Goal: Task Accomplishment & Management: Use online tool/utility

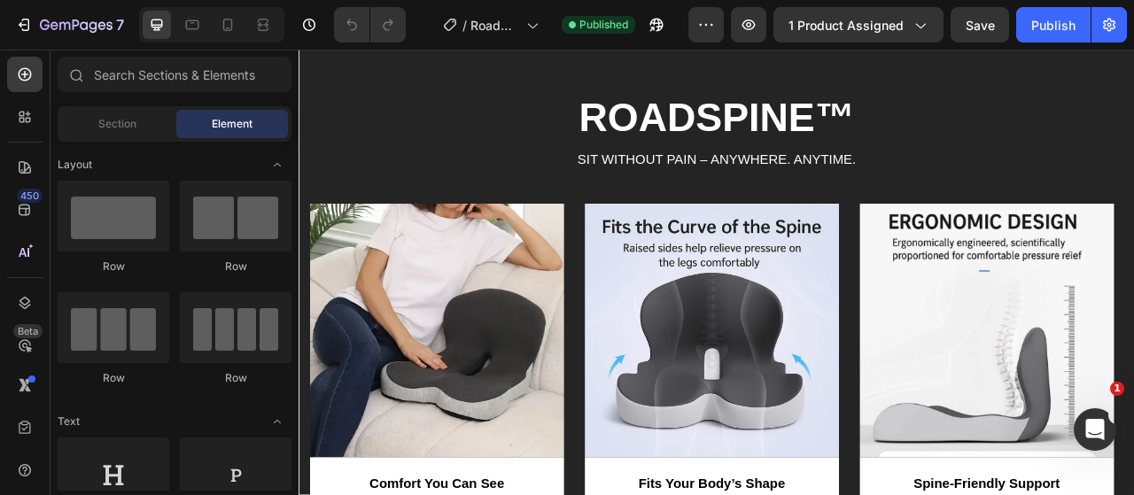
scroll to position [4163, 0]
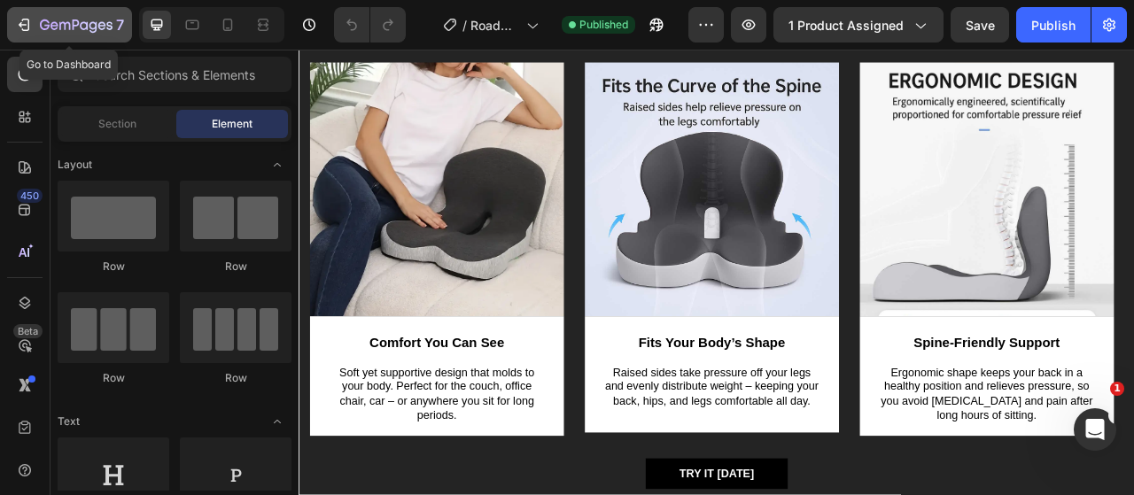
click at [23, 38] on button "7" at bounding box center [69, 24] width 125 height 35
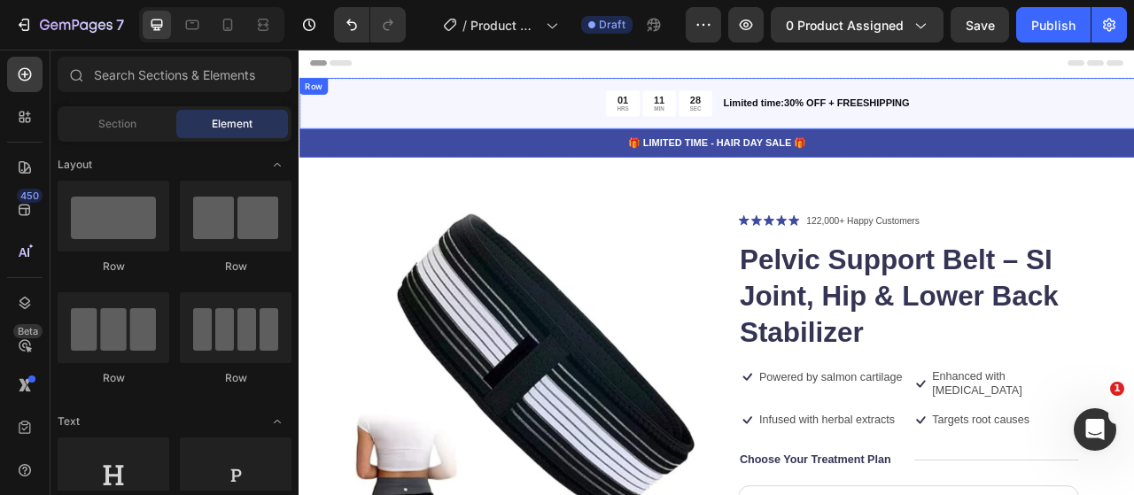
click at [1133, 105] on div "Limited time:30% OFF + FREESHIPPING Text Block" at bounding box center [1098, 118] width 525 height 33
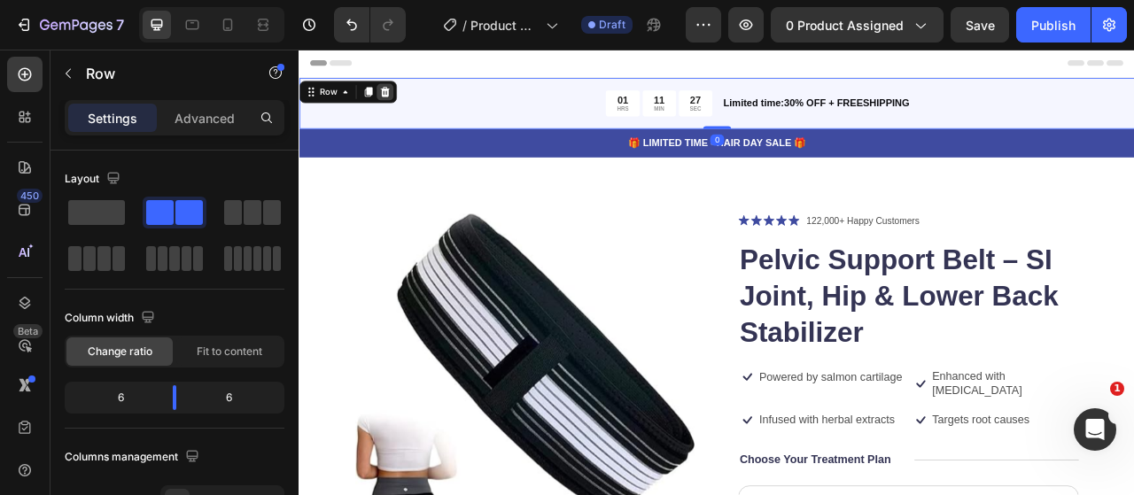
click at [411, 103] on icon at bounding box center [407, 104] width 14 height 14
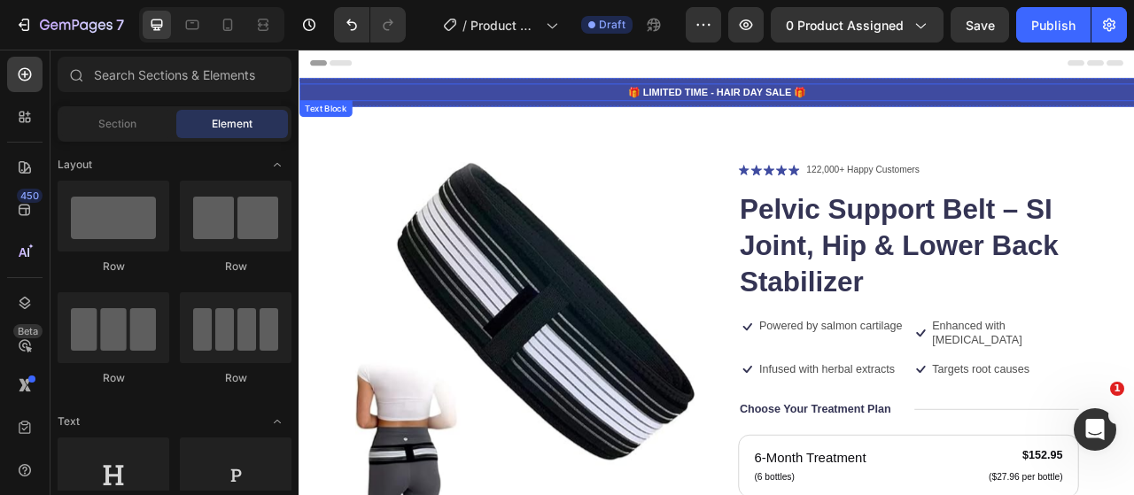
click at [1019, 93] on div "🎁 LIMITED TIME - HAIR DAY SALE 🎁" at bounding box center [829, 104] width 1063 height 22
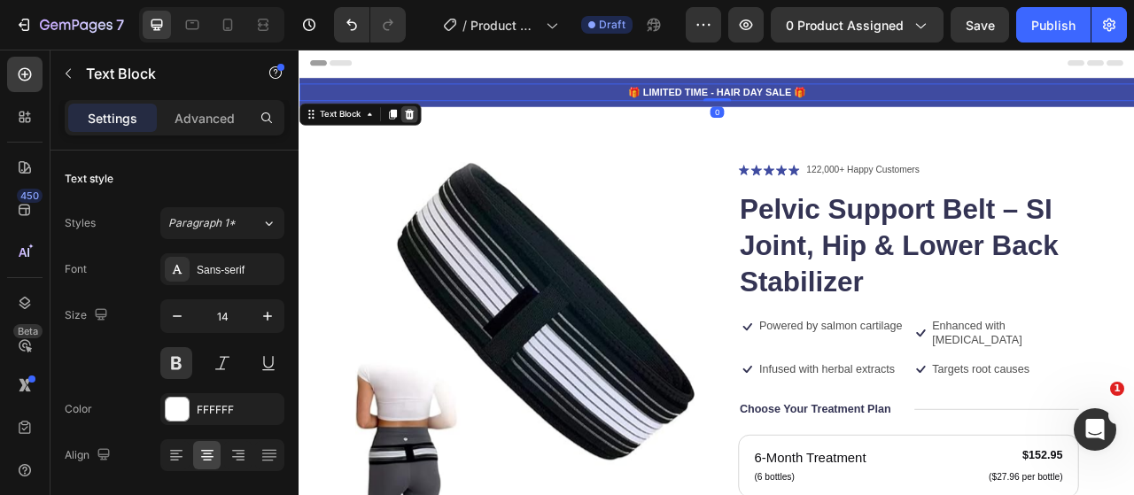
click at [432, 129] on icon at bounding box center [438, 132] width 14 height 14
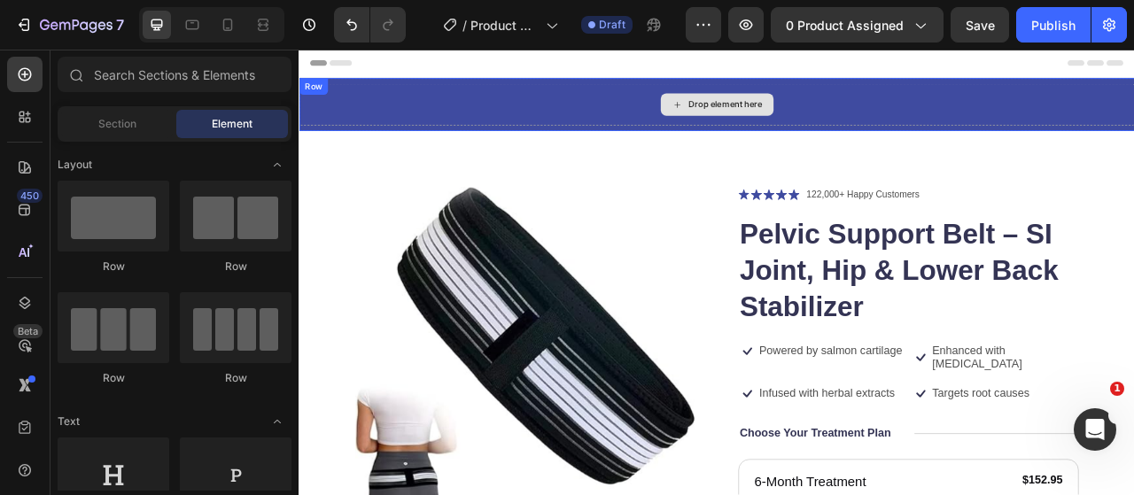
click at [442, 112] on div "Drop element here" at bounding box center [829, 119] width 1063 height 53
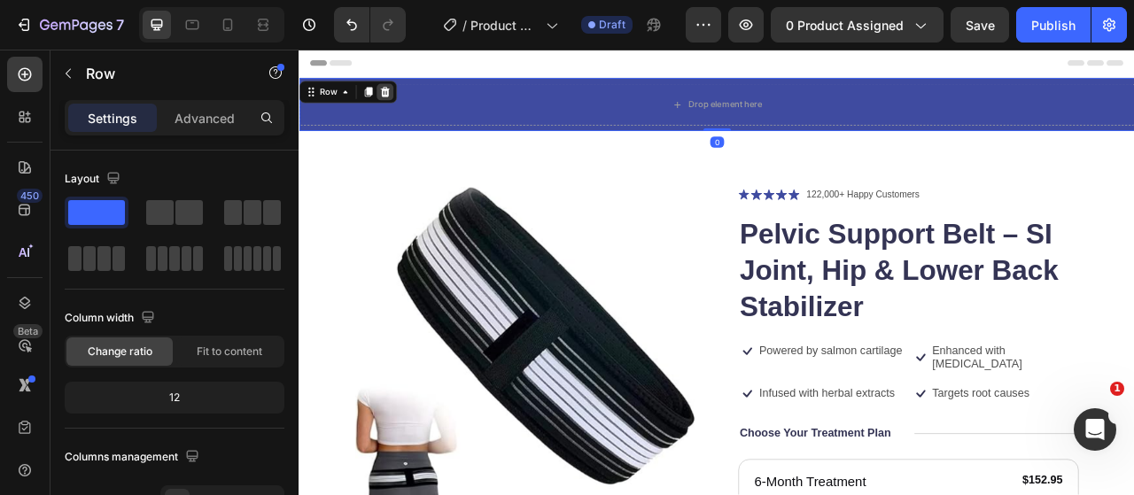
click at [409, 105] on icon at bounding box center [408, 103] width 12 height 12
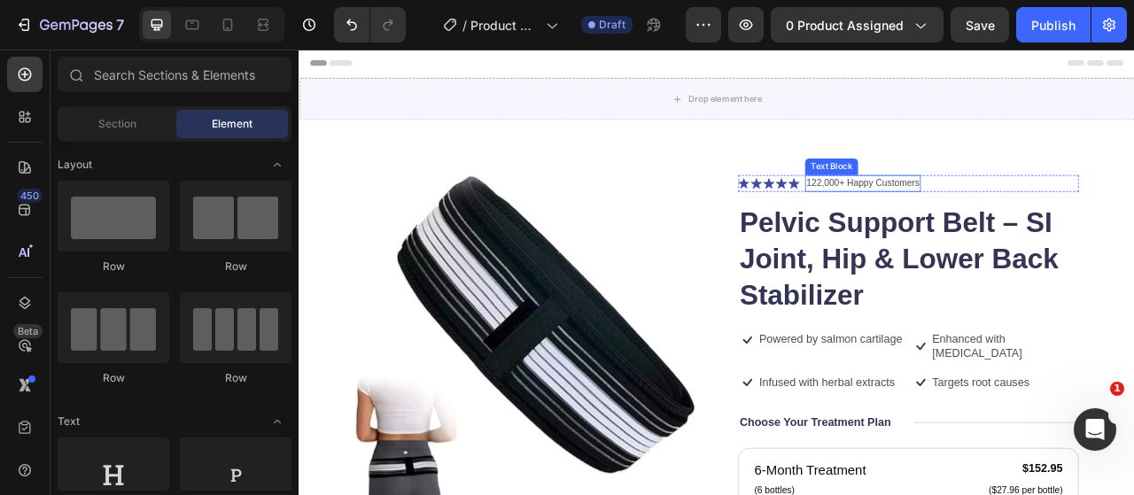
click at [1039, 221] on p "122,000+ Happy Customers" at bounding box center [1015, 221] width 143 height 18
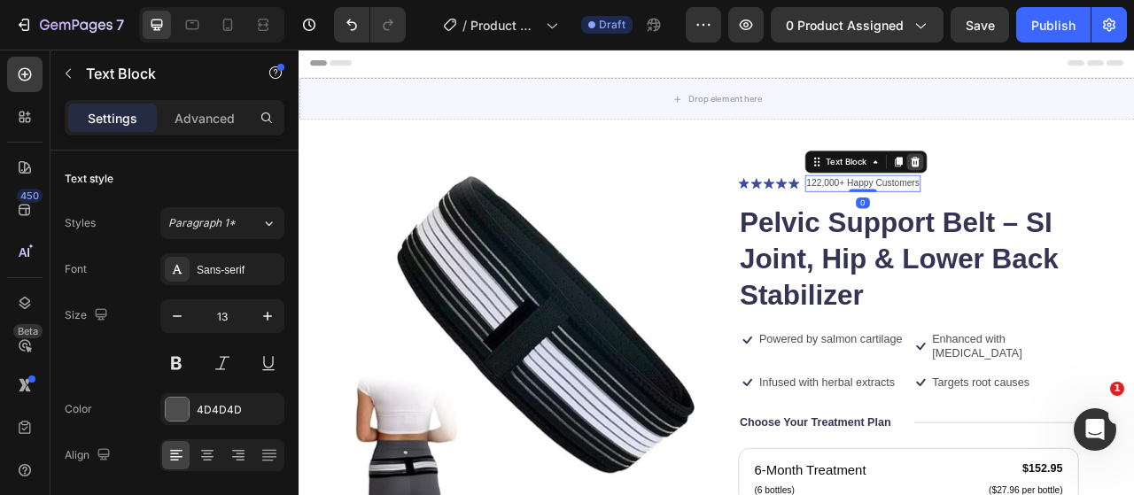
click at [1077, 187] on icon at bounding box center [1083, 193] width 12 height 12
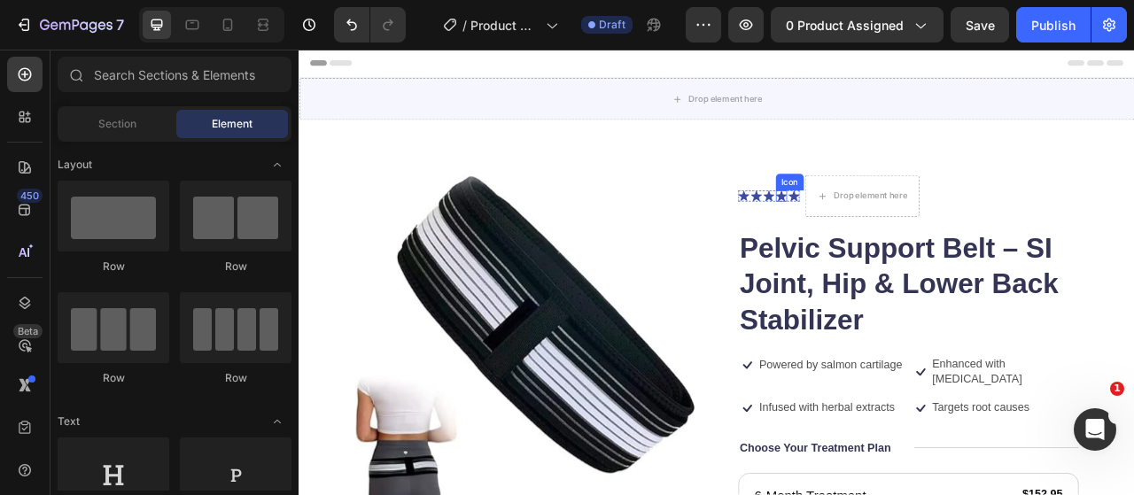
click at [906, 232] on icon at bounding box center [912, 235] width 14 height 13
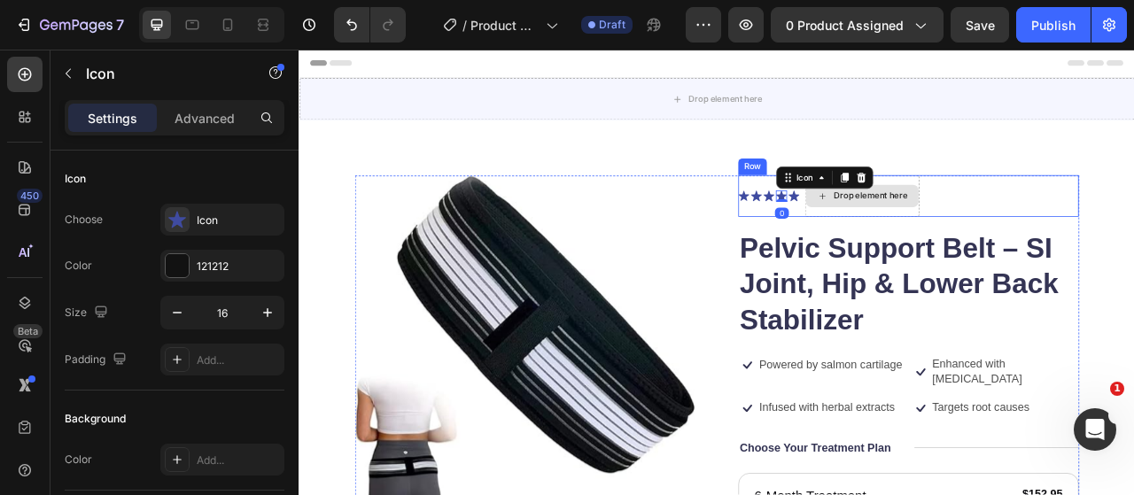
click at [1021, 217] on div "Drop element here" at bounding box center [1014, 236] width 145 height 53
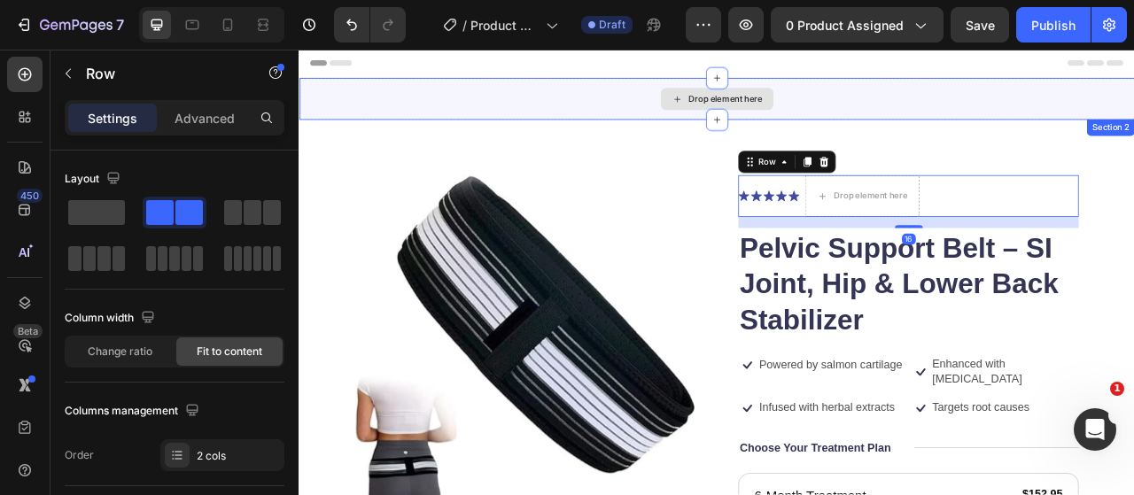
click at [958, 122] on div "Drop element here" at bounding box center [829, 112] width 1063 height 53
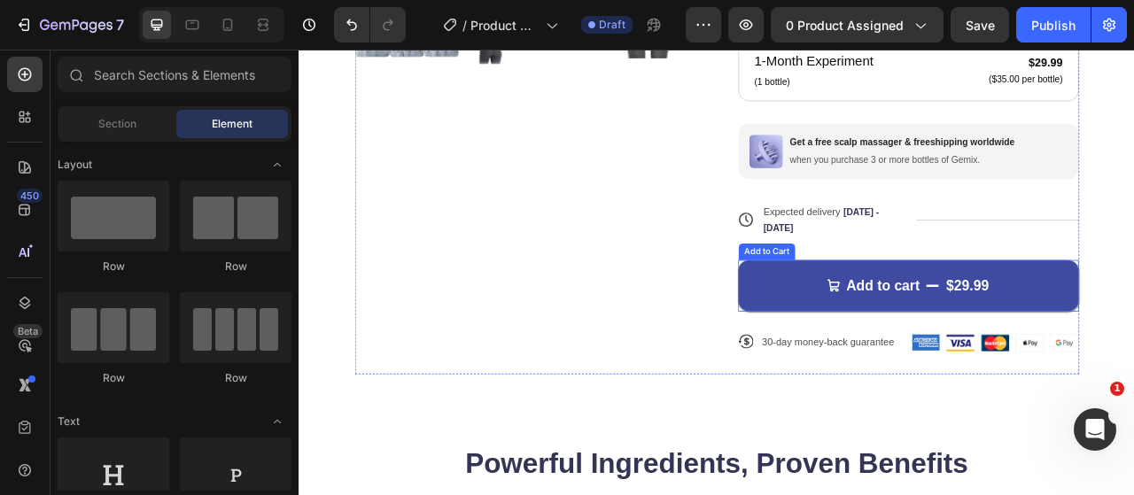
scroll to position [1328, 0]
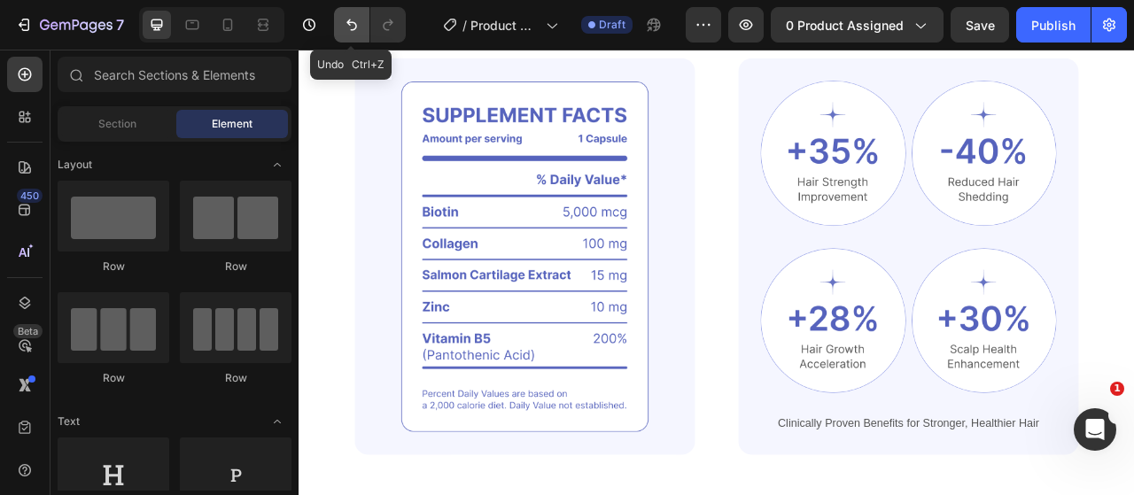
click at [351, 24] on icon "Undo/Redo" at bounding box center [352, 25] width 18 height 18
drag, startPoint x: 342, startPoint y: 25, endPoint x: 427, endPoint y: 180, distance: 176.8
click at [343, 25] on icon "Undo/Redo" at bounding box center [352, 25] width 18 height 18
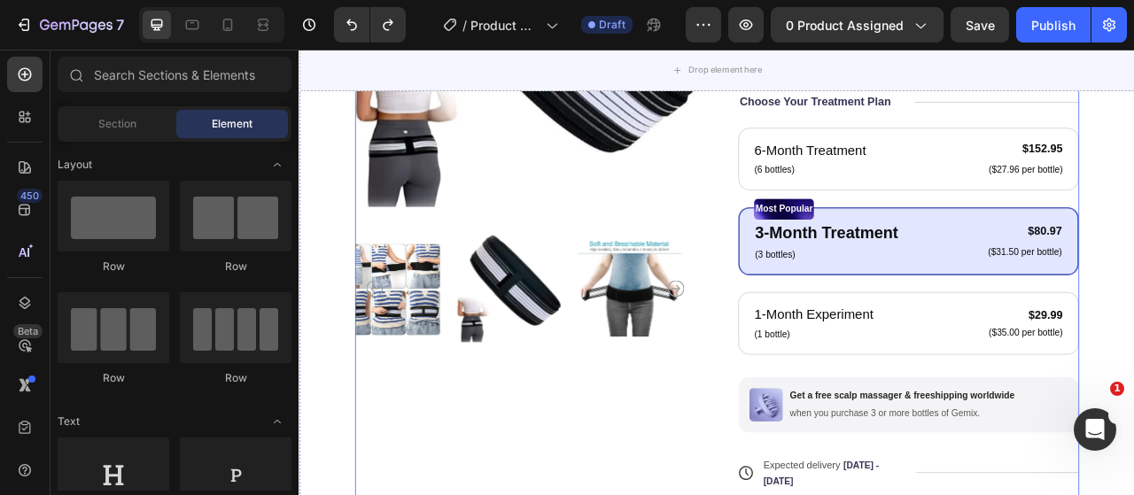
scroll to position [0, 0]
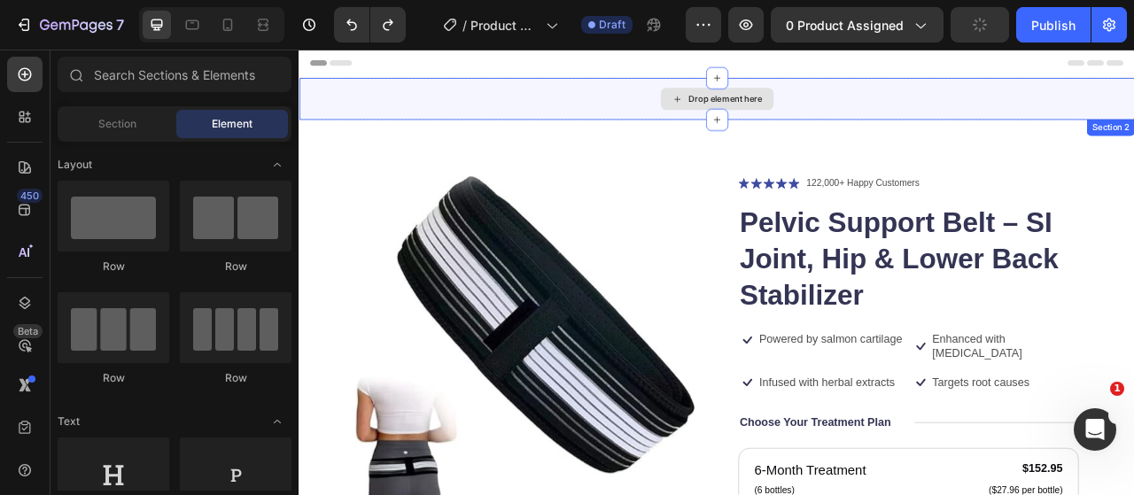
click at [941, 104] on div "Drop element here" at bounding box center [829, 112] width 1063 height 53
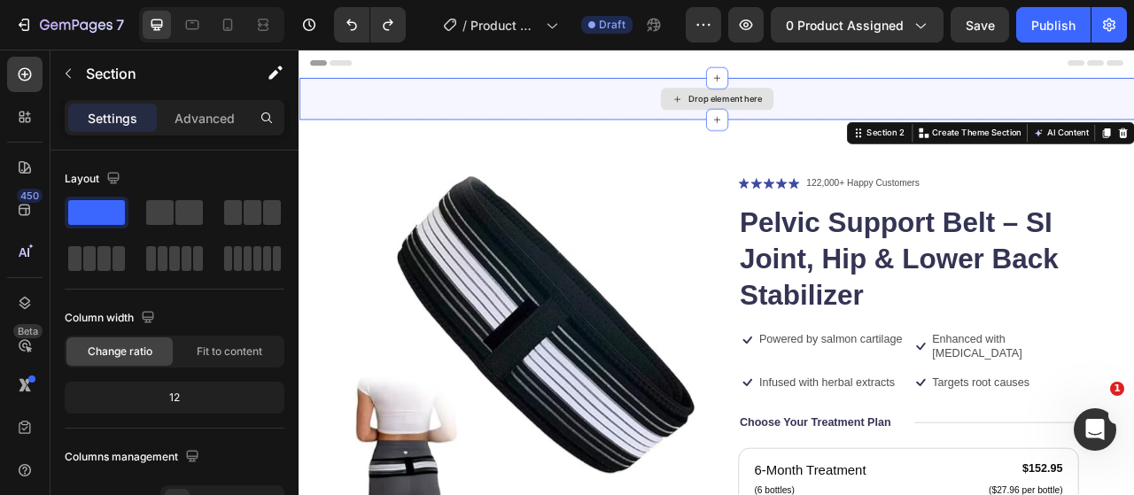
click at [1017, 120] on div "Drop element here" at bounding box center [829, 112] width 1063 height 53
click at [941, 119] on div "Drop element here" at bounding box center [829, 112] width 1063 height 53
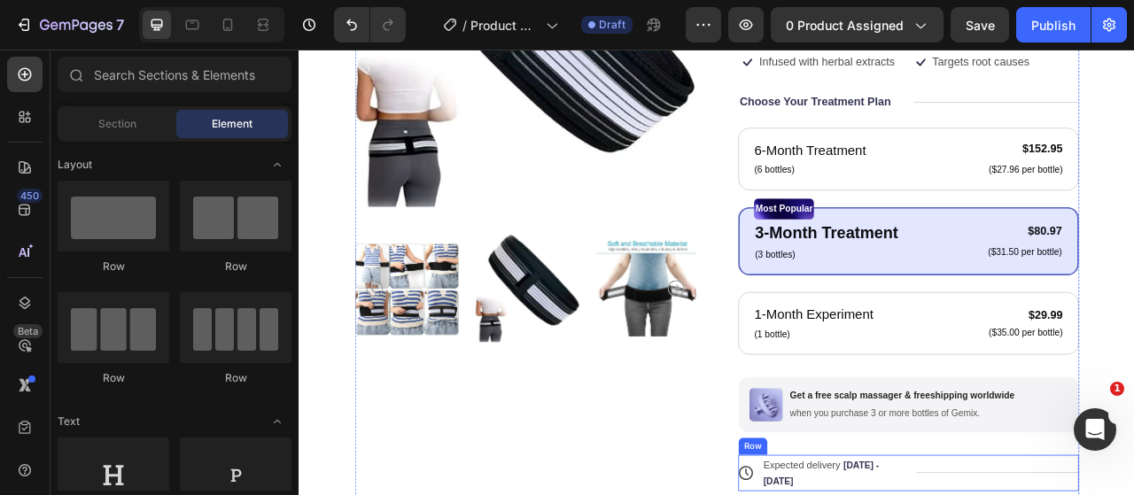
scroll to position [709, 0]
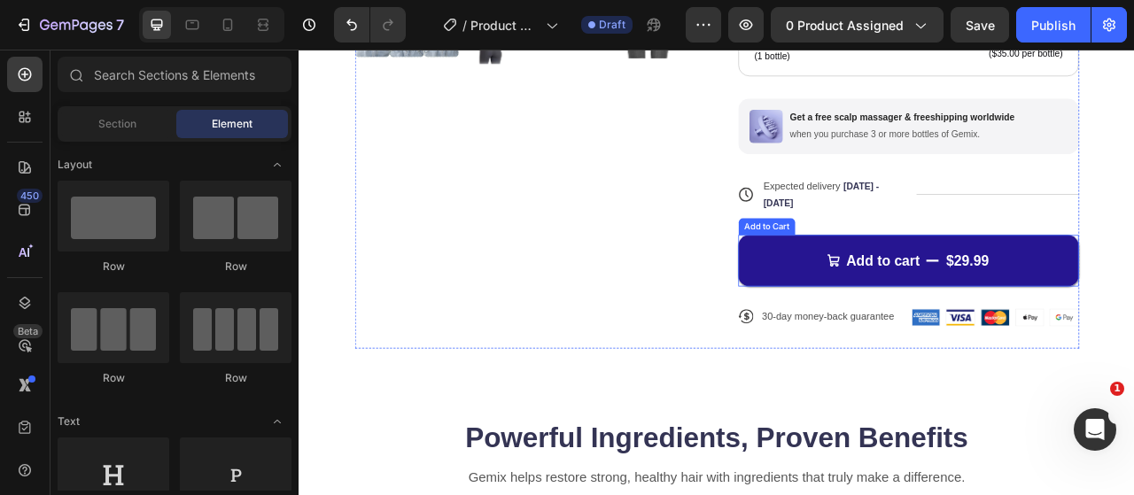
click at [1133, 306] on button "Add to cart $29.99" at bounding box center [1073, 319] width 433 height 66
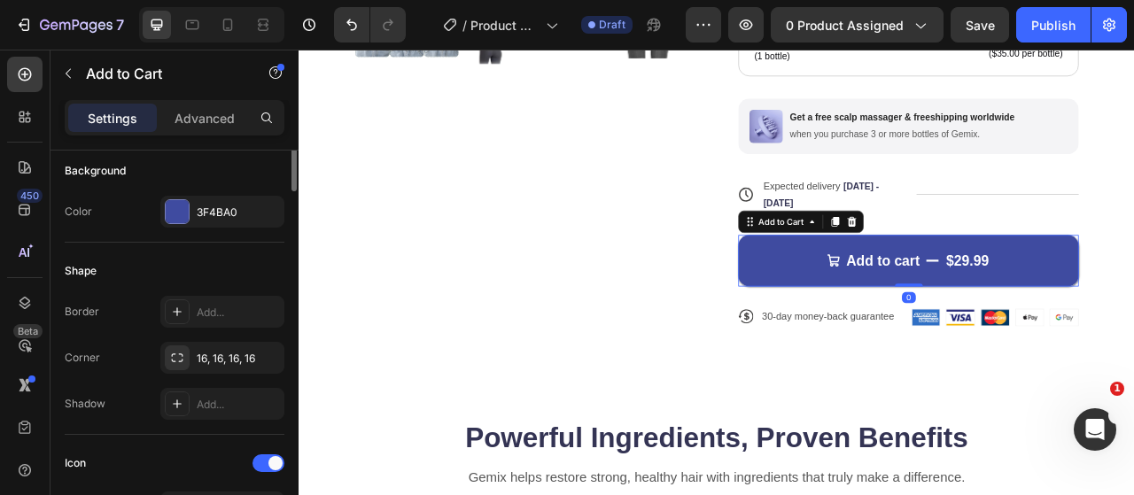
scroll to position [354, 0]
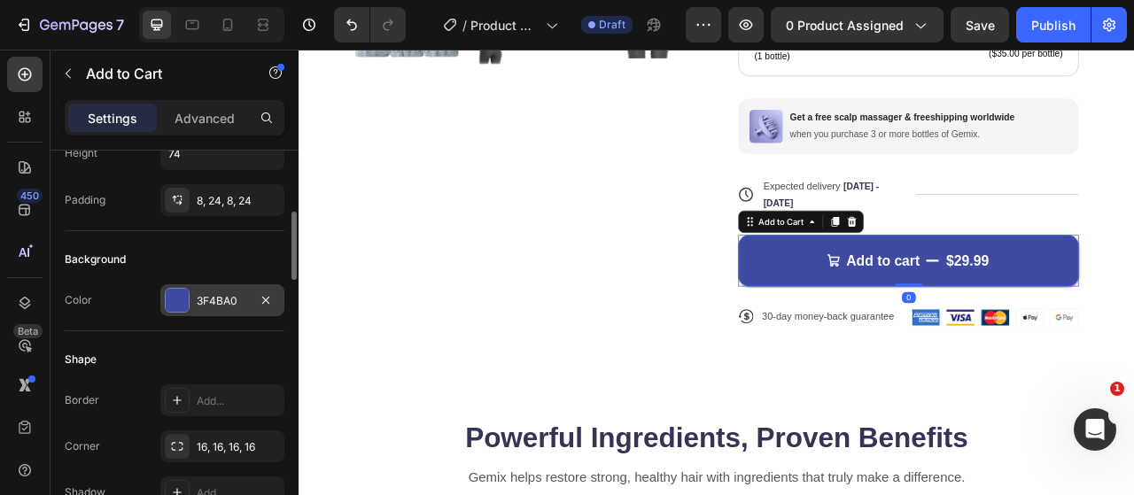
click at [234, 288] on div "3F4BA0" at bounding box center [222, 300] width 124 height 32
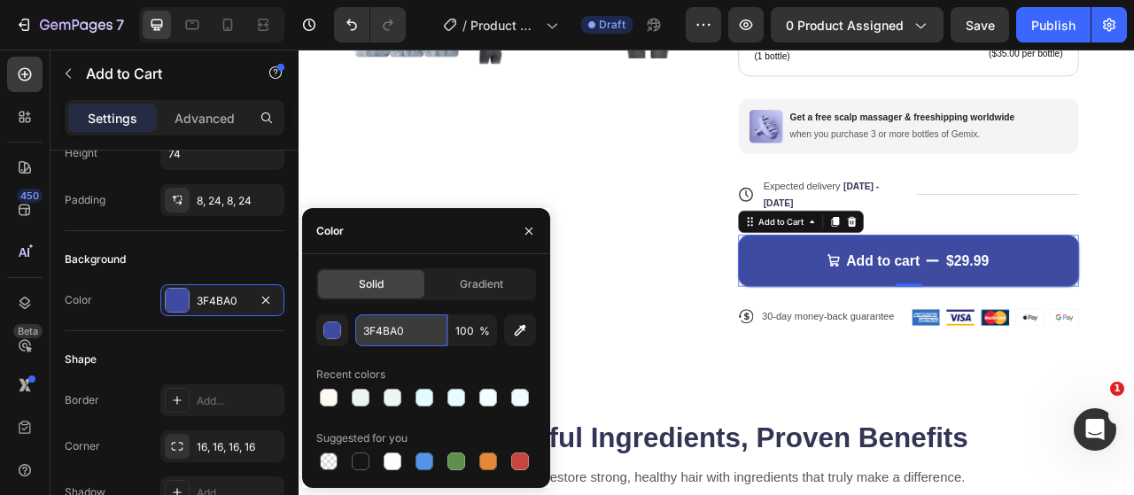
click at [384, 334] on input "3F4BA0" at bounding box center [401, 330] width 92 height 32
paste input "#2b6221"
type input "#2b6221"
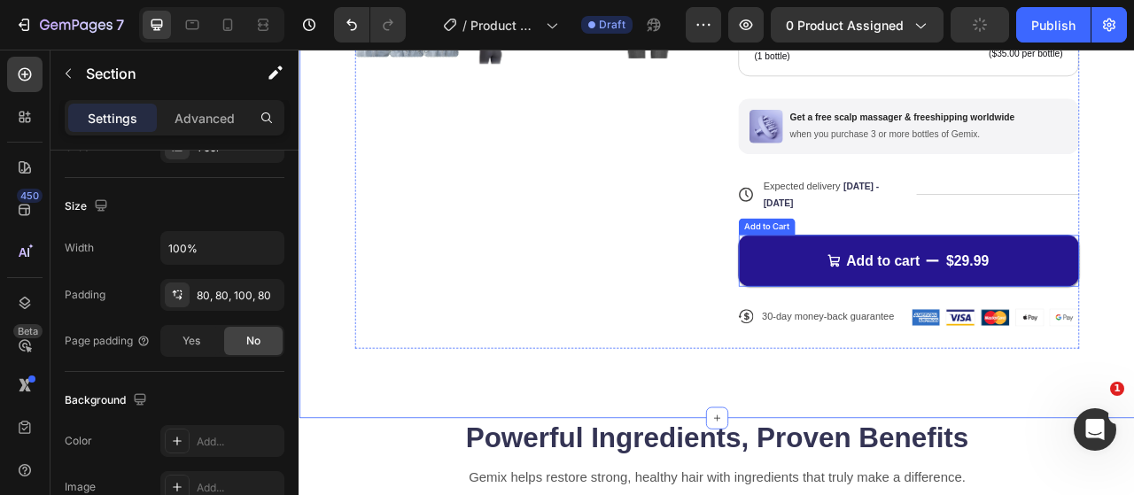
scroll to position [0, 0]
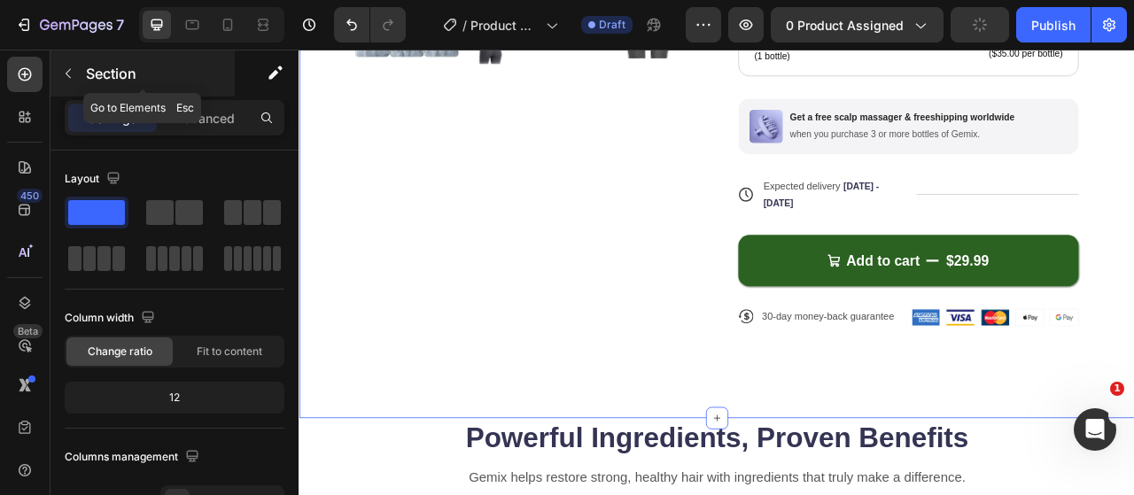
click at [75, 80] on button "button" at bounding box center [68, 73] width 28 height 28
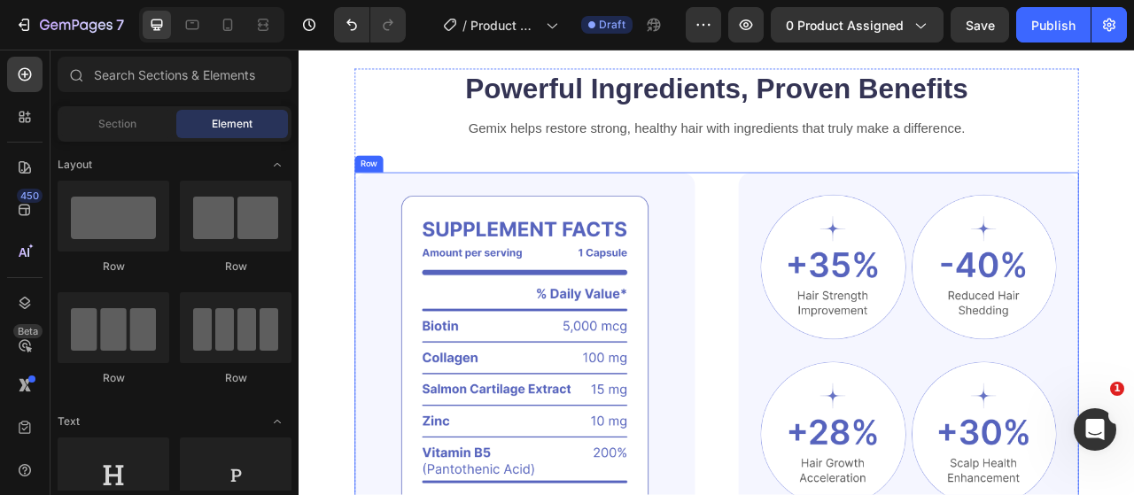
scroll to position [1151, 0]
click at [845, 284] on div "Image Image Image Row Image Image Row Clinically Proven Benefits for Stronger, …" at bounding box center [829, 460] width 921 height 505
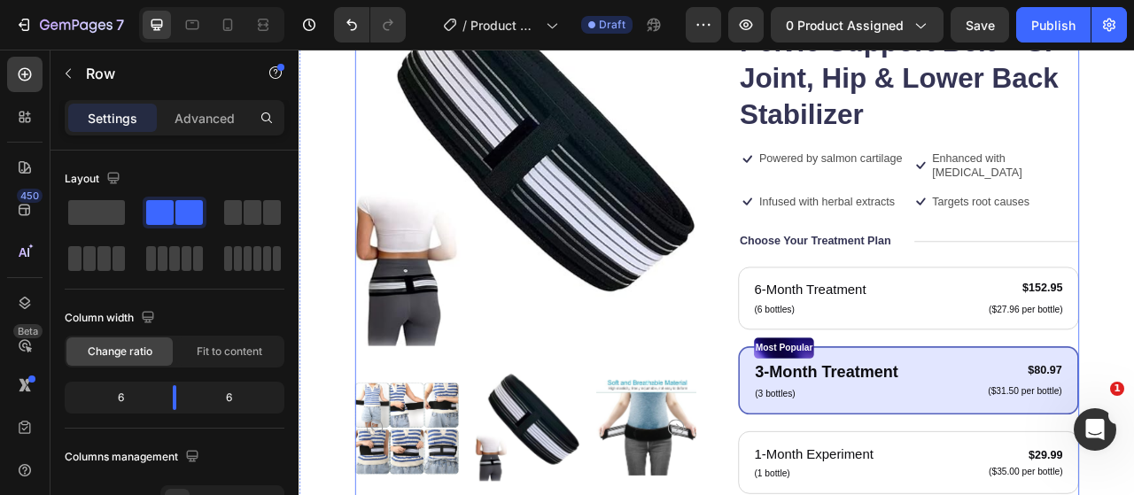
scroll to position [0, 0]
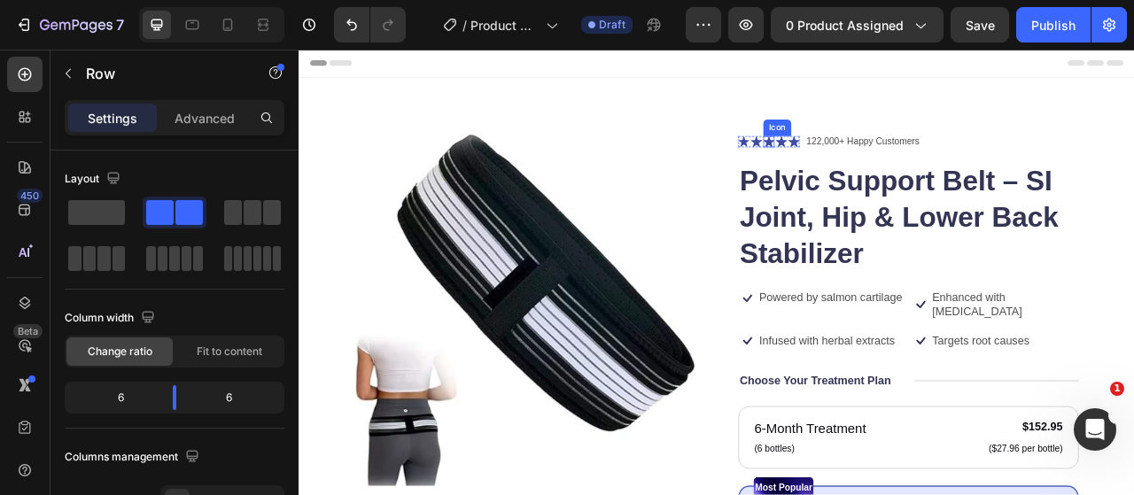
click at [895, 167] on icon at bounding box center [896, 167] width 14 height 14
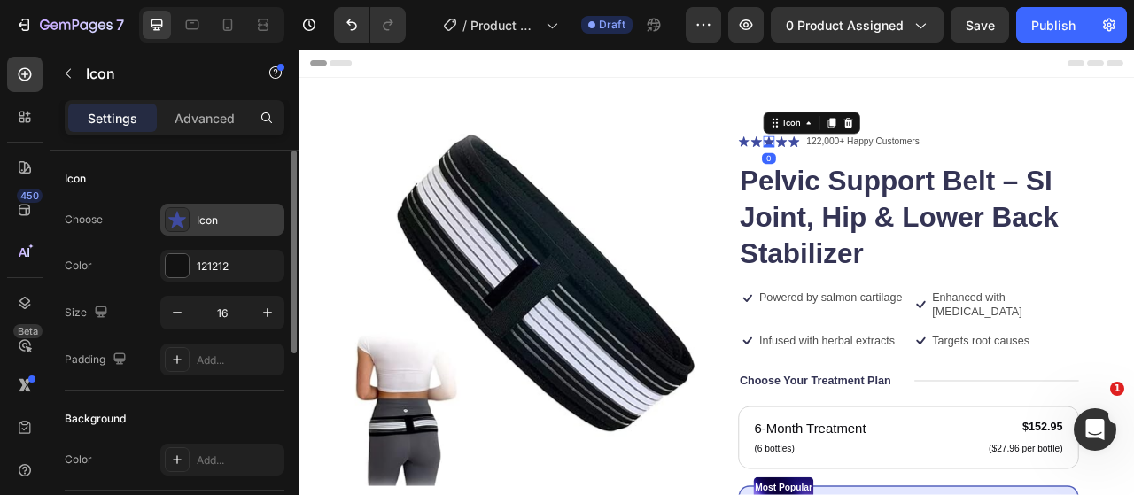
click at [184, 221] on icon at bounding box center [177, 220] width 18 height 18
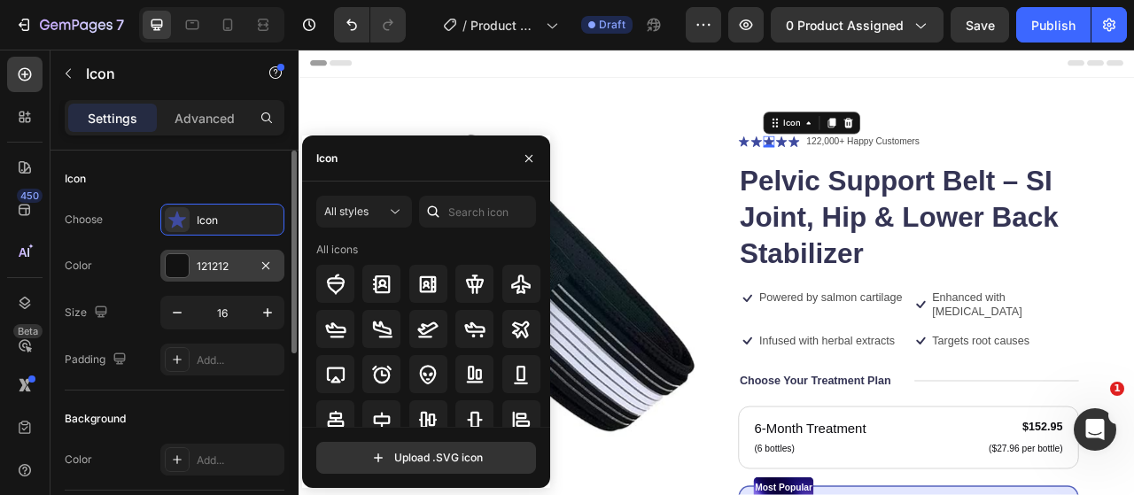
click at [184, 260] on div at bounding box center [177, 265] width 23 height 23
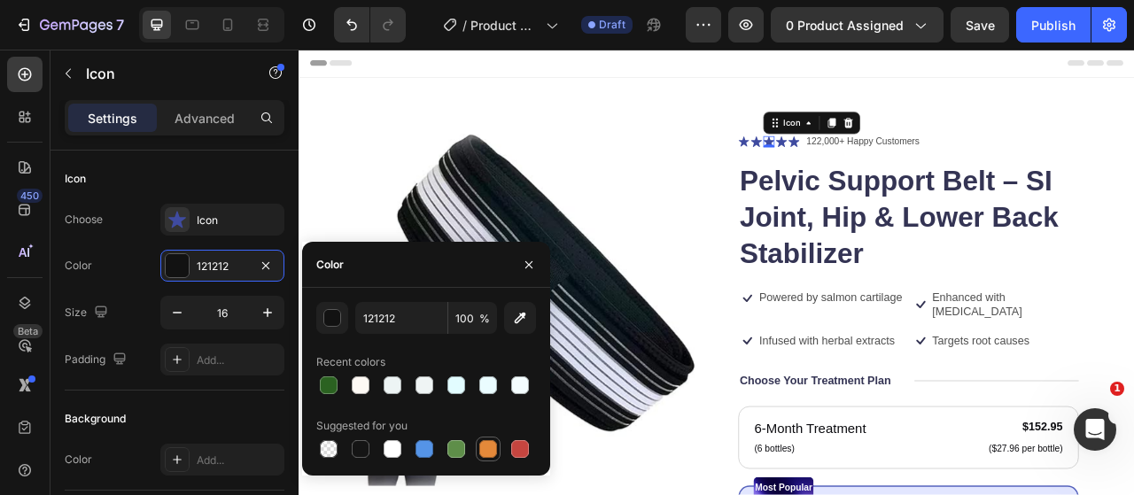
click at [494, 447] on div at bounding box center [488, 449] width 18 height 18
click at [331, 323] on div "button" at bounding box center [333, 319] width 18 height 18
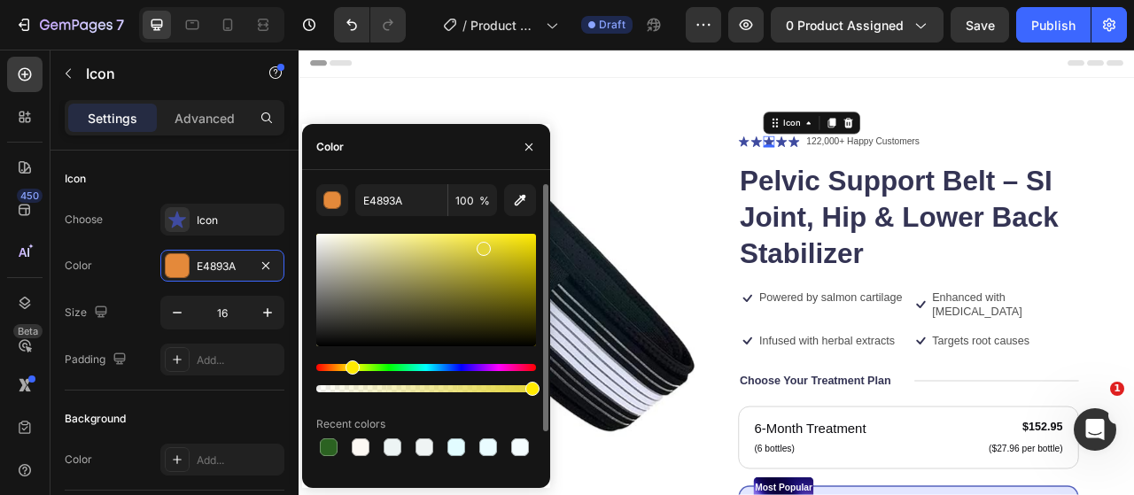
drag, startPoint x: 331, startPoint y: 368, endPoint x: 350, endPoint y: 368, distance: 18.6
click at [350, 368] on div "Hue" at bounding box center [352, 367] width 14 height 14
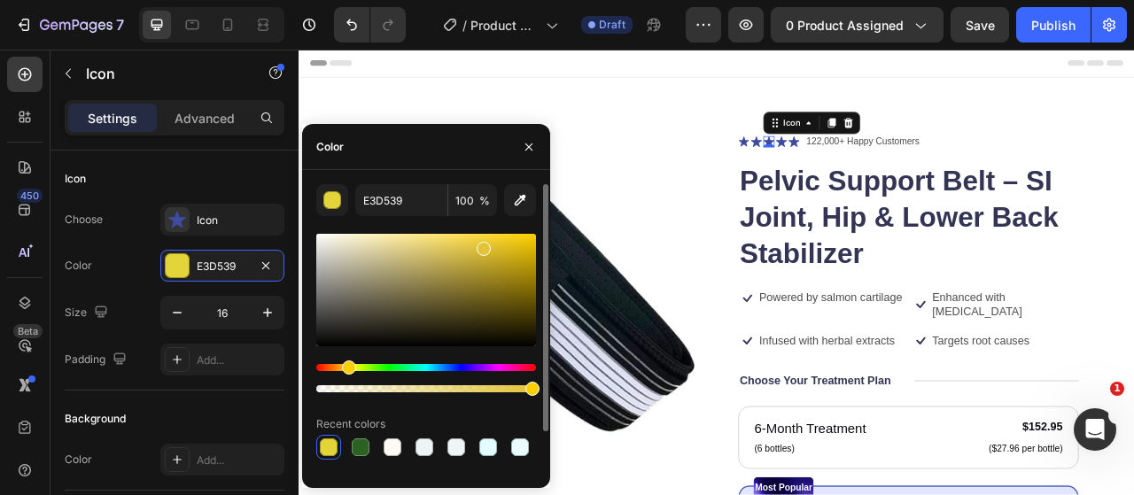
click at [346, 368] on div "Hue" at bounding box center [349, 367] width 14 height 14
drag, startPoint x: 485, startPoint y: 248, endPoint x: 361, endPoint y: 300, distance: 134.6
click at [361, 279] on div at bounding box center [359, 272] width 14 height 14
click at [427, 314] on div at bounding box center [426, 290] width 220 height 112
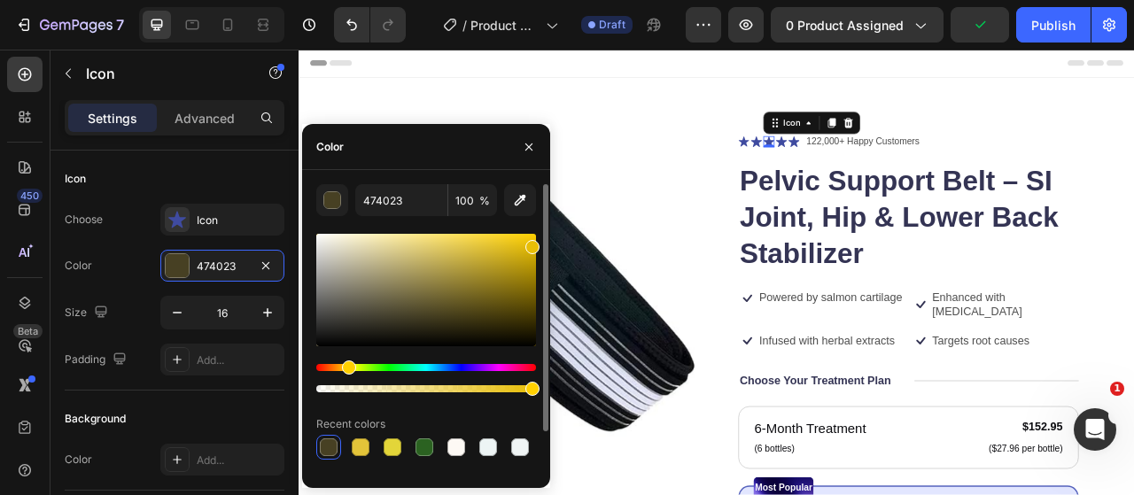
drag, startPoint x: 445, startPoint y: 268, endPoint x: 531, endPoint y: 244, distance: 90.3
click at [531, 244] on div at bounding box center [426, 290] width 220 height 112
type input "E8BE06"
drag, startPoint x: 535, startPoint y: 390, endPoint x: 504, endPoint y: 389, distance: 31.0
click at [504, 389] on div at bounding box center [507, 389] width 14 height 14
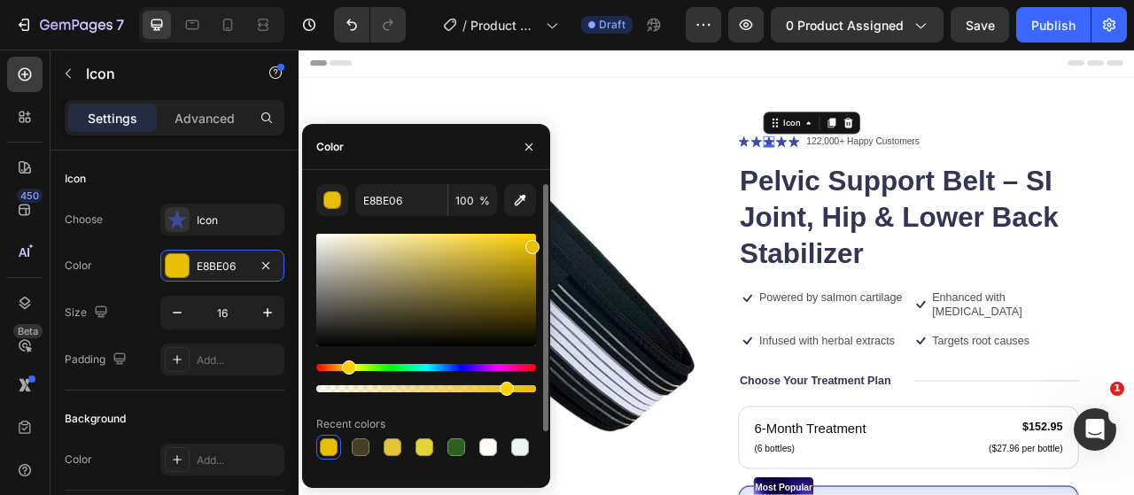
type input "85"
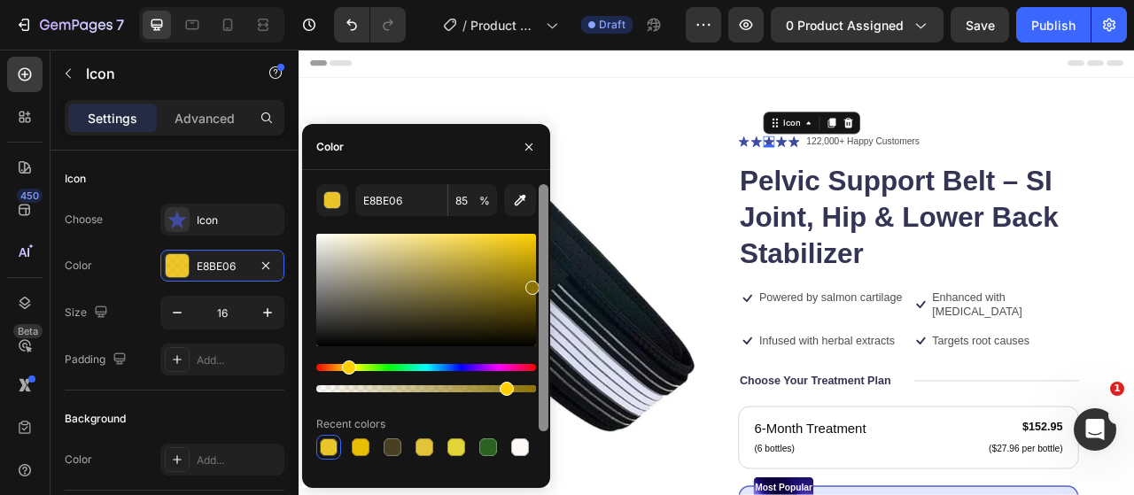
drag, startPoint x: 537, startPoint y: 272, endPoint x: 538, endPoint y: 286, distance: 14.2
click at [538, 286] on div "E8BE06 85 % Recent colors Suggested for you" at bounding box center [426, 329] width 248 height 290
type input "876E00"
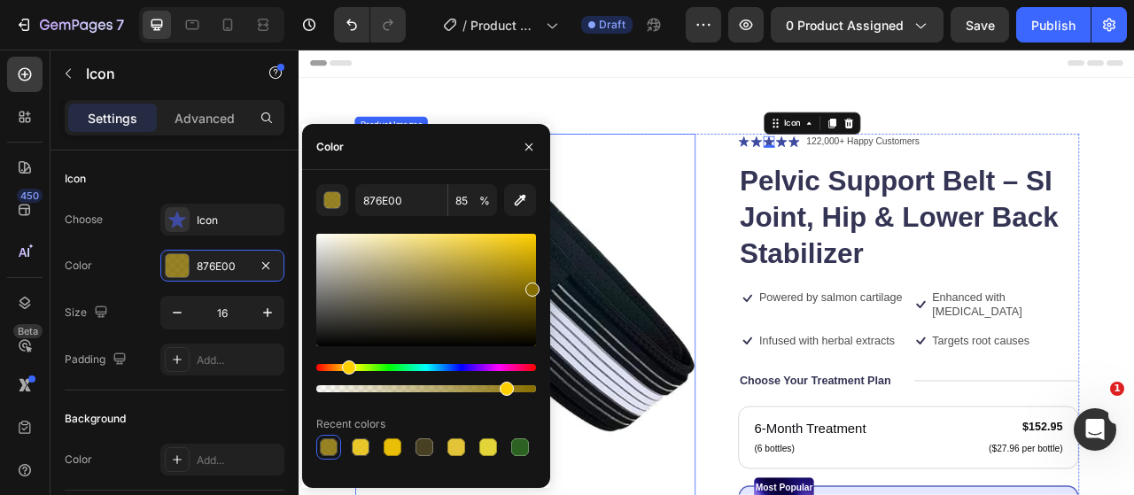
click at [763, 268] on img at bounding box center [585, 381] width 433 height 448
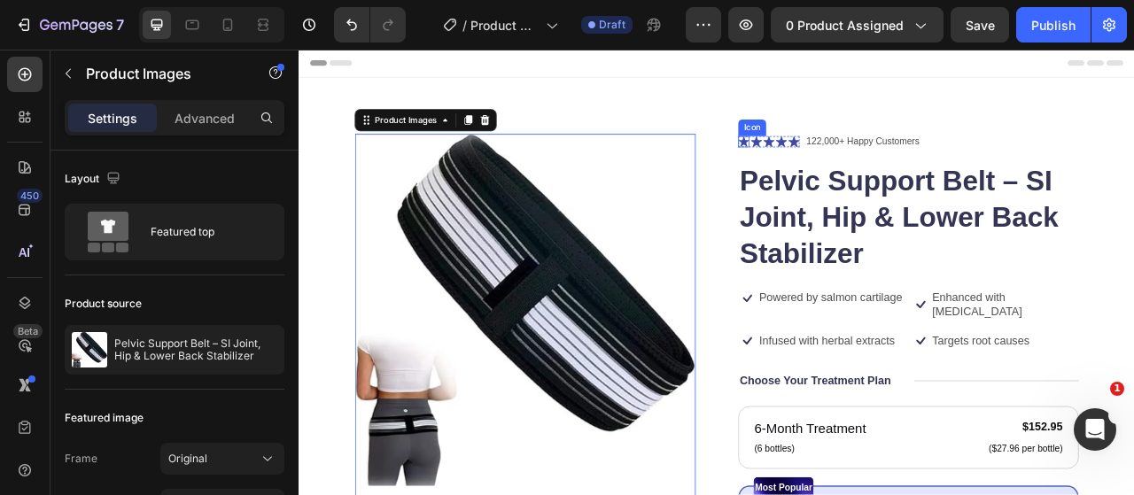
click at [860, 171] on icon at bounding box center [863, 166] width 13 height 13
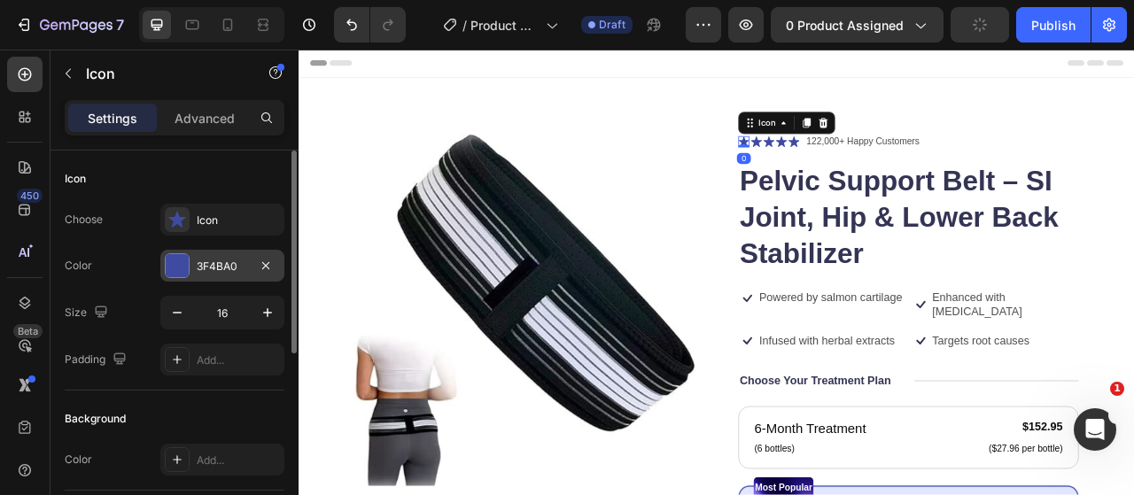
click at [182, 267] on div at bounding box center [177, 265] width 23 height 23
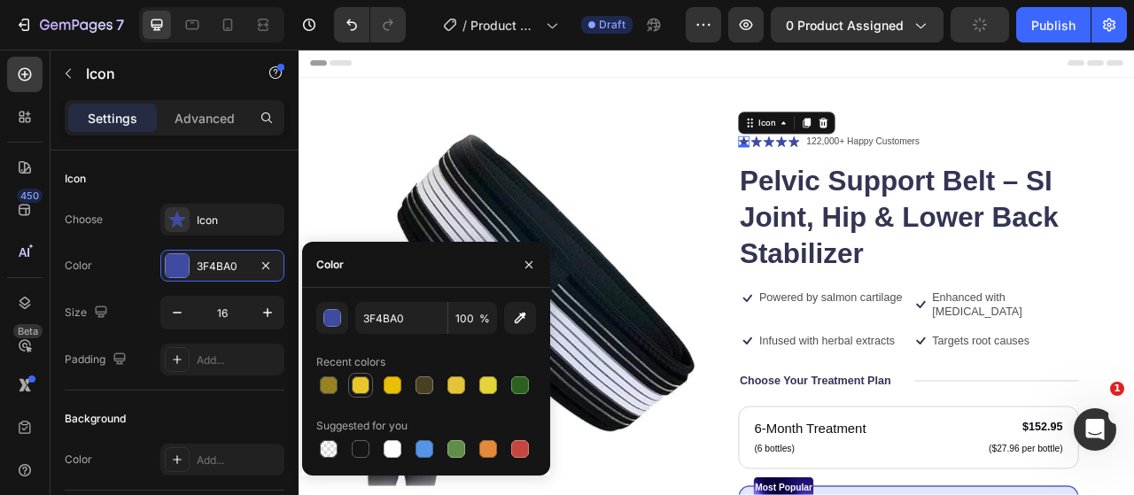
click at [364, 387] on div at bounding box center [361, 385] width 18 height 18
type input "E8BE06"
click at [381, 383] on div at bounding box center [392, 385] width 25 height 25
type input "100"
click at [383, 448] on div at bounding box center [392, 449] width 18 height 18
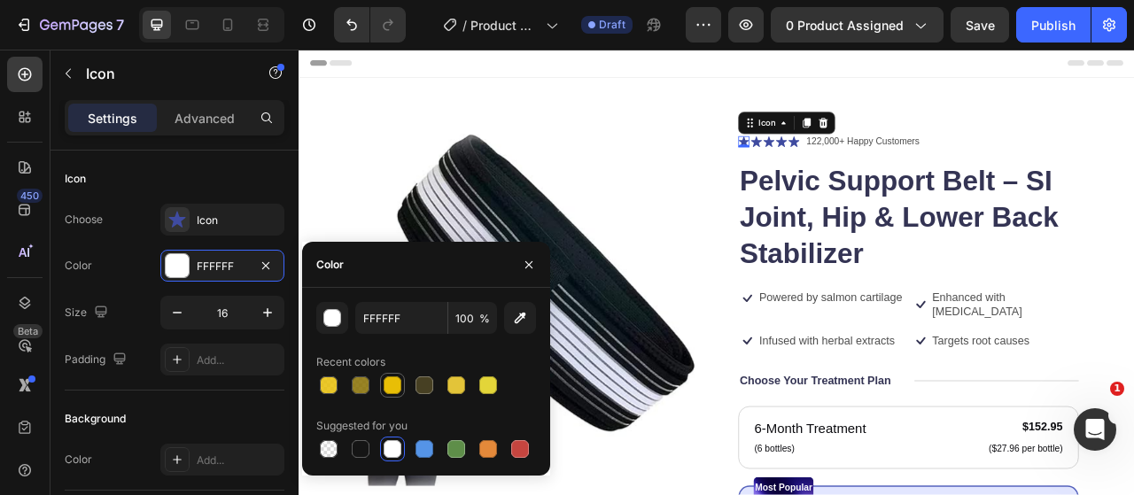
click at [391, 382] on div at bounding box center [392, 385] width 18 height 18
type input "E8BE06"
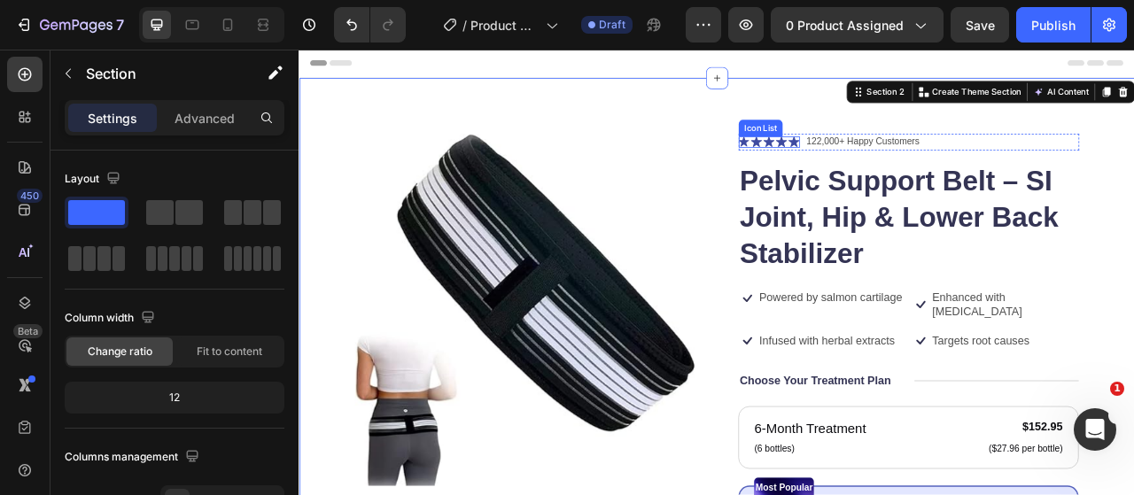
click at [912, 172] on div "Icon Icon Icon Icon Icon" at bounding box center [896, 167] width 78 height 14
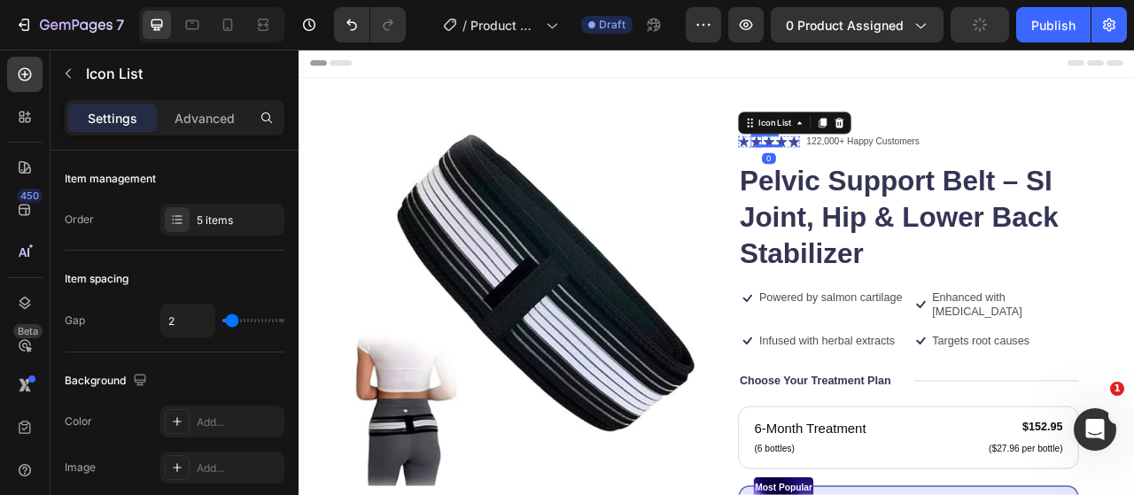
click at [873, 164] on icon at bounding box center [880, 166] width 14 height 13
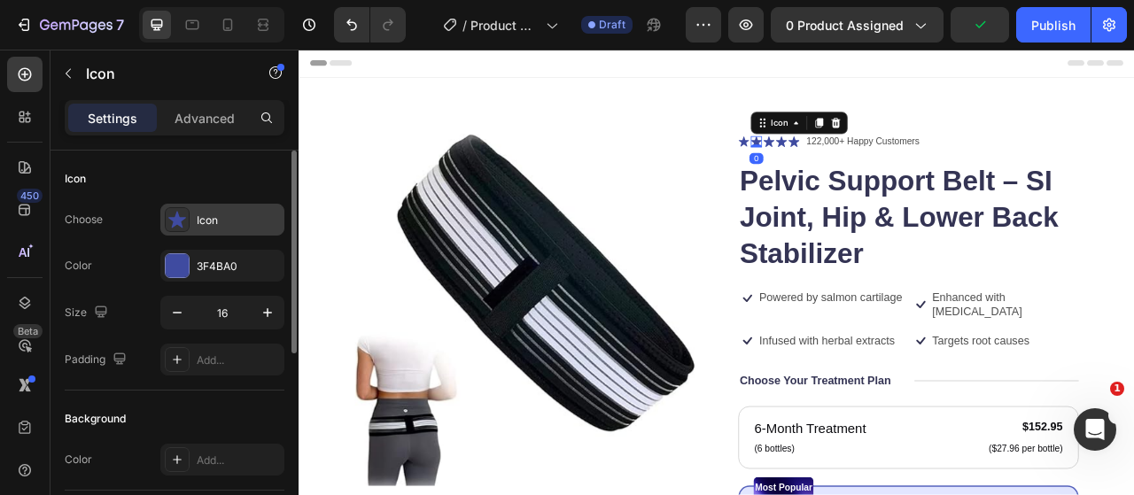
click at [179, 221] on icon at bounding box center [177, 219] width 18 height 17
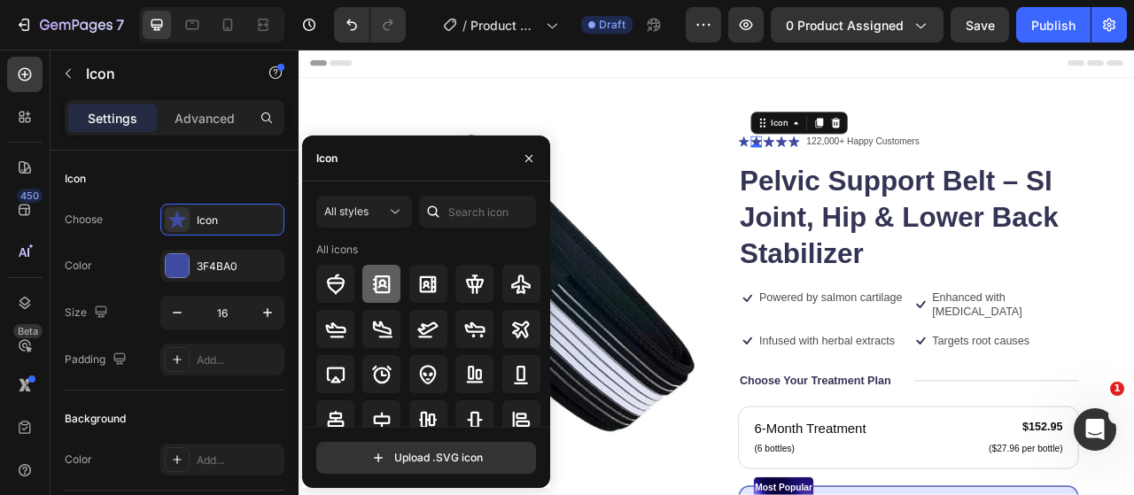
click at [378, 281] on icon at bounding box center [382, 284] width 18 height 18
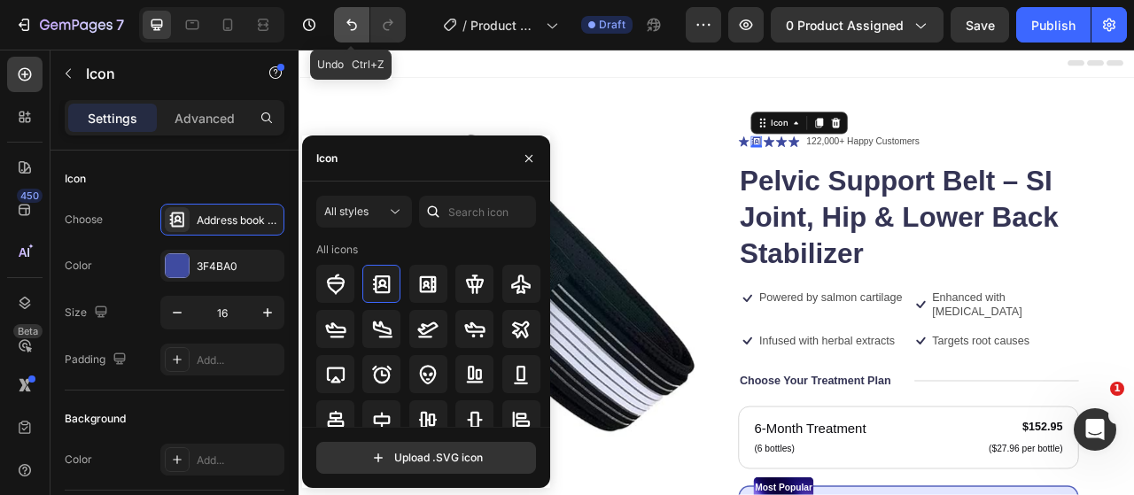
click at [352, 10] on button "Undo/Redo" at bounding box center [351, 24] width 35 height 35
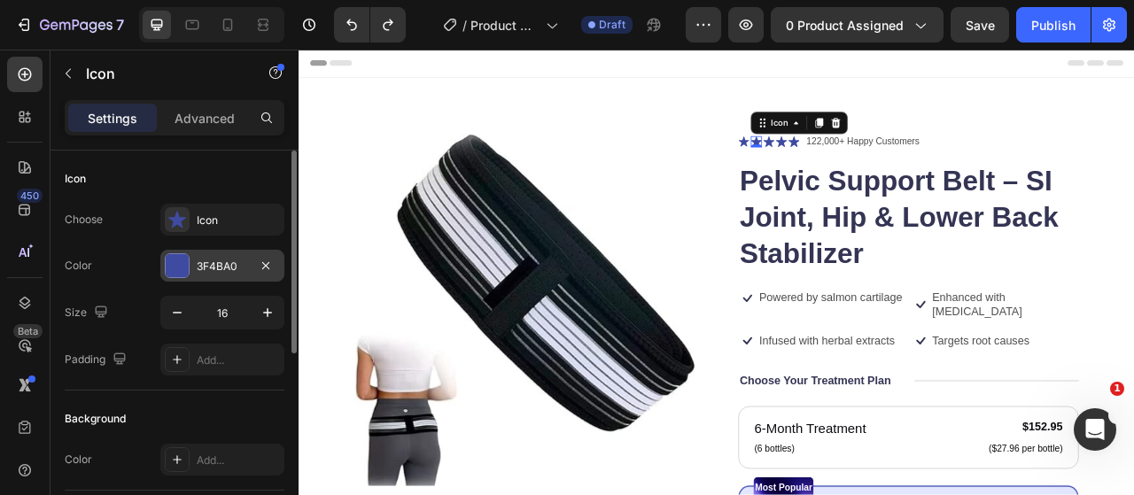
click at [182, 273] on div at bounding box center [177, 265] width 23 height 23
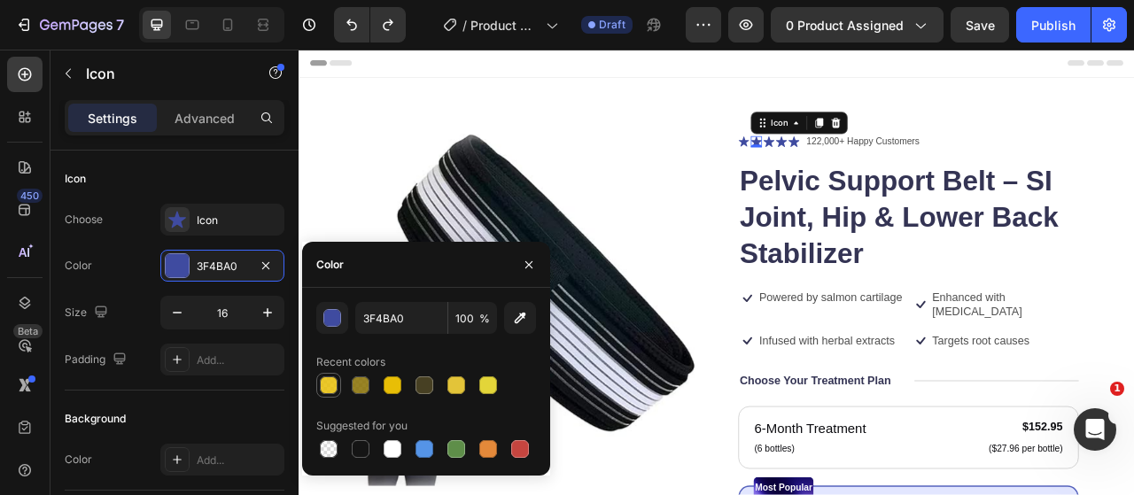
click at [330, 385] on div at bounding box center [329, 385] width 18 height 18
type input "E8BE06"
type input "85"
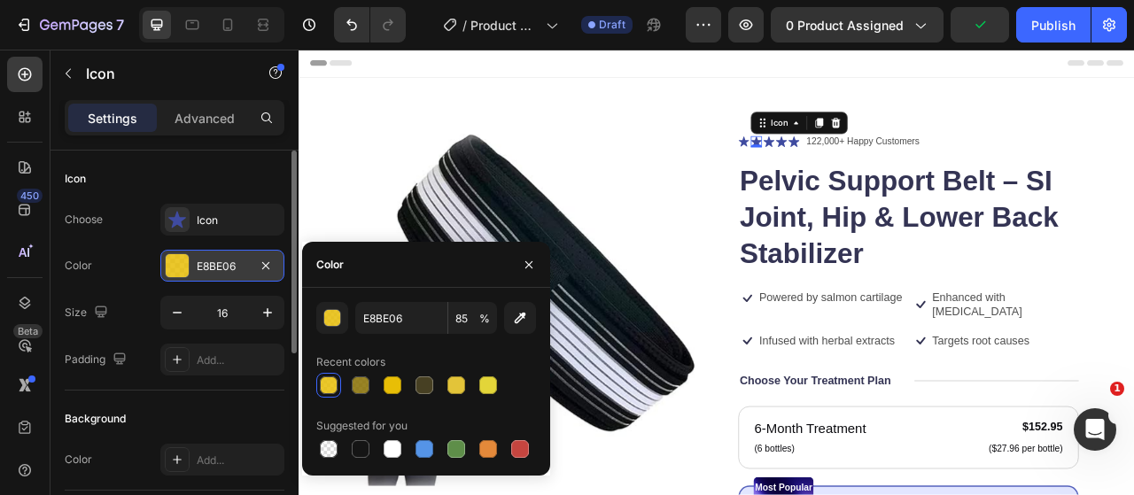
drag, startPoint x: 182, startPoint y: 259, endPoint x: 278, endPoint y: 242, distance: 98.1
click at [182, 259] on div at bounding box center [177, 265] width 23 height 23
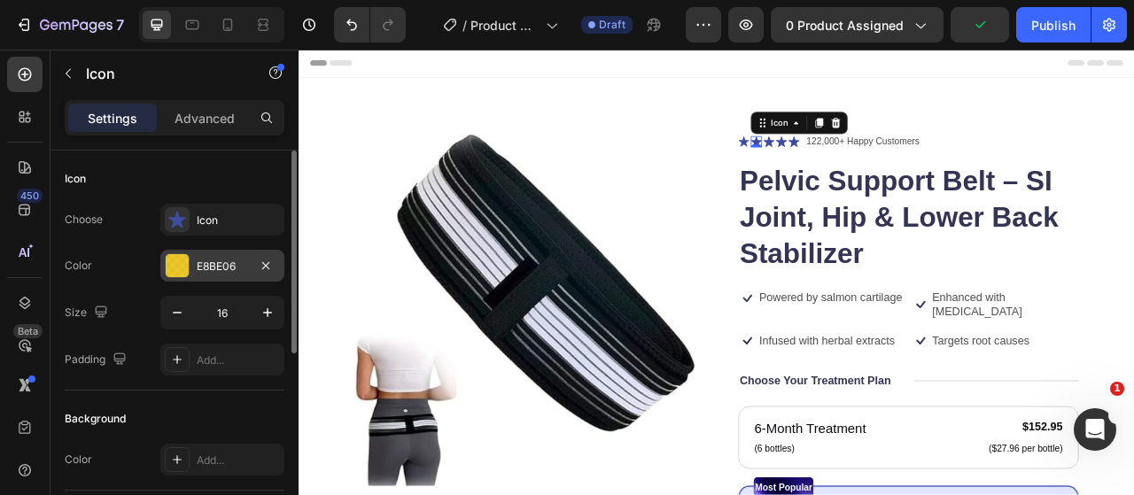
click at [182, 263] on div at bounding box center [177, 265] width 23 height 23
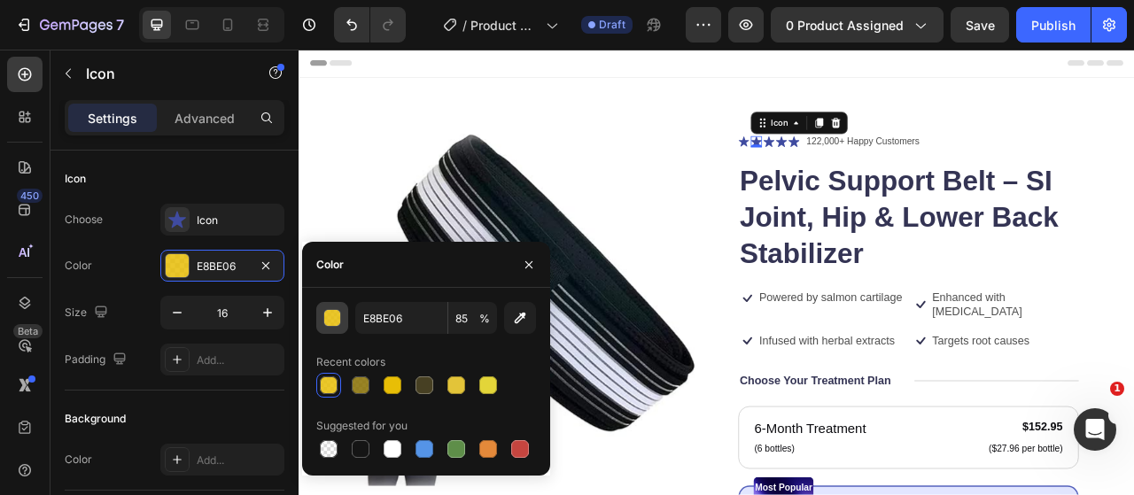
click at [342, 314] on button "button" at bounding box center [332, 318] width 32 height 32
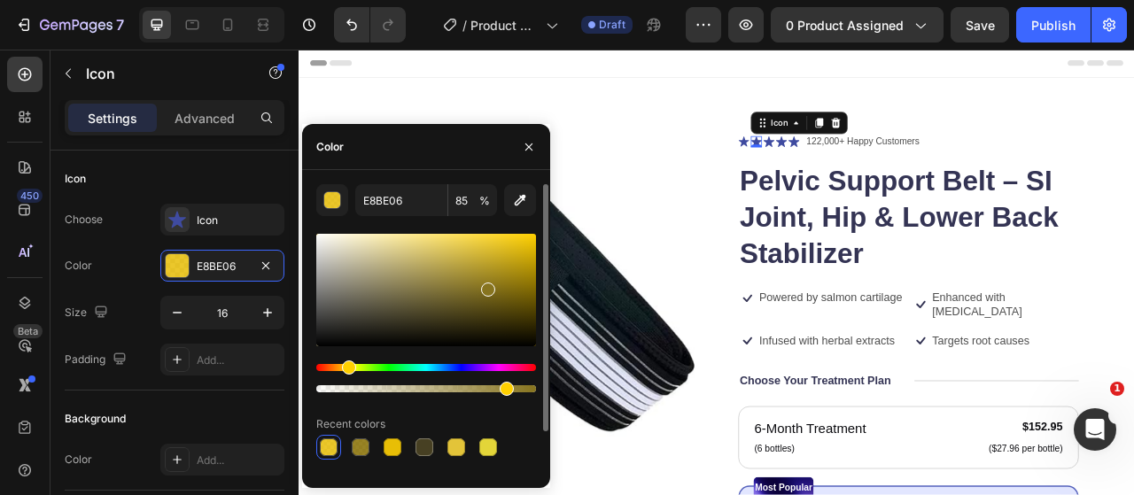
drag, startPoint x: 355, startPoint y: 360, endPoint x: 503, endPoint y: 304, distance: 158.1
click at [503, 304] on div at bounding box center [426, 290] width 220 height 112
type input "5E4F0E"
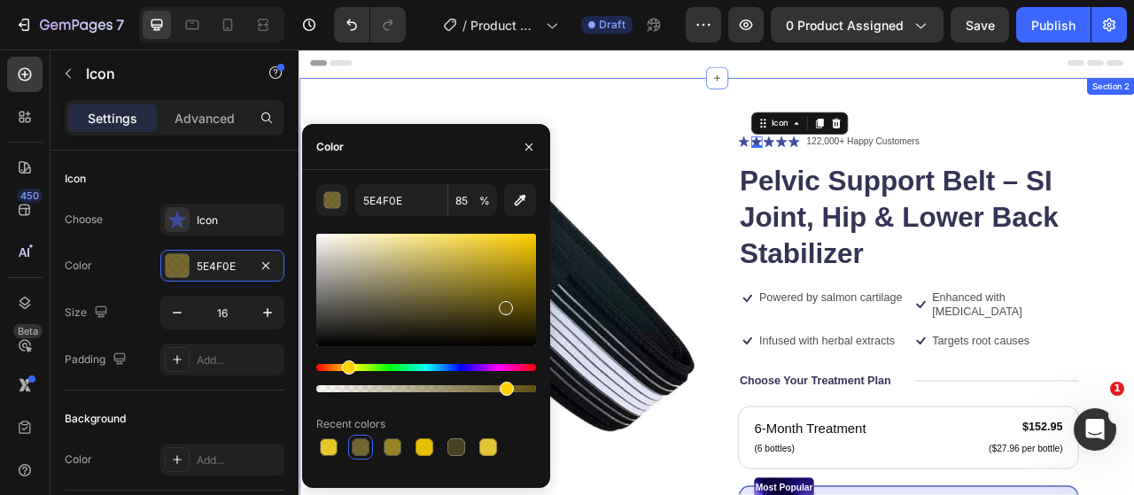
click at [1133, 226] on h1 "Pelvic Support Belt – SI Joint, Hip & Lower Back Stabilizer" at bounding box center [1073, 263] width 433 height 142
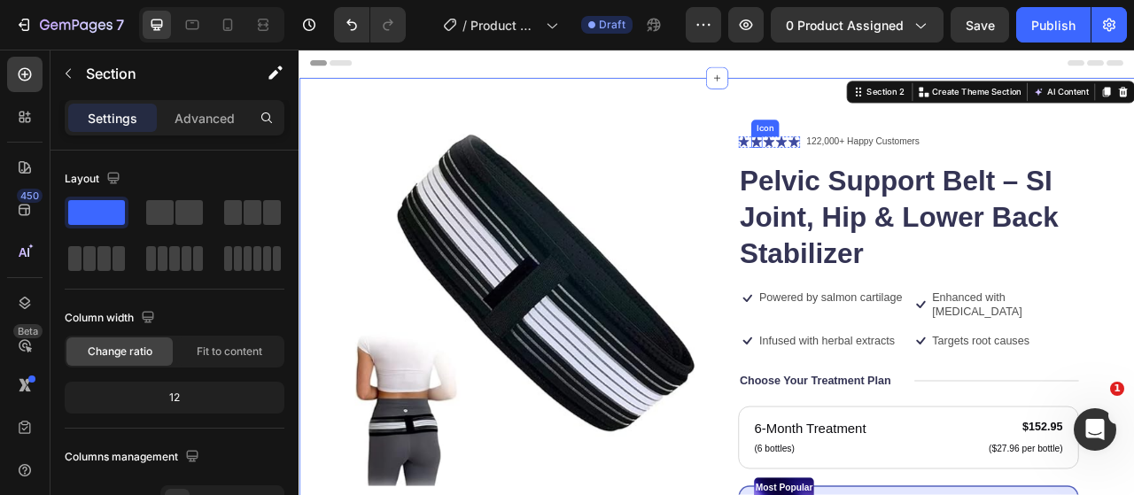
click at [875, 164] on icon at bounding box center [880, 167] width 14 height 14
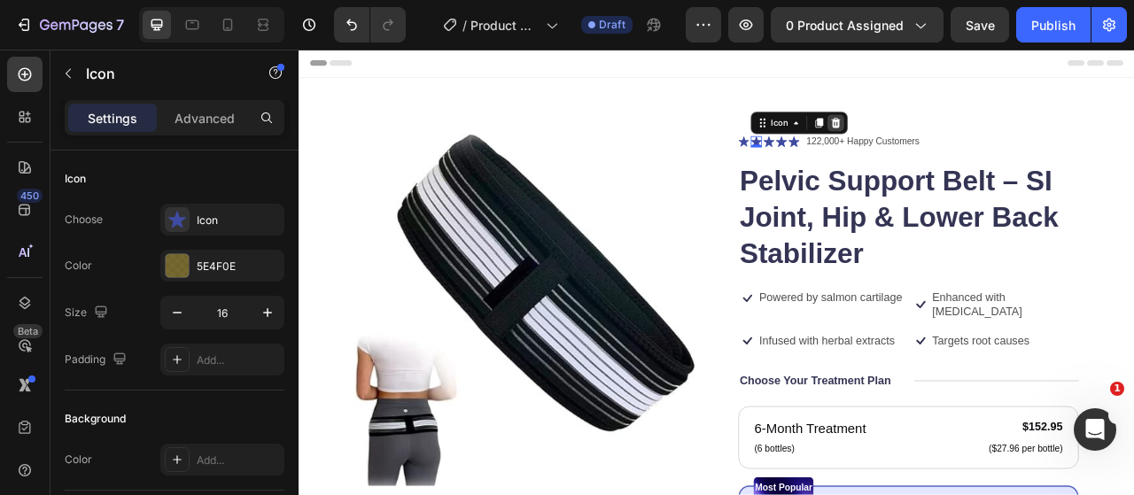
click at [974, 144] on icon at bounding box center [981, 143] width 14 height 14
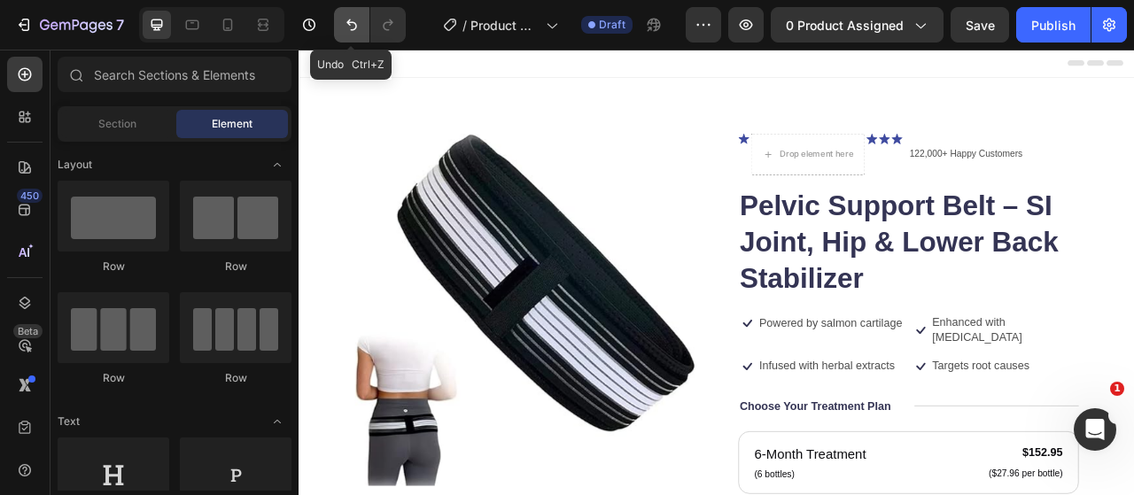
click at [345, 31] on icon "Undo/Redo" at bounding box center [352, 25] width 18 height 18
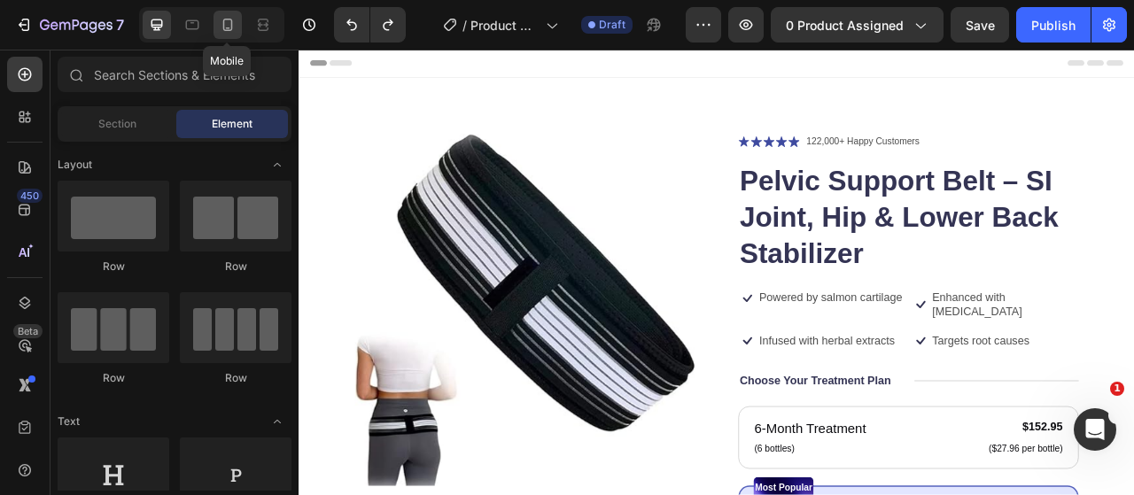
click at [230, 30] on icon at bounding box center [228, 25] width 10 height 12
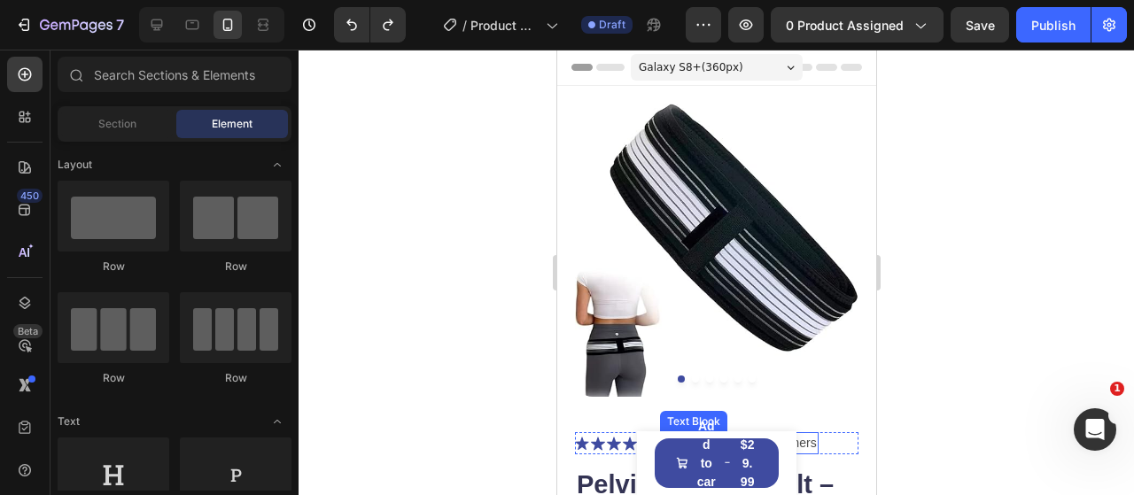
scroll to position [177, 0]
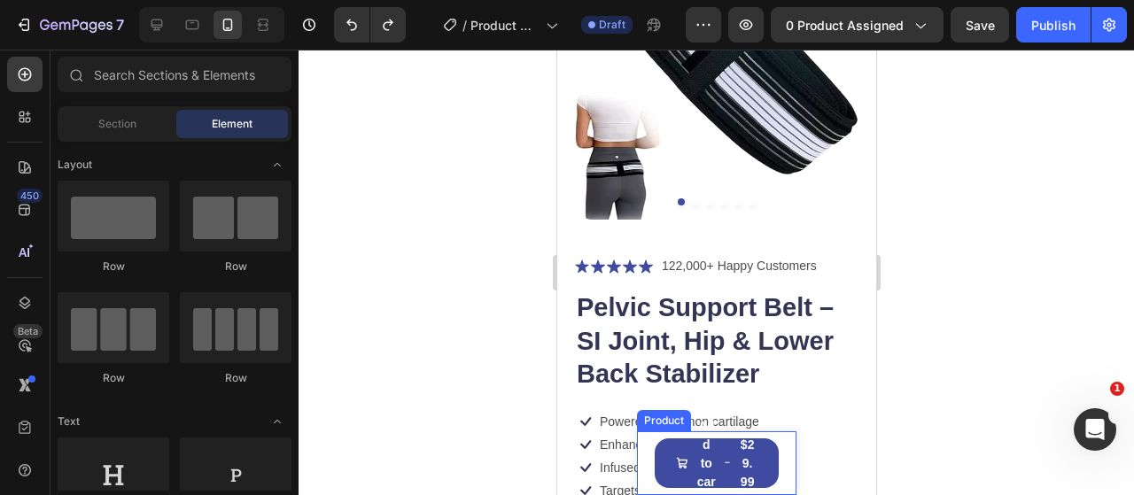
click at [781, 461] on div "Product Images Pelvic Support Belt – SI Joint, Hip & Lower Back Stabilizer Prod…" at bounding box center [715, 463] width 159 height 64
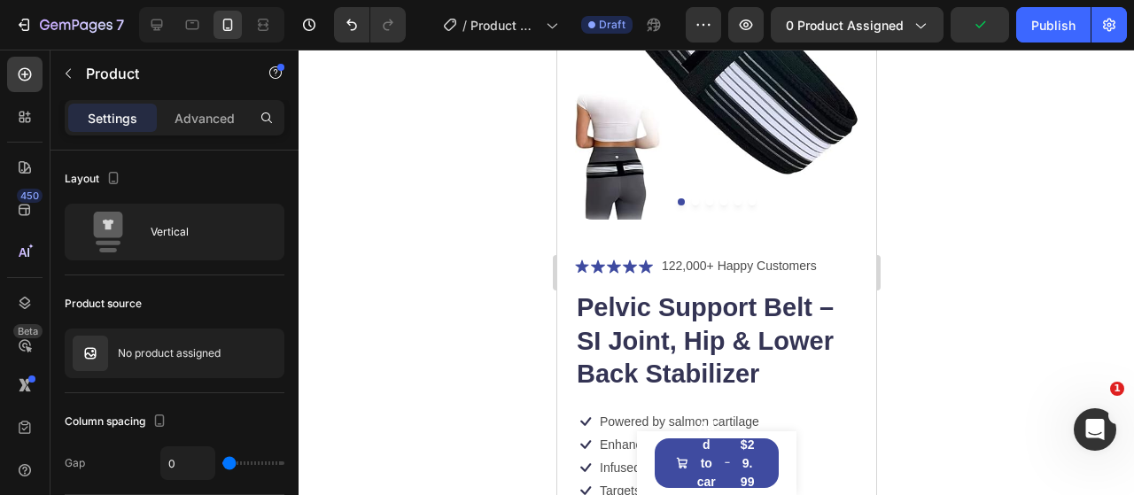
click at [768, 453] on div "Product Images Pelvic Support Belt – SI Joint, Hip & Lower Back Stabilizer Prod…" at bounding box center [715, 463] width 159 height 64
click at [647, 470] on div "Product Images Pelvic Support Belt – SI Joint, Hip & Lower Back Stabilizer Prod…" at bounding box center [715, 463] width 159 height 64
click at [662, 471] on button "Add to cart $29.99" at bounding box center [716, 463] width 124 height 50
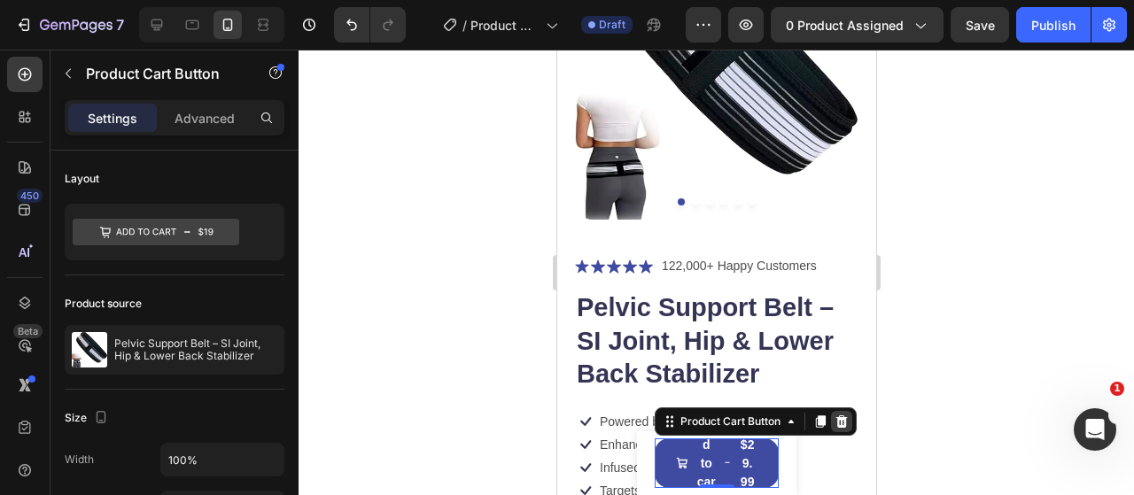
click at [839, 426] on icon at bounding box center [841, 421] width 12 height 12
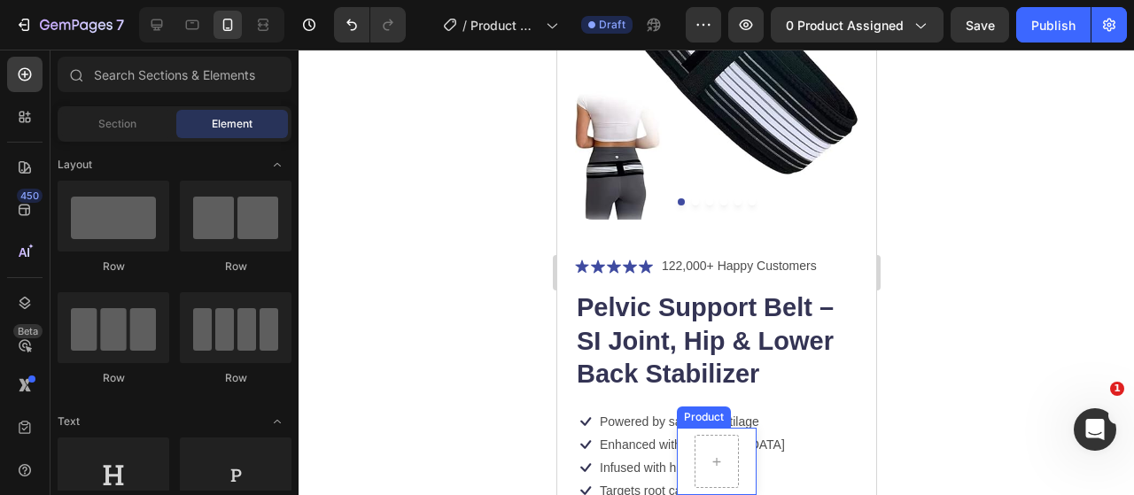
click at [742, 454] on div "Product Images Pelvic Support Belt – SI Joint, Hip & Lower Back Stabilizer Prod…" at bounding box center [716, 461] width 80 height 67
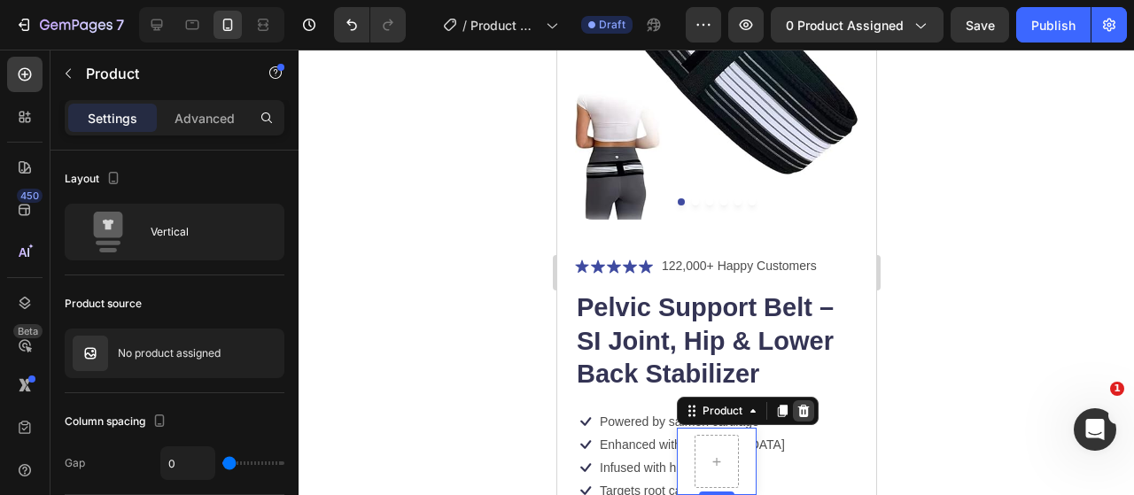
click at [805, 406] on div at bounding box center [802, 410] width 21 height 21
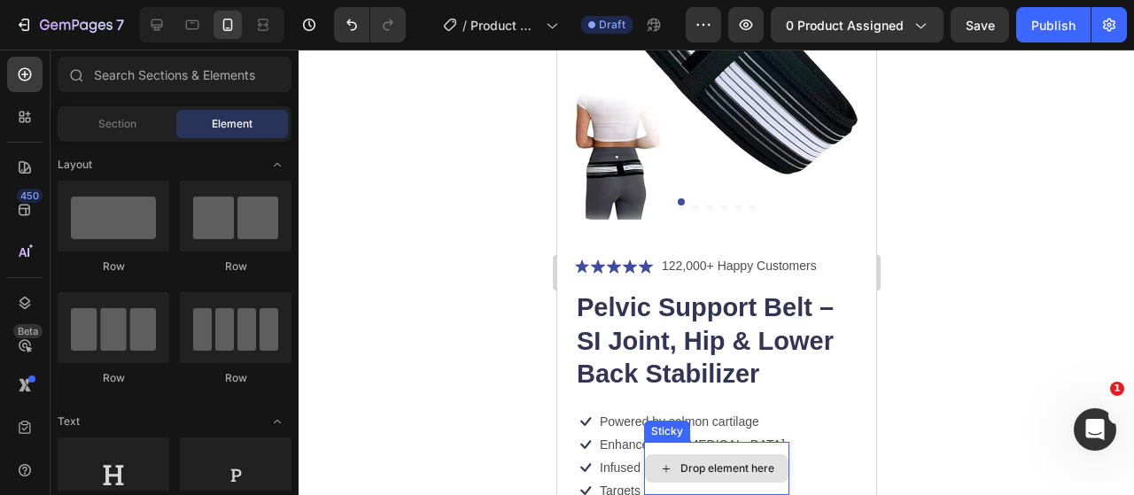
click at [759, 444] on div "Drop element here" at bounding box center [715, 468] width 145 height 53
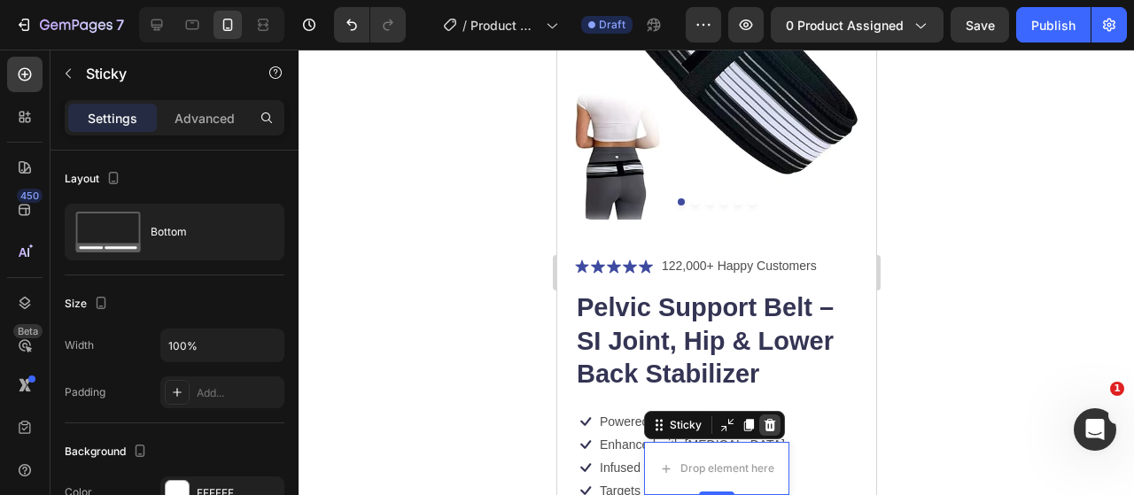
click at [762, 429] on icon at bounding box center [769, 425] width 14 height 14
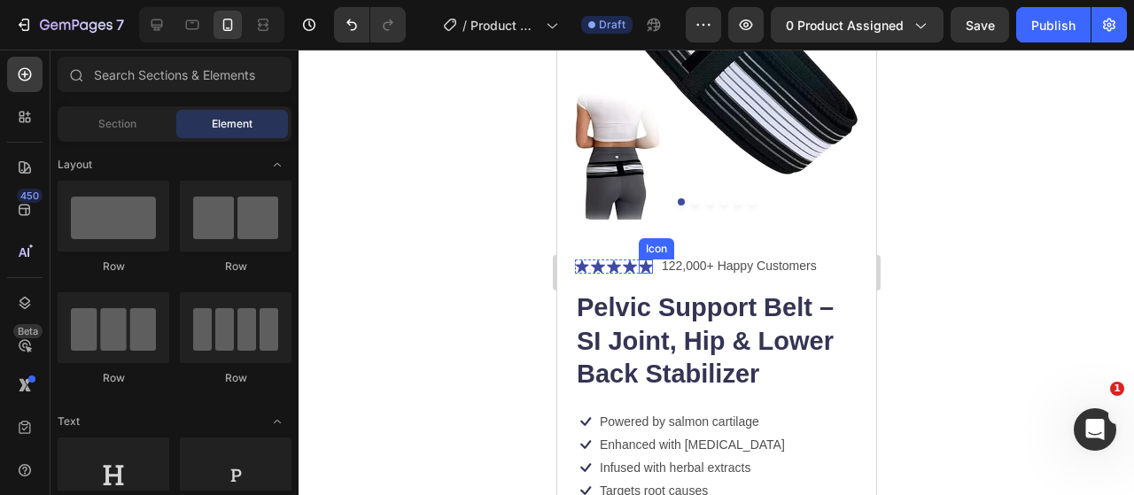
click at [644, 259] on icon at bounding box center [645, 265] width 14 height 13
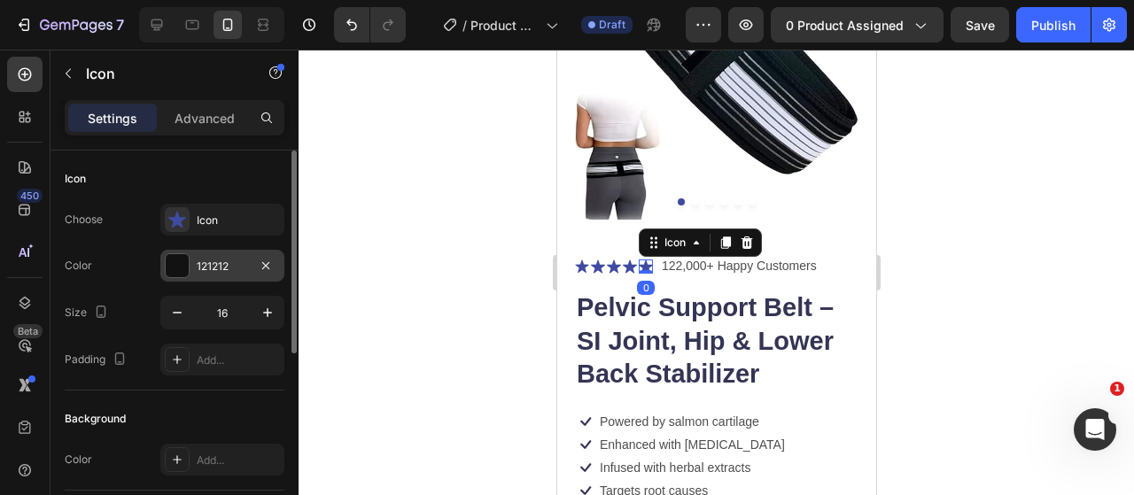
click at [182, 263] on div at bounding box center [177, 265] width 23 height 23
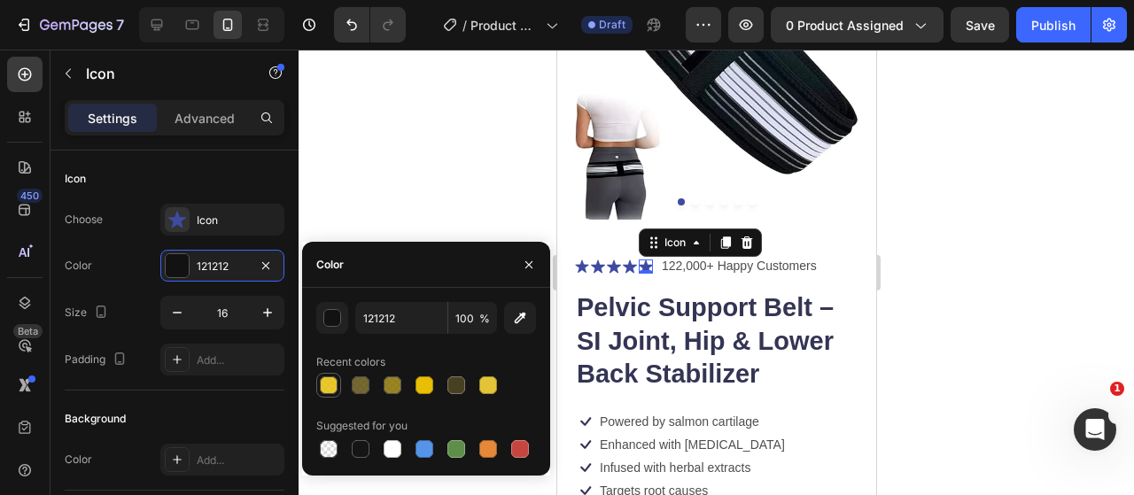
click at [335, 389] on div at bounding box center [329, 385] width 18 height 18
type input "E8BE06"
type input "85"
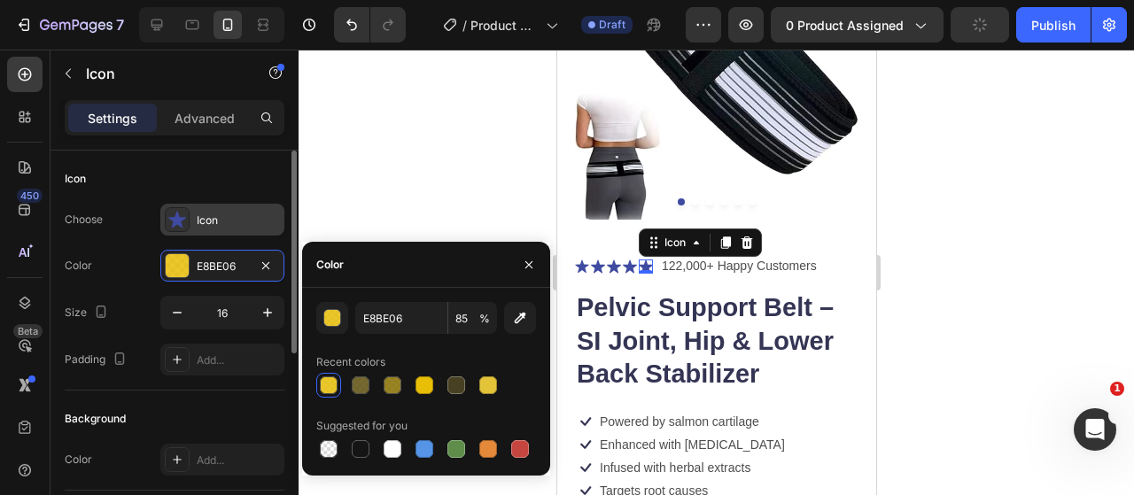
click at [186, 215] on div at bounding box center [177, 219] width 25 height 25
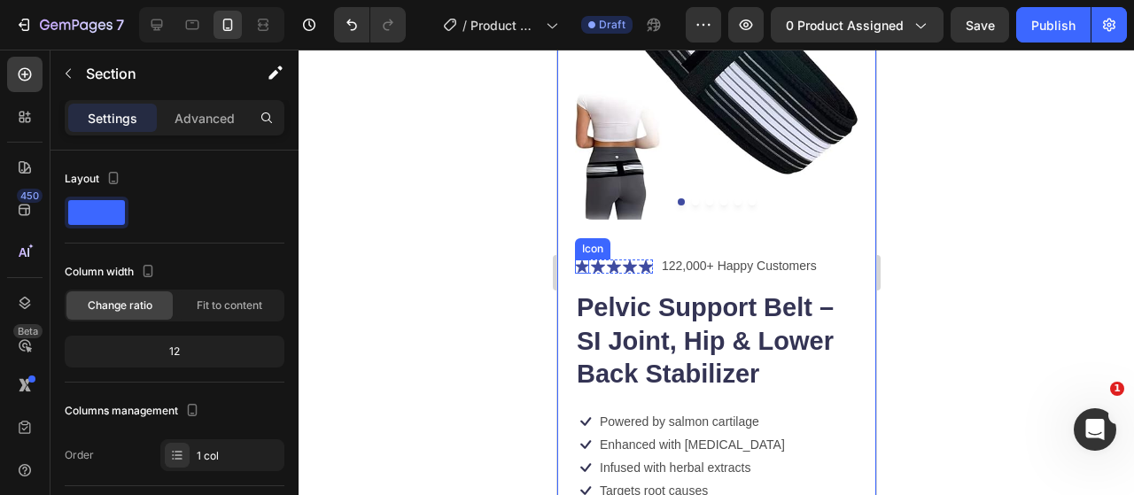
click at [576, 259] on icon at bounding box center [581, 266] width 14 height 14
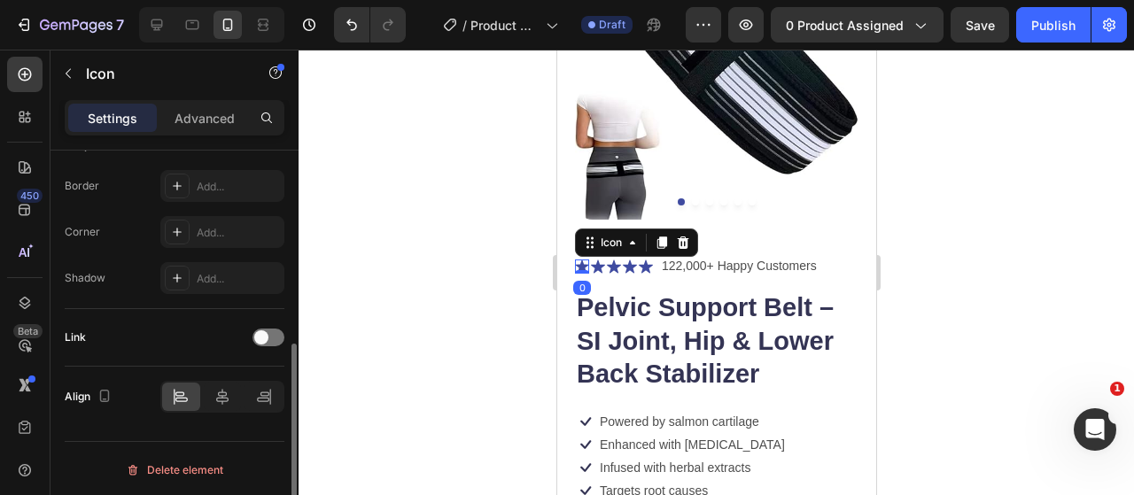
scroll to position [0, 0]
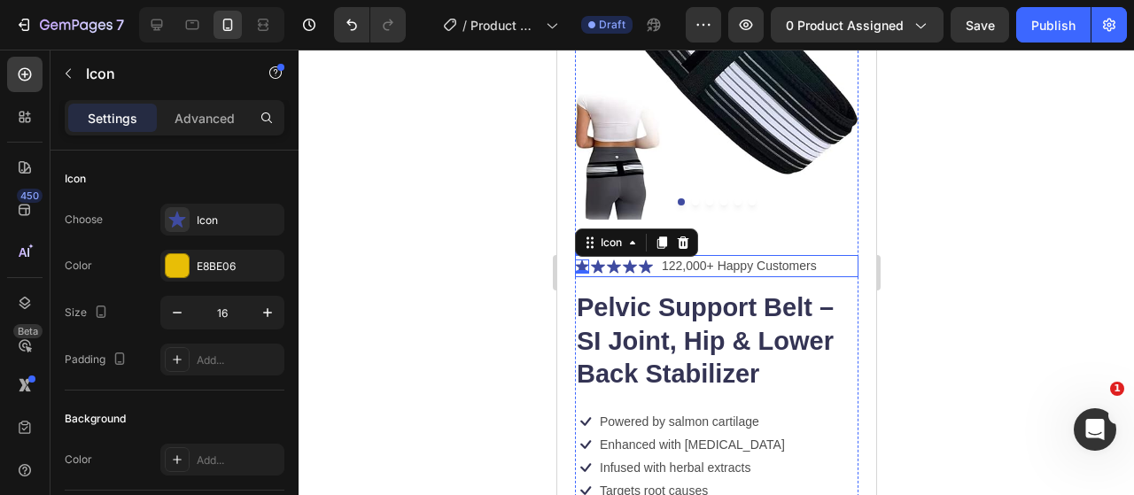
click at [652, 255] on div "Icon 0 Icon Icon Icon Icon Icon List 122,000+ Happy Customers Text Block Row" at bounding box center [715, 266] width 283 height 22
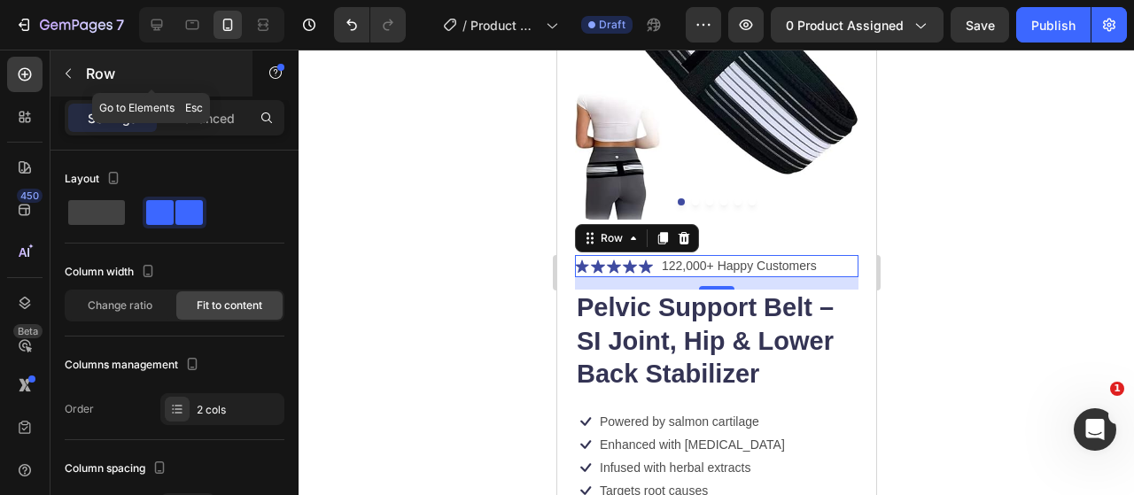
click at [75, 77] on button "button" at bounding box center [68, 73] width 28 height 28
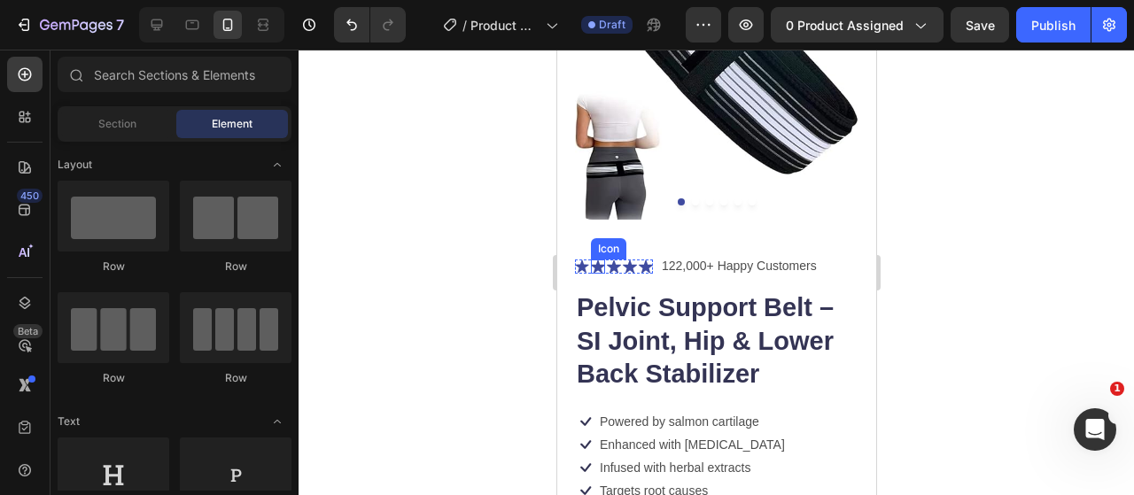
click at [608, 249] on div "Icon" at bounding box center [607, 249] width 28 height 0
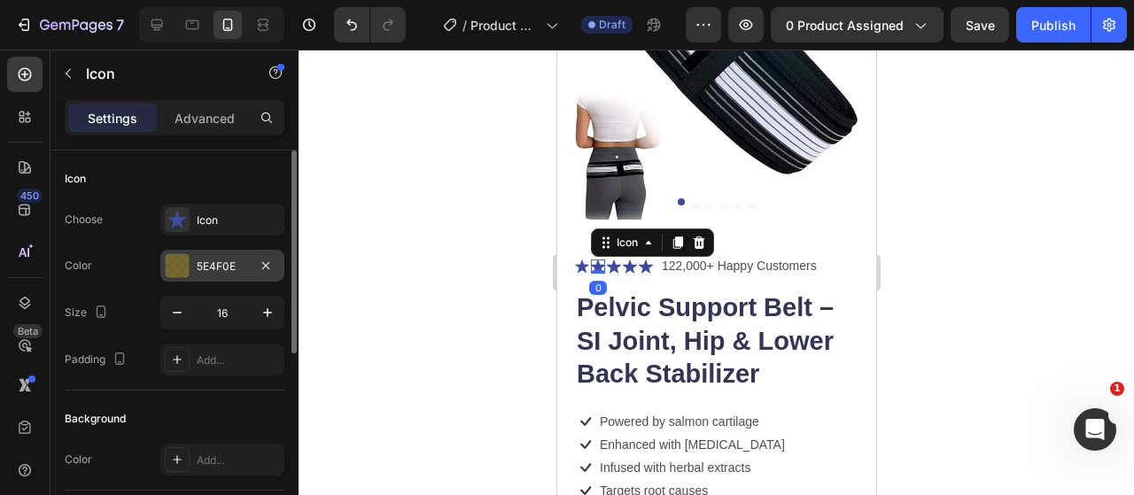
click at [175, 267] on div at bounding box center [177, 265] width 23 height 23
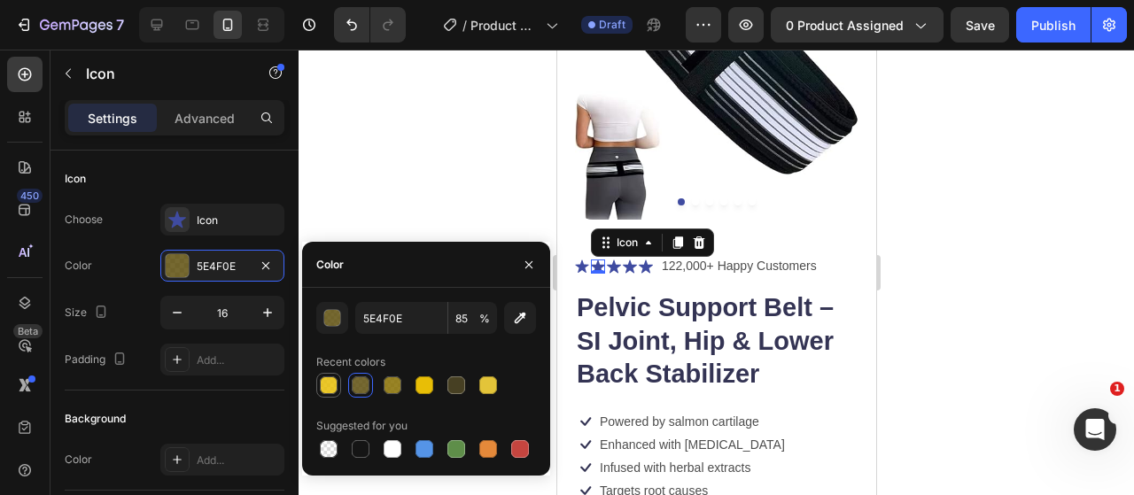
click at [330, 391] on div at bounding box center [329, 385] width 18 height 18
type input "E8BE06"
click at [441, 387] on div at bounding box center [426, 385] width 220 height 25
click at [425, 384] on div at bounding box center [424, 385] width 18 height 18
type input "100"
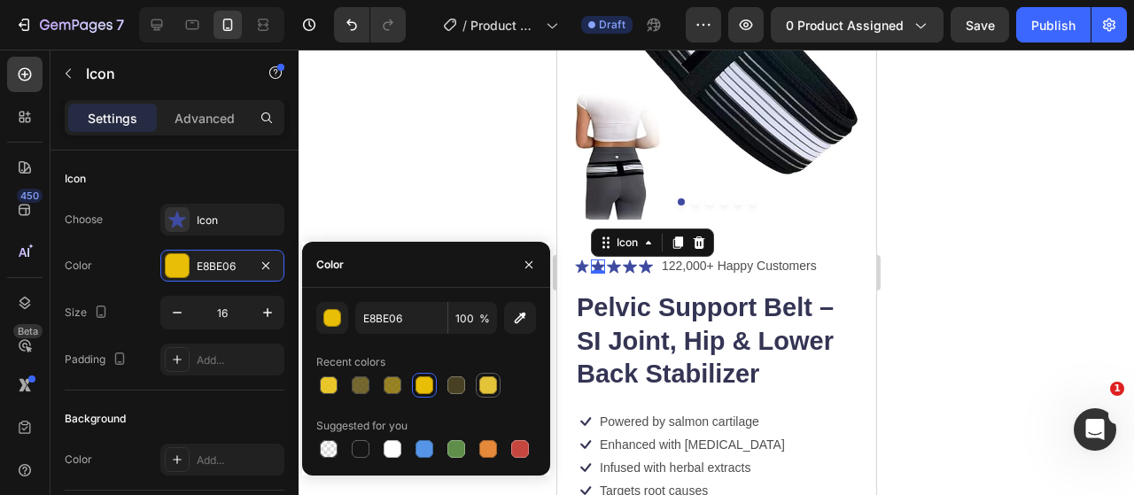
click at [487, 382] on div at bounding box center [488, 385] width 18 height 18
type input "E3C439"
click at [684, 257] on p "122,000+ Happy Customers" at bounding box center [738, 266] width 155 height 19
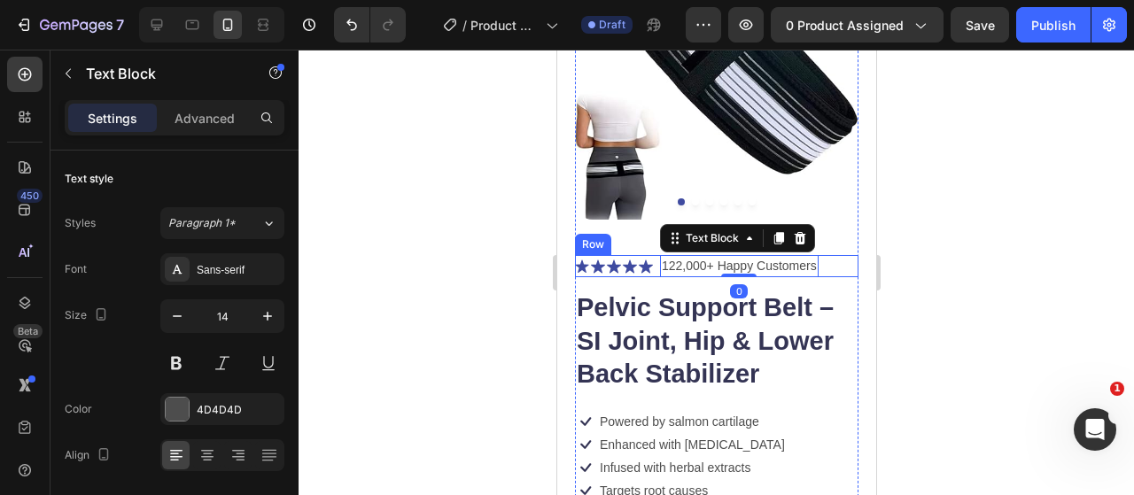
click at [656, 256] on div "Icon Icon Icon Icon Icon Icon List 122,000+ Happy Customers Text Block 0 Row" at bounding box center [715, 266] width 283 height 22
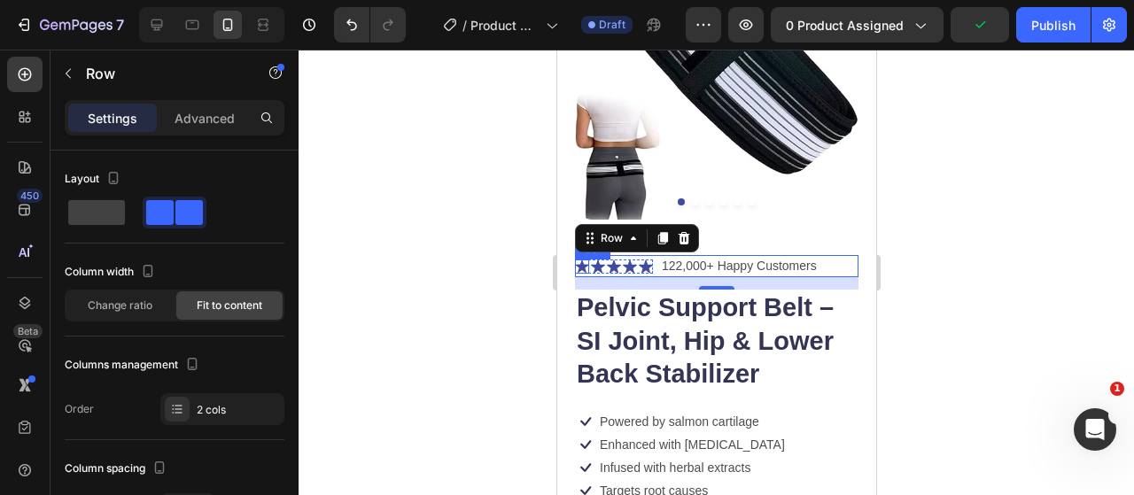
click at [585, 259] on icon at bounding box center [581, 266] width 14 height 14
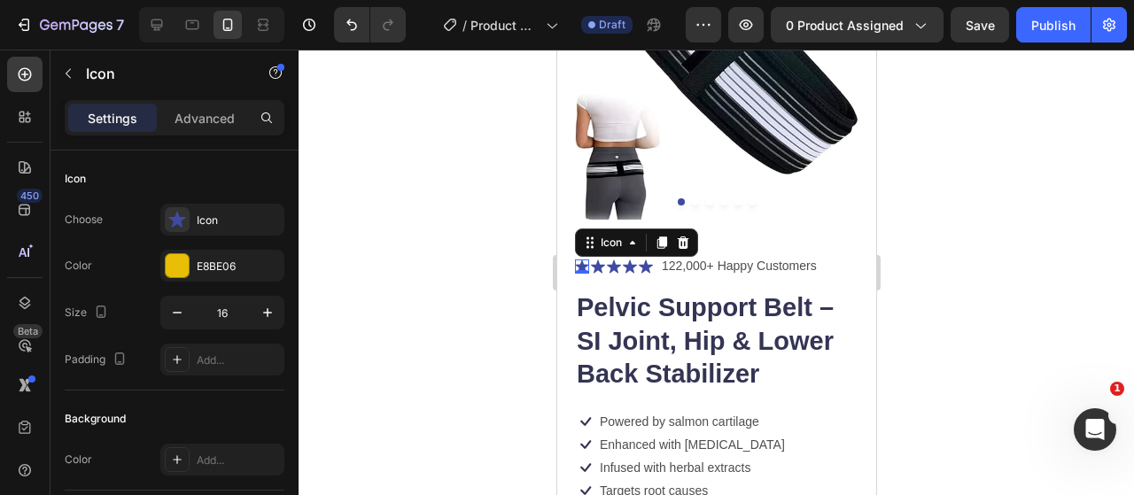
click at [448, 270] on div at bounding box center [715, 272] width 835 height 445
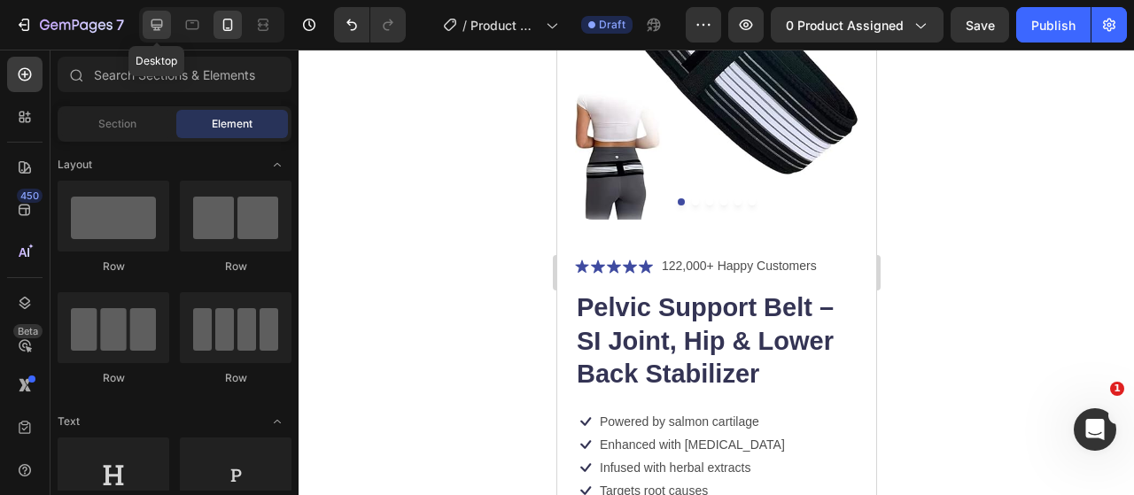
drag, startPoint x: 161, startPoint y: 27, endPoint x: 46, endPoint y: 119, distance: 147.4
click at [161, 27] on icon at bounding box center [157, 25] width 12 height 12
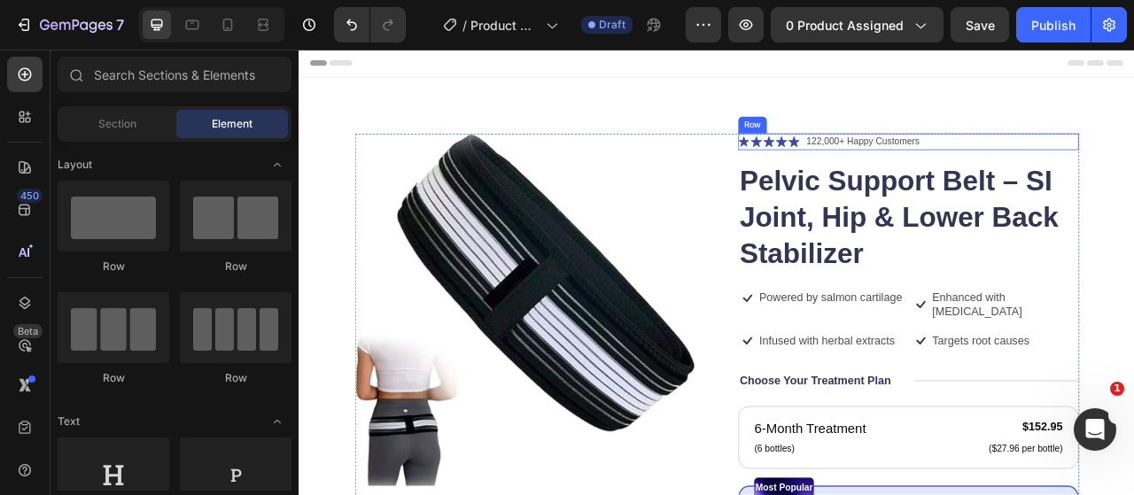
click at [930, 163] on div "Icon Icon Icon Icon Icon Icon List 122,000+ Happy Customers Text Block Row" at bounding box center [1073, 167] width 433 height 21
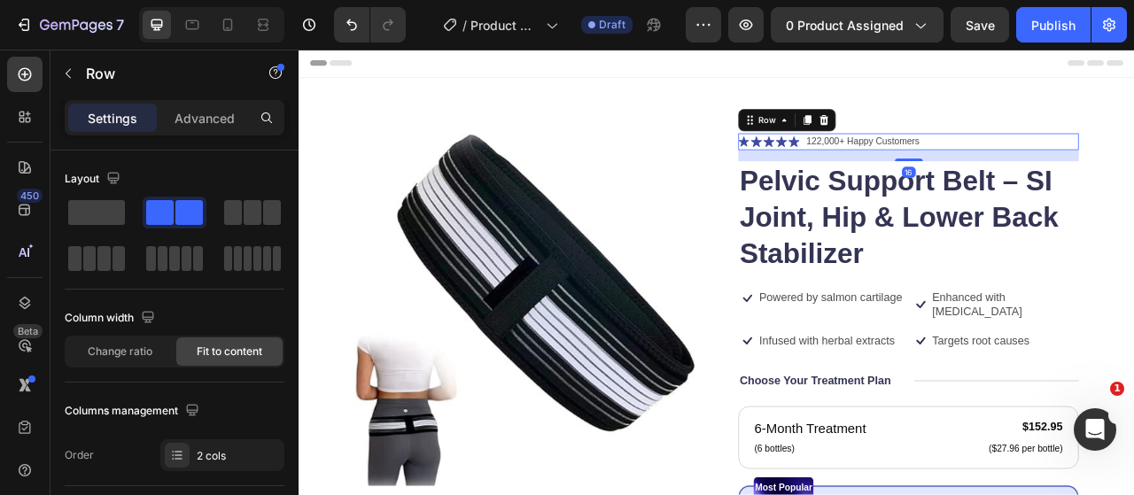
click at [930, 163] on div "Icon Icon Icon Icon Icon Icon List 122,000+ Happy Customers Text Block Row 16" at bounding box center [1073, 167] width 433 height 21
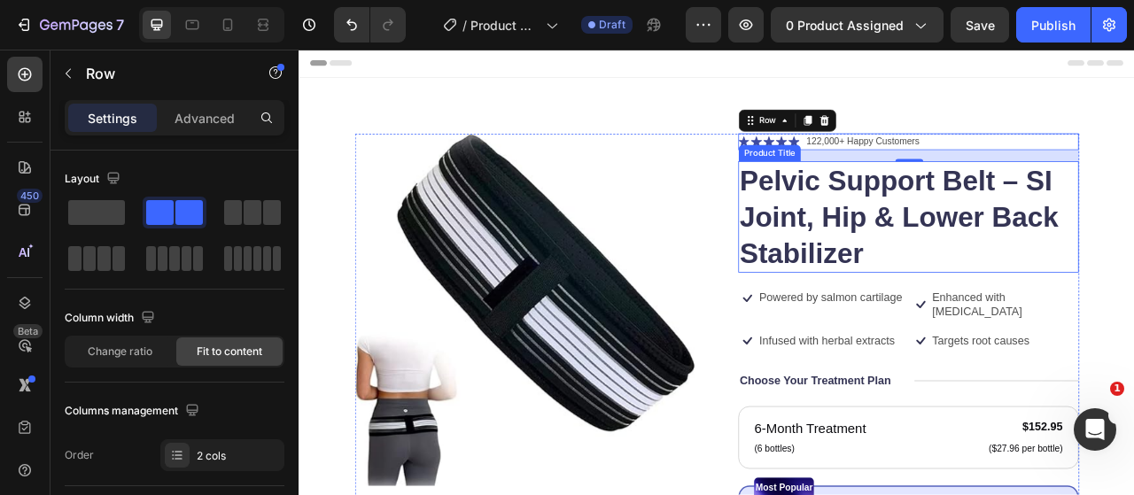
click at [857, 226] on h1 "Pelvic Support Belt – SI Joint, Hip & Lower Back Stabilizer" at bounding box center [1073, 263] width 433 height 142
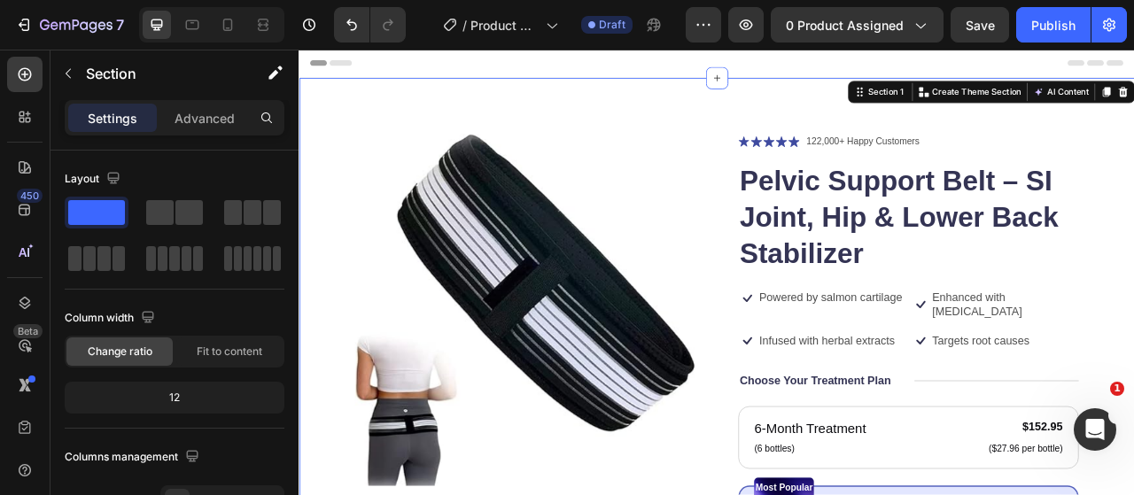
click at [901, 174] on div "Icon Icon Icon Icon Icon Icon List" at bounding box center [896, 167] width 78 height 21
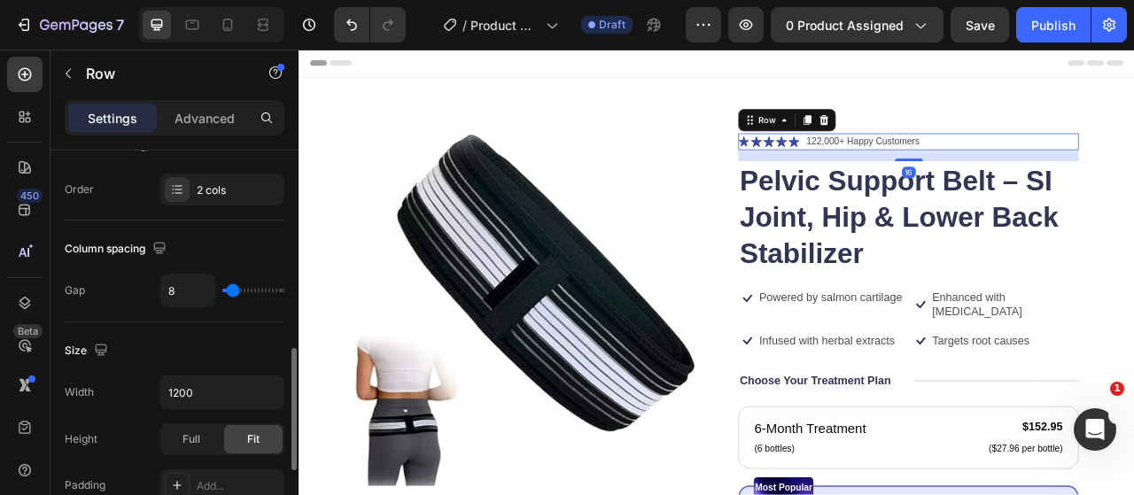
scroll to position [354, 0]
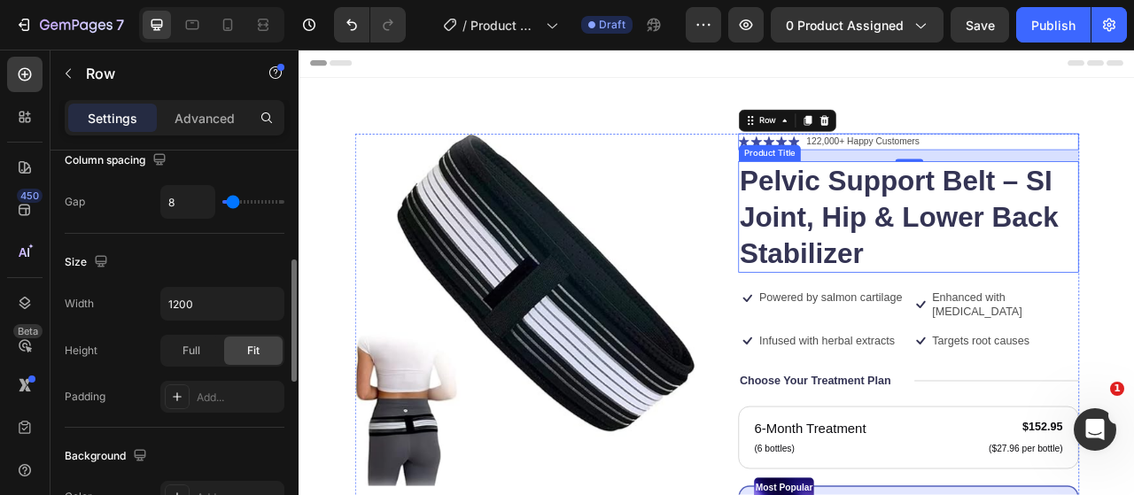
click at [887, 179] on div "Product Title" at bounding box center [897, 182] width 72 height 16
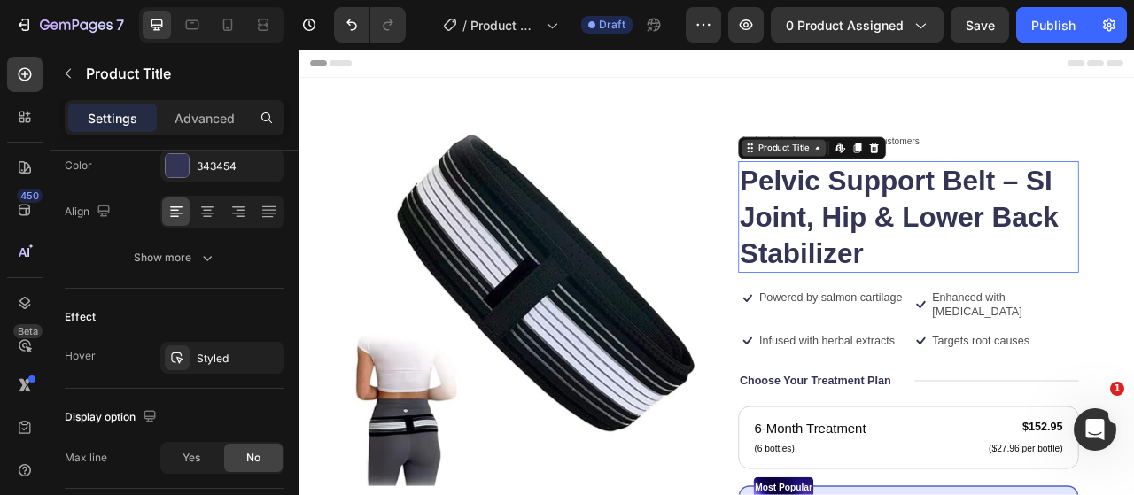
scroll to position [0, 0]
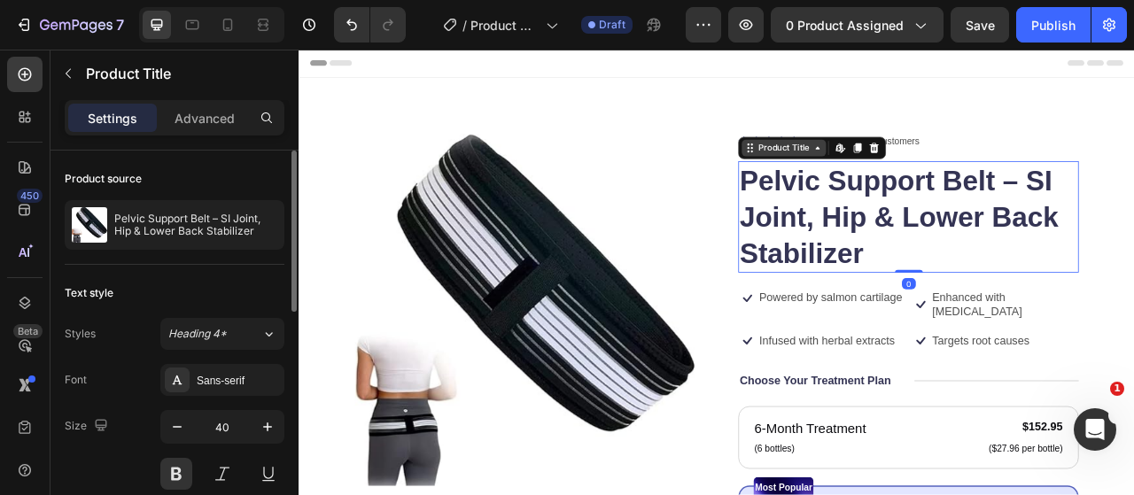
click at [883, 171] on div "Product Title" at bounding box center [915, 175] width 72 height 16
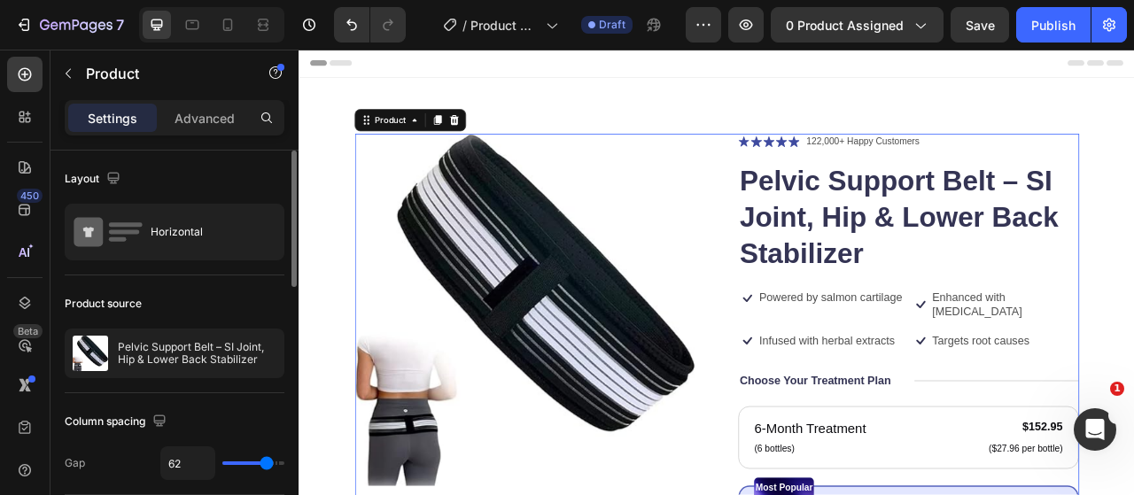
click at [889, 162] on icon at bounding box center [896, 167] width 14 height 14
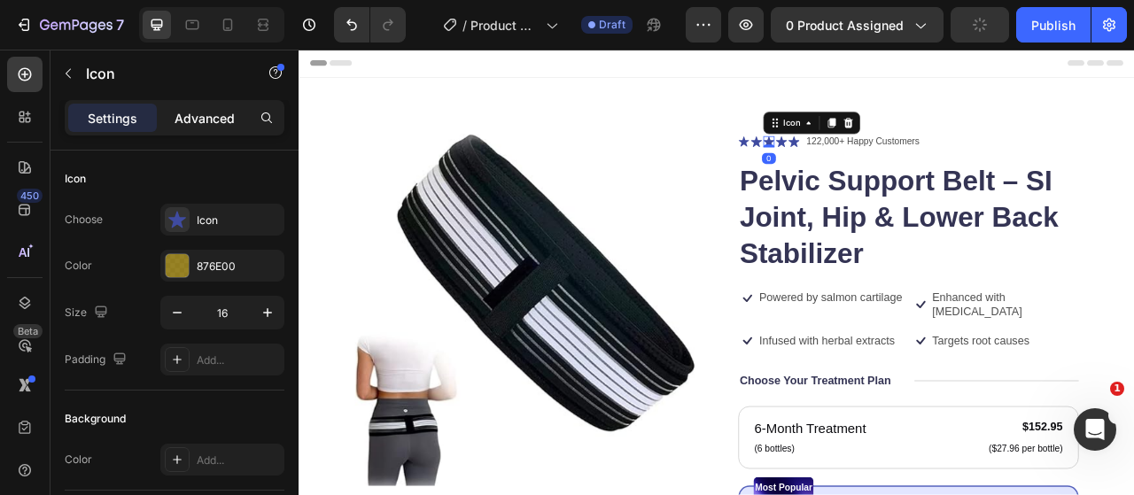
click at [211, 110] on p "Advanced" at bounding box center [204, 118] width 60 height 19
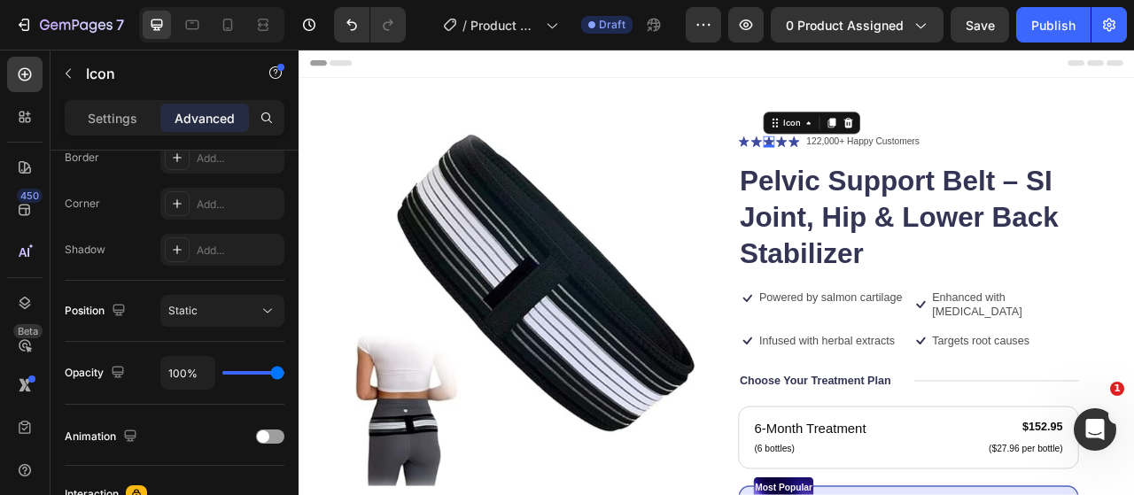
scroll to position [694, 0]
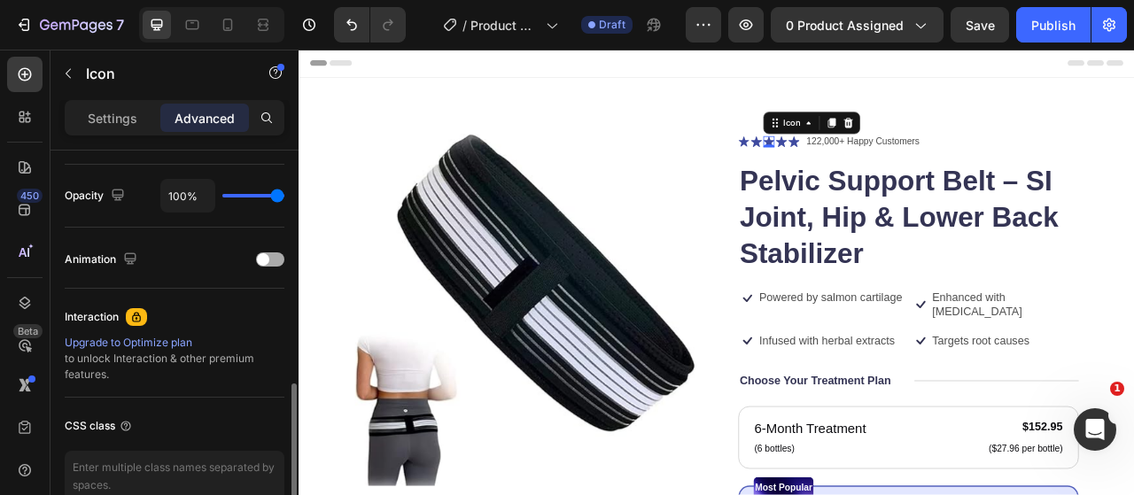
click at [268, 252] on div at bounding box center [270, 259] width 28 height 14
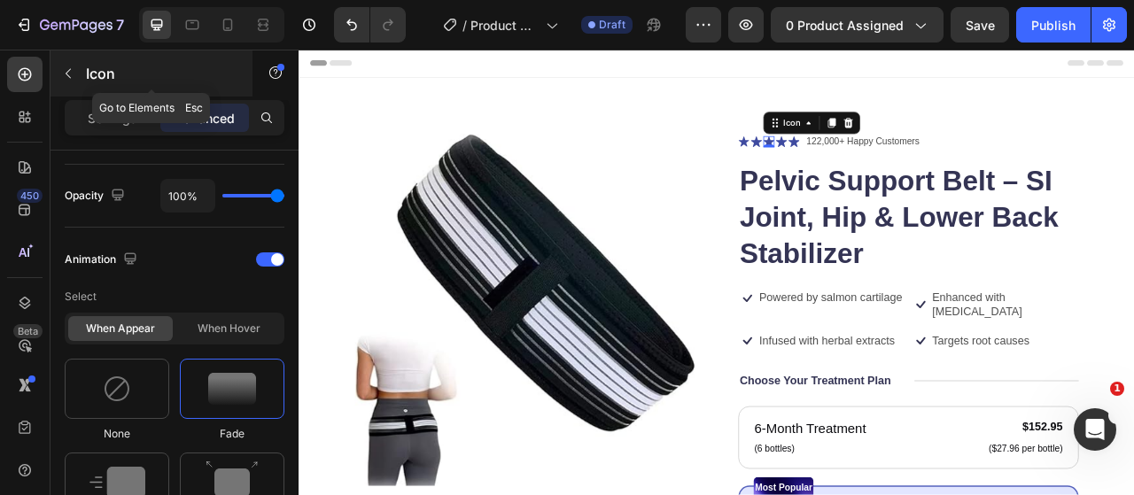
click at [81, 75] on button "button" at bounding box center [68, 73] width 28 height 28
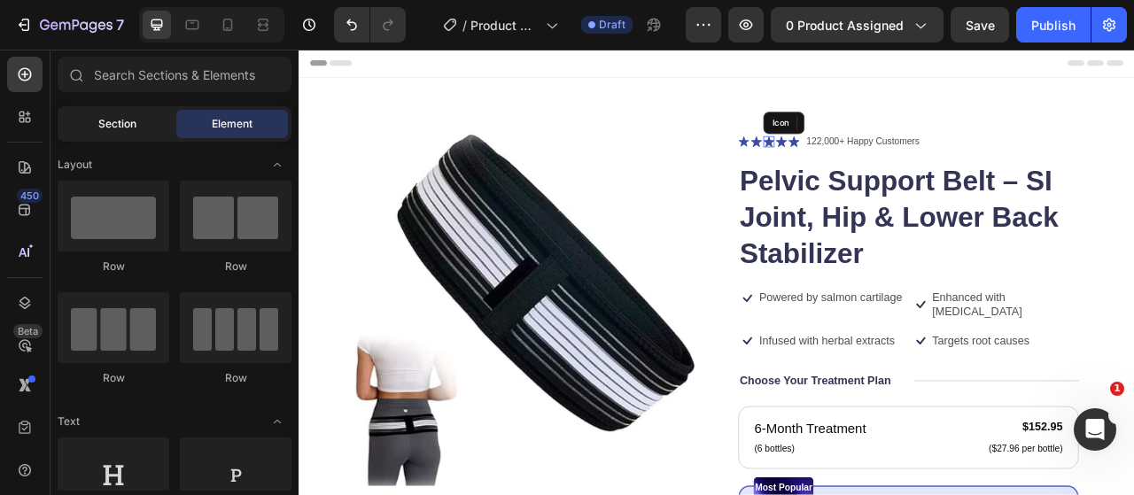
click at [93, 116] on div "Section" at bounding box center [117, 124] width 112 height 28
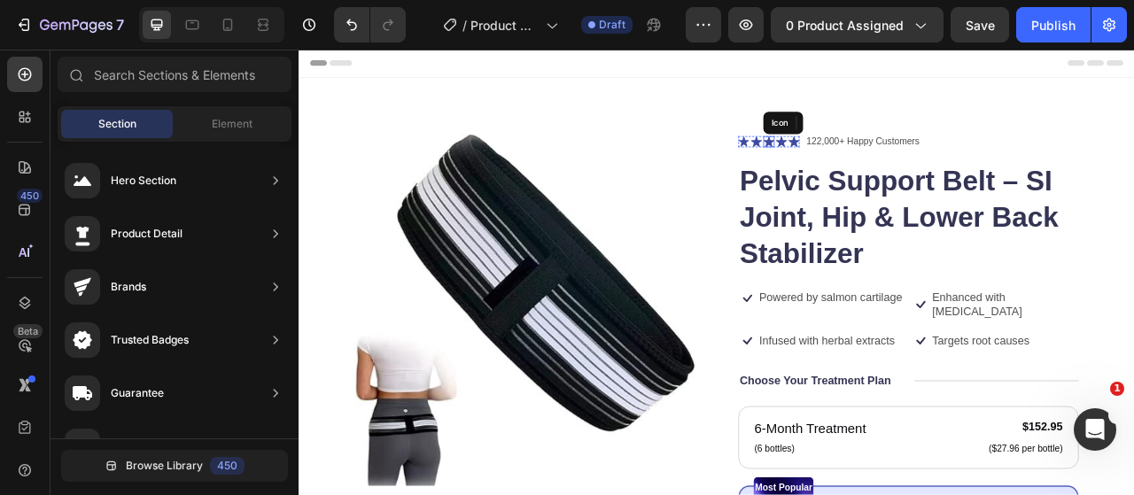
click at [891, 167] on icon at bounding box center [896, 166] width 14 height 13
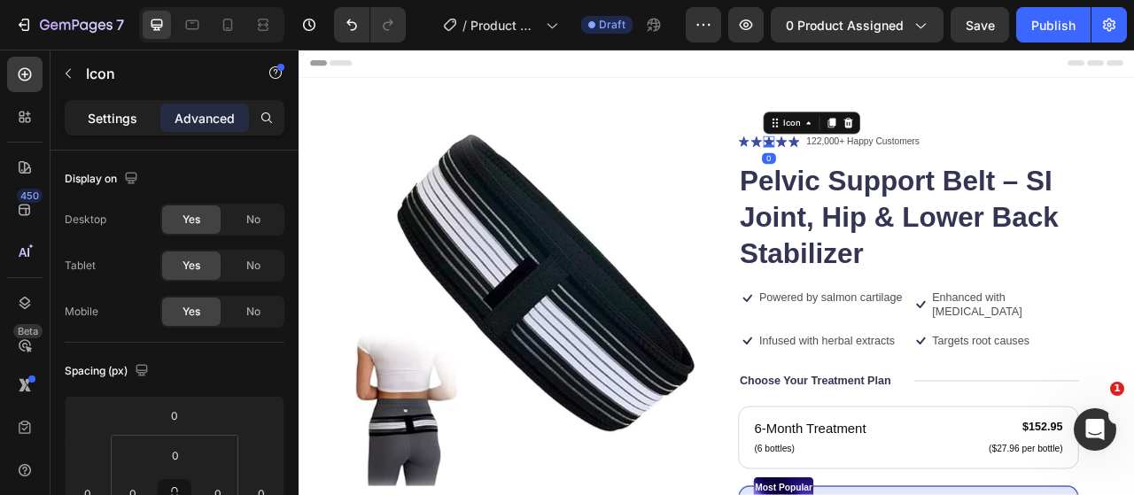
click at [126, 123] on p "Settings" at bounding box center [113, 118] width 50 height 19
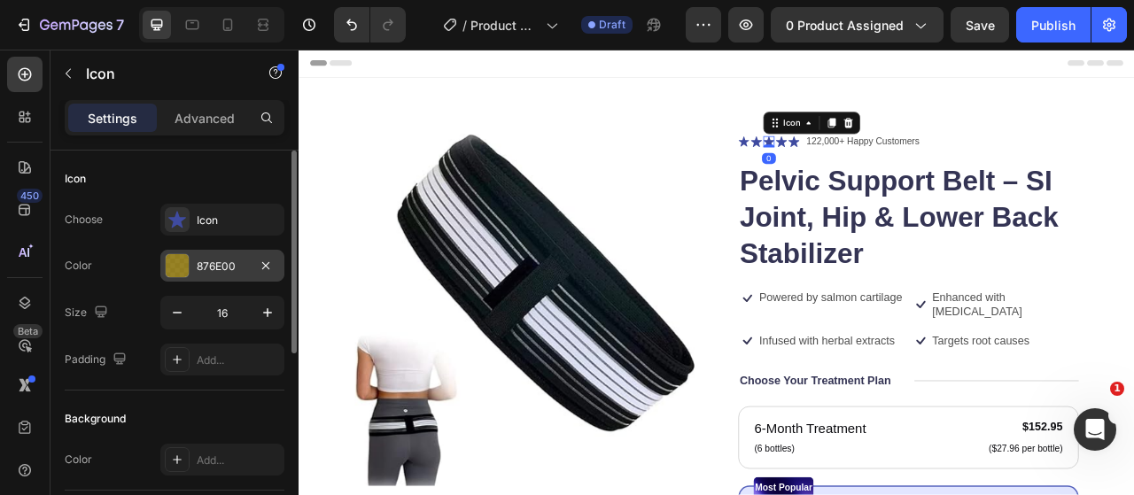
click at [188, 259] on div at bounding box center [177, 265] width 23 height 23
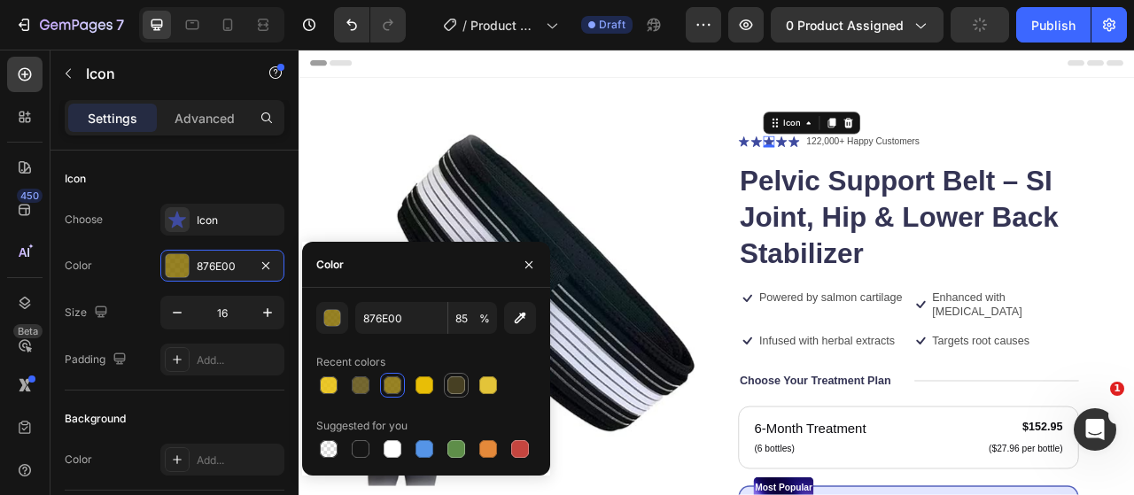
click at [462, 382] on div at bounding box center [456, 385] width 18 height 18
type input "474023"
type input "100"
click at [213, 125] on p "Advanced" at bounding box center [204, 118] width 60 height 19
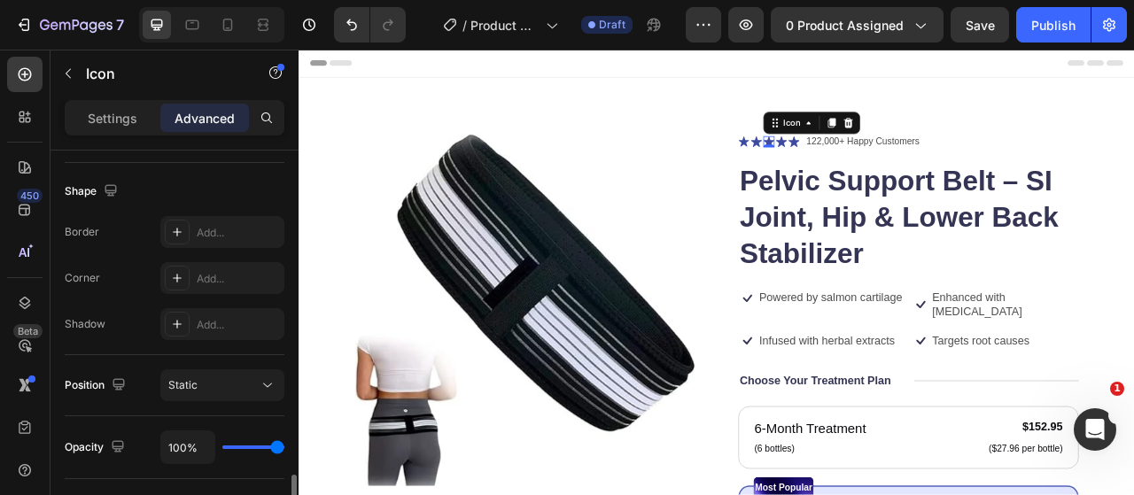
scroll to position [620, 0]
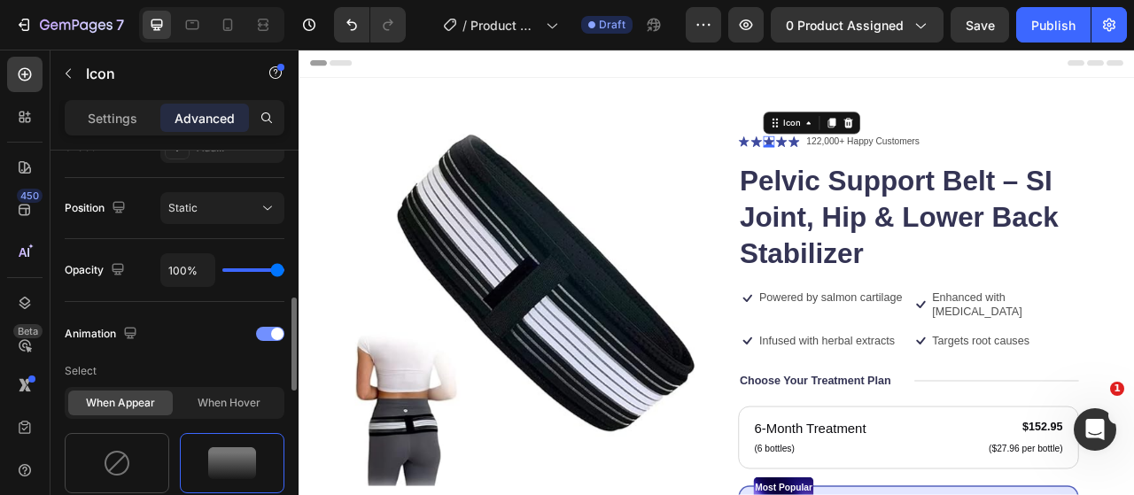
click at [262, 328] on div at bounding box center [270, 334] width 28 height 14
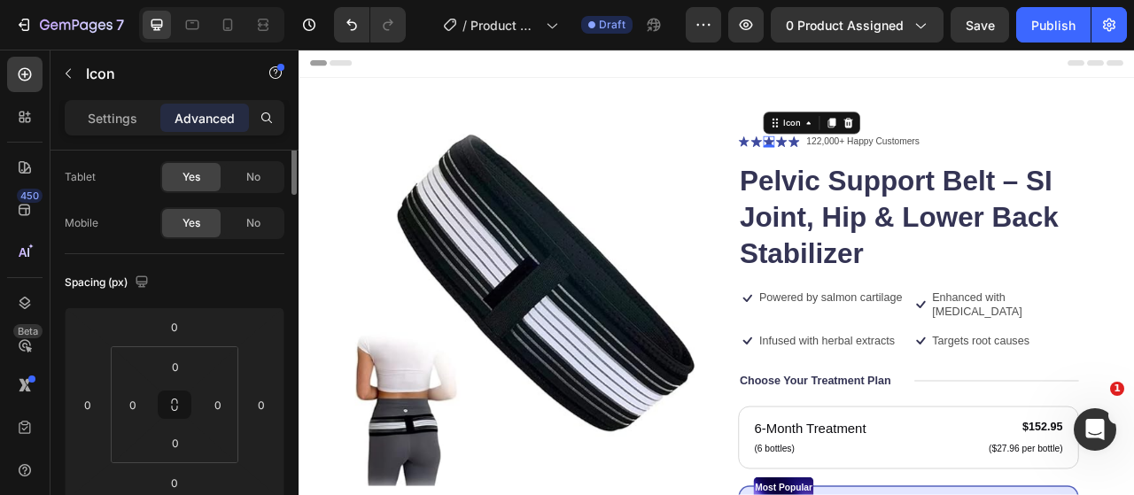
scroll to position [0, 0]
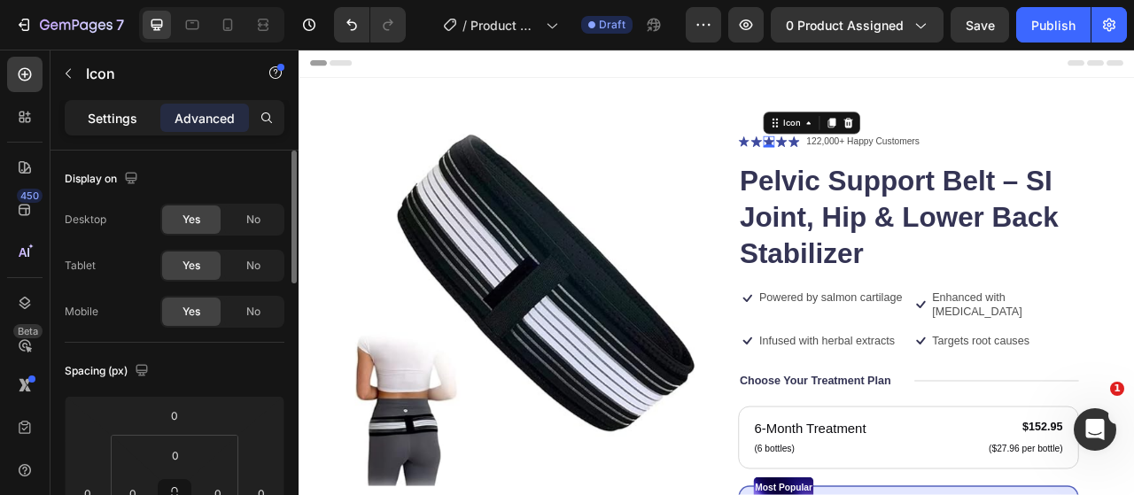
click at [135, 129] on div "Settings" at bounding box center [112, 118] width 89 height 28
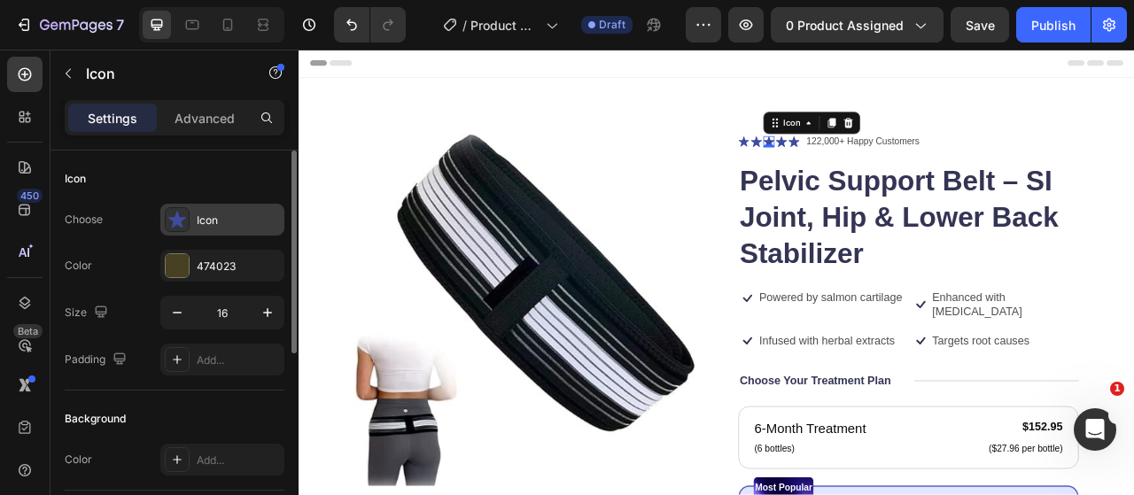
click at [182, 217] on icon at bounding box center [177, 219] width 18 height 17
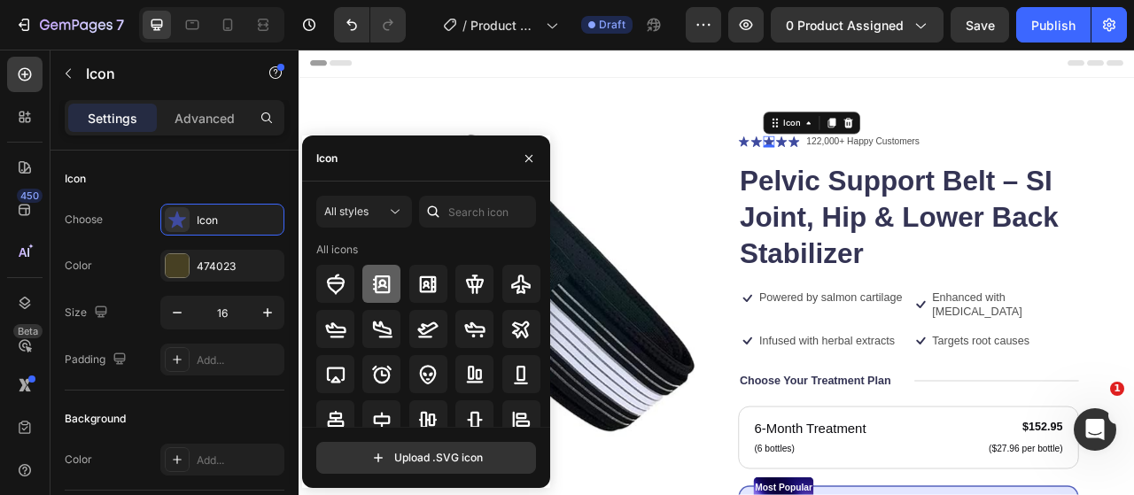
click at [390, 281] on icon at bounding box center [381, 284] width 21 height 21
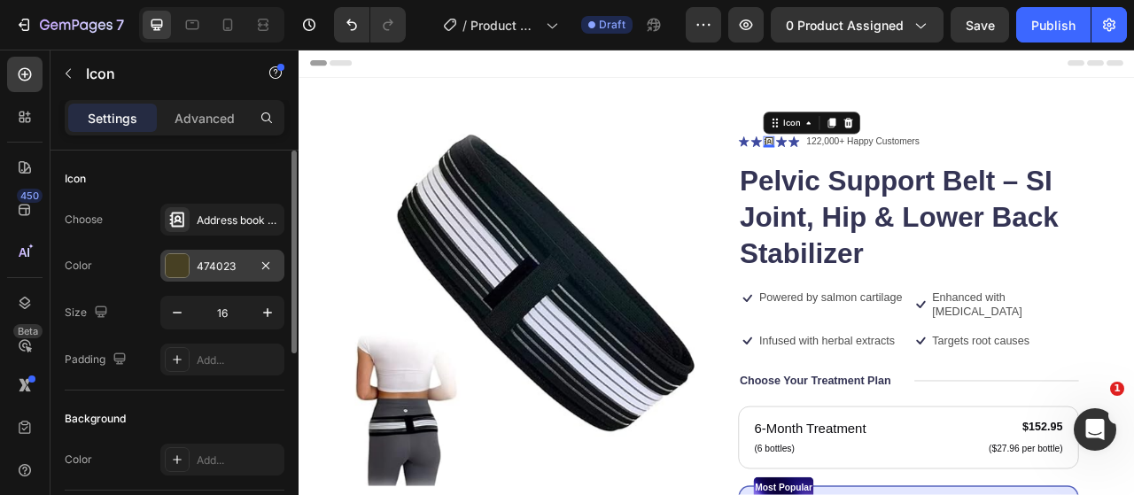
click at [182, 269] on div at bounding box center [177, 265] width 23 height 23
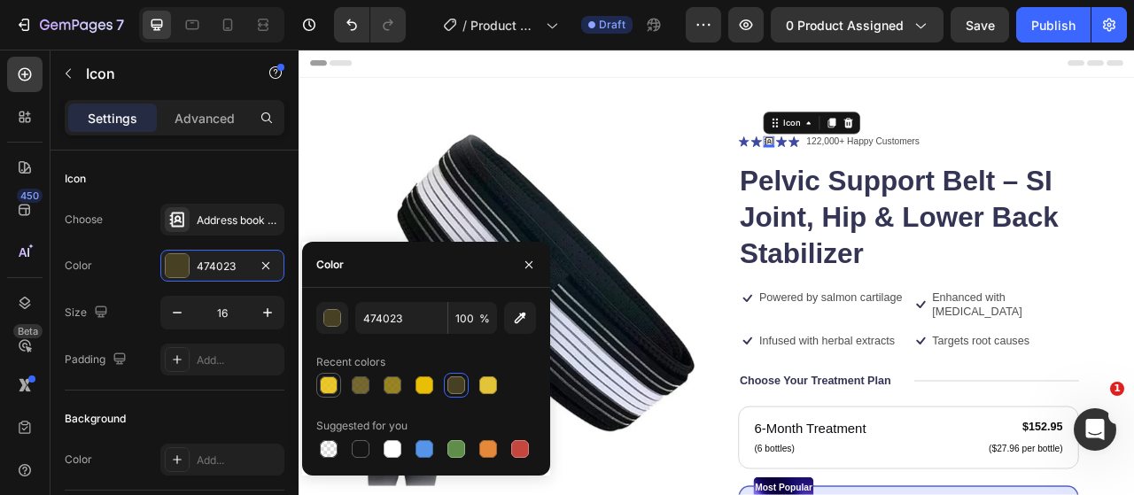
click at [330, 380] on div at bounding box center [329, 385] width 18 height 18
type input "E8BE06"
type input "85"
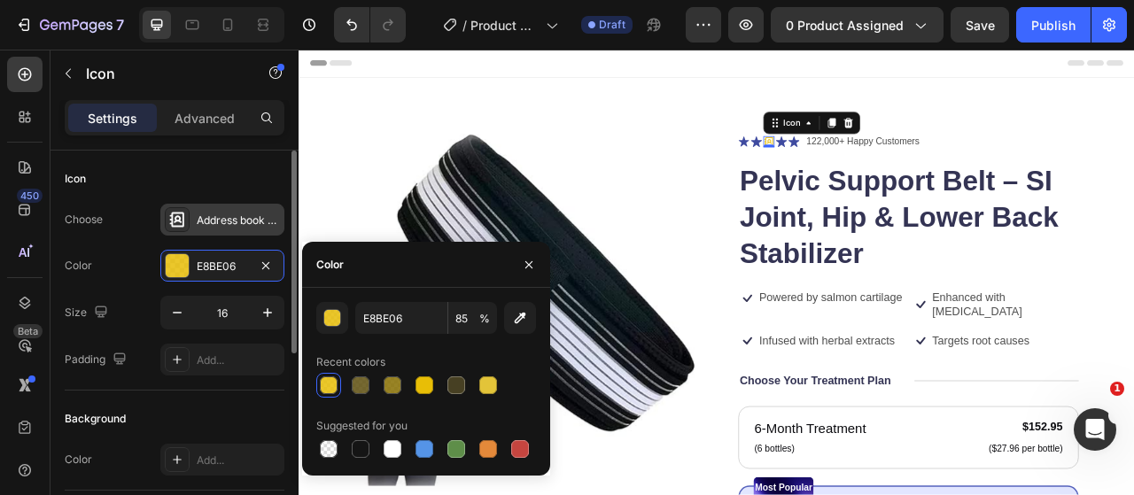
click at [181, 227] on icon at bounding box center [177, 220] width 18 height 18
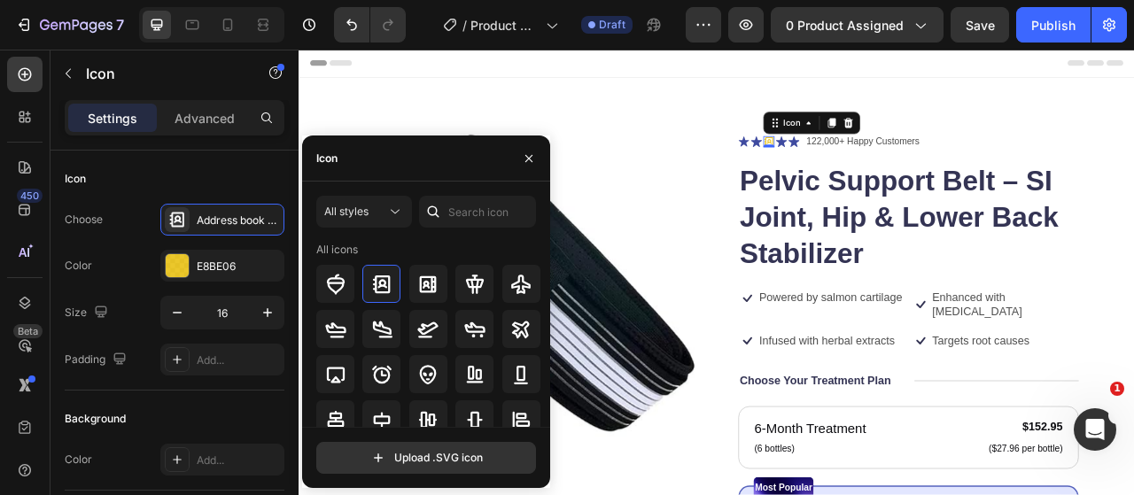
click at [366, 159] on div "Icon" at bounding box center [426, 159] width 248 height 46
click at [375, 216] on div "All styles" at bounding box center [355, 212] width 62 height 16
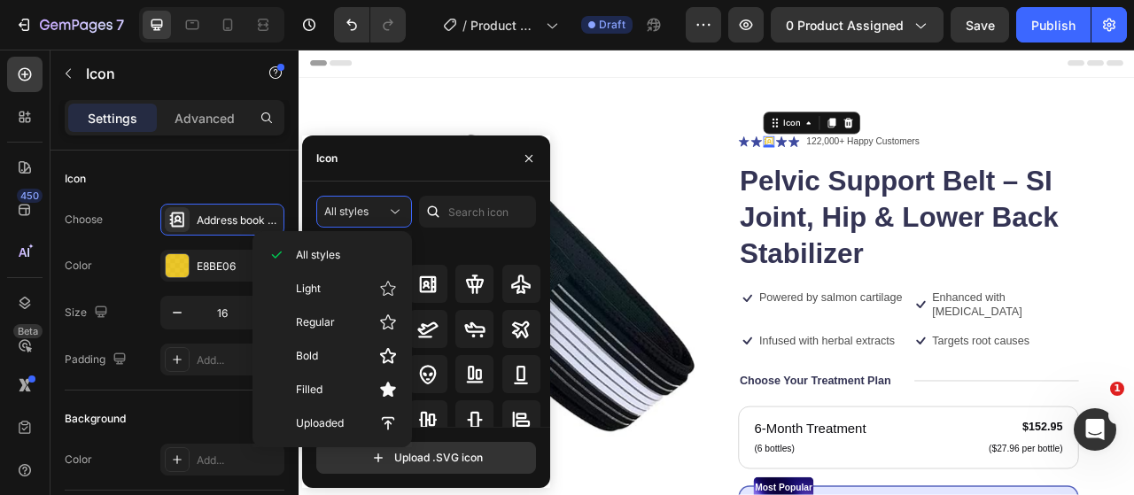
click at [444, 219] on div at bounding box center [433, 212] width 28 height 32
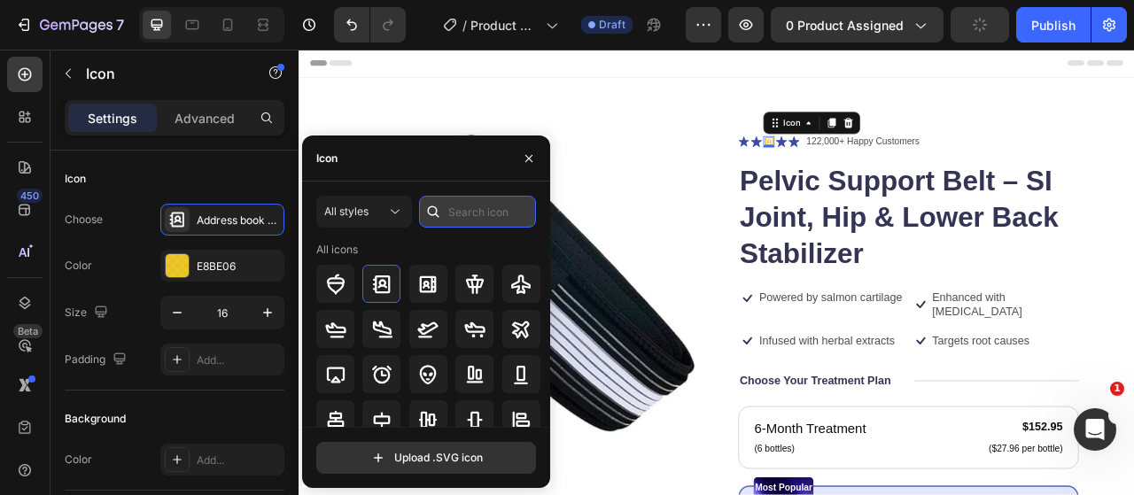
click at [461, 213] on input "text" at bounding box center [477, 212] width 117 height 32
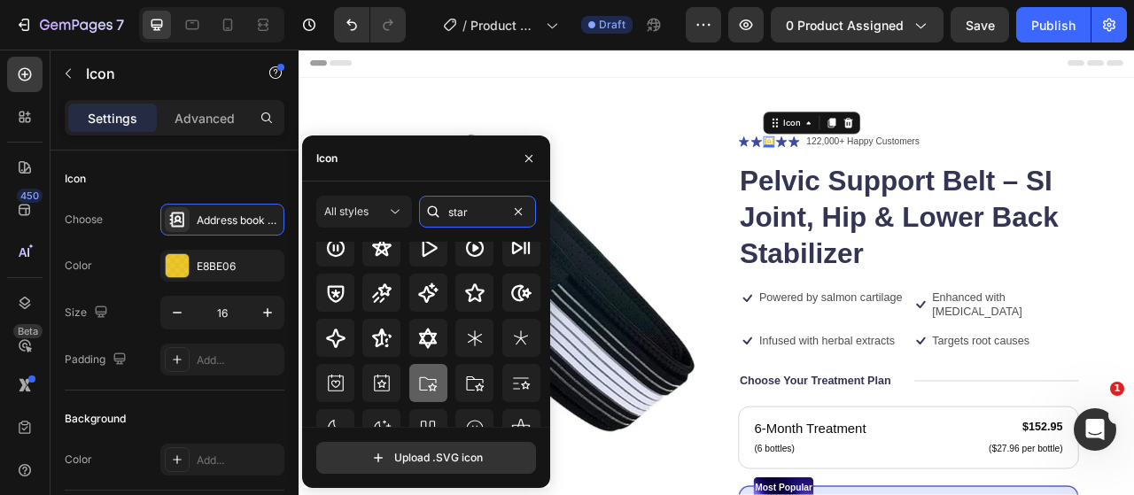
scroll to position [89, 0]
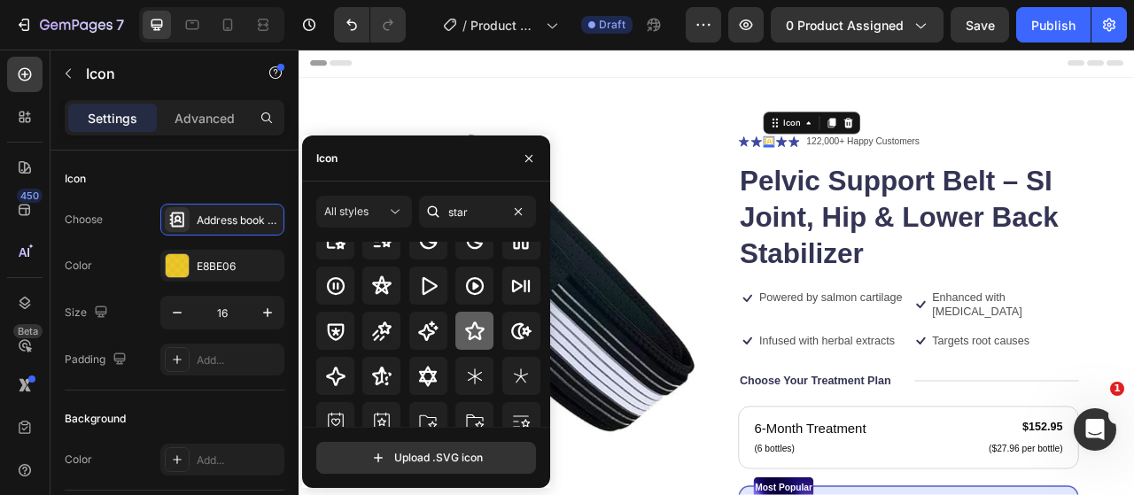
click at [469, 336] on icon at bounding box center [474, 331] width 21 height 21
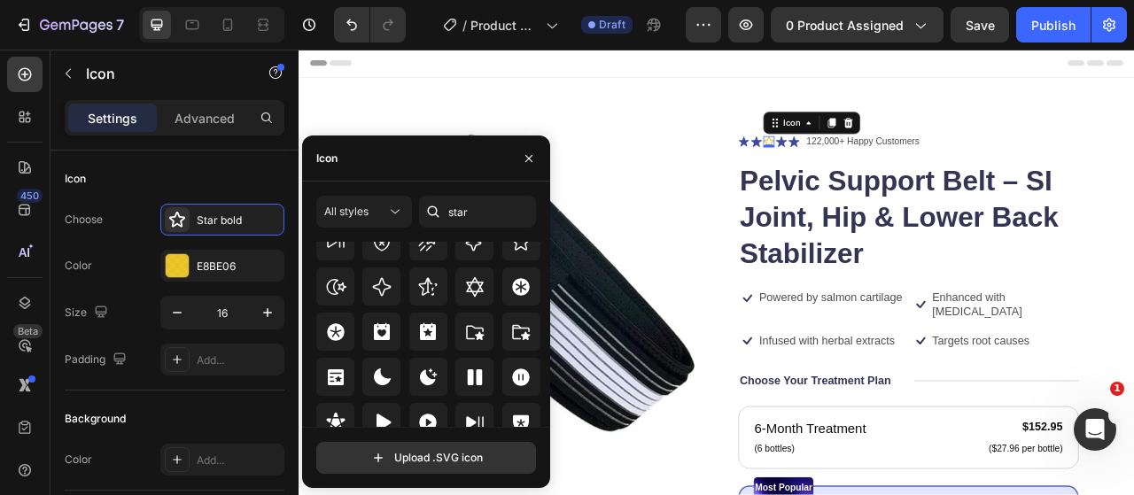
scroll to position [525, 0]
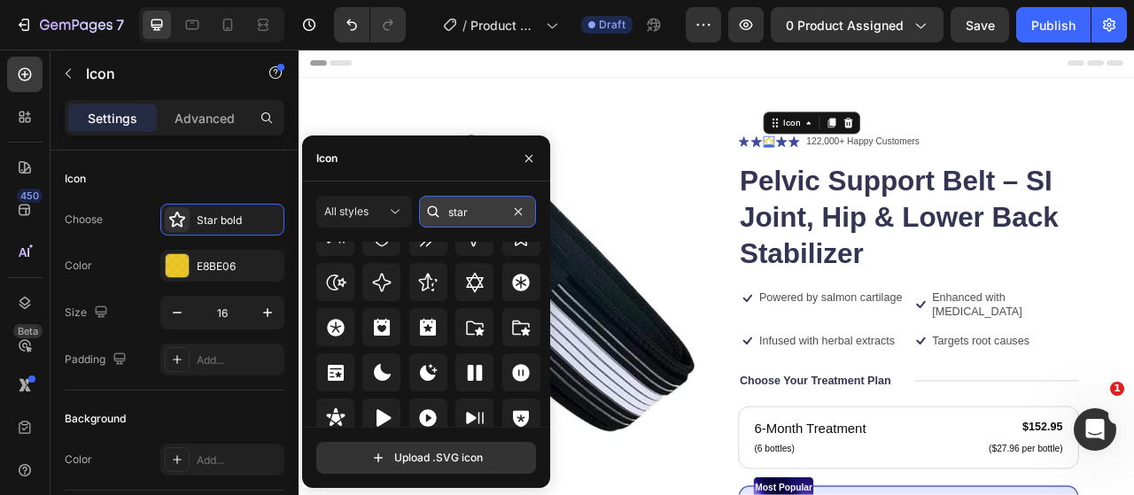
click at [464, 208] on input "star" at bounding box center [477, 212] width 117 height 32
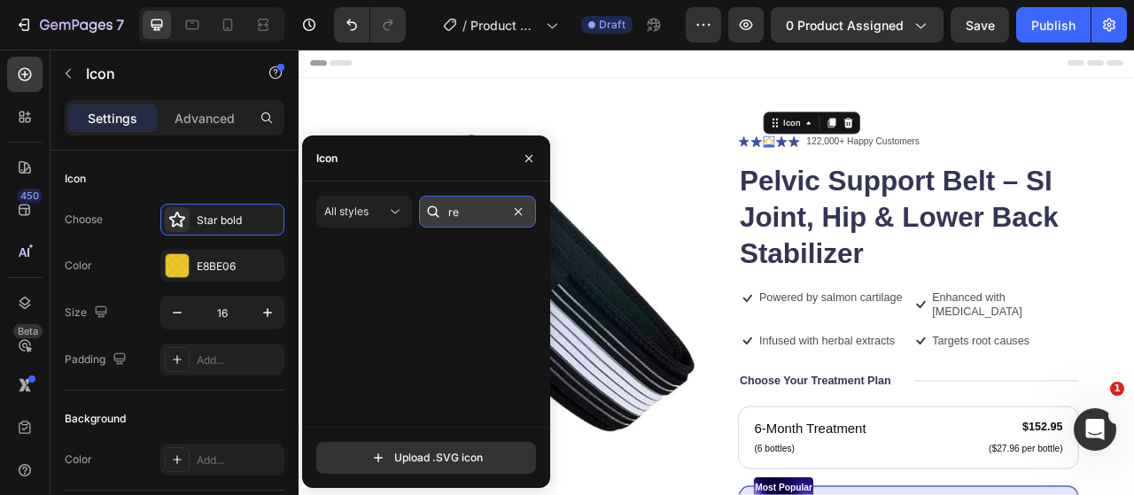
scroll to position [0, 0]
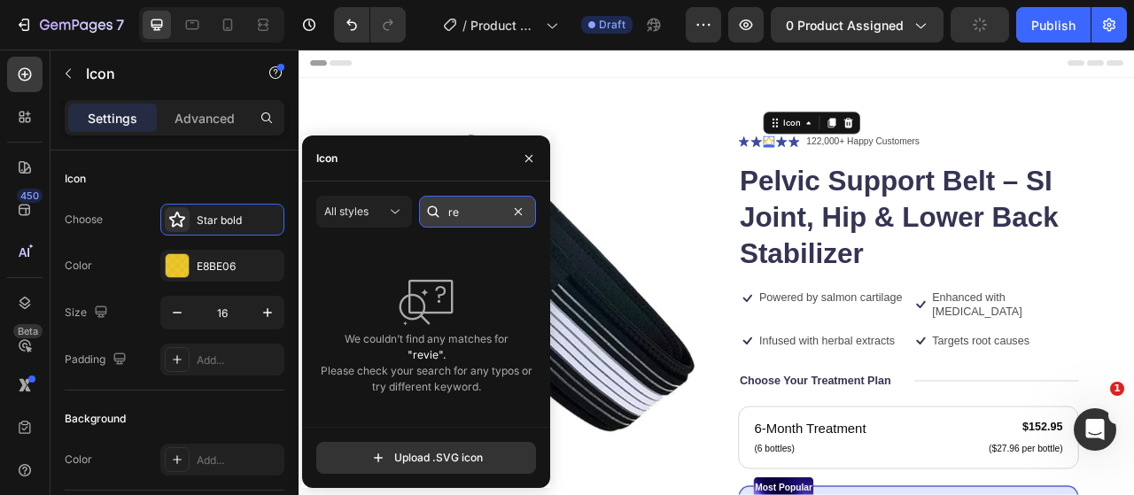
type input "r"
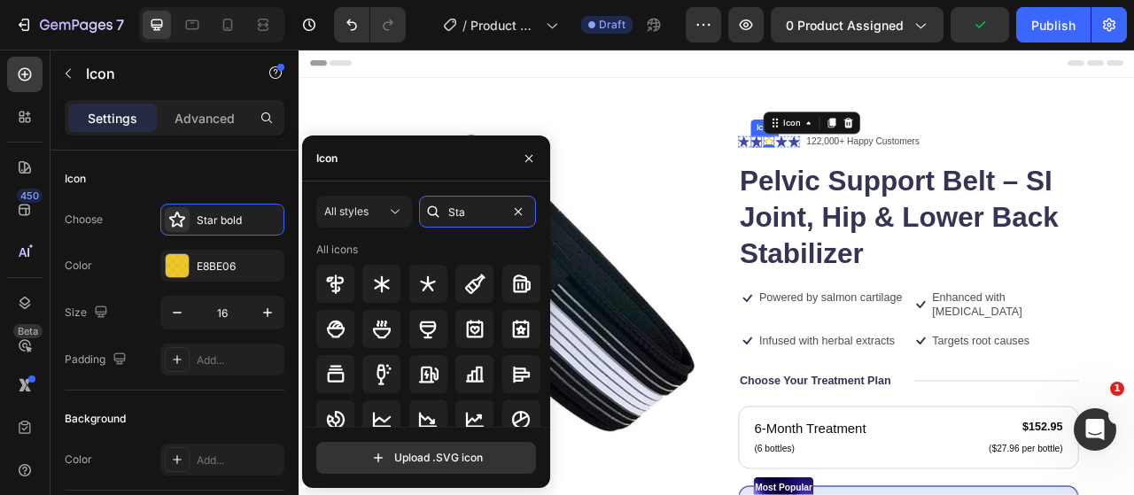
type input "Star"
click at [875, 167] on icon at bounding box center [880, 166] width 14 height 13
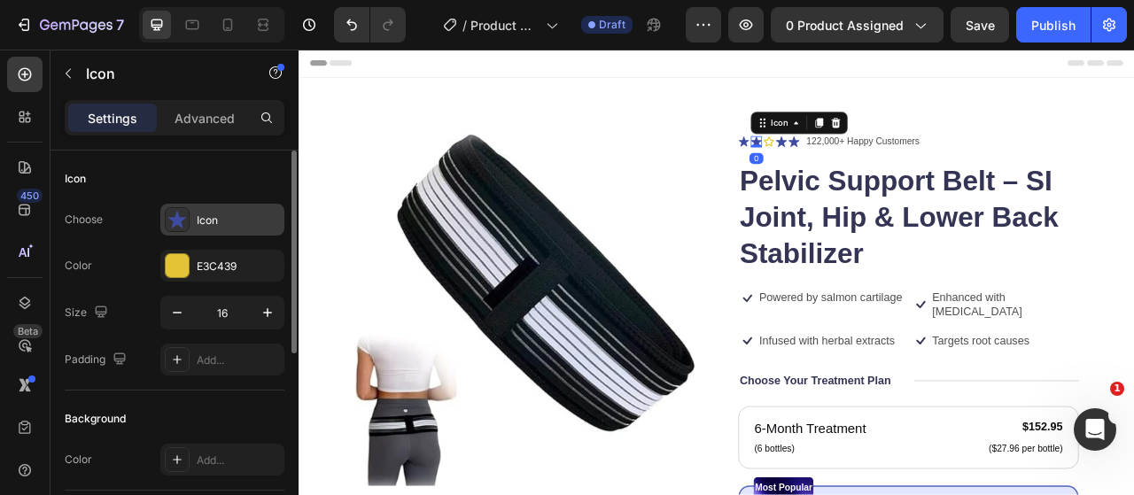
click at [202, 213] on div "Icon" at bounding box center [238, 221] width 83 height 16
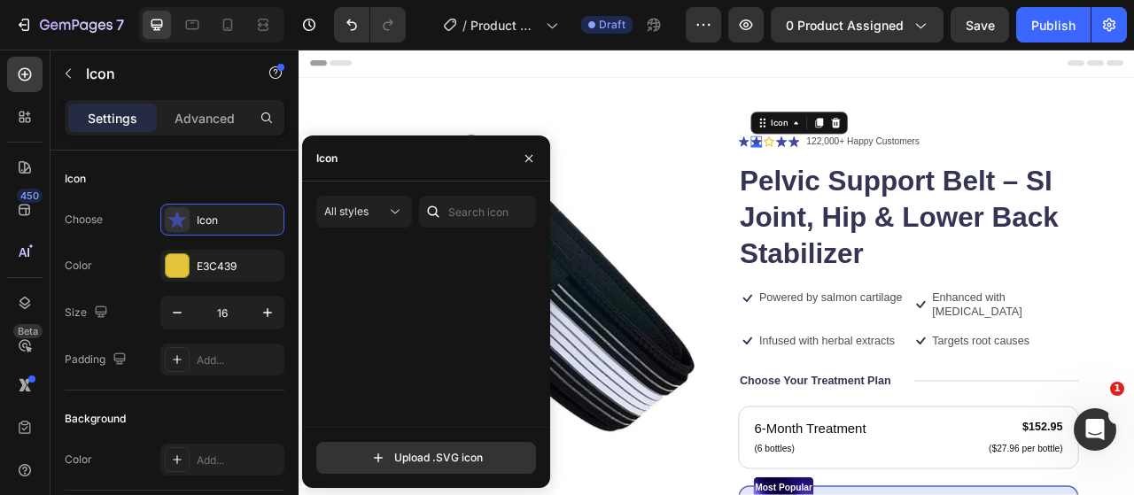
scroll to position [1003, 0]
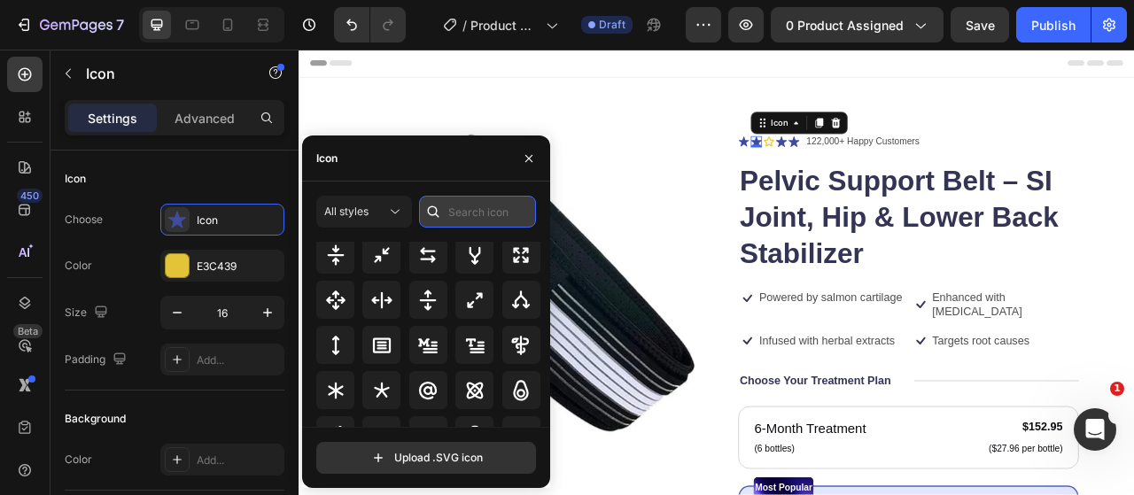
click at [472, 213] on input "text" at bounding box center [477, 212] width 117 height 32
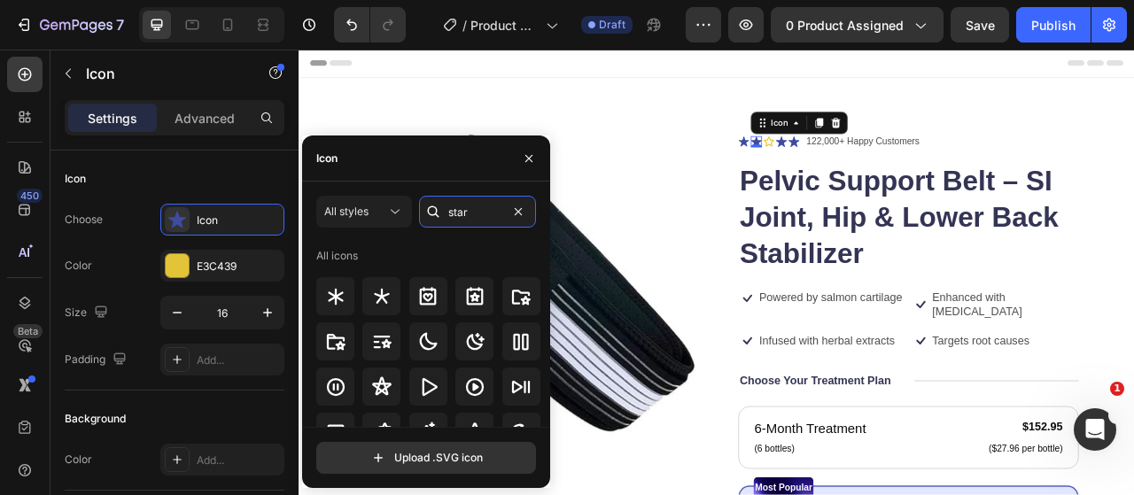
scroll to position [89, 0]
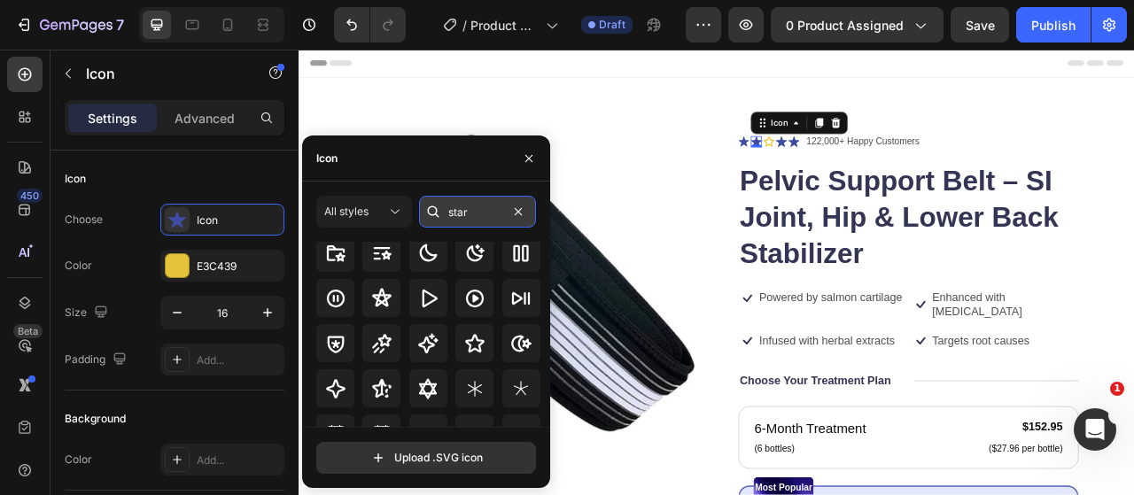
click at [476, 215] on input "star" at bounding box center [477, 212] width 117 height 32
type input "star"
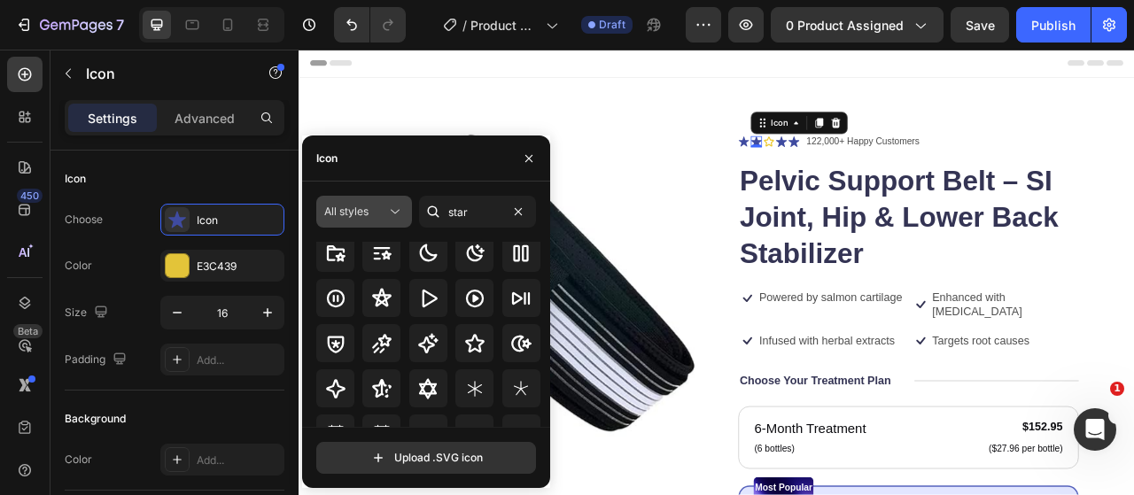
click at [390, 203] on icon at bounding box center [395, 212] width 18 height 18
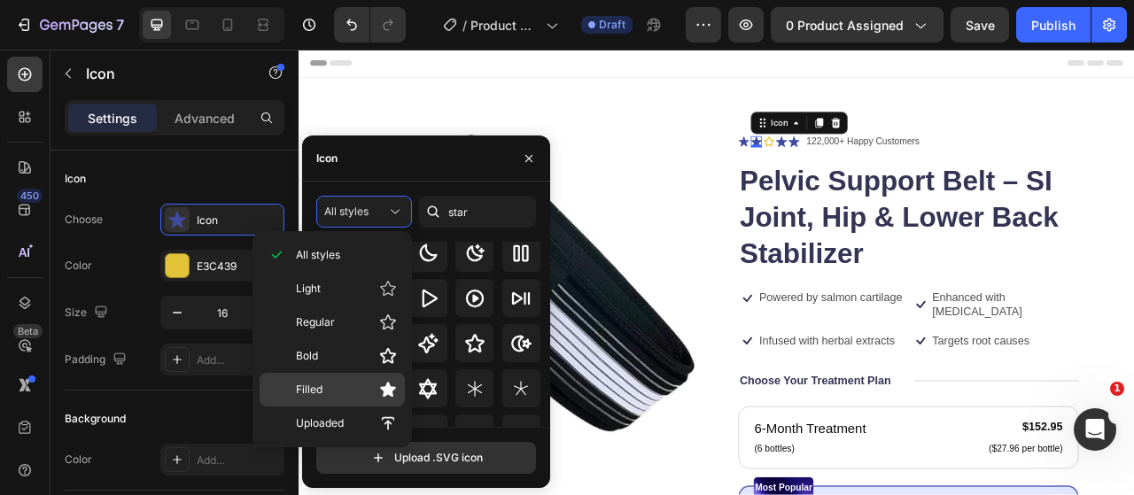
click at [382, 385] on icon at bounding box center [388, 390] width 16 height 15
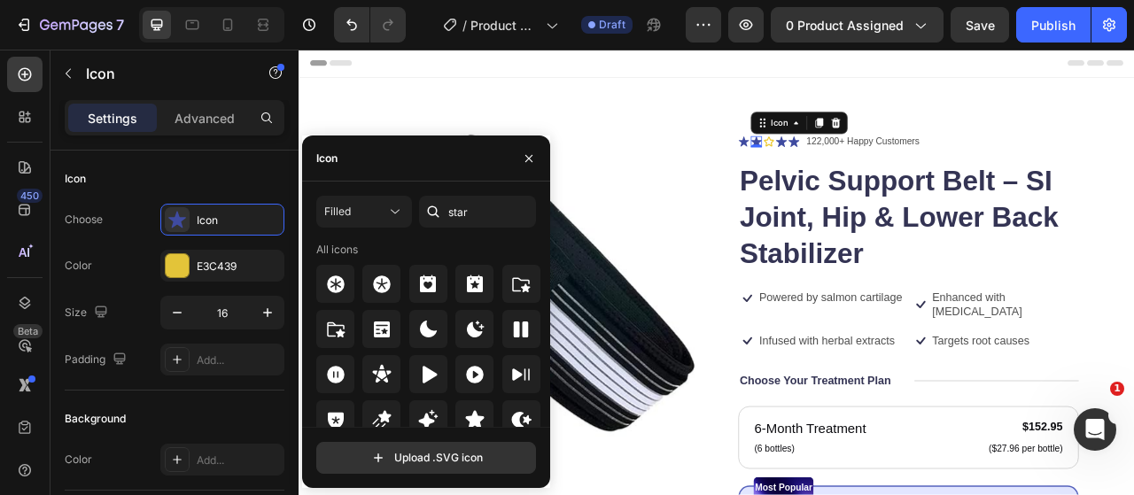
scroll to position [57, 0]
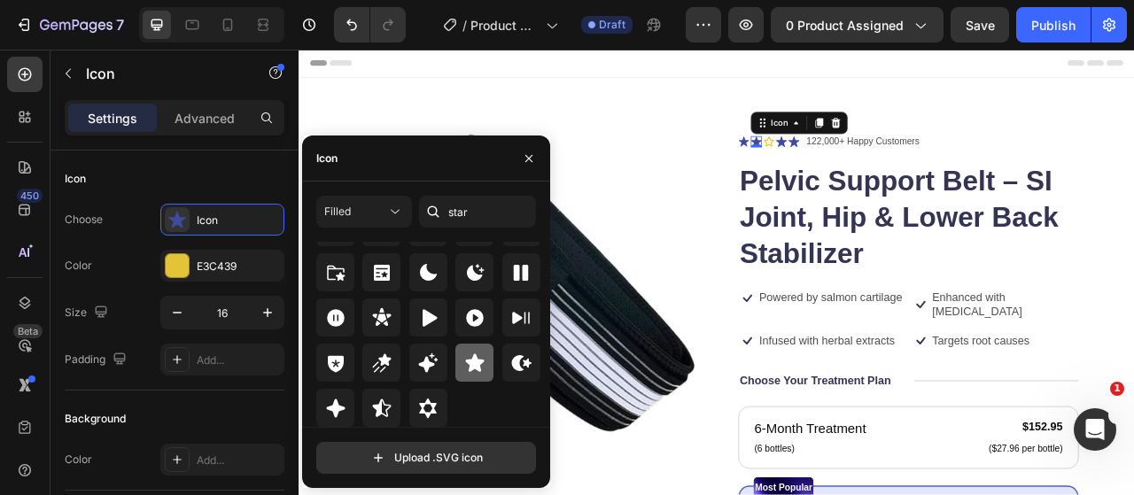
click at [476, 369] on icon at bounding box center [474, 362] width 19 height 18
click at [893, 166] on icon at bounding box center [896, 167] width 14 height 14
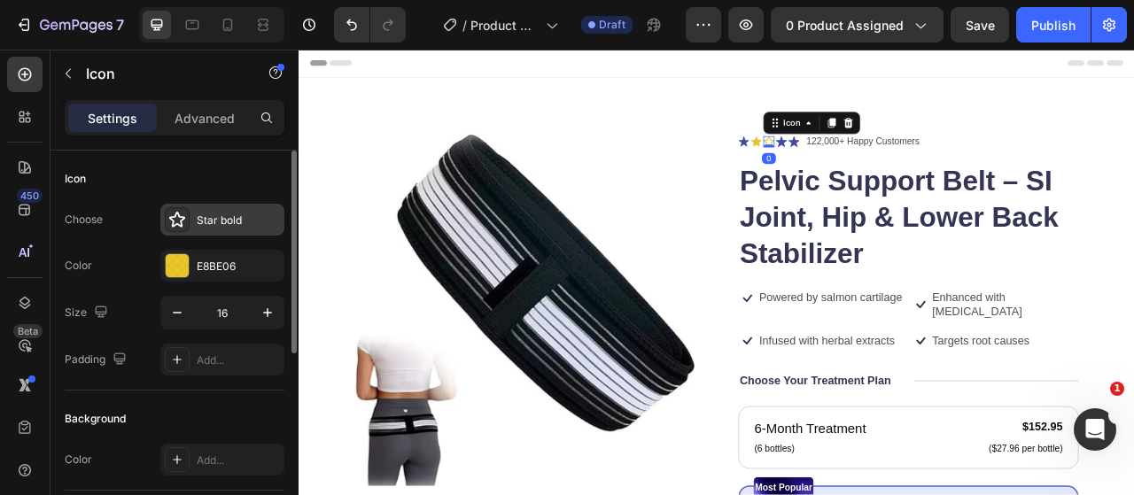
click at [214, 214] on div "Star bold" at bounding box center [238, 221] width 83 height 16
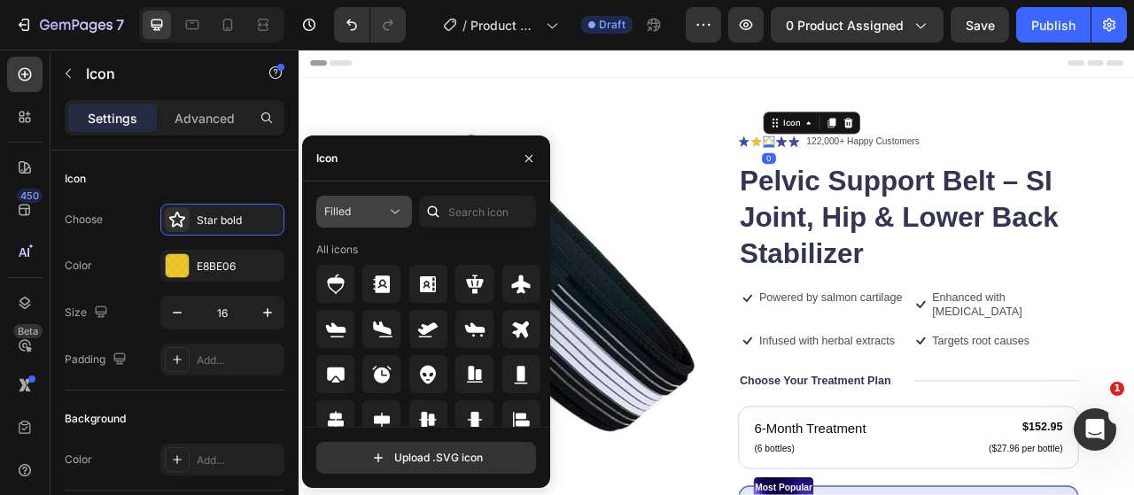
click at [351, 208] on div "Filled" at bounding box center [355, 212] width 62 height 16
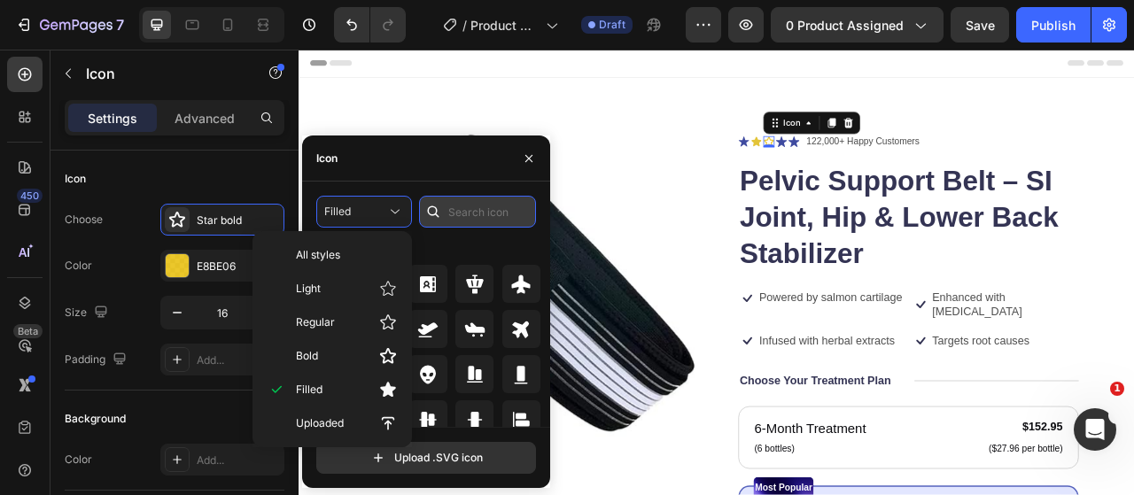
click at [449, 210] on input "text" at bounding box center [477, 212] width 117 height 32
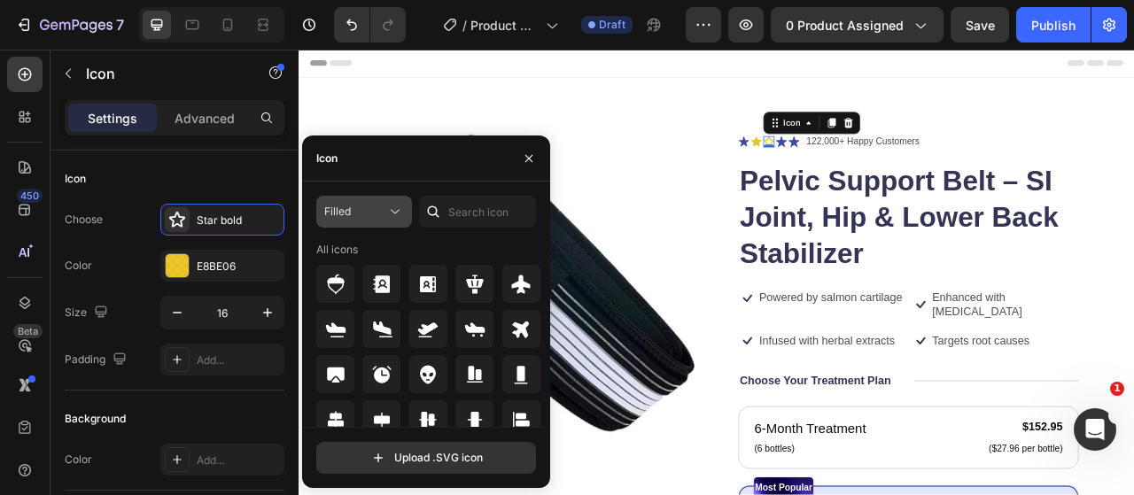
click at [381, 212] on div "Filled" at bounding box center [355, 212] width 62 height 16
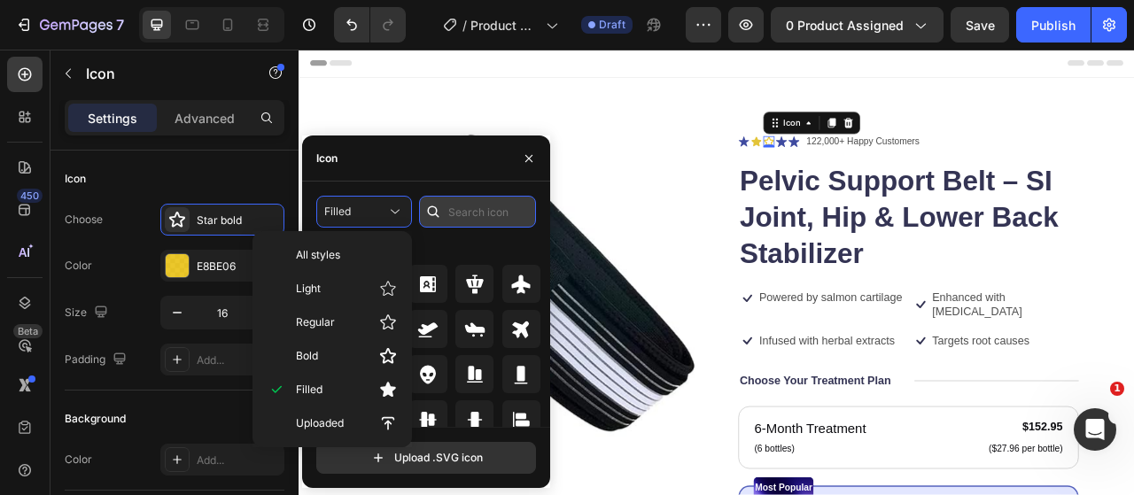
click at [465, 215] on input "text" at bounding box center [477, 212] width 117 height 32
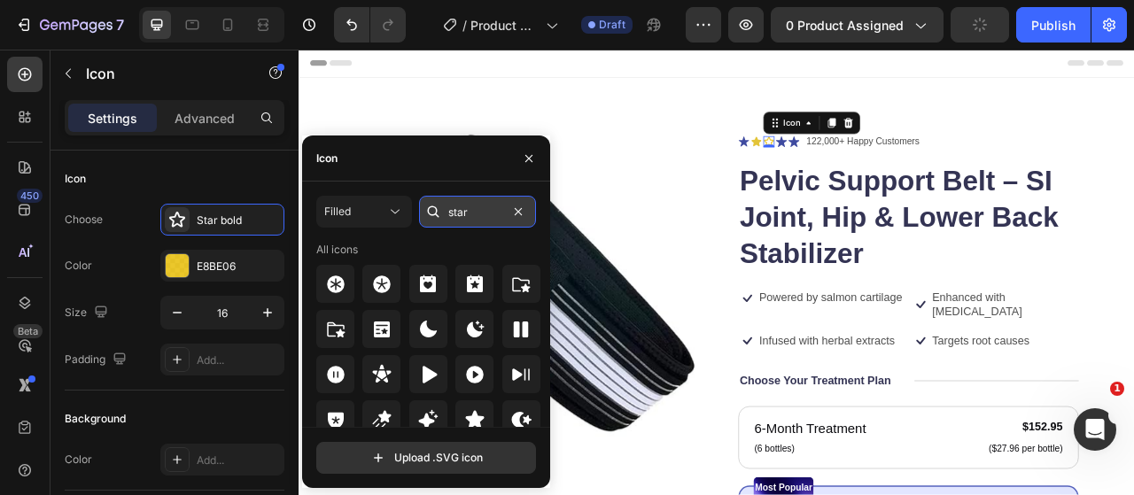
type input "star"
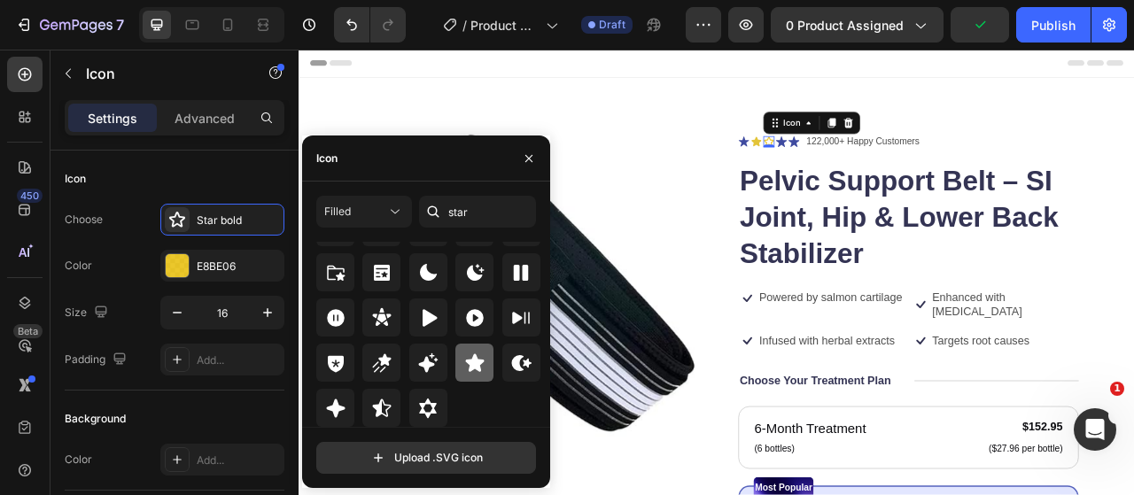
click at [483, 358] on div at bounding box center [474, 363] width 38 height 38
click at [926, 167] on icon at bounding box center [928, 167] width 14 height 14
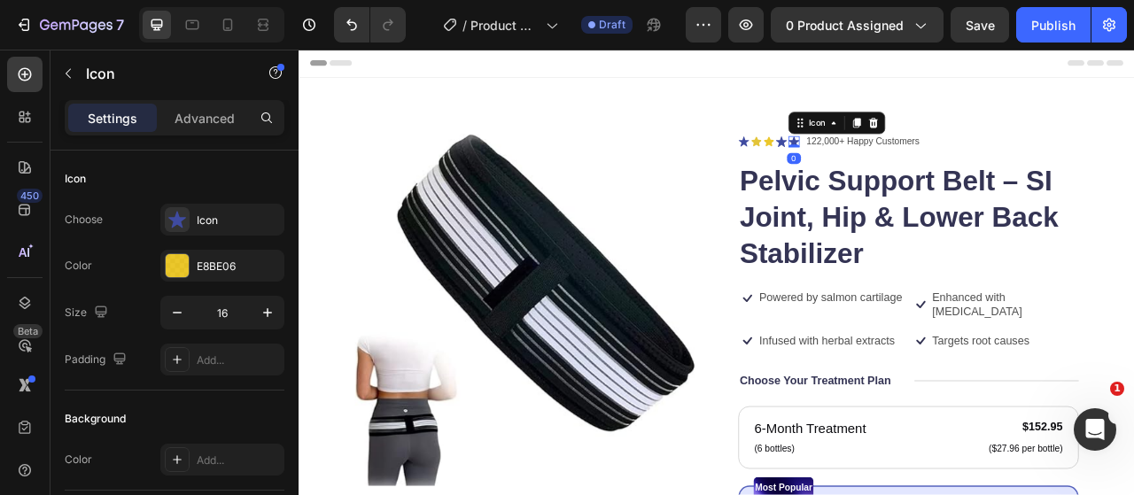
click at [921, 166] on icon at bounding box center [928, 166] width 14 height 13
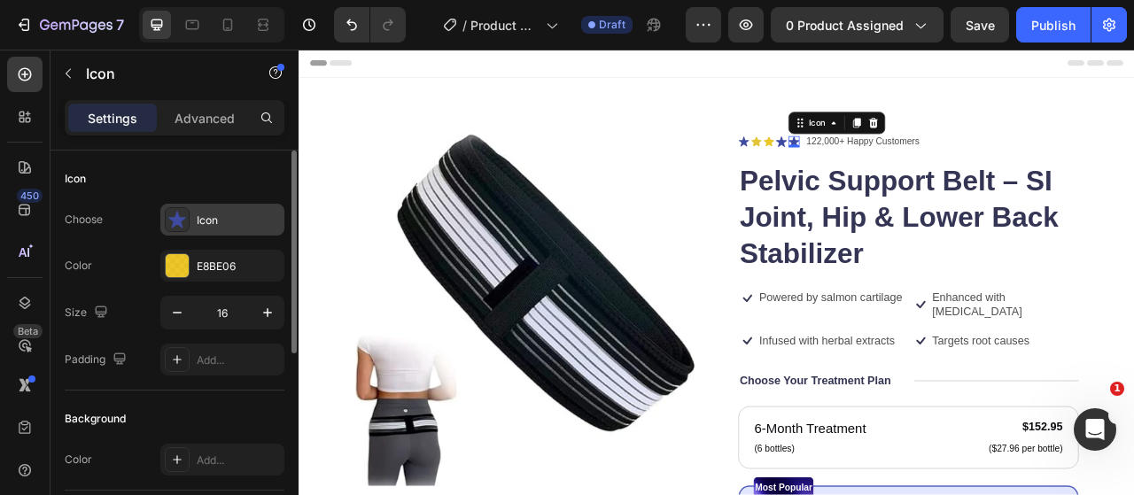
click at [207, 217] on div "Icon" at bounding box center [238, 221] width 83 height 16
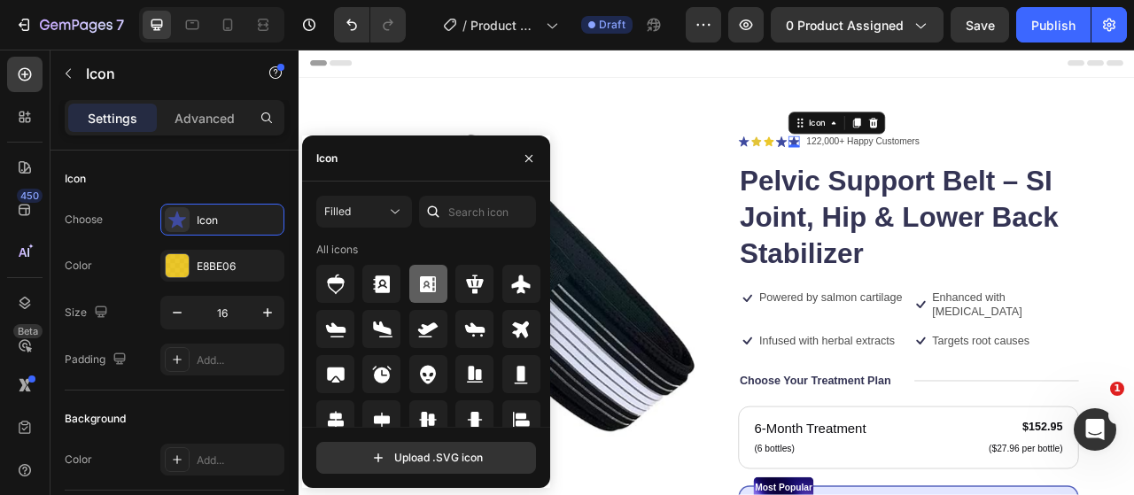
click at [422, 277] on icon at bounding box center [428, 284] width 16 height 16
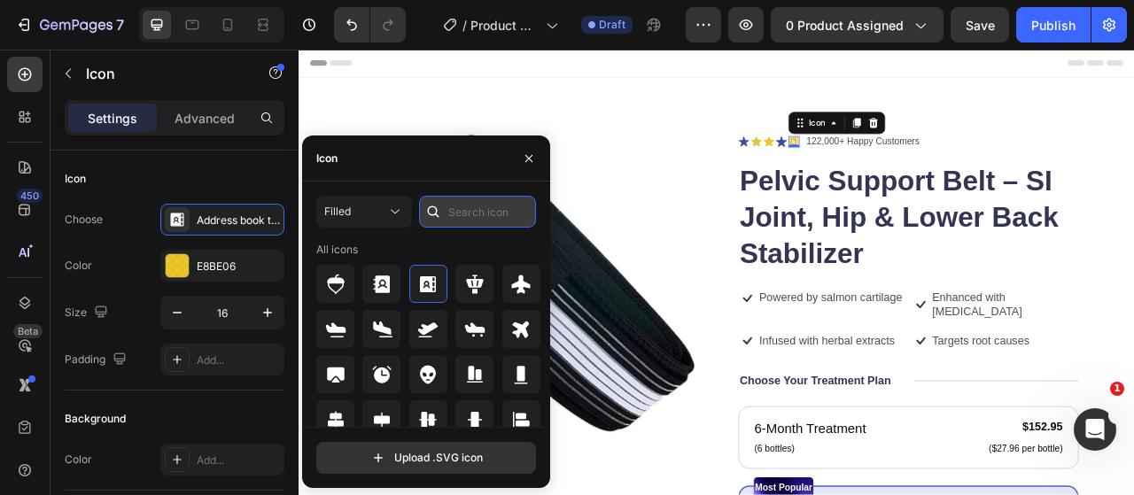
click at [455, 218] on input "text" at bounding box center [477, 212] width 117 height 32
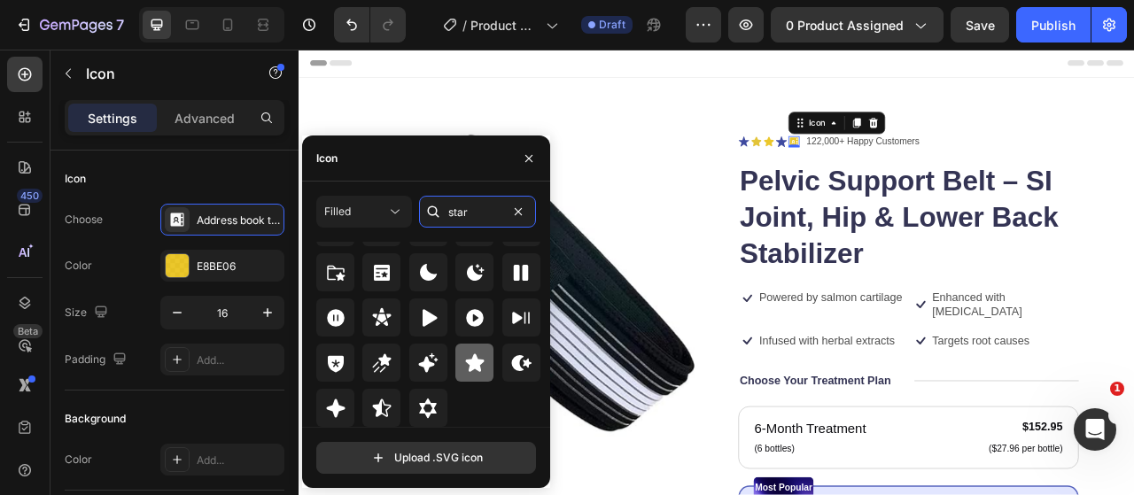
type input "star"
click at [482, 360] on div at bounding box center [474, 363] width 38 height 38
click at [909, 166] on icon at bounding box center [912, 166] width 14 height 13
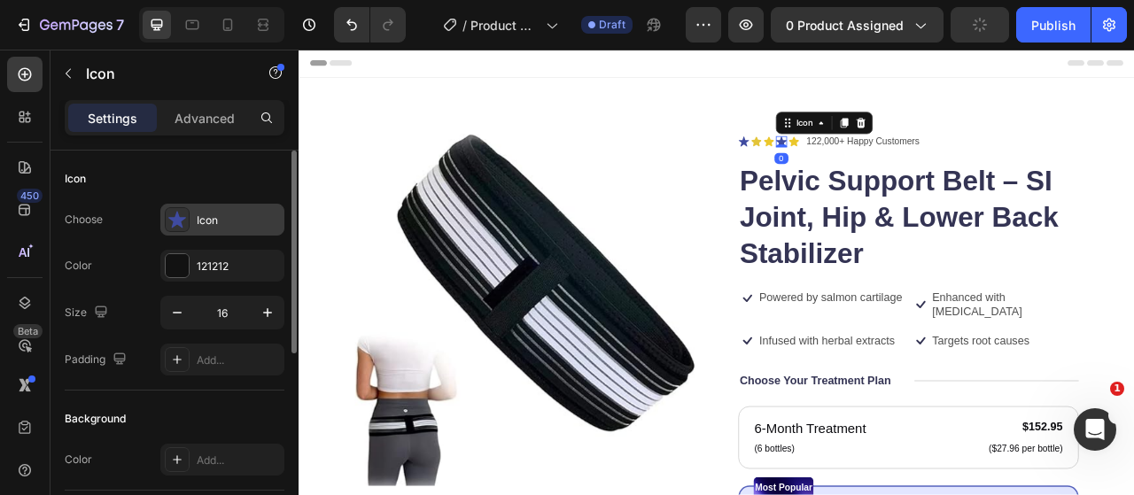
click at [237, 222] on div "Icon" at bounding box center [238, 221] width 83 height 16
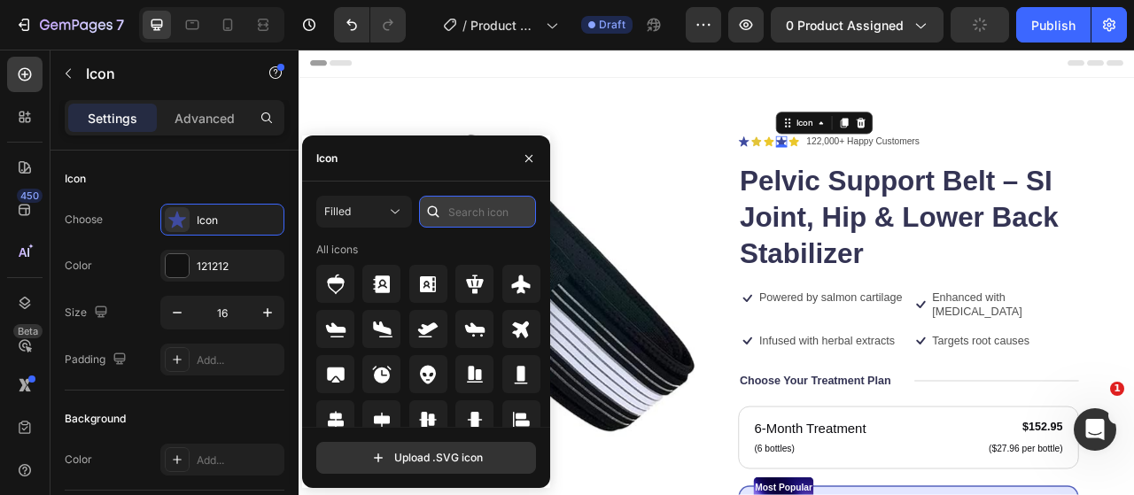
click at [471, 223] on input "text" at bounding box center [477, 212] width 117 height 32
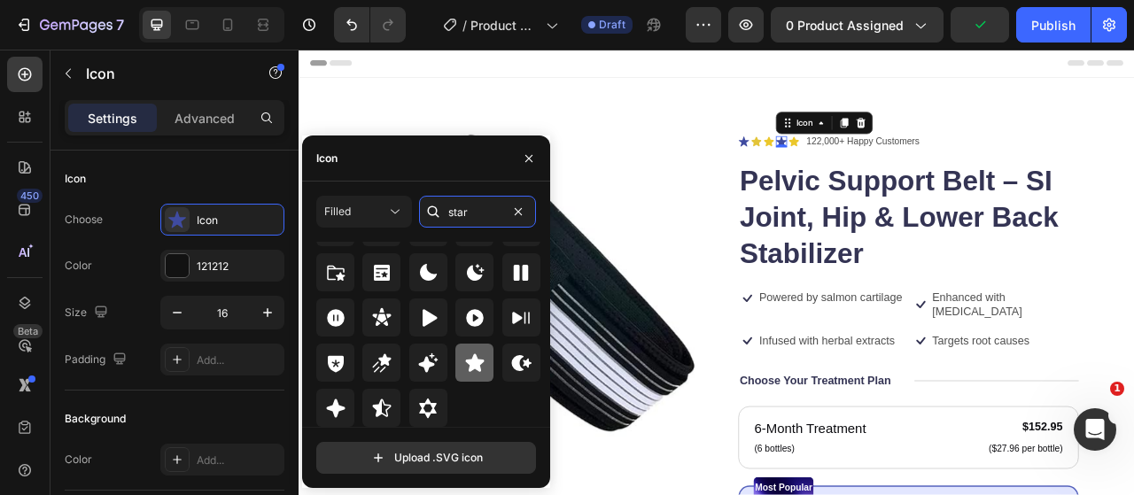
type input "star"
drag, startPoint x: 476, startPoint y: 360, endPoint x: 550, endPoint y: 213, distance: 165.6
click at [476, 360] on icon at bounding box center [474, 362] width 19 height 18
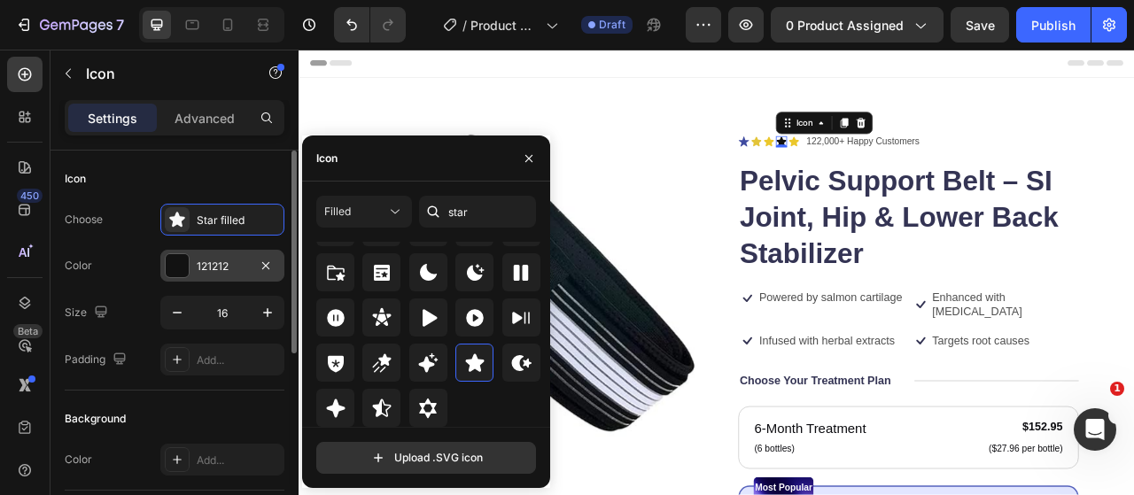
click at [181, 267] on div at bounding box center [177, 265] width 23 height 23
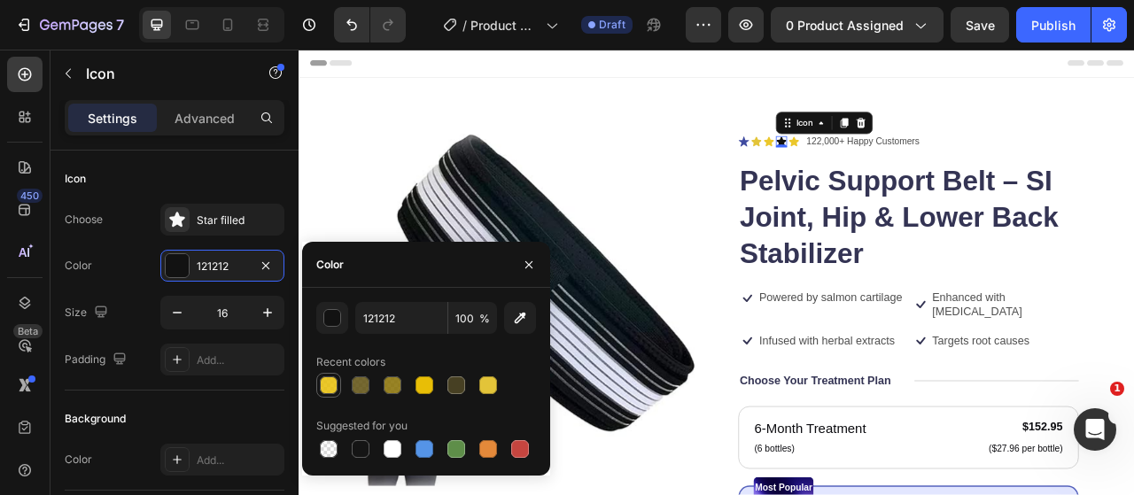
click at [326, 389] on div at bounding box center [329, 385] width 18 height 18
type input "E8BE06"
type input "85"
click at [861, 160] on icon at bounding box center [864, 167] width 14 height 14
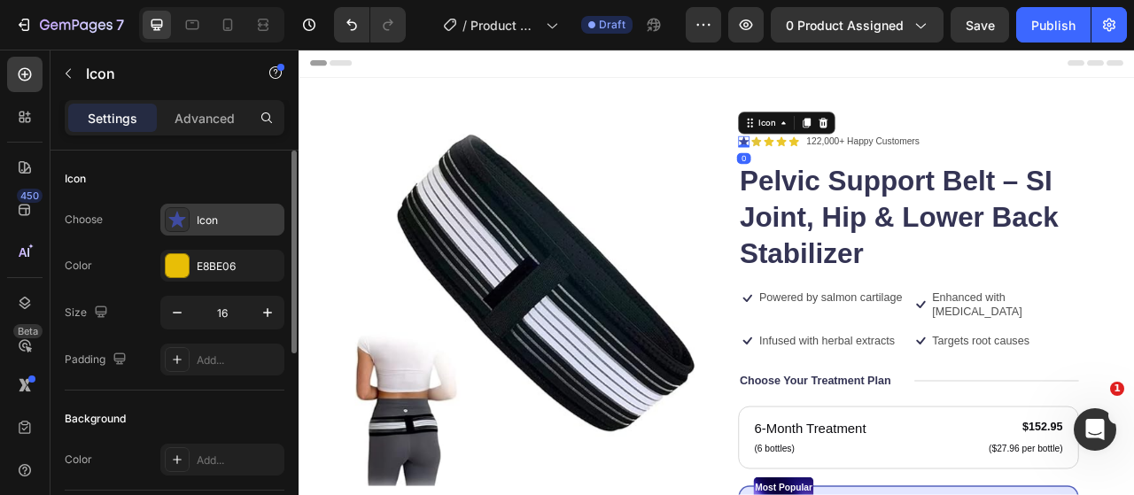
click at [232, 232] on div "Icon" at bounding box center [222, 220] width 124 height 32
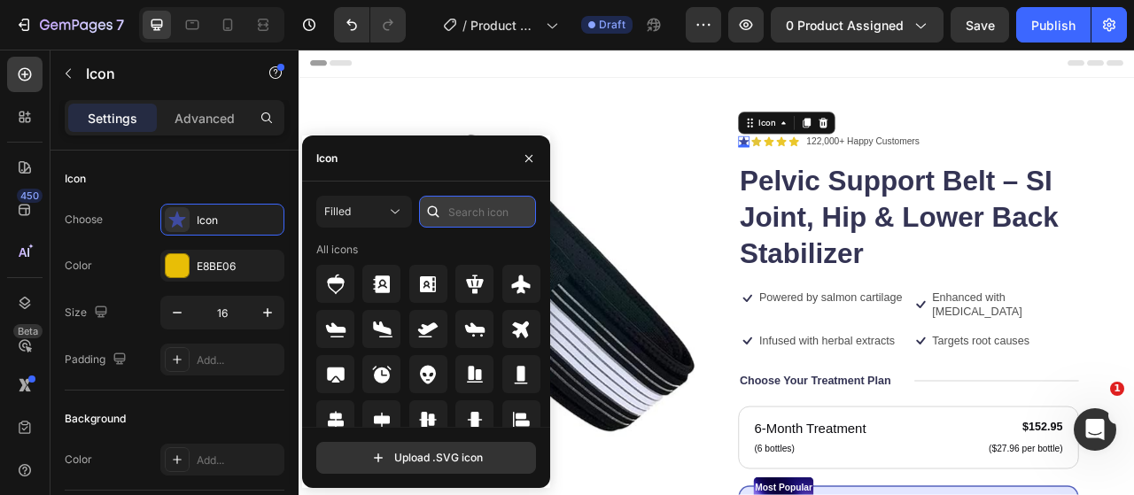
click at [449, 213] on input "text" at bounding box center [477, 212] width 117 height 32
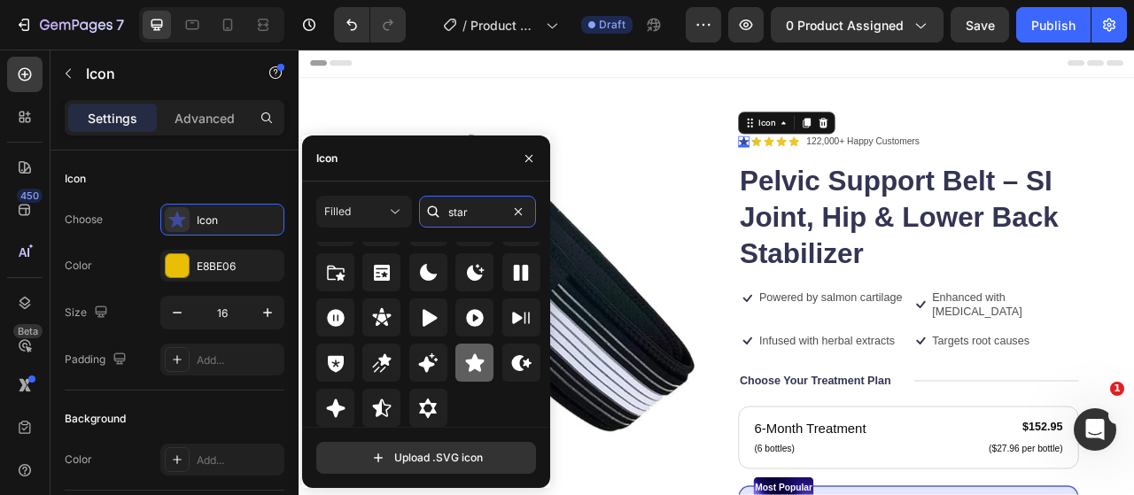
type input "star"
click at [469, 350] on div at bounding box center [474, 363] width 38 height 38
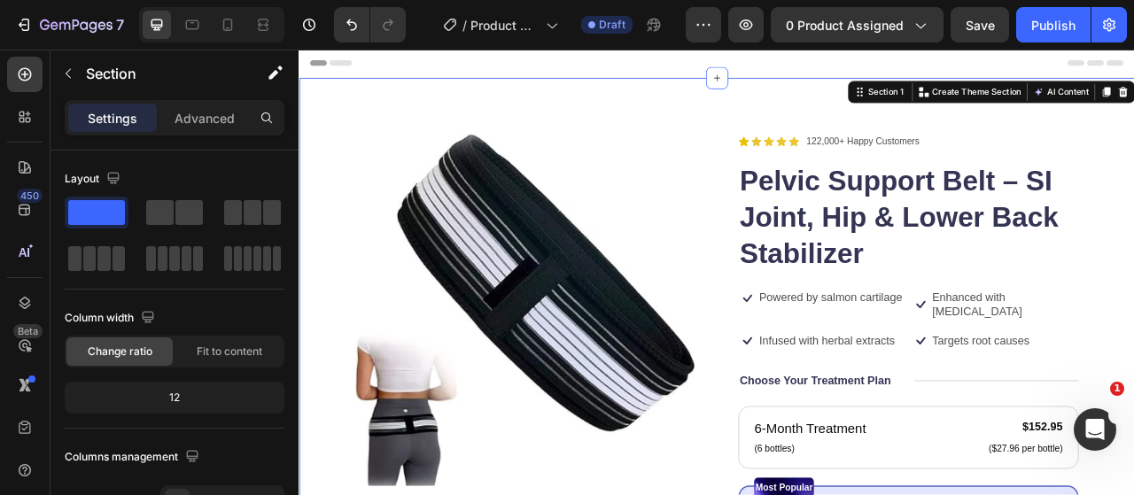
click at [236, 30] on div at bounding box center [227, 25] width 28 height 28
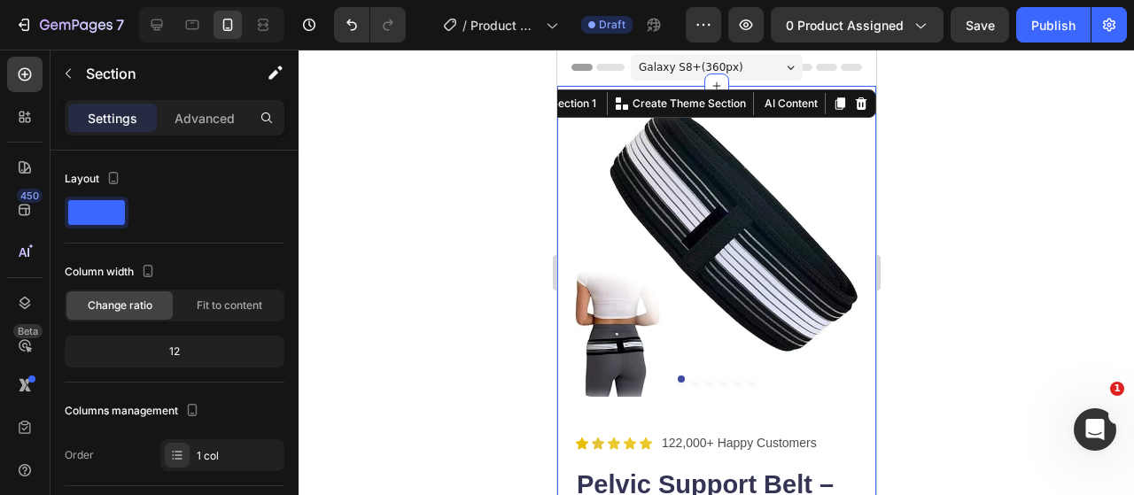
click at [480, 198] on div at bounding box center [715, 272] width 835 height 445
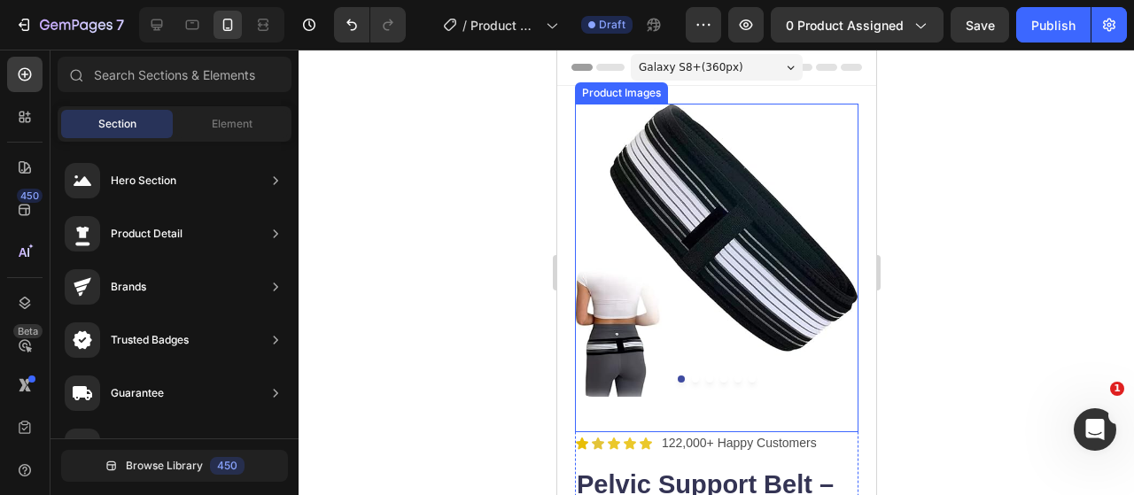
scroll to position [89, 0]
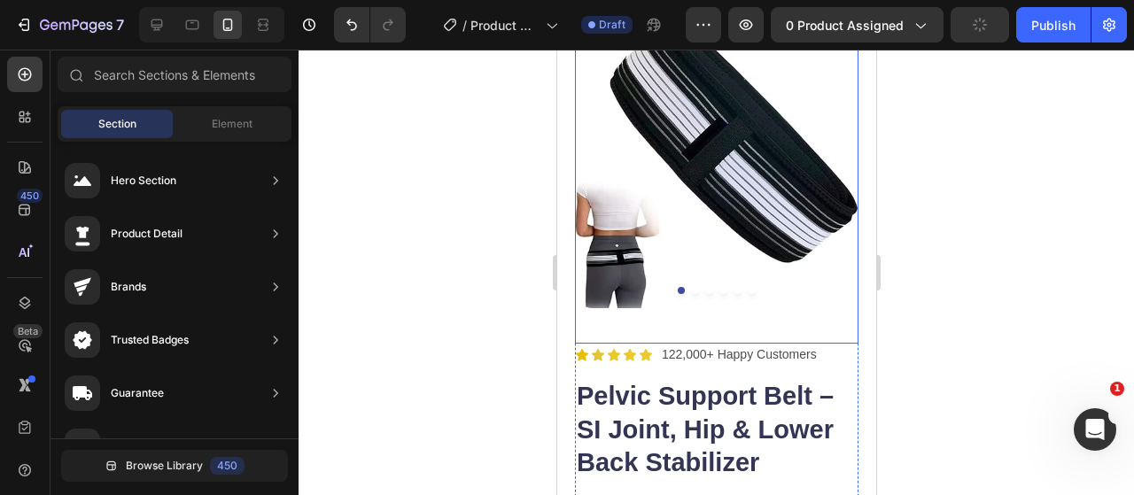
click at [709, 282] on img at bounding box center [715, 161] width 283 height 293
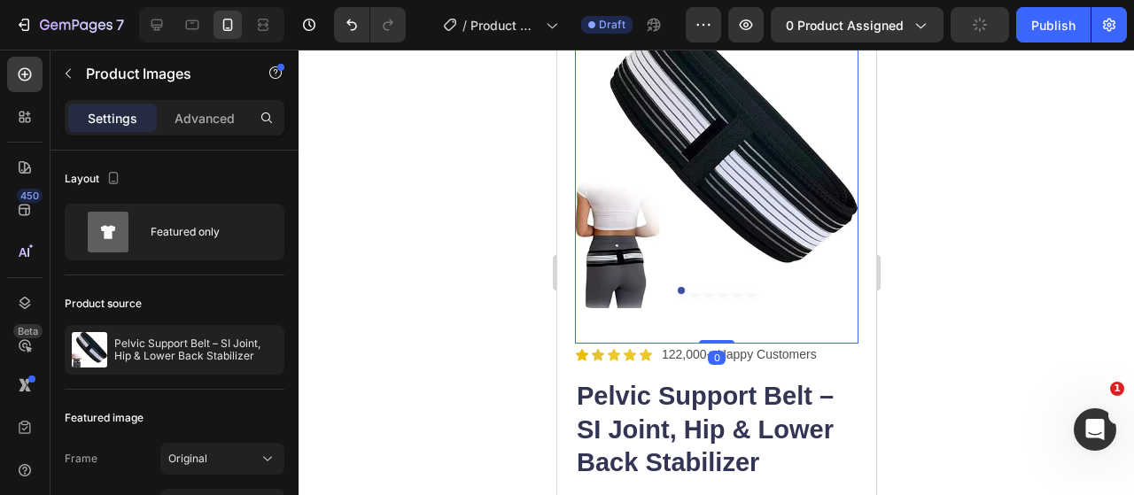
click at [421, 272] on div at bounding box center [715, 272] width 835 height 445
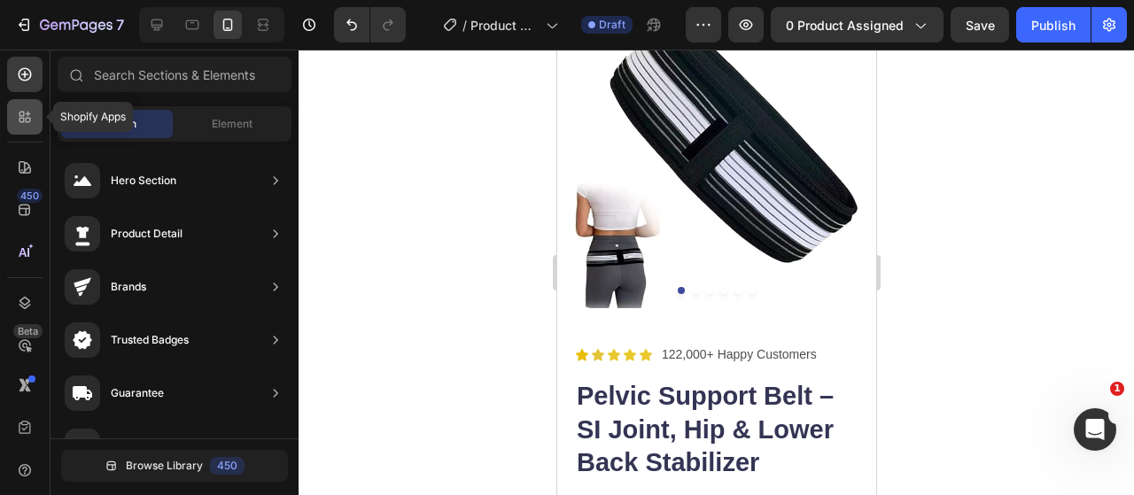
click at [23, 127] on div at bounding box center [24, 116] width 35 height 35
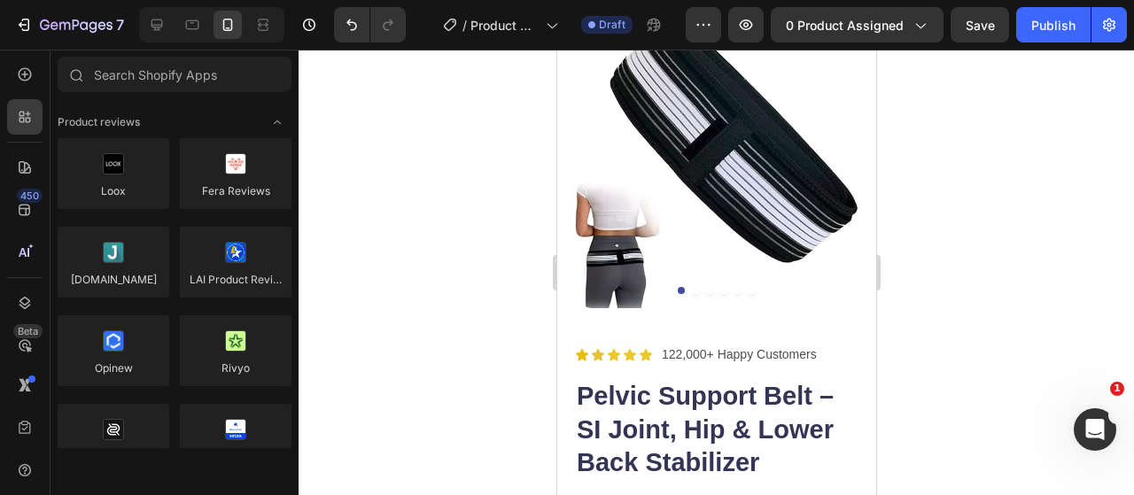
click at [32, 95] on div "450 Beta" at bounding box center [24, 212] width 35 height 311
click at [32, 81] on icon at bounding box center [25, 75] width 18 height 18
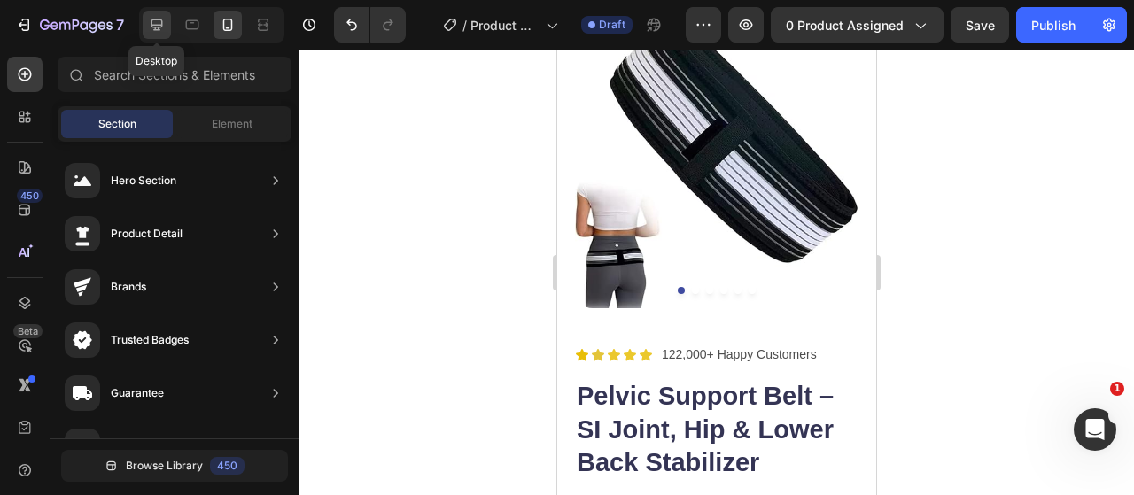
click at [152, 20] on icon at bounding box center [157, 25] width 18 height 18
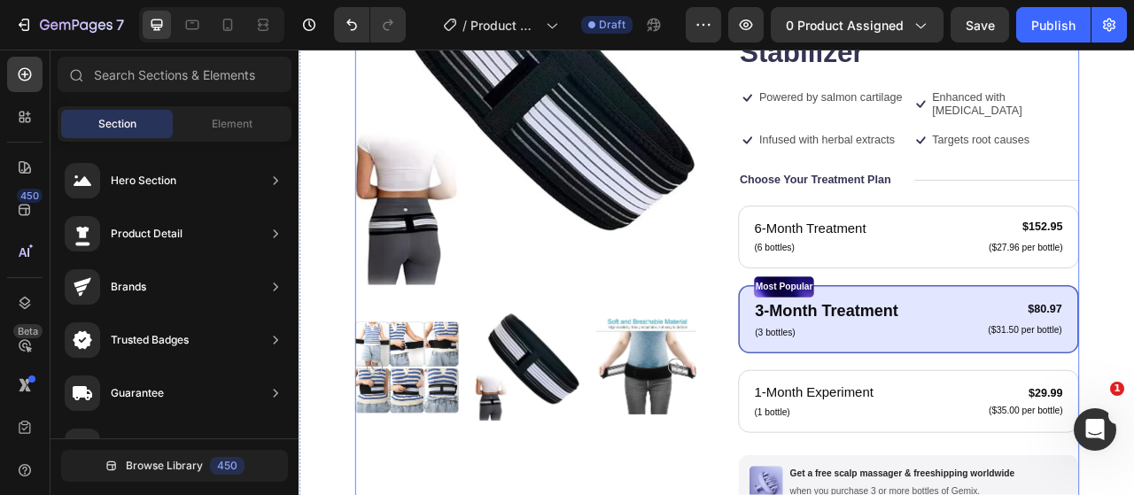
scroll to position [266, 0]
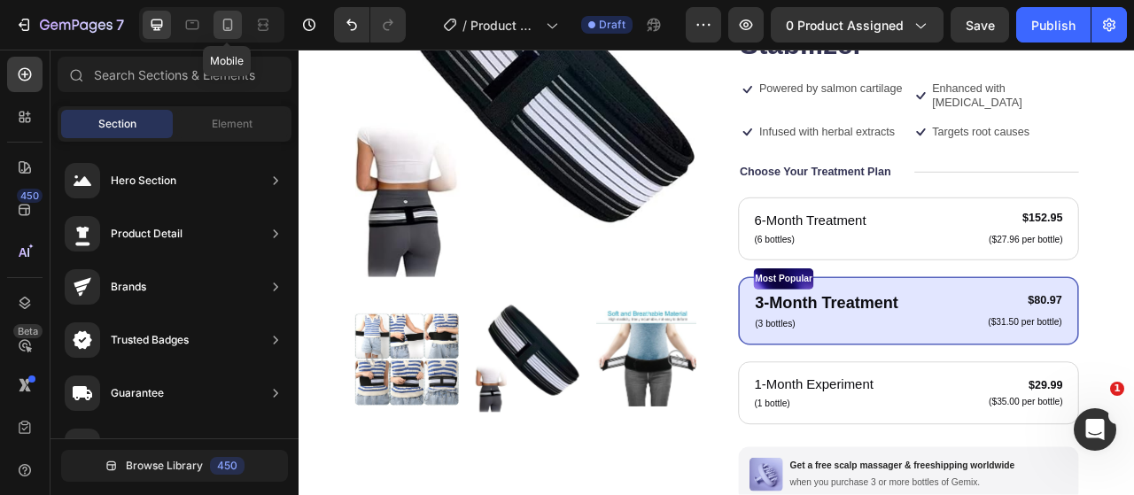
click at [227, 26] on icon at bounding box center [228, 25] width 18 height 18
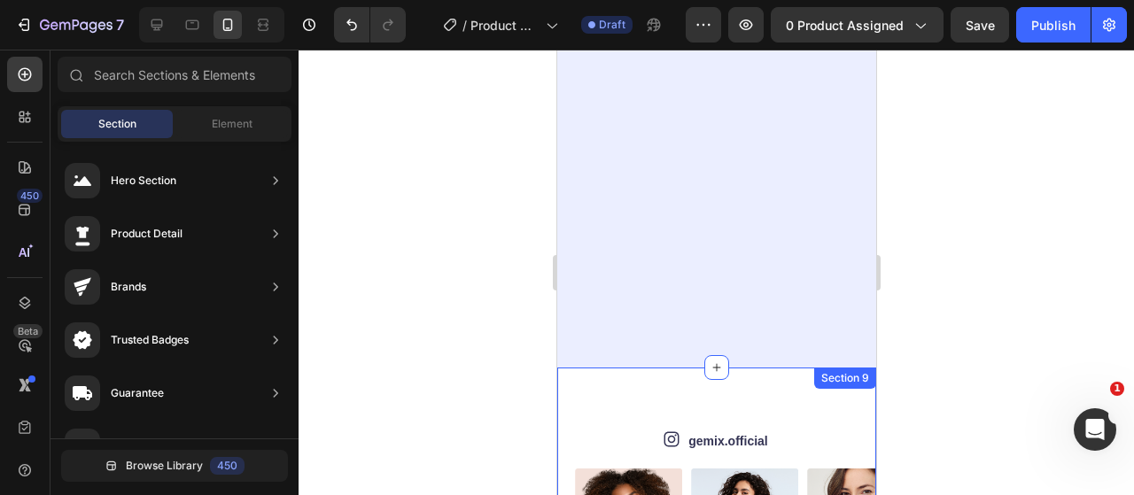
scroll to position [6200, 0]
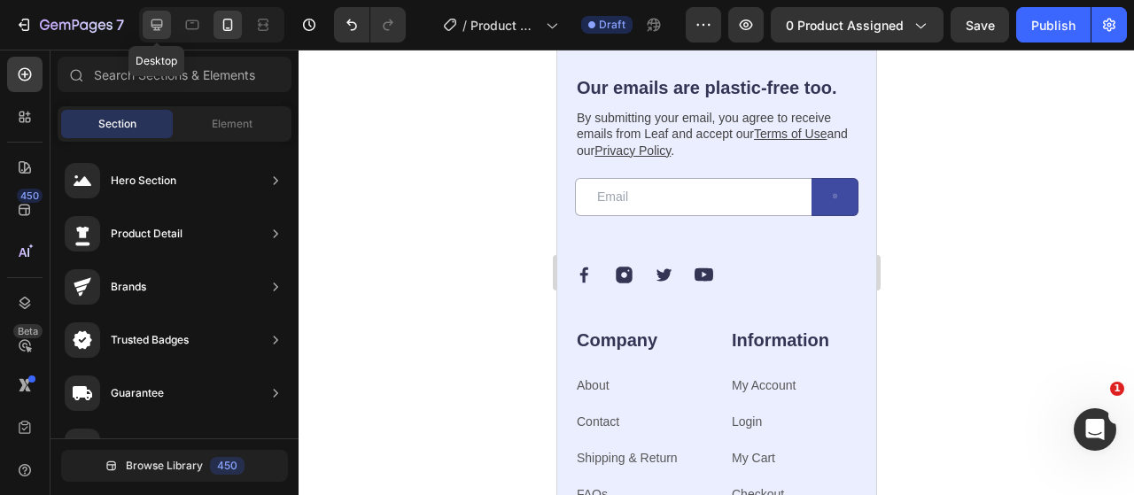
click at [145, 35] on div at bounding box center [157, 25] width 28 height 28
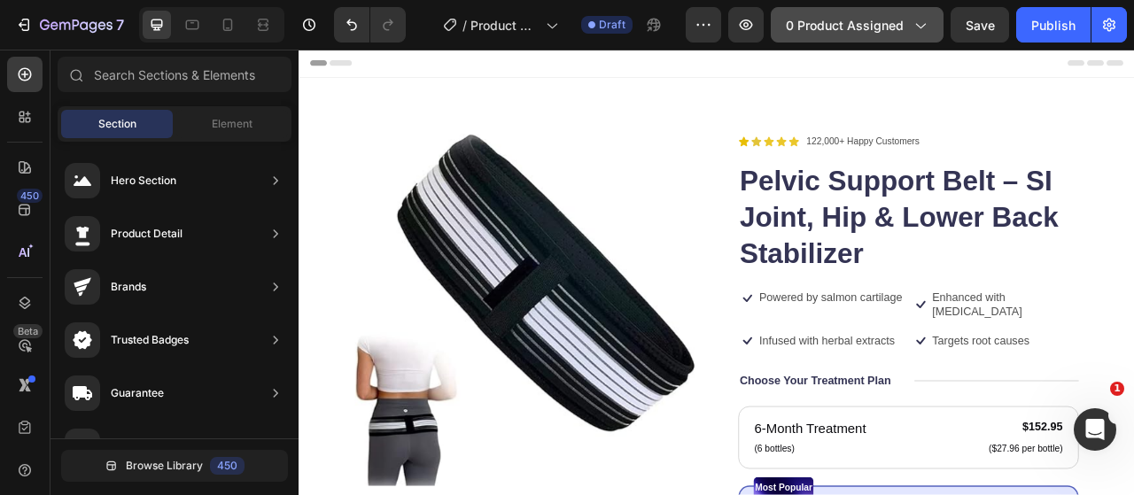
click at [832, 32] on span "0 product assigned" at bounding box center [845, 25] width 118 height 19
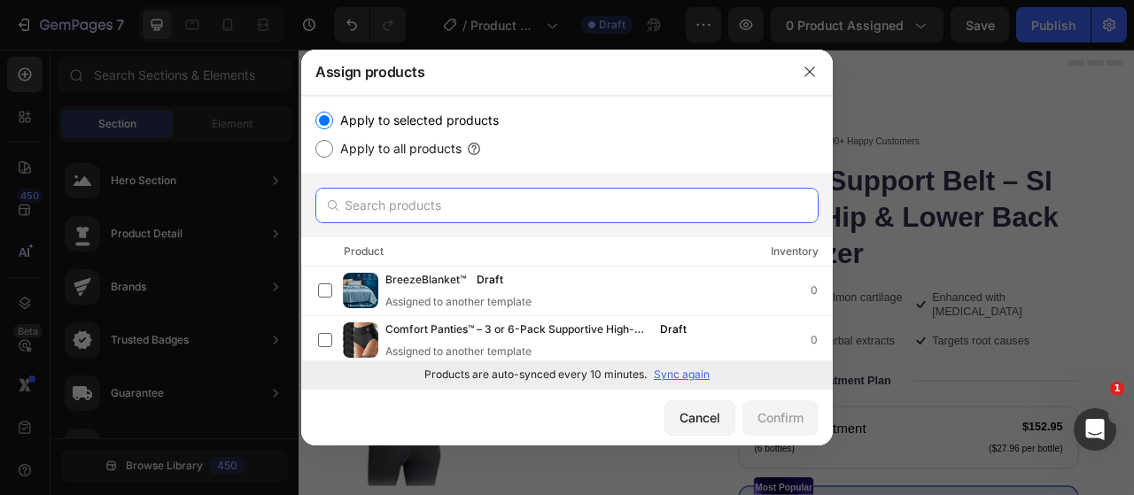
click at [455, 210] on input "text" at bounding box center [566, 205] width 503 height 35
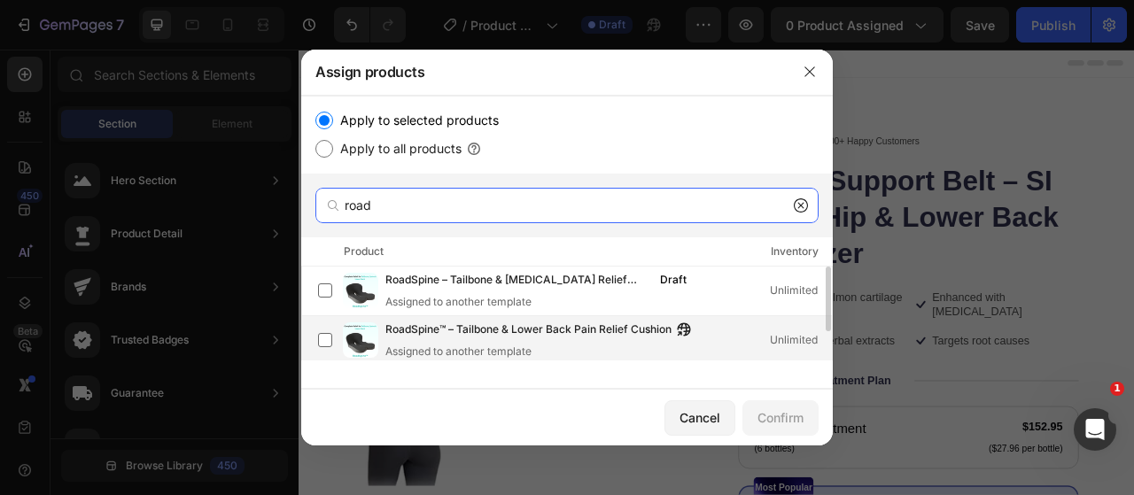
type input "road"
click at [472, 357] on div "Assigned to another template" at bounding box center [542, 352] width 314 height 16
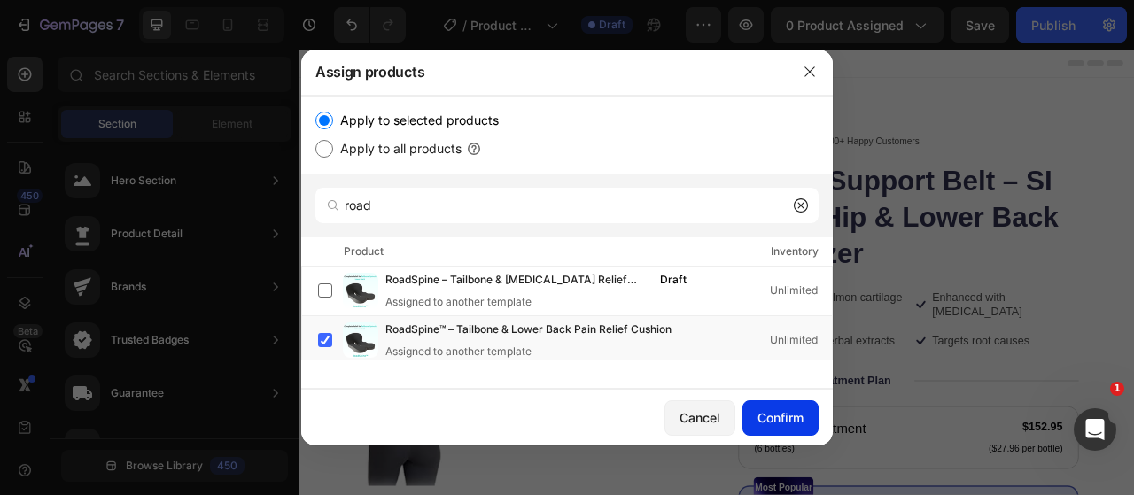
click at [786, 426] on div "Confirm" at bounding box center [780, 417] width 46 height 19
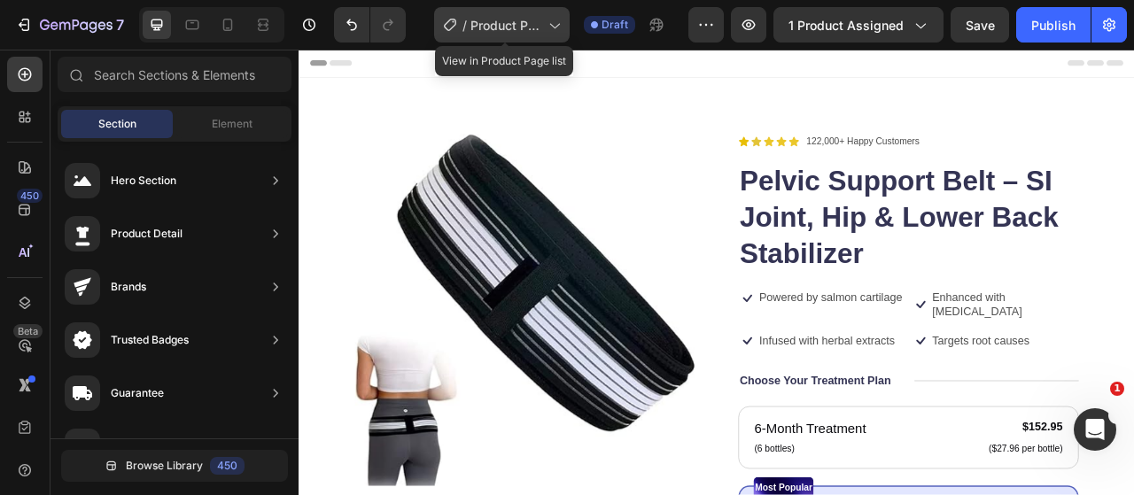
click at [492, 22] on span "Product Page - [DATE] 09:17:55" at bounding box center [505, 25] width 71 height 19
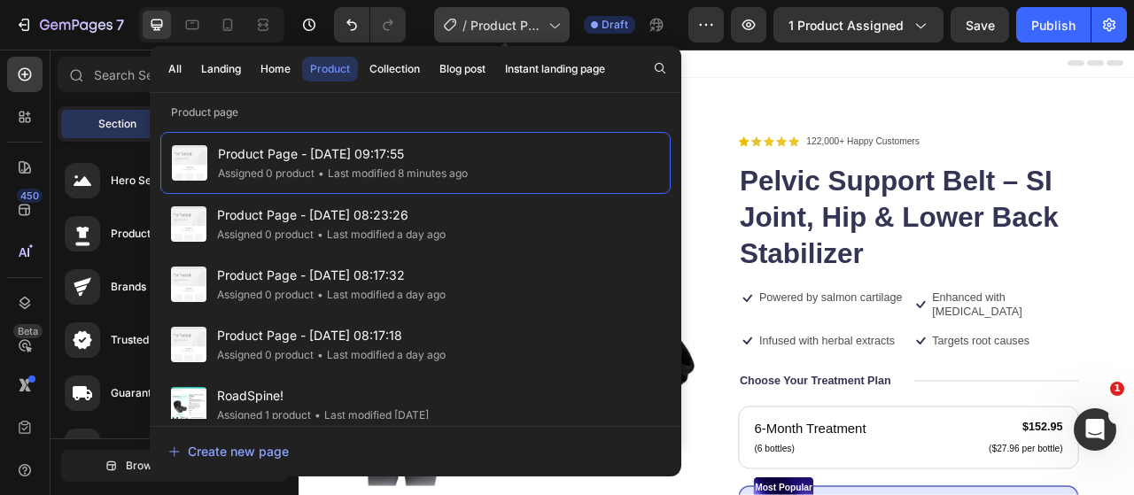
click at [492, 22] on span "Product Page - [DATE] 09:17:55" at bounding box center [505, 25] width 71 height 19
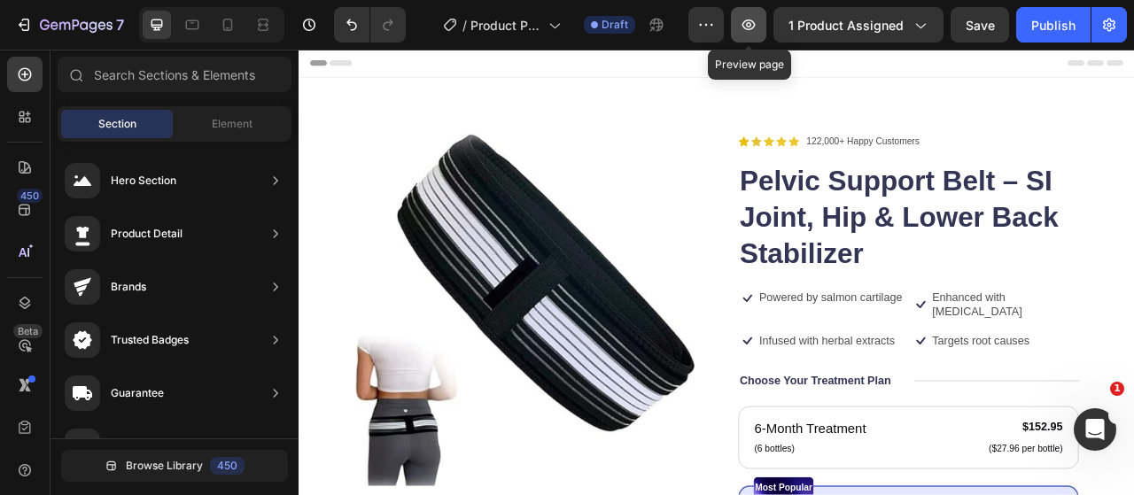
click at [765, 22] on button "button" at bounding box center [748, 24] width 35 height 35
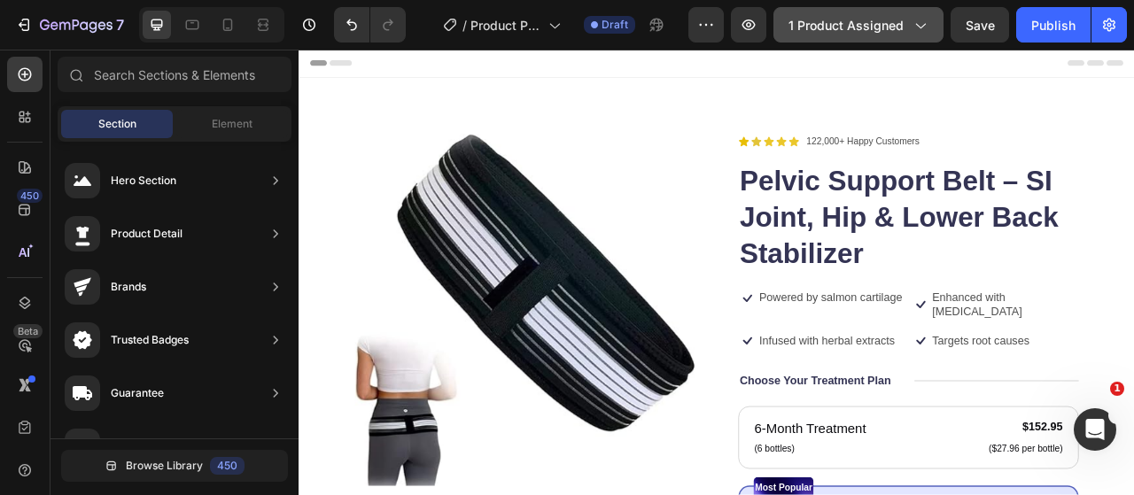
click at [939, 22] on button "1 product assigned" at bounding box center [858, 24] width 170 height 35
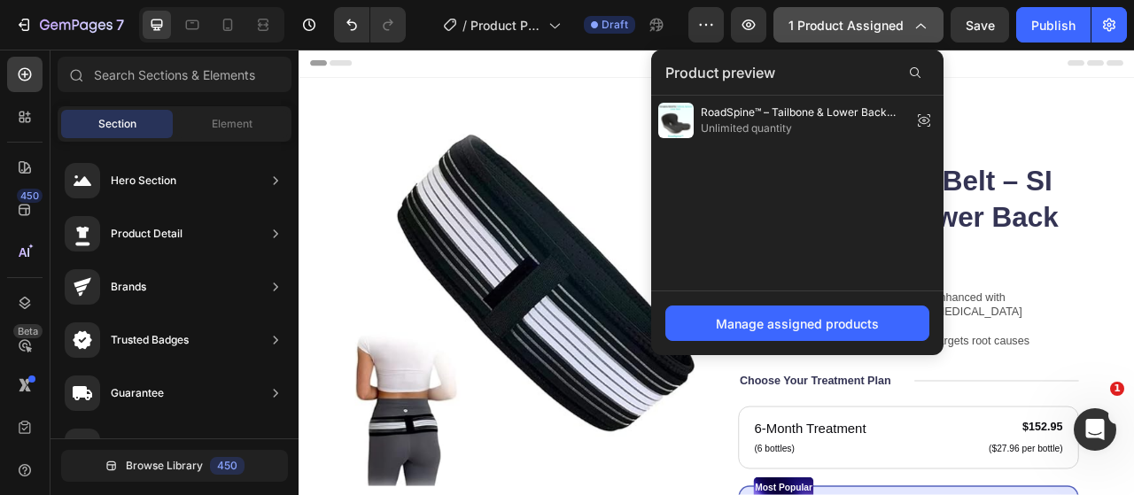
click at [934, 22] on button "1 product assigned" at bounding box center [858, 24] width 170 height 35
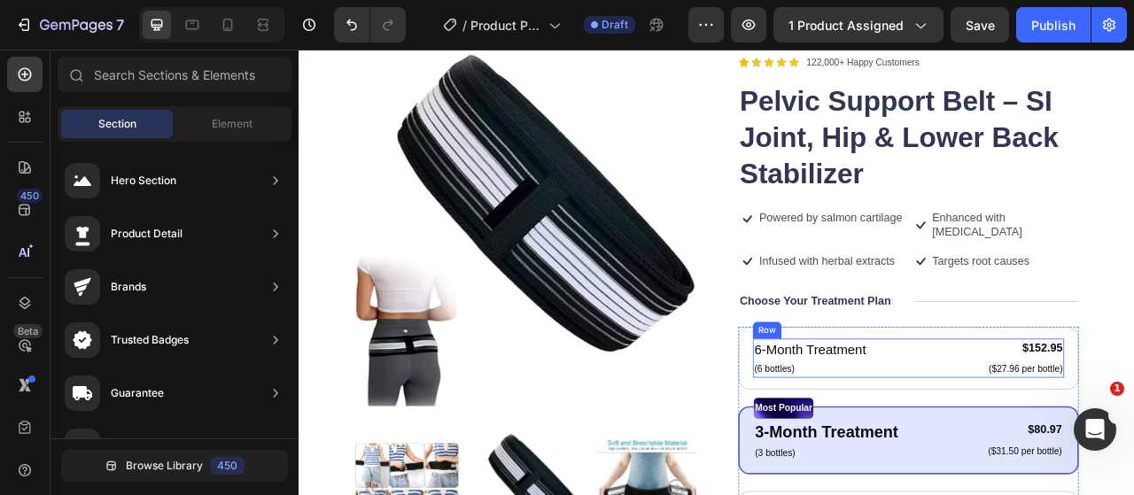
scroll to position [89, 0]
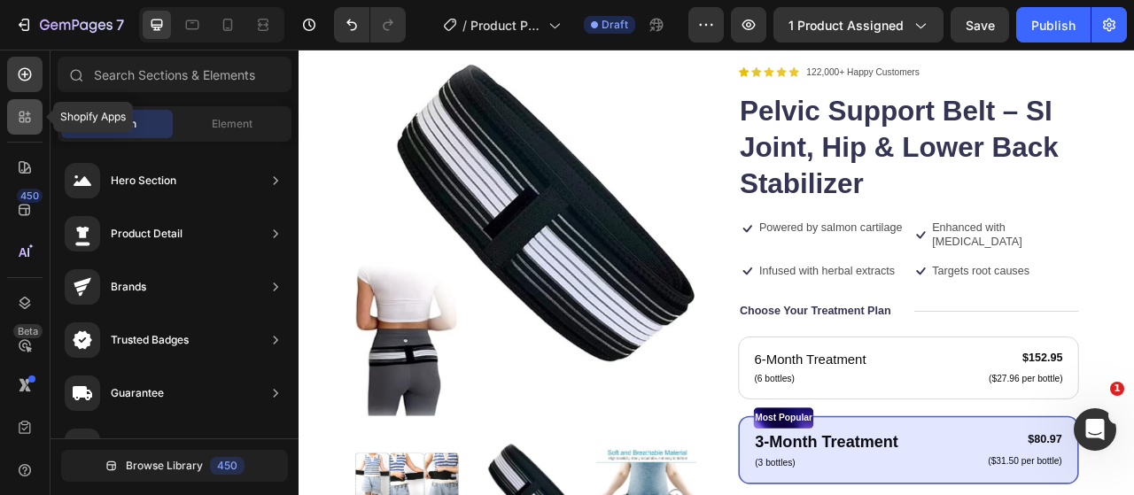
click at [23, 107] on div at bounding box center [24, 116] width 35 height 35
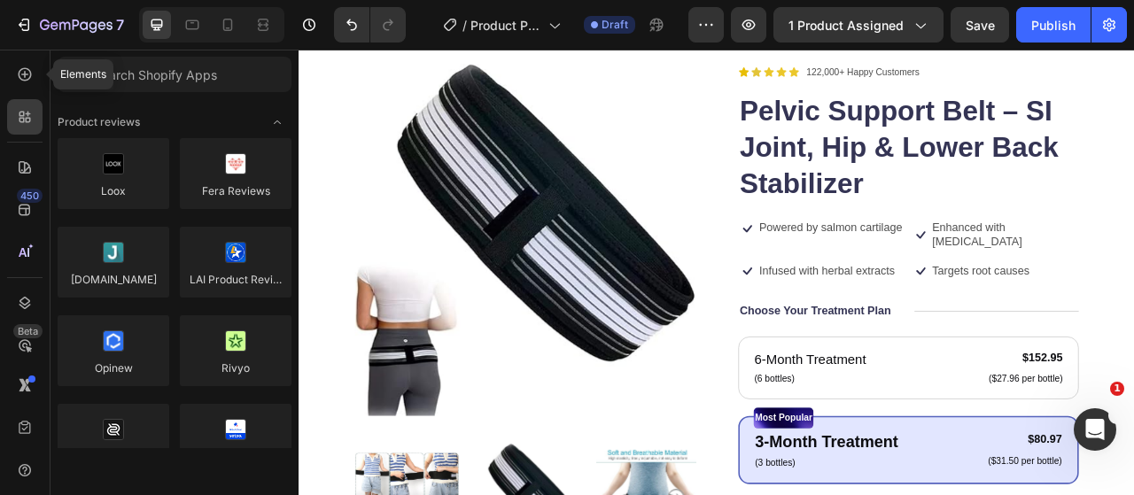
click at [27, 79] on icon at bounding box center [25, 74] width 13 height 13
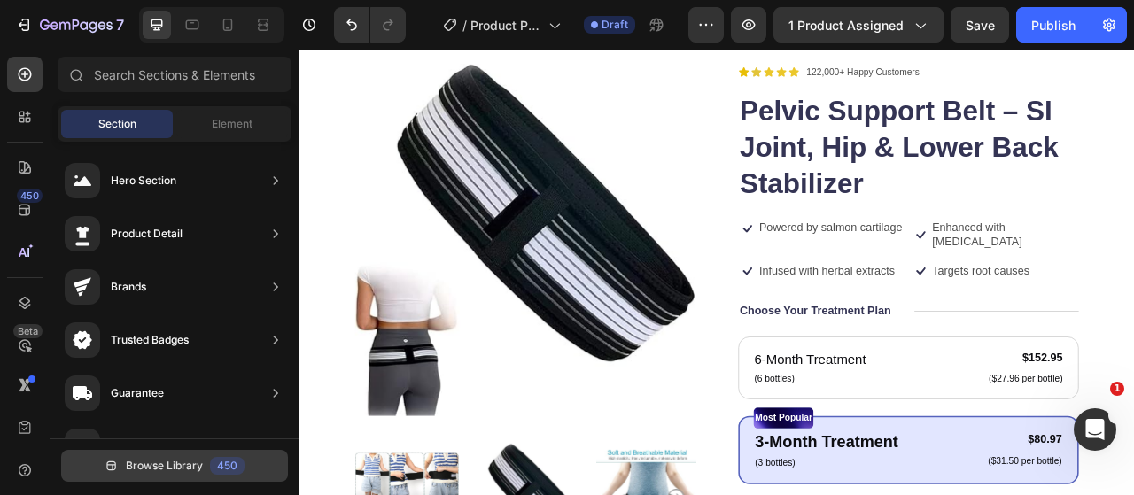
click at [191, 467] on span "Browse Library" at bounding box center [164, 466] width 77 height 16
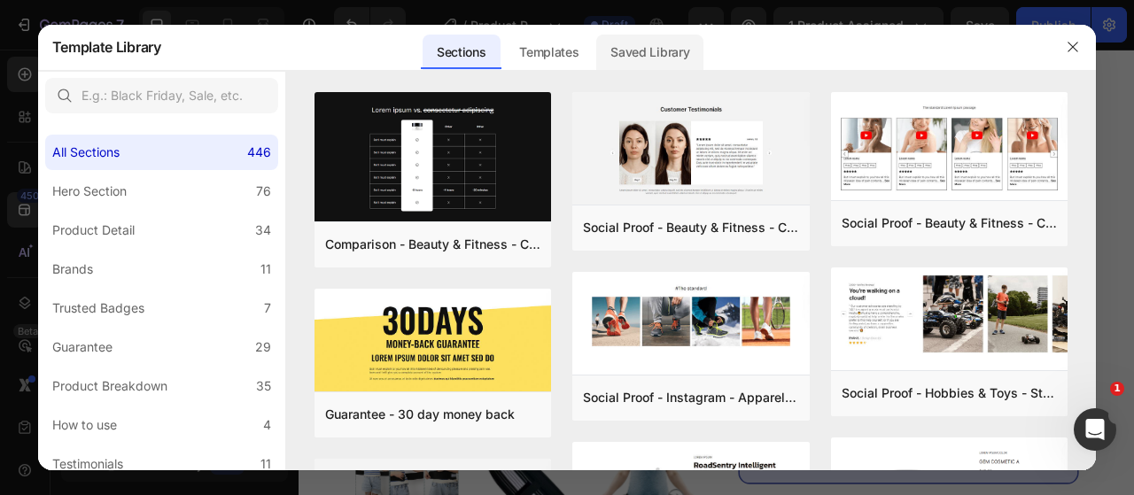
click at [629, 61] on div "Saved Library" at bounding box center [649, 52] width 107 height 35
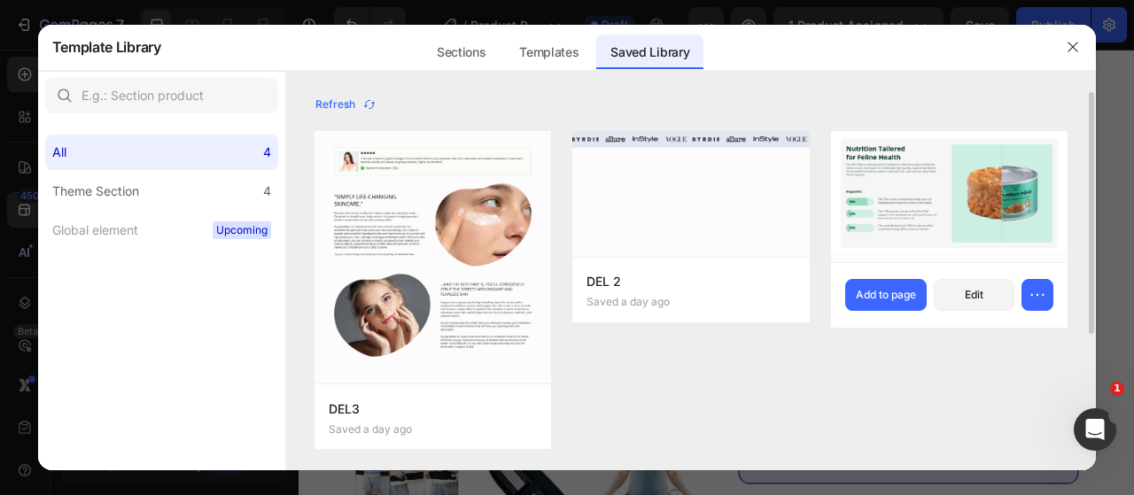
click at [910, 199] on img at bounding box center [949, 196] width 237 height 131
click at [909, 300] on div "Add to page" at bounding box center [886, 295] width 60 height 16
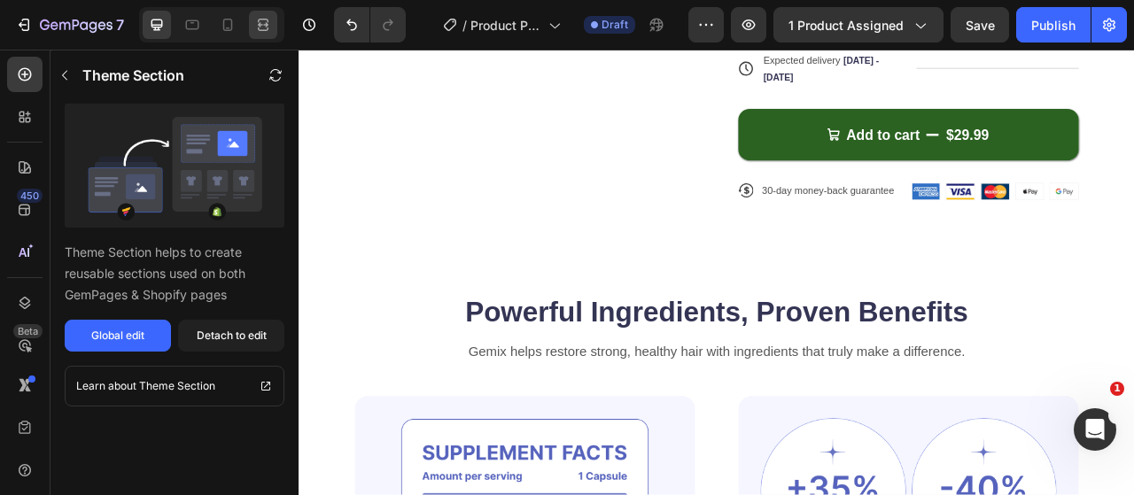
scroll to position [443, 0]
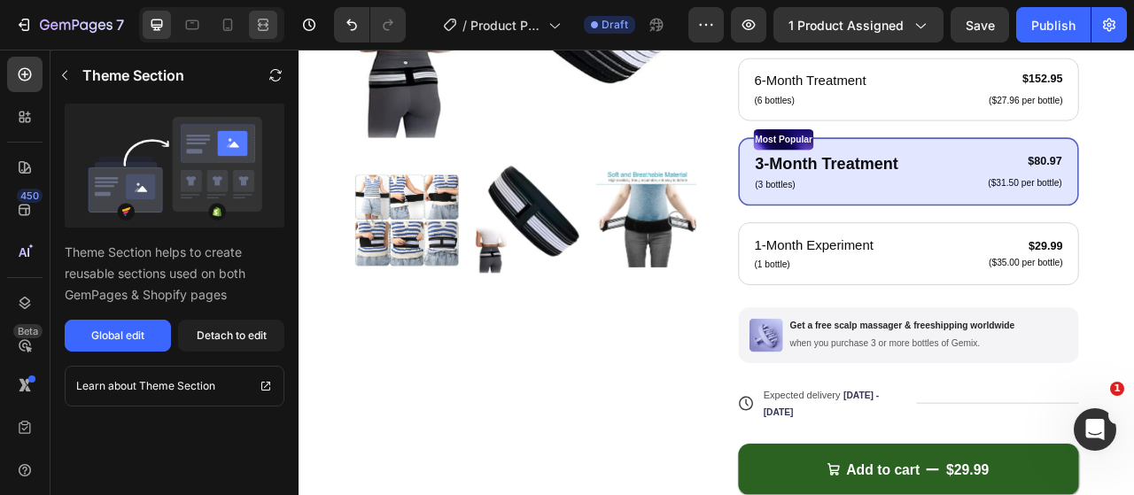
click at [257, 18] on icon at bounding box center [263, 25] width 18 height 18
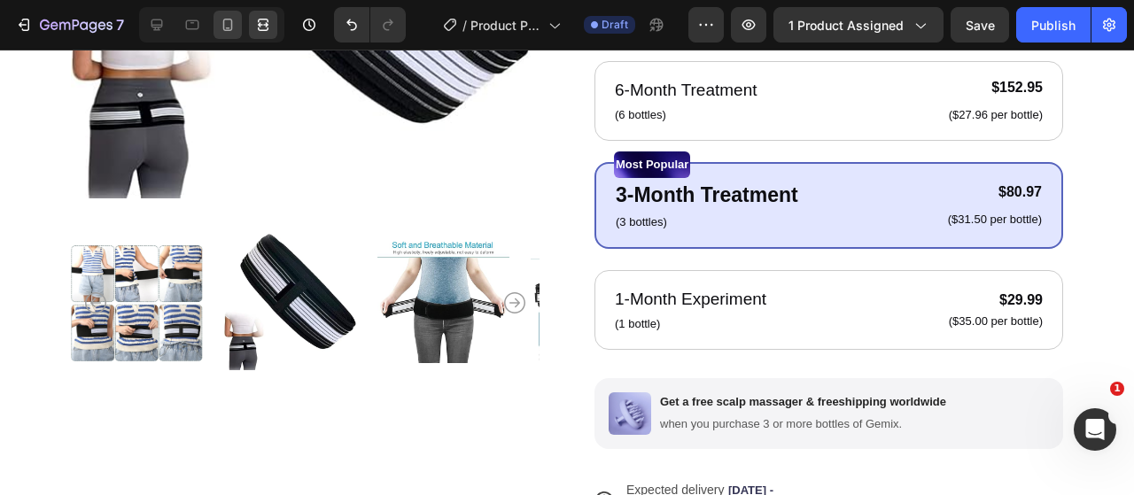
click at [231, 24] on icon at bounding box center [228, 25] width 10 height 12
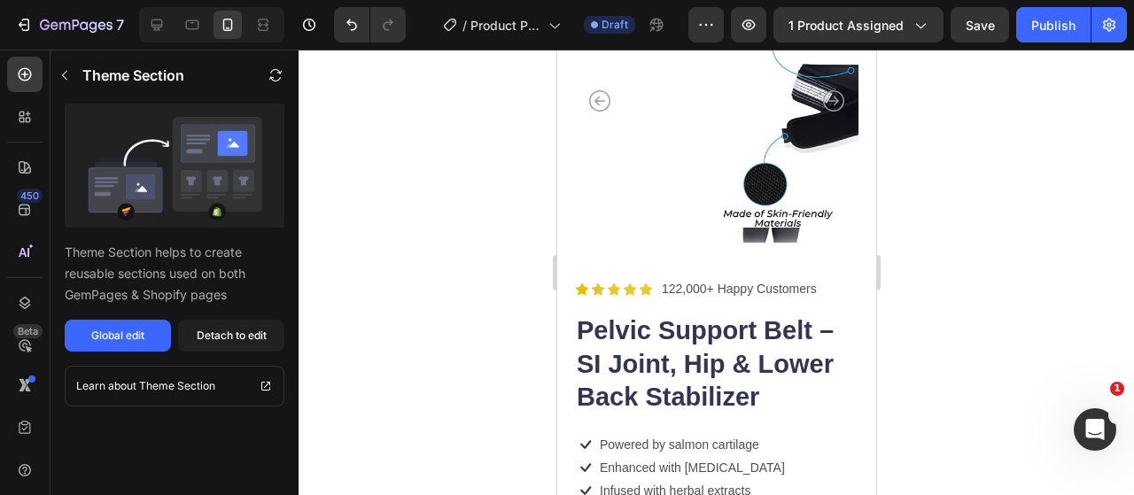
click at [229, 24] on icon at bounding box center [228, 25] width 18 height 18
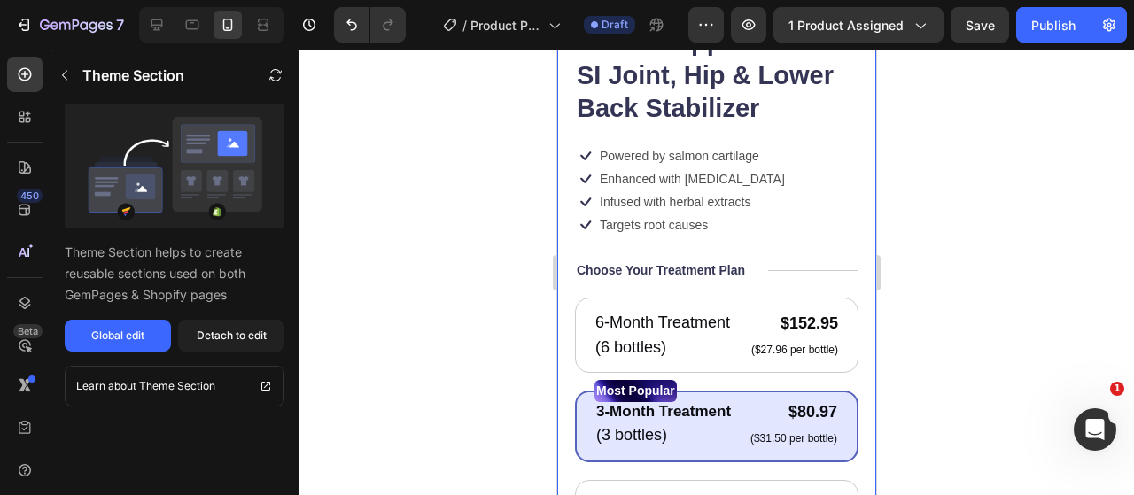
click at [506, 302] on div at bounding box center [715, 272] width 835 height 445
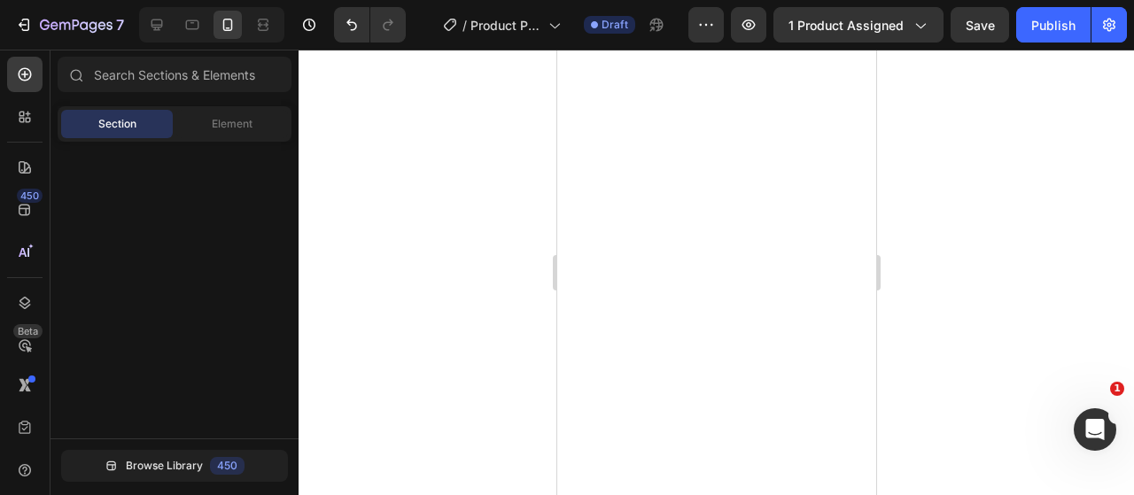
scroll to position [6515, 0]
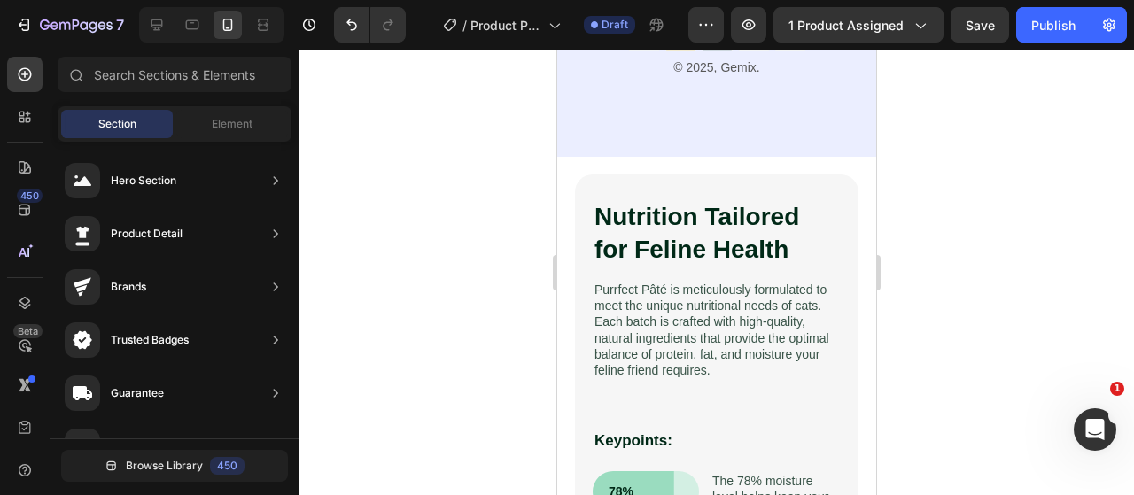
drag, startPoint x: 868, startPoint y: 435, endPoint x: 1444, endPoint y: 376, distance: 578.7
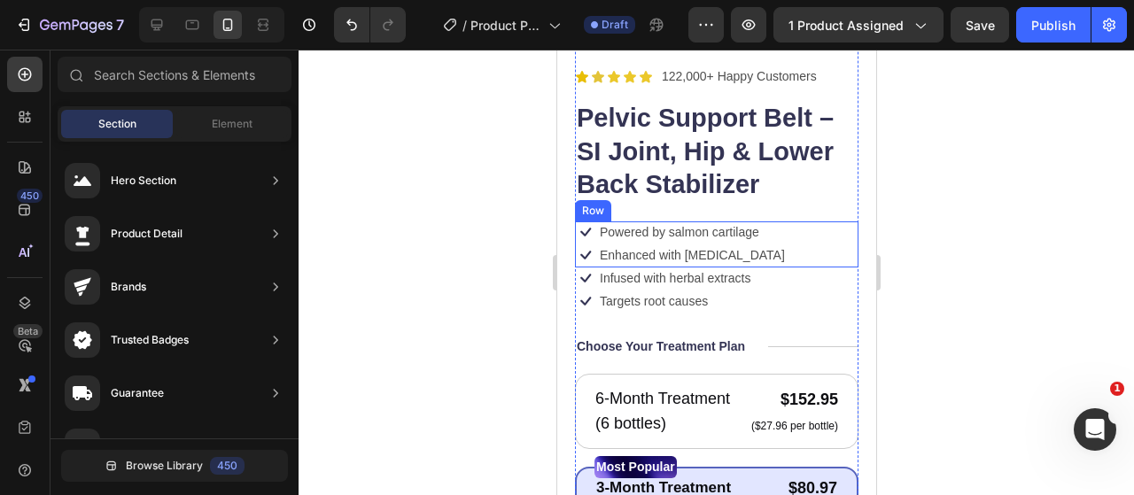
scroll to position [266, 0]
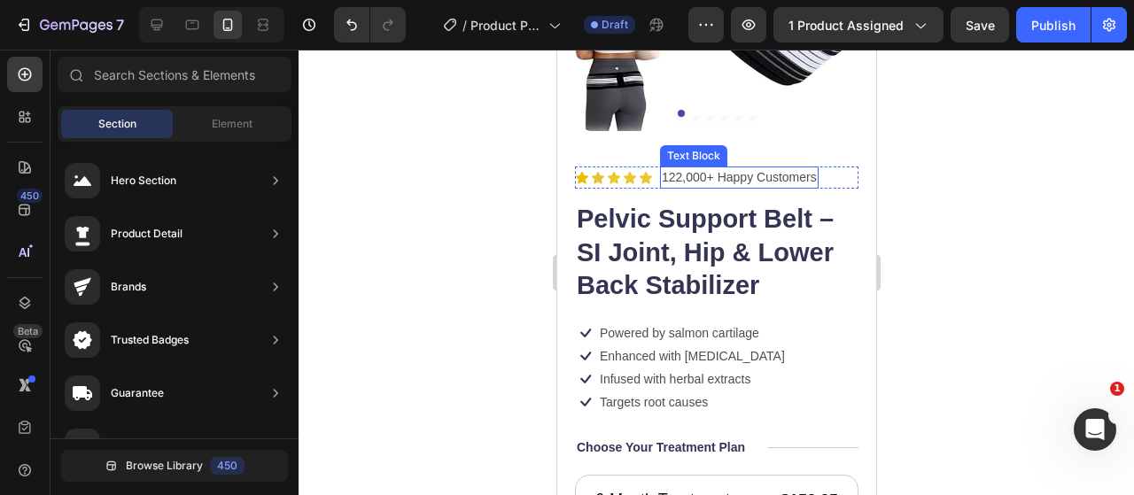
click at [737, 168] on p "122,000+ Happy Customers" at bounding box center [738, 177] width 155 height 19
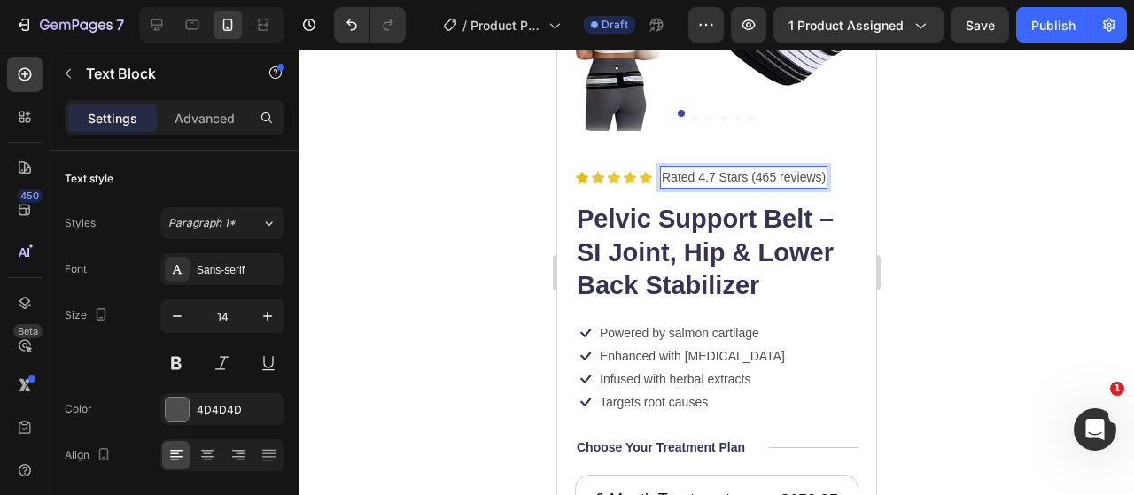
click at [776, 168] on p "Rated 4.7 Stars (465 reviews)" at bounding box center [743, 177] width 164 height 19
click at [978, 167] on div at bounding box center [715, 272] width 835 height 445
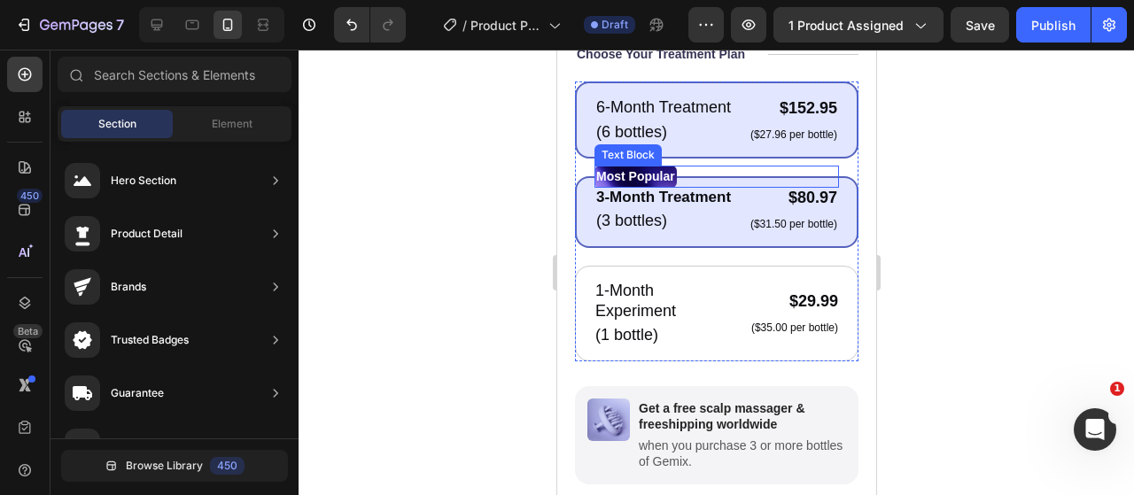
scroll to position [620, 0]
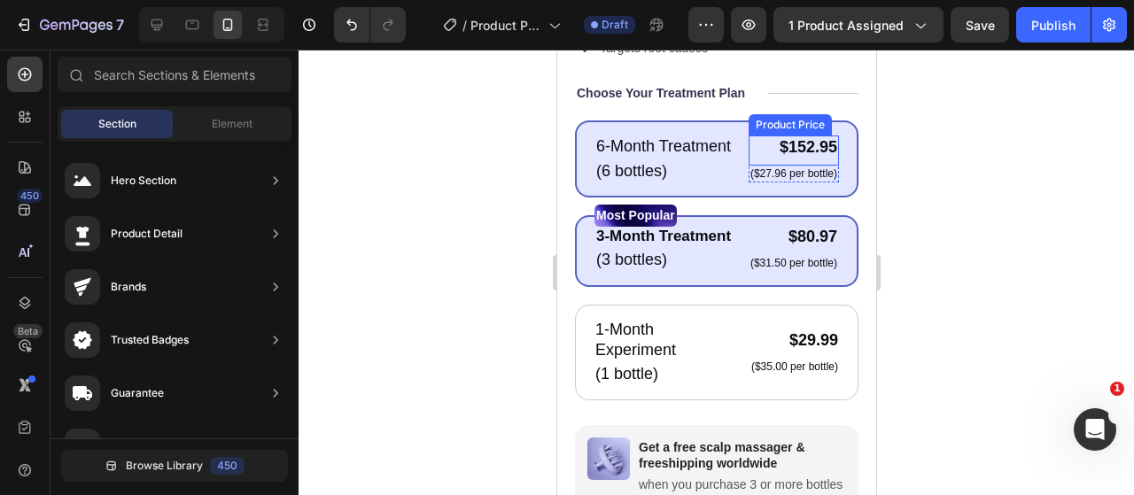
click at [809, 157] on div "$152.95" at bounding box center [792, 148] width 90 height 24
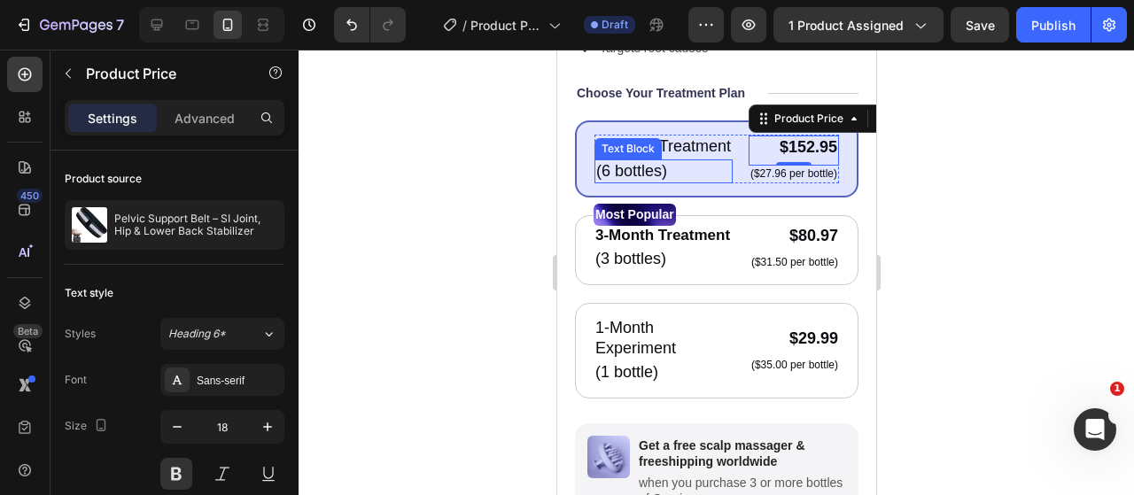
click at [691, 157] on p "6-Month Treatment" at bounding box center [662, 146] width 135 height 20
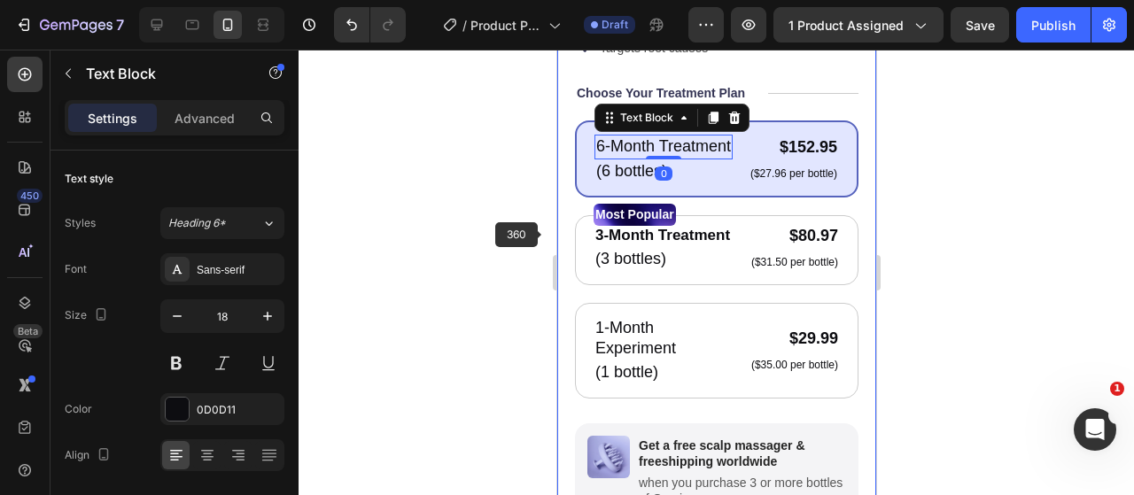
click at [417, 261] on div at bounding box center [715, 272] width 835 height 445
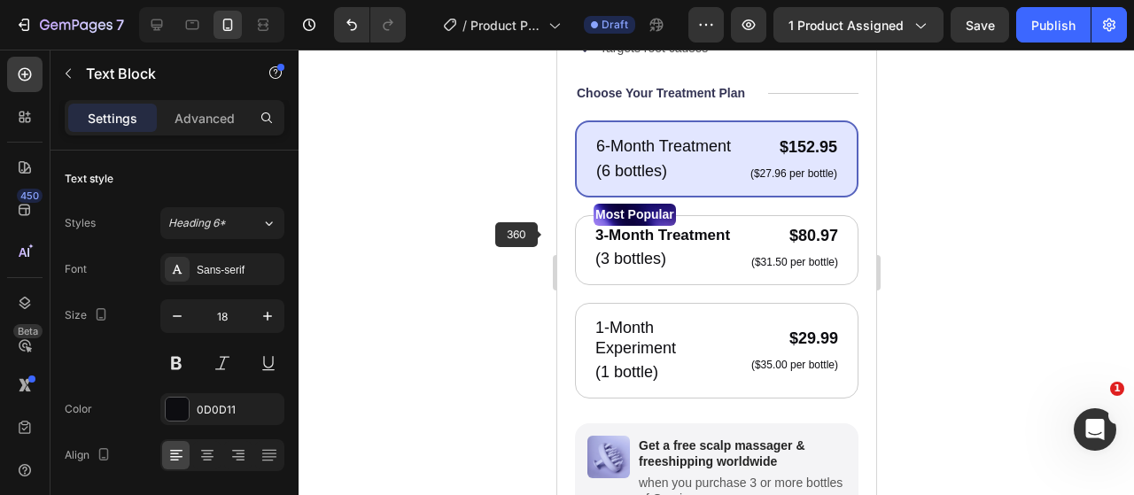
scroll to position [443, 0]
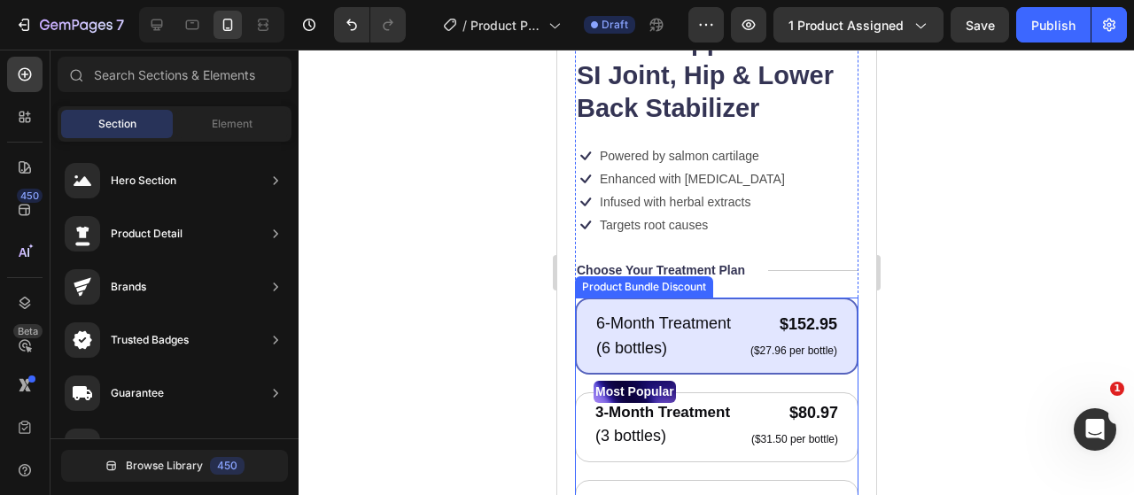
click at [714, 306] on div "6-Month Treatment Text Block (6 bottles) Text Block $152.95 Product Price Produ…" at bounding box center [715, 336] width 283 height 77
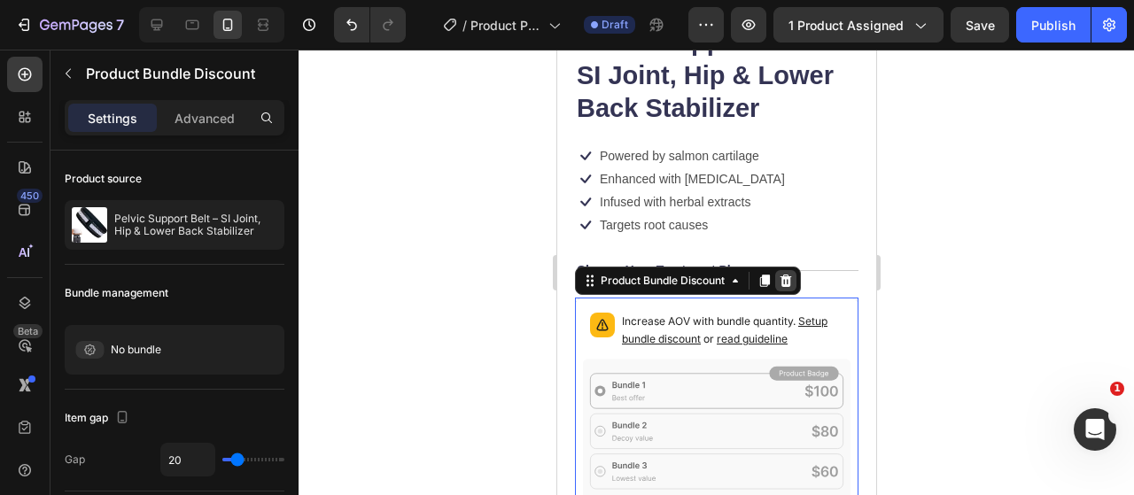
click at [786, 281] on icon at bounding box center [785, 281] width 12 height 12
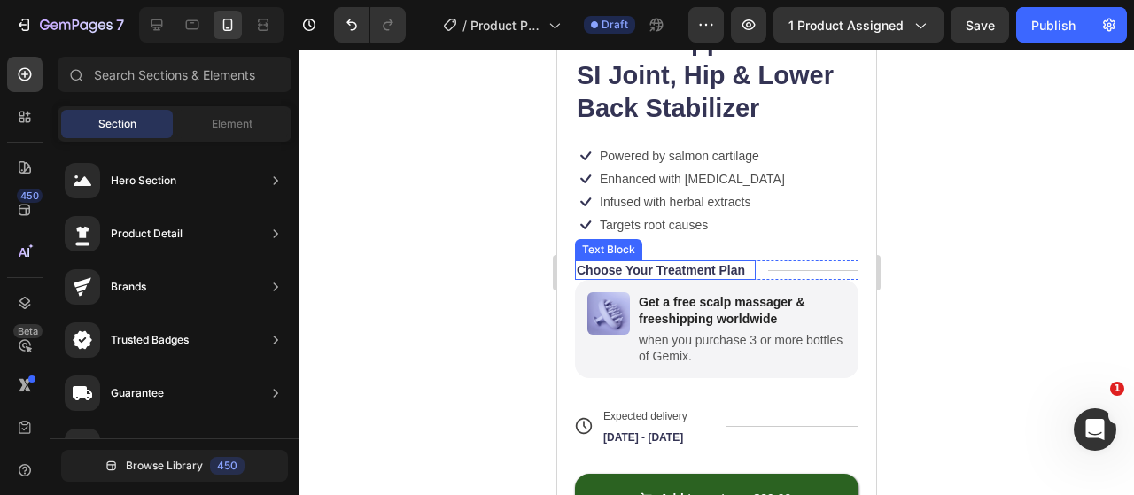
click at [655, 262] on p "Choose Your Treatment Plan" at bounding box center [660, 270] width 168 height 16
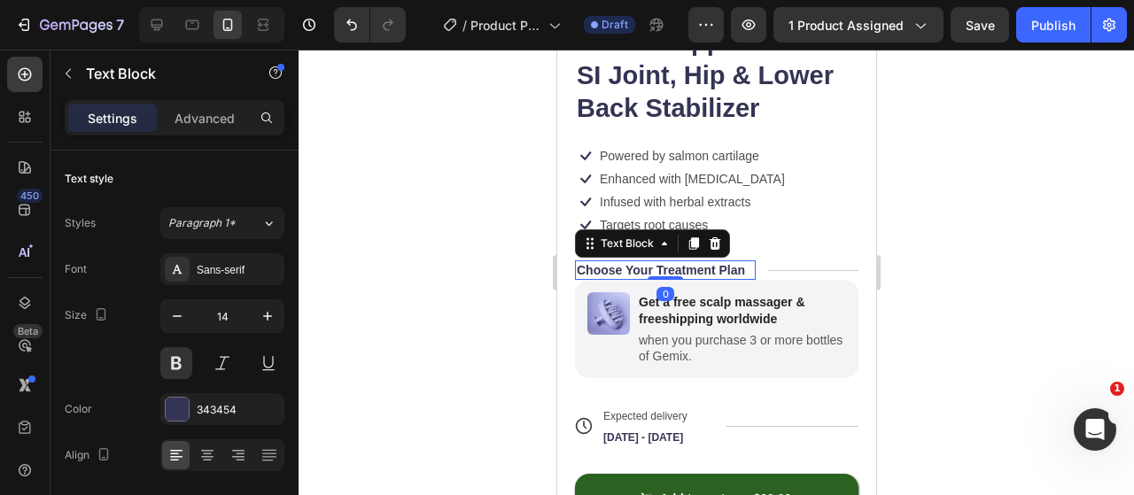
click at [710, 236] on div at bounding box center [713, 243] width 21 height 21
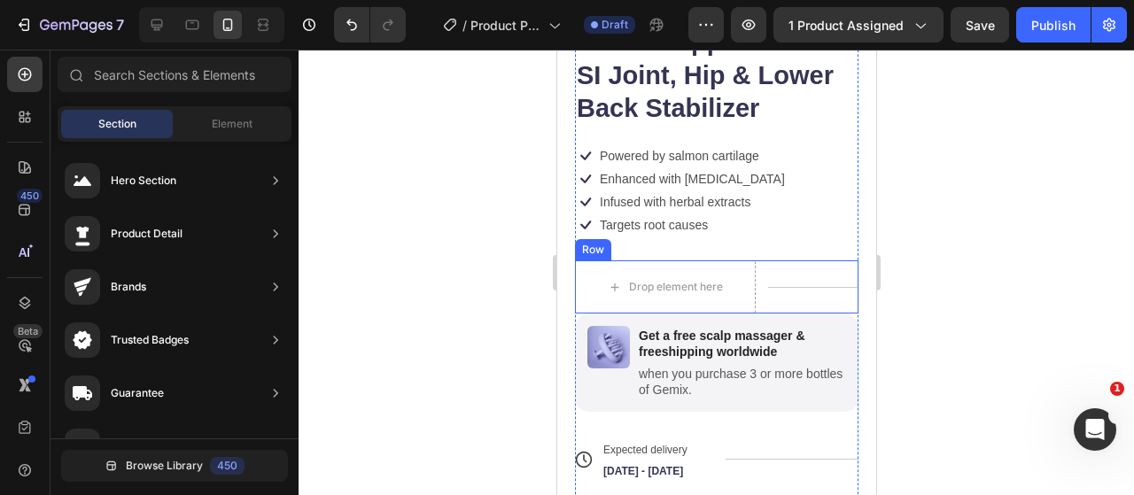
click at [767, 270] on div "Title Line" at bounding box center [812, 286] width 90 height 53
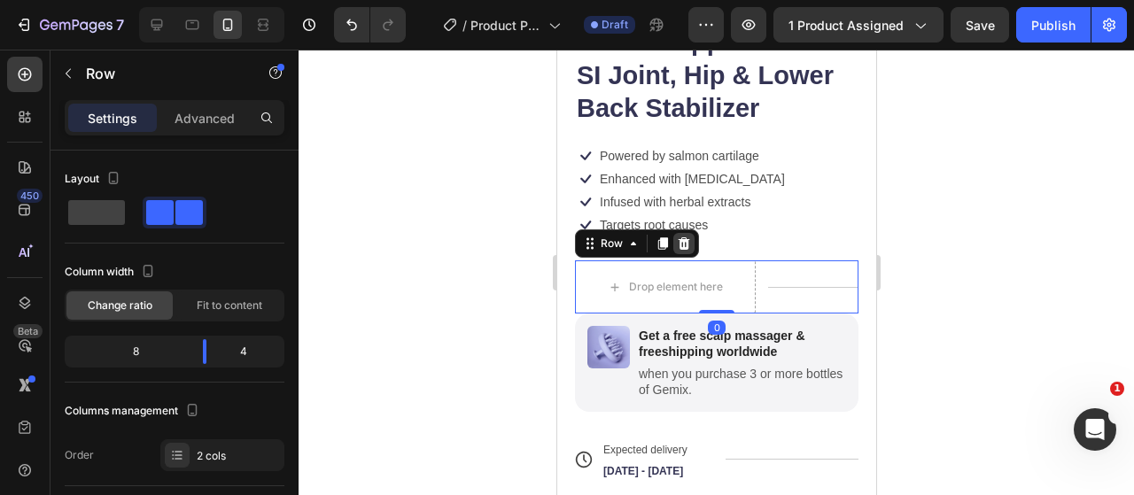
click at [682, 237] on icon at bounding box center [684, 243] width 12 height 12
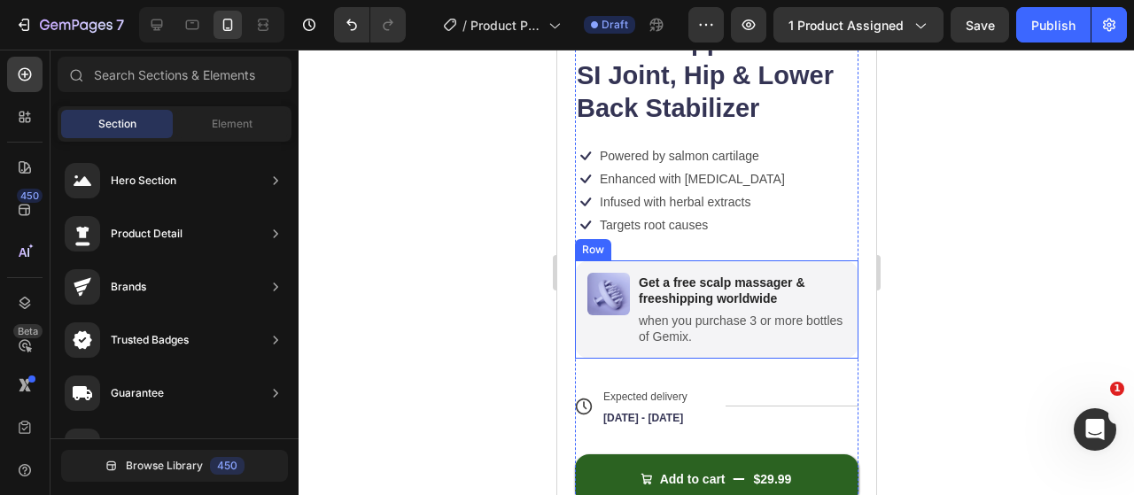
click at [832, 260] on div "Image Get a free scalp massager & freeshipping worldwide Text Block when you pu…" at bounding box center [715, 309] width 283 height 98
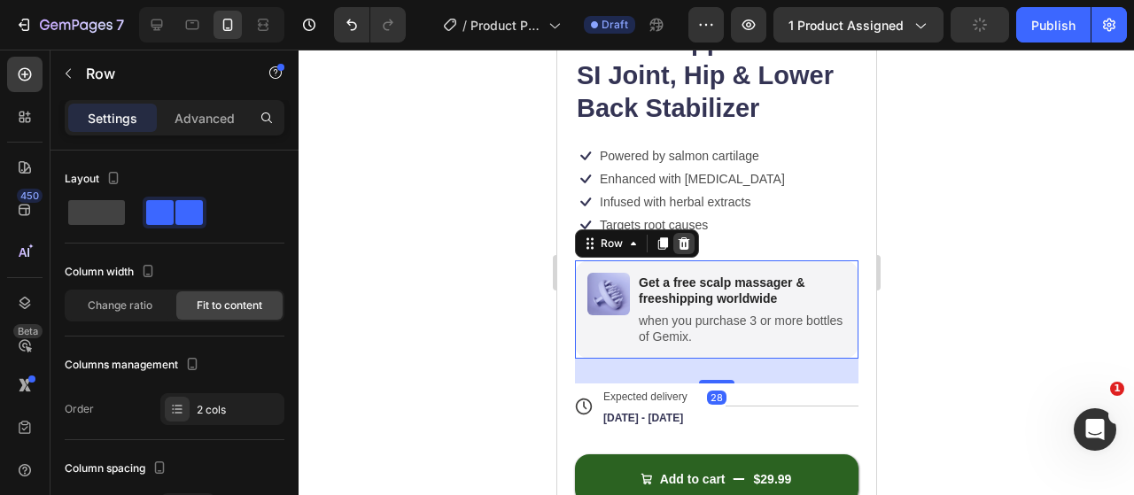
click at [676, 236] on icon at bounding box center [683, 243] width 14 height 14
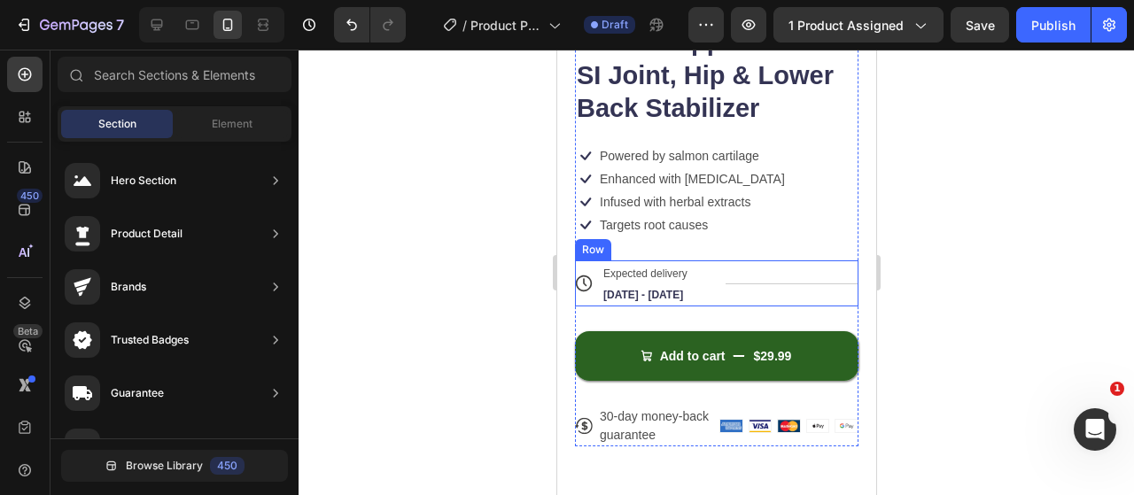
click at [767, 269] on div "Title Line" at bounding box center [790, 283] width 133 height 46
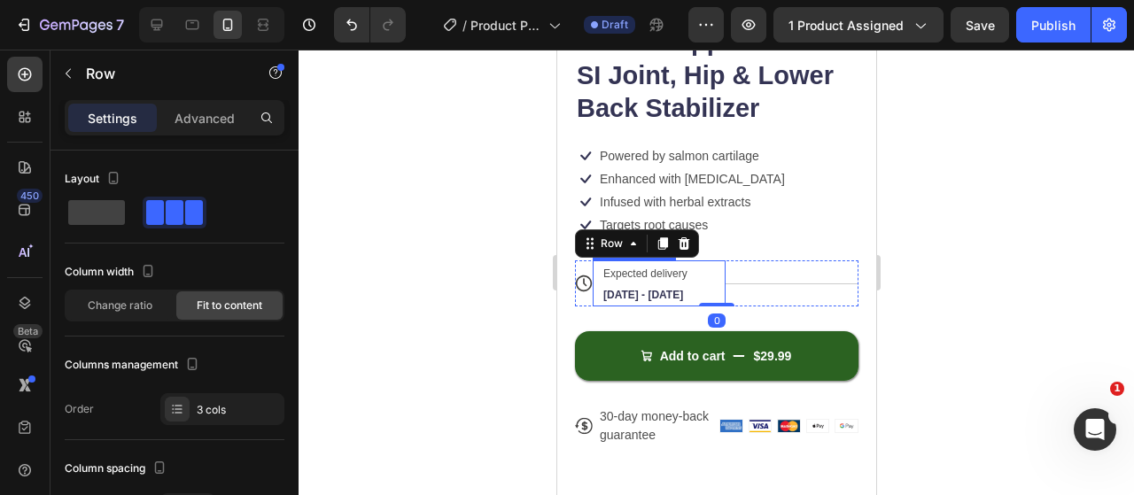
click at [671, 289] on span "Aug 29 - Sep 01" at bounding box center [642, 295] width 80 height 12
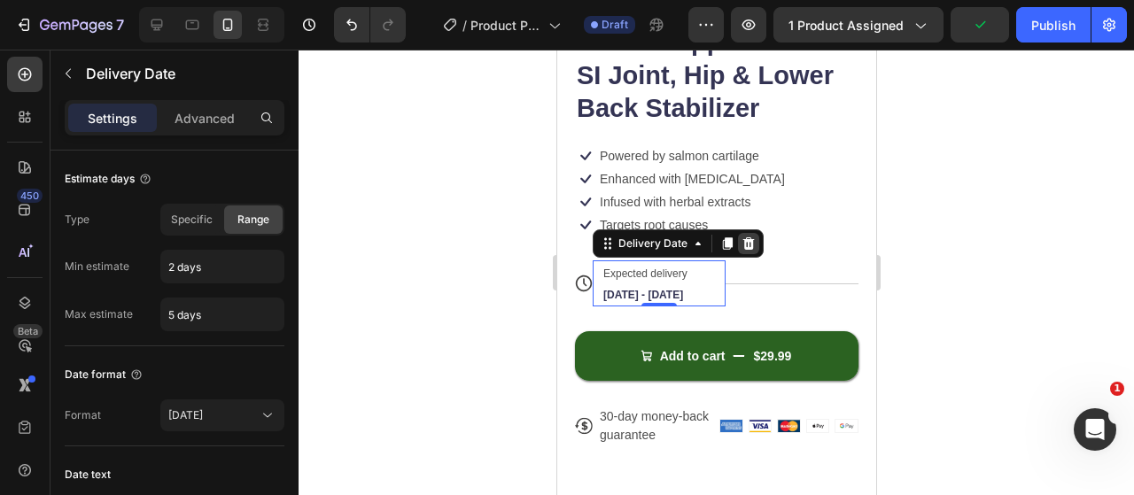
click at [756, 235] on div at bounding box center [747, 243] width 21 height 21
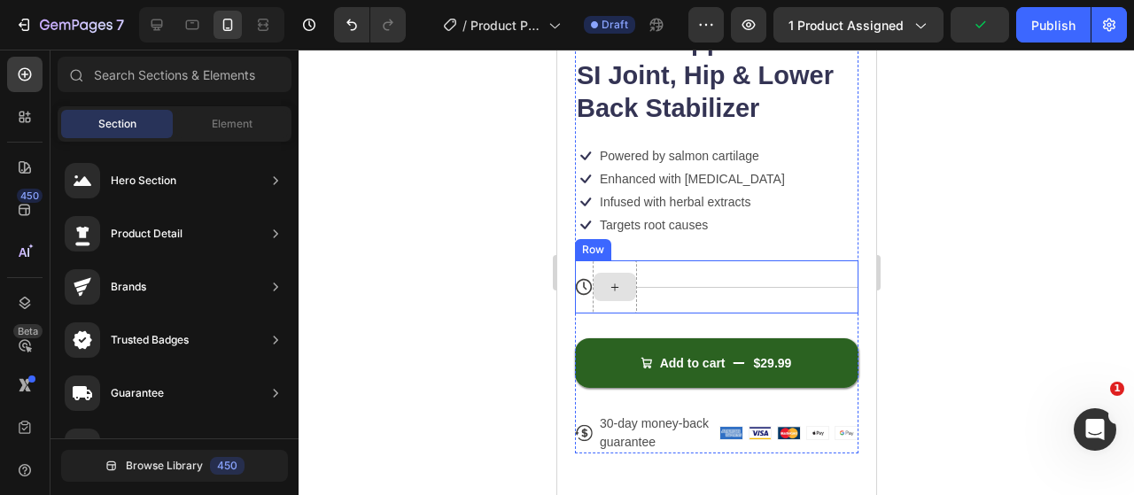
click at [676, 267] on div "Title Line" at bounding box center [746, 286] width 221 height 53
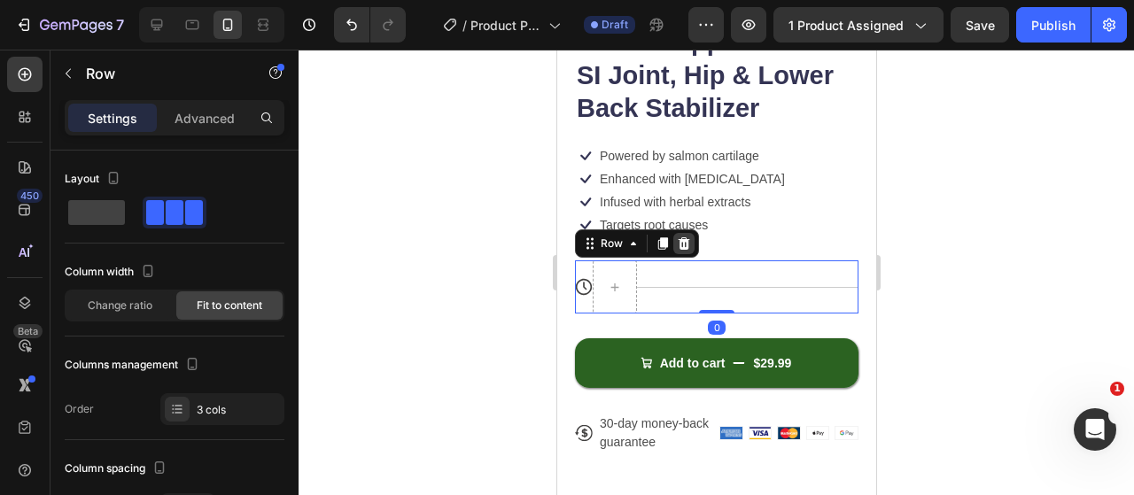
click at [680, 237] on icon at bounding box center [684, 243] width 12 height 12
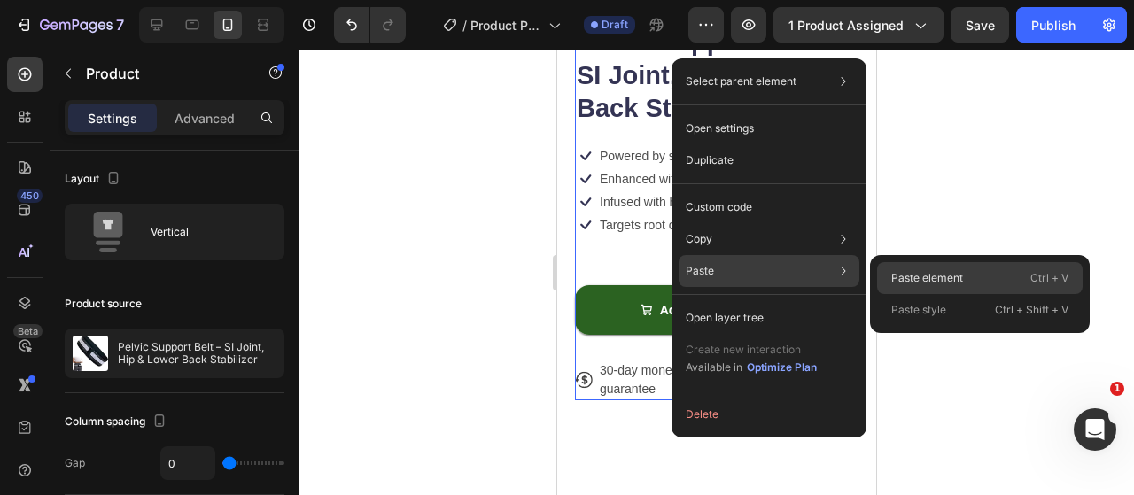
click at [910, 279] on p "Paste element" at bounding box center [927, 278] width 72 height 16
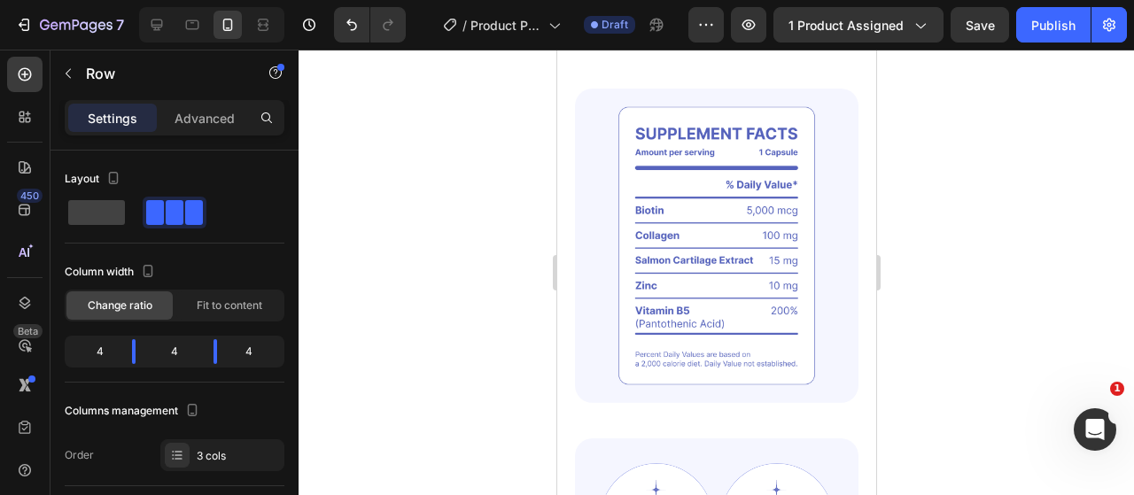
scroll to position [1063, 0]
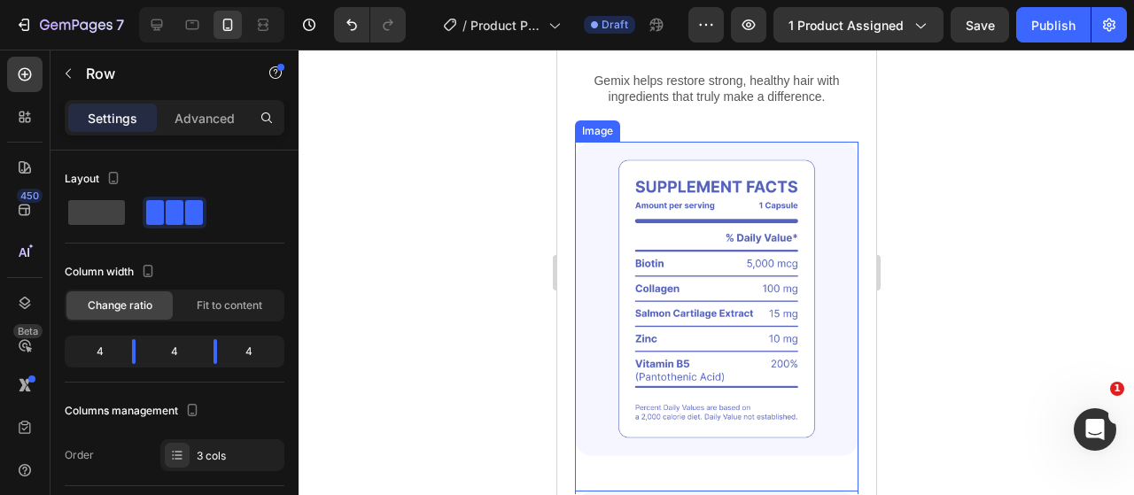
click at [592, 190] on img at bounding box center [715, 299] width 283 height 314
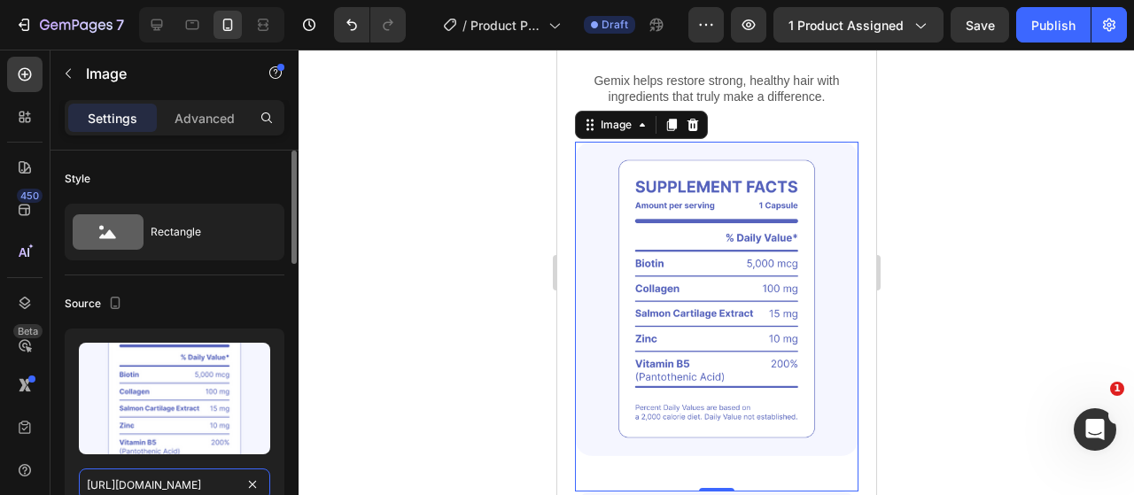
click at [200, 478] on input "https://cdn.shopify.com/s/files/1/0917/9155/6932/files/gempages_553671090723881…" at bounding box center [174, 485] width 191 height 32
click at [923, 277] on div at bounding box center [715, 272] width 835 height 445
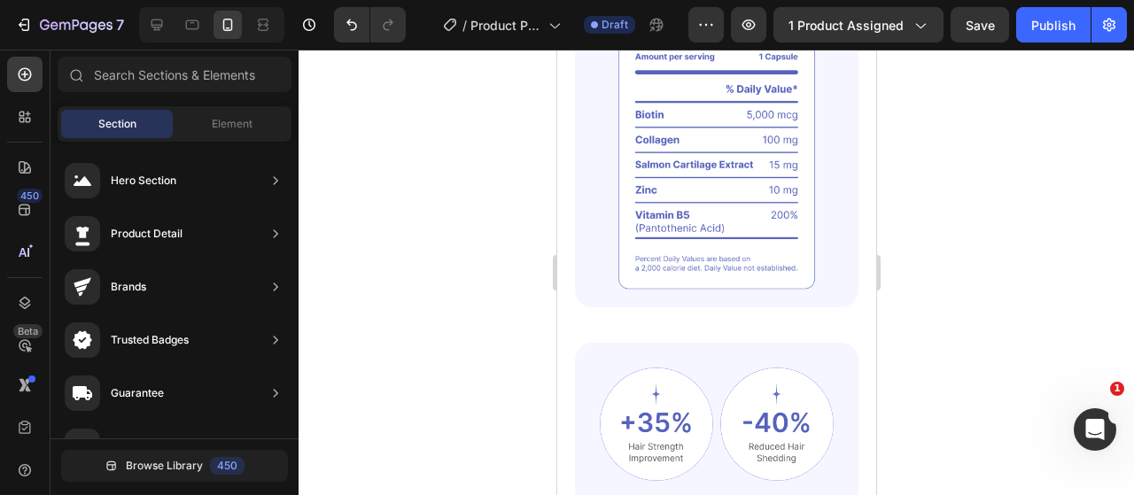
scroll to position [1209, 0]
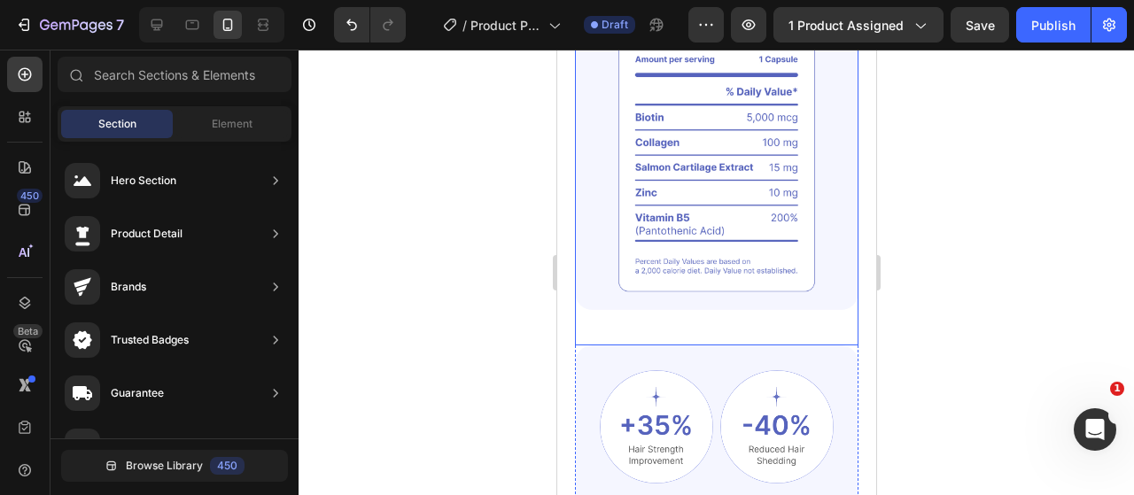
click at [708, 245] on img at bounding box center [715, 153] width 283 height 314
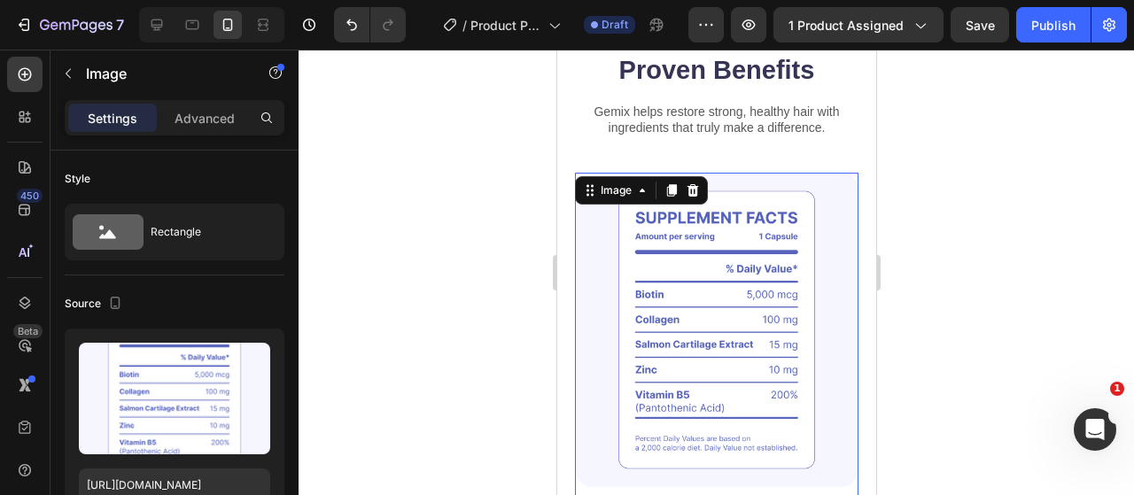
scroll to position [1120, 0]
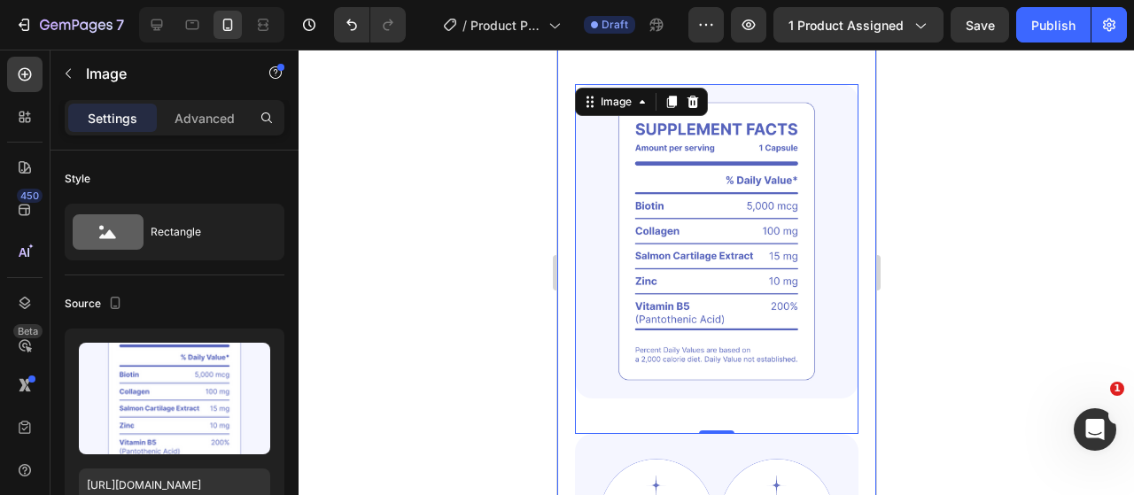
click at [354, 286] on div at bounding box center [715, 272] width 835 height 445
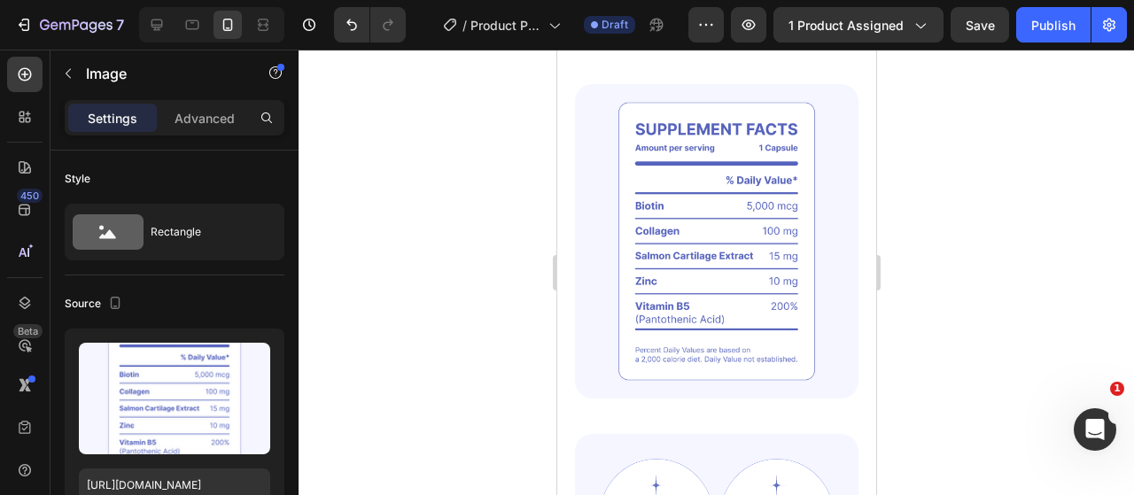
click at [151, 23] on icon at bounding box center [157, 25] width 12 height 12
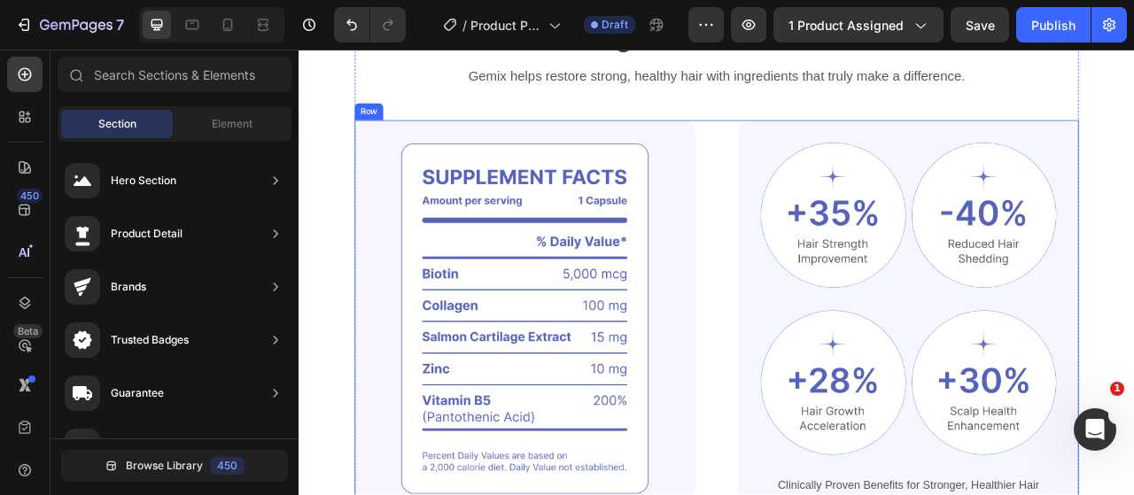
click at [819, 210] on div "Image Image Image Row Image Image Row Clinically Proven Benefits for Stronger, …" at bounding box center [829, 392] width 921 height 505
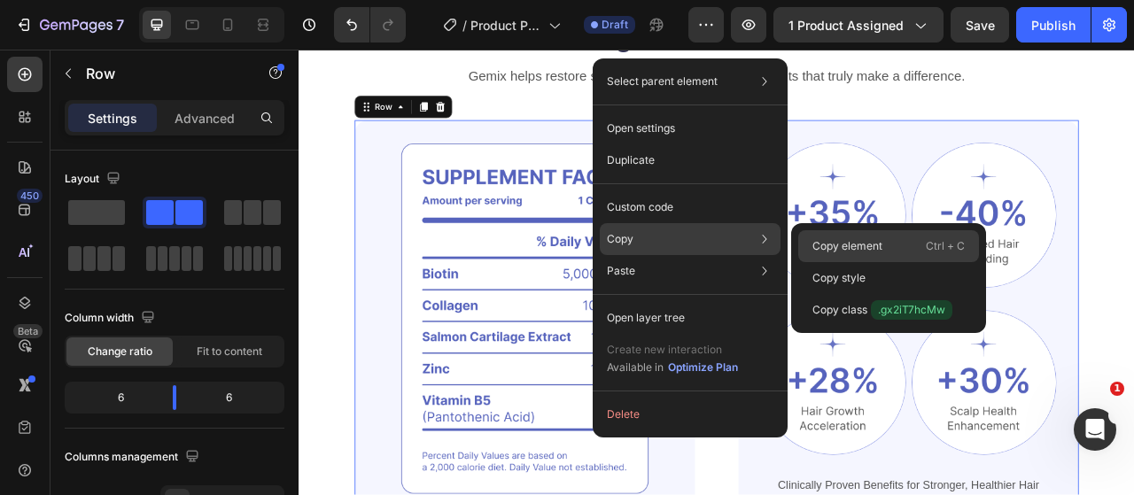
click at [836, 244] on p "Copy element" at bounding box center [847, 246] width 70 height 16
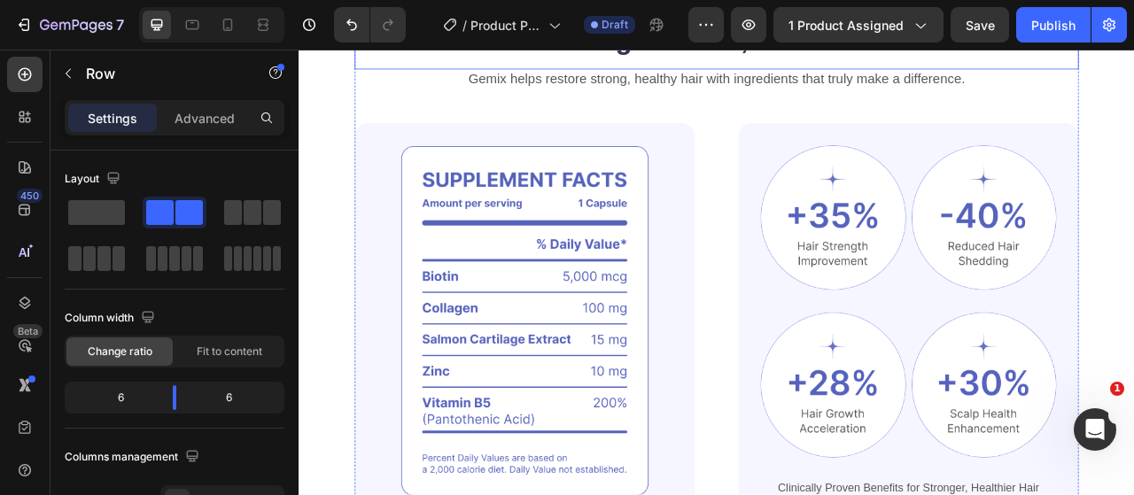
scroll to position [709, 0]
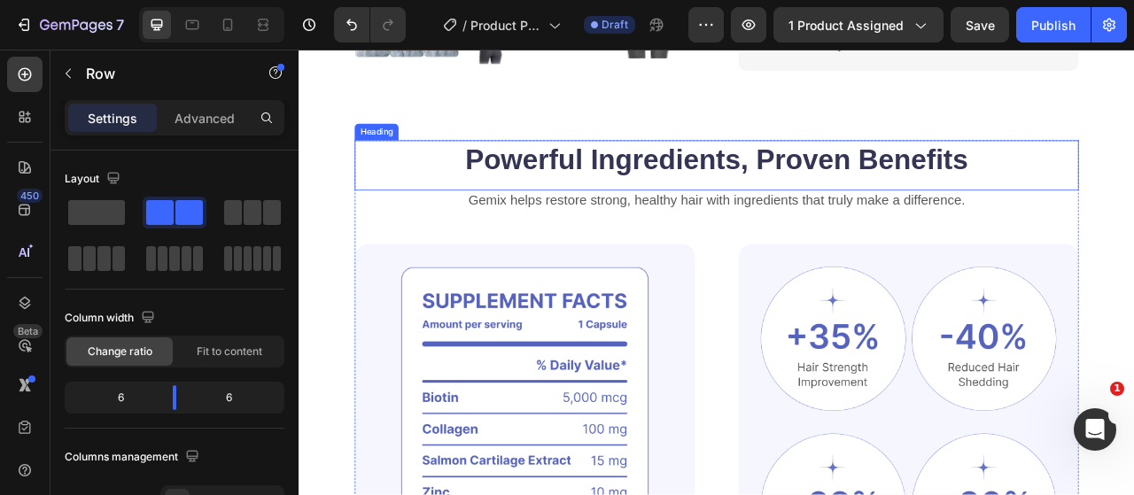
click at [798, 196] on h2 "Powerful Ingredients, Proven Benefits" at bounding box center [829, 191] width 921 height 50
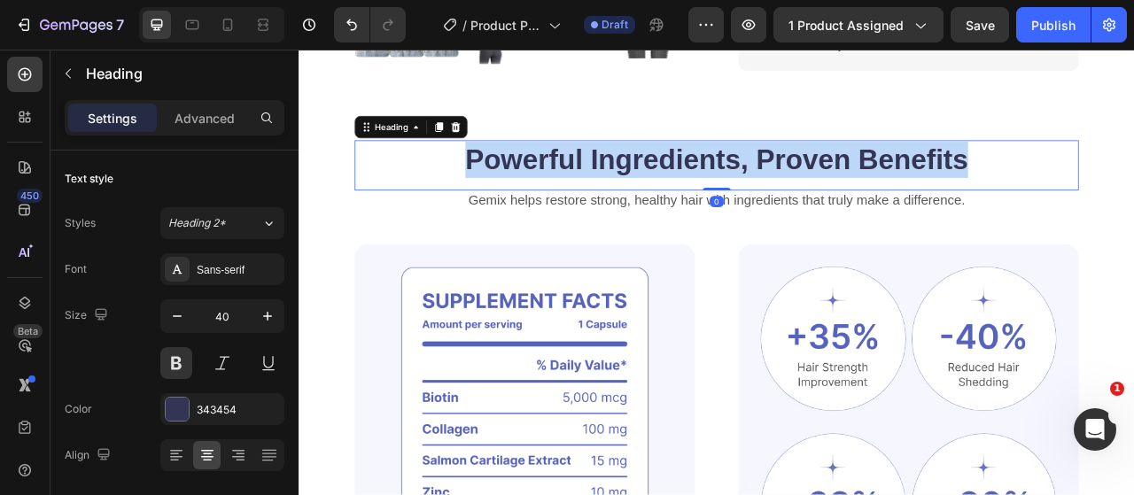
click at [798, 196] on p "Powerful Ingredients, Proven Benefits" at bounding box center [830, 190] width 918 height 46
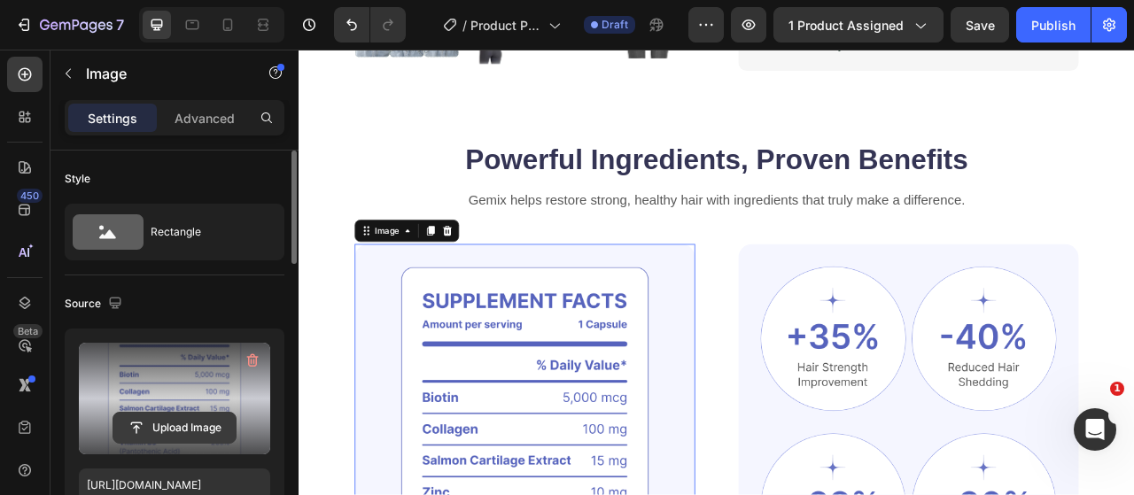
click at [181, 422] on input "file" at bounding box center [174, 428] width 122 height 30
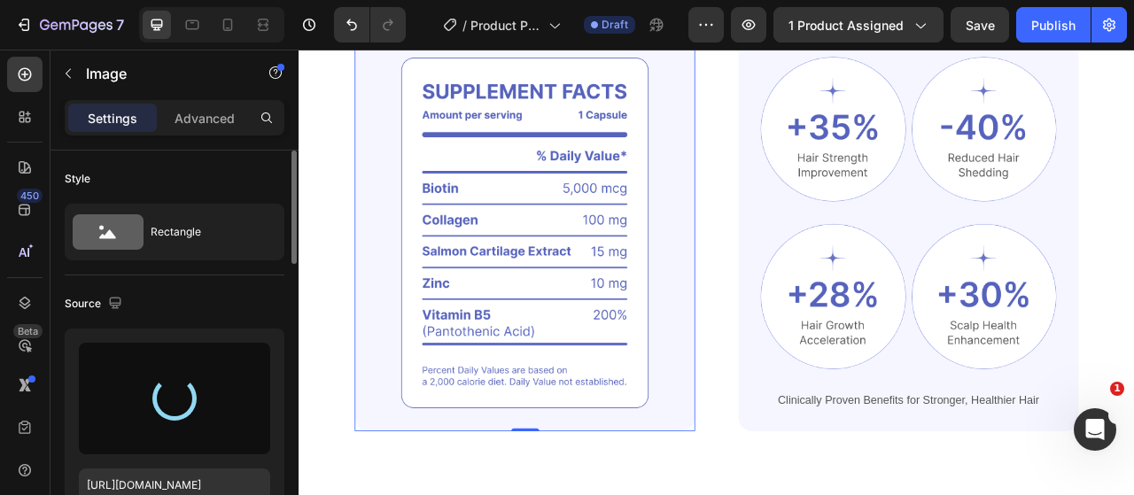
scroll to position [886, 0]
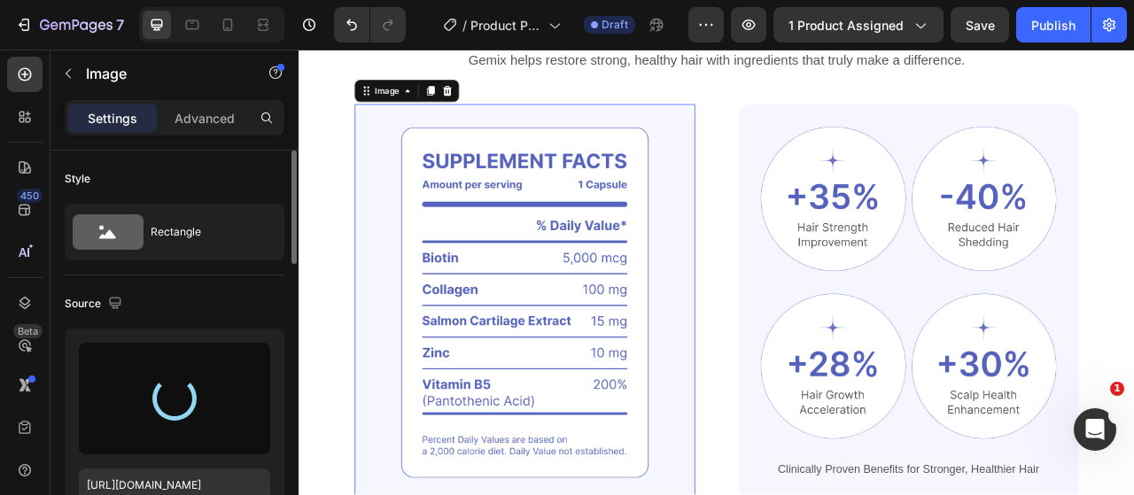
type input "https://cdn.shopify.com/s/files/1/0917/9155/6932/files/gempages_553671090723881…"
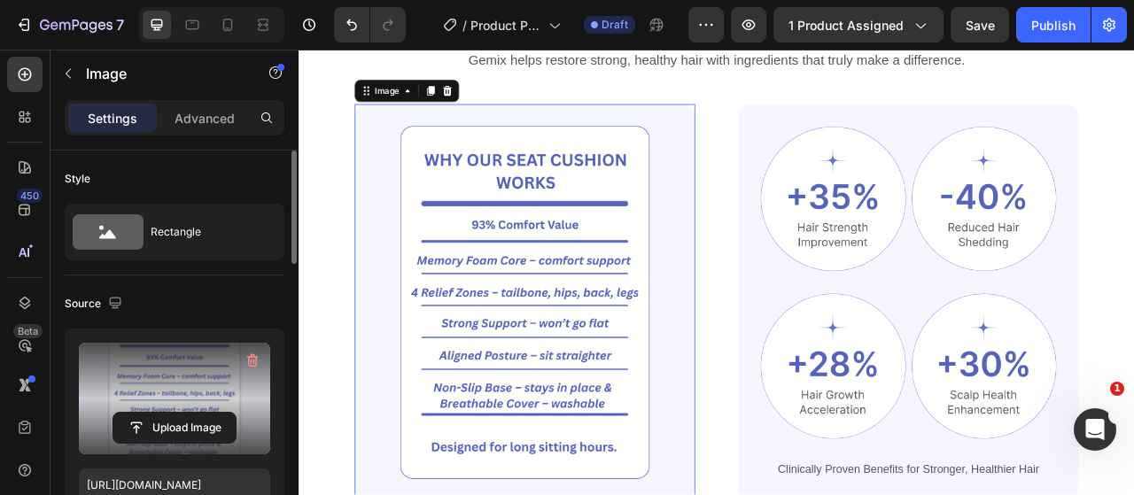
scroll to position [974, 0]
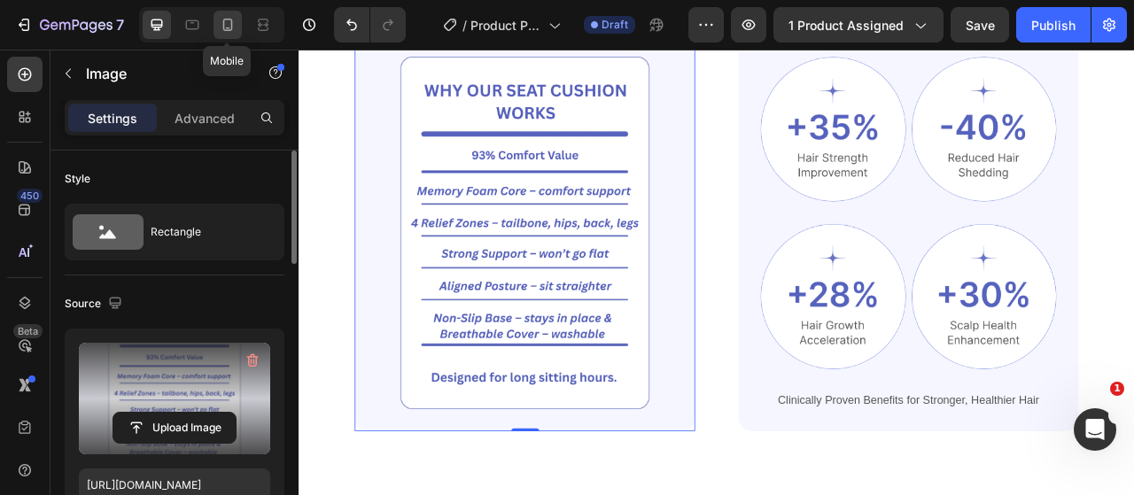
drag, startPoint x: 228, startPoint y: 24, endPoint x: 345, endPoint y: 123, distance: 154.0
click at [228, 24] on icon at bounding box center [228, 25] width 18 height 18
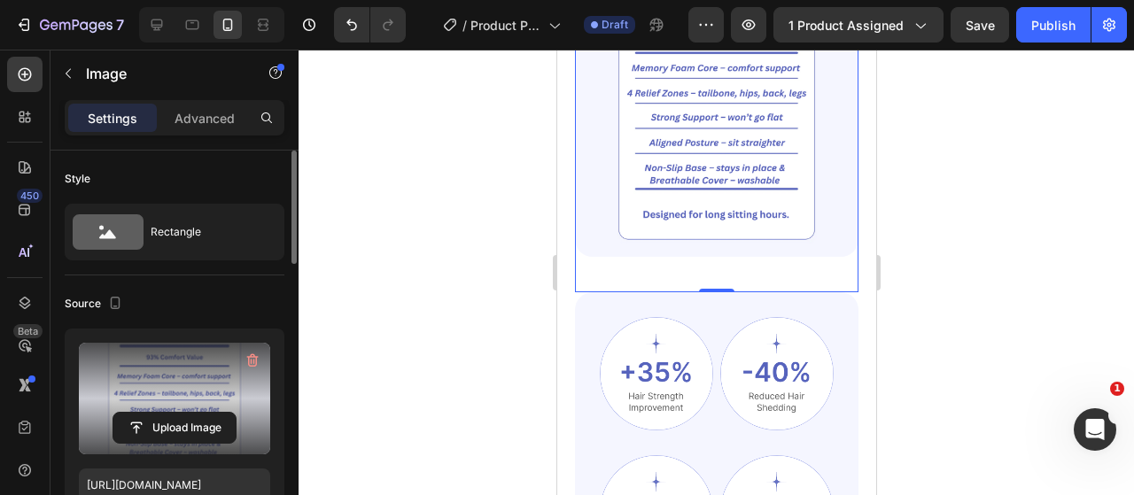
scroll to position [837, 0]
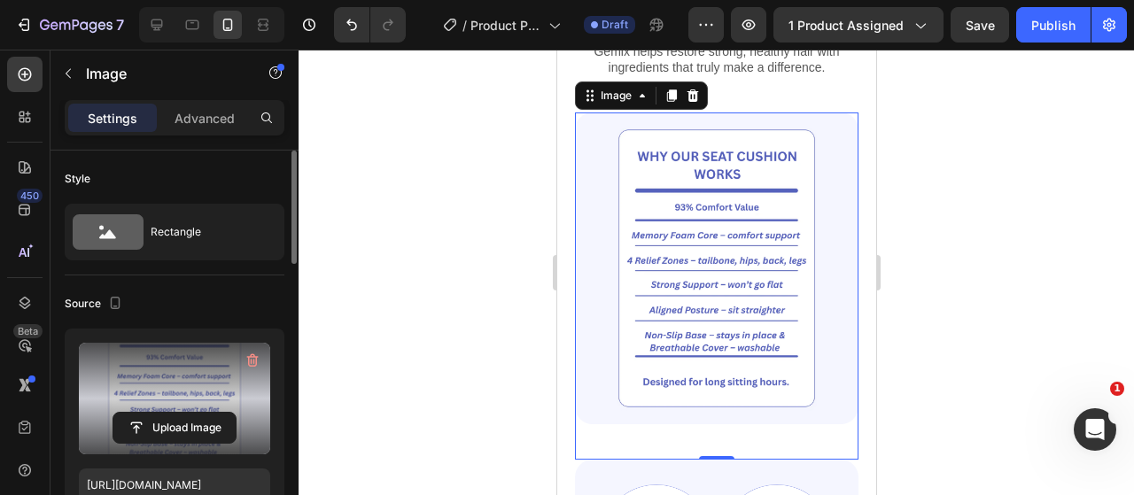
click at [434, 327] on div at bounding box center [715, 272] width 835 height 445
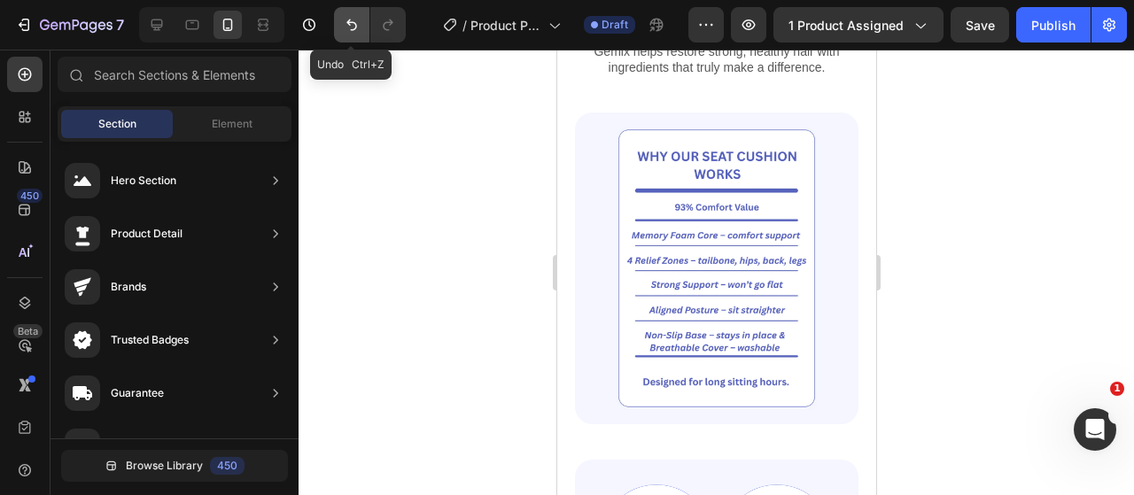
click at [345, 19] on icon "Undo/Redo" at bounding box center [352, 25] width 18 height 18
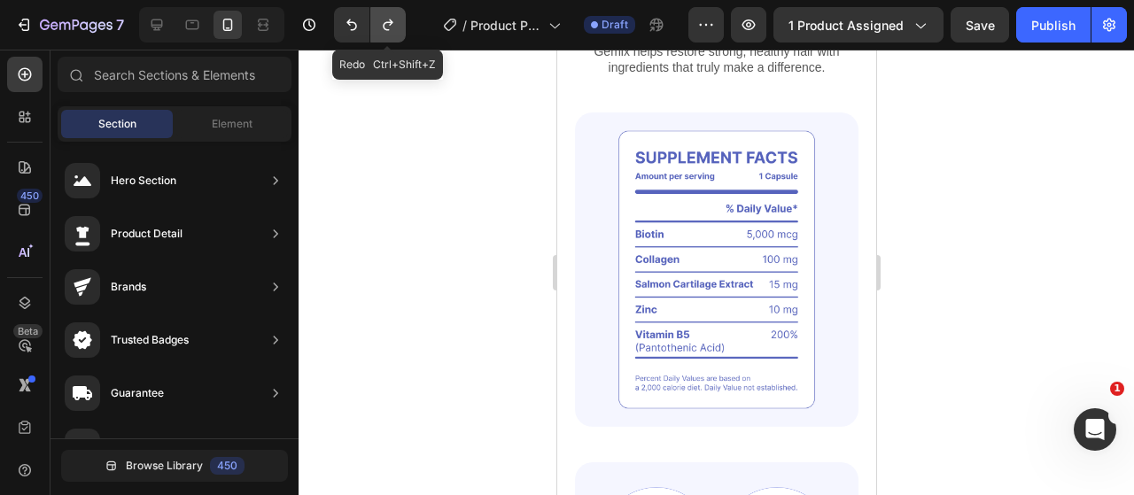
click at [379, 23] on icon "Undo/Redo" at bounding box center [388, 25] width 18 height 18
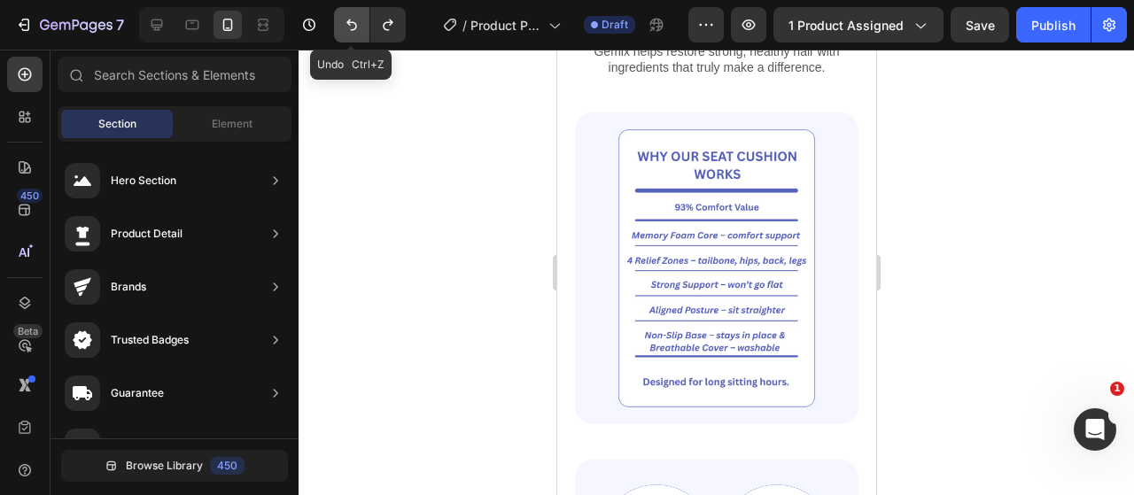
click at [356, 23] on icon "Undo/Redo" at bounding box center [352, 25] width 18 height 18
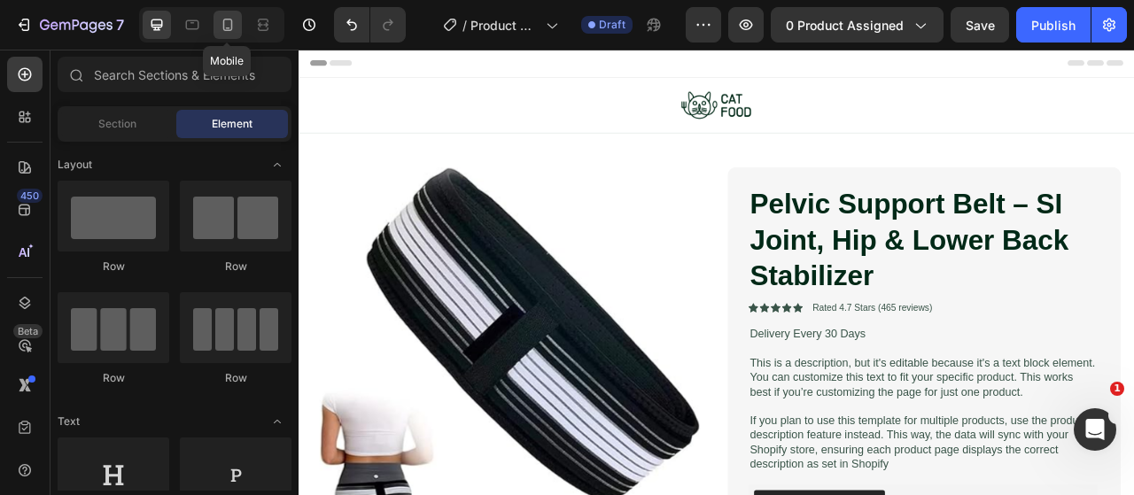
click at [230, 20] on icon at bounding box center [228, 25] width 10 height 12
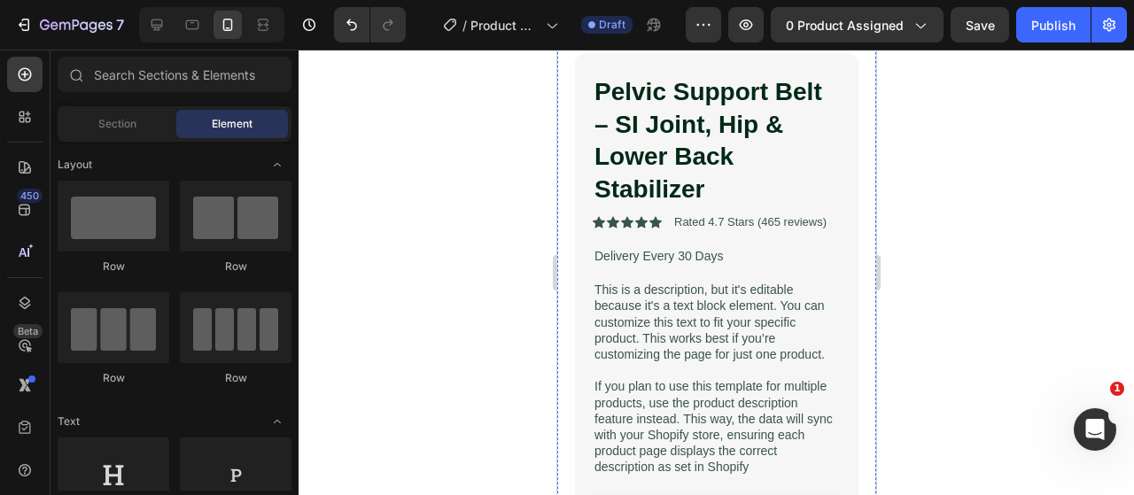
scroll to position [531, 0]
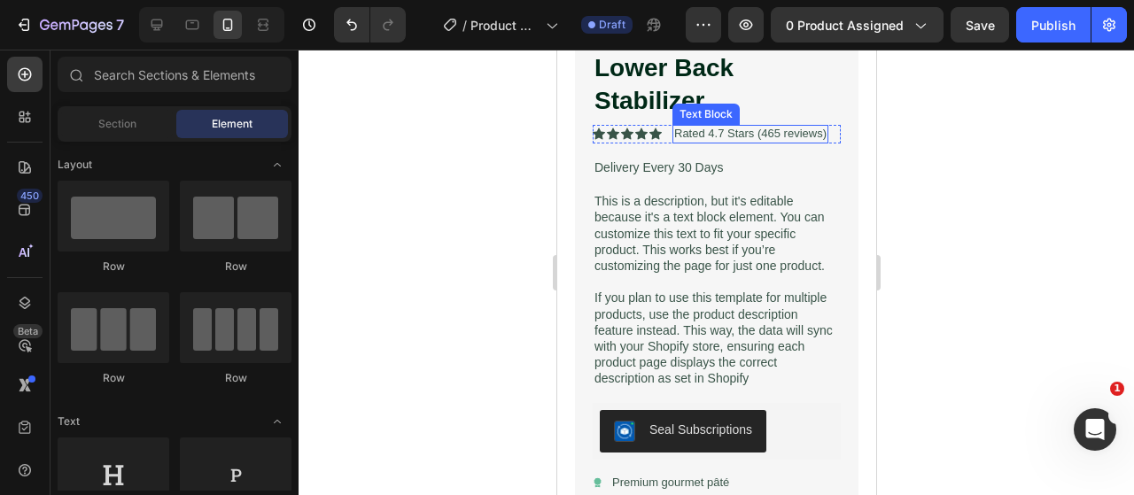
click at [689, 127] on p "Rated 4.7 Stars (465 reviews)" at bounding box center [749, 134] width 152 height 15
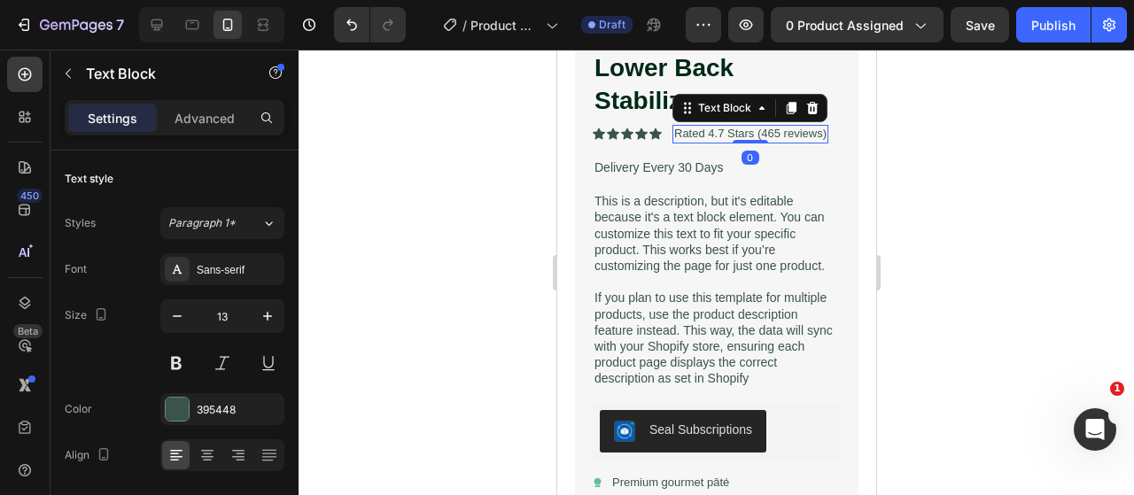
click at [689, 127] on p "Rated 4.7 Stars (465 reviews)" at bounding box center [749, 134] width 152 height 15
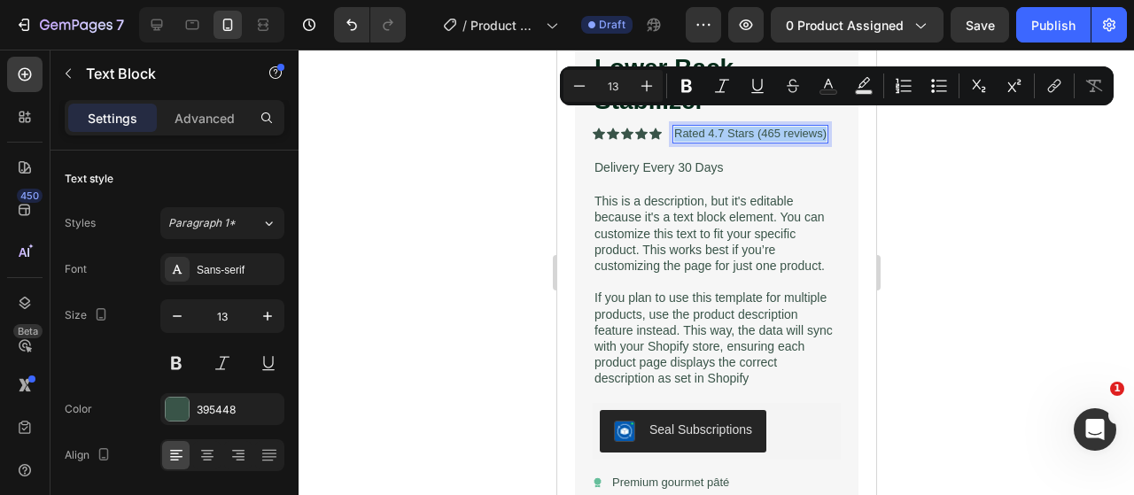
click at [464, 328] on div at bounding box center [715, 272] width 835 height 445
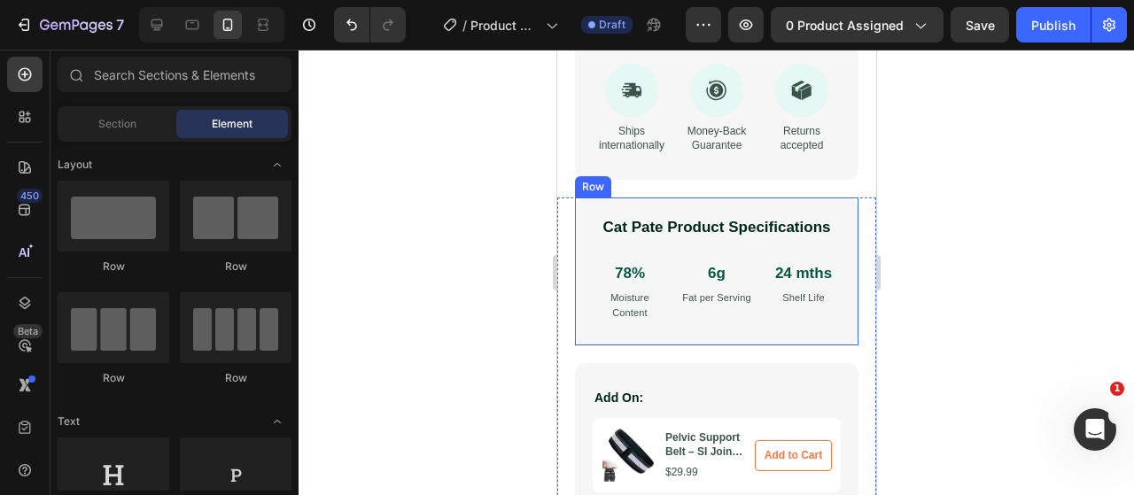
scroll to position [974, 0]
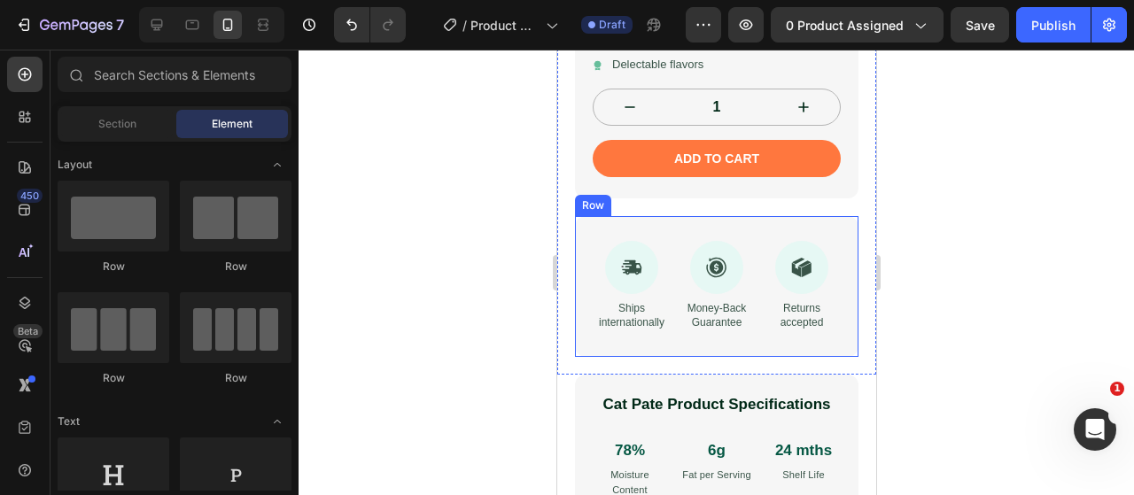
click at [732, 230] on div "Icon Ships internationally Text Block Icon Money-Back Guarantee Text Block Icon…" at bounding box center [715, 286] width 283 height 140
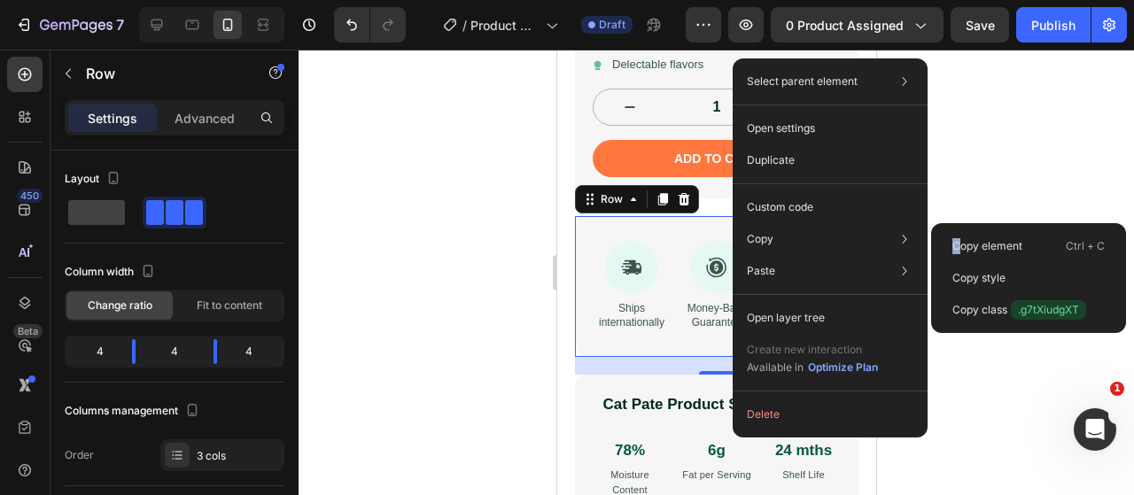
click at [957, 246] on p "Copy element" at bounding box center [987, 246] width 70 height 16
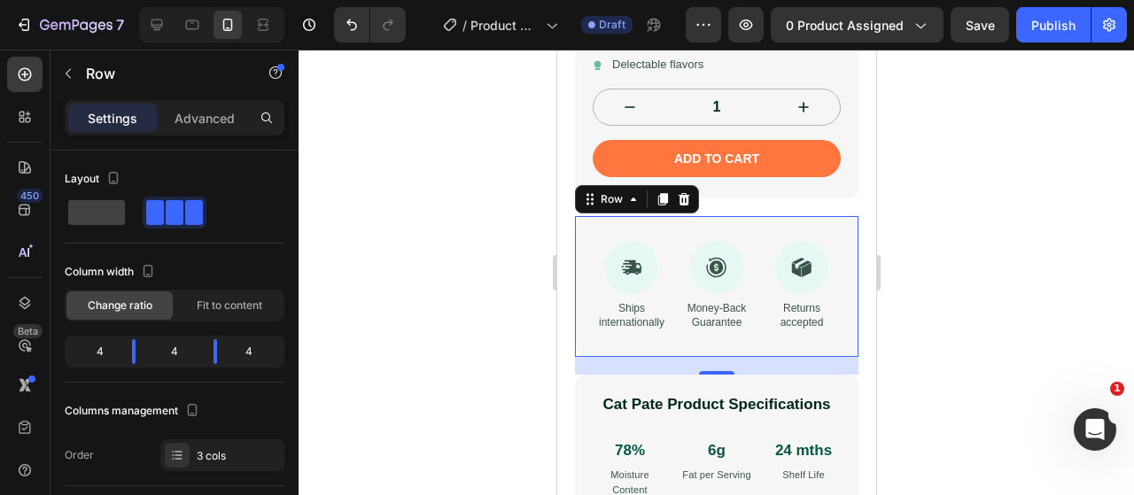
click at [409, 178] on div at bounding box center [715, 272] width 835 height 445
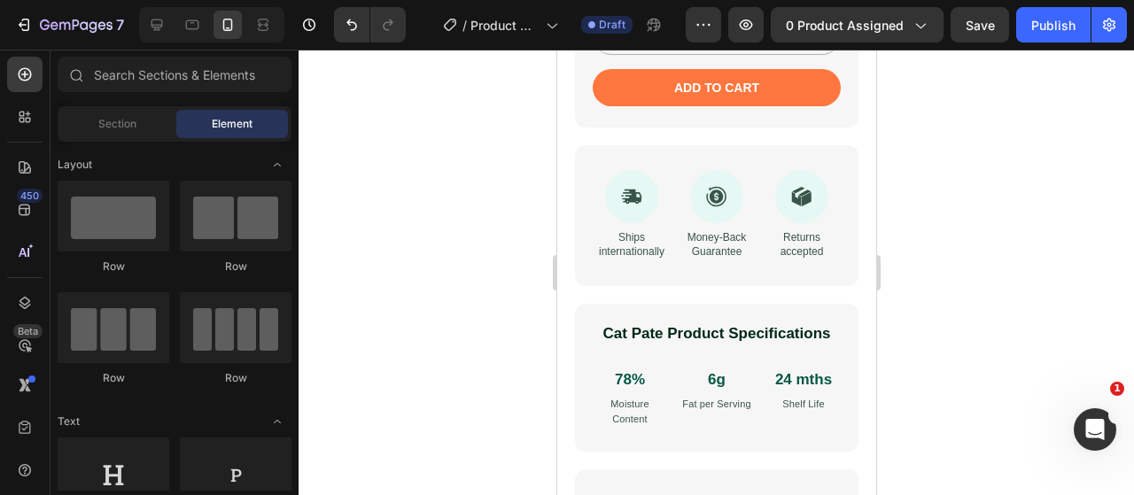
scroll to position [1488, 0]
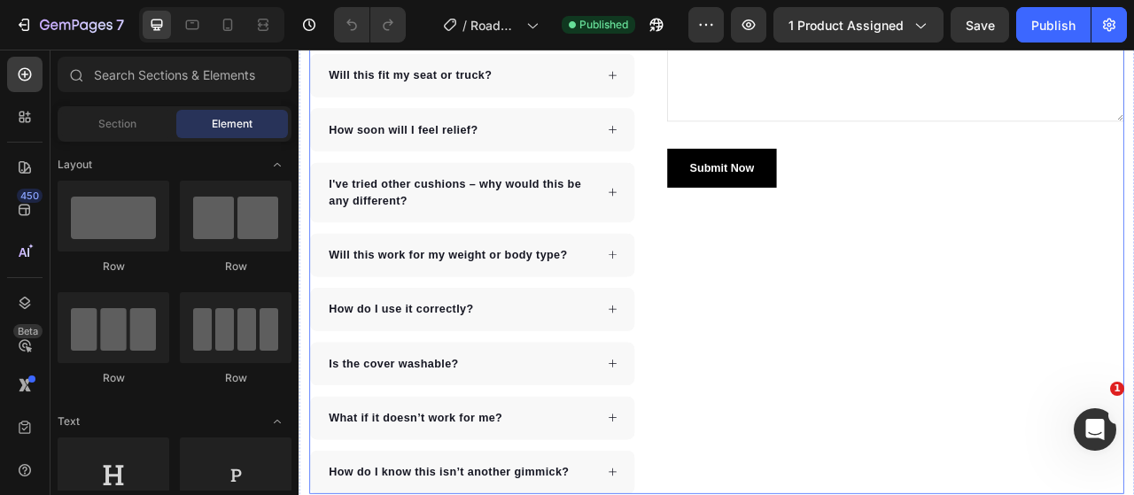
scroll to position [6377, 0]
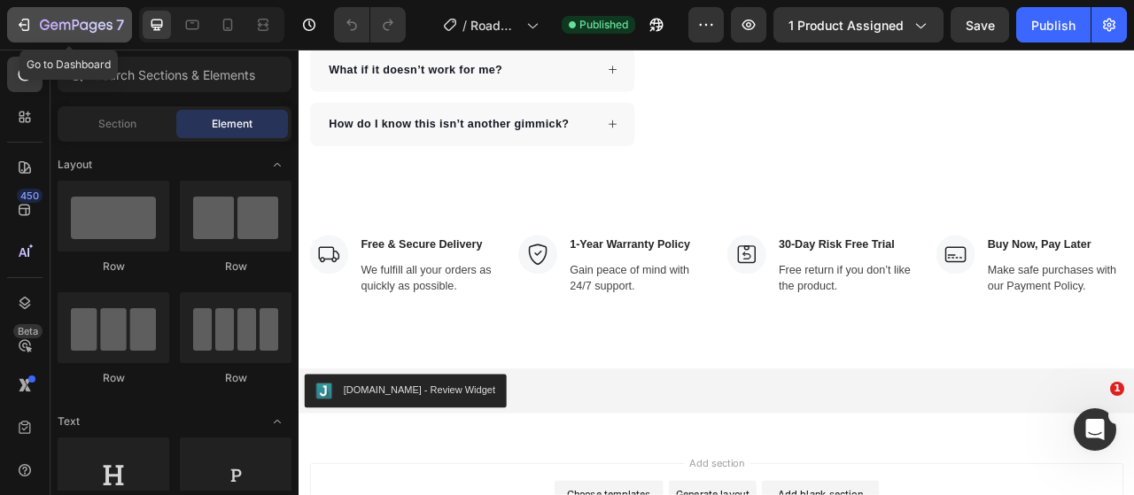
click at [41, 29] on icon "button" at bounding box center [76, 26] width 73 height 15
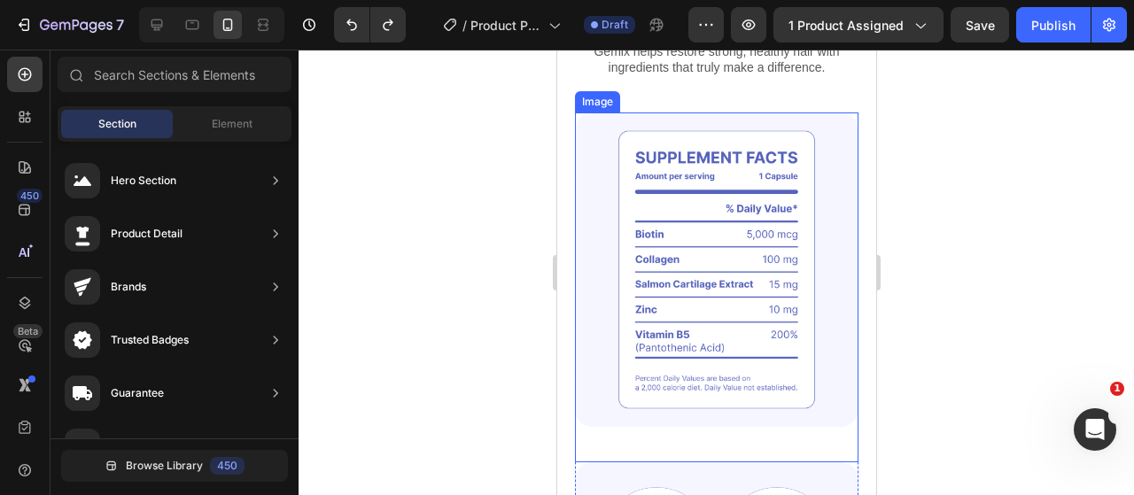
click at [664, 177] on img at bounding box center [715, 269] width 283 height 314
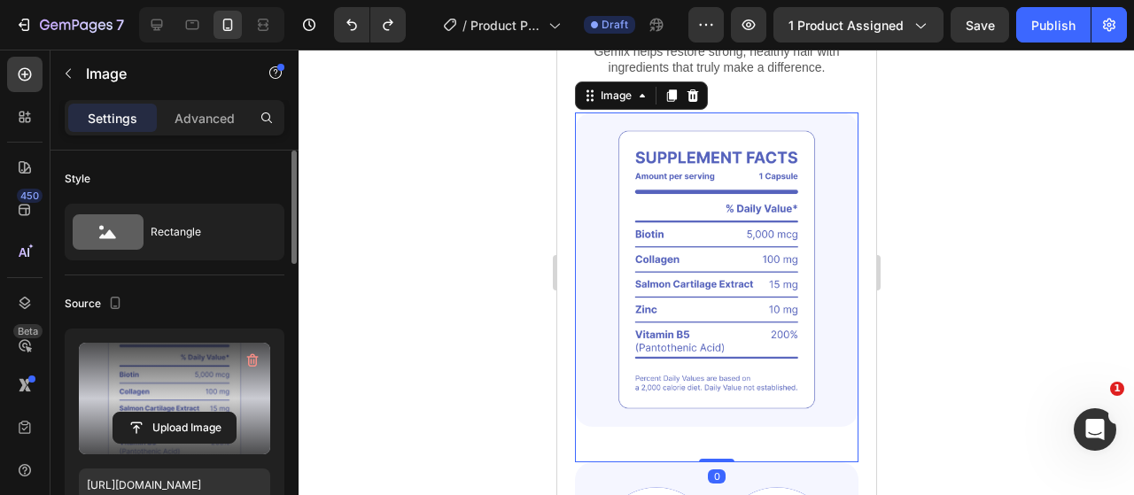
click at [198, 392] on label at bounding box center [174, 399] width 191 height 112
click at [198, 413] on input "file" at bounding box center [174, 428] width 122 height 30
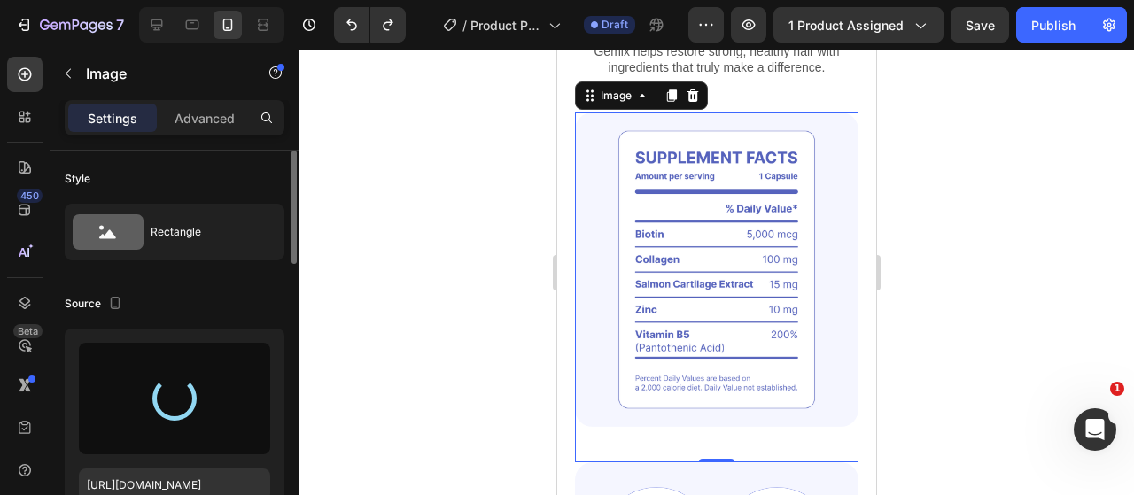
type input "https://cdn.shopify.com/s/files/1/0917/9155/6932/files/gempages_553671090723881…"
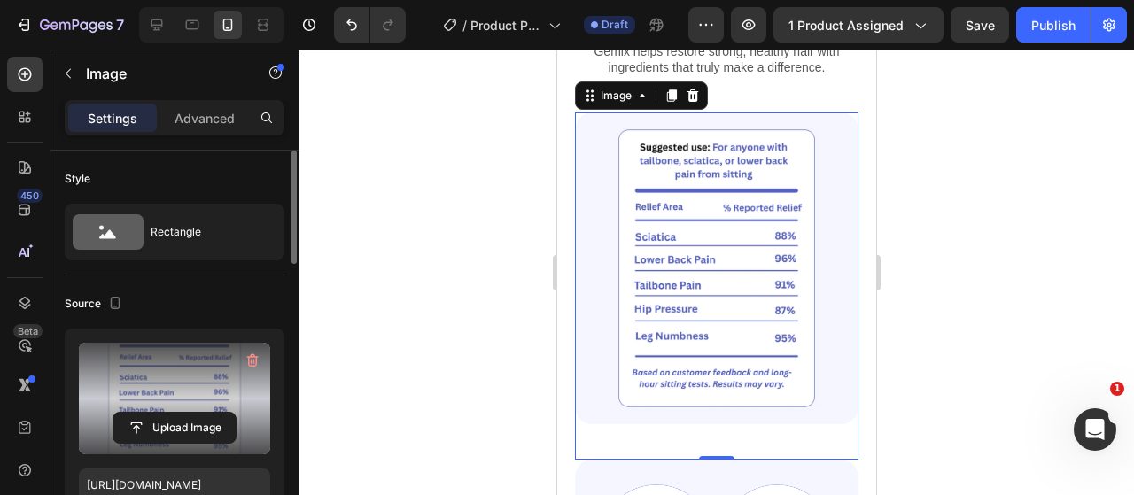
click at [363, 166] on div at bounding box center [715, 272] width 835 height 445
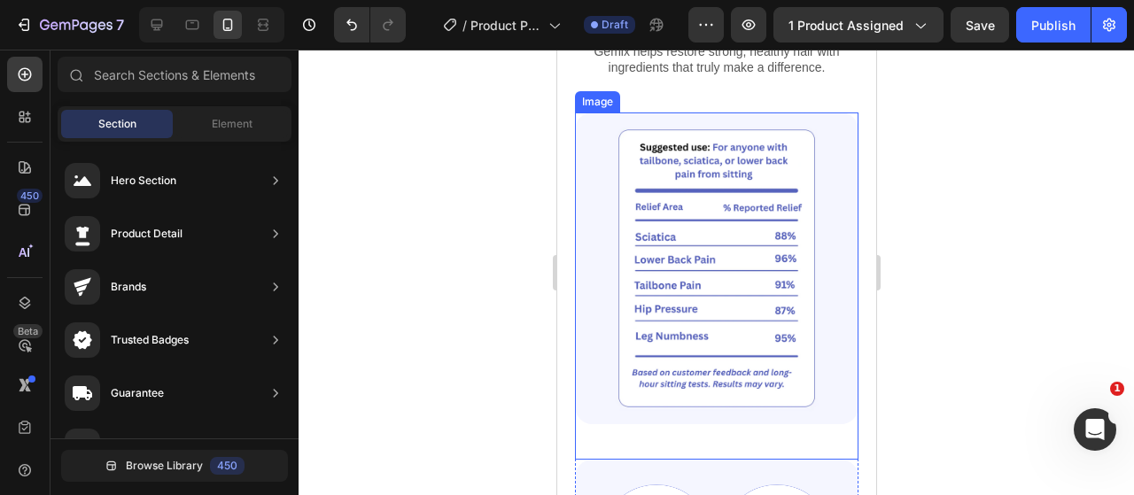
click at [647, 222] on img at bounding box center [715, 268] width 283 height 313
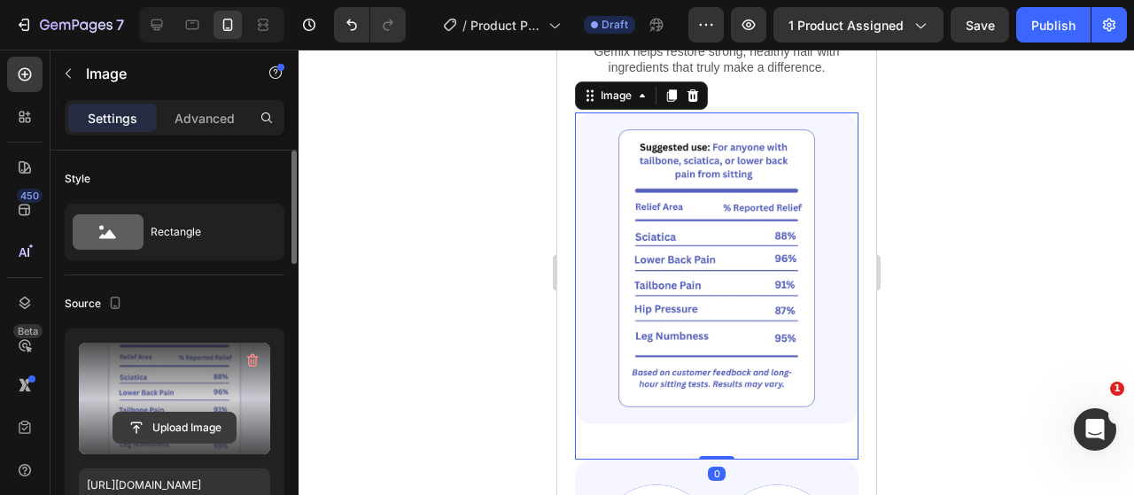
click at [170, 414] on input "file" at bounding box center [174, 428] width 122 height 30
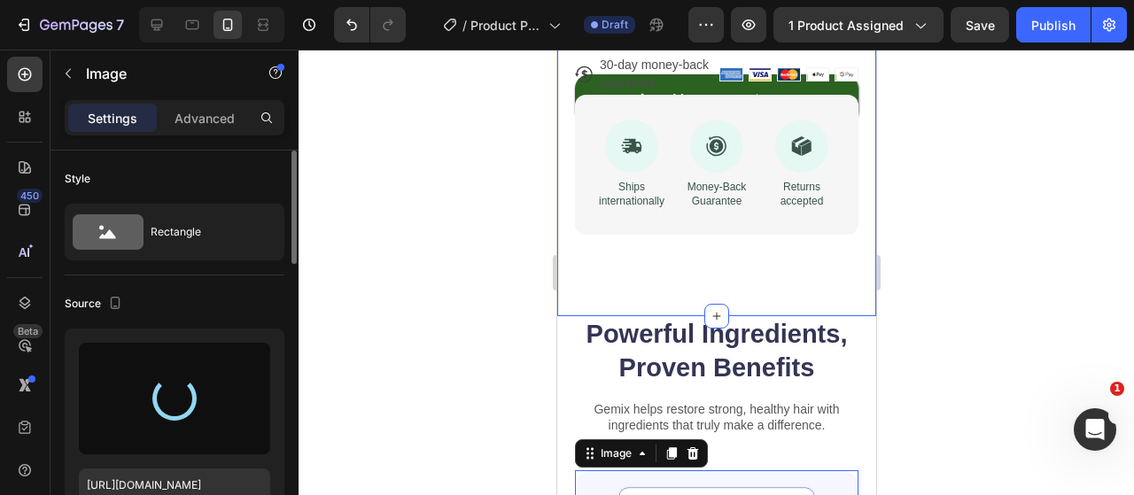
scroll to position [926, 0]
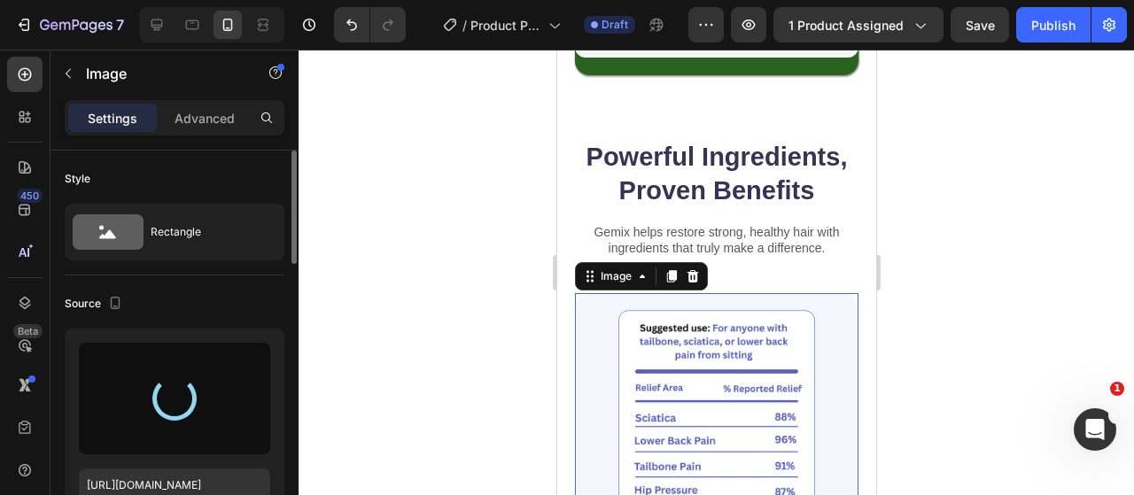
type input "https://cdn.shopify.com/s/files/1/0917/9155/6932/files/gempages_553671090723881…"
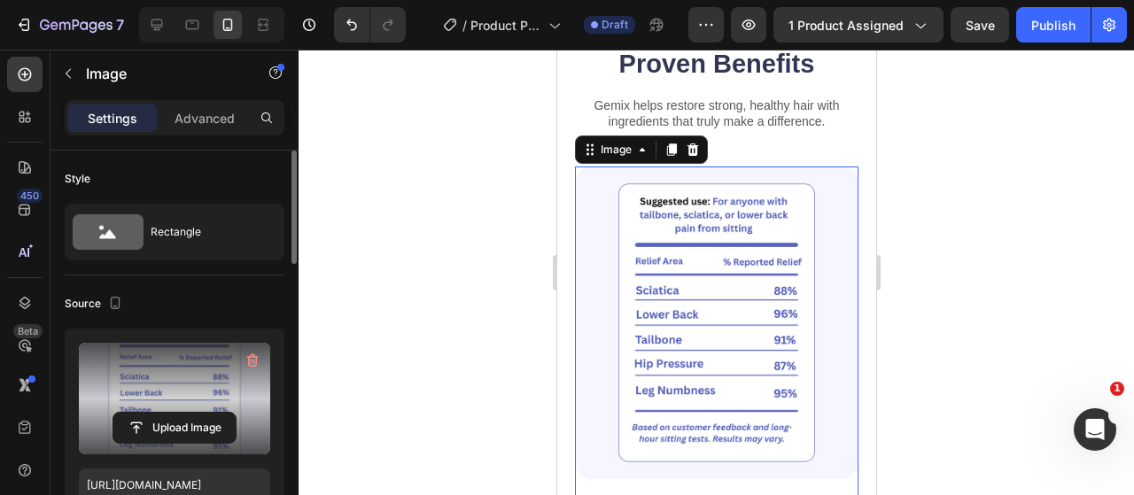
scroll to position [1103, 0]
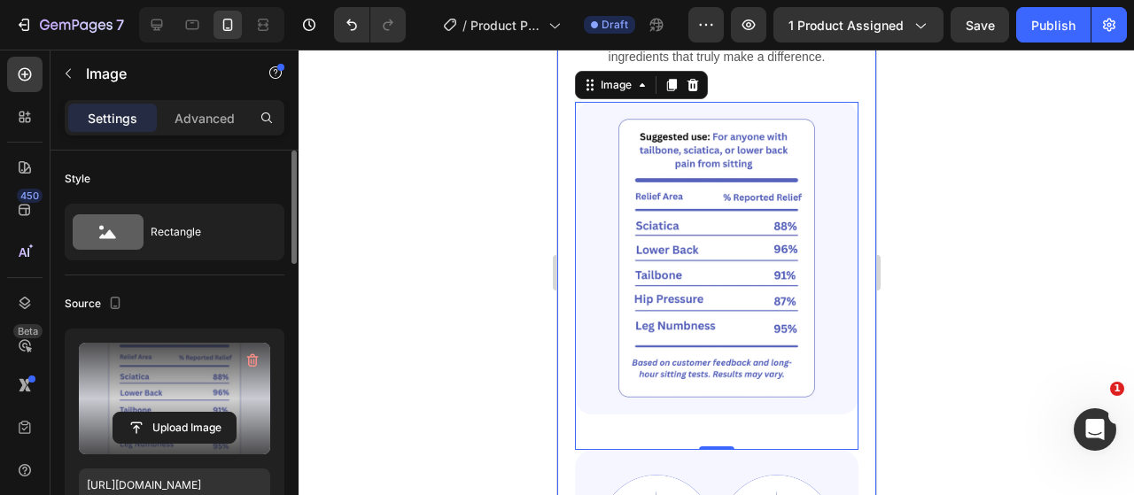
click at [430, 340] on div at bounding box center [715, 272] width 835 height 445
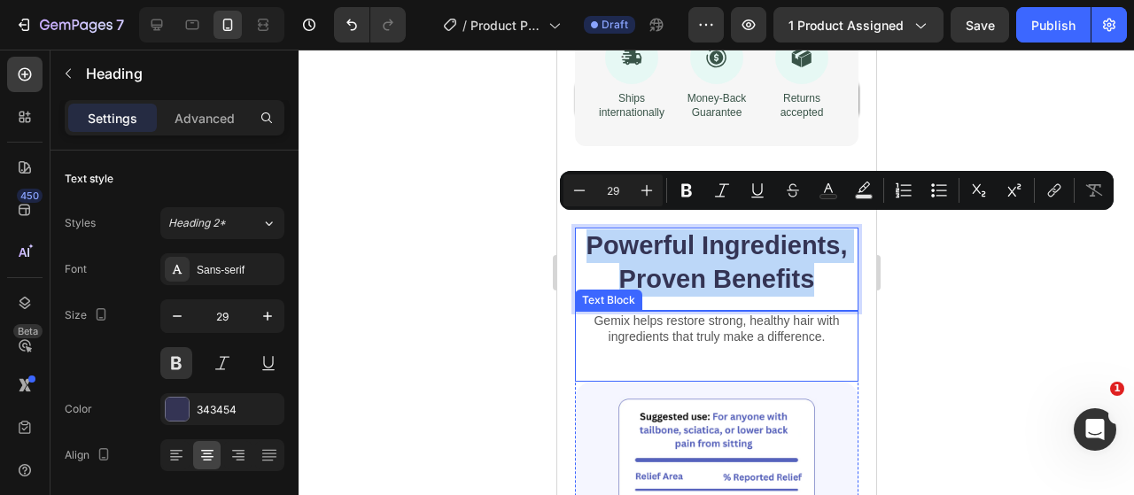
click at [685, 313] on p "Gemix helps restore strong, healthy hair with ingredients that truly make a dif…" at bounding box center [716, 329] width 280 height 32
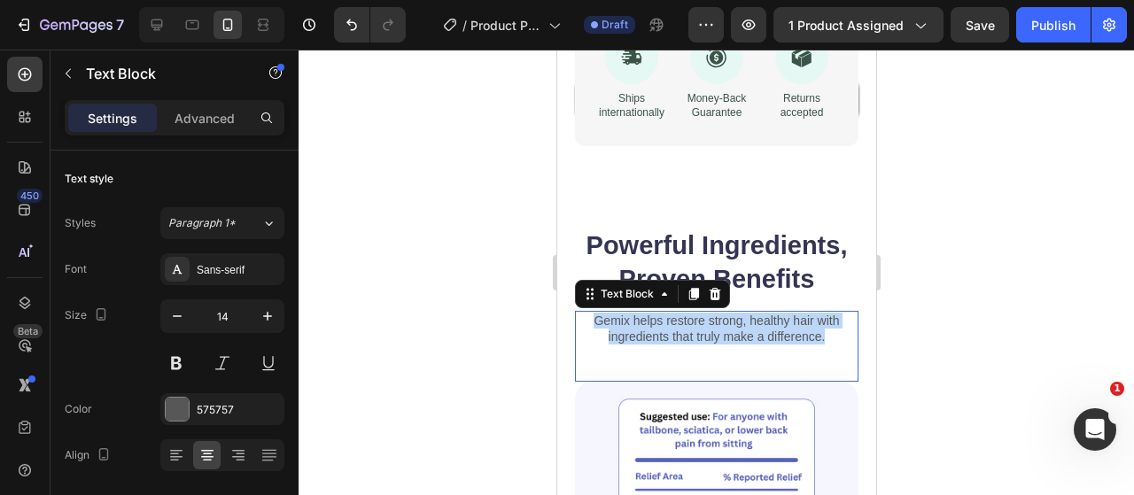
click at [685, 313] on p "Gemix helps restore strong, healthy hair with ingredients that truly make a dif…" at bounding box center [716, 329] width 280 height 32
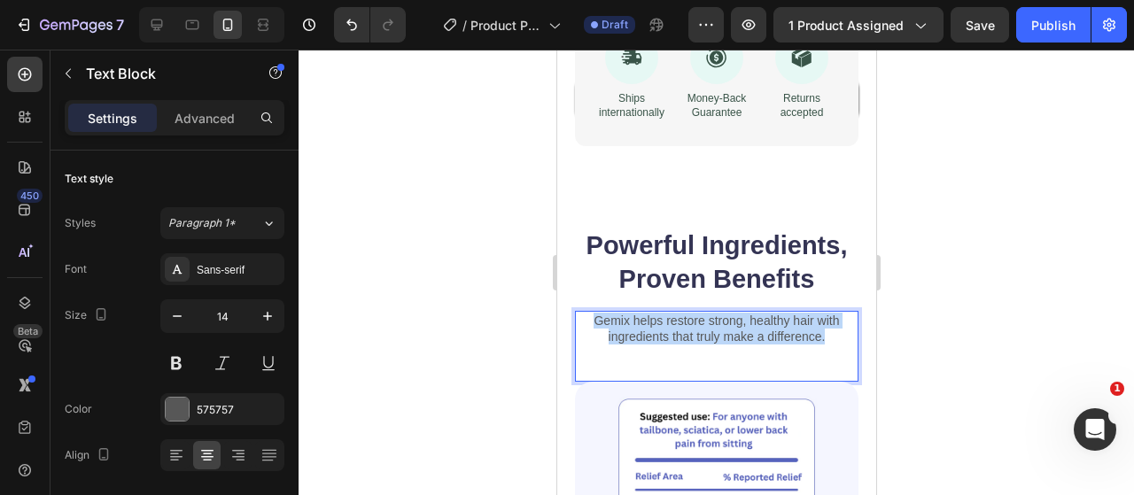
click at [685, 313] on p "Gemix helps restore strong, healthy hair with ingredients that truly make a dif…" at bounding box center [716, 329] width 280 height 32
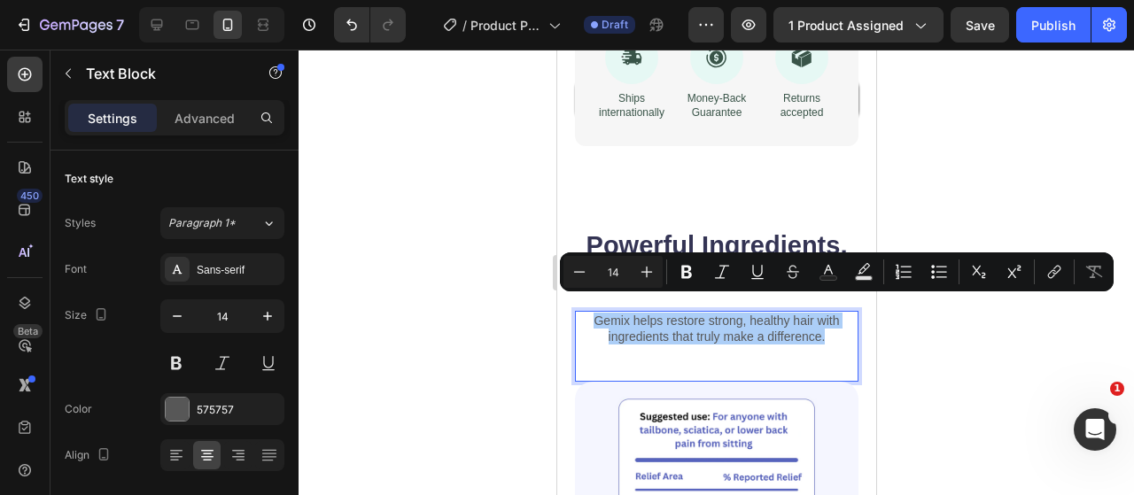
click at [337, 321] on div at bounding box center [715, 272] width 835 height 445
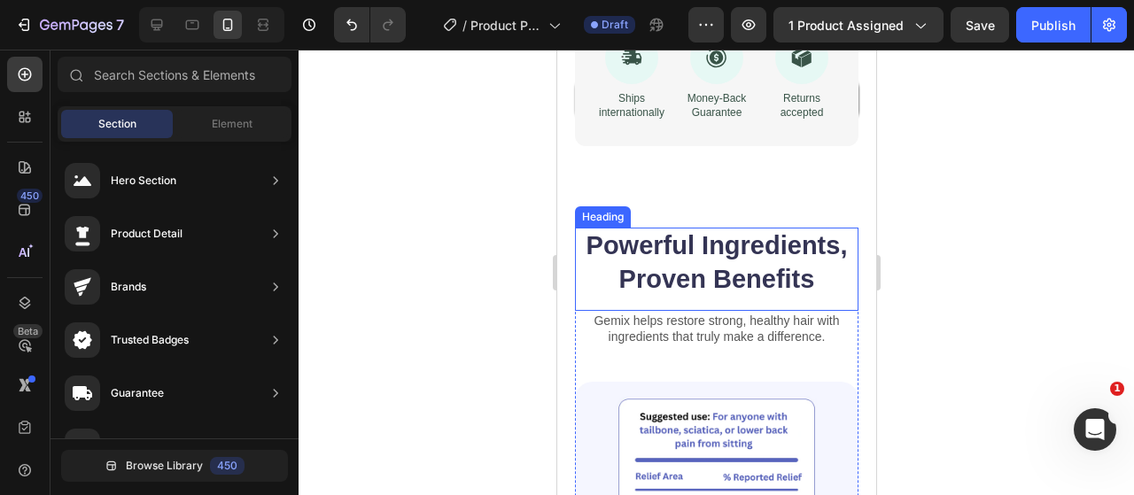
click at [692, 249] on p "Powerful Ingredients, Proven Benefits" at bounding box center [716, 262] width 280 height 66
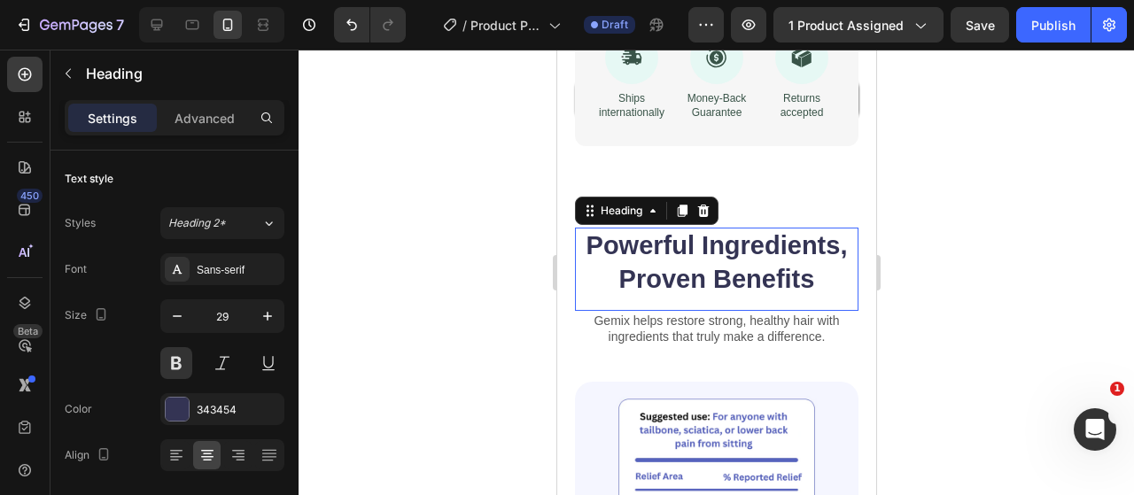
click at [692, 249] on p "Powerful Ingredients, Proven Benefits" at bounding box center [716, 262] width 280 height 66
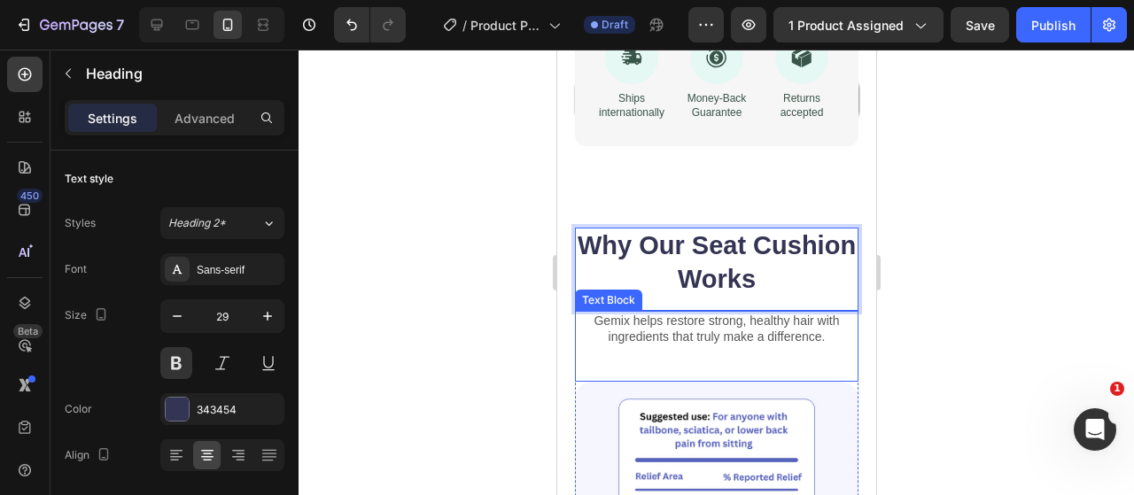
click at [624, 313] on p "Gemix helps restore strong, healthy hair with ingredients that truly make a dif…" at bounding box center [716, 329] width 280 height 32
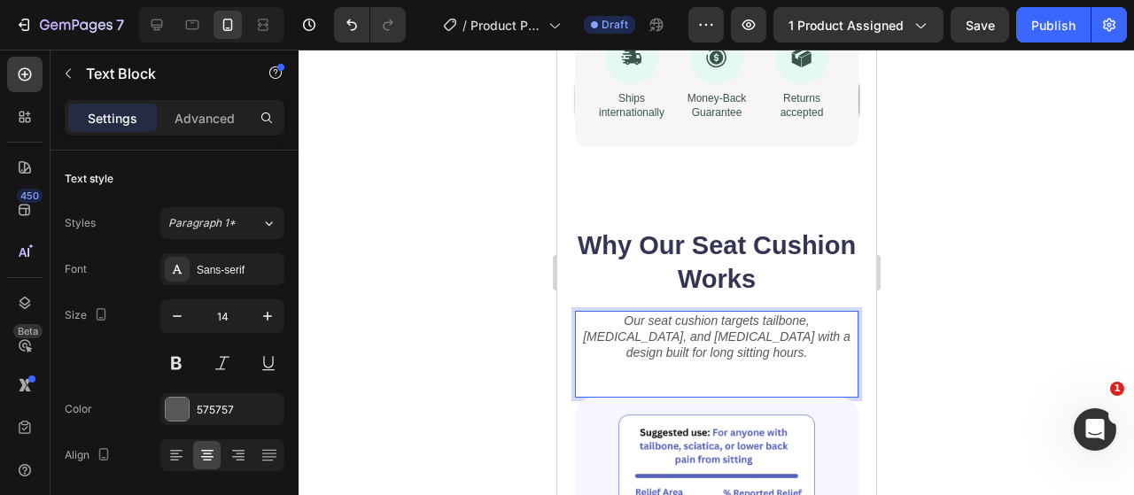
click at [439, 342] on div at bounding box center [715, 272] width 835 height 445
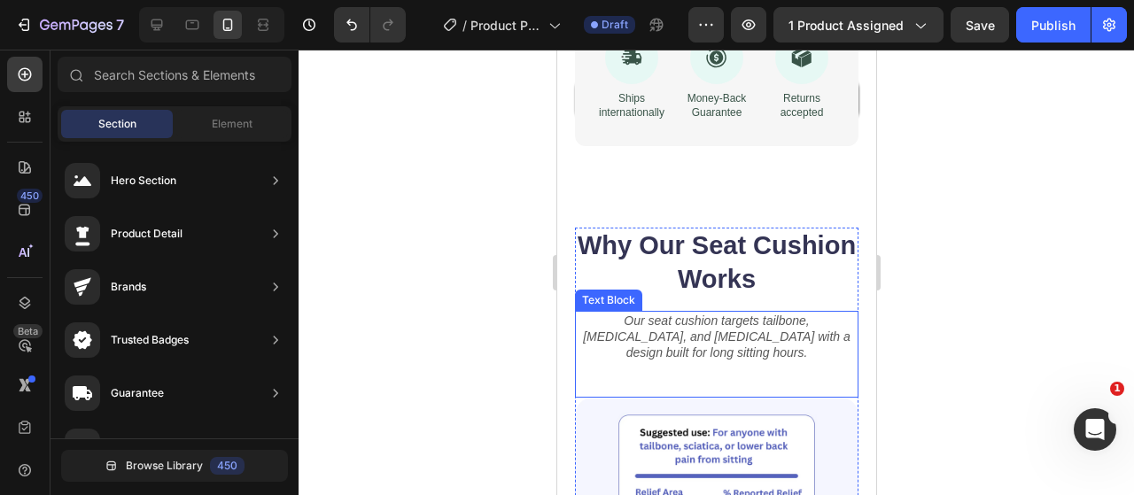
click at [707, 373] on div "Our seat cushion targets tailbone, sciatica, and lower back pain with a design …" at bounding box center [715, 355] width 283 height 88
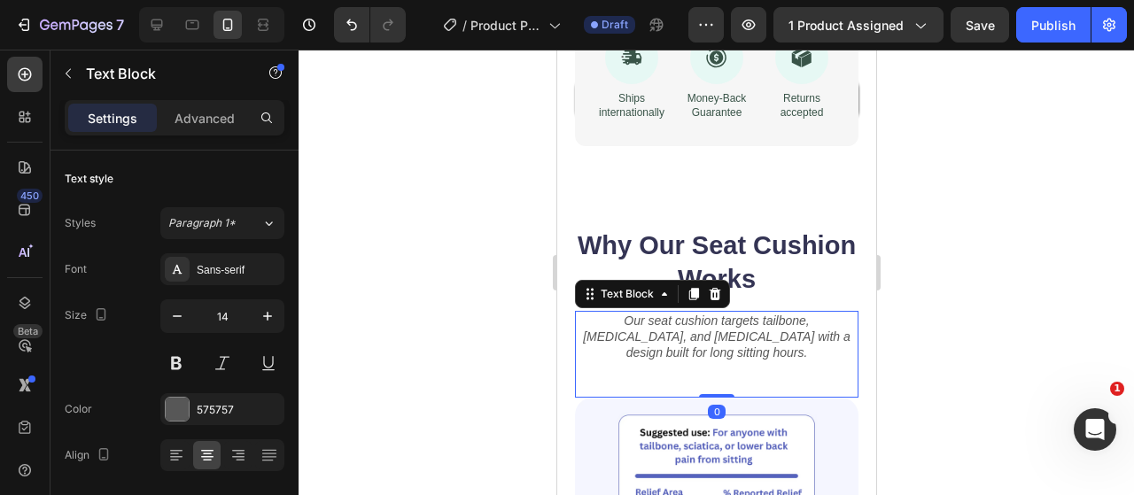
click at [717, 367] on div "Our seat cushion targets tailbone, sciatica, and lower back pain with a design …" at bounding box center [715, 355] width 283 height 88
click at [995, 368] on div at bounding box center [715, 272] width 835 height 445
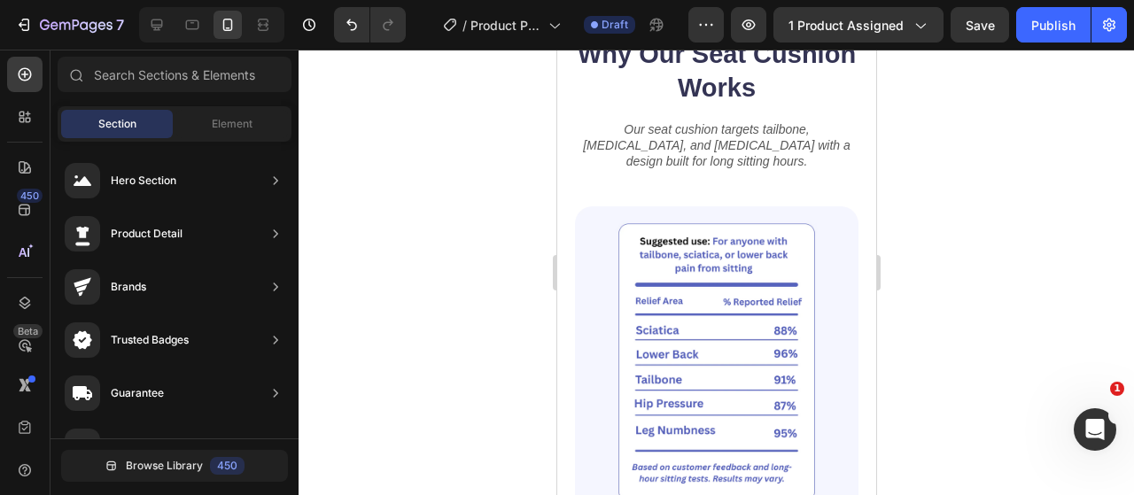
click at [494, 368] on div at bounding box center [715, 272] width 835 height 445
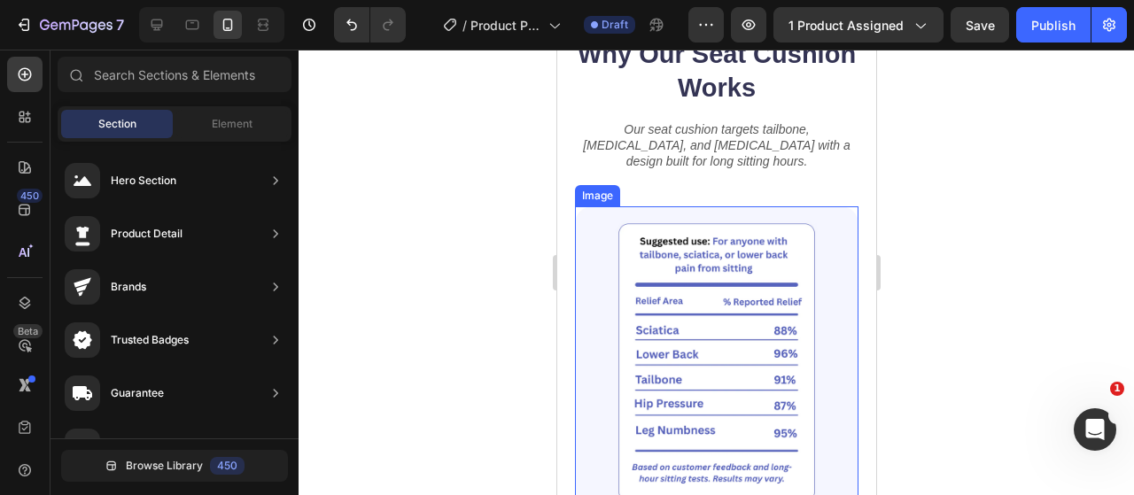
scroll to position [1103, 0]
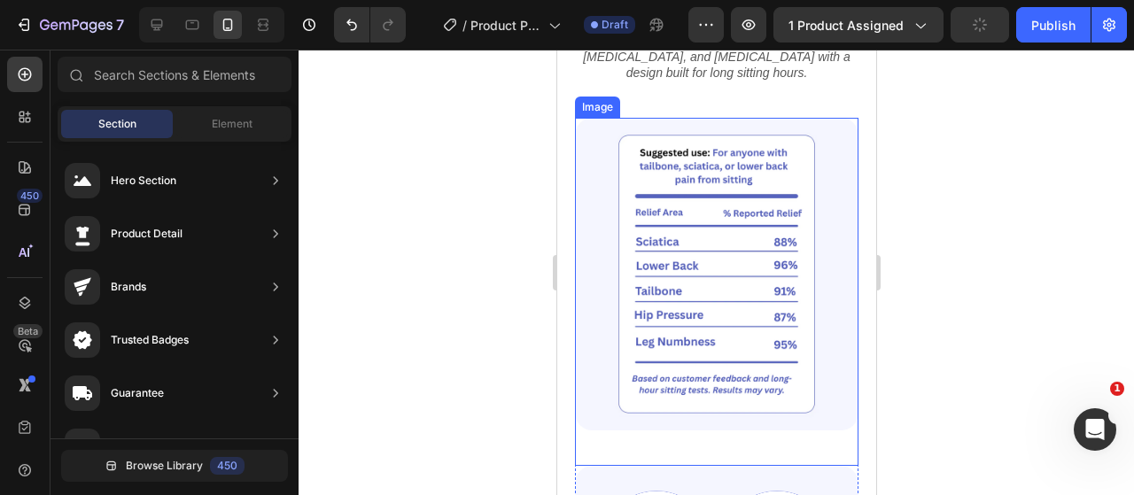
click at [652, 371] on img at bounding box center [715, 274] width 283 height 313
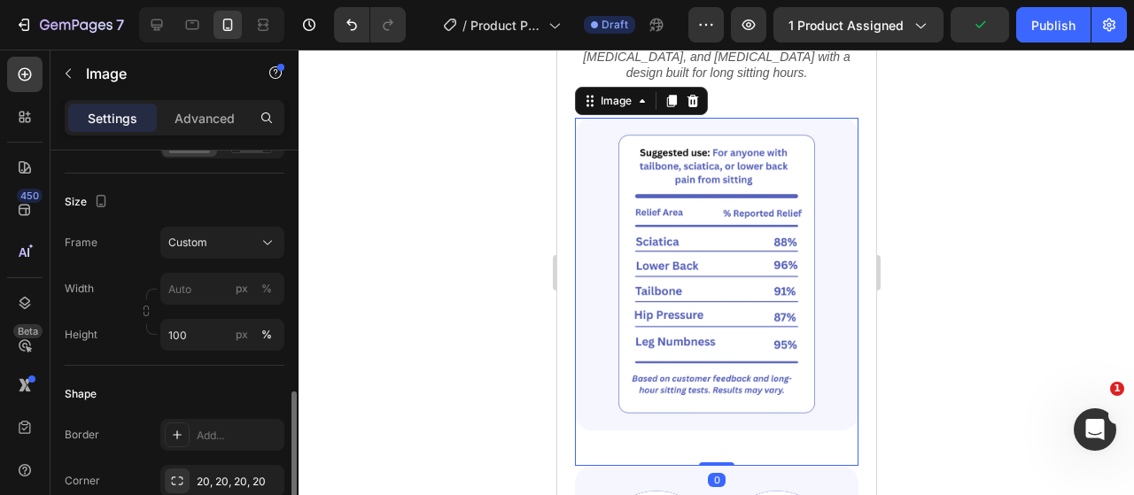
scroll to position [531, 0]
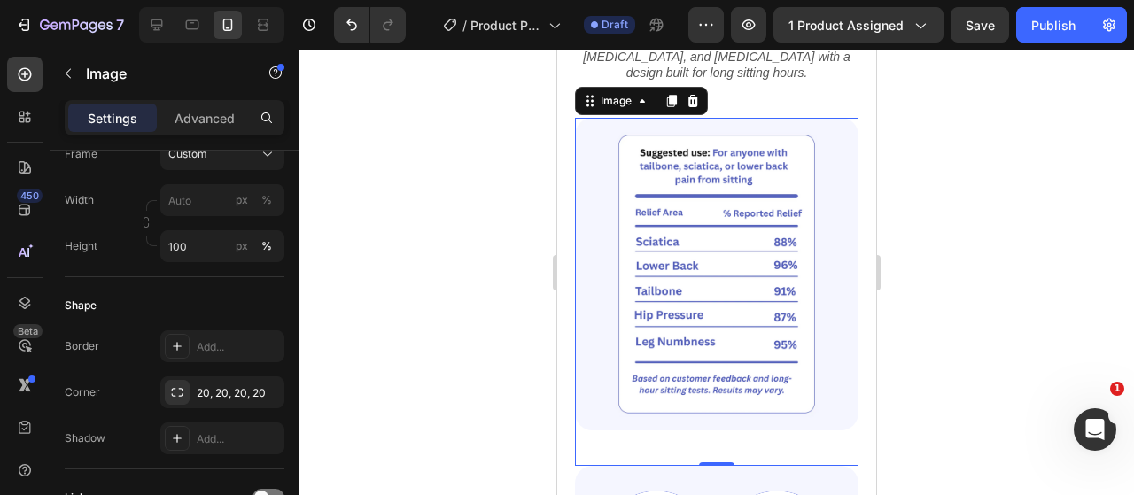
click at [326, 249] on div at bounding box center [715, 272] width 835 height 445
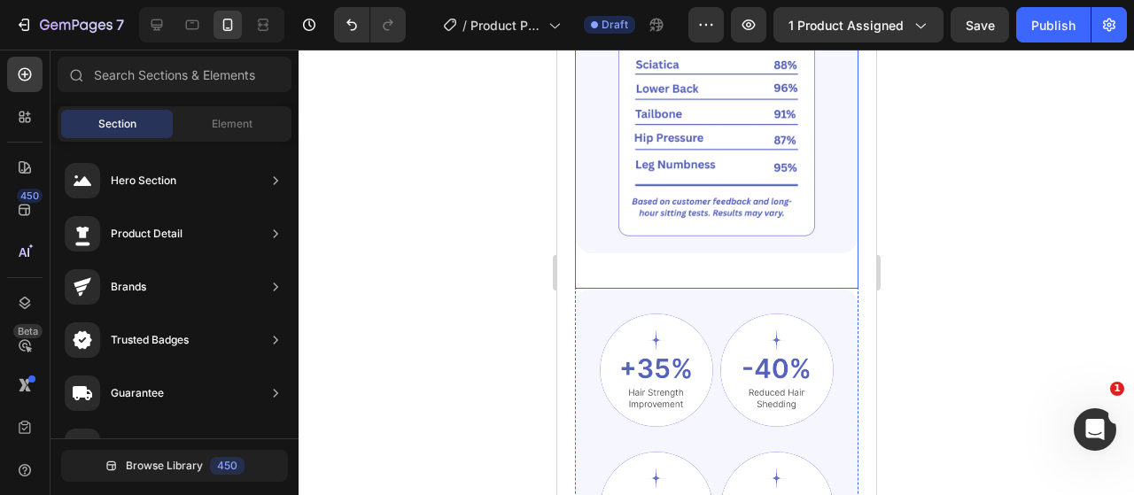
scroll to position [1368, 0]
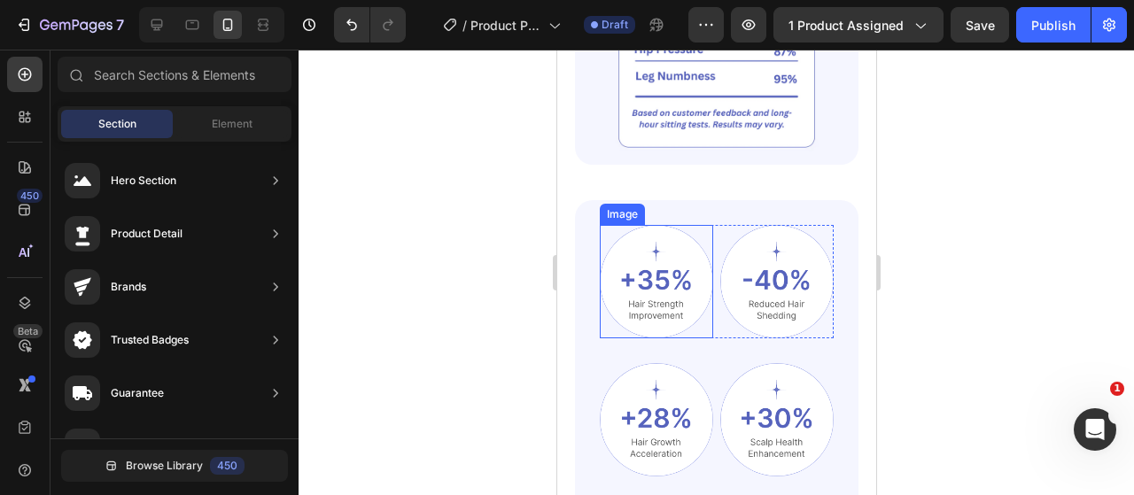
drag, startPoint x: 666, startPoint y: 288, endPoint x: 655, endPoint y: 286, distance: 10.8
click at [666, 288] on img at bounding box center [655, 281] width 113 height 113
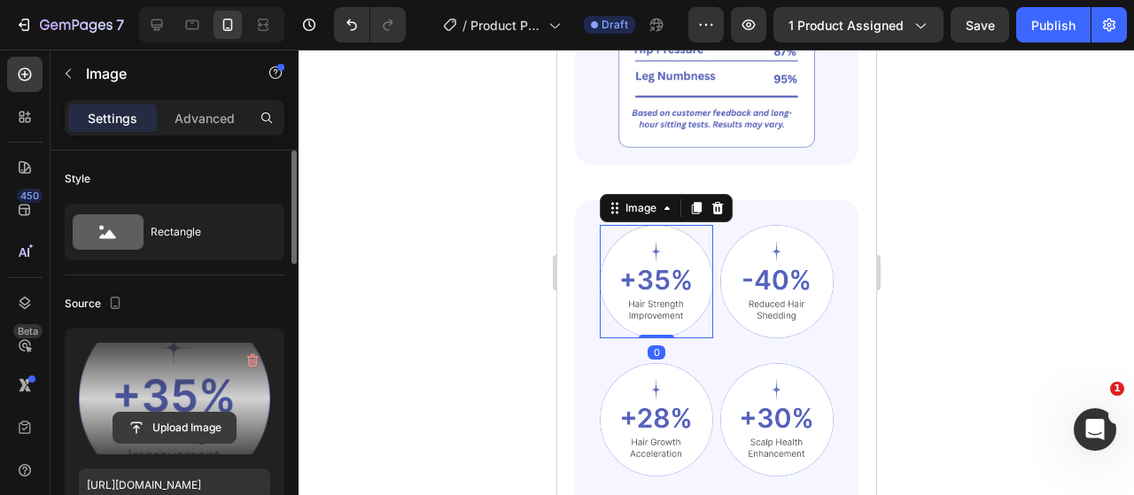
click at [192, 419] on input "file" at bounding box center [174, 428] width 122 height 30
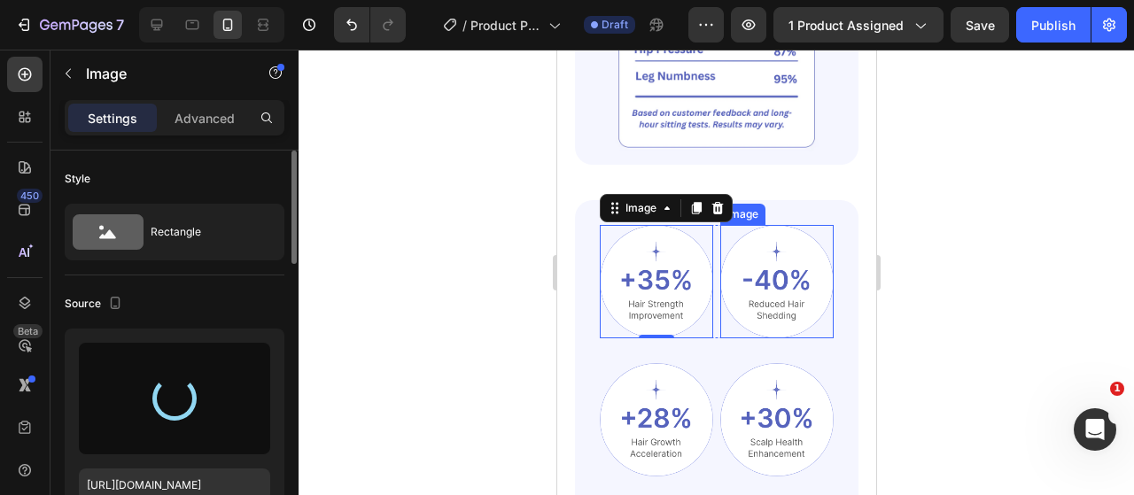
type input "https://cdn.shopify.com/s/files/1/0917/9155/6932/files/gempages_553671090723881…"
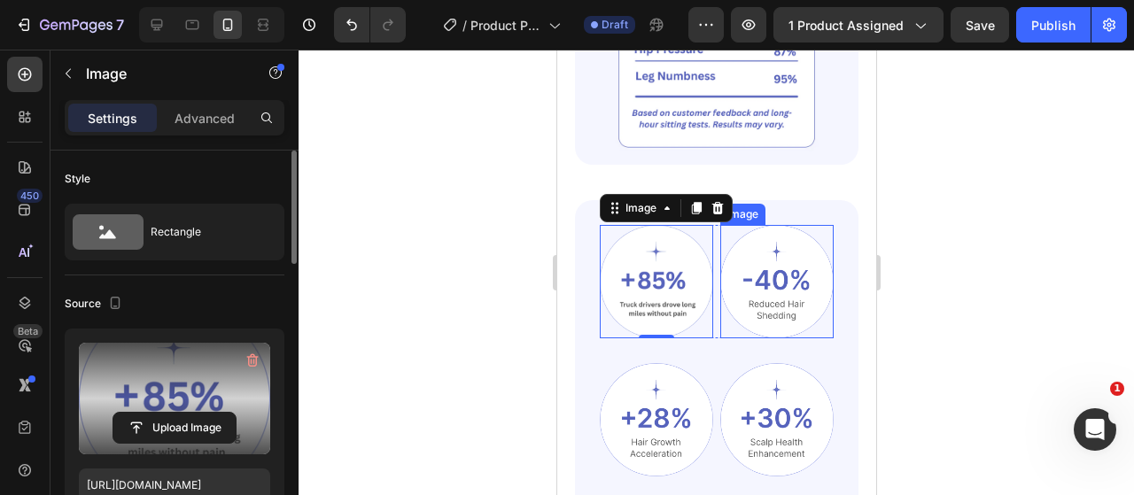
click at [770, 262] on img at bounding box center [775, 281] width 113 height 113
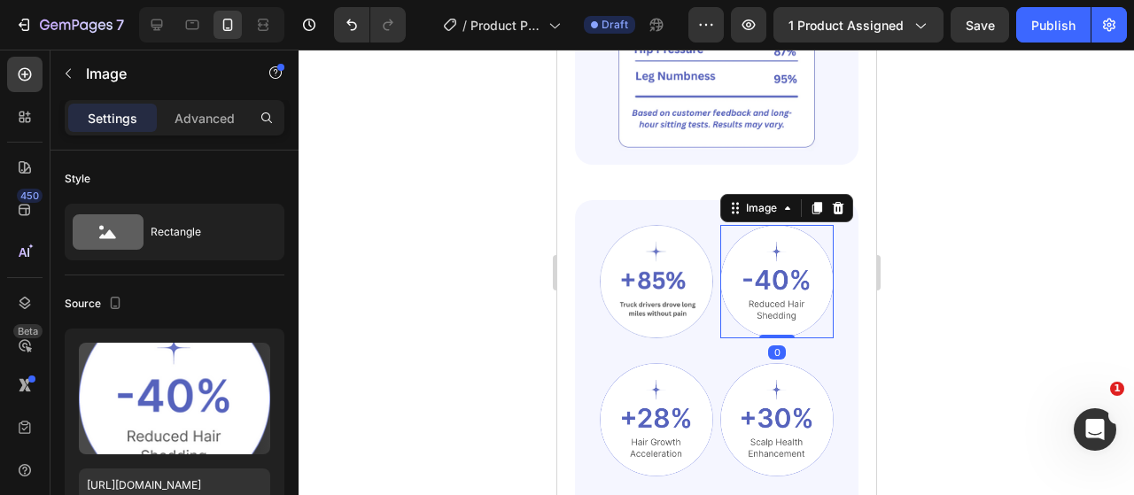
scroll to position [531, 0]
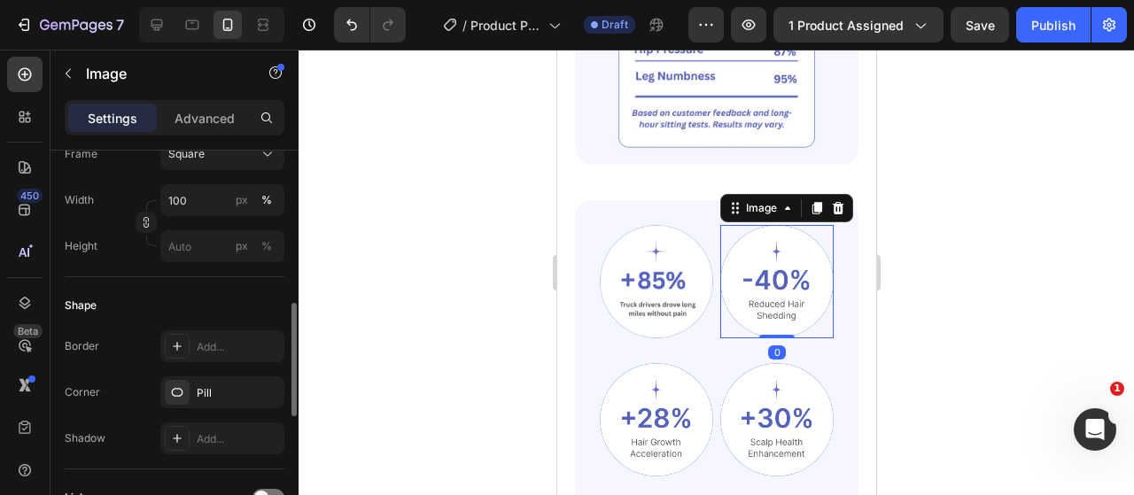
click at [752, 261] on img at bounding box center [775, 281] width 113 height 113
drag, startPoint x: 397, startPoint y: 313, endPoint x: 537, endPoint y: 295, distance: 141.1
click at [405, 313] on div at bounding box center [715, 272] width 835 height 445
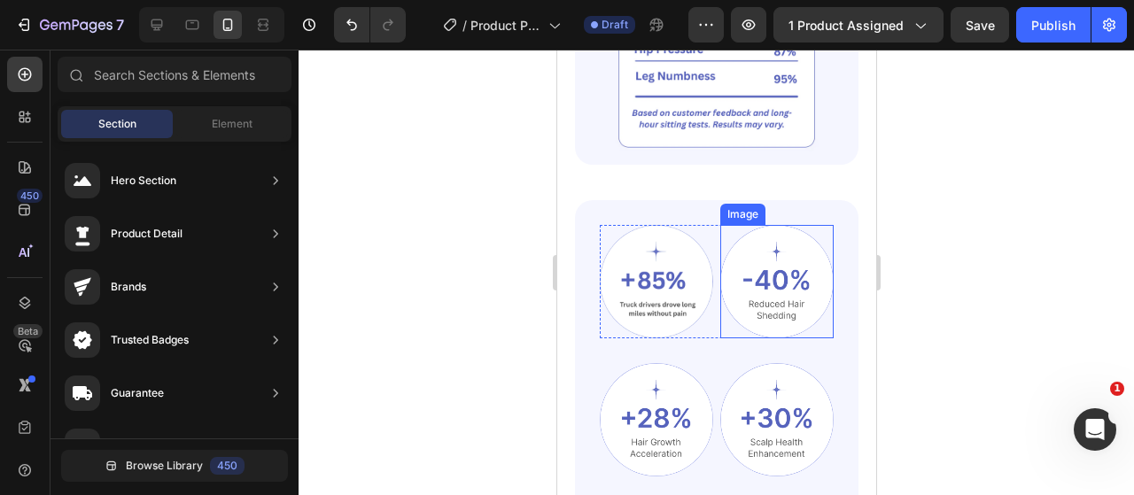
drag, startPoint x: 932, startPoint y: 408, endPoint x: 778, endPoint y: 252, distance: 219.2
click at [778, 252] on img at bounding box center [775, 281] width 113 height 113
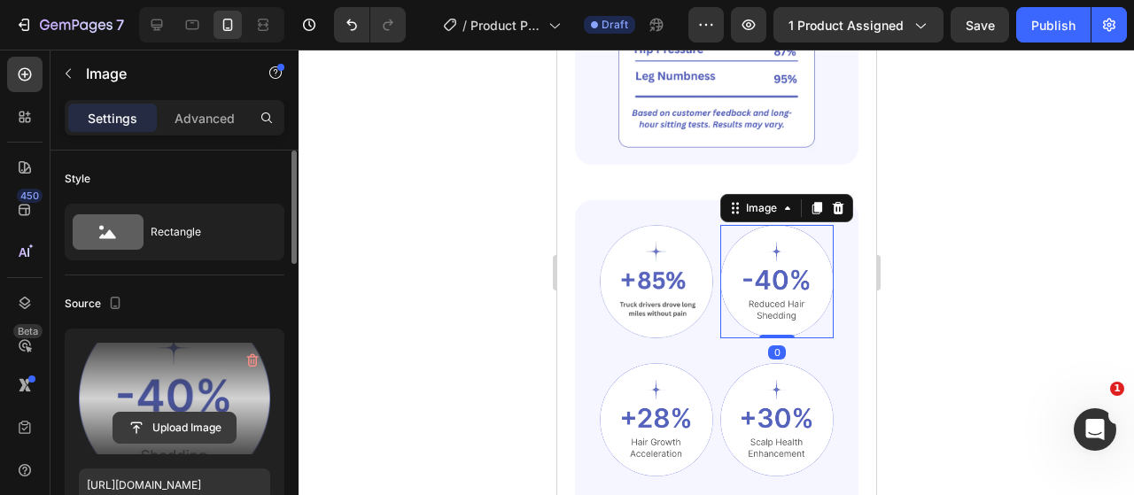
click at [182, 415] on input "file" at bounding box center [174, 428] width 122 height 30
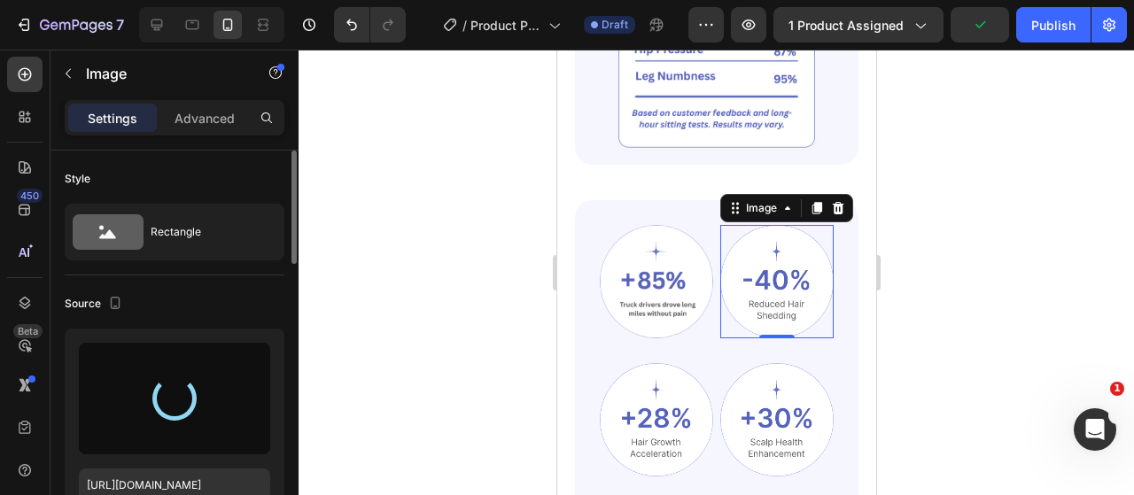
type input "https://cdn.shopify.com/s/files/1/0917/9155/6932/files/gempages_553671090723881…"
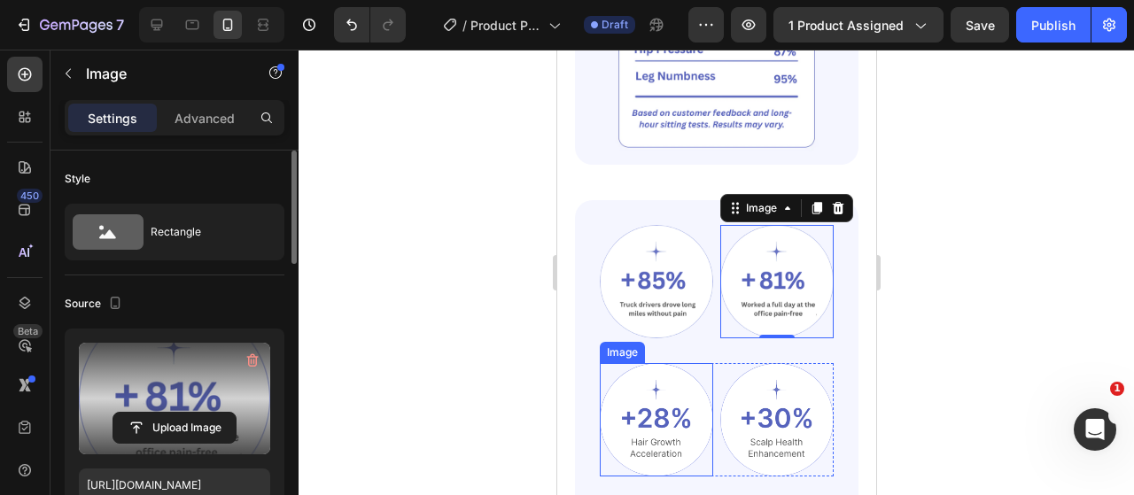
click at [647, 401] on img at bounding box center [655, 419] width 113 height 113
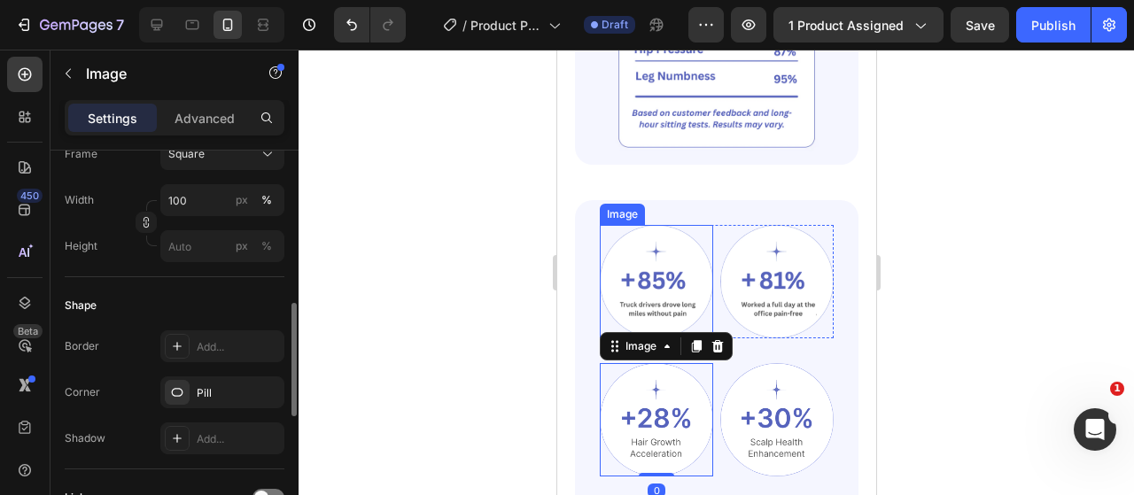
click at [608, 268] on img at bounding box center [655, 281] width 113 height 113
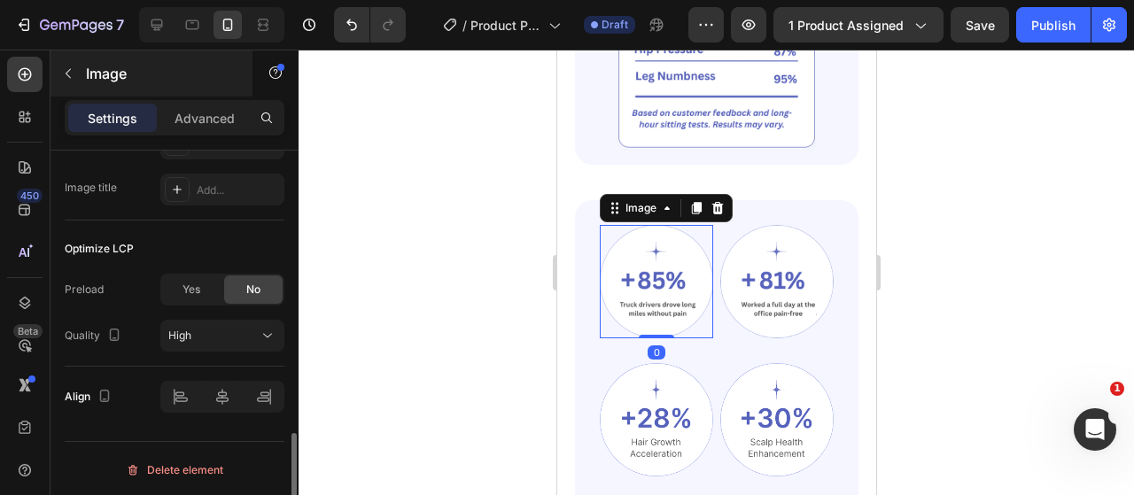
scroll to position [718, 0]
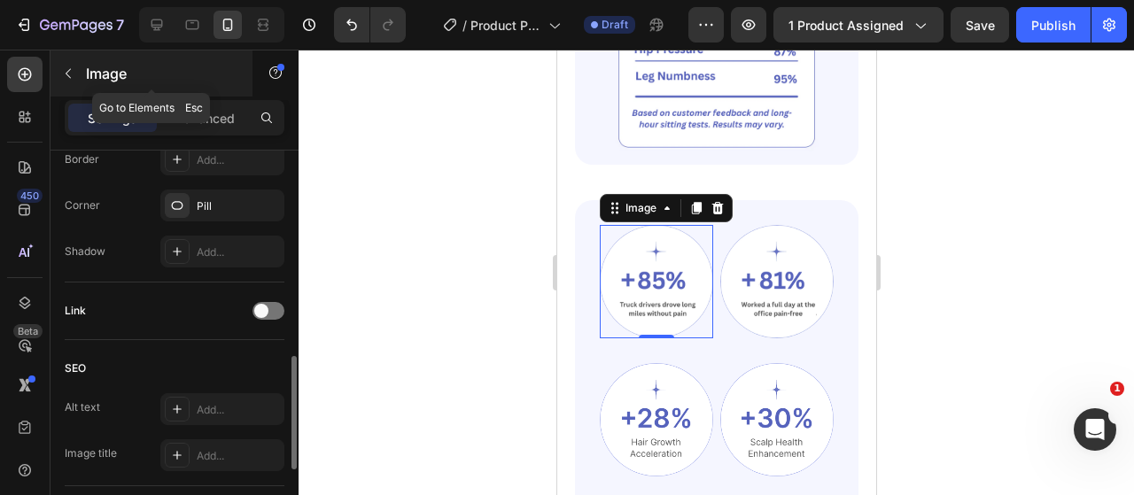
click at [73, 74] on icon "button" at bounding box center [68, 73] width 14 height 14
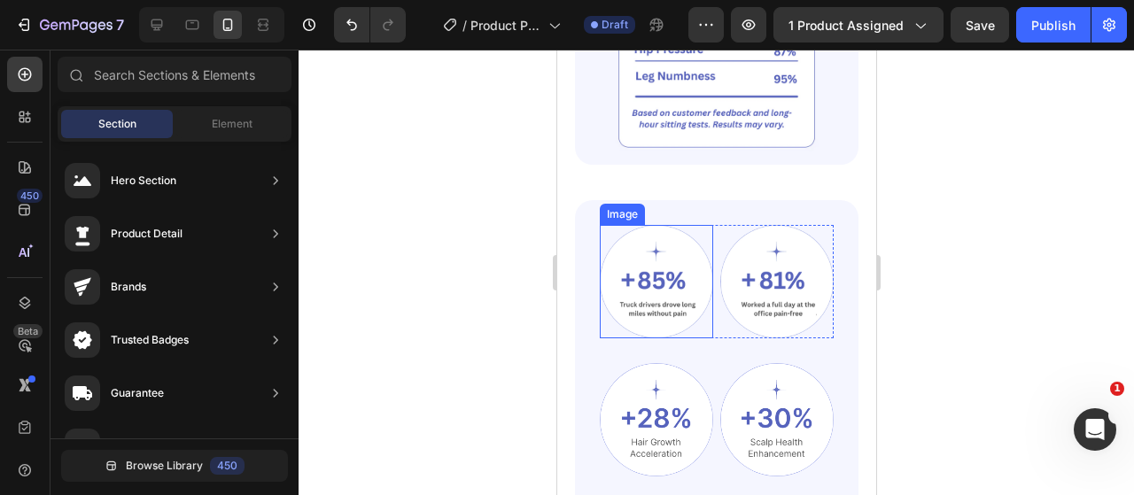
click at [626, 262] on img at bounding box center [655, 281] width 113 height 113
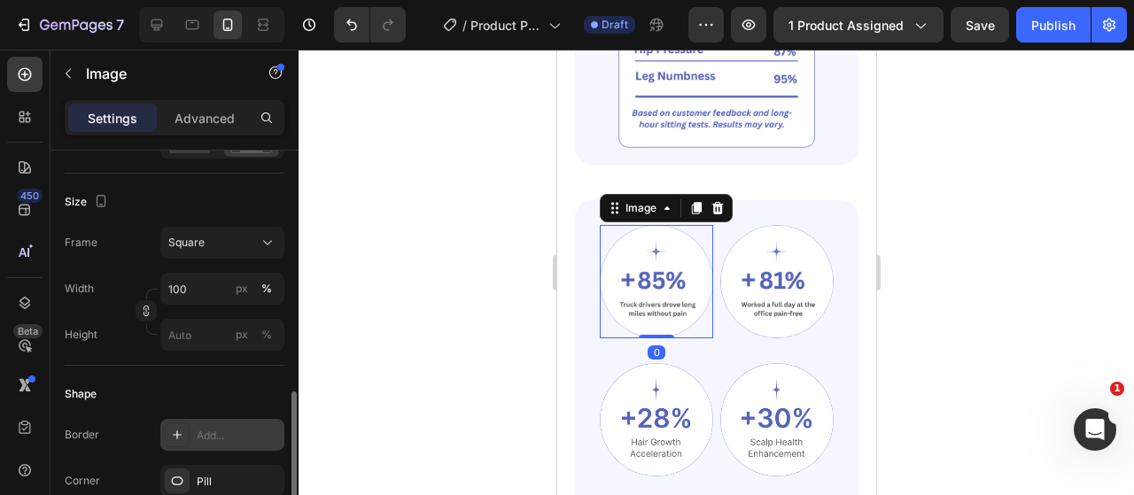
scroll to position [531, 0]
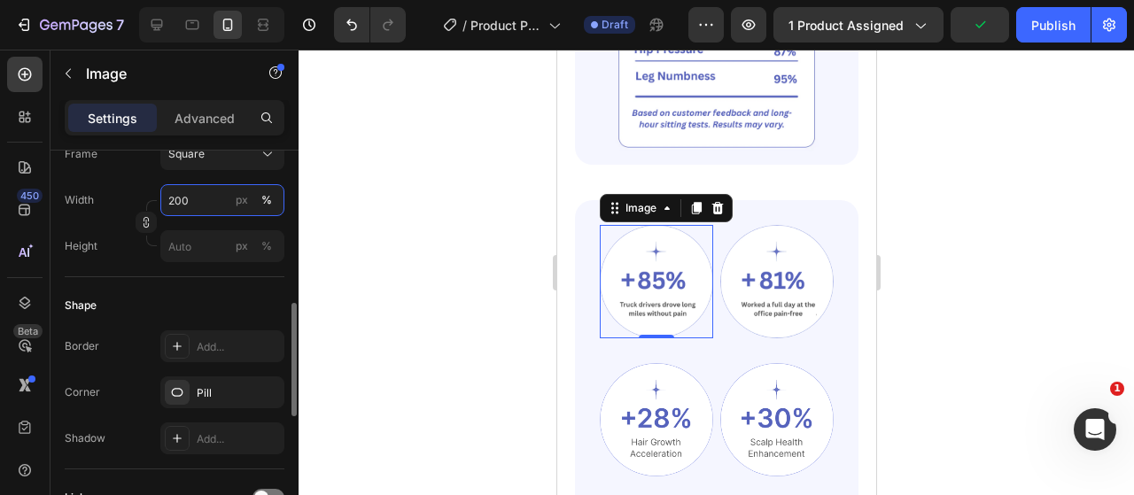
type input "2000"
click at [391, 244] on div at bounding box center [715, 272] width 835 height 445
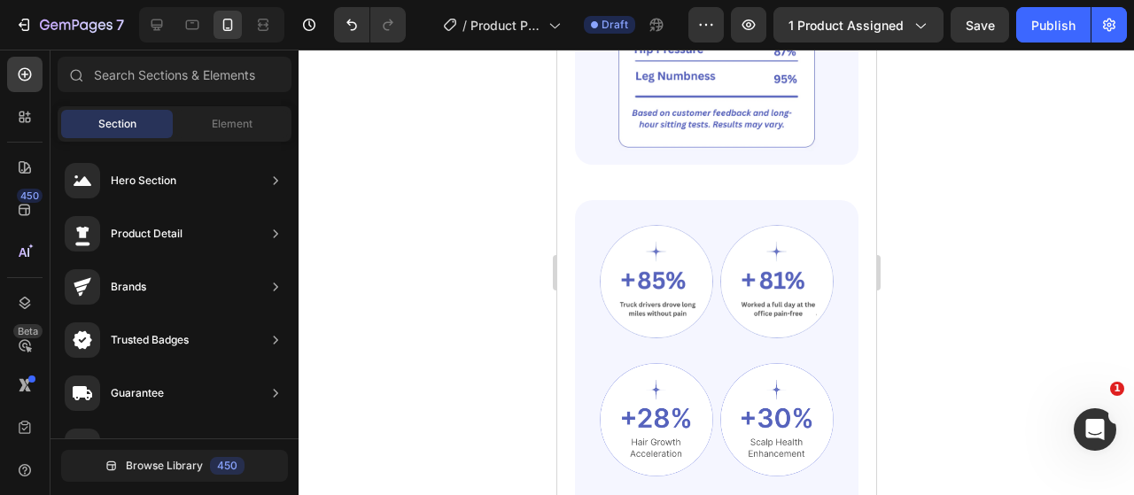
click at [652, 258] on img at bounding box center [655, 281] width 113 height 113
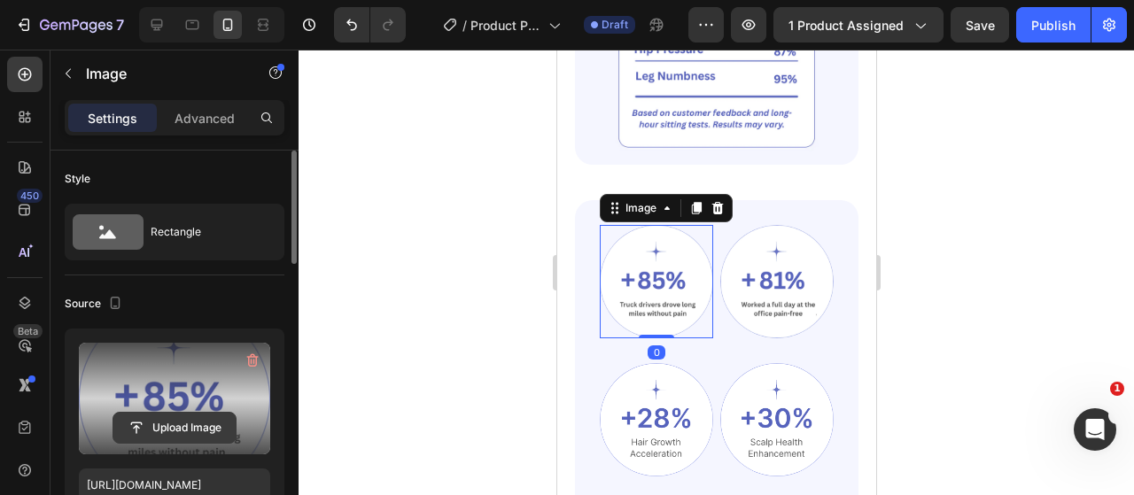
click at [186, 424] on input "file" at bounding box center [174, 428] width 122 height 30
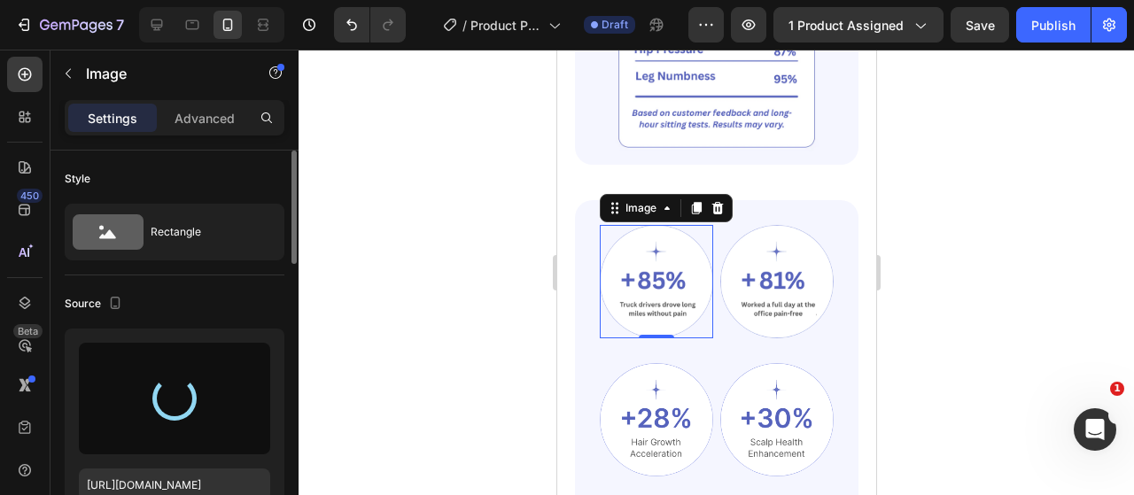
type input "https://cdn.shopify.com/s/files/1/0917/9155/6932/files/gempages_553671090723881…"
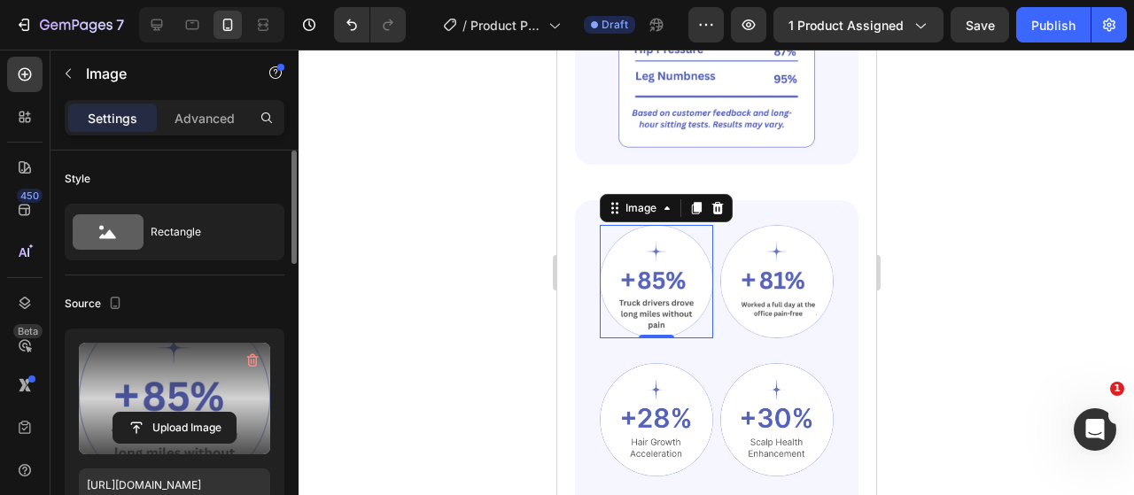
click at [426, 196] on div at bounding box center [715, 272] width 835 height 445
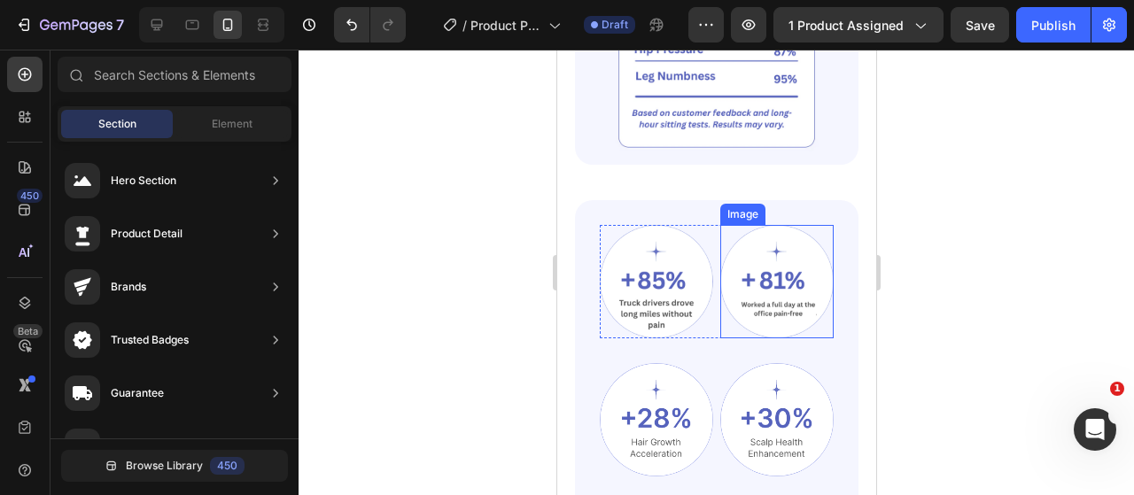
click at [767, 261] on img at bounding box center [775, 281] width 113 height 113
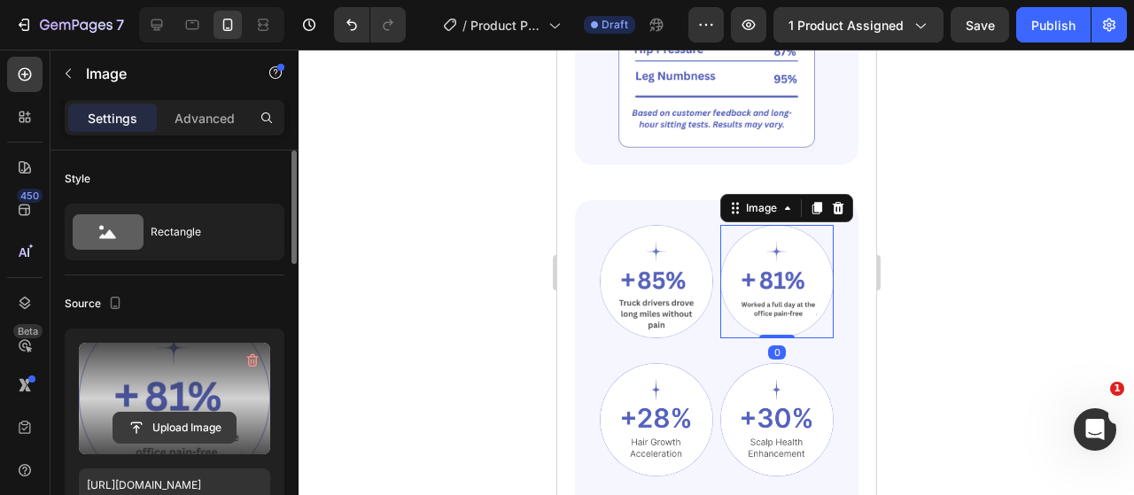
click at [174, 416] on input "file" at bounding box center [174, 428] width 122 height 30
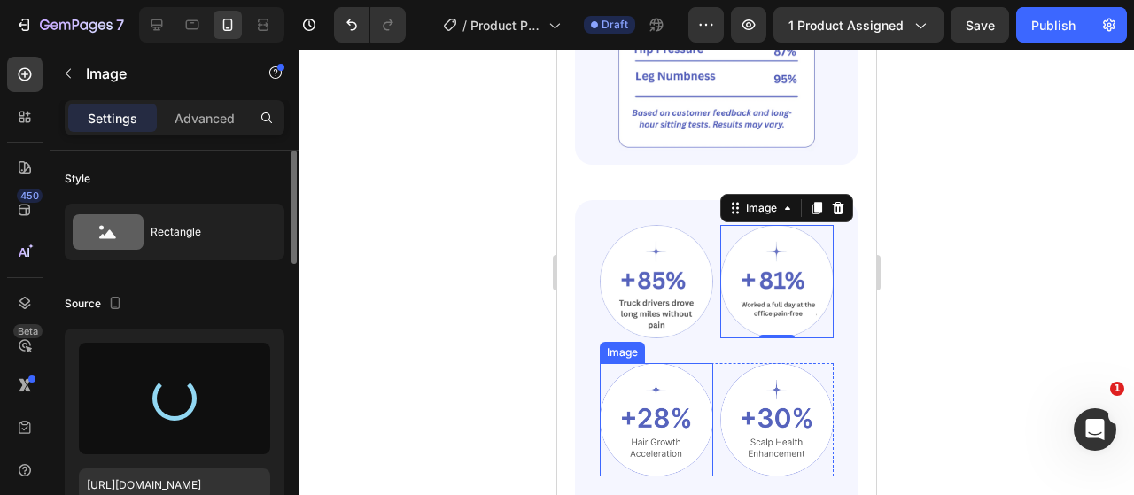
type input "https://cdn.shopify.com/s/files/1/0917/9155/6932/files/gempages_553671090723881…"
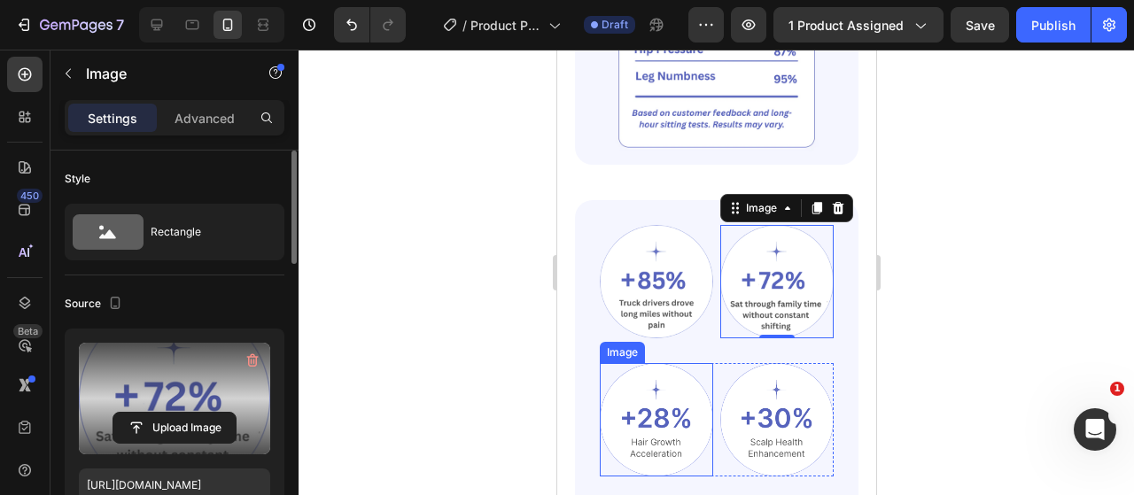
click at [650, 398] on img at bounding box center [655, 419] width 113 height 113
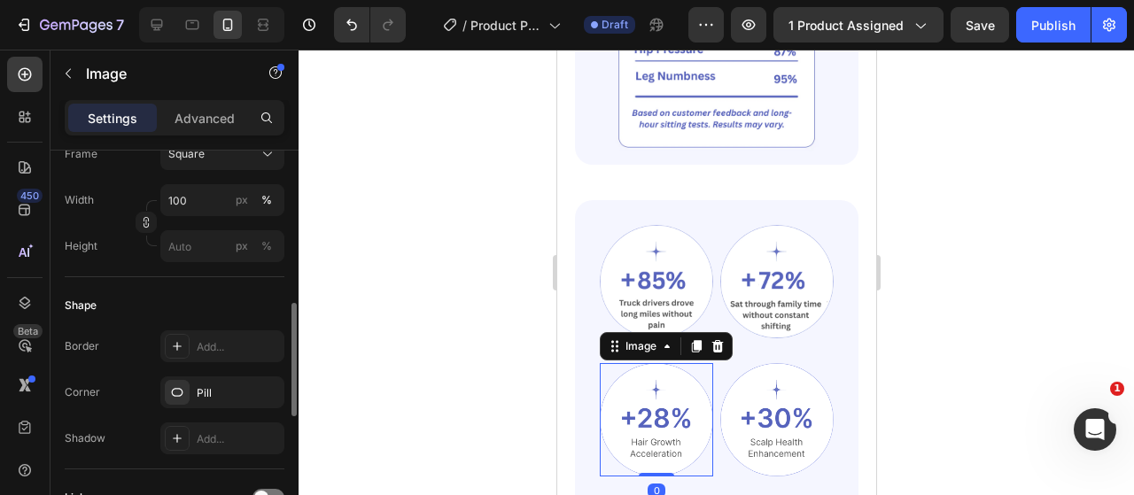
click at [493, 388] on div at bounding box center [715, 272] width 835 height 445
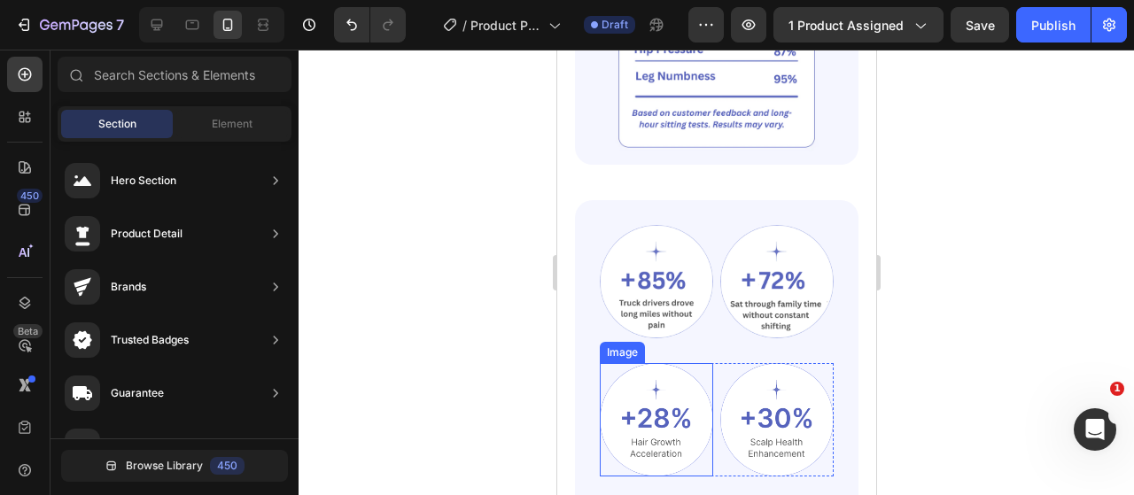
click at [647, 388] on img at bounding box center [655, 419] width 113 height 113
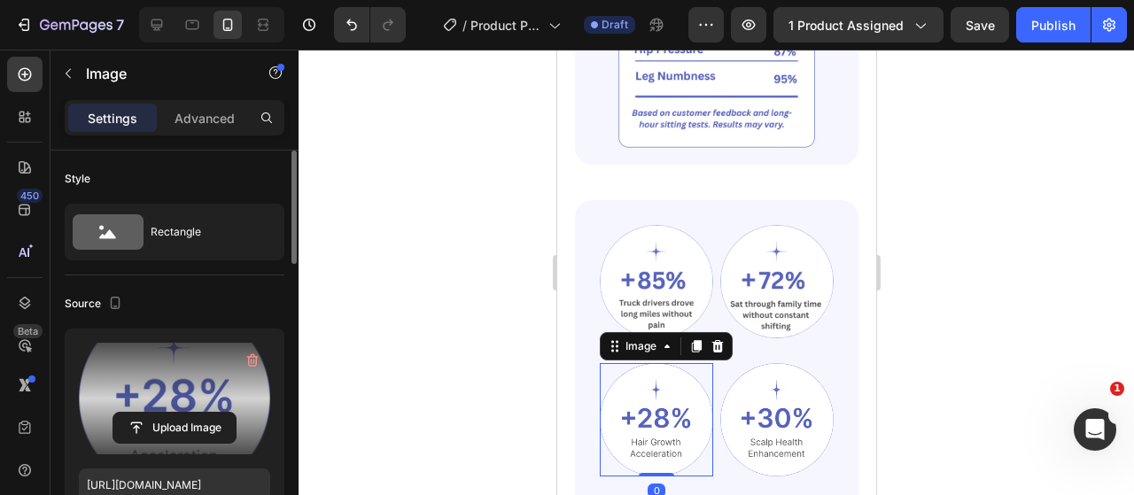
click at [208, 408] on label at bounding box center [174, 399] width 191 height 112
click at [208, 413] on input "file" at bounding box center [174, 428] width 122 height 30
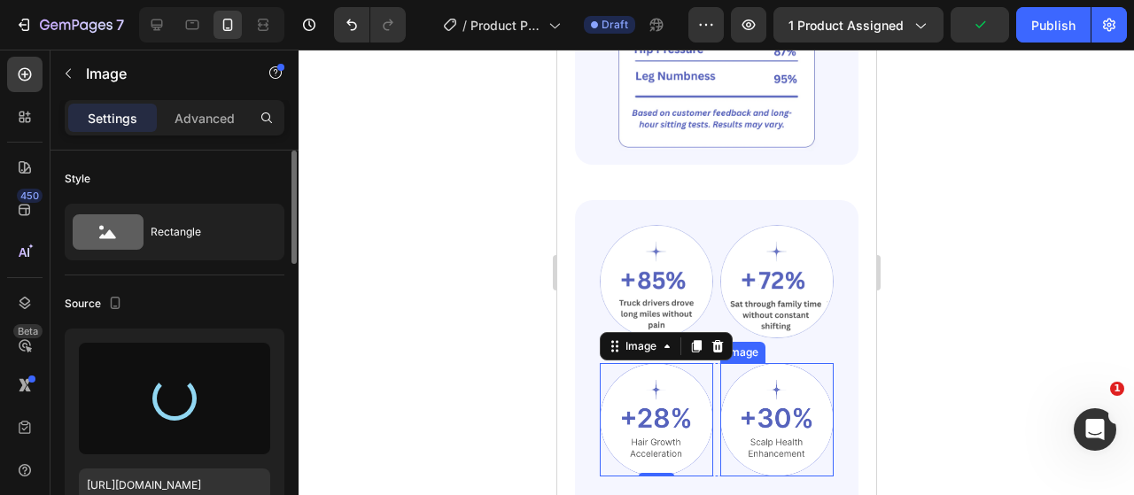
type input "https://cdn.shopify.com/s/files/1/0917/9155/6932/files/gempages_553671090723881…"
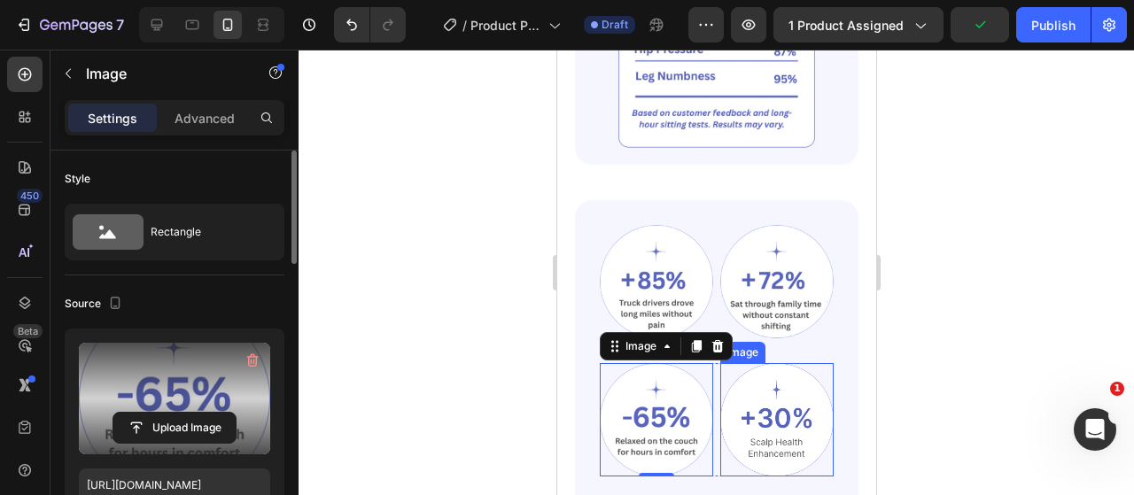
click at [762, 388] on img at bounding box center [775, 419] width 113 height 113
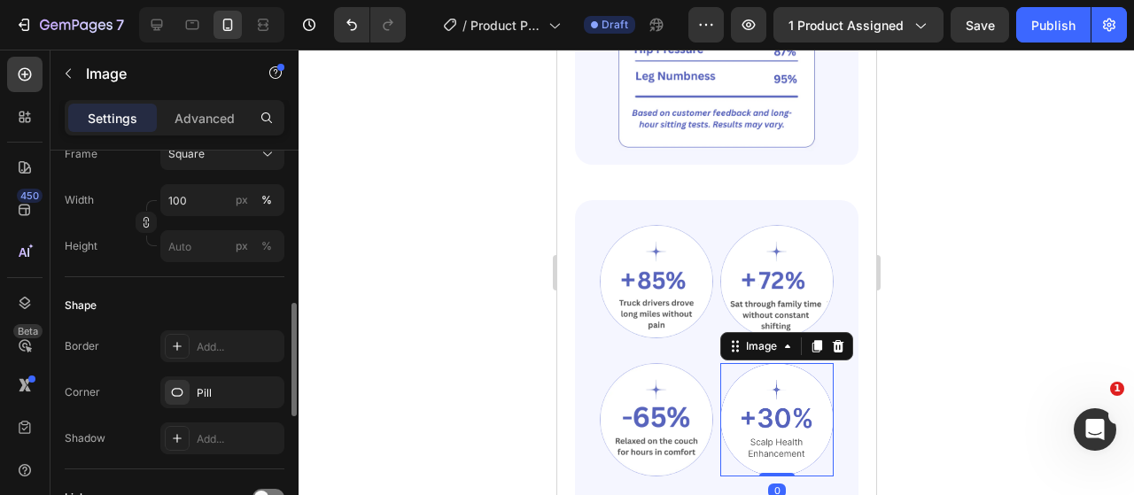
click at [524, 394] on div at bounding box center [715, 272] width 835 height 445
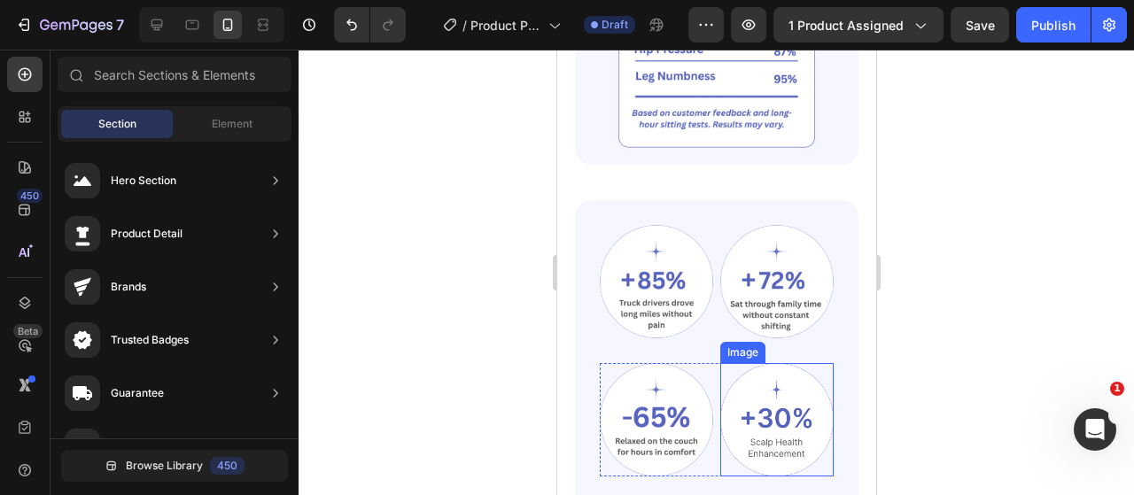
click at [774, 386] on img at bounding box center [775, 419] width 113 height 113
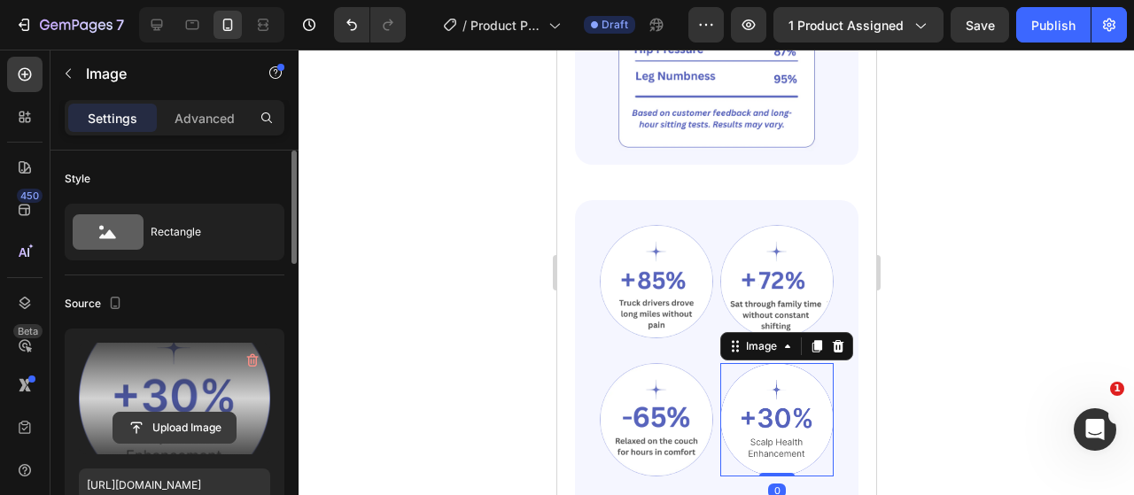
click at [165, 413] on input "file" at bounding box center [174, 428] width 122 height 30
click at [195, 434] on input "file" at bounding box center [174, 428] width 122 height 30
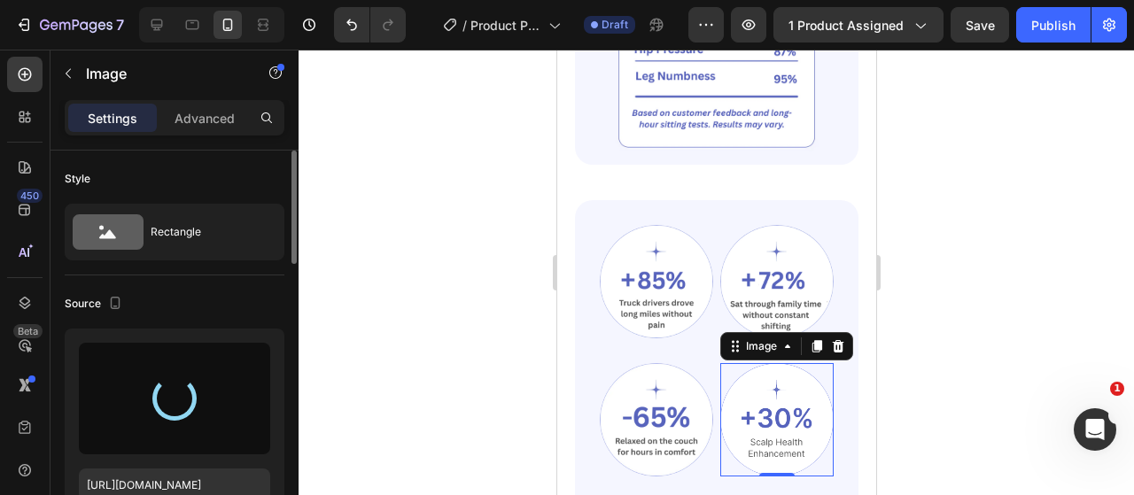
scroll to position [1457, 0]
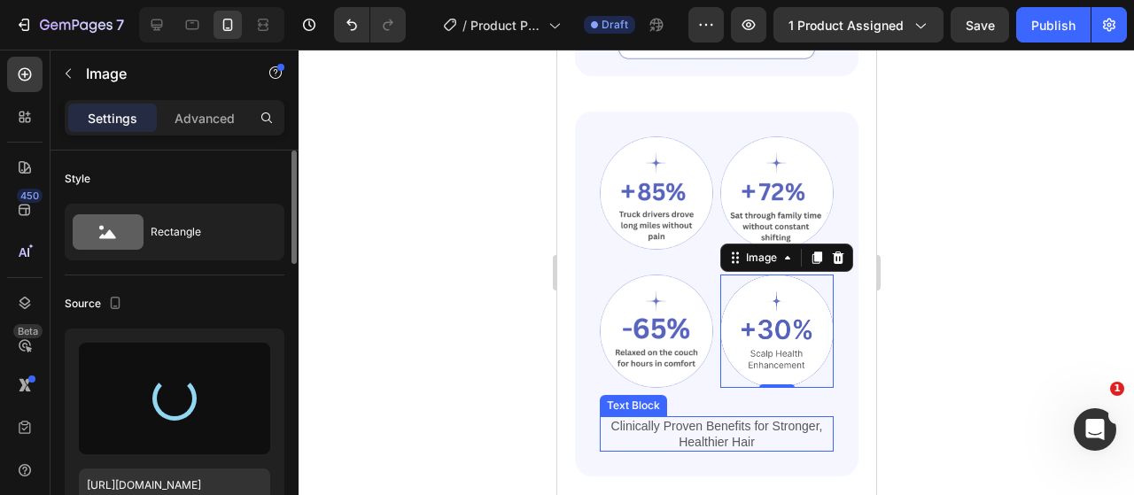
type input "https://cdn.shopify.com/s/files/1/0917/9155/6932/files/gempages_553671090723881…"
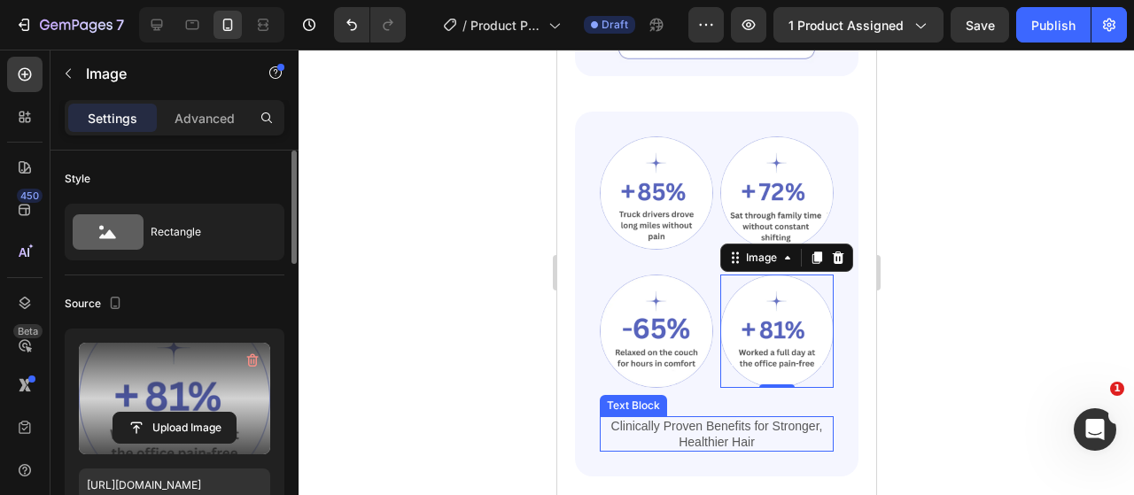
click at [703, 418] on p "Clinically Proven Benefits for Stronger, Healthier Hair" at bounding box center [715, 434] width 230 height 32
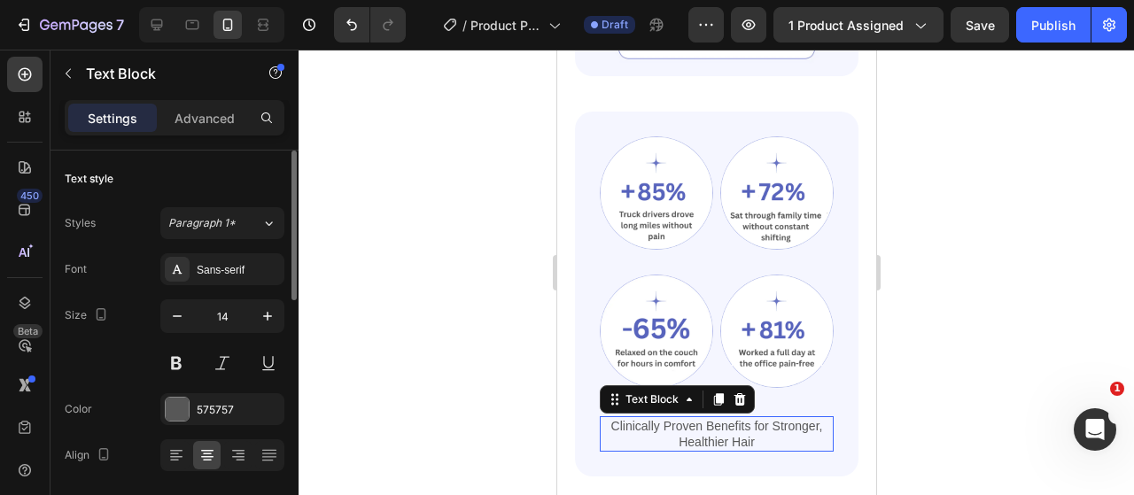
click at [703, 418] on p "Clinically Proven Benefits for Stronger, Healthier Hair" at bounding box center [715, 434] width 230 height 32
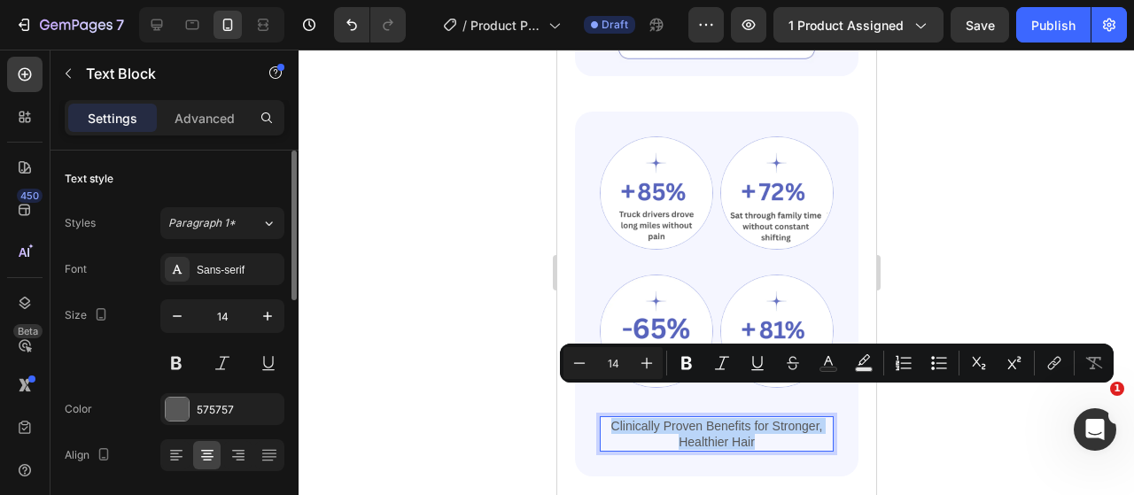
copy p "Clinically Proven Benefits for Stronger, Healthier Hair"
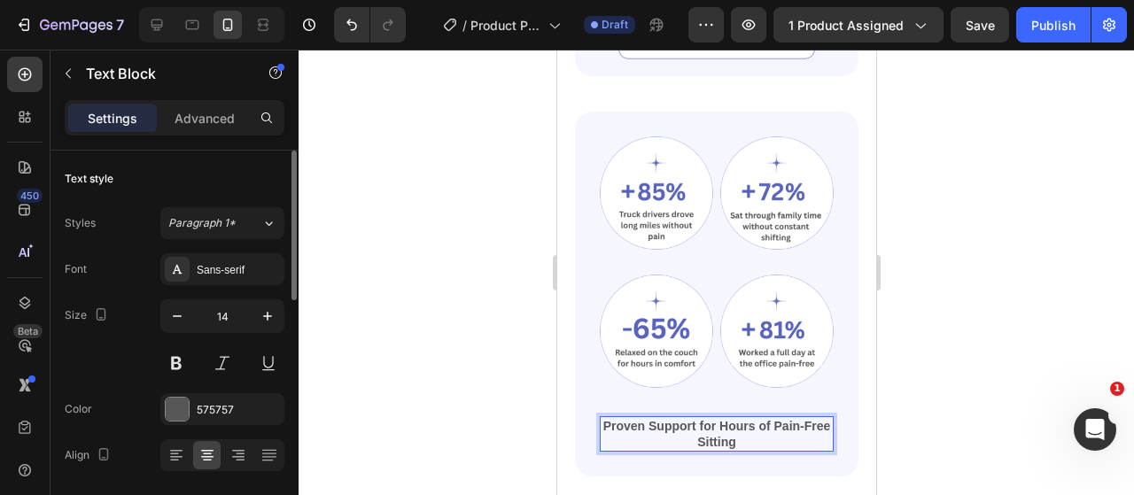
click at [416, 369] on div at bounding box center [715, 272] width 835 height 445
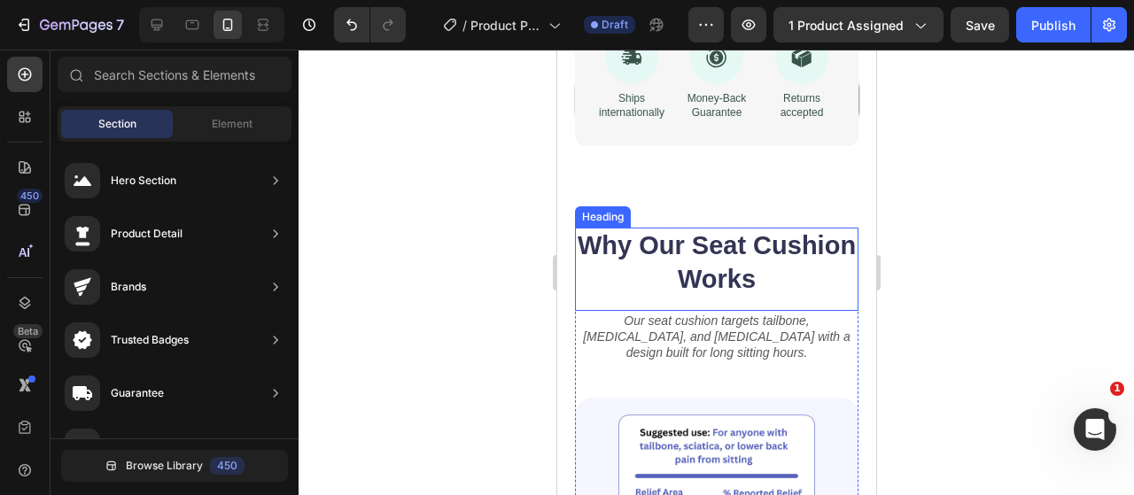
scroll to position [571, 0]
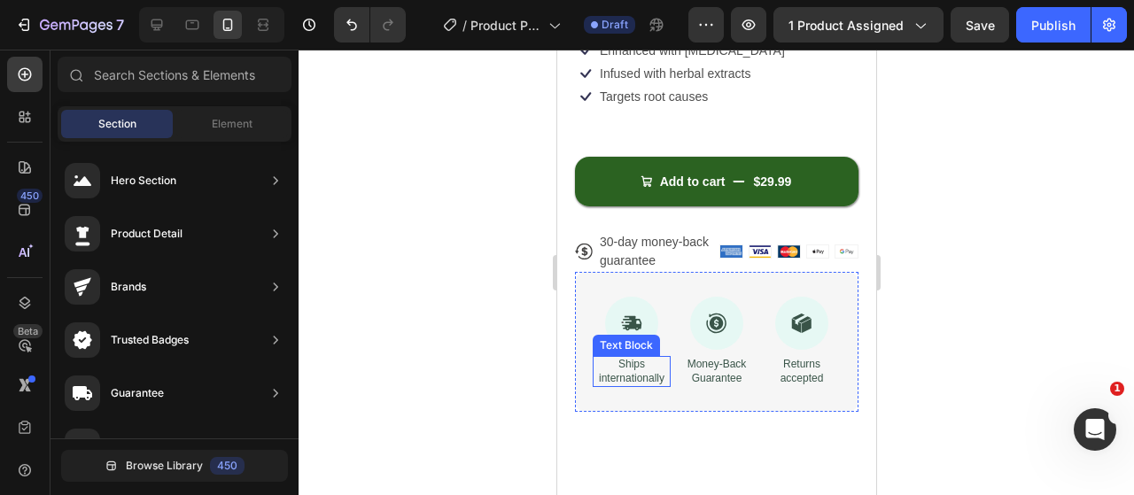
click at [625, 360] on p "Ships internationally" at bounding box center [630, 371] width 74 height 27
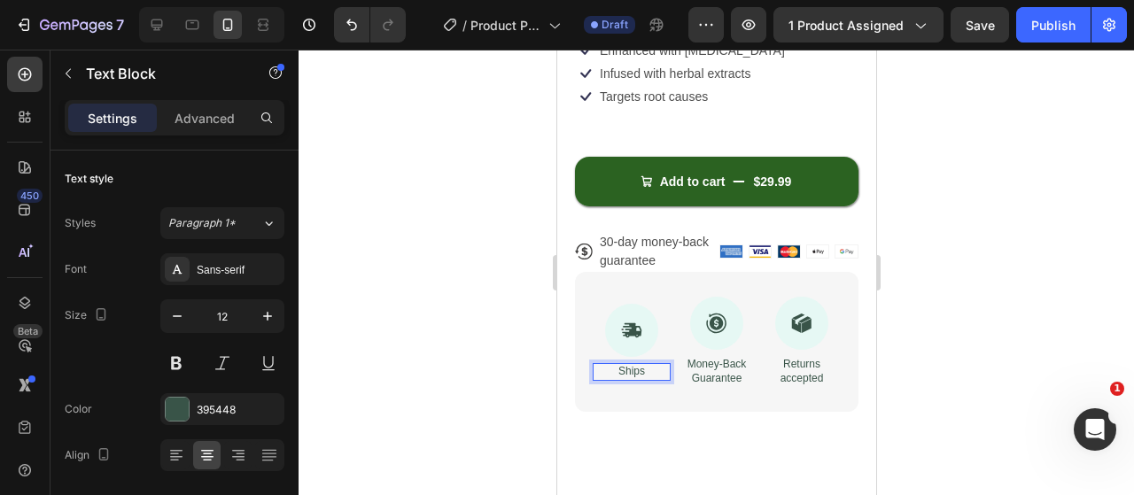
scroll to position [578, 0]
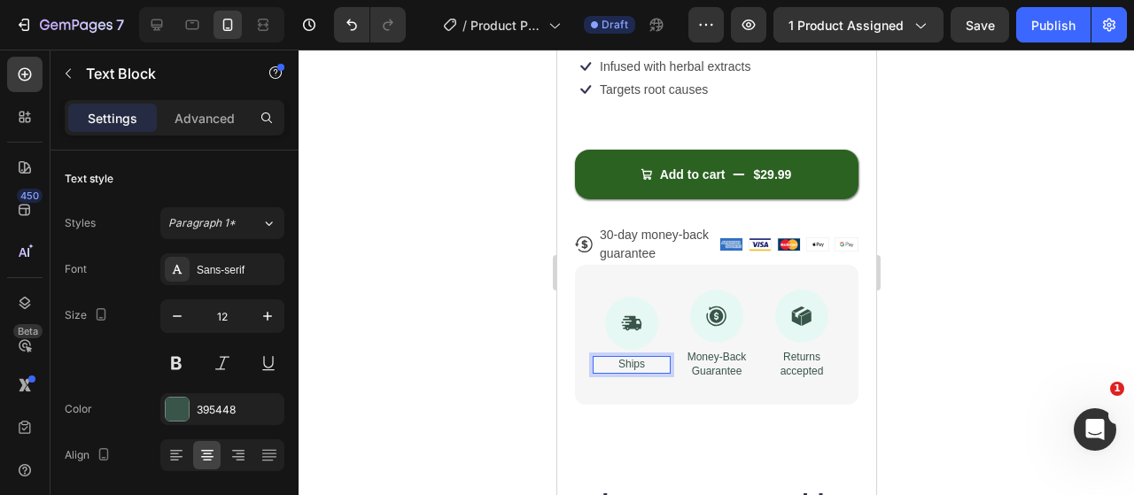
click at [618, 358] on p "Ships" at bounding box center [630, 365] width 74 height 14
click at [623, 358] on p "Ships" at bounding box center [630, 365] width 74 height 14
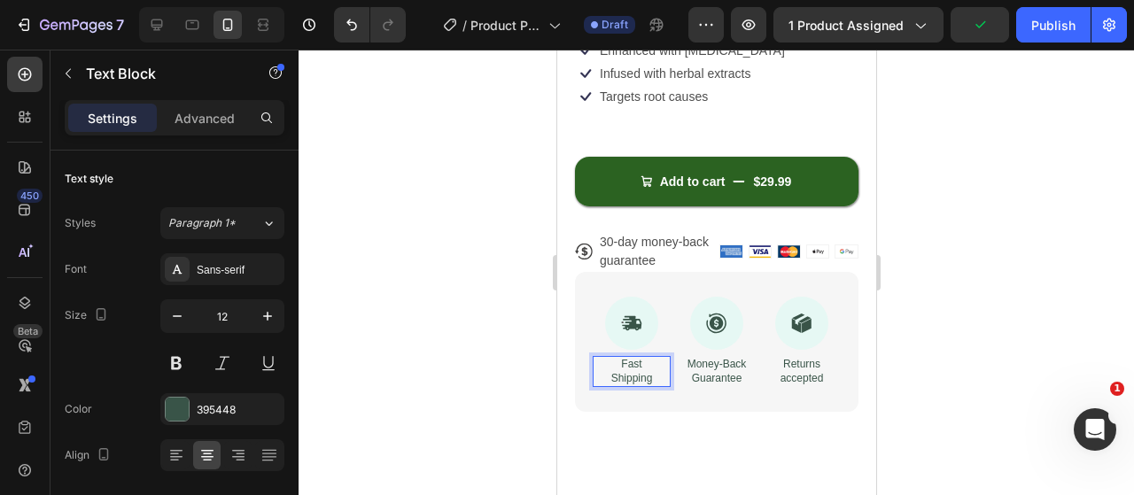
click at [464, 327] on div at bounding box center [715, 272] width 835 height 445
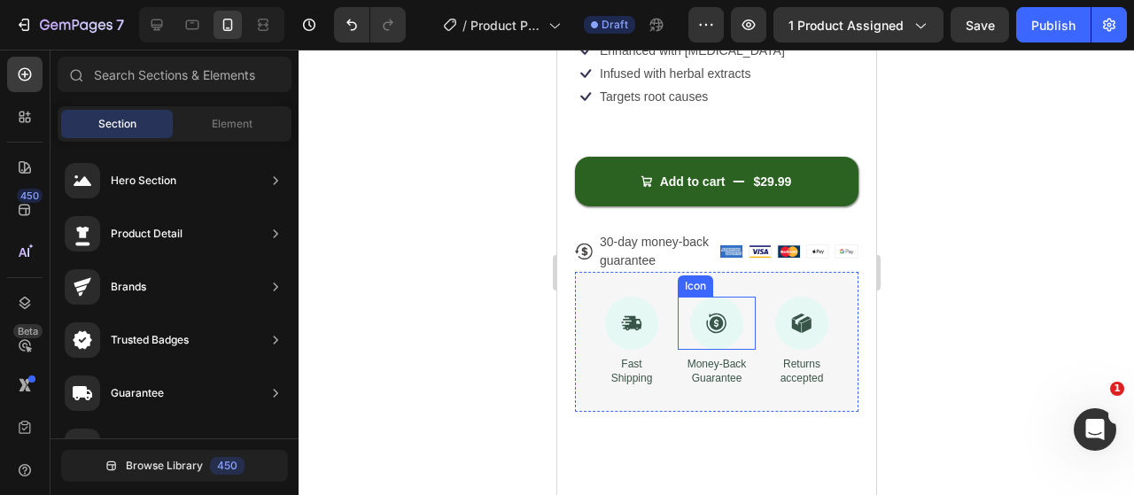
click at [398, 347] on div at bounding box center [715, 272] width 835 height 445
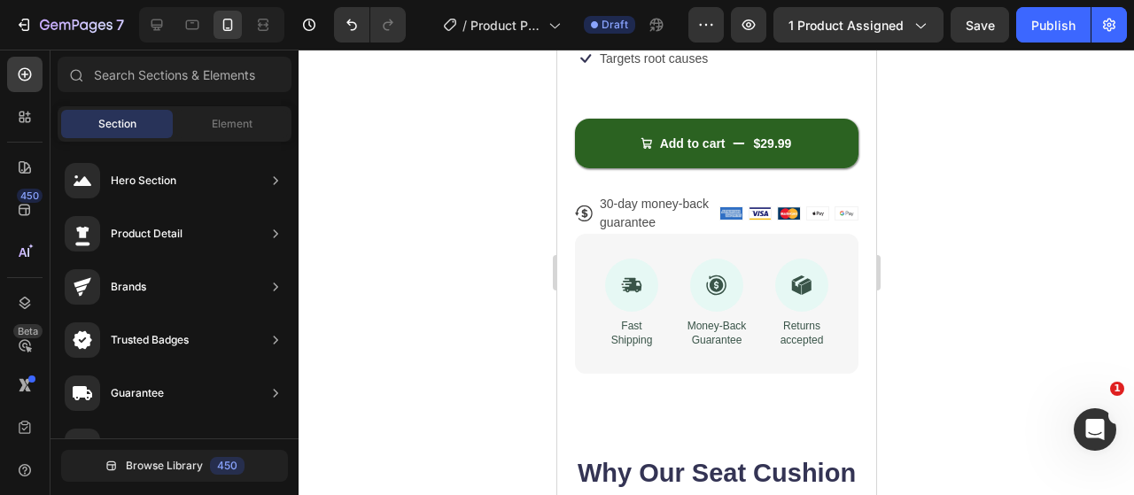
scroll to position [709, 0]
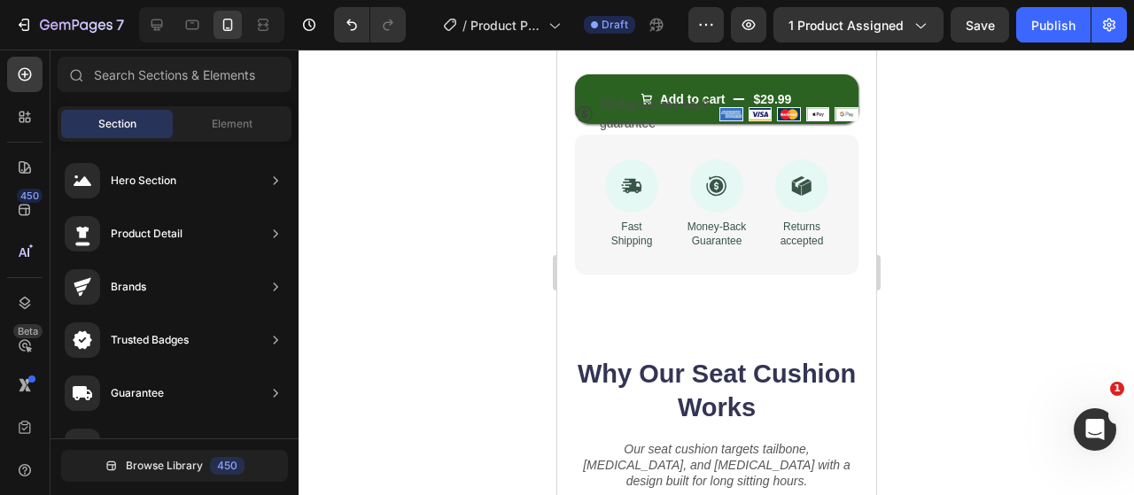
click at [171, 31] on div at bounding box center [211, 24] width 145 height 35
click at [161, 22] on icon at bounding box center [157, 25] width 12 height 12
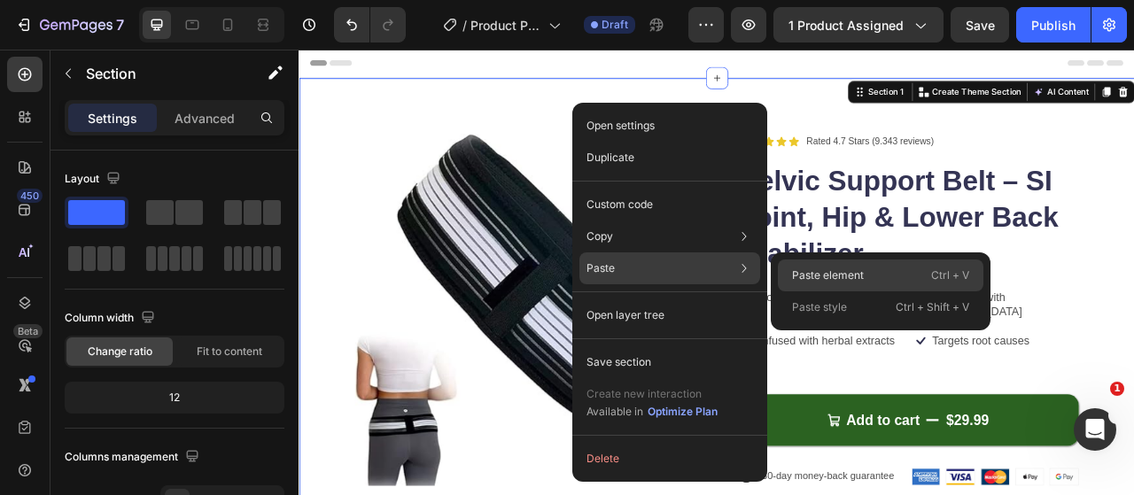
click at [794, 291] on div "Paste element Ctrl + V" at bounding box center [880, 307] width 205 height 32
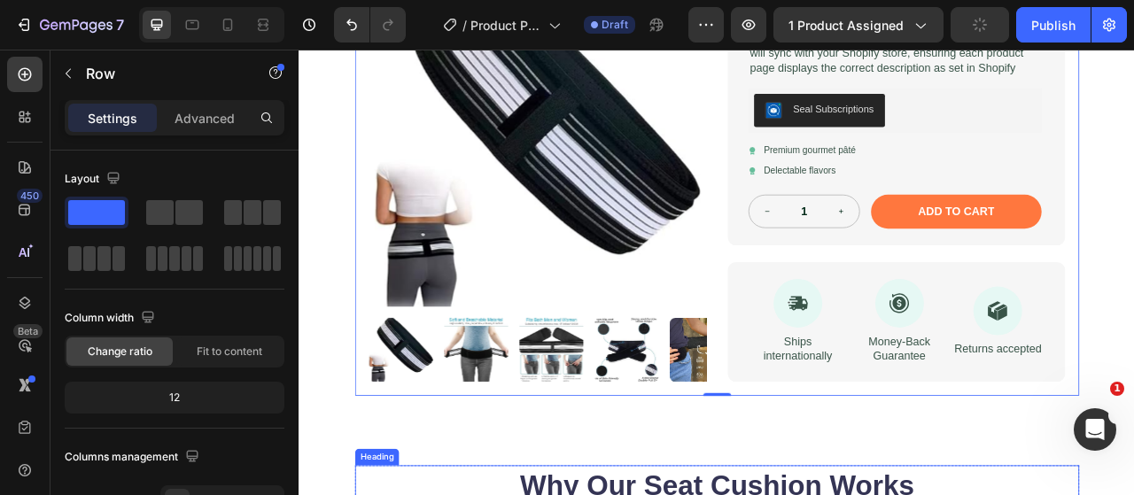
scroll to position [1027, 0]
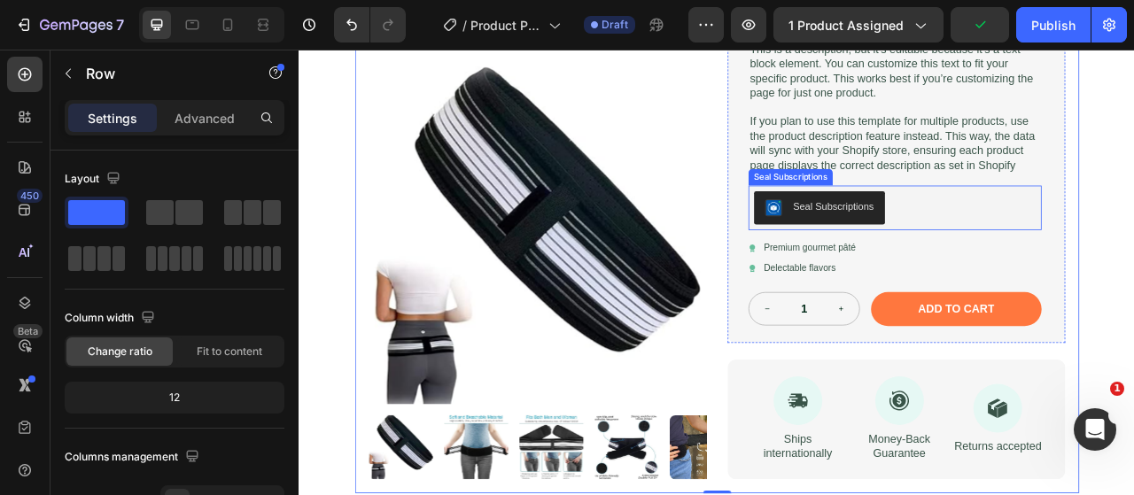
click at [1112, 269] on div "Seal Subscriptions" at bounding box center [1056, 251] width 359 height 43
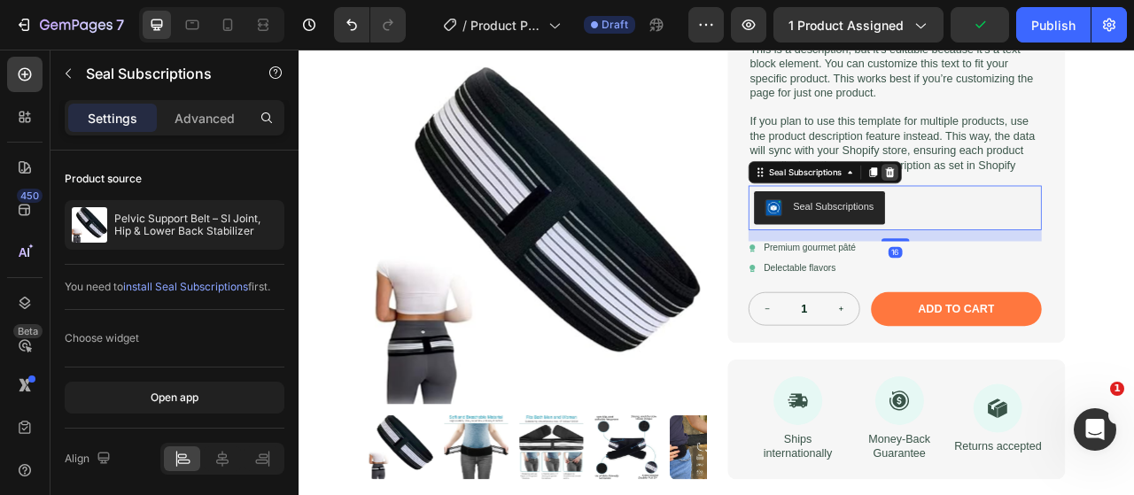
click at [1049, 213] on icon at bounding box center [1049, 206] width 14 height 14
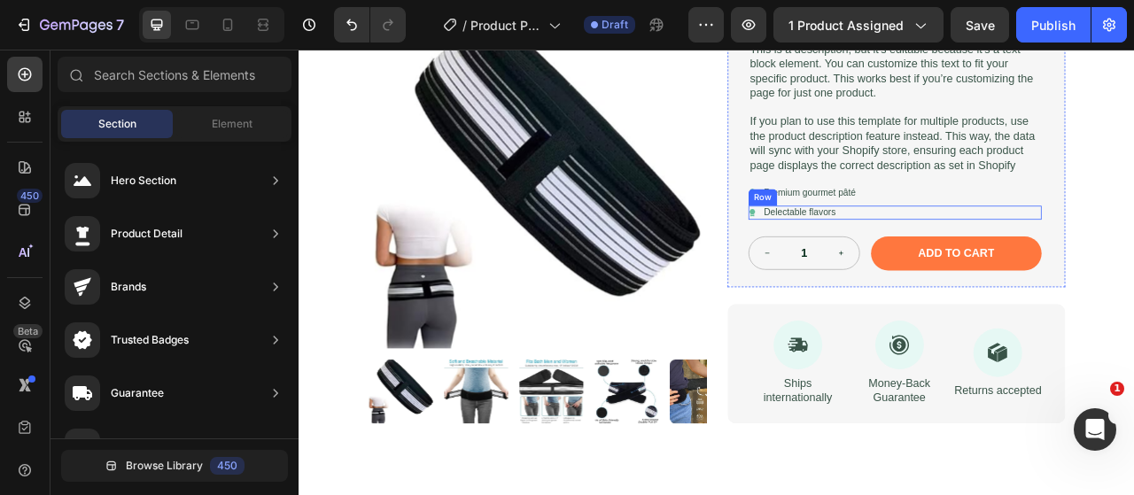
click at [1082, 267] on div "Icon Delectable flavors Text Block Row" at bounding box center [1056, 258] width 373 height 19
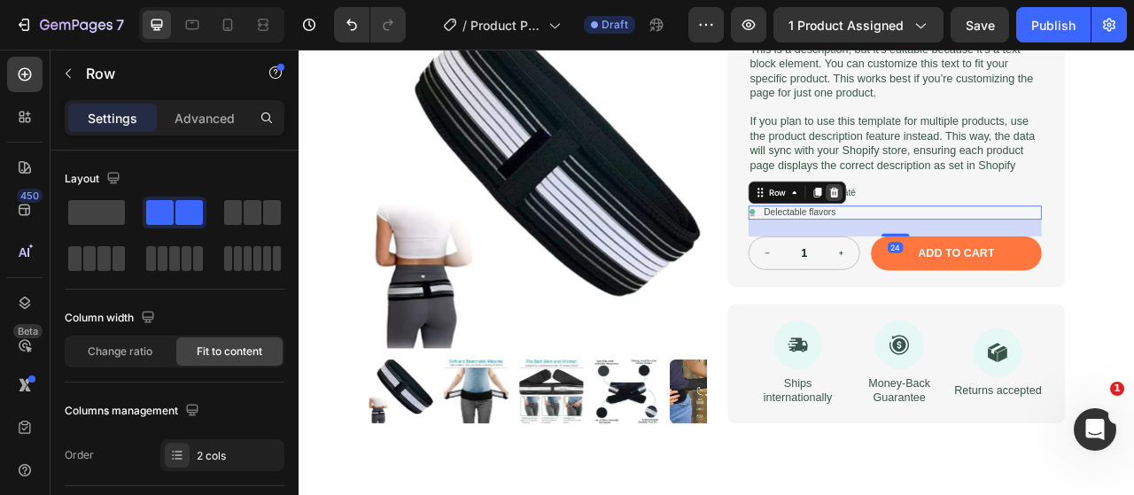
click at [973, 237] on icon at bounding box center [979, 231] width 12 height 12
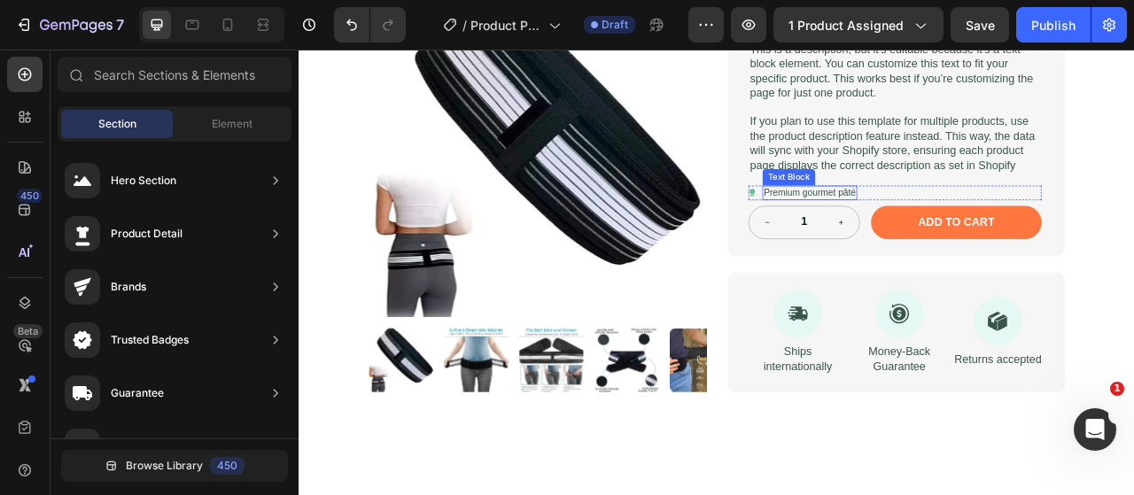
click at [986, 240] on p "Premium gourmet pâté" at bounding box center [947, 232] width 117 height 15
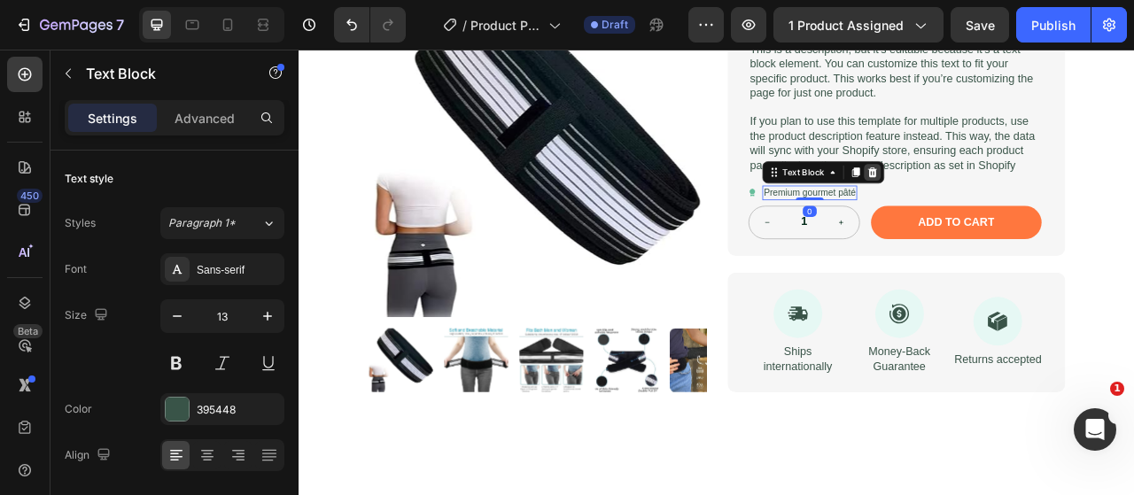
click at [1022, 213] on icon at bounding box center [1028, 206] width 12 height 12
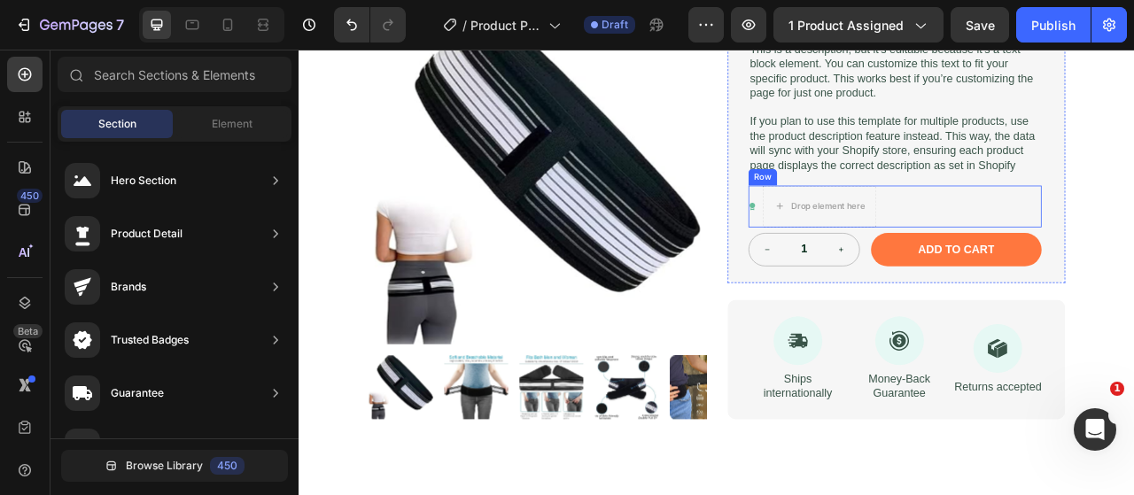
click at [1052, 265] on div "Icon Drop element here Row" at bounding box center [1056, 249] width 373 height 53
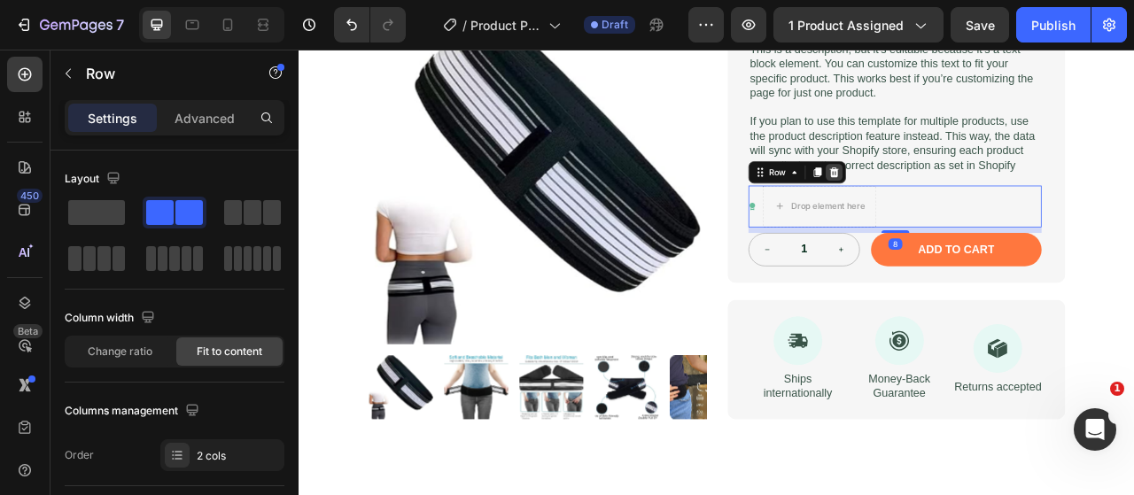
click at [977, 213] on icon at bounding box center [979, 206] width 14 height 14
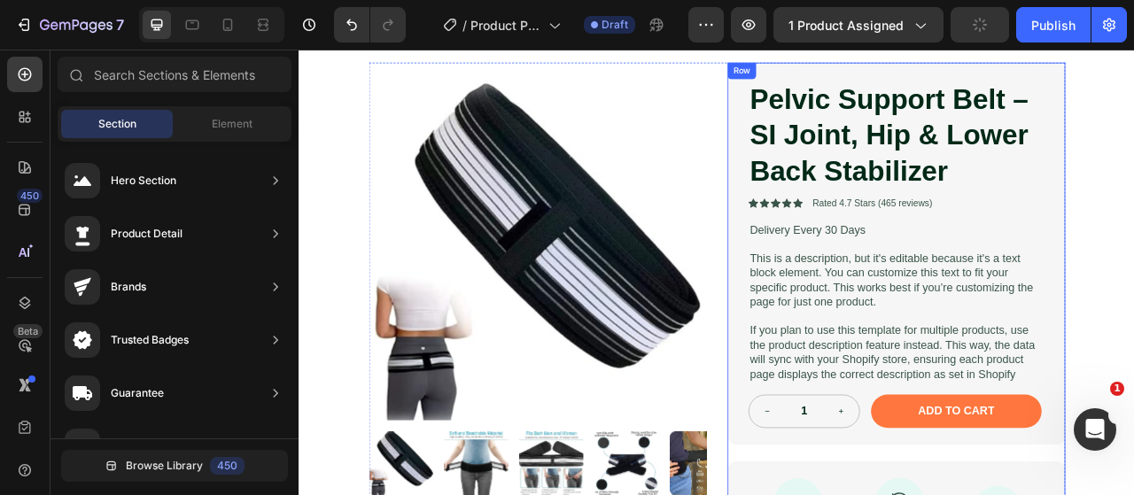
scroll to position [939, 0]
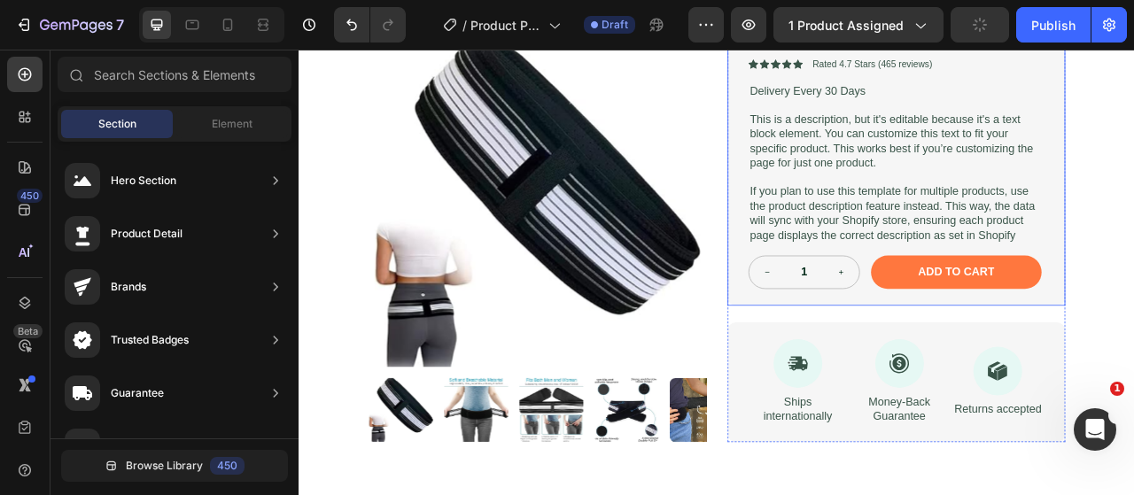
click at [1133, 356] on div "Pelvic Support Belt – SI Joint, Hip & Lower Back Stabilizer Product Title Icon …" at bounding box center [1058, 132] width 430 height 487
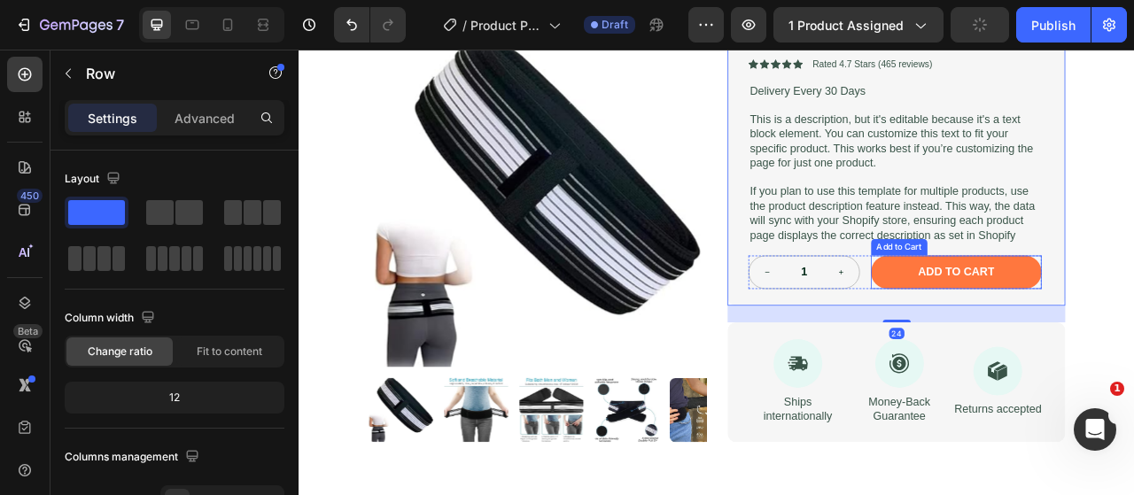
click at [1133, 343] on button "Add to cart" at bounding box center [1134, 333] width 217 height 43
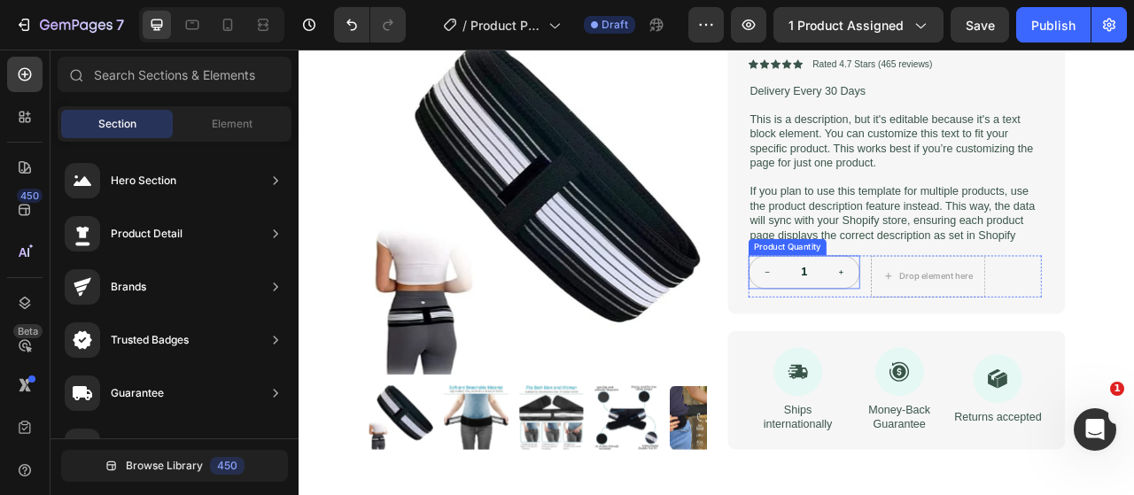
click at [1000, 334] on div "1" at bounding box center [941, 333] width 142 height 43
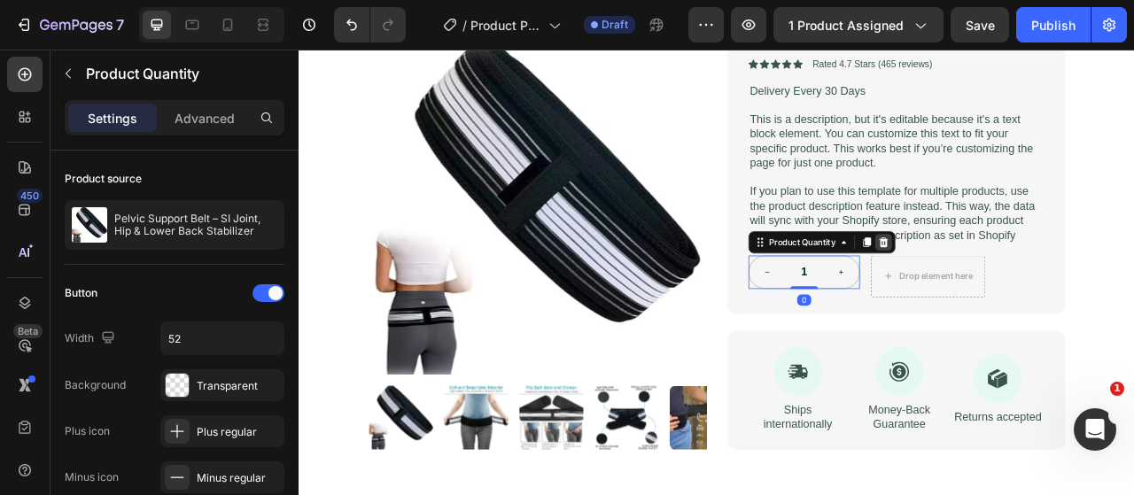
click at [1036, 301] on icon at bounding box center [1042, 295] width 12 height 12
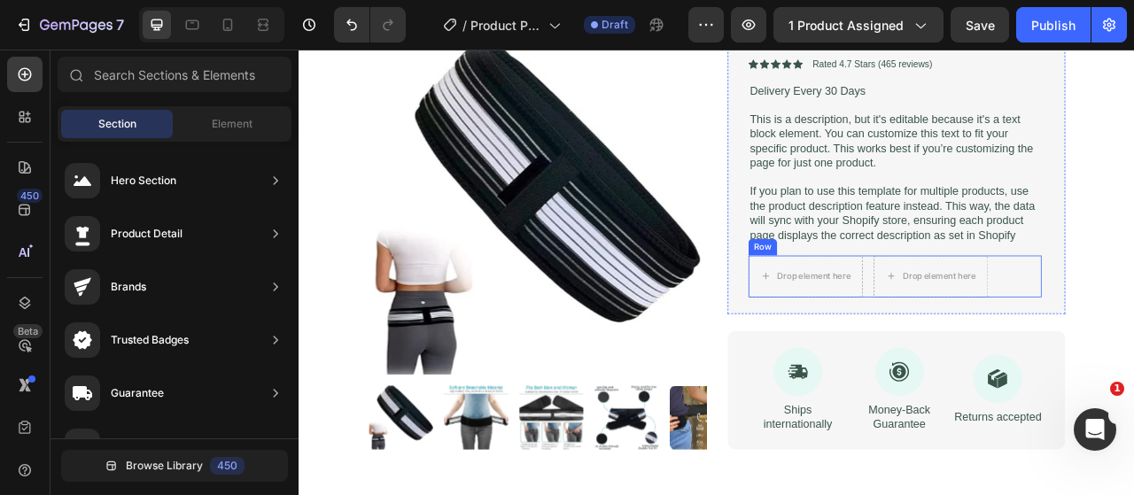
click at [1133, 353] on div "Drop element here Drop element here Row" at bounding box center [1056, 338] width 373 height 53
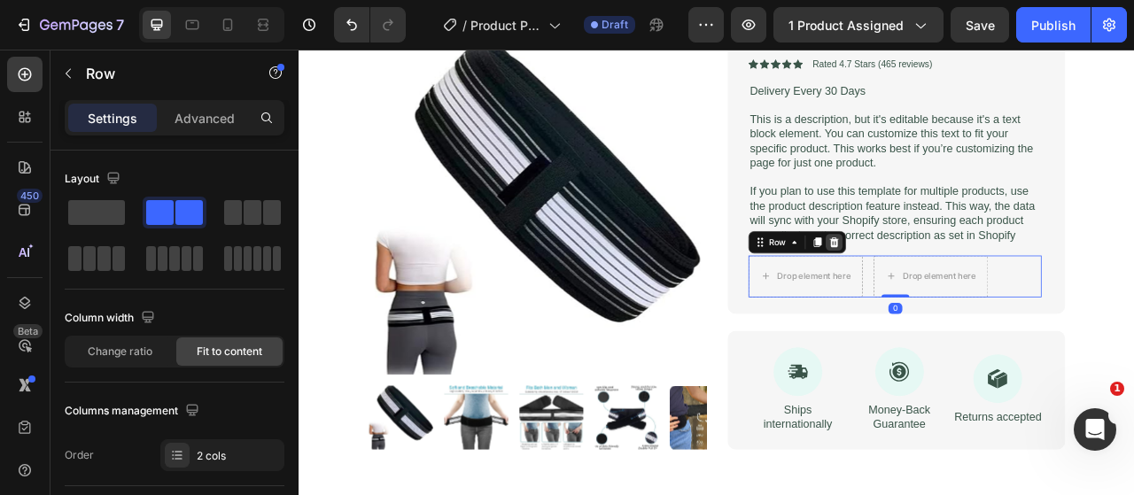
click at [973, 301] on icon at bounding box center [979, 295] width 12 height 12
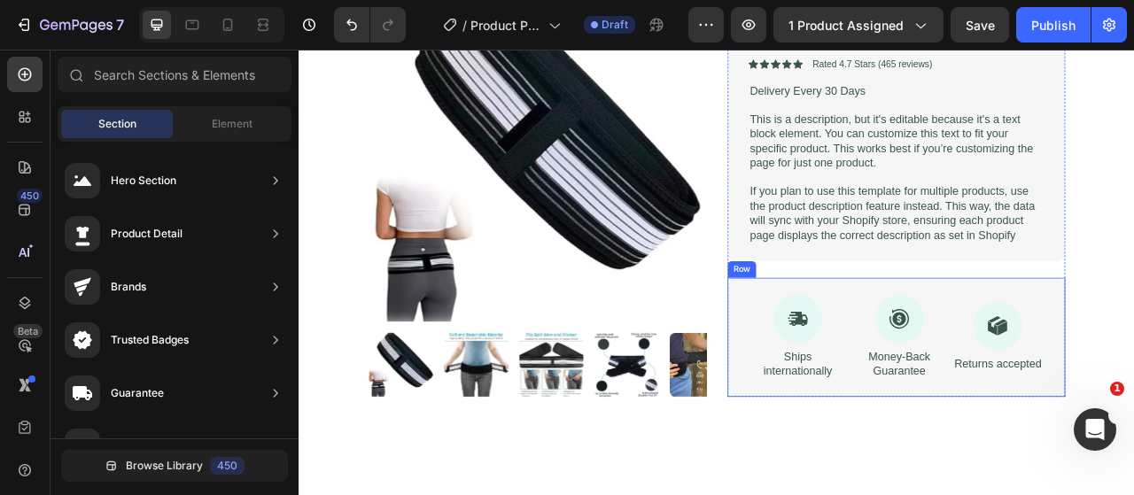
click at [1104, 374] on div "Icon Ships internationally Text Block Icon Money-Back Guarantee Text Block Icon…" at bounding box center [1058, 416] width 430 height 152
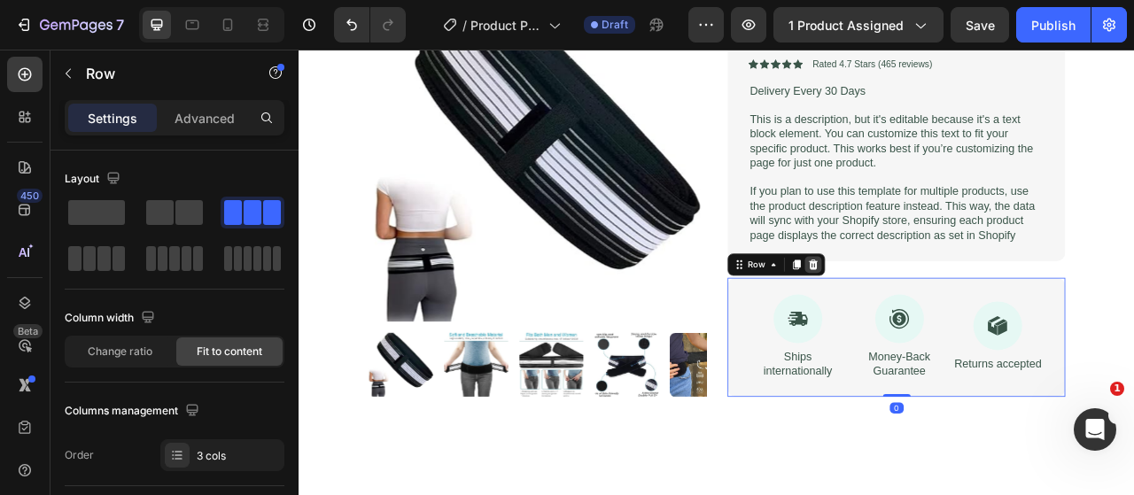
click at [949, 330] on icon at bounding box center [952, 323] width 14 height 14
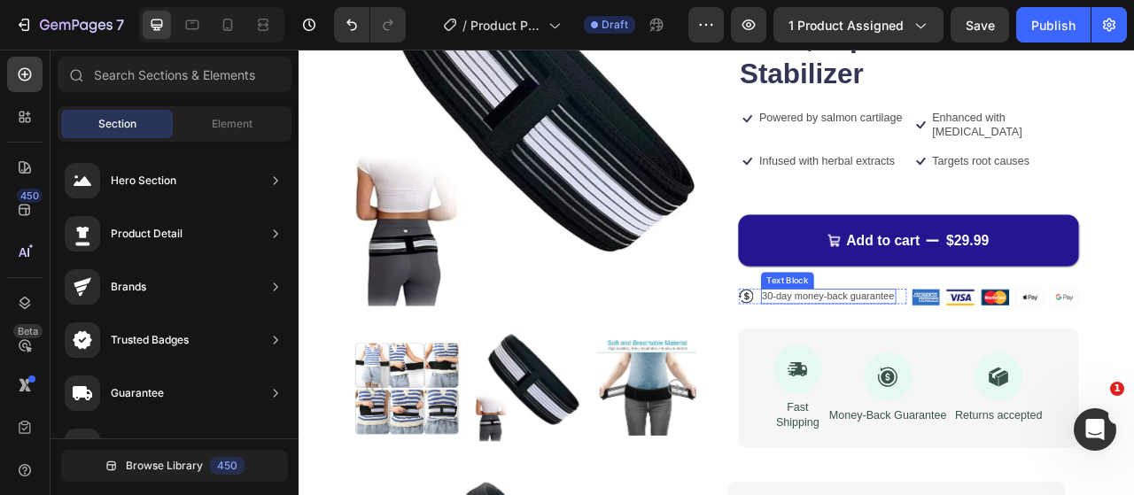
scroll to position [230, 0]
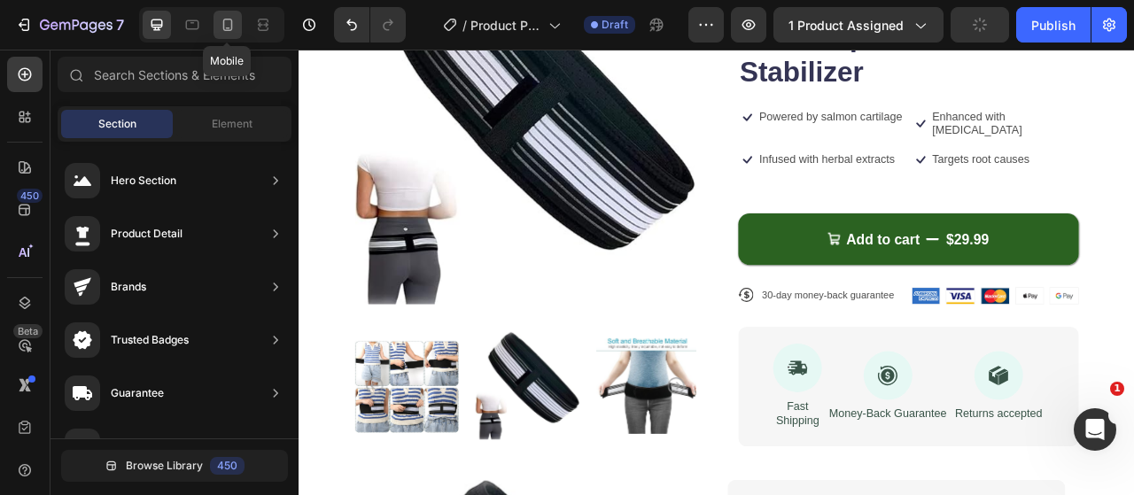
click at [239, 16] on div at bounding box center [227, 25] width 28 height 28
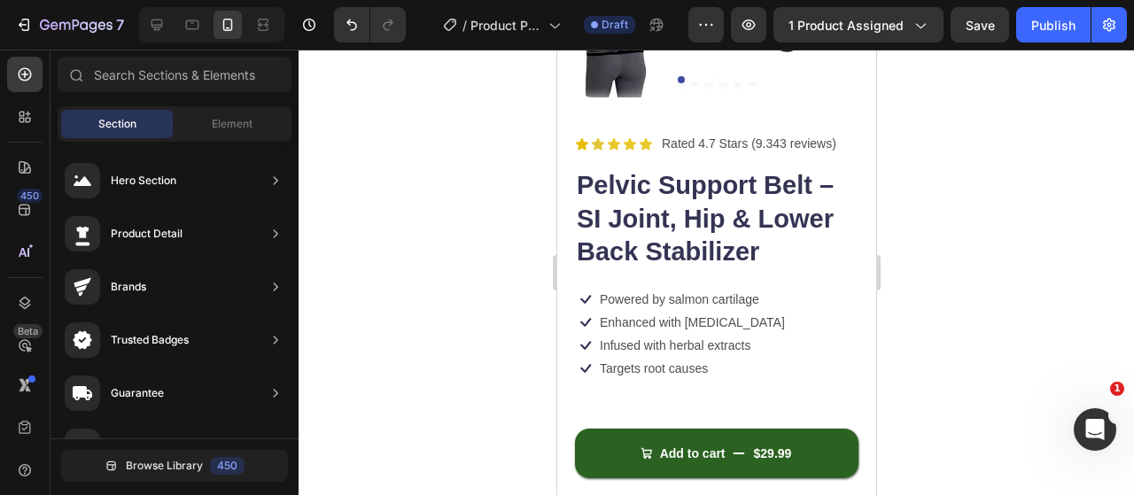
scroll to position [407, 0]
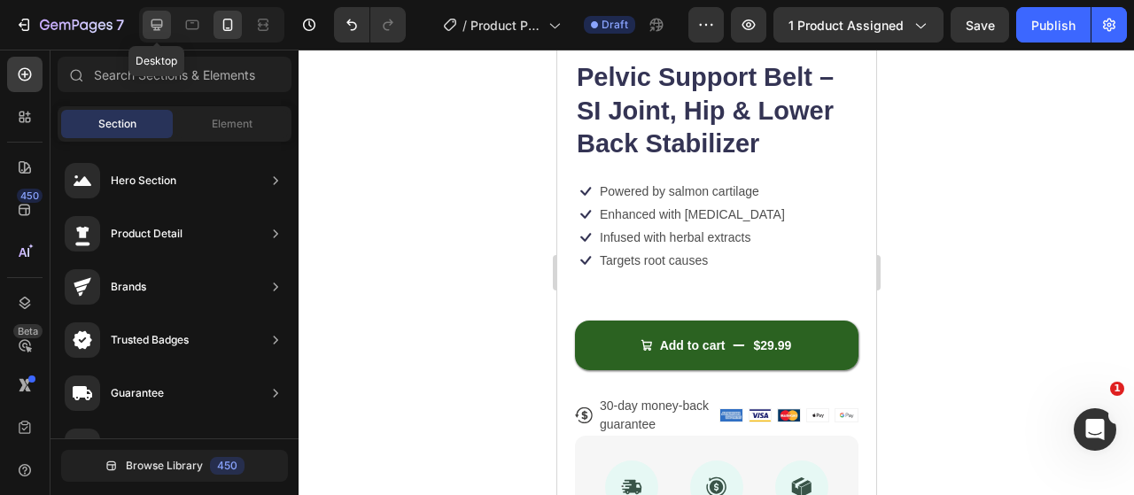
click at [149, 23] on icon at bounding box center [157, 25] width 18 height 18
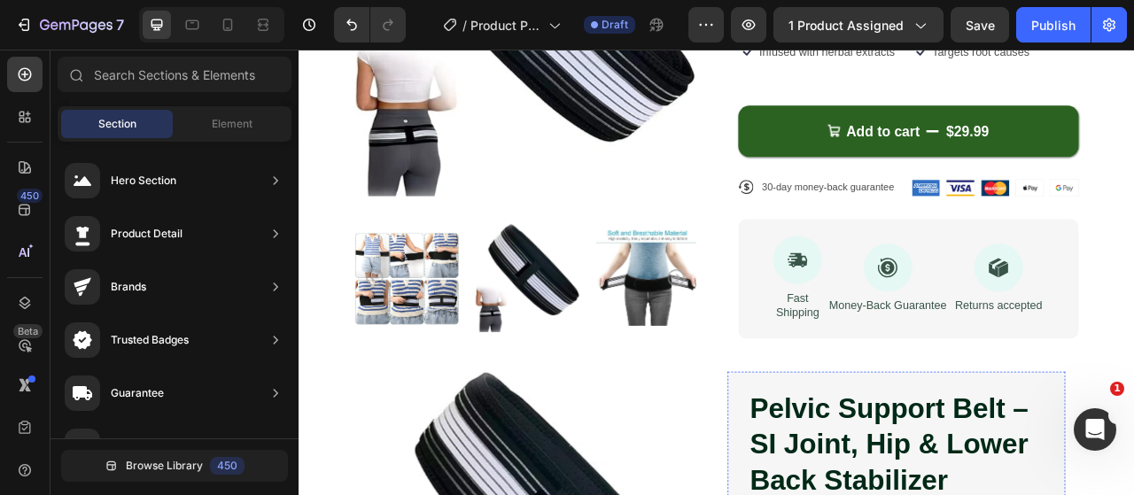
scroll to position [13, 0]
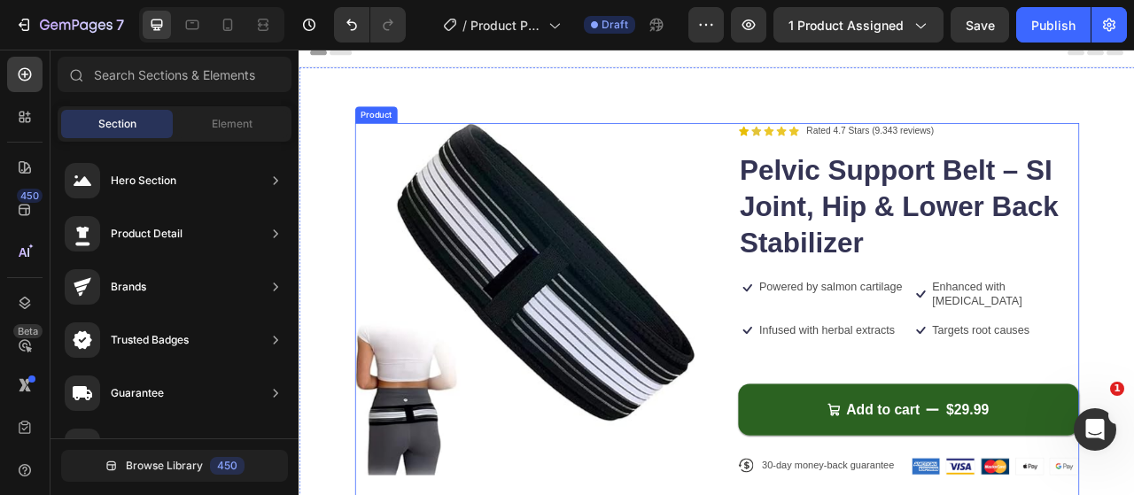
click at [1071, 329] on div "Icon Icon Icon Icon Icon Icon List Rated 4.7 Stars (9.343 reviews) Text Block R…" at bounding box center [1073, 457] width 433 height 629
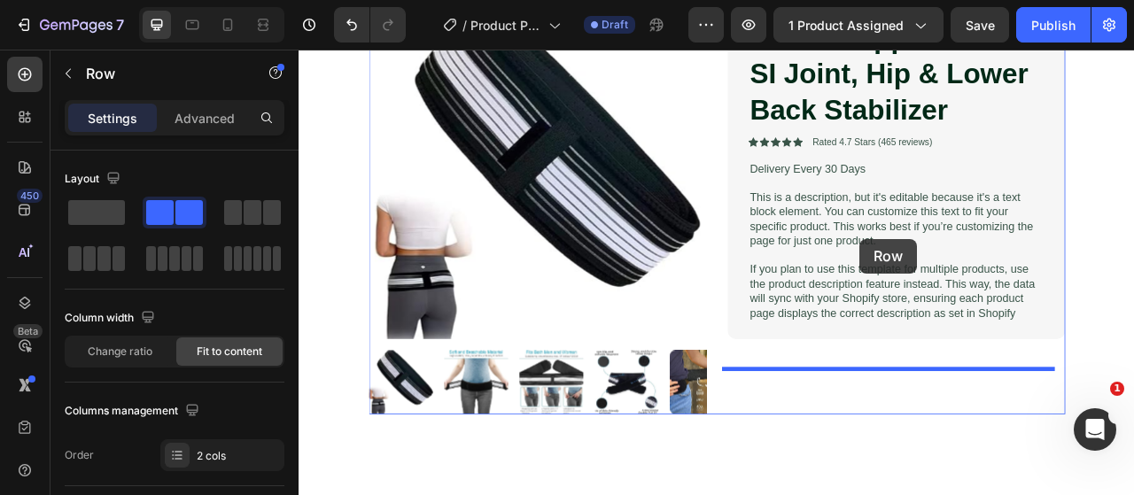
scroll to position [1016, 0]
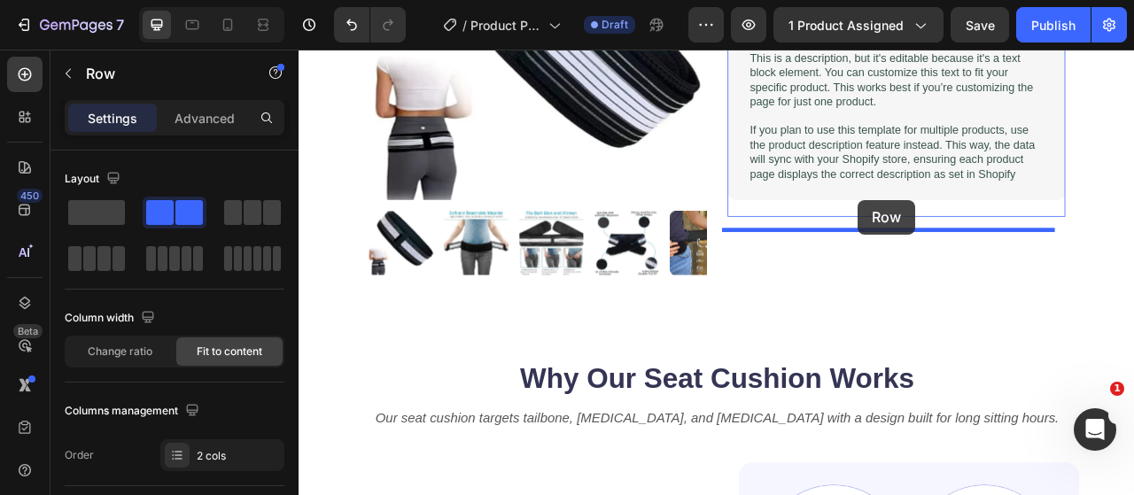
drag, startPoint x: 1065, startPoint y: 359, endPoint x: 1010, endPoint y: 241, distance: 130.0
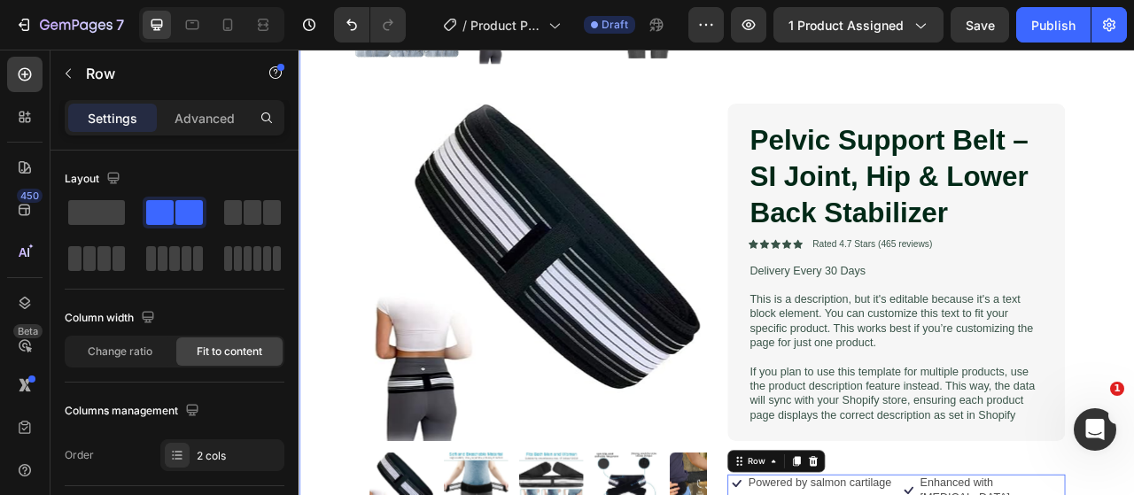
scroll to position [974, 0]
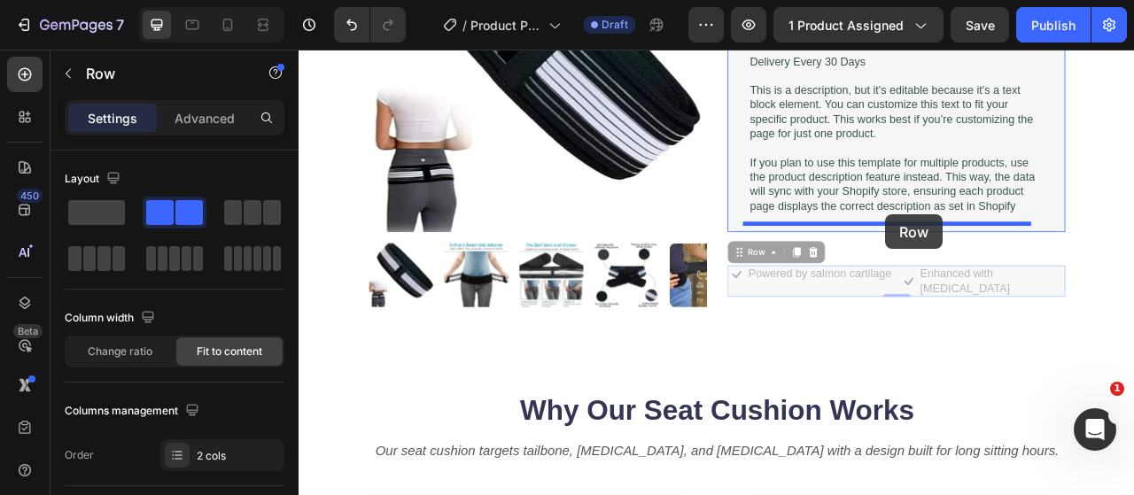
drag, startPoint x: 1048, startPoint y: 353, endPoint x: 1045, endPoint y: 259, distance: 93.9
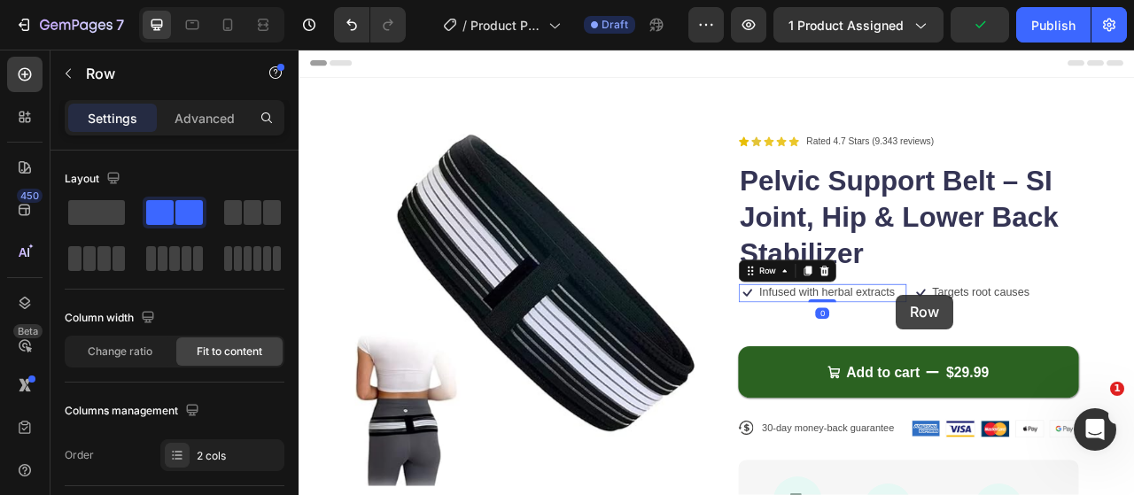
scroll to position [531, 0]
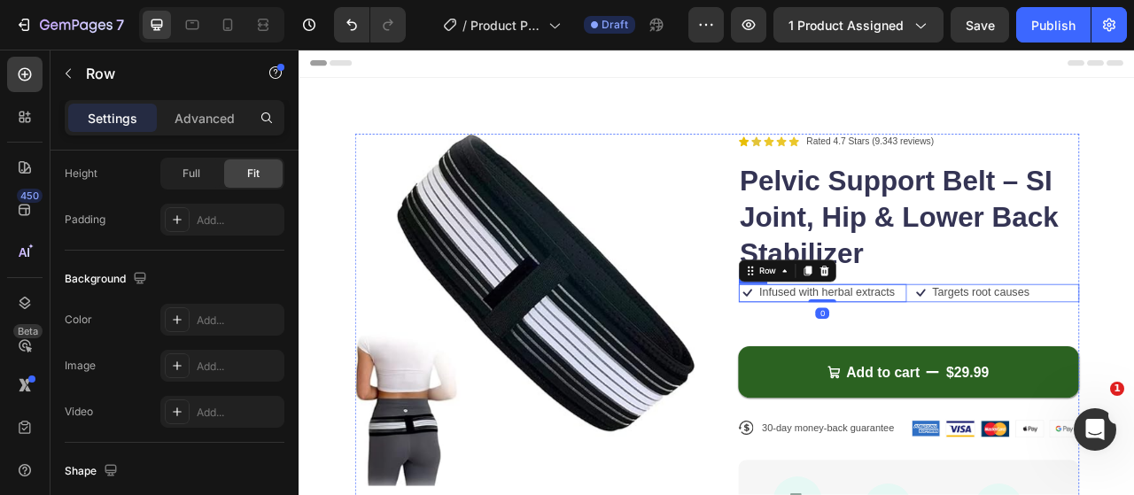
click at [1063, 360] on div "Icon Infused with herbal extracts Text Block Row 0 Icon Targets root causes Tex…" at bounding box center [1073, 359] width 433 height 23
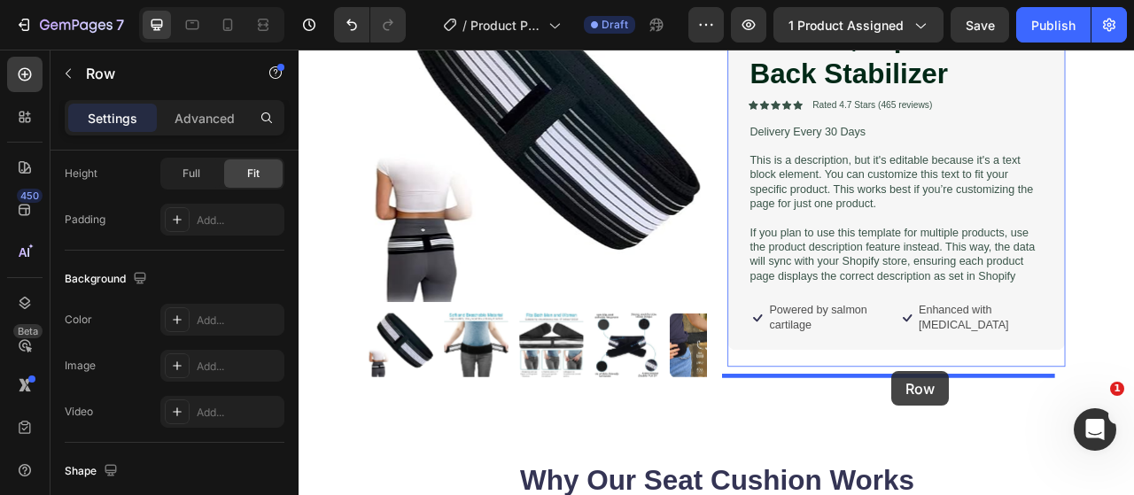
scroll to position [965, 0]
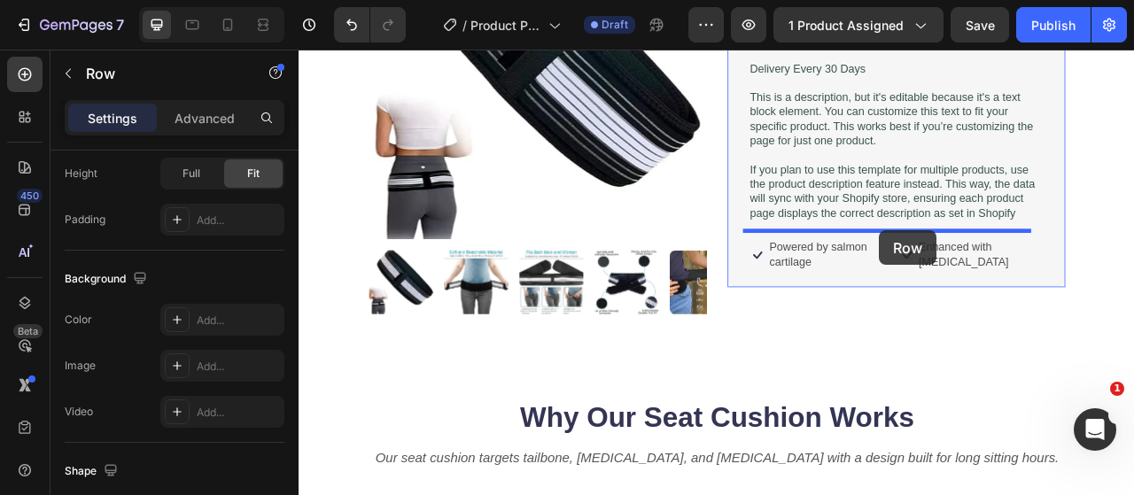
drag, startPoint x: 1062, startPoint y: 359, endPoint x: 1037, endPoint y: 280, distance: 82.6
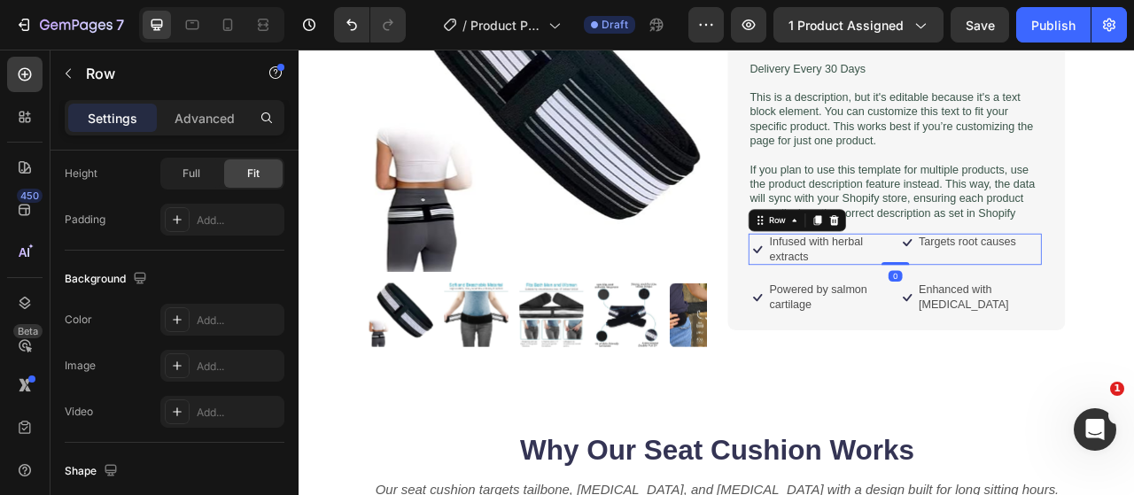
drag, startPoint x: 1049, startPoint y: 360, endPoint x: 1239, endPoint y: 461, distance: 215.1
click at [1048, 305] on div "Icon Infused with herbal extracts Text Block Row Icon Targets root causes Text …" at bounding box center [1056, 304] width 373 height 41
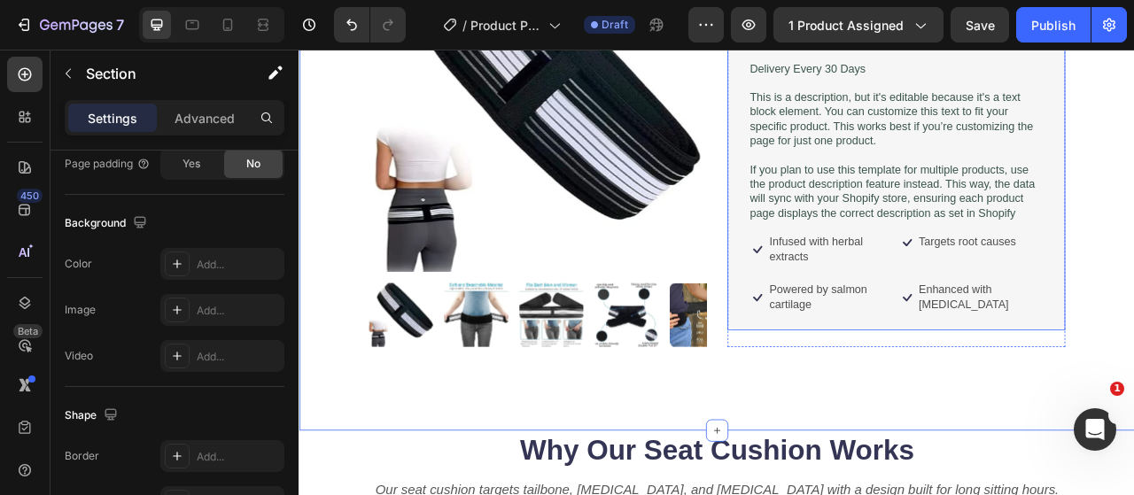
scroll to position [0, 0]
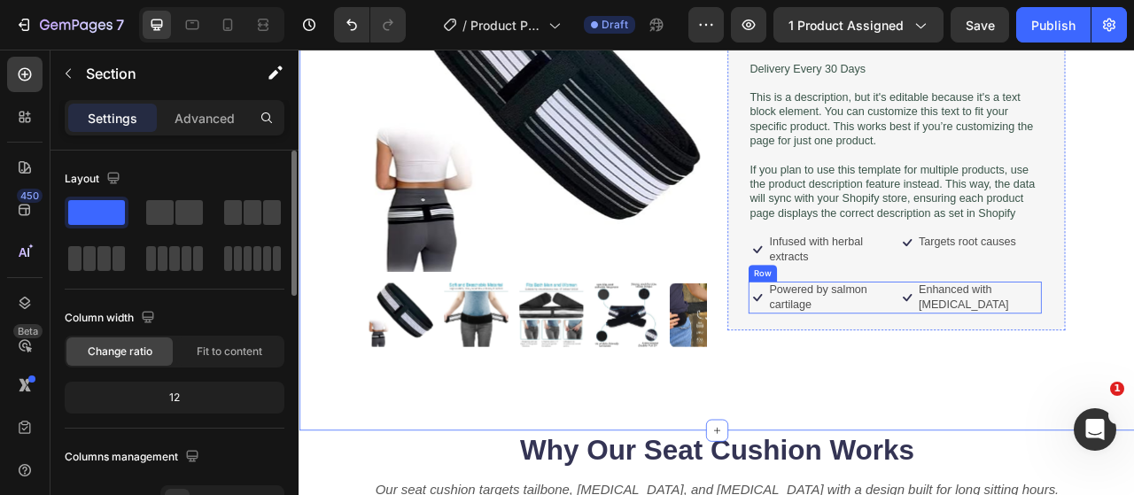
click at [1043, 379] on div "Icon Powered by salmon cartilage Text Block Row Icon Enhanced with biotin Text …" at bounding box center [1056, 365] width 373 height 41
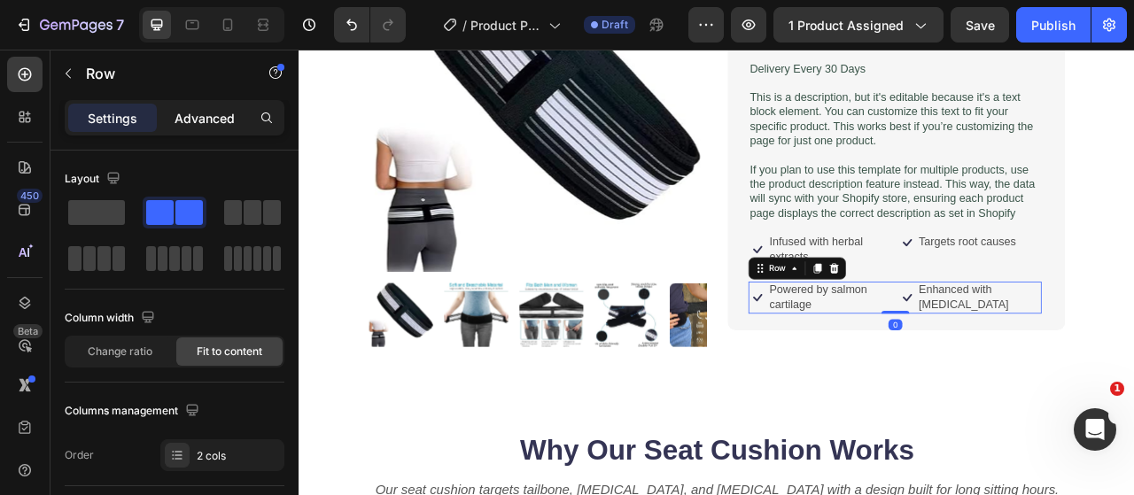
click at [240, 128] on div "Advanced" at bounding box center [204, 118] width 89 height 28
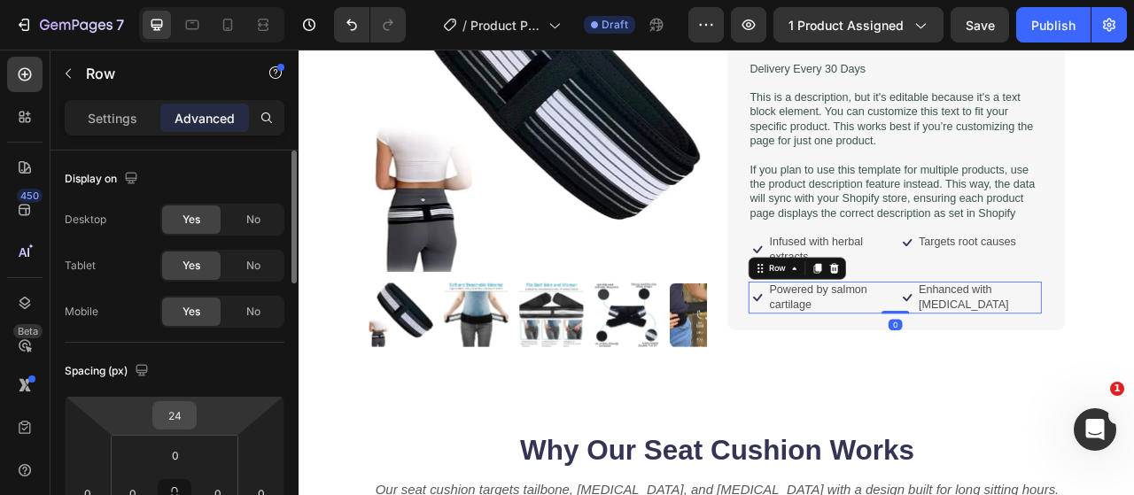
click at [186, 410] on input "24" at bounding box center [174, 415] width 35 height 27
type input "2"
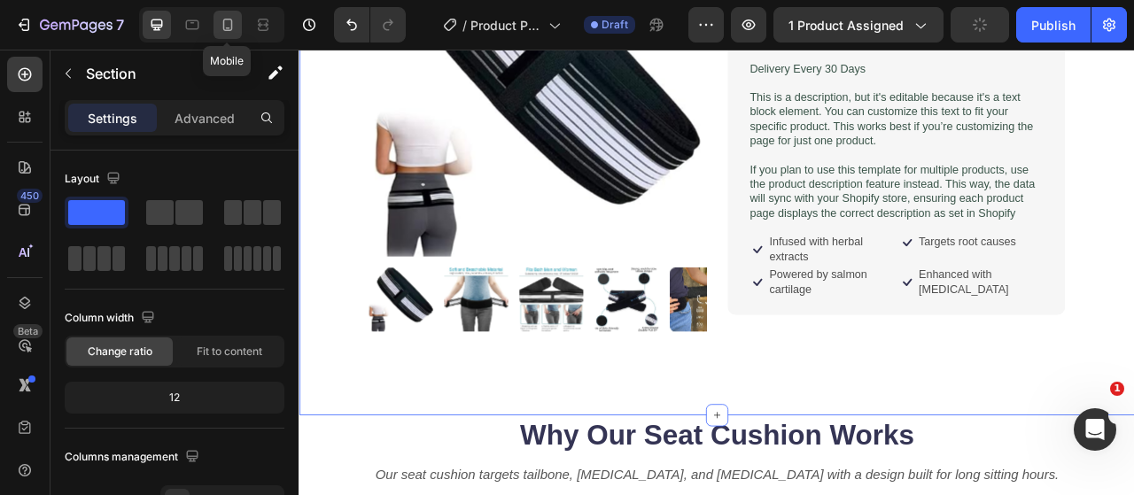
click at [234, 25] on icon at bounding box center [228, 25] width 18 height 18
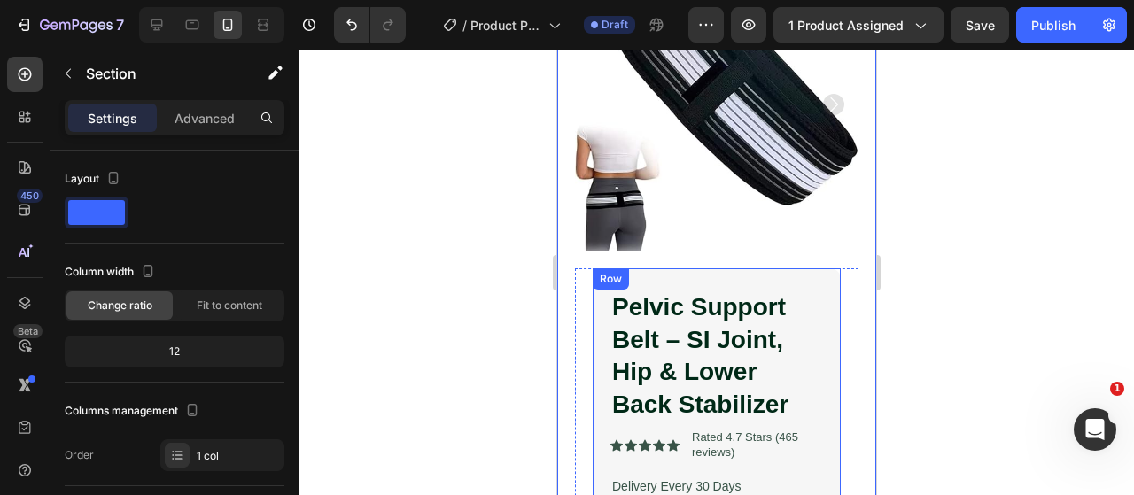
scroll to position [886, 0]
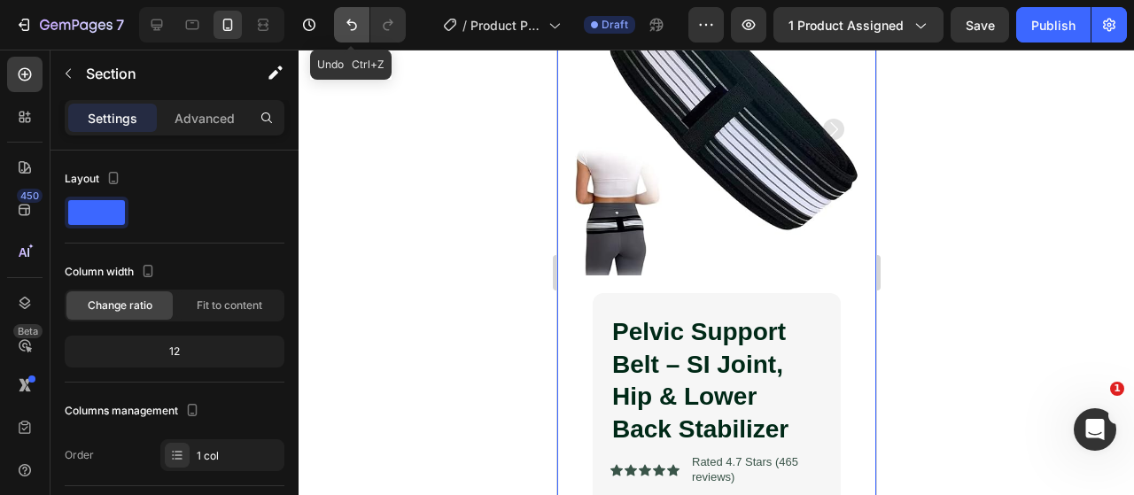
click at [345, 24] on icon "Undo/Redo" at bounding box center [352, 25] width 18 height 18
click at [345, 22] on icon "Undo/Redo" at bounding box center [352, 25] width 18 height 18
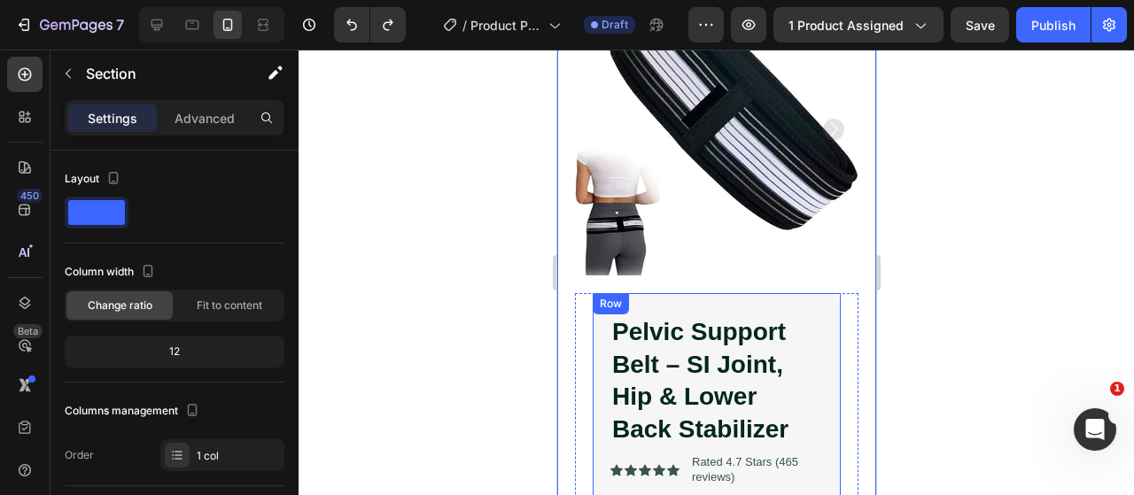
scroll to position [1417, 0]
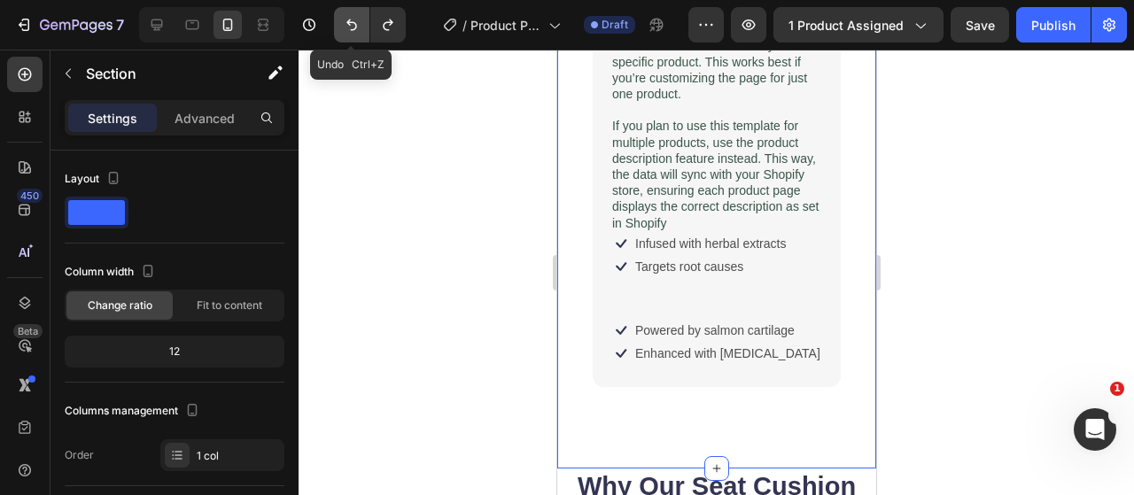
click at [347, 22] on icon "Undo/Redo" at bounding box center [351, 25] width 11 height 12
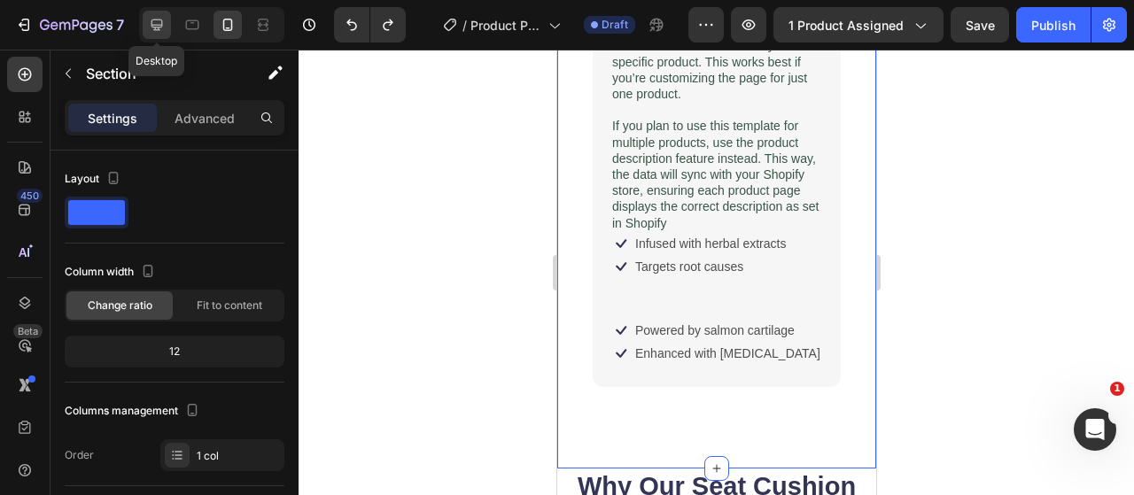
click at [153, 27] on icon at bounding box center [157, 25] width 12 height 12
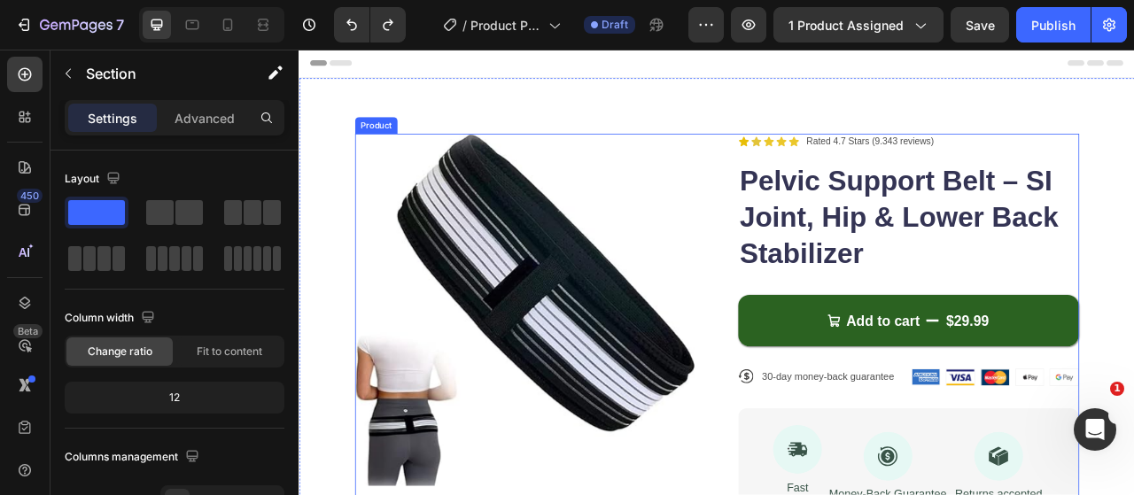
scroll to position [354, 0]
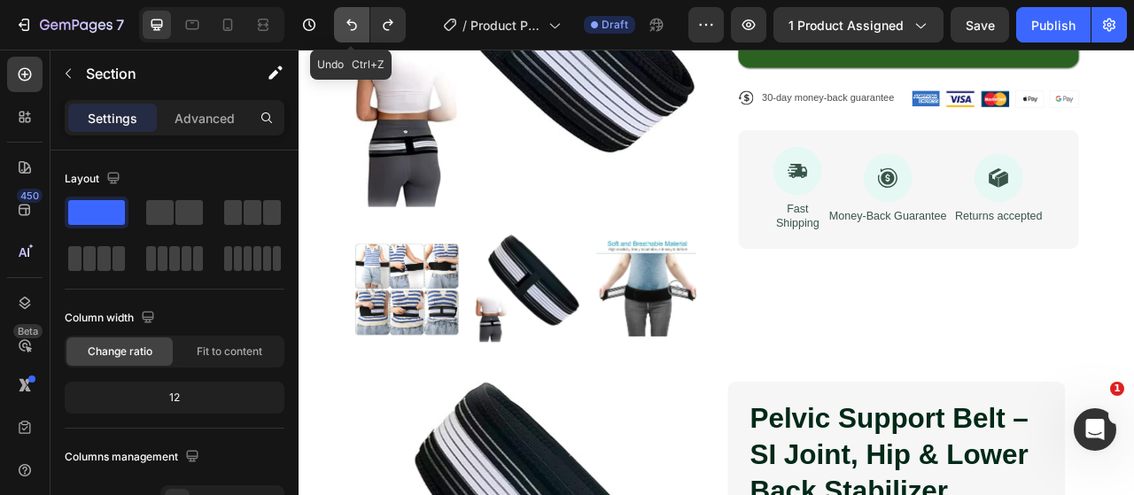
click at [358, 28] on icon "Undo/Redo" at bounding box center [352, 25] width 18 height 18
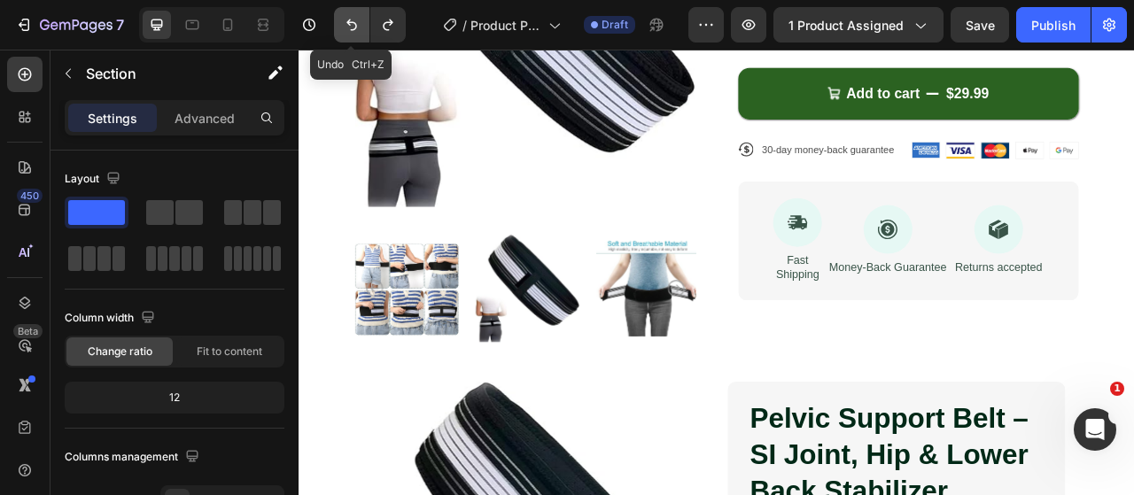
click at [358, 28] on icon "Undo/Redo" at bounding box center [352, 25] width 18 height 18
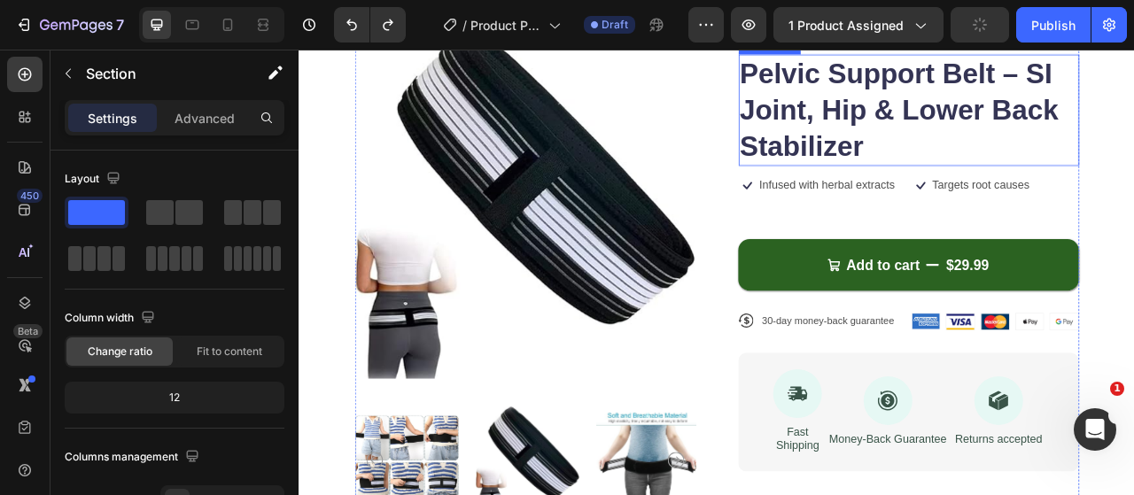
scroll to position [89, 0]
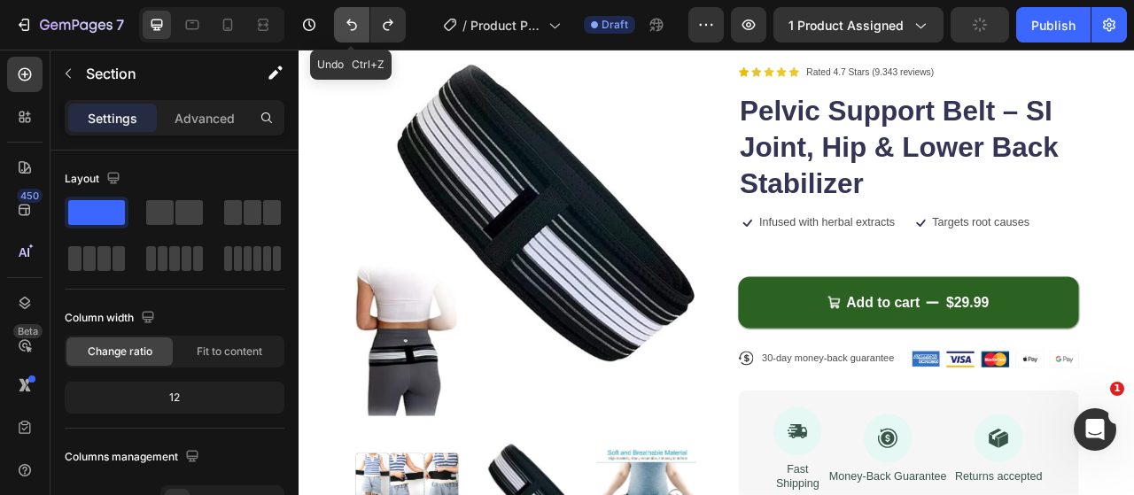
click at [345, 22] on icon "Undo/Redo" at bounding box center [352, 25] width 18 height 18
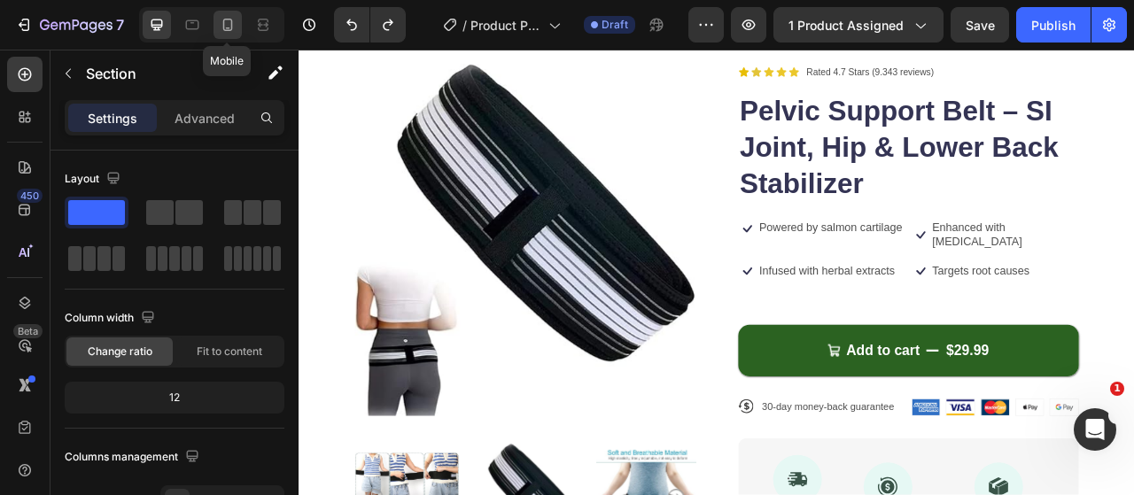
click at [236, 22] on div at bounding box center [227, 25] width 28 height 28
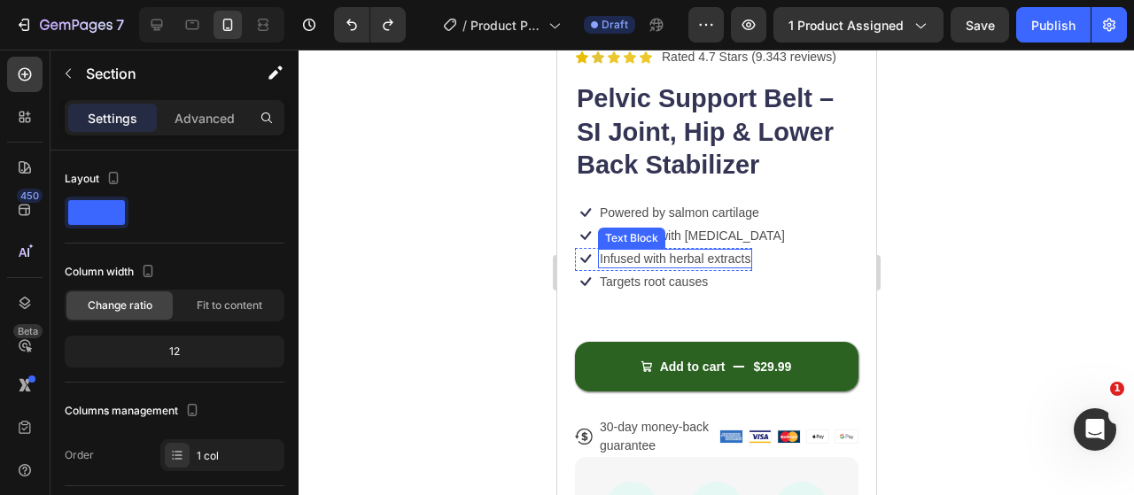
scroll to position [354, 0]
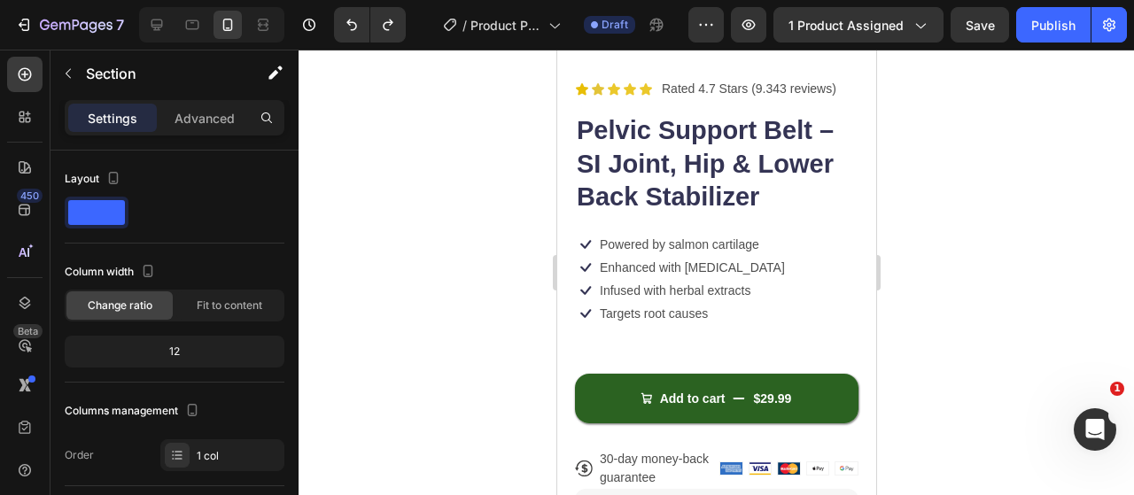
click at [446, 262] on div at bounding box center [715, 272] width 835 height 445
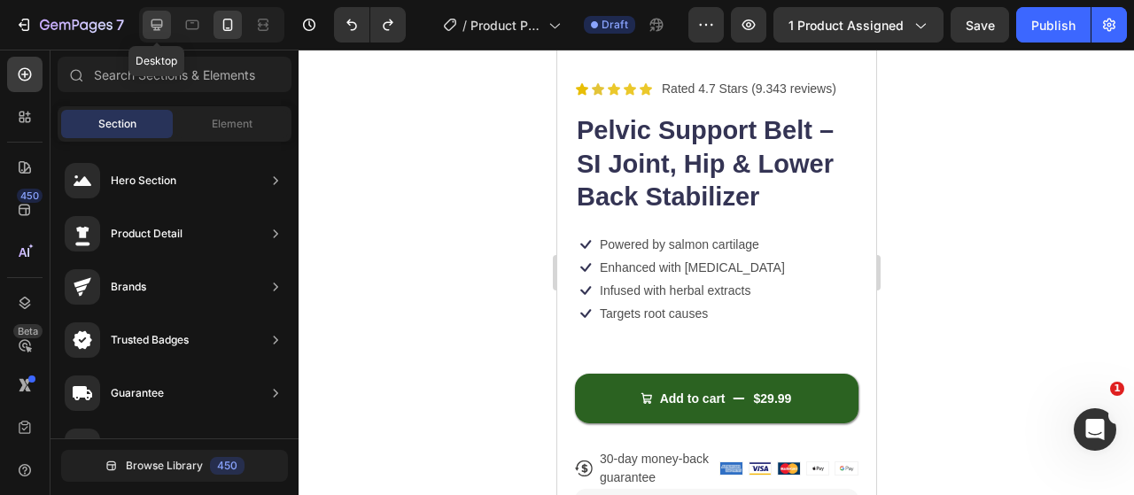
click at [154, 20] on icon at bounding box center [157, 25] width 18 height 18
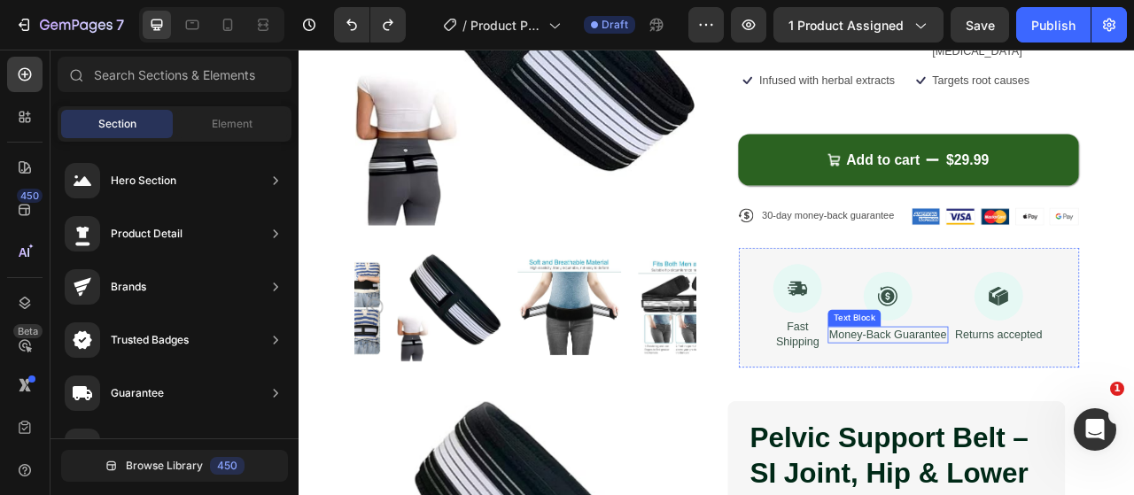
scroll to position [89, 0]
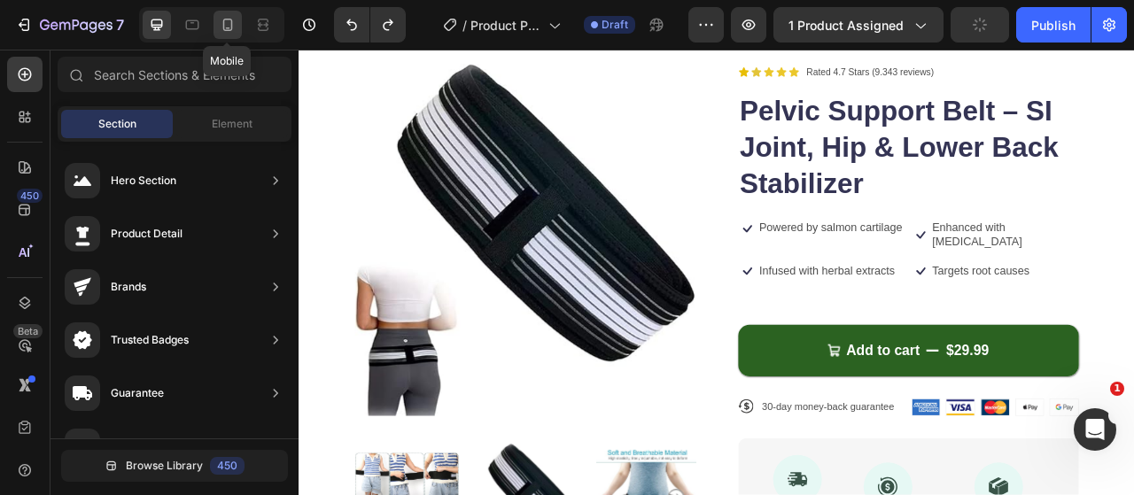
click at [229, 35] on div at bounding box center [227, 25] width 28 height 28
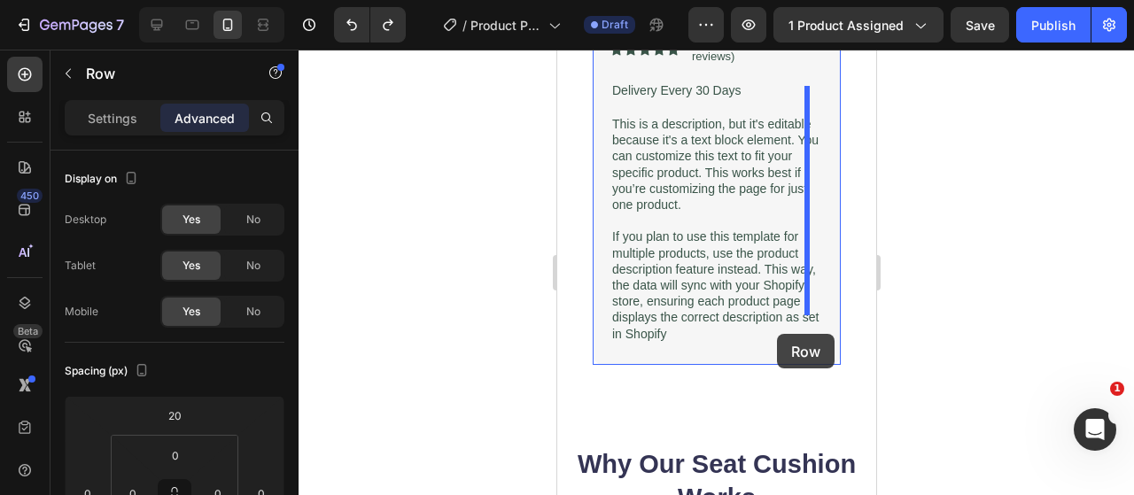
scroll to position [1506, 0]
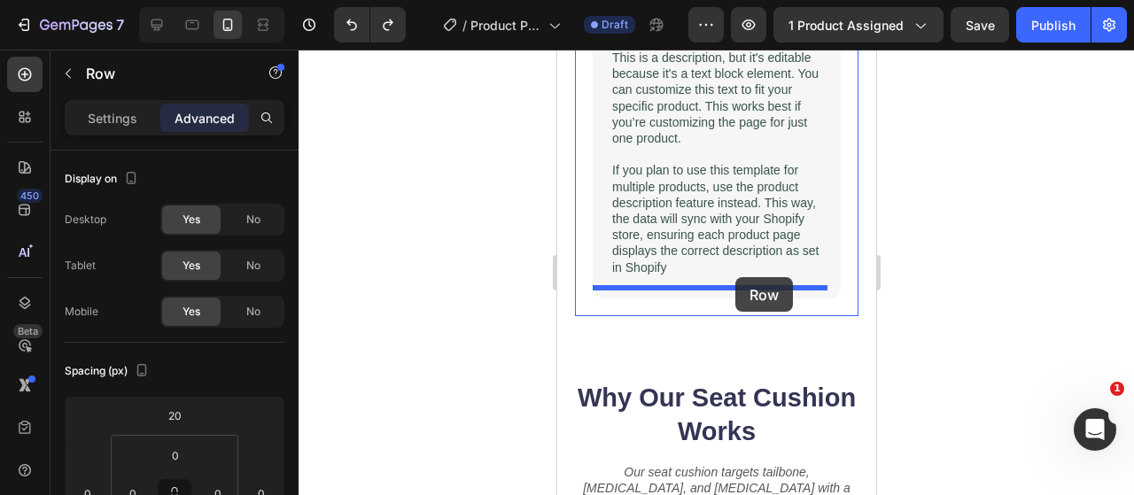
drag, startPoint x: 810, startPoint y: 339, endPoint x: 734, endPoint y: 277, distance: 98.2
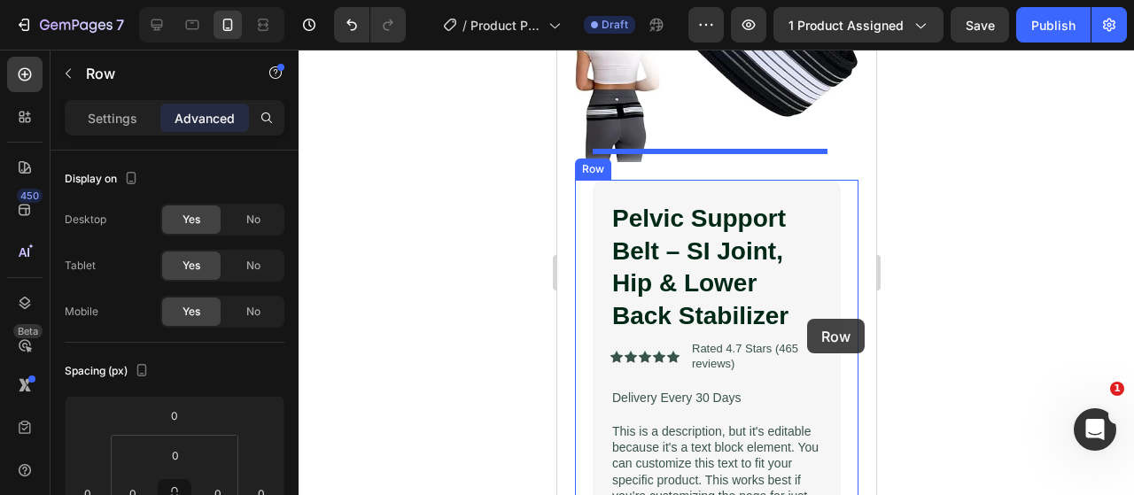
scroll to position [1088, 0]
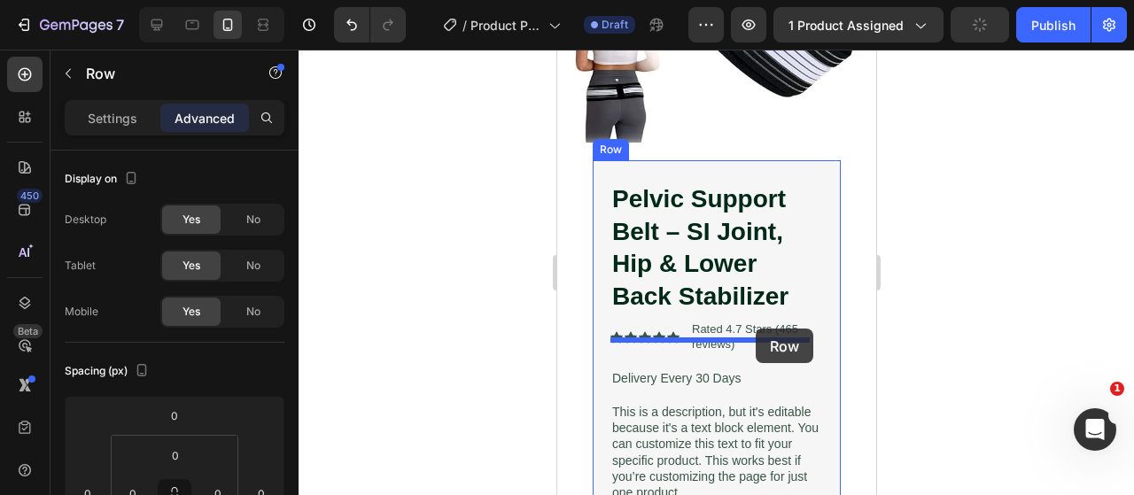
drag, startPoint x: 803, startPoint y: 268, endPoint x: 755, endPoint y: 329, distance: 77.5
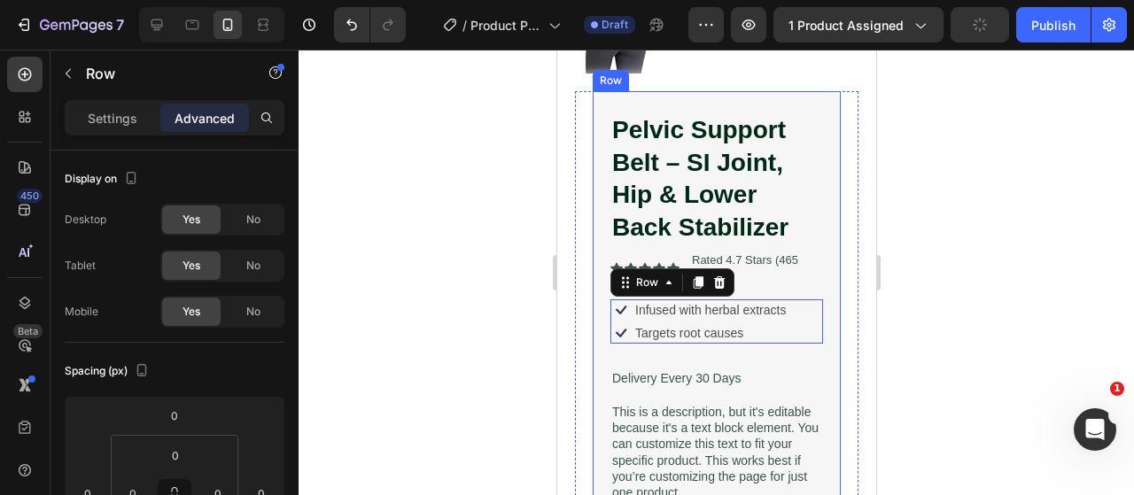
scroll to position [1019, 0]
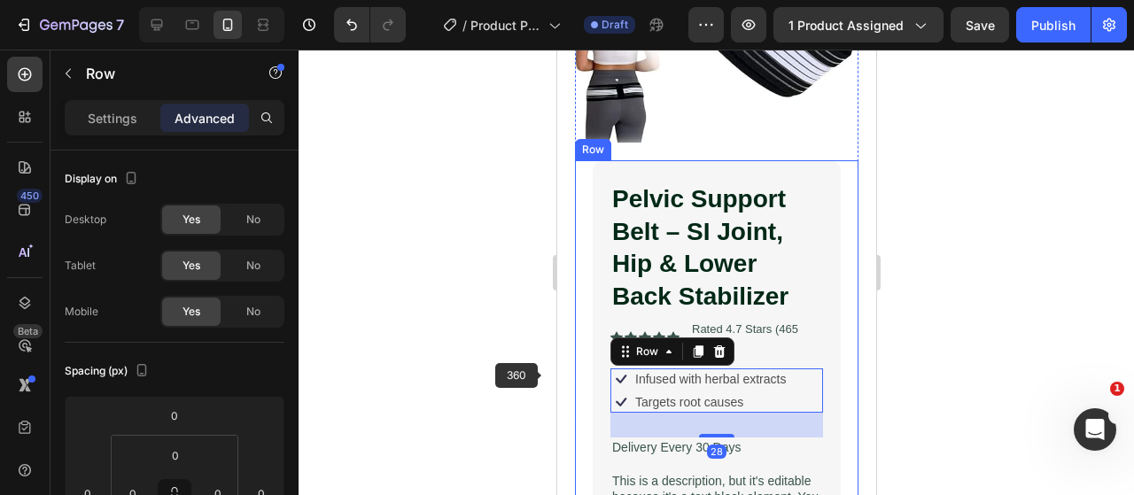
click at [476, 348] on div at bounding box center [715, 272] width 835 height 445
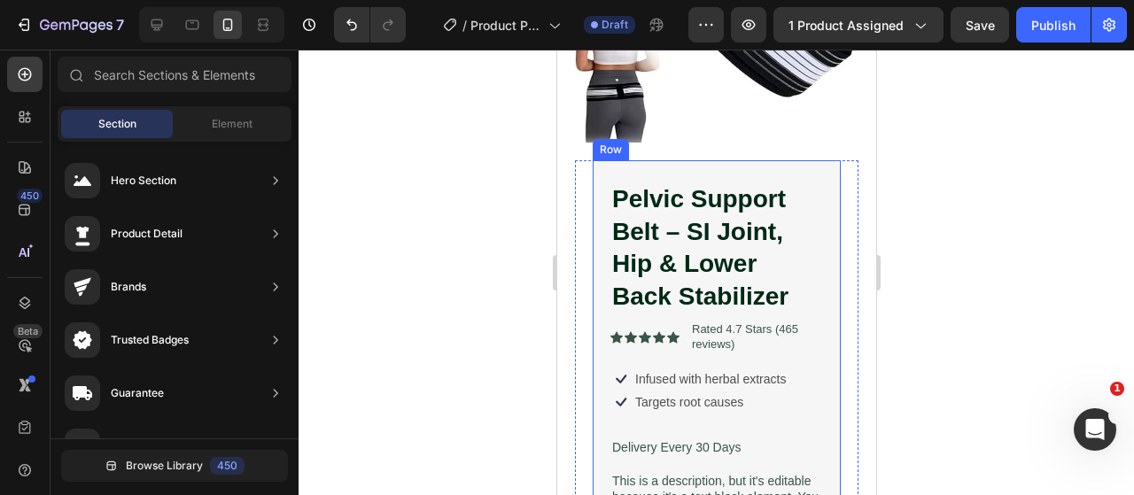
click at [1019, 347] on div at bounding box center [715, 272] width 835 height 445
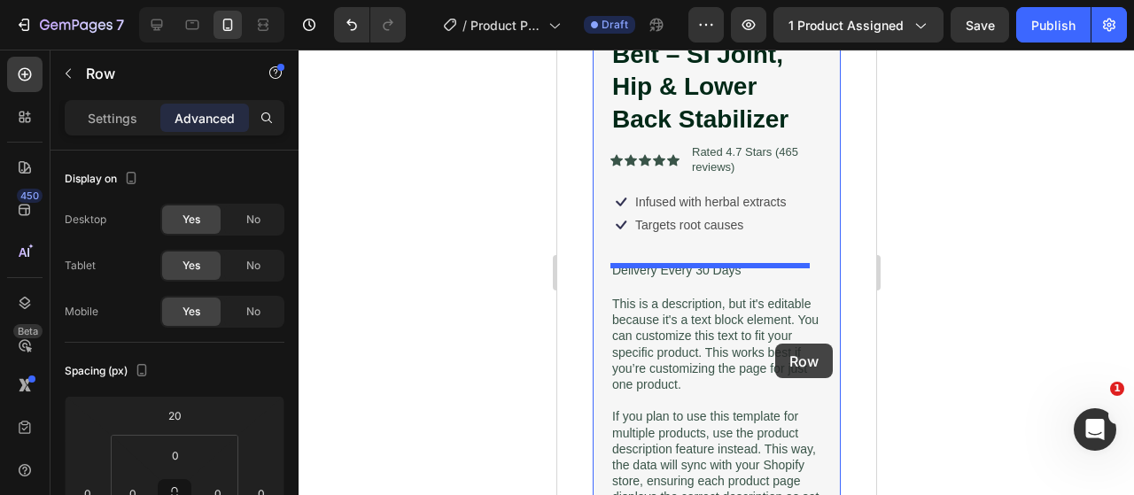
scroll to position [1107, 0]
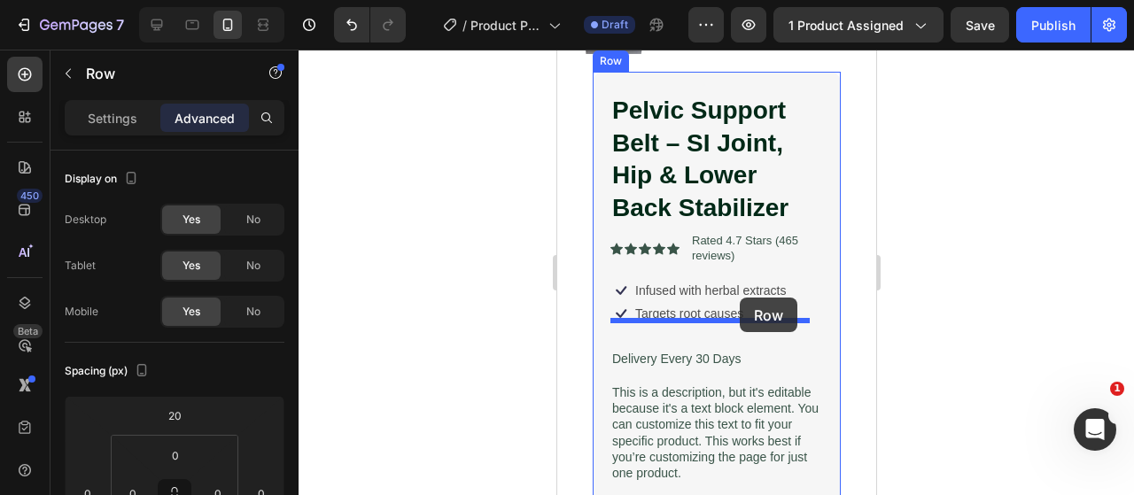
drag, startPoint x: 791, startPoint y: 396, endPoint x: 739, endPoint y: 298, distance: 111.3
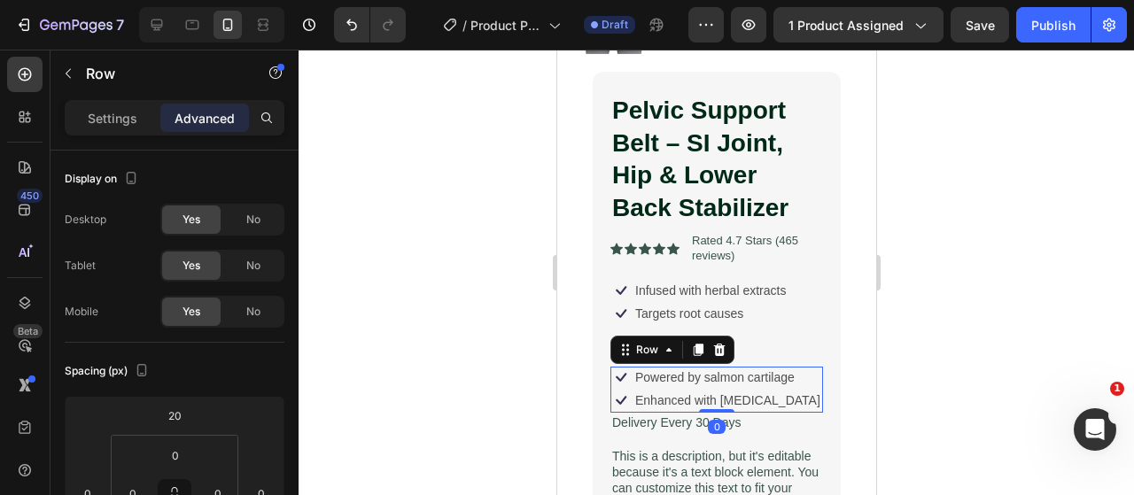
click at [536, 379] on div at bounding box center [715, 272] width 835 height 445
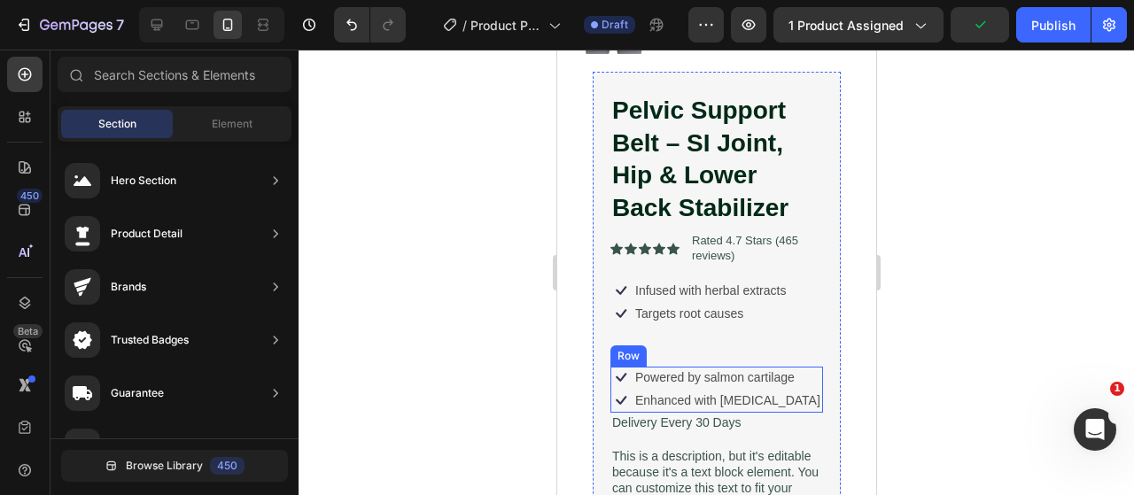
click at [796, 367] on div "Icon Powered by salmon cartilage Text Block Row Icon Enhanced with biotin Text …" at bounding box center [715, 390] width 213 height 46
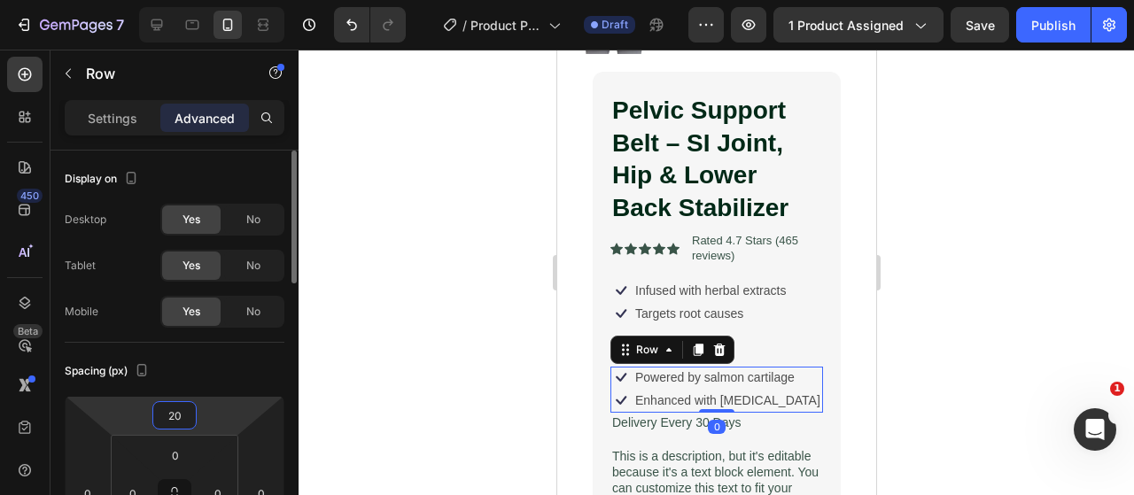
click at [166, 408] on input "20" at bounding box center [174, 415] width 35 height 27
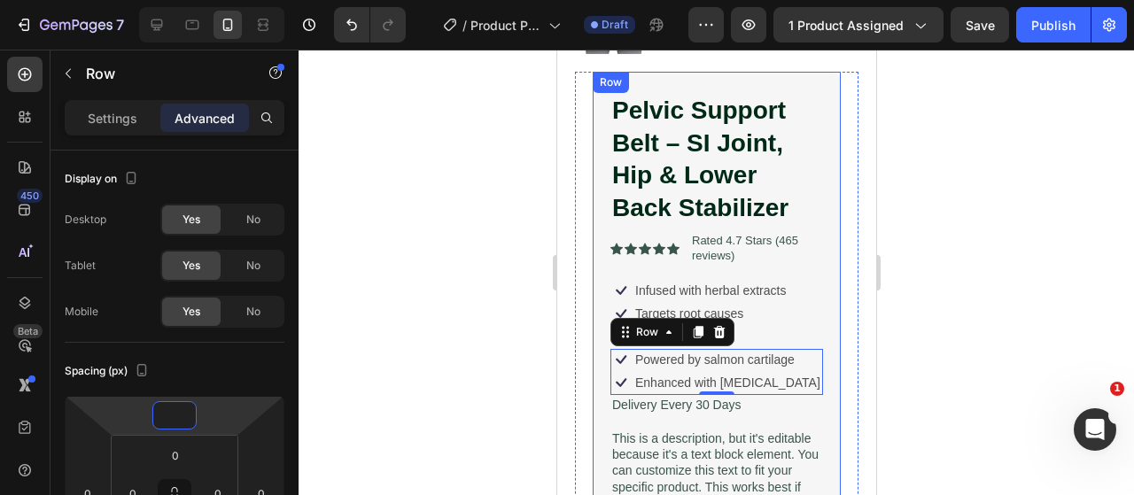
click at [622, 398] on div "Pelvic Support Belt – SI Joint, Hip & Lower Back Stabilizer Product Title Icon …" at bounding box center [715, 375] width 213 height 564
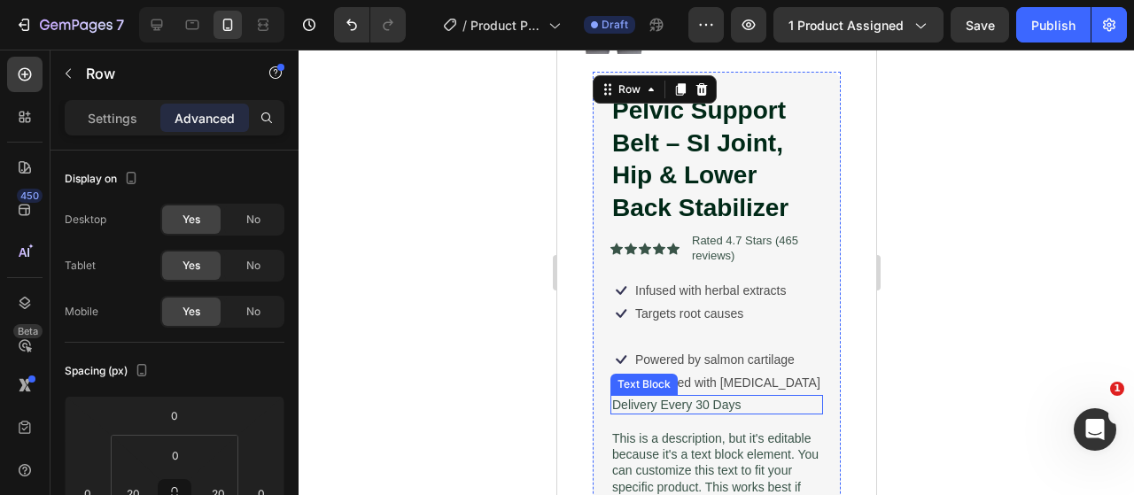
click at [729, 397] on p "Delivery Every 30 Days" at bounding box center [715, 405] width 209 height 16
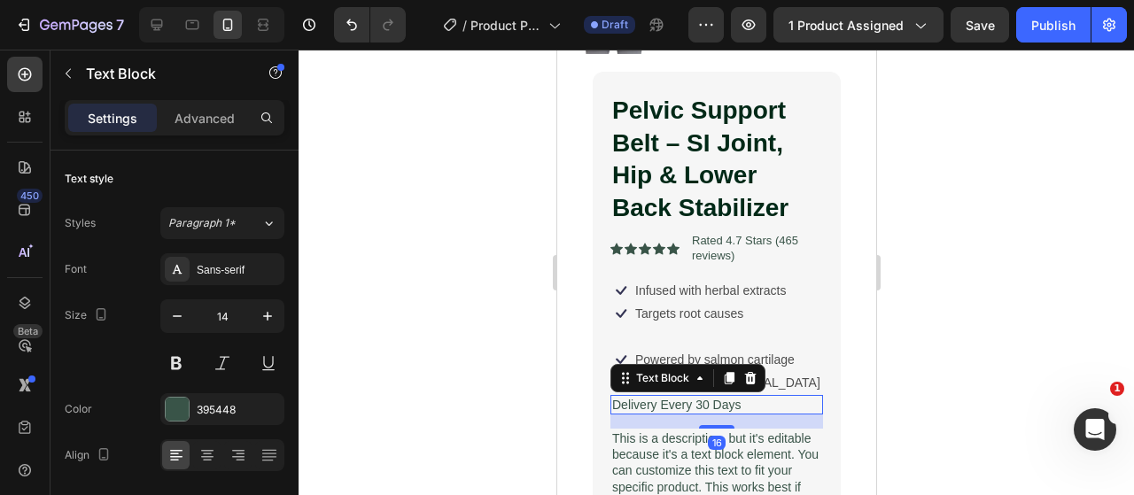
click at [185, 136] on div "Settings Advanced" at bounding box center [174, 125] width 248 height 50
click at [185, 121] on p "Advanced" at bounding box center [204, 118] width 60 height 19
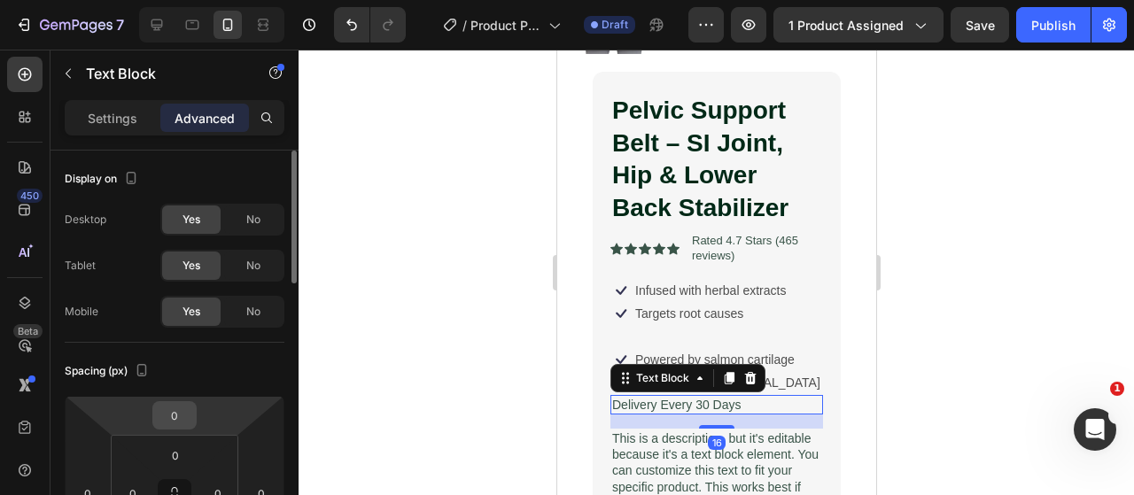
click at [186, 414] on input "0" at bounding box center [174, 415] width 35 height 27
type input "030"
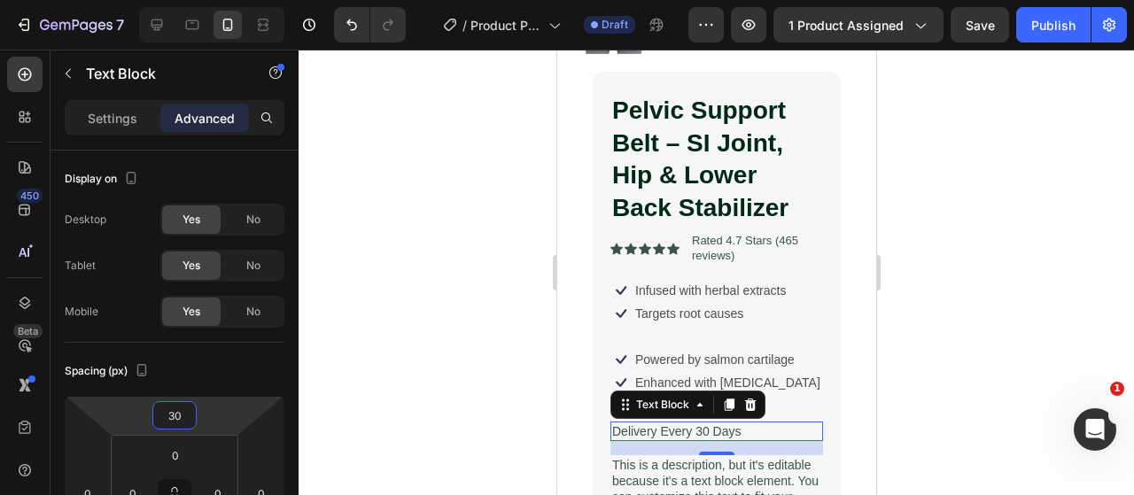
click at [427, 345] on div at bounding box center [715, 272] width 835 height 445
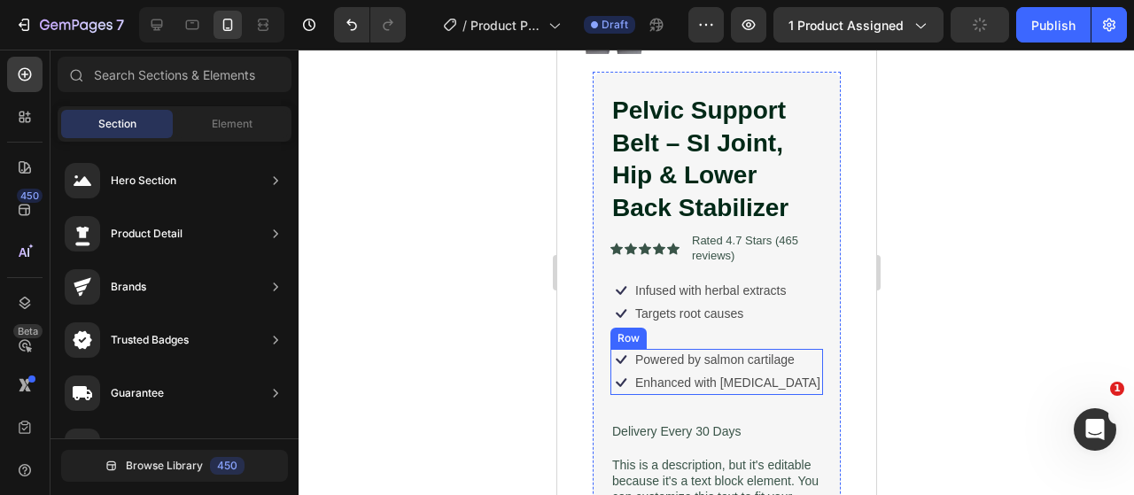
click at [802, 349] on div "Icon Powered by salmon cartilage Text Block Row Icon Enhanced with biotin Text …" at bounding box center [715, 372] width 213 height 46
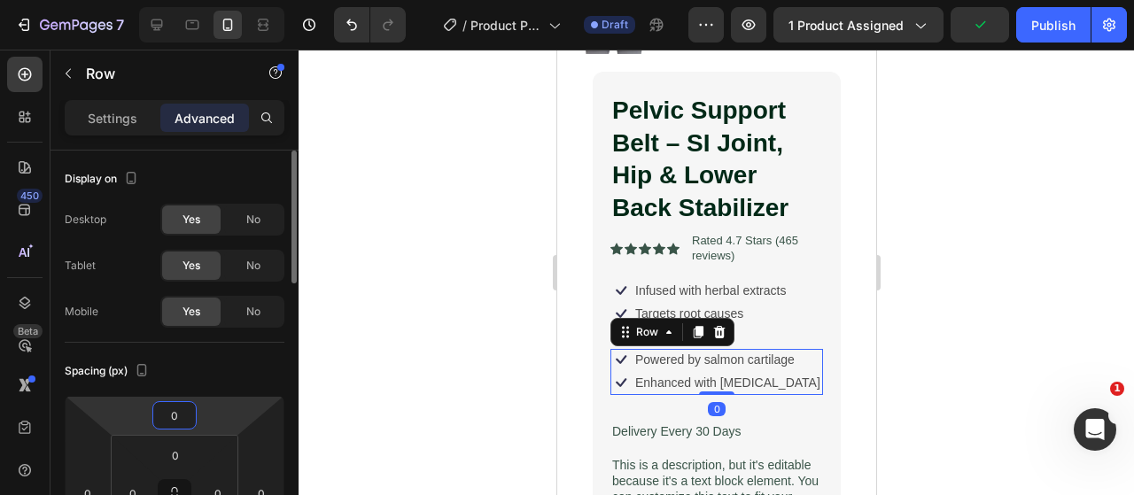
click at [181, 418] on input "0" at bounding box center [174, 415] width 35 height 27
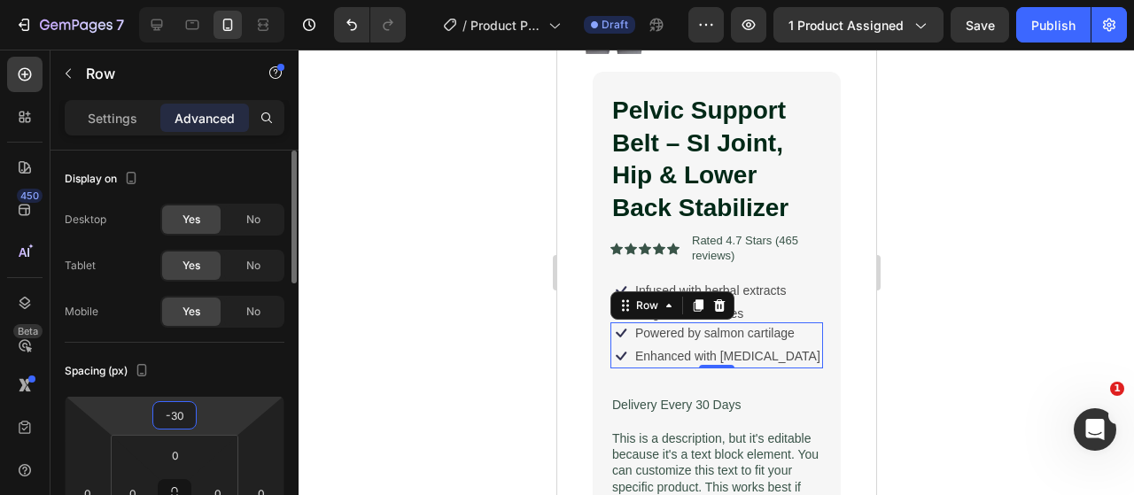
type input "-3"
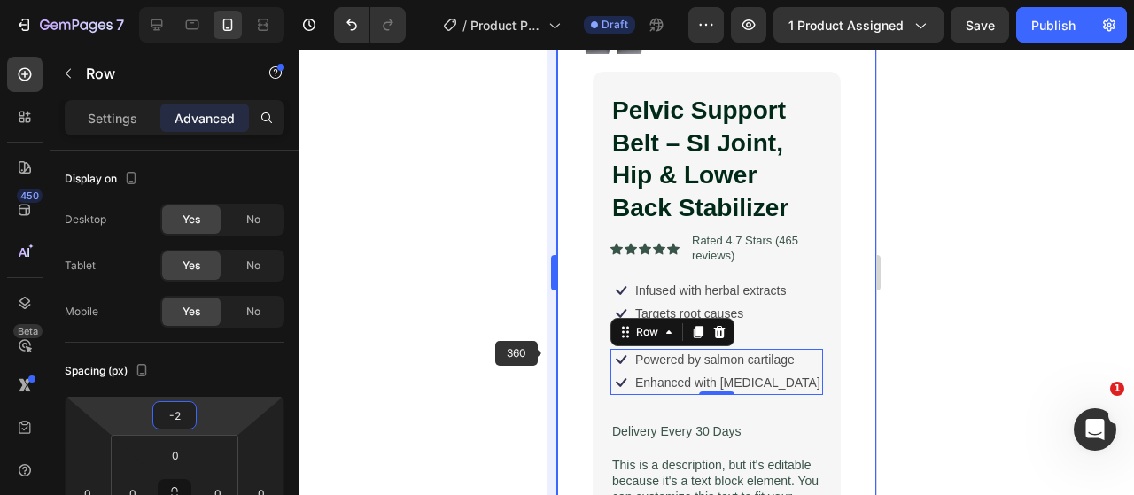
type input "-20"
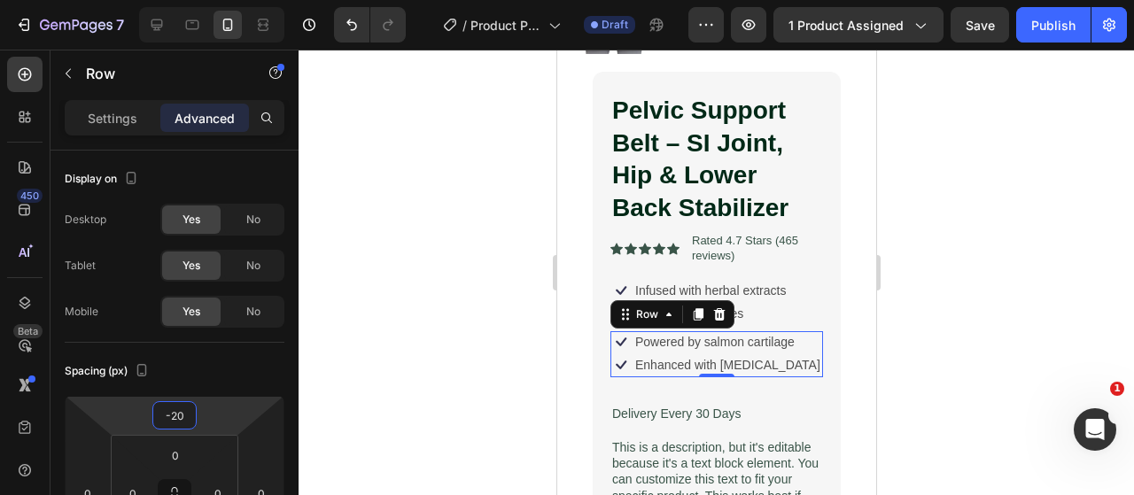
click at [466, 314] on div at bounding box center [715, 272] width 835 height 445
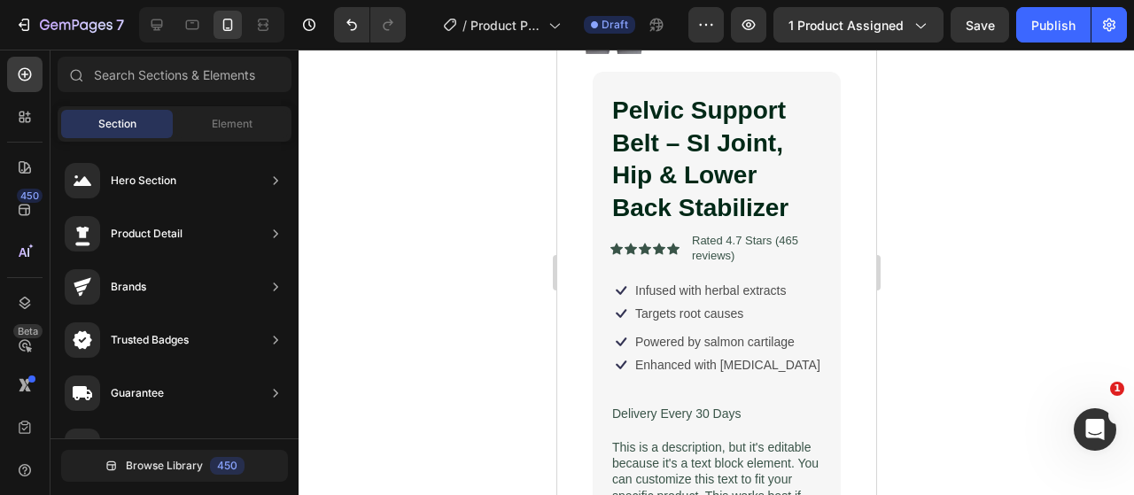
click at [163, 45] on div "7 Version history / Product Page - Aug 27, 09:17:55 Draft Preview 1 product ass…" at bounding box center [567, 25] width 1134 height 50
click at [160, 35] on div at bounding box center [157, 25] width 28 height 28
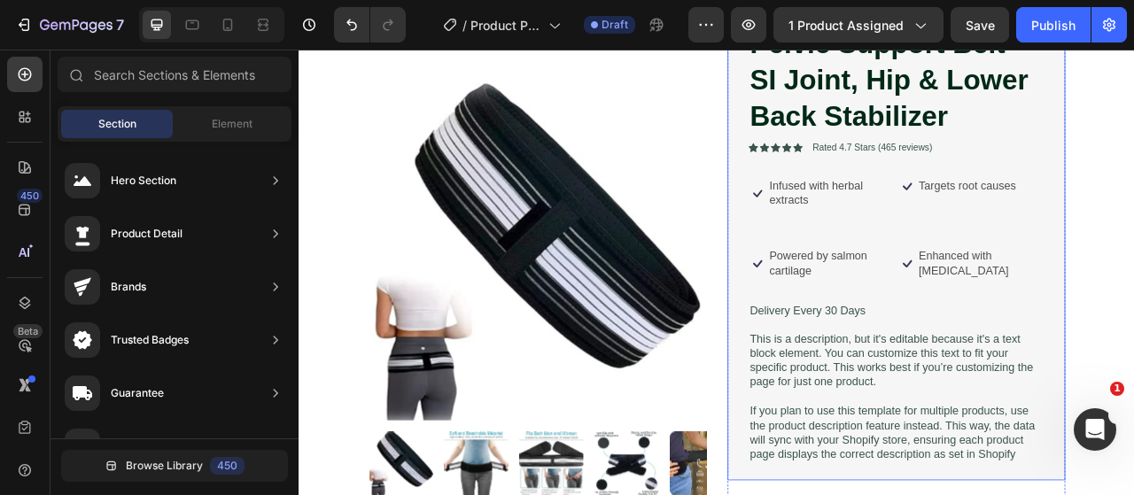
scroll to position [919, 0]
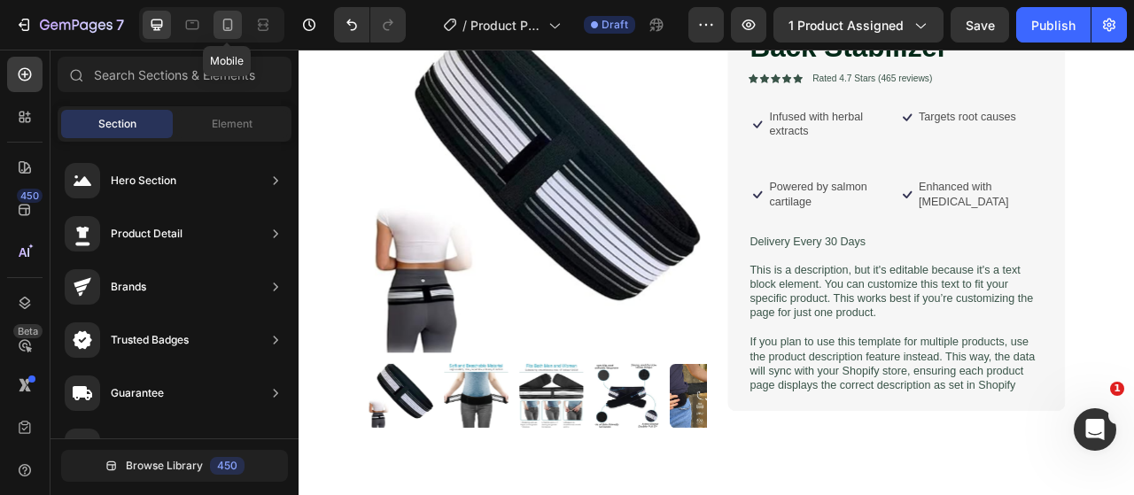
drag, startPoint x: 229, startPoint y: 24, endPoint x: 17, endPoint y: 74, distance: 218.3
click at [229, 24] on icon at bounding box center [228, 25] width 18 height 18
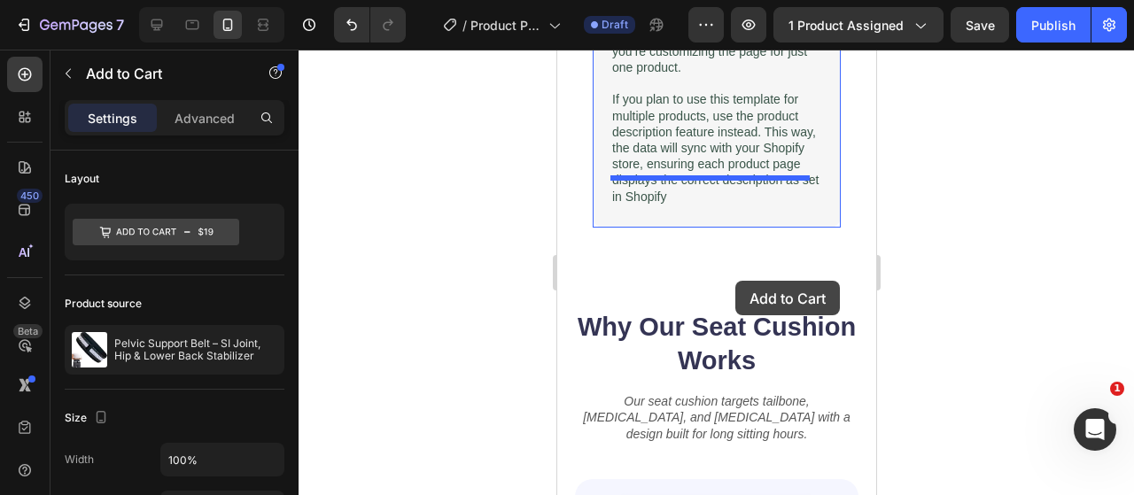
scroll to position [1441, 0]
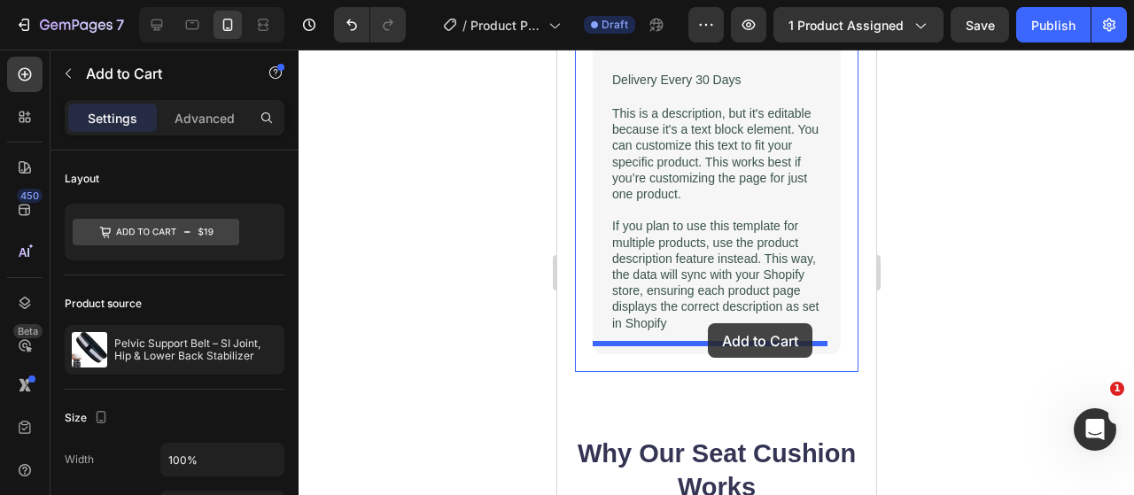
drag, startPoint x: 701, startPoint y: 122, endPoint x: 707, endPoint y: 323, distance: 201.1
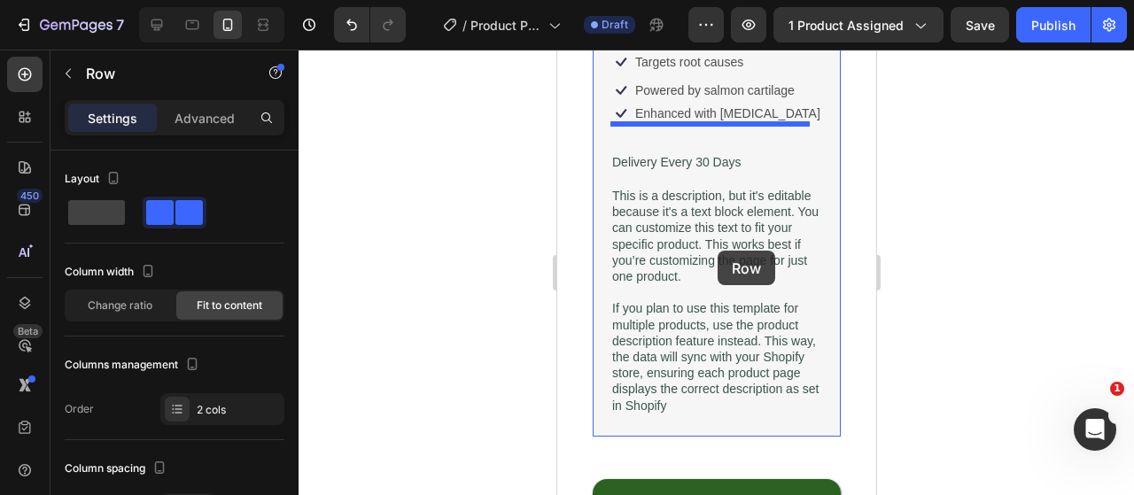
scroll to position [1544, 0]
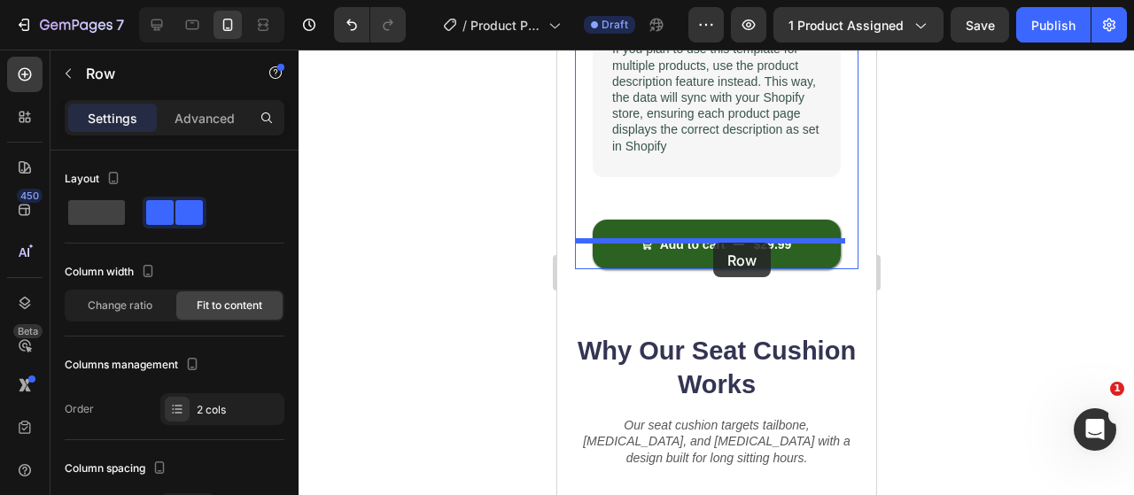
drag, startPoint x: 708, startPoint y: 213, endPoint x: 712, endPoint y: 243, distance: 29.6
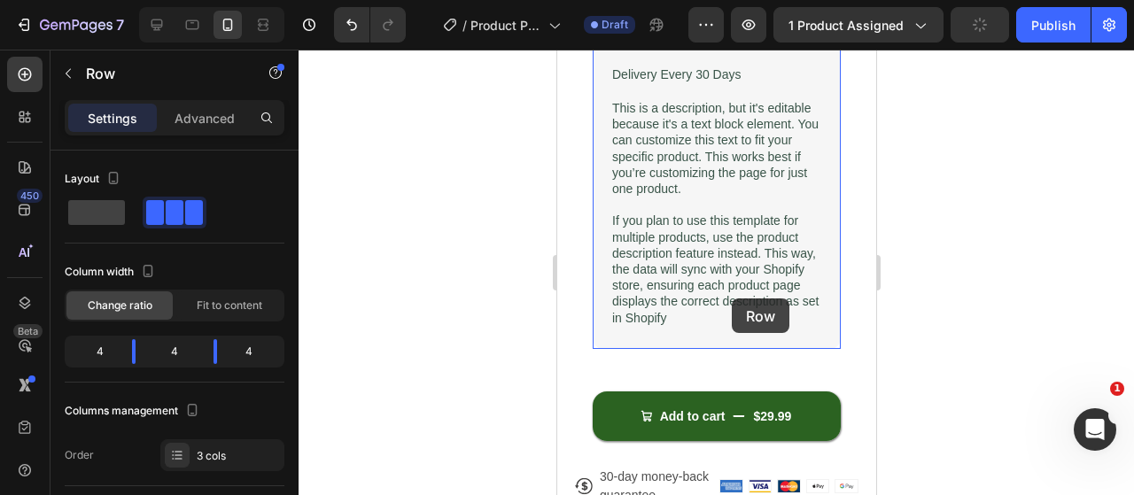
scroll to position [1478, 0]
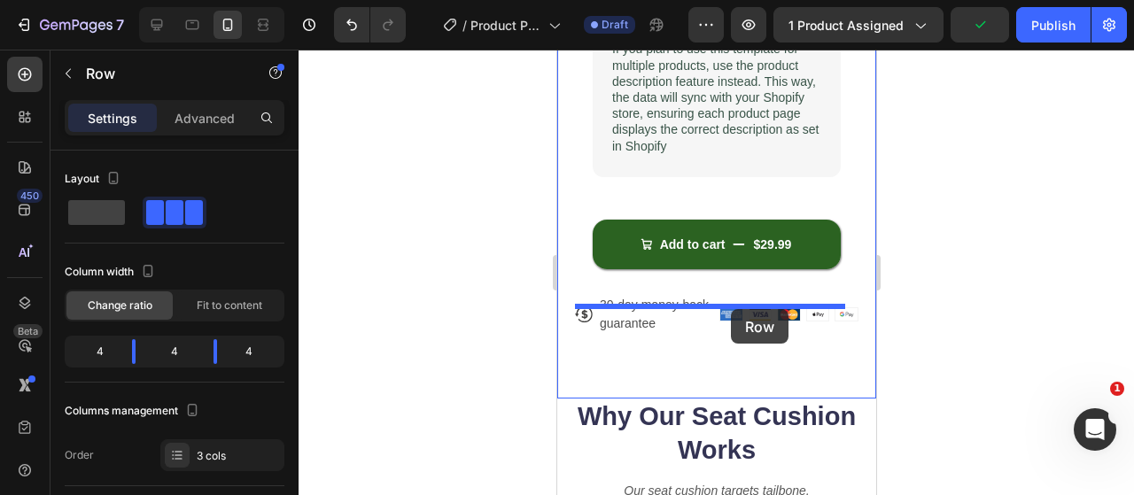
drag, startPoint x: 726, startPoint y: 245, endPoint x: 730, endPoint y: 309, distance: 63.9
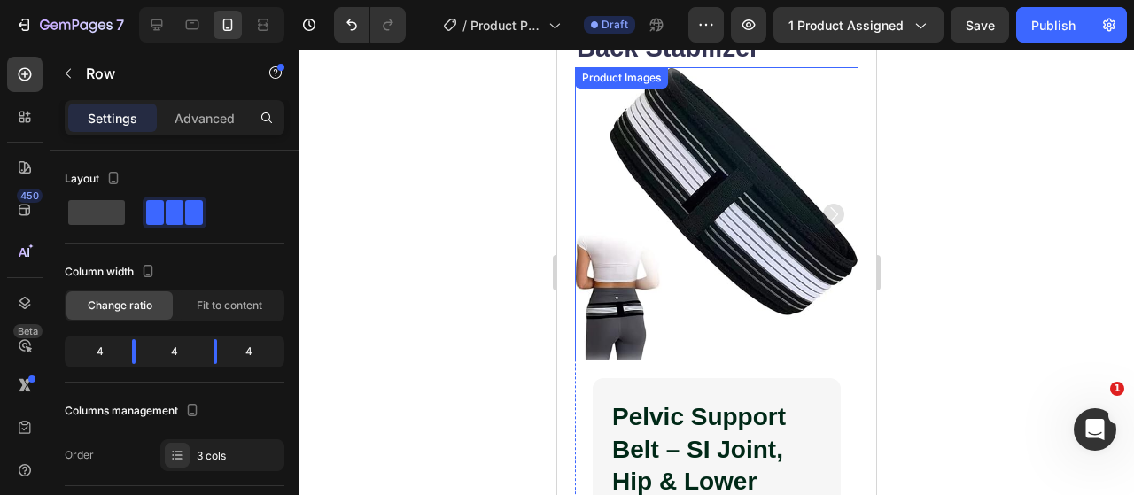
scroll to position [169, 0]
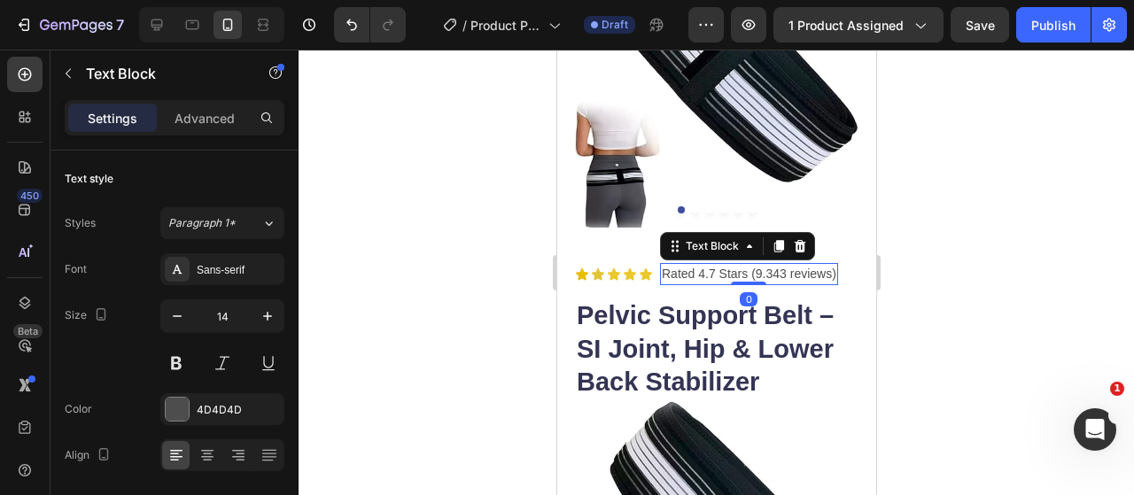
drag, startPoint x: 418, startPoint y: 275, endPoint x: 528, endPoint y: 275, distance: 109.8
click at [446, 275] on div at bounding box center [715, 272] width 835 height 445
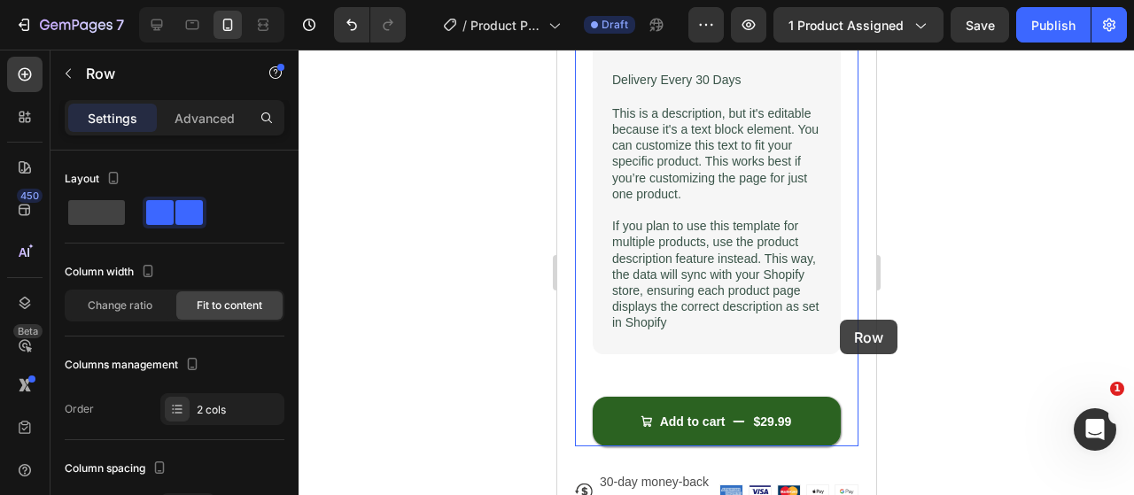
scroll to position [789, 0]
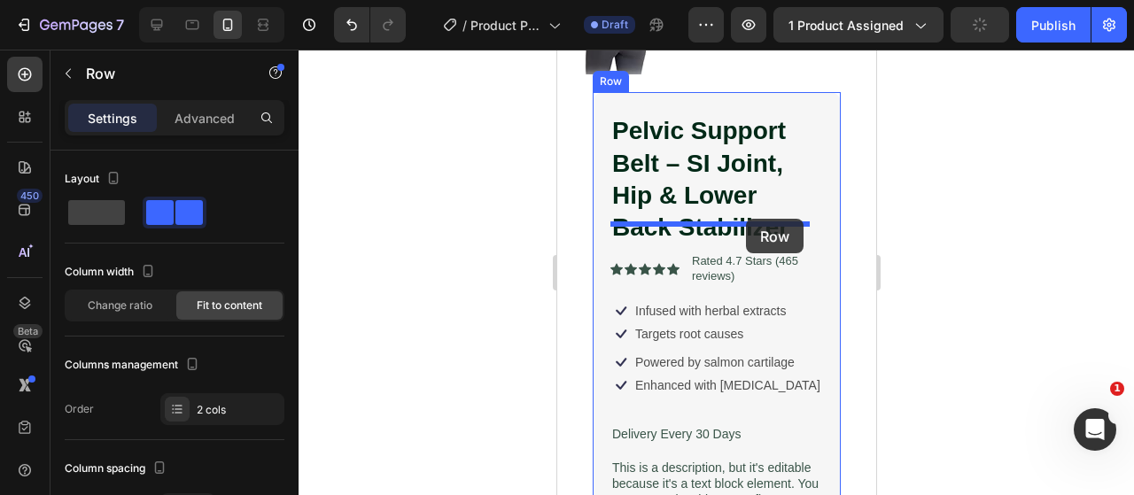
drag, startPoint x: 837, startPoint y: 259, endPoint x: 745, endPoint y: 219, distance: 100.4
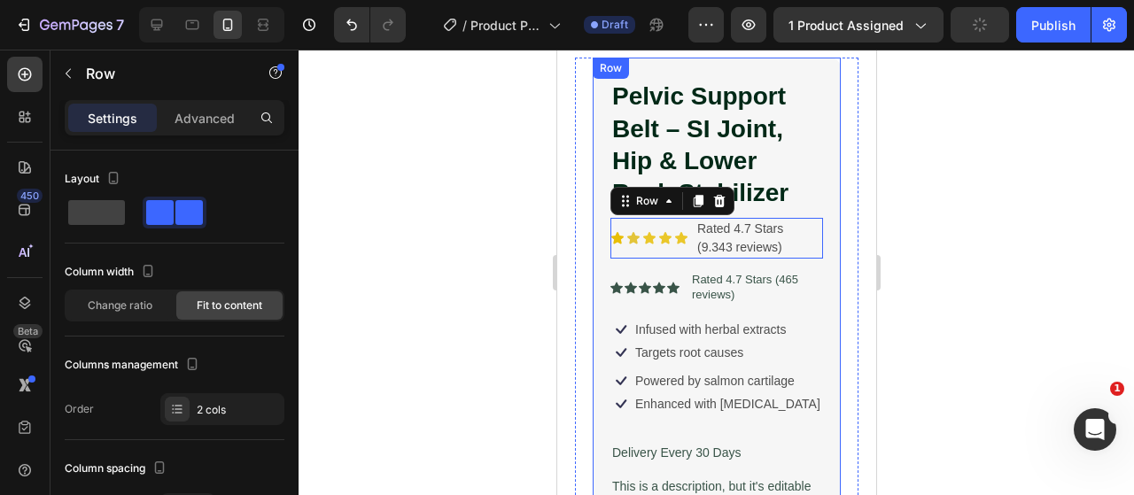
scroll to position [755, 0]
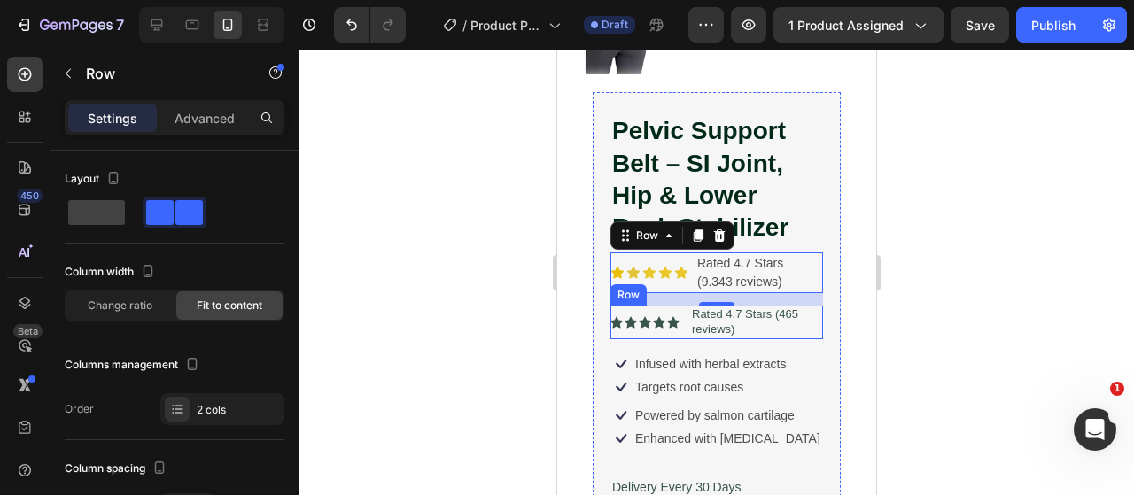
click at [682, 306] on div "Icon Icon Icon Icon Icon Icon List Rated 4.7 Stars (465 reviews) Text Block Row" at bounding box center [715, 323] width 213 height 34
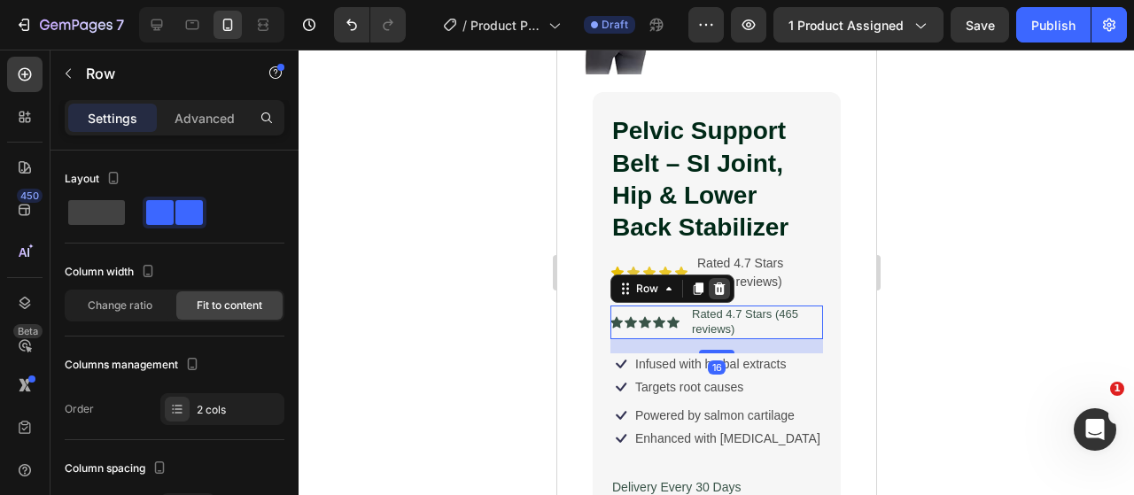
click at [719, 283] on icon at bounding box center [719, 289] width 12 height 12
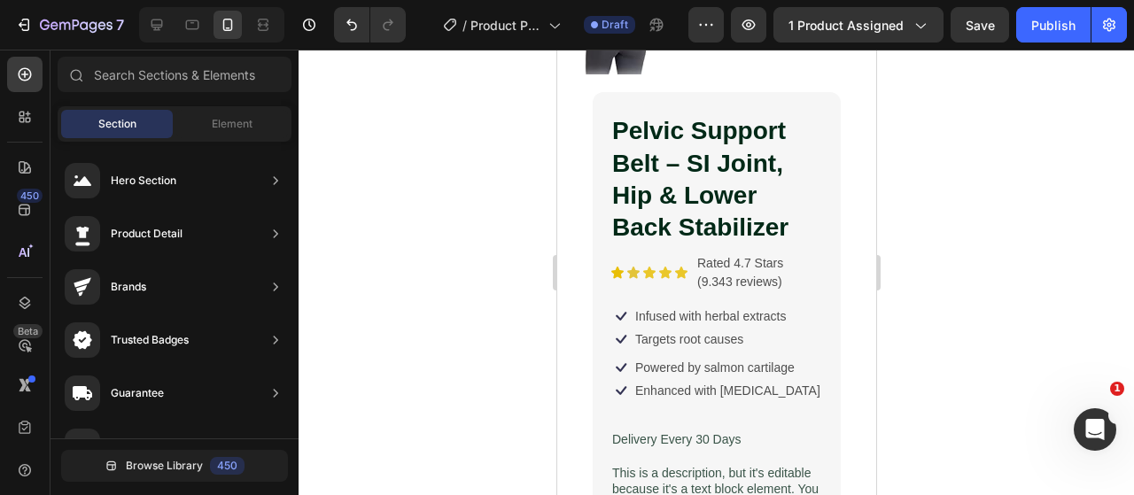
click at [455, 307] on div at bounding box center [715, 272] width 835 height 445
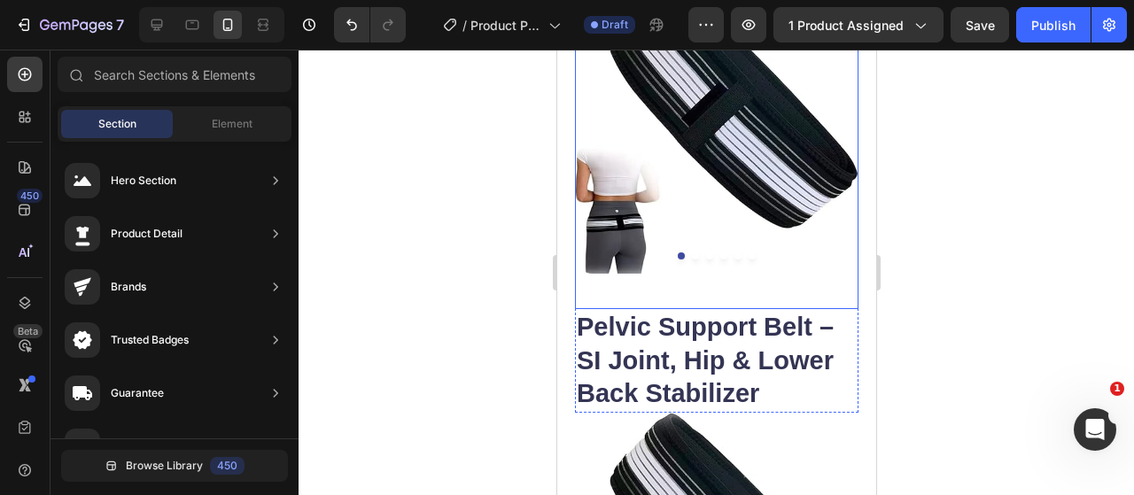
scroll to position [0, 0]
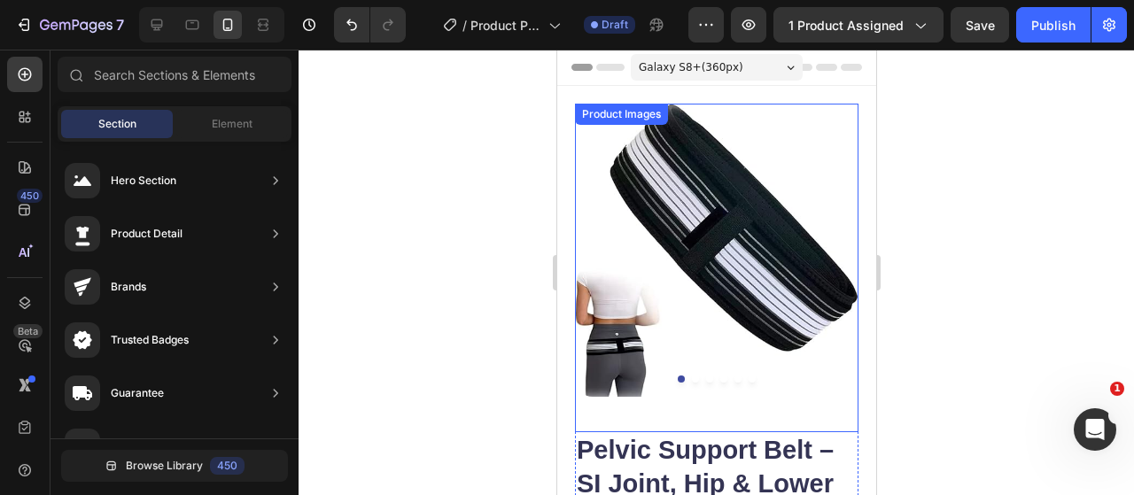
click at [760, 218] on img at bounding box center [715, 250] width 283 height 293
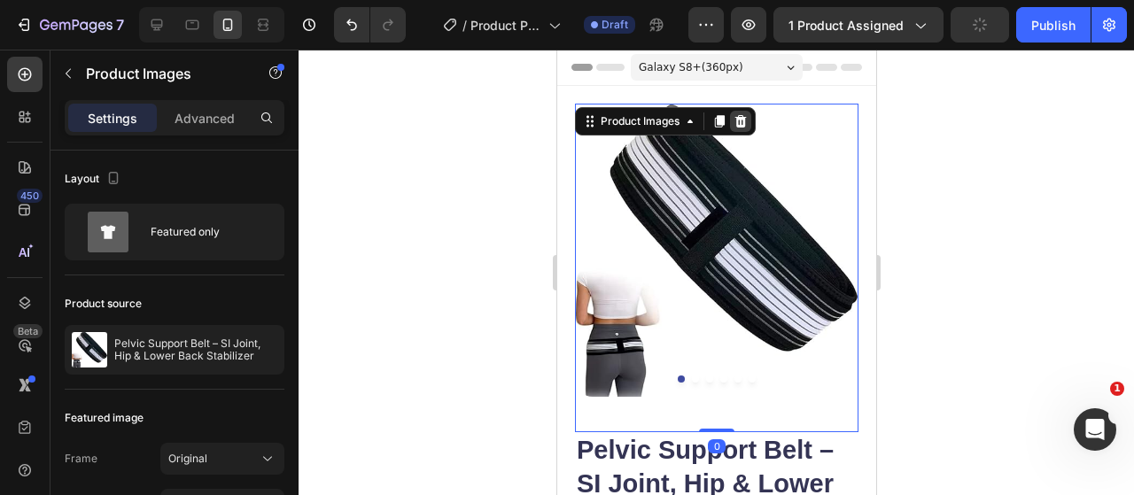
click at [746, 124] on icon at bounding box center [739, 121] width 14 height 14
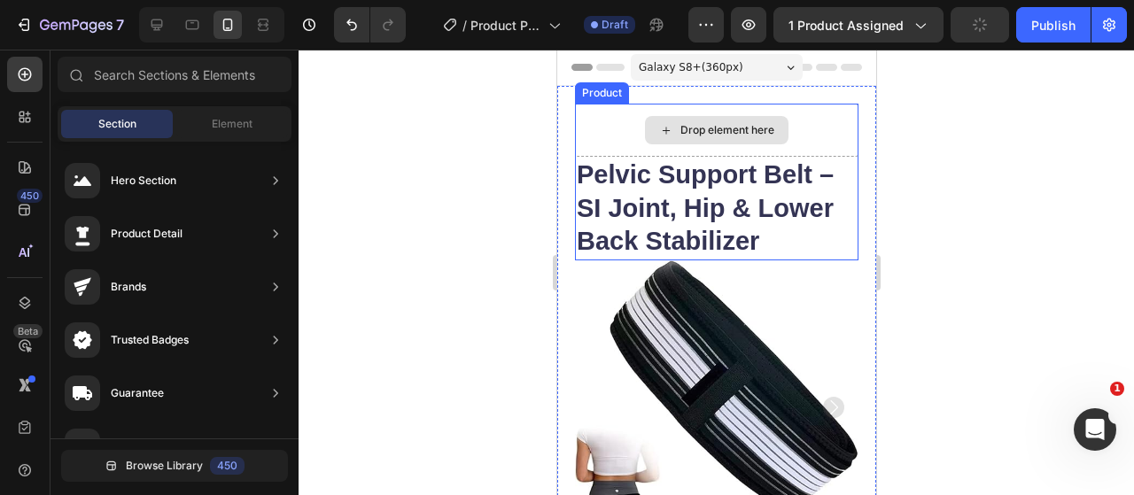
click at [802, 123] on div "Drop element here" at bounding box center [715, 130] width 283 height 53
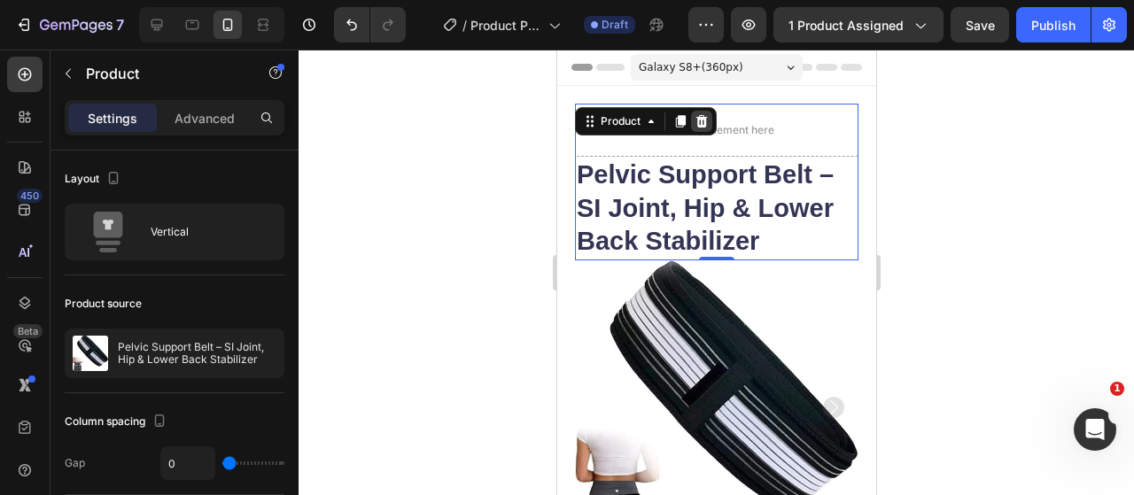
click at [705, 118] on icon at bounding box center [700, 121] width 14 height 14
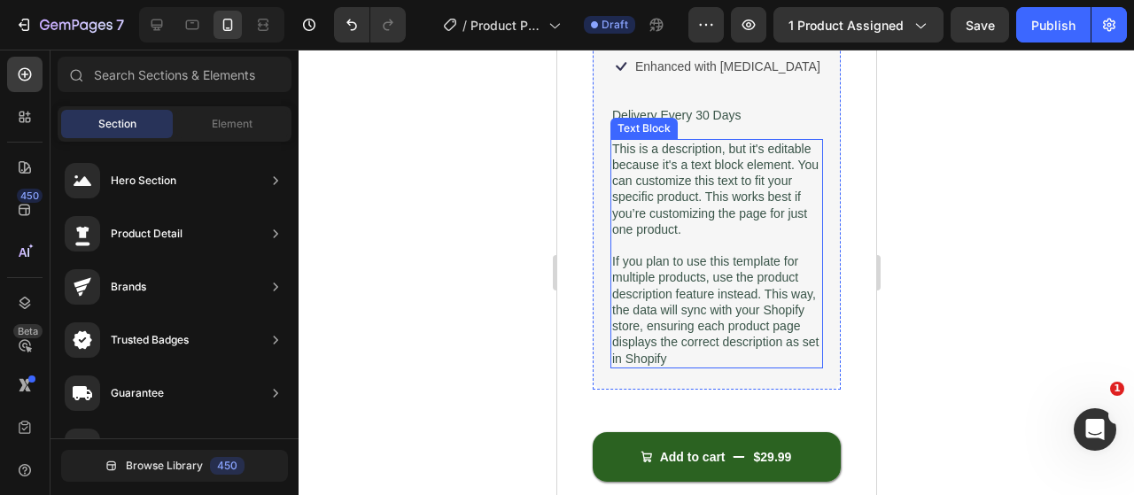
scroll to position [709, 0]
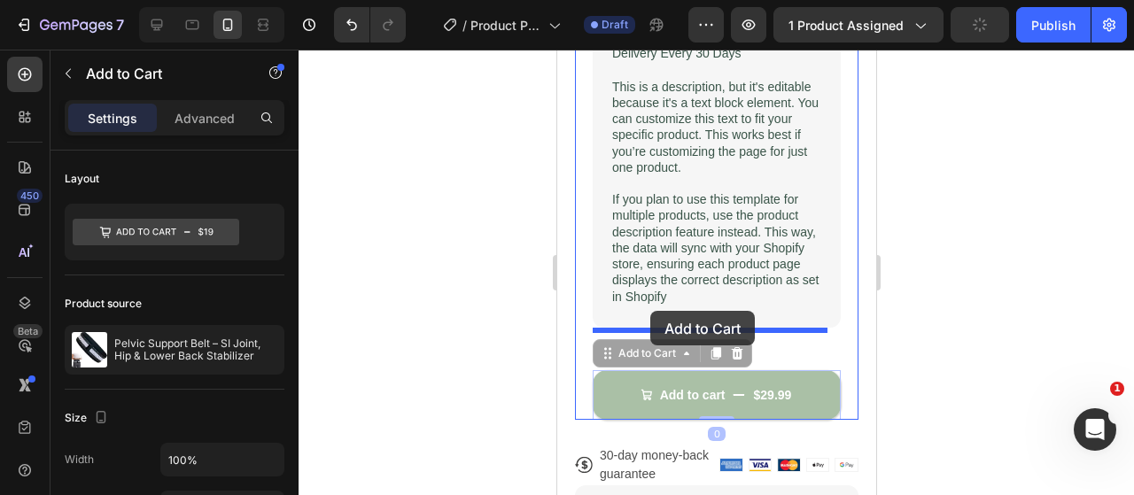
drag, startPoint x: 639, startPoint y: 329, endPoint x: 649, endPoint y: 311, distance: 21.0
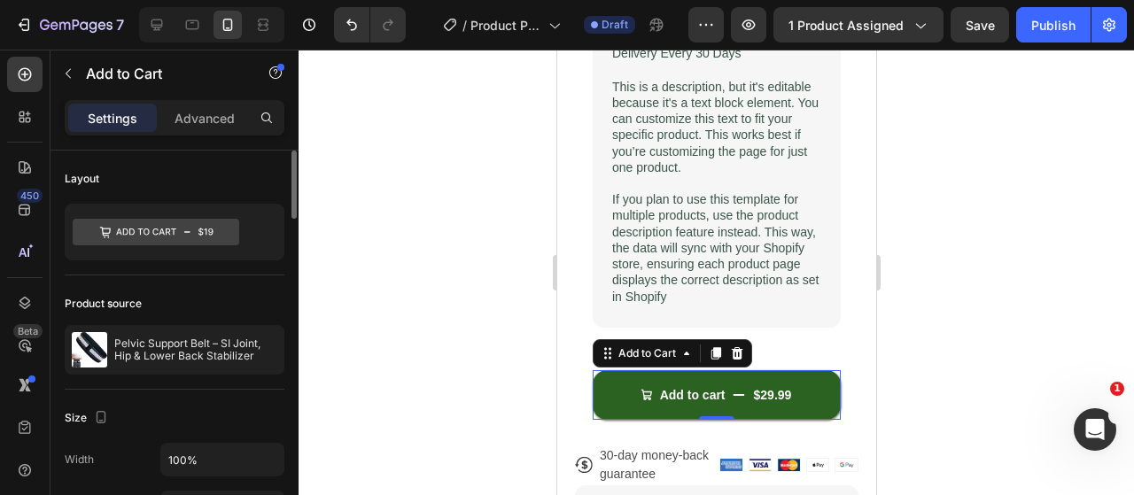
click at [206, 107] on div "Advanced" at bounding box center [204, 118] width 89 height 28
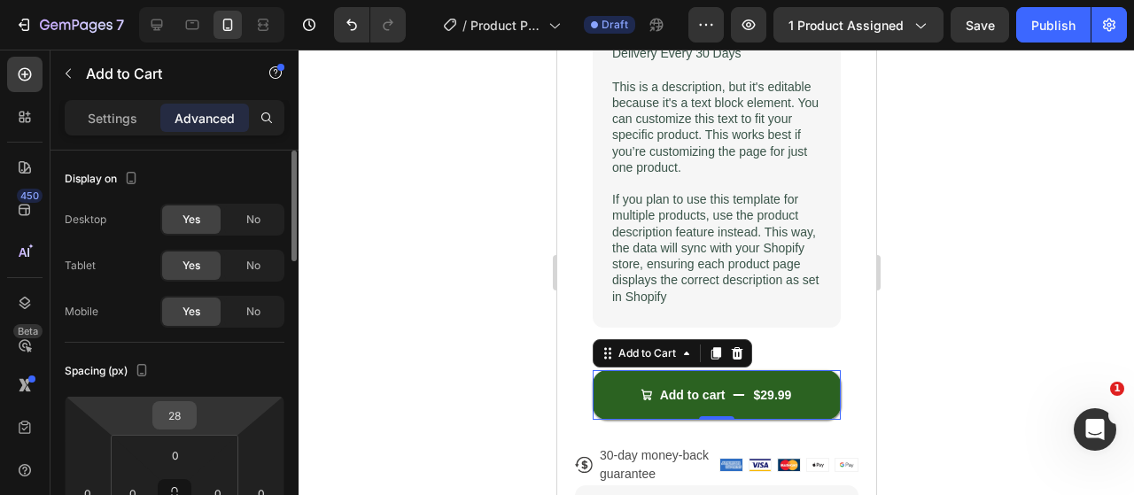
click at [179, 408] on input "28" at bounding box center [174, 415] width 35 height 27
type input "2"
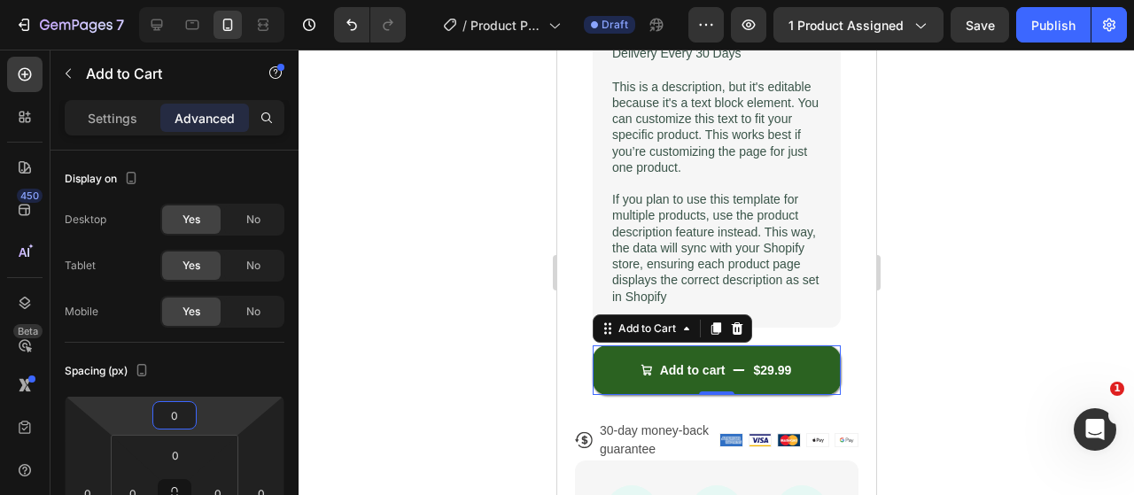
click at [482, 266] on div at bounding box center [715, 272] width 835 height 445
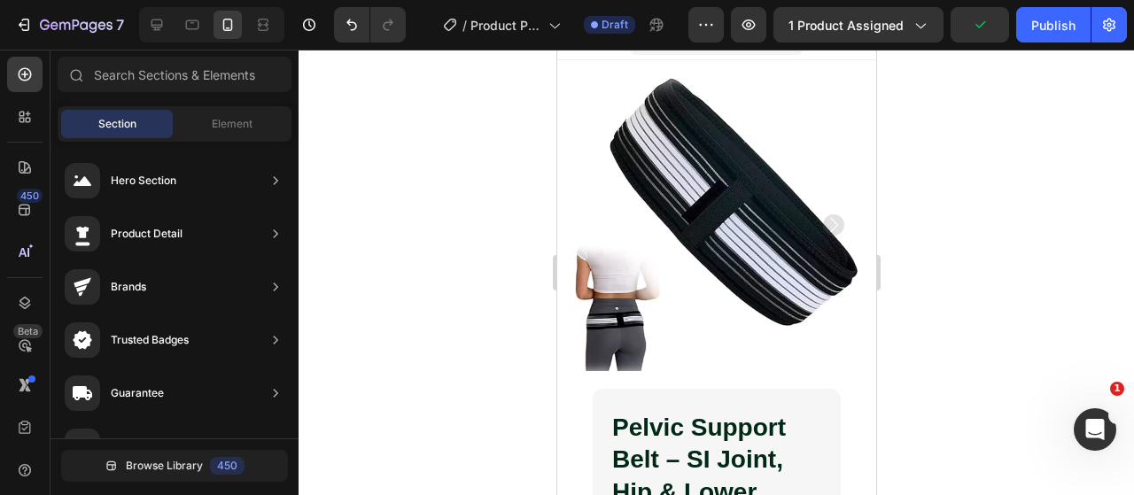
scroll to position [531, 0]
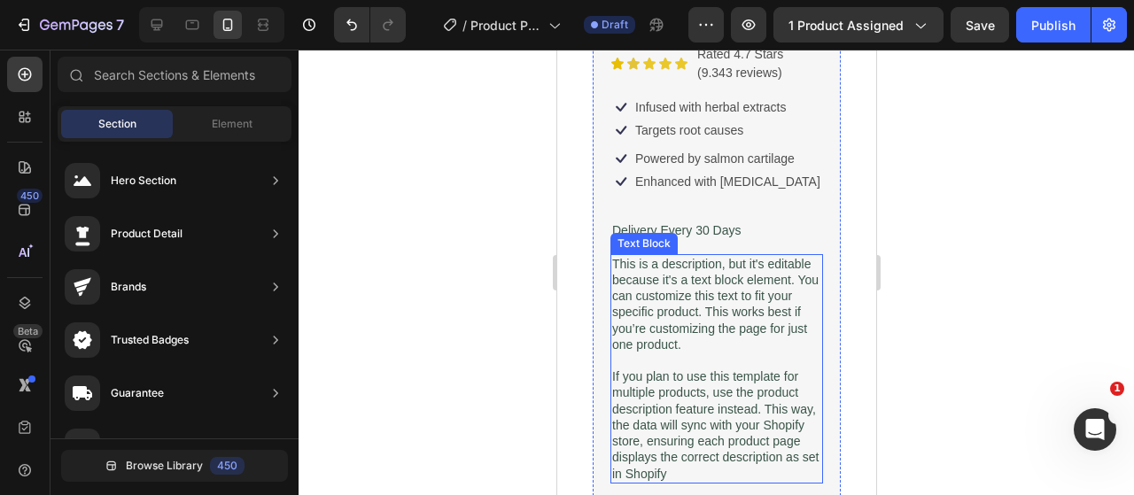
click at [740, 442] on p "If you plan to use this template for multiple products, use the product descrip…" at bounding box center [715, 424] width 209 height 112
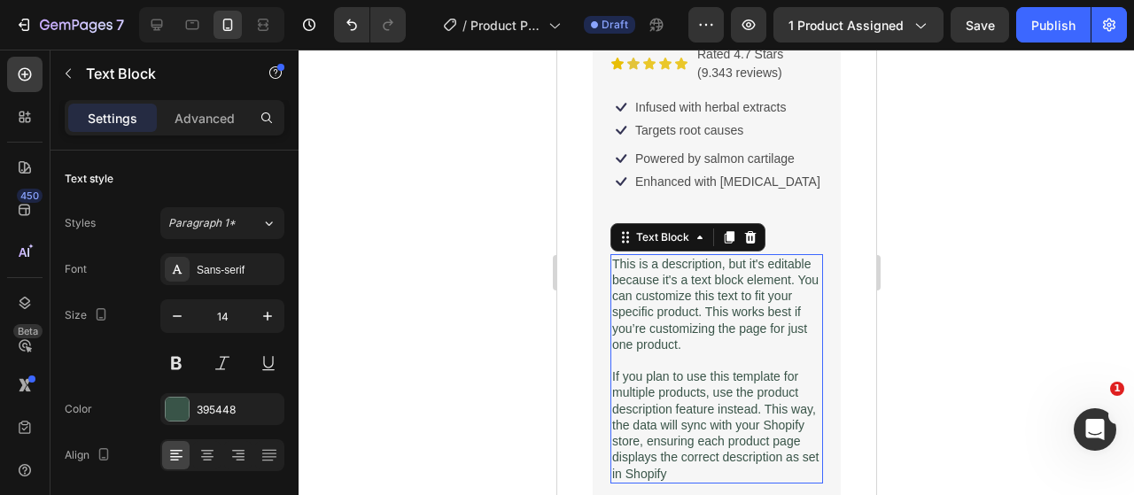
click at [761, 445] on p "If you plan to use this template for multiple products, use the product descrip…" at bounding box center [715, 424] width 209 height 112
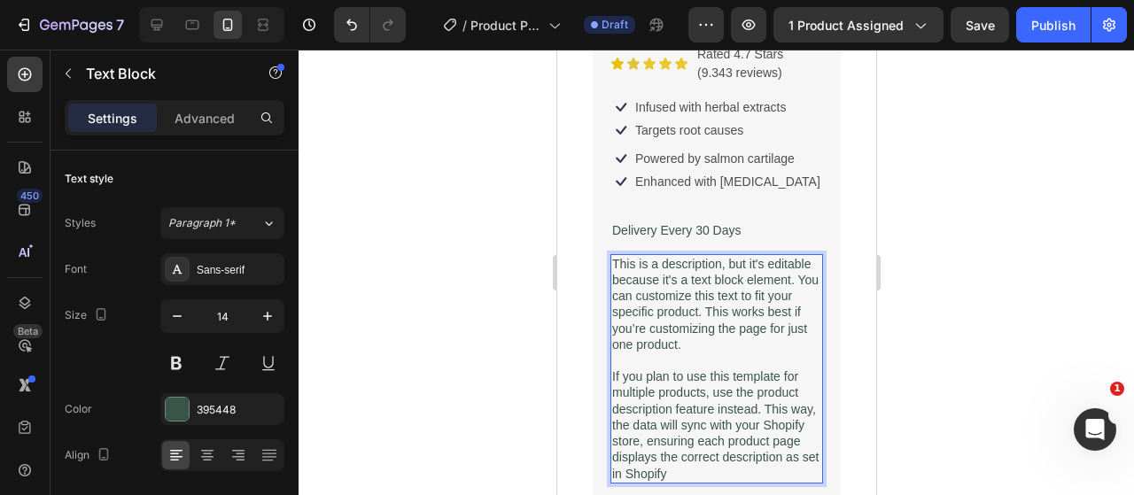
click at [774, 454] on p "If you plan to use this template for multiple products, use the product descrip…" at bounding box center [715, 424] width 209 height 112
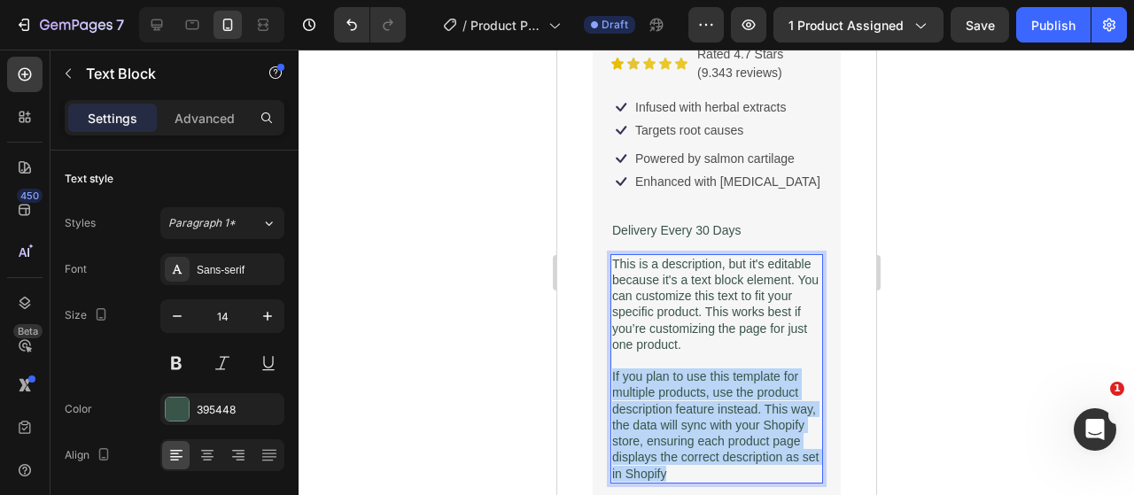
drag, startPoint x: 774, startPoint y: 454, endPoint x: 609, endPoint y: 363, distance: 188.3
click at [609, 363] on div "This is a description, but it's editable because it's a text block element. You…" at bounding box center [715, 368] width 213 height 229
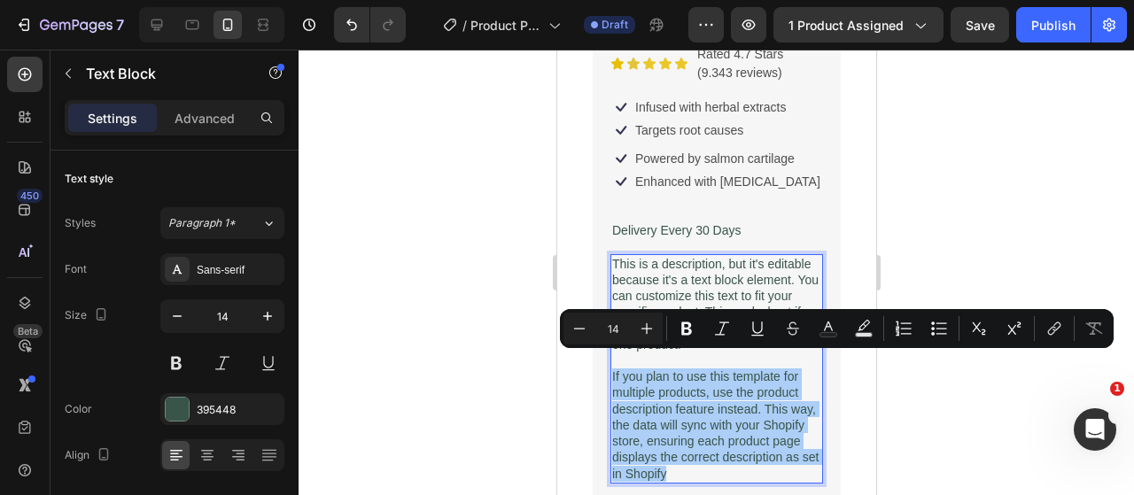
click at [457, 265] on div at bounding box center [715, 272] width 835 height 445
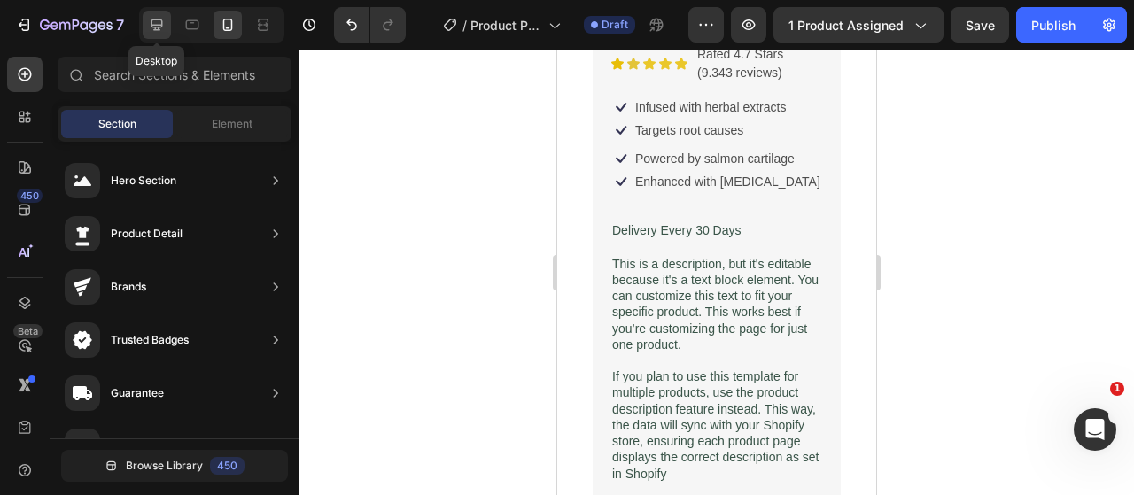
click at [159, 26] on icon at bounding box center [157, 25] width 12 height 12
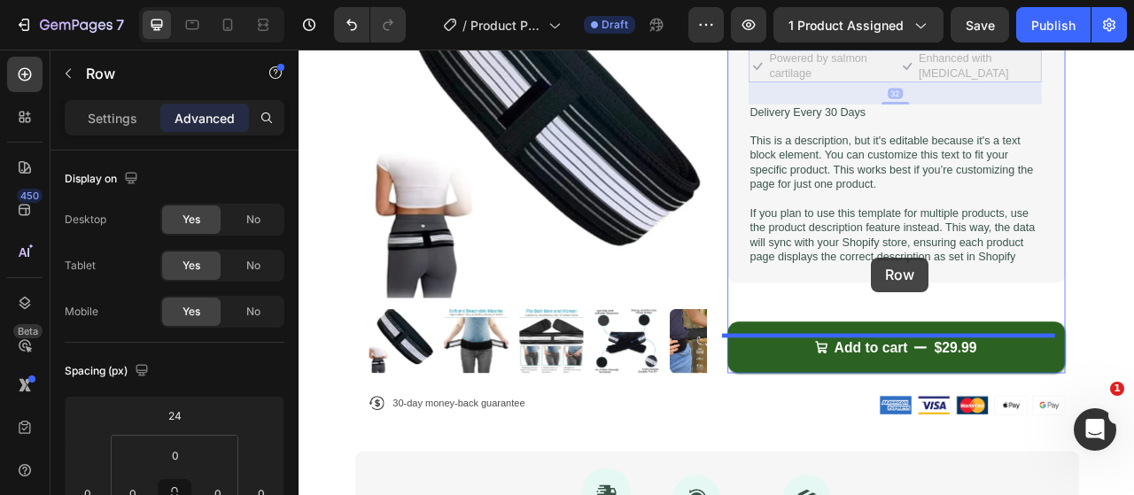
scroll to position [513, 0]
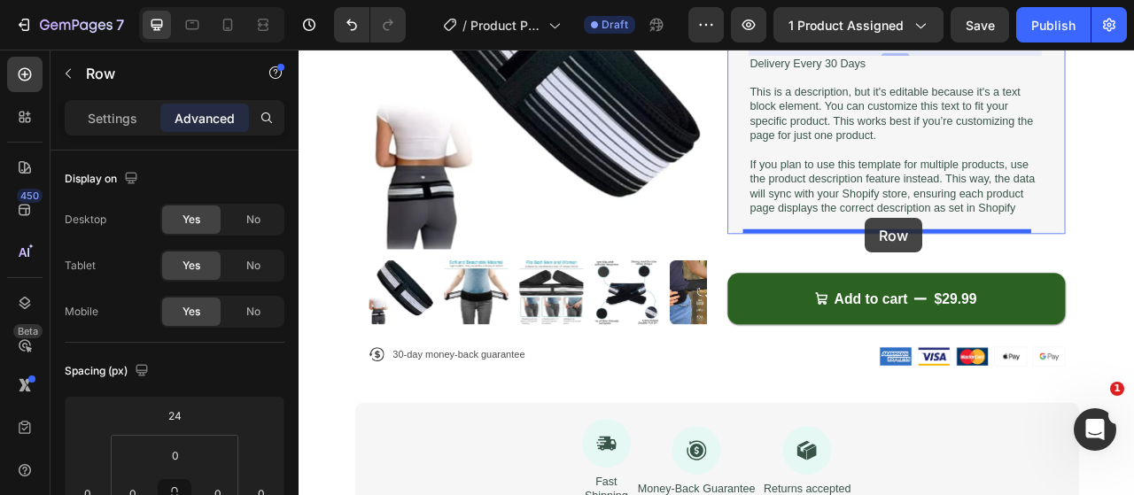
drag, startPoint x: 1044, startPoint y: 199, endPoint x: 1019, endPoint y: 264, distance: 69.6
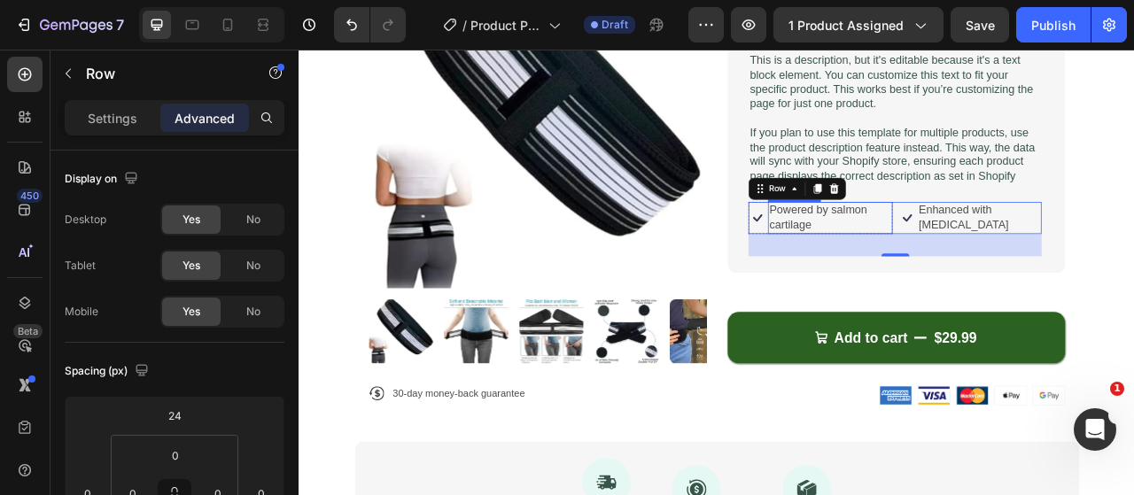
scroll to position [424, 0]
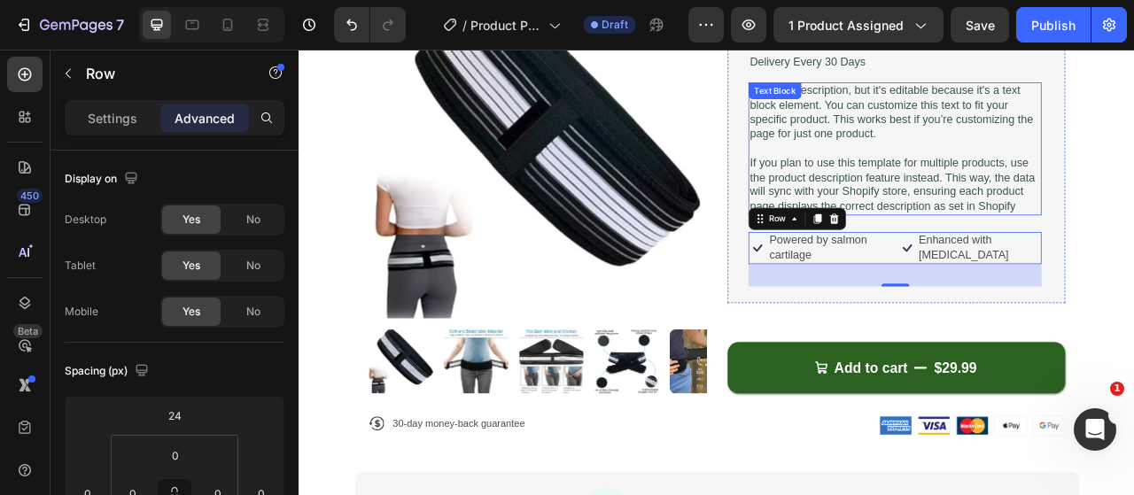
click at [993, 221] on p "If you plan to use this template for multiple products, use the product descrip…" at bounding box center [1055, 223] width 369 height 74
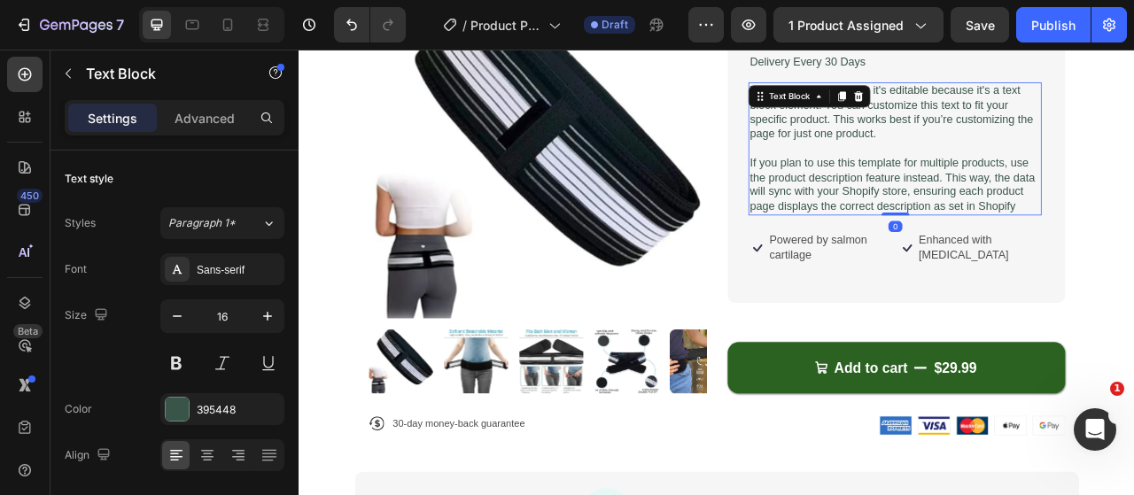
click at [993, 221] on p "If you plan to use this template for multiple products, use the product descrip…" at bounding box center [1055, 223] width 369 height 74
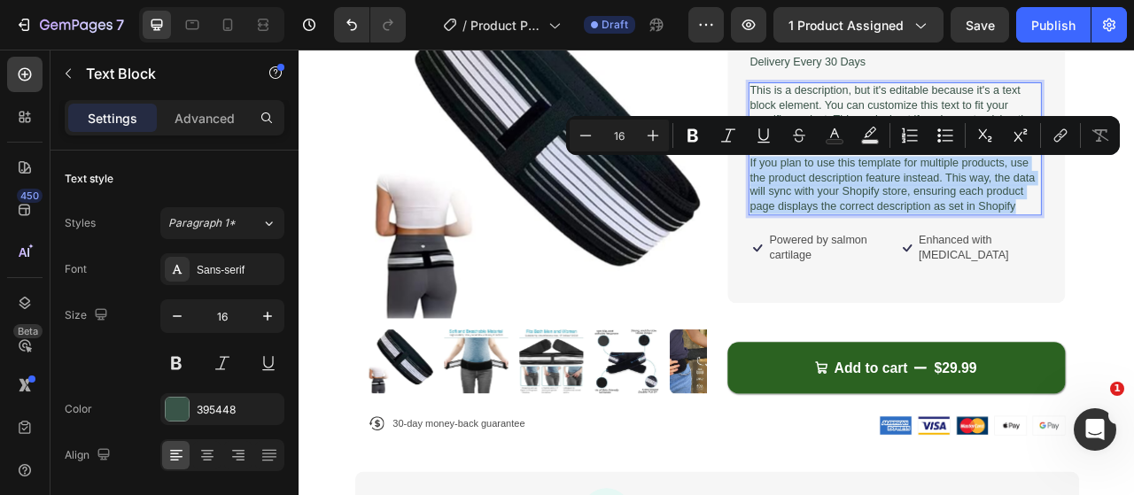
click at [947, 228] on p "If you plan to use this template for multiple products, use the product descrip…" at bounding box center [1055, 223] width 369 height 74
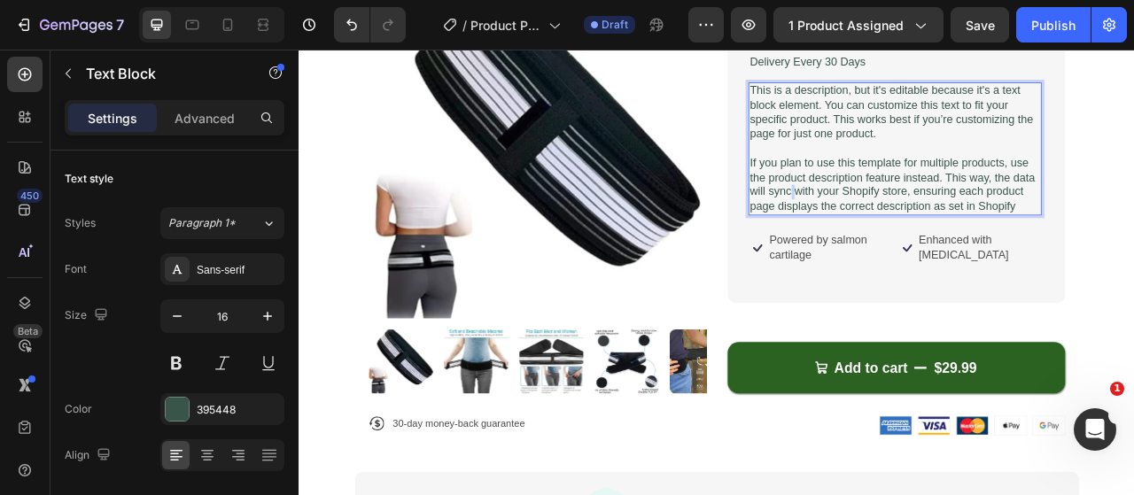
click at [947, 228] on p "If you plan to use this template for multiple products, use the product descrip…" at bounding box center [1055, 223] width 369 height 74
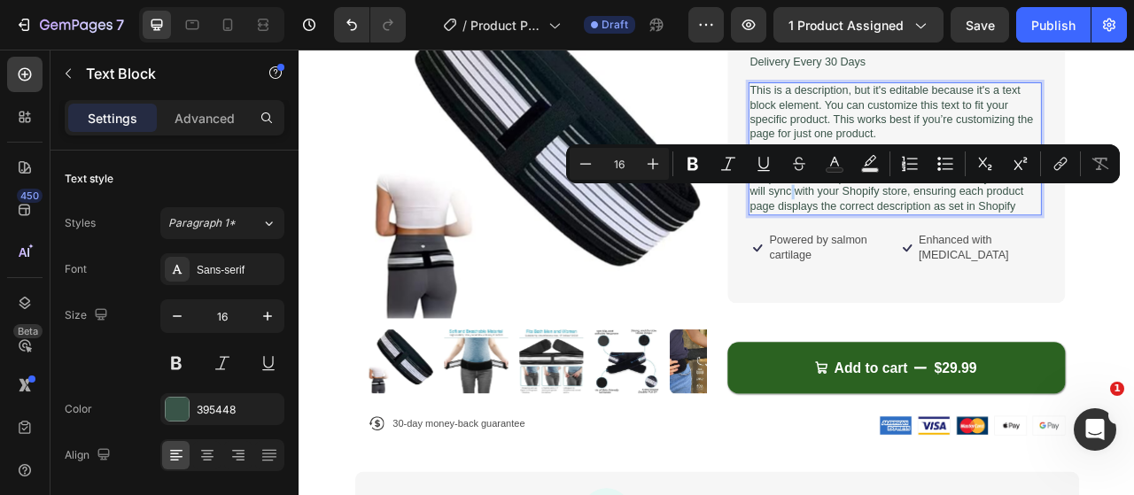
click at [947, 228] on p "If you plan to use this template for multiple products, use the product descrip…" at bounding box center [1055, 223] width 369 height 74
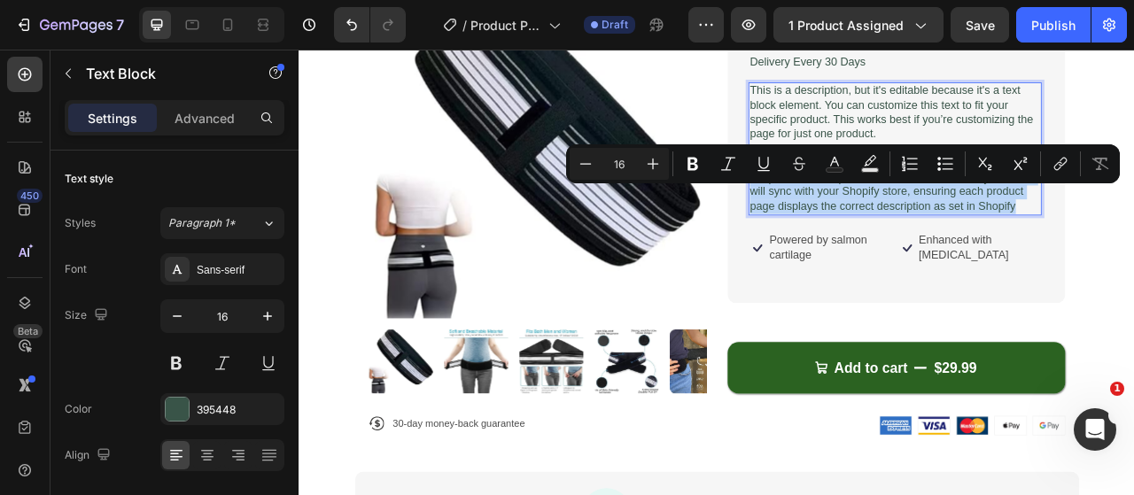
drag, startPoint x: 947, startPoint y: 228, endPoint x: 955, endPoint y: 221, distance: 10.1
click at [947, 226] on p "If you plan to use this template for multiple products, use the product descrip…" at bounding box center [1055, 223] width 369 height 74
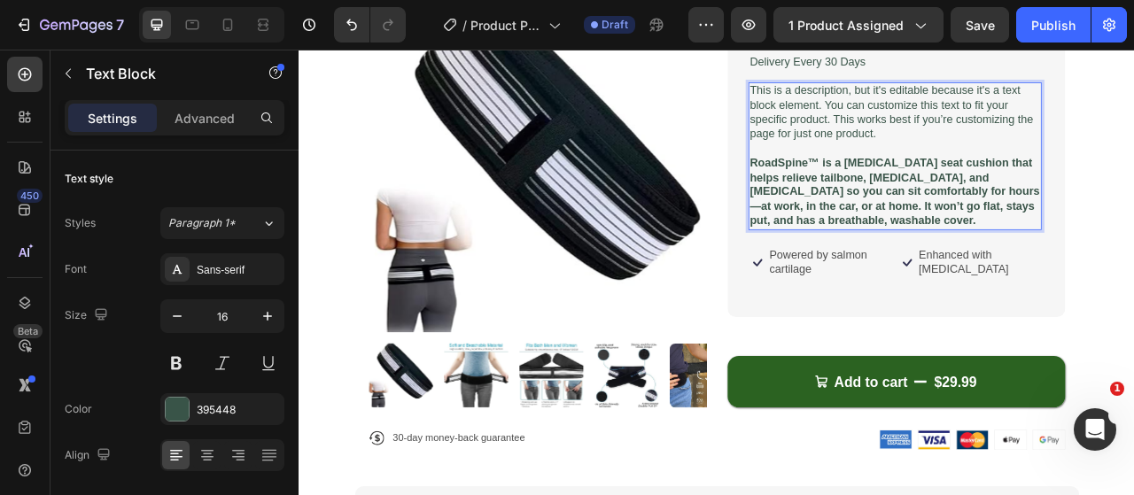
click at [924, 136] on p "This is a description, but it's editable because it's a text block element. You…" at bounding box center [1055, 131] width 369 height 74
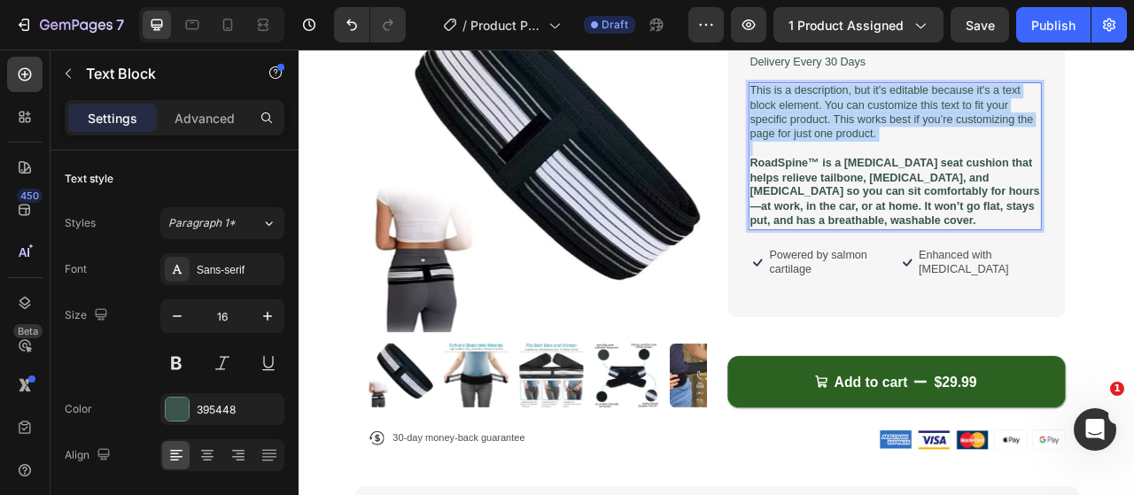
click at [924, 136] on p "This is a description, but it's editable because it's a text block element. You…" at bounding box center [1055, 131] width 369 height 74
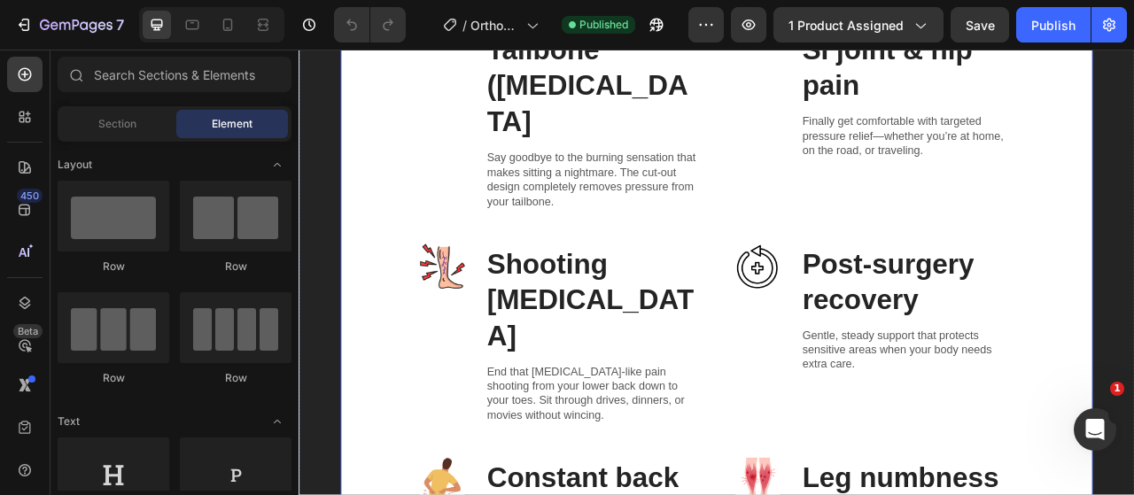
scroll to position [4163, 0]
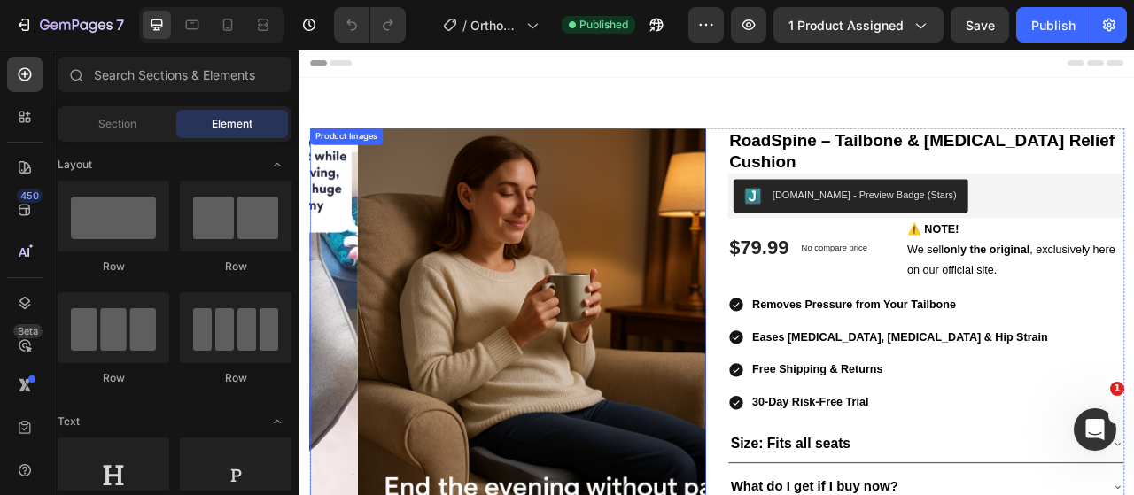
scroll to position [89, 0]
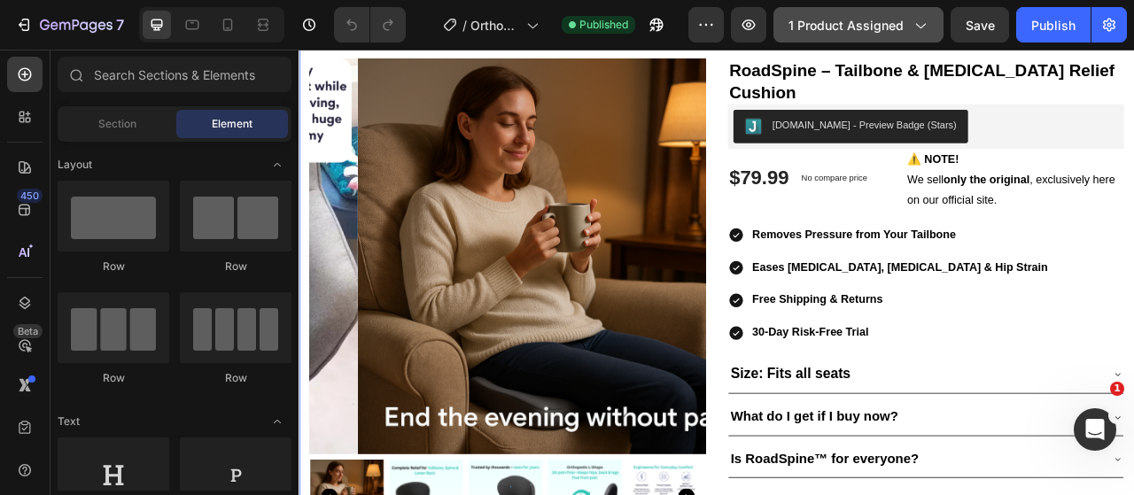
click at [856, 33] on span "1 product assigned" at bounding box center [845, 25] width 115 height 19
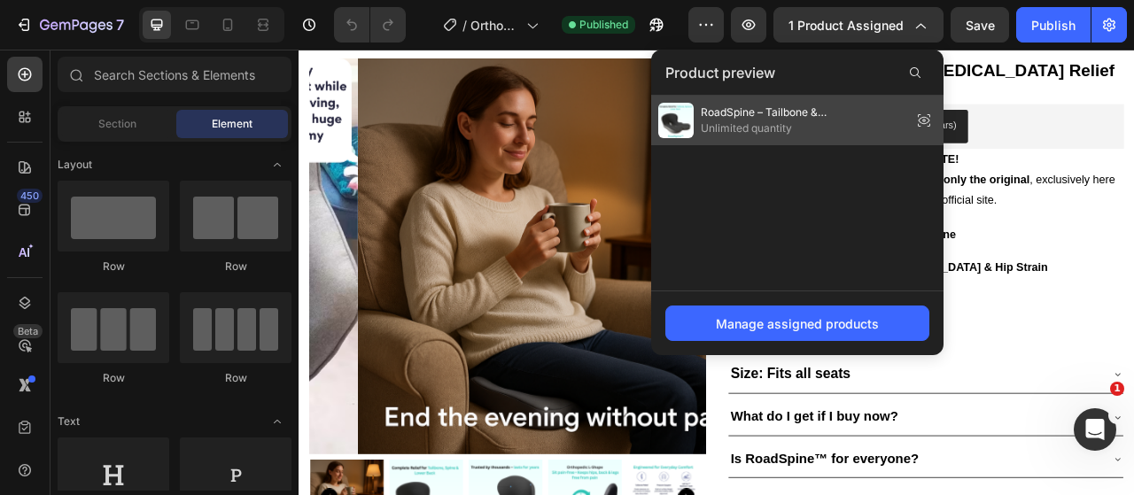
click at [860, 130] on span "Unlimited quantity" at bounding box center [803, 128] width 204 height 16
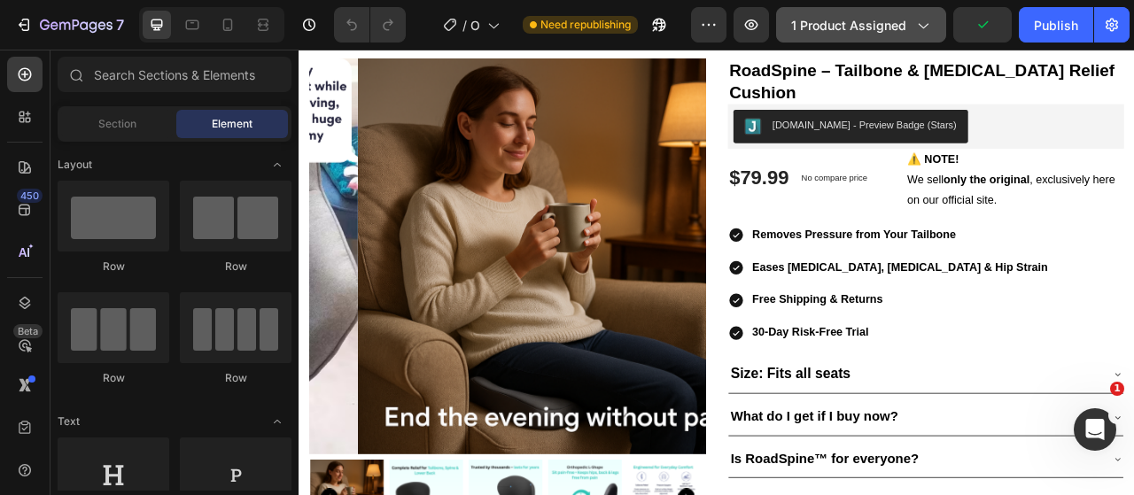
click at [812, 15] on button "1 product assigned" at bounding box center [861, 24] width 170 height 35
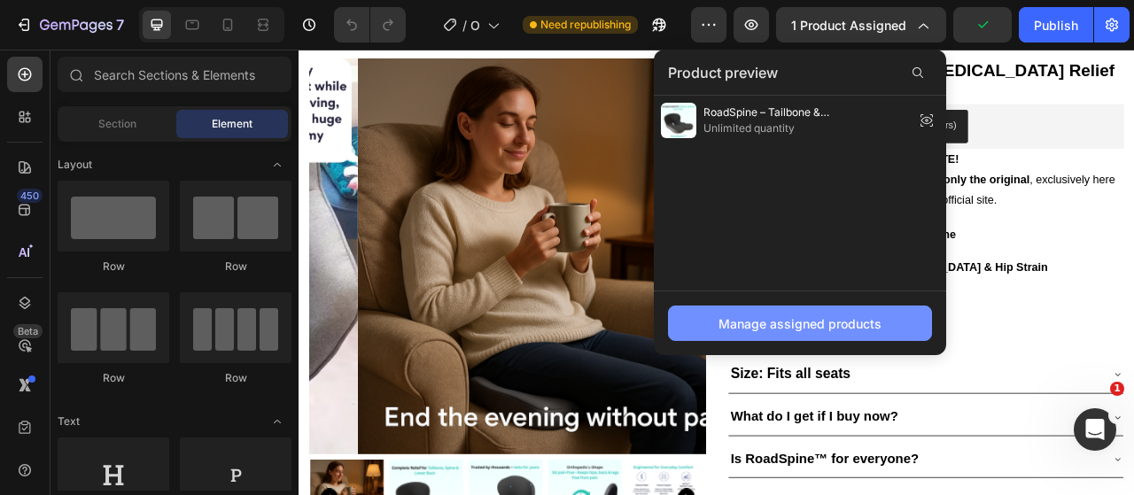
click at [799, 330] on div "Manage assigned products" at bounding box center [799, 323] width 163 height 19
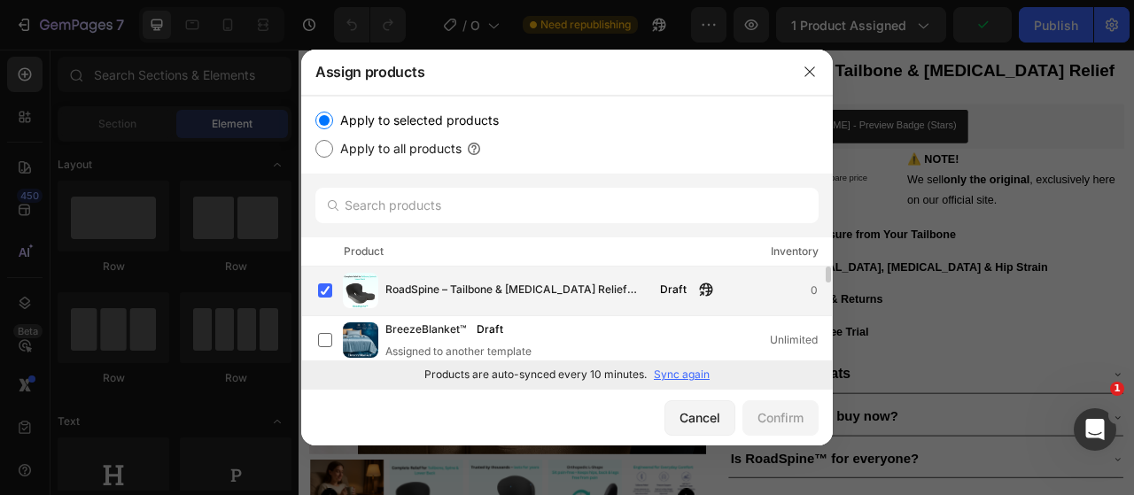
click at [484, 286] on span "RoadSpine – Tailbone & [MEDICAL_DATA] Relief Cushion" at bounding box center [517, 290] width 264 height 19
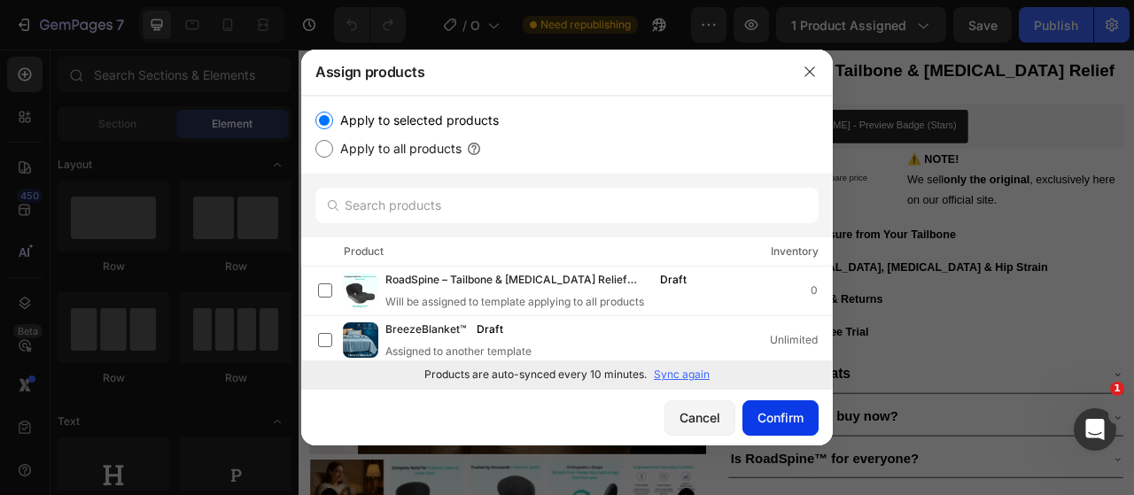
click at [772, 417] on div "Confirm" at bounding box center [780, 417] width 46 height 19
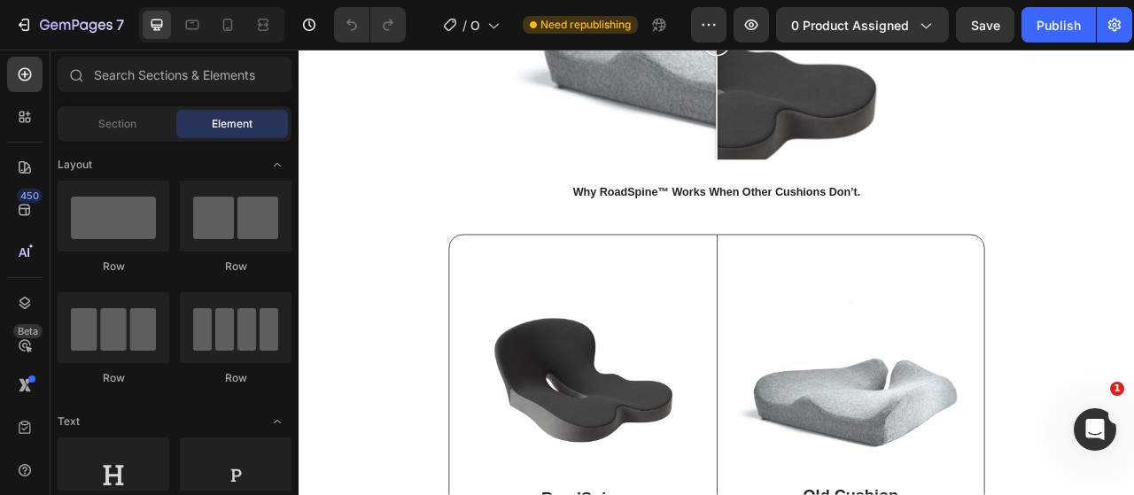
scroll to position [6023, 0]
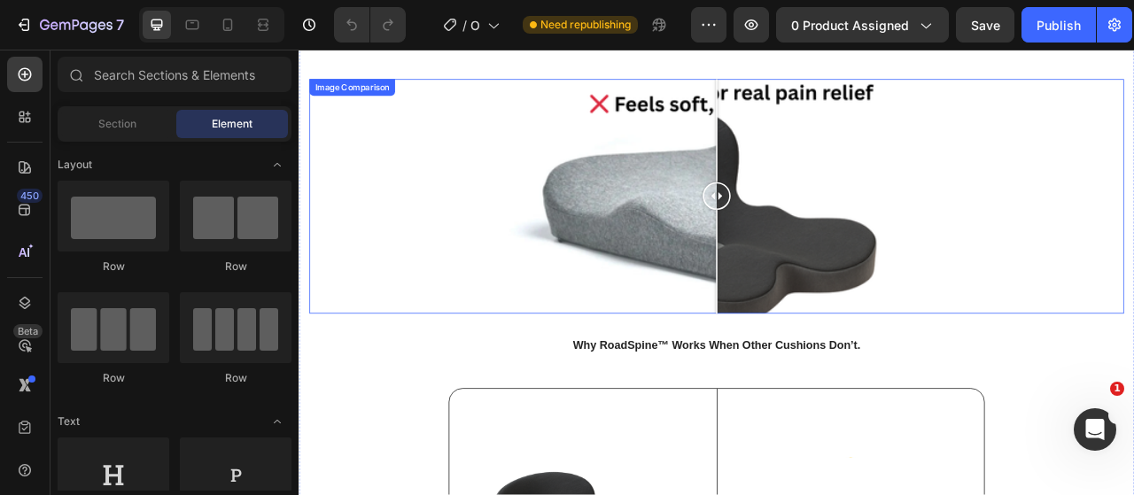
click at [771, 257] on div at bounding box center [829, 237] width 531 height 299
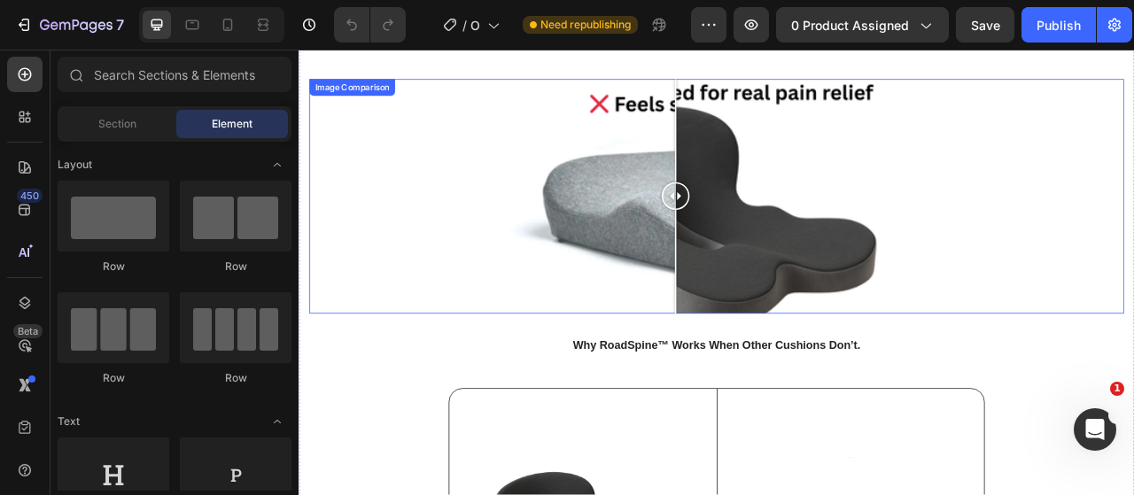
click at [760, 284] on div at bounding box center [777, 237] width 35 height 299
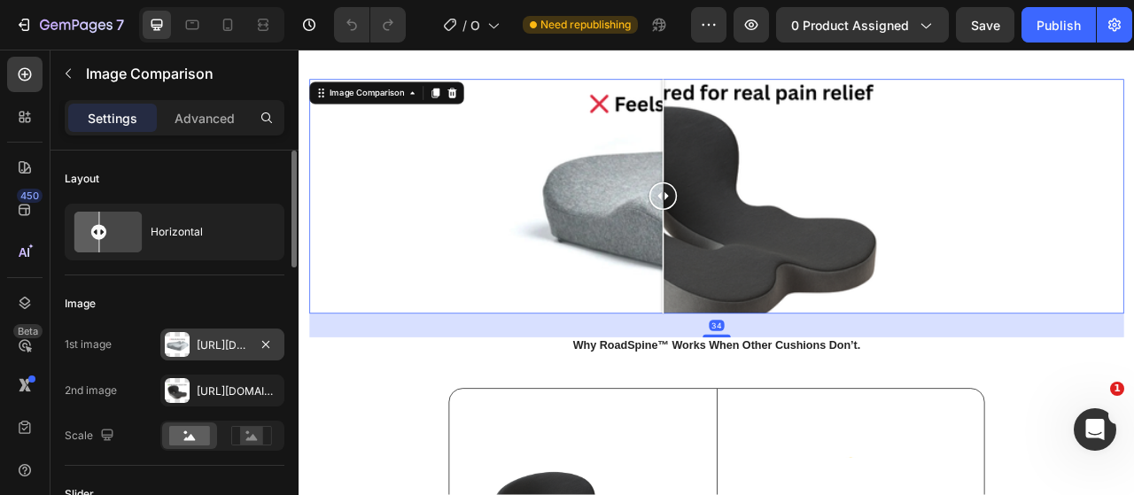
click at [214, 337] on div "Https://cdn.Shopify.Com/s/files/1/0917/9155/6932/files/gempages_553671090723881…" at bounding box center [222, 345] width 51 height 16
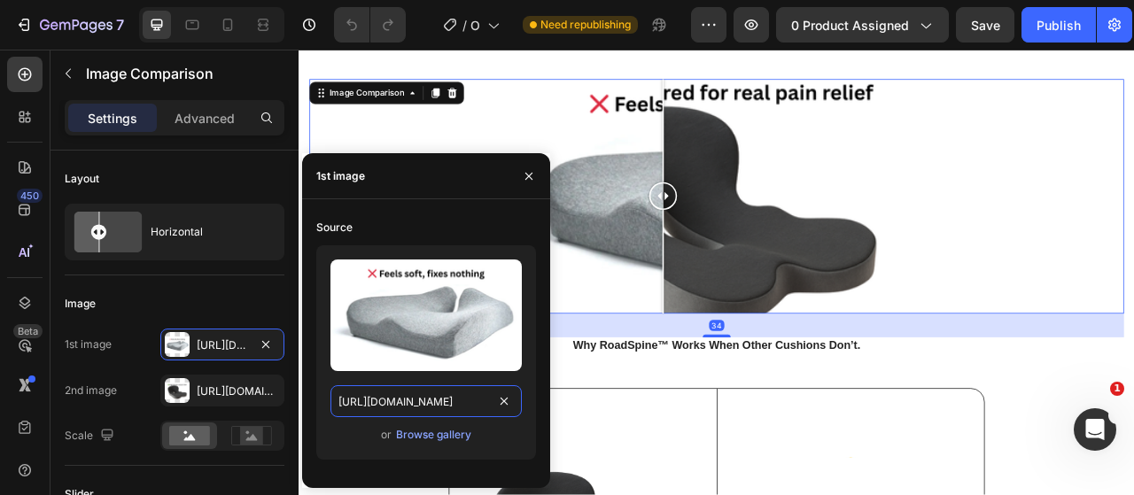
click at [440, 393] on input "https://cdn.shopify.com/s/files/1/0917/9155/6932/files/gempages_553671090723881…" at bounding box center [425, 401] width 191 height 32
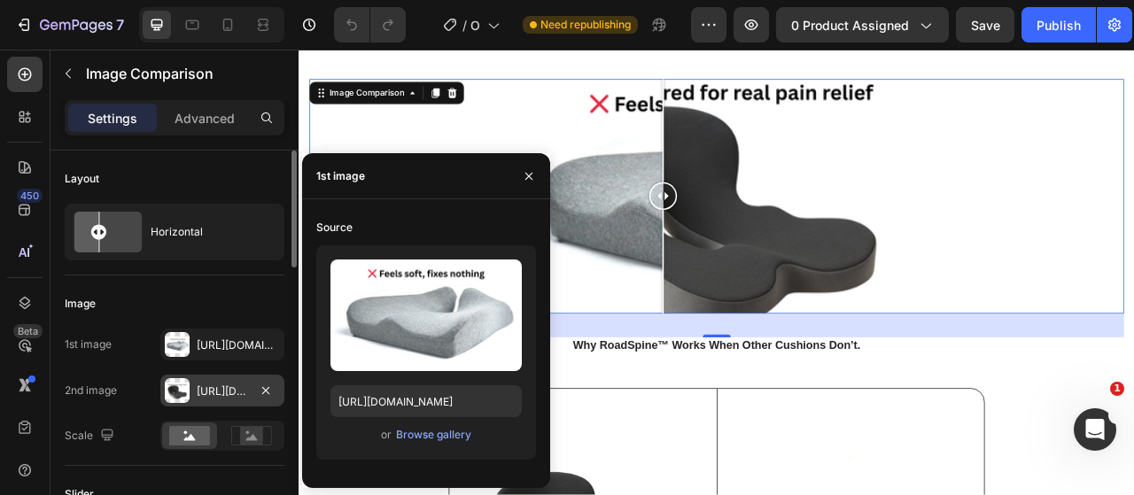
click at [238, 394] on div "Https://cdn.Shopify.Com/s/files/1/0917/9155/6932/files/gempages_553671090723881…" at bounding box center [222, 391] width 51 height 16
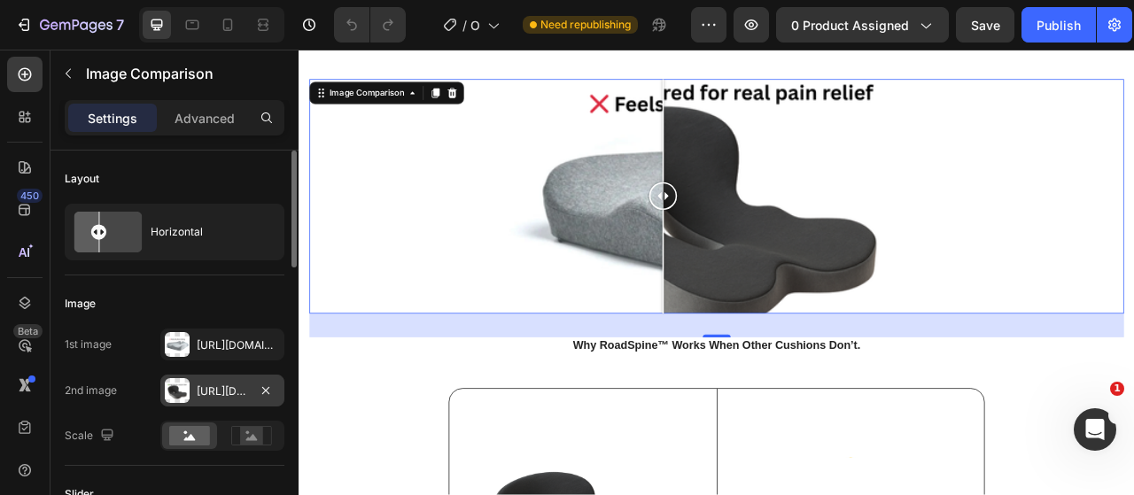
click at [237, 392] on div "Https://cdn.Shopify.Com/s/files/1/0917/9155/6932/files/gempages_553671090723881…" at bounding box center [222, 391] width 51 height 16
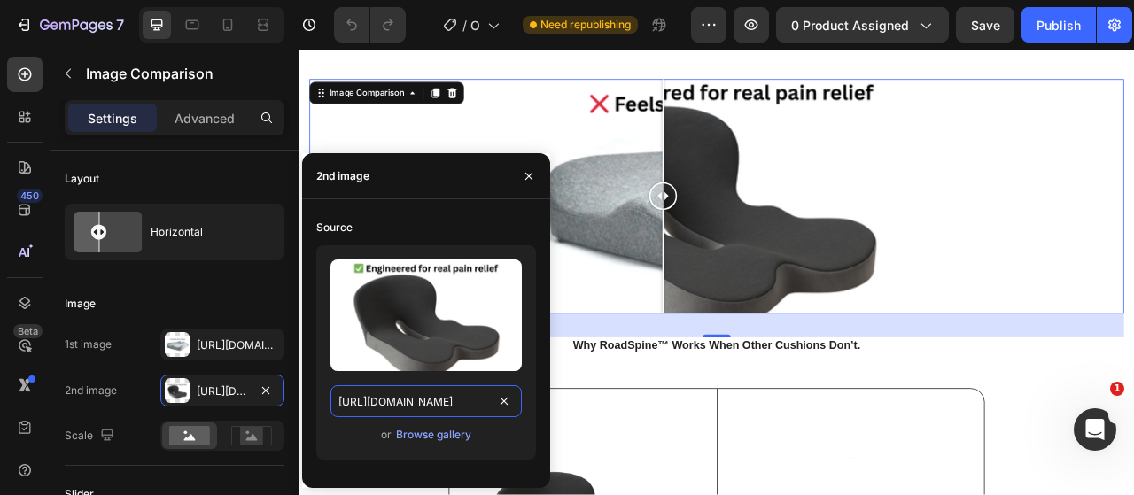
click at [401, 410] on input "https://cdn.shopify.com/s/files/1/0917/9155/6932/files/gempages_553671090723881…" at bounding box center [425, 401] width 191 height 32
click at [665, 324] on div at bounding box center [829, 237] width 531 height 299
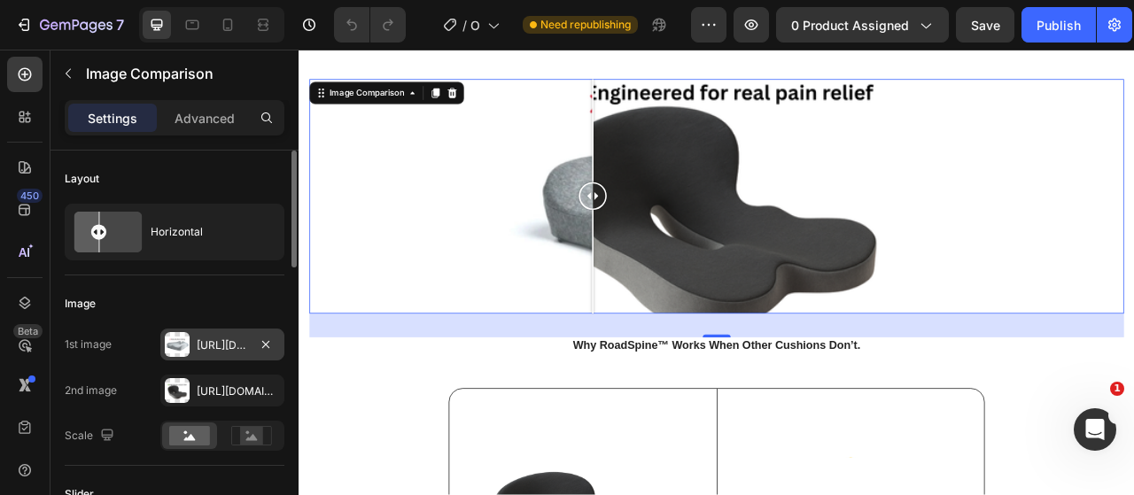
click at [209, 353] on div "Https://cdn.Shopify.Com/s/files/1/0917/9155/6932/files/gempages_553671090723881…" at bounding box center [222, 345] width 124 height 32
click at [209, 352] on div "Https://cdn.Shopify.Com/s/files/1/0917/9155/6932/files/gempages_553671090723881…" at bounding box center [222, 345] width 124 height 32
click at [227, 342] on div "Https://cdn.Shopify.Com/s/files/1/0917/9155/6932/files/gempages_553671090723881…" at bounding box center [222, 345] width 51 height 16
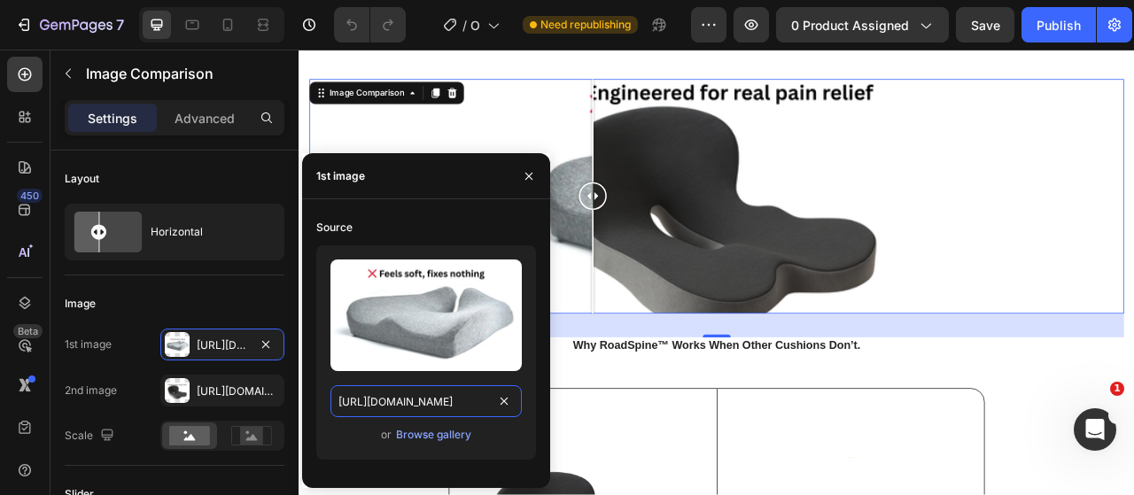
click at [429, 407] on input "https://cdn.shopify.com/s/files/1/0917/9155/6932/files/gempages_553671090723881…" at bounding box center [425, 401] width 191 height 32
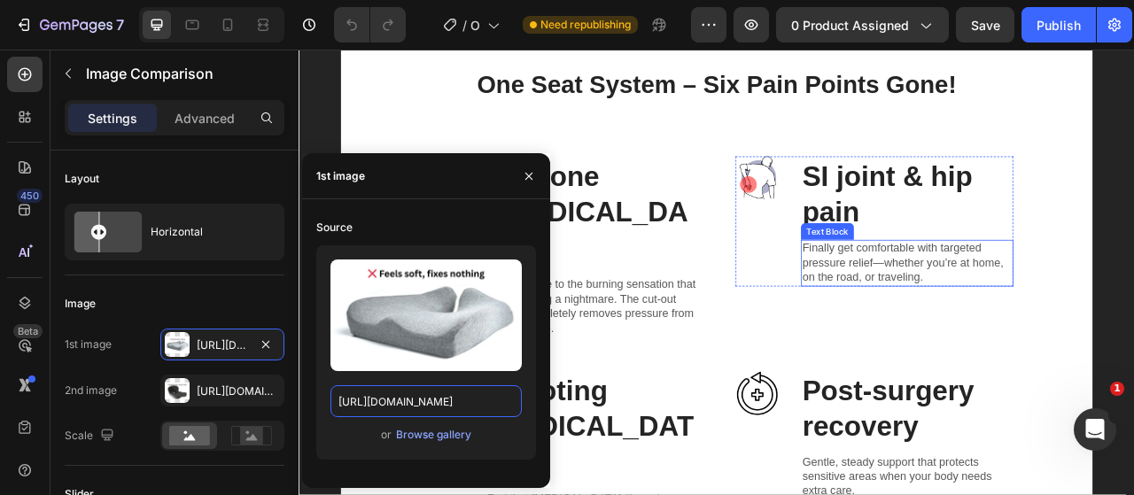
scroll to position [3897, 0]
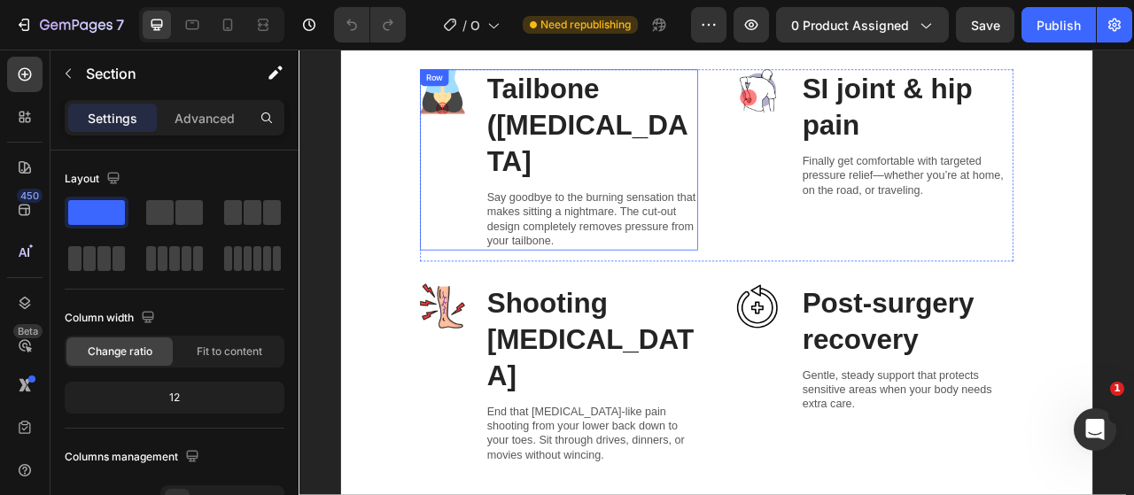
scroll to position [4251, 0]
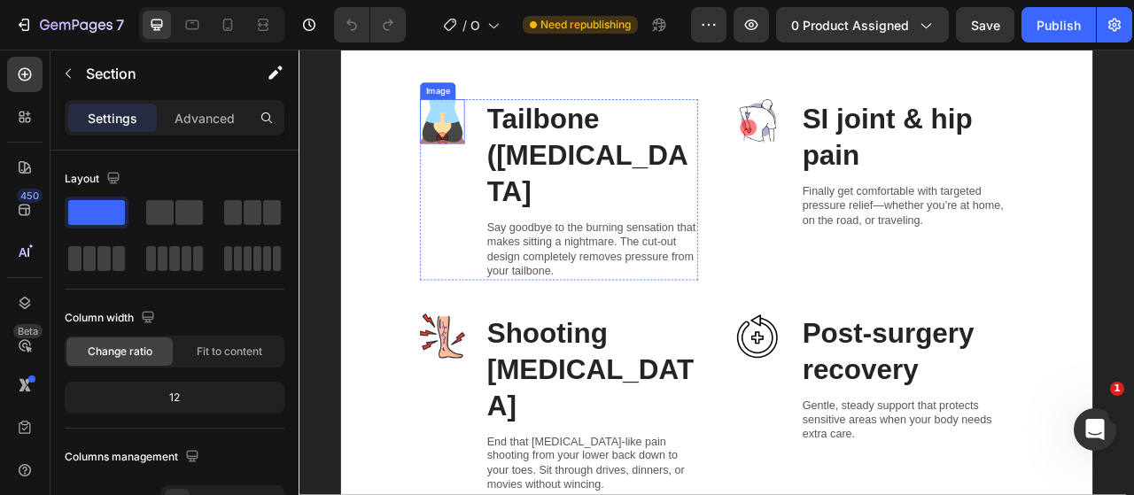
click at [484, 159] on img at bounding box center [481, 141] width 57 height 57
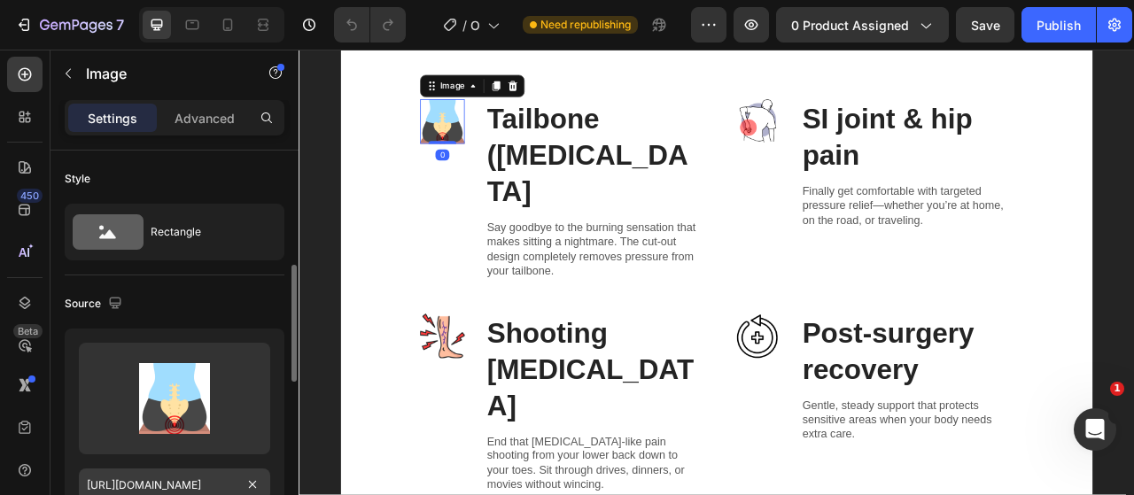
scroll to position [89, 0]
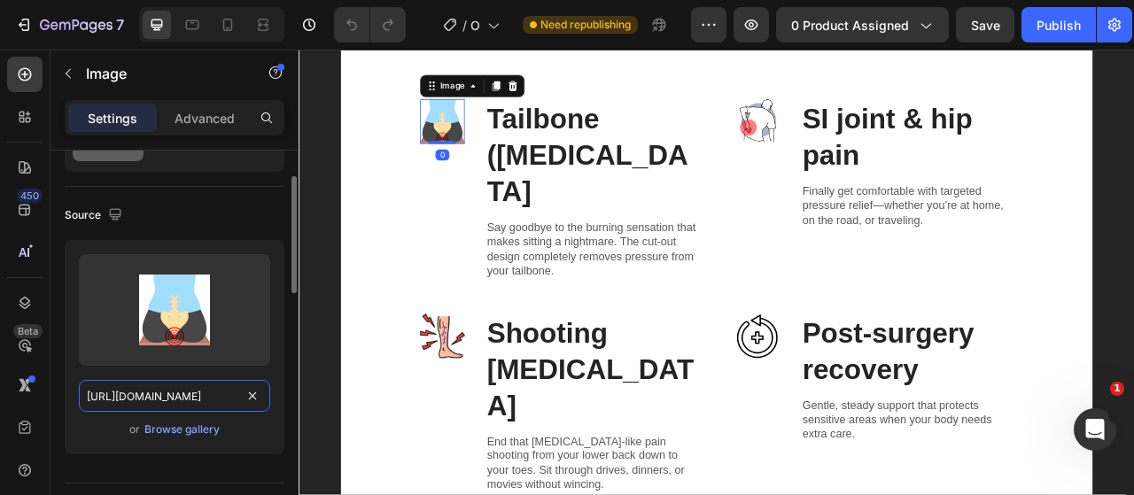
click at [172, 406] on input "https://cdn.shopify.com/s/files/1/0917/9155/6932/files/gempages_553671090723881…" at bounding box center [174, 396] width 191 height 32
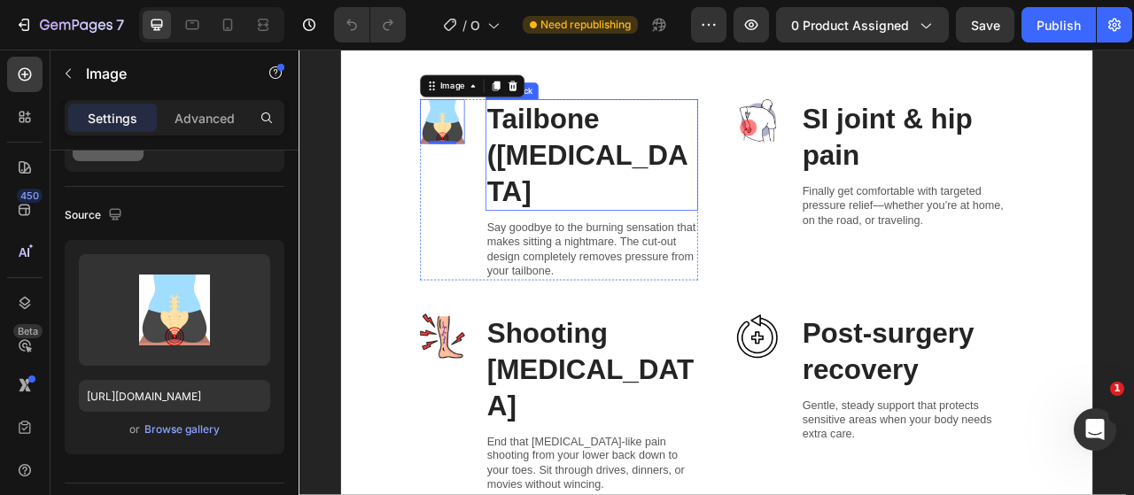
click at [591, 159] on p "Tailbone (coccyx) pain" at bounding box center [671, 184] width 267 height 138
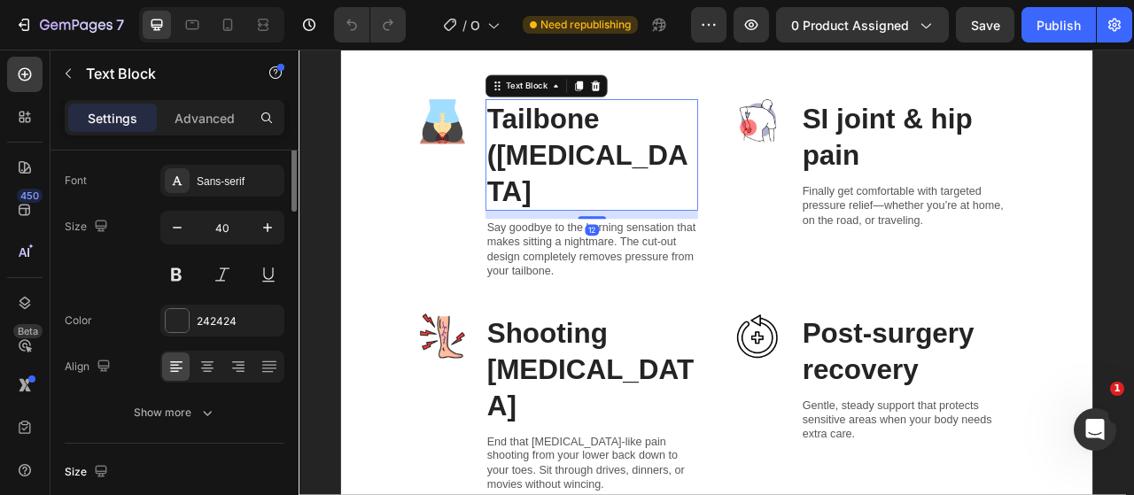
scroll to position [0, 0]
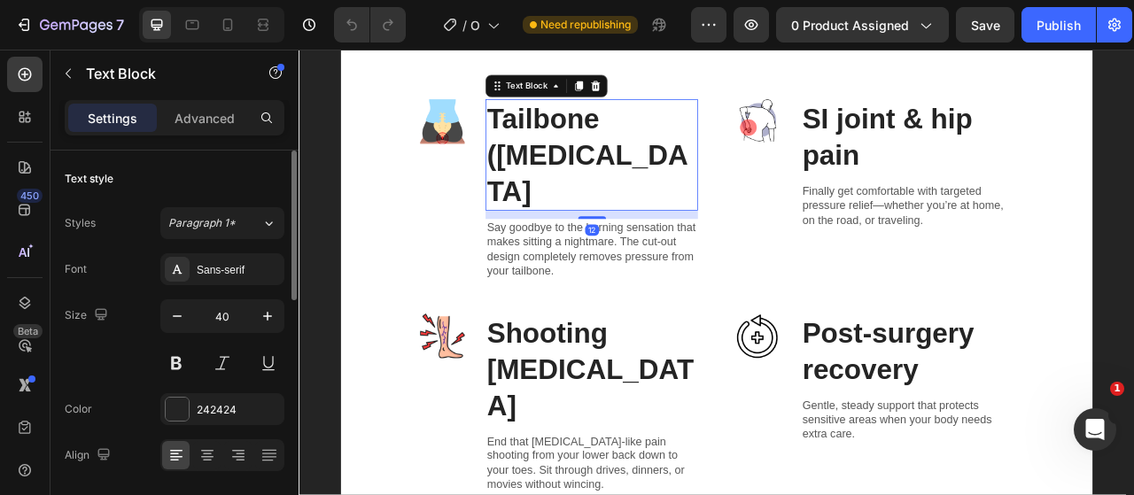
click at [724, 196] on p "Tailbone (coccyx) pain" at bounding box center [671, 184] width 267 height 138
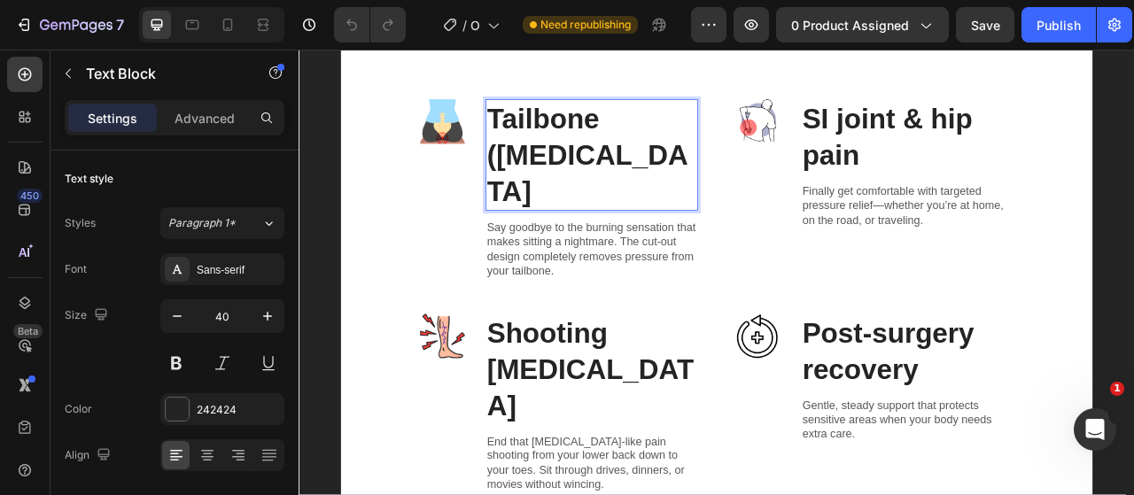
click at [759, 186] on p "Tailbone (coccyx) pain" at bounding box center [671, 184] width 267 height 138
click at [548, 267] on p "Say goodbye to the burning sensation that makes sitting a nightmare. The cut-ou…" at bounding box center [671, 304] width 267 height 74
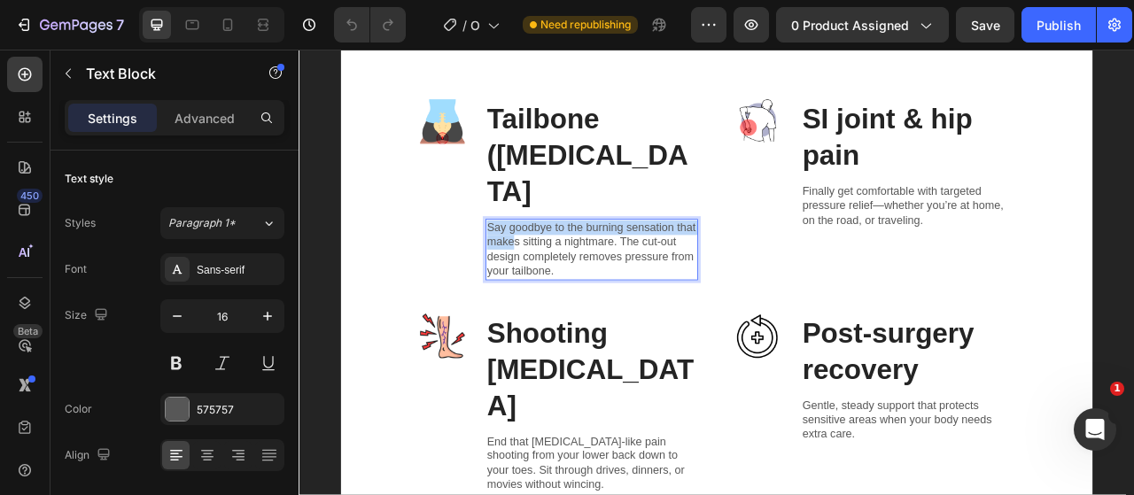
drag, startPoint x: 533, startPoint y: 228, endPoint x: 566, endPoint y: 242, distance: 35.7
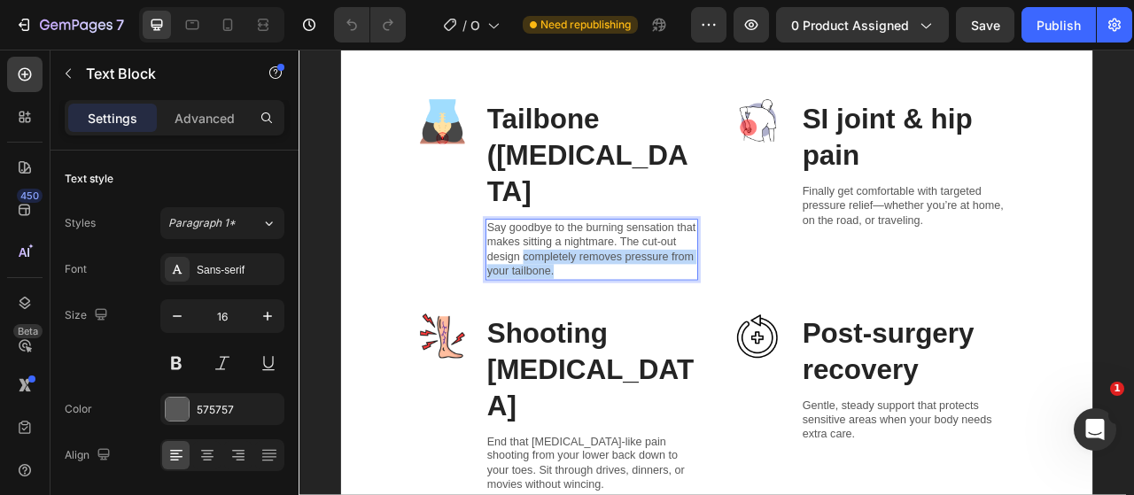
drag, startPoint x: 578, startPoint y: 263, endPoint x: 631, endPoint y: 291, distance: 59.4
click at [631, 291] on p "Say goodbye to the burning sensation that makes sitting a nightmare. The cut-ou…" at bounding box center [671, 304] width 267 height 74
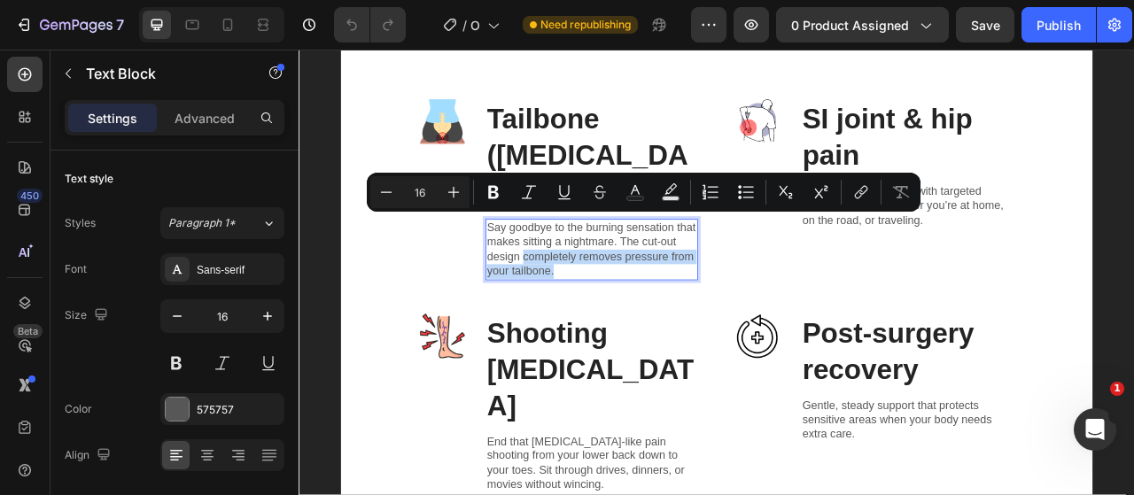
click at [631, 291] on p "Say goodbye to the burning sensation that makes sitting a nightmare. The cut-ou…" at bounding box center [671, 304] width 267 height 74
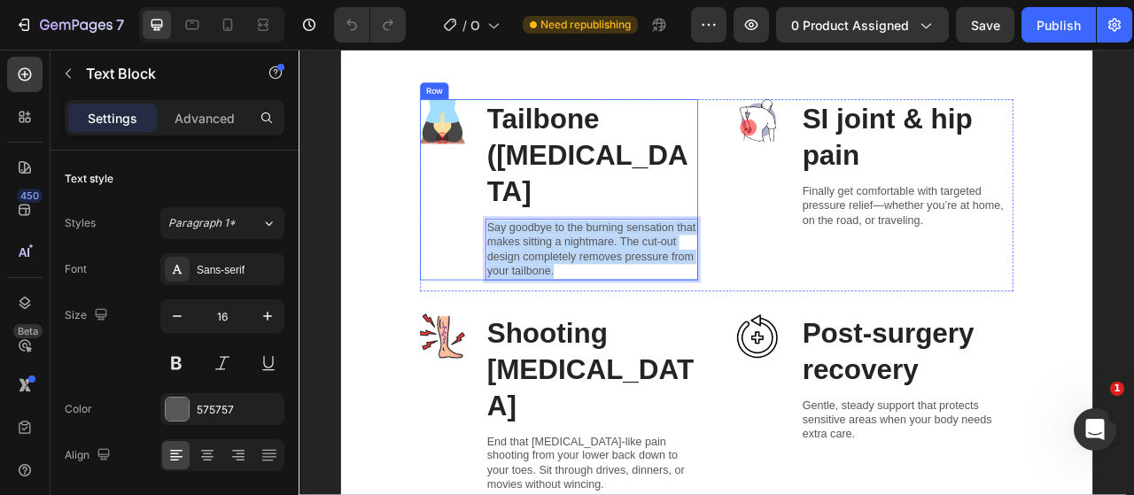
drag, startPoint x: 631, startPoint y: 285, endPoint x: 526, endPoint y: 234, distance: 116.5
click at [526, 234] on div "Image Tailbone (coccyx) pain Text Block Say goodbye to the burning sensation th…" at bounding box center [629, 227] width 353 height 229
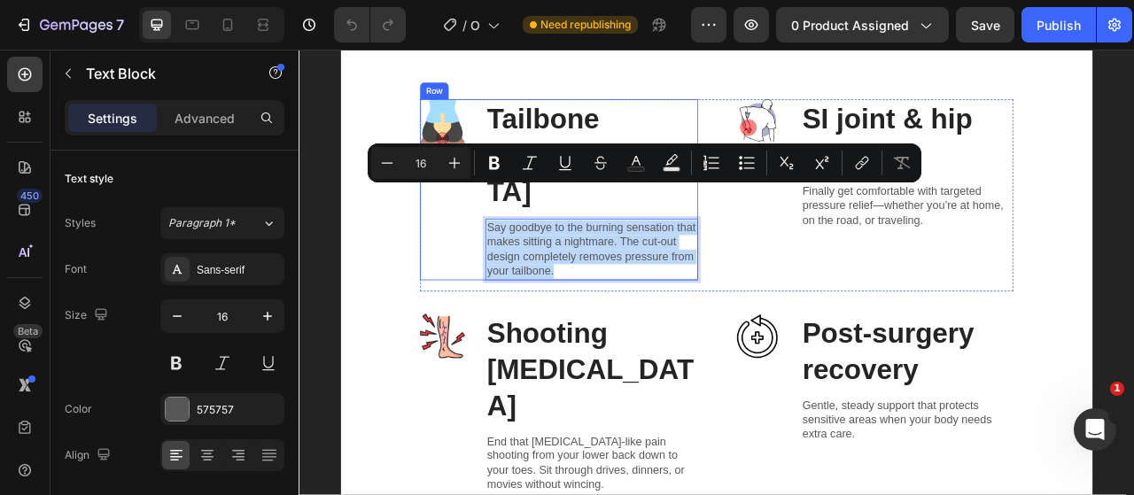
copy p "Say goodbye to the burning sensation that makes sitting a nightmare. The cut-ou…"
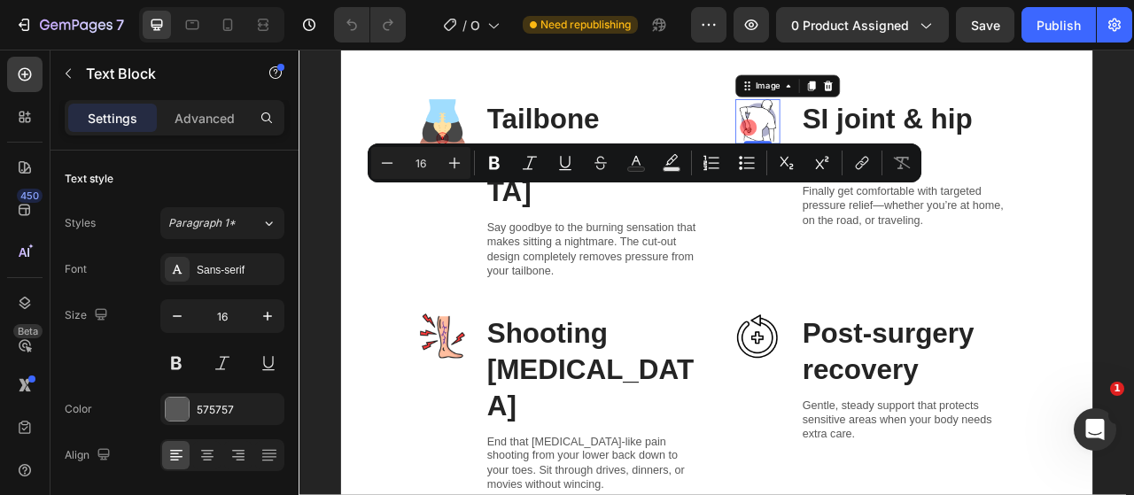
click at [871, 140] on img at bounding box center [882, 141] width 57 height 57
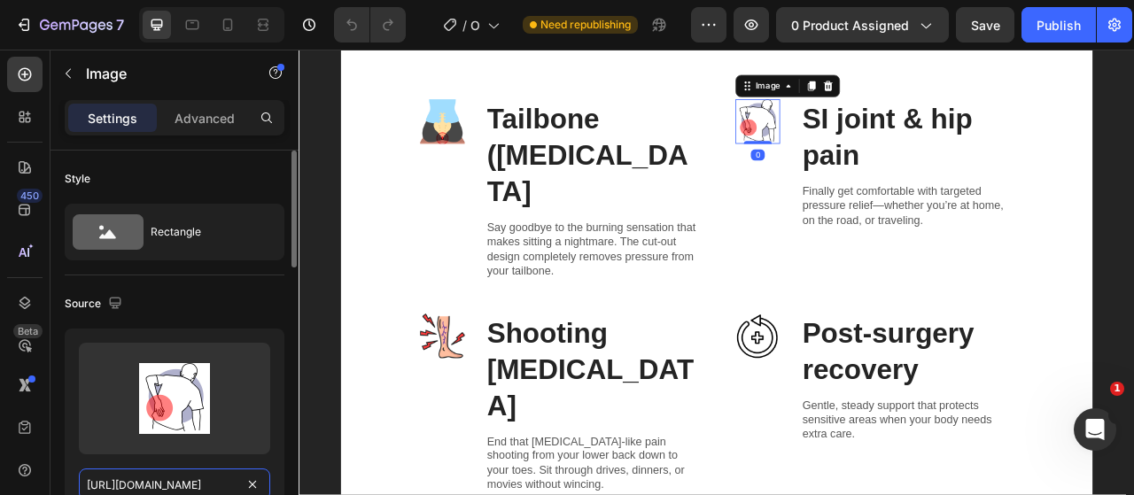
click at [195, 474] on input "https://cdn.shopify.com/s/files/1/0917/9155/6932/files/gempages_553671090723881…" at bounding box center [174, 485] width 191 height 32
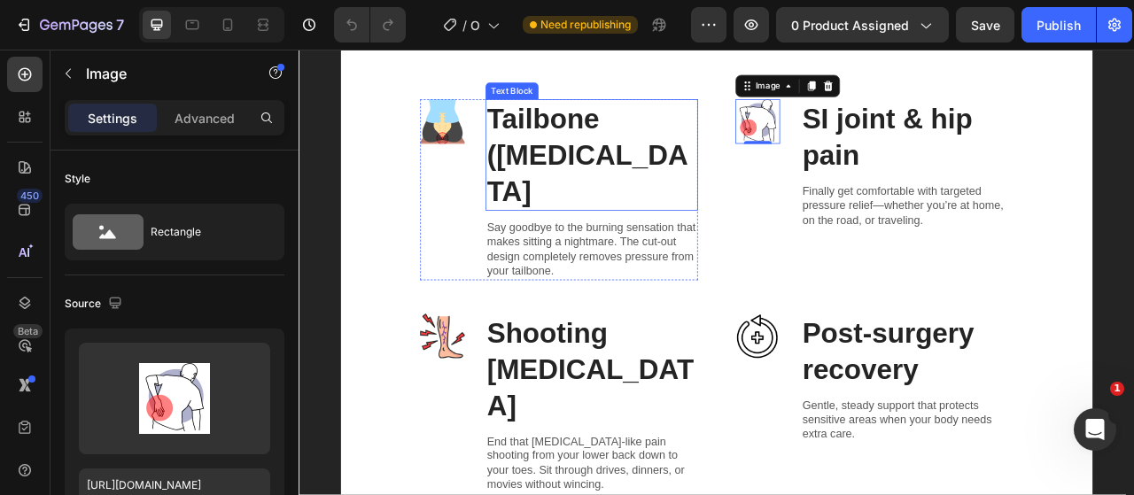
click at [568, 139] on p "Tailbone (coccyx) pain" at bounding box center [671, 184] width 267 height 138
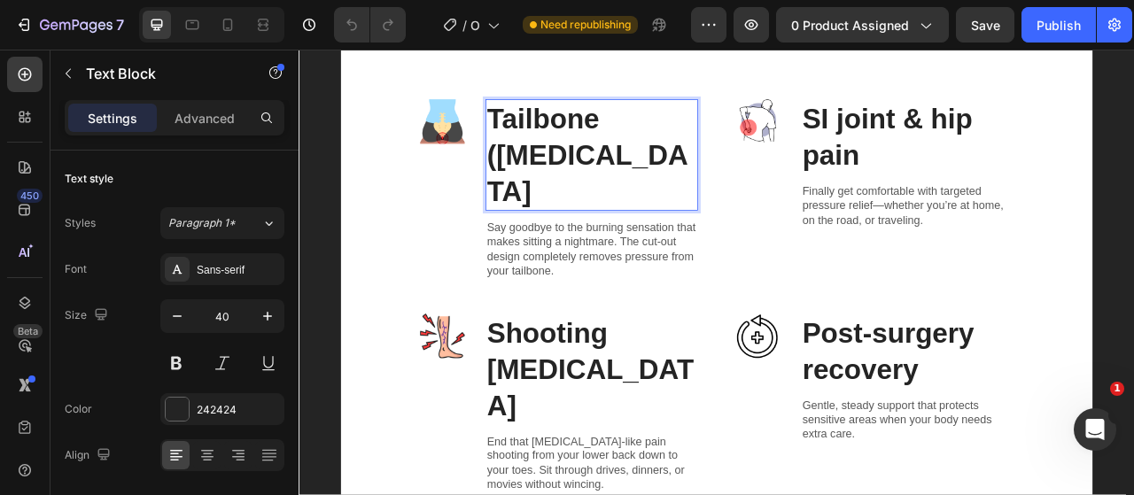
click at [670, 181] on p "Tailbone (coccyx) pain" at bounding box center [671, 184] width 267 height 138
click at [654, 140] on p "Tailbone (coccyx) pain" at bounding box center [671, 184] width 267 height 138
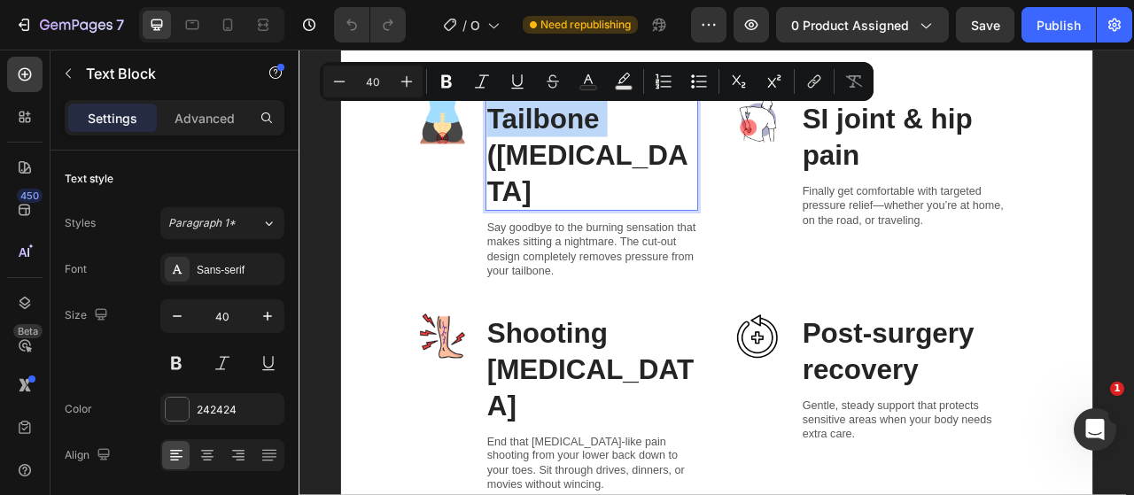
copy p "Tailbone"
click at [963, 136] on p "SI joint & hip pain" at bounding box center [1072, 161] width 267 height 92
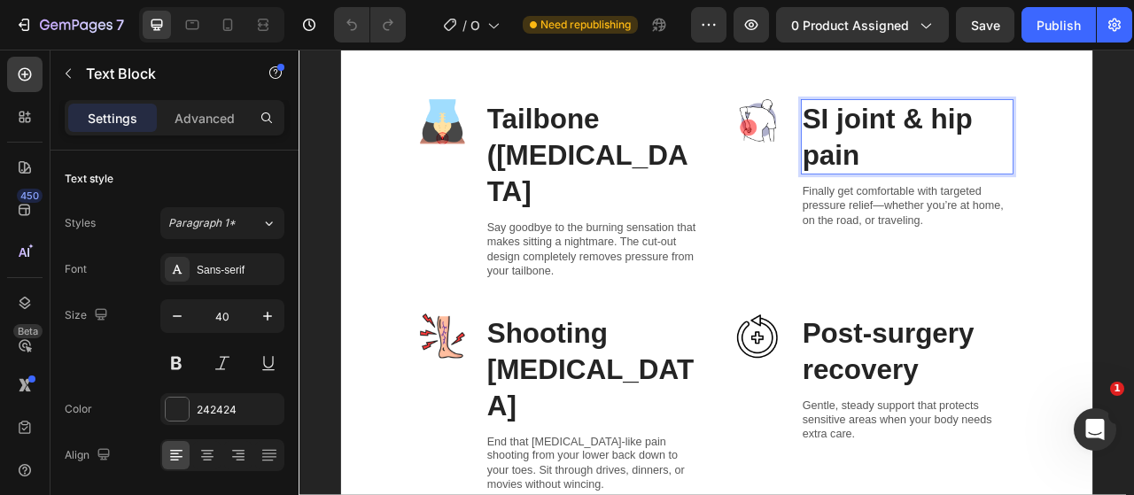
click at [948, 136] on p "SI joint & hip pain" at bounding box center [1072, 161] width 267 height 92
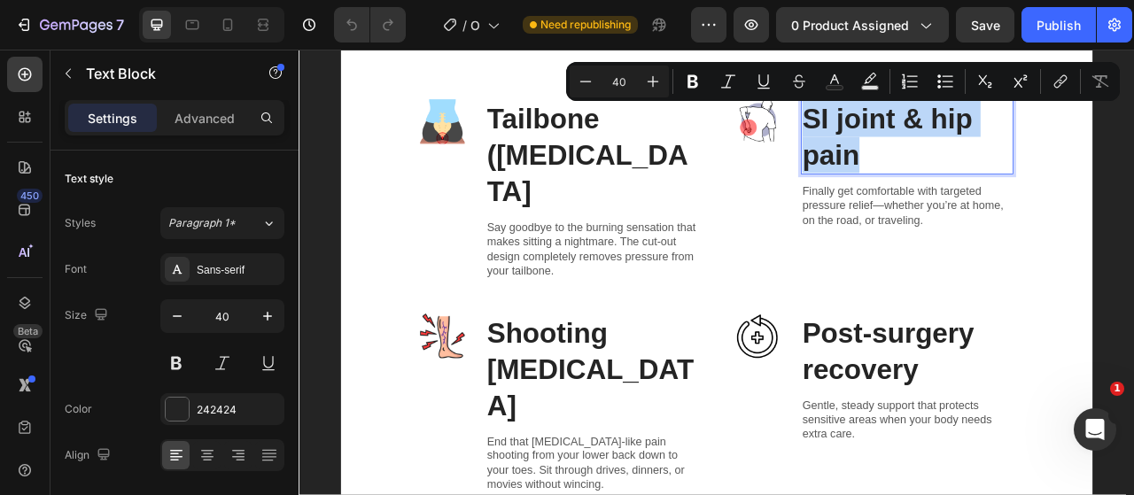
drag, startPoint x: 942, startPoint y: 136, endPoint x: 1010, endPoint y: 191, distance: 87.4
click at [1010, 191] on p "SI joint & hip pain" at bounding box center [1072, 161] width 267 height 92
copy p "SI joint & hip pain"
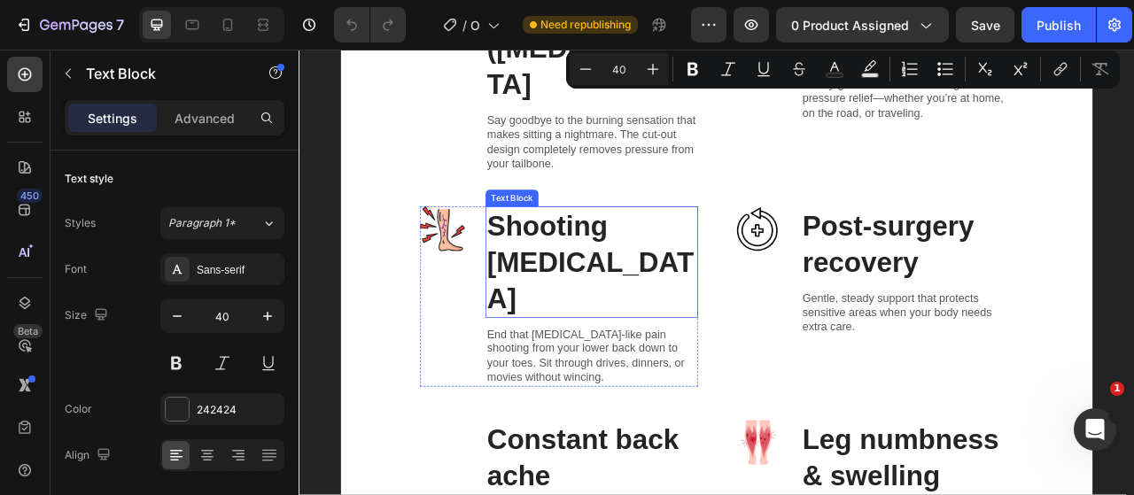
scroll to position [4389, 0]
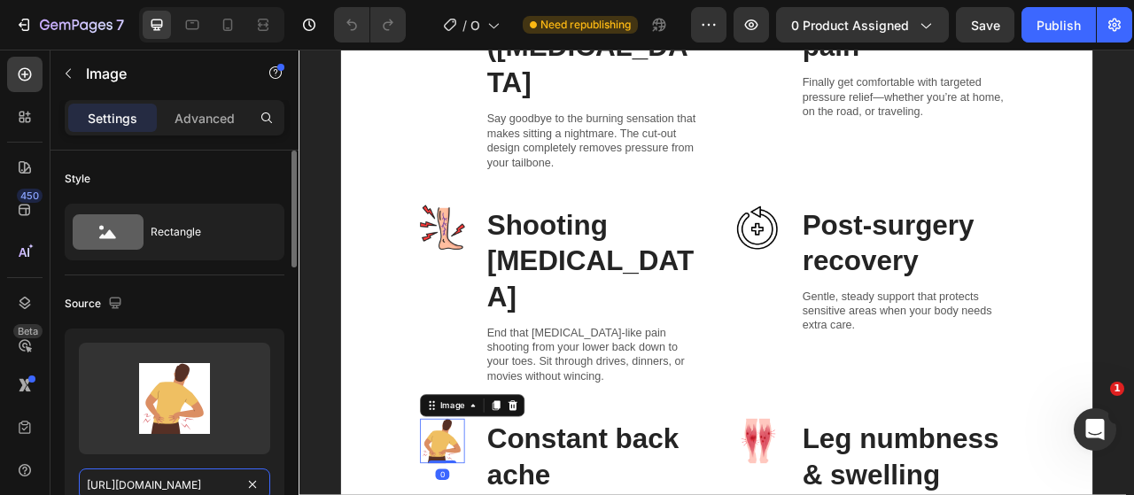
click at [200, 487] on input "https://cdn.shopify.com/s/files/1/0917/9155/6932/files/gempages_553671090723881…" at bounding box center [174, 485] width 191 height 32
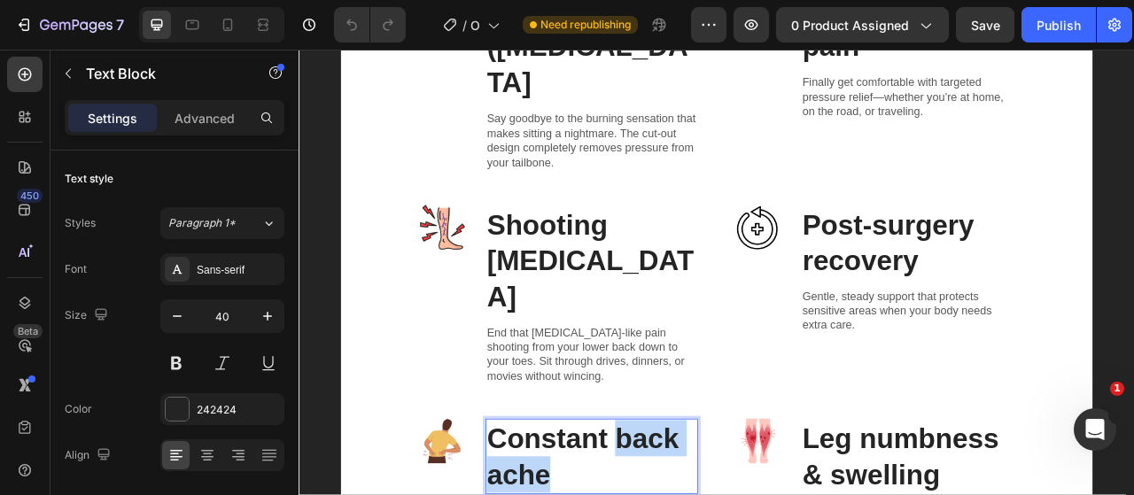
drag, startPoint x: 695, startPoint y: 450, endPoint x: 699, endPoint y: 507, distance: 57.7
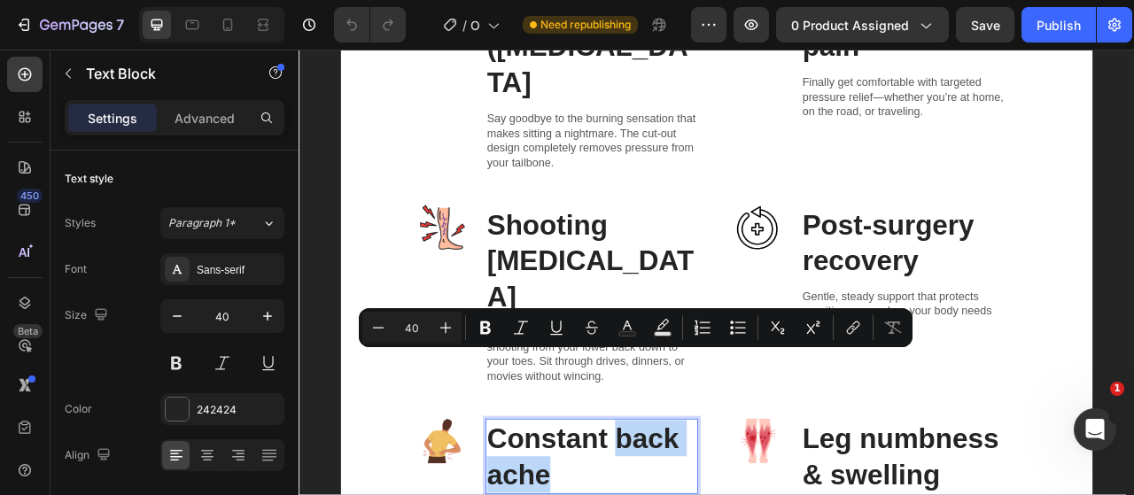
copy p "back ache"
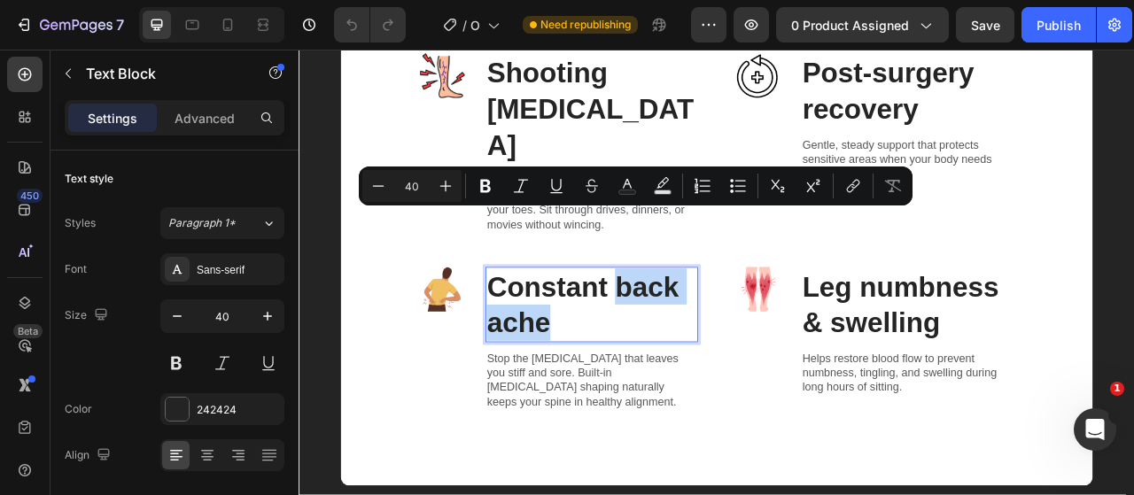
scroll to position [4588, 0]
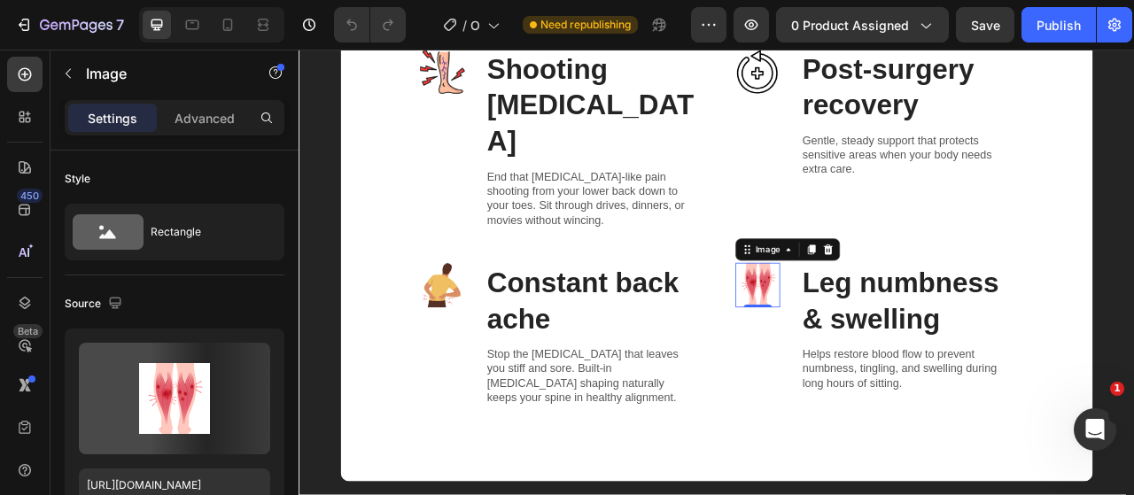
click at [879, 321] on img at bounding box center [882, 349] width 57 height 57
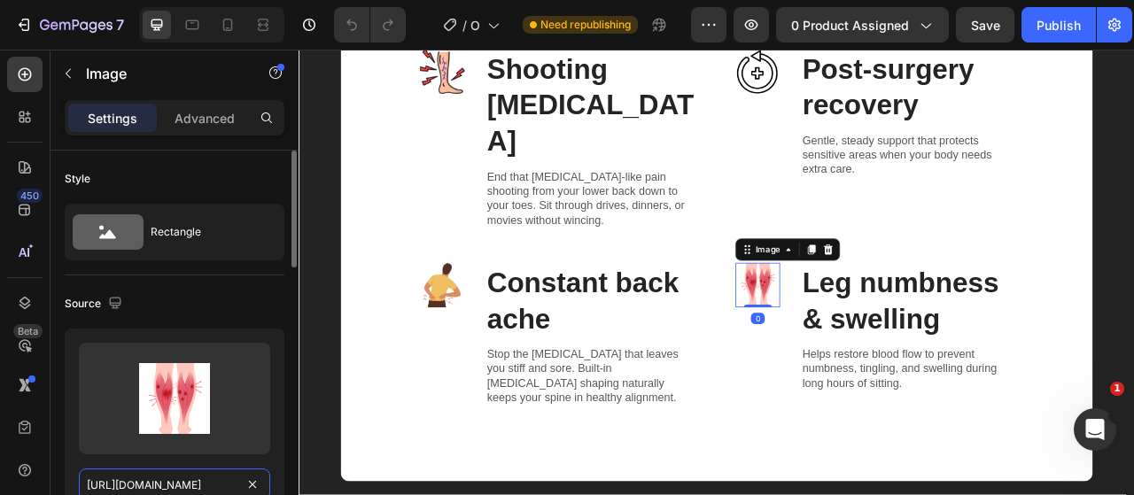
click at [212, 483] on input "https://cdn.shopify.com/s/files/1/0917/9155/6932/files/gempages_553671090723881…" at bounding box center [174, 485] width 191 height 32
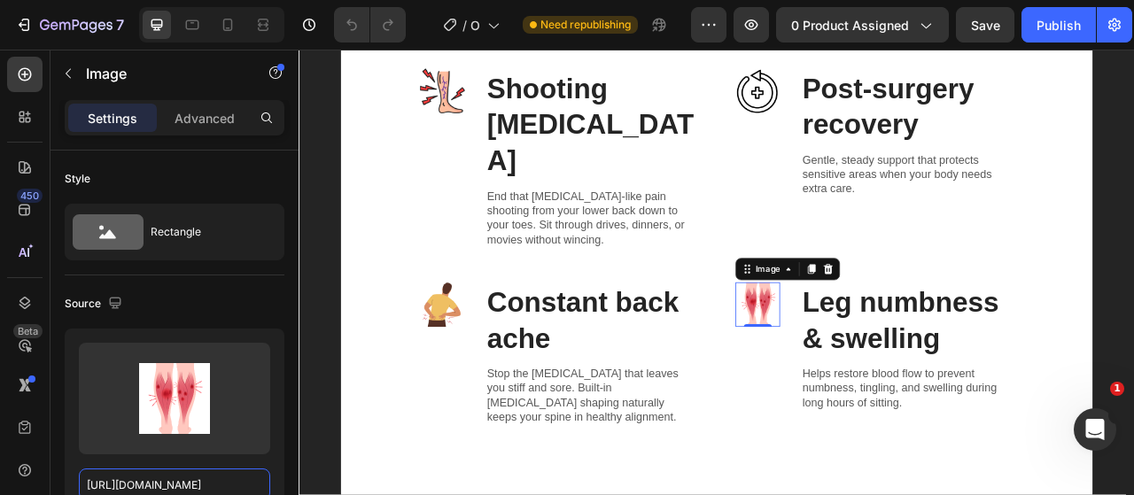
scroll to position [4561, 0]
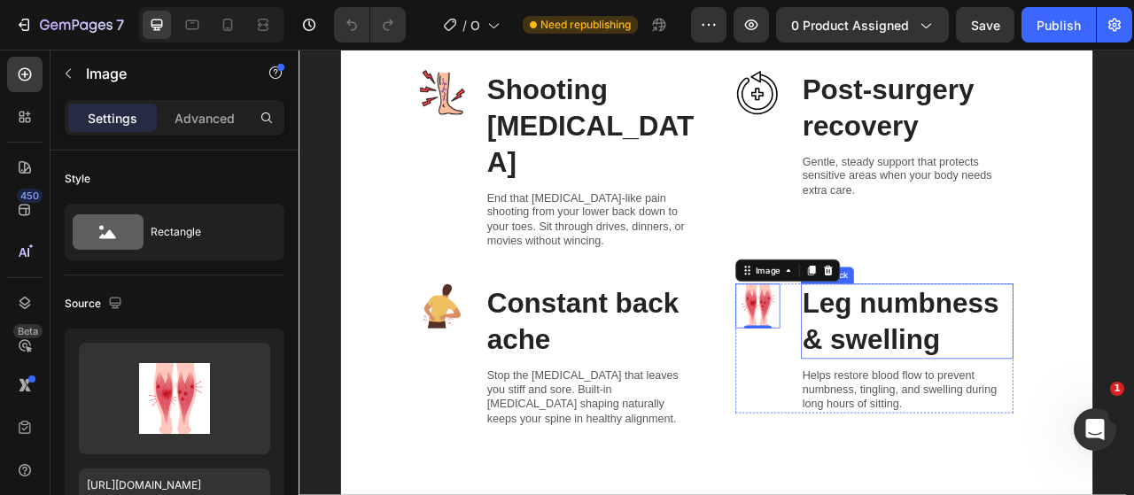
click at [952, 350] on p "Leg numbness & swelling" at bounding box center [1072, 396] width 267 height 92
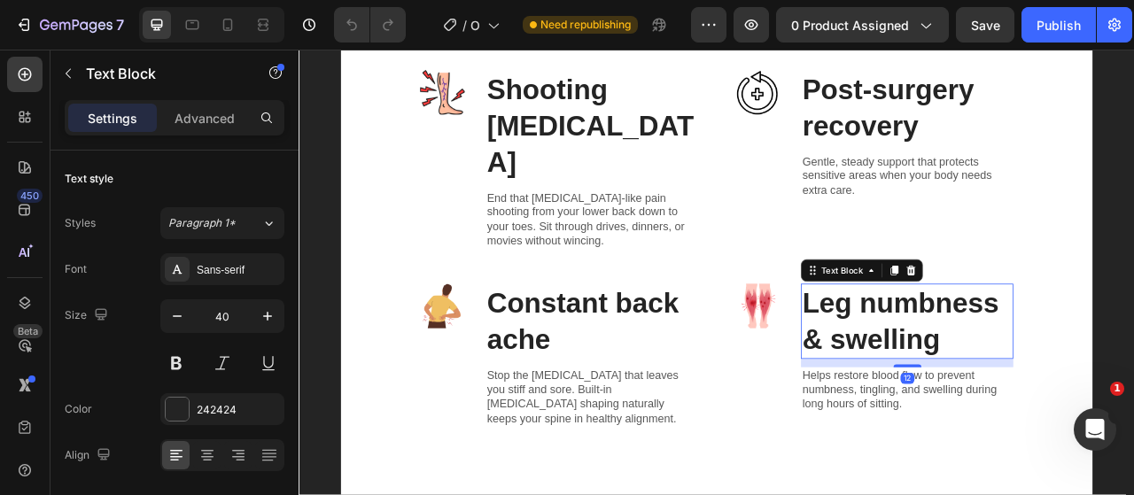
click at [942, 350] on p "Leg numbness & swelling" at bounding box center [1072, 396] width 267 height 92
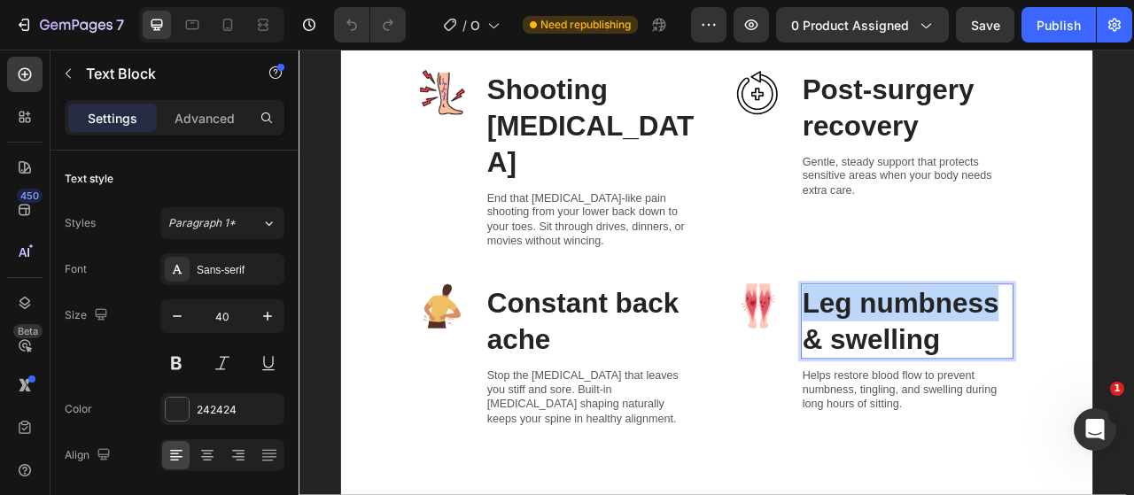
drag, startPoint x: 940, startPoint y: 280, endPoint x: 1192, endPoint y: 284, distance: 252.5
click at [1133, 350] on p "Leg numbness & swelling" at bounding box center [1072, 396] width 267 height 92
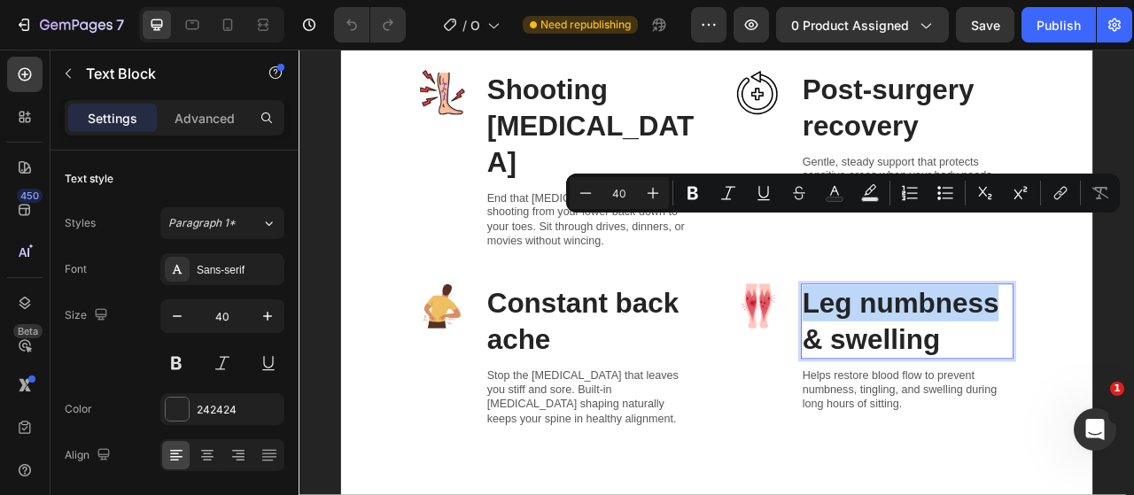
copy p "Leg numbness"
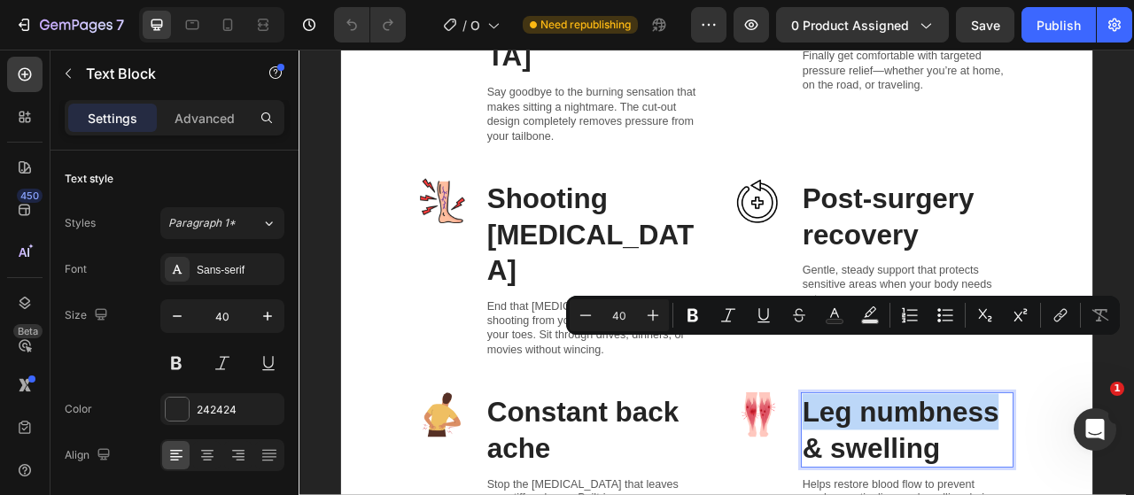
scroll to position [4395, 0]
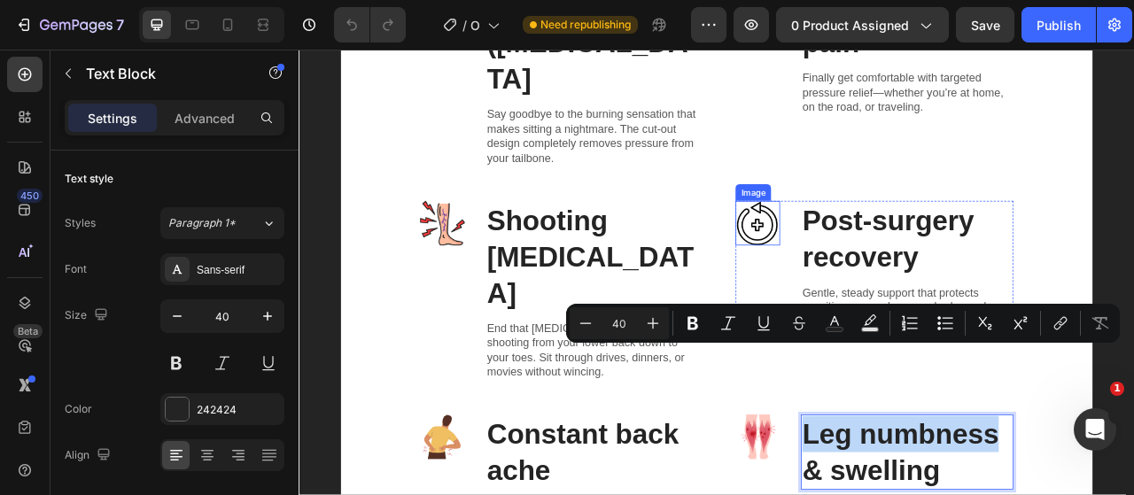
click at [880, 243] on img at bounding box center [882, 271] width 57 height 57
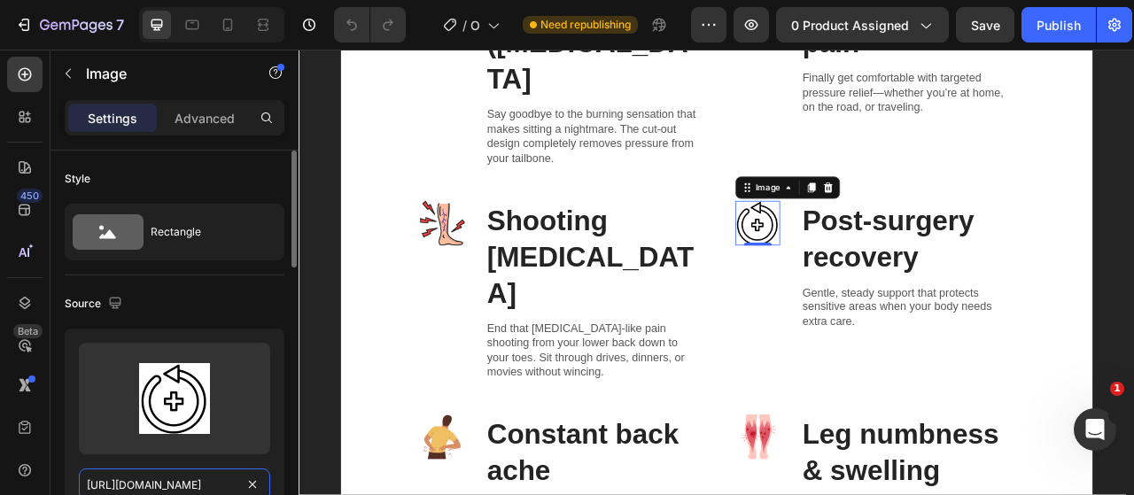
click at [216, 485] on input "https://cdn.shopify.com/s/files/1/0917/9155/6932/files/gempages_553671090723881…" at bounding box center [174, 485] width 191 height 32
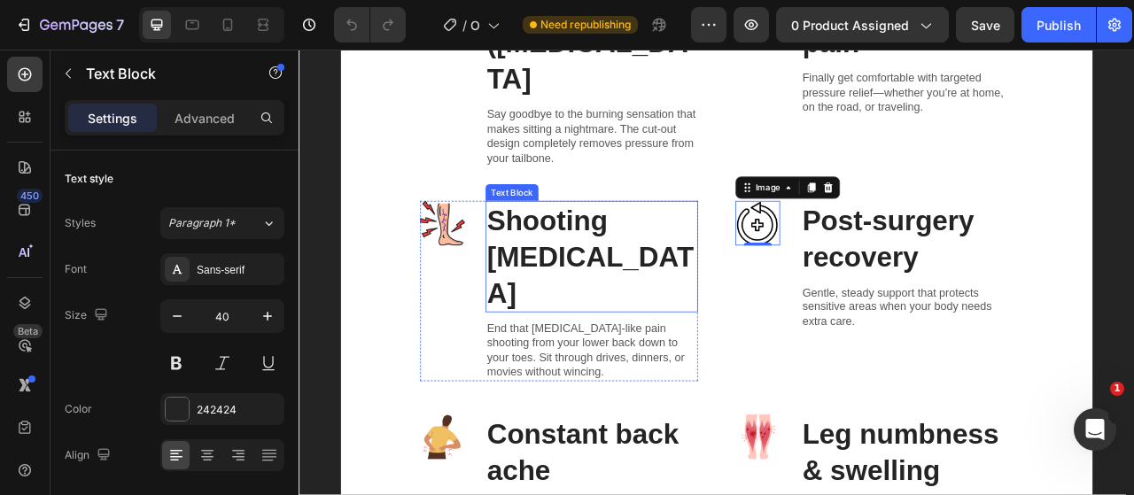
click at [653, 244] on p "Shooting leg pain" at bounding box center [671, 313] width 267 height 138
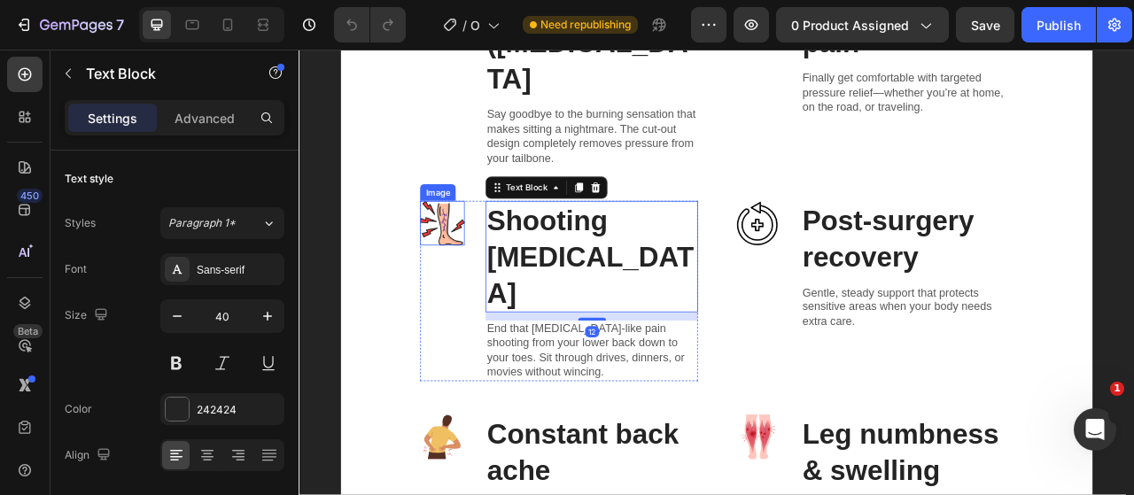
click at [471, 243] on img at bounding box center [481, 271] width 57 height 57
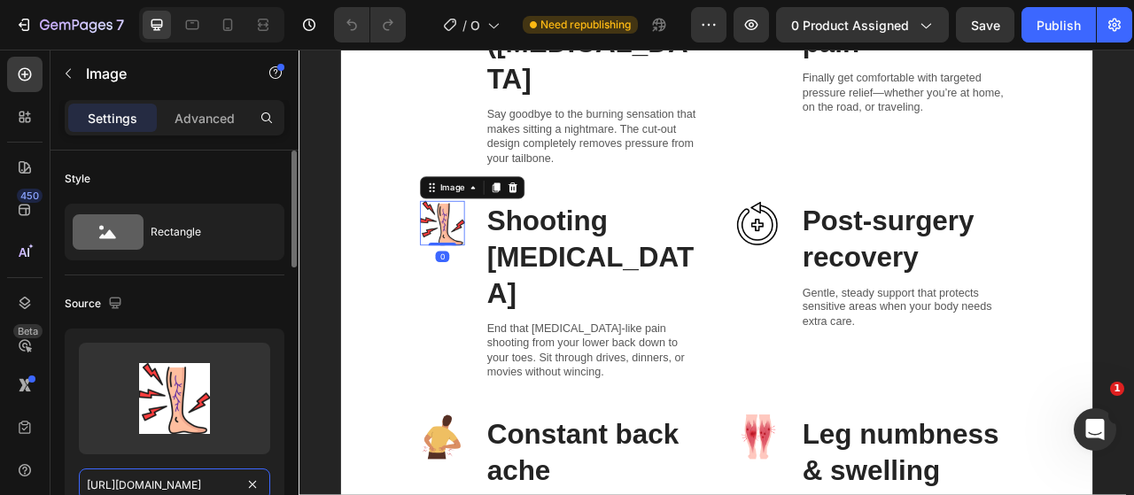
click at [226, 490] on input "https://cdn.shopify.com/s/files/1/0917/9155/6932/files/gempages_553671090723881…" at bounding box center [174, 485] width 191 height 32
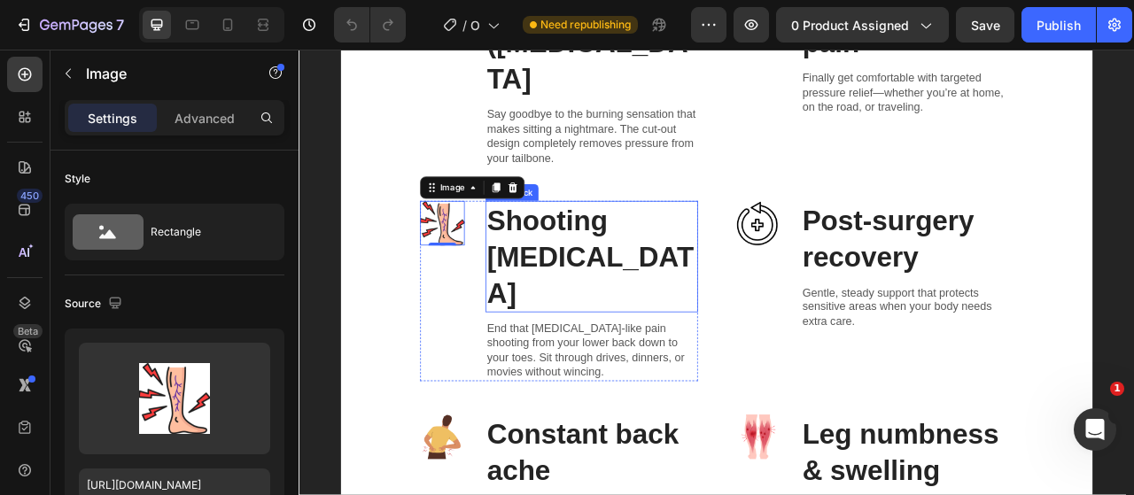
click at [697, 244] on p "Shooting leg pain" at bounding box center [671, 313] width 267 height 138
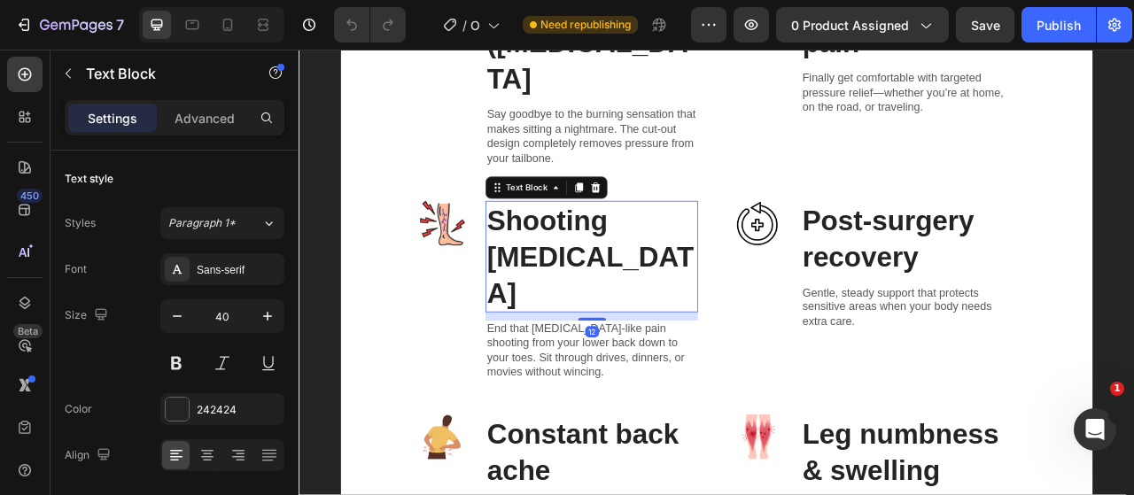
click at [697, 244] on p "Shooting leg pain" at bounding box center [671, 313] width 267 height 138
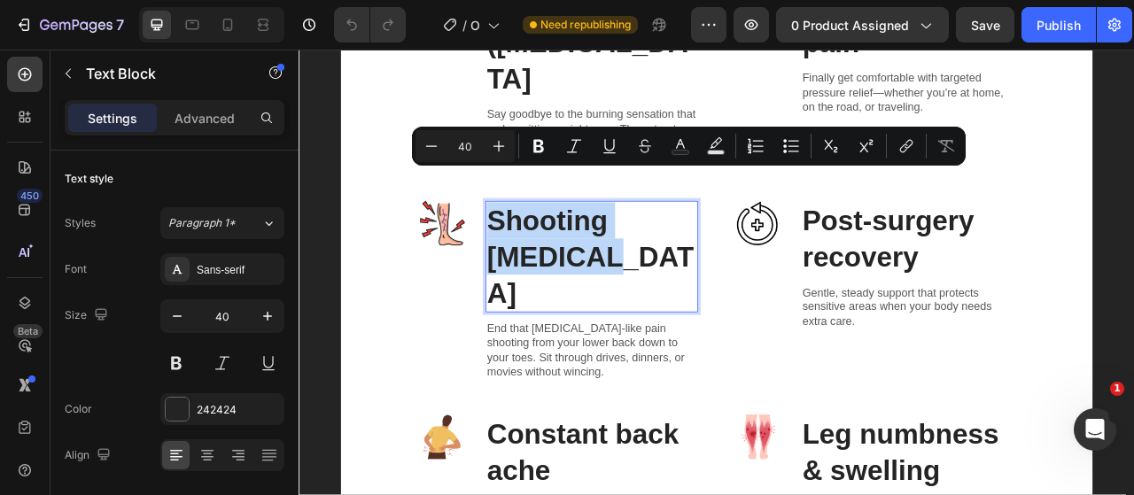
click at [696, 244] on p "Shooting leg pain" at bounding box center [671, 313] width 267 height 138
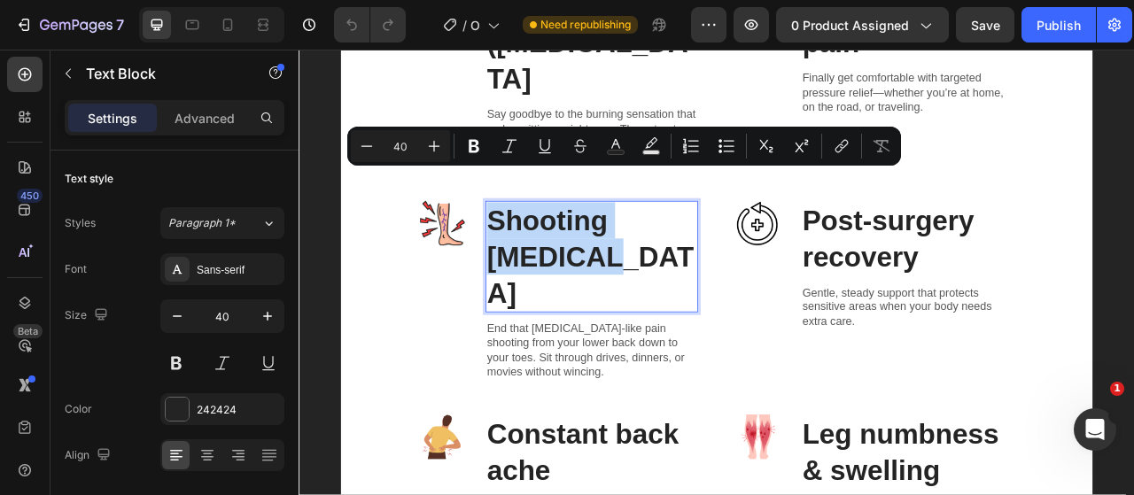
click at [696, 244] on p "Shooting leg pain" at bounding box center [671, 313] width 267 height 138
click at [691, 244] on p "Shooting leg pain" at bounding box center [671, 313] width 267 height 138
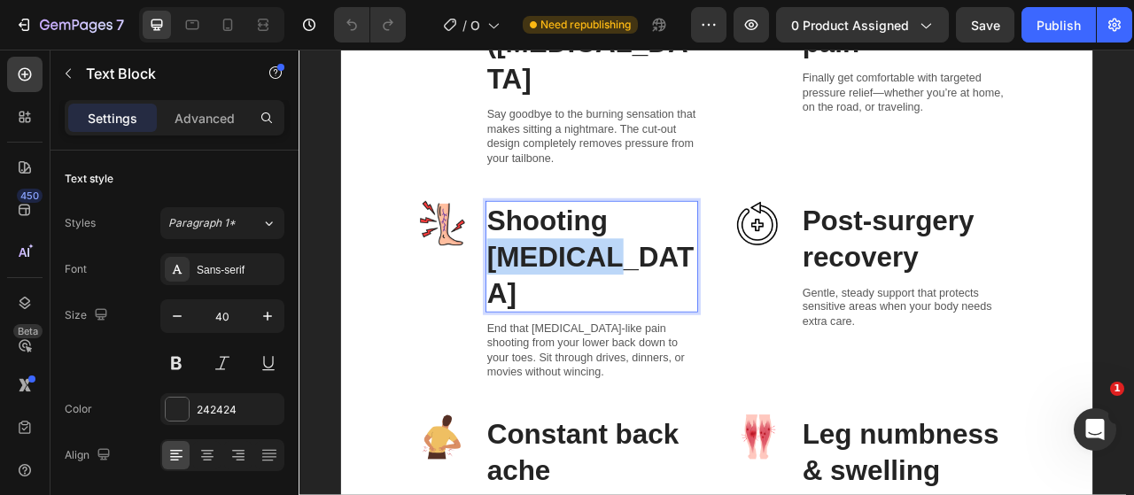
drag, startPoint x: 697, startPoint y: 221, endPoint x: 712, endPoint y: 272, distance: 53.5
click at [712, 272] on p "Shooting leg pain" at bounding box center [671, 313] width 267 height 138
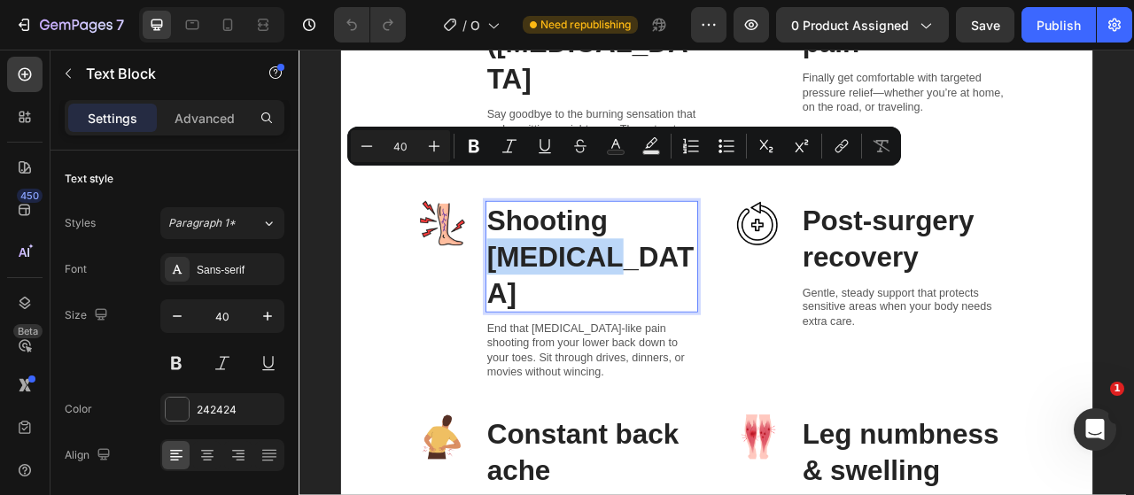
copy p "leg pain"
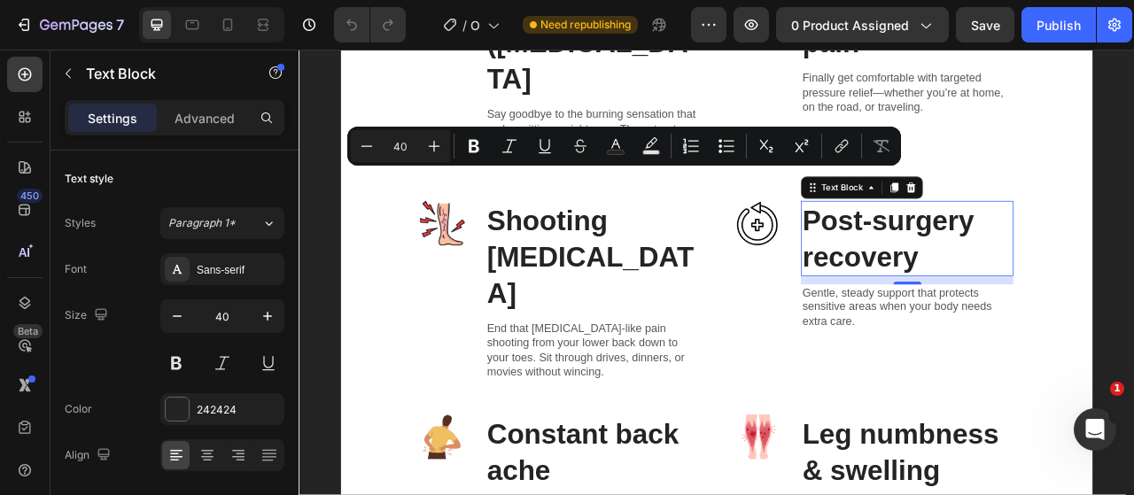
click at [1019, 244] on p "Post-surgery recovery" at bounding box center [1072, 290] width 267 height 92
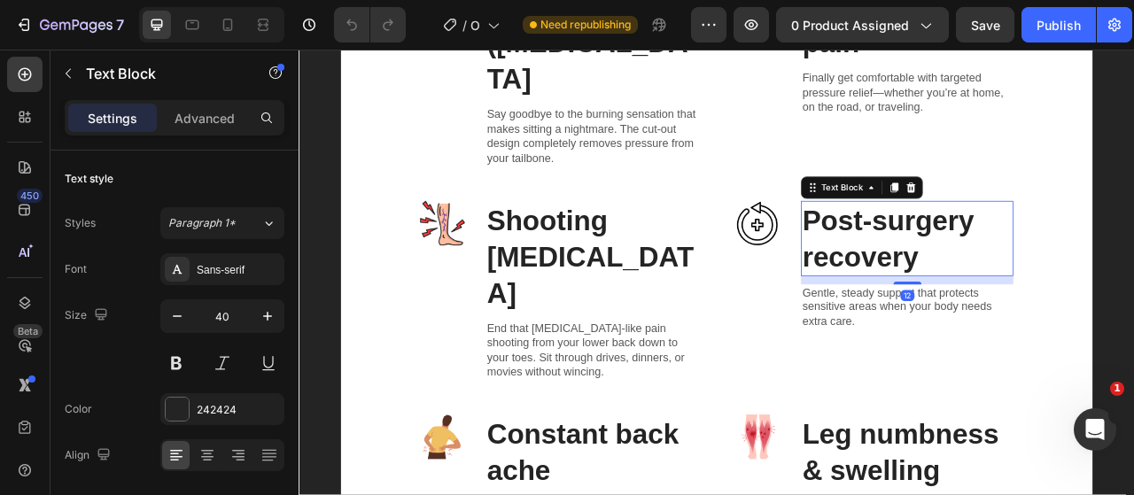
click at [968, 249] on p "Post-surgery recovery" at bounding box center [1072, 290] width 267 height 92
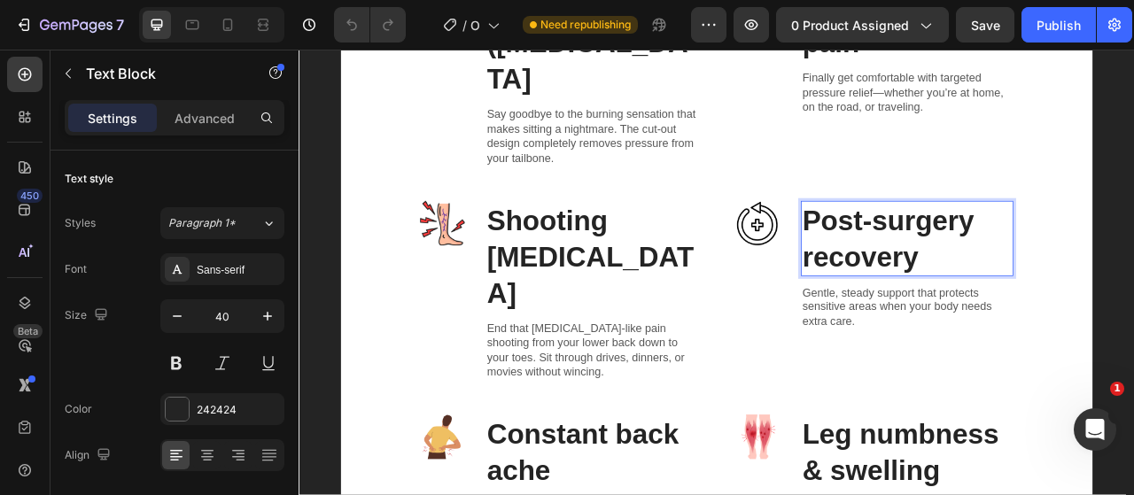
click at [970, 259] on p "Post-surgery recovery" at bounding box center [1072, 290] width 267 height 92
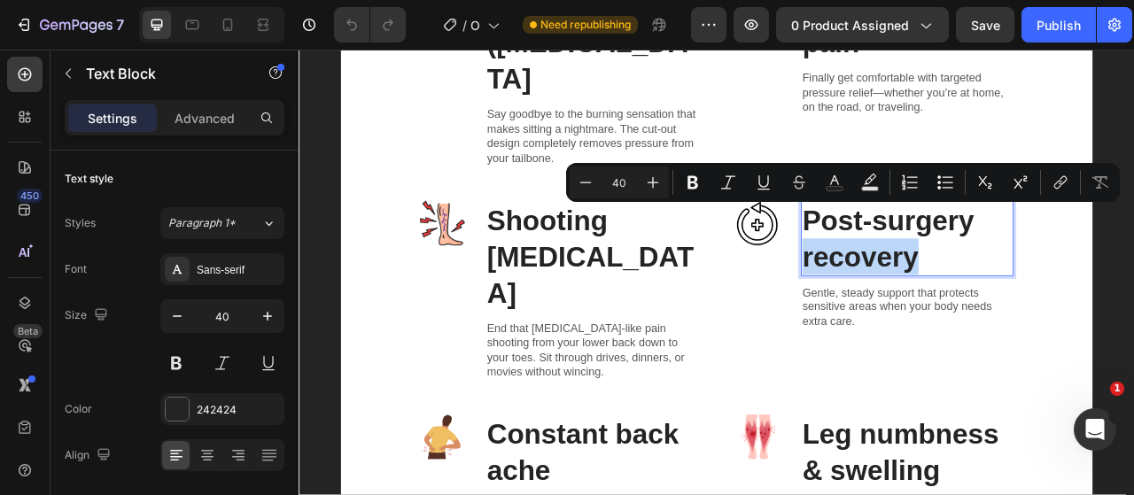
copy p "recovery"
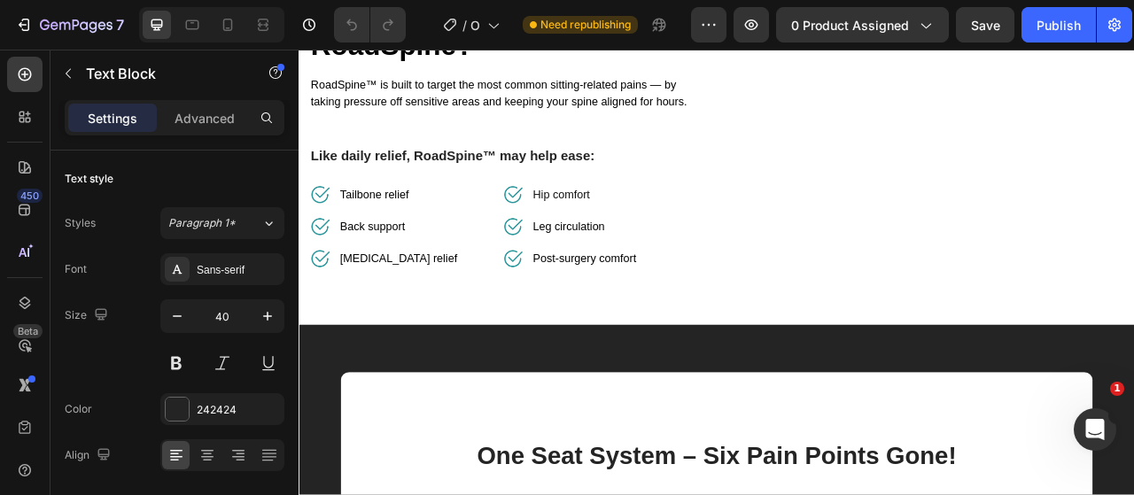
type input "16"
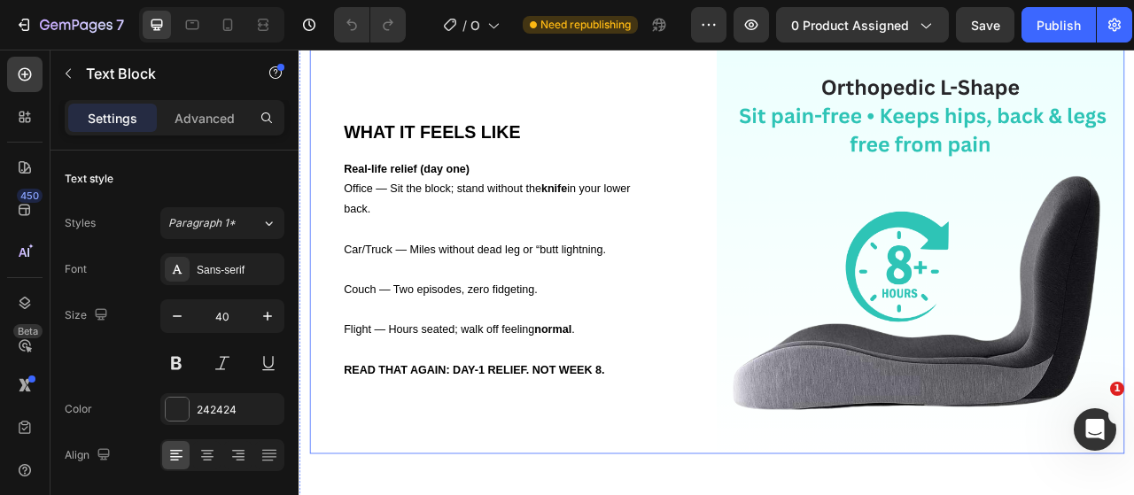
scroll to position [2800, 0]
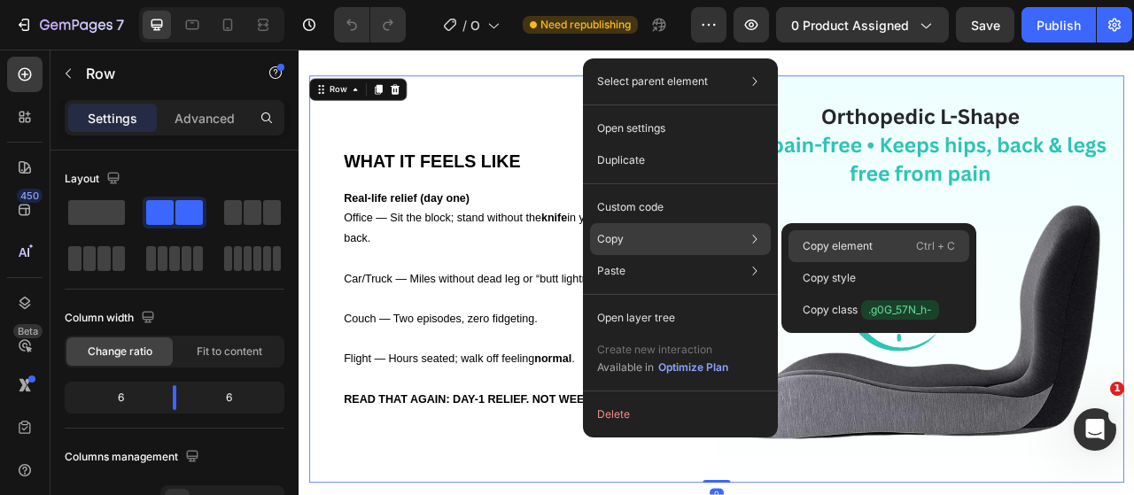
click at [789, 262] on div "Copy element Ctrl + C" at bounding box center [878, 278] width 181 height 32
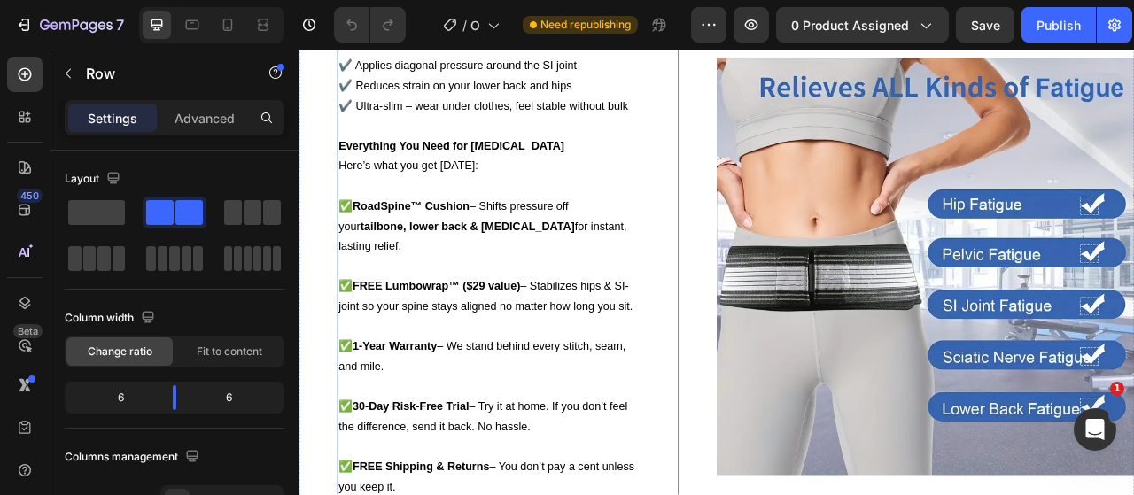
scroll to position [8308, 0]
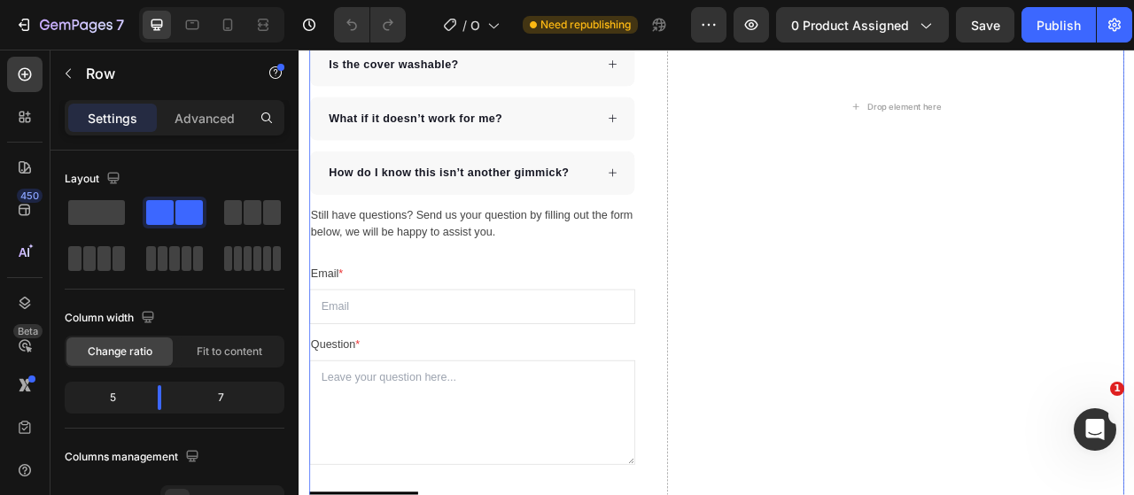
scroll to position [9016, 0]
click at [231, 27] on icon at bounding box center [228, 25] width 10 height 12
type input "0"
type input "100%"
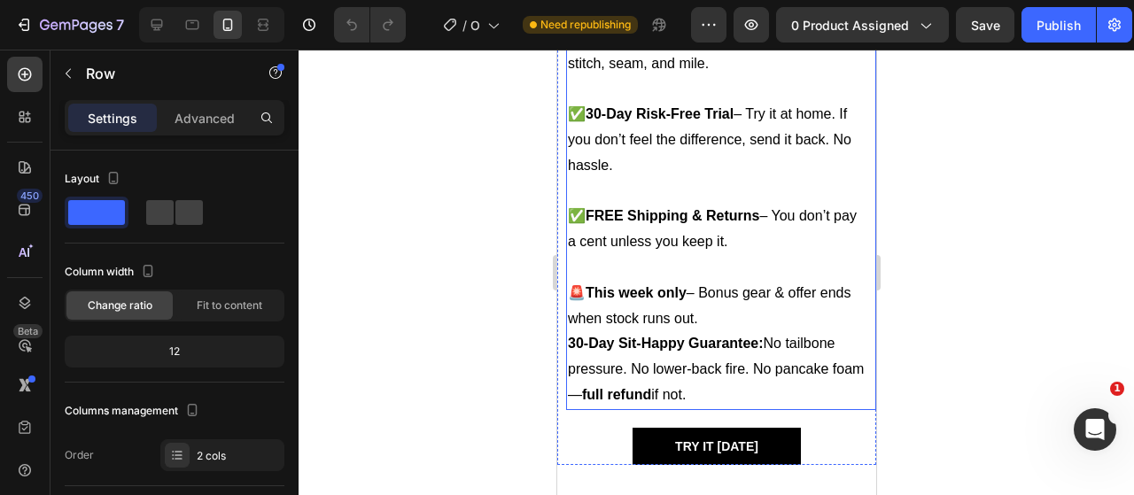
click at [440, 321] on div at bounding box center [715, 272] width 835 height 445
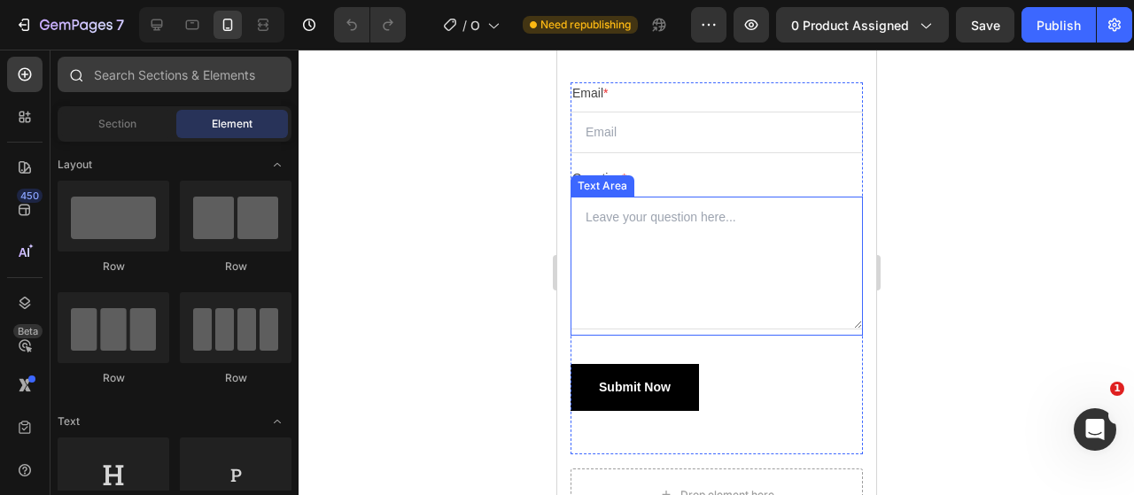
scroll to position [9520, 0]
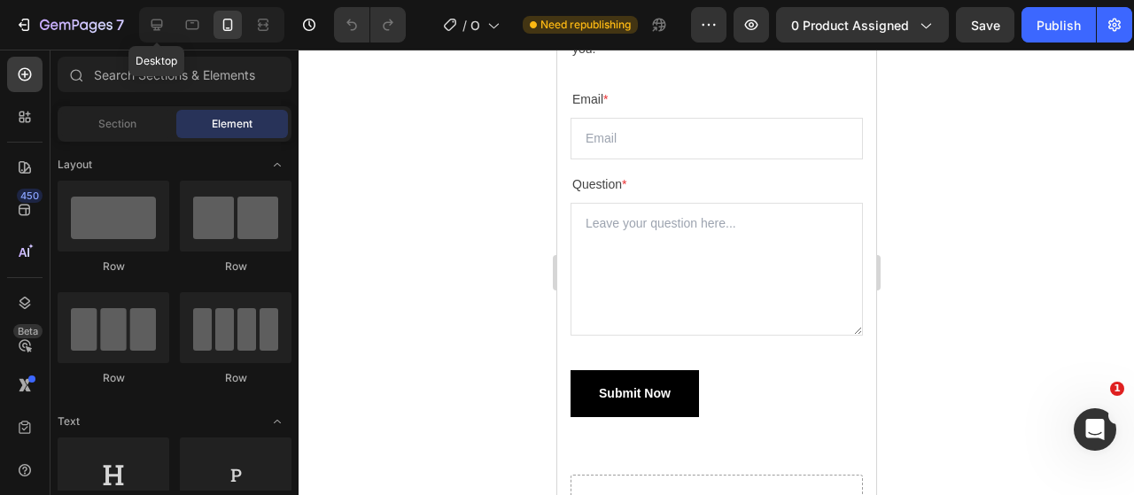
click at [158, 29] on icon at bounding box center [157, 25] width 12 height 12
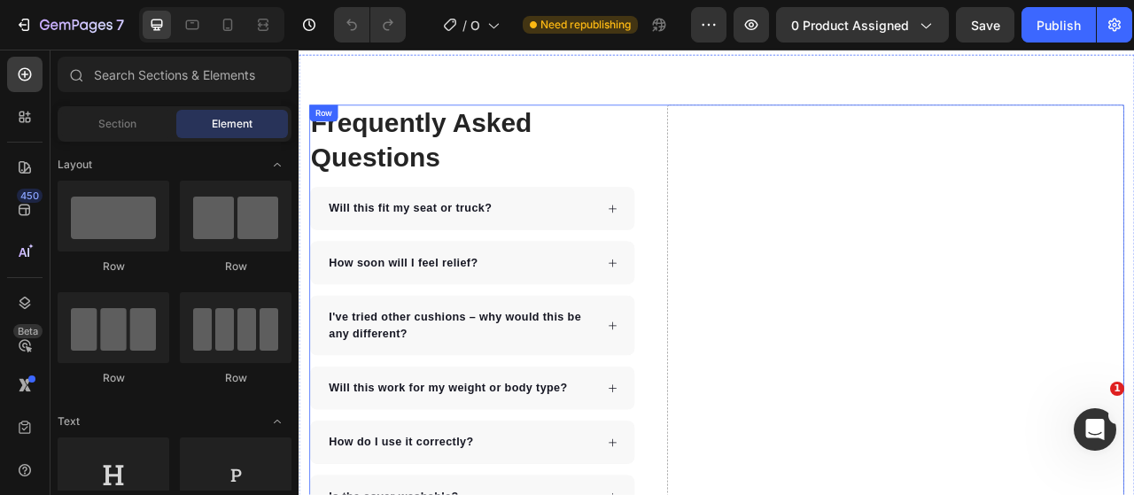
scroll to position [8401, 0]
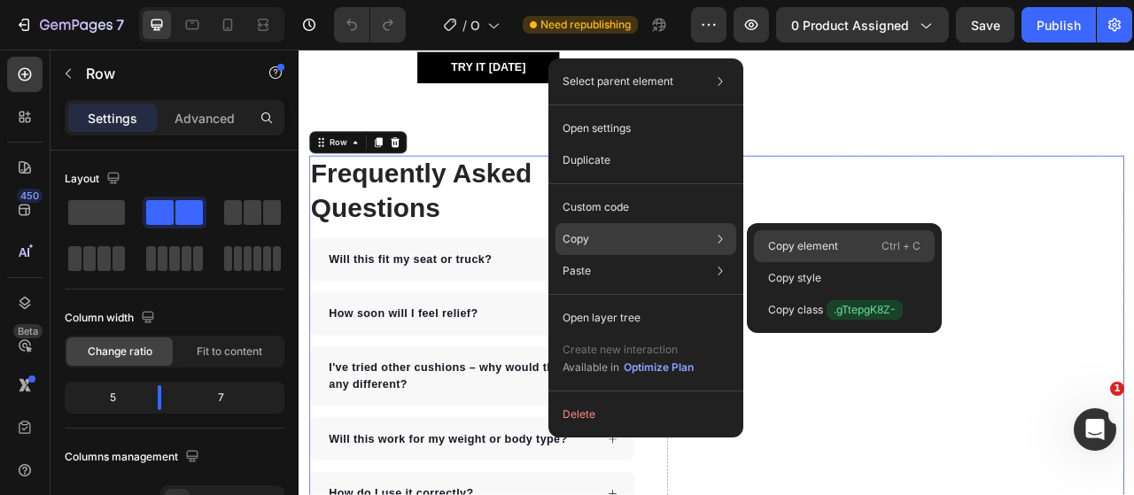
click at [774, 249] on p "Copy element" at bounding box center [803, 246] width 70 height 16
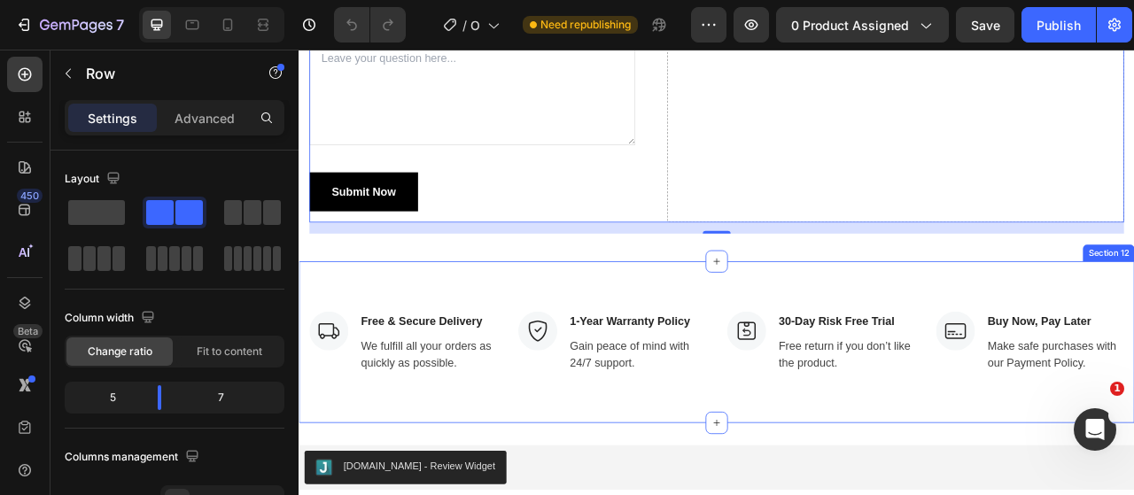
scroll to position [9464, 0]
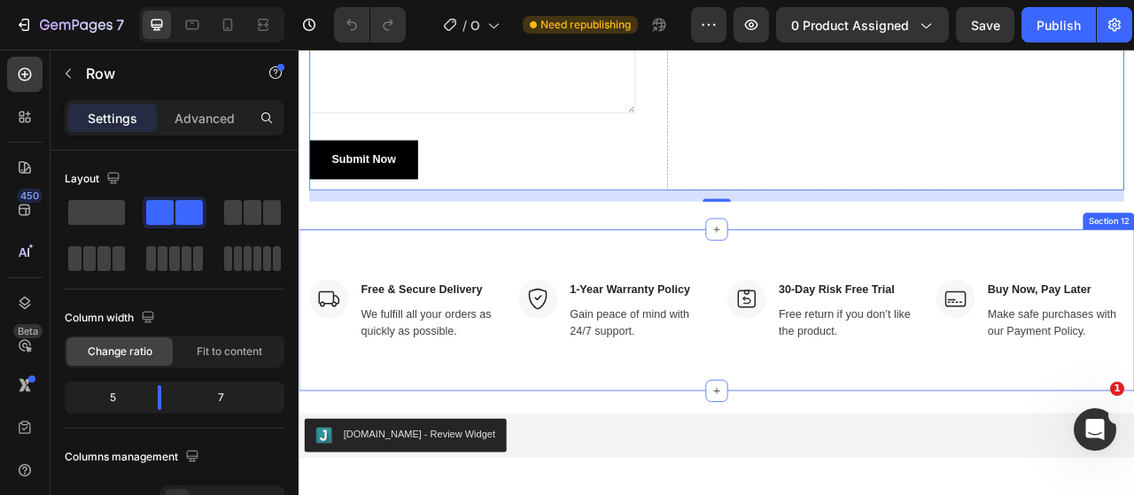
click at [825, 314] on div "Image Free & Secure Delivery Text block We fulfill all your orders as quickly a…" at bounding box center [829, 381] width 1063 height 205
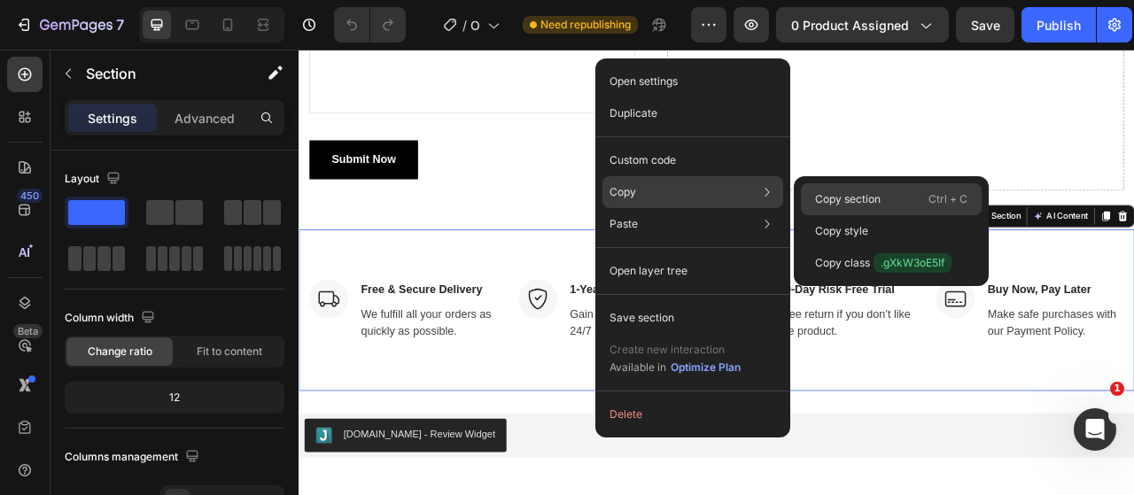
click at [820, 198] on p "Copy section" at bounding box center [848, 199] width 66 height 16
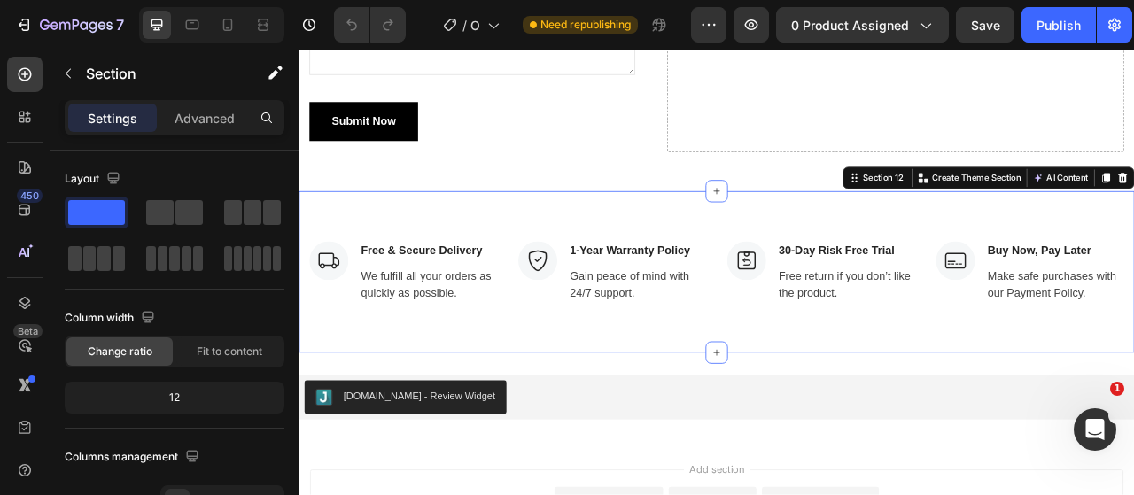
scroll to position [9553, 0]
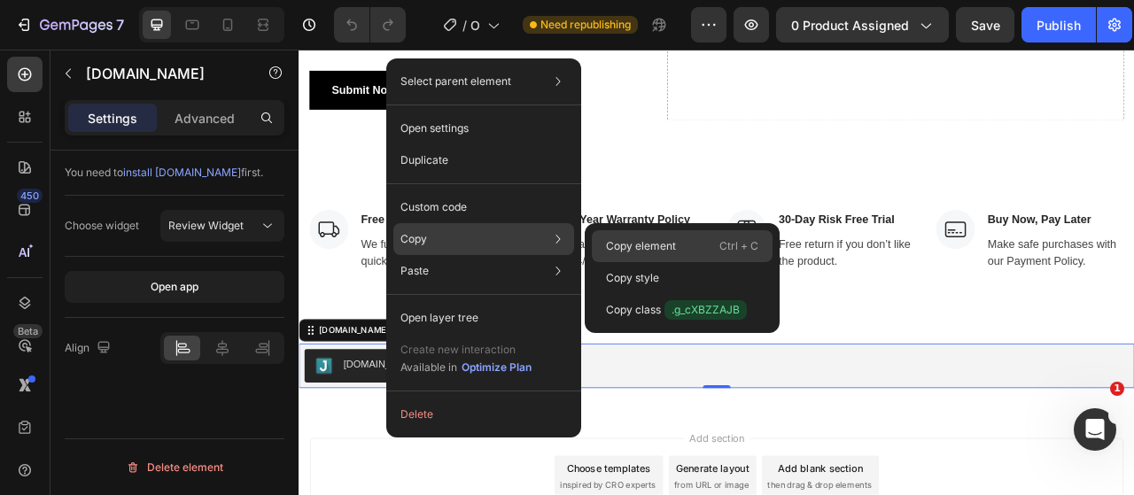
click at [616, 242] on p "Copy element" at bounding box center [641, 246] width 70 height 16
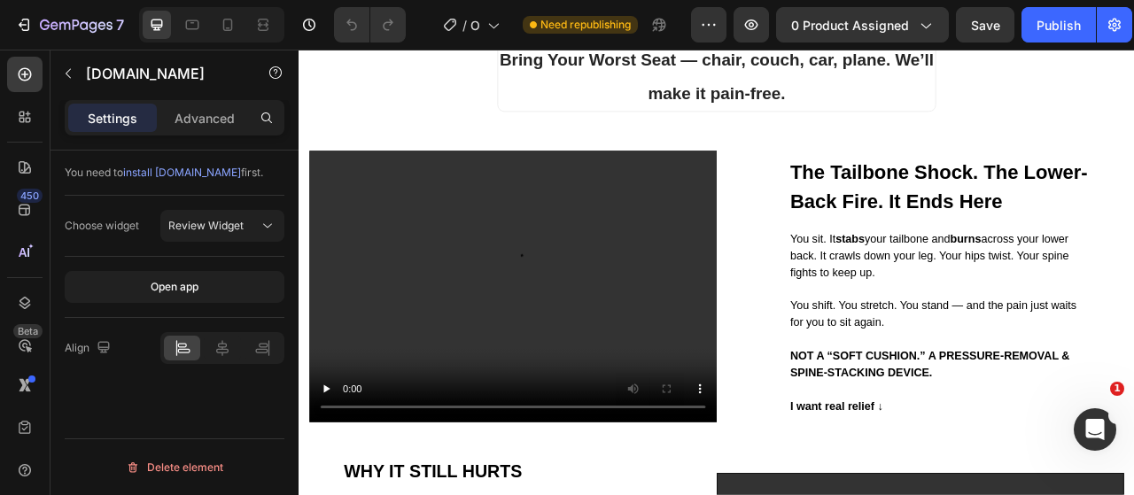
scroll to position [1755, 0]
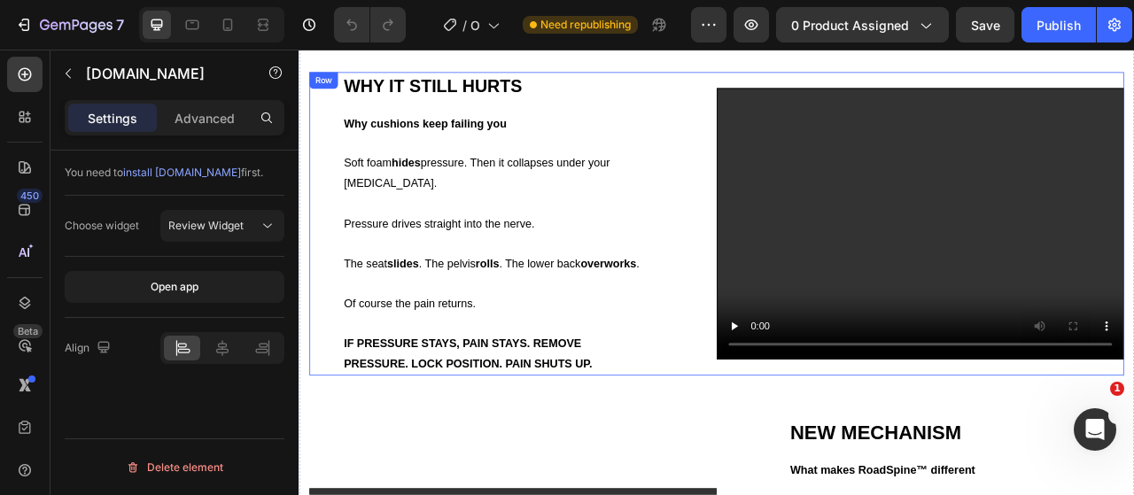
click at [794, 248] on div "WHY IT STILL HURTS Text block Why cushions keep failing you Soft foam hides pre…" at bounding box center [571, 272] width 518 height 386
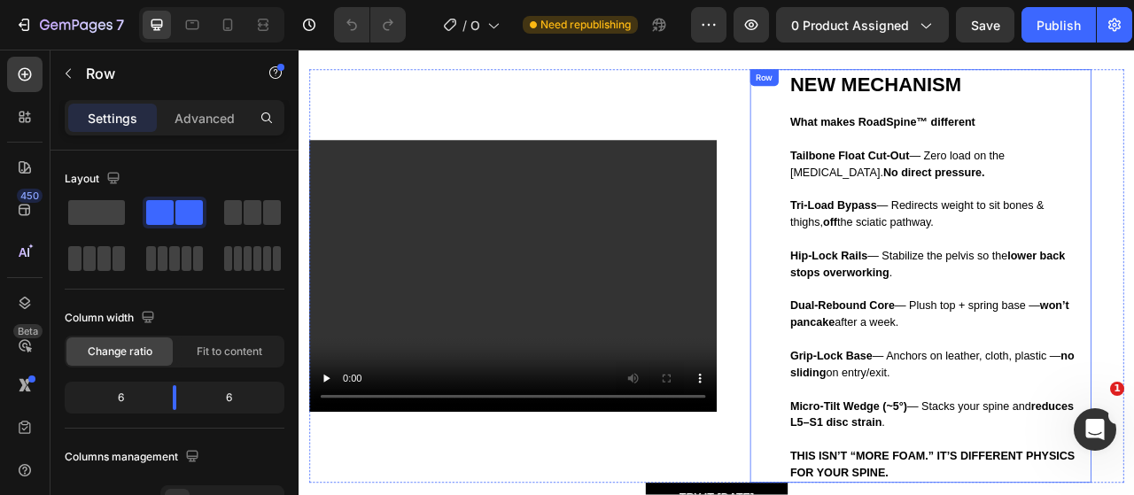
scroll to position [2730, 0]
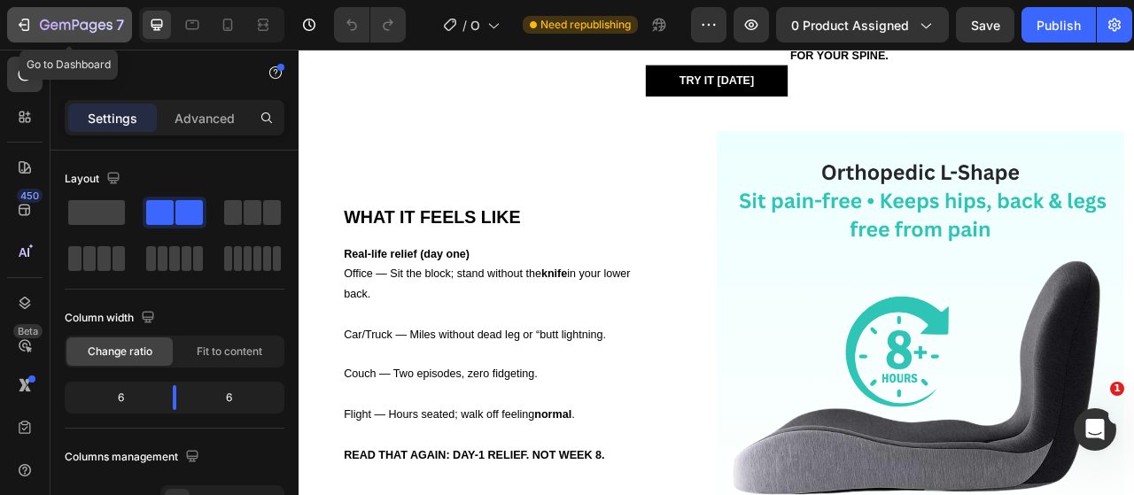
click at [29, 31] on icon "button" at bounding box center [24, 25] width 18 height 18
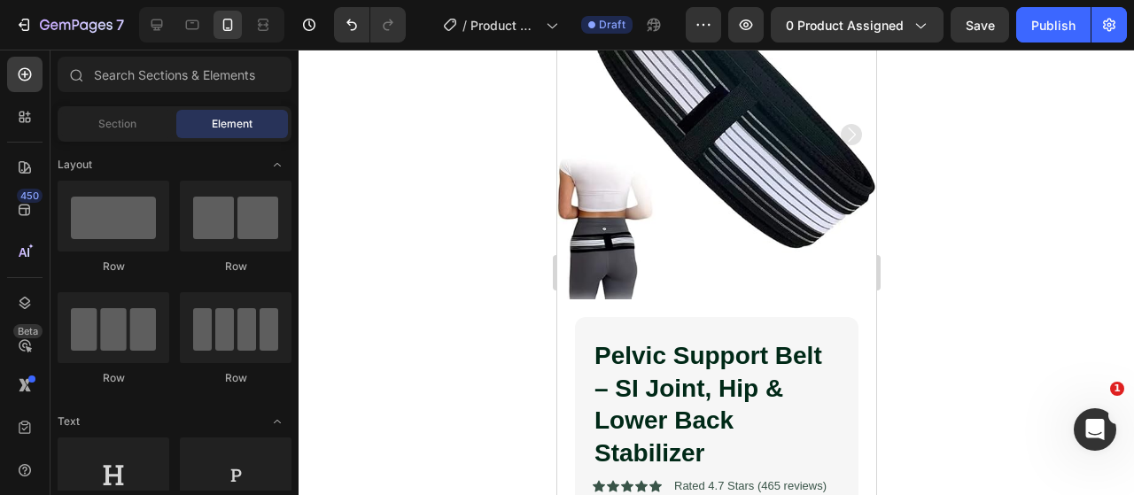
scroll to position [425, 0]
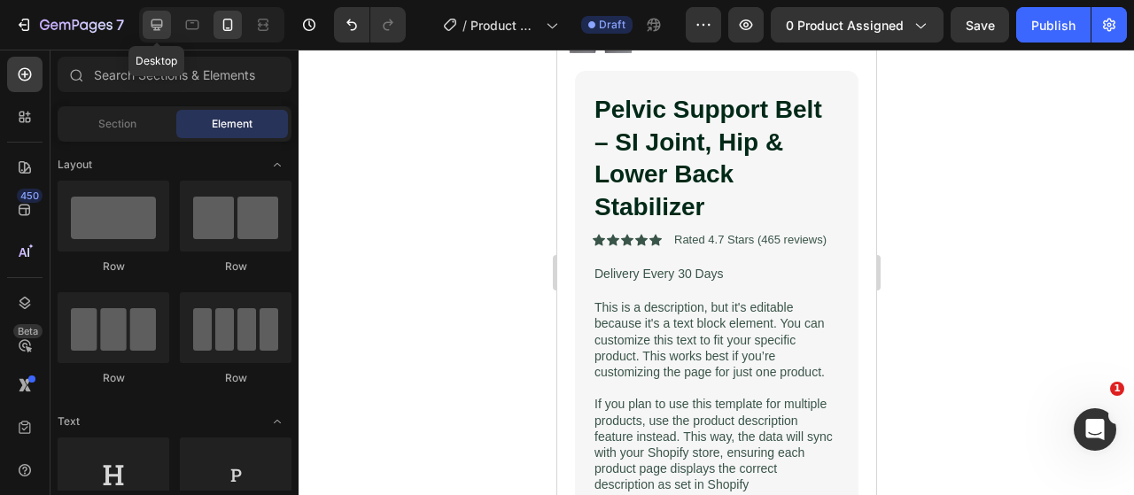
click at [143, 33] on div at bounding box center [157, 25] width 28 height 28
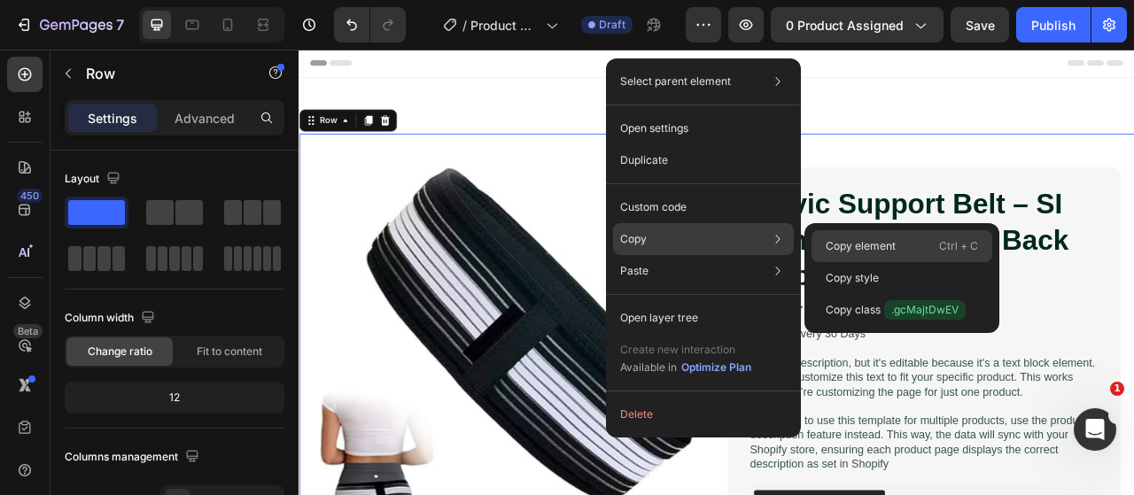
click at [816, 262] on div "Copy element Ctrl + C" at bounding box center [901, 278] width 181 height 32
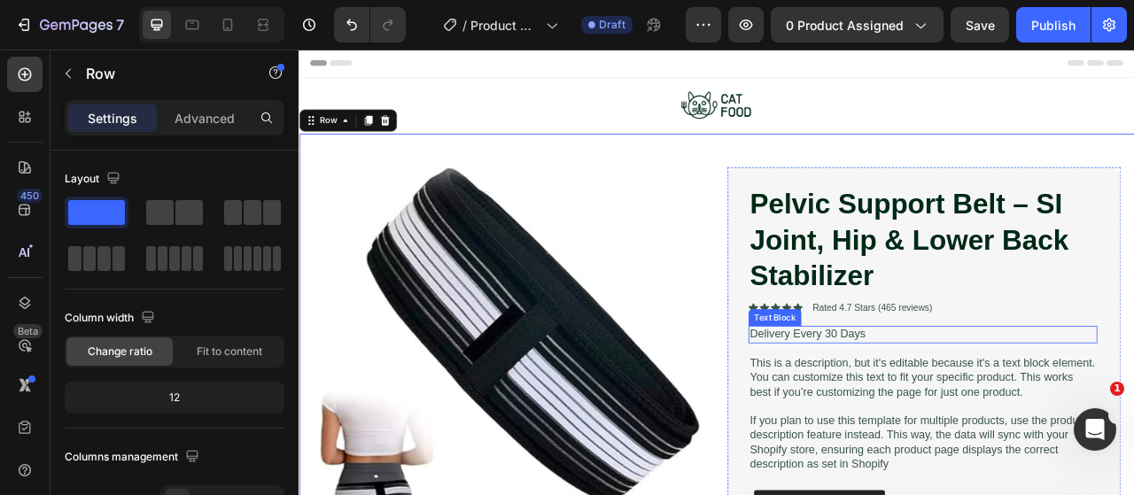
scroll to position [177, 0]
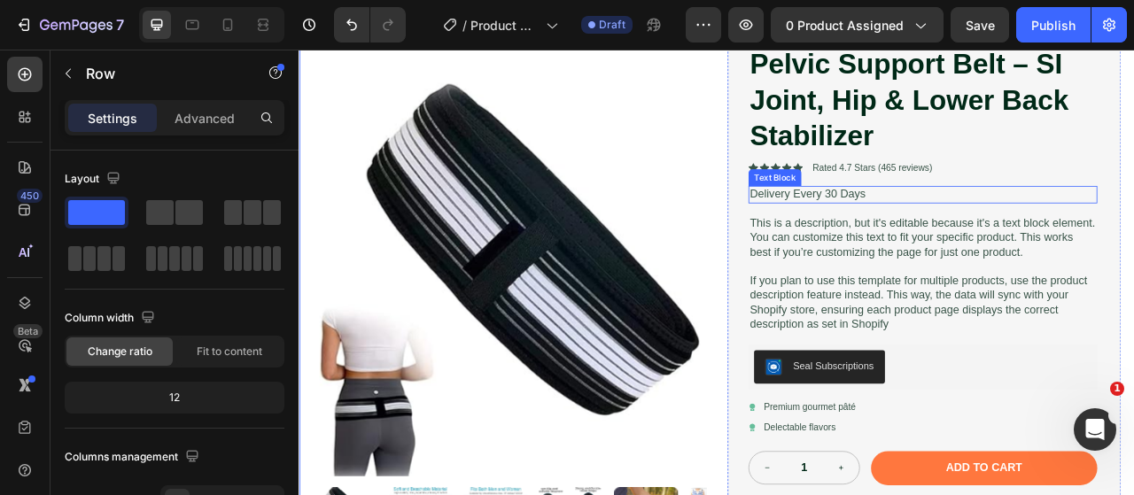
click at [934, 345] on p "If you plan to use this template for multiple products, use the product descrip…" at bounding box center [1091, 373] width 440 height 74
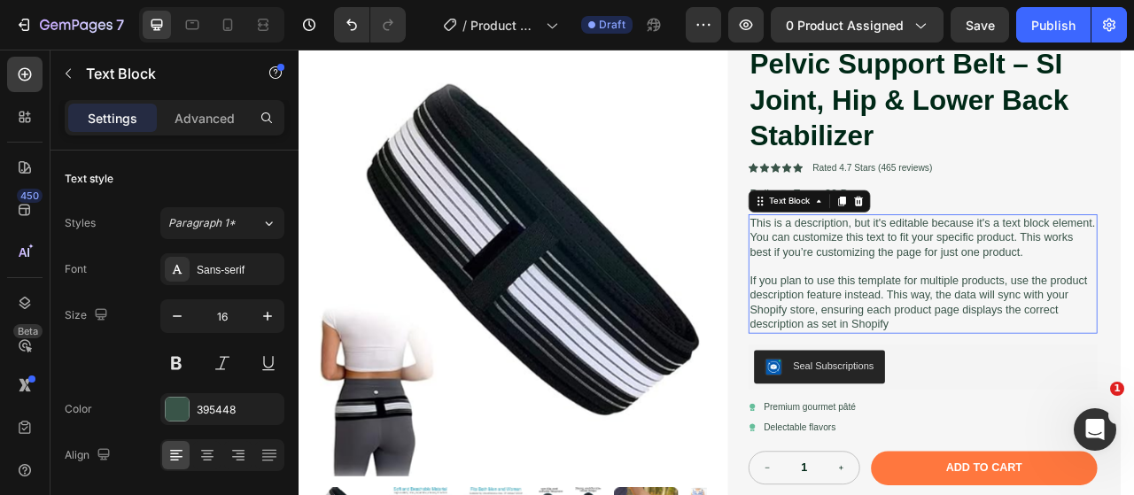
click at [972, 366] on p "If you plan to use this template for multiple products, use the product descrip…" at bounding box center [1091, 373] width 440 height 74
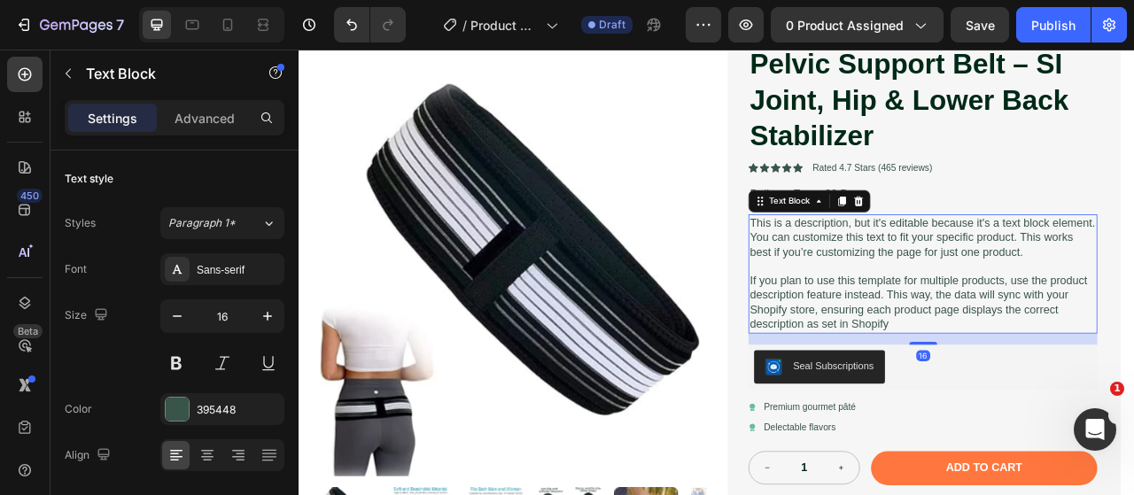
click at [979, 368] on p "If you plan to use this template for multiple products, use the product descrip…" at bounding box center [1091, 373] width 440 height 74
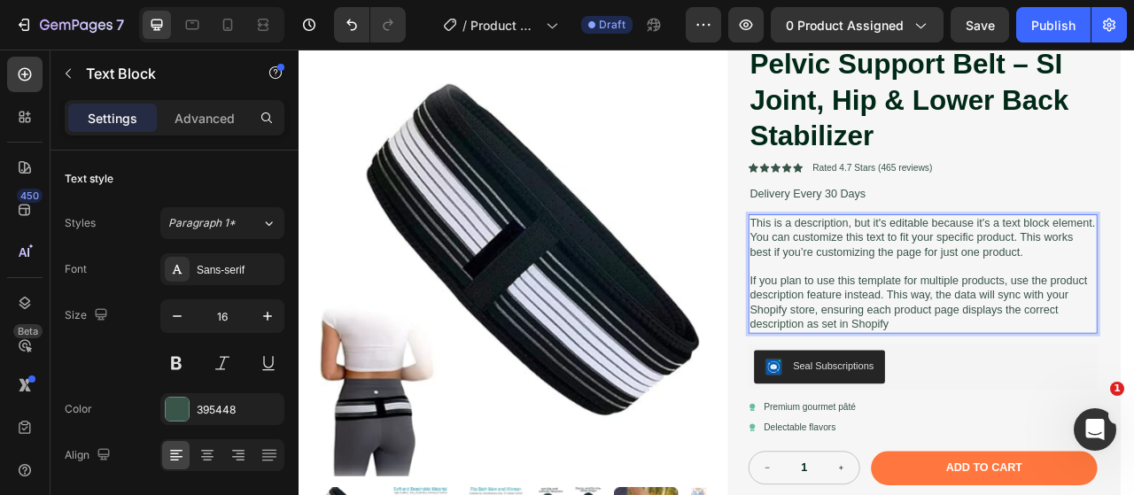
click at [1043, 393] on p "If you plan to use this template for multiple products, use the product descrip…" at bounding box center [1091, 373] width 440 height 74
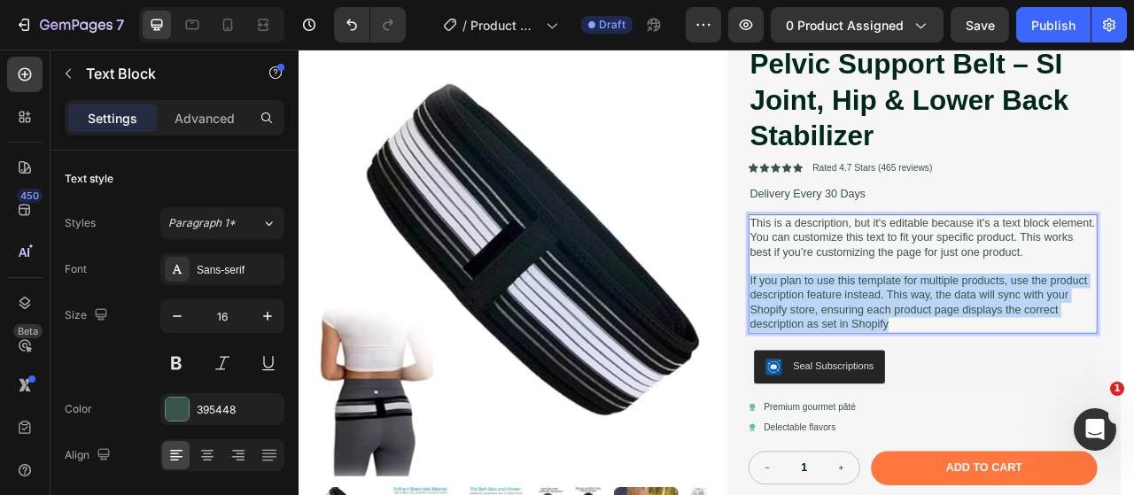
drag, startPoint x: 1050, startPoint y: 398, endPoint x: 865, endPoint y: 343, distance: 193.1
click at [871, 343] on p "If you plan to use this template for multiple products, use the product descrip…" at bounding box center [1091, 373] width 440 height 74
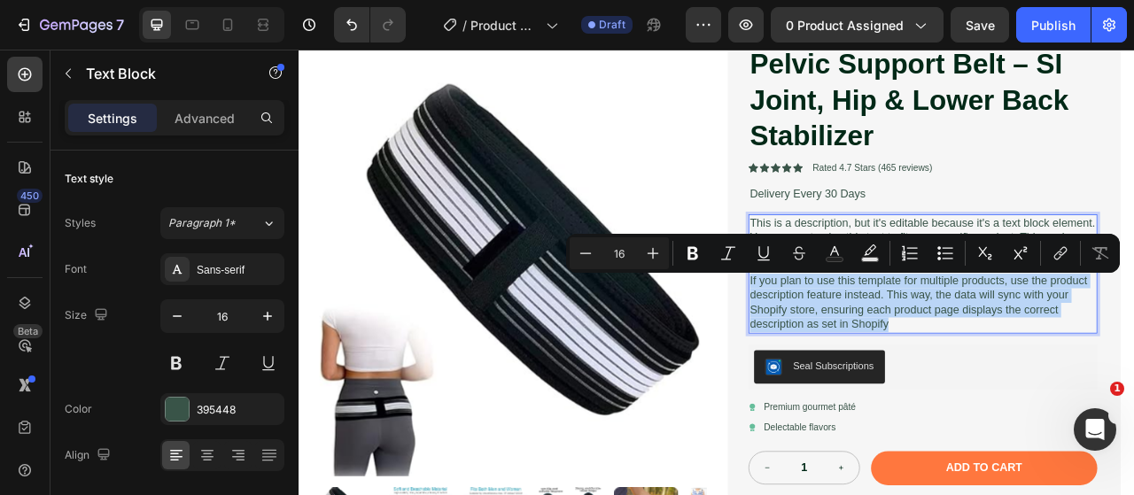
copy p "If you plan to use this template for multiple products, use the product descrip…"
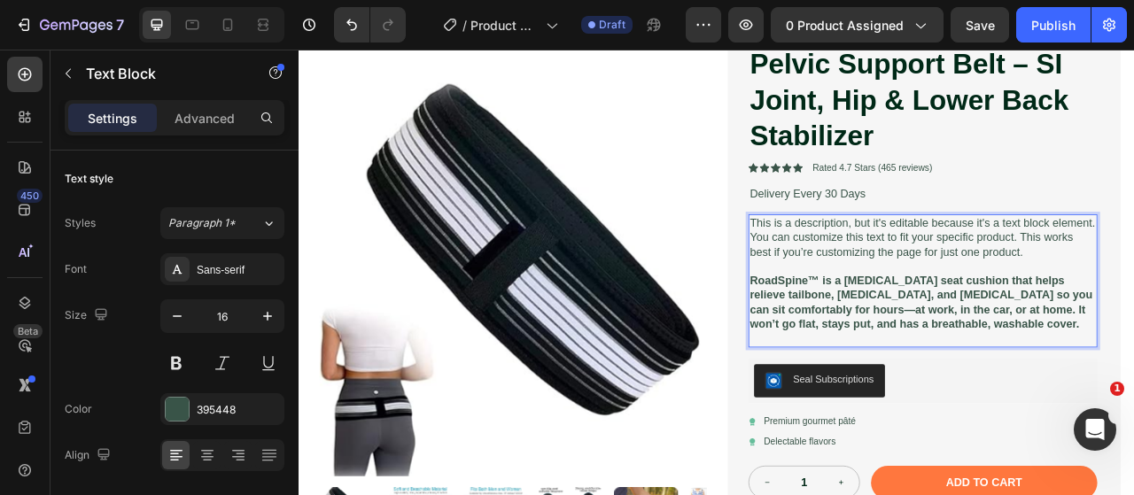
click at [1056, 295] on p "This is a description, but it's editable because it's a text block element. You…" at bounding box center [1091, 289] width 440 height 55
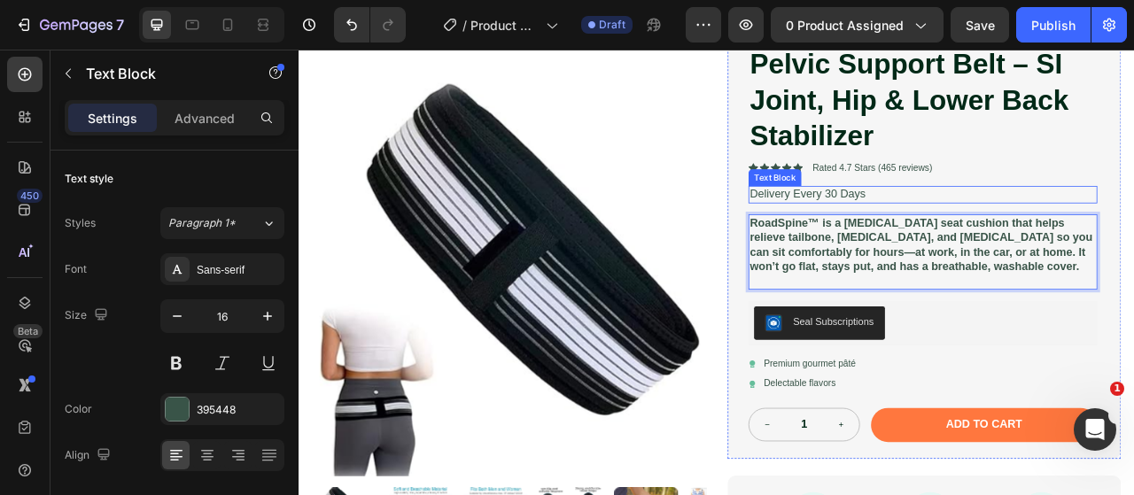
click at [1070, 238] on p "Delivery Every 30 Days" at bounding box center [1091, 235] width 440 height 19
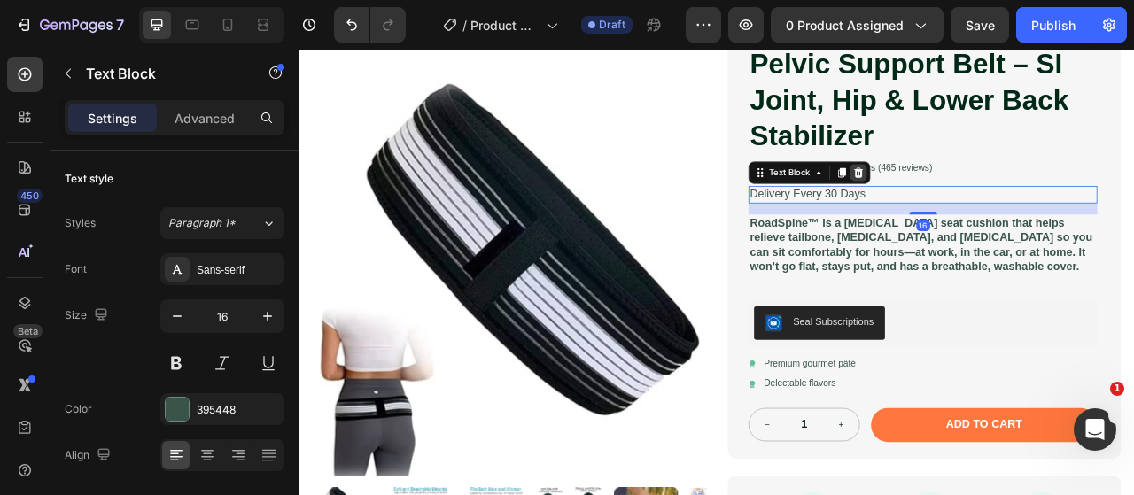
click at [1004, 201] on icon at bounding box center [1010, 207] width 12 height 12
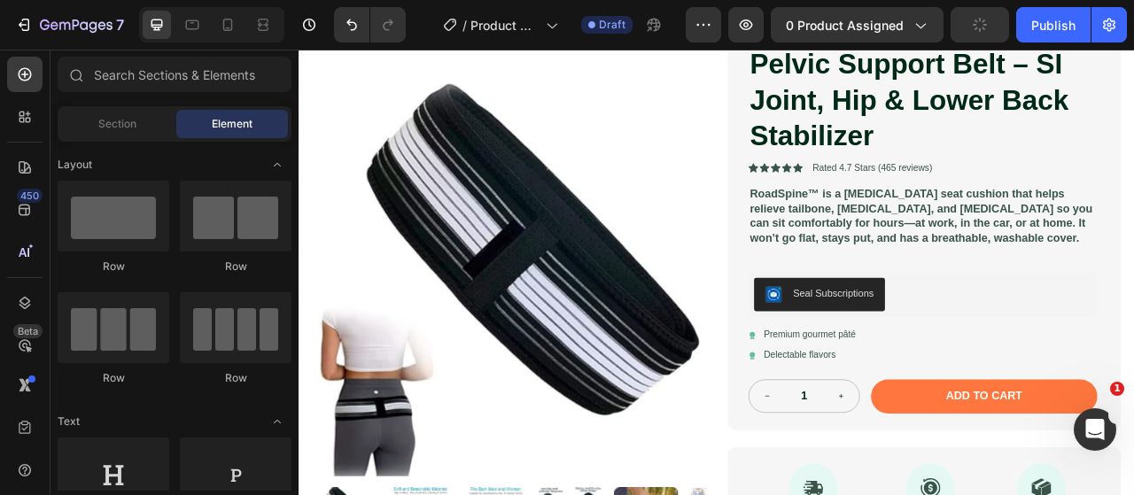
click at [243, 31] on div at bounding box center [211, 24] width 145 height 35
click at [236, 27] on div at bounding box center [227, 25] width 28 height 28
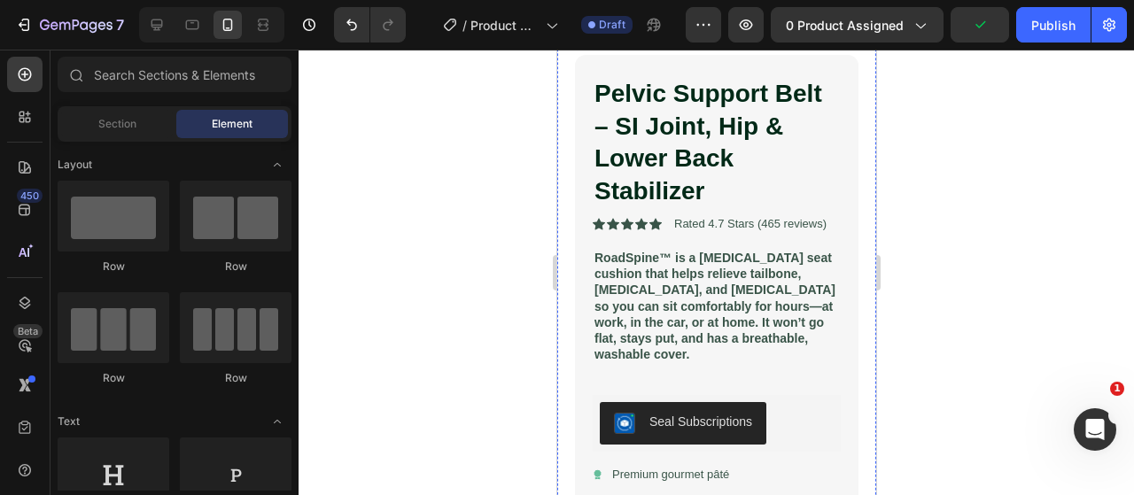
scroll to position [443, 0]
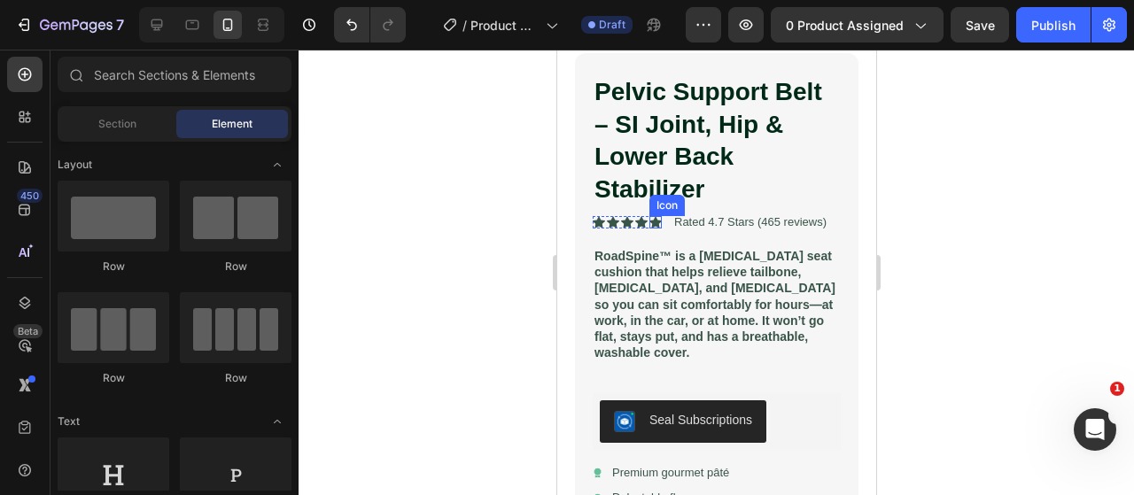
click at [657, 217] on icon at bounding box center [654, 223] width 12 height 12
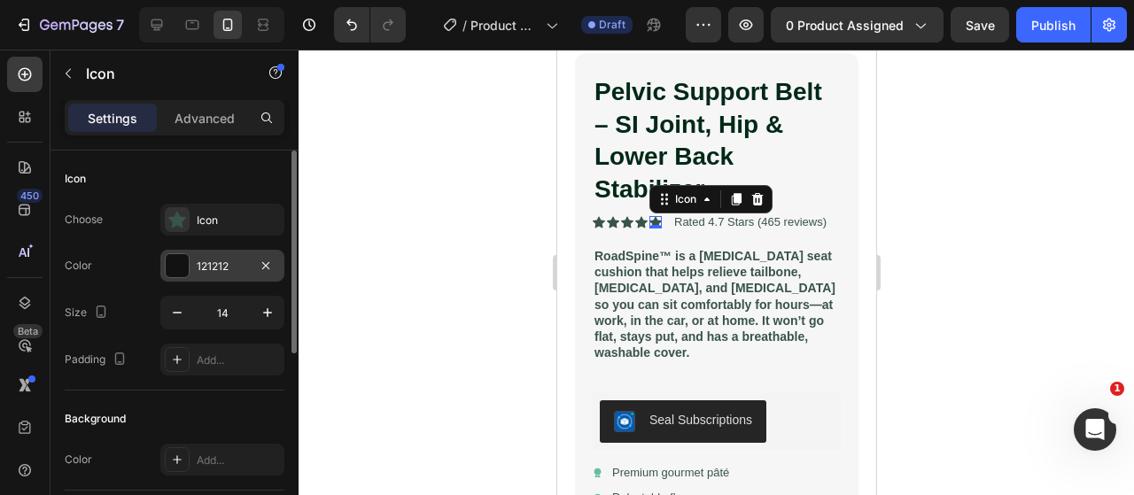
click at [190, 259] on div "121212" at bounding box center [222, 266] width 124 height 32
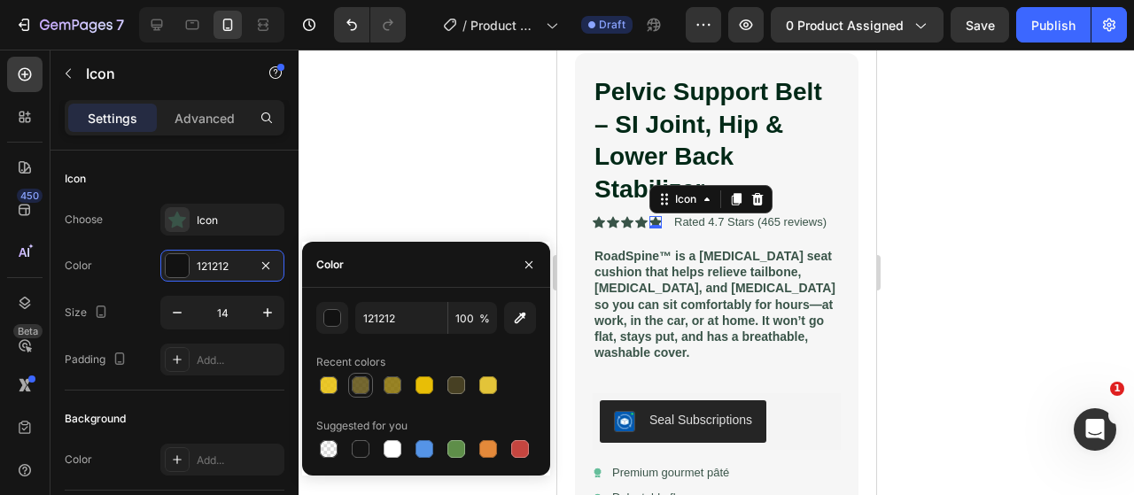
click at [384, 385] on div at bounding box center [392, 385] width 18 height 18
type input "876E00"
type input "85"
click at [405, 387] on div at bounding box center [426, 385] width 220 height 25
click at [415, 389] on div at bounding box center [424, 385] width 21 height 21
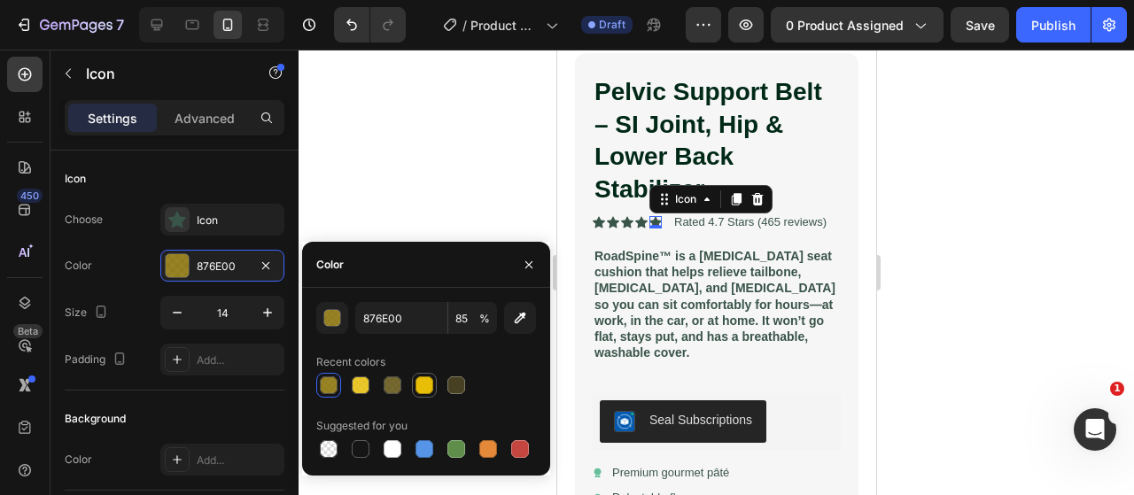
type input "E8BE06"
type input "100"
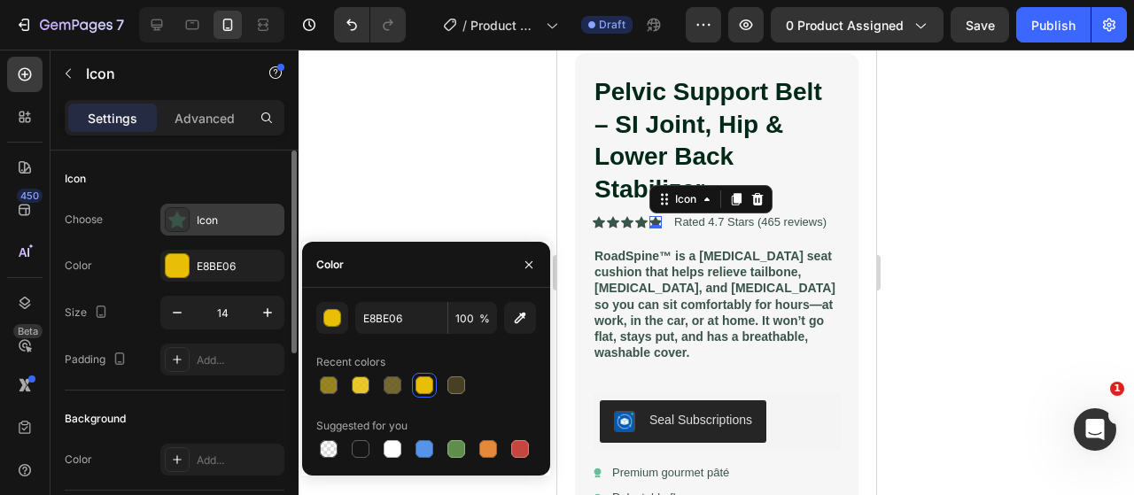
click at [186, 225] on div at bounding box center [177, 219] width 25 height 25
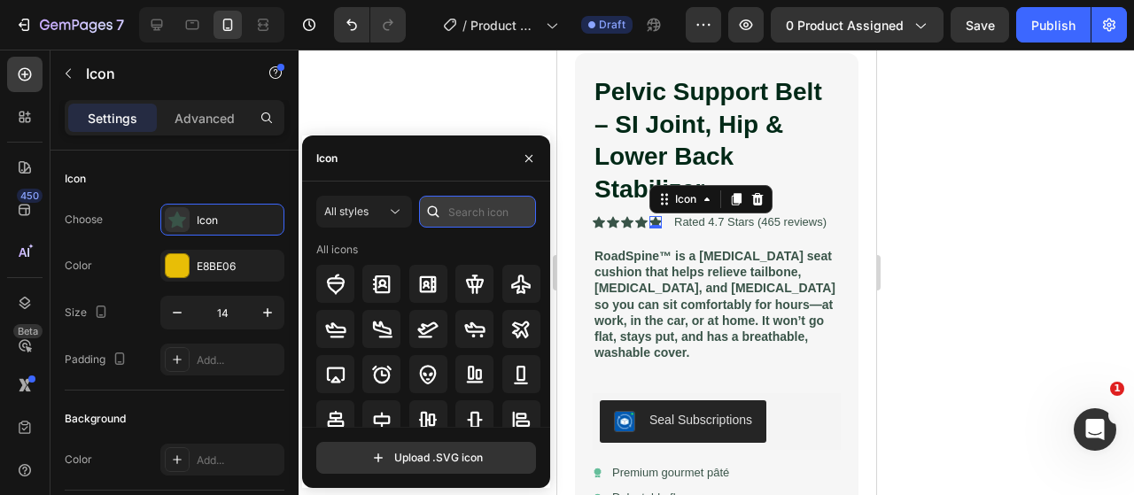
click at [461, 213] on input "text" at bounding box center [477, 212] width 117 height 32
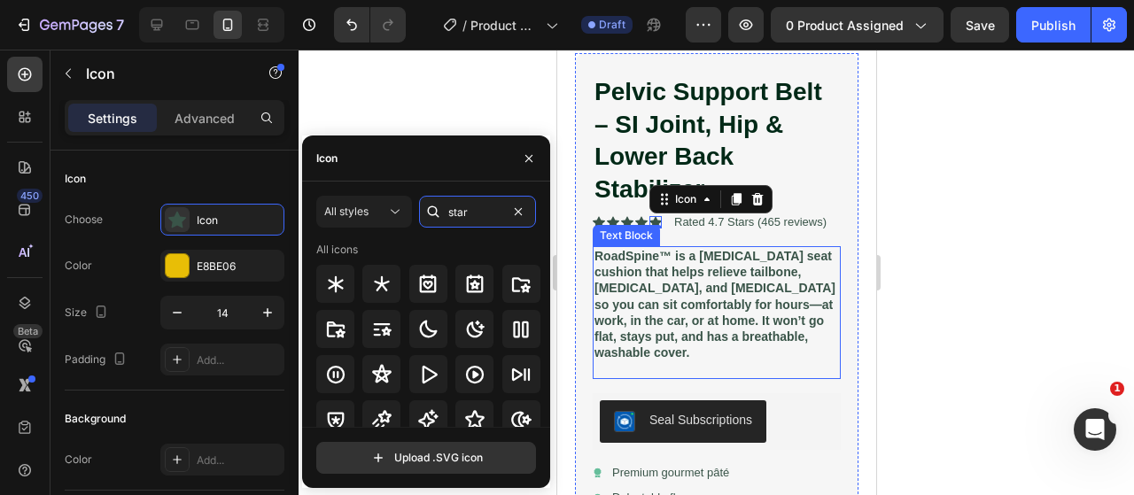
scroll to position [620, 0]
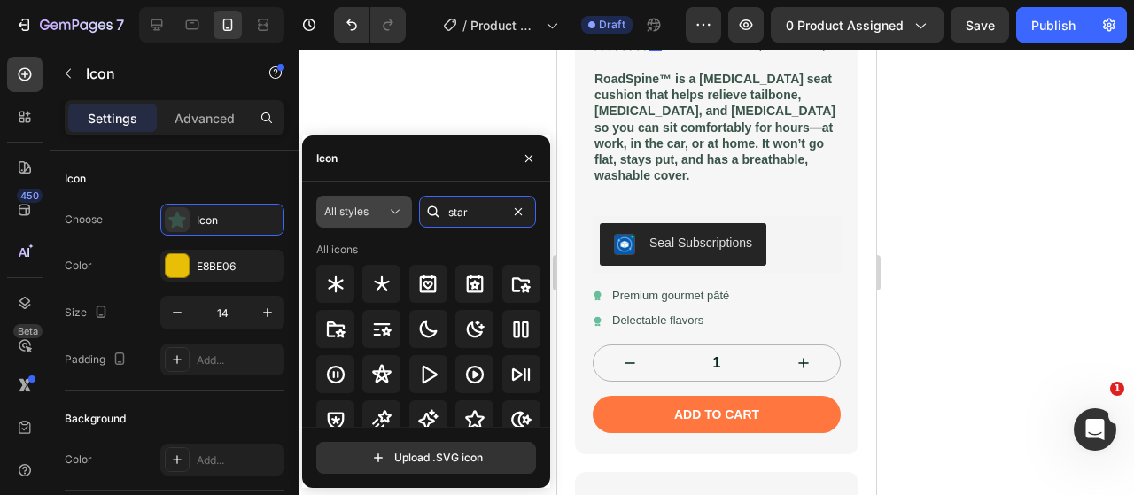
type input "star"
click at [390, 220] on icon at bounding box center [395, 212] width 18 height 18
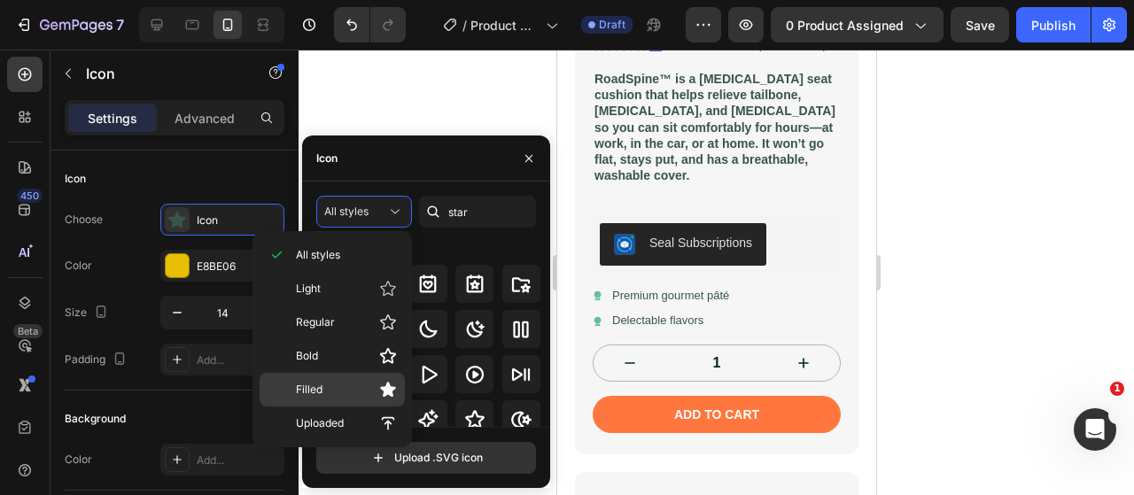
click at [358, 385] on p "Filled" at bounding box center [346, 390] width 101 height 18
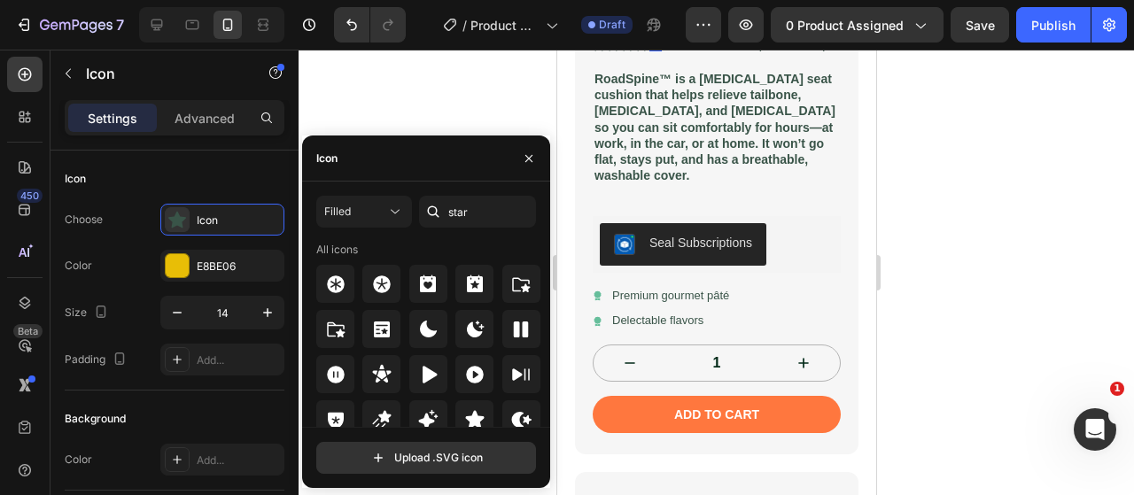
scroll to position [37, 0]
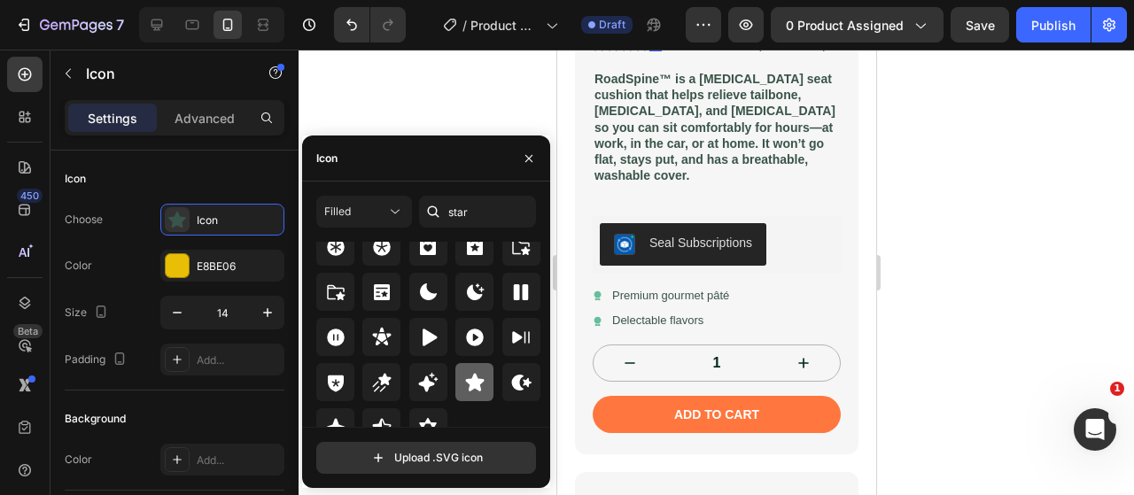
click at [469, 379] on icon at bounding box center [474, 382] width 19 height 18
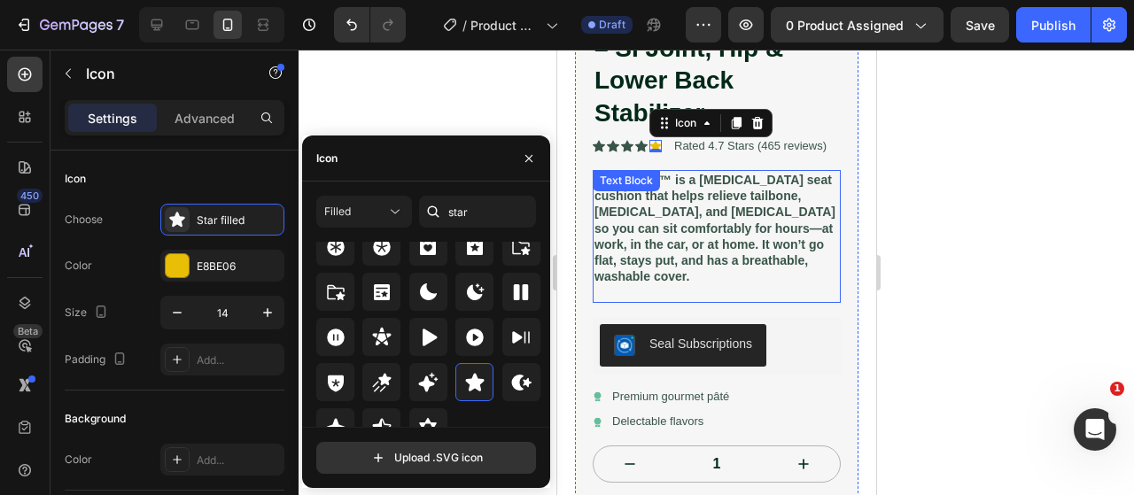
scroll to position [517, 0]
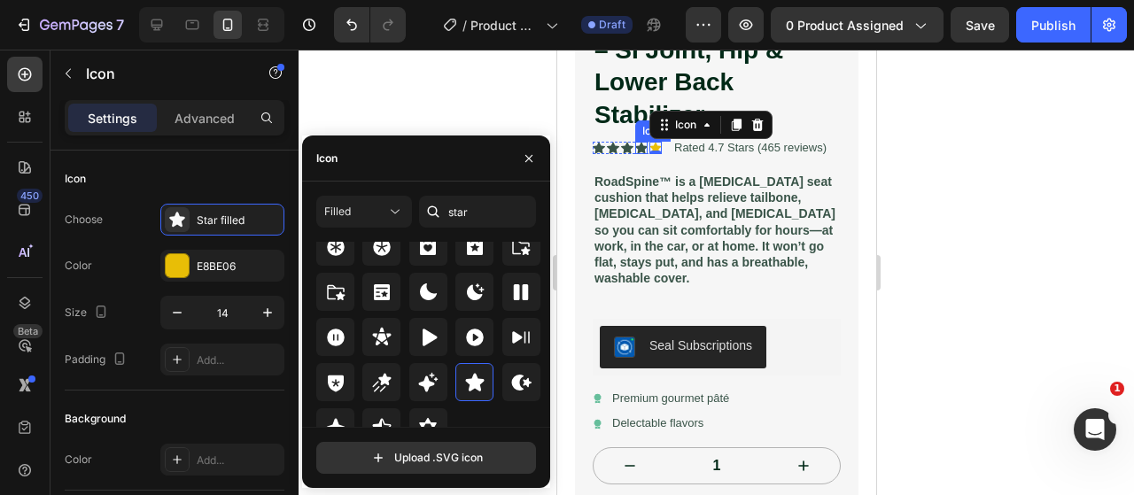
click at [638, 143] on icon at bounding box center [640, 149] width 12 height 12
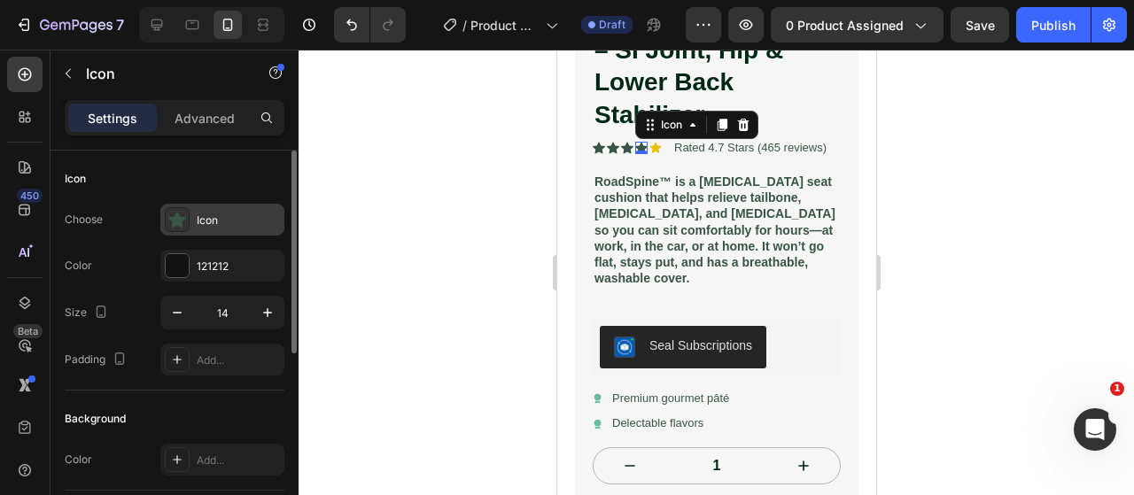
click at [191, 213] on div "Icon" at bounding box center [222, 220] width 124 height 32
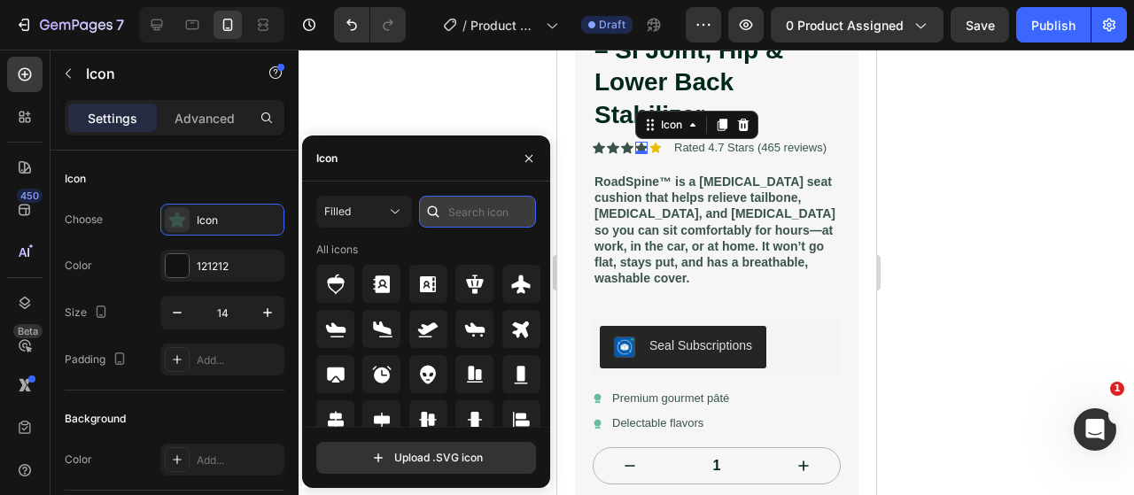
click at [469, 210] on input "text" at bounding box center [477, 212] width 117 height 32
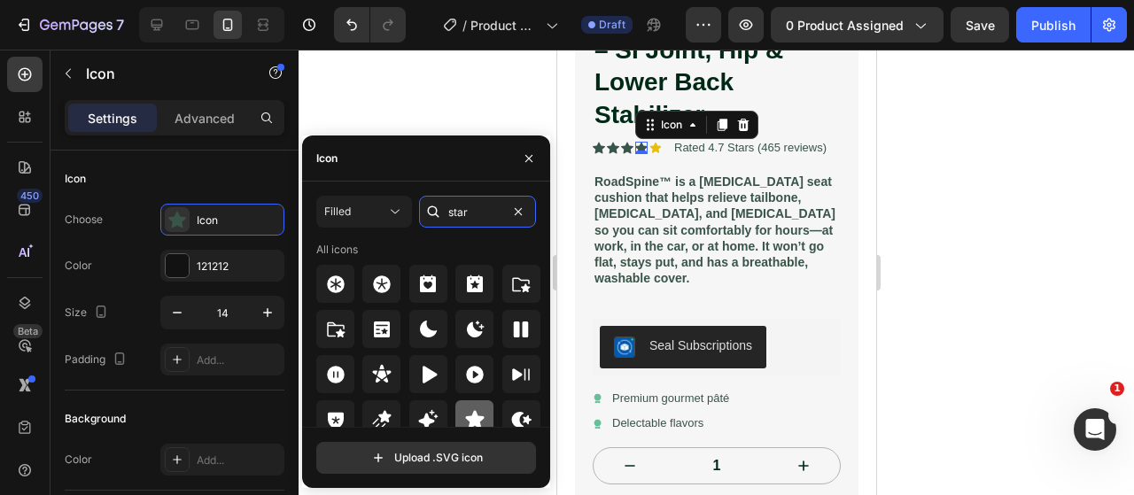
type input "star"
drag, startPoint x: 471, startPoint y: 417, endPoint x: 11, endPoint y: 220, distance: 501.1
click at [471, 417] on icon at bounding box center [474, 419] width 19 height 18
click at [625, 143] on icon at bounding box center [626, 149] width 12 height 12
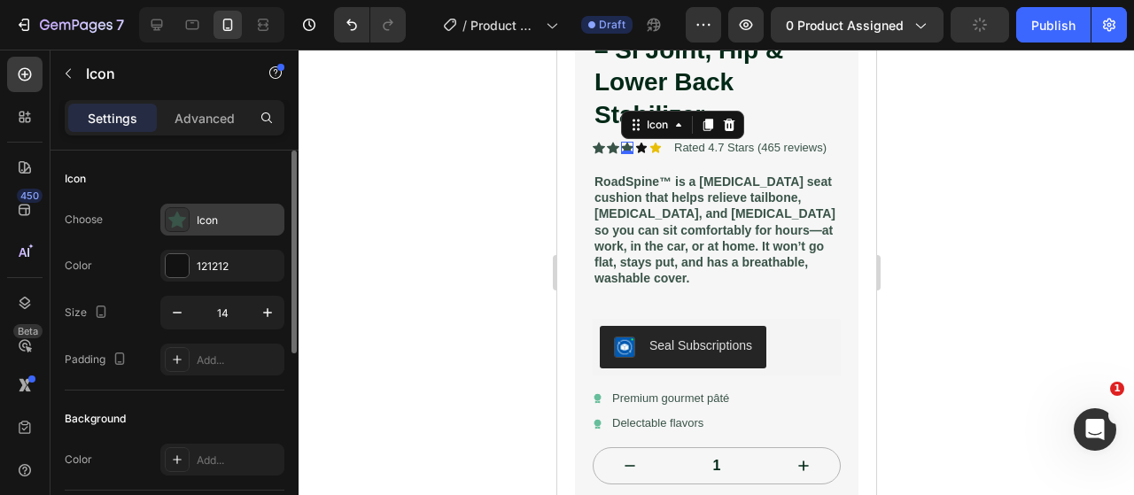
click at [169, 217] on icon at bounding box center [177, 220] width 18 height 17
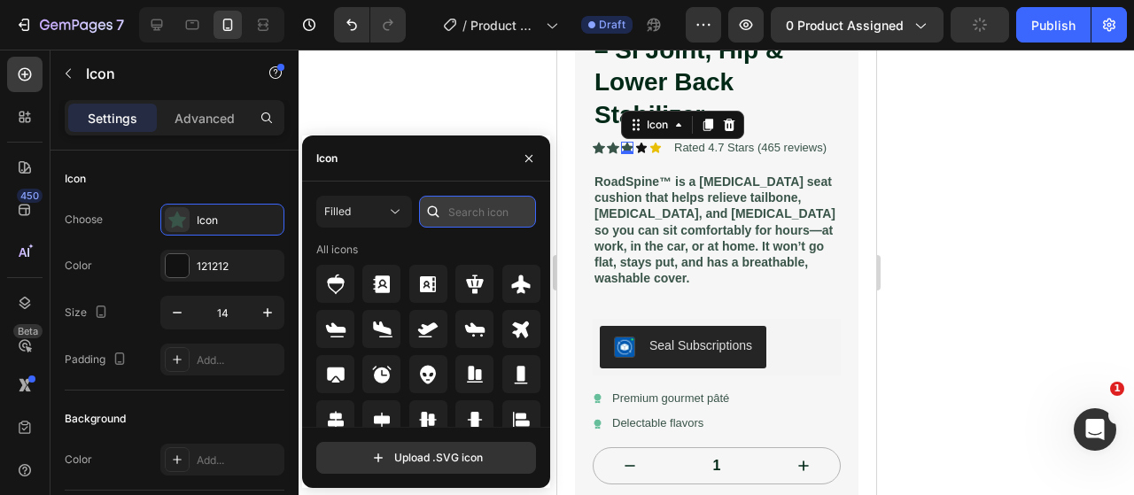
click at [457, 210] on input "text" at bounding box center [477, 212] width 117 height 32
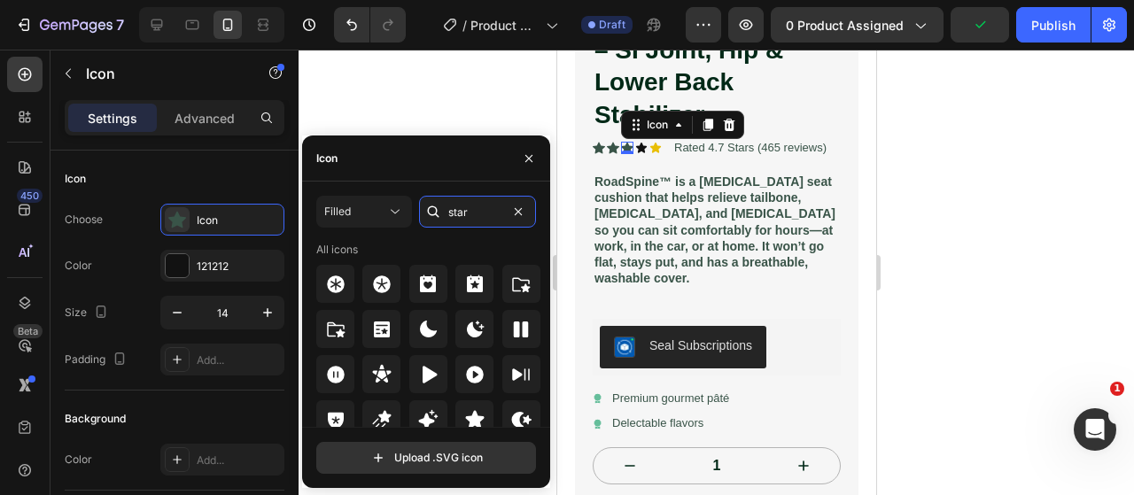
scroll to position [57, 0]
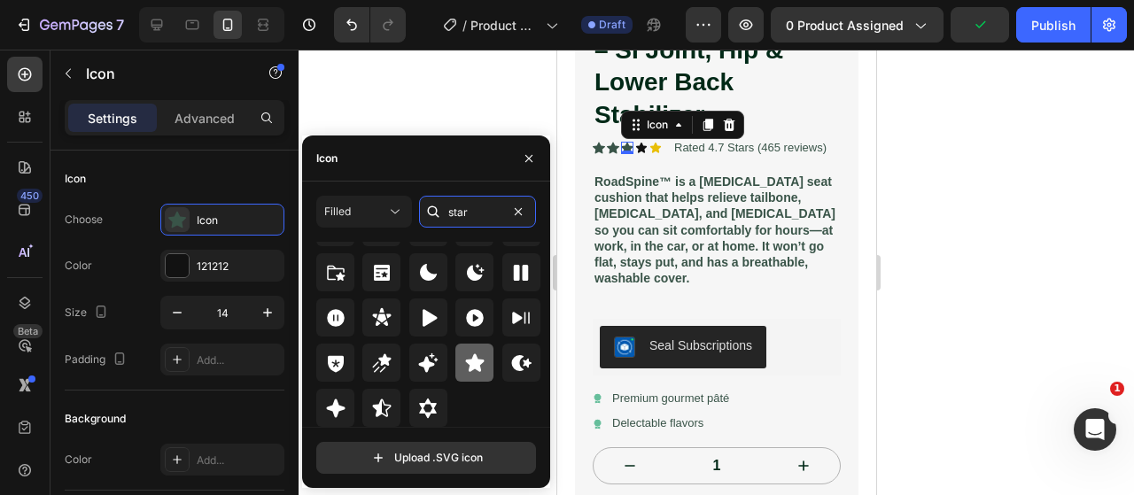
type input "star"
click at [480, 353] on icon at bounding box center [474, 362] width 21 height 21
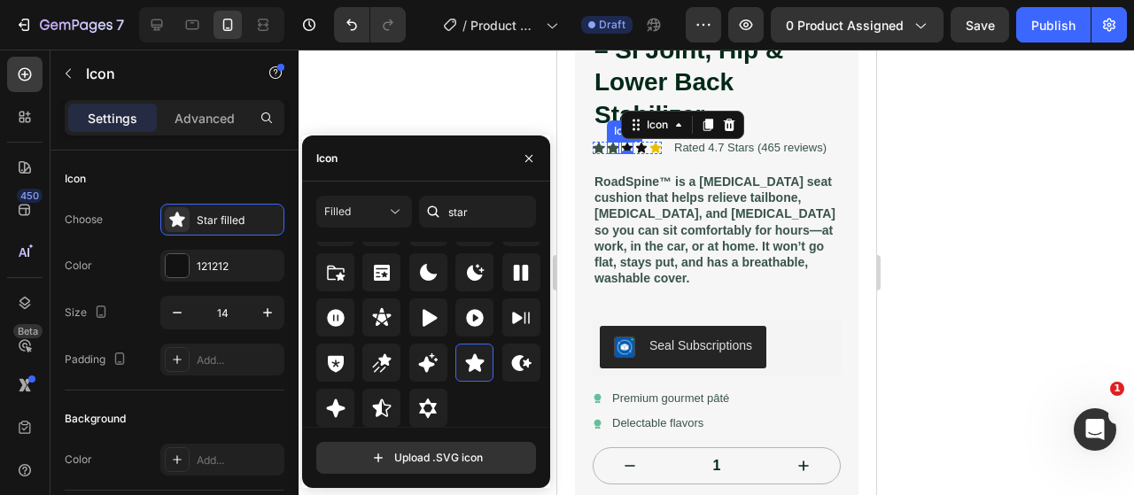
click at [611, 143] on icon at bounding box center [612, 149] width 12 height 12
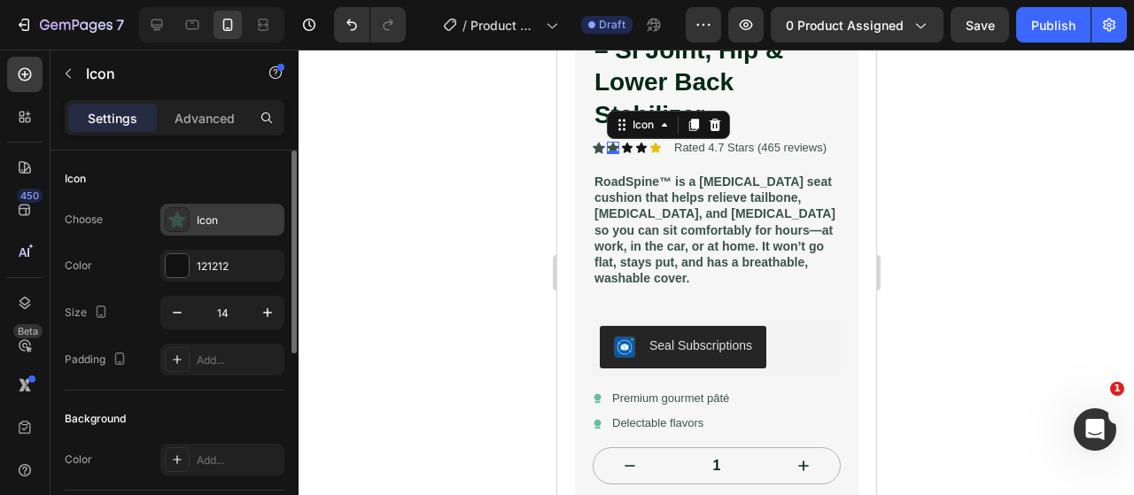
click at [237, 213] on div "Icon" at bounding box center [238, 221] width 83 height 16
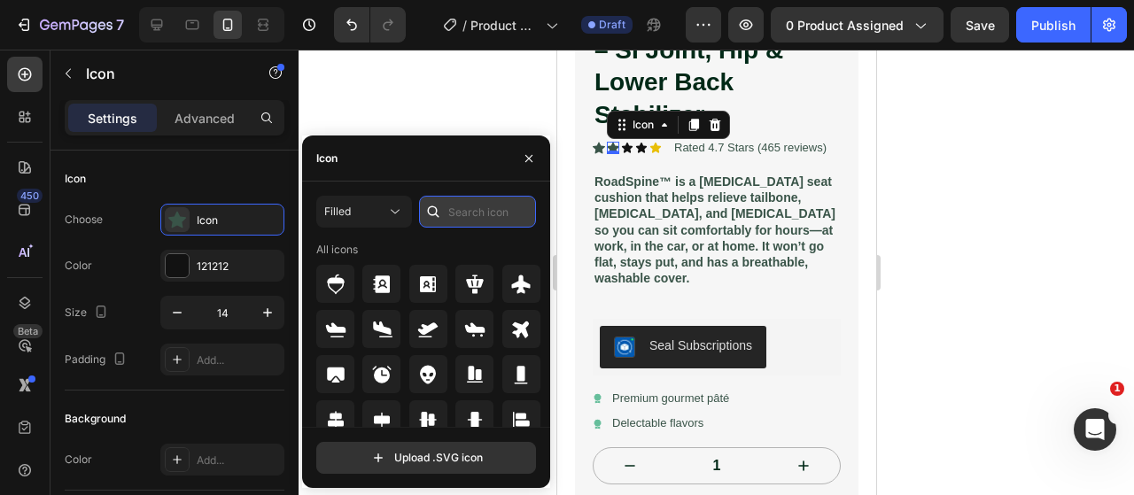
click at [450, 212] on input "text" at bounding box center [477, 212] width 117 height 32
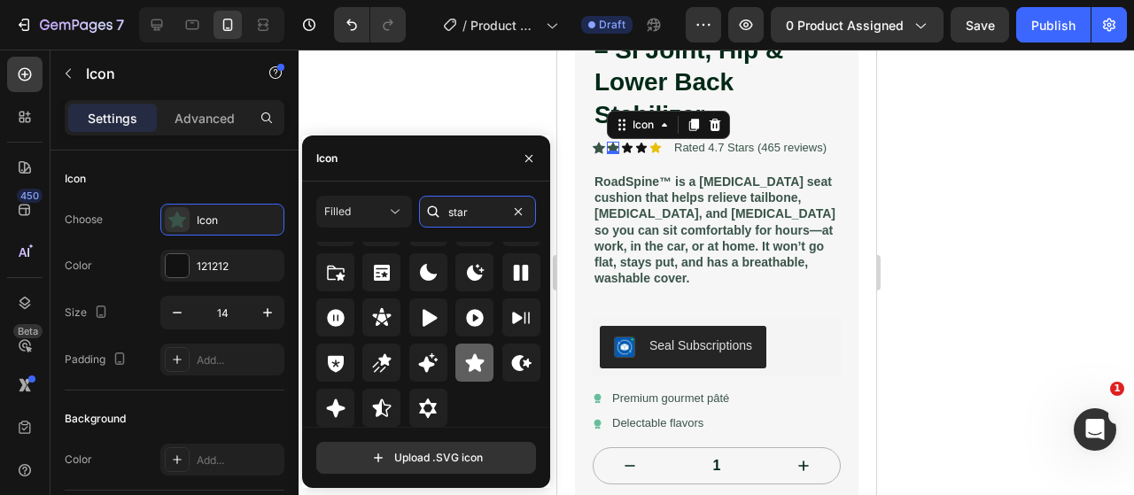
type input "star"
click at [478, 364] on icon at bounding box center [474, 362] width 21 height 21
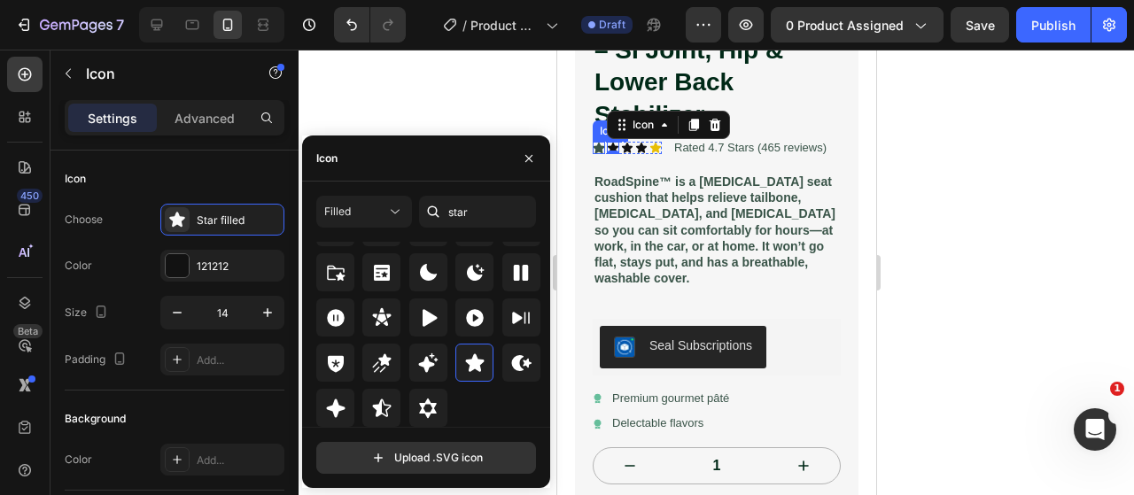
click at [599, 143] on icon at bounding box center [598, 149] width 12 height 12
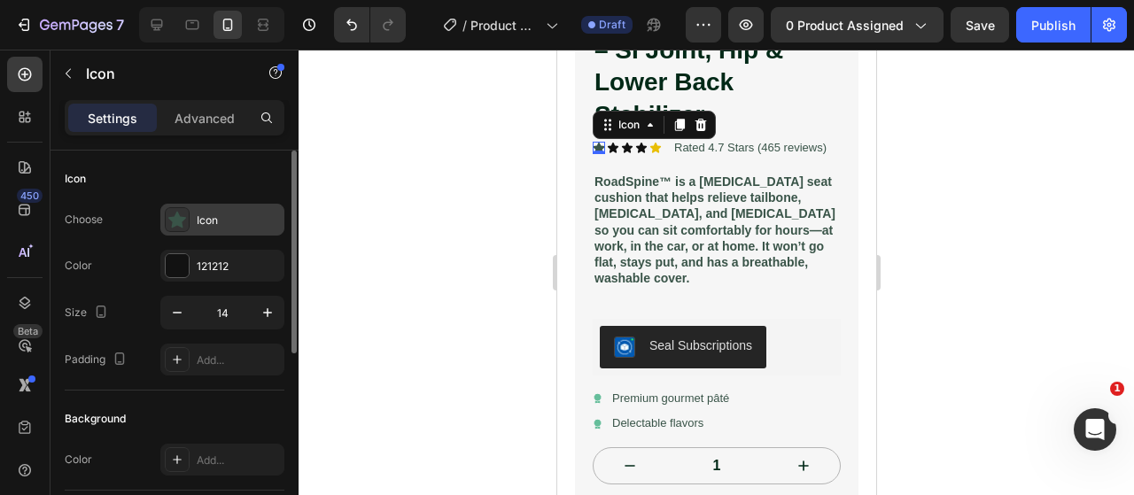
click at [220, 217] on div "Icon" at bounding box center [238, 221] width 83 height 16
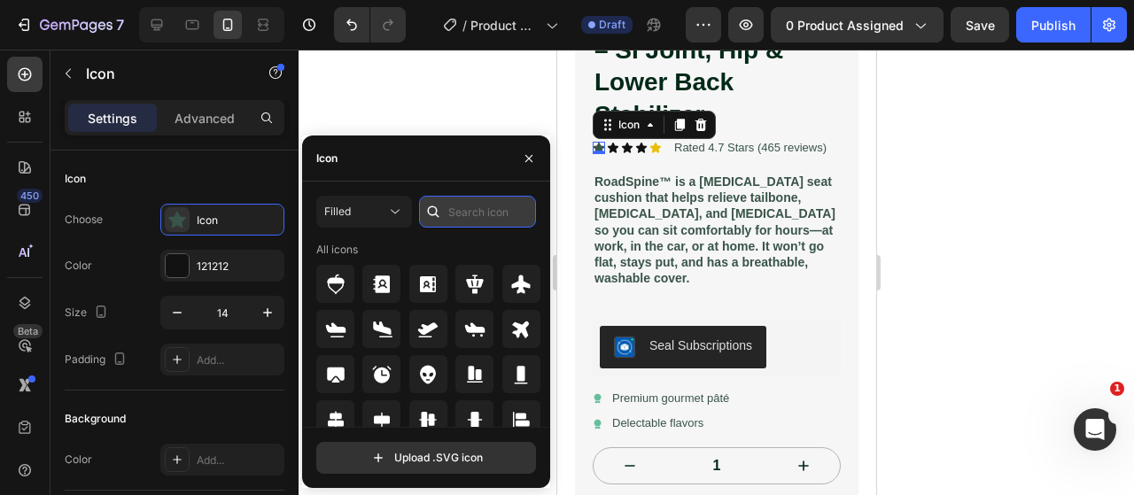
click at [465, 221] on input "text" at bounding box center [477, 212] width 117 height 32
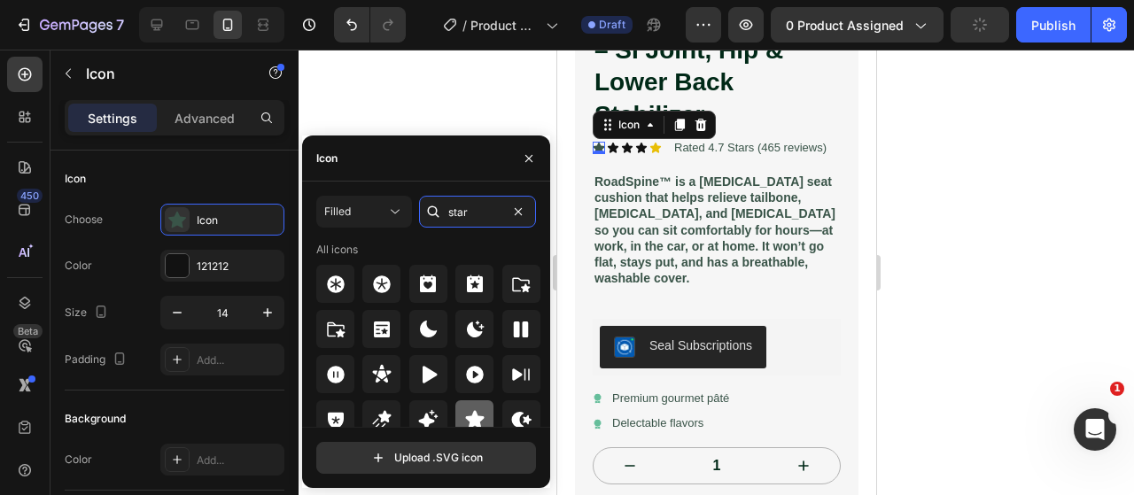
type input "star"
click at [471, 415] on icon at bounding box center [474, 419] width 19 height 18
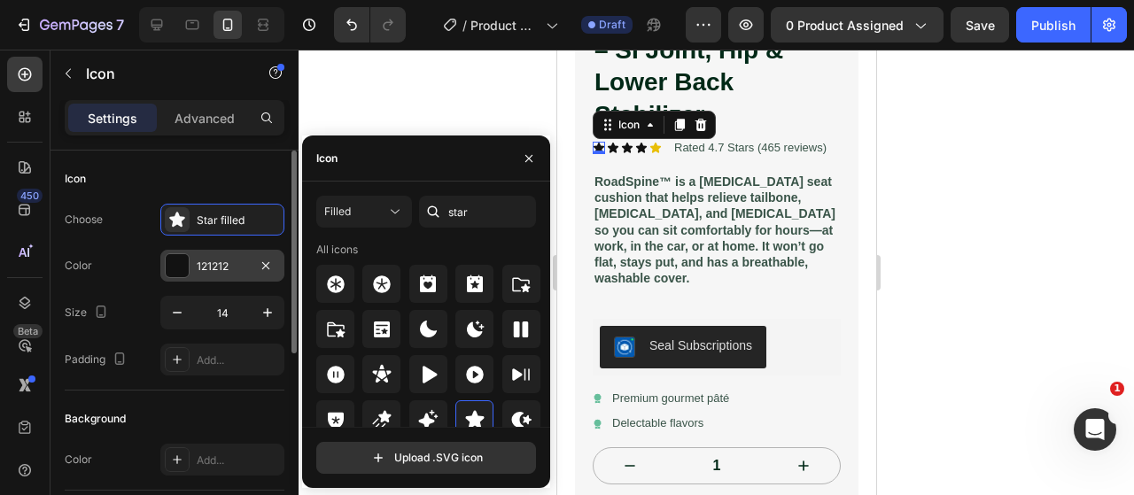
click at [181, 267] on div at bounding box center [177, 265] width 23 height 23
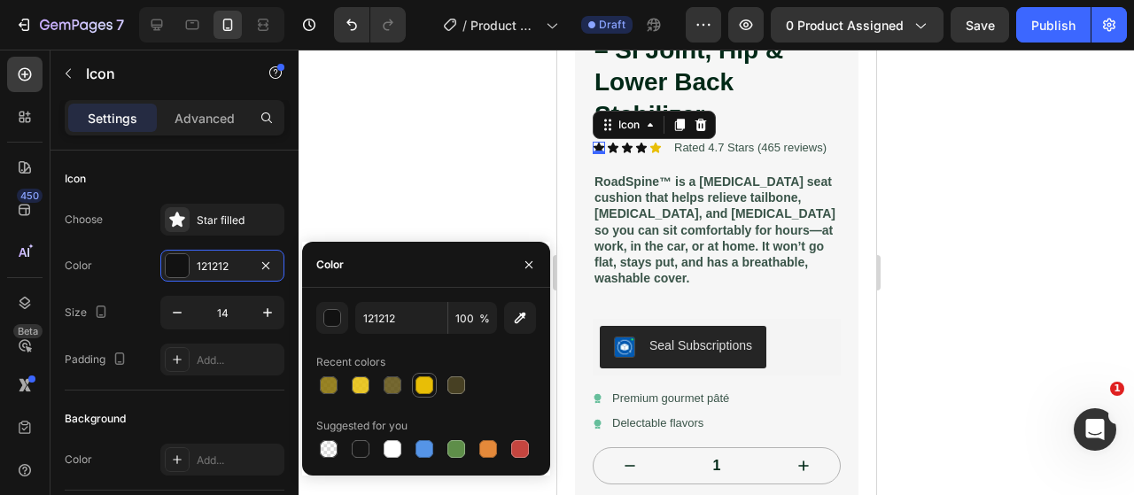
click at [419, 383] on div at bounding box center [424, 385] width 18 height 18
type input "E8BE06"
click at [615, 143] on icon at bounding box center [612, 148] width 11 height 11
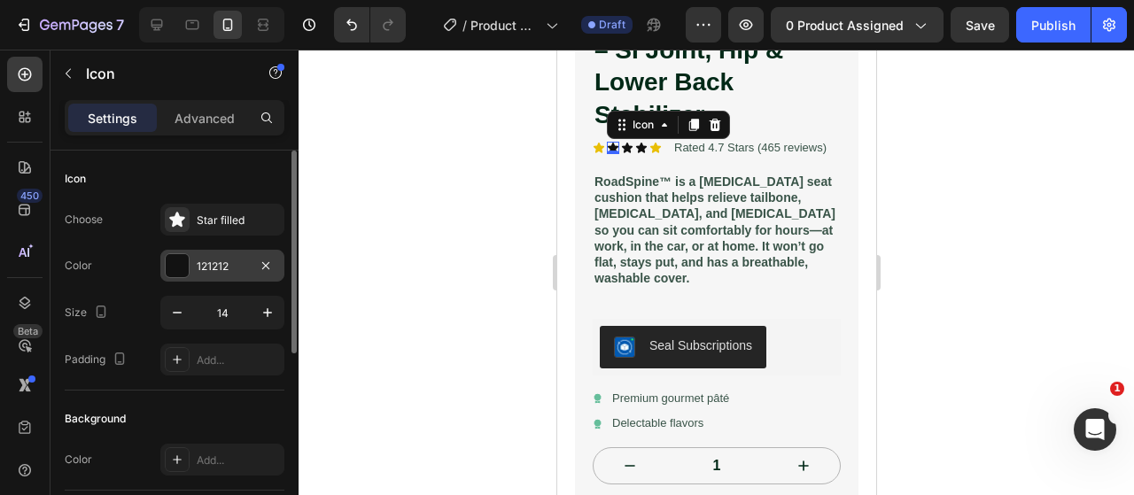
click at [180, 256] on div at bounding box center [177, 265] width 23 height 23
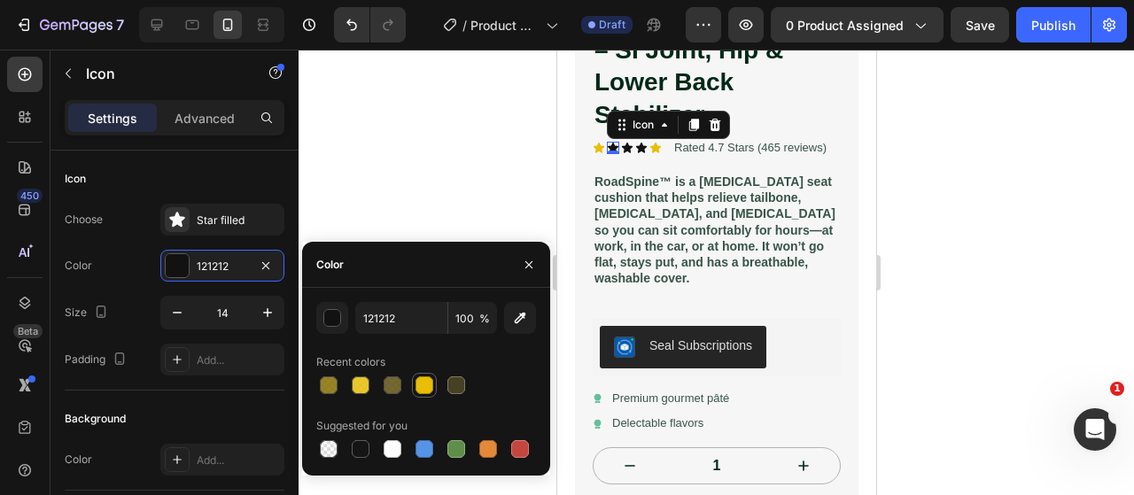
drag, startPoint x: 424, startPoint y: 392, endPoint x: 64, endPoint y: 128, distance: 446.8
click at [424, 392] on div at bounding box center [424, 385] width 18 height 18
type input "E8BE06"
click at [632, 142] on div "Icon Icon 0 Icon Icon Icon" at bounding box center [626, 148] width 69 height 12
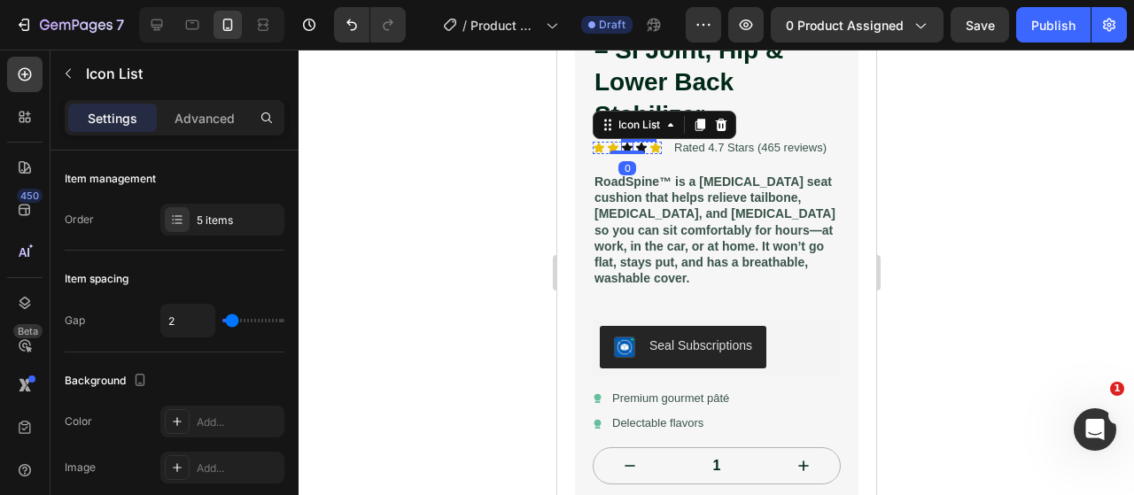
click at [627, 142] on icon at bounding box center [626, 148] width 12 height 12
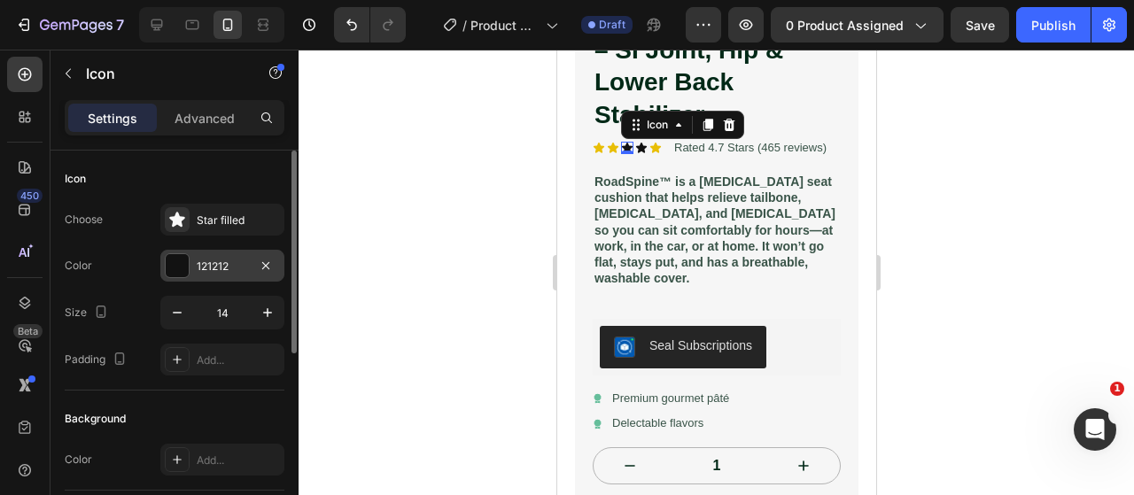
click at [179, 269] on div at bounding box center [177, 265] width 23 height 23
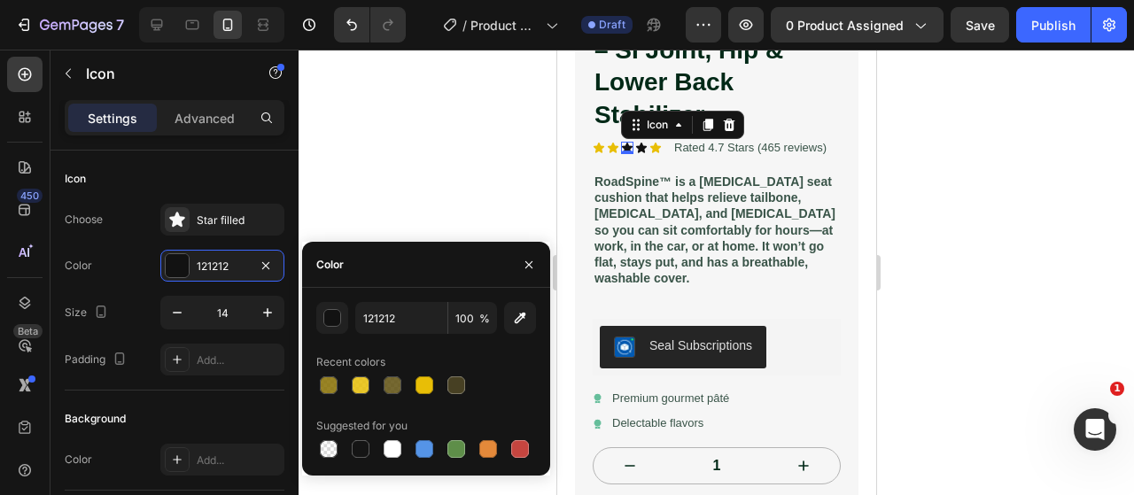
click at [438, 383] on div at bounding box center [426, 385] width 220 height 25
click at [422, 385] on div at bounding box center [424, 385] width 18 height 18
type input "E8BE06"
click at [641, 143] on icon at bounding box center [640, 148] width 11 height 11
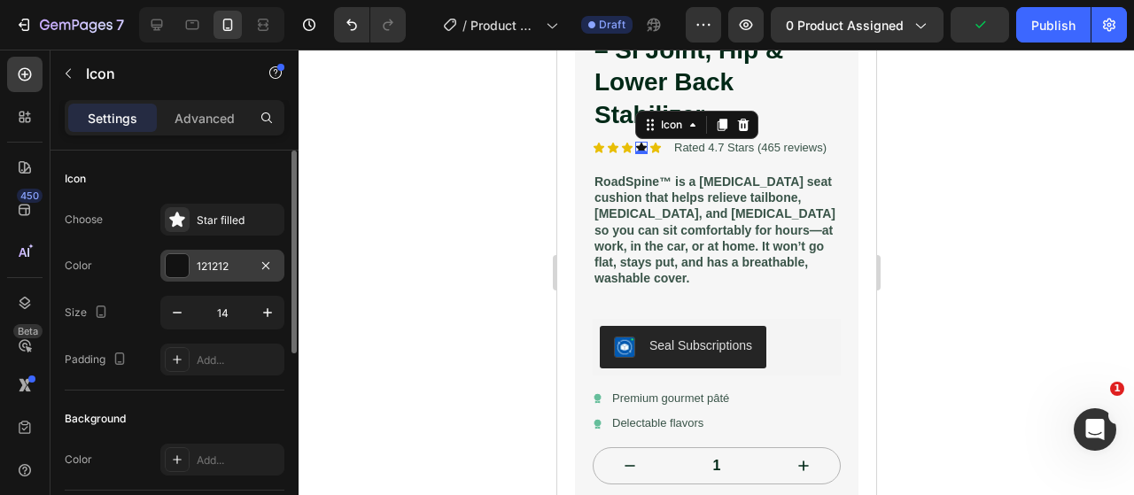
click at [174, 259] on div at bounding box center [177, 265] width 23 height 23
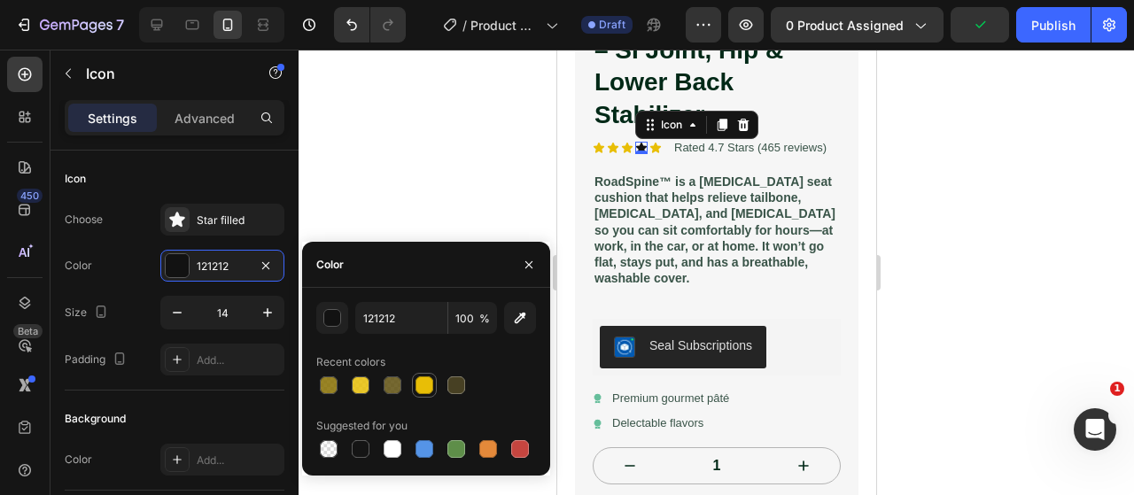
click at [425, 388] on div at bounding box center [424, 385] width 18 height 18
type input "E8BE06"
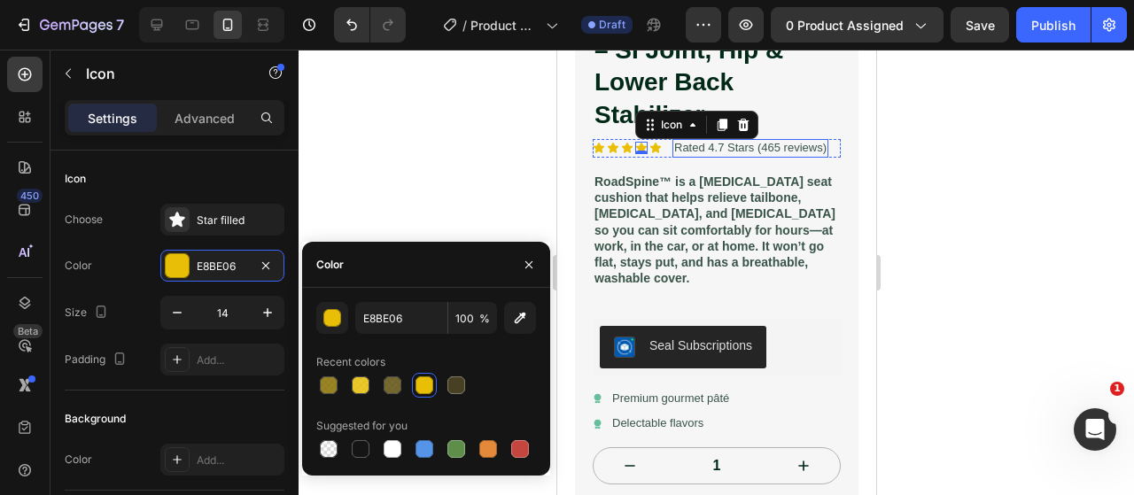
click at [725, 141] on p "Rated 4.7 Stars (465 reviews)" at bounding box center [749, 148] width 152 height 15
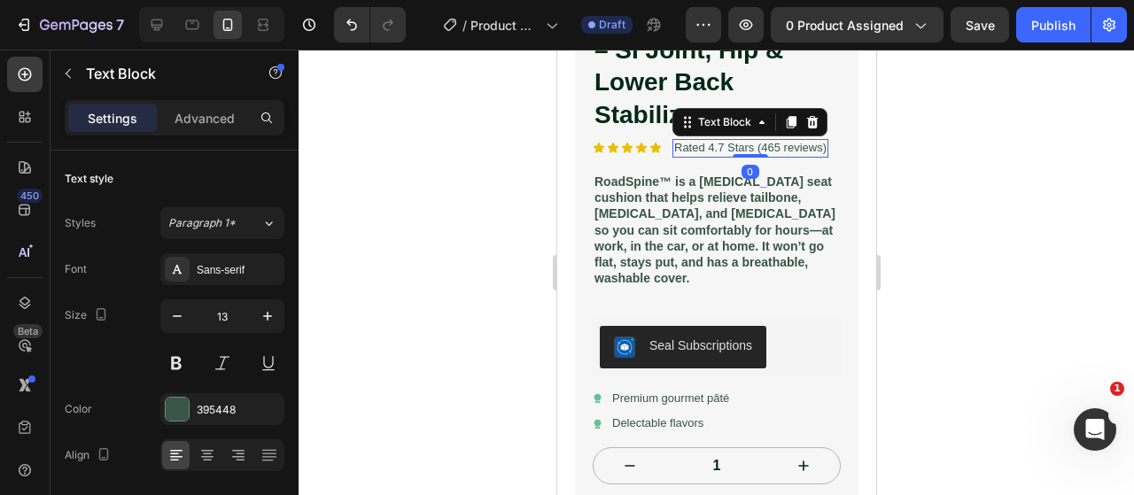
click at [764, 141] on p "Rated 4.7 Stars (465 reviews)" at bounding box center [749, 148] width 152 height 15
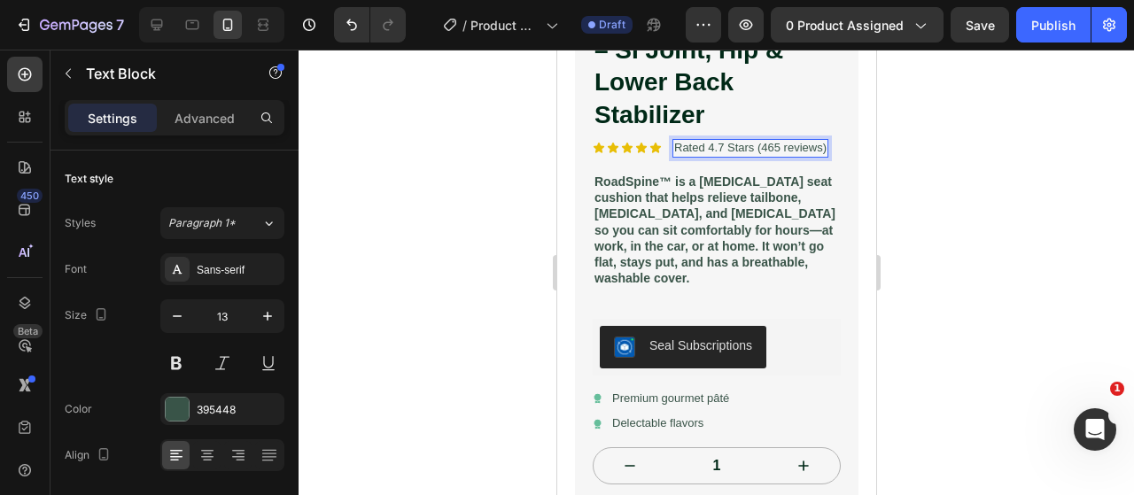
click at [781, 141] on p "Rated 4.7 Stars (465 reviews)" at bounding box center [749, 148] width 152 height 15
click at [1072, 169] on div at bounding box center [715, 272] width 835 height 445
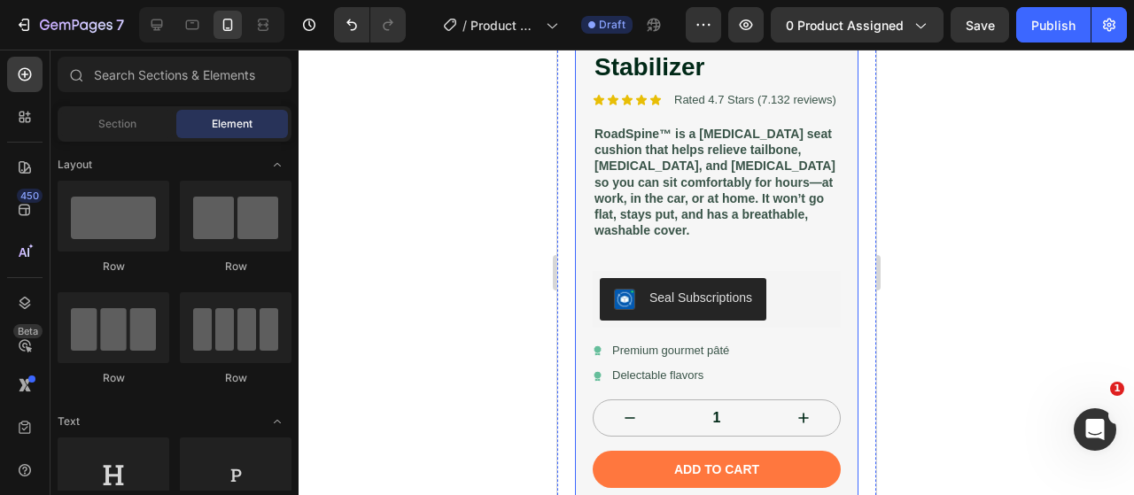
scroll to position [606, 0]
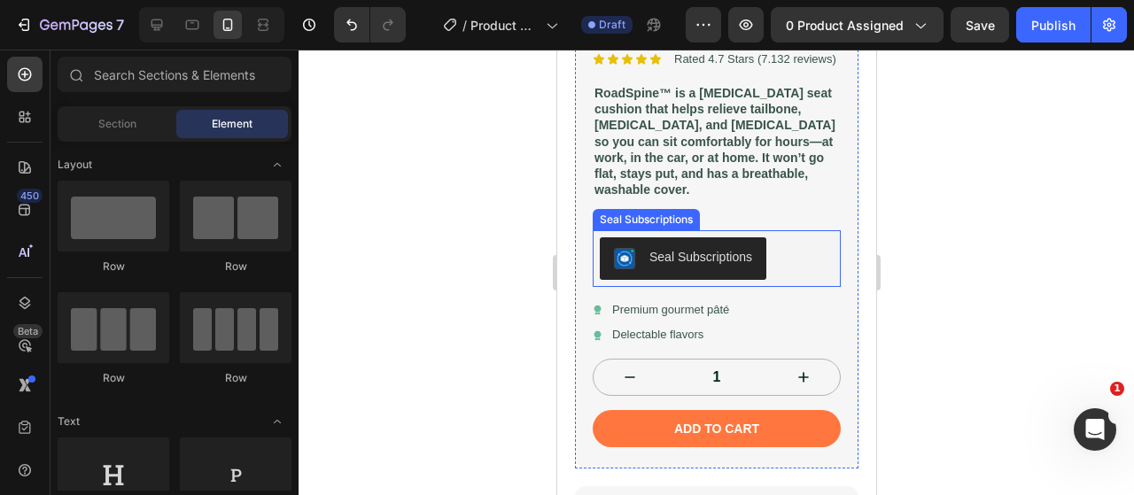
click at [808, 256] on div "Seal Subscriptions" at bounding box center [716, 258] width 234 height 43
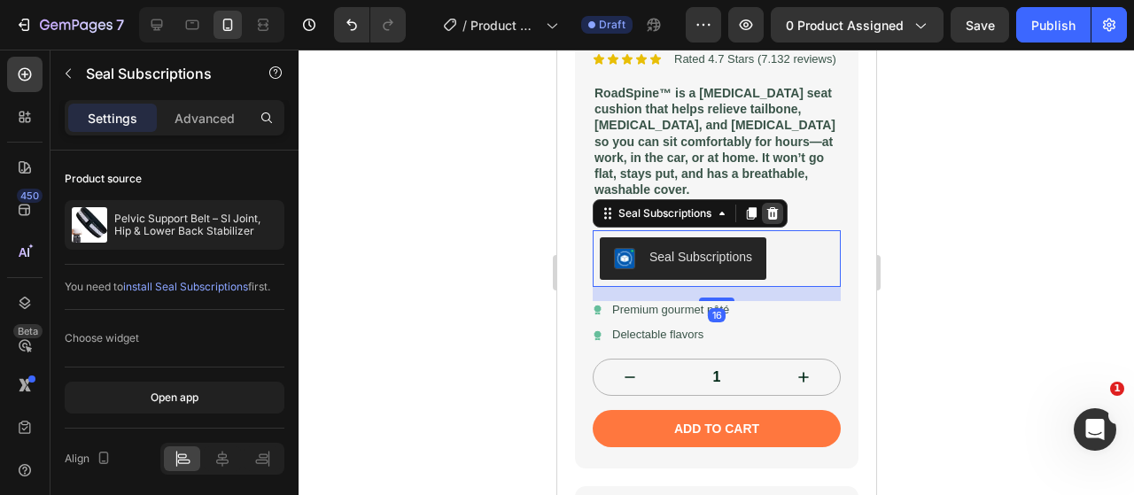
click at [769, 222] on div at bounding box center [771, 213] width 21 height 21
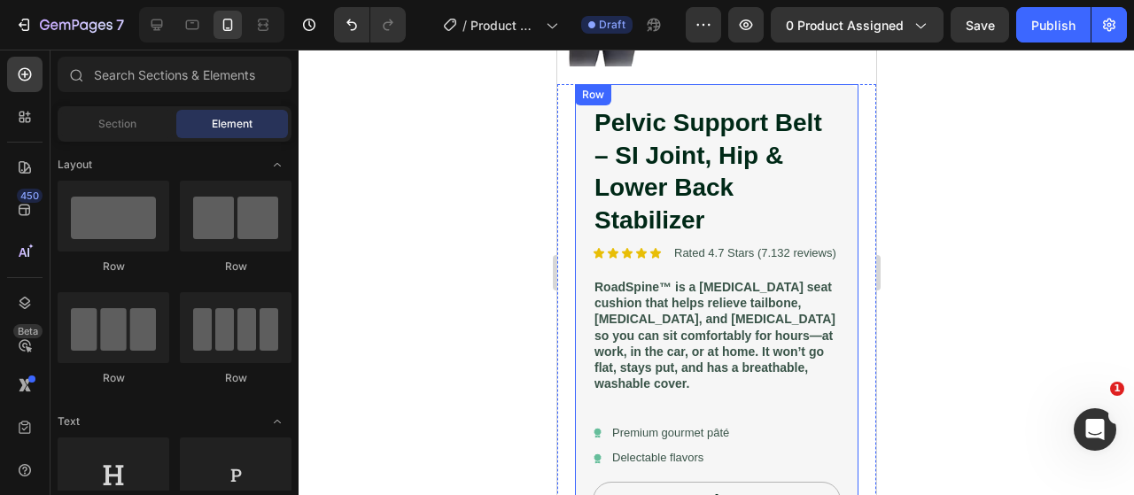
scroll to position [429, 0]
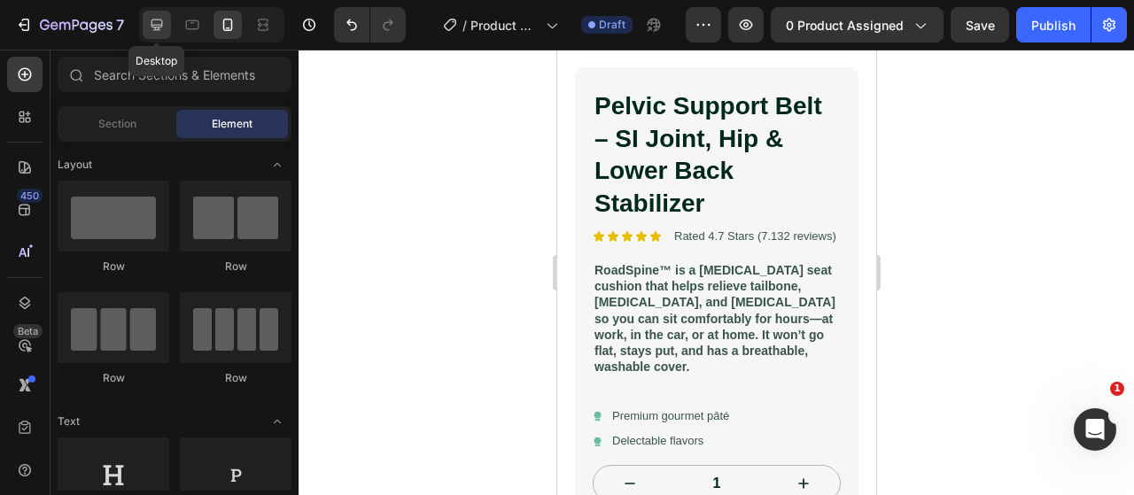
drag, startPoint x: 160, startPoint y: 26, endPoint x: 198, endPoint y: 235, distance: 212.3
click at [160, 26] on icon at bounding box center [157, 25] width 12 height 12
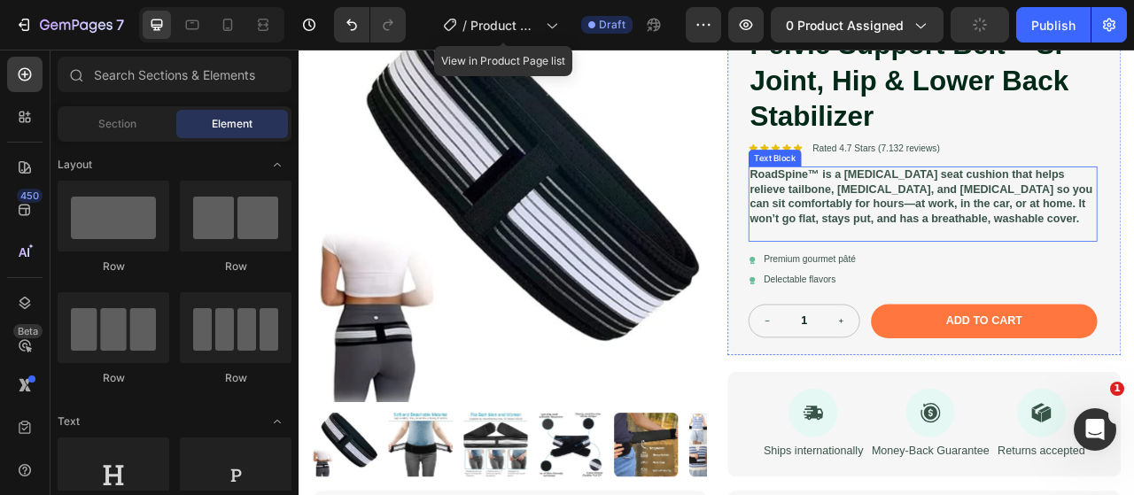
scroll to position [163, 0]
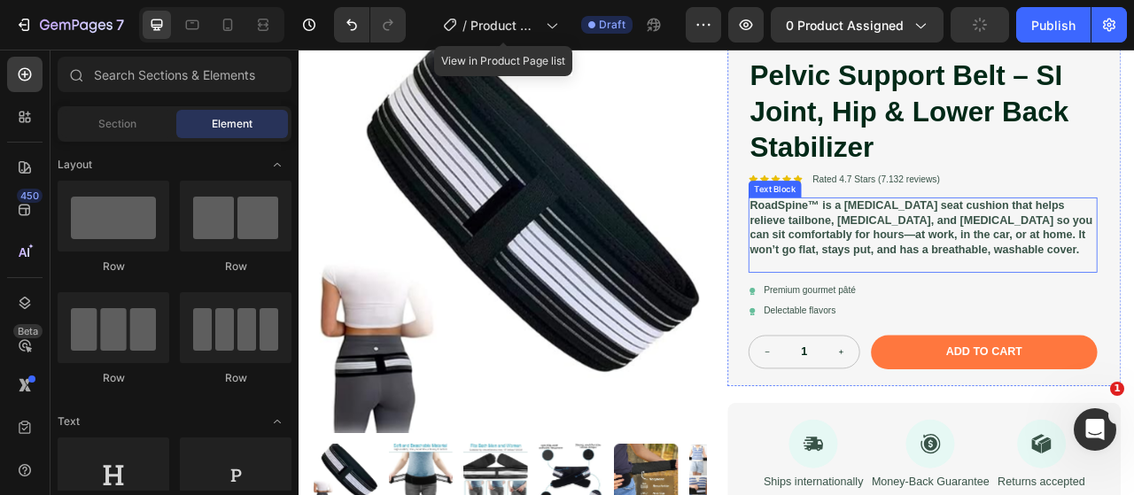
click at [945, 277] on strong "RoadSpine™ is a [MEDICAL_DATA] seat cushion that helps relieve tailbone, [MEDIC…" at bounding box center [1089, 276] width 436 height 70
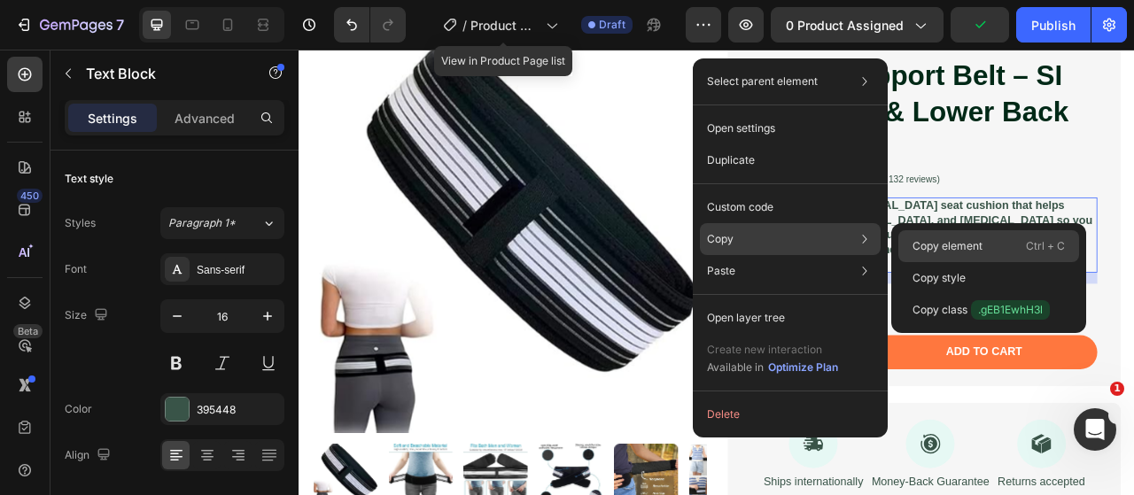
drag, startPoint x: 920, startPoint y: 241, endPoint x: 230, endPoint y: 8, distance: 728.2
click at [920, 241] on p "Copy element" at bounding box center [947, 246] width 70 height 16
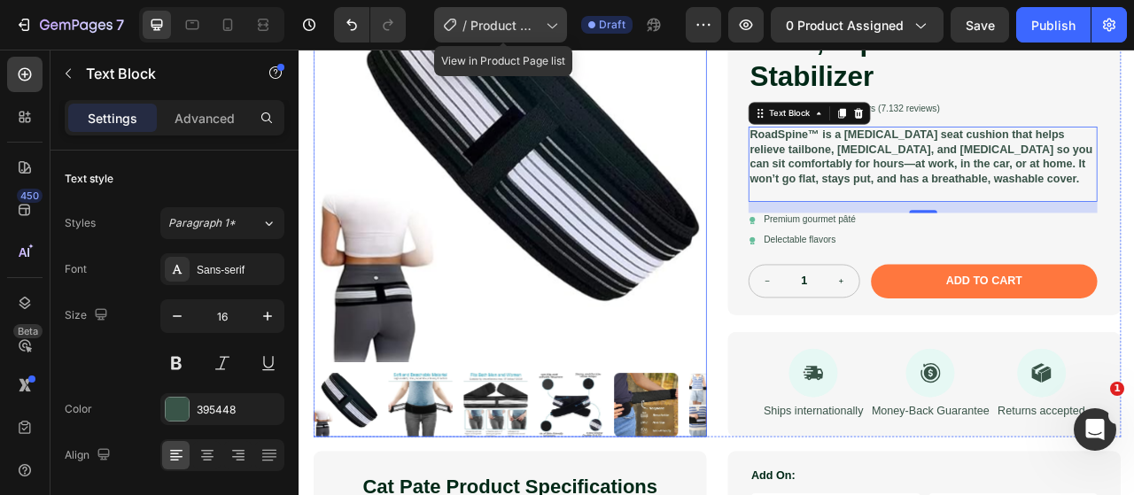
scroll to position [252, 0]
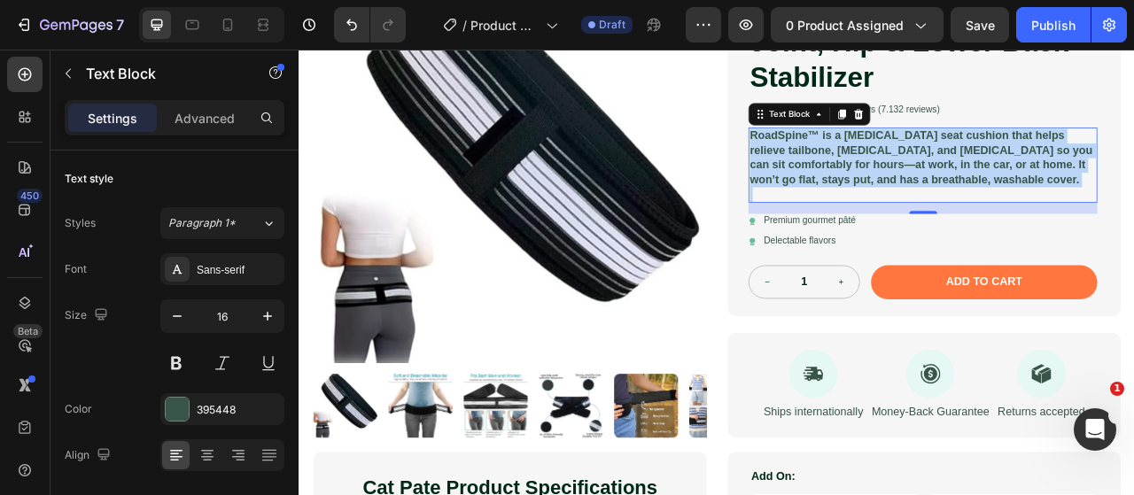
click at [906, 182] on strong "RoadSpine™ is a [MEDICAL_DATA] seat cushion that helps relieve tailbone, [MEDIC…" at bounding box center [1089, 187] width 436 height 70
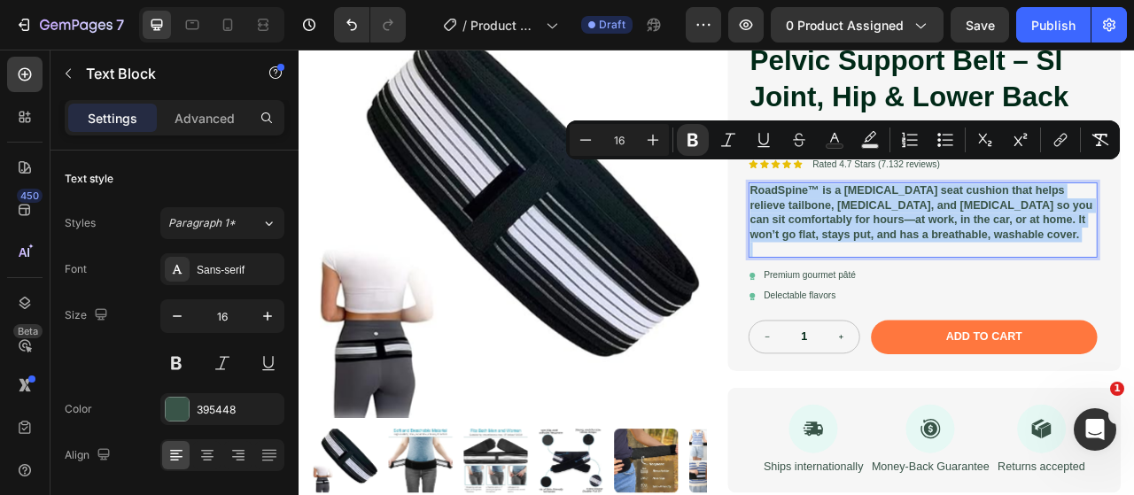
scroll to position [181, 0]
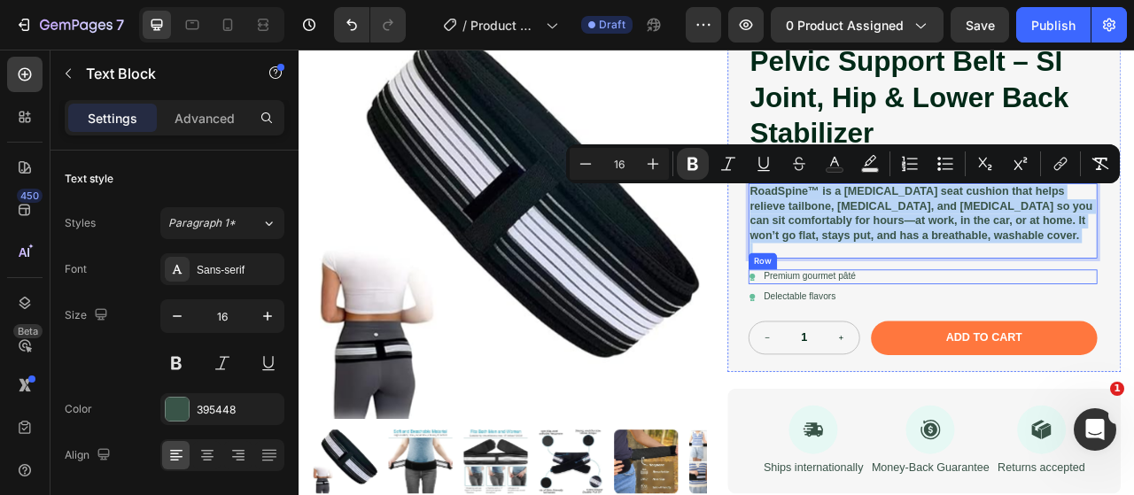
click at [875, 340] on div "Icon Premium gourmet [PERSON_NAME] Text Block Row" at bounding box center [1092, 339] width 444 height 19
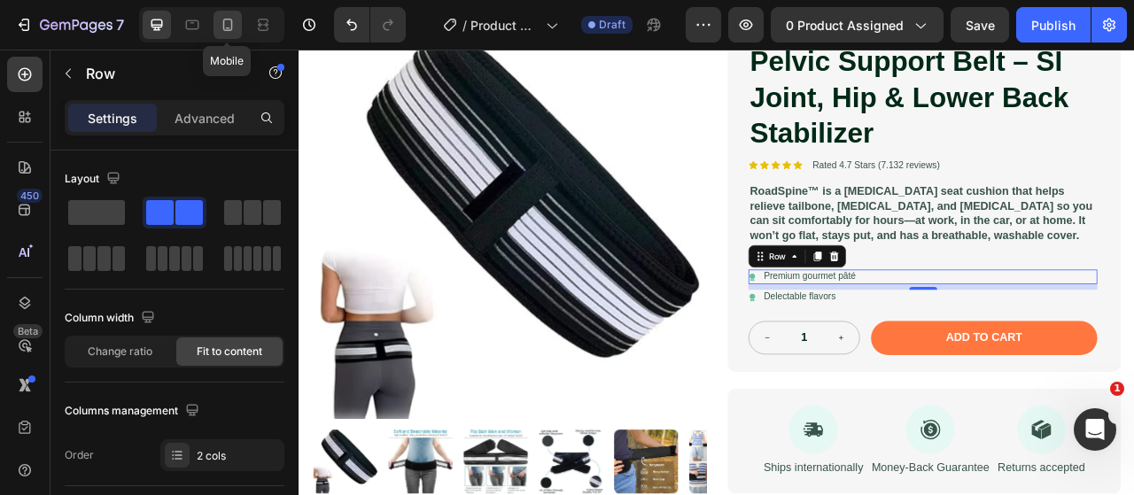
click at [221, 34] on div at bounding box center [227, 25] width 28 height 28
type input "100%"
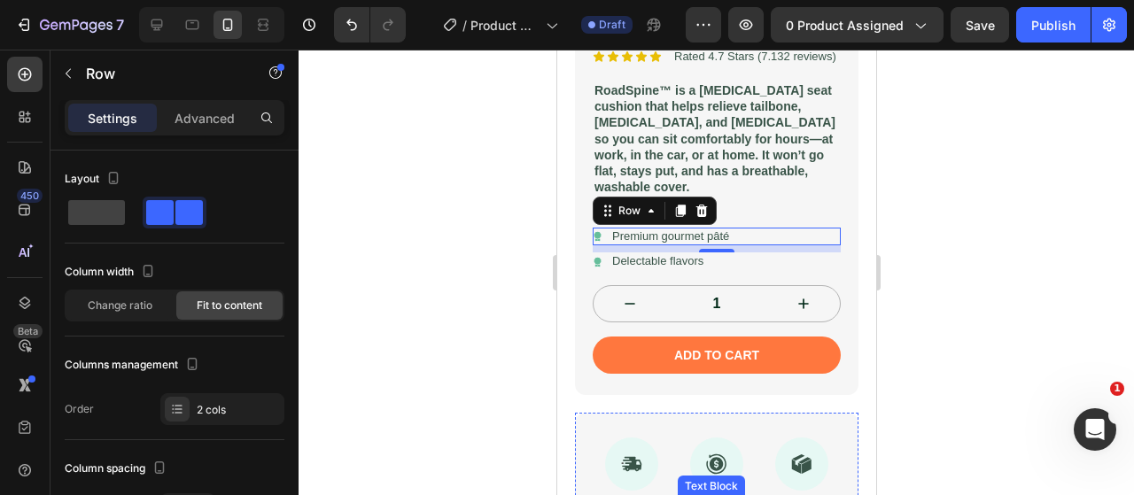
scroll to position [505, 0]
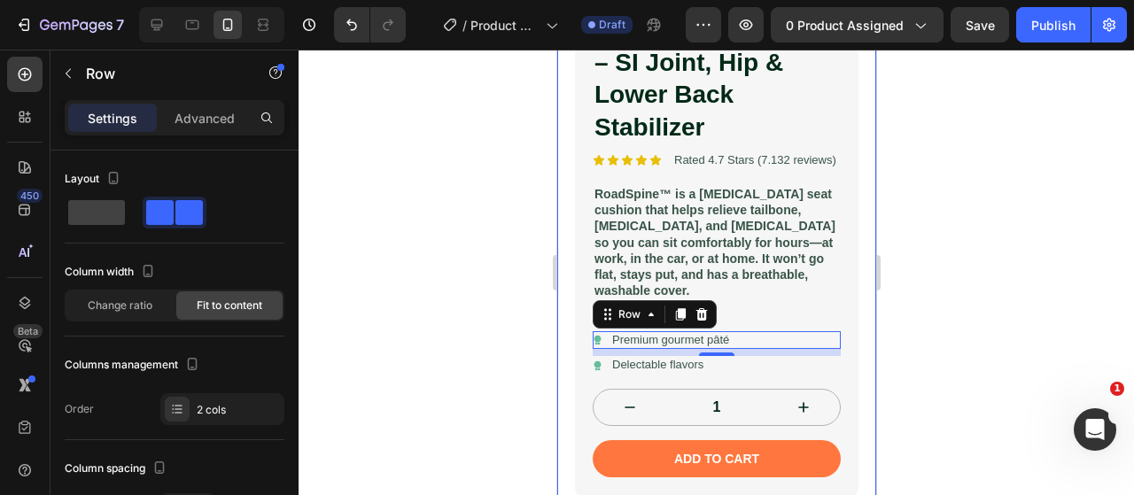
click at [531, 268] on div at bounding box center [715, 272] width 835 height 445
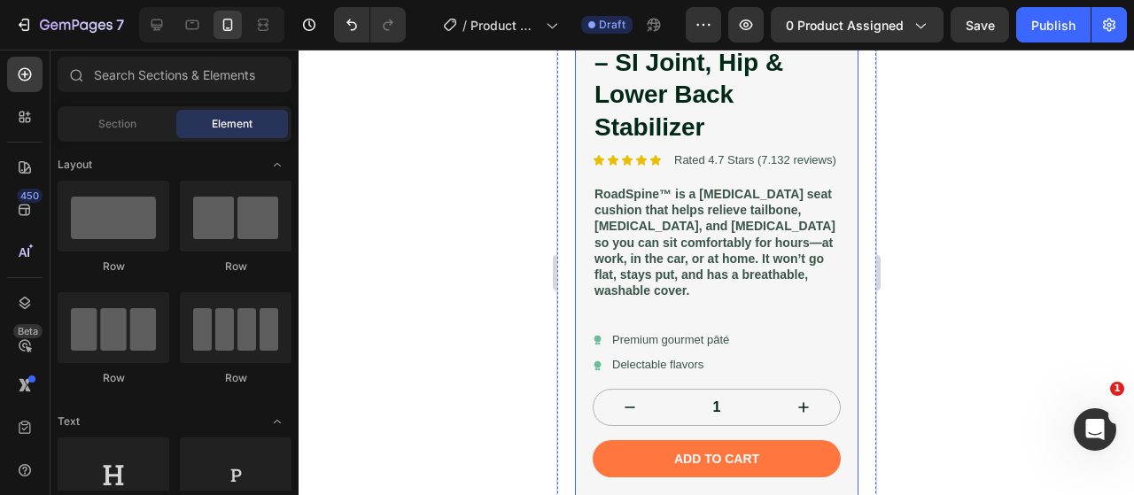
click at [585, 210] on div "Pelvic Support Belt – SI Joint, Hip & Lower Back Stabilizer Product Title Icon …" at bounding box center [715, 244] width 283 height 507
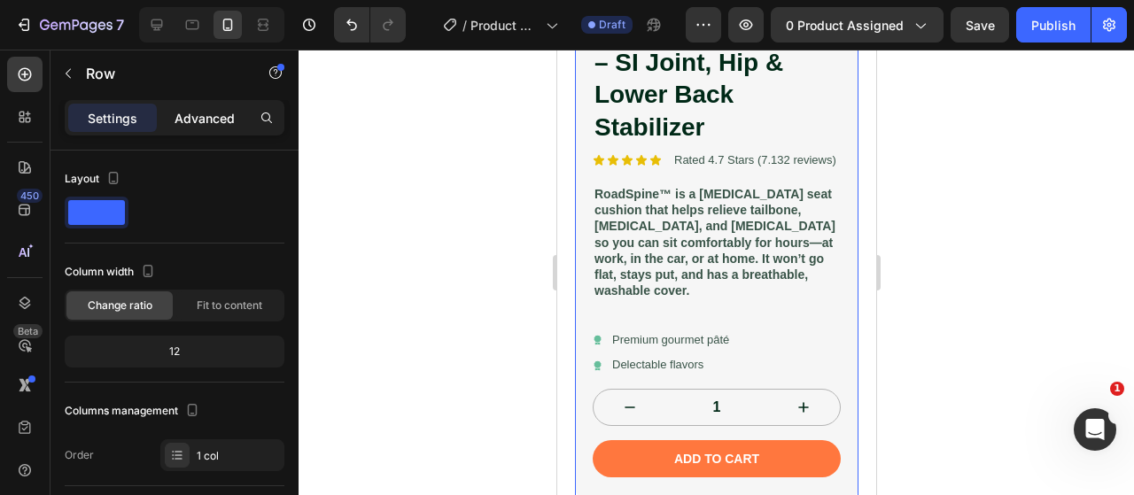
click at [217, 121] on p "Advanced" at bounding box center [204, 118] width 60 height 19
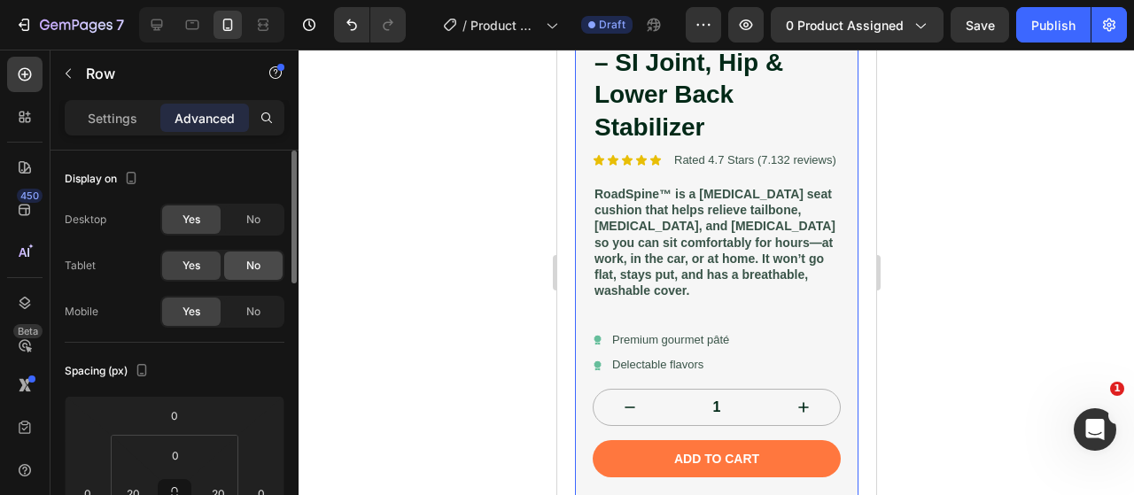
scroll to position [89, 0]
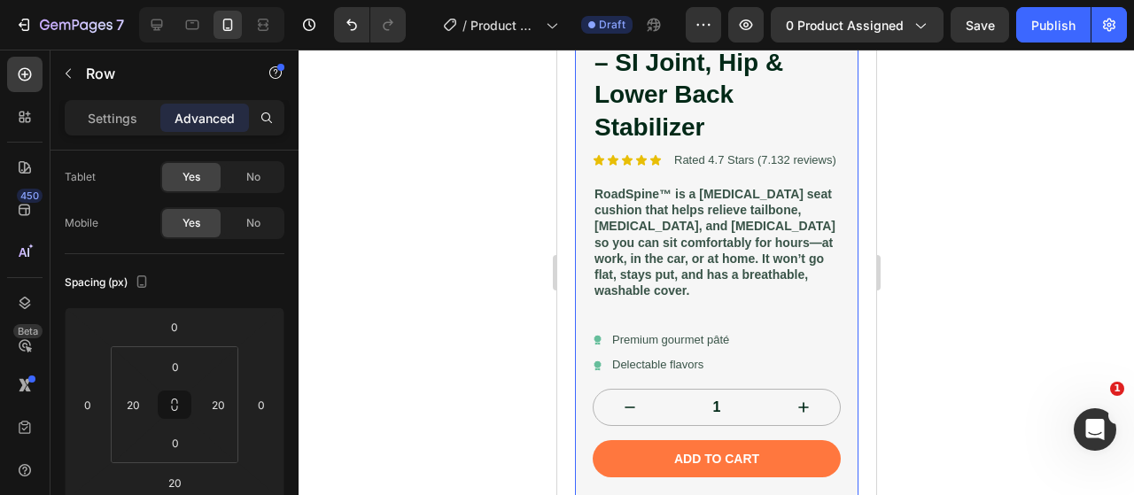
click at [448, 198] on div at bounding box center [715, 272] width 835 height 445
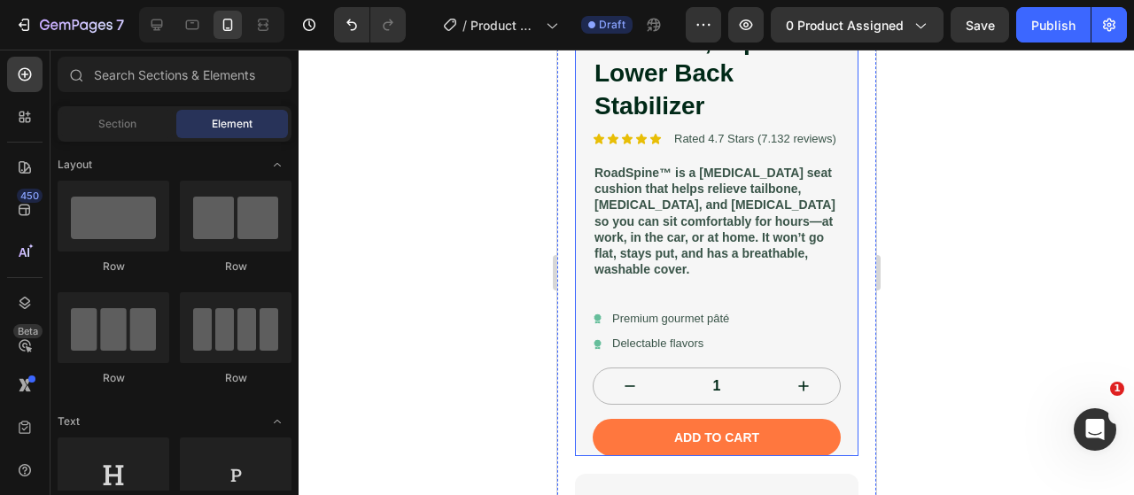
click at [579, 213] on div "Pelvic Support Belt – SI Joint, Hip & Lower Back Stabilizer Product Title Icon …" at bounding box center [715, 223] width 283 height 465
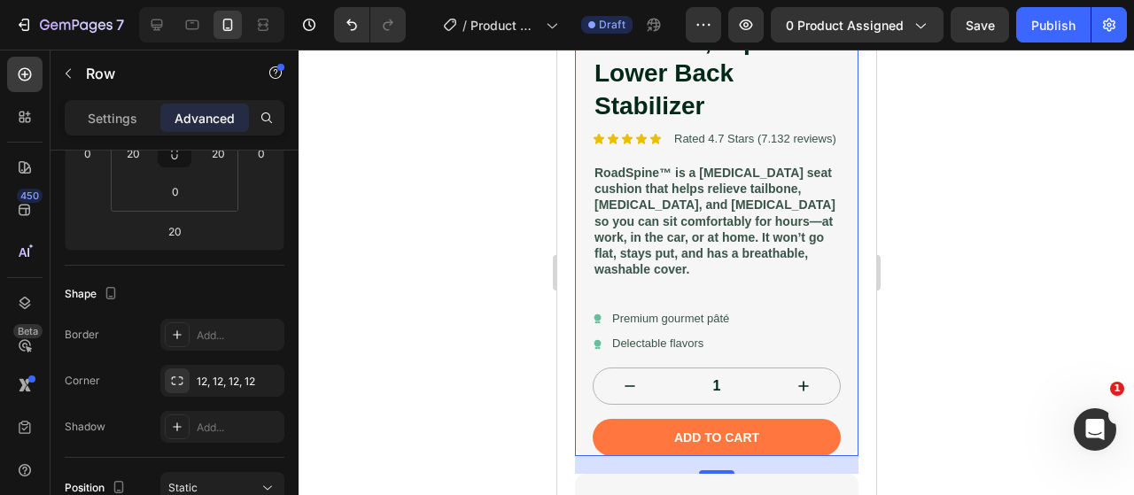
scroll to position [0, 0]
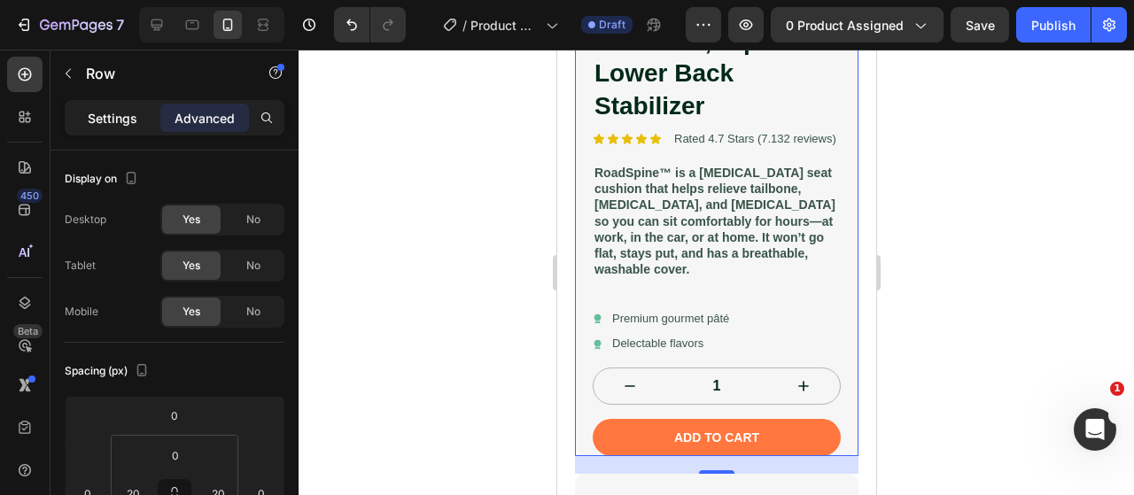
click at [105, 118] on p "Settings" at bounding box center [113, 118] width 50 height 19
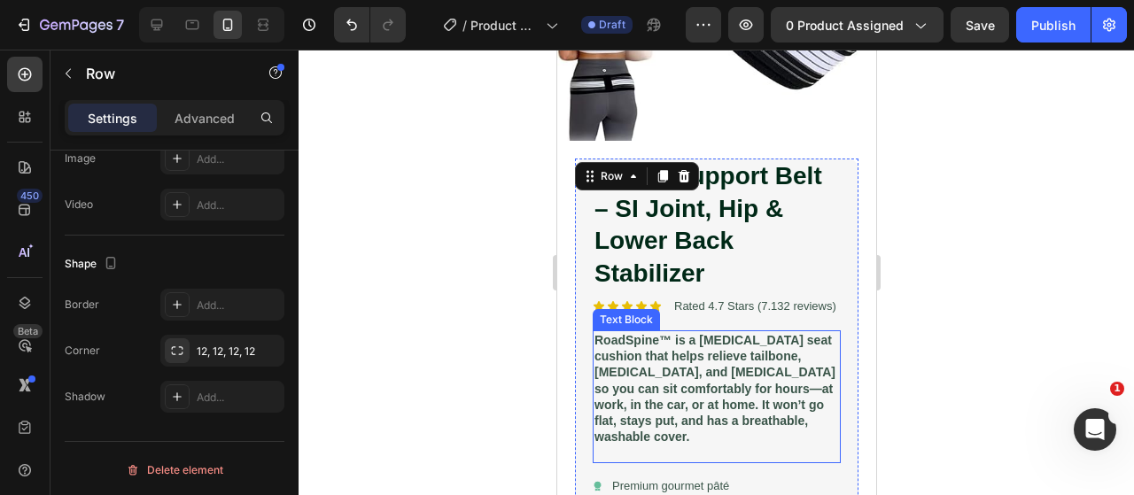
scroll to position [328, 0]
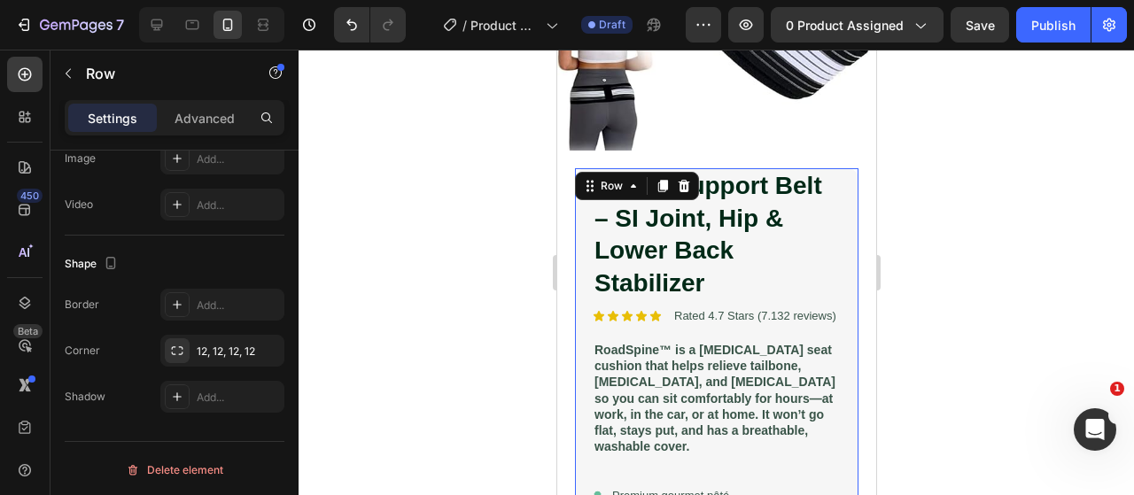
click at [407, 226] on div at bounding box center [715, 272] width 835 height 445
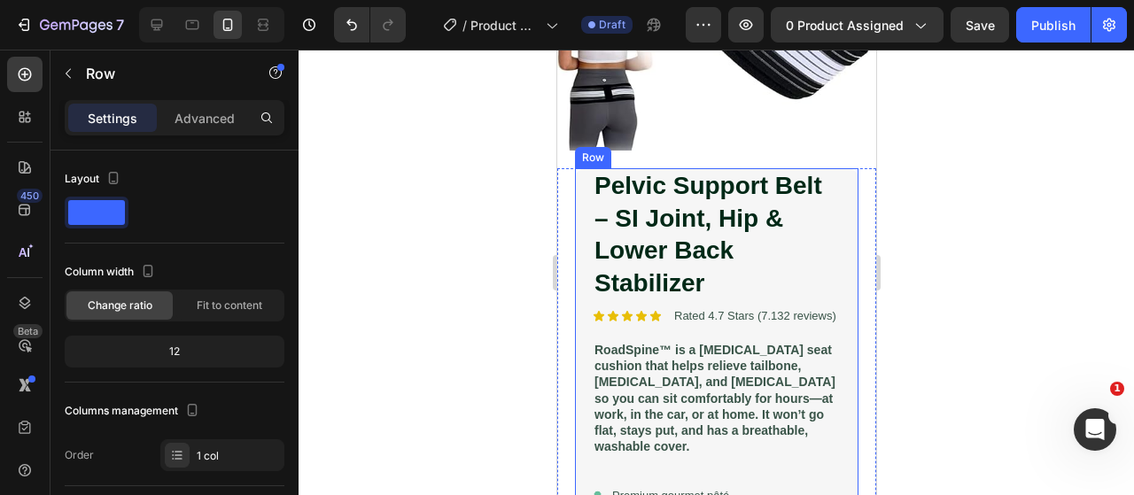
click at [582, 168] on div "Pelvic Support Belt – SI Joint, Hip & Lower Back Stabilizer Product Title Icon …" at bounding box center [715, 400] width 283 height 465
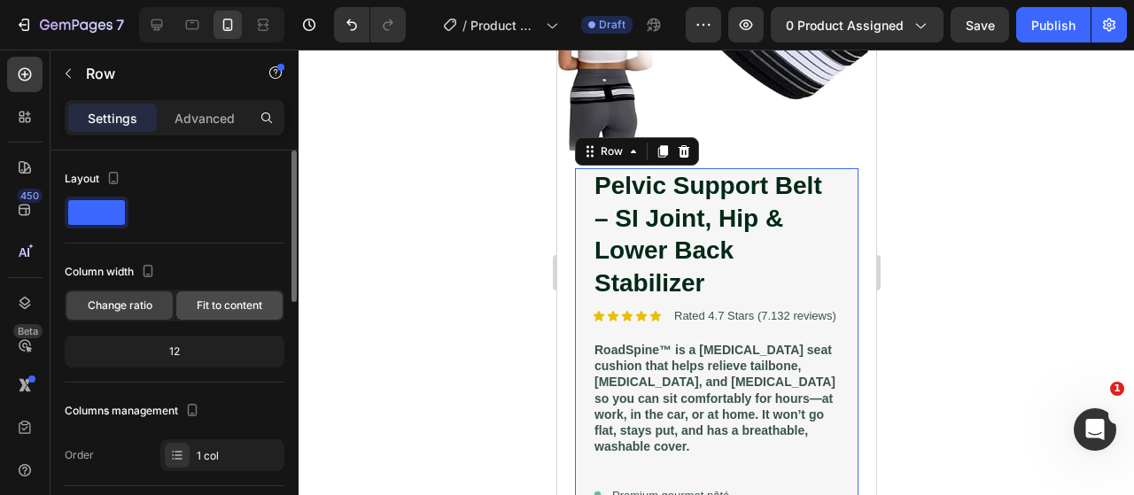
click at [236, 298] on span "Fit to content" at bounding box center [230, 306] width 66 height 16
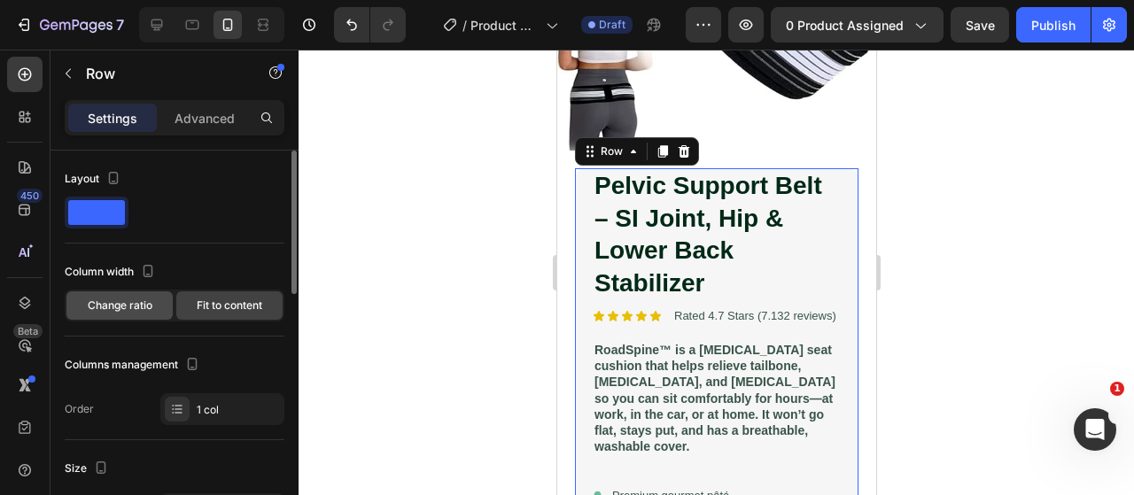
click at [151, 307] on span "Change ratio" at bounding box center [120, 306] width 65 height 16
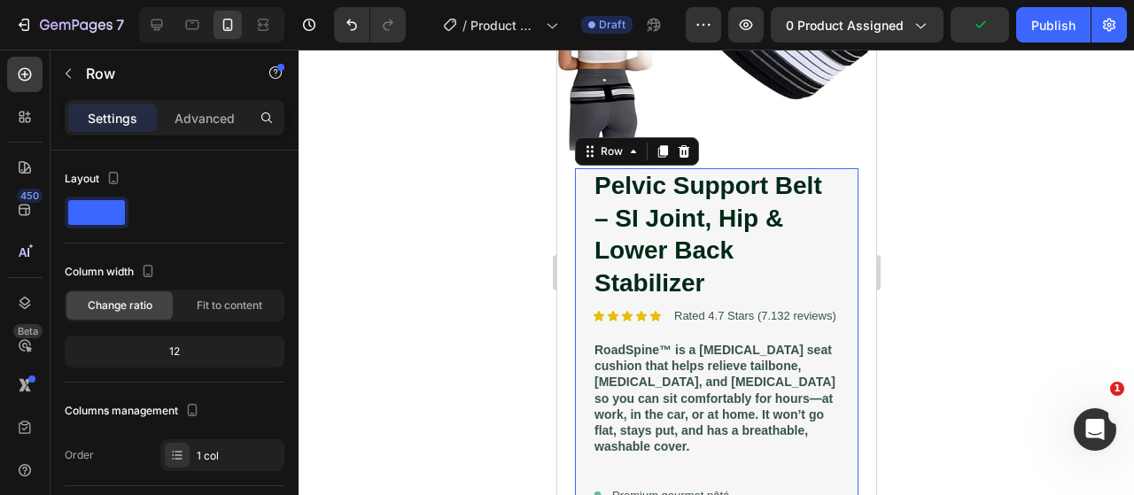
click at [133, 19] on div at bounding box center [208, 24] width 152 height 35
click at [136, 19] on div at bounding box center [208, 24] width 152 height 35
click at [143, 19] on div at bounding box center [157, 25] width 28 height 28
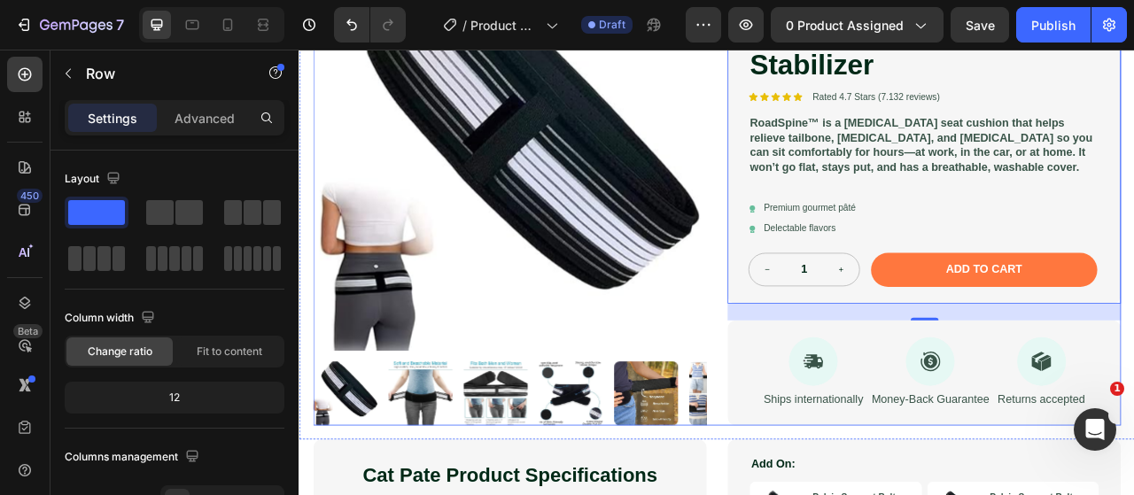
scroll to position [87, 0]
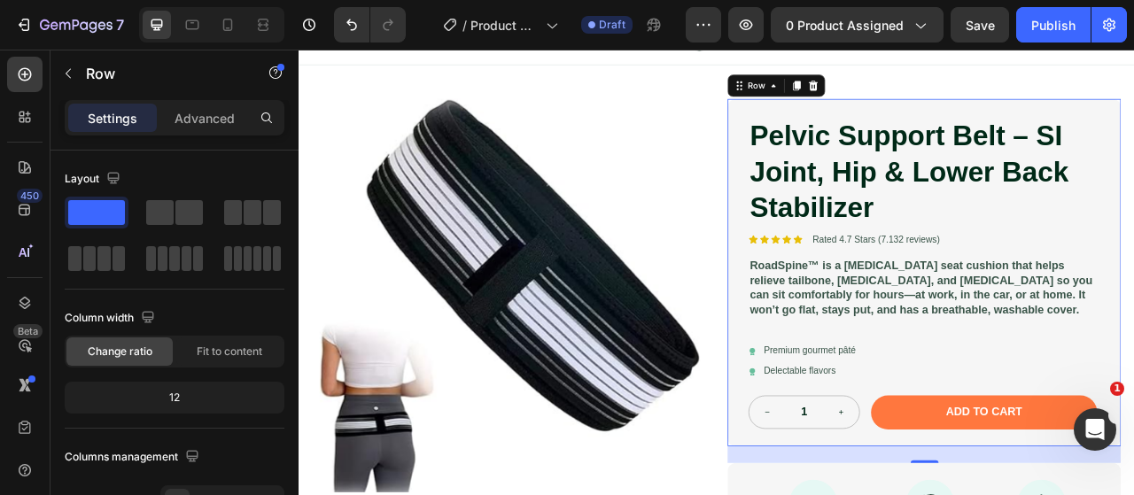
click at [843, 302] on div "Pelvic Support Belt – SI Joint, Hip & Lower Back Stabilizer Product Title Icon …" at bounding box center [1093, 333] width 500 height 443
drag, startPoint x: 237, startPoint y: 25, endPoint x: 93, endPoint y: 196, distance: 223.7
click at [237, 25] on div at bounding box center [227, 25] width 28 height 28
type input "100%"
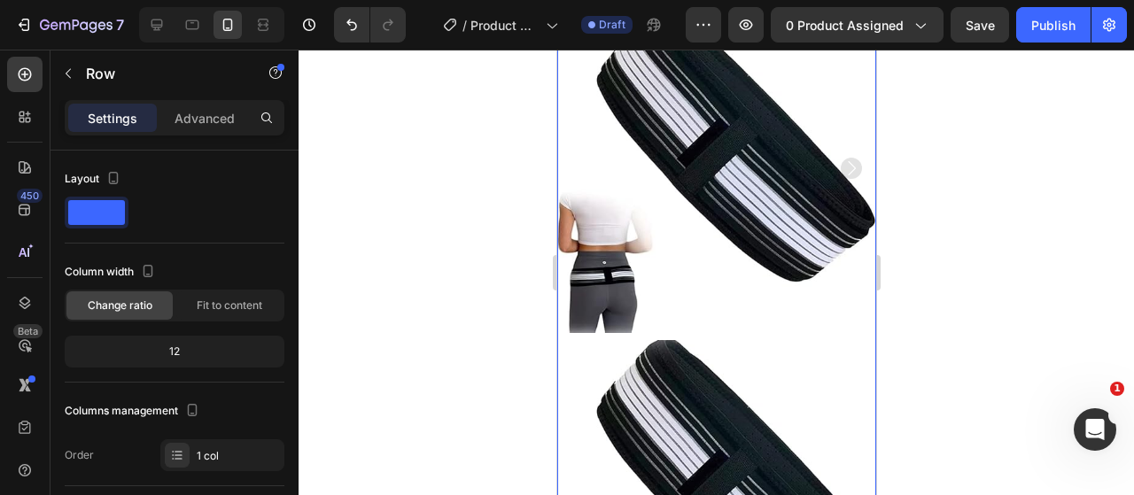
click at [980, 235] on div at bounding box center [715, 272] width 835 height 445
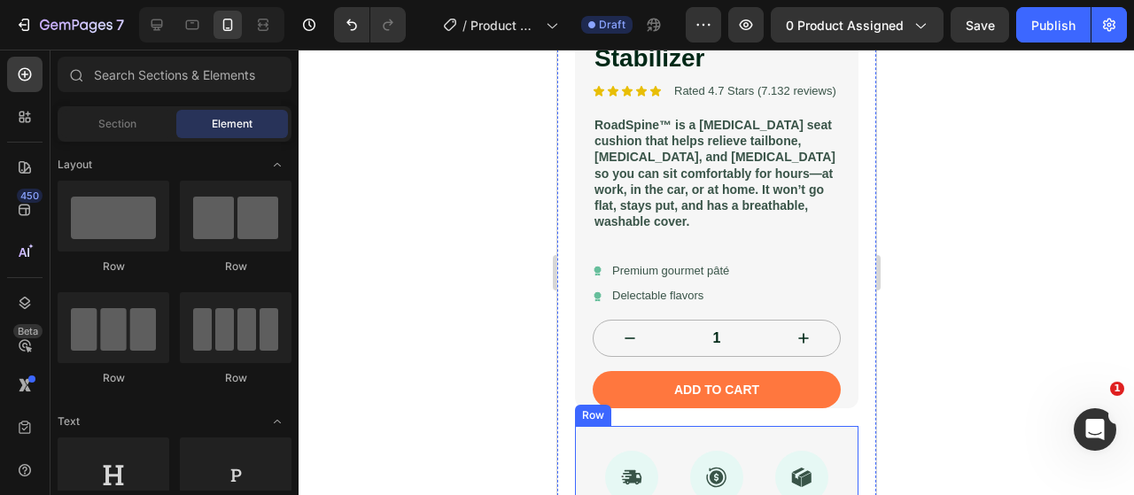
scroll to position [416, 0]
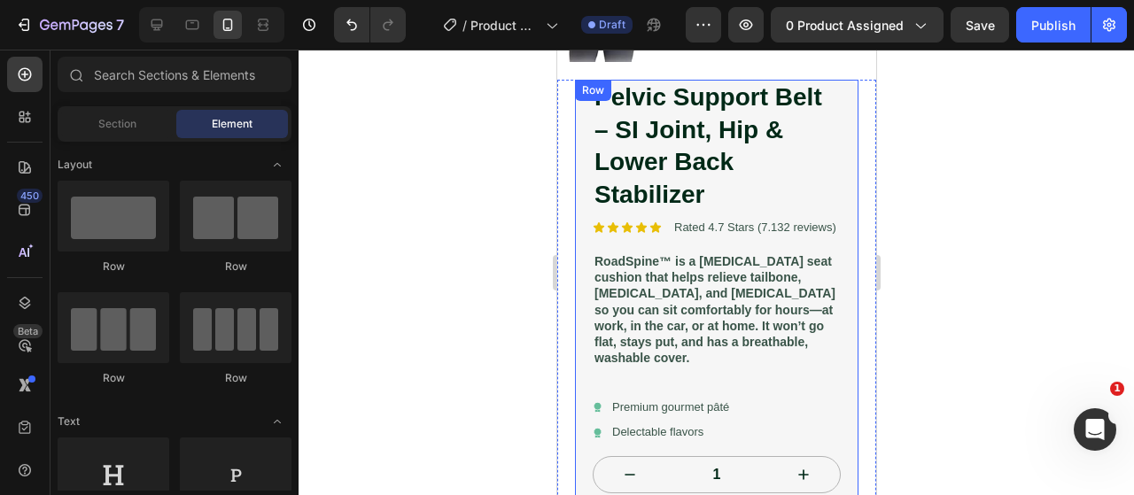
click at [836, 263] on div "Pelvic Support Belt – SI Joint, Hip & Lower Back Stabilizer Product Title Icon …" at bounding box center [715, 312] width 283 height 465
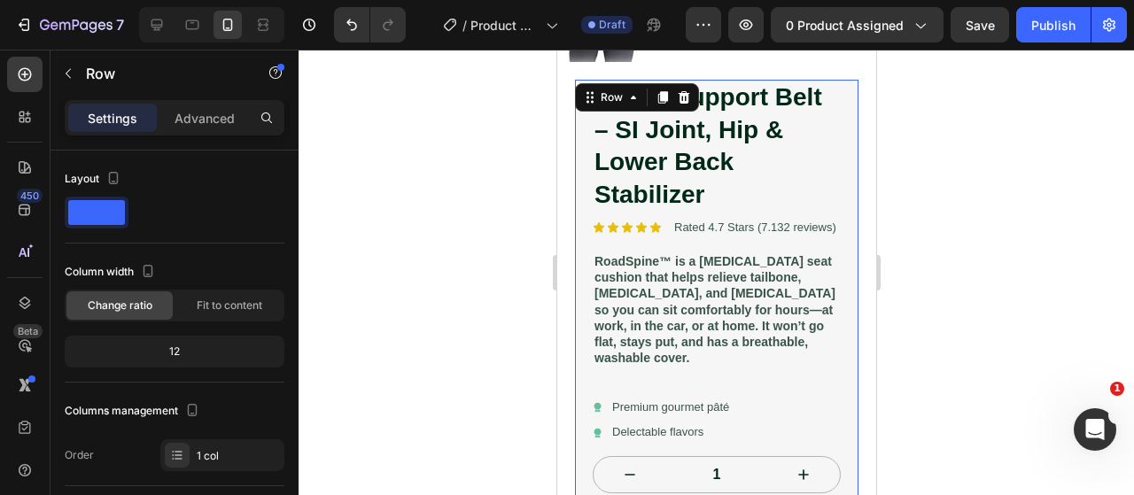
click at [347, 83] on div at bounding box center [715, 272] width 835 height 445
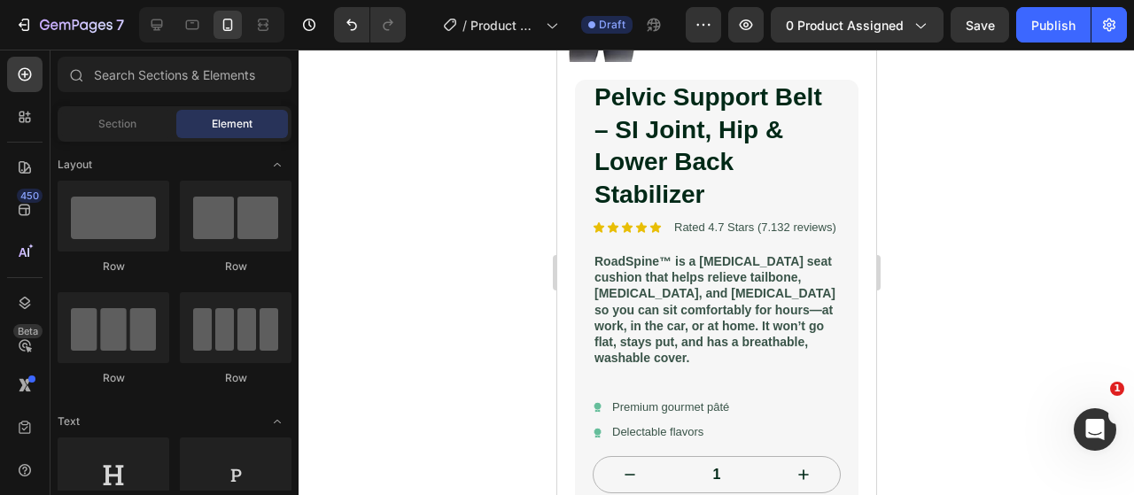
scroll to position [89, 0]
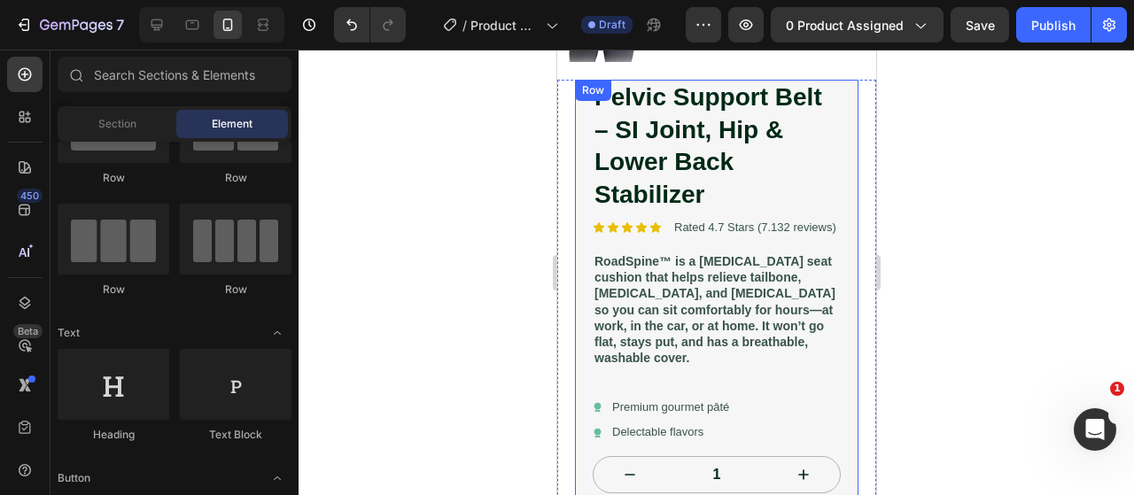
click at [574, 290] on div "Pelvic Support Belt – SI Joint, Hip & Lower Back Stabilizer Product Title Icon …" at bounding box center [715, 312] width 283 height 465
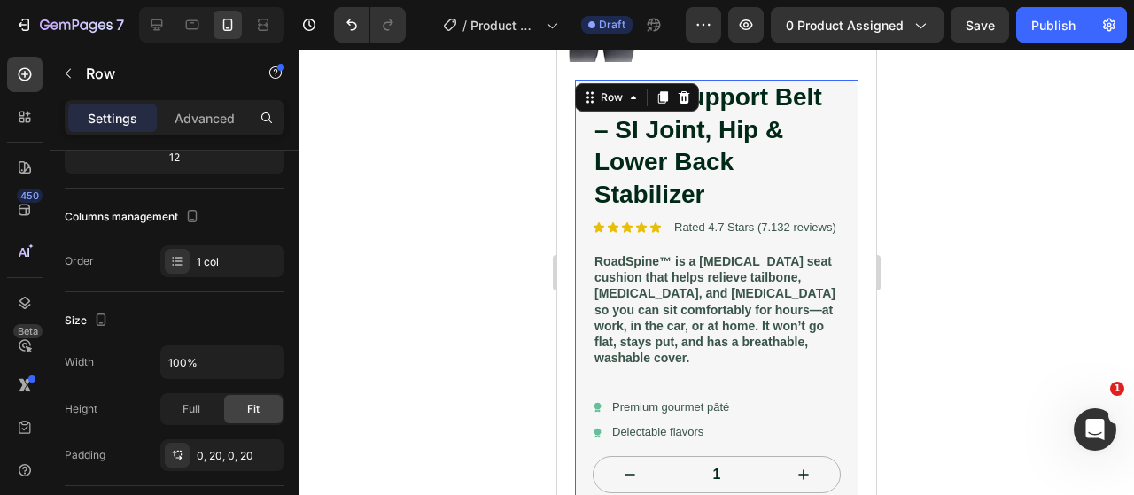
scroll to position [0, 0]
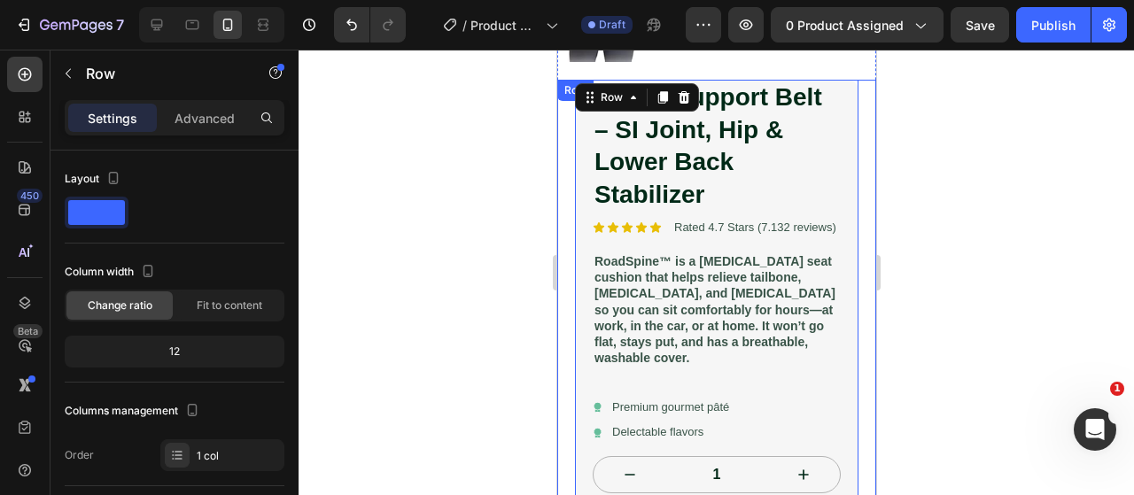
click at [561, 360] on div "Pelvic Support Belt – SI Joint, Hip & Lower Back Stabilizer Product Title Icon …" at bounding box center [715, 400] width 319 height 640
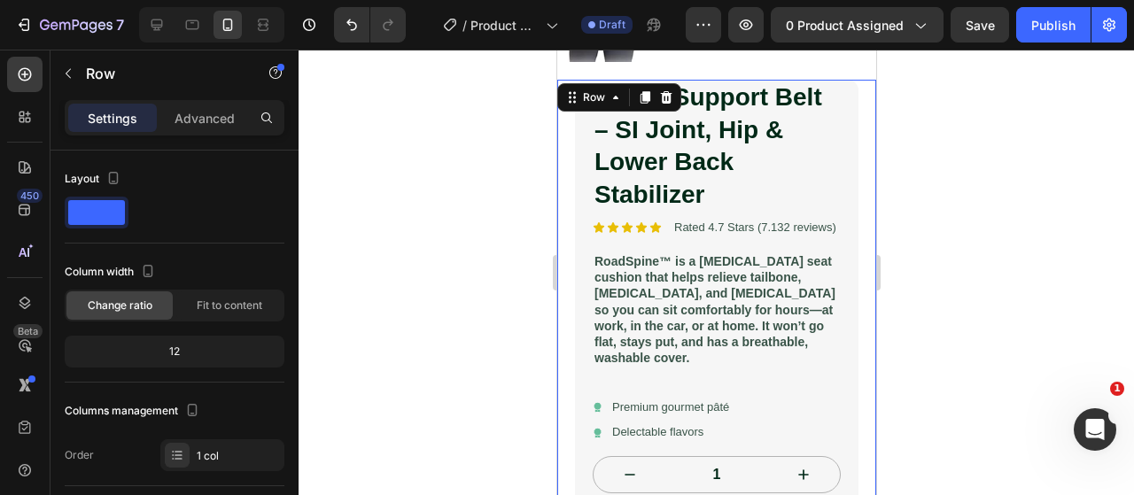
click at [561, 360] on div "Pelvic Support Belt – SI Joint, Hip & Lower Back Stabilizer Product Title Icon …" at bounding box center [715, 400] width 319 height 640
click at [393, 339] on div at bounding box center [715, 272] width 835 height 445
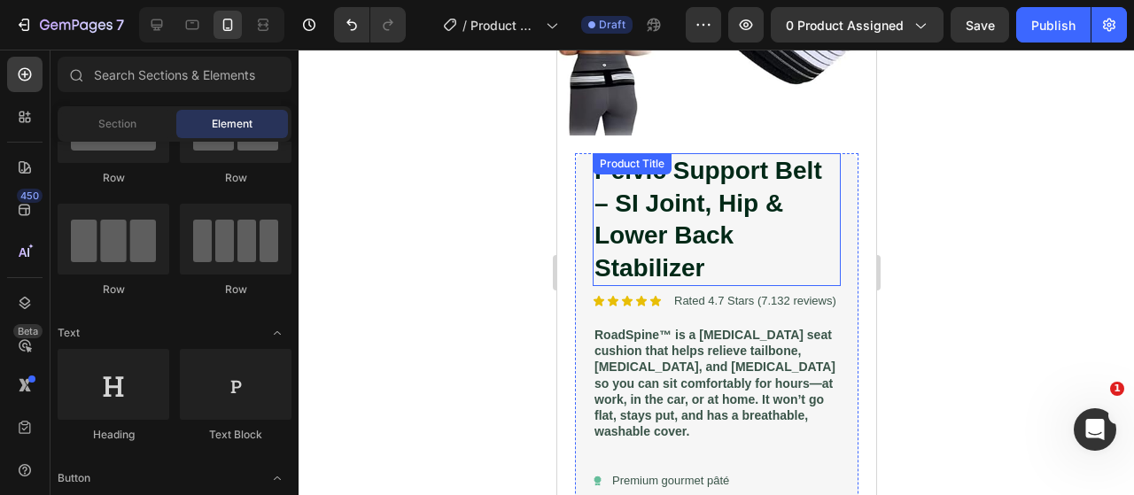
scroll to position [151, 0]
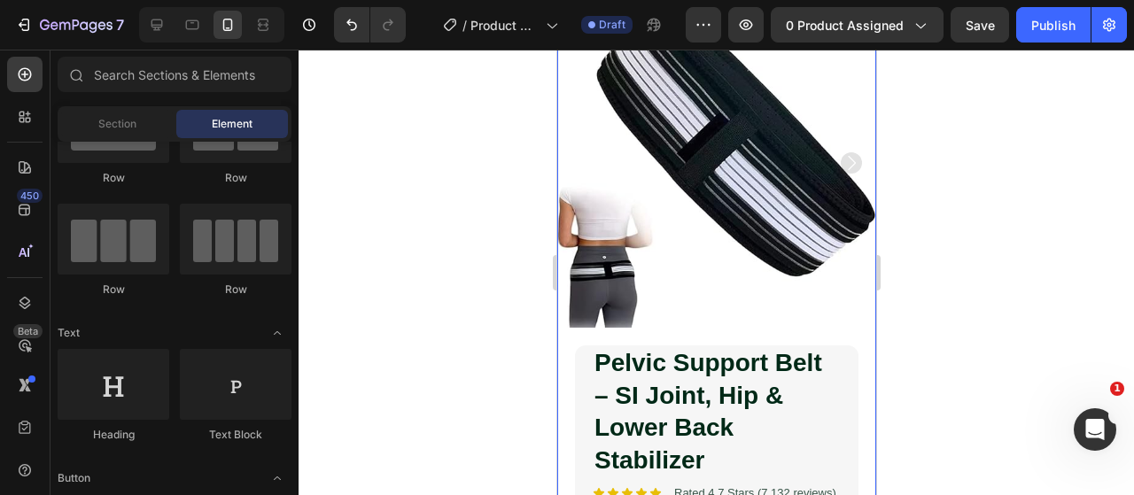
click at [799, 314] on div "Product Images" at bounding box center [715, 171] width 319 height 347
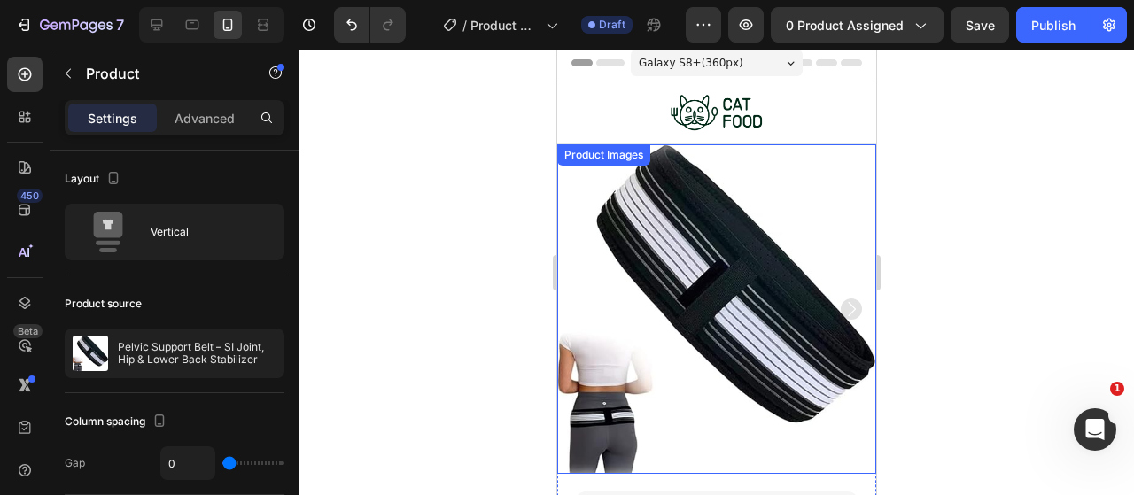
scroll to position [0, 0]
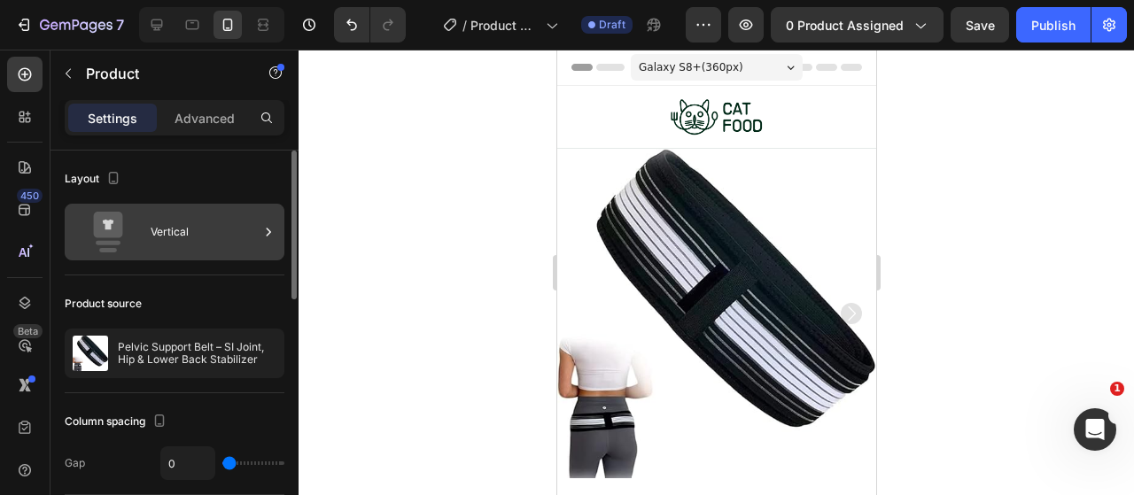
click at [199, 240] on div "Vertical" at bounding box center [205, 232] width 108 height 41
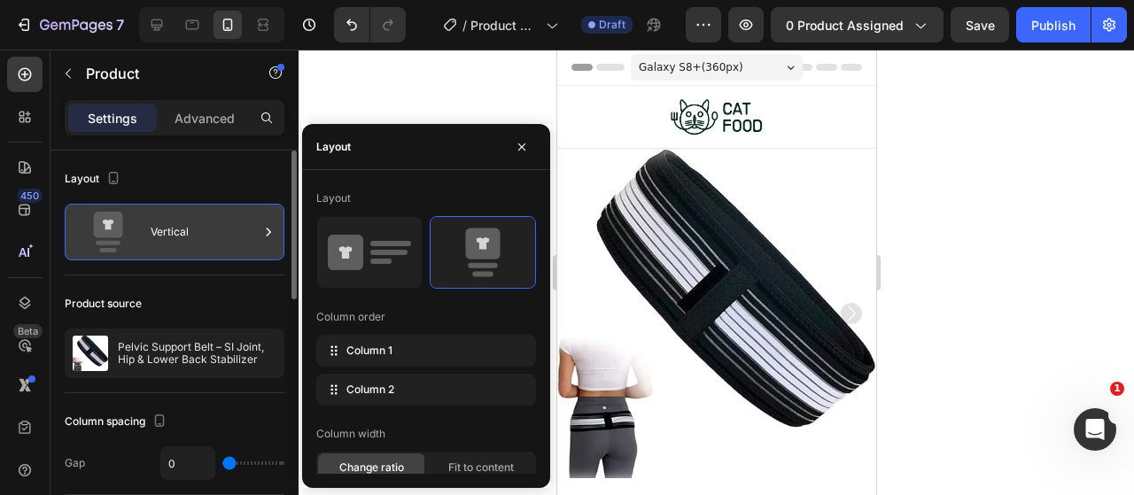
click at [199, 240] on div "Vertical" at bounding box center [205, 232] width 108 height 41
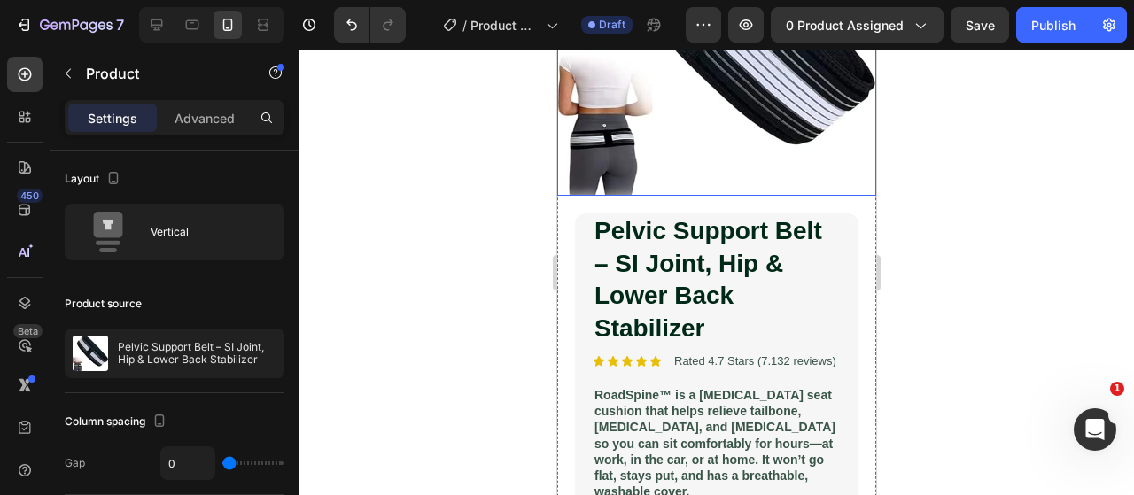
scroll to position [354, 0]
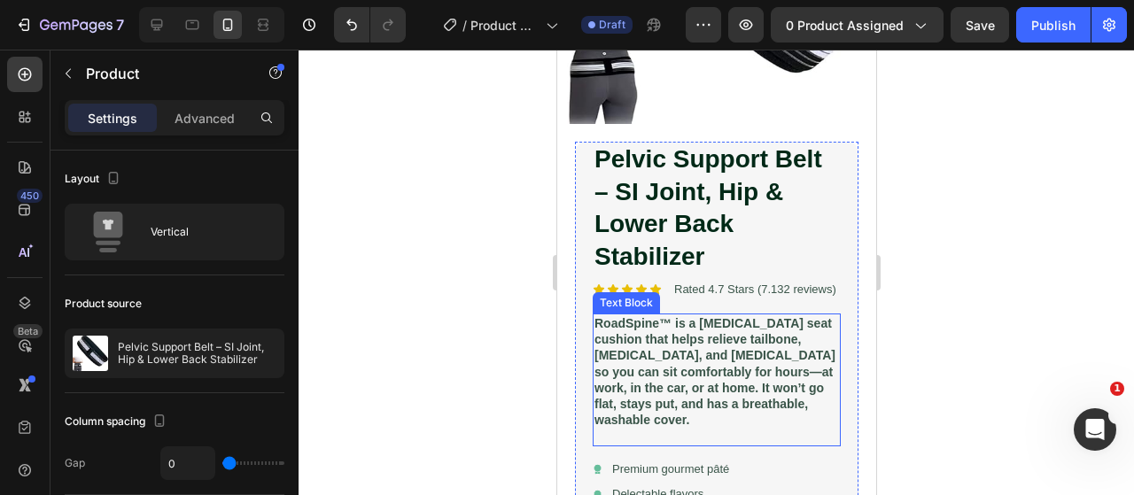
click at [461, 280] on div at bounding box center [715, 272] width 835 height 445
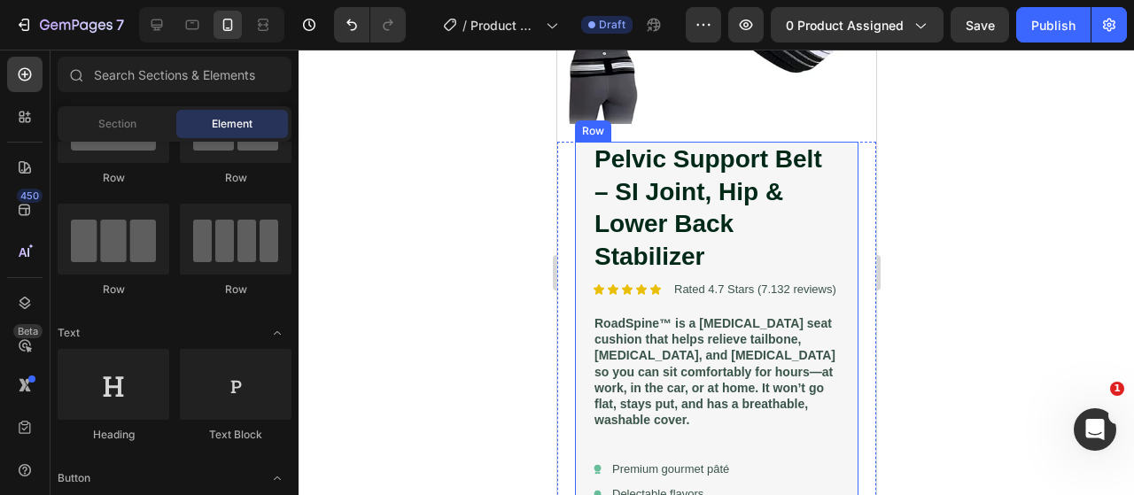
click at [588, 230] on div "Pelvic Support Belt – SI Joint, Hip & Lower Back Stabilizer Product Title Icon …" at bounding box center [715, 374] width 283 height 465
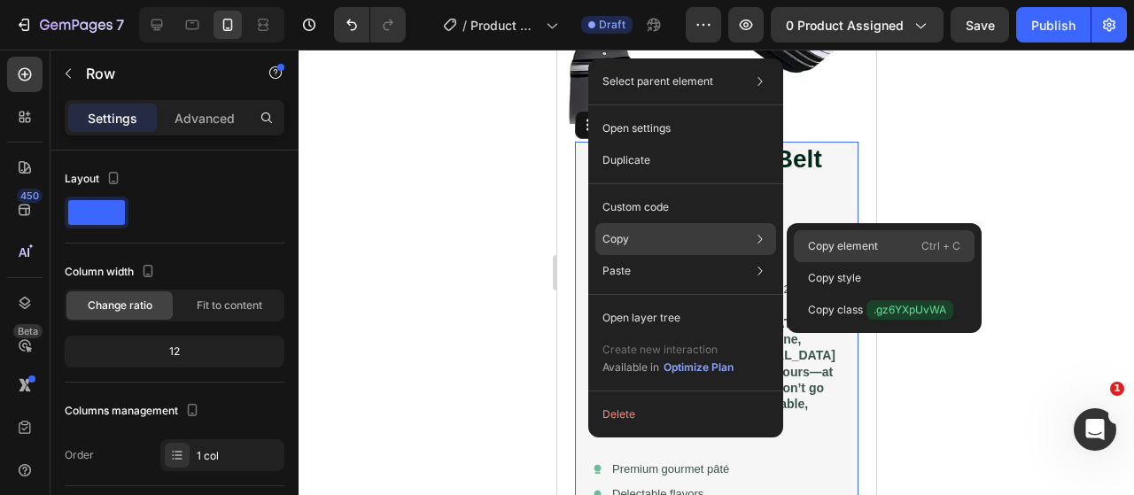
click at [834, 262] on div "Copy element Ctrl + C" at bounding box center [884, 278] width 181 height 32
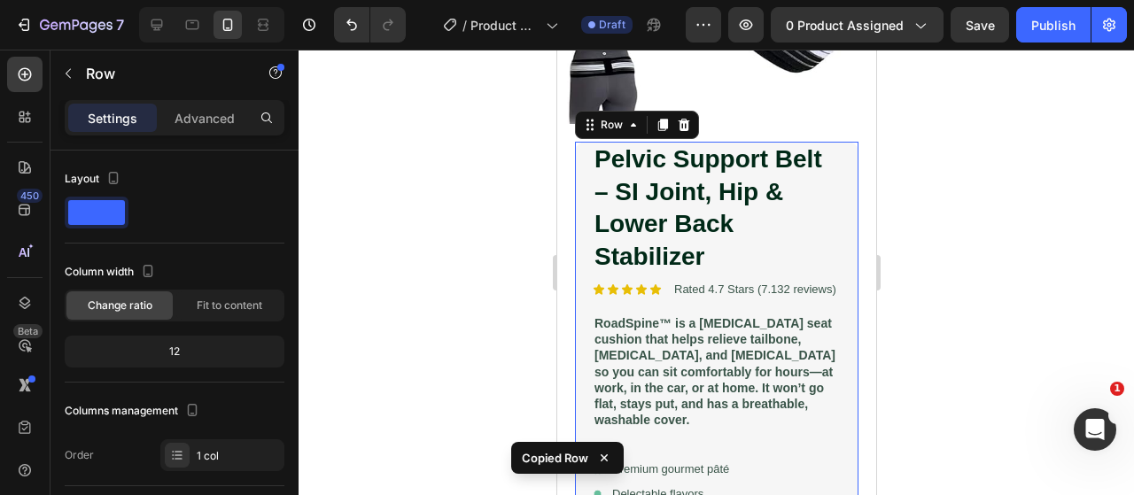
click at [418, 265] on div at bounding box center [715, 272] width 835 height 445
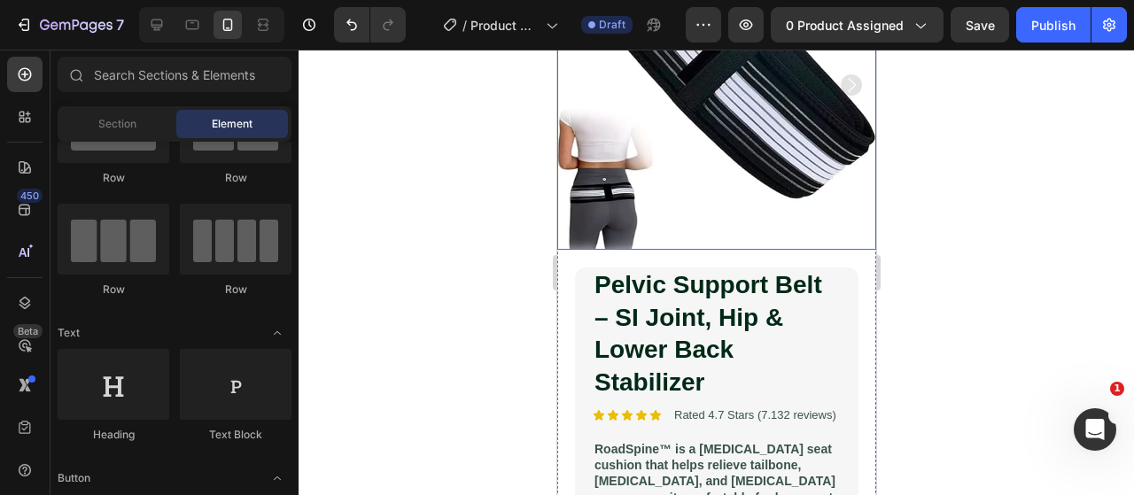
scroll to position [266, 0]
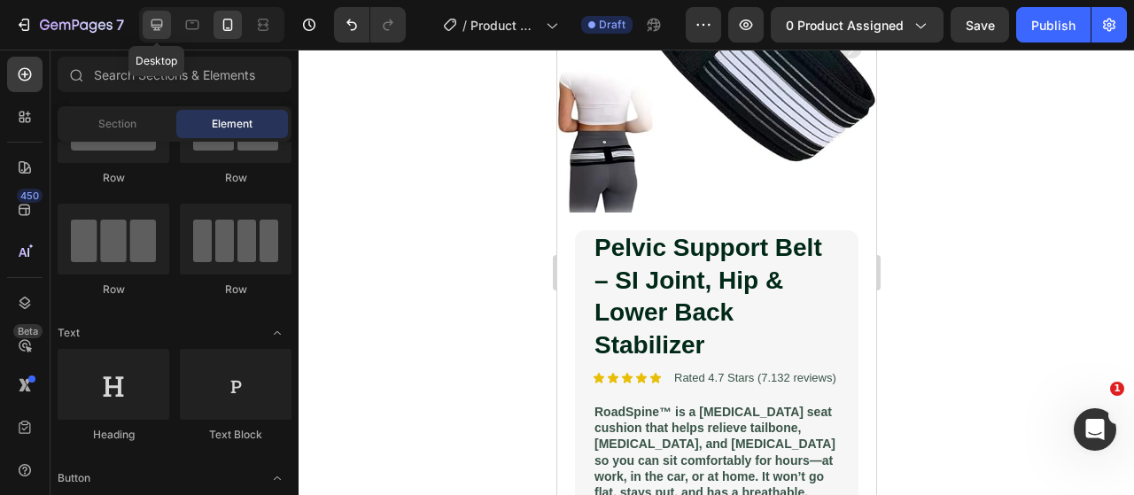
click at [152, 19] on icon at bounding box center [157, 25] width 18 height 18
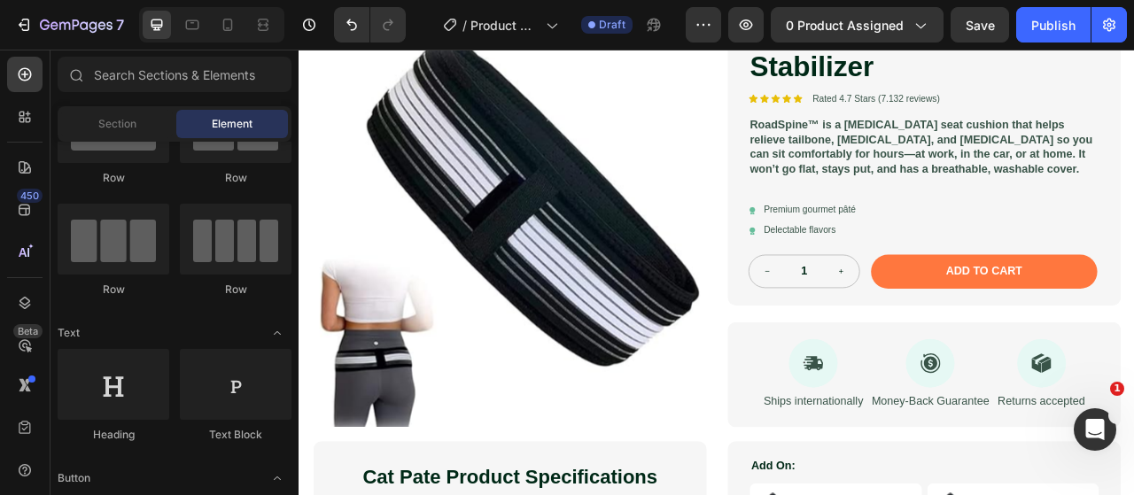
scroll to position [351, 0]
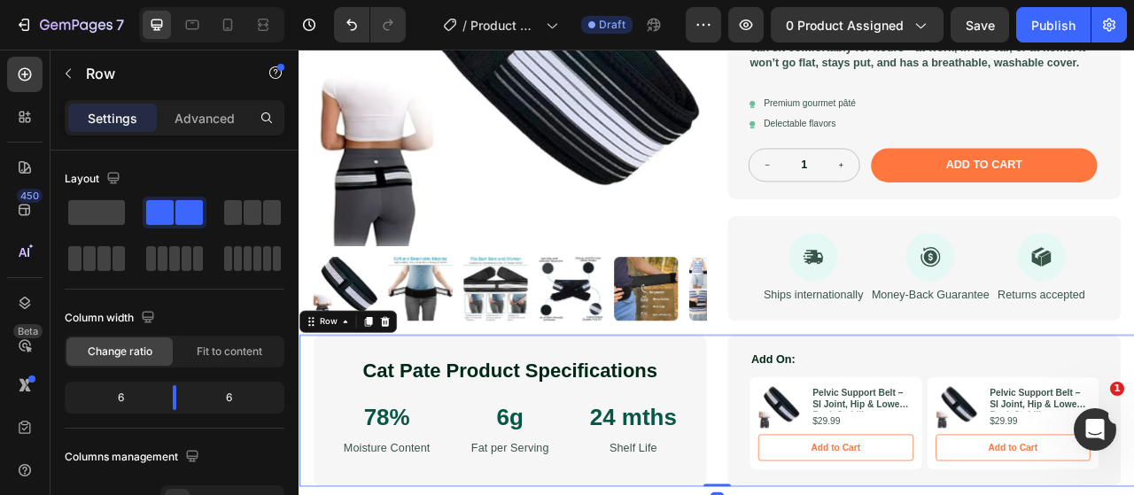
scroll to position [439, 0]
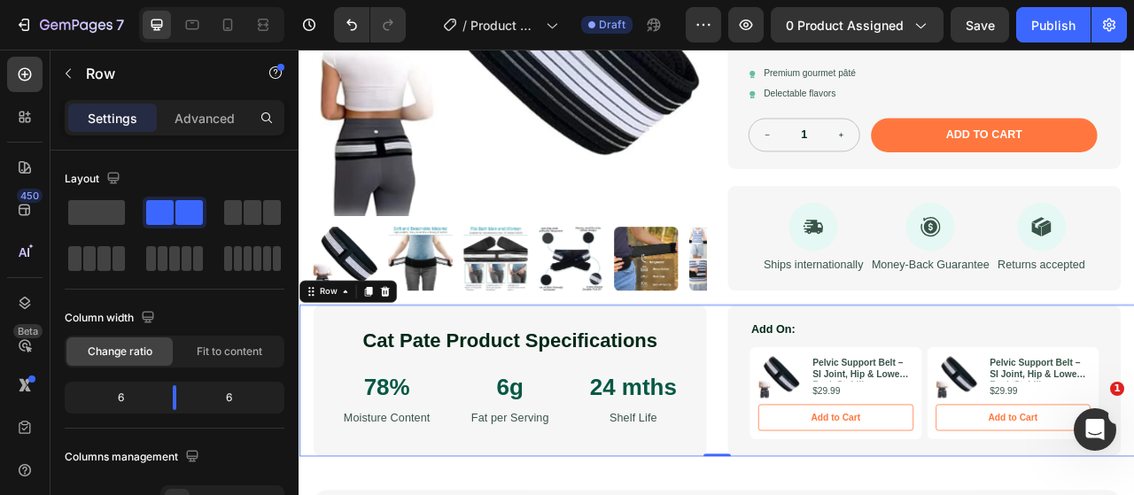
click at [417, 364] on div "Row" at bounding box center [360, 358] width 124 height 28
click at [409, 357] on icon at bounding box center [408, 358] width 12 height 12
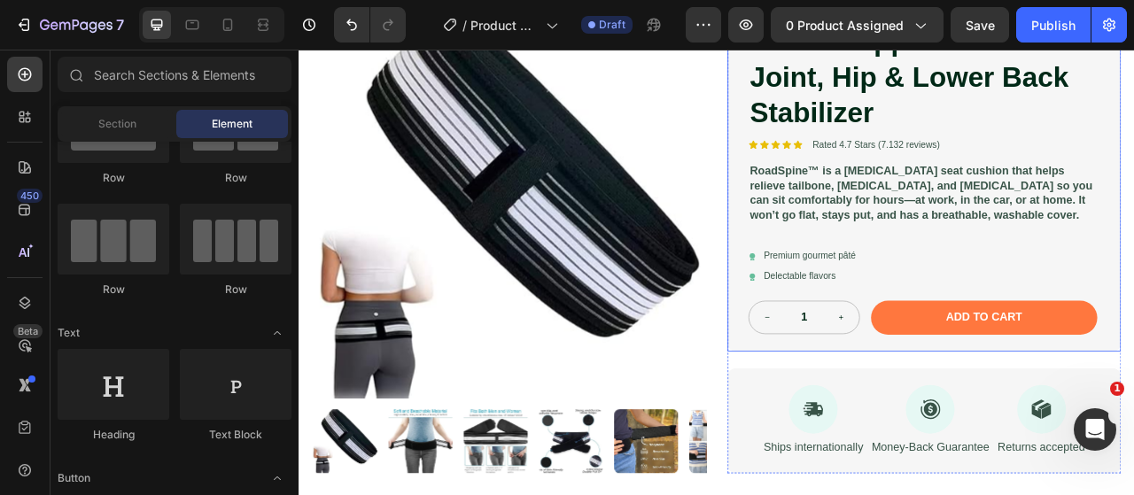
scroll to position [170, 0]
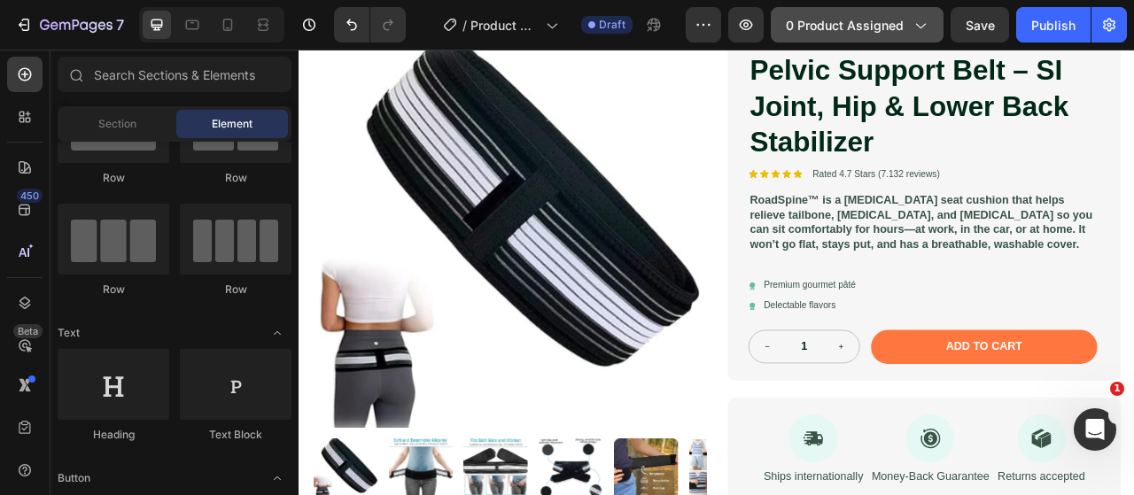
click at [815, 19] on span "0 product assigned" at bounding box center [845, 25] width 118 height 19
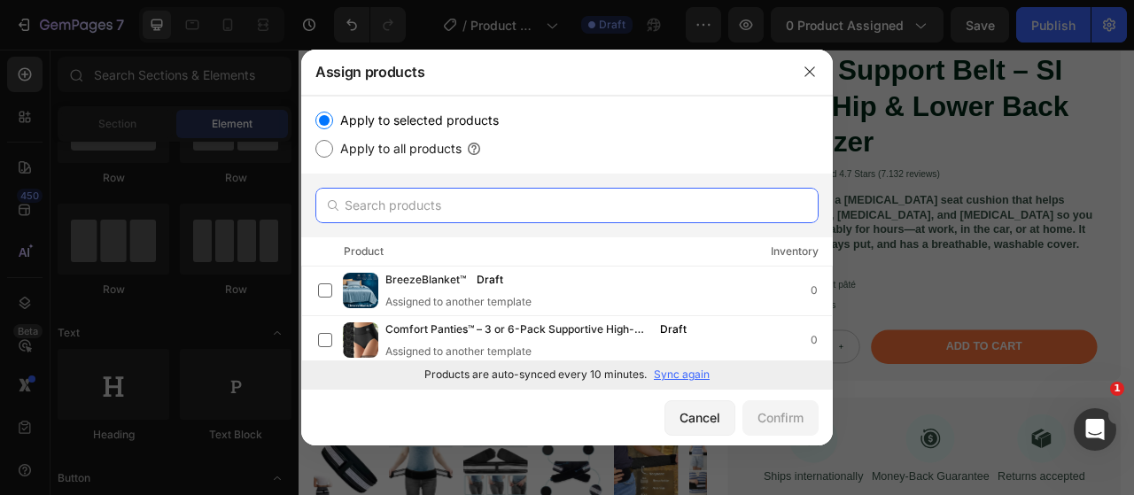
click at [547, 204] on input "text" at bounding box center [566, 205] width 503 height 35
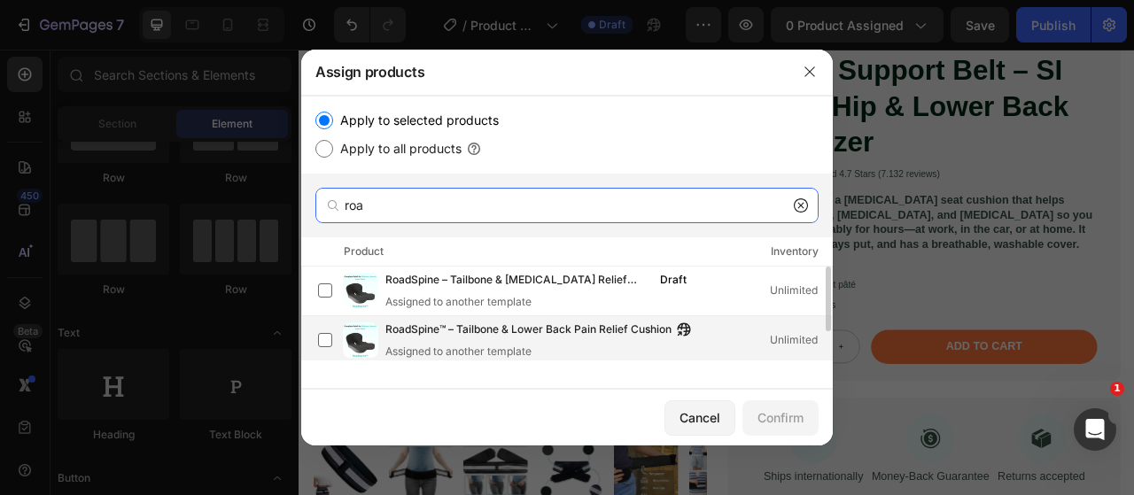
type input "roa"
click at [502, 327] on span "RoadSpine™ – Tailbone & Lower Back Pain Relief Cushion" at bounding box center [528, 330] width 286 height 19
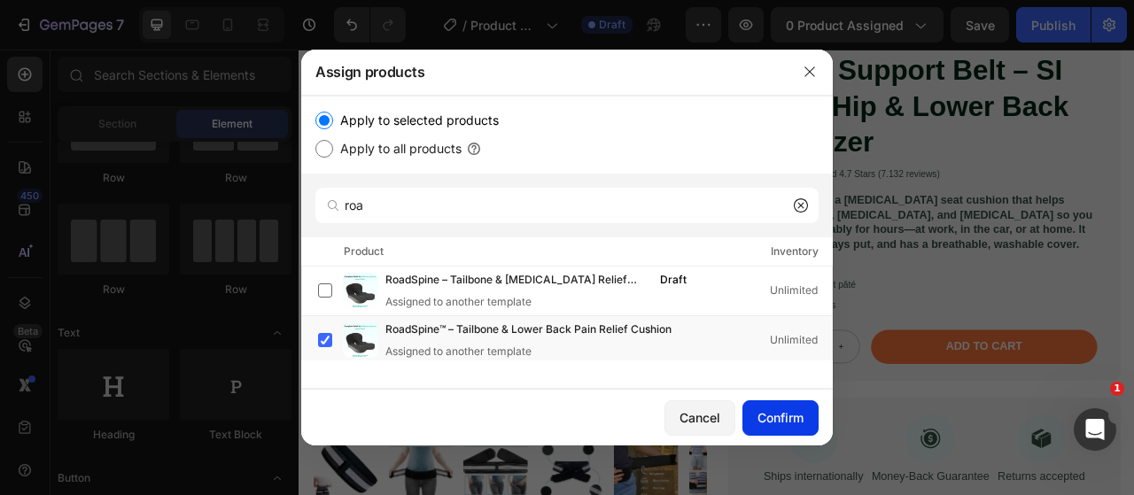
click at [783, 416] on div "Confirm" at bounding box center [780, 417] width 46 height 19
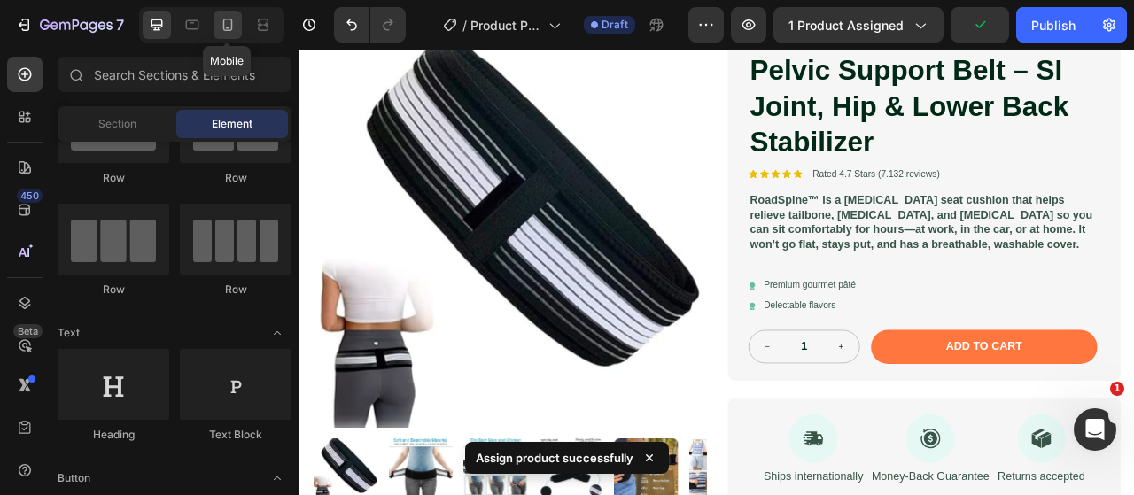
drag, startPoint x: 225, startPoint y: 28, endPoint x: 19, endPoint y: 183, distance: 257.4
click at [225, 28] on icon at bounding box center [228, 25] width 18 height 18
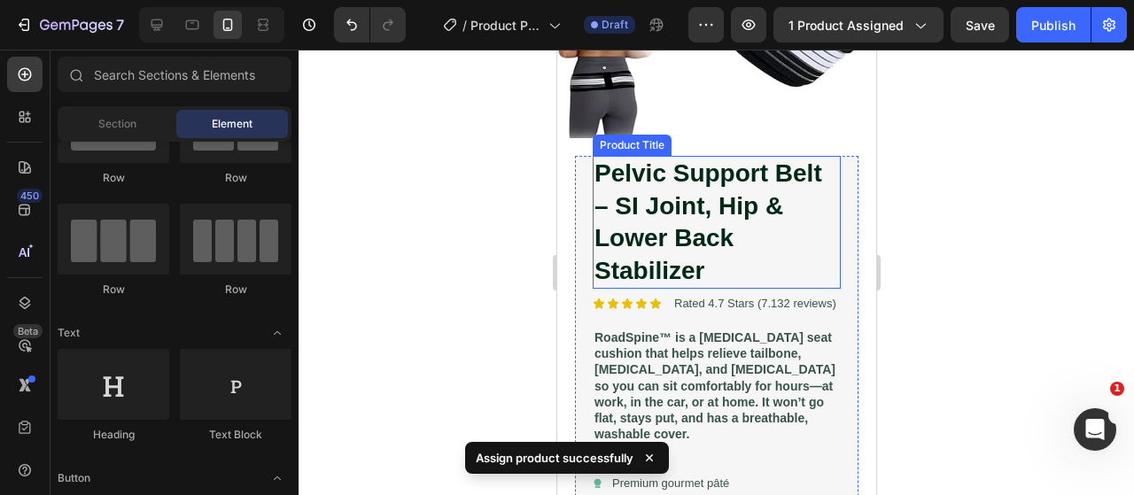
scroll to position [252, 0]
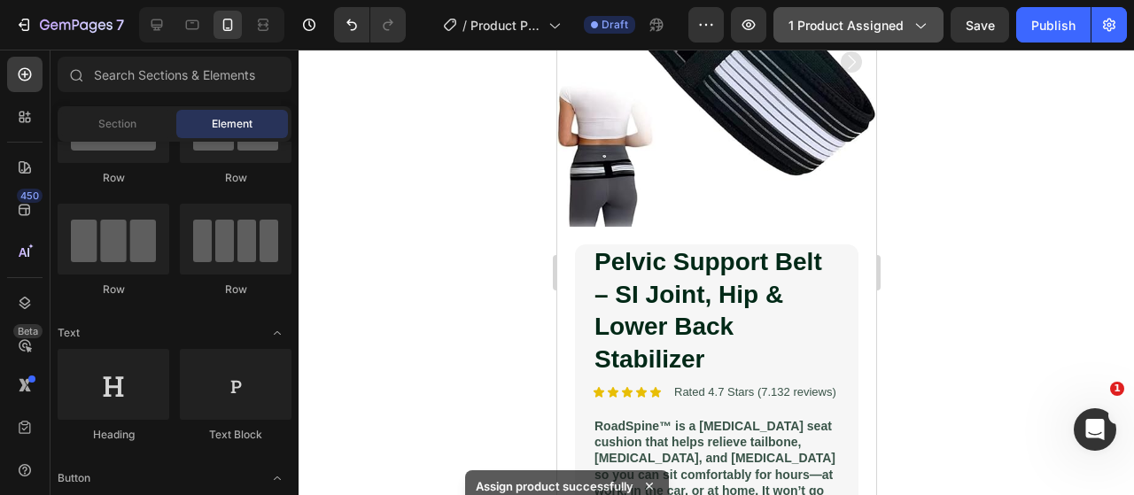
click at [838, 27] on span "1 product assigned" at bounding box center [845, 25] width 115 height 19
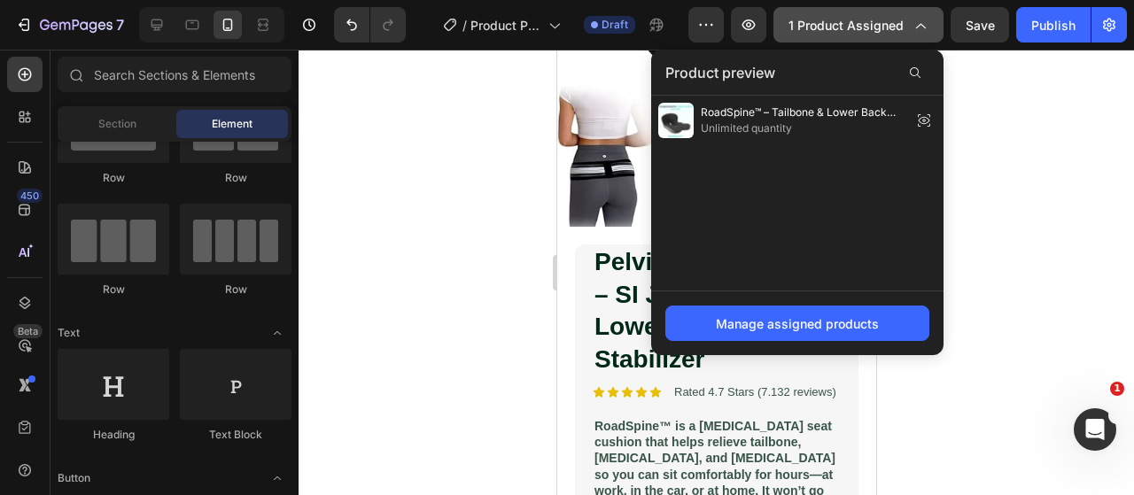
click at [839, 27] on span "1 product assigned" at bounding box center [845, 25] width 115 height 19
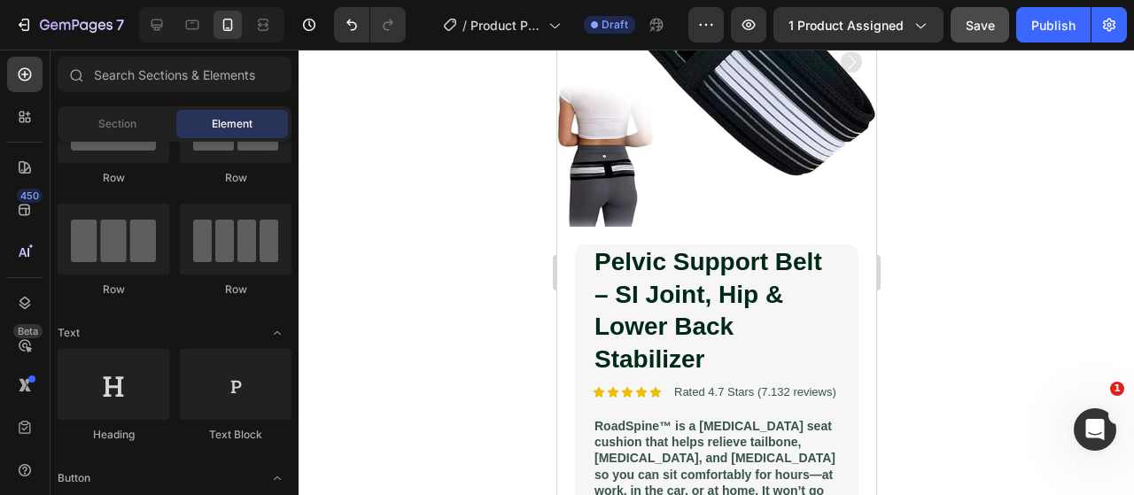
click at [964, 40] on button "Save" at bounding box center [979, 24] width 58 height 35
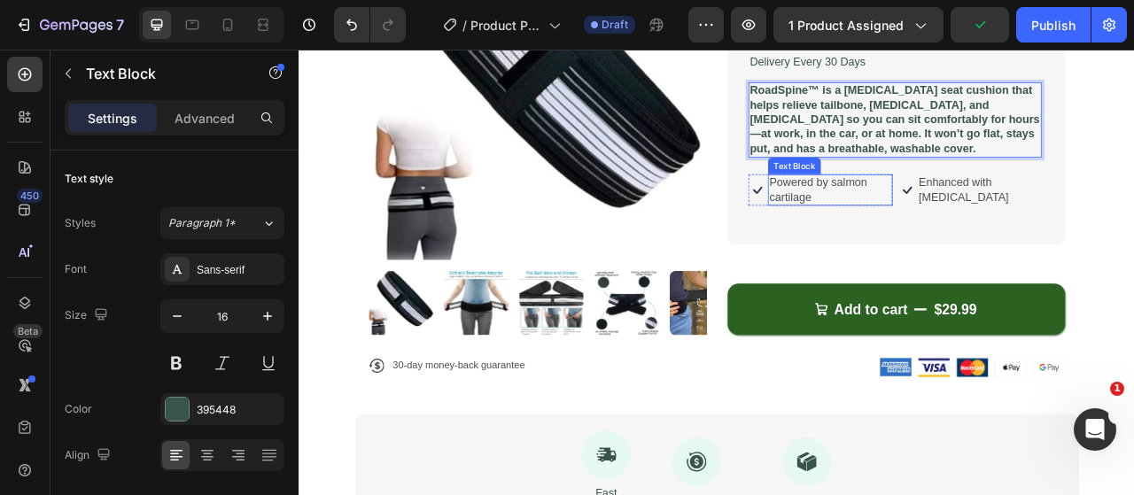
scroll to position [424, 0]
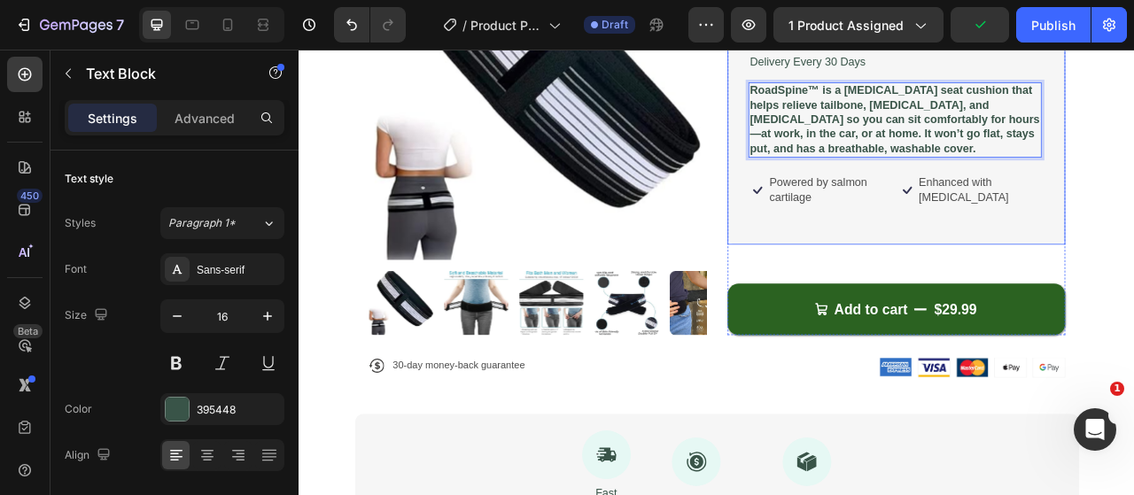
click at [971, 198] on div "Pelvic Support Belt – SI Joint, Hip & Lower Back Stabilizer Product Title Icon …" at bounding box center [1056, 36] width 373 height 481
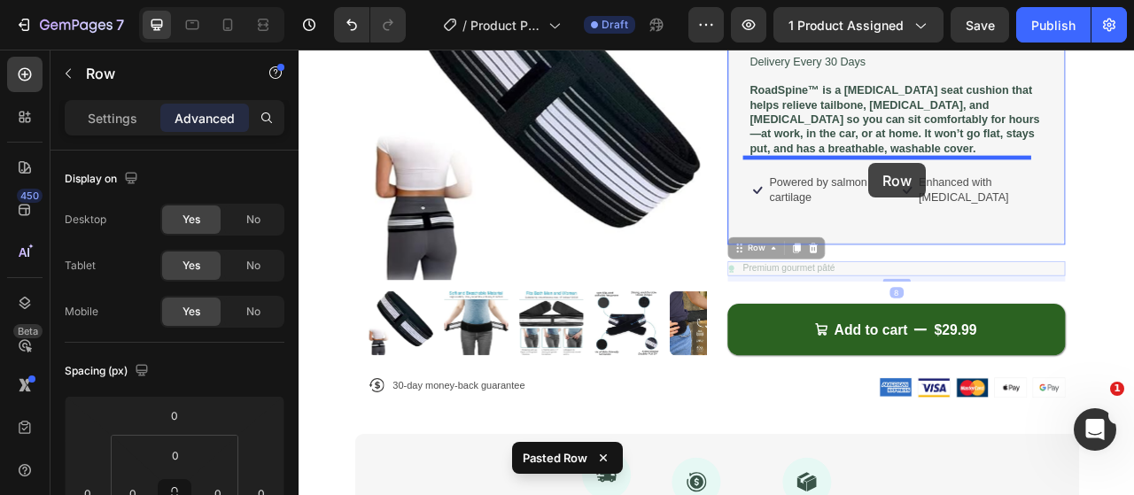
drag, startPoint x: 1037, startPoint y: 328, endPoint x: 1023, endPoint y: 194, distance: 134.5
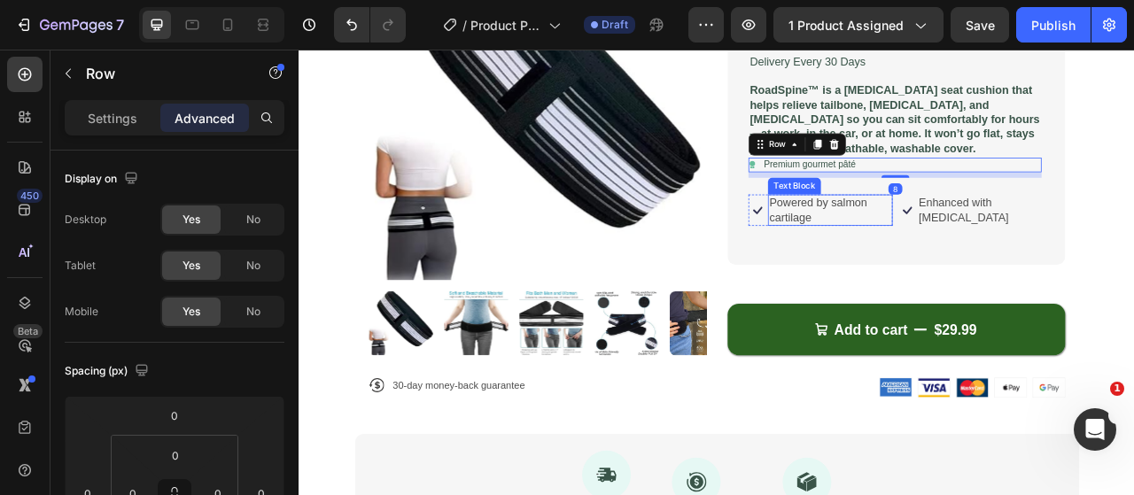
click at [1014, 242] on p "Powered by salmon cartilage" at bounding box center [973, 254] width 155 height 37
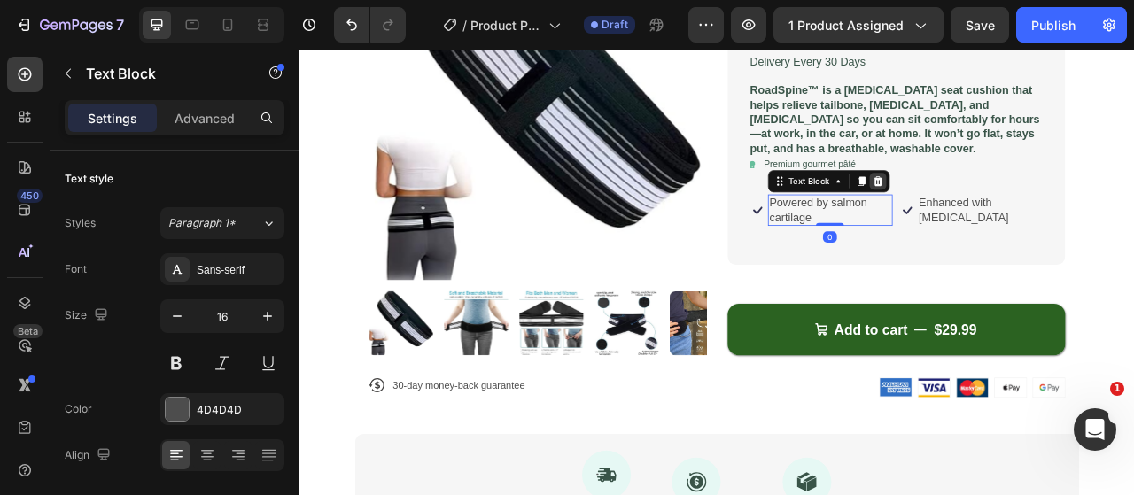
click at [1027, 218] on icon at bounding box center [1034, 218] width 14 height 14
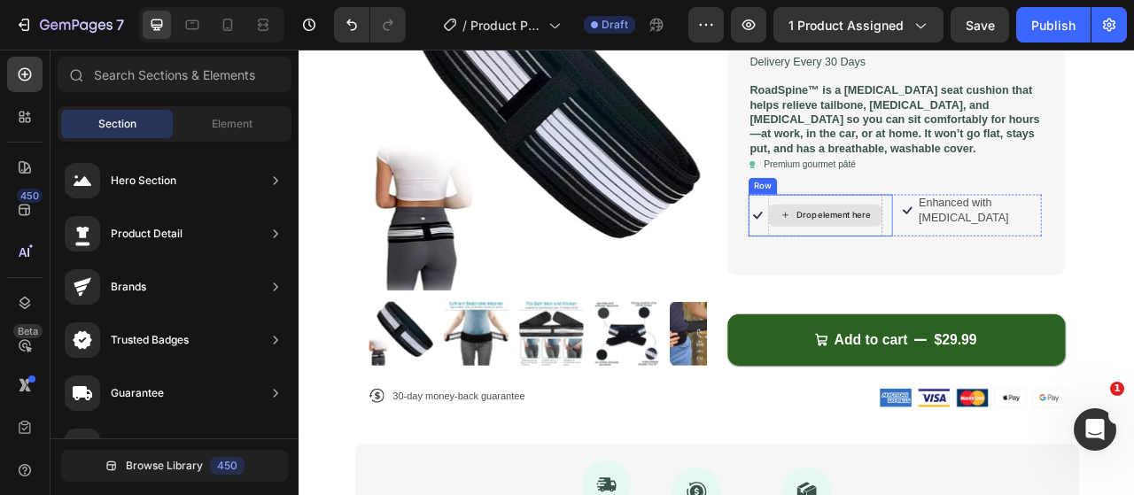
click at [998, 249] on div "Drop element here" at bounding box center [966, 261] width 143 height 28
click at [1033, 267] on div "Icon Drop element here Row" at bounding box center [961, 261] width 183 height 53
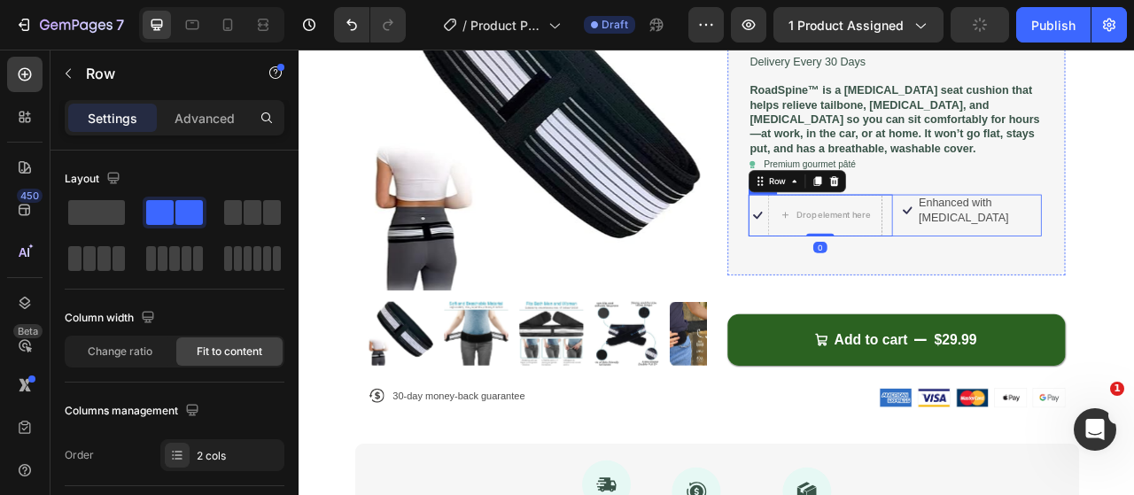
click at [1045, 268] on div "Icon Drop element here Row 0 Icon Enhanced with biotin Text Block Row Row" at bounding box center [1056, 261] width 373 height 53
click at [985, 222] on div "Row" at bounding box center [932, 218] width 124 height 28
click at [981, 217] on div "Row" at bounding box center [932, 218] width 124 height 28
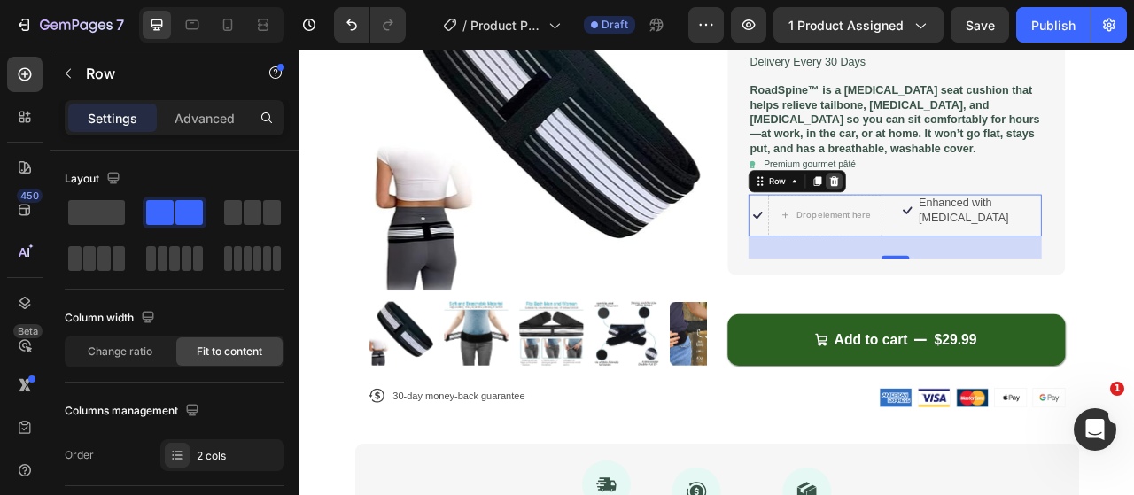
click at [973, 213] on icon at bounding box center [979, 218] width 12 height 12
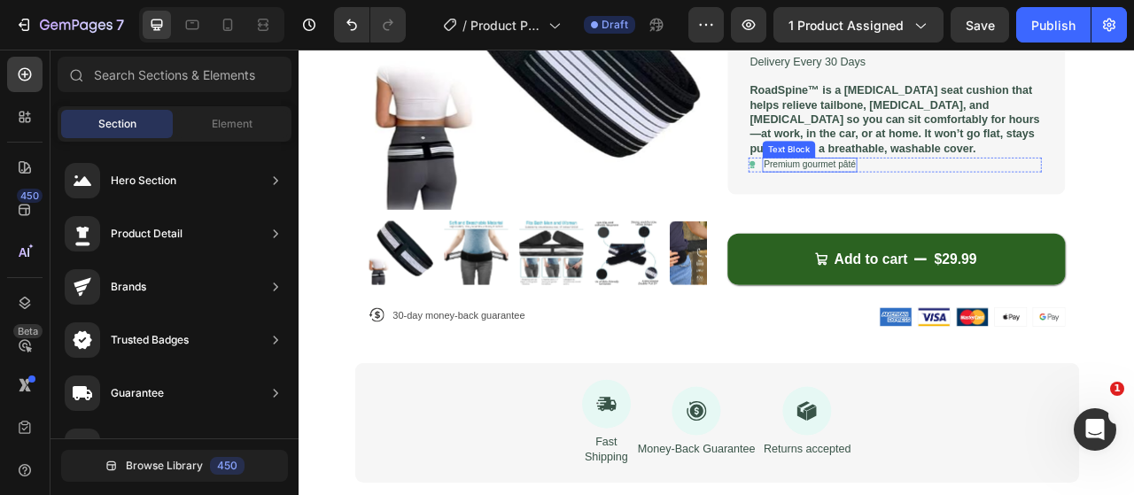
click at [970, 193] on p "Premium gourmet pâté" at bounding box center [947, 197] width 117 height 15
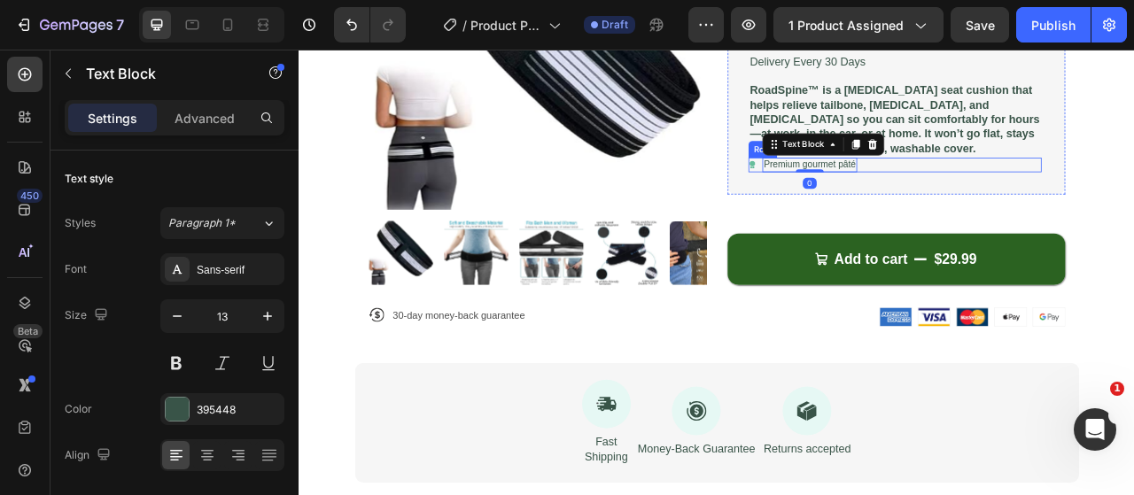
click at [1088, 197] on div "Icon Premium gourmet pâté Text Block 0 Row" at bounding box center [1056, 197] width 373 height 19
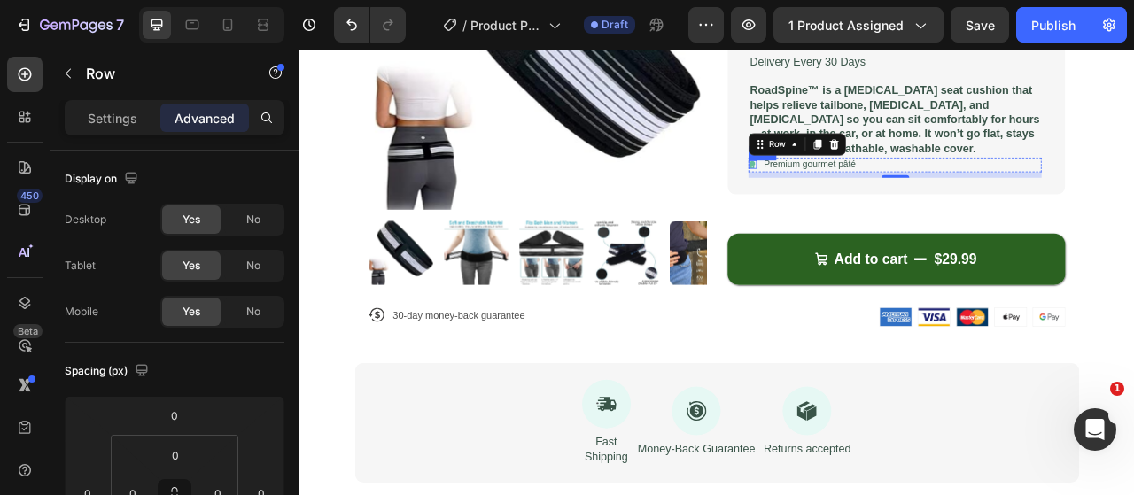
click at [871, 195] on icon at bounding box center [874, 195] width 7 height 7
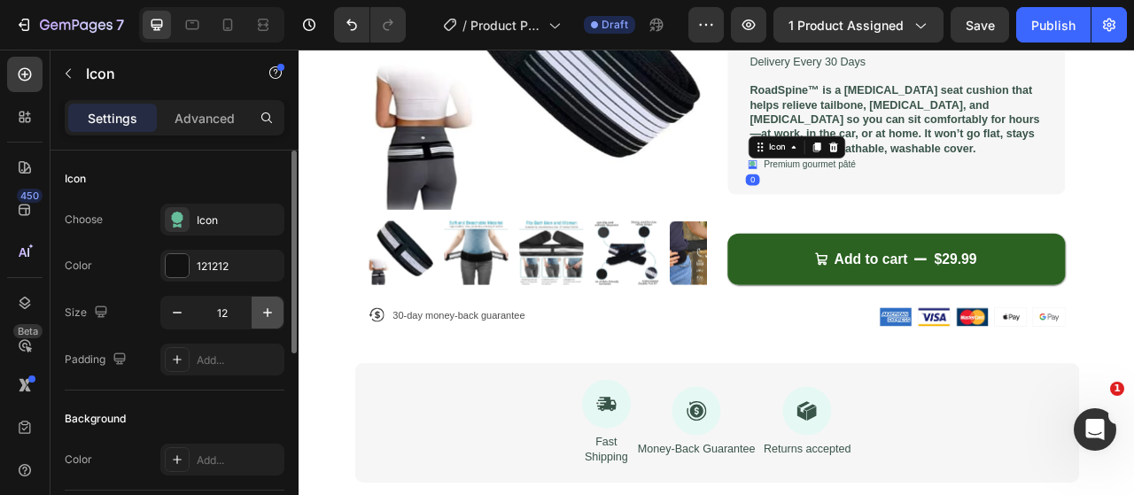
click at [265, 315] on icon "button" at bounding box center [268, 313] width 18 height 18
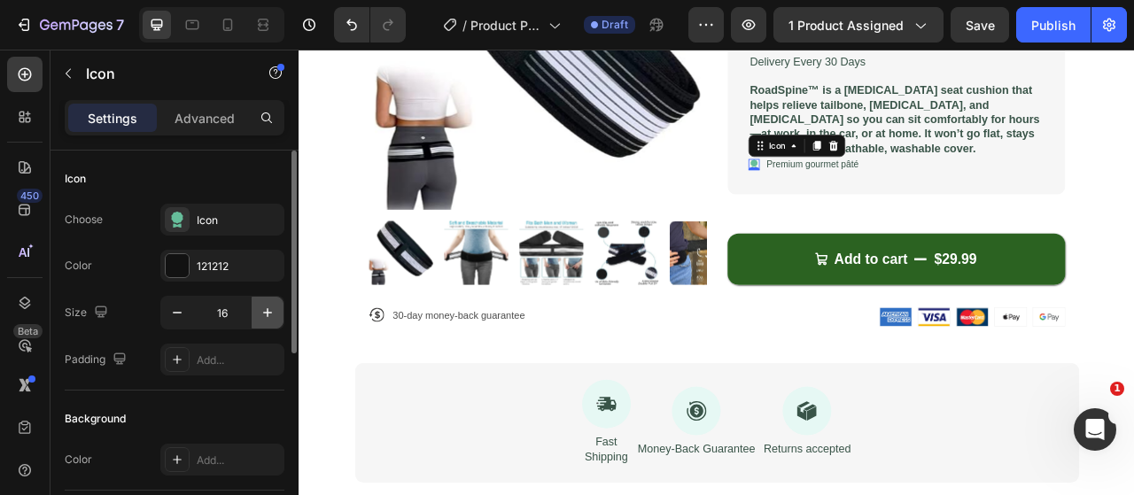
click at [265, 315] on icon "button" at bounding box center [268, 313] width 18 height 18
type input "21"
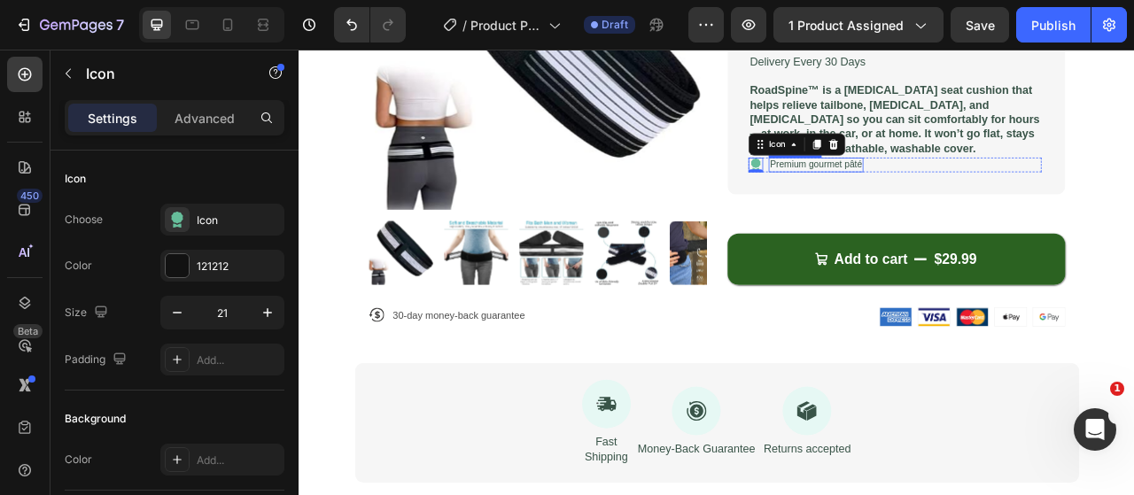
click at [910, 190] on p "Premium gourmet pâté" at bounding box center [955, 197] width 117 height 15
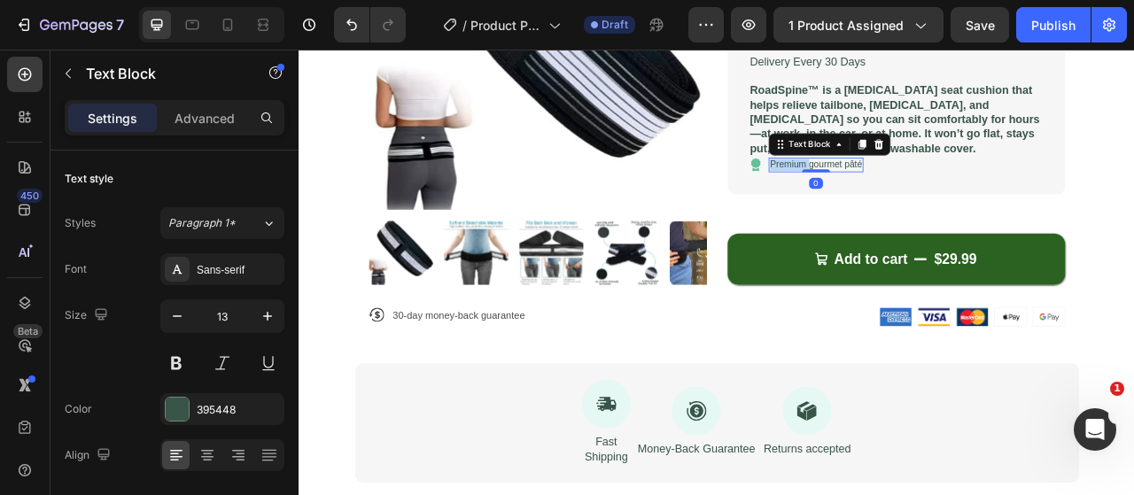
click at [910, 190] on p "Premium gourmet pâté" at bounding box center [955, 197] width 117 height 15
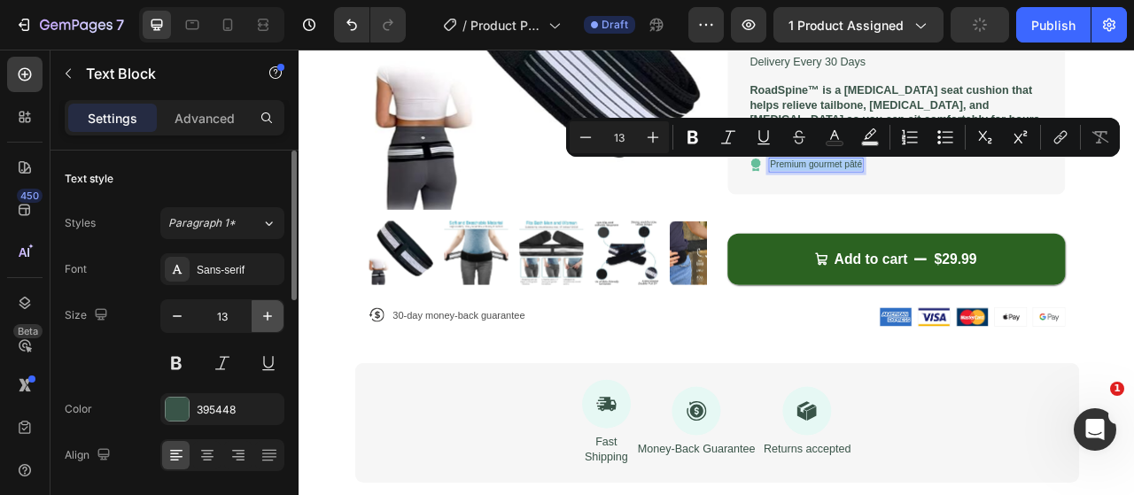
click at [264, 313] on icon "button" at bounding box center [268, 316] width 18 height 18
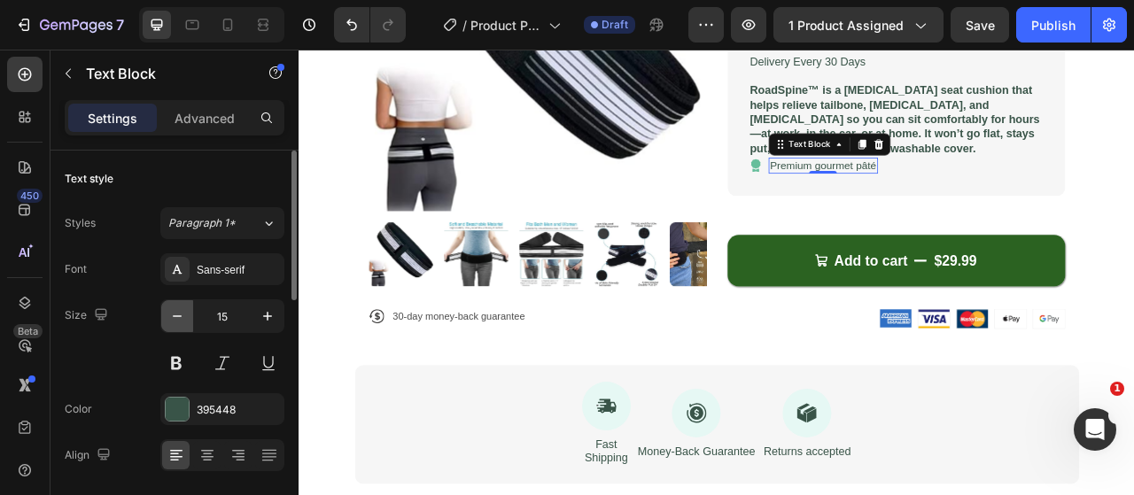
click at [176, 316] on icon "button" at bounding box center [177, 316] width 18 height 18
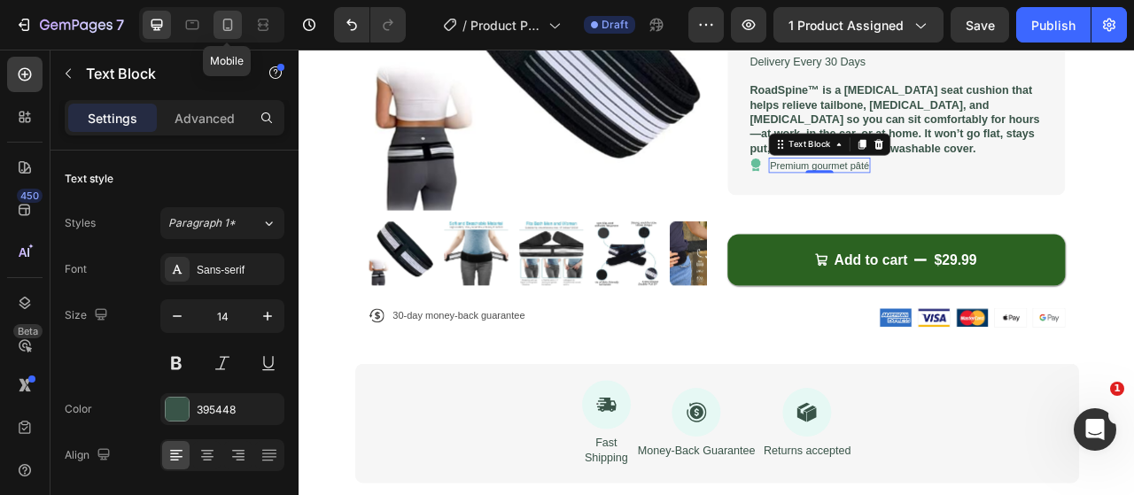
drag, startPoint x: 221, startPoint y: 23, endPoint x: 603, endPoint y: 187, distance: 415.4
click at [221, 23] on icon at bounding box center [228, 25] width 18 height 18
type input "13"
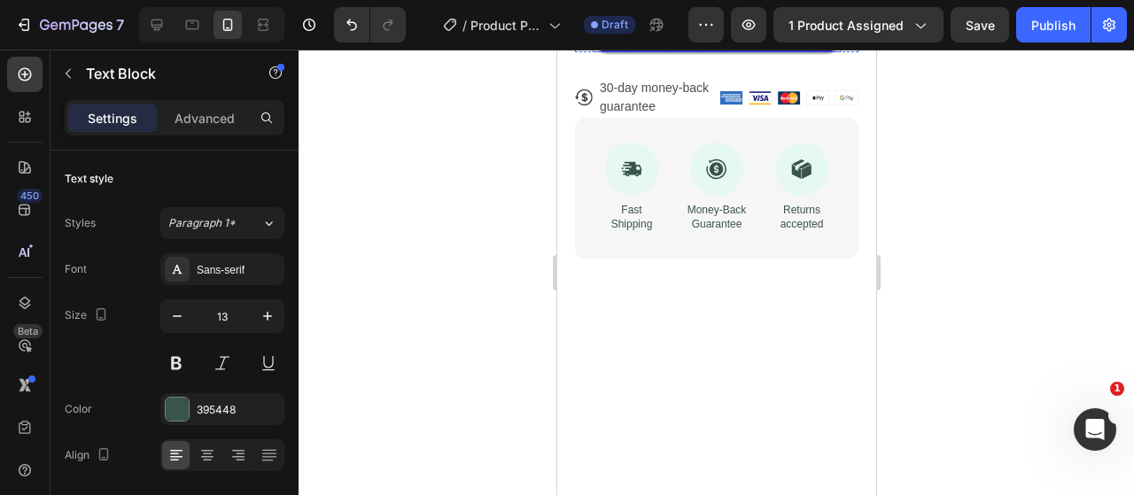
scroll to position [686, 0]
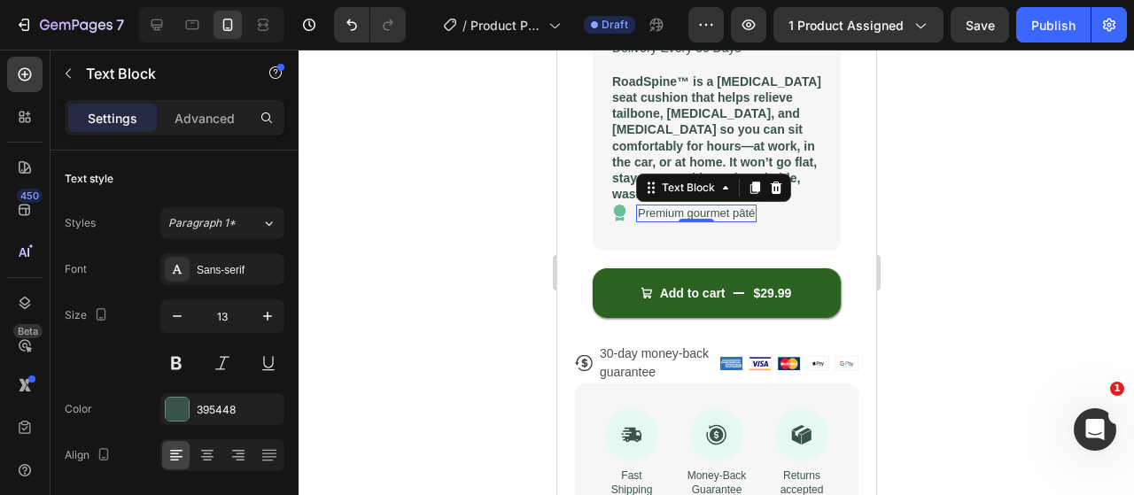
click at [489, 297] on div at bounding box center [715, 272] width 835 height 445
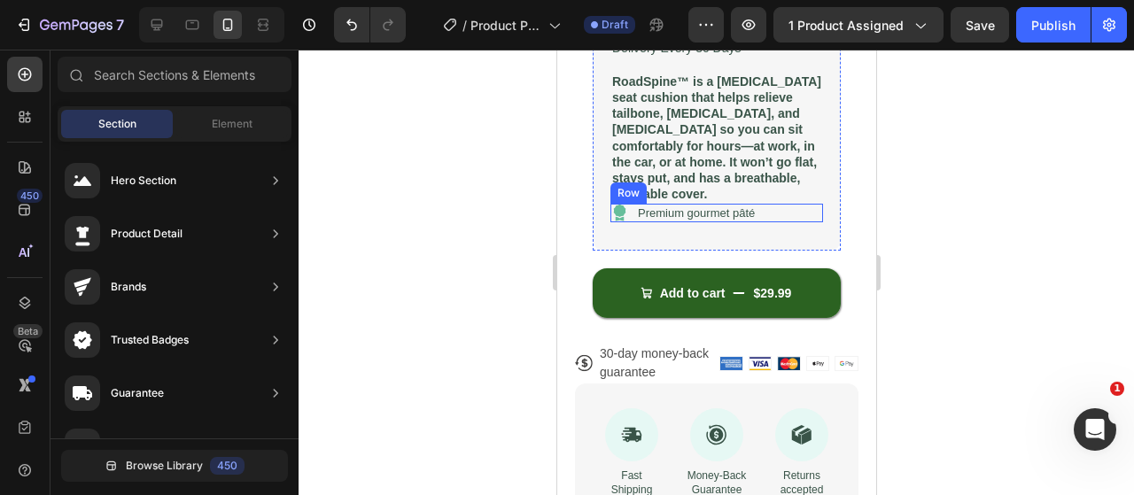
click at [794, 204] on div "Icon Premium gourmet pâté Text Block Row" at bounding box center [715, 213] width 213 height 19
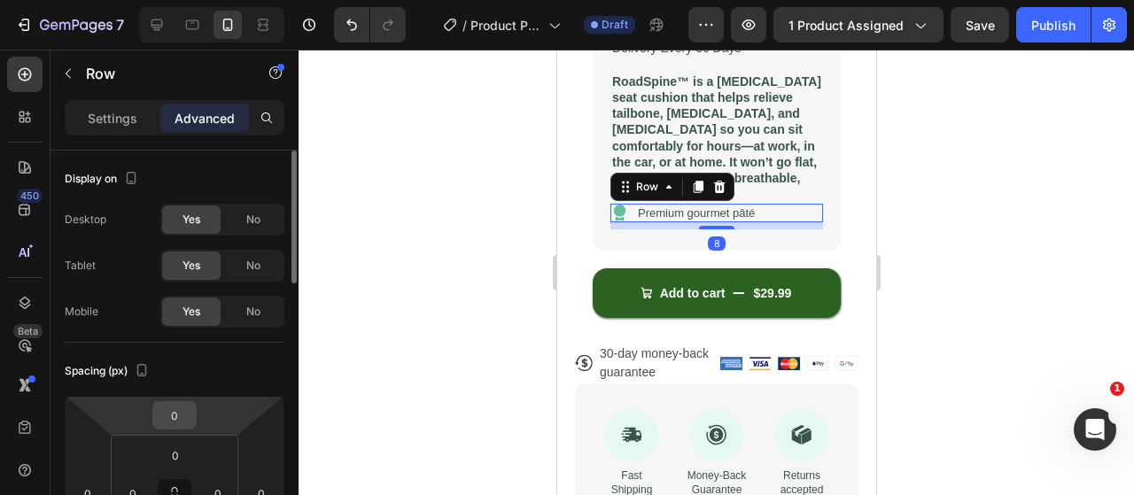
click at [185, 402] on input "0" at bounding box center [174, 415] width 35 height 27
type input "20"
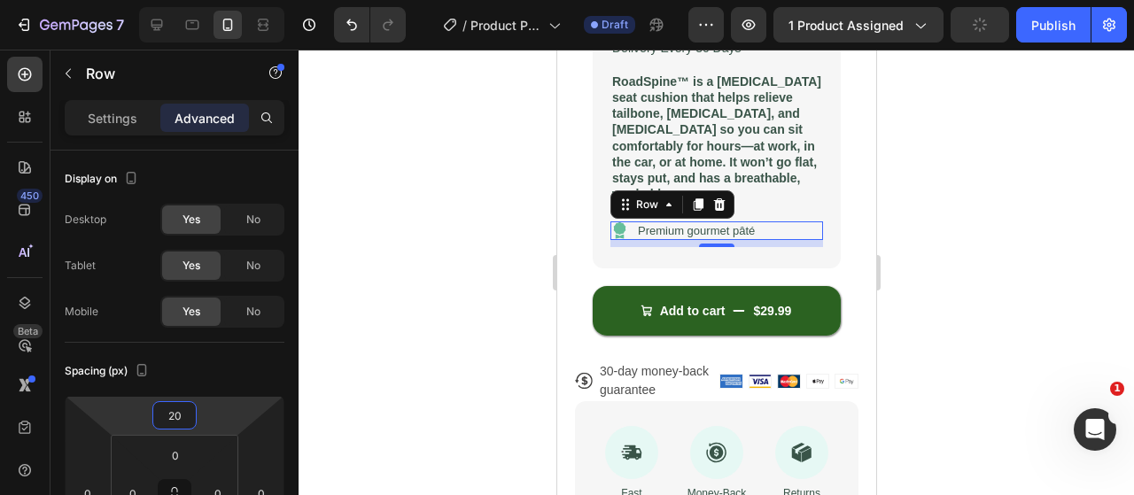
click at [537, 322] on div at bounding box center [715, 272] width 835 height 445
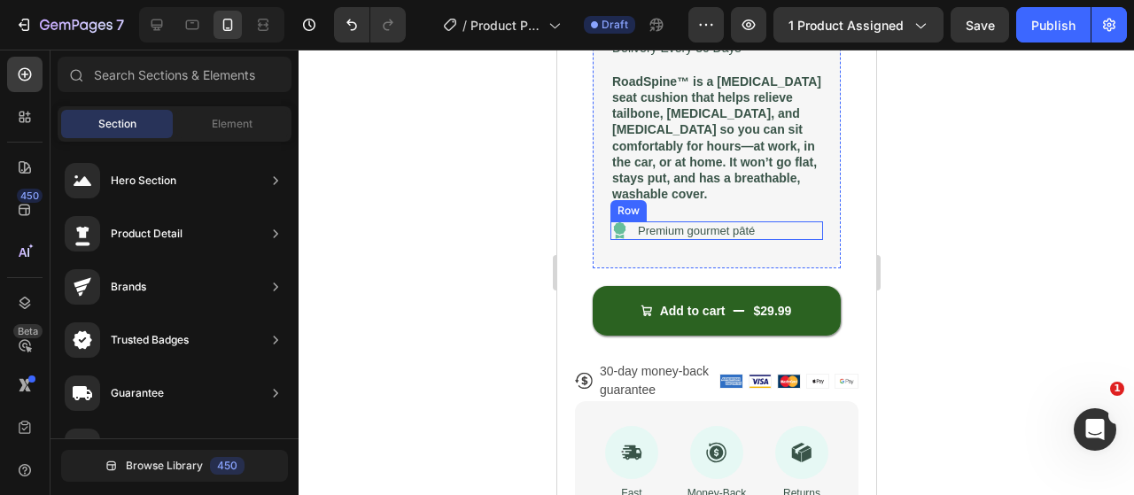
click at [782, 221] on div "Icon Premium gourmet pâté Text Block Row" at bounding box center [715, 230] width 213 height 19
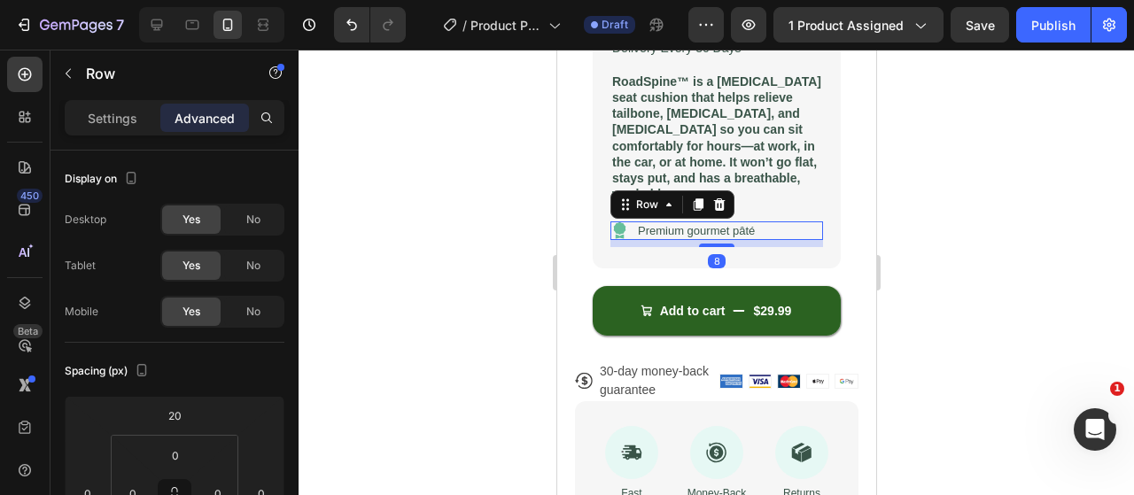
click at [83, 92] on div "Row" at bounding box center [151, 73] width 202 height 46
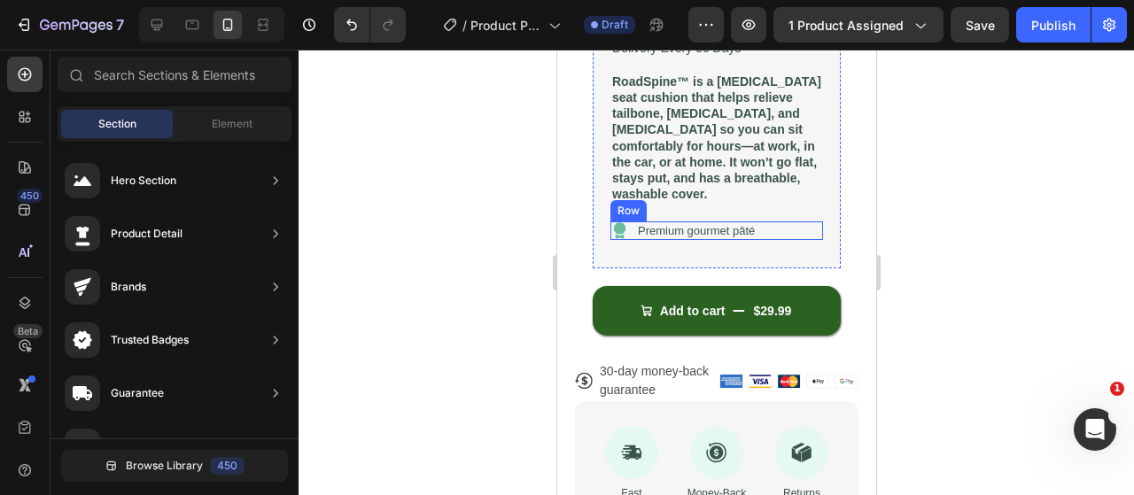
click at [781, 221] on div "Icon Premium gourmet pâté Text Block Row" at bounding box center [715, 230] width 213 height 19
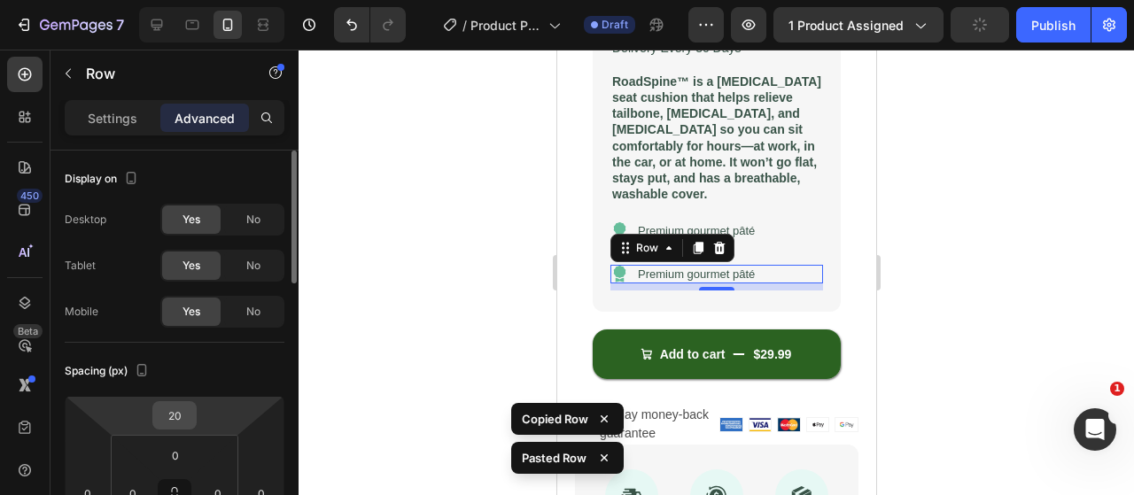
click at [183, 411] on input "20" at bounding box center [174, 415] width 35 height 27
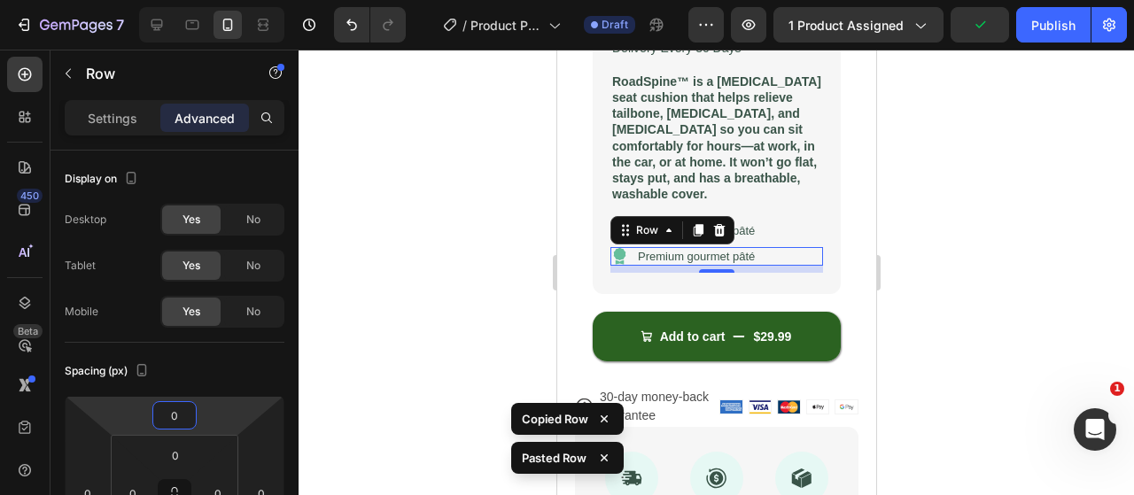
click at [405, 318] on div at bounding box center [715, 272] width 835 height 445
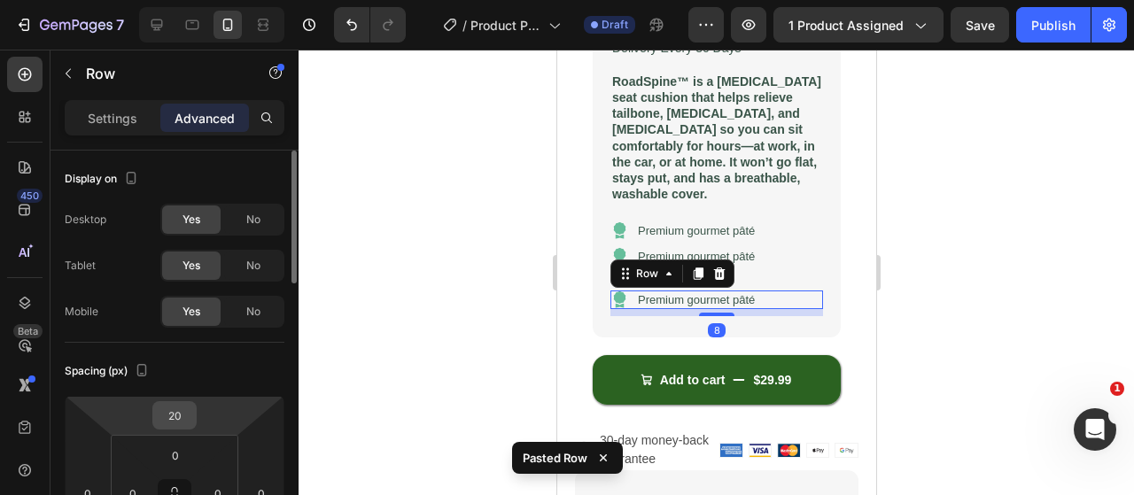
click at [183, 414] on input "20" at bounding box center [174, 415] width 35 height 27
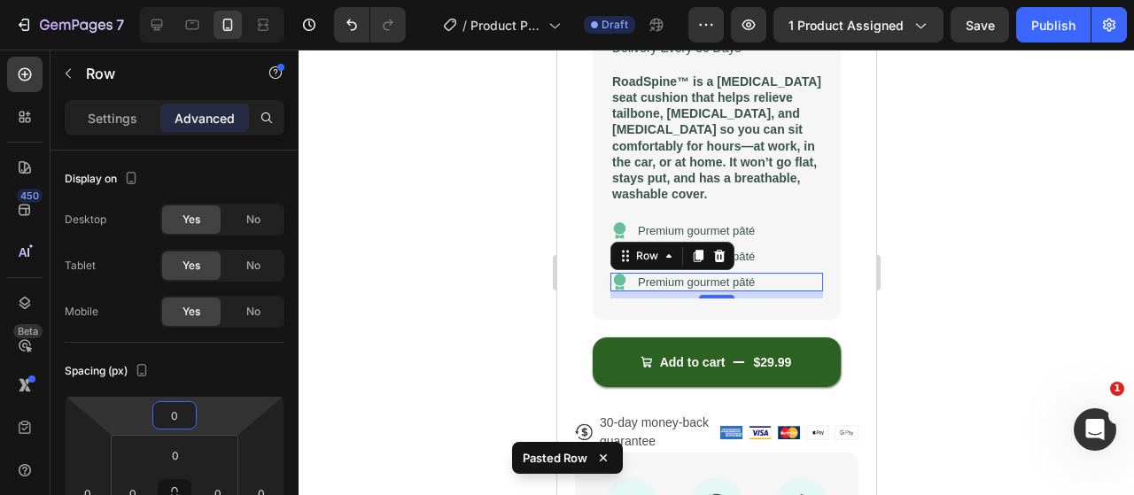
click at [476, 275] on div at bounding box center [715, 272] width 835 height 445
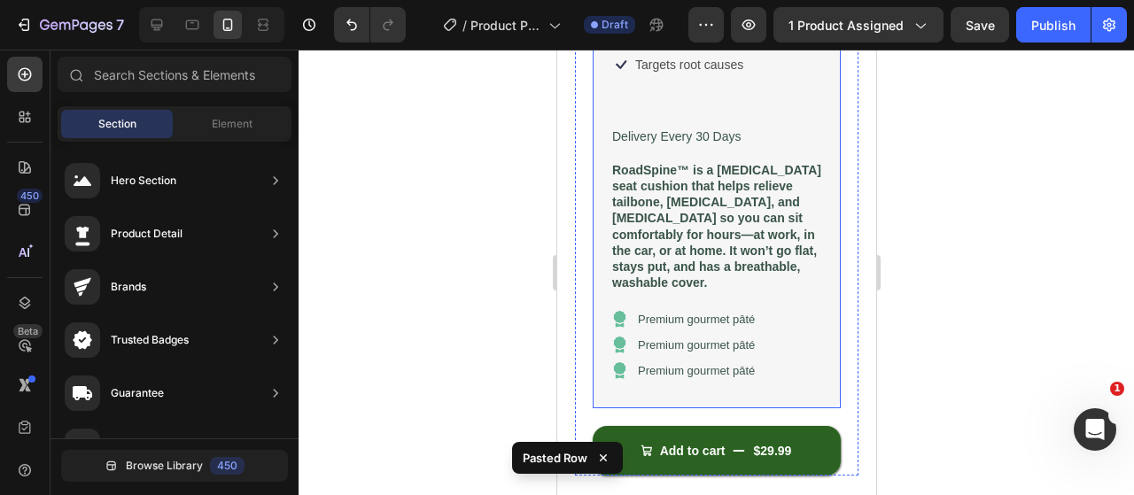
scroll to position [508, 0]
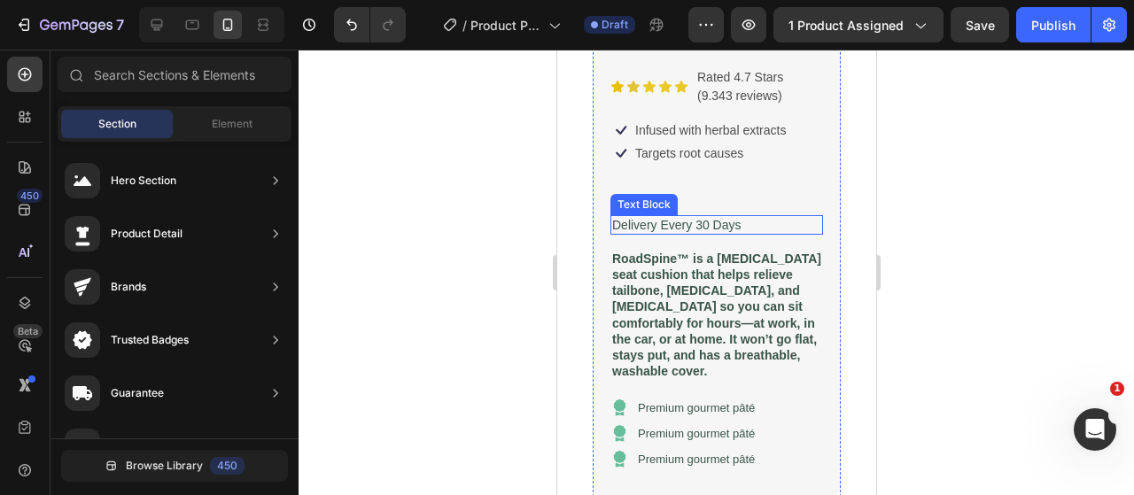
click at [719, 217] on p "Delivery Every 30 Days" at bounding box center [715, 225] width 209 height 16
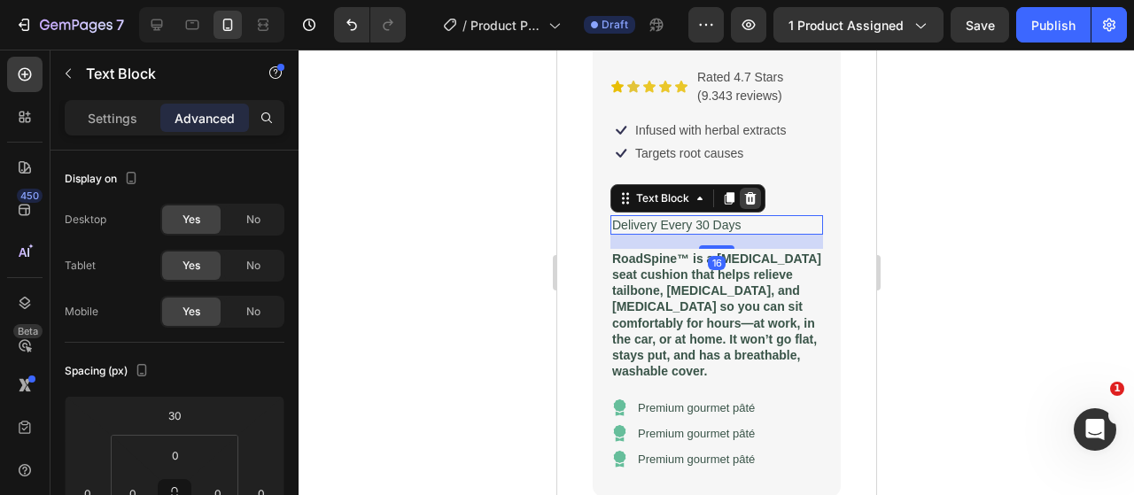
click at [755, 191] on icon at bounding box center [749, 198] width 14 height 14
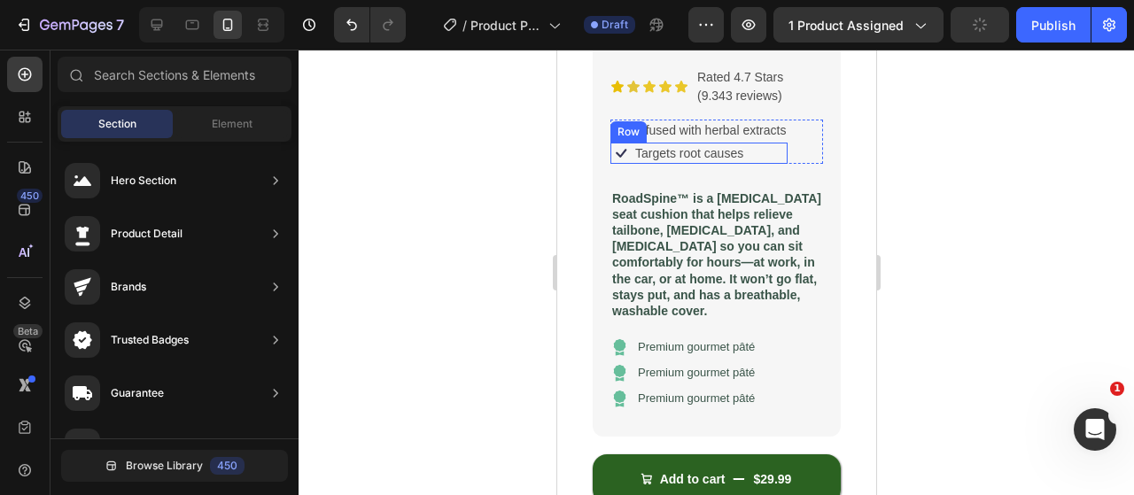
click at [746, 143] on div "Icon Targets root causes Text Block Row" at bounding box center [697, 153] width 177 height 21
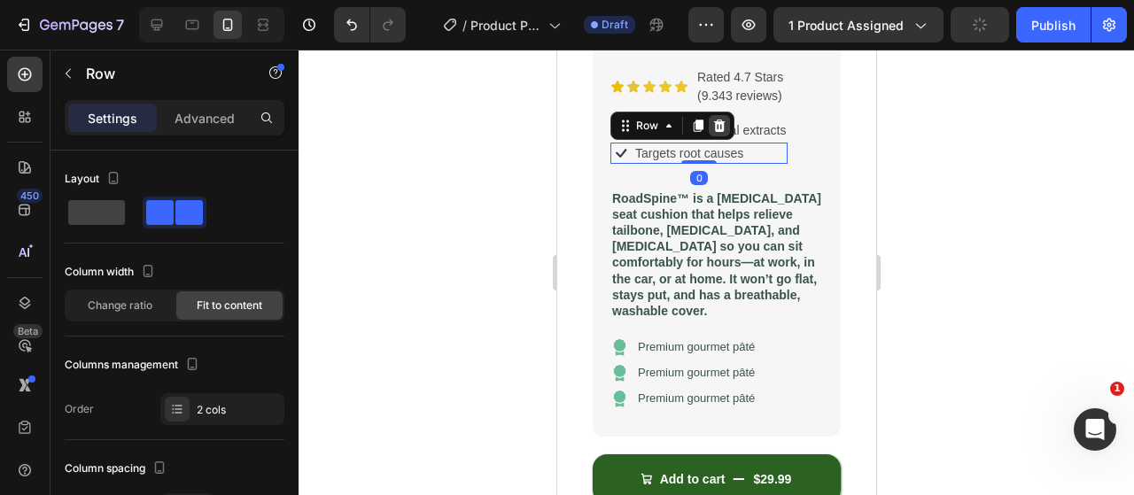
click at [722, 120] on icon at bounding box center [719, 126] width 12 height 12
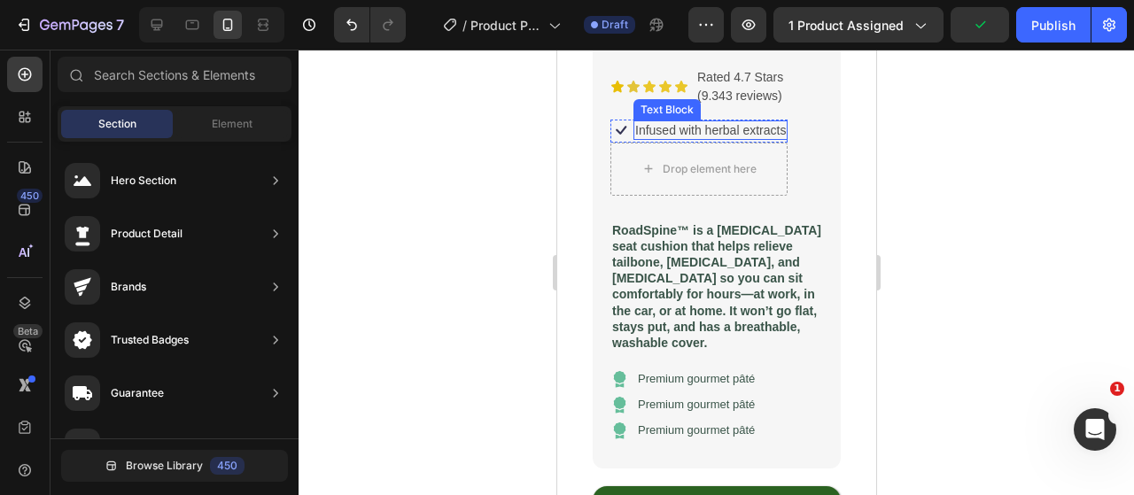
click at [788, 120] on div "Icon Infused with herbal extracts Text Block Row Drop element here Row" at bounding box center [715, 158] width 213 height 76
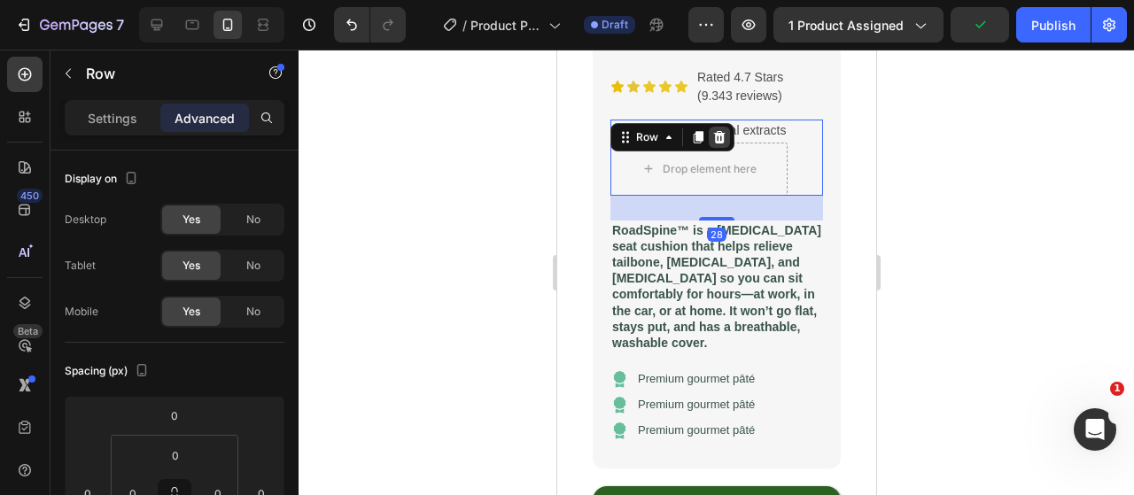
click at [717, 130] on icon at bounding box center [718, 137] width 14 height 14
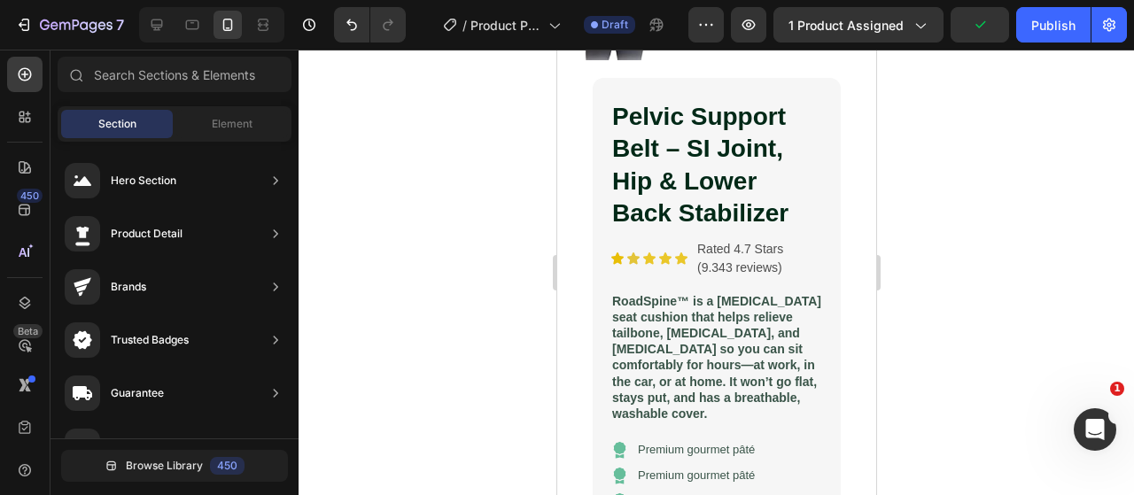
scroll to position [420, 0]
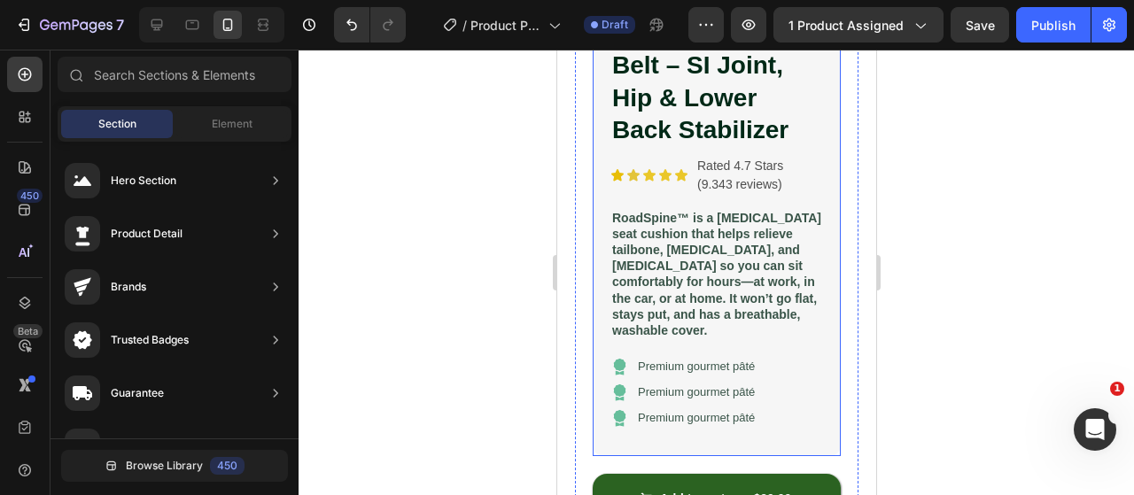
click at [600, 118] on div "Pelvic Support Belt – SI Joint, Hip & Lower Back Stabilizer Product Title Icon …" at bounding box center [716, 225] width 248 height 461
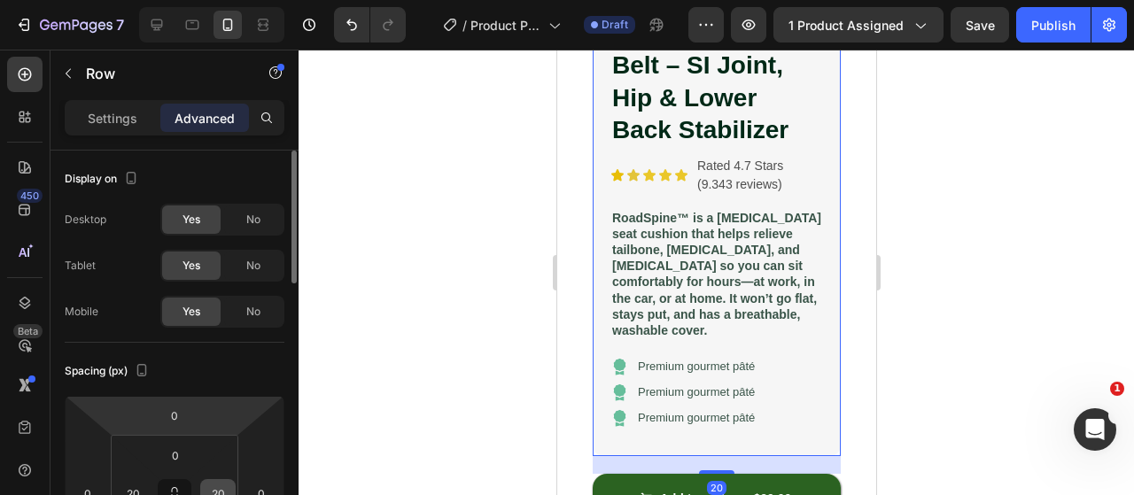
scroll to position [89, 0]
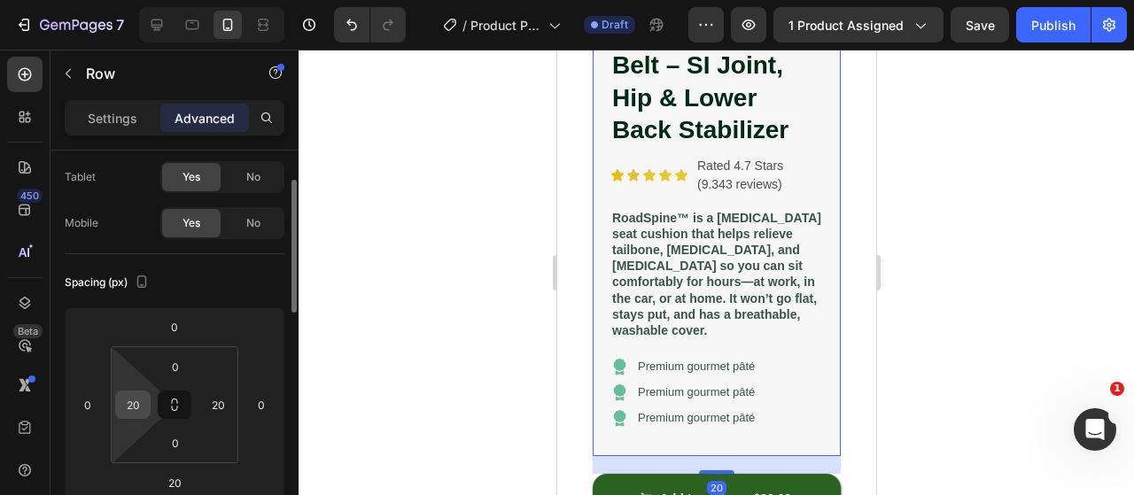
click at [142, 408] on input "20" at bounding box center [133, 404] width 27 height 27
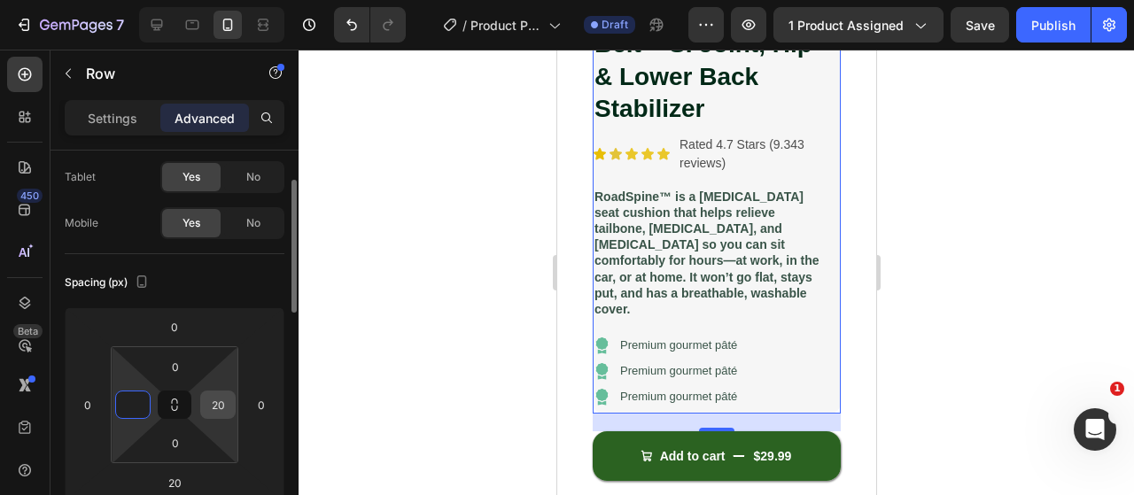
type input "0"
click at [229, 408] on input "20" at bounding box center [218, 404] width 27 height 27
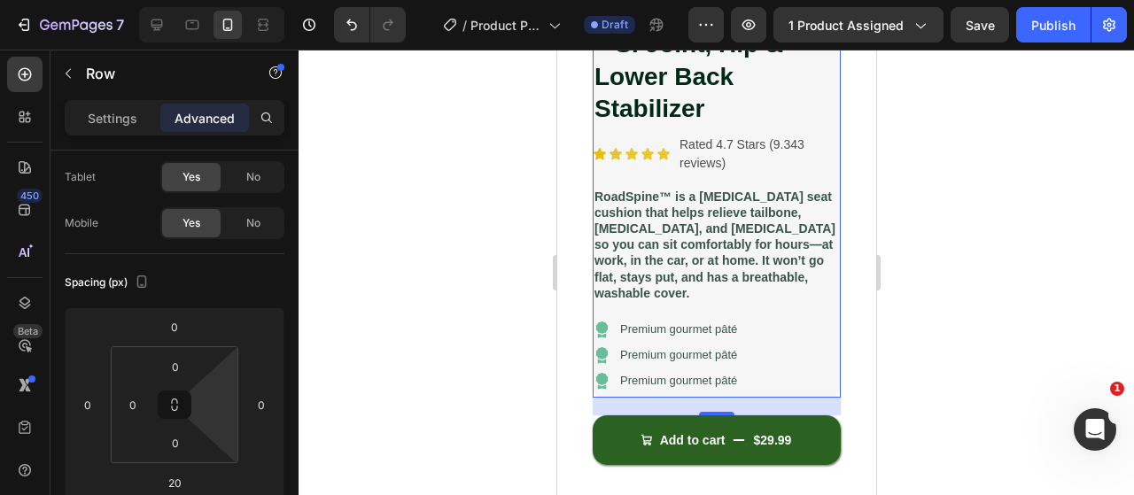
type input "0"
click at [141, 414] on input "0" at bounding box center [133, 404] width 27 height 27
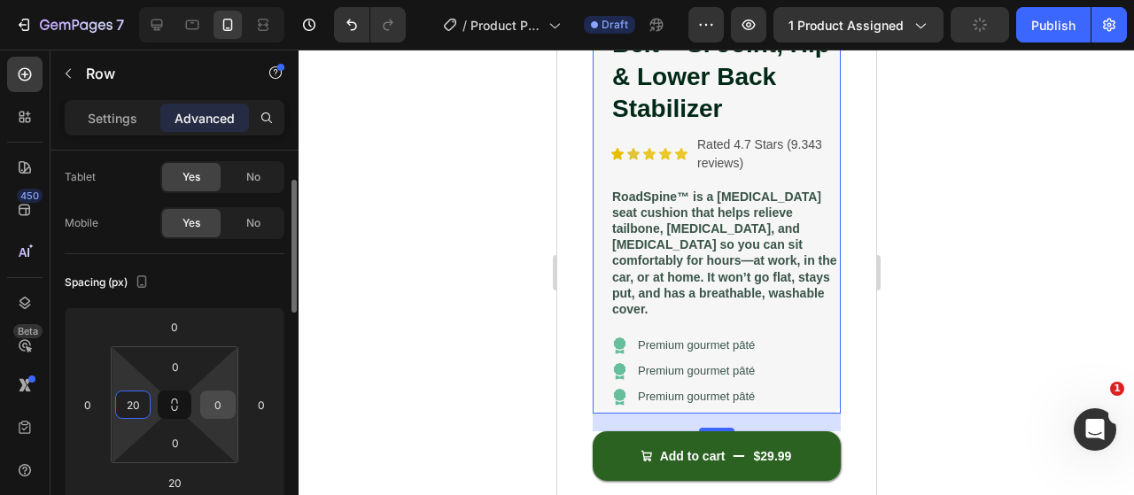
type input "20"
click at [224, 401] on input "0" at bounding box center [218, 404] width 27 height 27
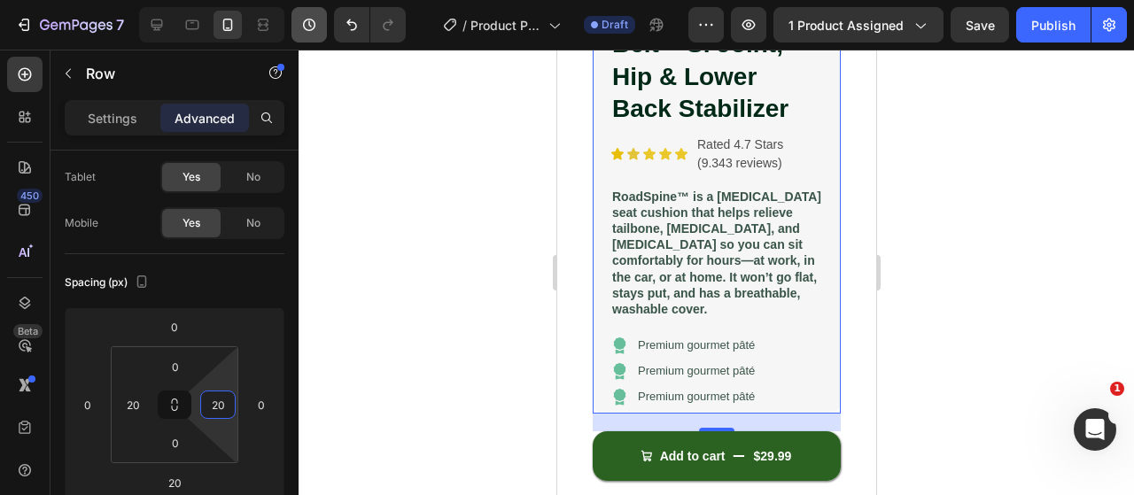
type input "20"
click at [397, 112] on div at bounding box center [715, 272] width 835 height 445
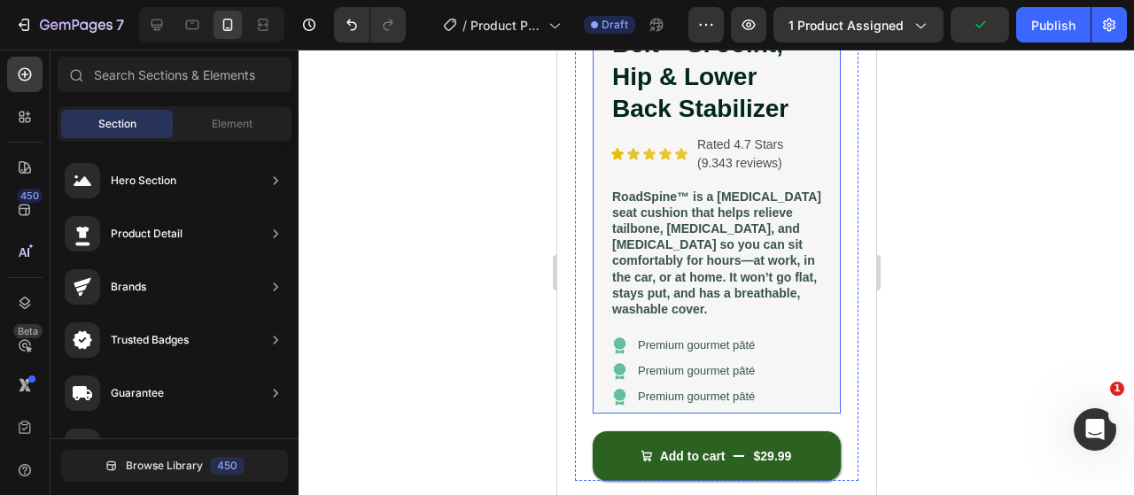
click at [602, 244] on div "Pelvic Support Belt – SI Joint, Hip & Lower Back Stabilizer Product Title Icon …" at bounding box center [716, 204] width 248 height 419
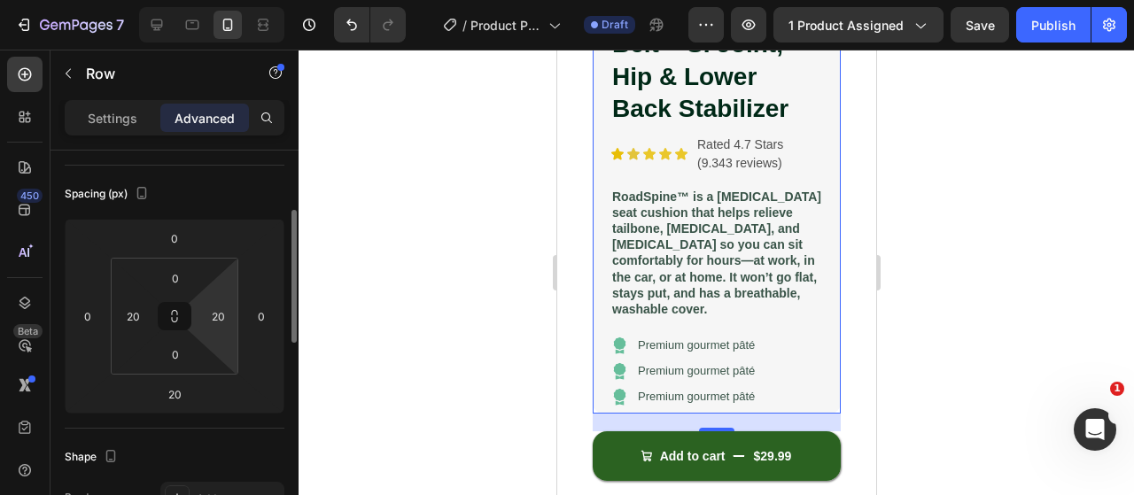
scroll to position [0, 0]
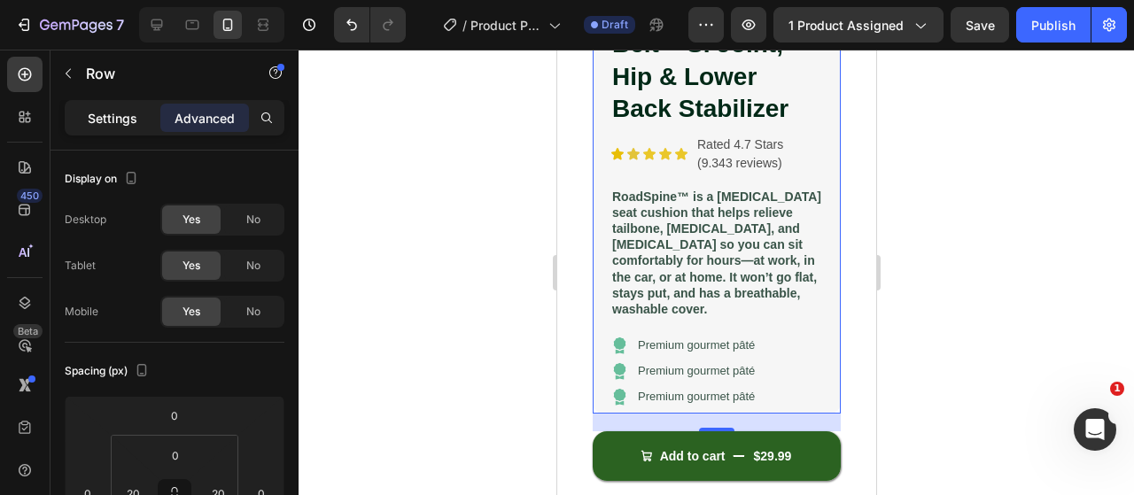
click at [124, 116] on p "Settings" at bounding box center [113, 118] width 50 height 19
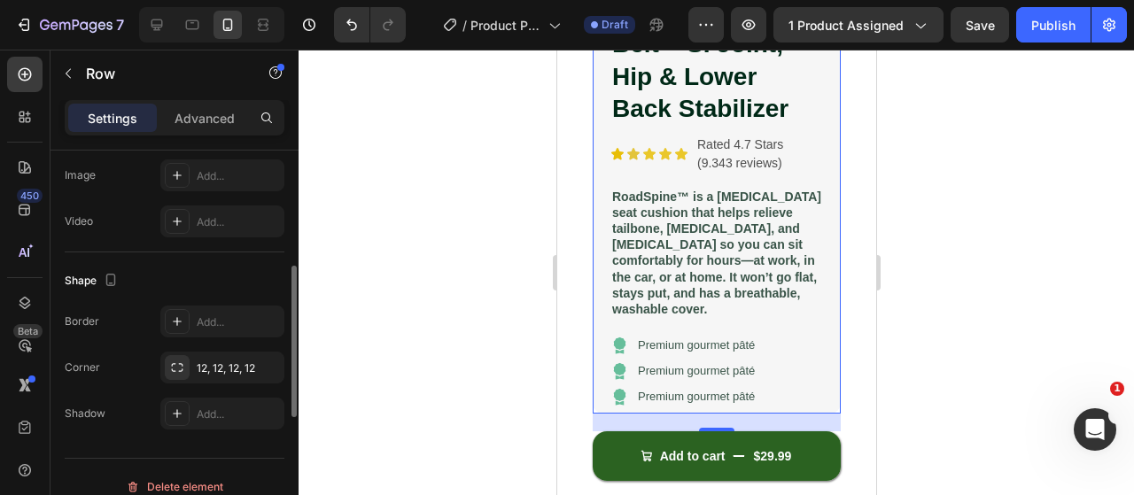
scroll to position [637, 0]
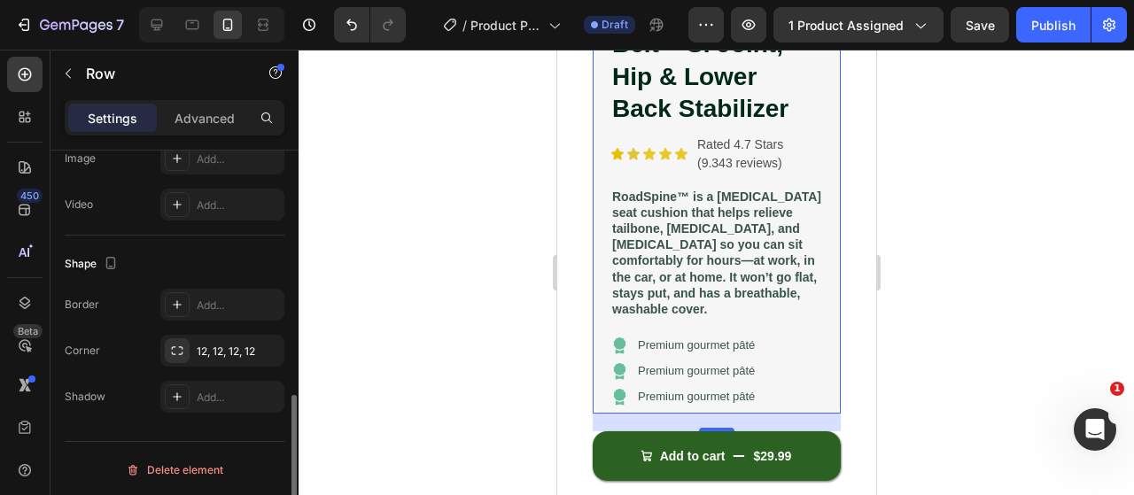
click at [485, 295] on div at bounding box center [715, 272] width 835 height 445
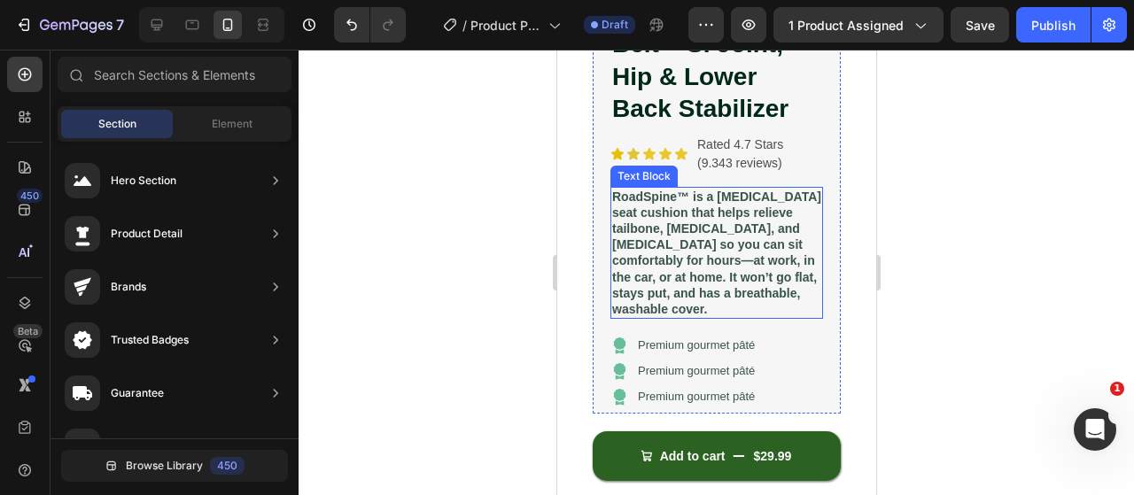
scroll to position [154, 0]
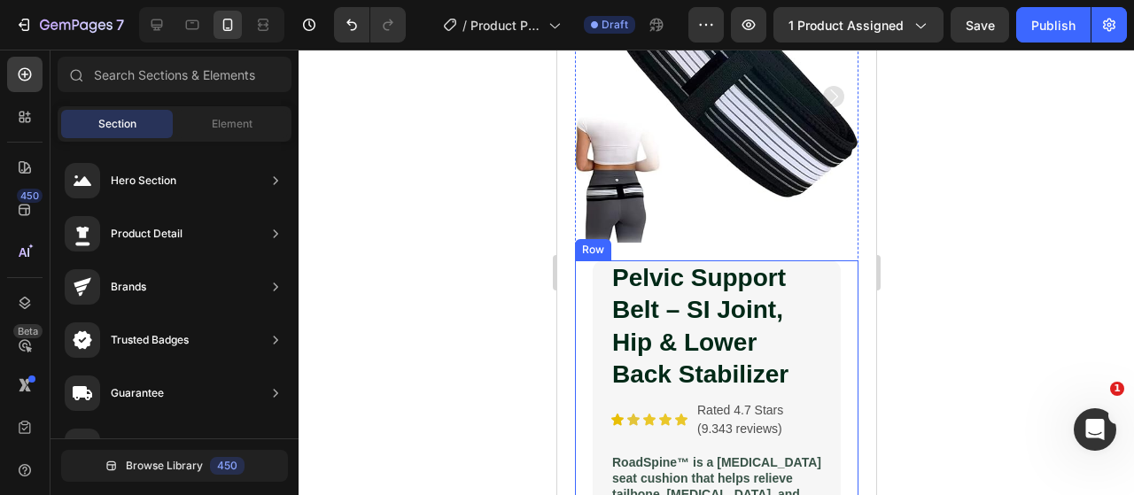
click at [831, 263] on div "Pelvic Support Belt – SI Joint, Hip & Lower Back Stabilizer Product Title Icon …" at bounding box center [715, 503] width 283 height 486
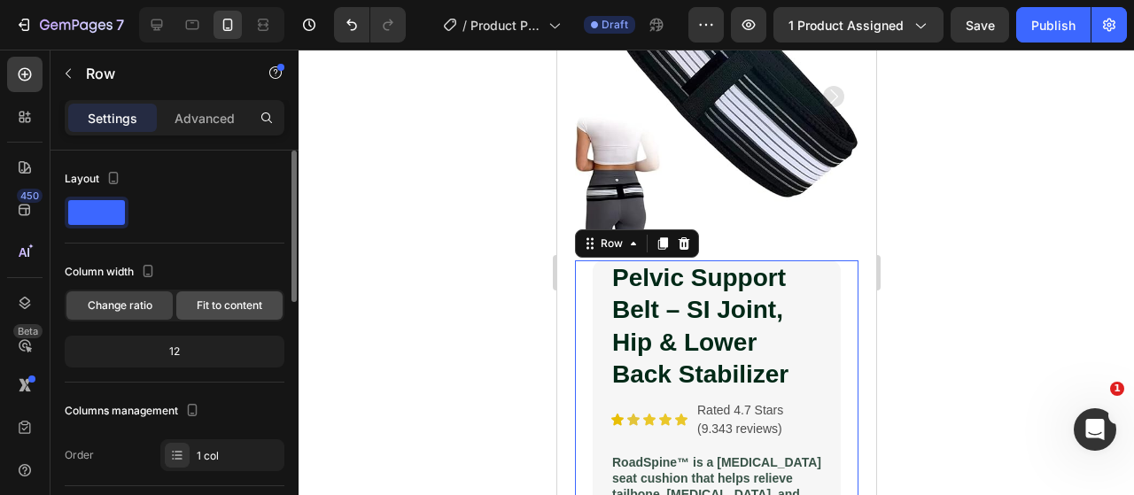
click at [265, 304] on div "Fit to content" at bounding box center [229, 305] width 106 height 28
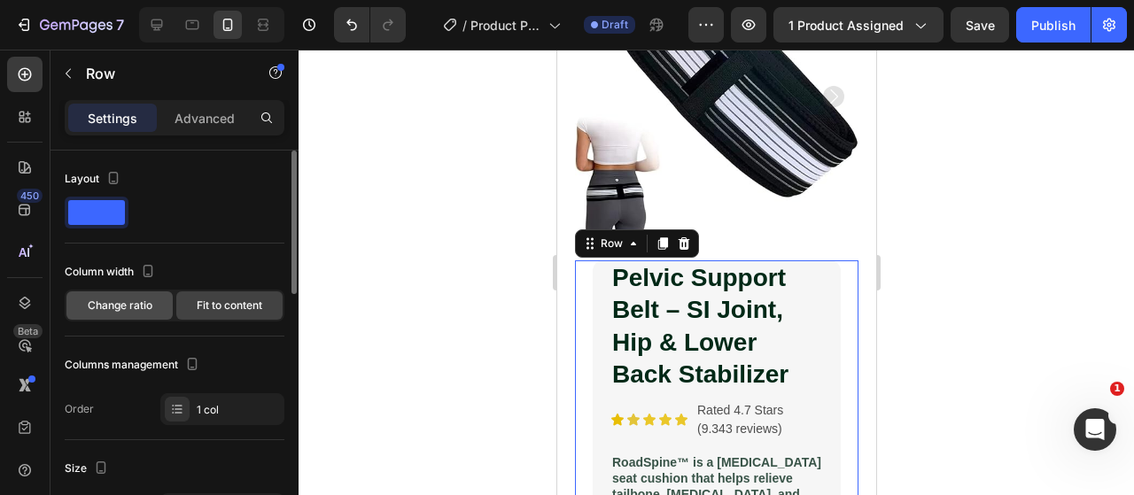
click at [119, 316] on div "Change ratio" at bounding box center [119, 305] width 106 height 28
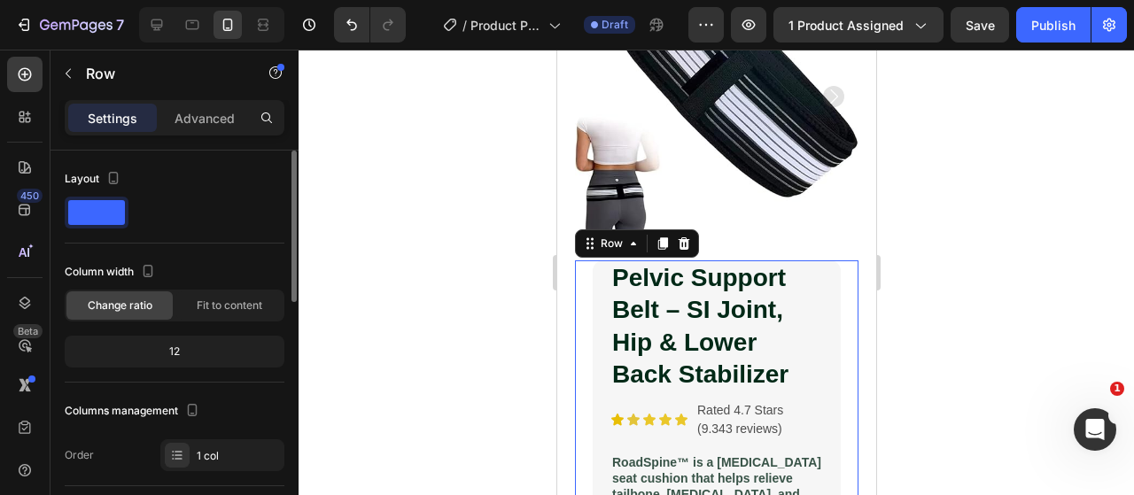
scroll to position [89, 0]
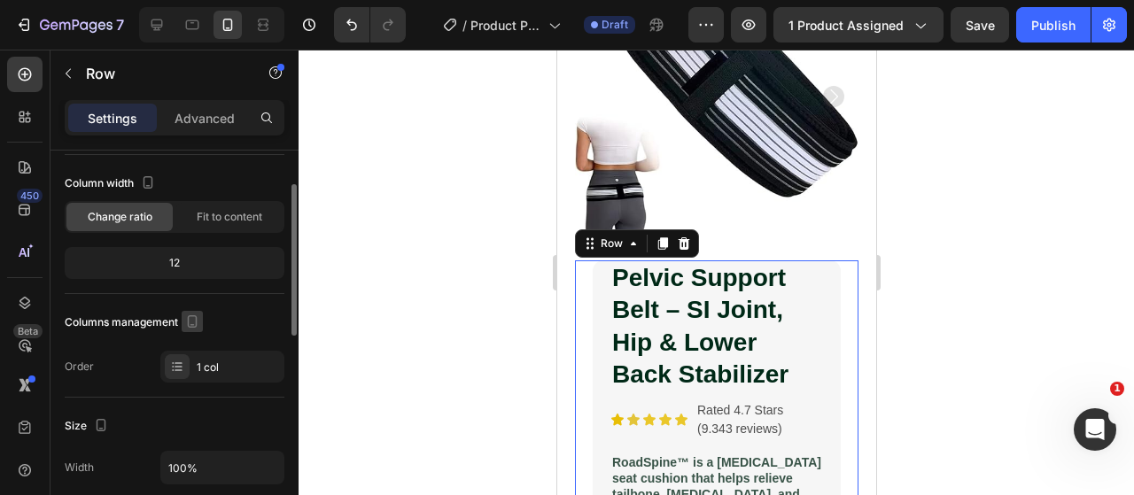
click at [187, 318] on icon "button" at bounding box center [192, 322] width 18 height 18
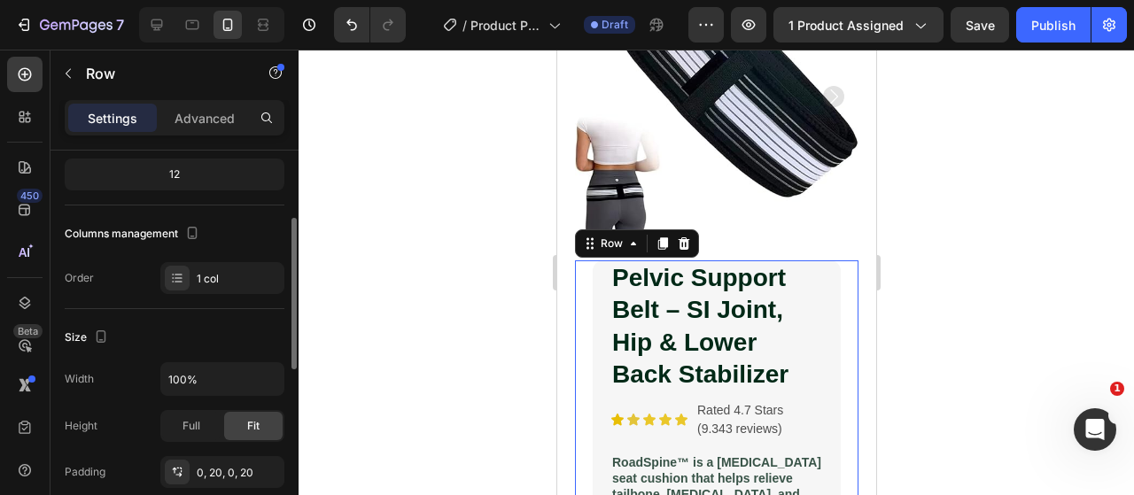
scroll to position [266, 0]
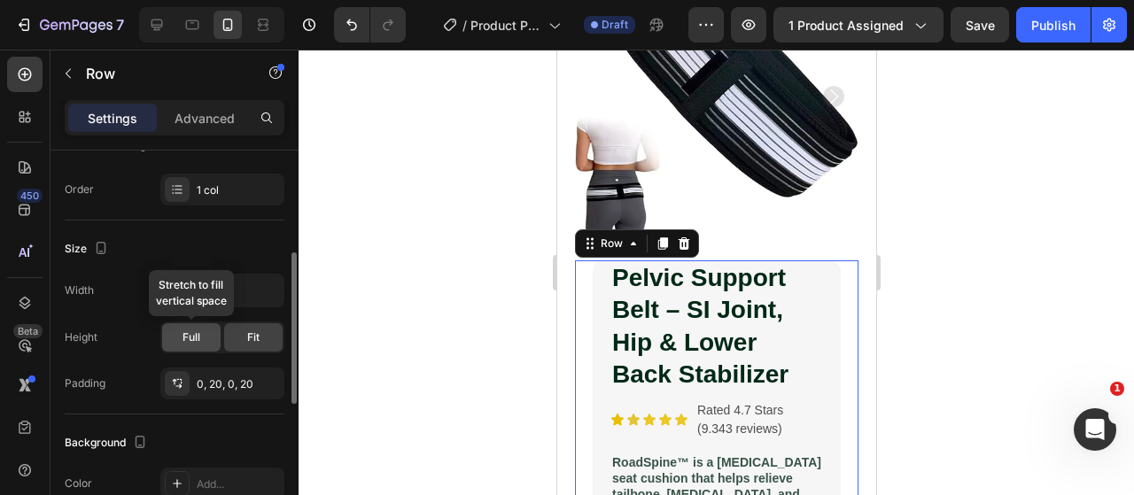
click at [197, 336] on span "Full" at bounding box center [191, 337] width 18 height 16
click at [237, 336] on div "Fit" at bounding box center [253, 337] width 58 height 28
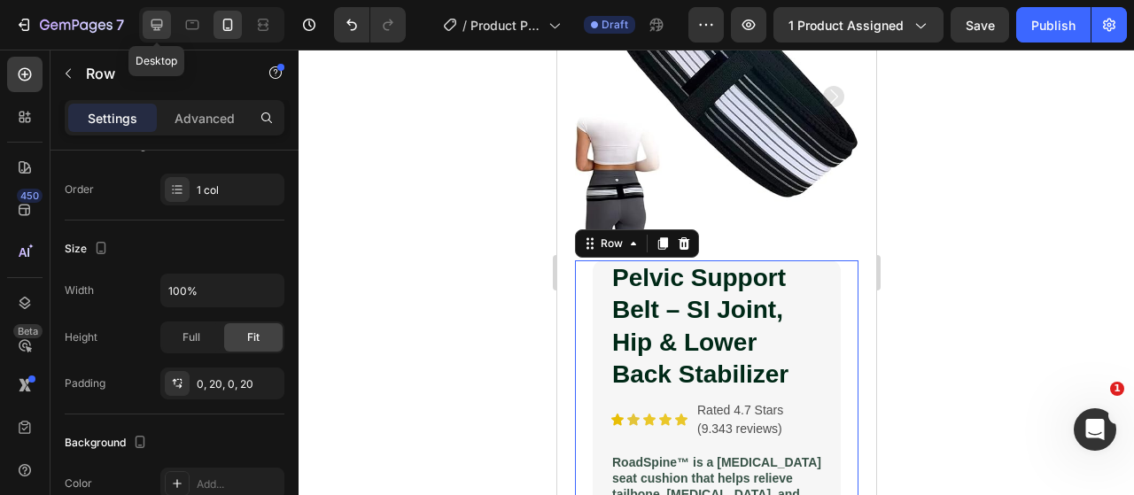
click at [158, 17] on icon at bounding box center [157, 25] width 18 height 18
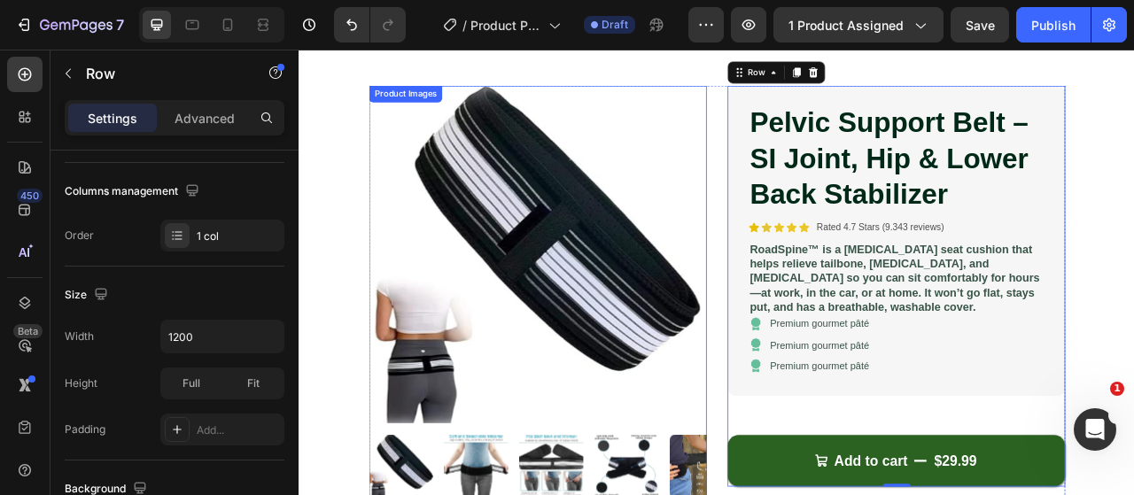
scroll to position [87, 0]
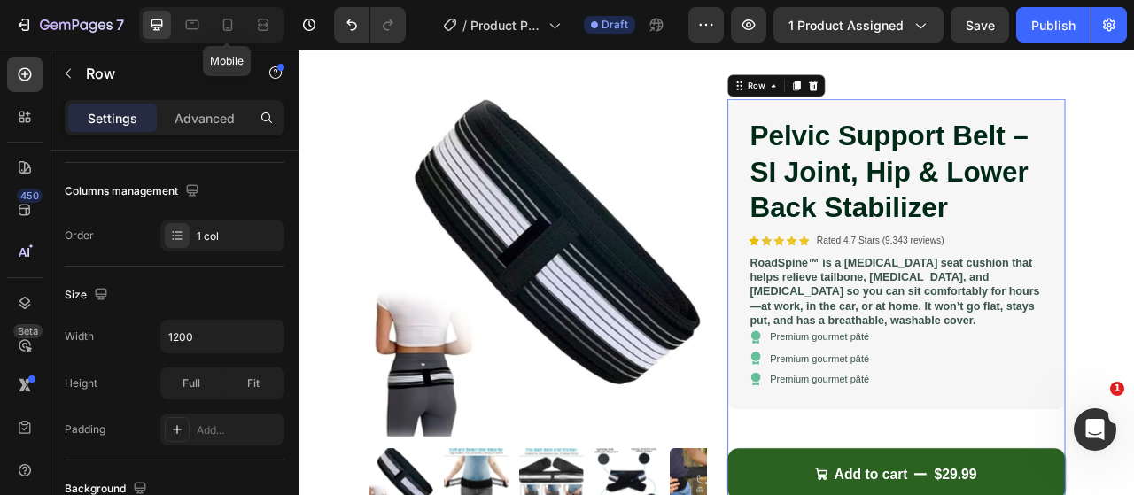
click at [234, 21] on icon at bounding box center [228, 25] width 18 height 18
type input "100%"
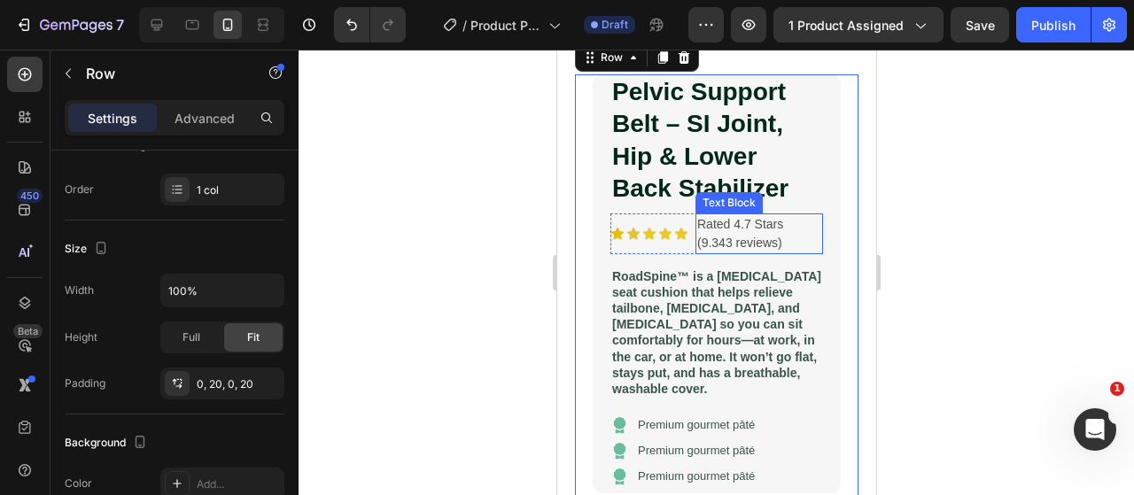
scroll to position [299, 0]
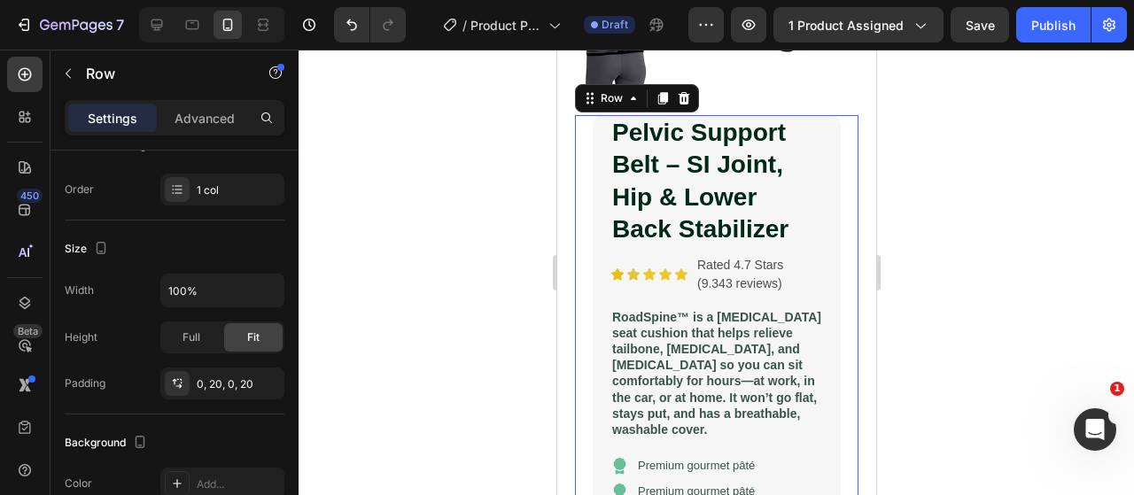
click at [365, 228] on div at bounding box center [715, 272] width 835 height 445
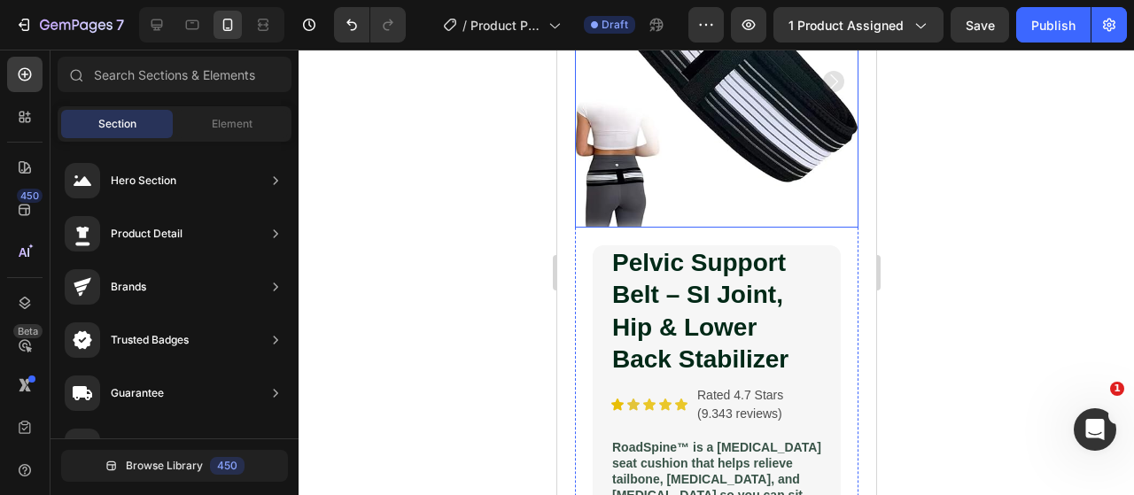
scroll to position [122, 0]
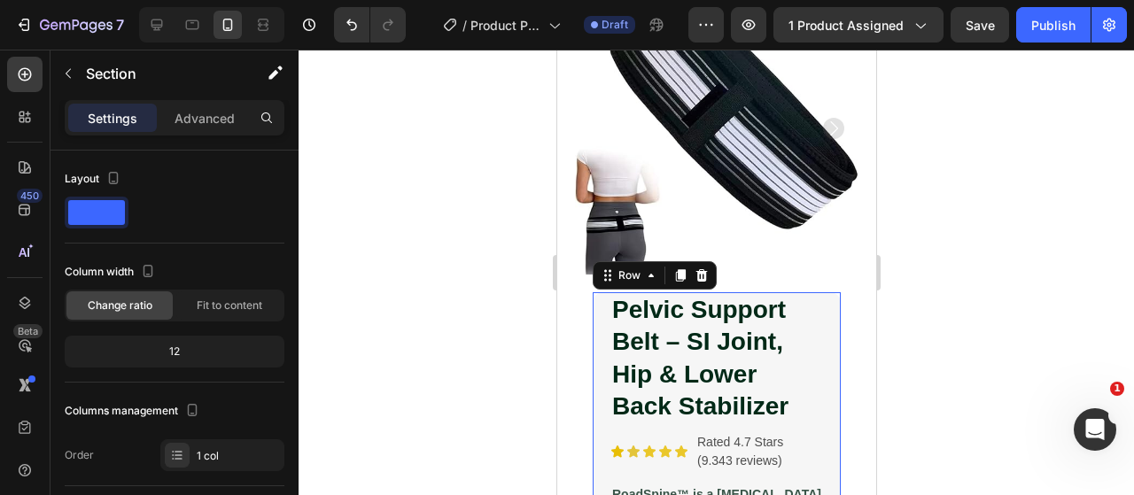
click at [592, 336] on div "Pelvic Support Belt – SI Joint, Hip & Lower Back Stabilizer Product Title Icon …" at bounding box center [716, 501] width 248 height 419
click at [94, 203] on span at bounding box center [96, 212] width 57 height 25
click at [197, 116] on p "Advanced" at bounding box center [204, 118] width 60 height 19
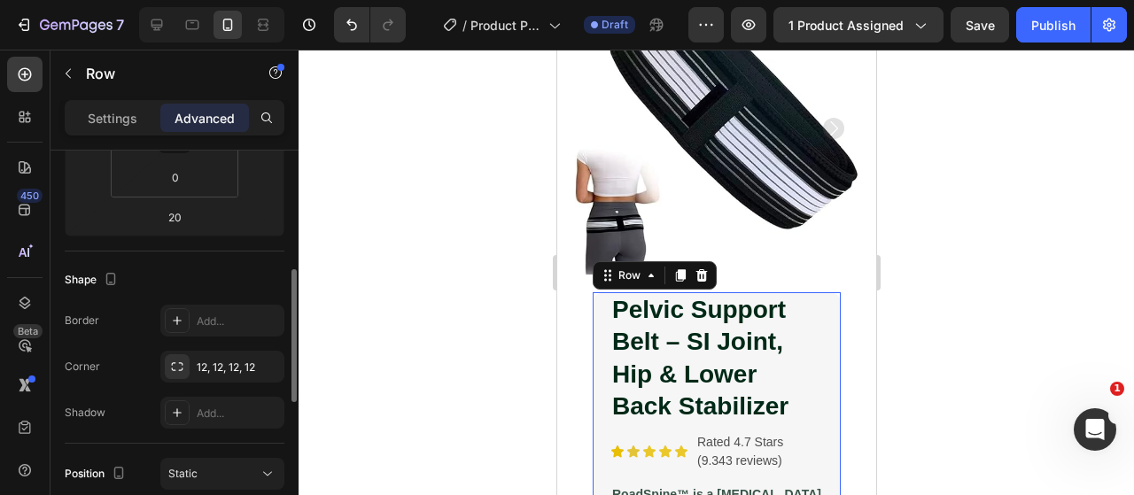
scroll to position [443, 0]
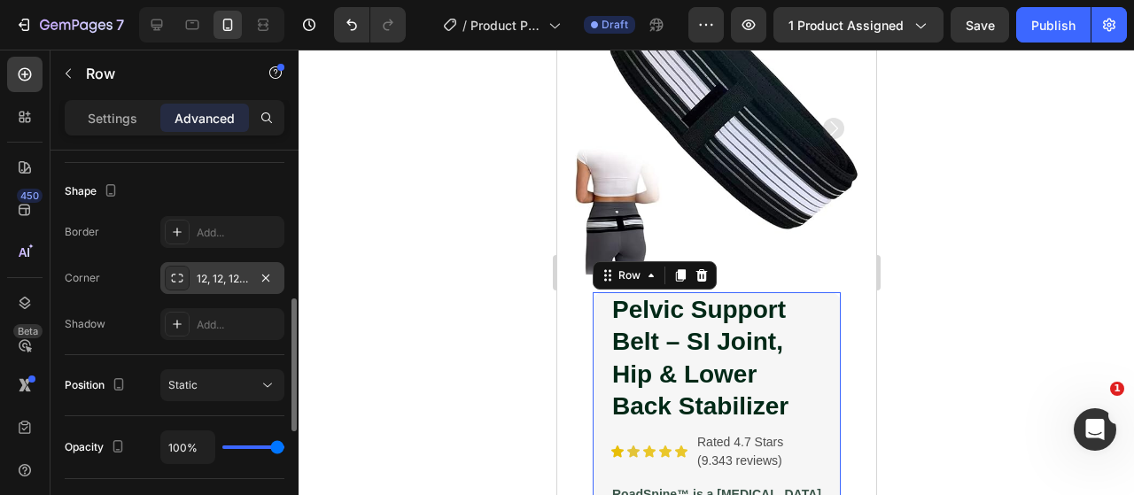
click at [181, 281] on icon at bounding box center [177, 278] width 14 height 14
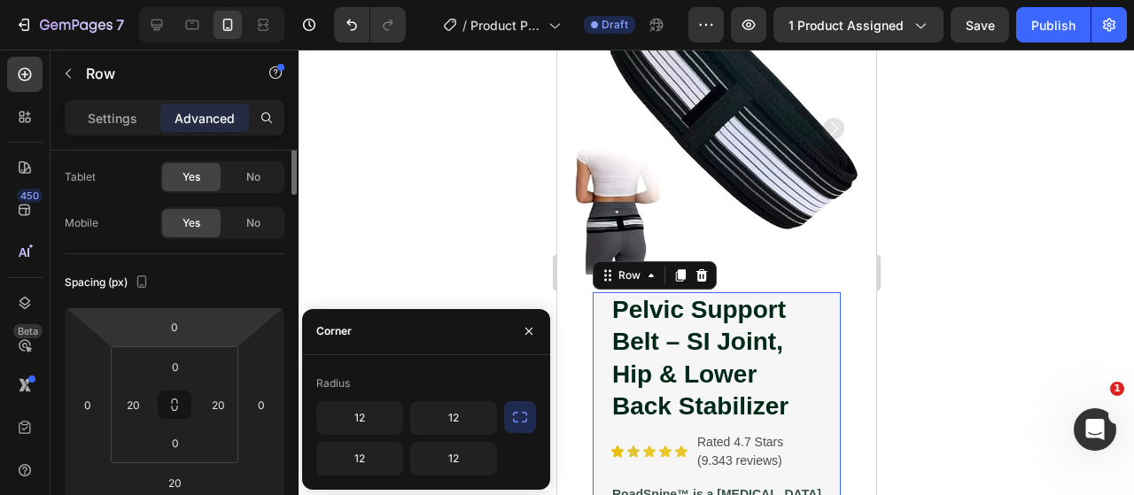
scroll to position [0, 0]
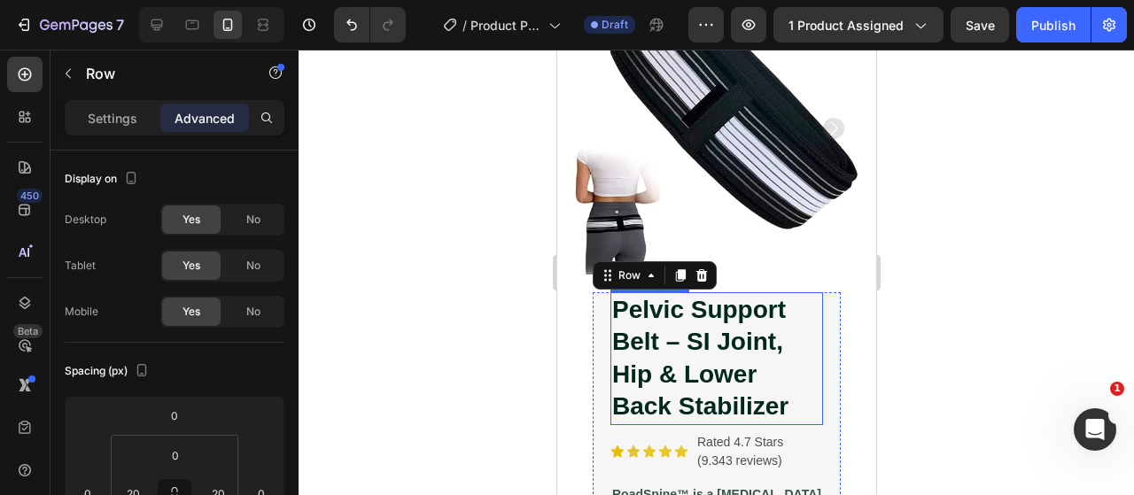
click at [598, 300] on div "Pelvic Support Belt – SI Joint, Hip & Lower Back Stabilizer Product Title Icon …" at bounding box center [716, 501] width 248 height 419
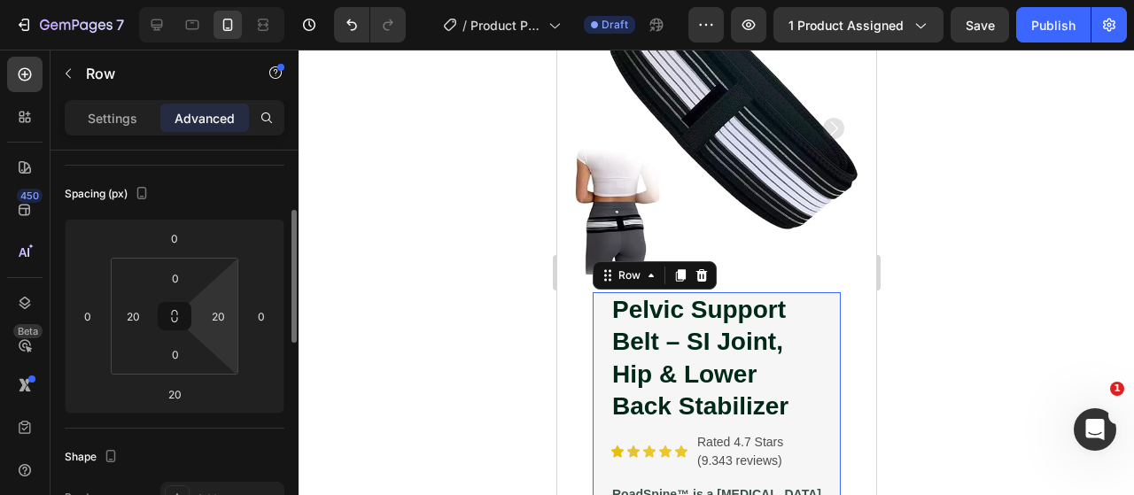
scroll to position [443, 0]
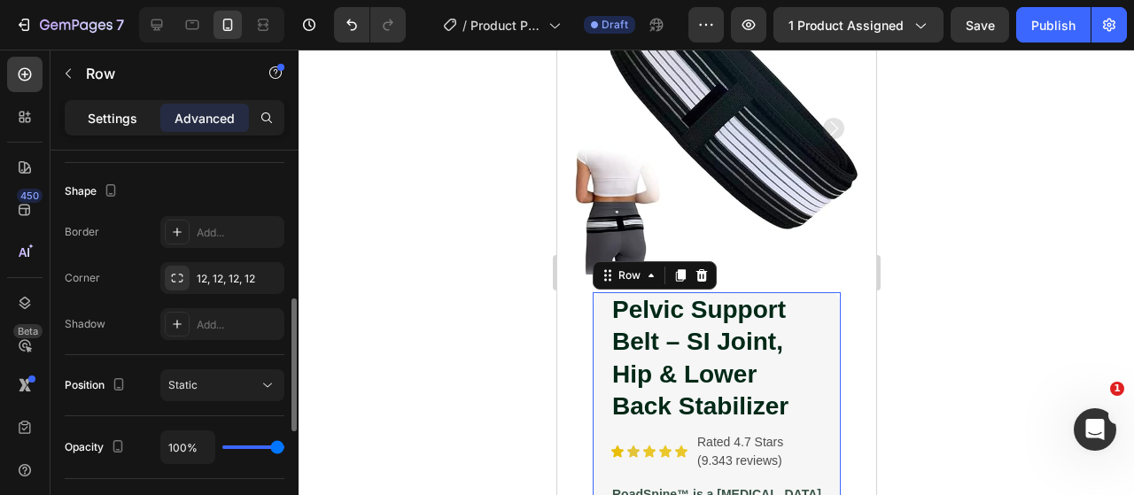
click at [126, 112] on p "Settings" at bounding box center [113, 118] width 50 height 19
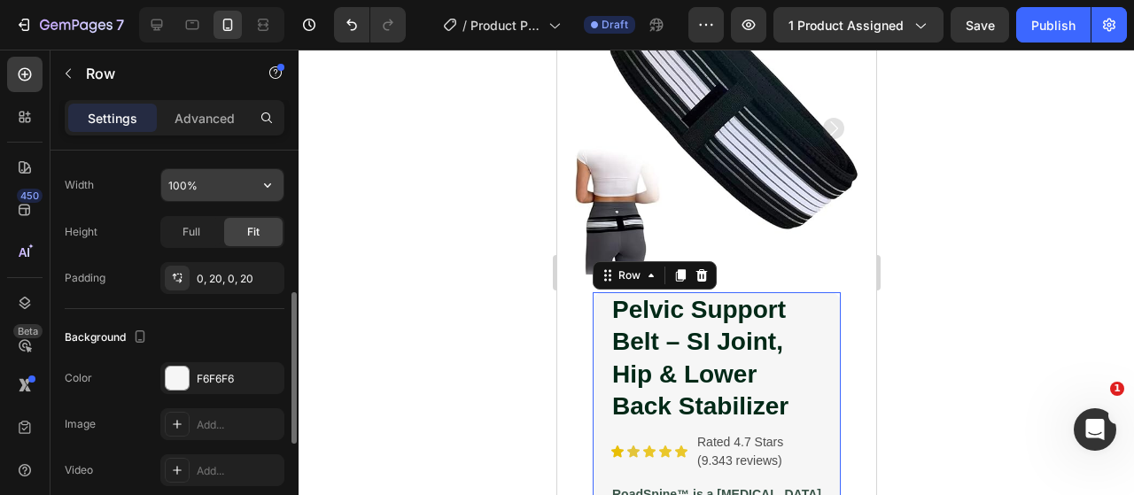
scroll to position [283, 0]
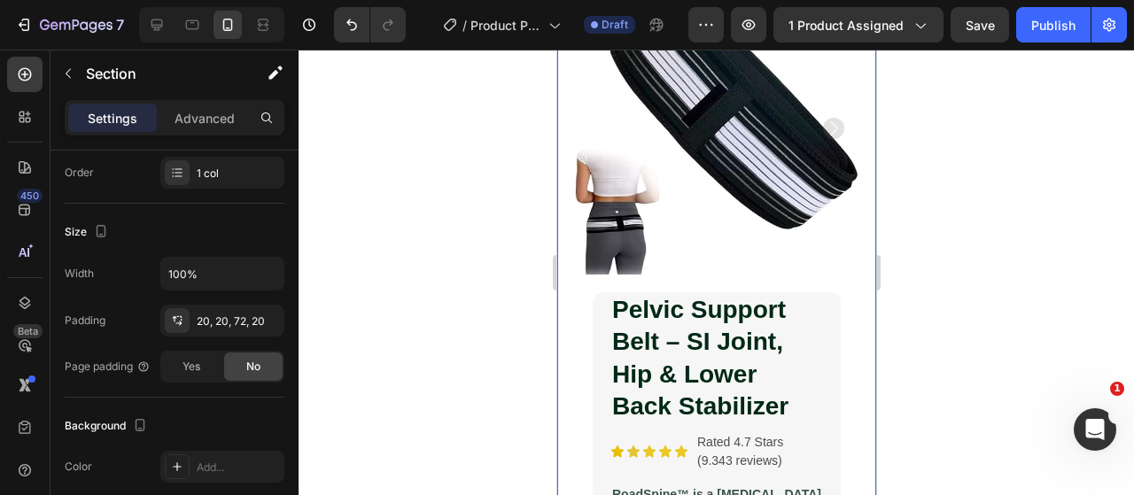
scroll to position [0, 0]
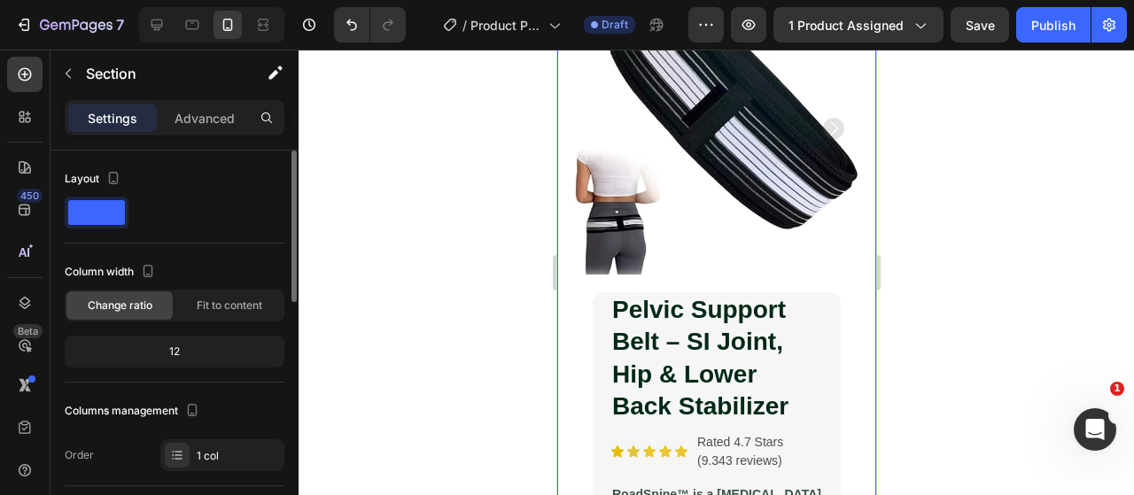
click at [97, 206] on span at bounding box center [96, 212] width 57 height 25
click at [119, 174] on icon "button" at bounding box center [114, 178] width 18 height 18
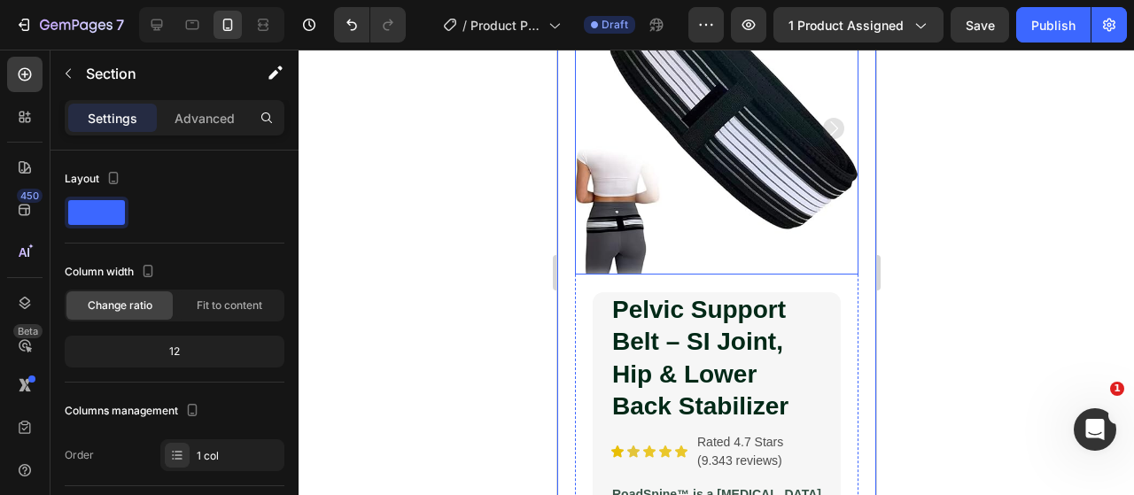
click at [814, 149] on img at bounding box center [715, 127] width 283 height 293
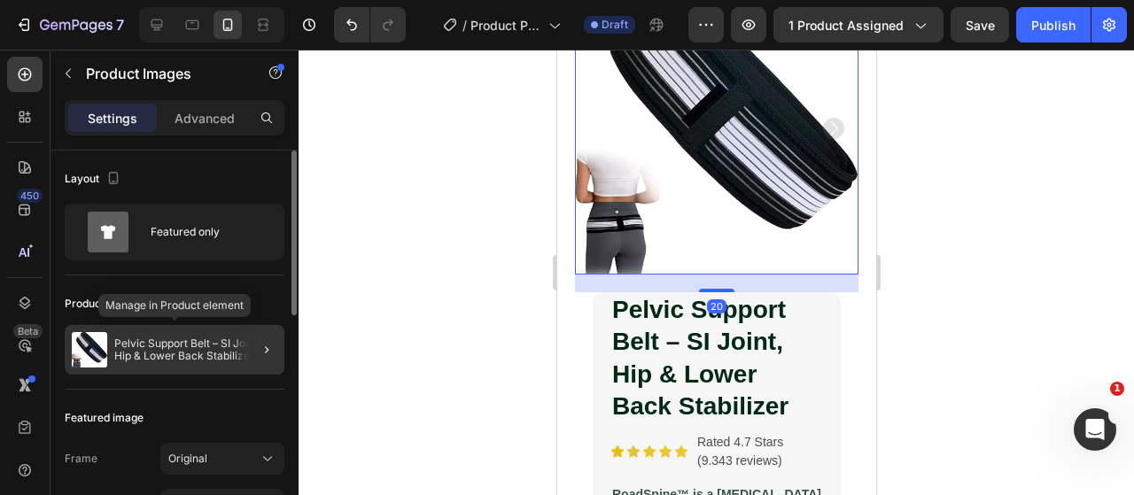
click at [163, 350] on p "Pelvic Support Belt – SI Joint, Hip & Lower Back Stabilizer" at bounding box center [195, 349] width 163 height 25
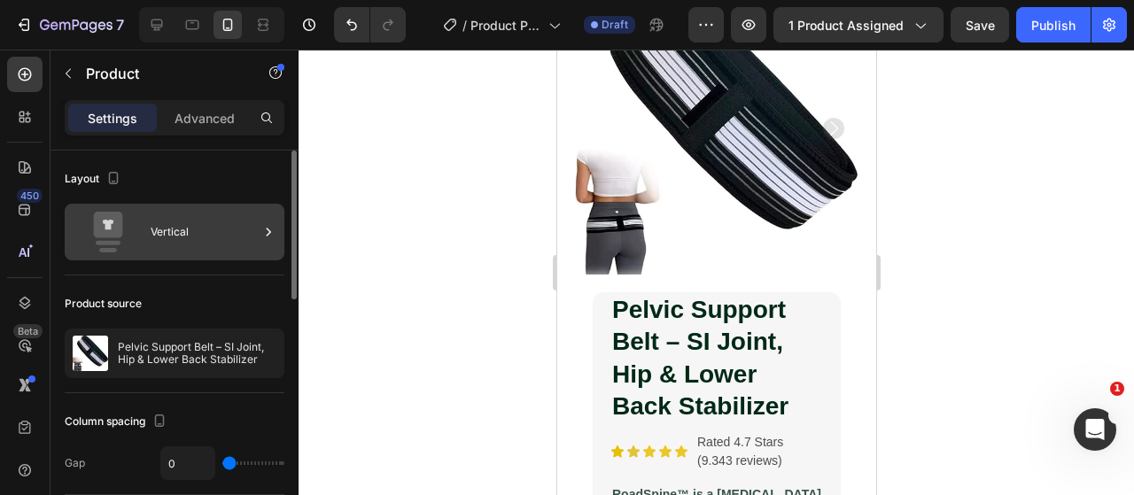
click at [218, 233] on div "Vertical" at bounding box center [205, 232] width 108 height 41
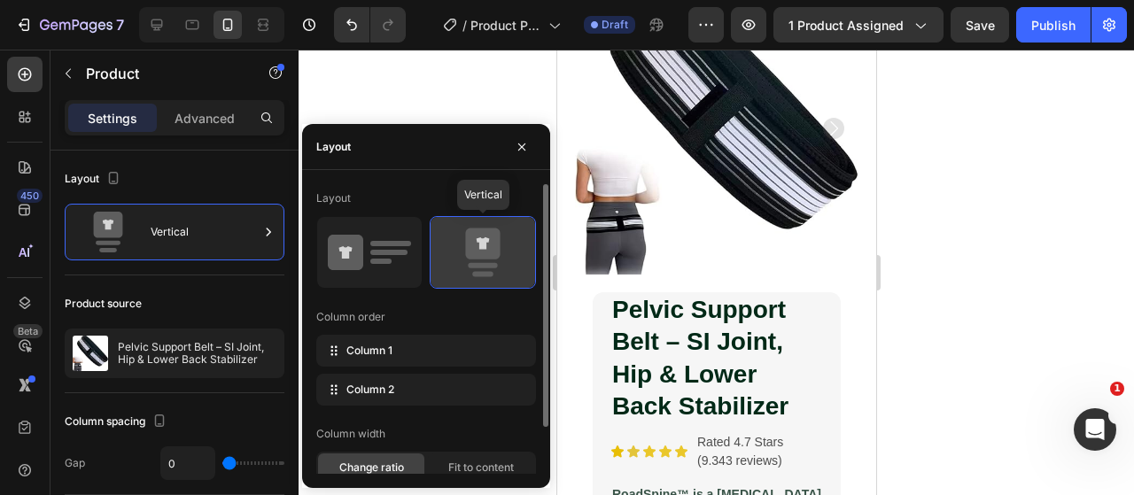
click at [481, 258] on icon at bounding box center [482, 244] width 35 height 31
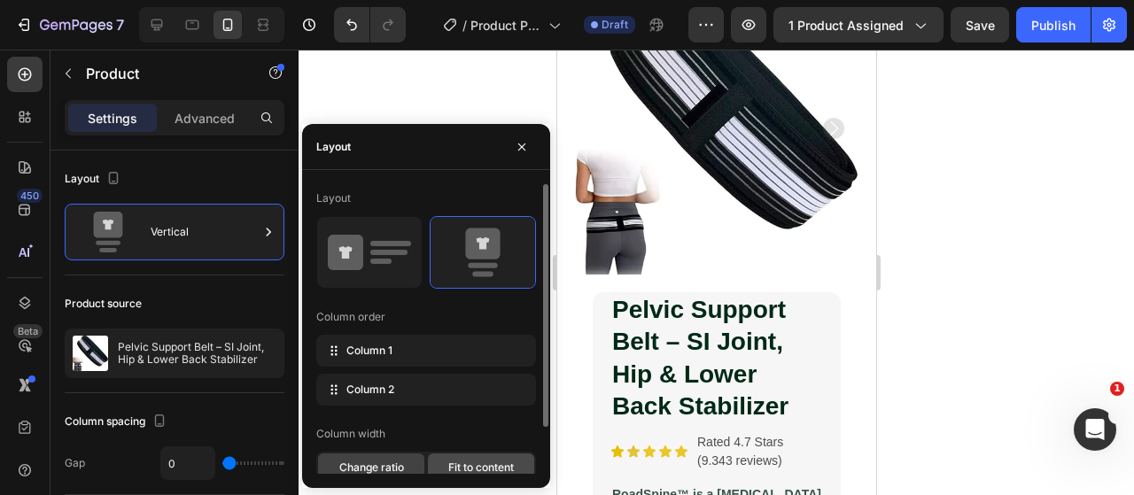
click at [500, 461] on span "Fit to content" at bounding box center [481, 468] width 66 height 16
click at [407, 464] on div "Change ratio" at bounding box center [371, 467] width 106 height 28
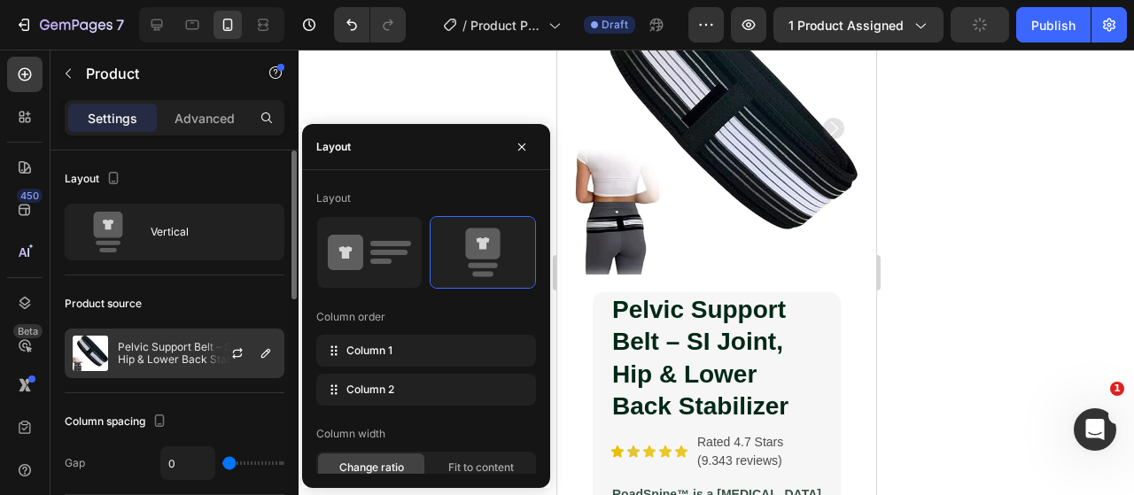
click at [185, 356] on p "Pelvic Support Belt – SI Joint, Hip & Lower Back Stabilizer" at bounding box center [197, 353] width 159 height 25
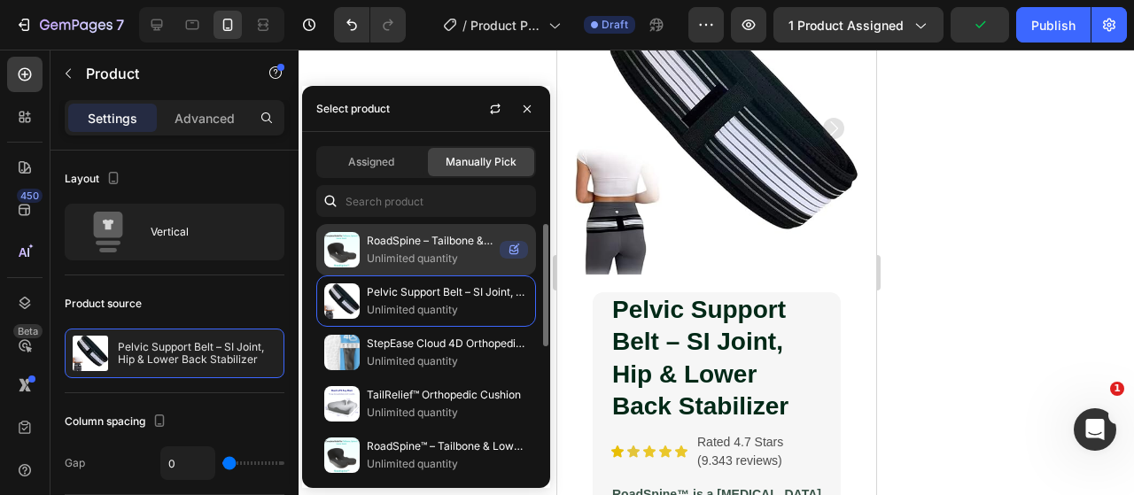
click at [387, 245] on p "RoadSpine – Tailbone & Lower Back Pain Relief Cushion" at bounding box center [430, 241] width 126 height 18
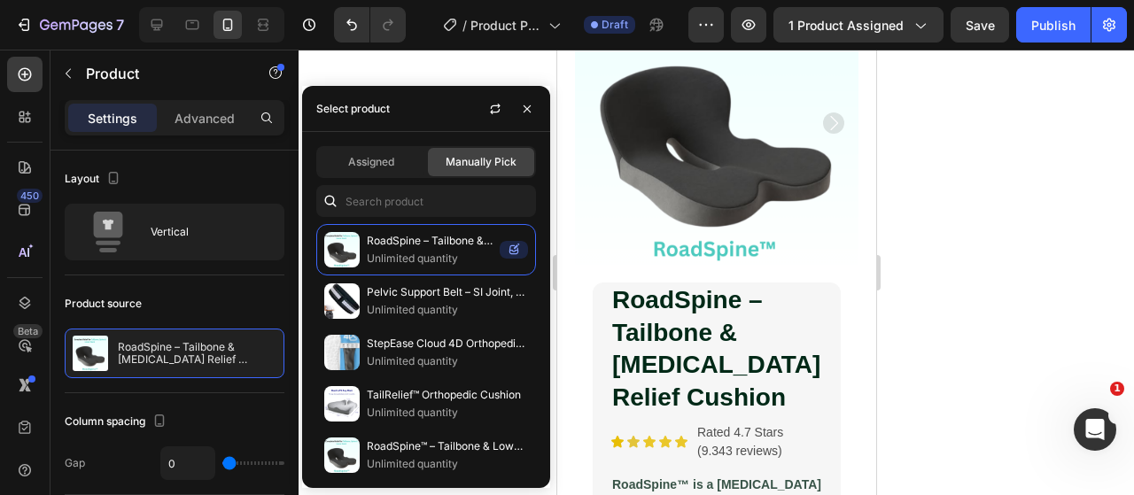
click at [969, 198] on div at bounding box center [715, 272] width 835 height 445
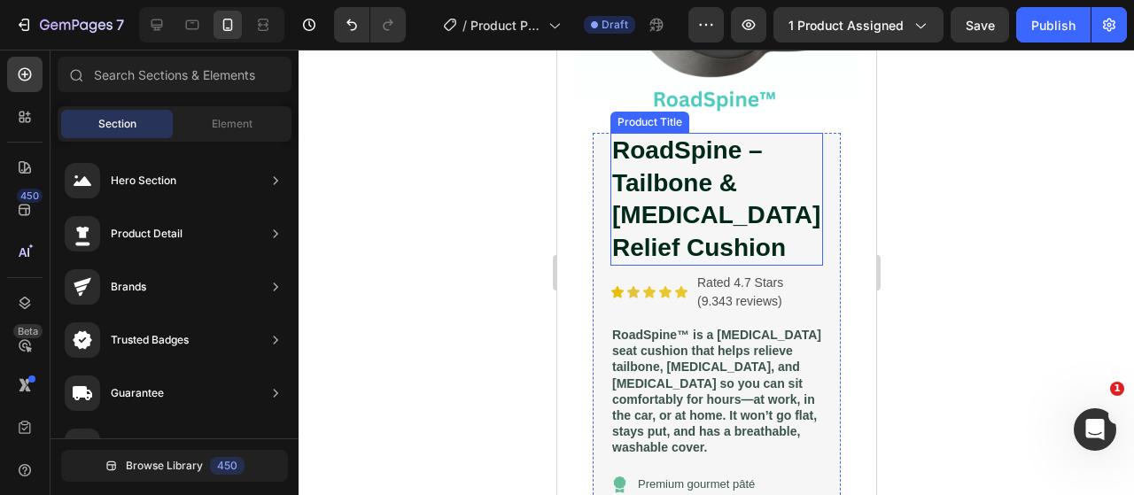
scroll to position [299, 0]
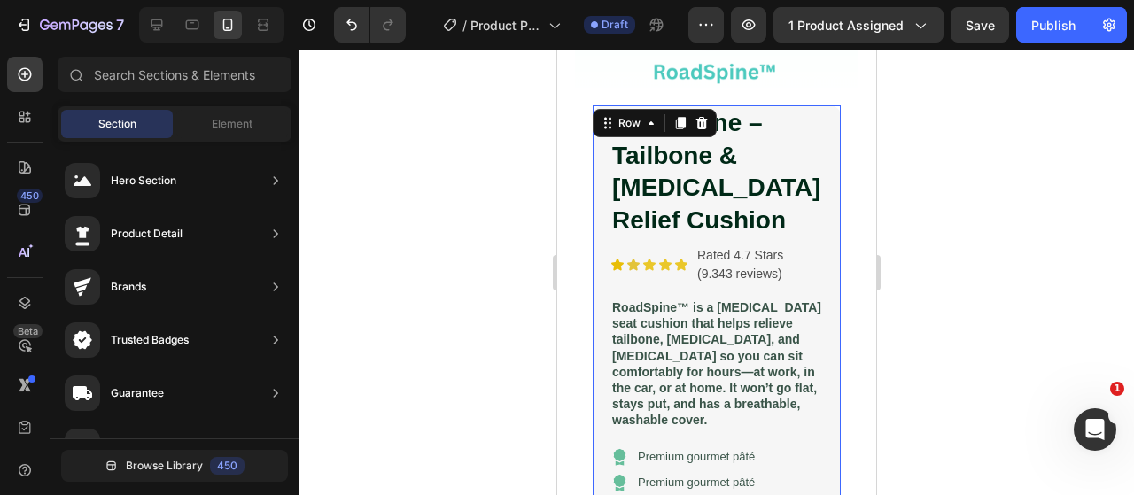
click at [593, 309] on div "RoadSpine – Tailbone & Lower Back Pain Relief Cushion Product Title Icon Icon I…" at bounding box center [716, 314] width 248 height 419
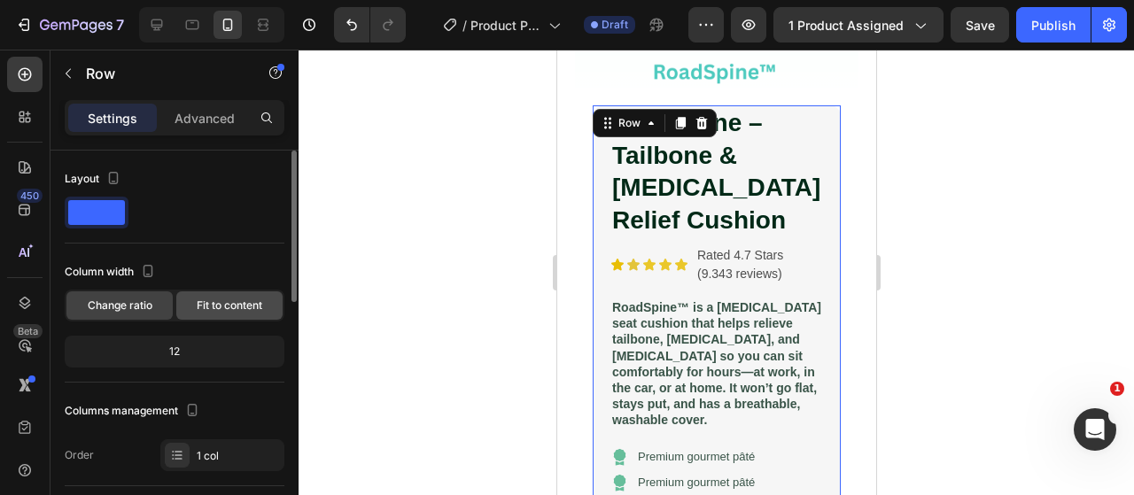
click at [243, 314] on div "Fit to content" at bounding box center [229, 305] width 106 height 28
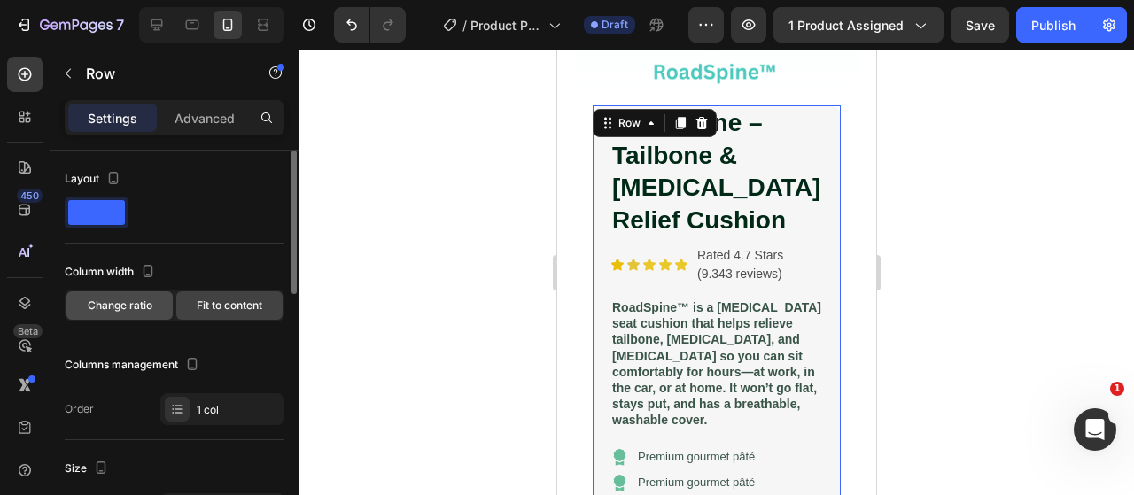
click at [150, 313] on div "Change ratio" at bounding box center [119, 305] width 106 height 28
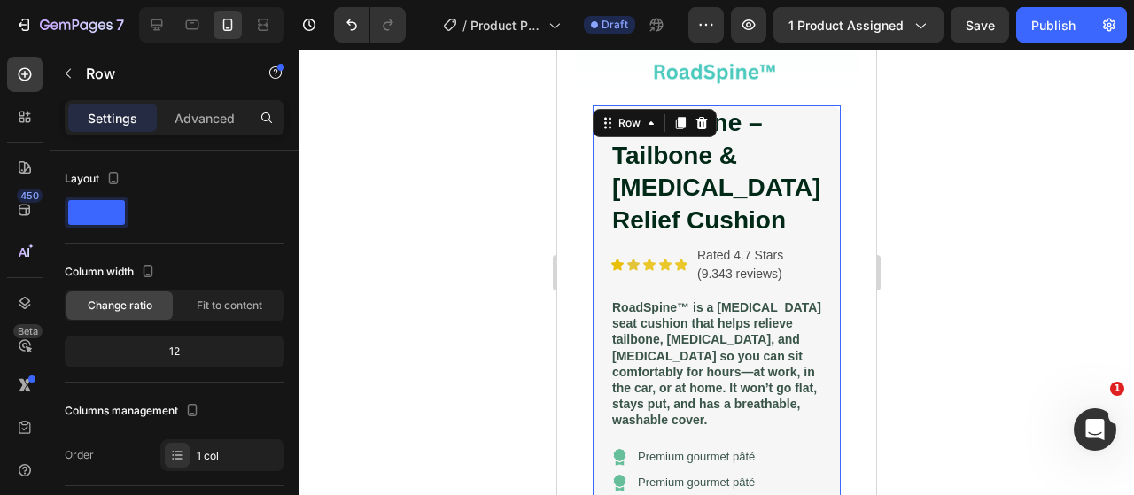
click at [464, 285] on div at bounding box center [715, 272] width 835 height 445
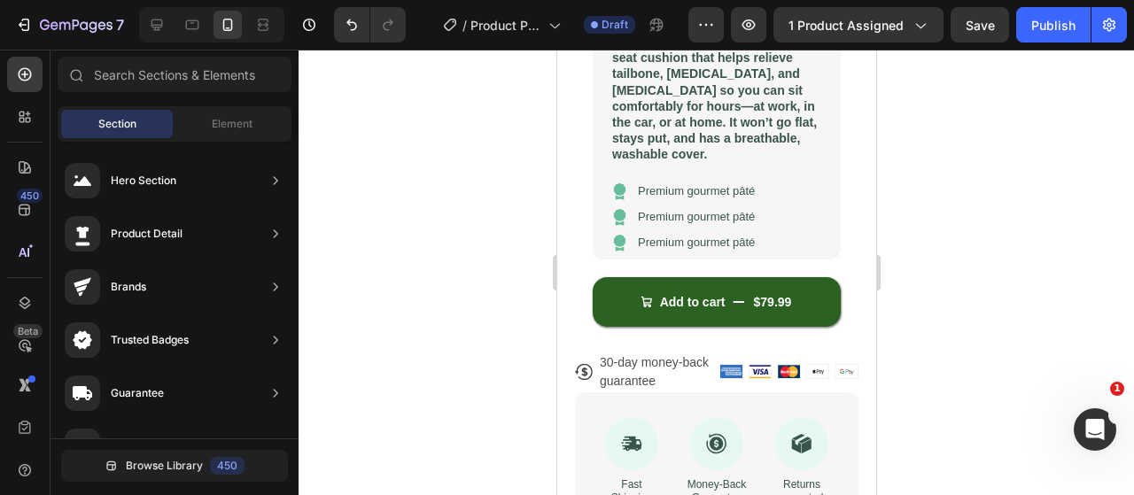
scroll to position [211, 0]
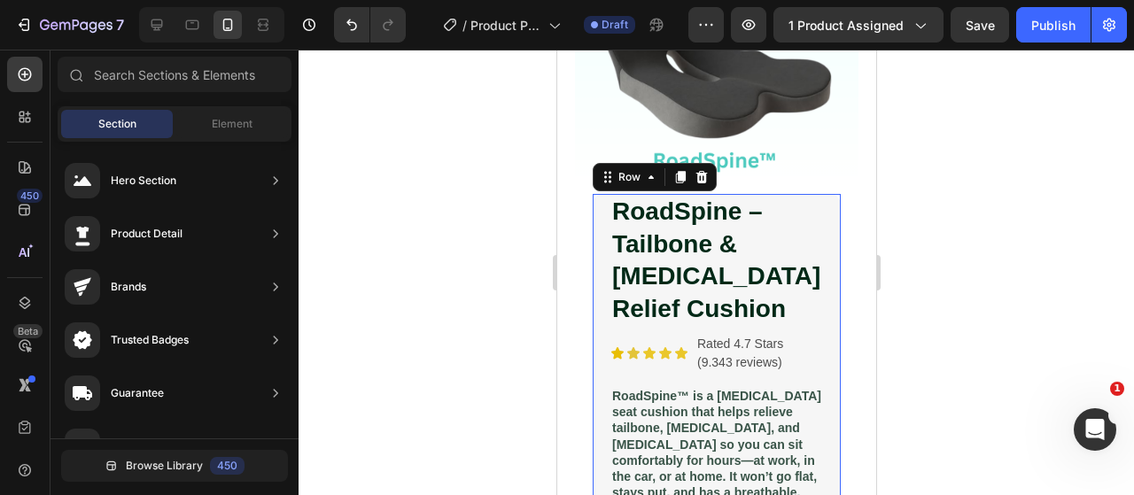
click at [819, 202] on div "RoadSpine – Tailbone & Lower Back Pain Relief Cushion Product Title Icon Icon I…" at bounding box center [716, 403] width 248 height 419
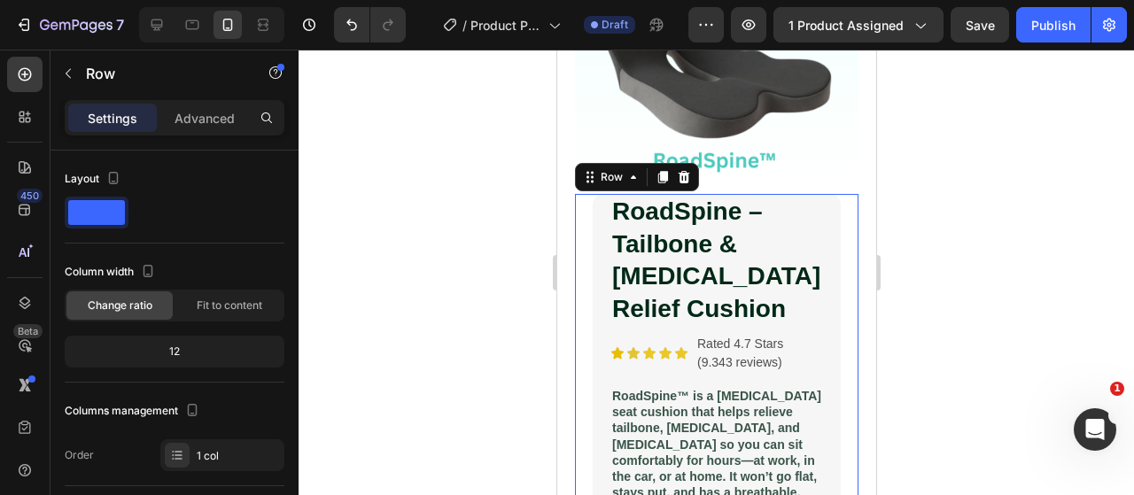
click at [831, 205] on div "RoadSpine – Tailbone & Lower Back Pain Relief Cushion Product Title Icon Icon I…" at bounding box center [715, 437] width 283 height 486
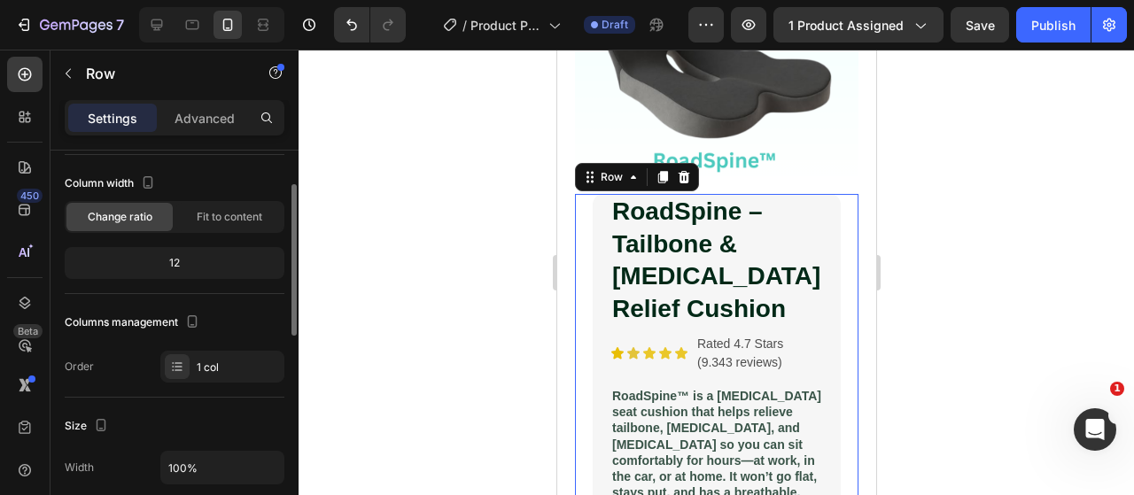
scroll to position [177, 0]
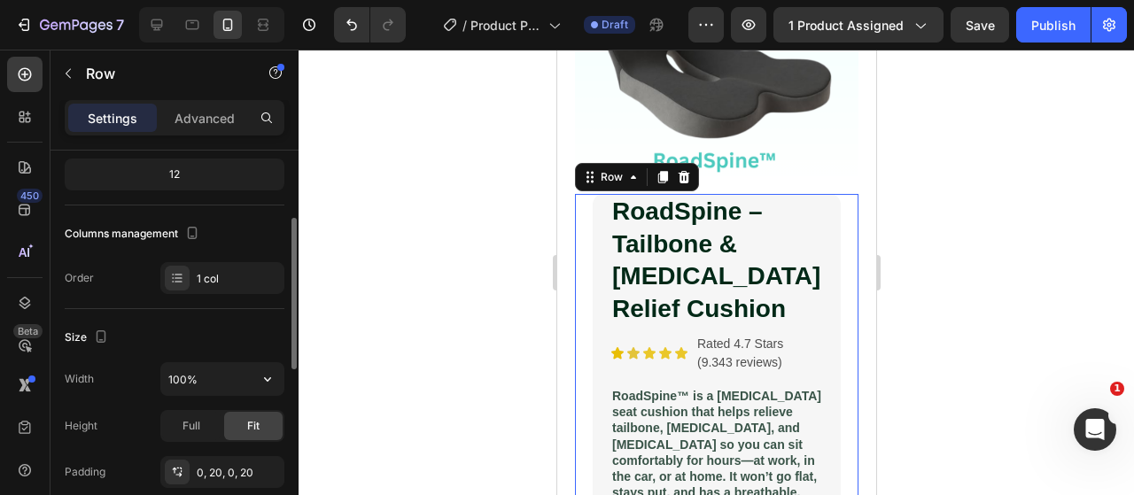
click at [203, 368] on input "100%" at bounding box center [222, 379] width 122 height 32
click at [213, 377] on input "100%" at bounding box center [222, 379] width 122 height 32
click at [272, 377] on icon "button" at bounding box center [268, 379] width 18 height 18
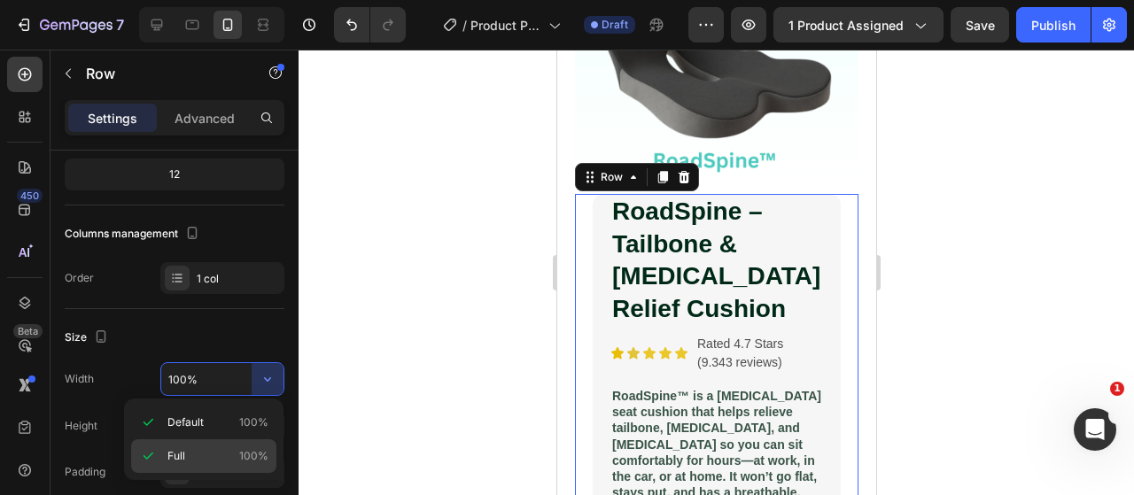
click at [209, 445] on div "Full 100%" at bounding box center [203, 456] width 145 height 34
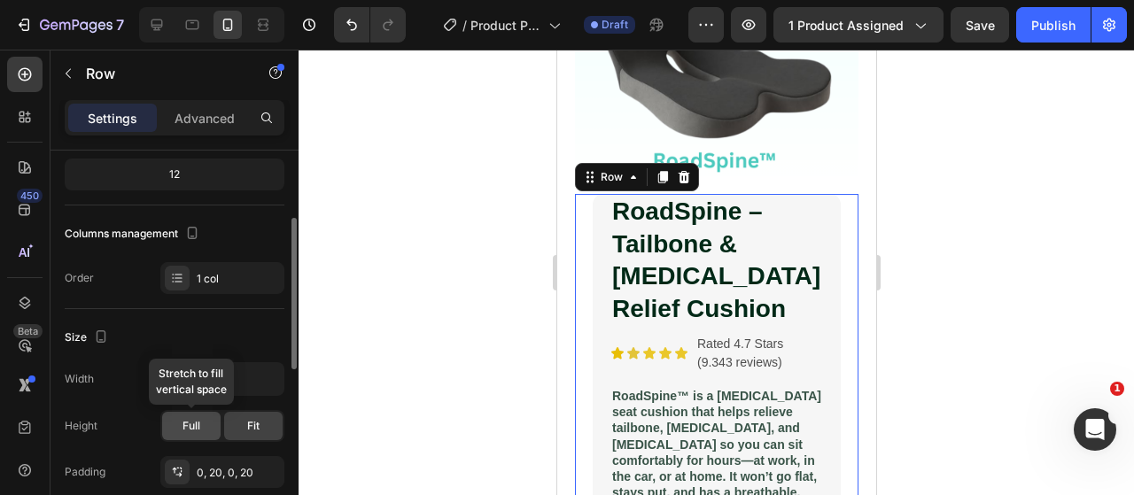
scroll to position [266, 0]
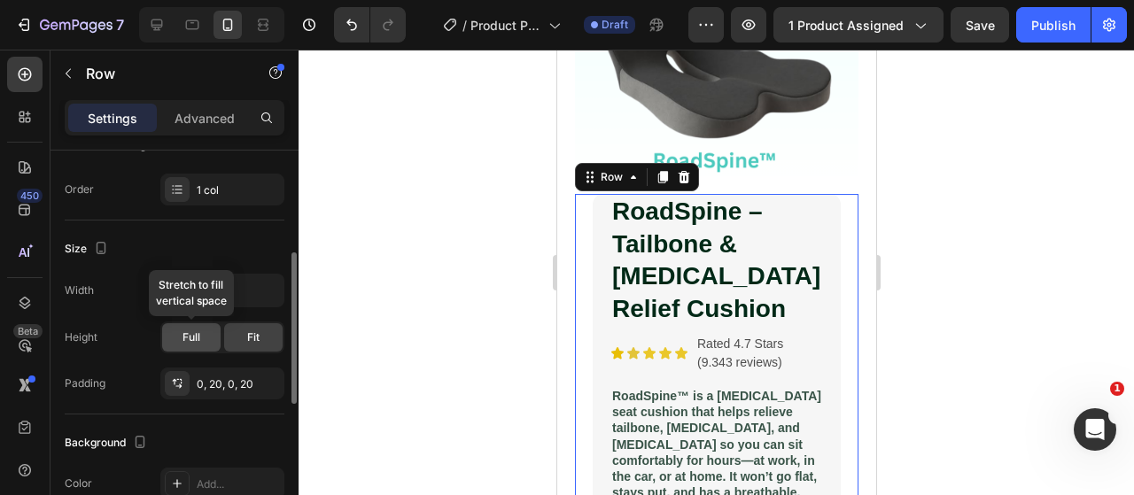
click at [201, 345] on div "Full" at bounding box center [191, 337] width 58 height 28
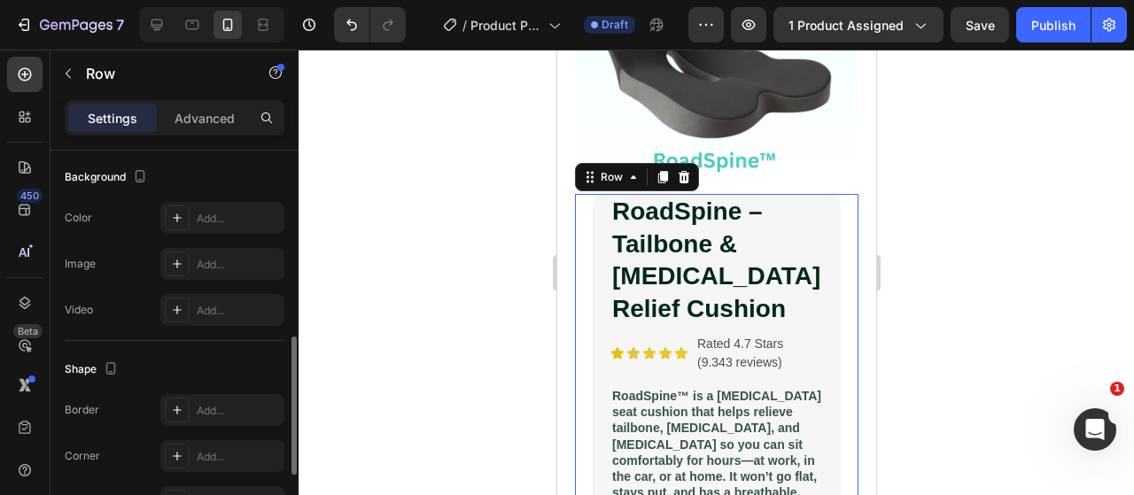
scroll to position [709, 0]
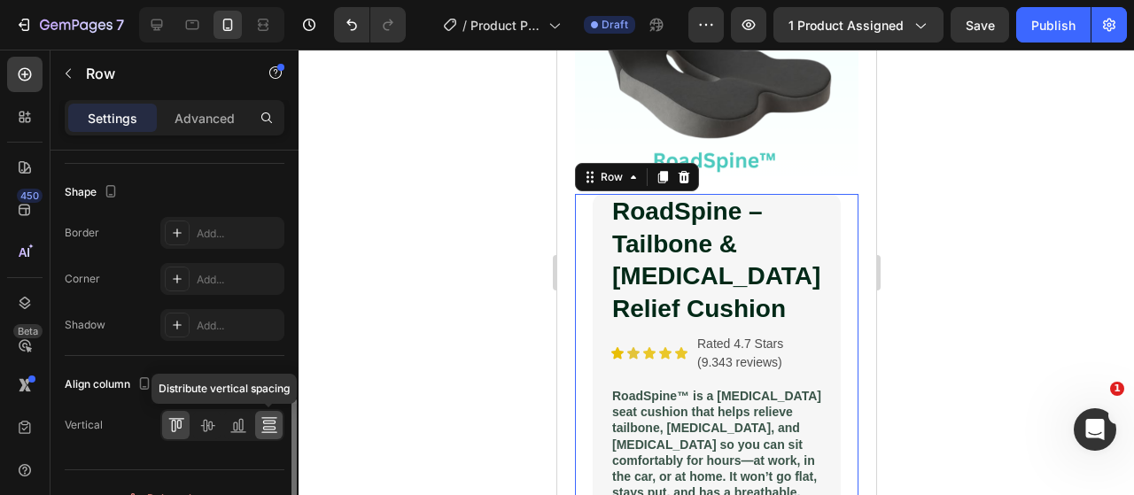
click at [260, 424] on icon at bounding box center [269, 425] width 18 height 18
click at [176, 417] on icon at bounding box center [176, 425] width 18 height 18
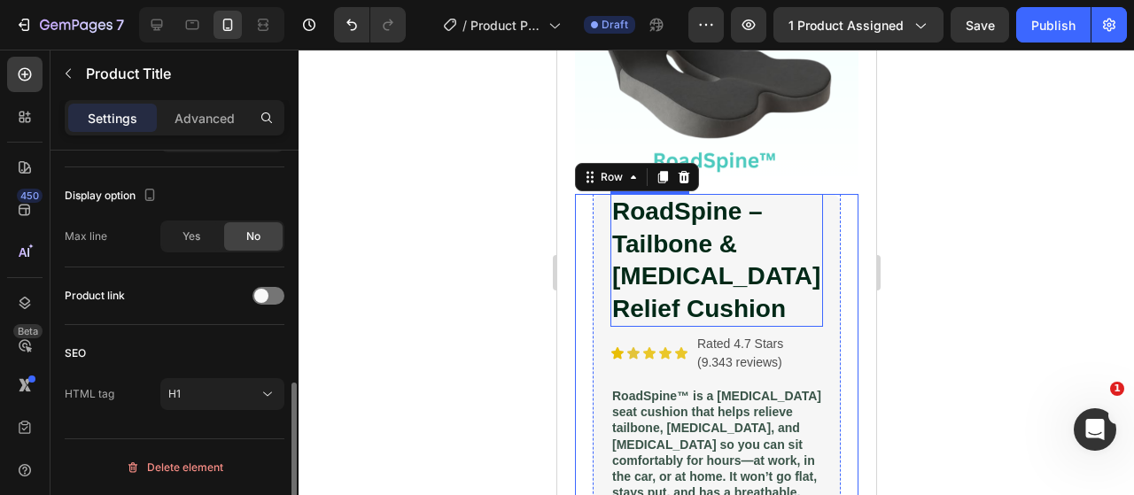
click at [647, 286] on h1 "RoadSpine – Tailbone & Lower Back Pain Relief Cushion" at bounding box center [715, 260] width 213 height 133
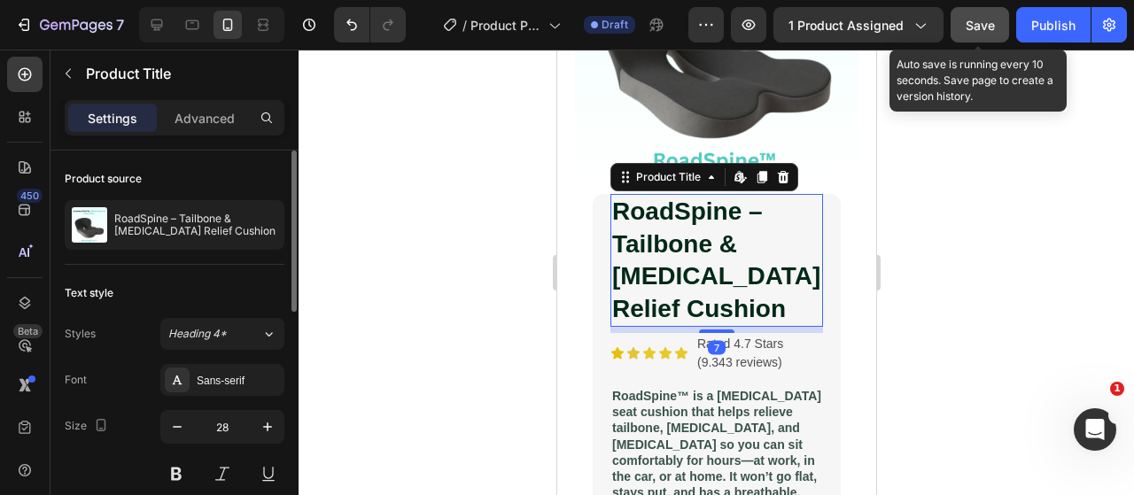
click at [972, 12] on button "Save" at bounding box center [979, 24] width 58 height 35
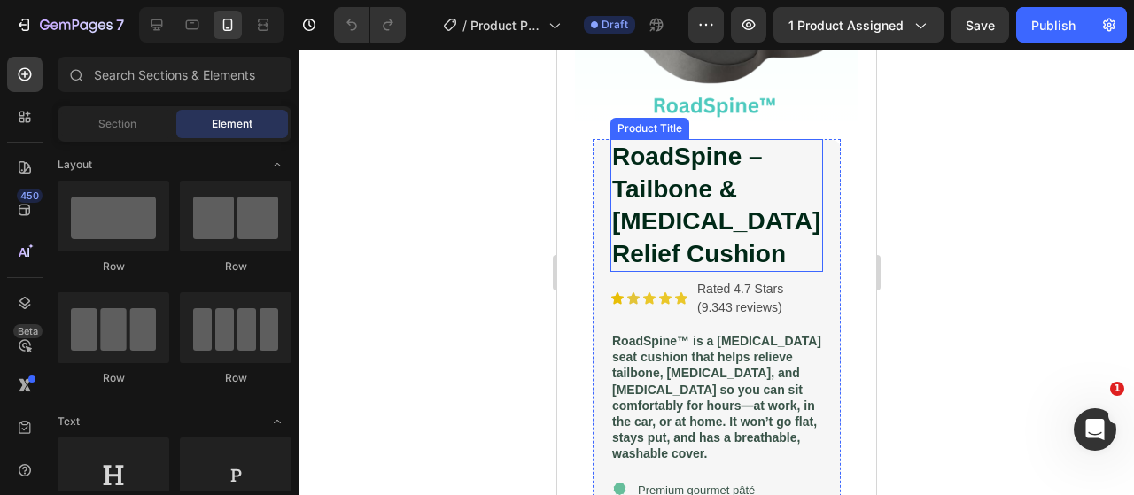
scroll to position [177, 0]
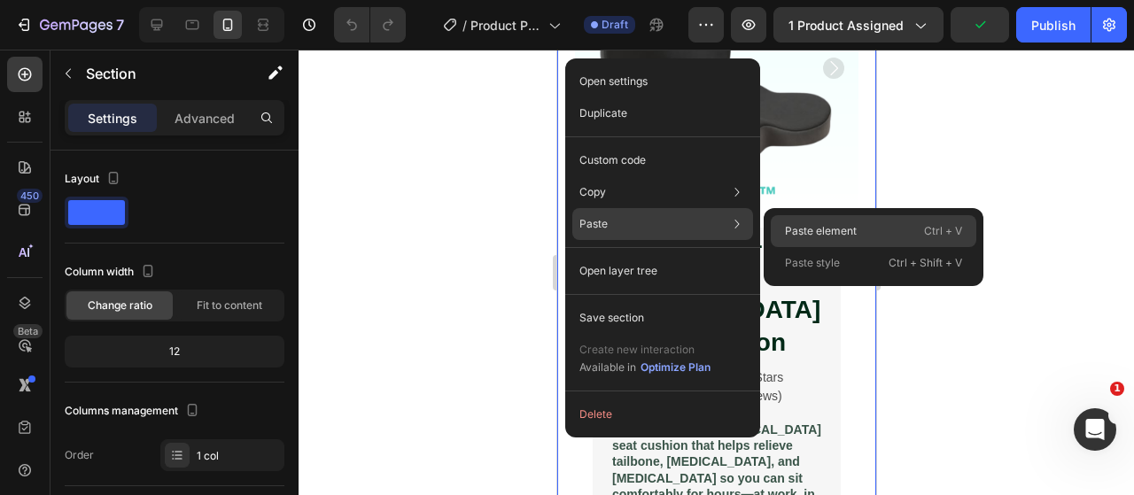
click at [794, 247] on div "Paste element Ctrl + V" at bounding box center [873, 263] width 205 height 32
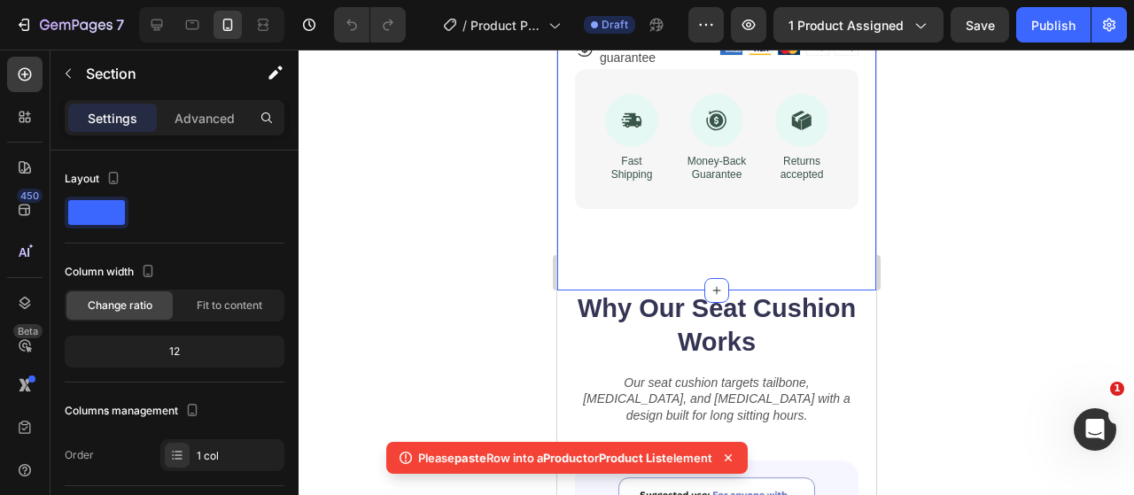
scroll to position [886, 0]
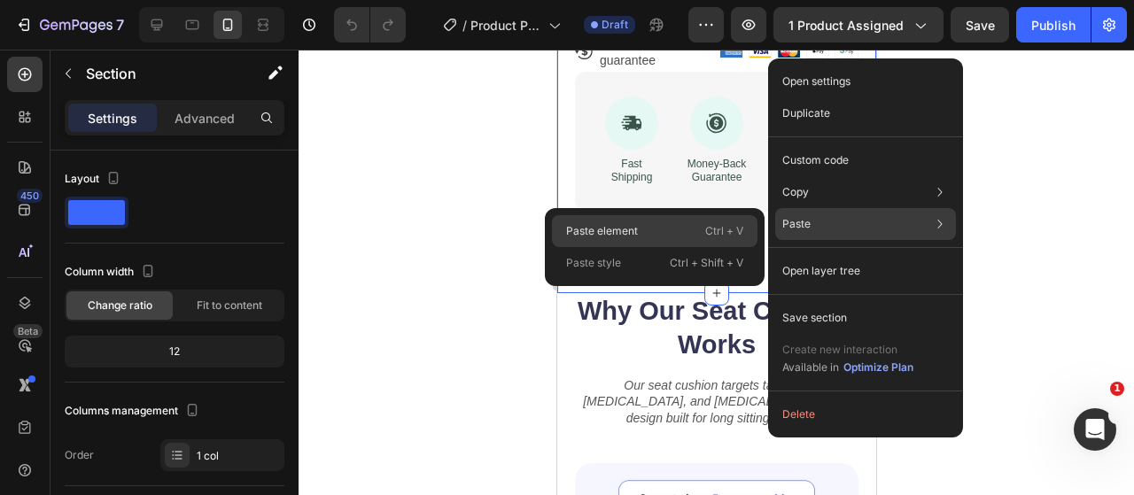
click at [742, 230] on p "Ctrl + V" at bounding box center [724, 231] width 38 height 18
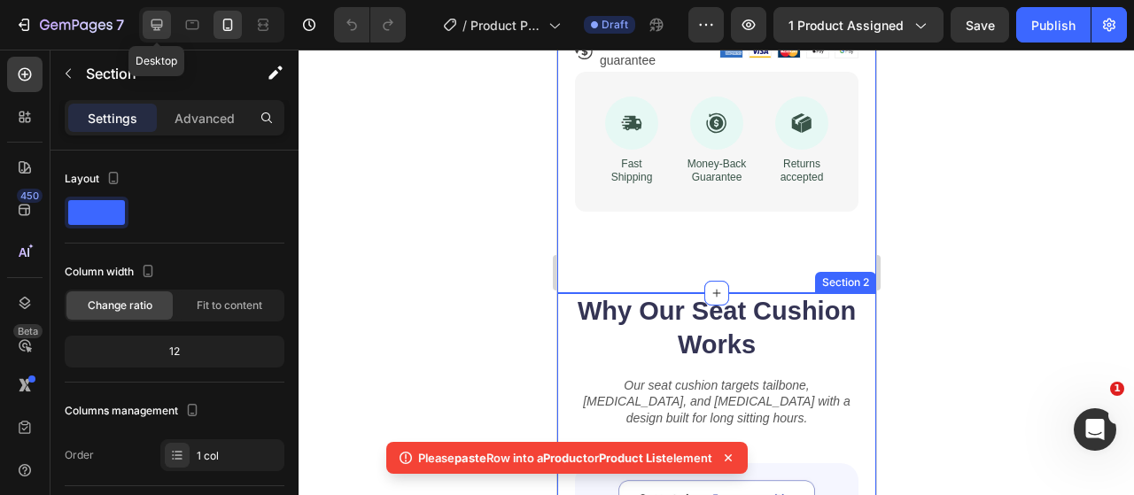
click at [151, 19] on icon at bounding box center [157, 25] width 18 height 18
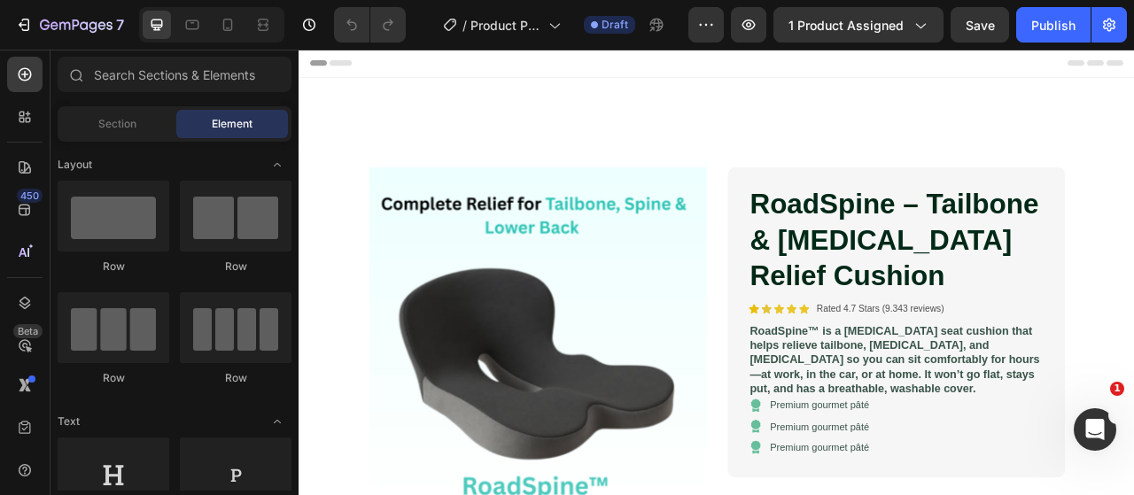
drag, startPoint x: 871, startPoint y: 58, endPoint x: 747, endPoint y: 91, distance: 127.6
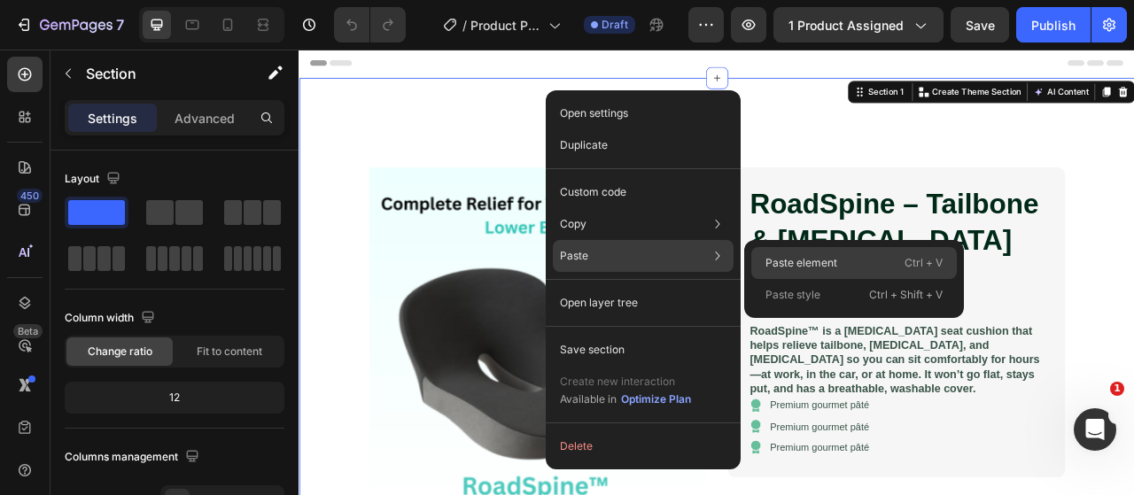
click at [790, 263] on p "Paste element" at bounding box center [801, 263] width 72 height 16
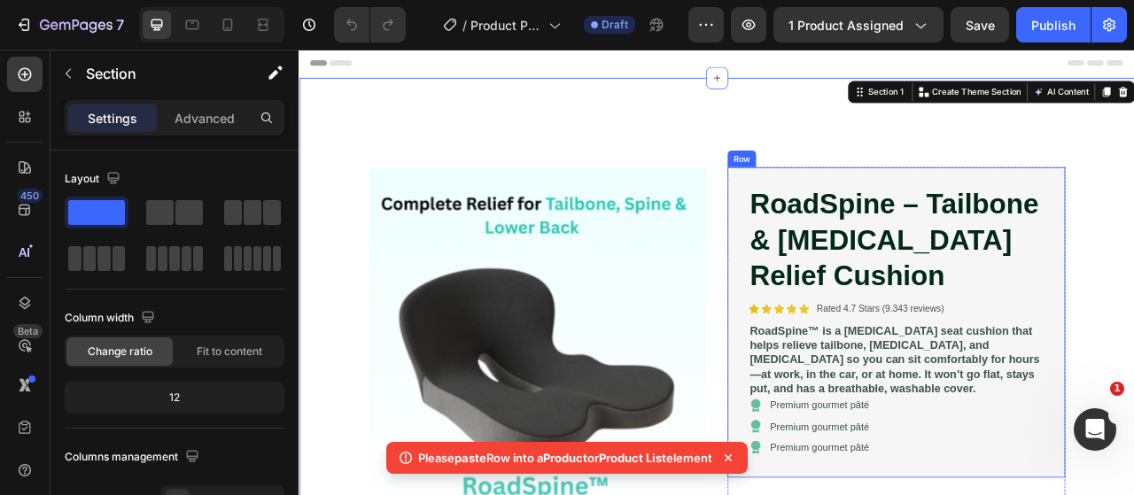
scroll to position [89, 0]
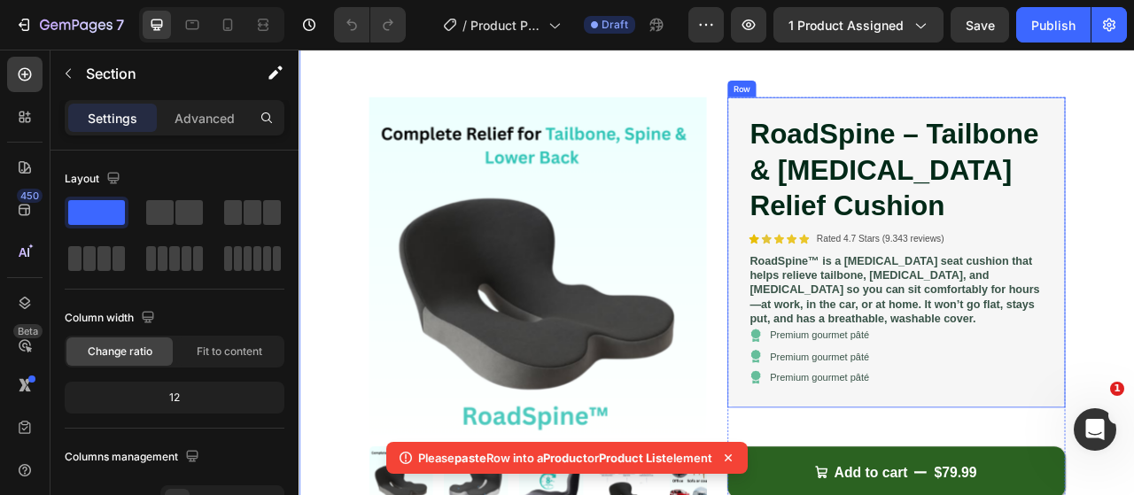
click at [1133, 322] on div "RoadSpine – Tailbone & Lower Back Pain Relief Cushion Product Title Icon Icon I…" at bounding box center [1056, 308] width 373 height 352
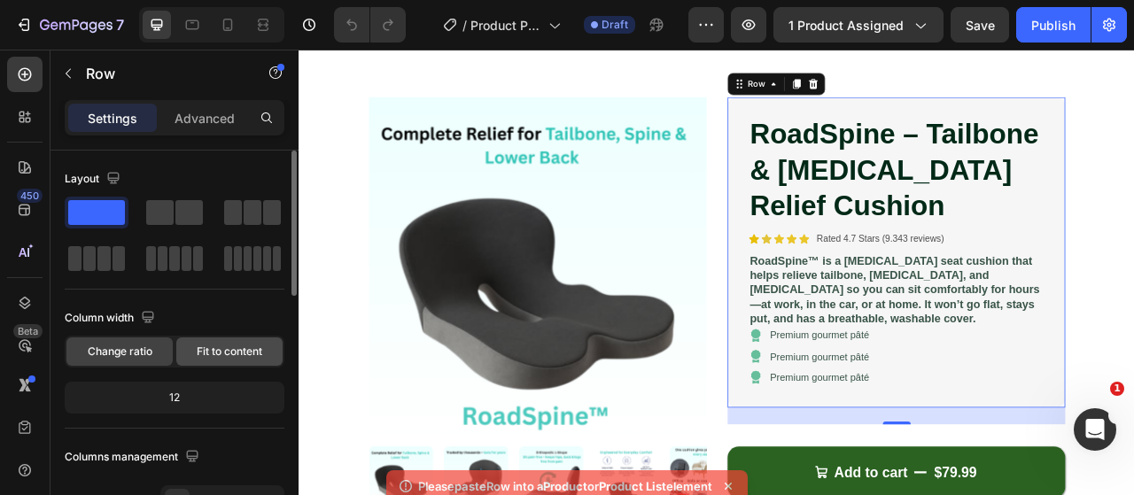
click at [252, 353] on span "Fit to content" at bounding box center [230, 352] width 66 height 16
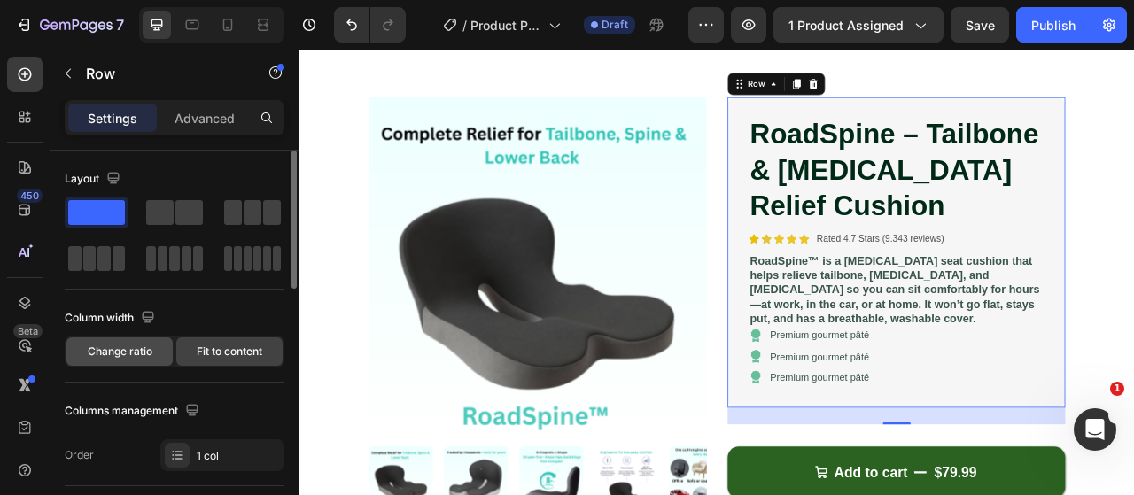
click at [135, 345] on span "Change ratio" at bounding box center [120, 352] width 65 height 16
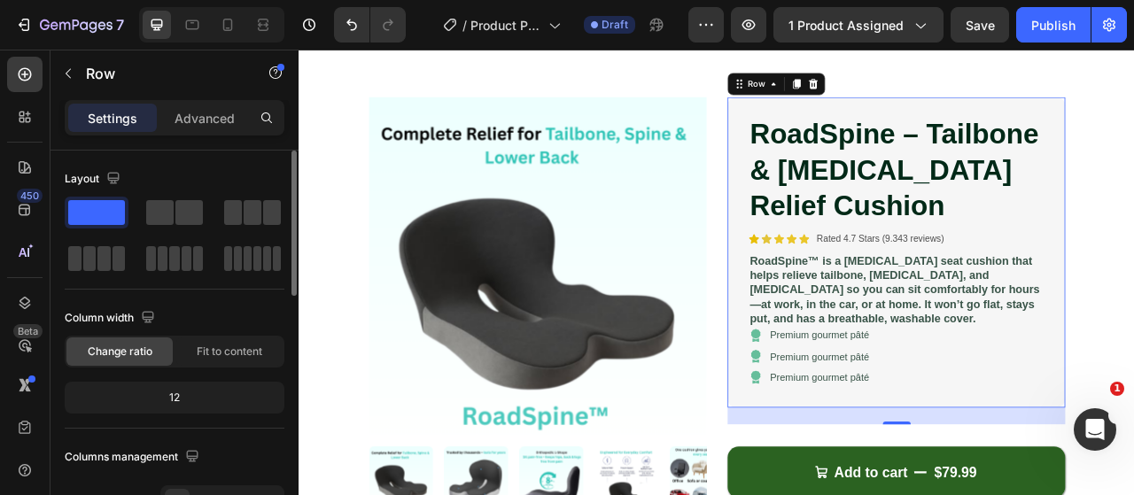
click at [196, 400] on div "12" at bounding box center [174, 397] width 213 height 25
click at [188, 396] on div "12" at bounding box center [174, 397] width 213 height 25
click at [185, 393] on div "12" at bounding box center [174, 397] width 213 height 25
click at [158, 315] on button "button" at bounding box center [147, 316] width 21 height 21
click at [158, 371] on icon "button" at bounding box center [152, 377] width 18 height 18
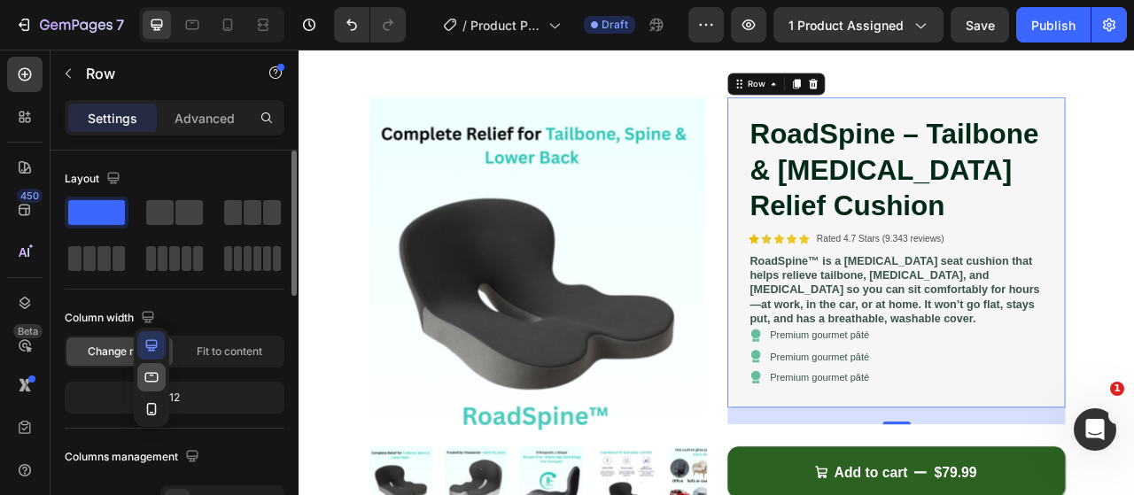
type input "100%"
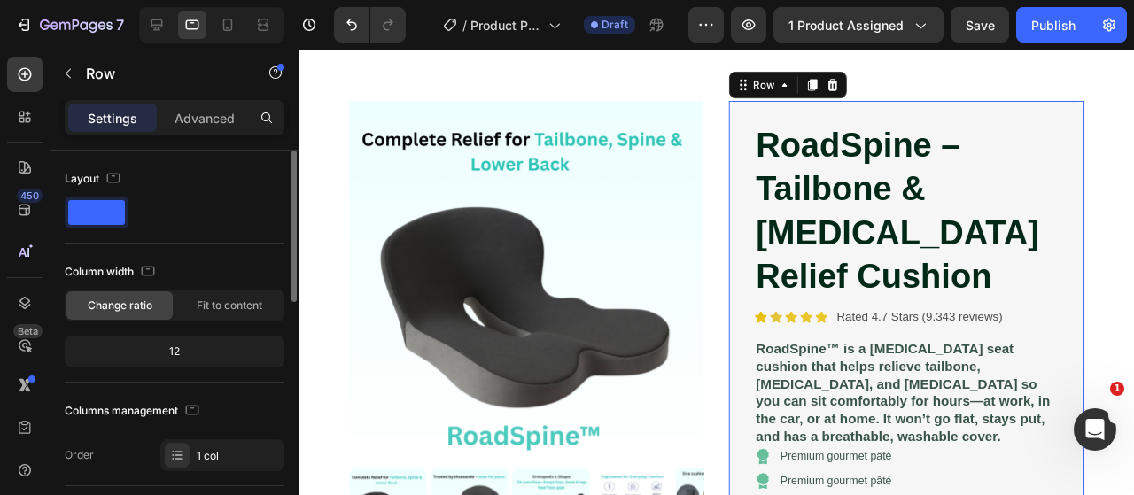
scroll to position [80, 0]
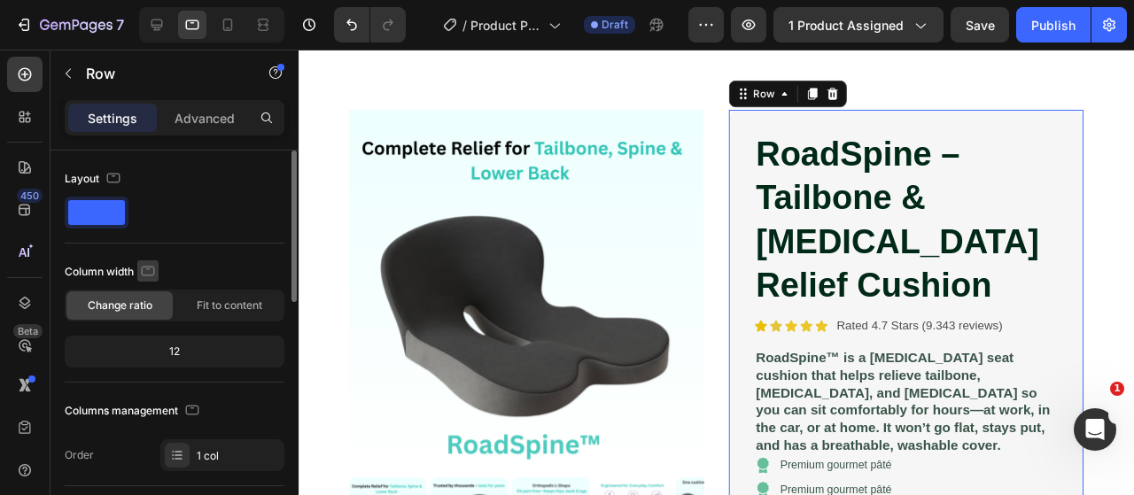
click at [155, 275] on icon "button" at bounding box center [148, 271] width 18 height 18
click at [156, 355] on icon "button" at bounding box center [152, 363] width 18 height 18
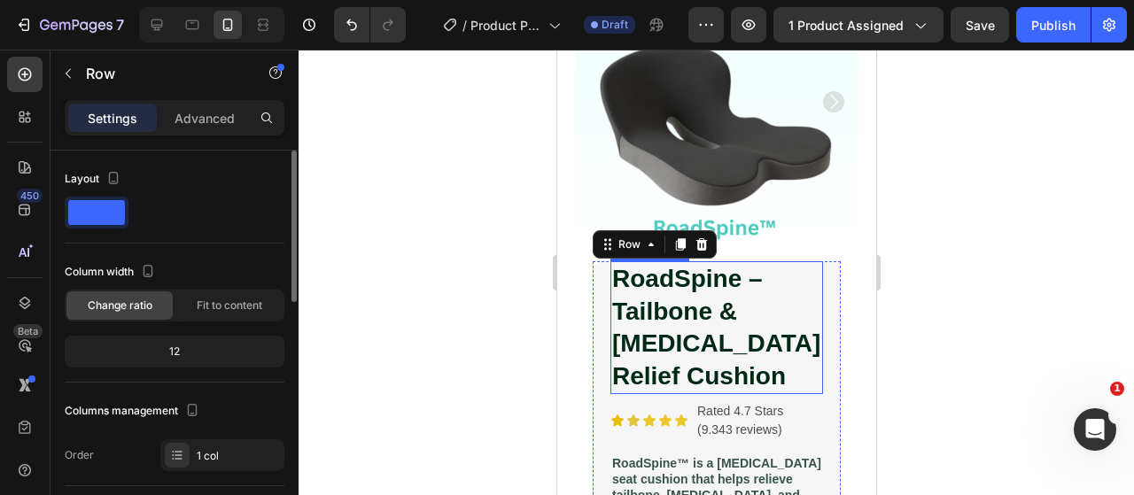
scroll to position [266, 0]
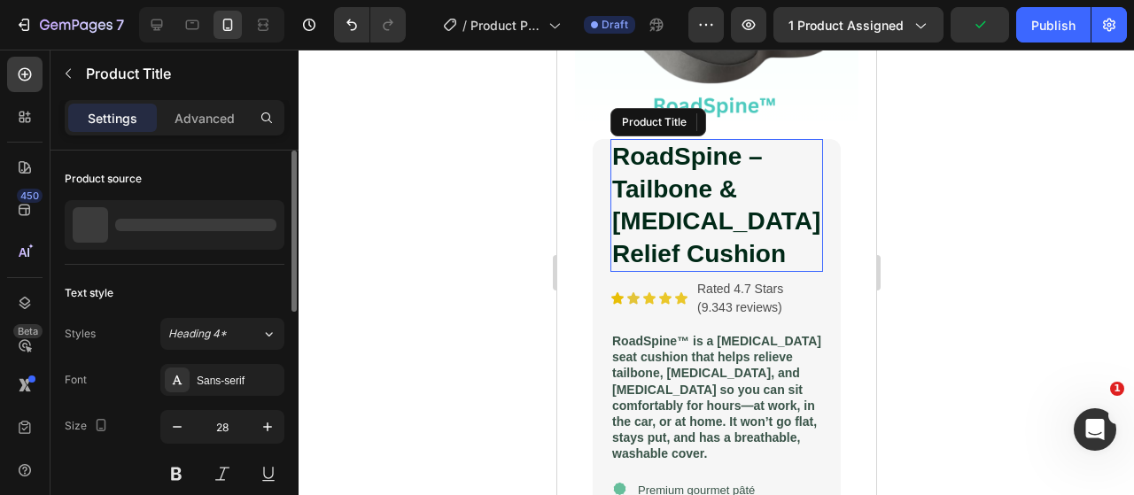
click at [709, 182] on h1 "RoadSpine – Tailbone & [MEDICAL_DATA] Relief Cushion" at bounding box center [715, 205] width 213 height 133
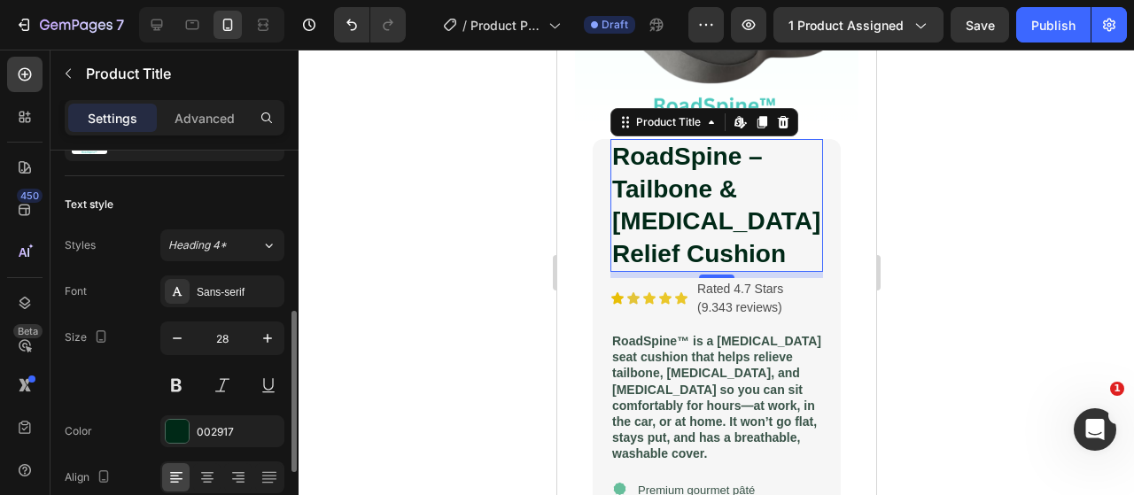
scroll to position [177, 0]
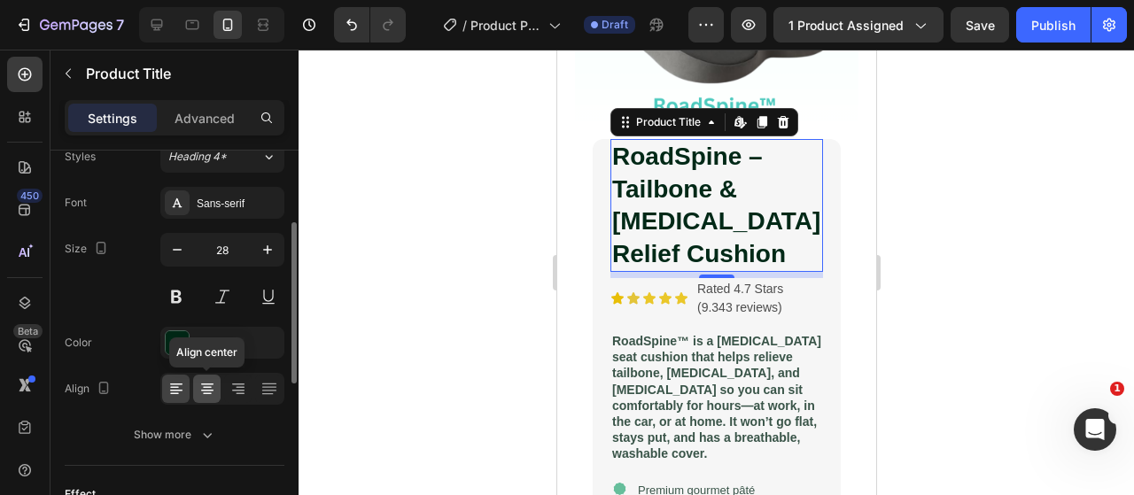
click at [207, 384] on icon at bounding box center [207, 389] width 18 height 18
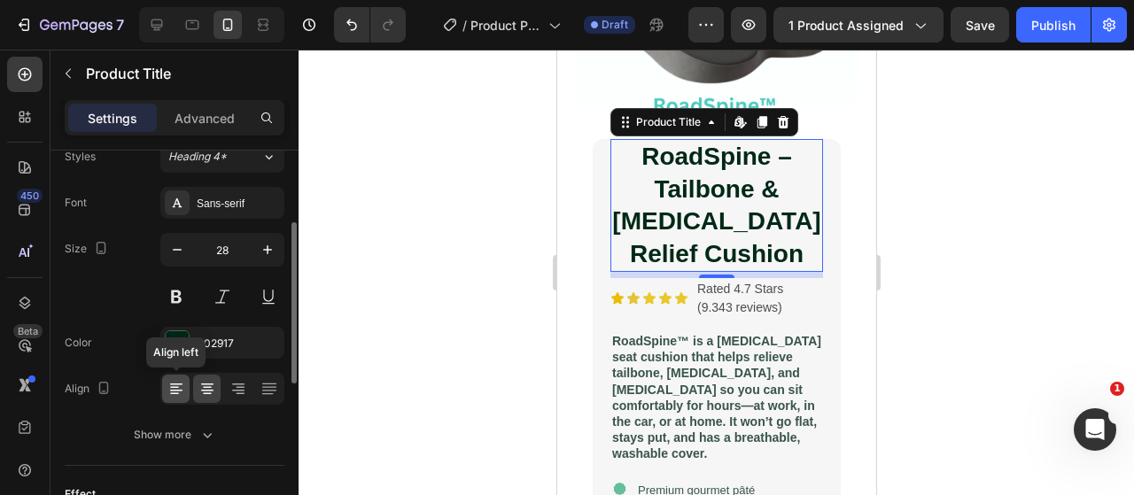
click at [182, 385] on icon at bounding box center [176, 389] width 18 height 18
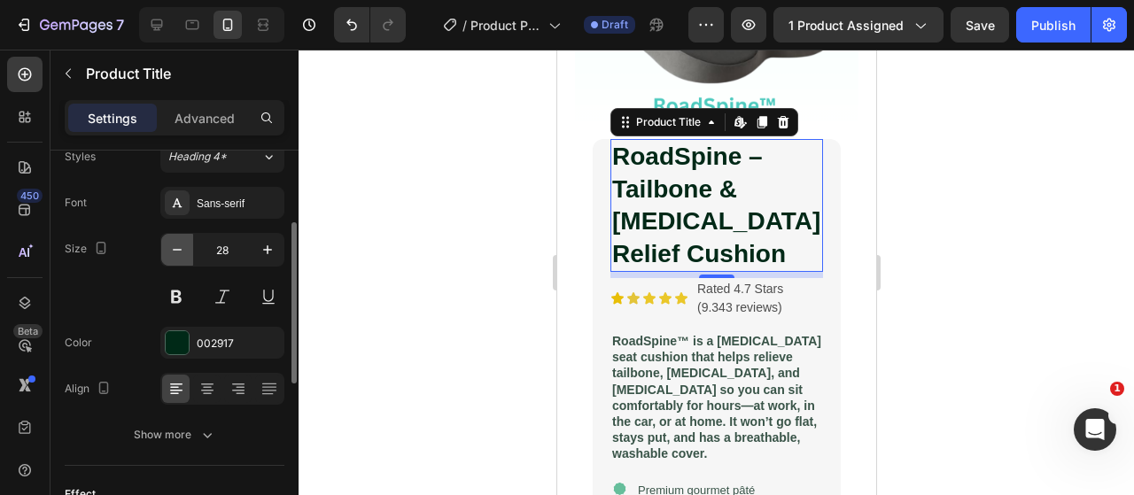
click at [173, 256] on icon "button" at bounding box center [177, 250] width 18 height 18
type input "27"
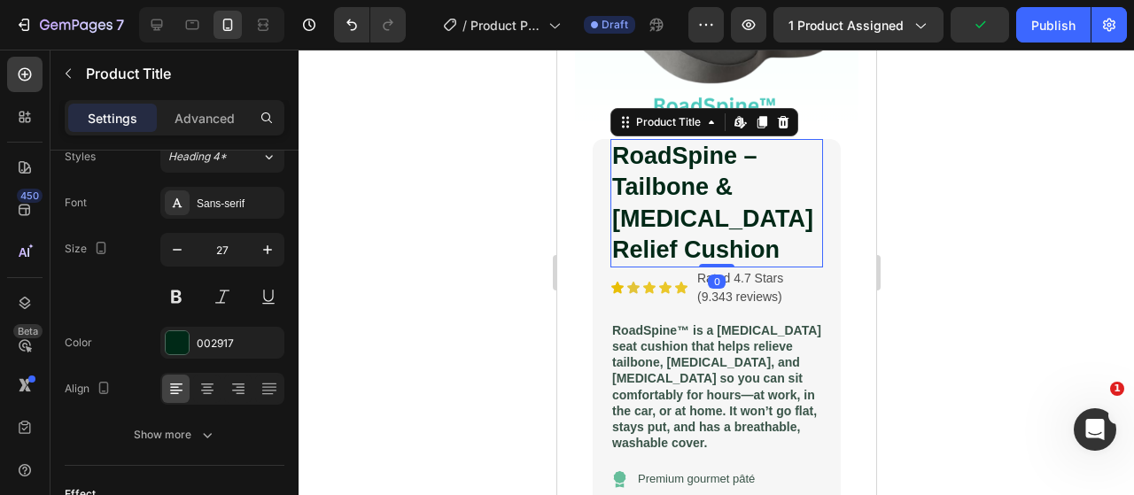
drag, startPoint x: 700, startPoint y: 258, endPoint x: 699, endPoint y: 244, distance: 13.3
click at [699, 244] on div "RoadSpine – Tailbone & Lower Back Pain Relief Cushion Product Title Edit conten…" at bounding box center [715, 203] width 213 height 128
click at [464, 261] on div at bounding box center [715, 272] width 835 height 445
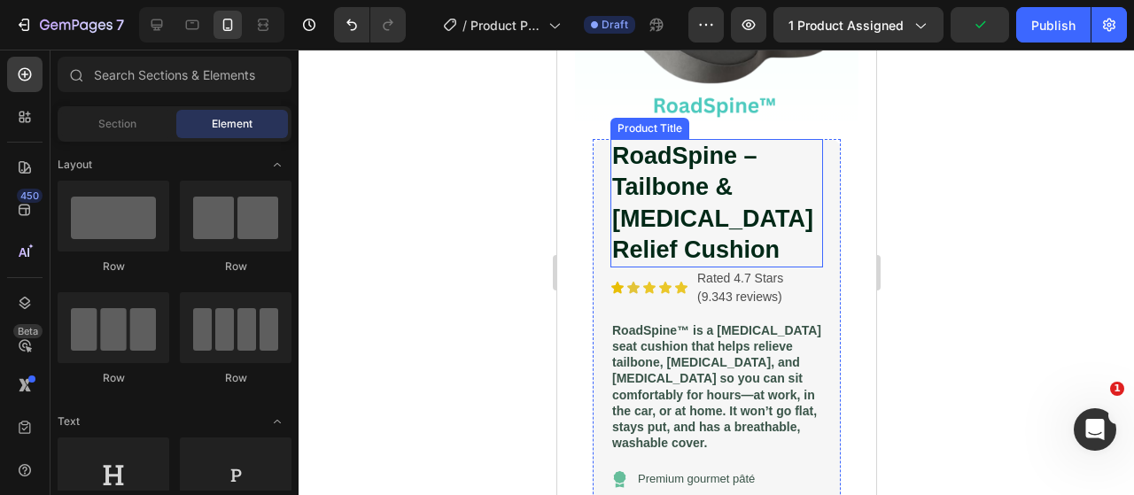
click at [705, 178] on h1 "RoadSpine – Tailbone & [MEDICAL_DATA] Relief Cushion" at bounding box center [715, 203] width 213 height 128
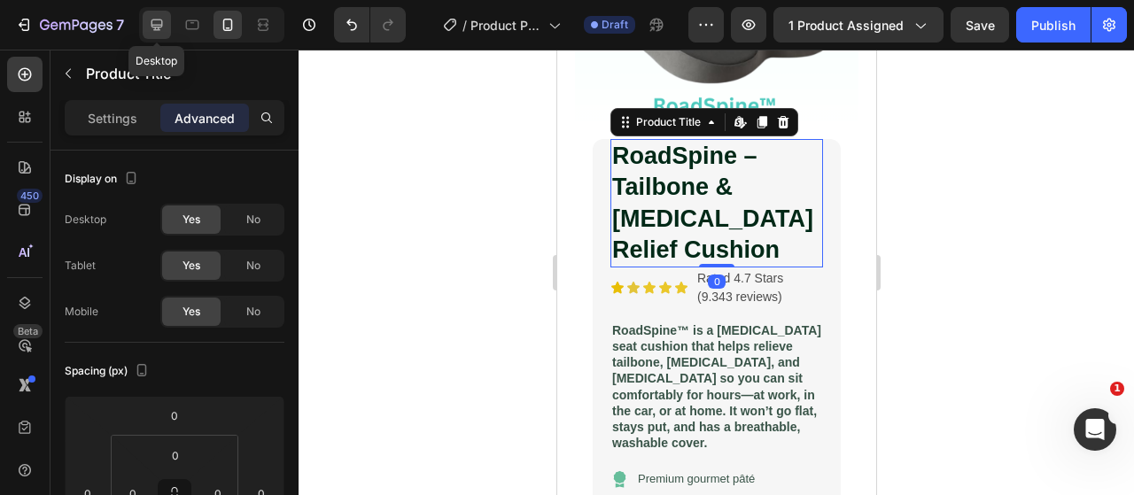
click at [158, 18] on icon at bounding box center [157, 25] width 18 height 18
type input "8"
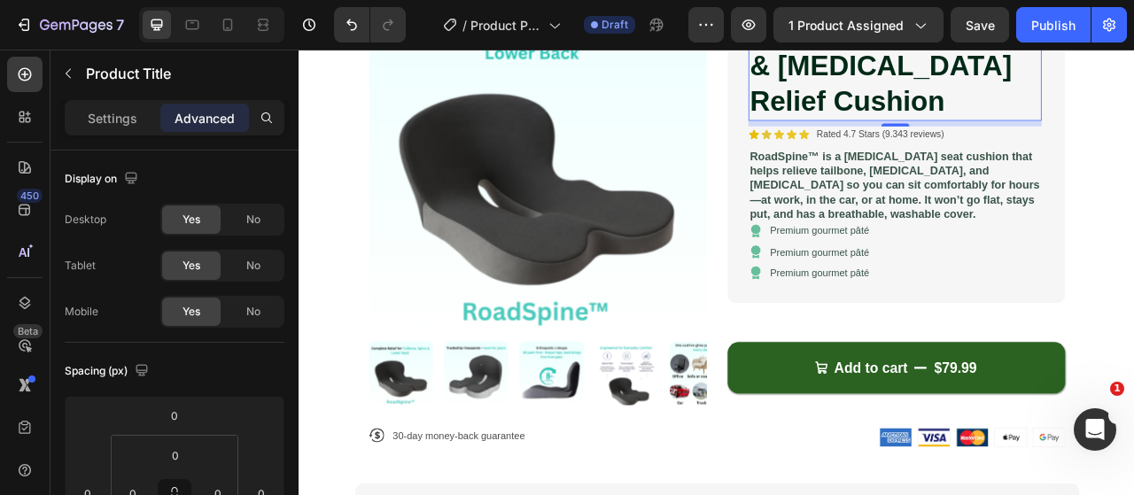
scroll to position [108, 0]
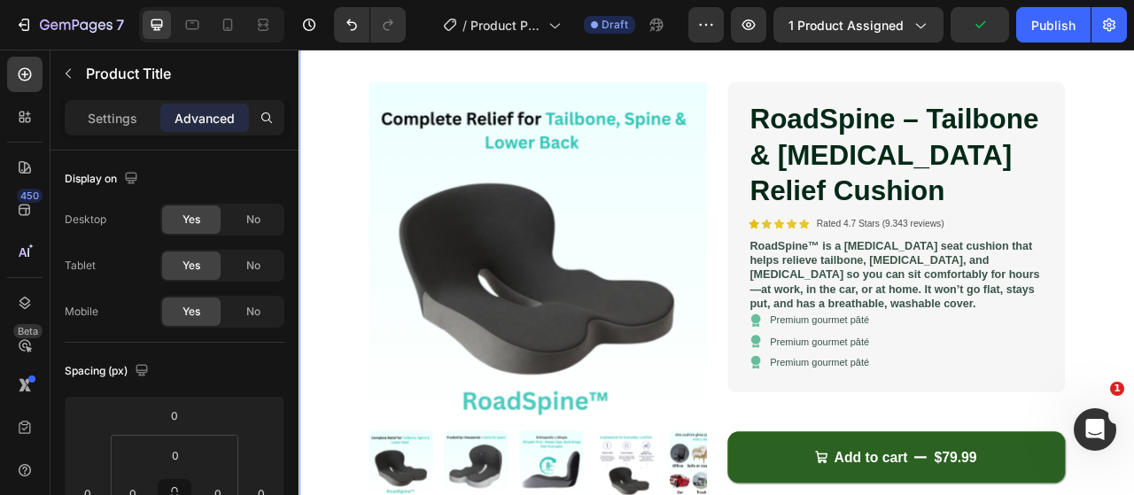
click at [1133, 366] on div "Product Images RoadSpine – Tailbone & Lower Back Pain Relief Cushion Product Ti…" at bounding box center [829, 467] width 1063 height 979
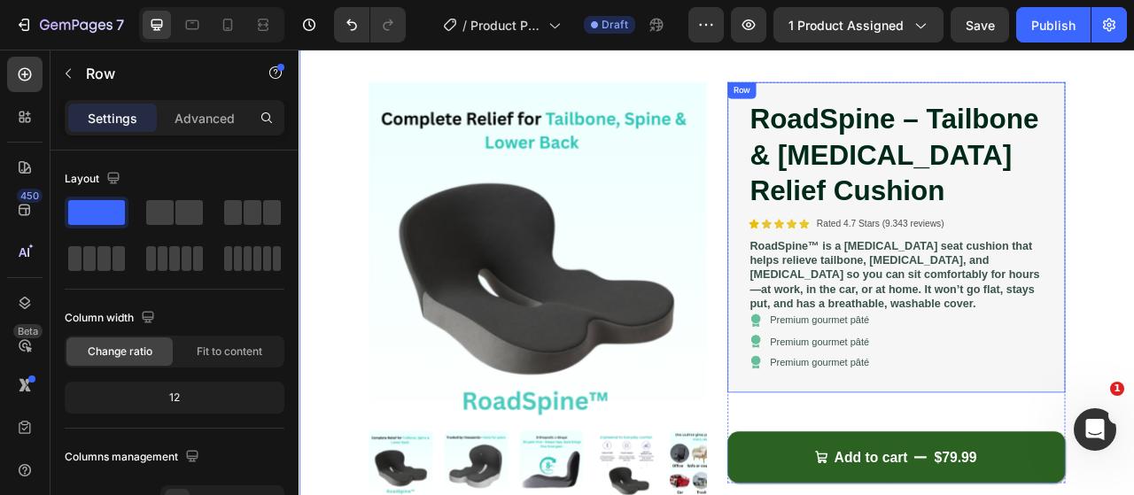
click at [1133, 245] on div "RoadSpine – Tailbone & Lower Back Pain Relief Cushion Product Title Icon Icon I…" at bounding box center [1058, 288] width 430 height 395
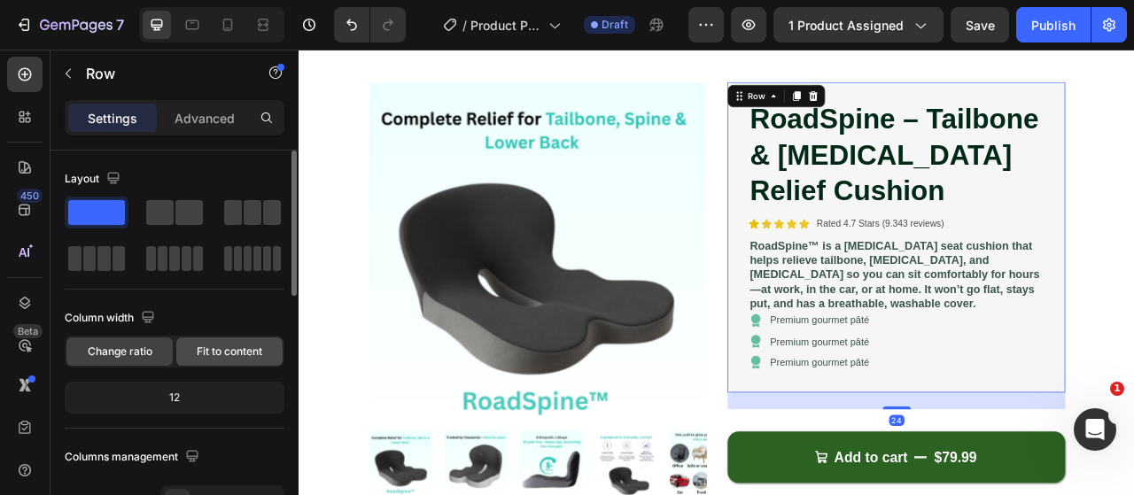
scroll to position [177, 0]
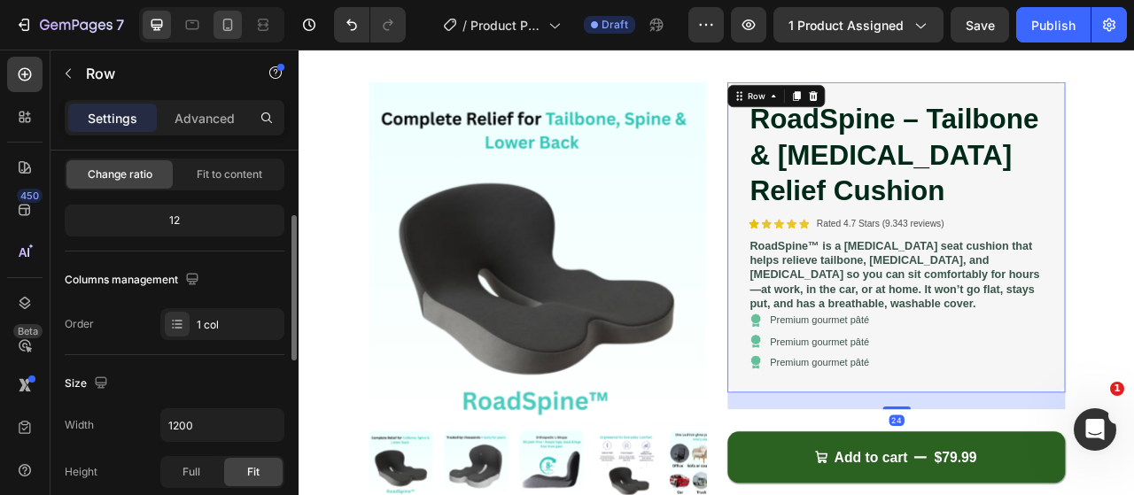
click at [225, 35] on div at bounding box center [227, 25] width 28 height 28
type input "100%"
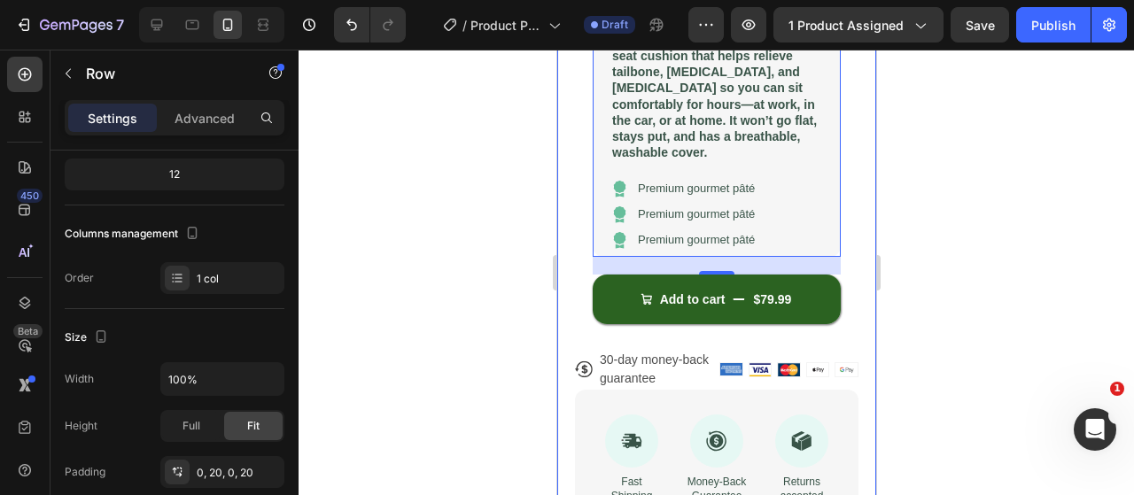
click at [344, 280] on div at bounding box center [715, 272] width 835 height 445
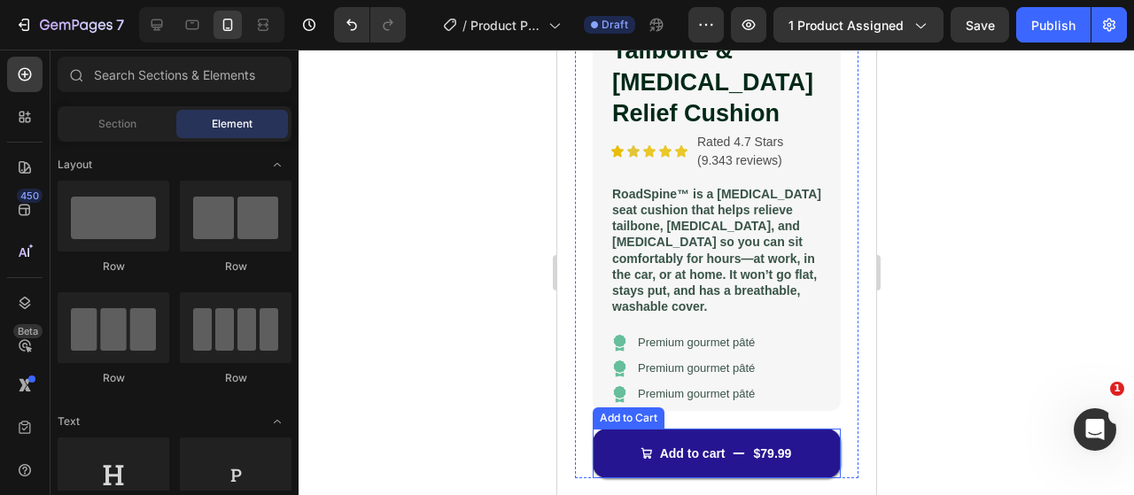
scroll to position [290, 0]
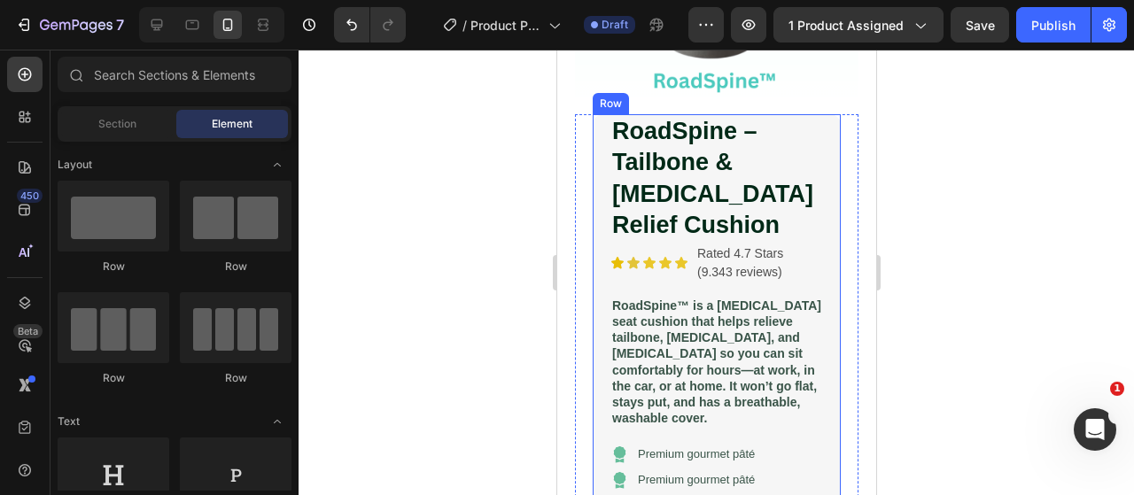
click at [817, 319] on div "RoadSpine – Tailbone & Lower Back Pain Relief Cushion Product Title Icon Icon I…" at bounding box center [716, 318] width 248 height 408
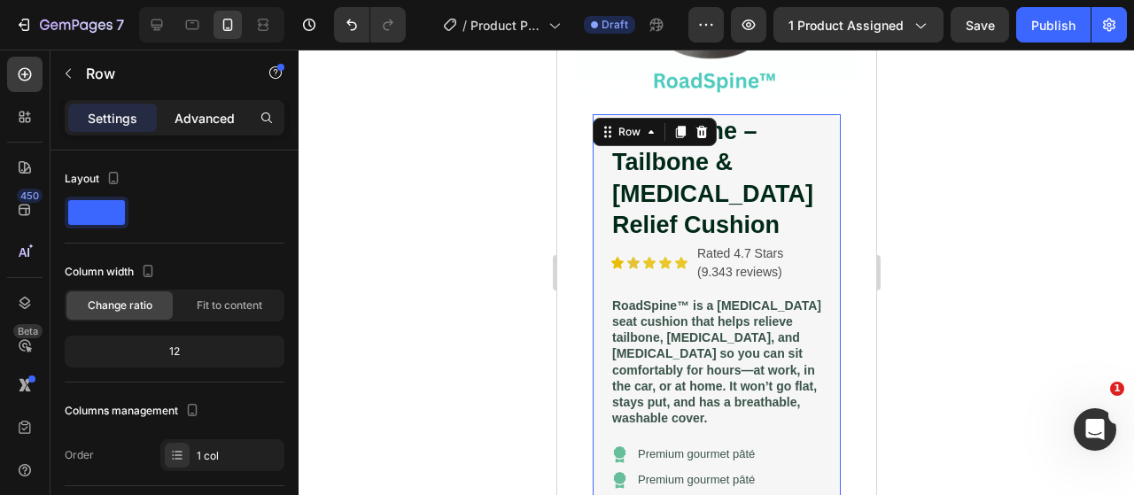
click at [201, 116] on p "Advanced" at bounding box center [204, 118] width 60 height 19
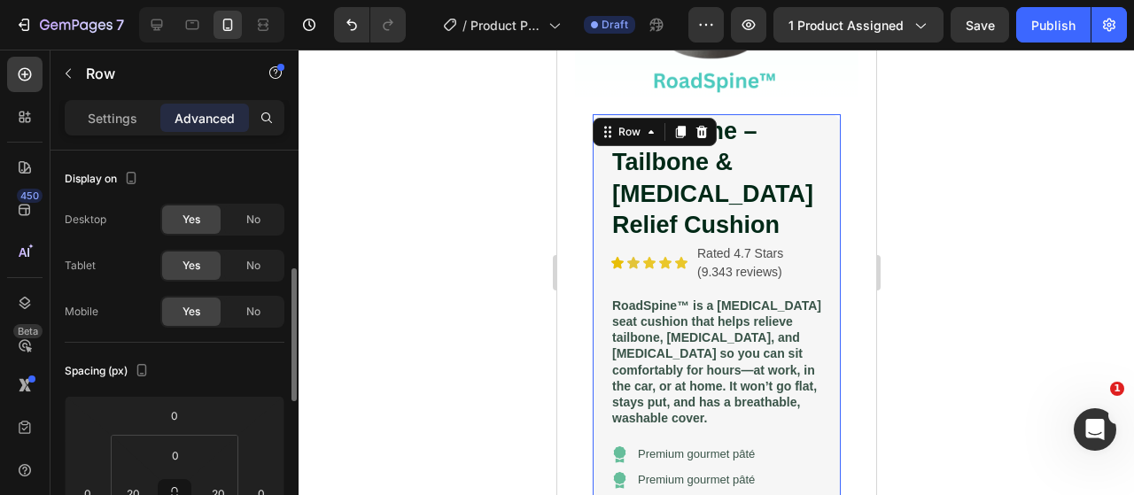
scroll to position [177, 0]
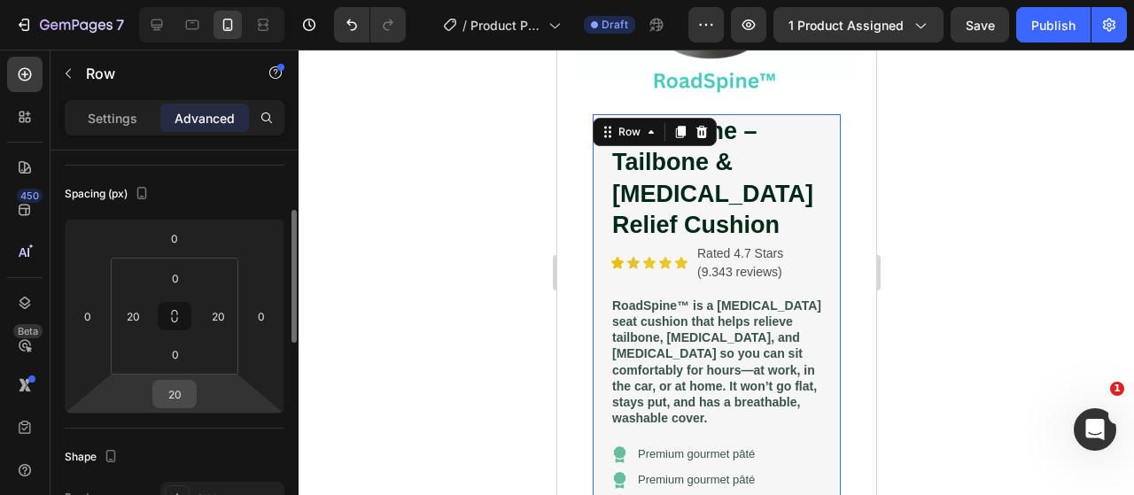
click at [165, 386] on input "20" at bounding box center [174, 394] width 35 height 27
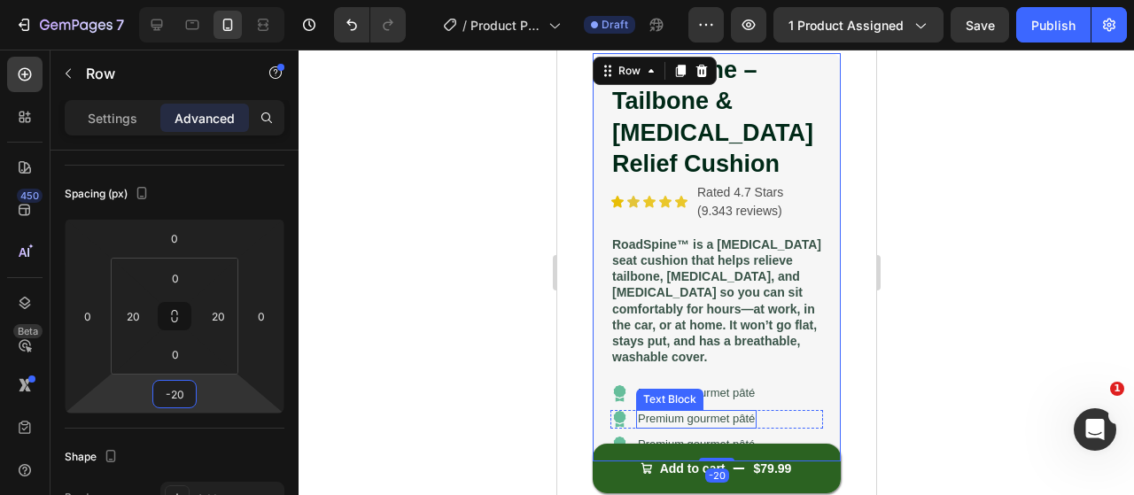
scroll to position [379, 0]
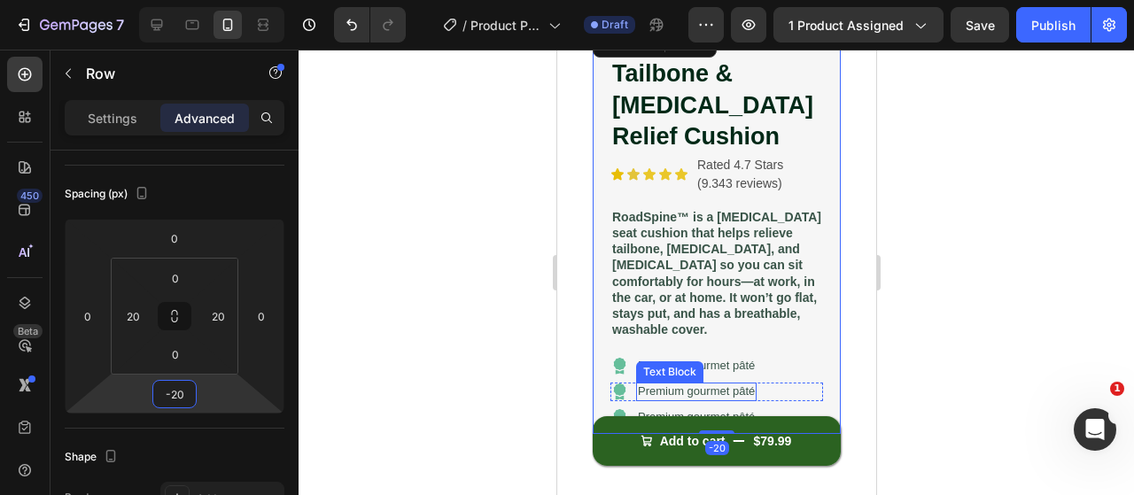
type input "-2"
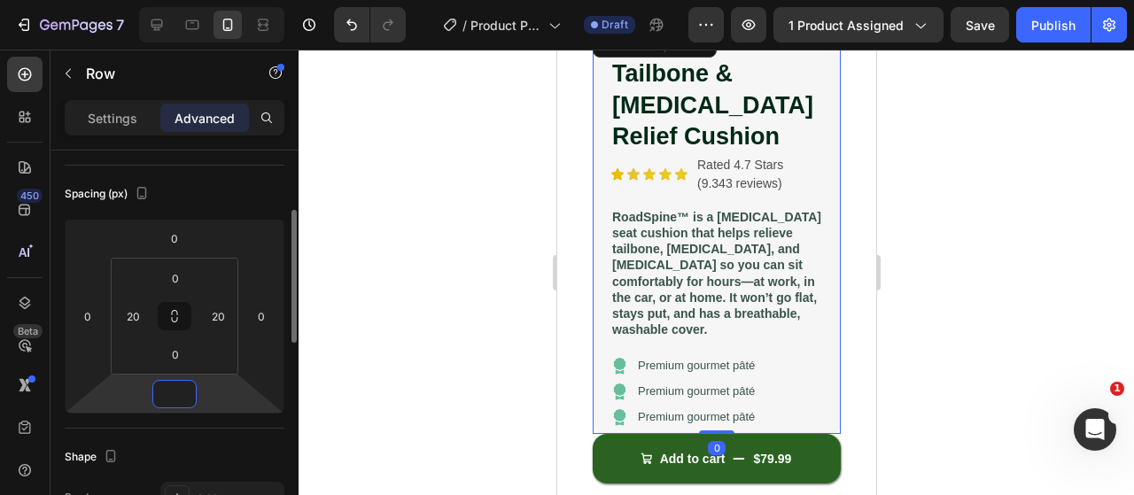
scroll to position [354, 0]
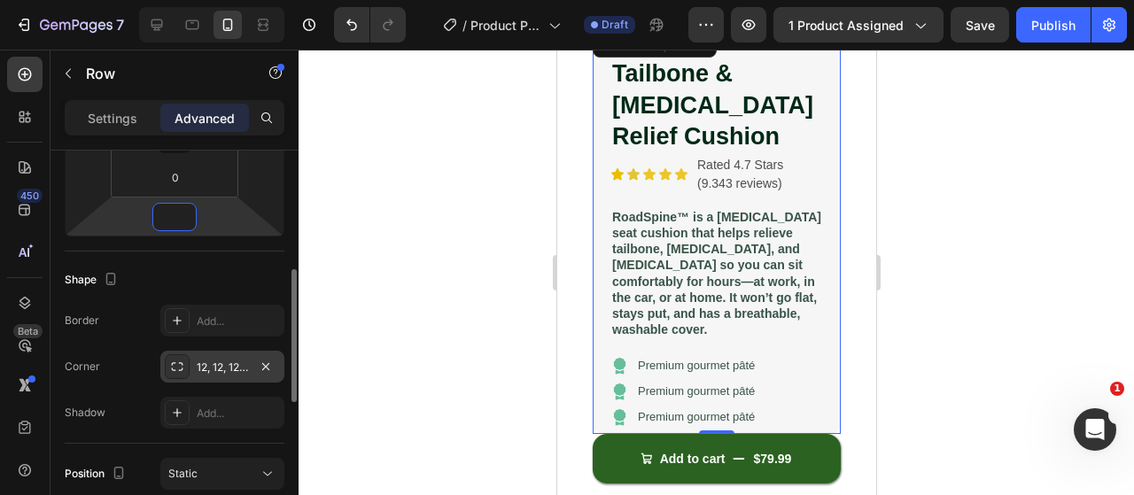
type input "0"
click at [207, 360] on div "12, 12, 12, 12" at bounding box center [222, 368] width 51 height 16
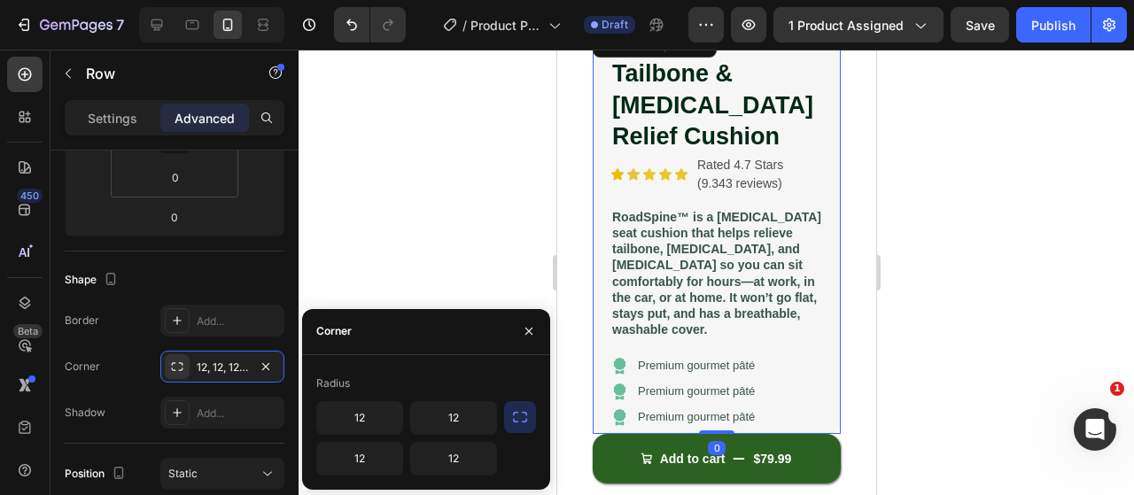
click at [525, 414] on icon "button" at bounding box center [520, 417] width 18 height 18
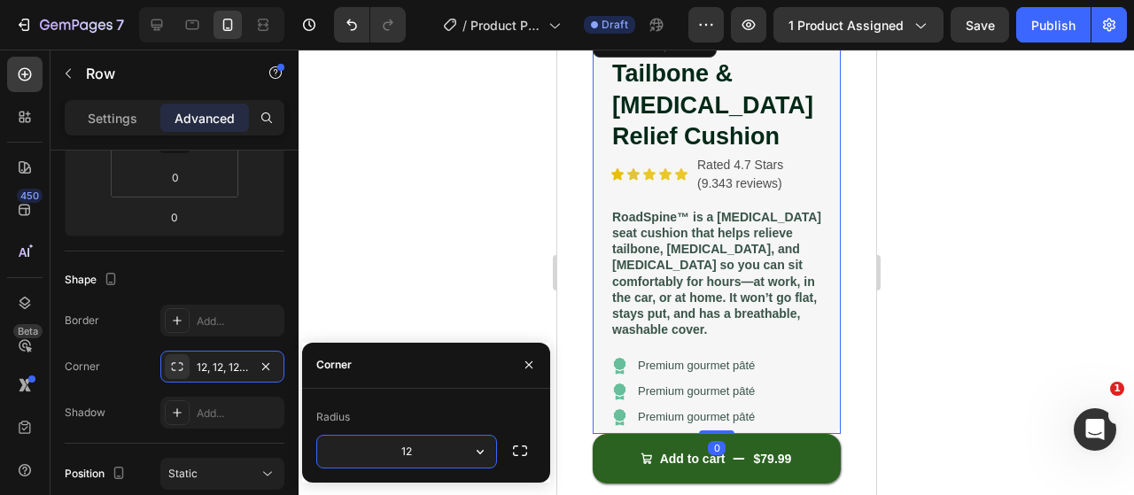
click at [433, 464] on input "12" at bounding box center [406, 452] width 179 height 32
type input "10"
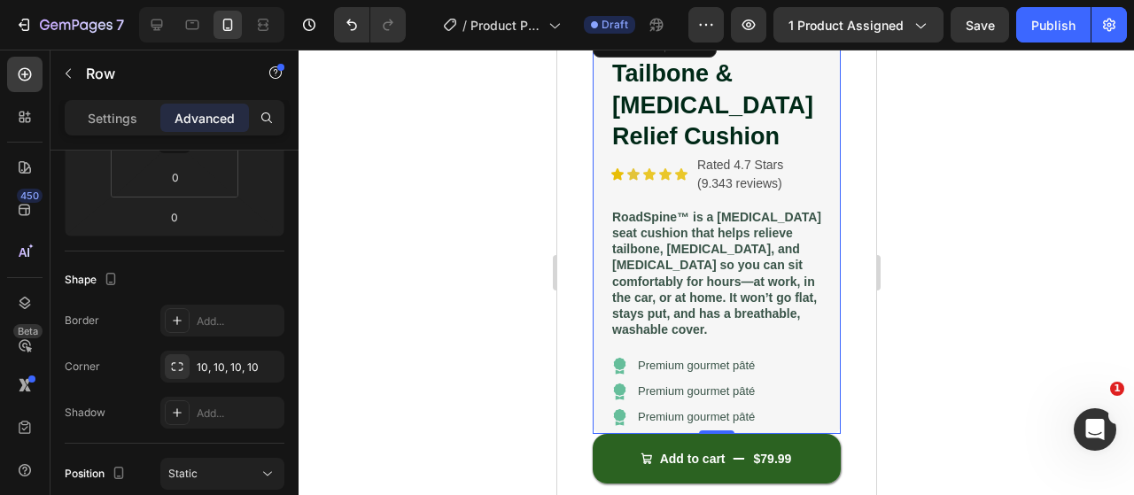
click at [490, 251] on div at bounding box center [715, 272] width 835 height 445
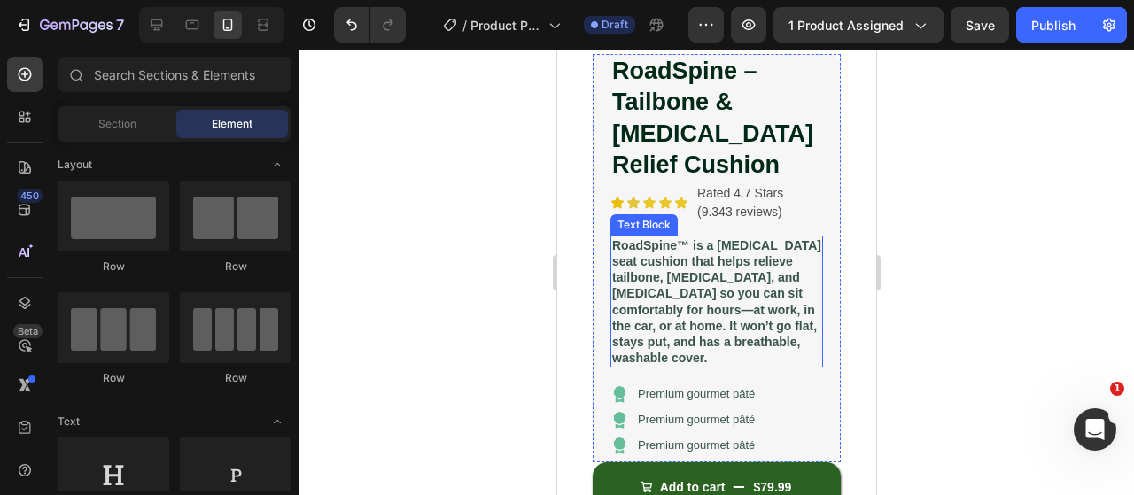
scroll to position [379, 0]
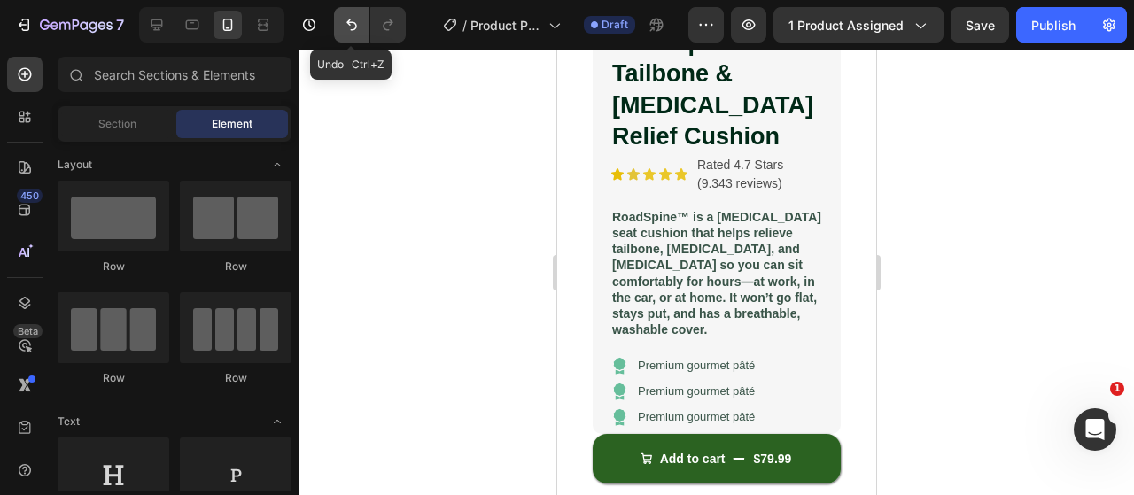
click at [346, 32] on icon "Undo/Redo" at bounding box center [352, 25] width 18 height 18
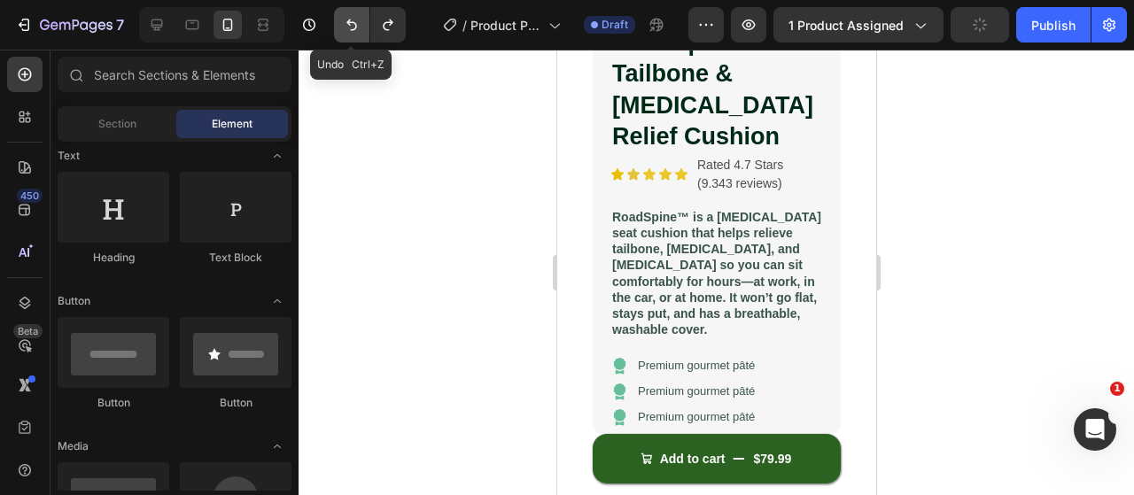
click at [351, 25] on icon "Undo/Redo" at bounding box center [352, 25] width 18 height 18
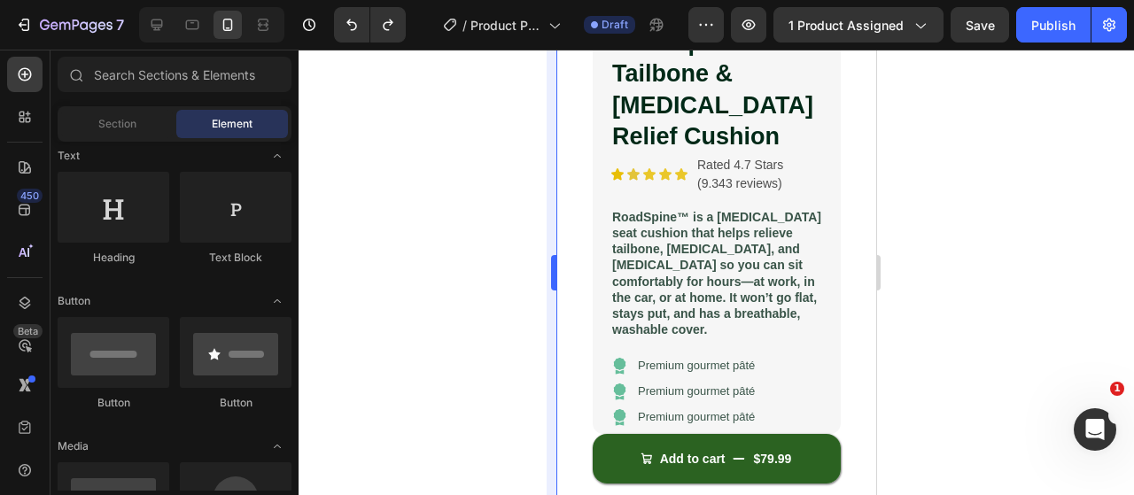
scroll to position [89, 0]
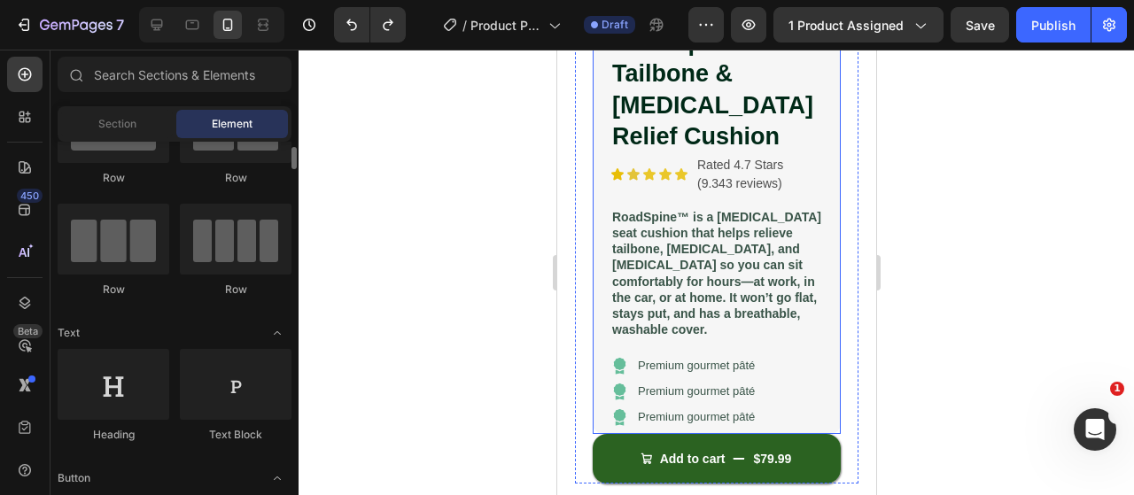
click at [602, 334] on div "RoadSpine – Tailbone & Lower Back Pain Relief Cushion Product Title Icon Icon I…" at bounding box center [716, 230] width 248 height 408
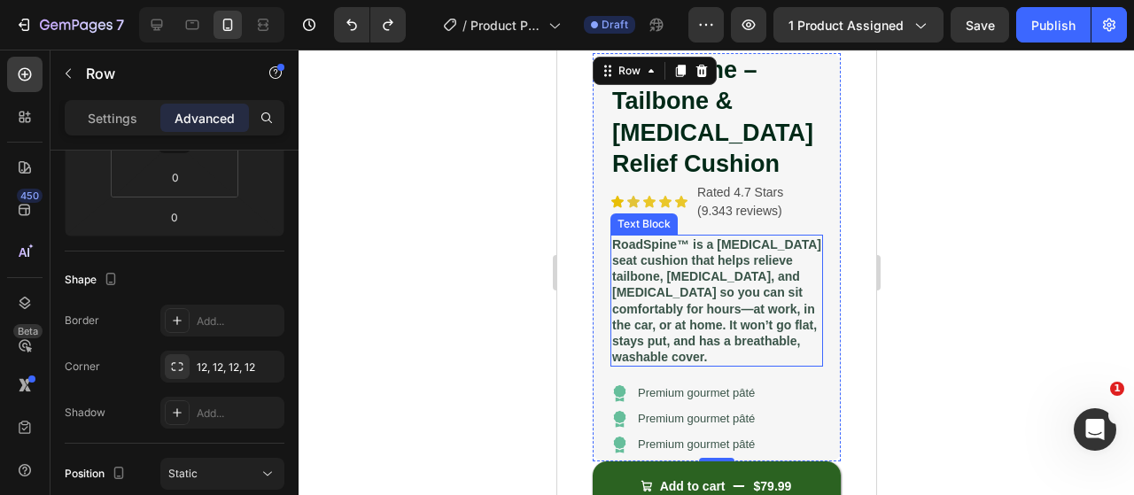
scroll to position [379, 0]
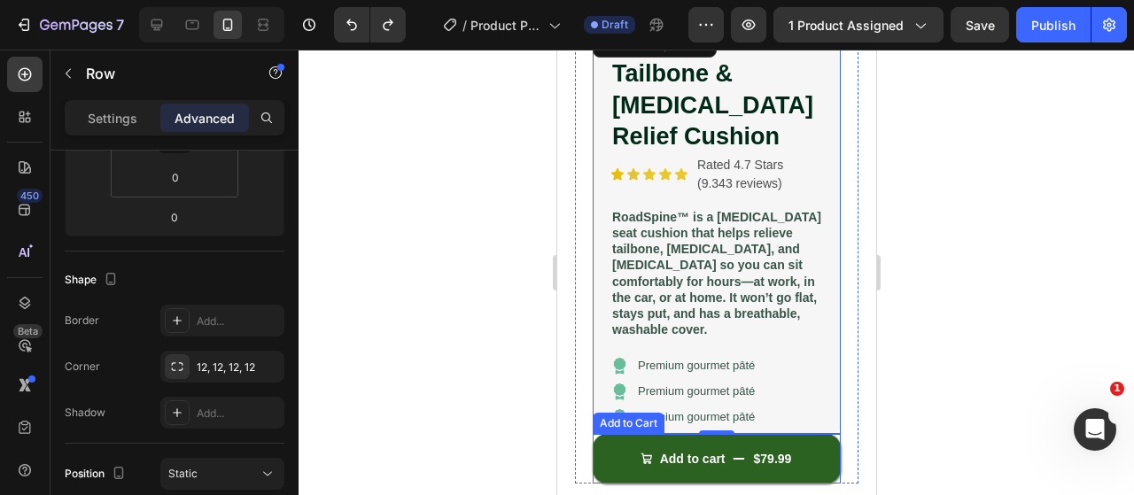
click at [602, 437] on button "Add to cart $79.99" at bounding box center [716, 459] width 248 height 50
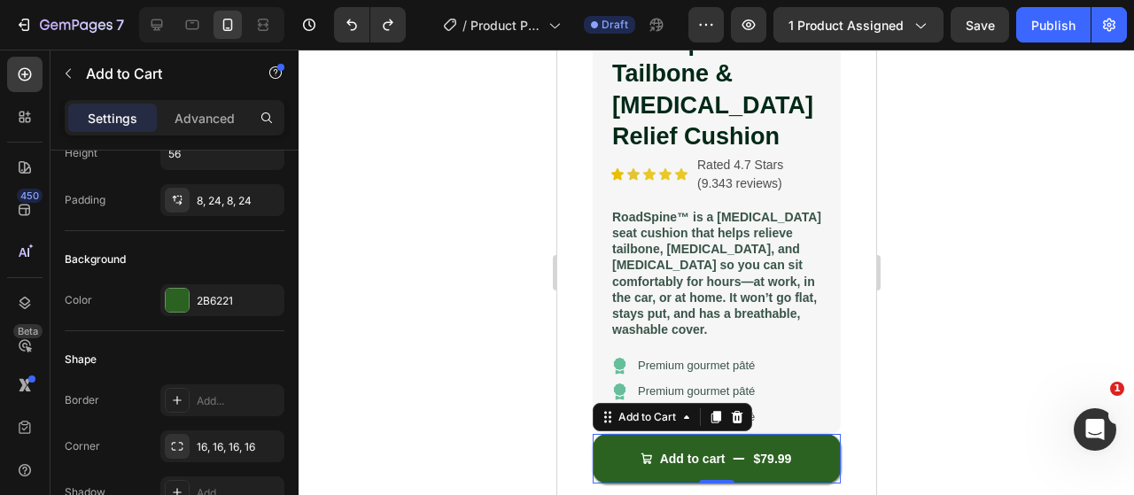
scroll to position [0, 0]
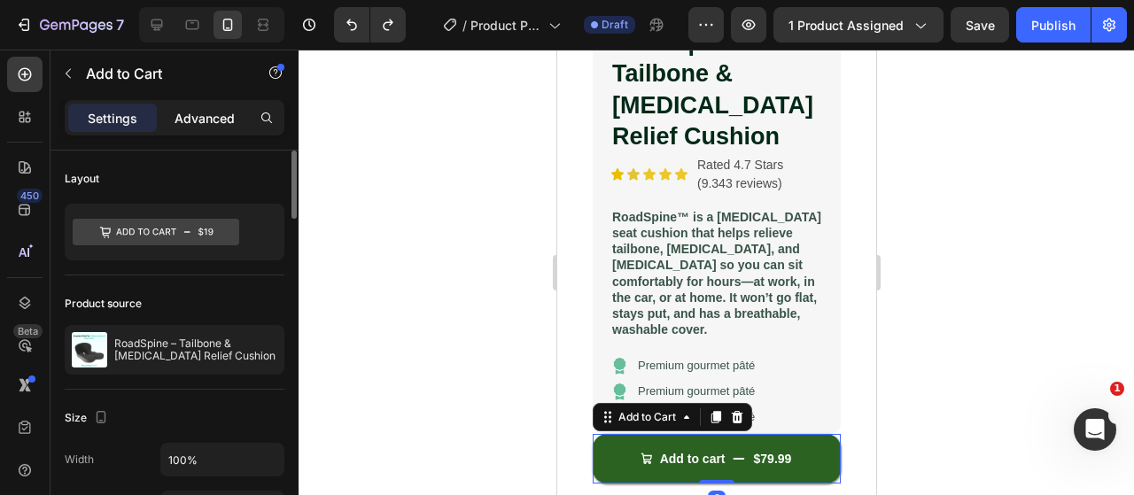
click at [205, 121] on p "Advanced" at bounding box center [204, 118] width 60 height 19
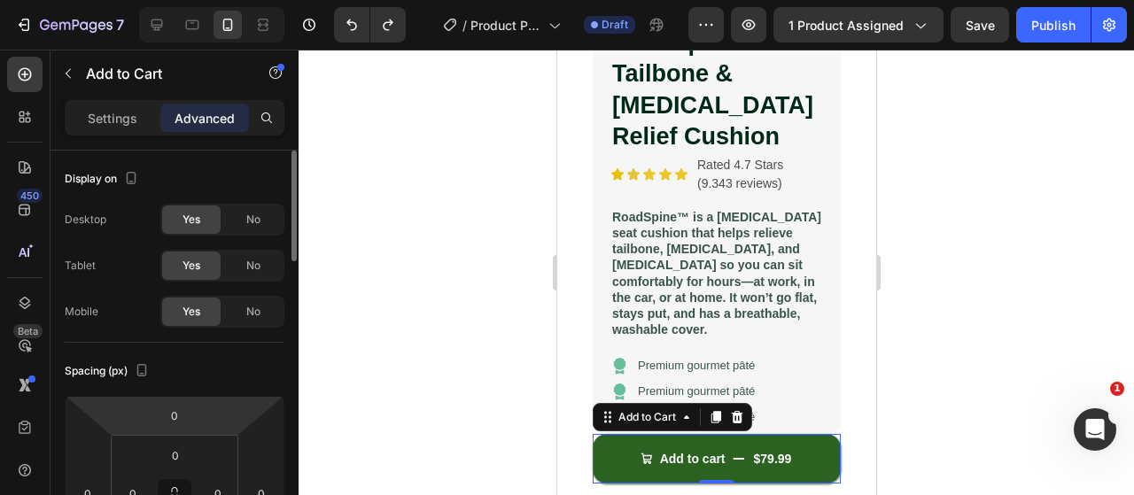
scroll to position [177, 0]
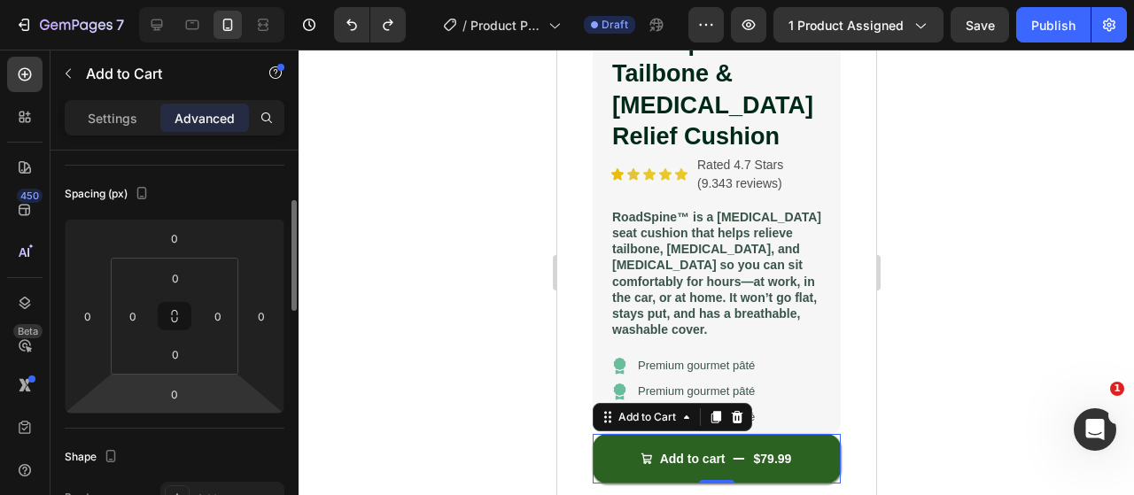
click at [183, 0] on html "7 Version history / Product Page - Aug 27, 09:17:55 Draft Preview 1 product ass…" at bounding box center [567, 0] width 1134 height 0
click at [179, 391] on input "0" at bounding box center [174, 394] width 35 height 27
type input "-2"
type input "-1"
type input "-20"
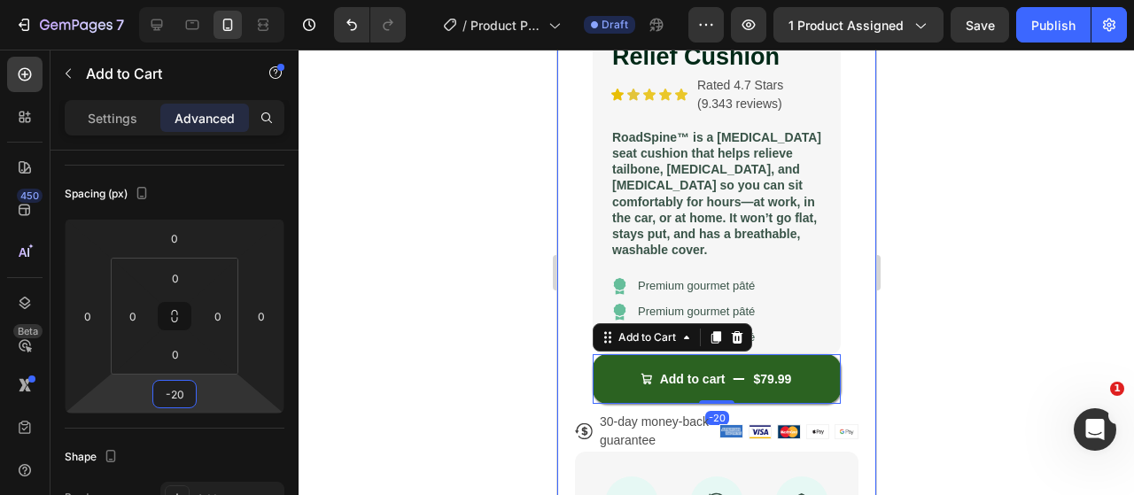
scroll to position [459, 0]
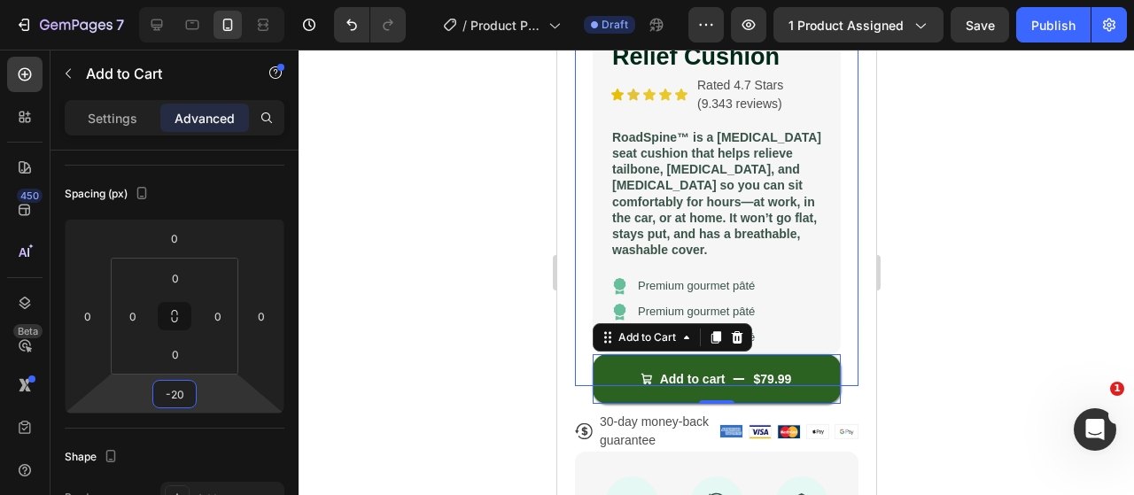
click at [495, 379] on div at bounding box center [715, 272] width 835 height 445
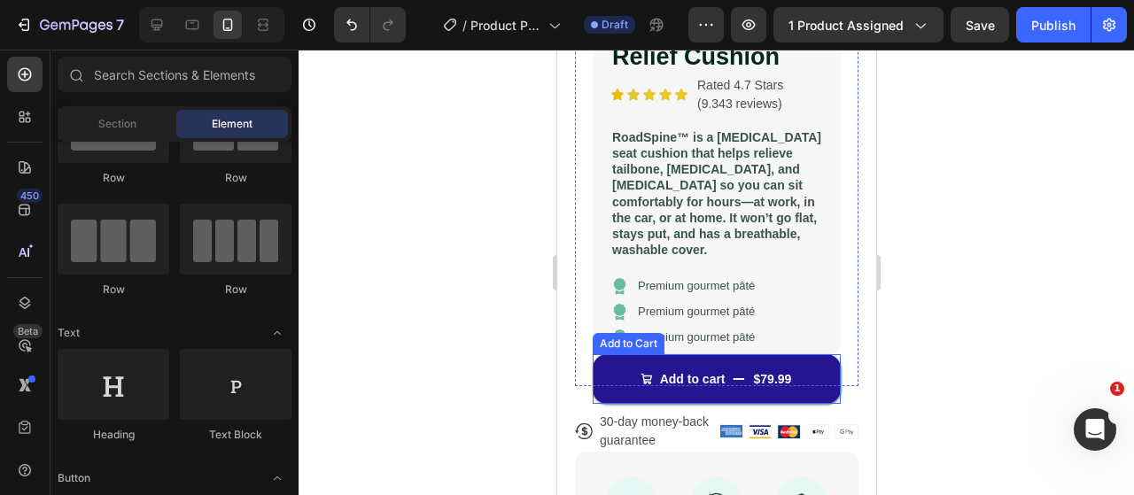
click at [623, 375] on button "Add to cart $79.99" at bounding box center [716, 379] width 248 height 50
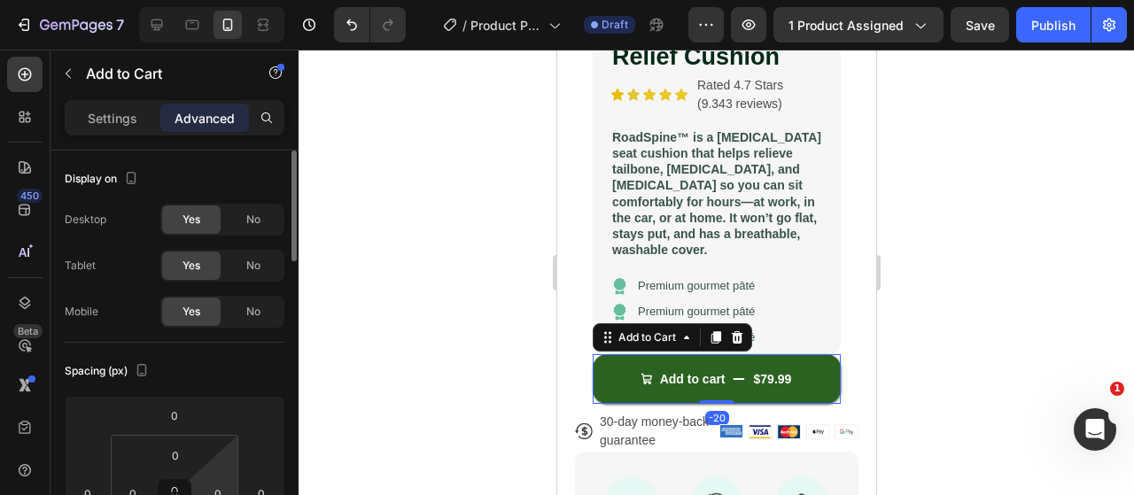
scroll to position [89, 0]
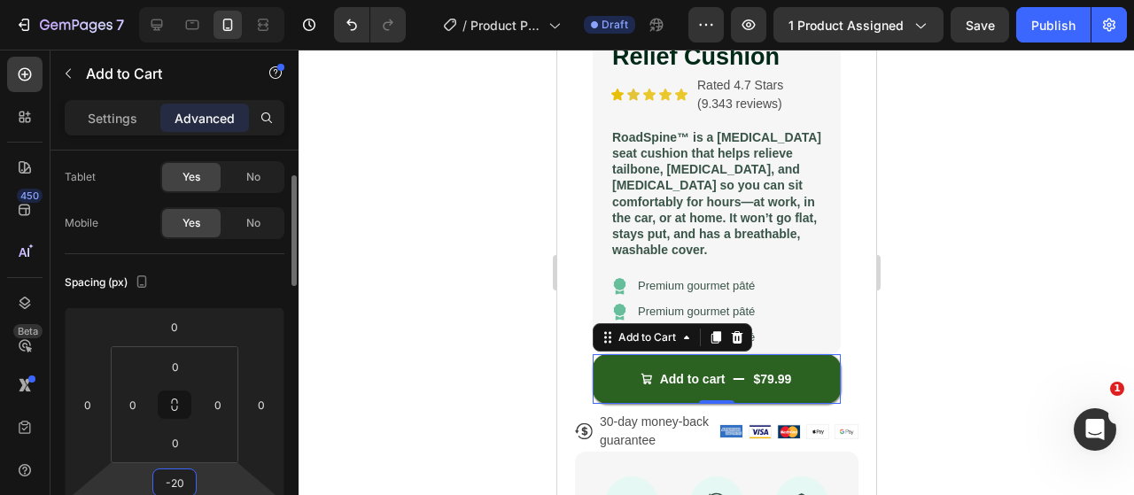
click at [172, 481] on input "-20" at bounding box center [174, 482] width 35 height 27
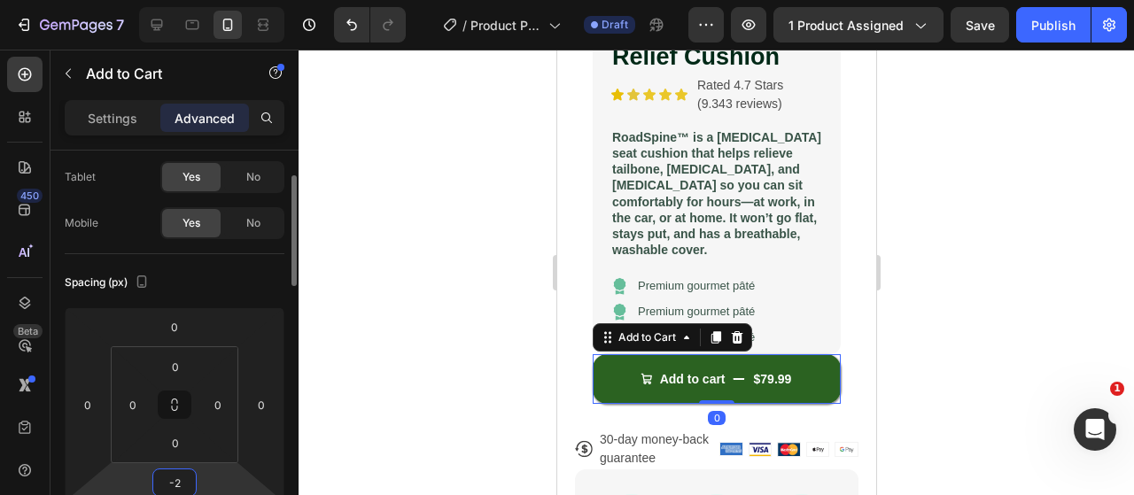
type input "-20"
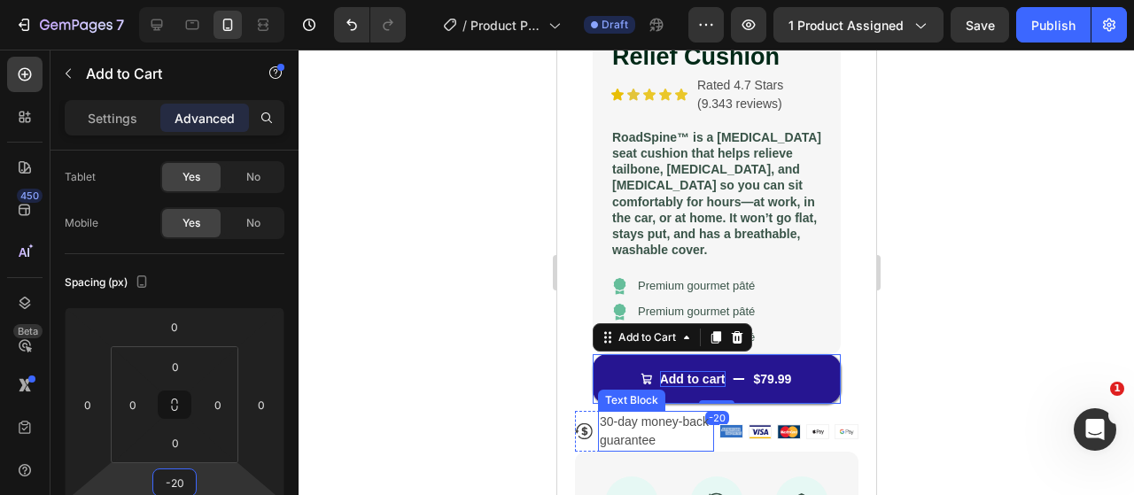
click at [659, 371] on div "Add to cart" at bounding box center [692, 379] width 66 height 16
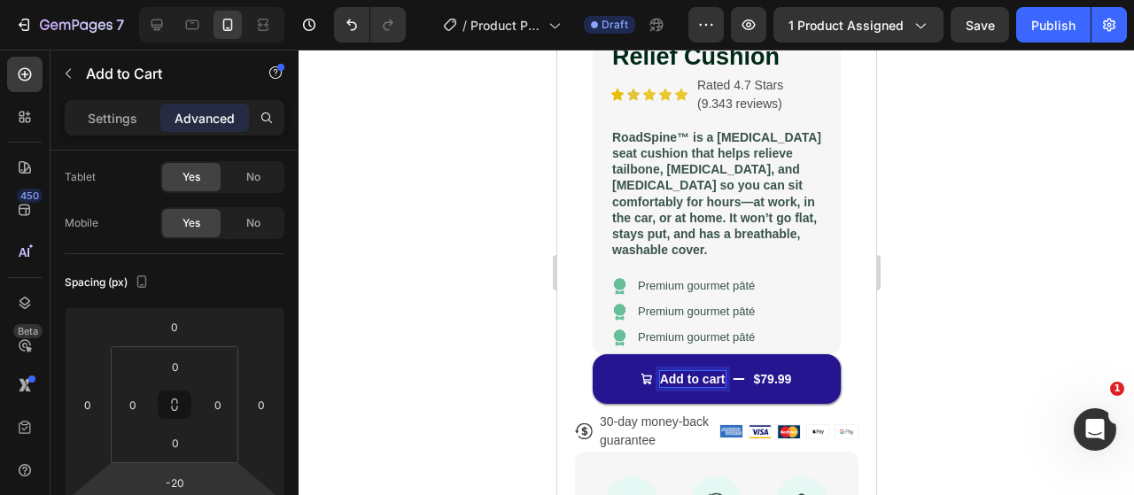
click at [625, 354] on button "Add to cart $79.99" at bounding box center [716, 379] width 248 height 50
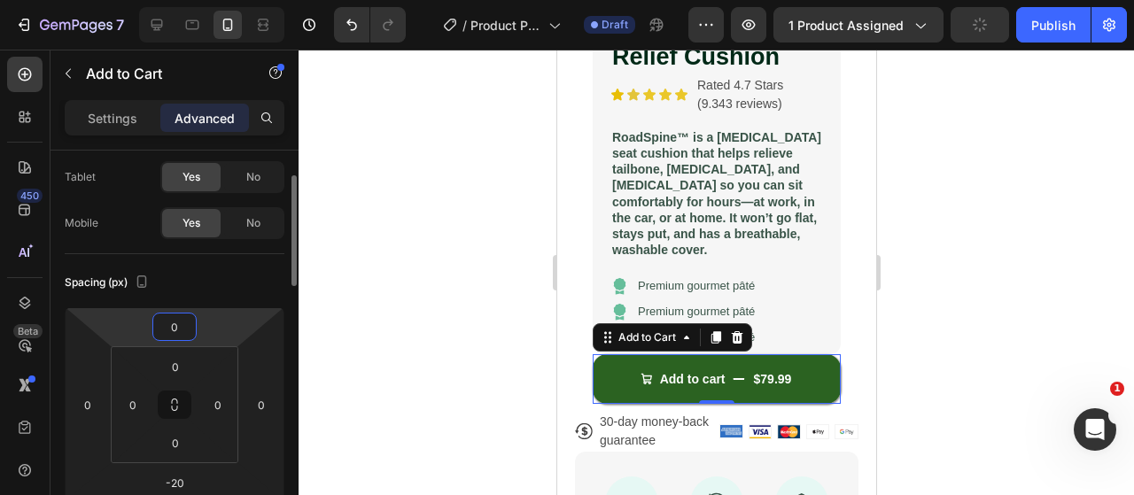
click at [174, 327] on input "0" at bounding box center [174, 327] width 35 height 27
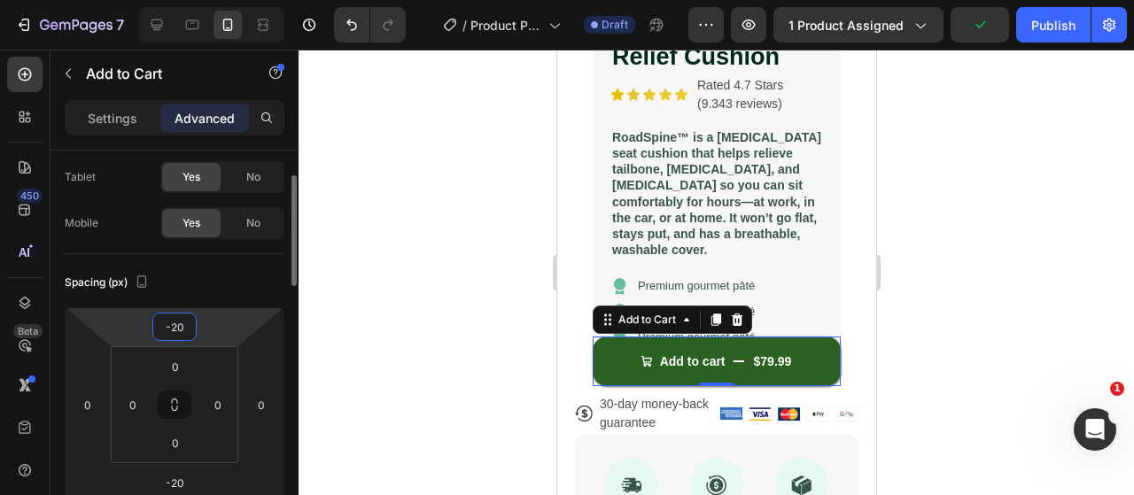
type input "-2"
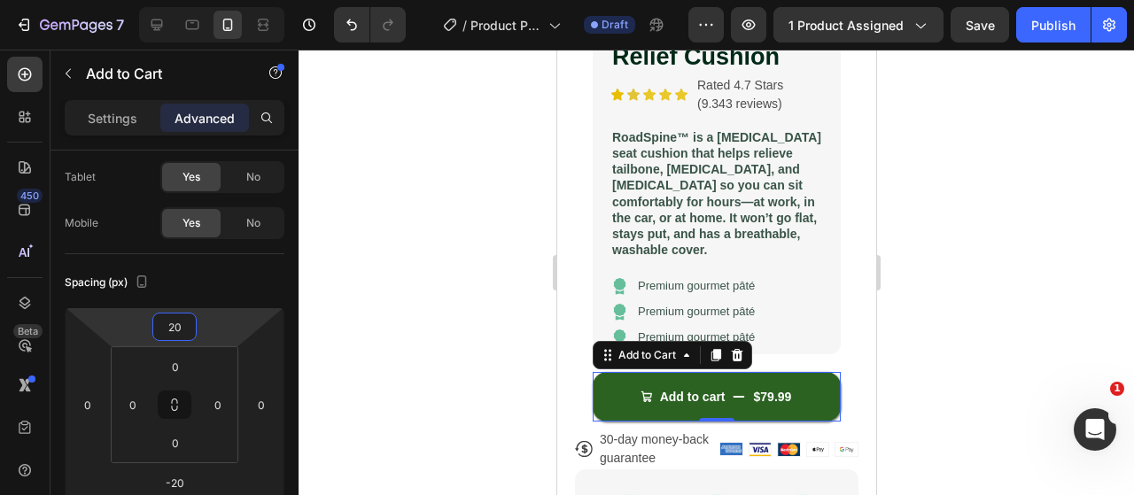
type input "20"
click at [471, 290] on div at bounding box center [715, 272] width 835 height 445
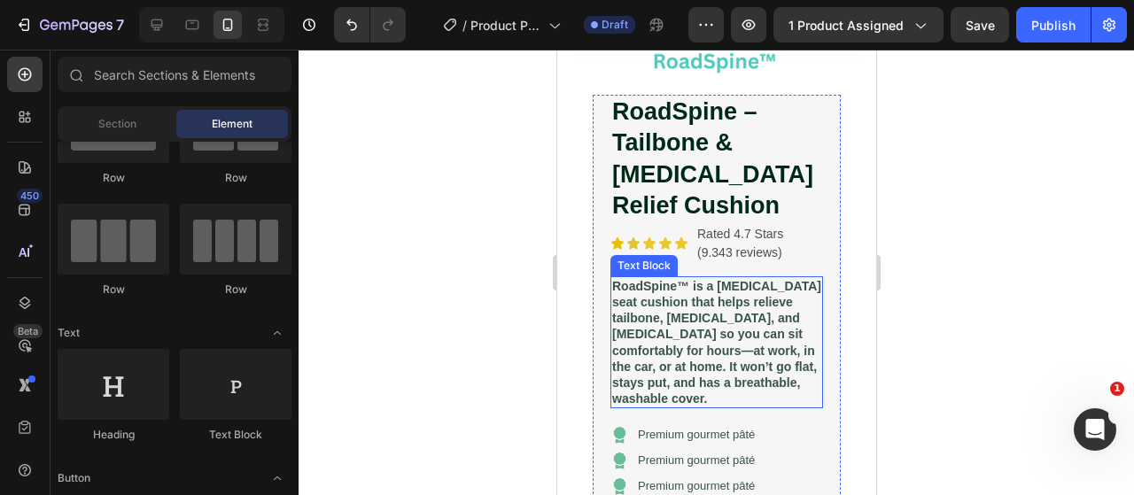
scroll to position [282, 0]
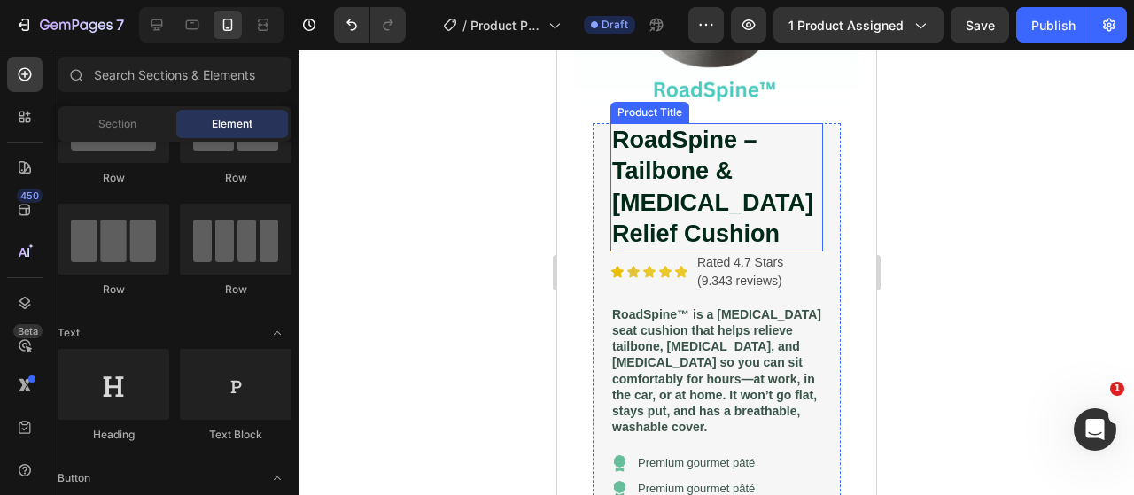
click at [728, 152] on h1 "RoadSpine – Tailbone & Lower Back Pain Relief Cushion" at bounding box center [715, 187] width 213 height 128
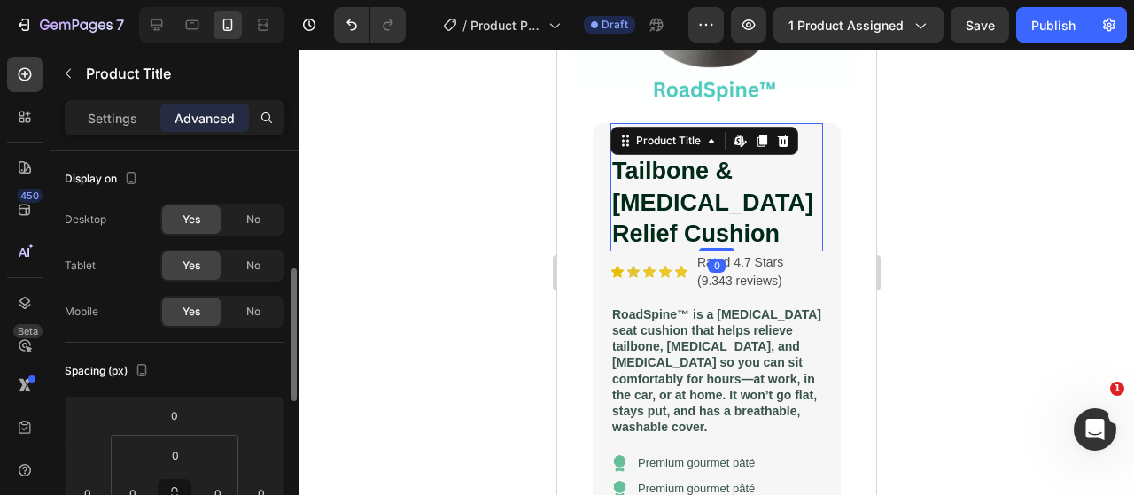
scroll to position [89, 0]
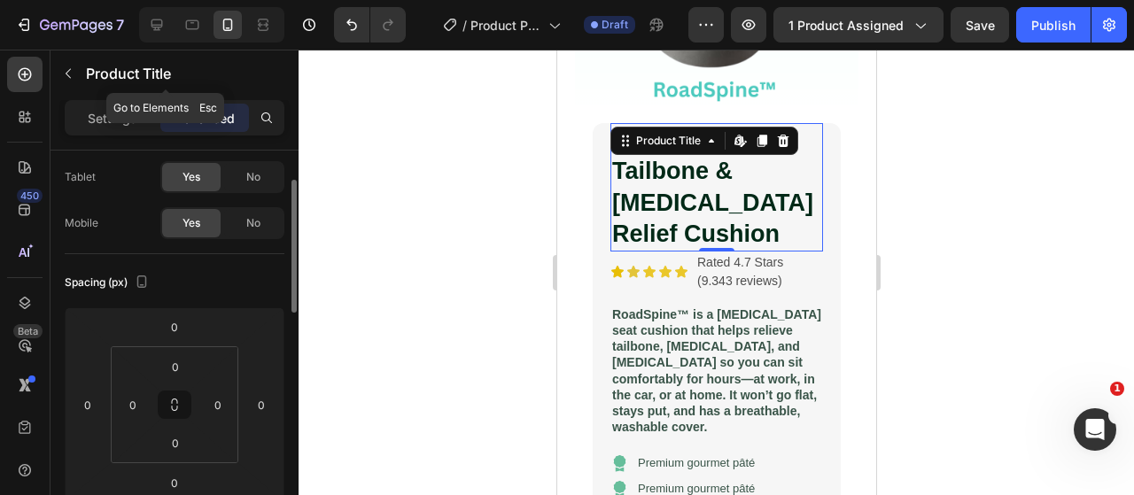
click at [115, 98] on div "Product Title" at bounding box center [165, 75] width 230 height 50
click at [80, 114] on div "Settings" at bounding box center [112, 118] width 89 height 28
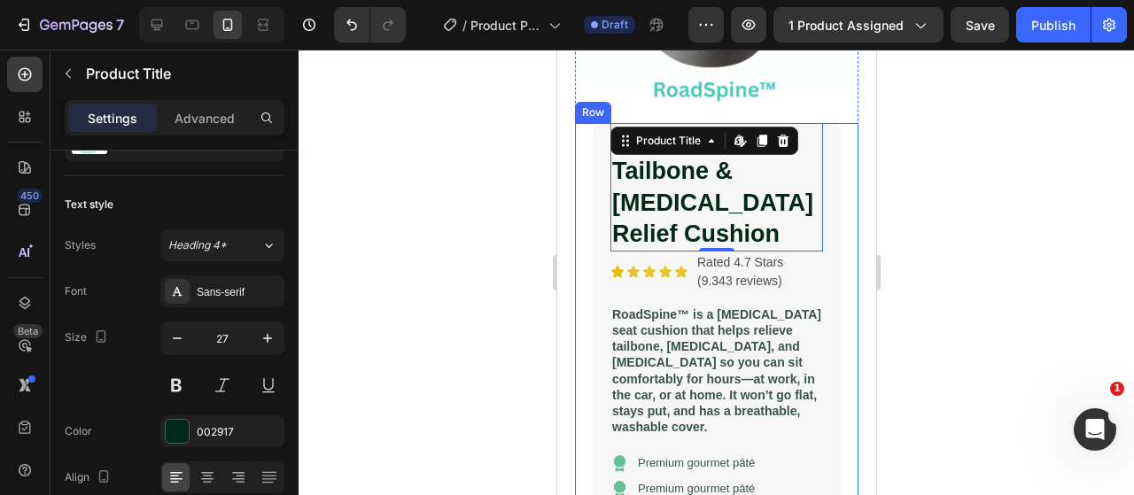
click at [538, 247] on div at bounding box center [715, 272] width 835 height 445
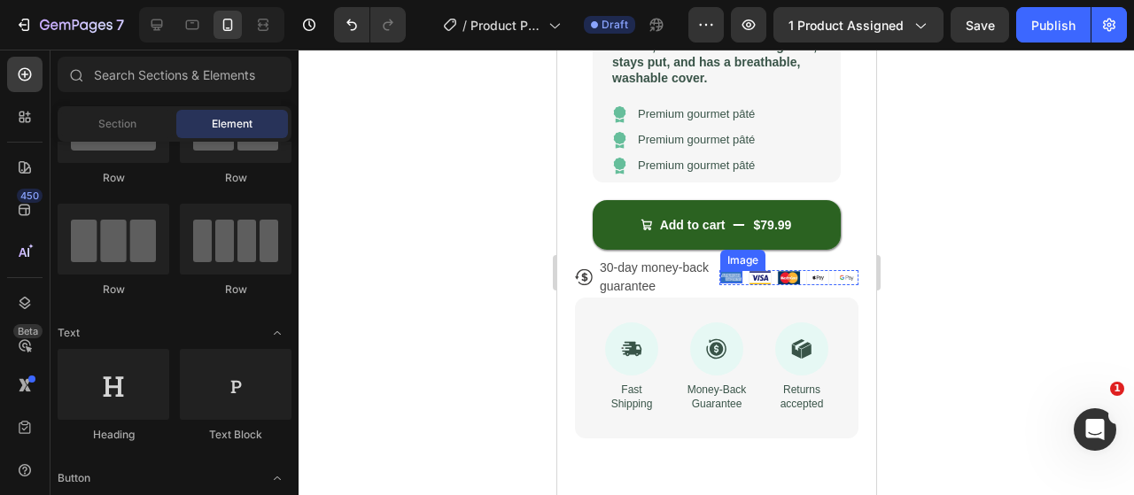
scroll to position [636, 0]
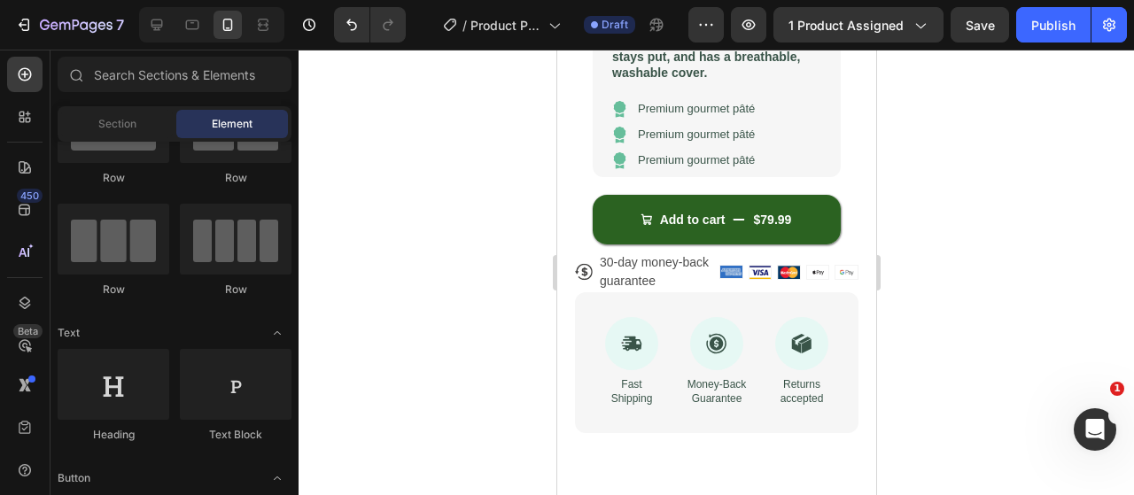
click at [136, 31] on div at bounding box center [208, 24] width 152 height 35
click at [145, 26] on div at bounding box center [157, 25] width 28 height 28
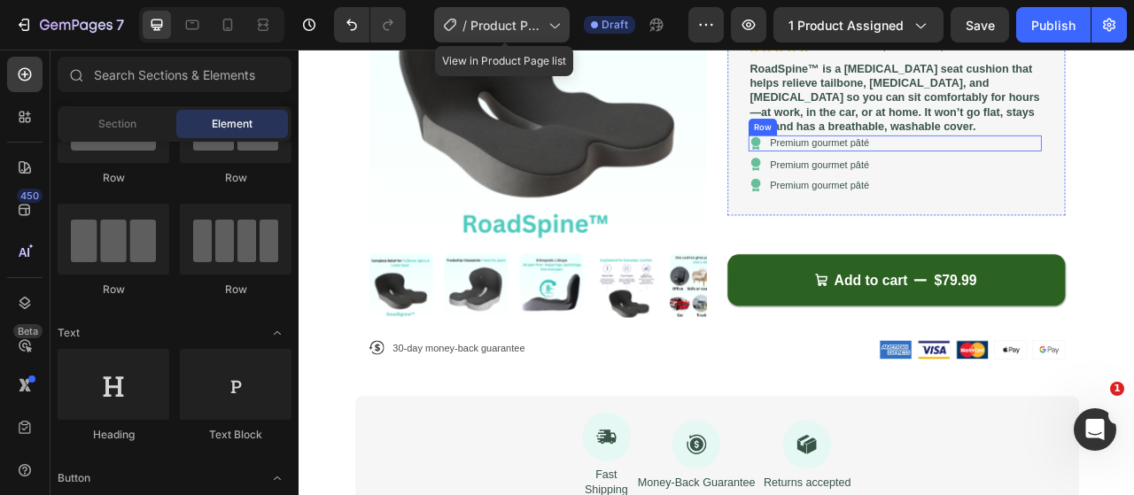
scroll to position [277, 0]
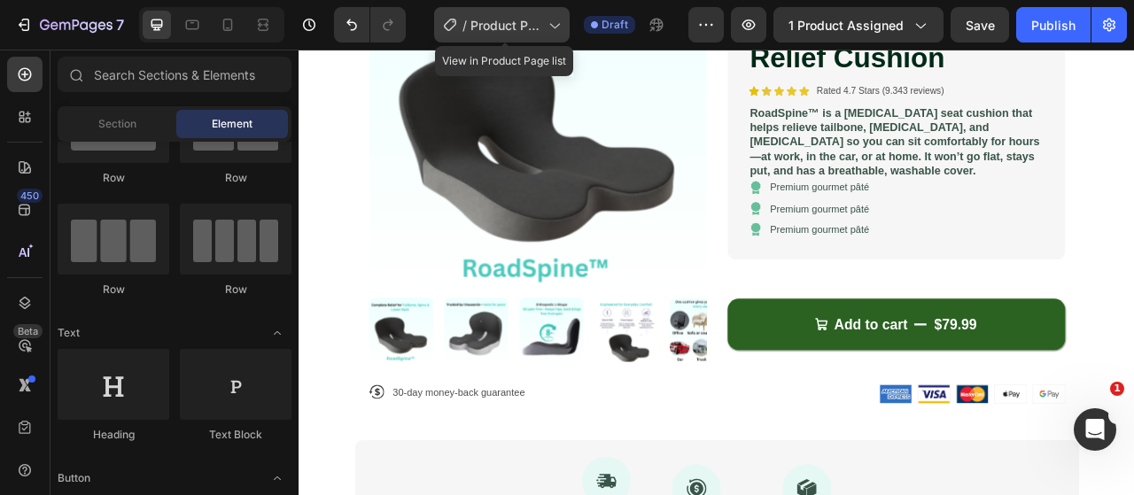
click at [530, 18] on span "Product Page - [DATE] 09:17:55" at bounding box center [505, 25] width 71 height 19
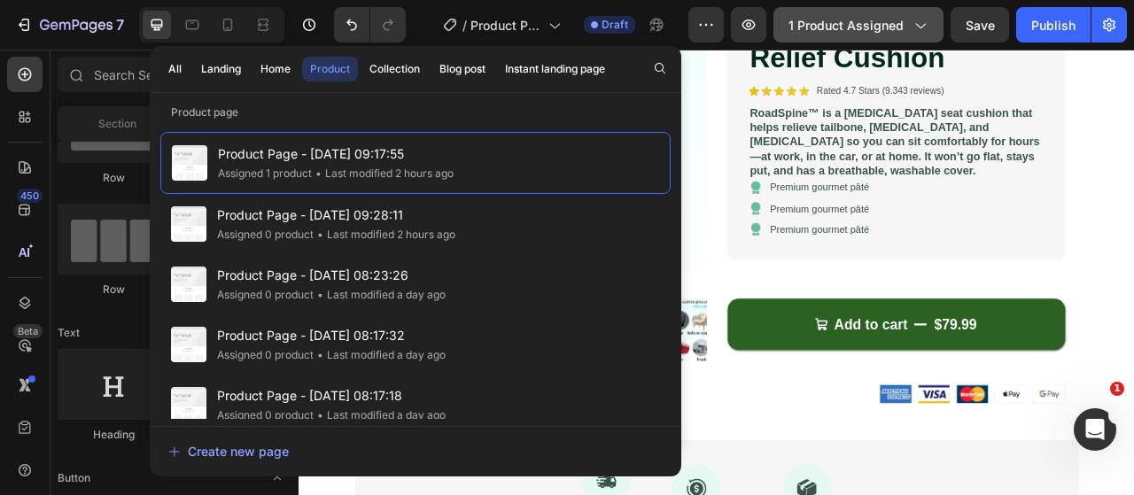
click at [813, 23] on span "1 product assigned" at bounding box center [845, 25] width 115 height 19
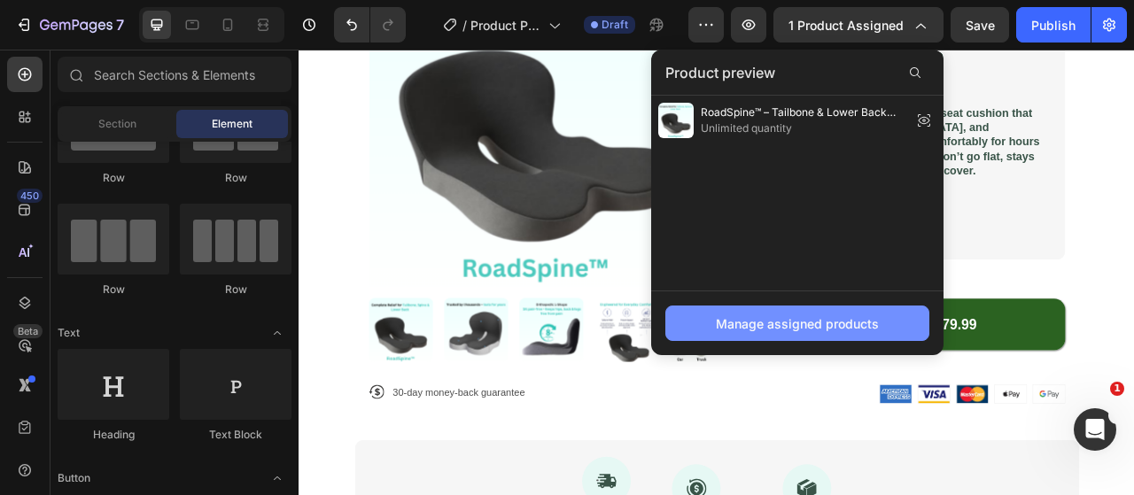
click at [763, 317] on div "Manage assigned products" at bounding box center [797, 323] width 163 height 19
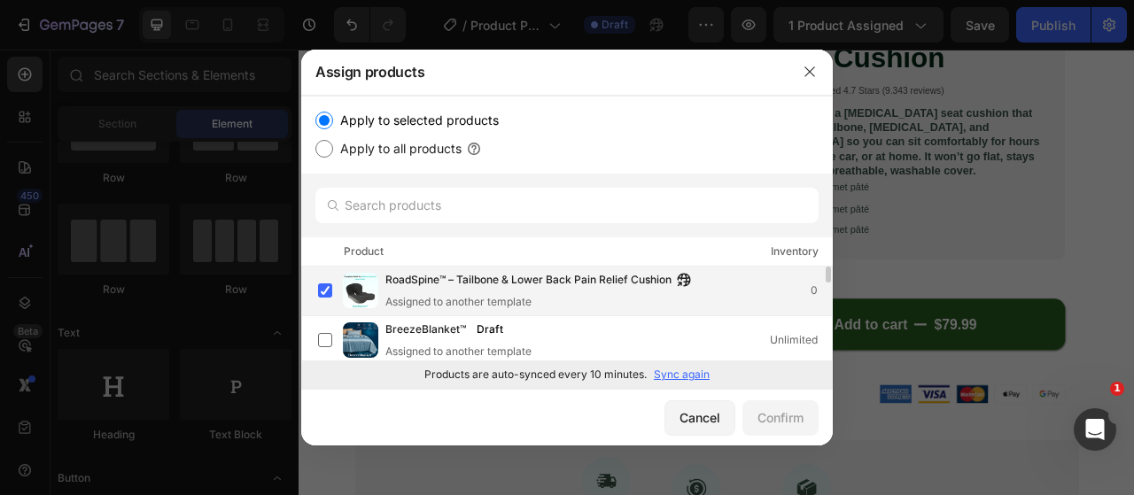
click at [565, 295] on div "Assigned to another template" at bounding box center [542, 302] width 314 height 16
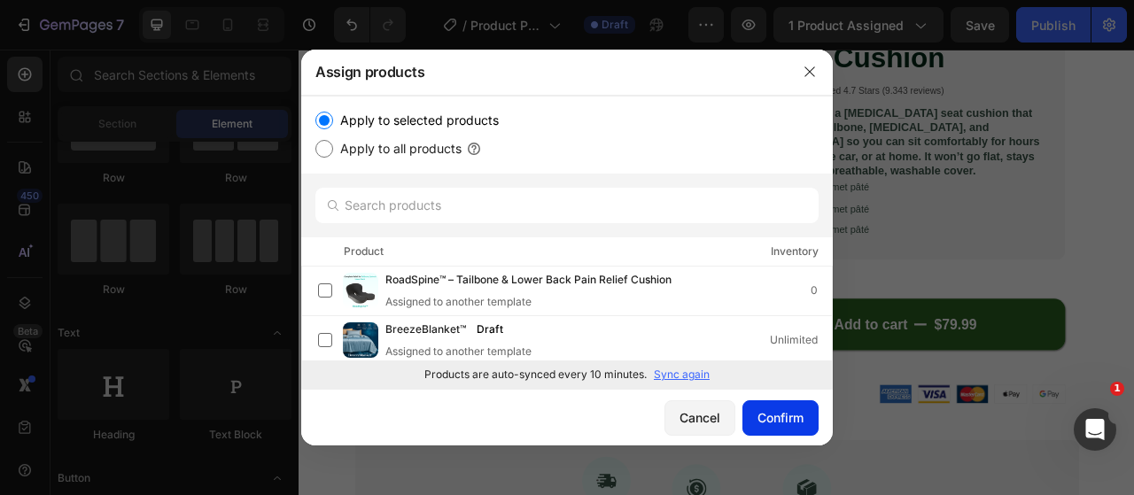
click at [790, 424] on div "Confirm" at bounding box center [780, 417] width 46 height 19
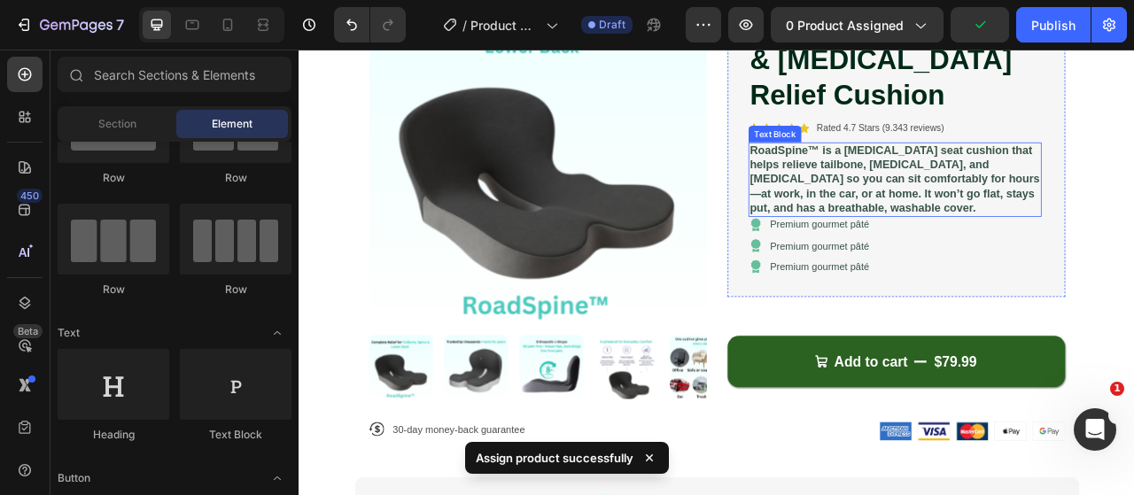
scroll to position [189, 0]
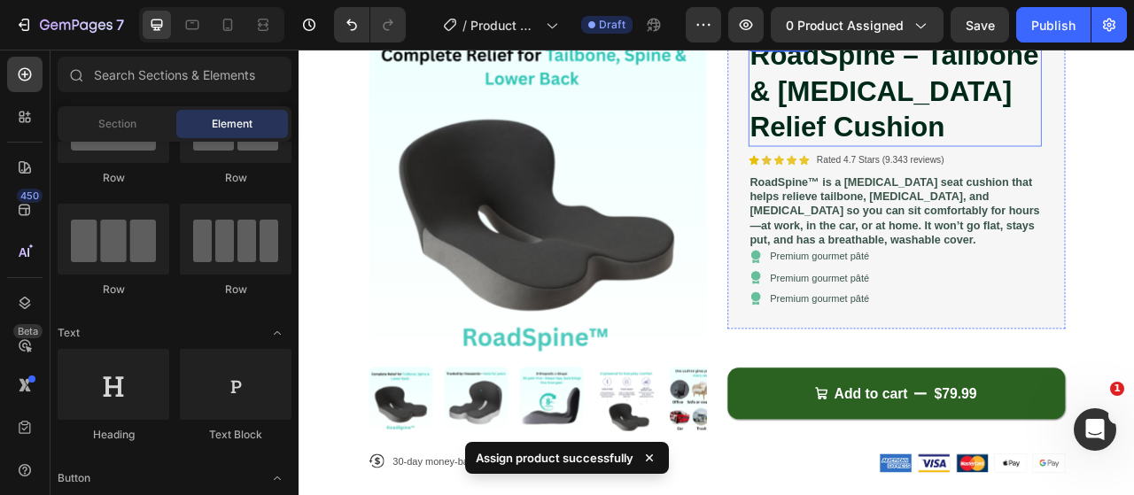
click at [968, 156] on h1 "RoadSpine – Tailbone & Lower Back Pain Relief Cushion" at bounding box center [1056, 103] width 373 height 142
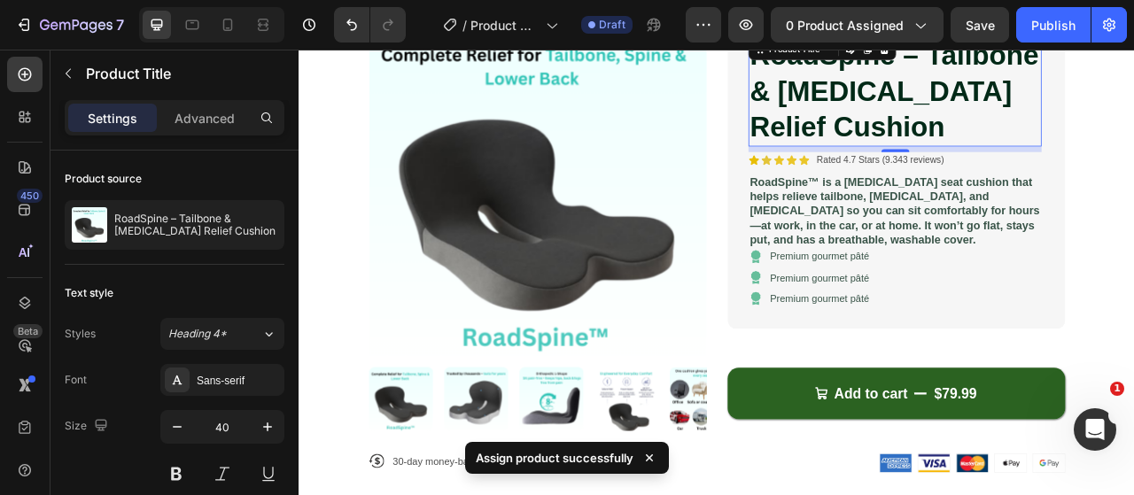
click at [968, 156] on h1 "RoadSpine – Tailbone & Lower Back Pain Relief Cushion" at bounding box center [1056, 103] width 373 height 142
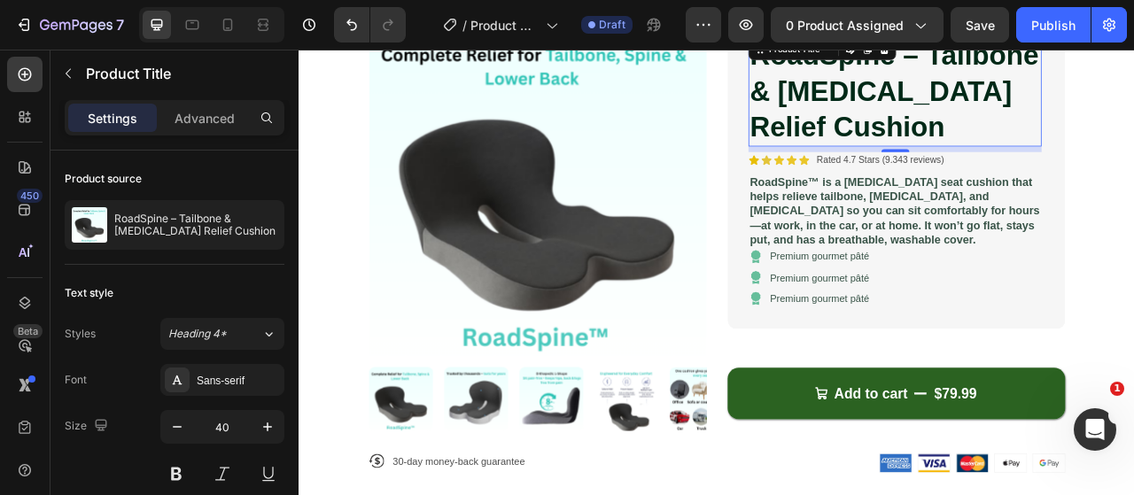
scroll to position [12, 0]
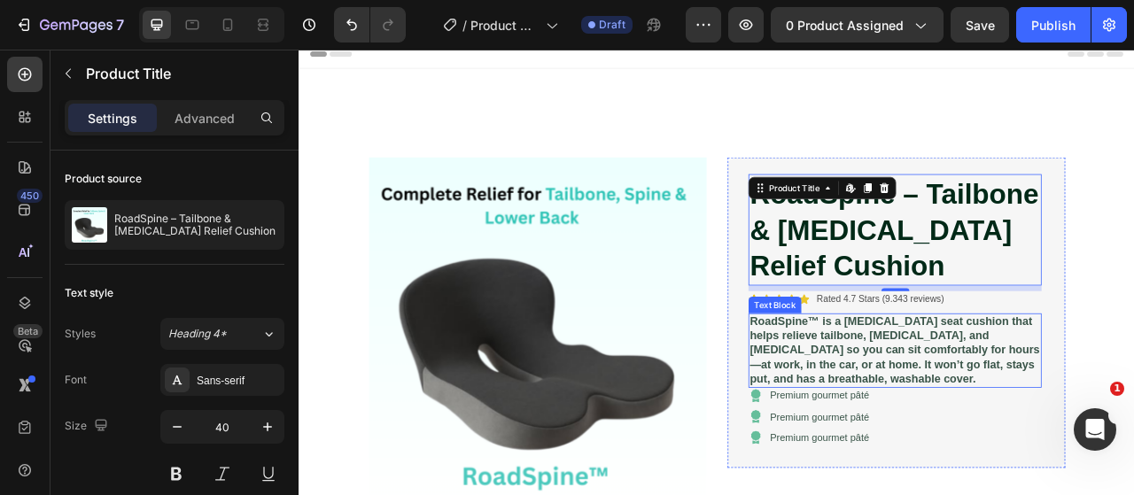
click at [1003, 477] on strong "RoadSpine™ is a [MEDICAL_DATA] seat cushion that helps relieve tailbone, [MEDIC…" at bounding box center [1055, 433] width 368 height 89
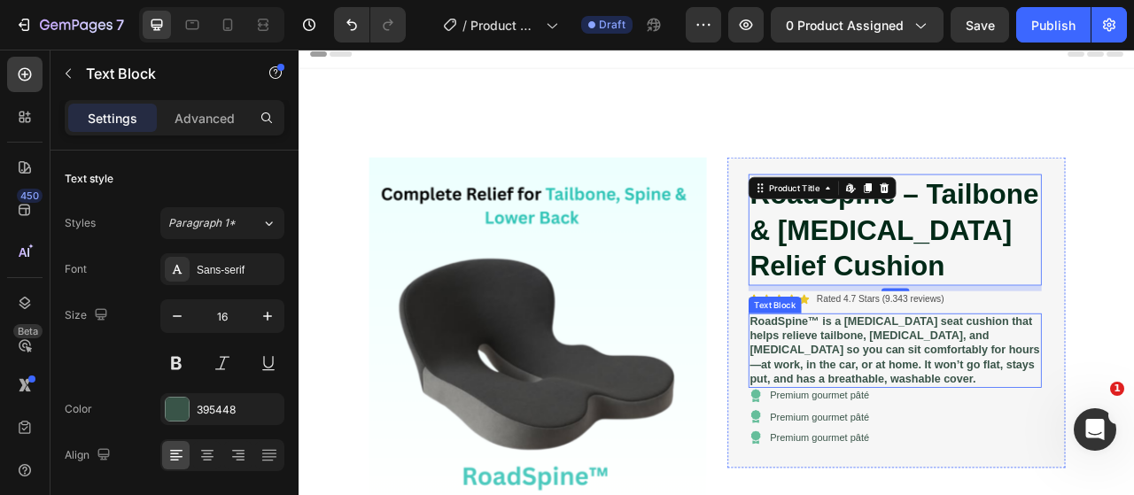
click at [1000, 477] on strong "RoadSpine™ is a [MEDICAL_DATA] seat cushion that helps relieve tailbone, [MEDIC…" at bounding box center [1055, 433] width 368 height 89
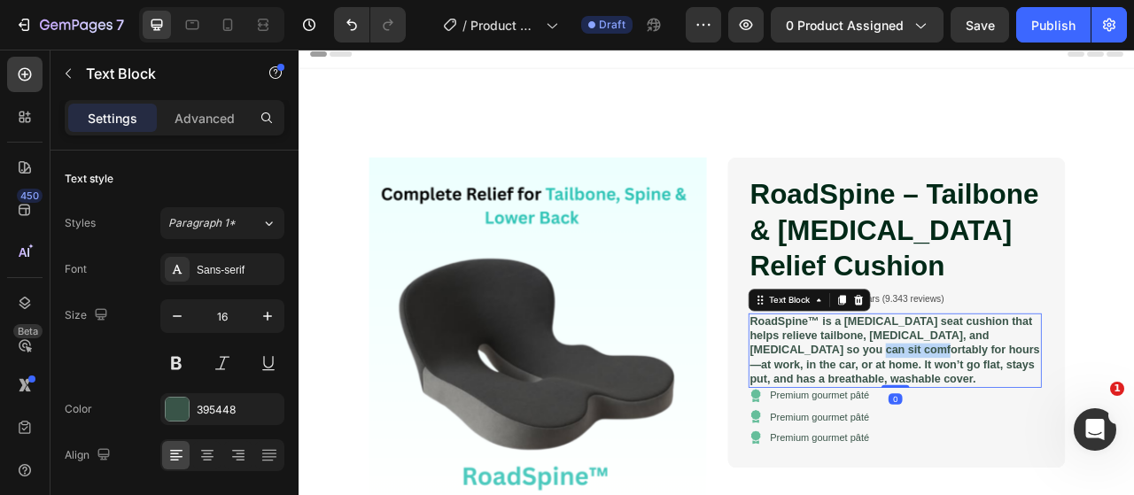
click at [1000, 477] on strong "RoadSpine™ is a [MEDICAL_DATA] seat cushion that helps relieve tailbone, [MEDIC…" at bounding box center [1055, 433] width 368 height 89
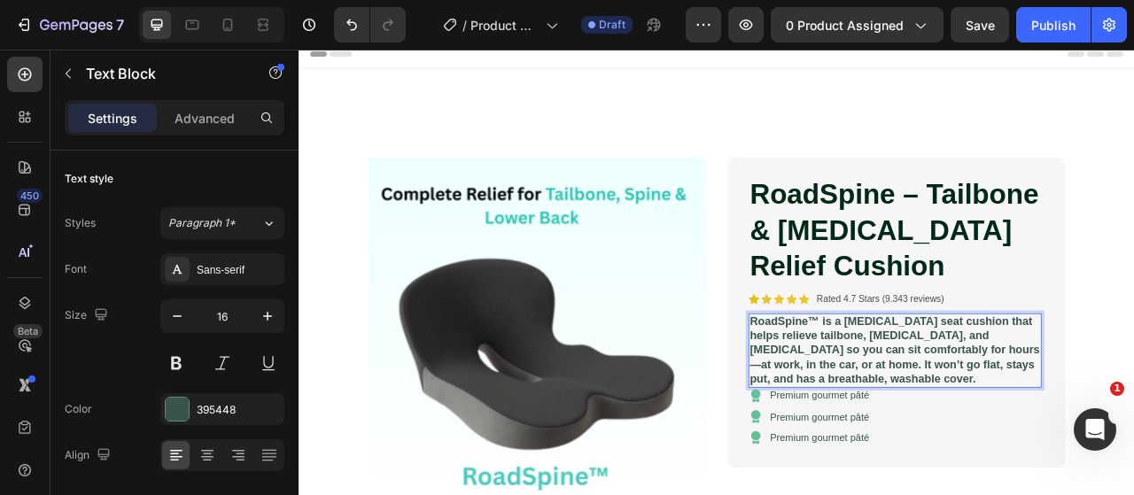
click at [955, 477] on strong "RoadSpine™ is a [MEDICAL_DATA] seat cushion that helps relieve tailbone, [MEDIC…" at bounding box center [1055, 433] width 368 height 89
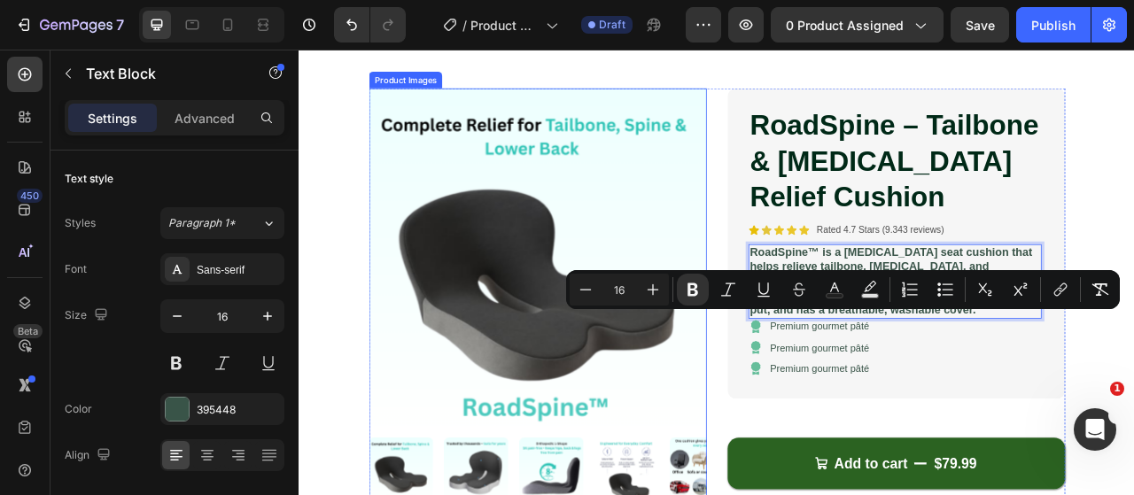
scroll to position [277, 0]
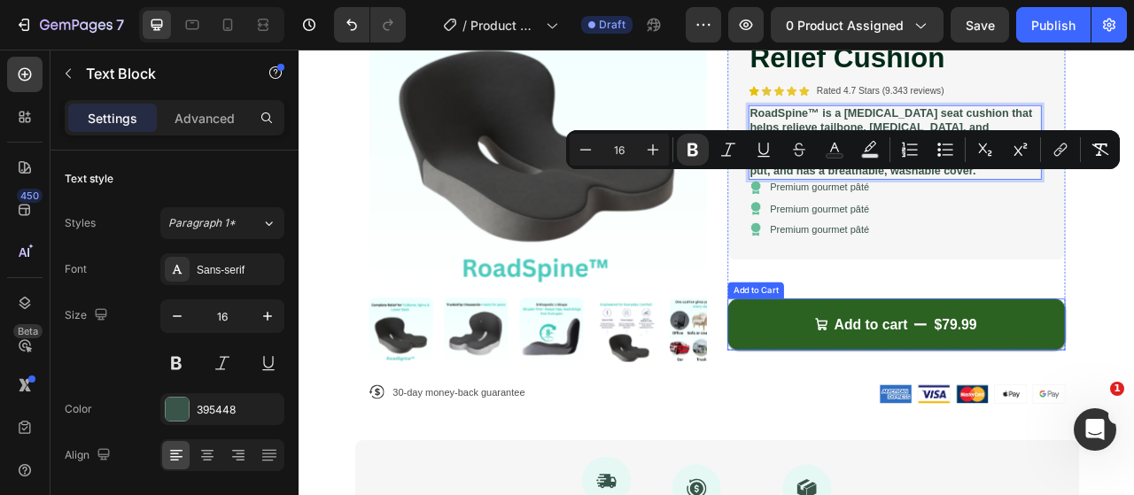
click at [900, 432] on button "Add to cart $79.99" at bounding box center [1058, 400] width 430 height 66
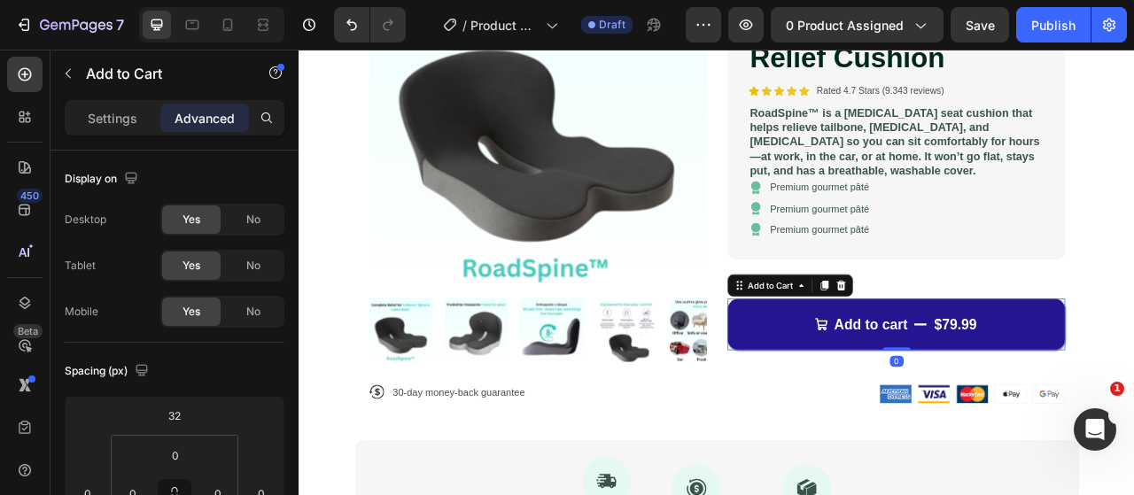
click at [991, 432] on button "Add to cart $79.99" at bounding box center [1058, 400] width 430 height 66
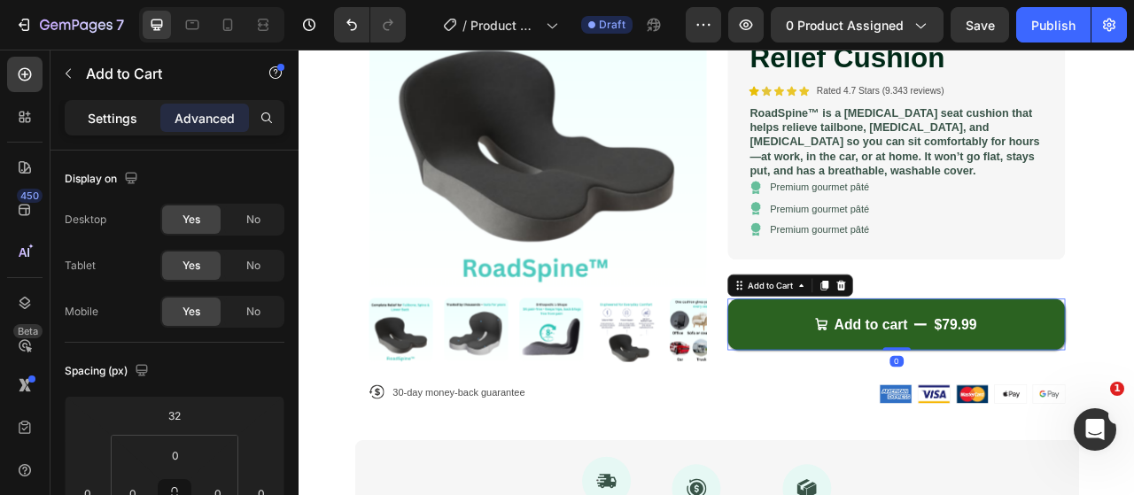
click at [118, 119] on p "Settings" at bounding box center [113, 118] width 50 height 19
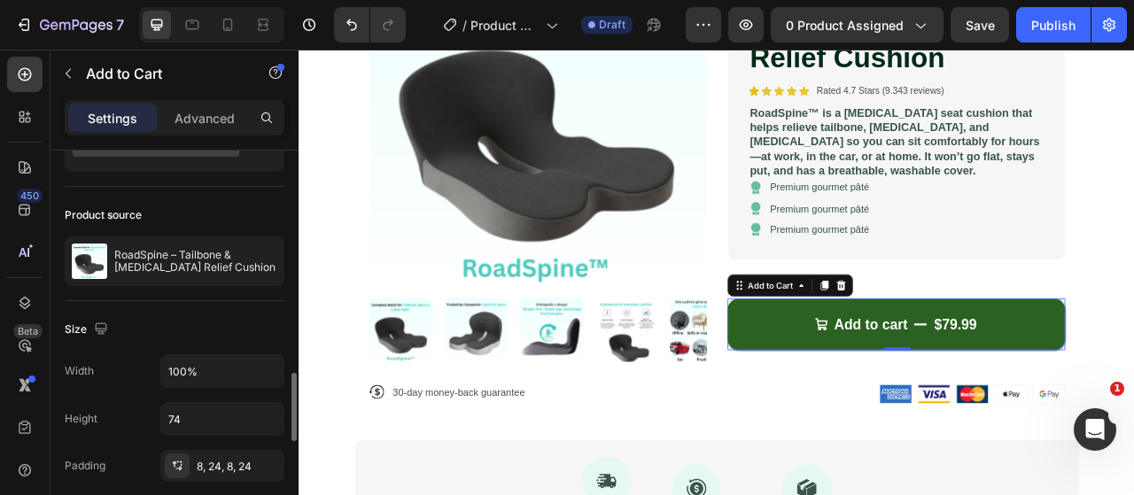
scroll to position [266, 0]
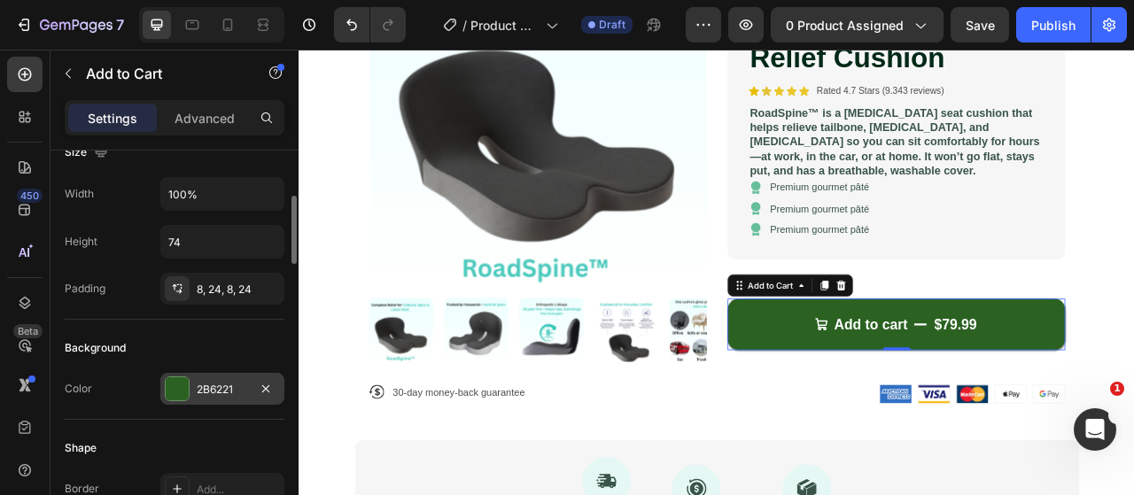
click at [225, 391] on div "2B6221" at bounding box center [222, 390] width 51 height 16
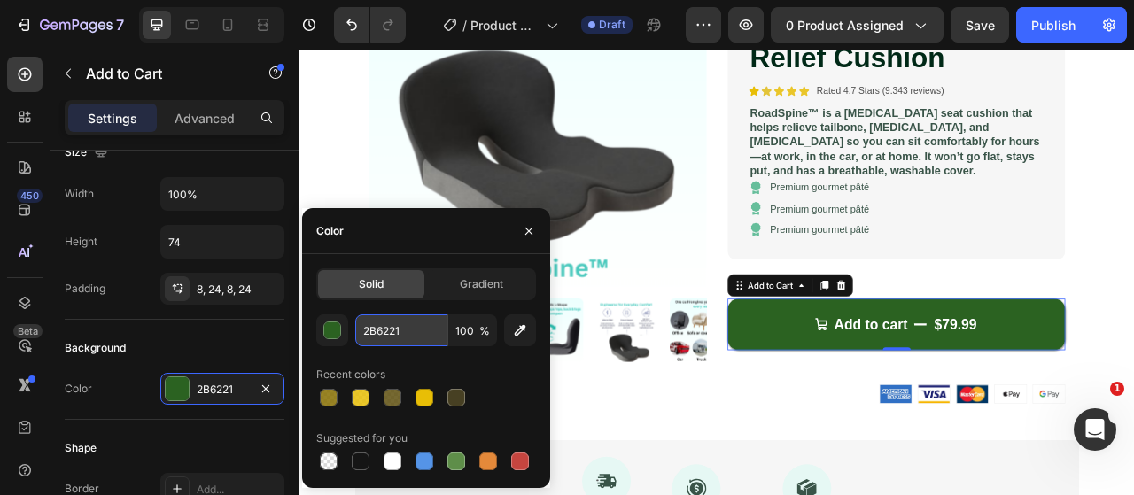
click at [368, 329] on input "2B6221" at bounding box center [401, 330] width 92 height 32
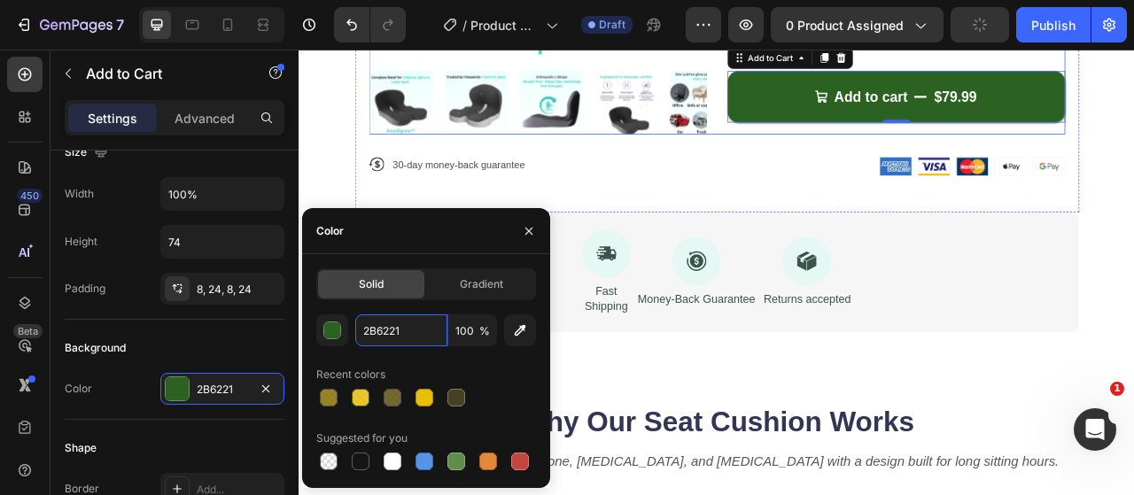
scroll to position [631, 0]
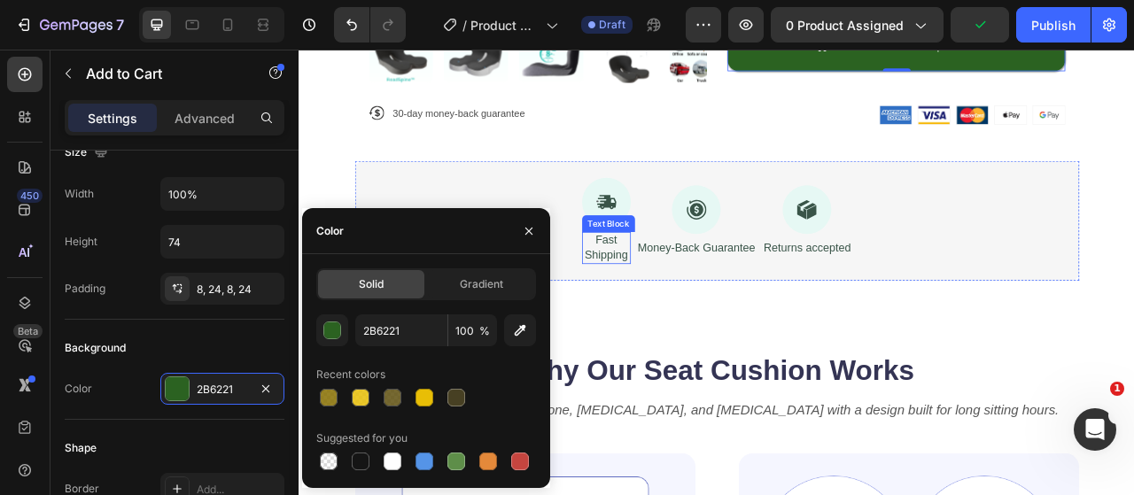
click at [673, 321] on p "Shipping" at bounding box center [689, 312] width 58 height 19
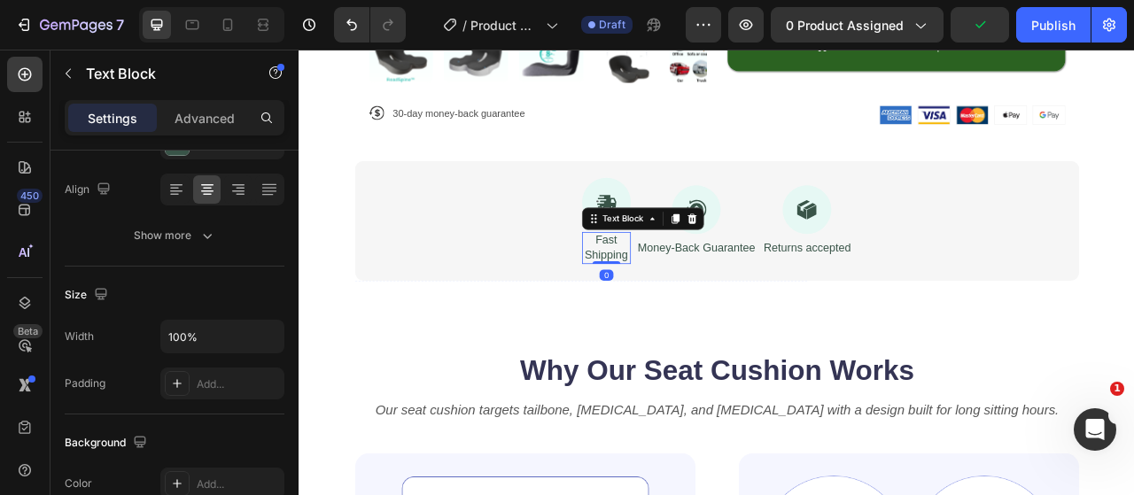
click at [673, 321] on p "Shipping" at bounding box center [689, 312] width 58 height 19
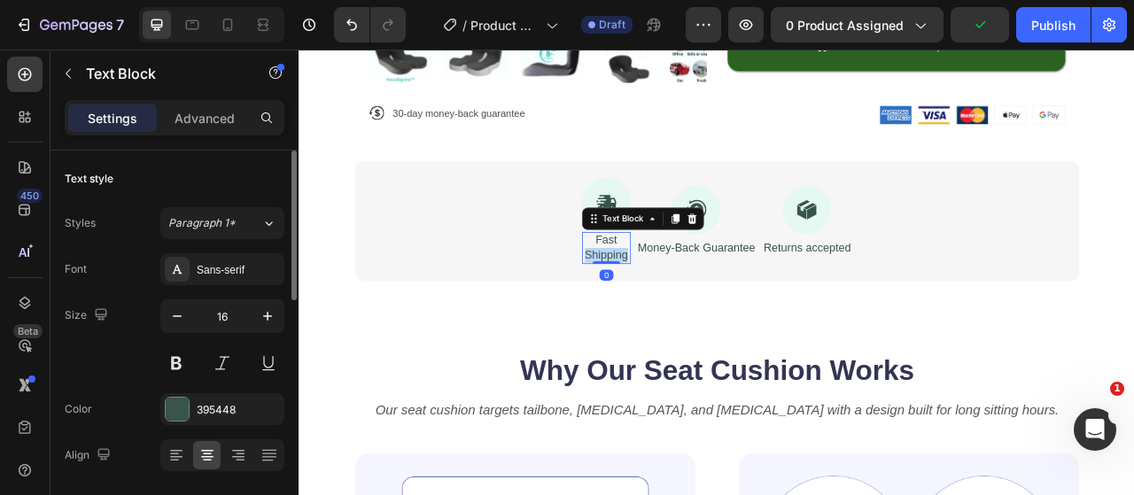
click at [673, 321] on p "Shipping" at bounding box center [689, 312] width 58 height 19
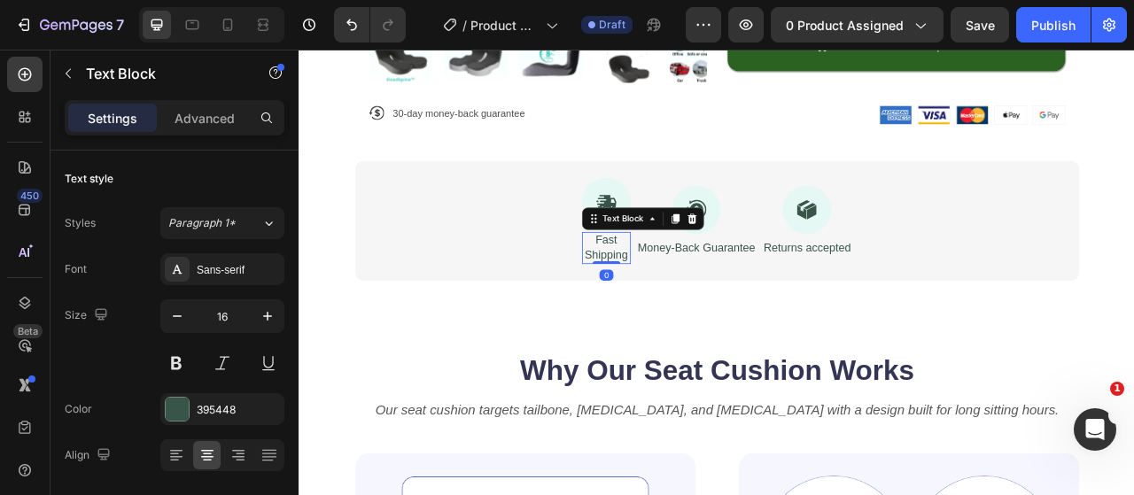
click at [708, 321] on p "Shipping" at bounding box center [689, 312] width 58 height 19
drag, startPoint x: 707, startPoint y: 345, endPoint x: 699, endPoint y: 340, distance: 9.6
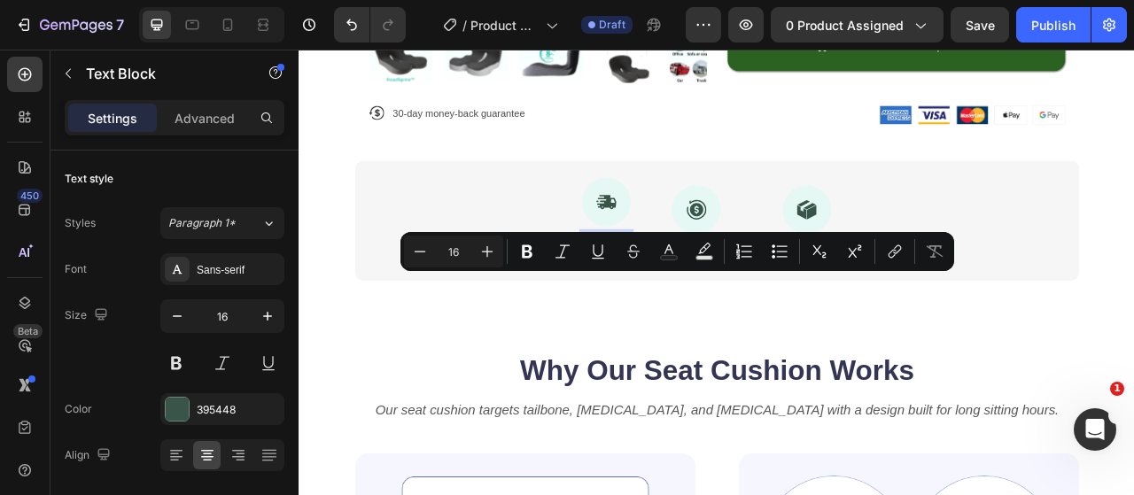
click at [665, 321] on p "Shipping" at bounding box center [689, 312] width 58 height 19
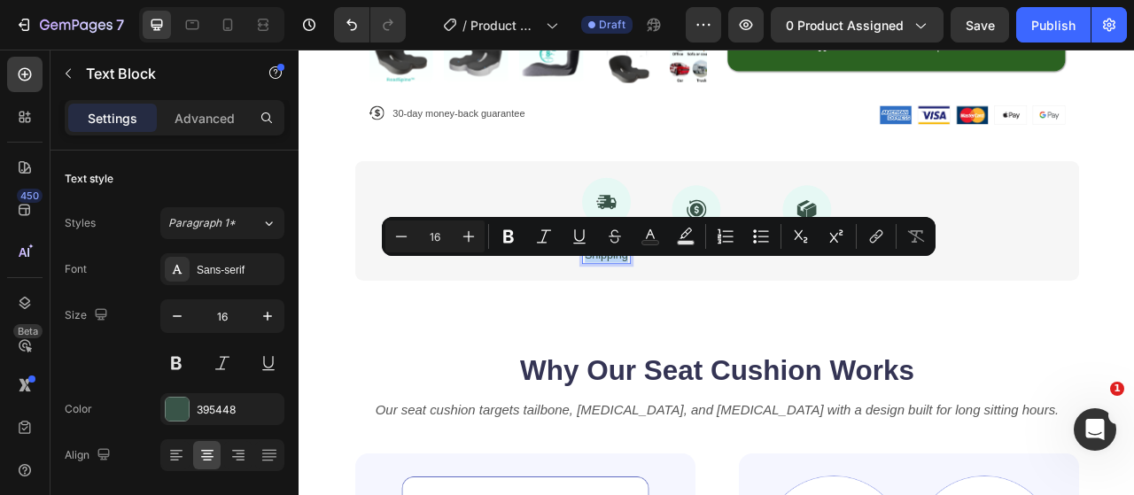
drag, startPoint x: 665, startPoint y: 321, endPoint x: 714, endPoint y: 346, distance: 54.7
click at [714, 345] on div "Icon Fast Shipping Text Block 0 Icon Money-Back Guarantee Text Block Icon Retur…" at bounding box center [829, 268] width 921 height 152
copy div "Fast Shipping"
click at [223, 21] on icon at bounding box center [228, 25] width 10 height 12
type input "12"
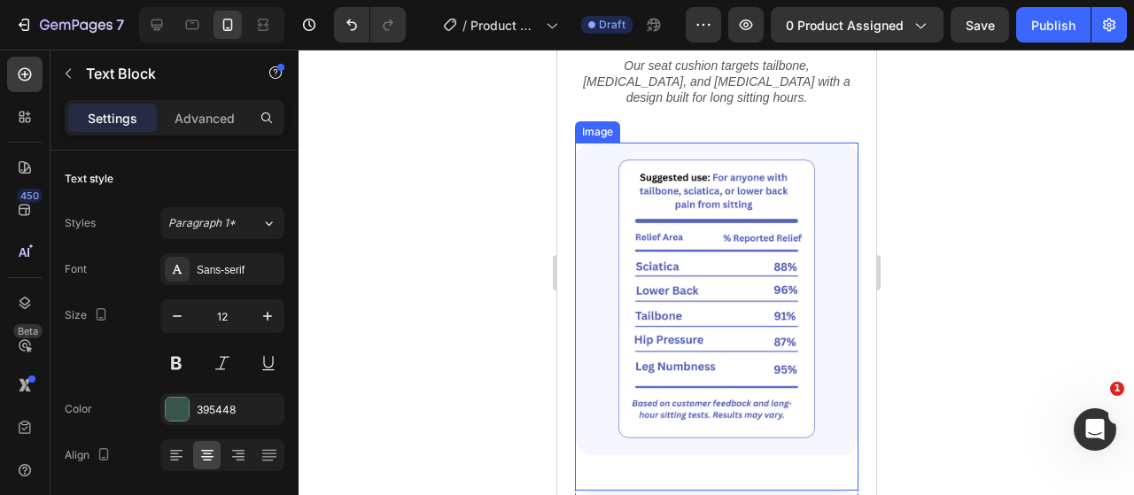
click at [459, 321] on div at bounding box center [715, 272] width 835 height 445
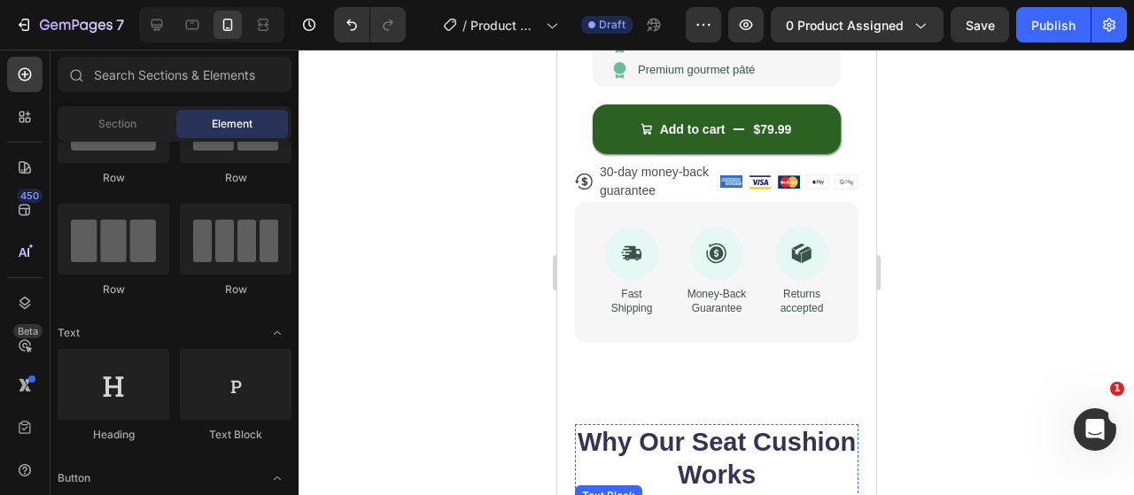
scroll to position [721, 0]
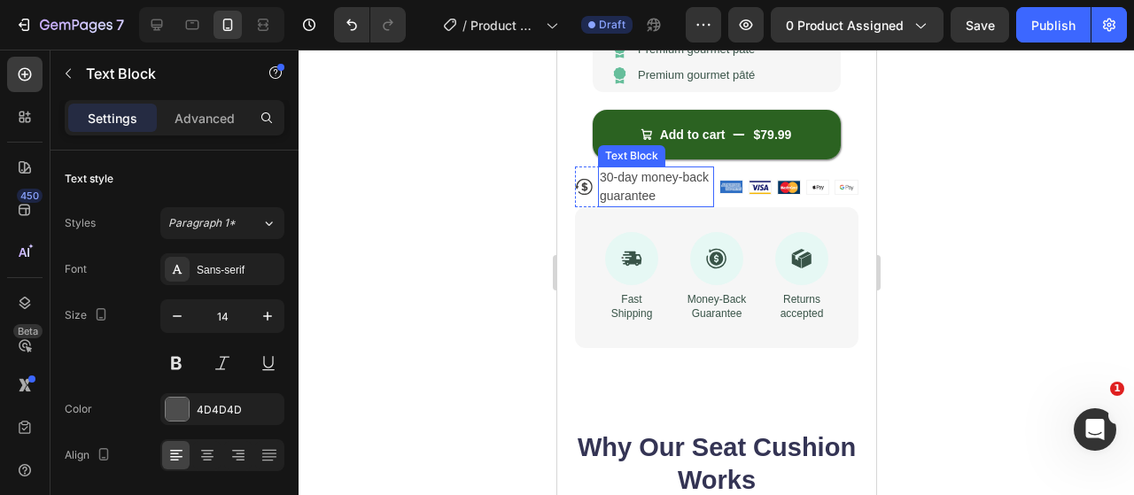
click at [702, 171] on p "30-day money-back guarantee" at bounding box center [655, 186] width 112 height 37
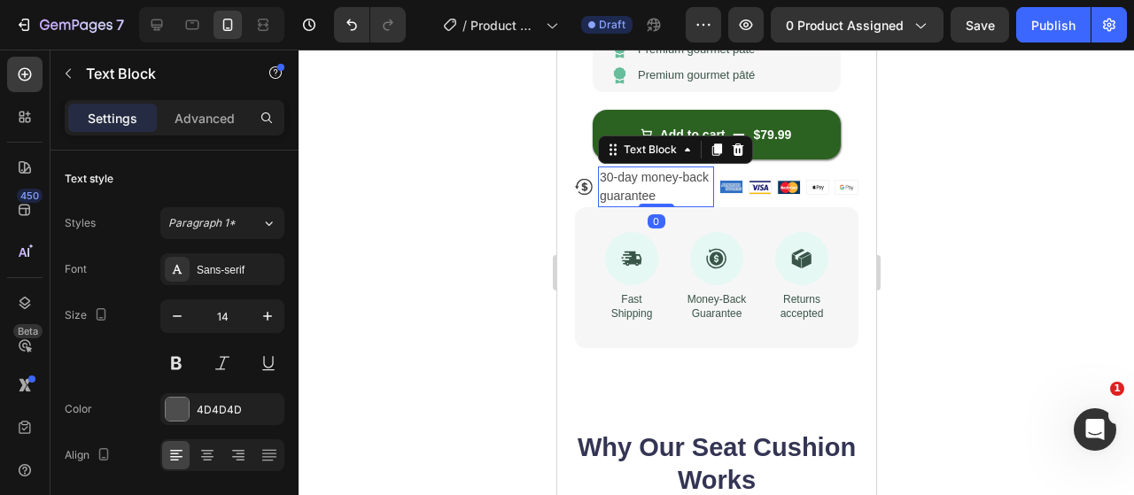
drag, startPoint x: 906, startPoint y: 181, endPoint x: 310, endPoint y: 131, distance: 598.1
click at [906, 181] on div at bounding box center [715, 272] width 835 height 445
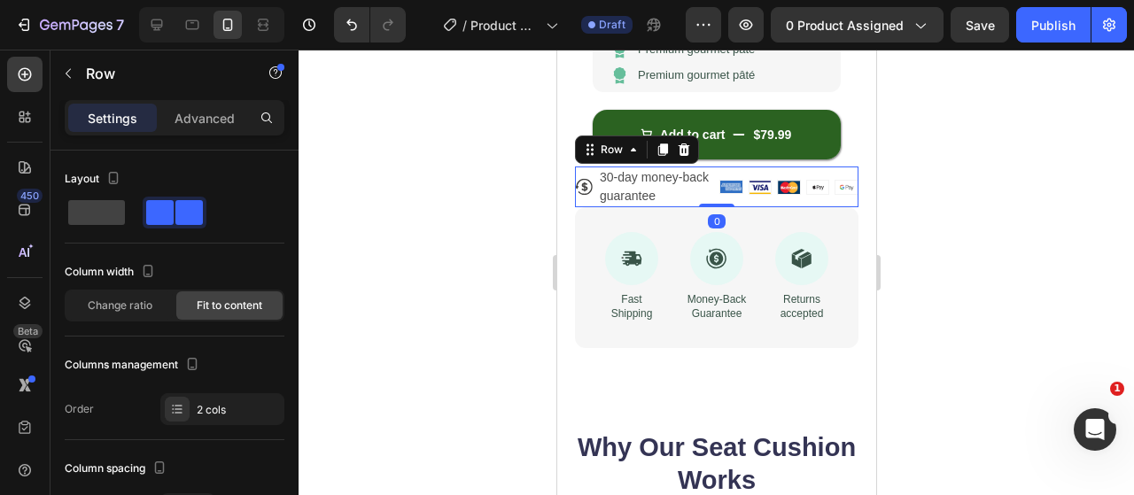
click at [707, 174] on div "Icon 30-day money-back guarantee Text Block Row Image Image Image Image Image R…" at bounding box center [715, 187] width 283 height 41
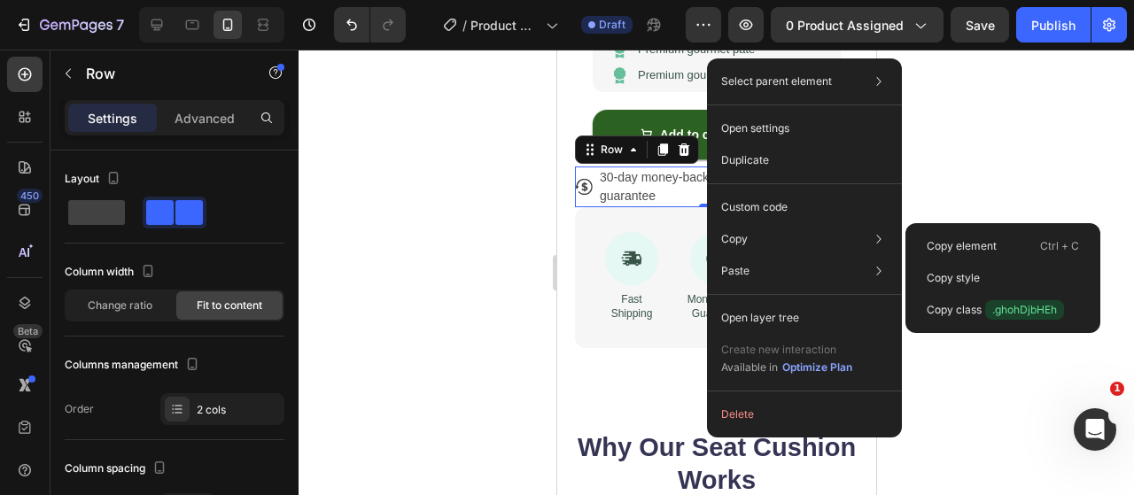
click at [938, 249] on p "Copy element" at bounding box center [961, 246] width 70 height 16
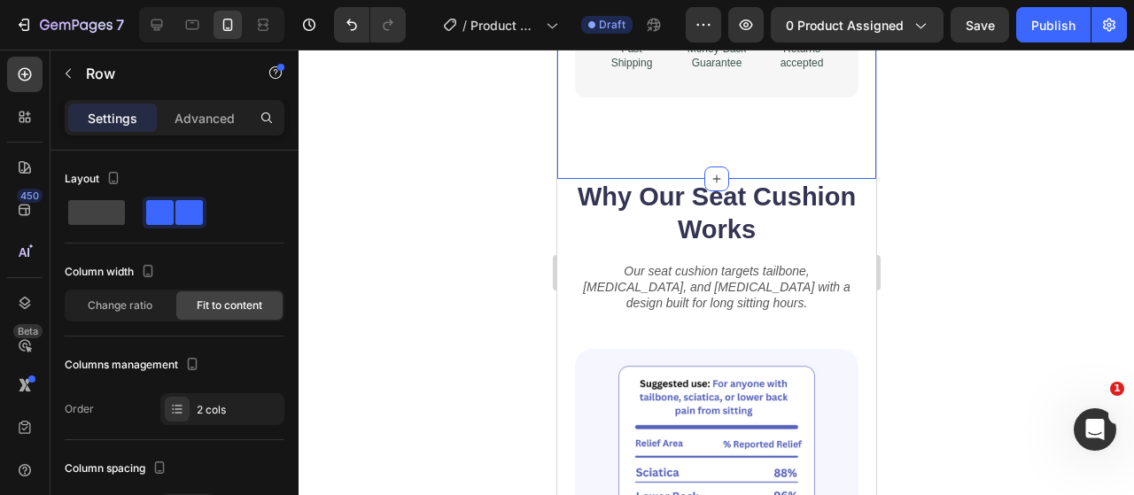
scroll to position [987, 0]
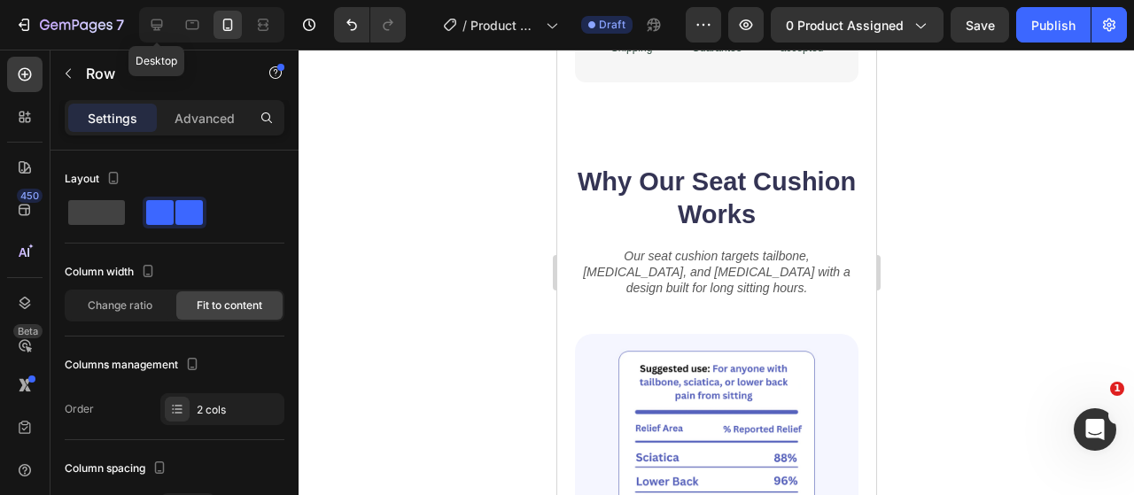
click at [172, 21] on div "Desktop" at bounding box center [211, 24] width 145 height 35
click at [159, 17] on icon at bounding box center [157, 25] width 18 height 18
type input "8"
type input "Auto"
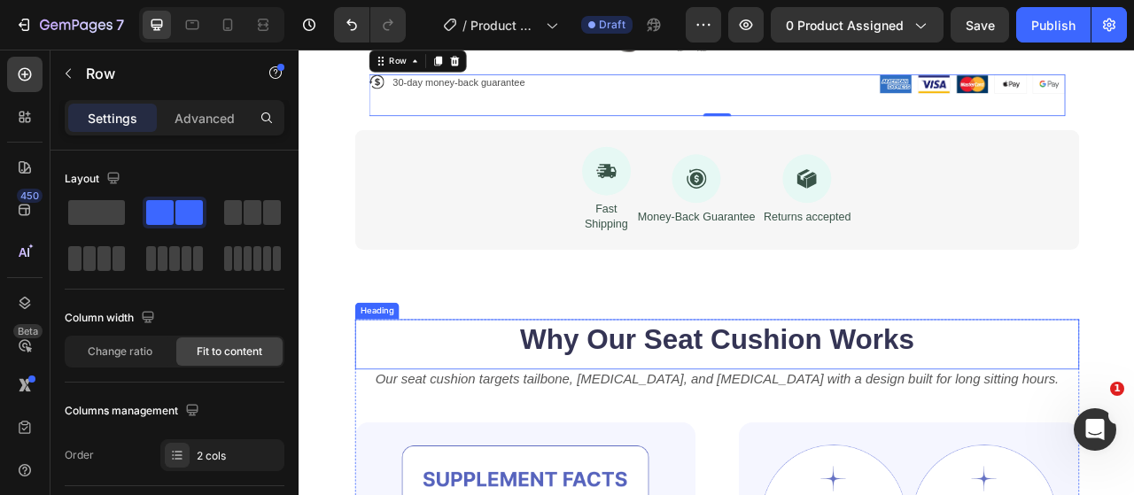
scroll to position [760, 0]
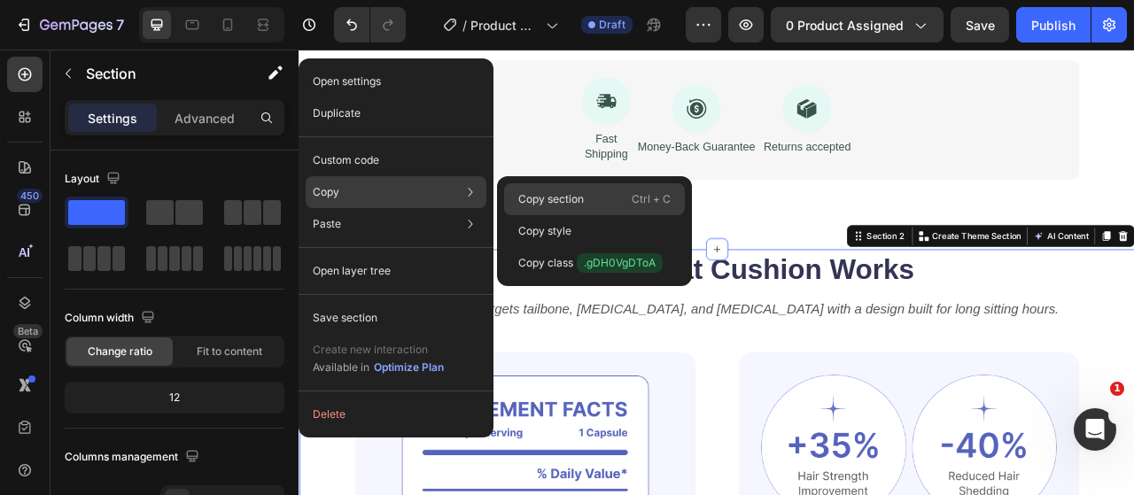
click at [516, 215] on div "Copy section Ctrl + C" at bounding box center [594, 231] width 181 height 32
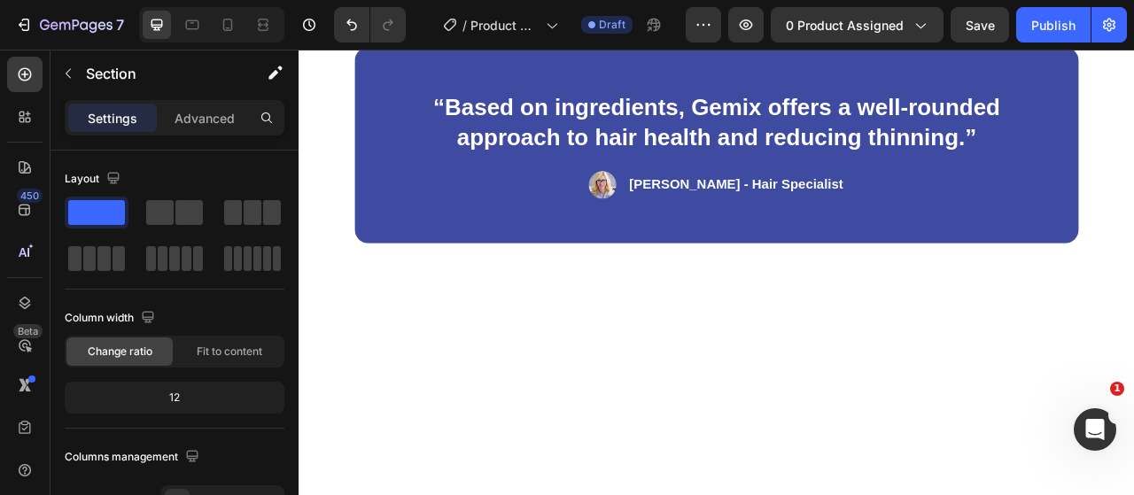
scroll to position [2214, 0]
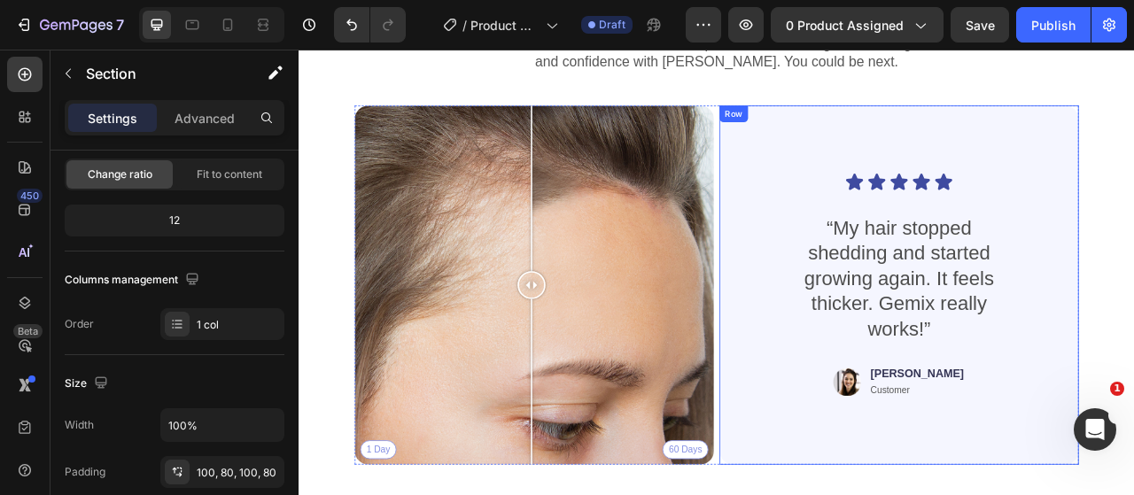
scroll to position [3808, 0]
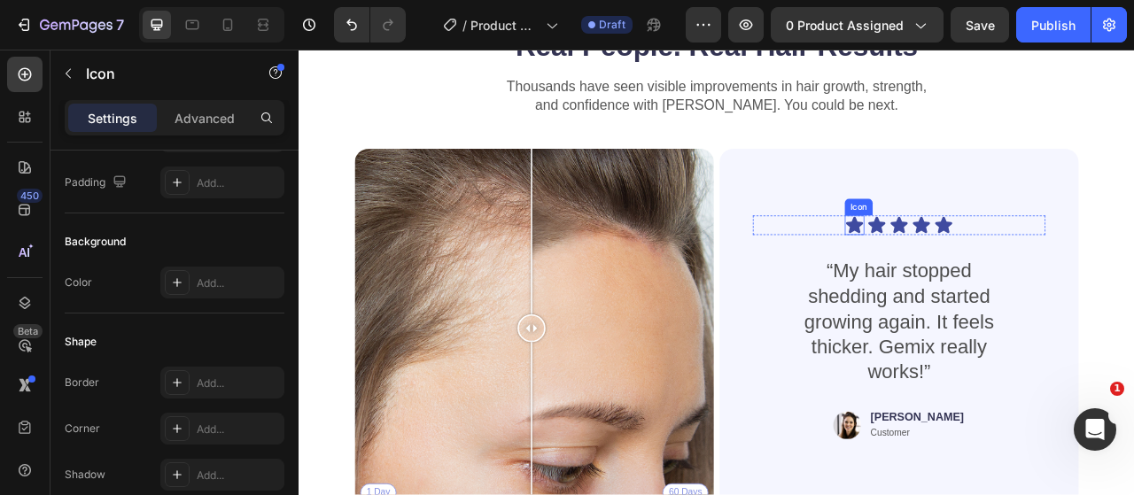
click at [995, 269] on icon at bounding box center [1005, 273] width 21 height 21
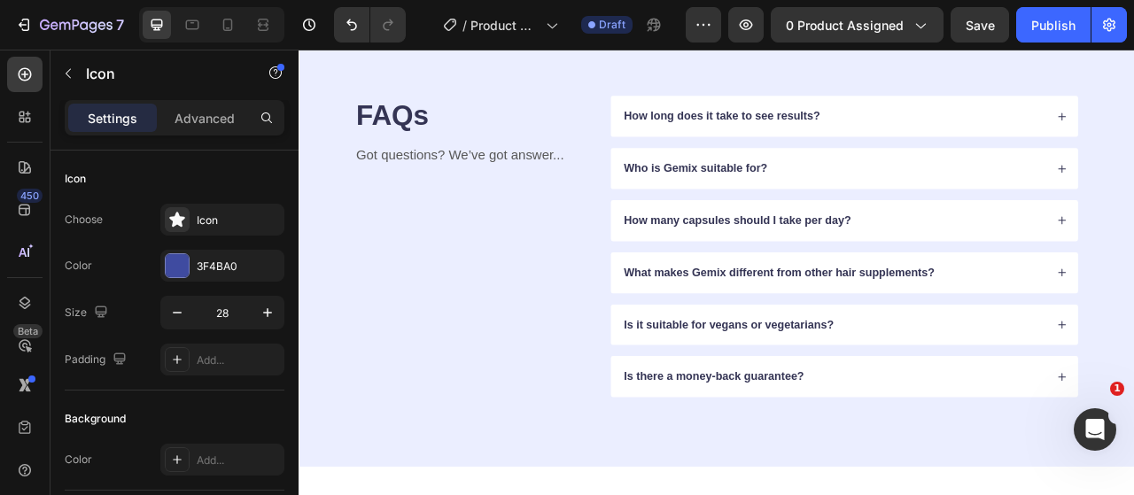
scroll to position [4517, 0]
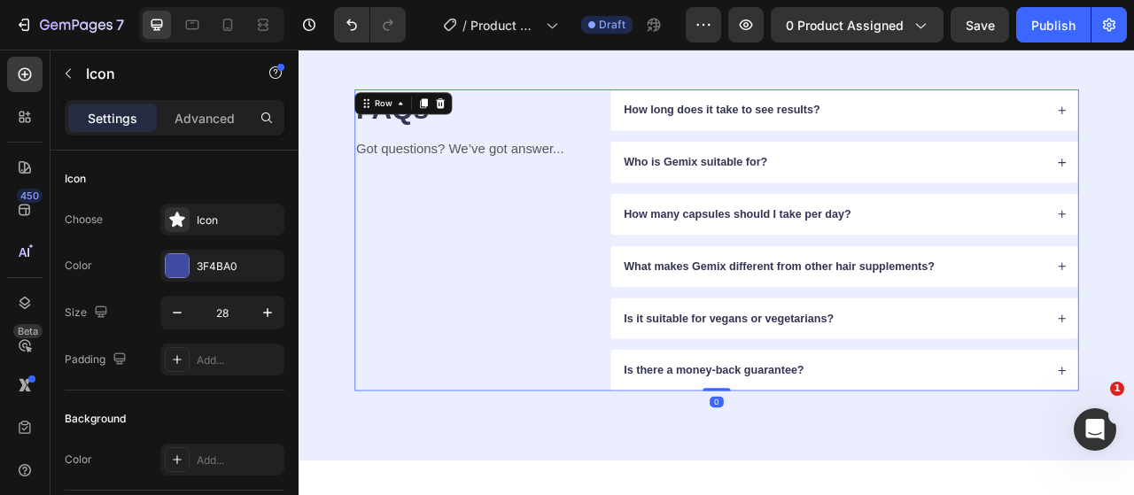
click at [558, 356] on div "FAQs Heading Got questions? We’ve got answer... Text Block" at bounding box center [518, 292] width 298 height 383
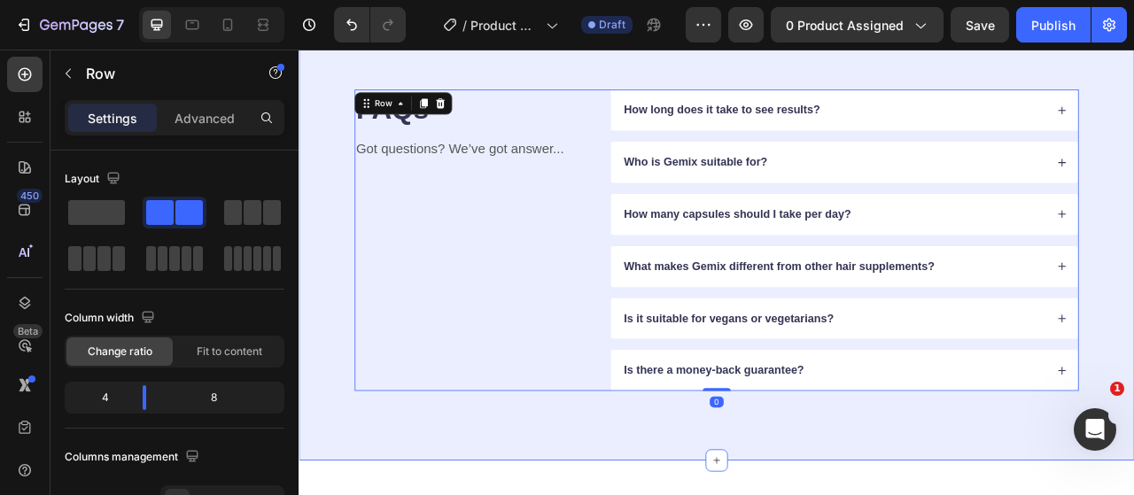
click at [366, 494] on div "FAQs Heading Got questions? We’ve got answer... Text Block How long does it tak…" at bounding box center [829, 292] width 1063 height 561
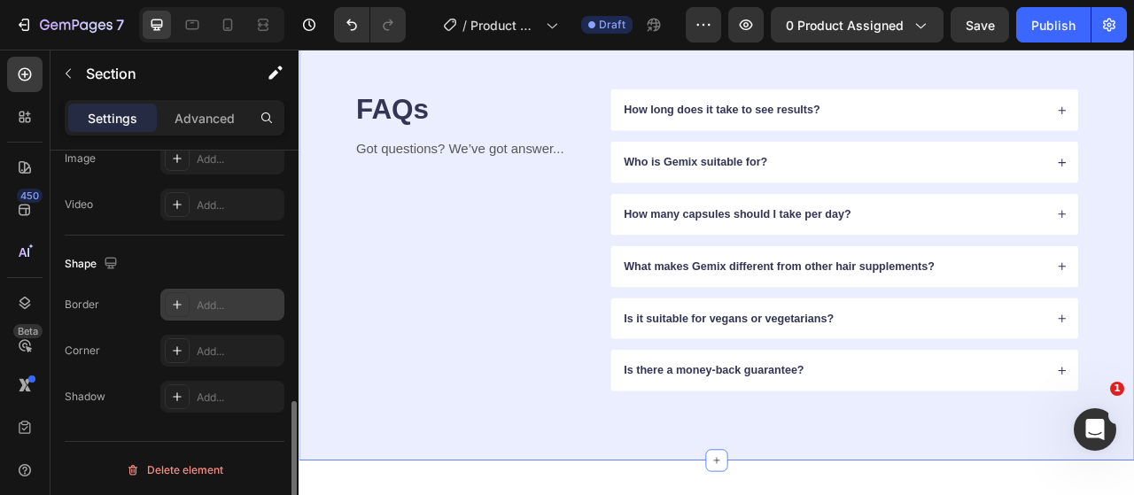
scroll to position [594, 0]
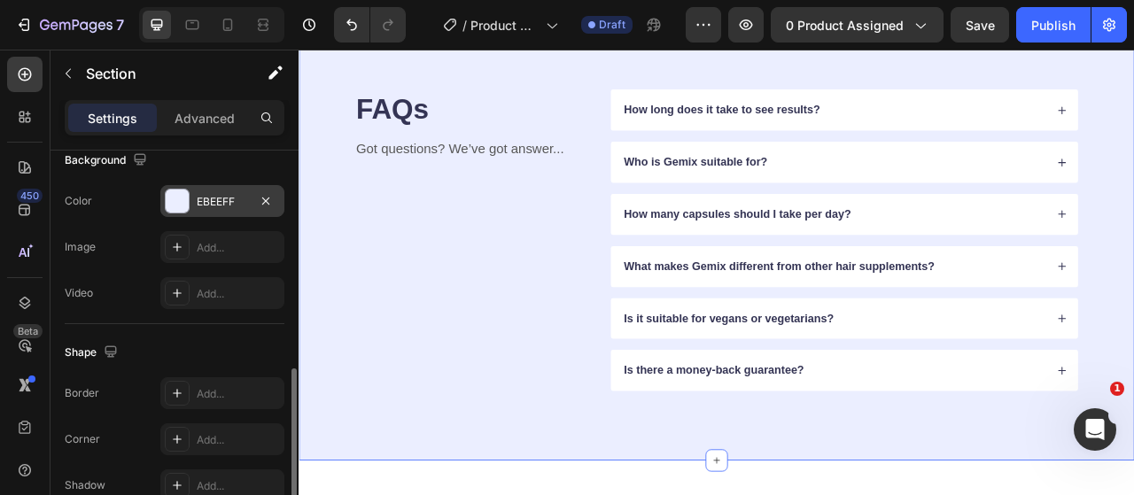
click at [223, 205] on div "EBEEFF" at bounding box center [222, 202] width 51 height 16
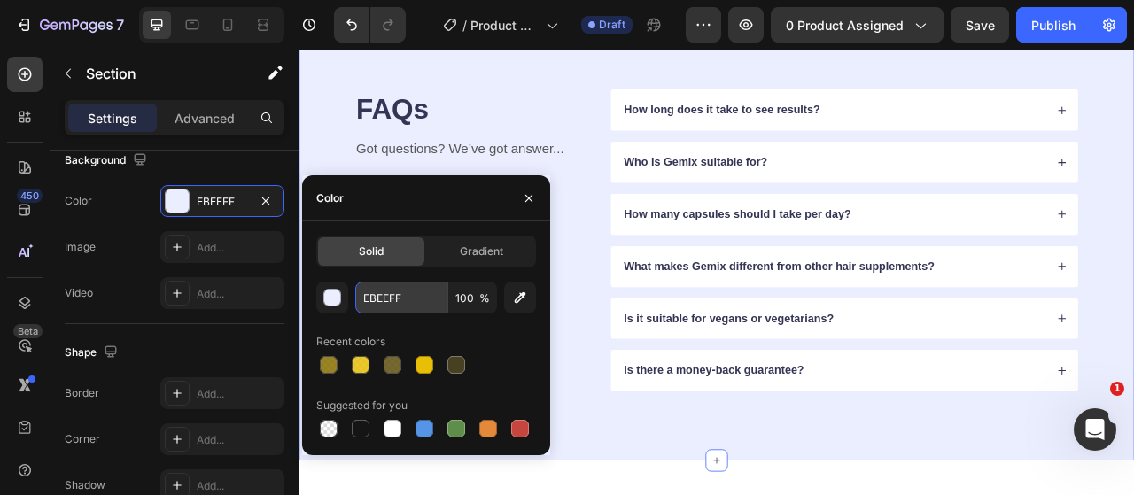
click at [393, 298] on input "EBEEFF" at bounding box center [401, 298] width 92 height 32
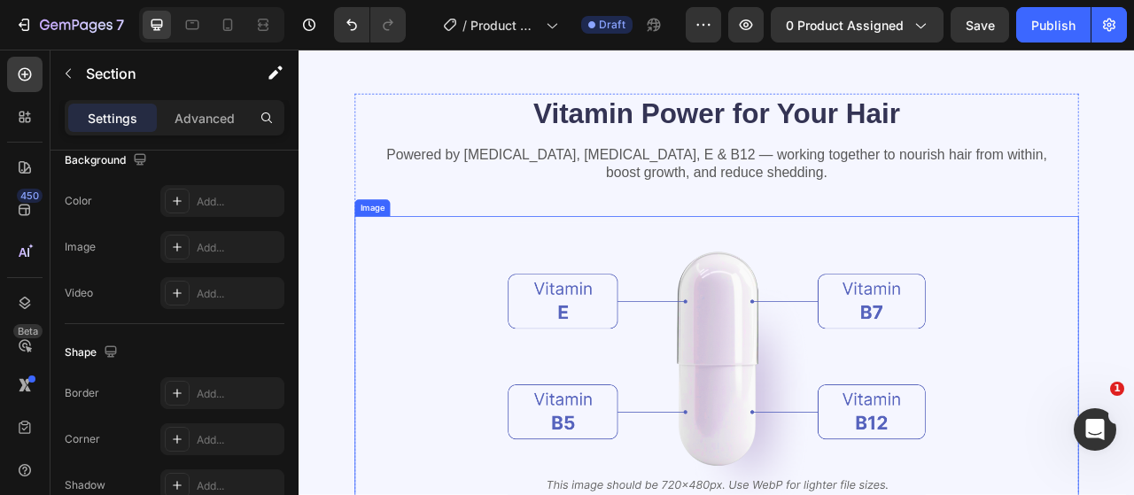
scroll to position [1894, 0]
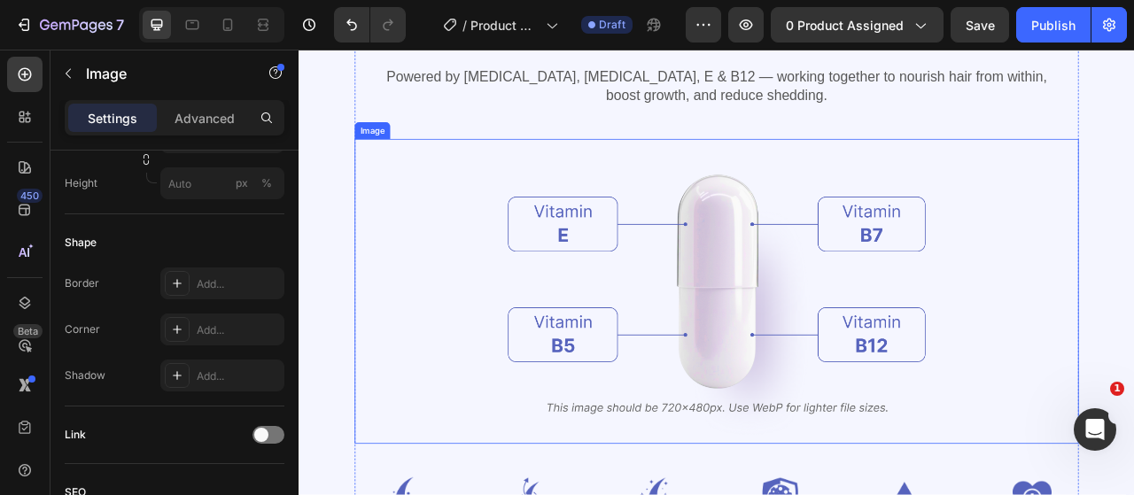
click at [533, 344] on div at bounding box center [829, 358] width 921 height 388
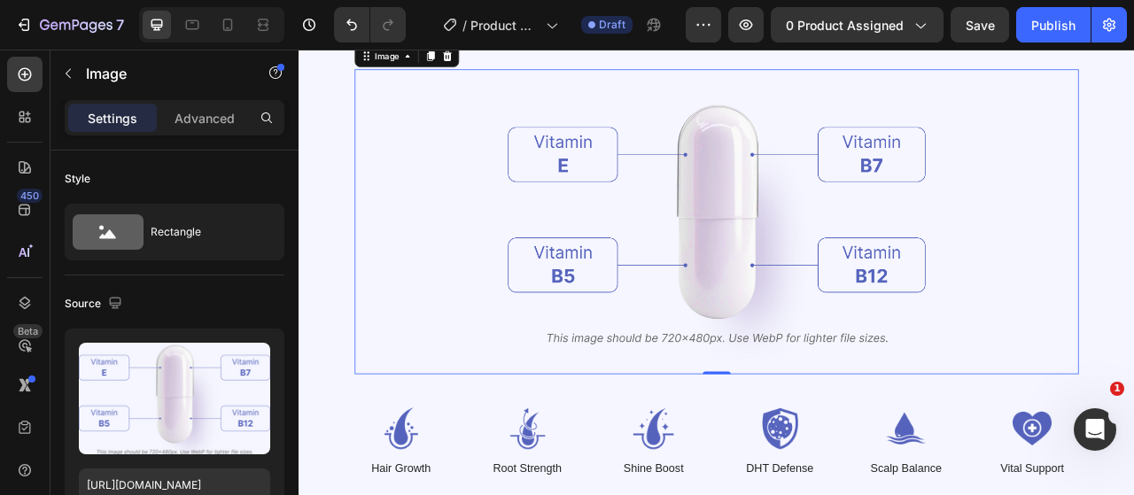
scroll to position [2071, 0]
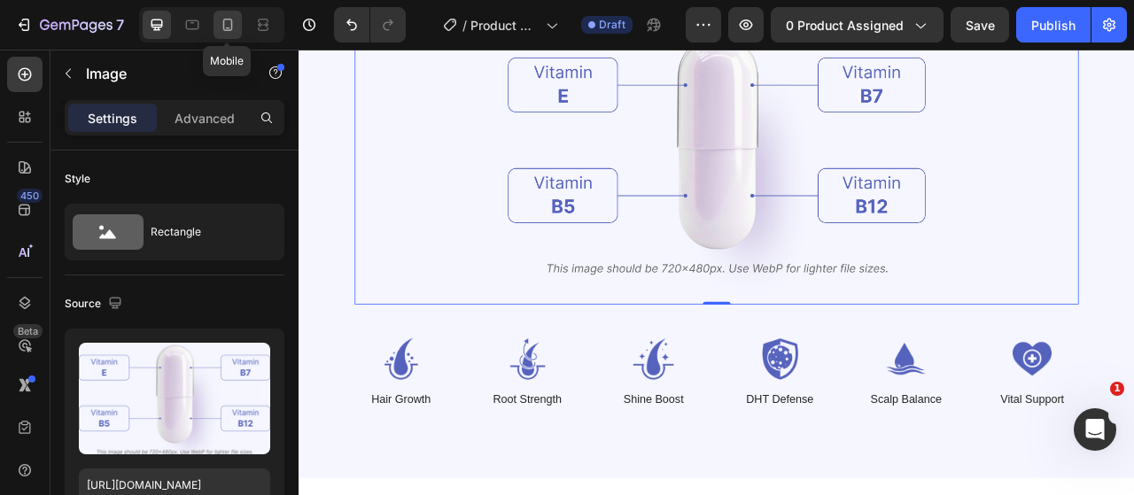
click at [232, 27] on icon at bounding box center [228, 25] width 18 height 18
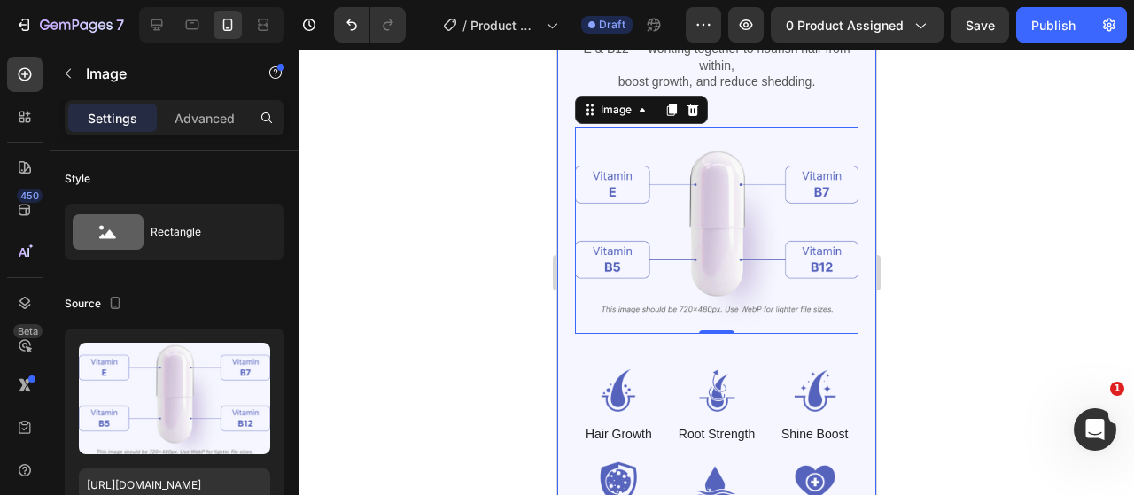
scroll to position [1865, 0]
click at [509, 260] on div at bounding box center [715, 272] width 835 height 445
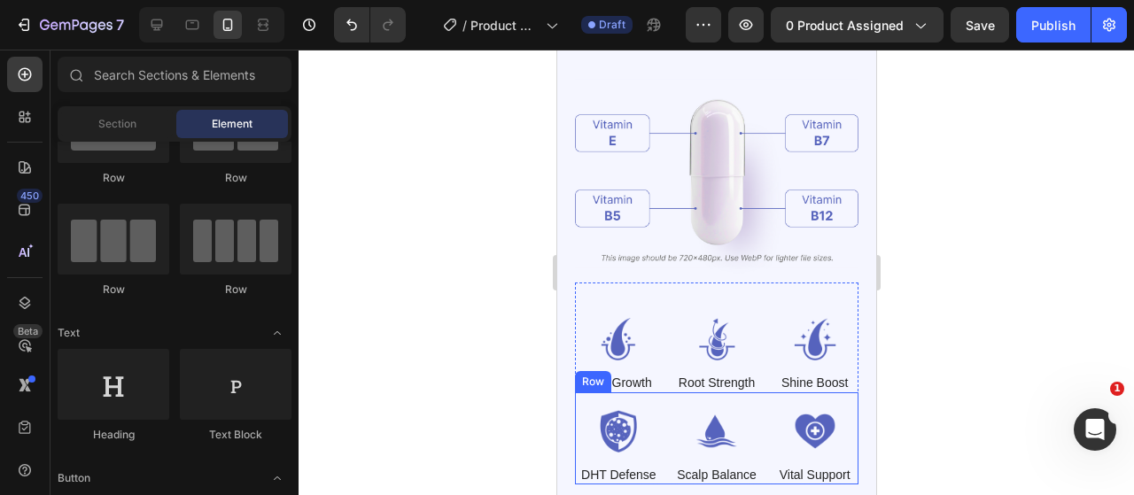
scroll to position [1954, 0]
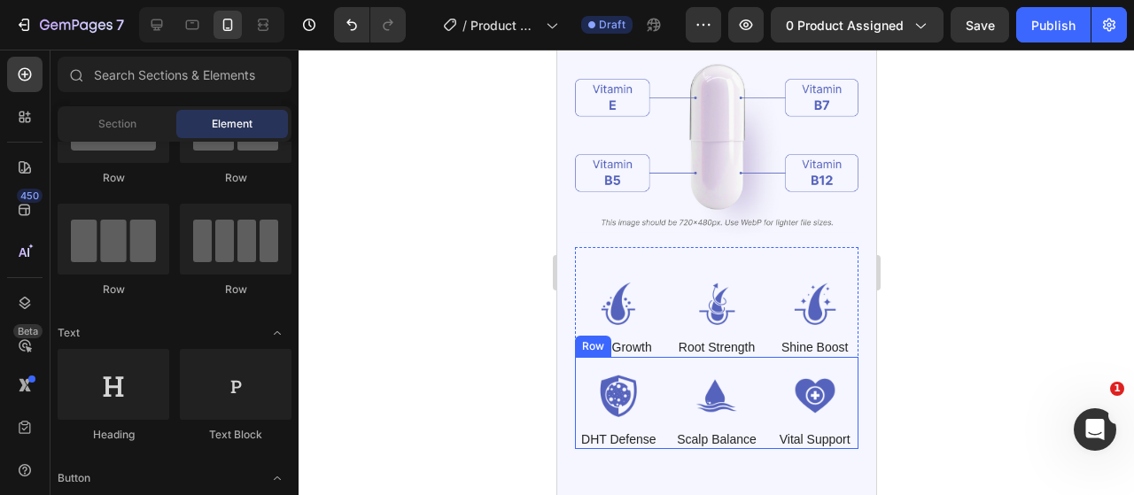
click at [446, 314] on div at bounding box center [715, 272] width 835 height 445
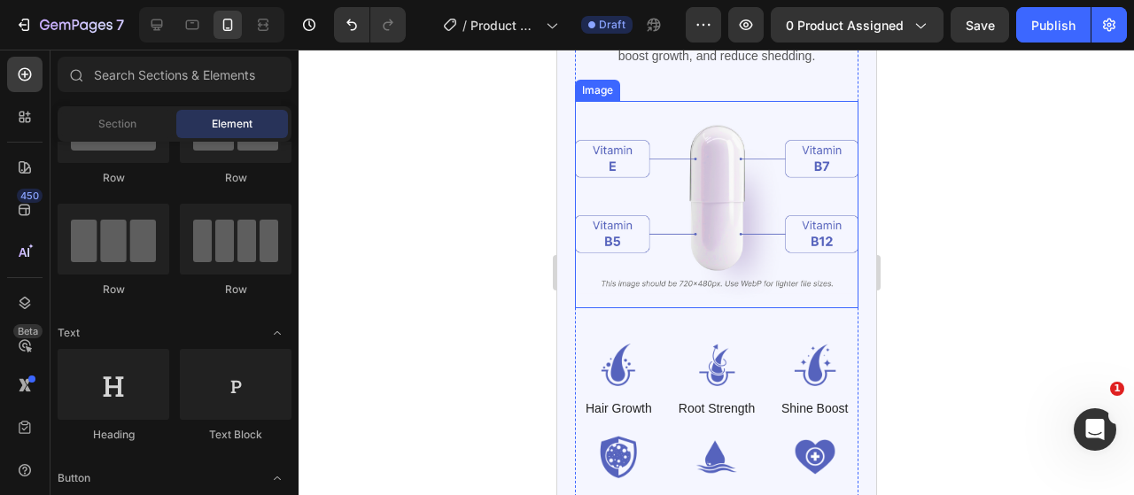
scroll to position [1948, 0]
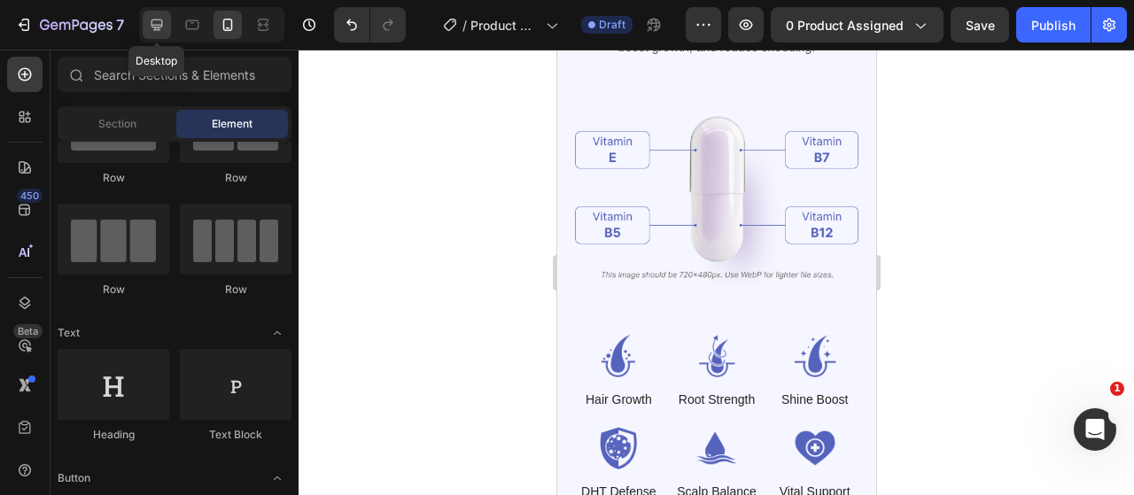
click at [154, 22] on icon at bounding box center [157, 25] width 18 height 18
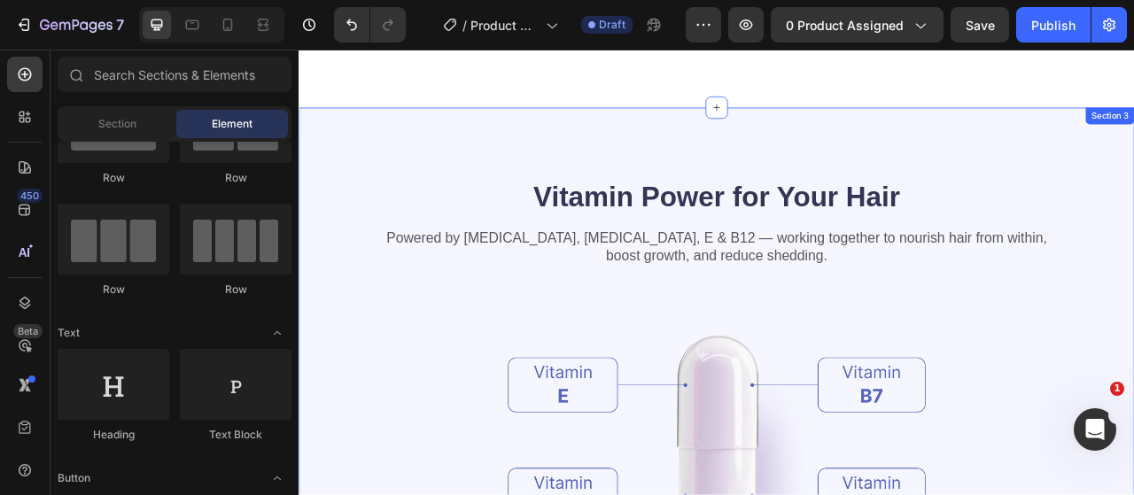
scroll to position [1738, 0]
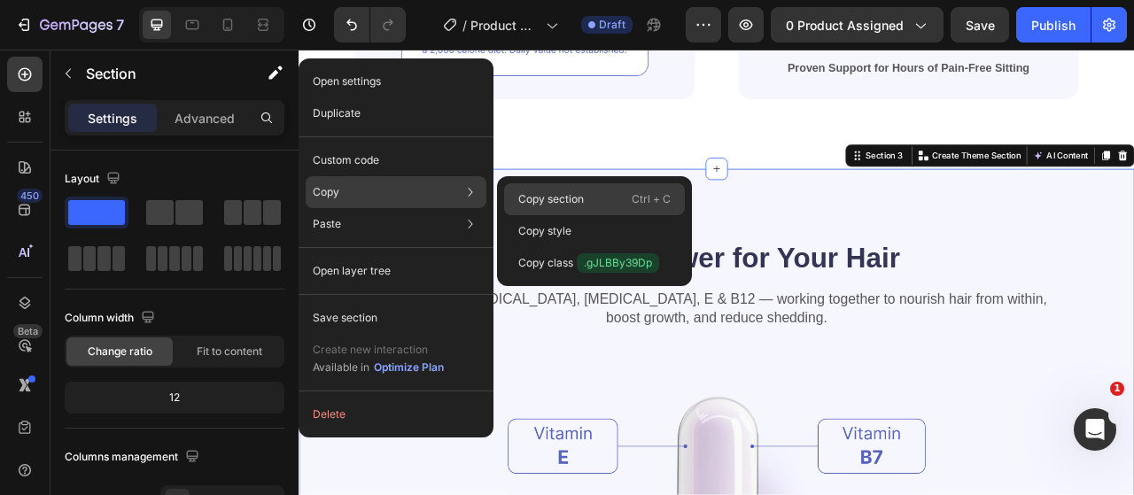
click at [522, 197] on p "Copy section" at bounding box center [551, 199] width 66 height 16
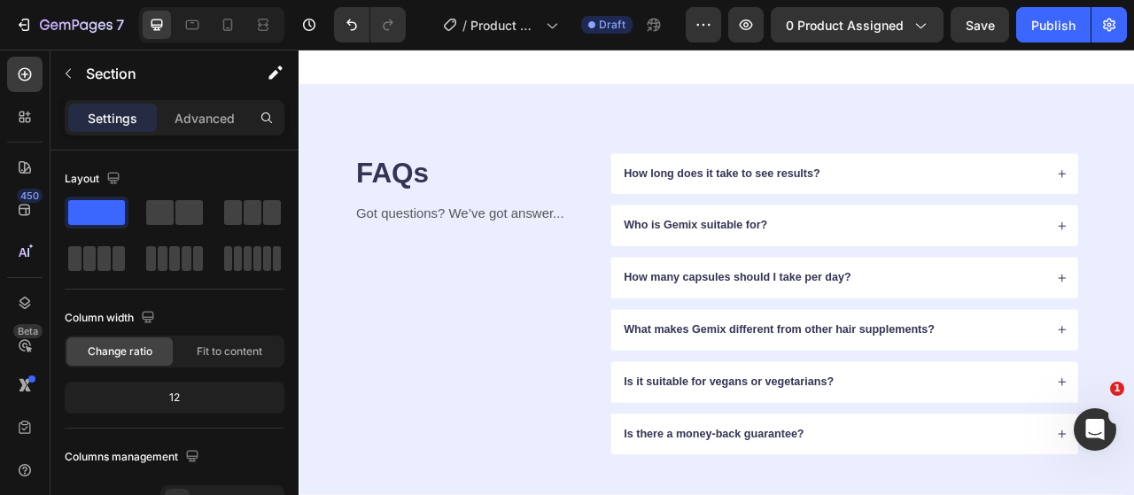
scroll to position [4749, 0]
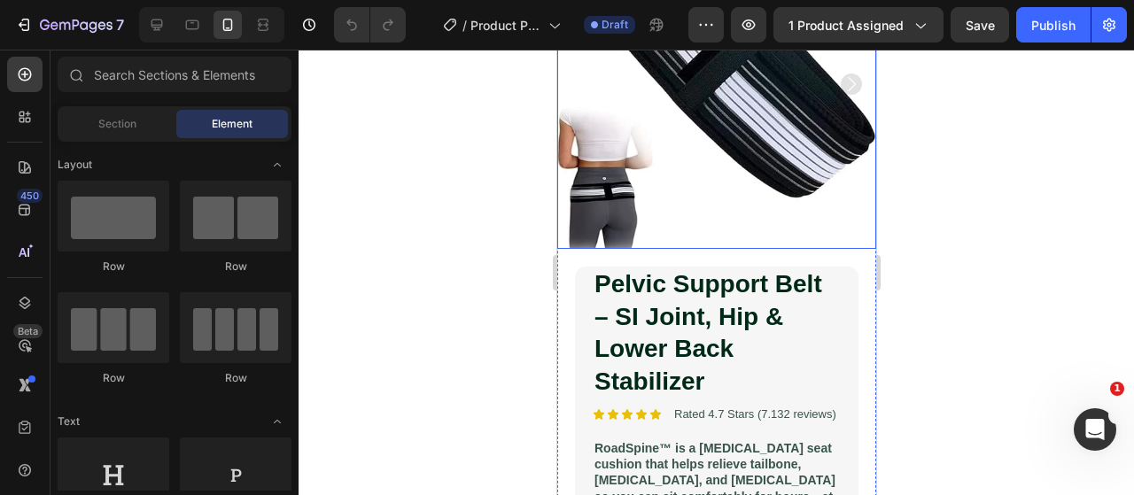
scroll to position [266, 0]
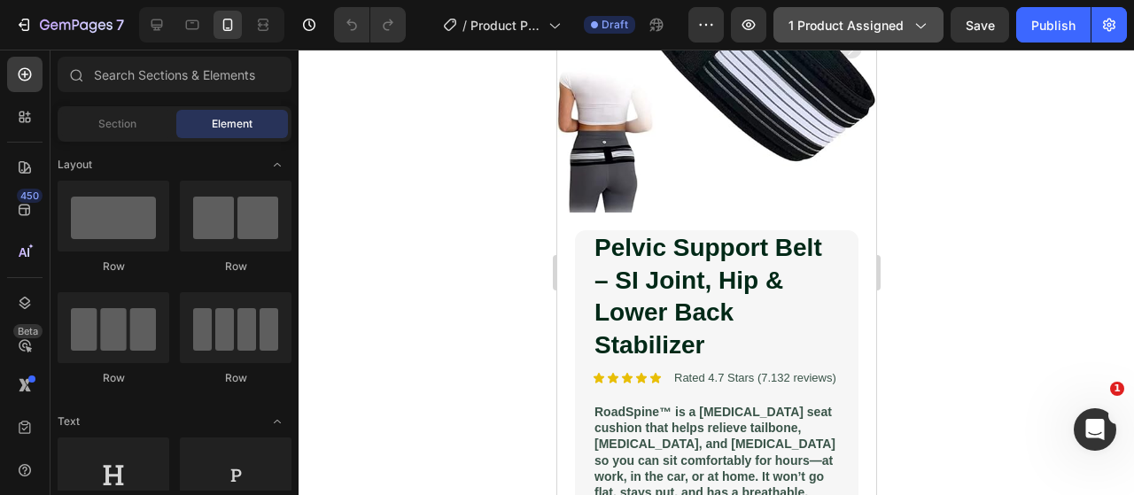
click at [875, 40] on button "1 product assigned" at bounding box center [858, 24] width 170 height 35
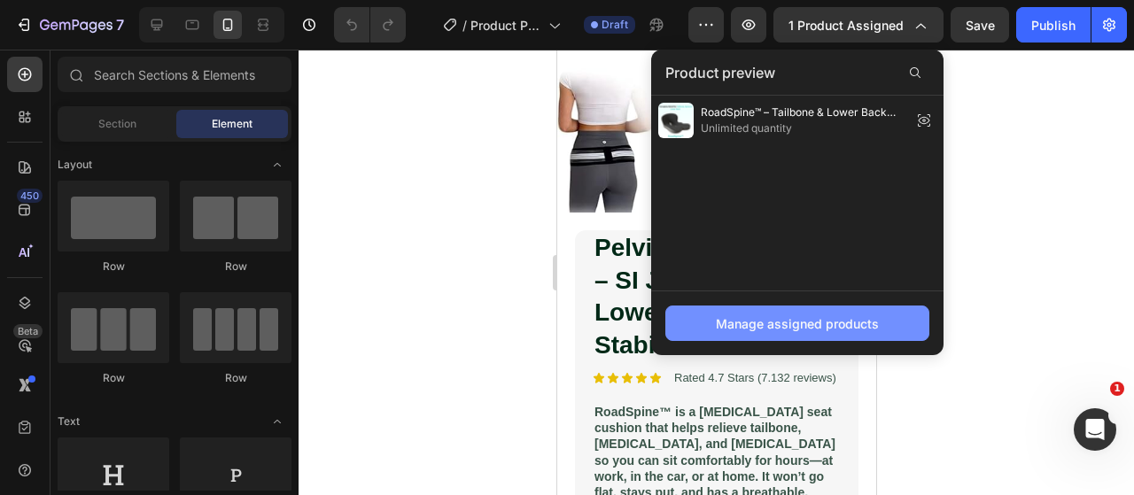
click at [825, 314] on div "Manage assigned products" at bounding box center [797, 323] width 163 height 19
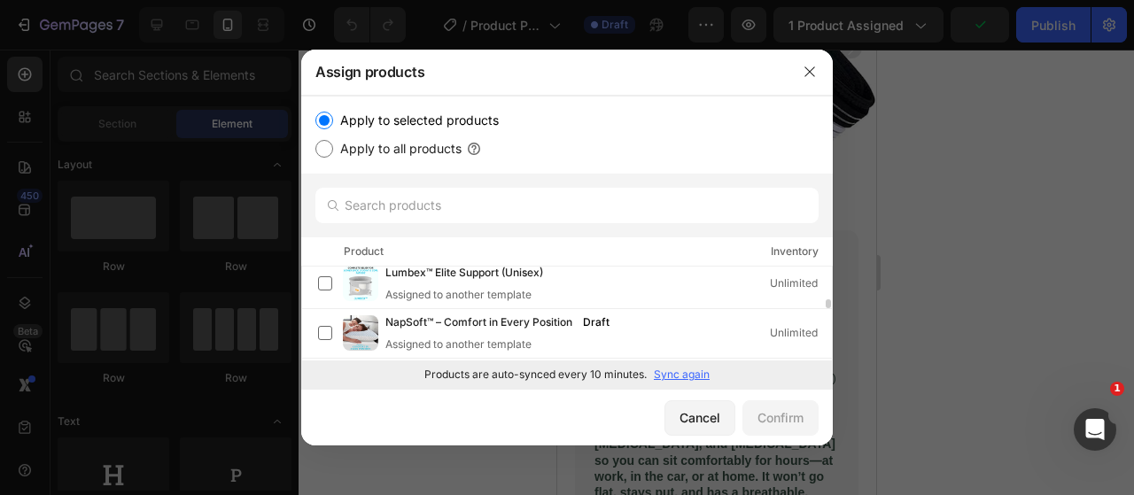
scroll to position [0, 0]
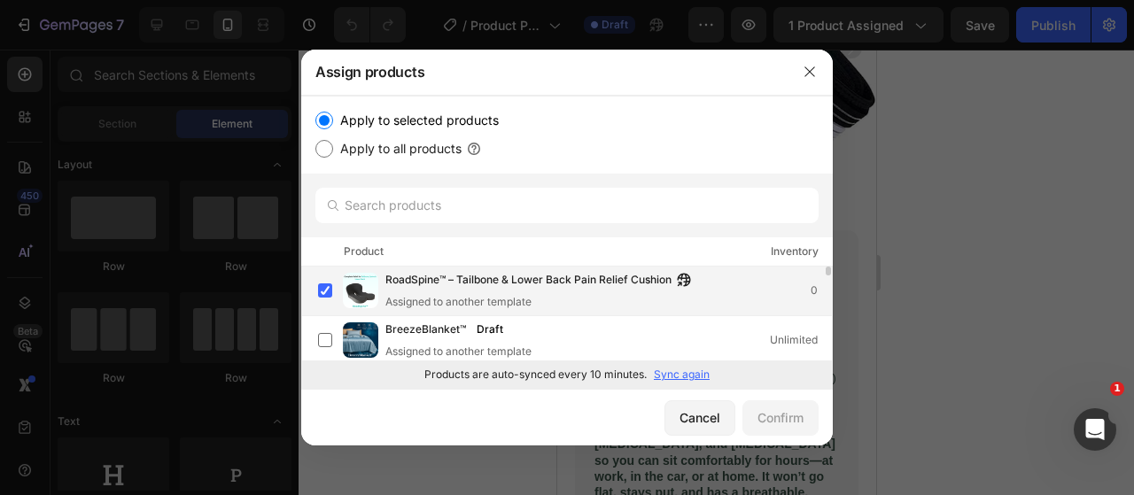
click at [755, 290] on div "RoadSpine™ – Tailbone & [MEDICAL_DATA] Relief Cushion Assigned to another templ…" at bounding box center [608, 290] width 446 height 39
click at [405, 472] on div at bounding box center [567, 247] width 1134 height 495
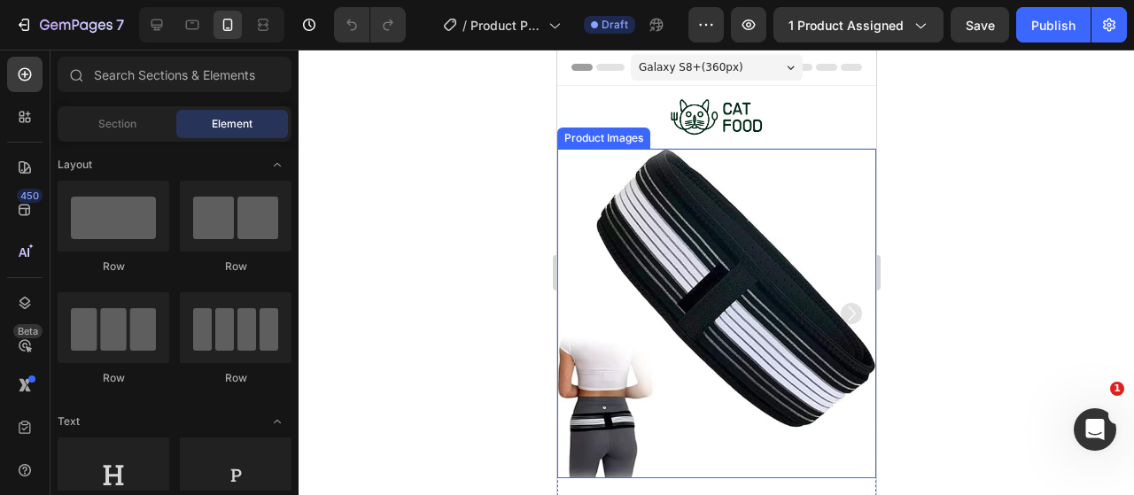
scroll to position [266, 0]
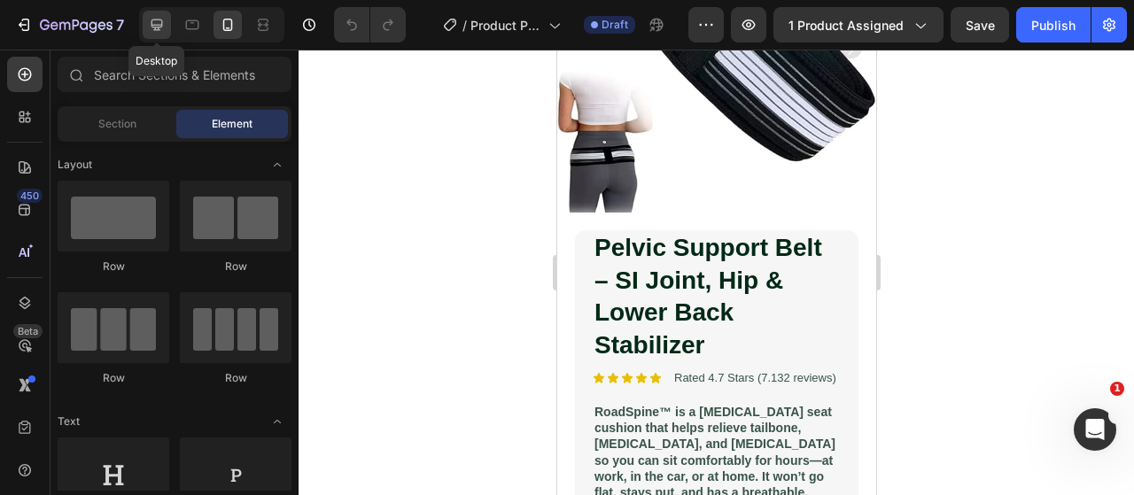
click at [160, 29] on icon at bounding box center [157, 25] width 18 height 18
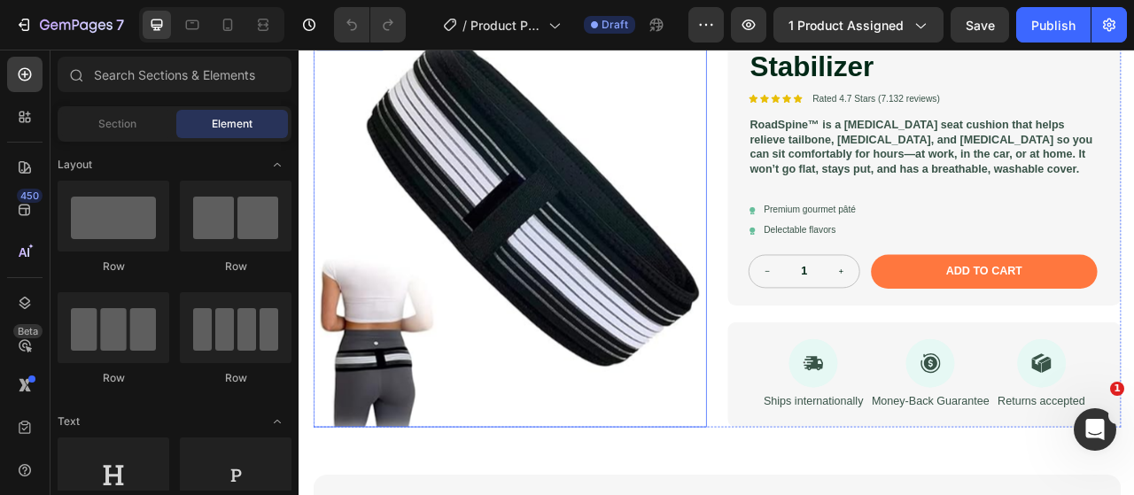
scroll to position [293, 0]
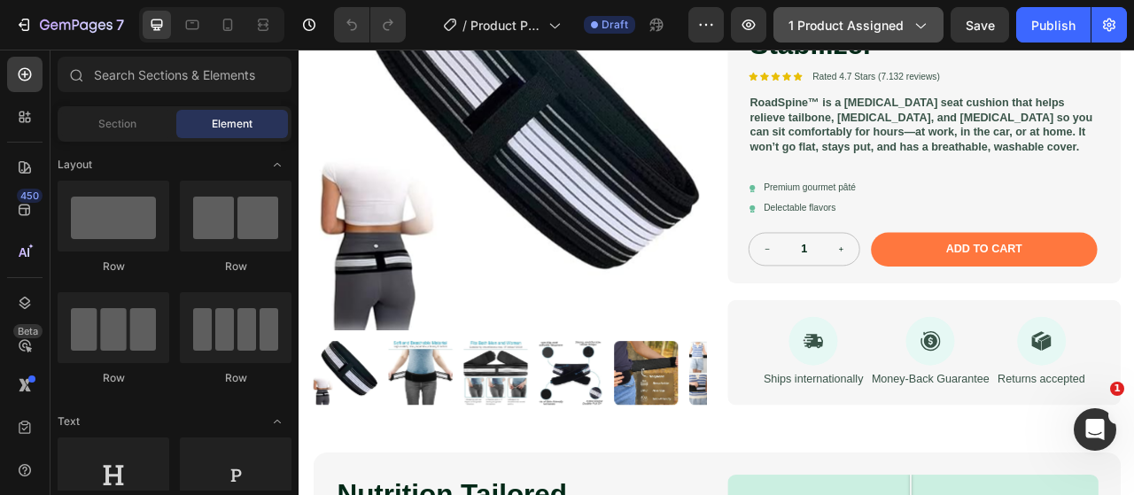
click at [818, 16] on span "1 product assigned" at bounding box center [845, 25] width 115 height 19
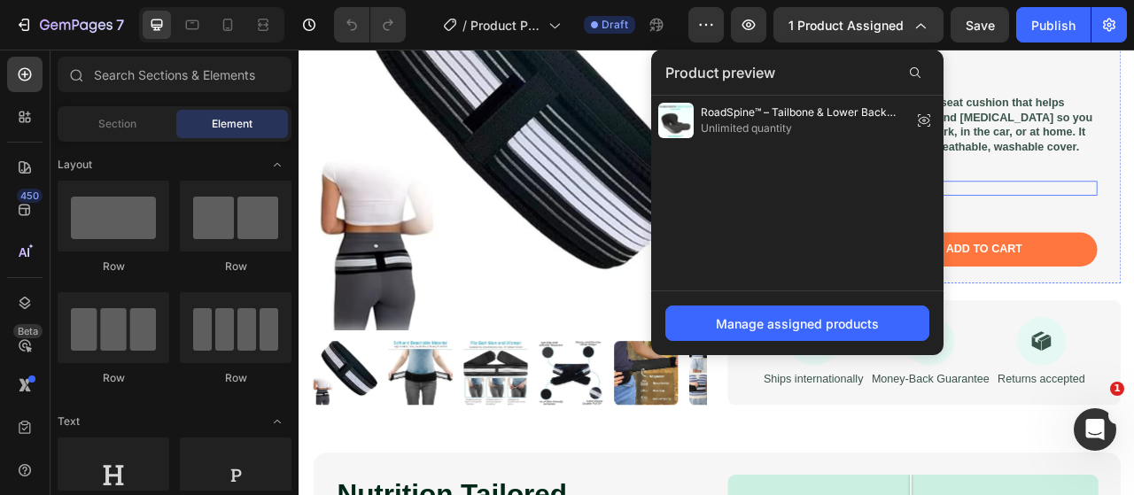
click at [1133, 213] on div "Pelvic Support Belt – SI Joint, Hip & Lower Back Stabilizer Product Title Icon …" at bounding box center [1092, 127] width 444 height 400
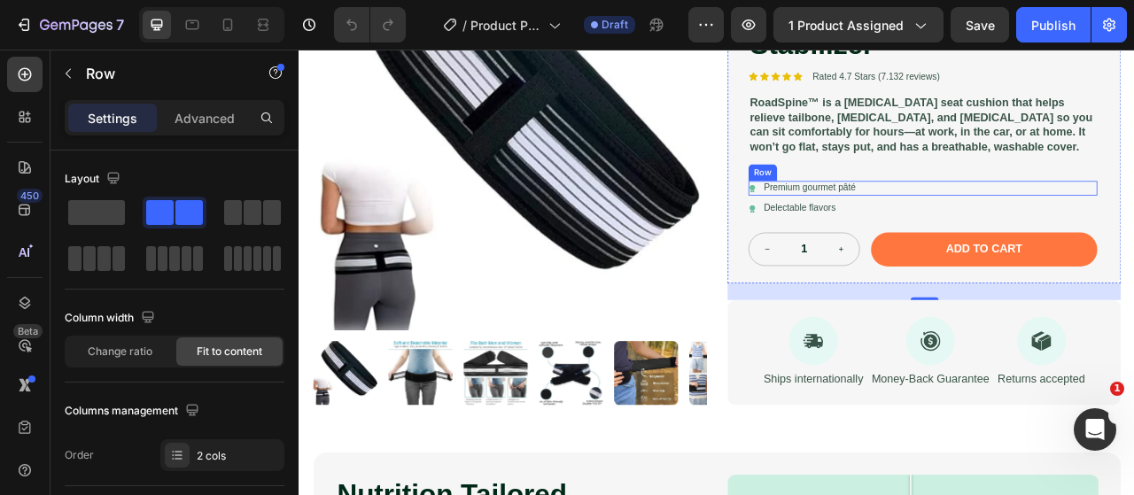
click at [1019, 222] on div "Icon Premium gourmet [PERSON_NAME] Text Block Row" at bounding box center [1092, 227] width 444 height 19
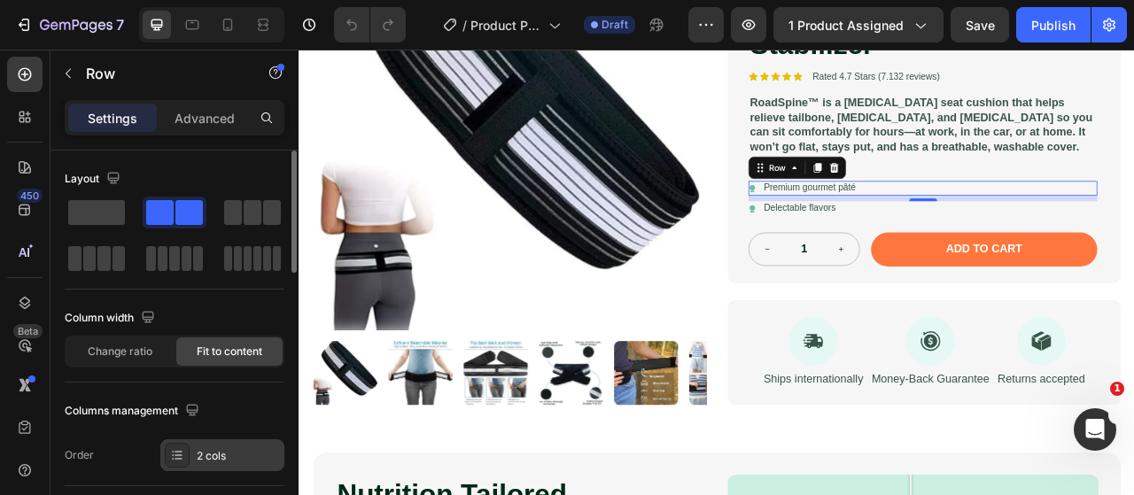
scroll to position [89, 0]
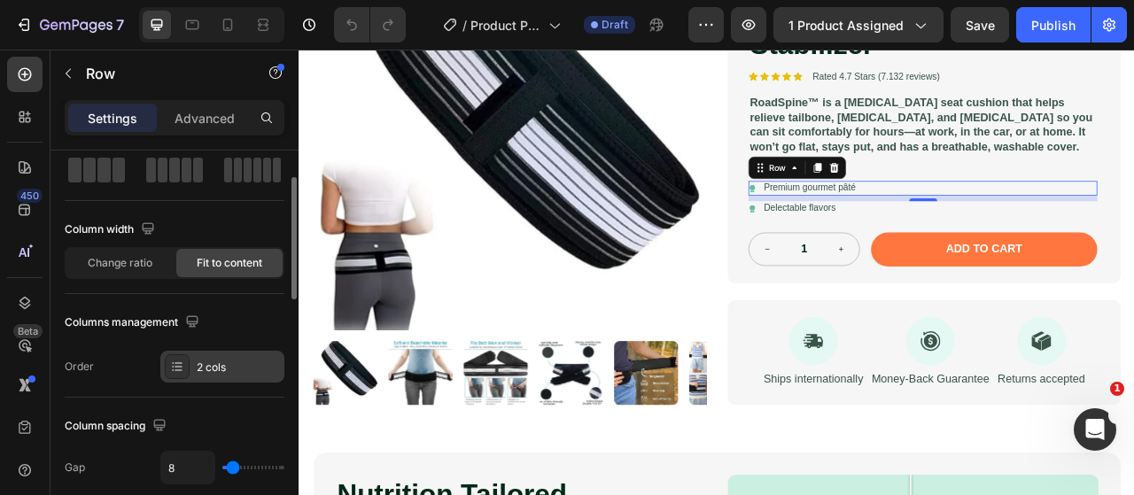
click at [248, 375] on div "2 cols" at bounding box center [222, 367] width 124 height 32
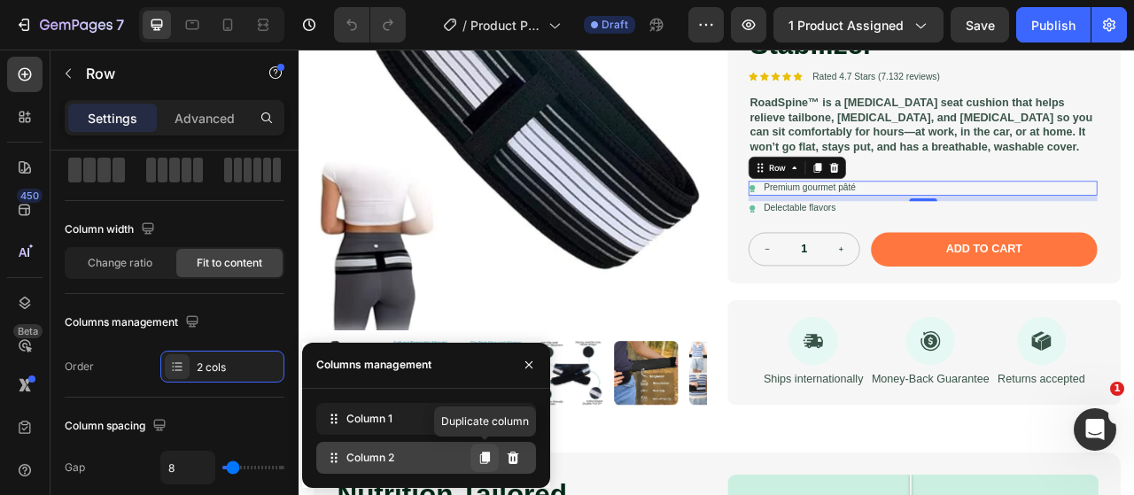
click at [491, 461] on icon at bounding box center [484, 458] width 14 height 14
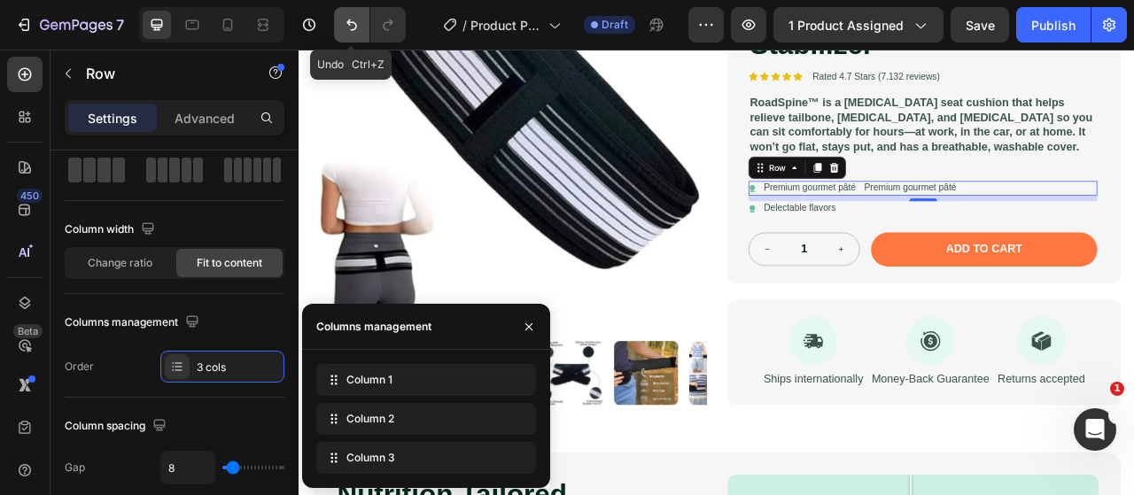
click at [354, 26] on icon "Undo/Redo" at bounding box center [352, 25] width 18 height 18
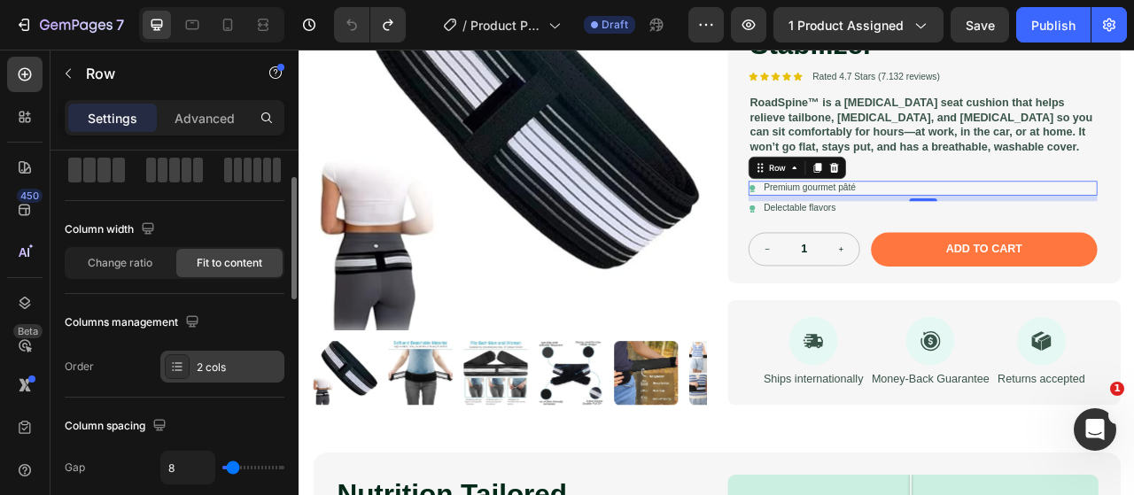
click at [236, 377] on div "2 cols" at bounding box center [222, 367] width 124 height 32
click at [219, 414] on div "Column spacing" at bounding box center [175, 426] width 220 height 28
click at [188, 325] on icon "button" at bounding box center [192, 322] width 18 height 18
click at [200, 414] on icon "button" at bounding box center [196, 413] width 10 height 12
type input "100%"
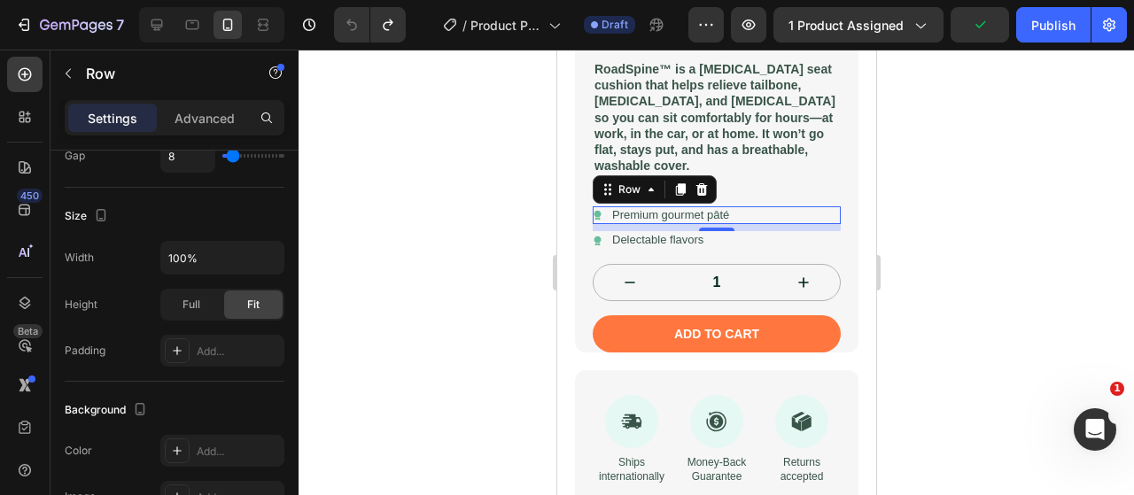
scroll to position [572, 0]
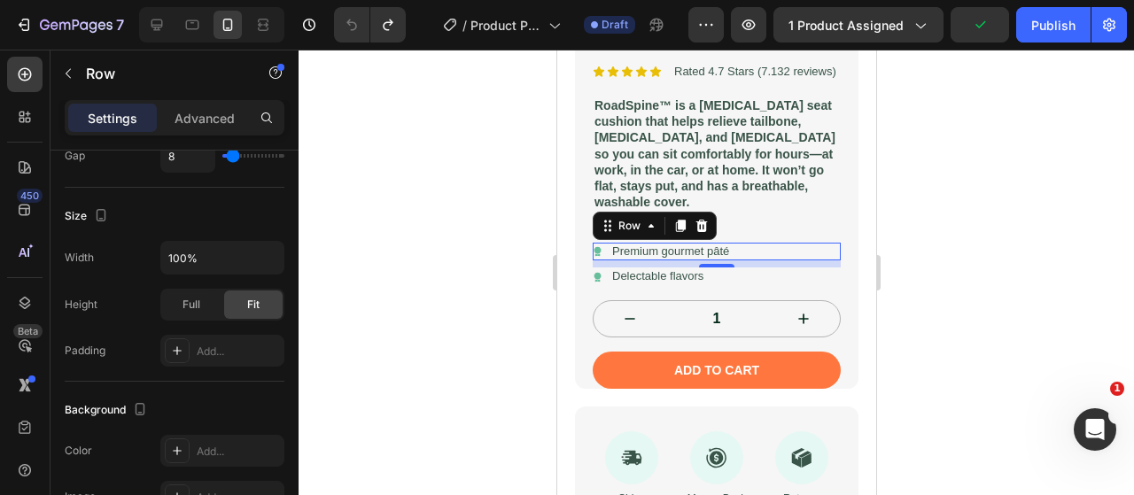
click at [487, 297] on div at bounding box center [715, 272] width 835 height 445
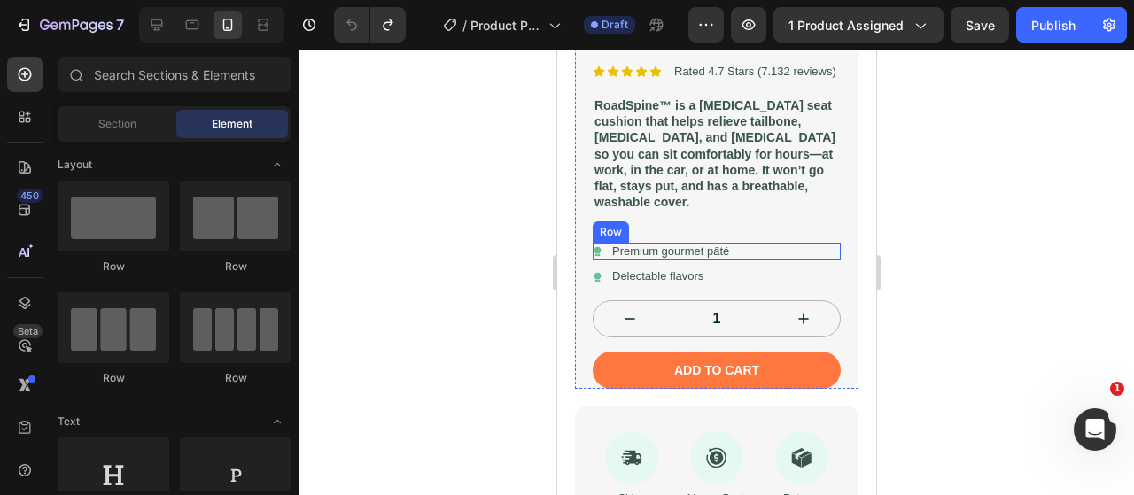
click at [735, 254] on div "Icon Premium gourmet [PERSON_NAME] Text Block Row" at bounding box center [716, 252] width 248 height 19
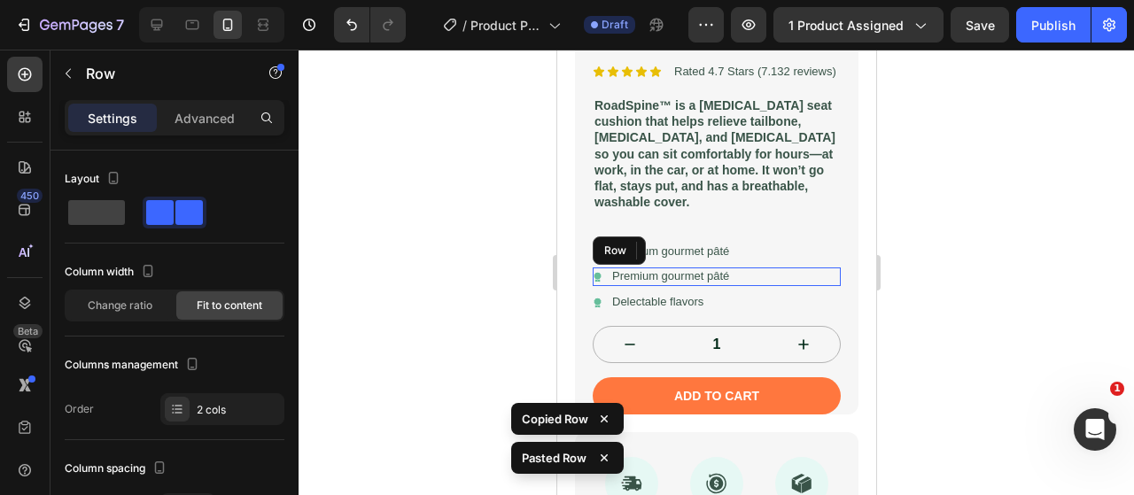
scroll to position [354, 0]
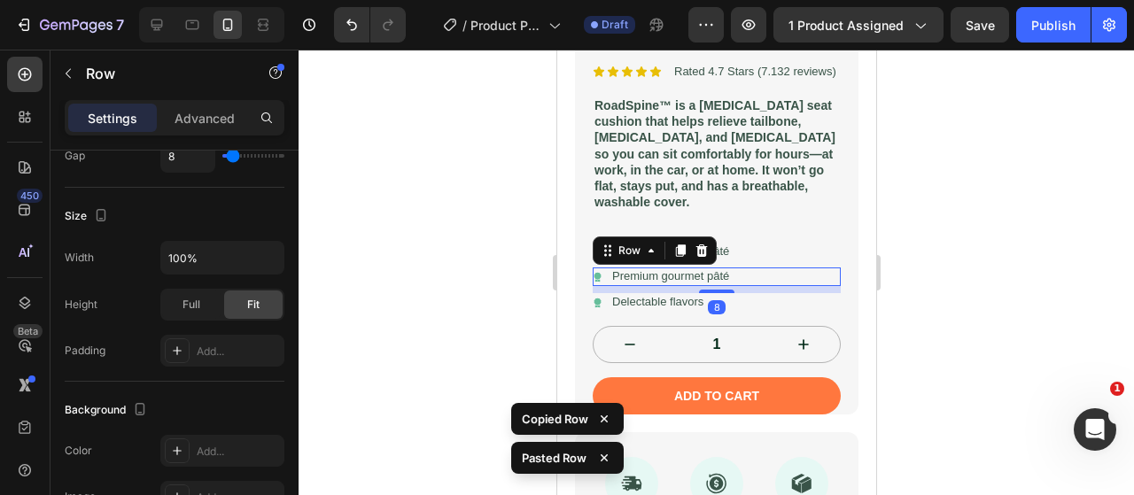
click at [542, 185] on div at bounding box center [715, 272] width 835 height 445
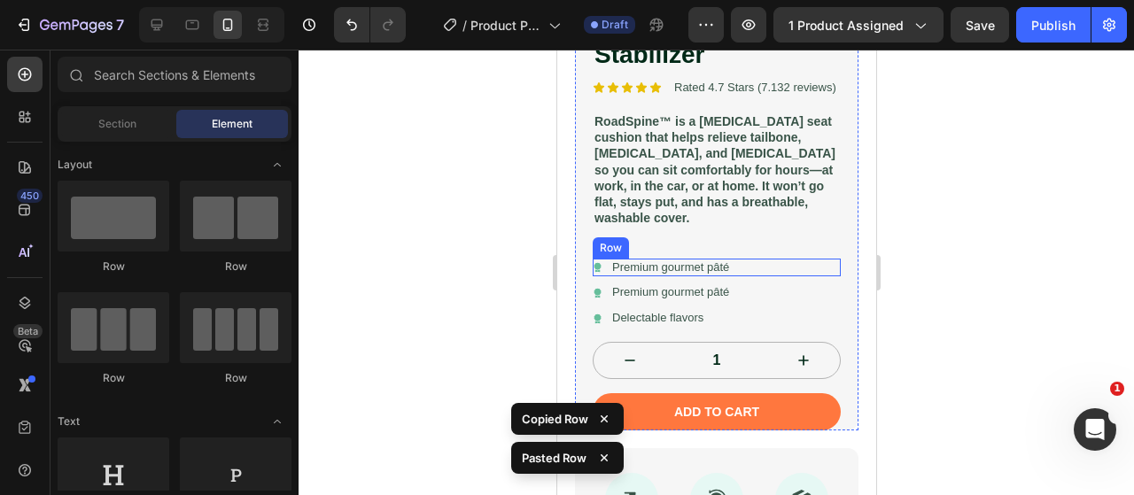
scroll to position [572, 0]
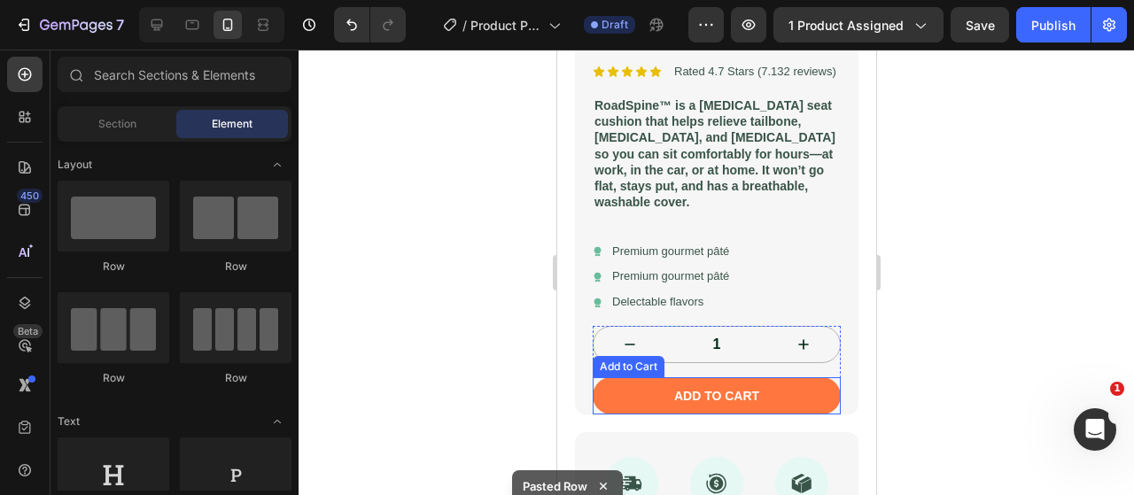
click at [779, 399] on button "Add to cart" at bounding box center [716, 395] width 248 height 37
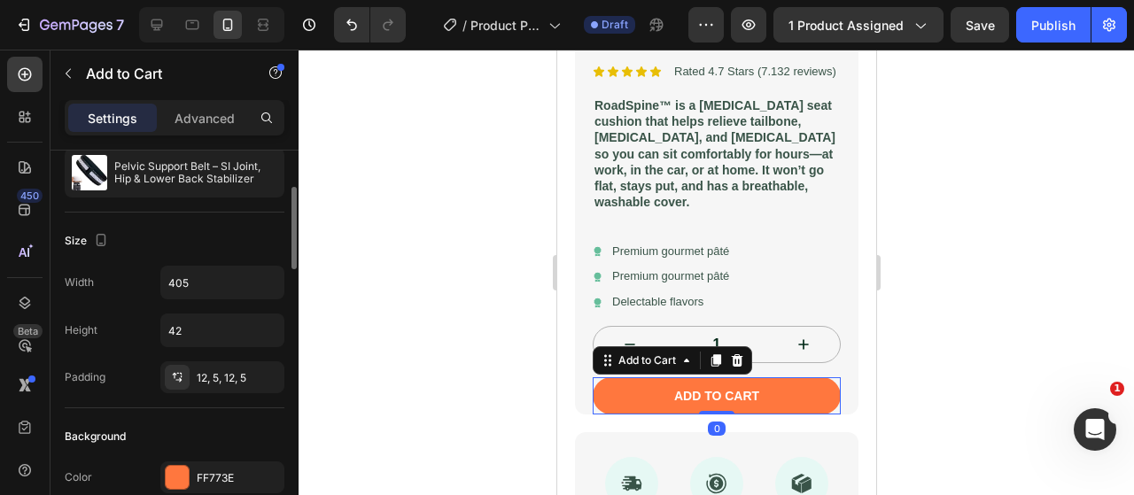
scroll to position [266, 0]
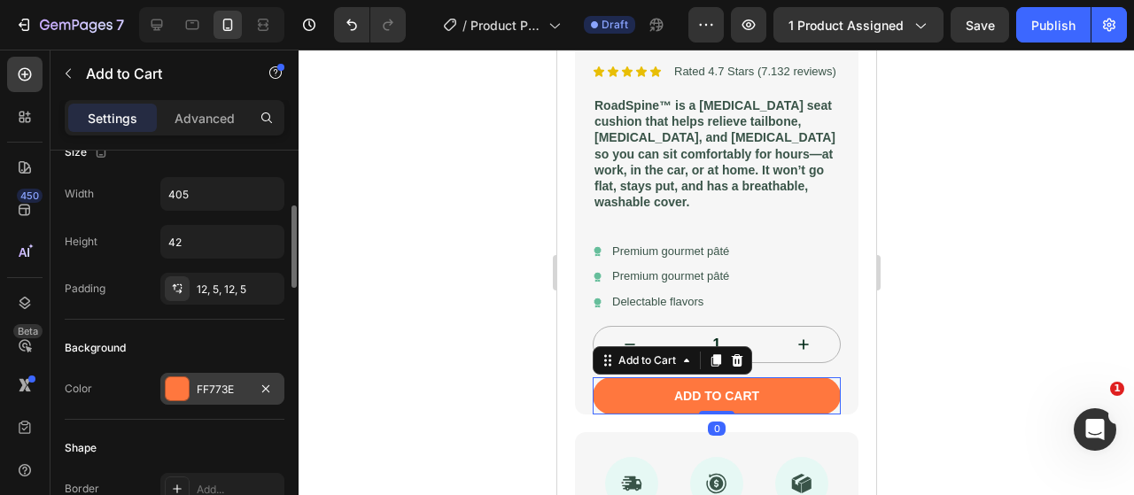
click at [182, 390] on div at bounding box center [177, 388] width 23 height 23
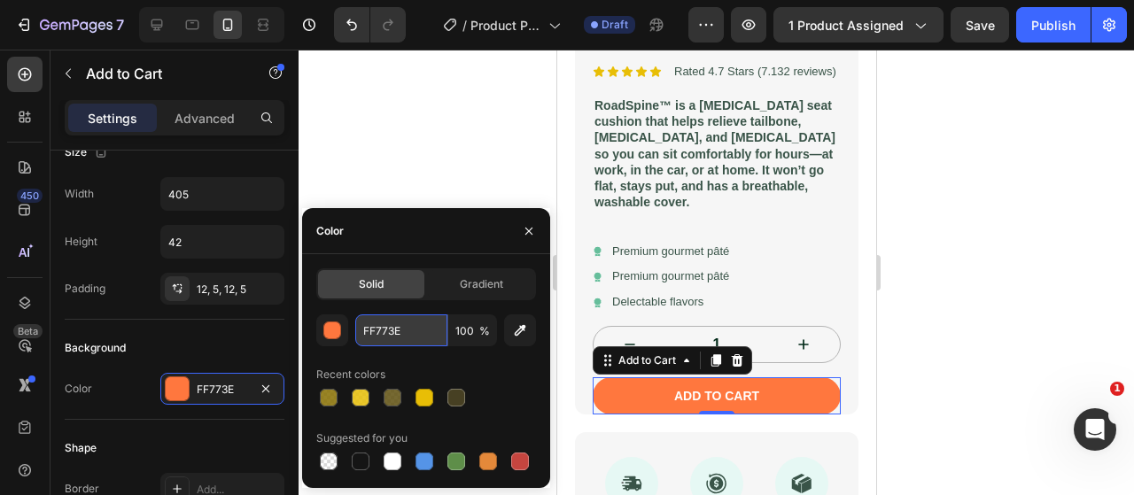
click at [384, 331] on input "FF773E" at bounding box center [401, 330] width 92 height 32
paste input "2B6221"
type input "2B6221"
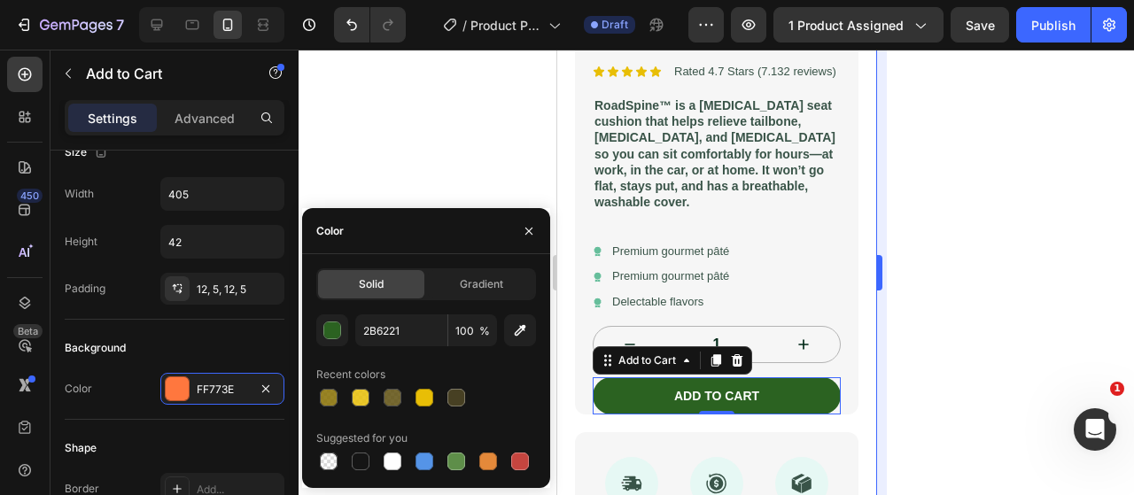
click at [992, 209] on div at bounding box center [715, 272] width 835 height 445
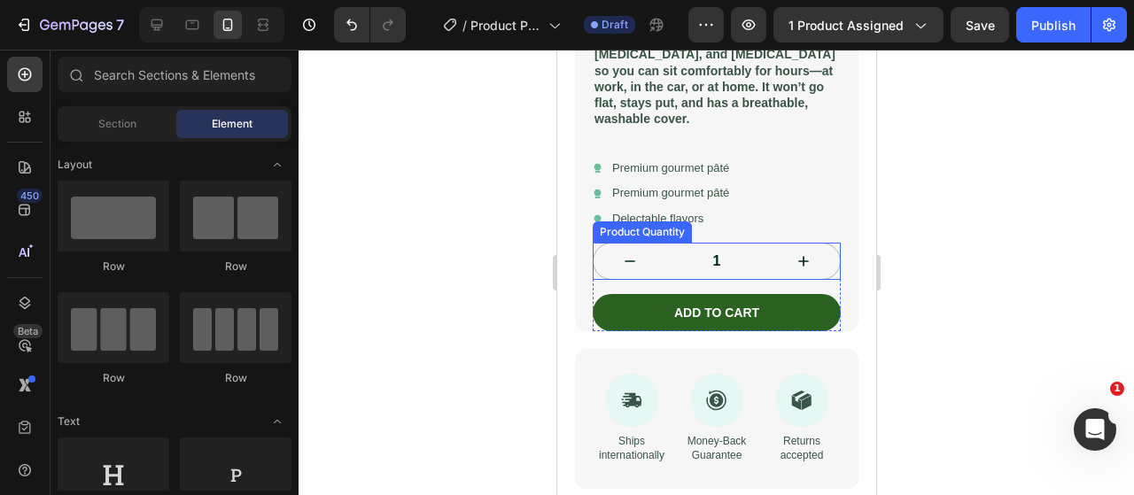
scroll to position [749, 0]
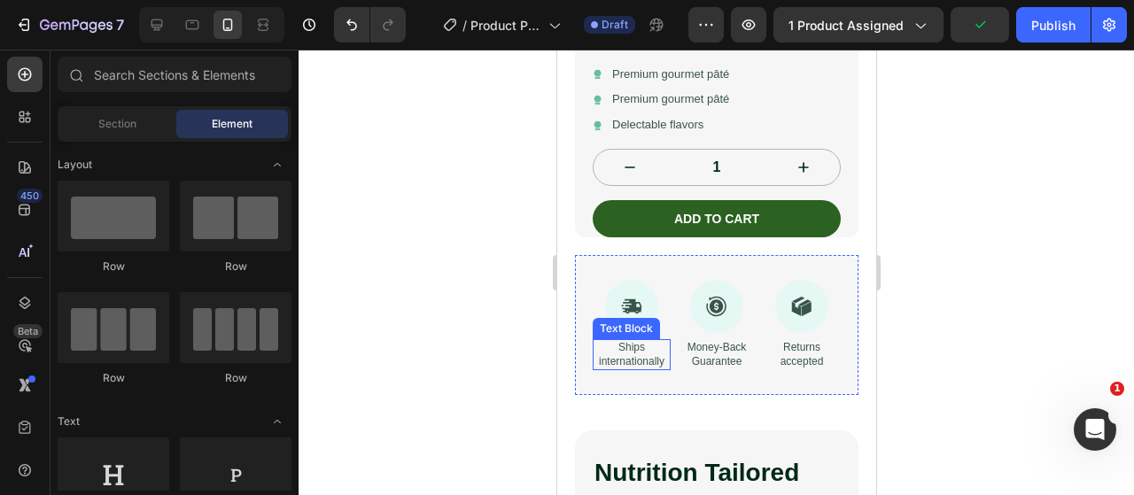
click at [627, 357] on p "Ships internationally" at bounding box center [630, 354] width 74 height 27
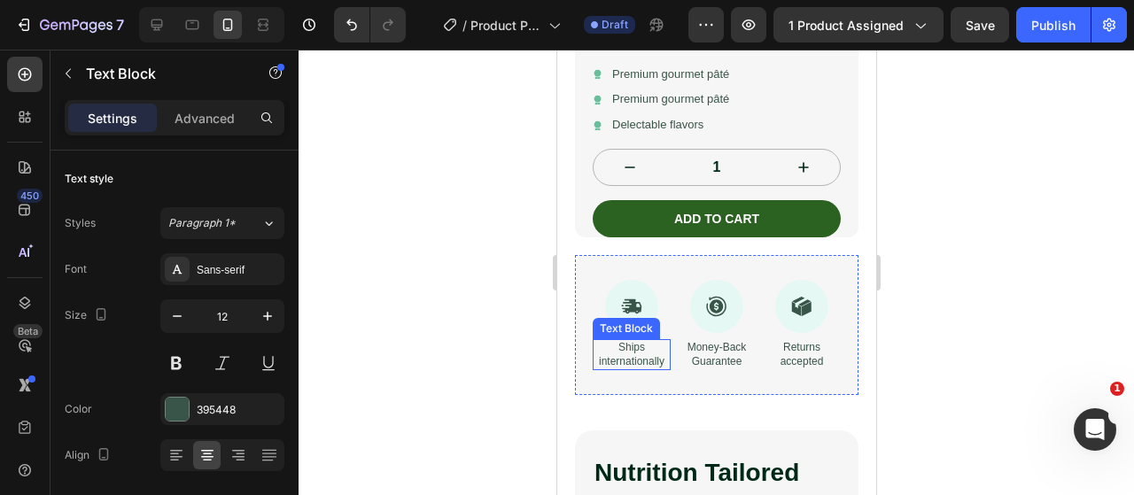
click at [627, 357] on p "Ships internationally" at bounding box center [630, 354] width 74 height 27
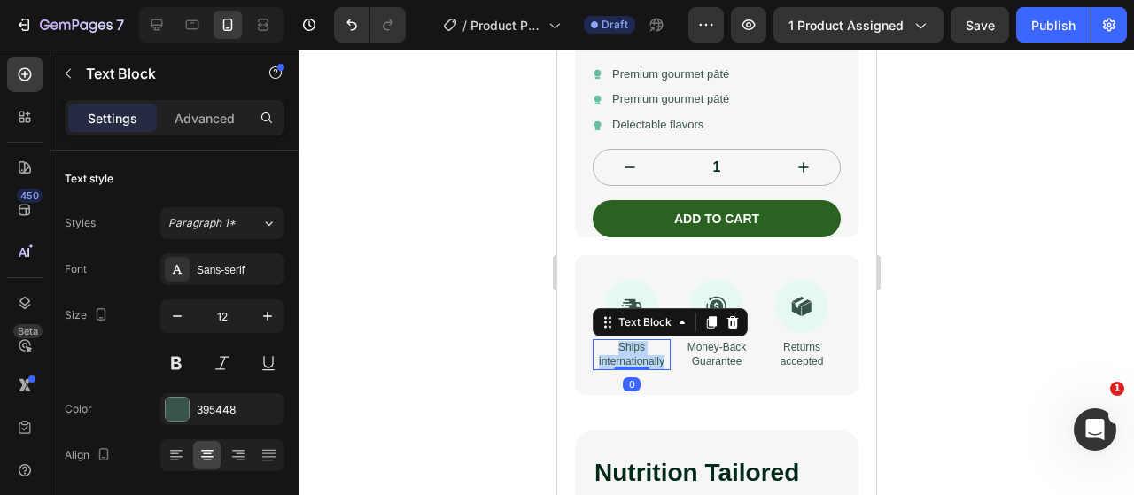
click at [627, 357] on p "Ships internationally" at bounding box center [630, 354] width 74 height 27
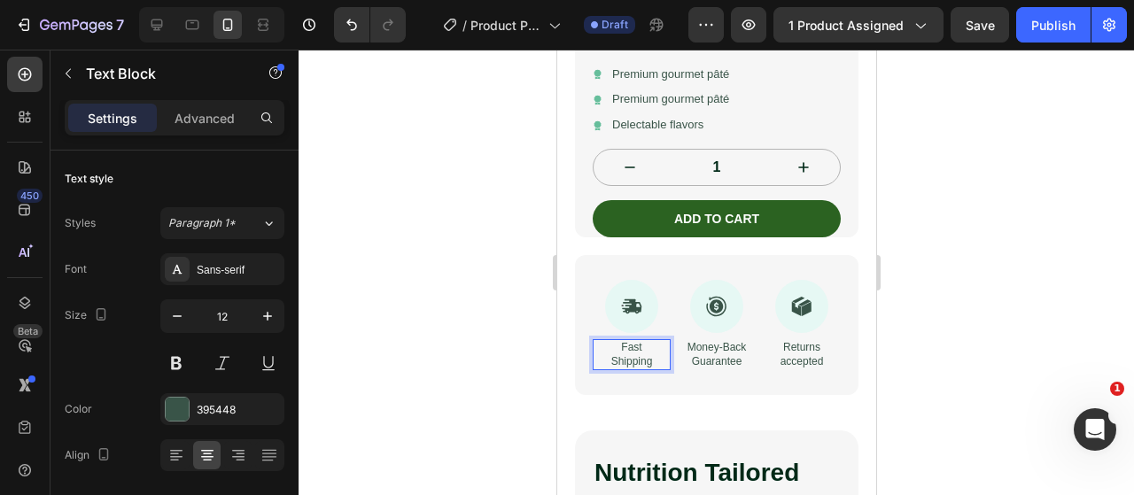
click at [487, 277] on div at bounding box center [715, 272] width 835 height 445
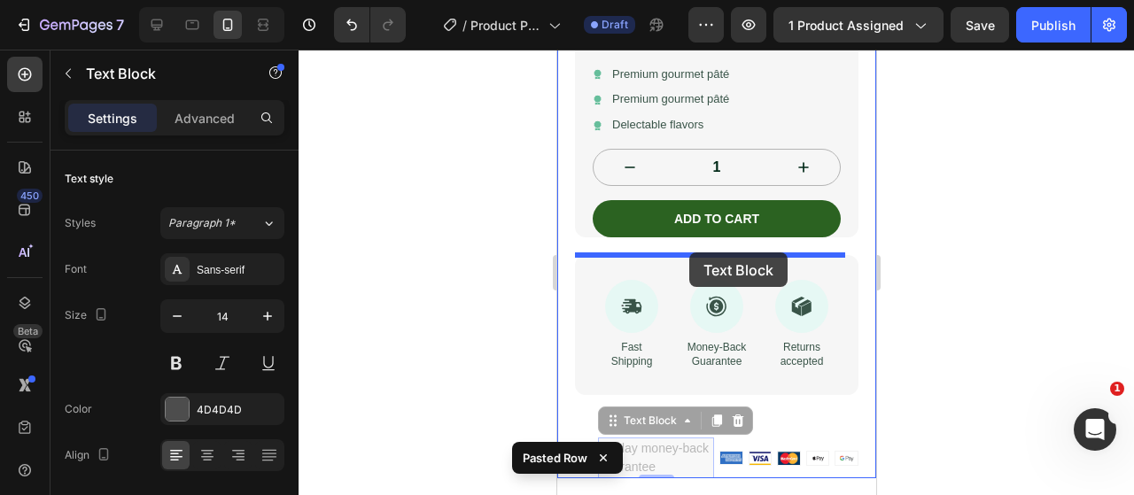
drag, startPoint x: 697, startPoint y: 452, endPoint x: 688, endPoint y: 252, distance: 199.5
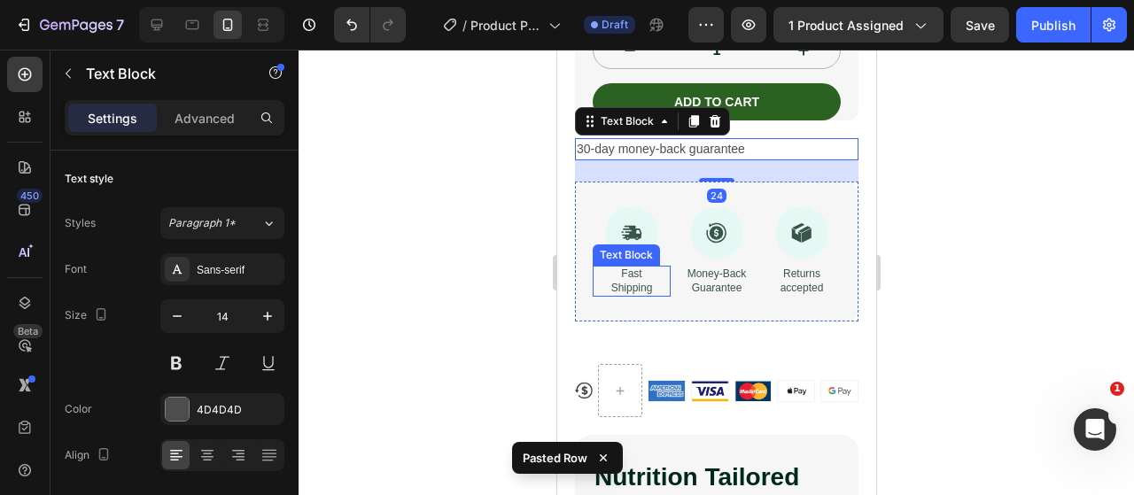
scroll to position [838, 0]
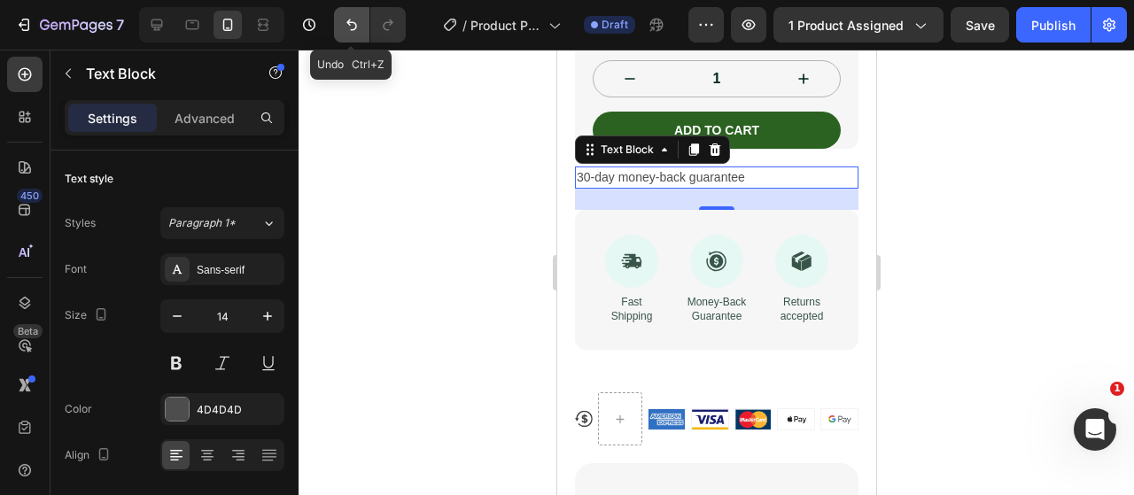
click at [340, 25] on button "Undo/Redo" at bounding box center [351, 24] width 35 height 35
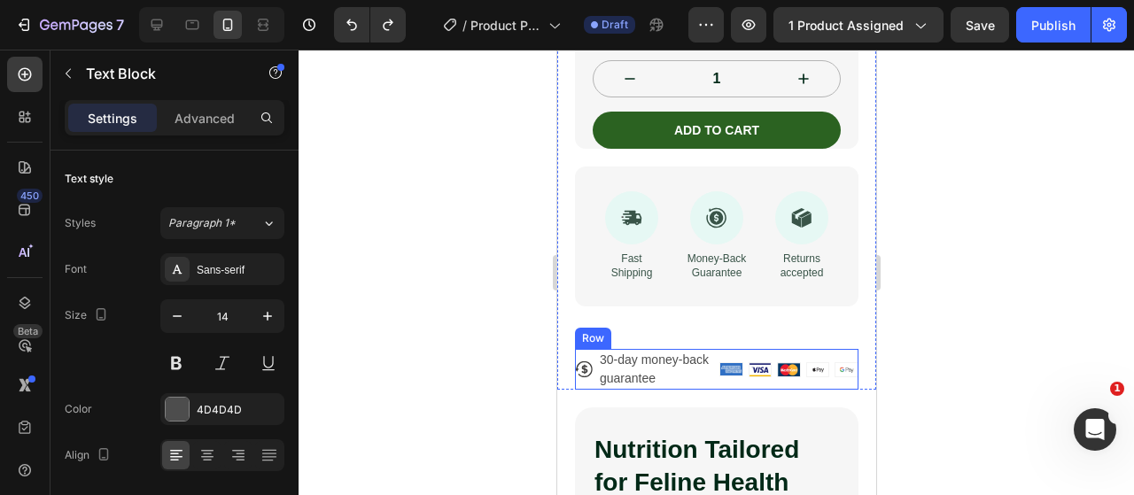
click at [707, 366] on div "Icon 30-day money-back guarantee Text Block Row Image Image Image Image Image R…" at bounding box center [715, 369] width 283 height 41
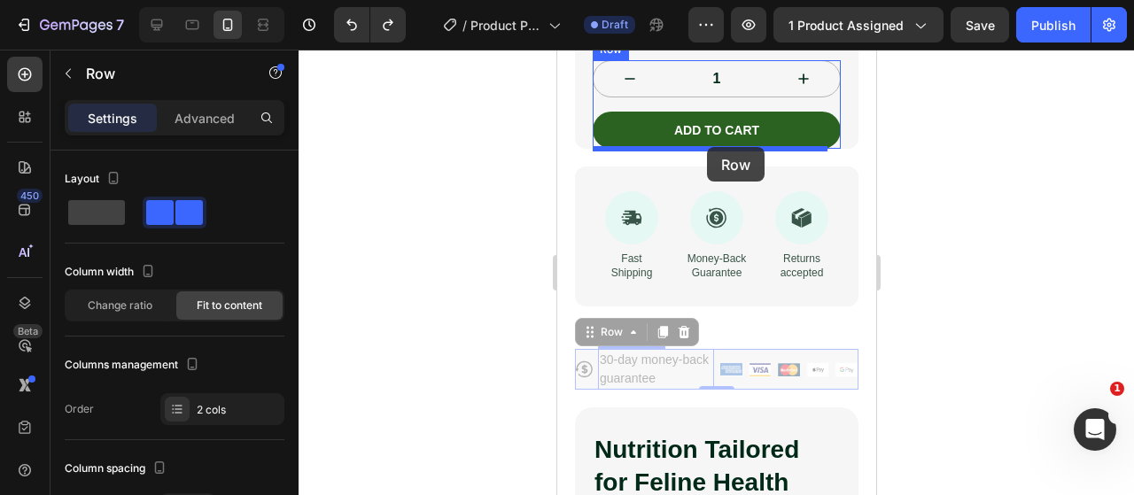
drag, startPoint x: 706, startPoint y: 366, endPoint x: 706, endPoint y: 147, distance: 218.8
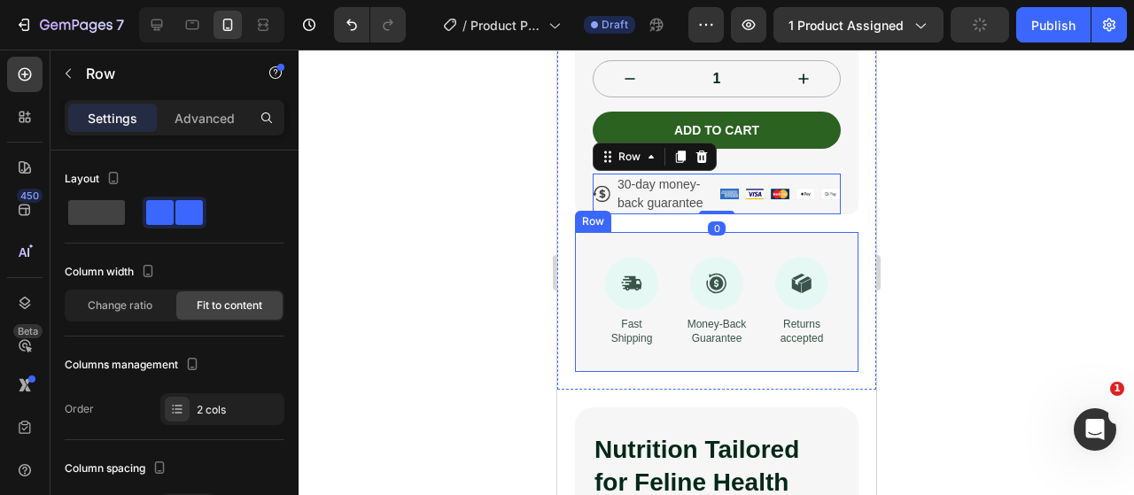
click at [480, 281] on div at bounding box center [715, 272] width 835 height 445
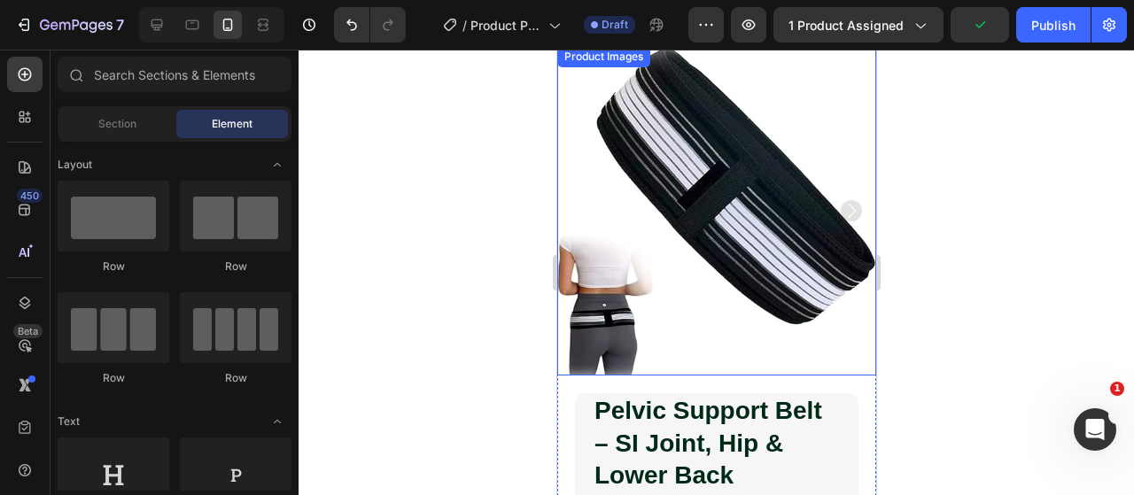
scroll to position [0, 0]
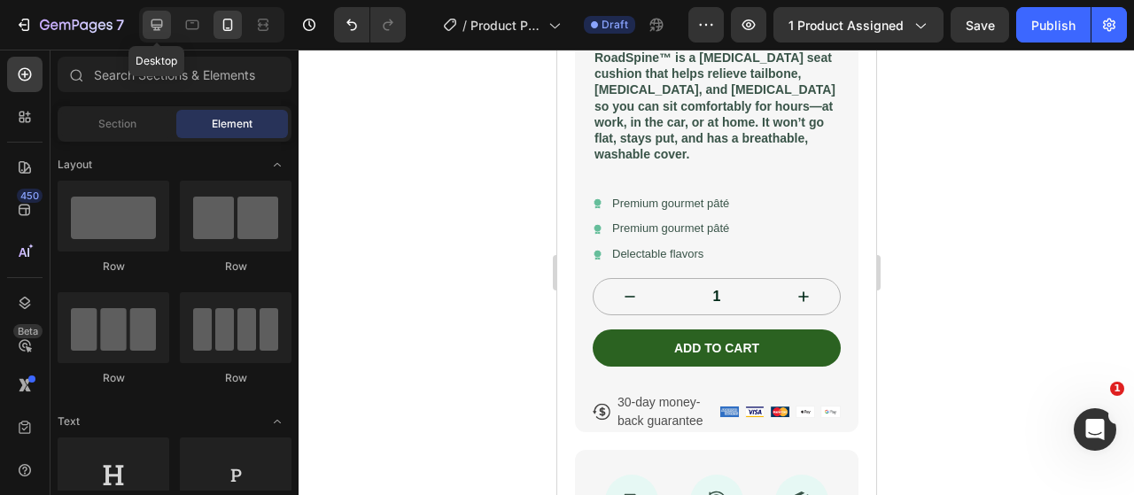
click at [167, 35] on div at bounding box center [157, 25] width 28 height 28
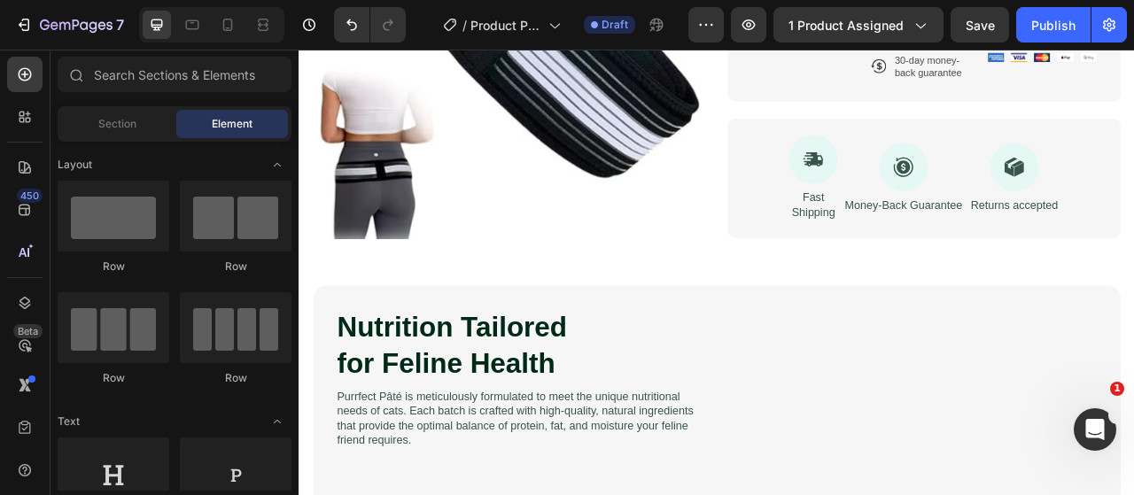
scroll to position [710, 0]
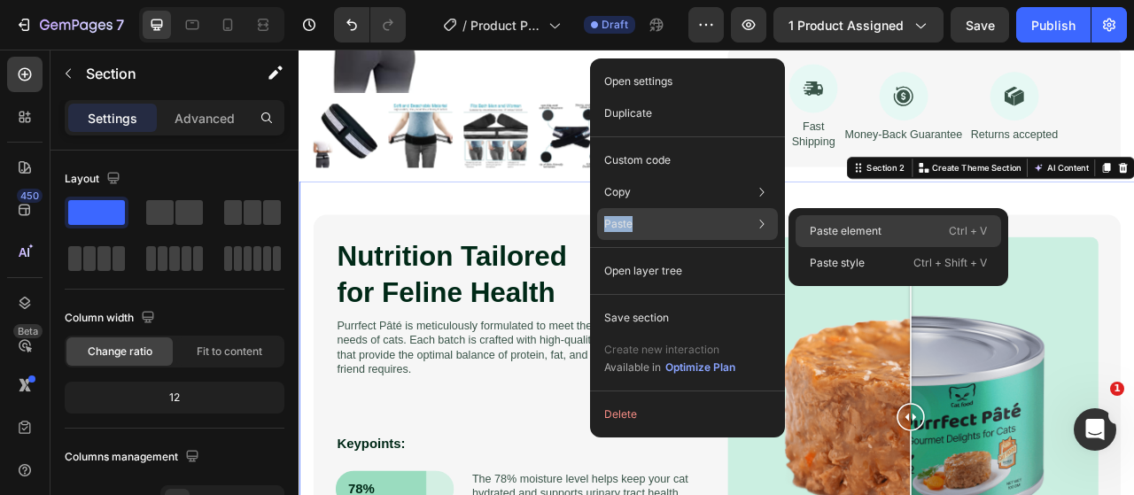
drag, startPoint x: 815, startPoint y: 193, endPoint x: 839, endPoint y: 230, distance: 44.2
click at [770, 228] on div "Open settings Duplicate Custom code Copy Copy section Ctrl + C Copy style Copy …" at bounding box center [687, 247] width 195 height 379
click at [840, 230] on p "Paste element" at bounding box center [845, 231] width 72 height 16
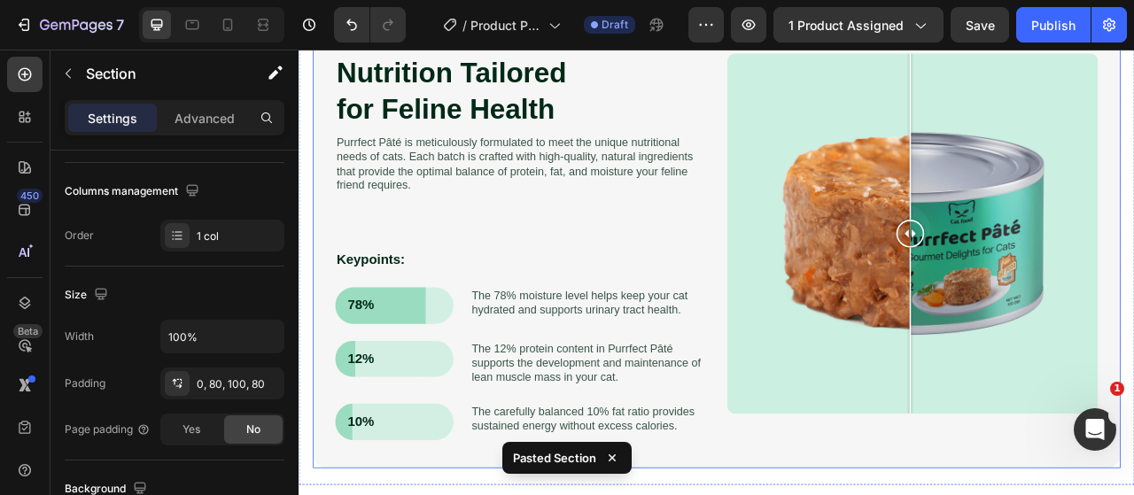
scroll to position [903, 0]
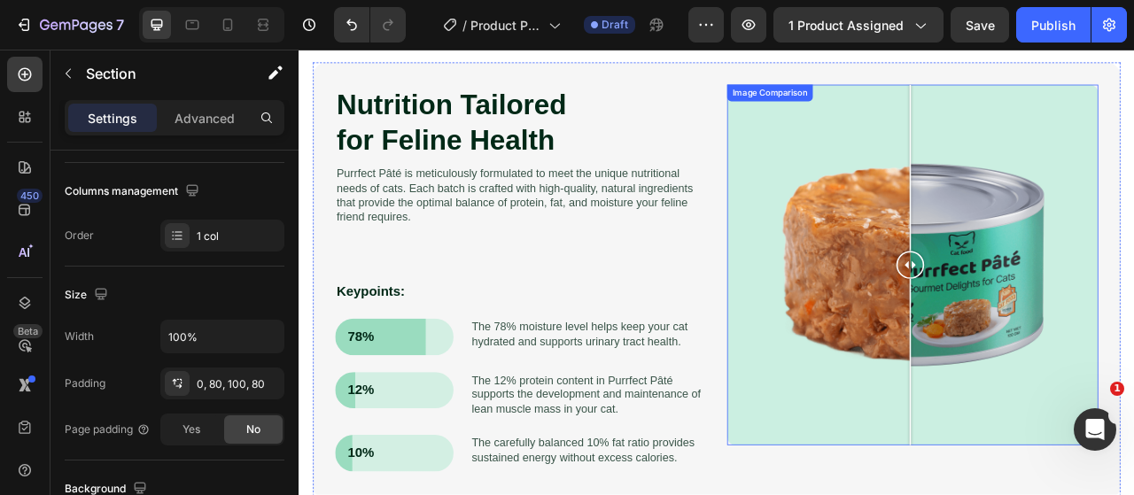
click at [917, 301] on div at bounding box center [1079, 324] width 472 height 459
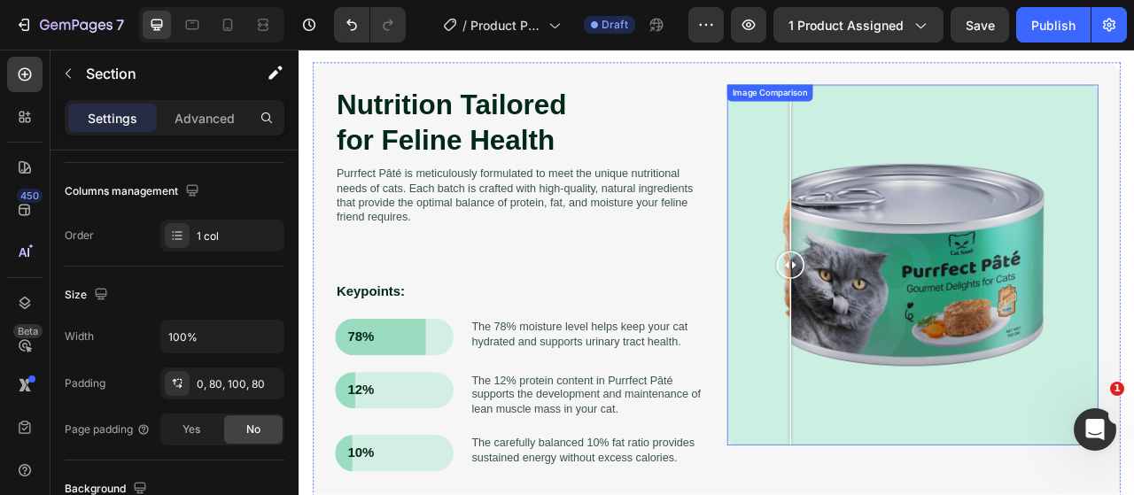
click at [1104, 288] on div at bounding box center [1079, 324] width 472 height 459
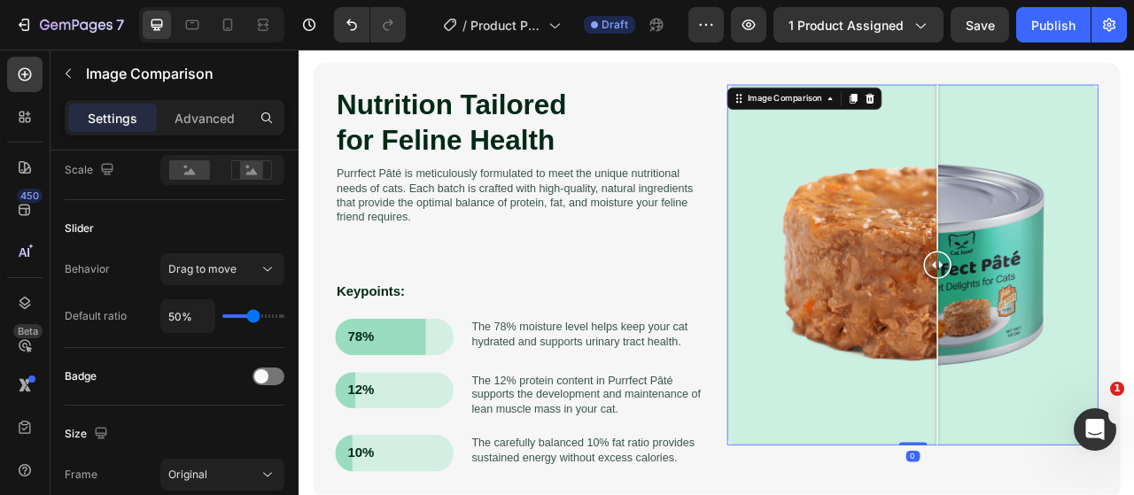
scroll to position [0, 0]
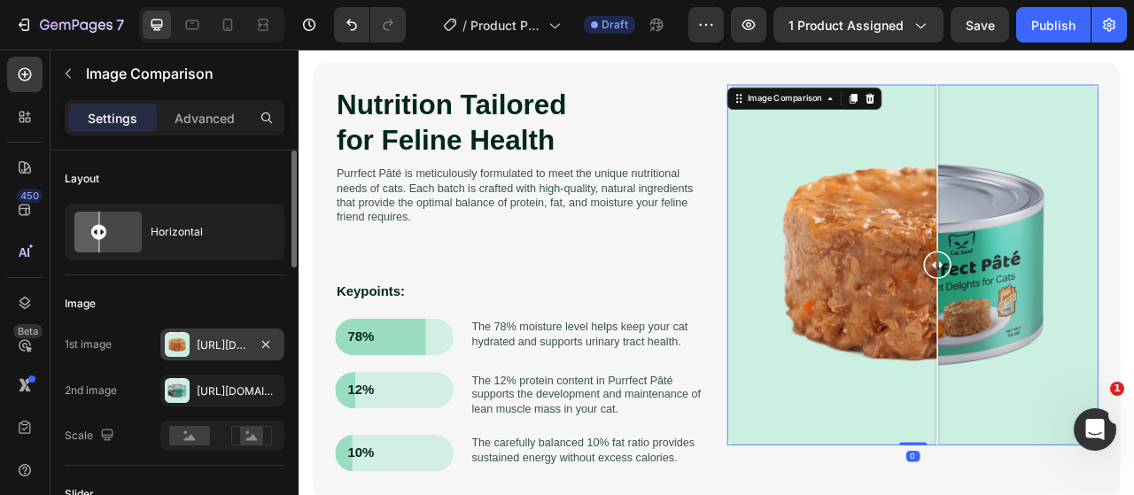
click at [234, 348] on div "[URL][DOMAIN_NAME]" at bounding box center [222, 345] width 51 height 16
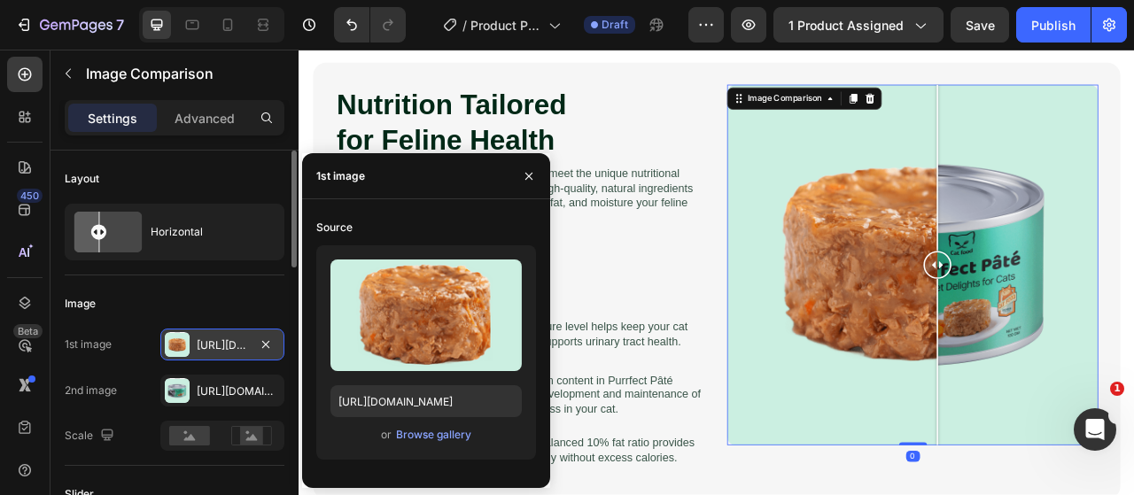
click at [234, 348] on div "[URL][DOMAIN_NAME]" at bounding box center [222, 345] width 51 height 16
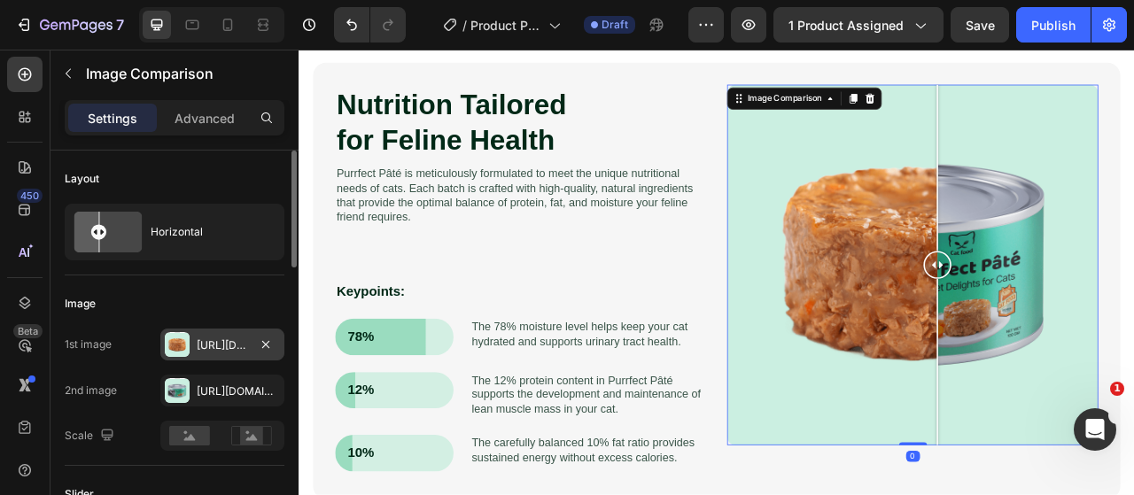
click at [234, 346] on div "[URL][DOMAIN_NAME]" at bounding box center [222, 345] width 51 height 16
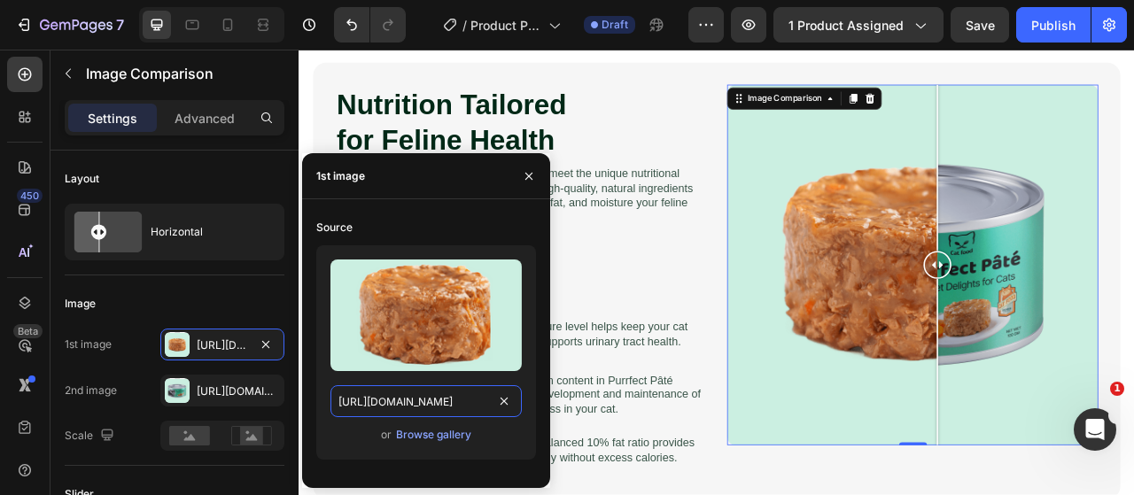
click at [436, 412] on input "[URL][DOMAIN_NAME]" at bounding box center [425, 401] width 191 height 32
paste input "b3ea12dd-6494-4e6f-a94c-e45755e7875"
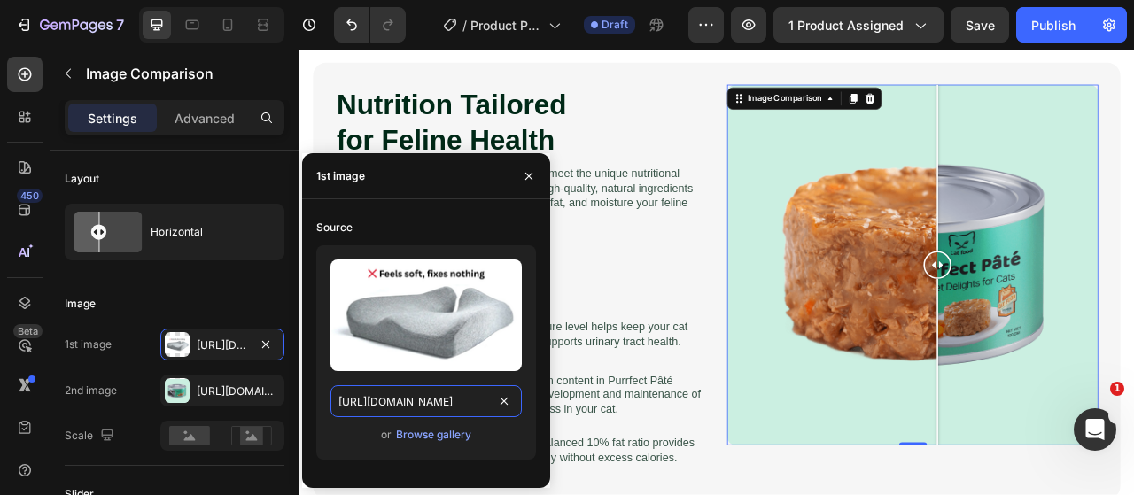
scroll to position [0, 543]
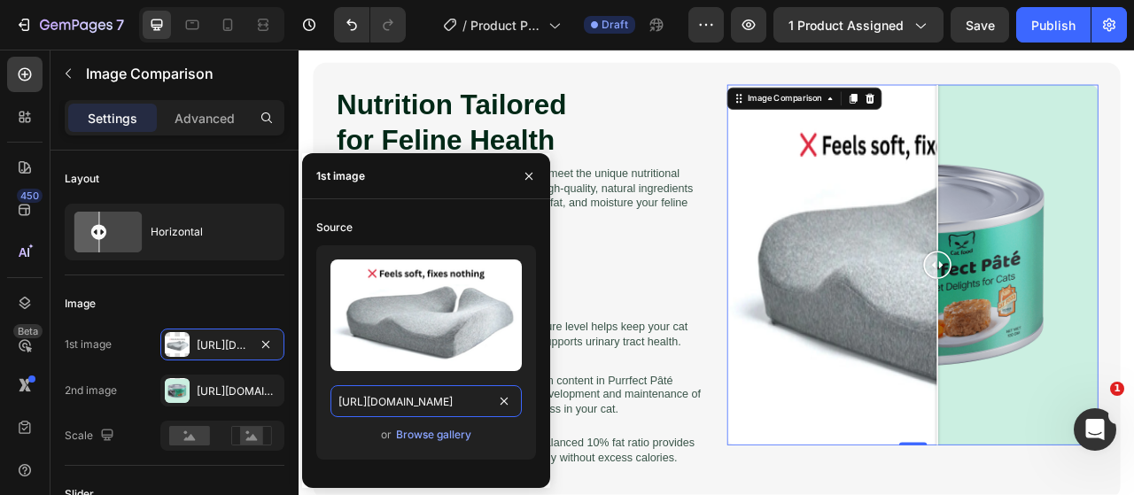
type input "[URL][DOMAIN_NAME]"
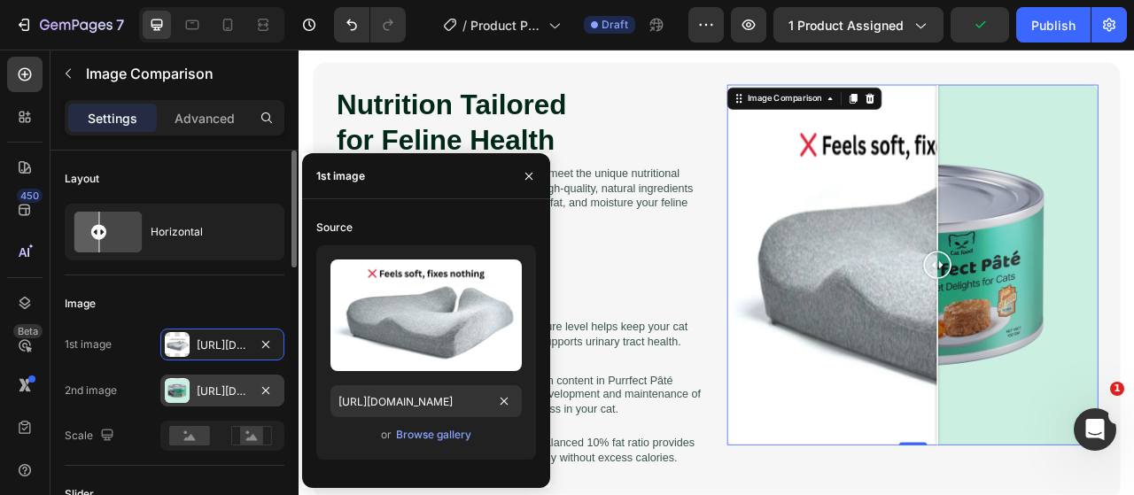
click at [231, 399] on div "[URL][DOMAIN_NAME]" at bounding box center [222, 391] width 124 height 32
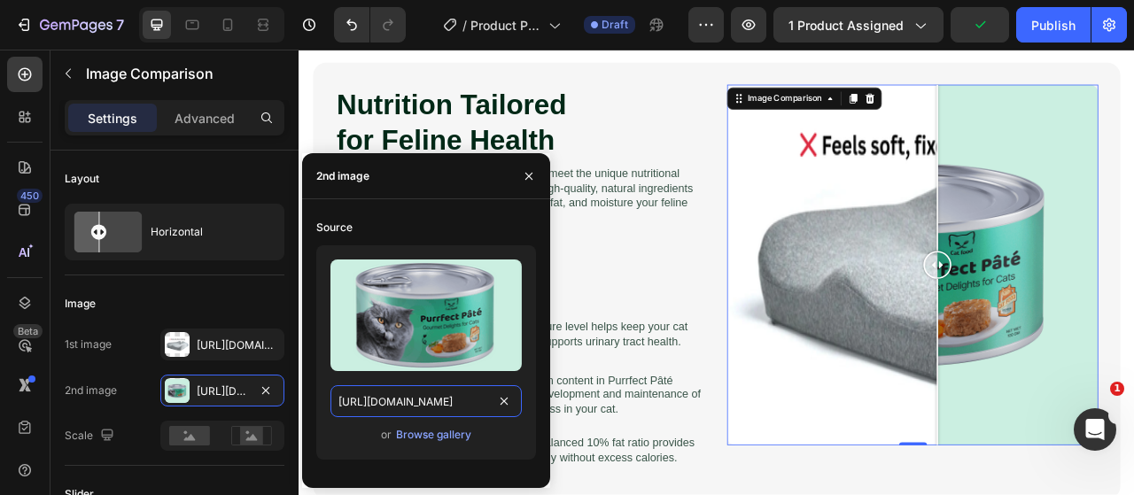
click at [397, 399] on input "https://cdn.shopify.com/s/files/1/0917/9155/6932/files/gempages_553671090723881…" at bounding box center [425, 401] width 191 height 32
paste input "2c509286-e80a-48c4-a381-4dbbb931a42a"
type input "https://cdn.shopify.com/s/files/1/0917/9155/6932/files/gempages_553671090723881…"
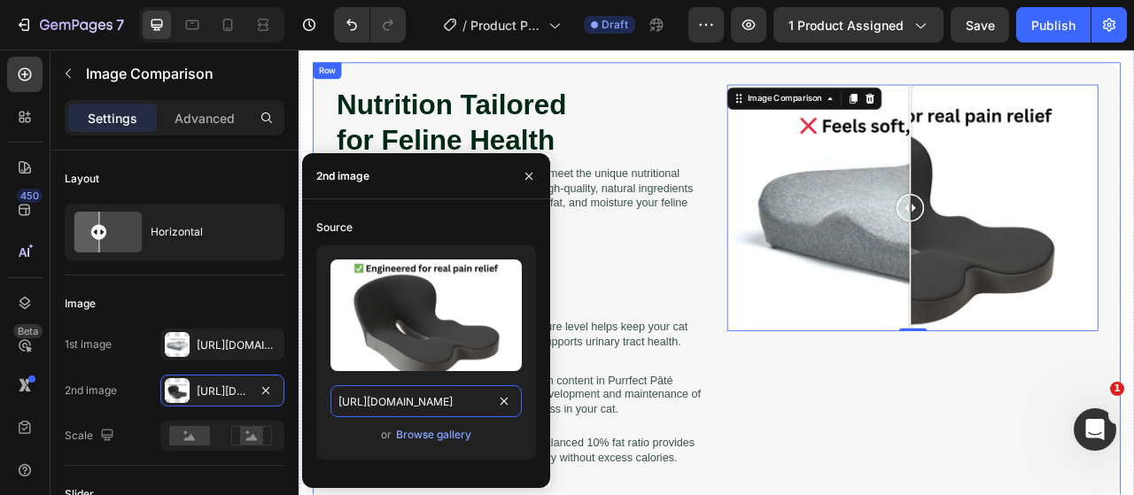
scroll to position [0, 546]
click at [824, 419] on div "Nutrition Tailored for Feline Health Heading Purrfect Pâté is meticulously form…" at bounding box center [829, 344] width 1027 height 556
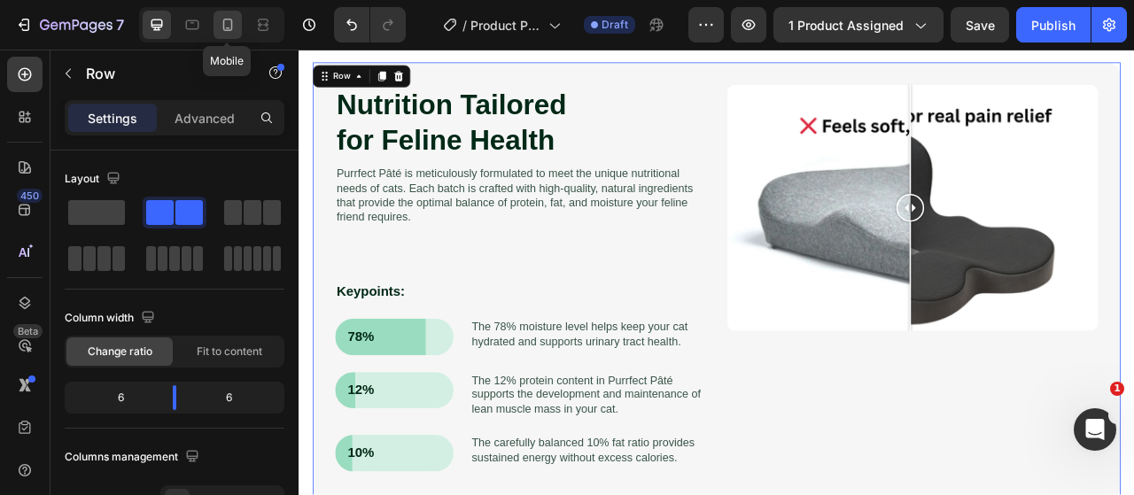
click at [222, 35] on div at bounding box center [227, 25] width 28 height 28
type input "0"
type input "100%"
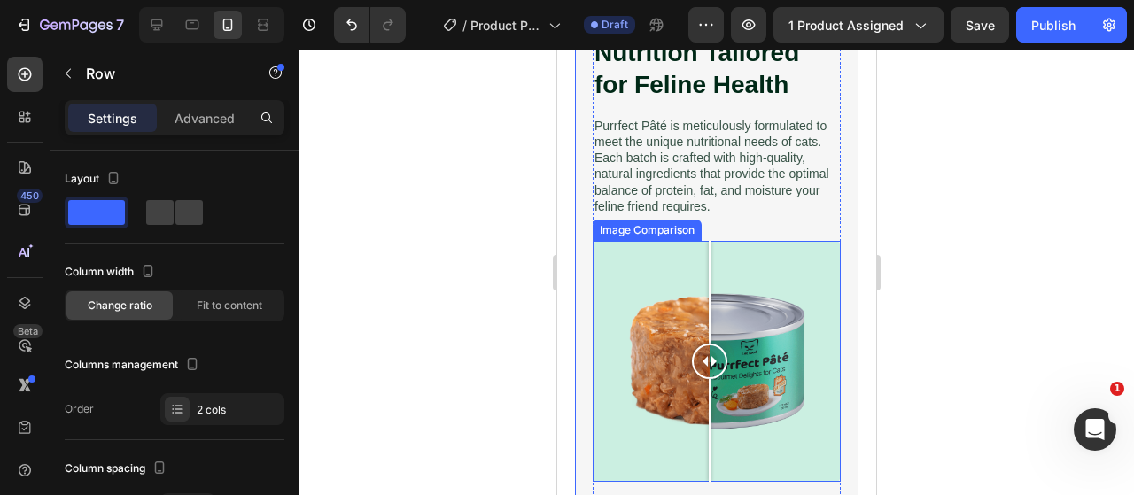
scroll to position [1275, 0]
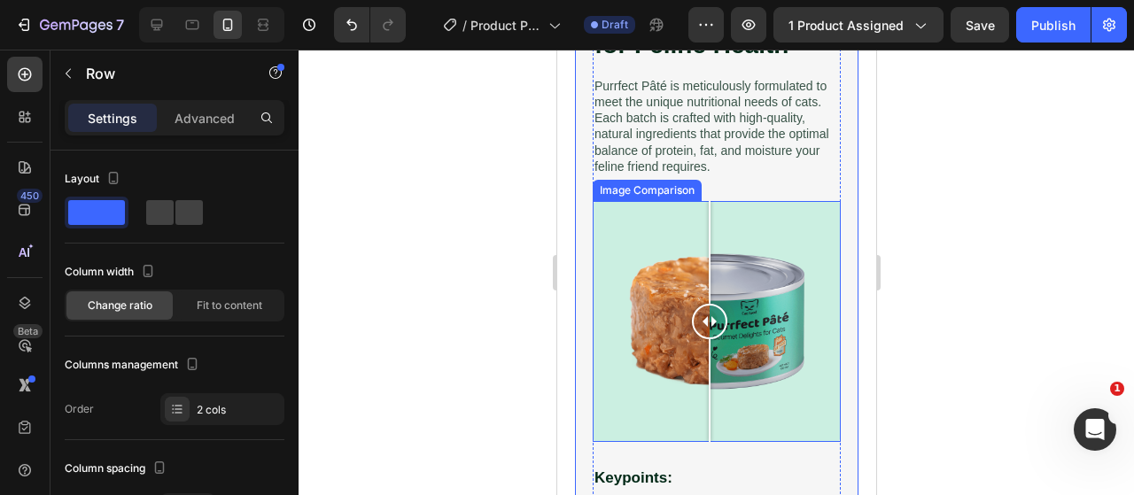
click at [675, 311] on div at bounding box center [716, 321] width 248 height 241
click at [700, 296] on div at bounding box center [716, 321] width 248 height 241
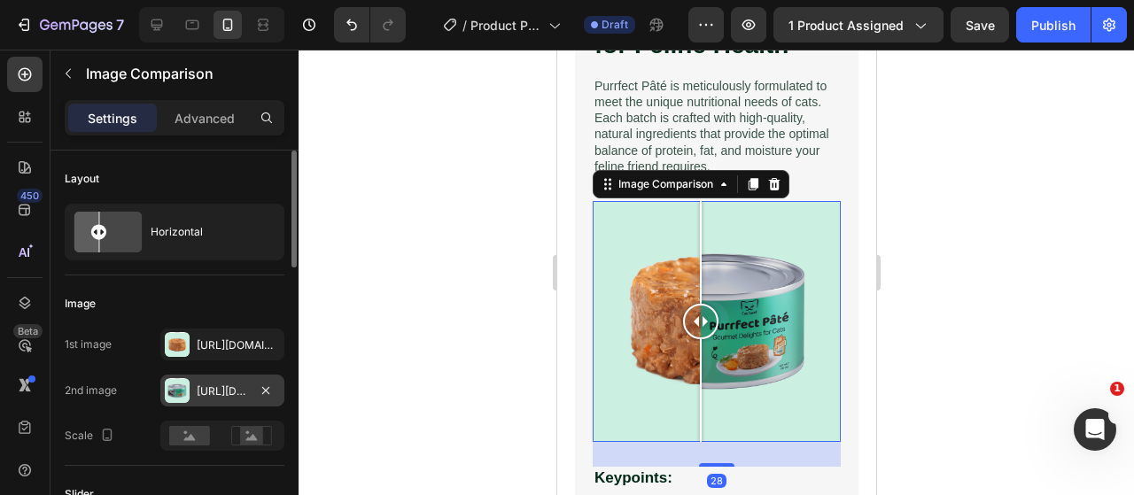
click at [225, 393] on div "Https://cdn.Shopify.Com/s/files/1/0917/9155/6932/files/gempages_553671090723881…" at bounding box center [222, 391] width 51 height 16
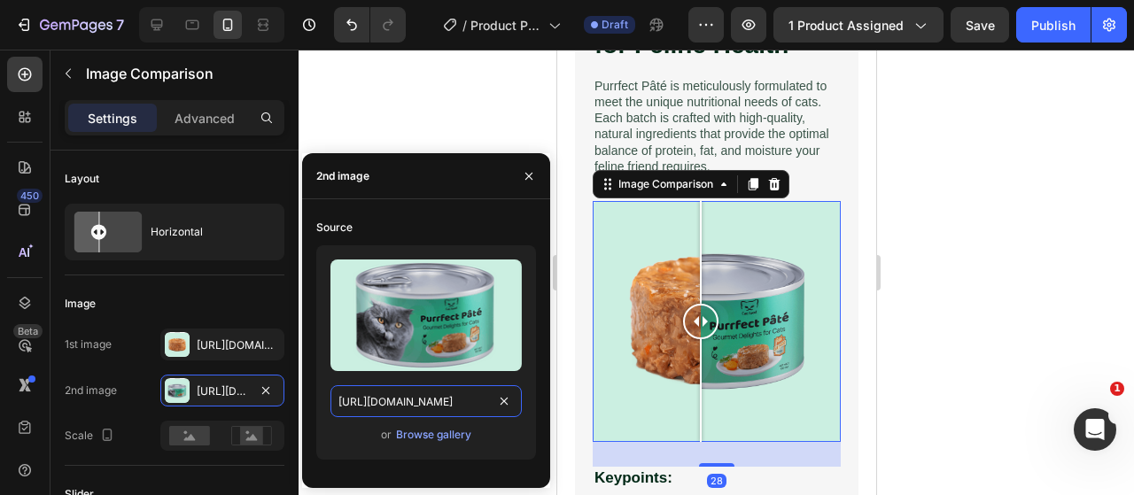
click at [426, 393] on input "https://cdn.shopify.com/s/files/1/0917/9155/6932/files/gempages_553671090723881…" at bounding box center [425, 401] width 191 height 32
paste input "2c509286-e80a-48c4-a381-4dbbb931a42a"
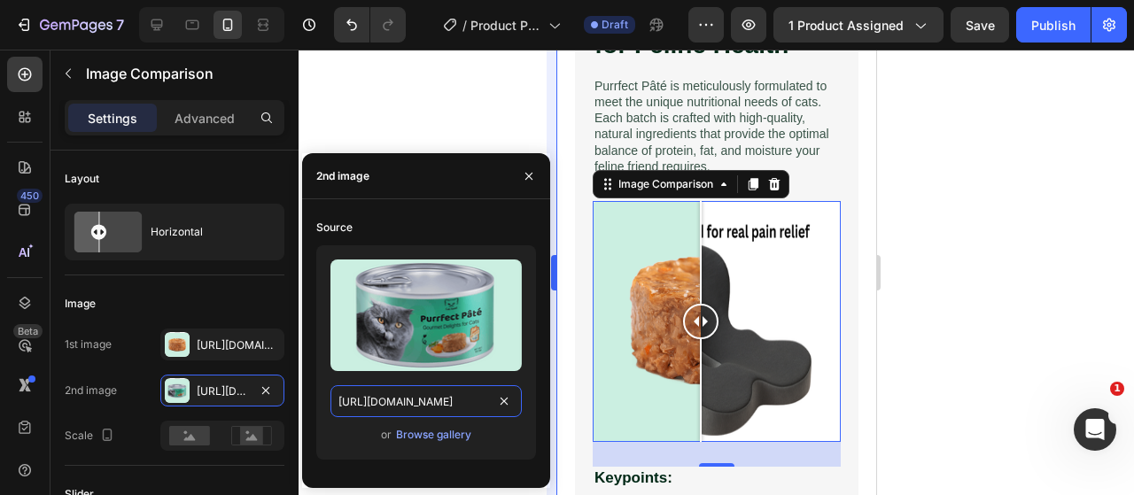
scroll to position [0, 546]
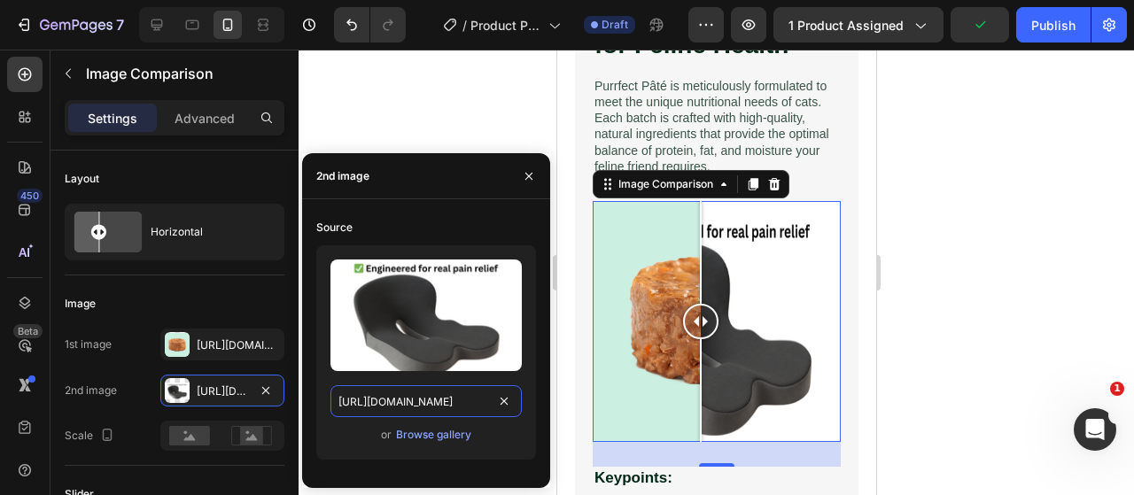
type input "https://cdn.shopify.com/s/files/1/0917/9155/6932/files/gempages_553671090723881…"
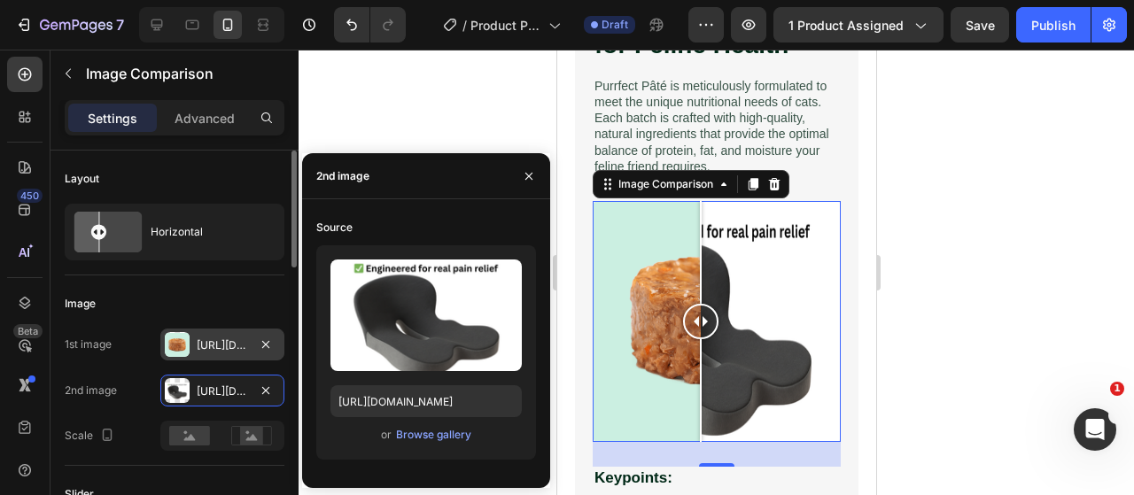
click at [248, 348] on div "Https://cdn.Shopify.Com/s/files/1/0917/9155/6932/files/gempages_553671090723881…" at bounding box center [222, 345] width 124 height 32
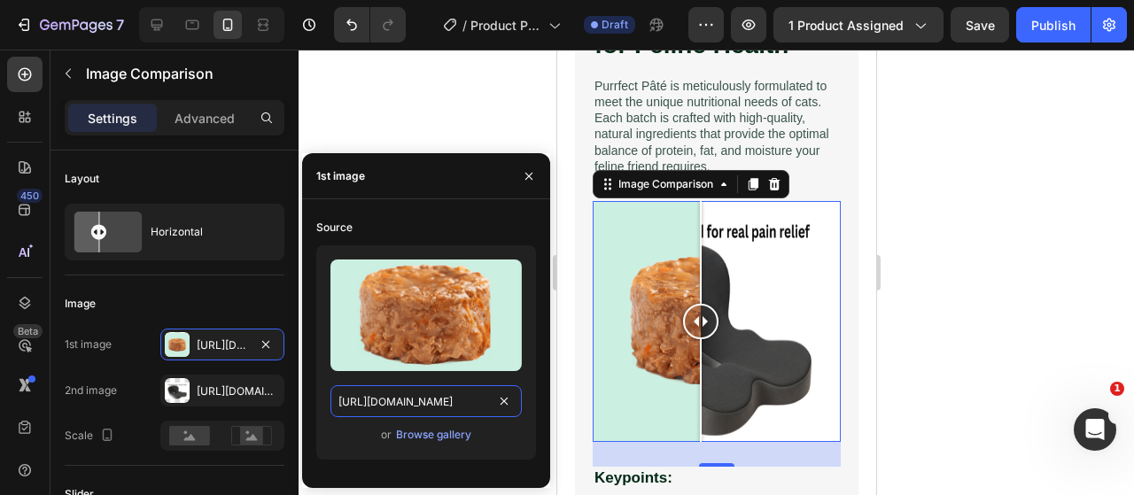
click at [414, 406] on input "https://cdn.shopify.com/s/files/1/0917/9155/6932/files/gempages_553671090723881…" at bounding box center [425, 401] width 191 height 32
paste input "b3ea12dd-6494-4e6f-a94c-e45755e7875"
type input "https://cdn.shopify.com/s/files/1/0917/9155/6932/files/gempages_553671090723881…"
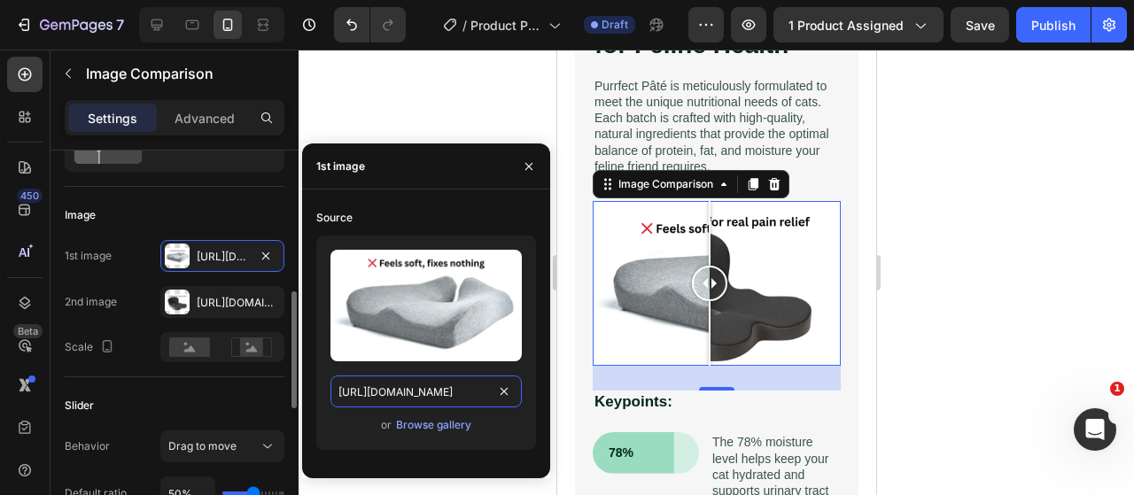
scroll to position [177, 0]
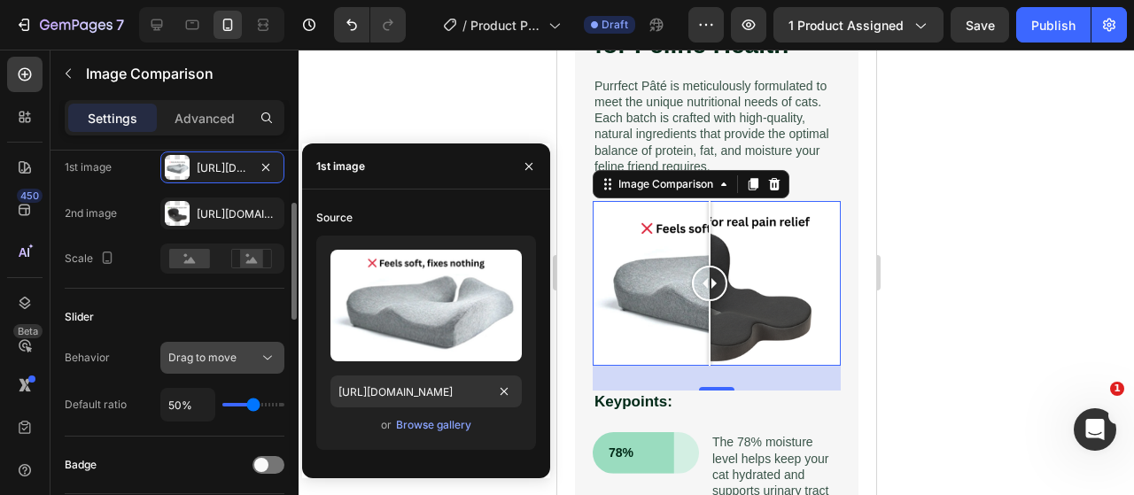
click at [223, 358] on span "Drag to move" at bounding box center [202, 357] width 68 height 13
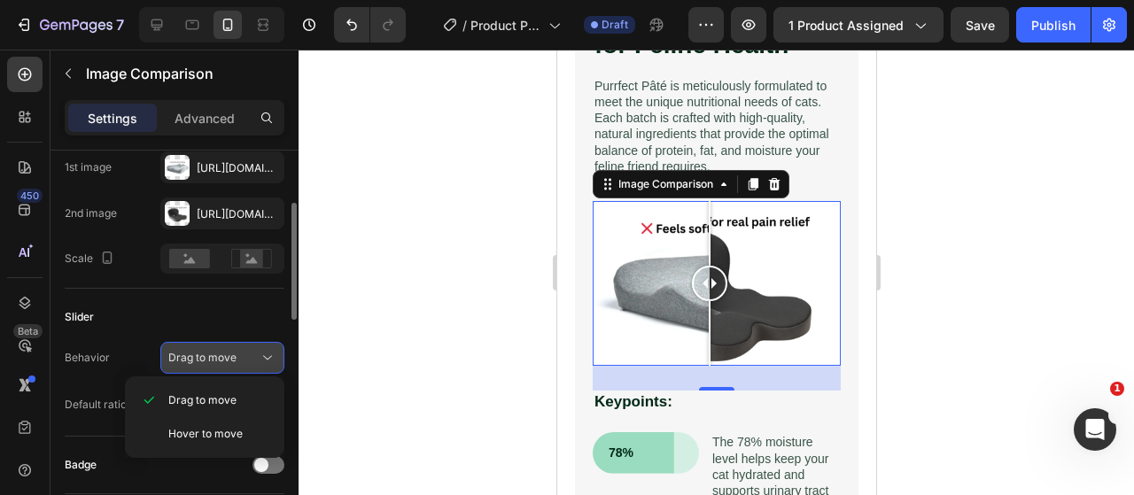
click at [223, 358] on span "Drag to move" at bounding box center [202, 357] width 68 height 13
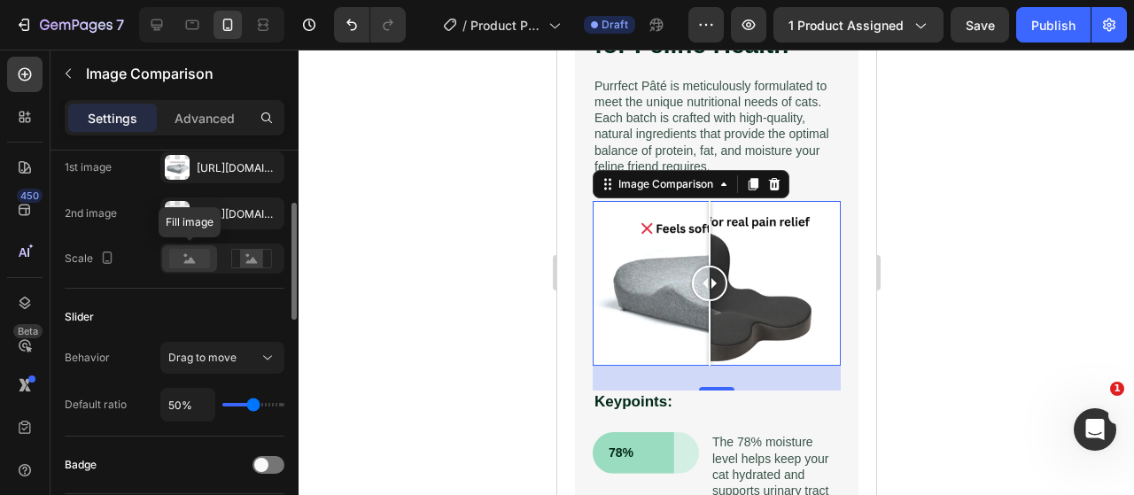
click at [179, 259] on rect at bounding box center [189, 258] width 41 height 19
click at [263, 267] on icon at bounding box center [251, 258] width 41 height 19
click at [177, 266] on rect at bounding box center [189, 258] width 41 height 19
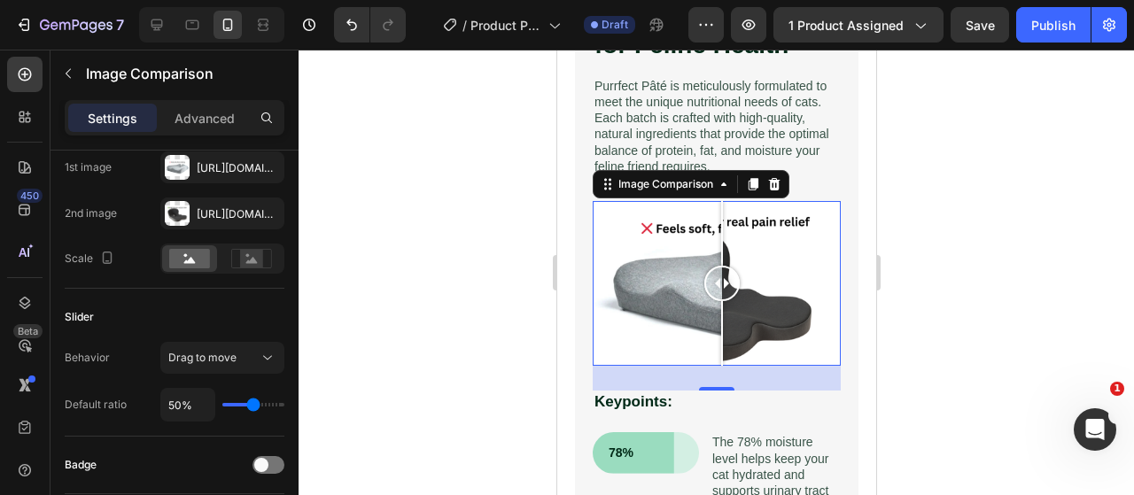
drag, startPoint x: 712, startPoint y: 279, endPoint x: 606, endPoint y: 300, distance: 108.4
click at [721, 274] on div at bounding box center [720, 283] width 35 height 35
click at [395, 319] on div at bounding box center [715, 272] width 835 height 445
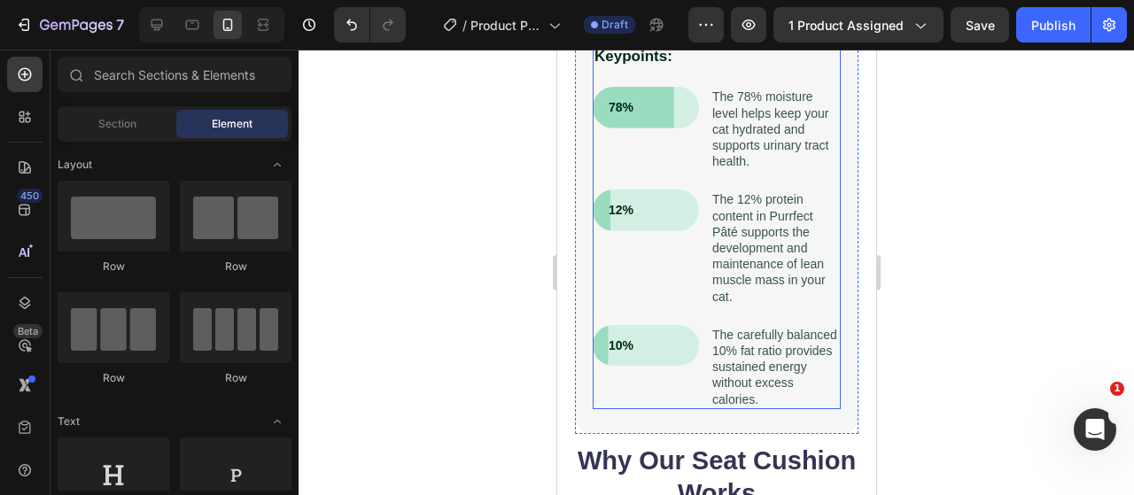
scroll to position [1187, 0]
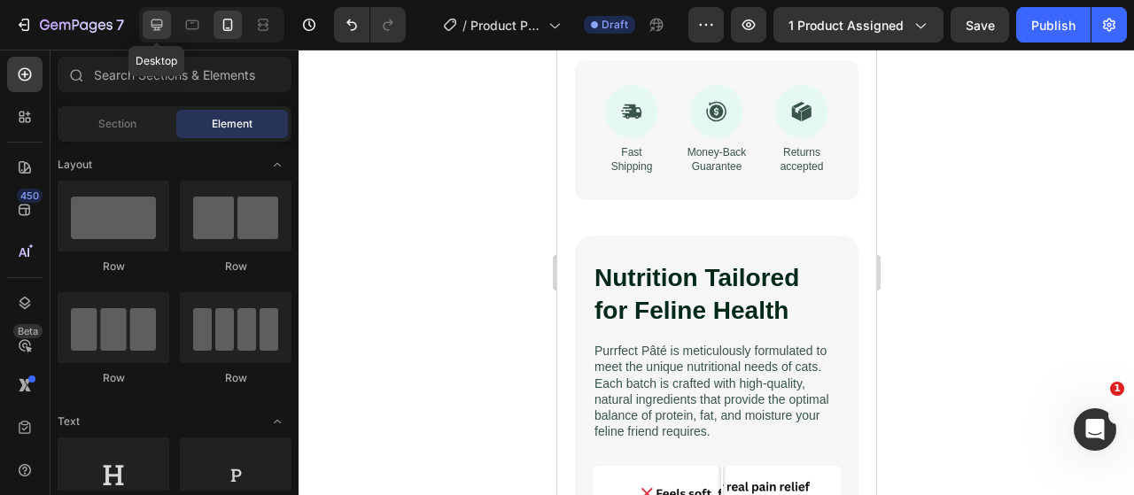
click at [163, 27] on icon at bounding box center [157, 25] width 18 height 18
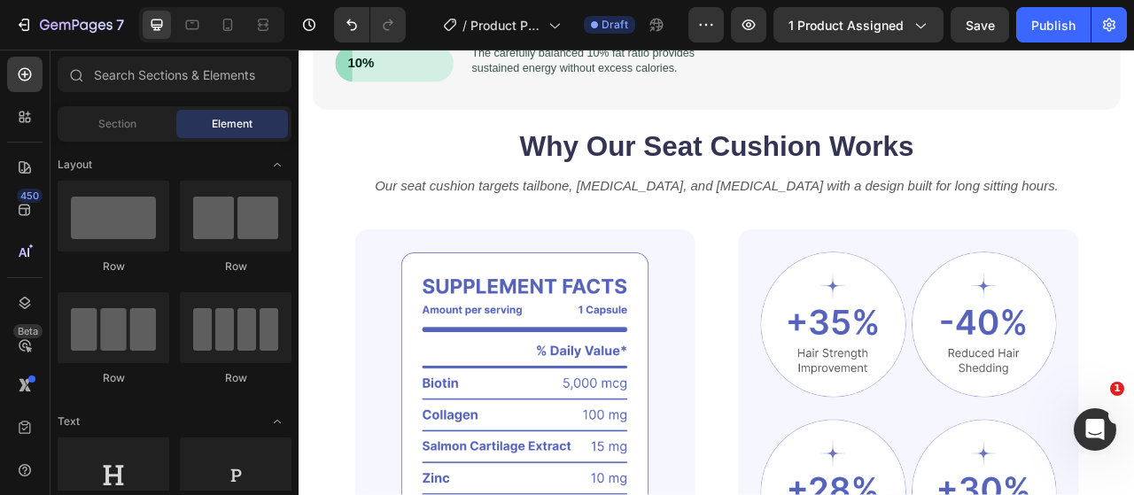
scroll to position [1681, 0]
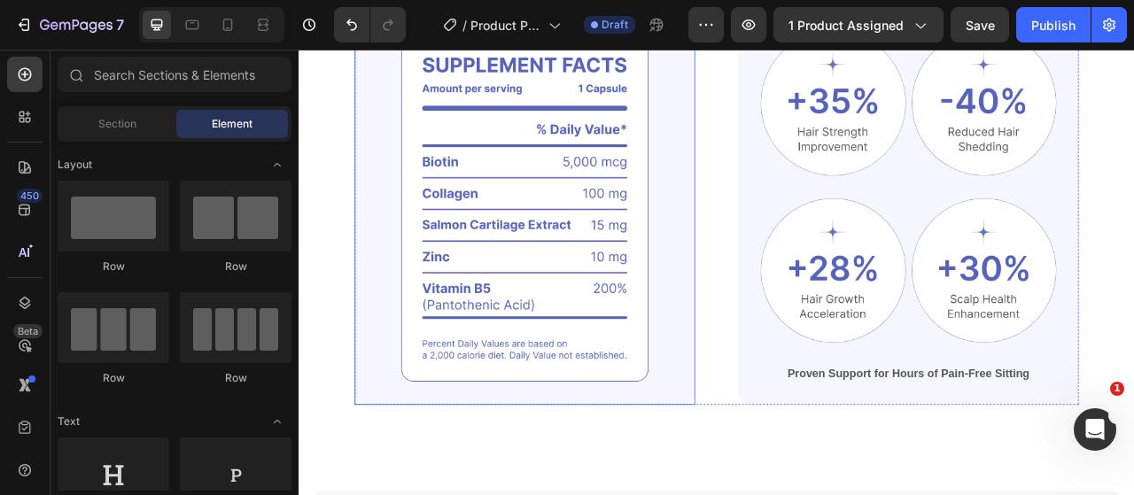
click at [611, 240] on img at bounding box center [585, 249] width 433 height 505
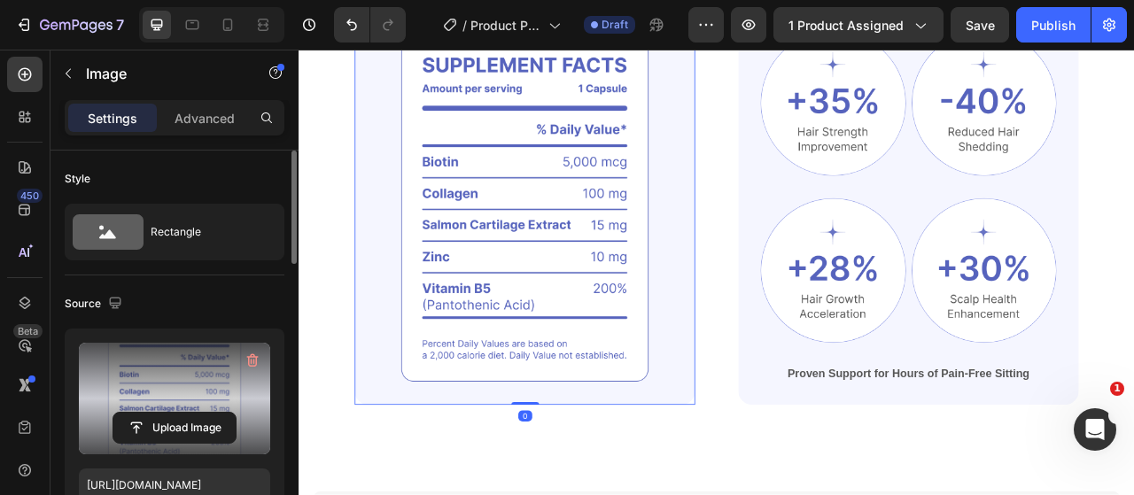
click at [206, 405] on label at bounding box center [174, 399] width 191 height 112
click at [206, 413] on input "file" at bounding box center [174, 428] width 122 height 30
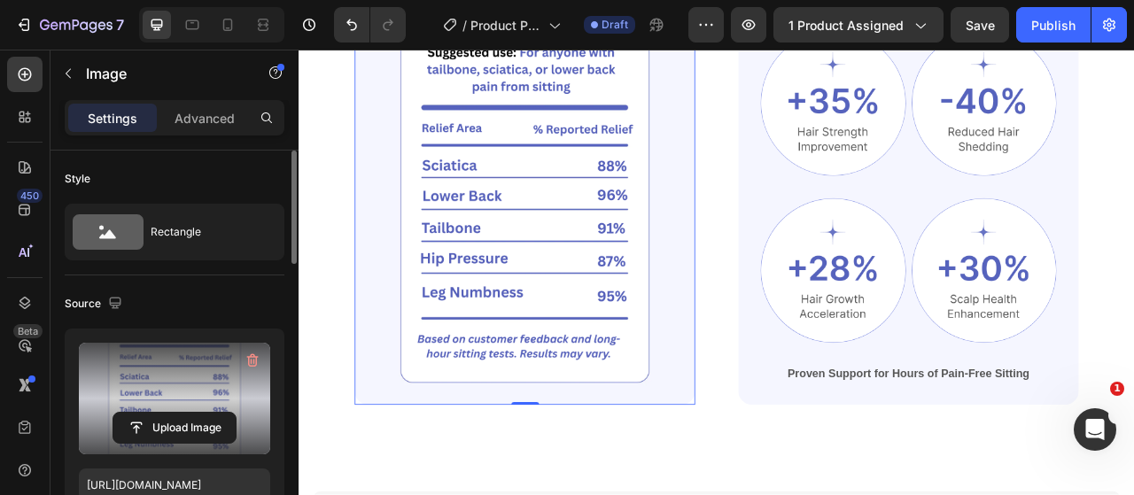
click at [167, 408] on label at bounding box center [174, 399] width 191 height 112
click at [167, 413] on input "file" at bounding box center [174, 428] width 122 height 30
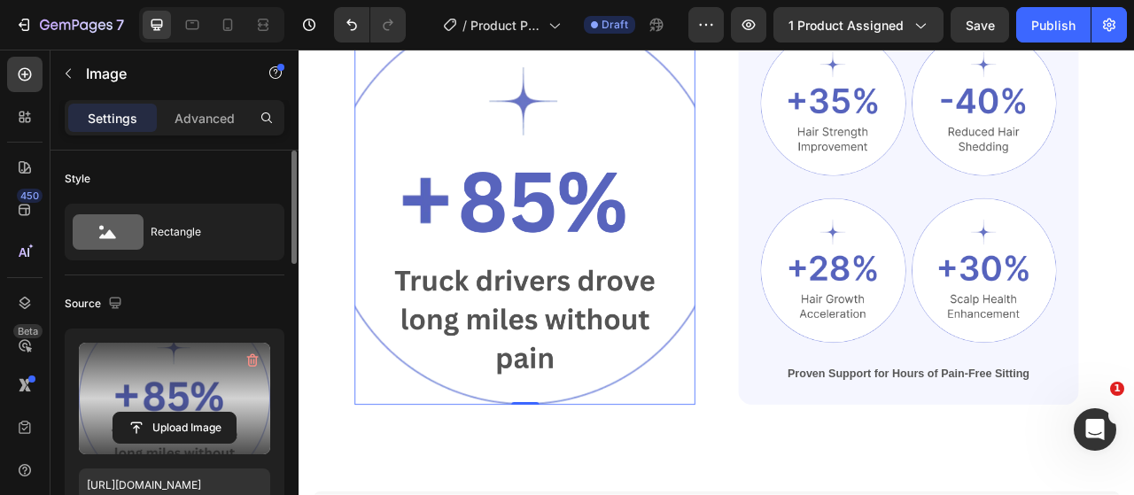
click at [212, 363] on label at bounding box center [174, 399] width 191 height 112
click at [212, 413] on input "file" at bounding box center [174, 428] width 122 height 30
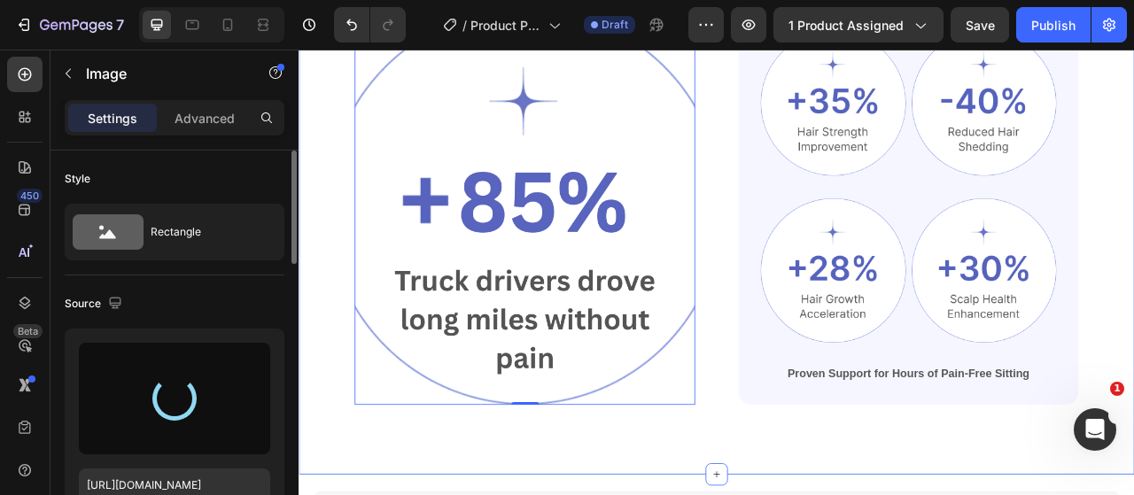
type input "https://cdn.shopify.com/s/files/1/0917/9155/6932/files/gempages_553671090723881…"
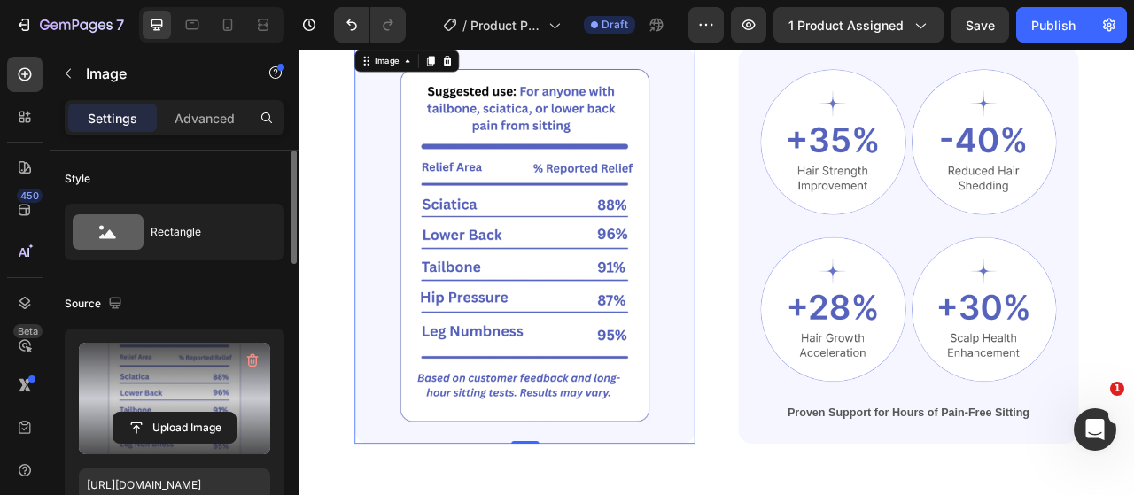
scroll to position [1592, 0]
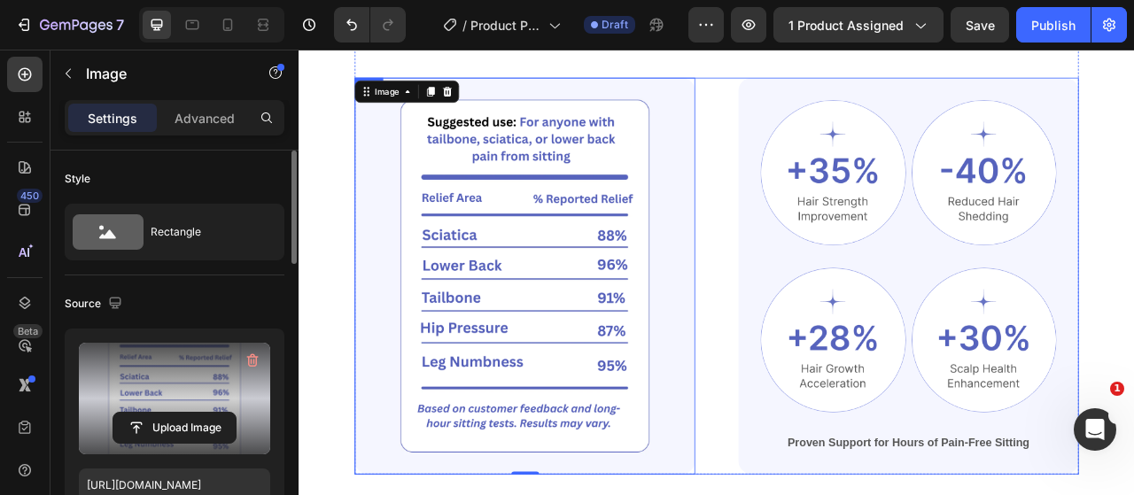
click at [974, 200] on img at bounding box center [978, 206] width 185 height 185
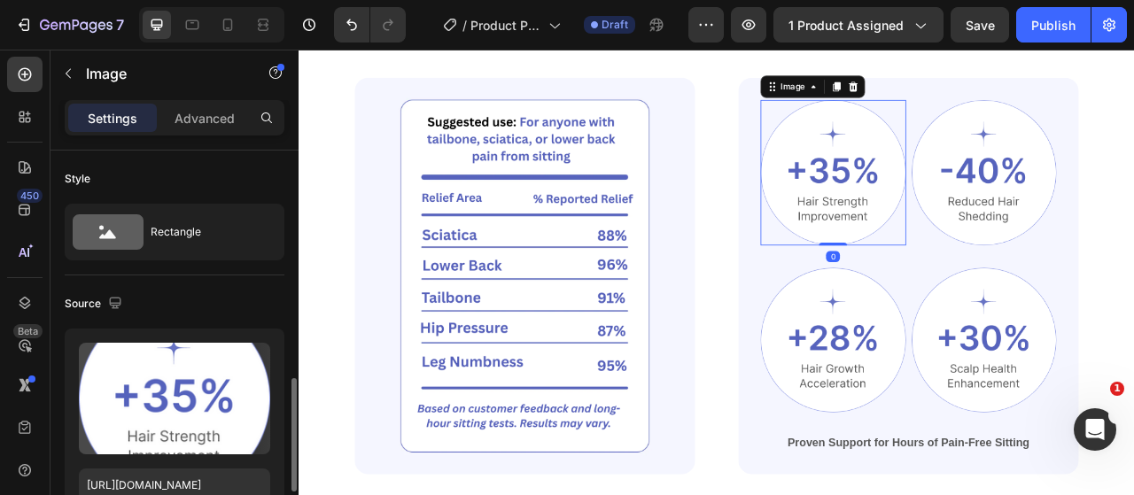
scroll to position [177, 0]
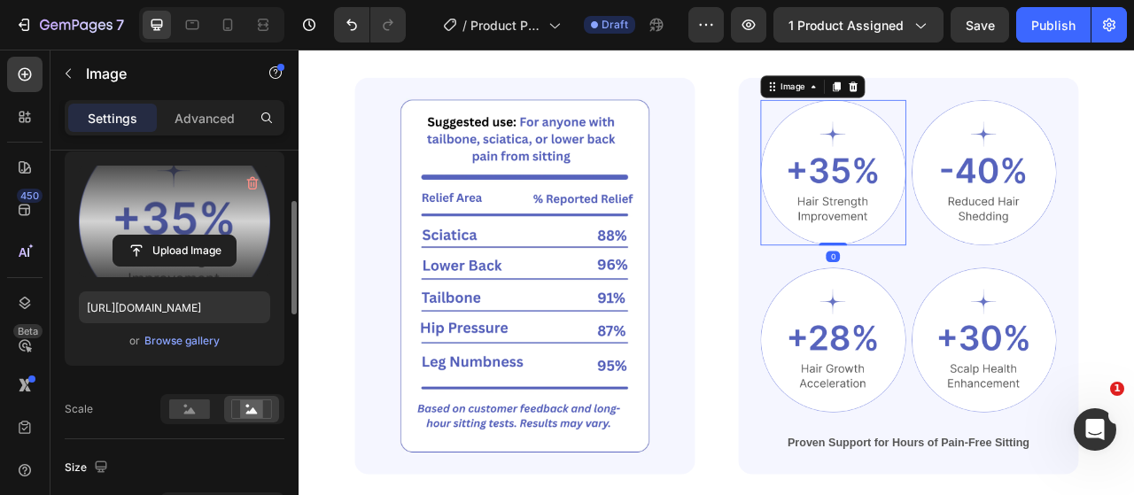
click at [186, 222] on label at bounding box center [174, 222] width 191 height 112
click at [186, 236] on input "file" at bounding box center [174, 251] width 122 height 30
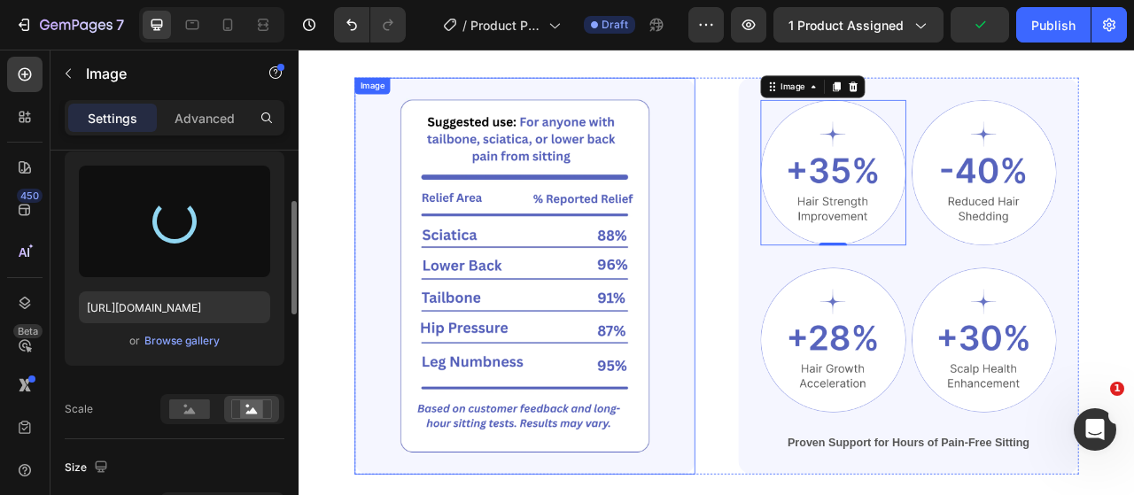
type input "https://cdn.shopify.com/s/files/1/0917/9155/6932/files/gempages_553671090723881…"
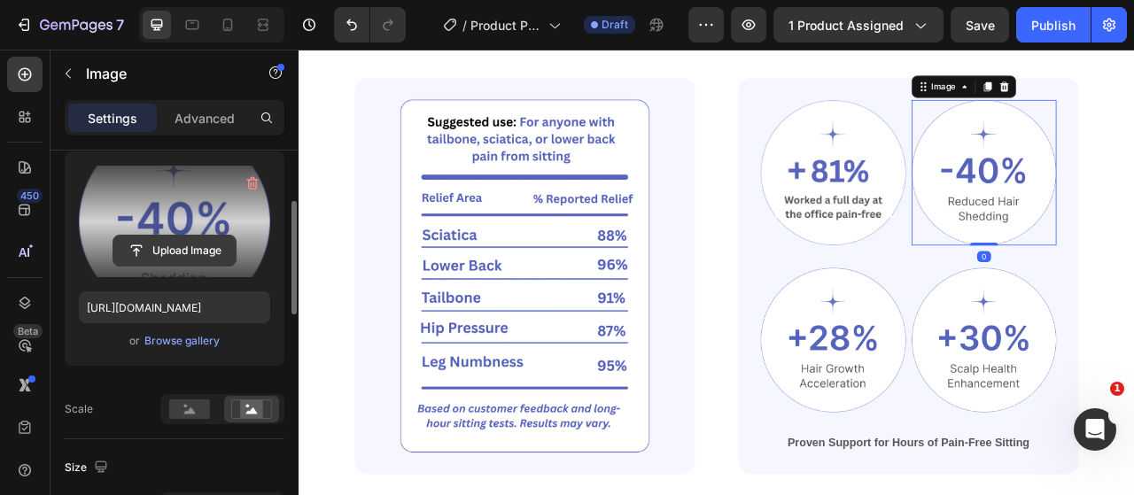
click at [188, 238] on input "file" at bounding box center [174, 251] width 122 height 30
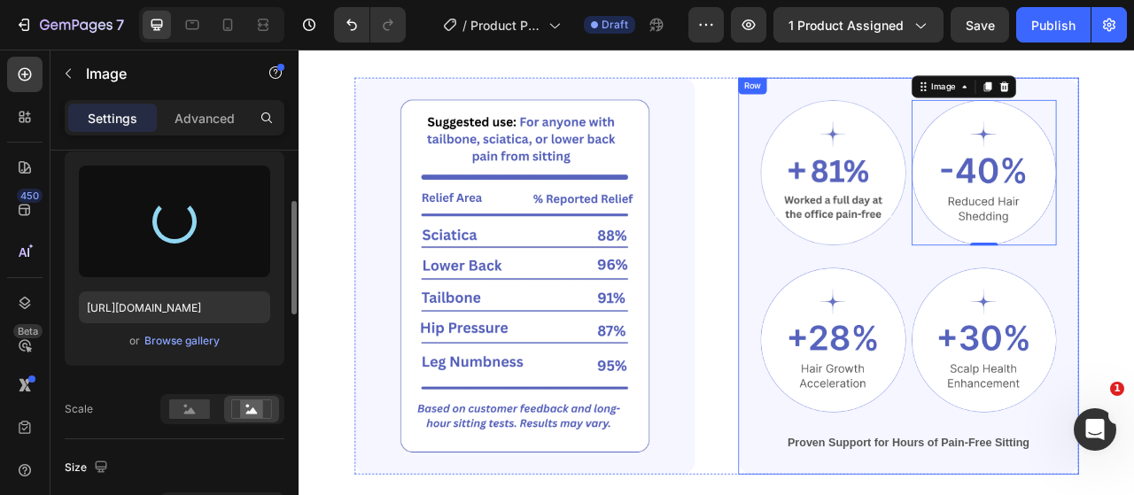
type input "https://cdn.shopify.com/s/files/1/0917/9155/6932/files/gempages_553671090723881…"
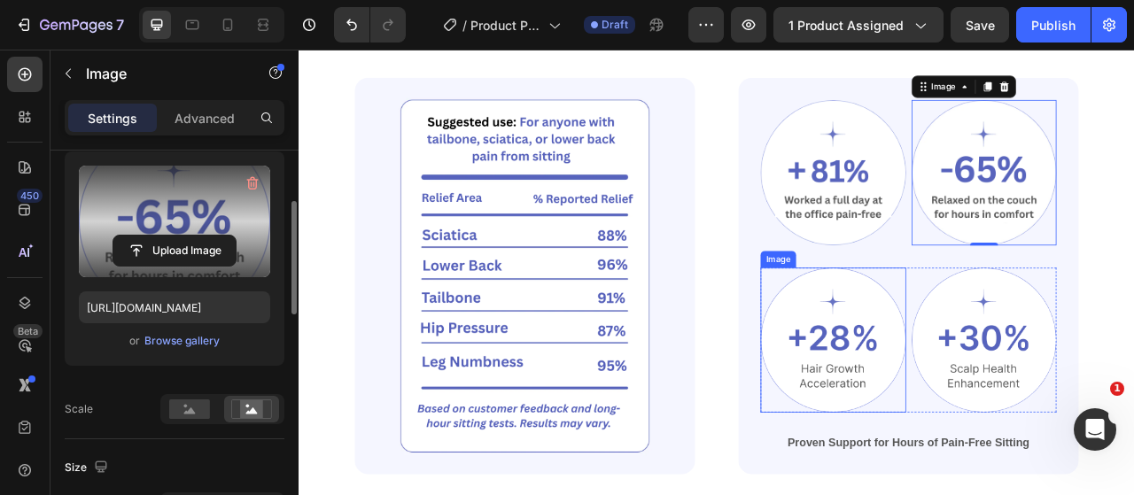
click at [926, 414] on img at bounding box center [978, 420] width 185 height 185
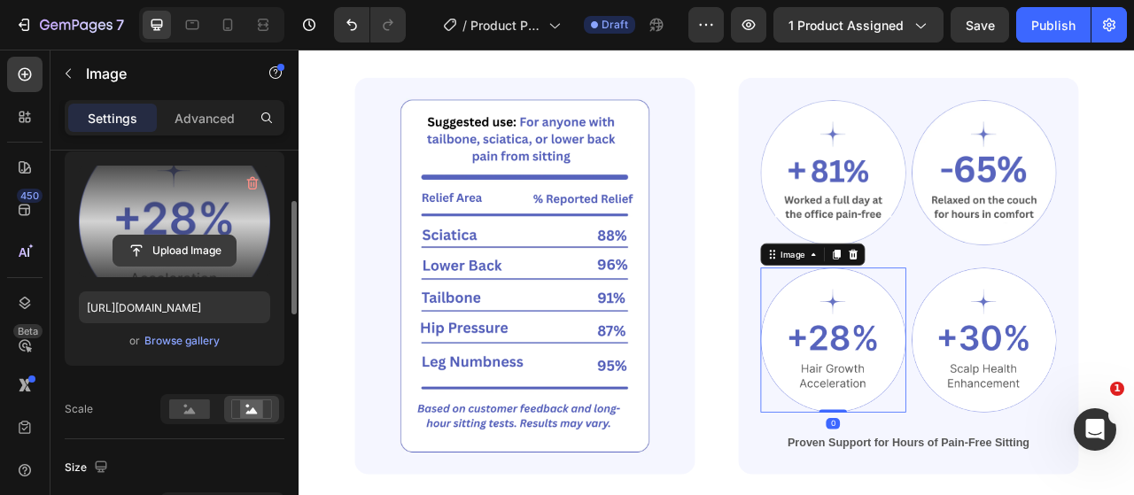
click at [201, 237] on input "file" at bounding box center [174, 251] width 122 height 30
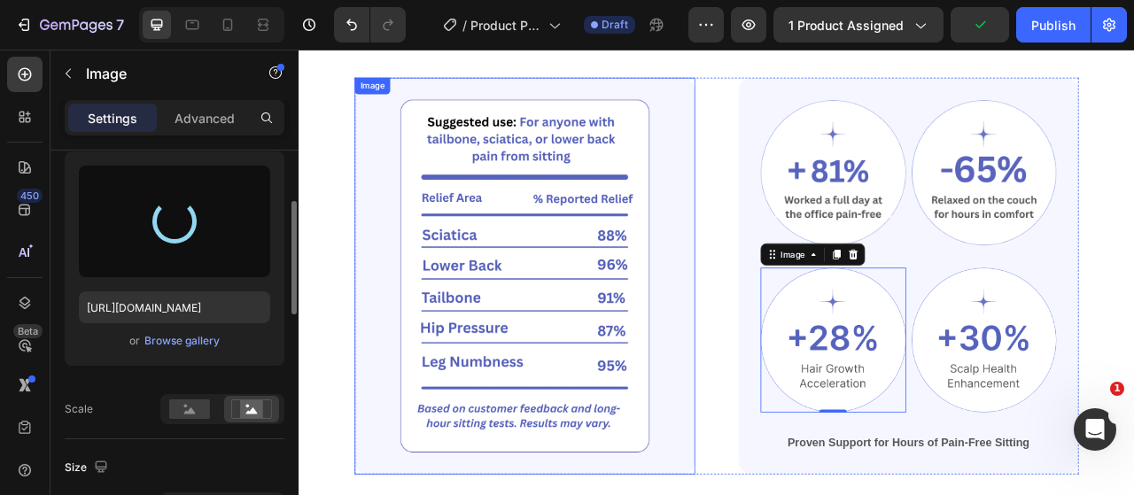
type input "https://cdn.shopify.com/s/files/1/0917/9155/6932/files/gempages_553671090723881…"
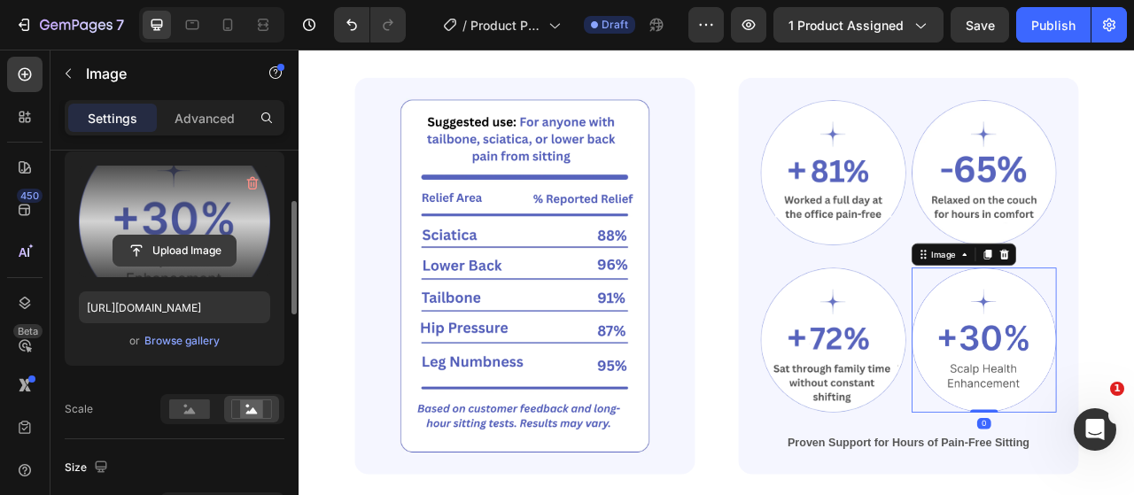
click at [178, 246] on input "file" at bounding box center [174, 251] width 122 height 30
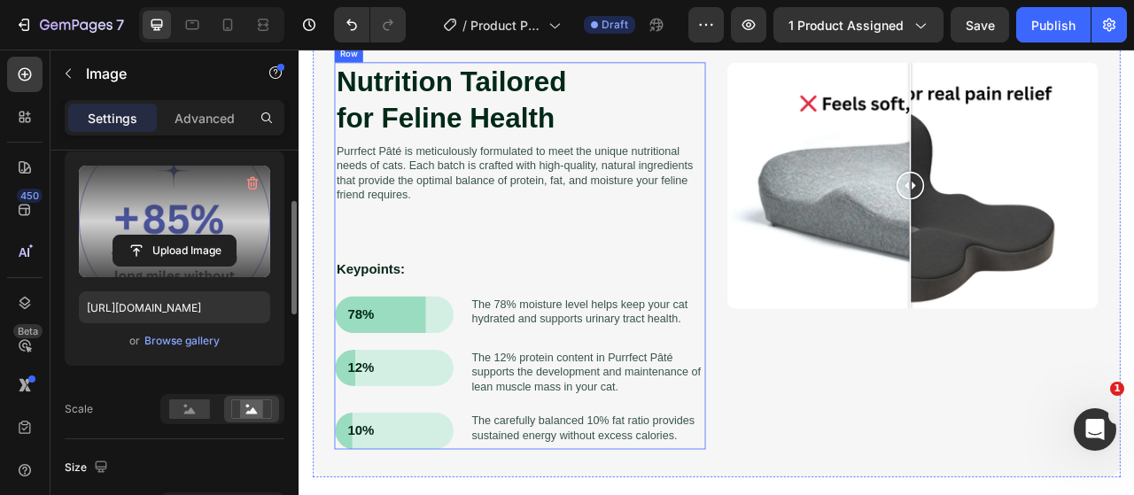
scroll to position [972, 0]
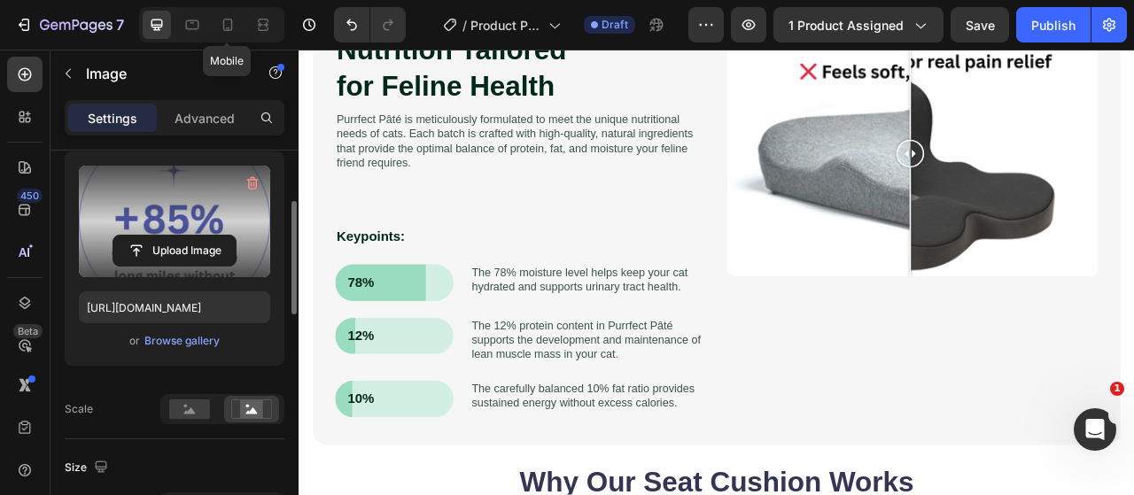
drag, startPoint x: 215, startPoint y: 31, endPoint x: 417, endPoint y: 127, distance: 223.4
click at [217, 31] on div at bounding box center [227, 25] width 28 height 28
type input "https://cdn.shopify.com/s/files/1/0917/9155/6932/files/gempages_553671090723881…"
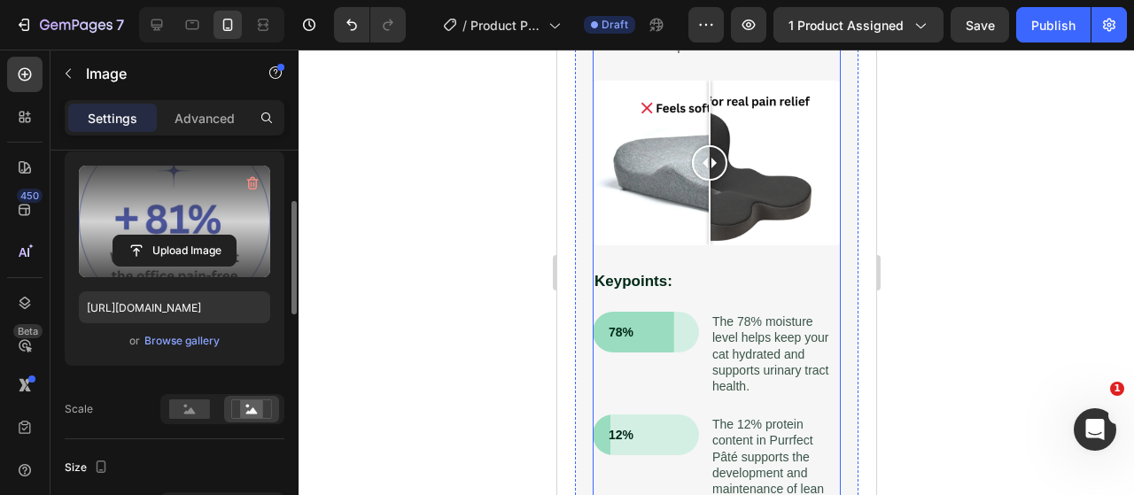
scroll to position [1150, 0]
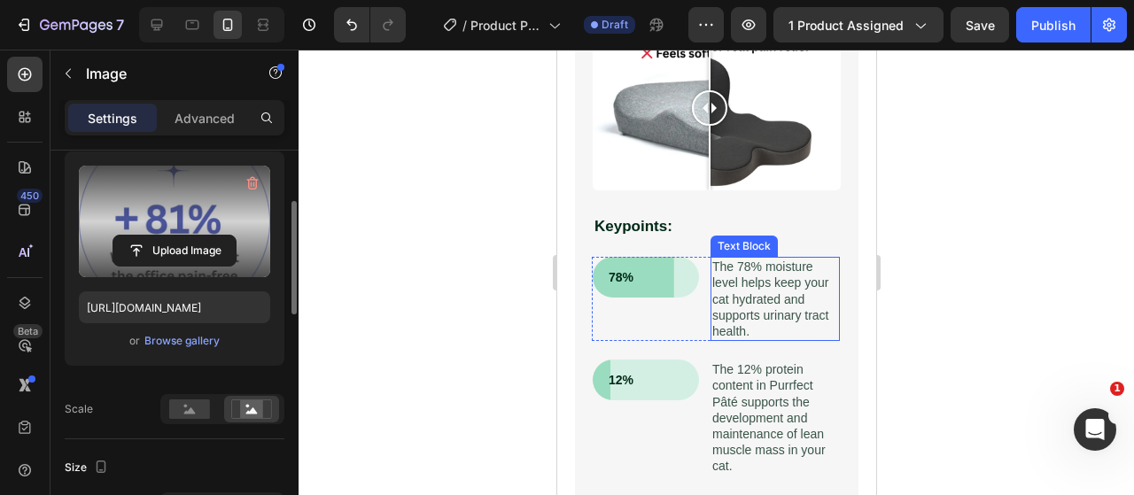
click at [754, 290] on p "The 78% moisture level helps keep your cat hydrated and supports urinary tract …" at bounding box center [774, 299] width 126 height 81
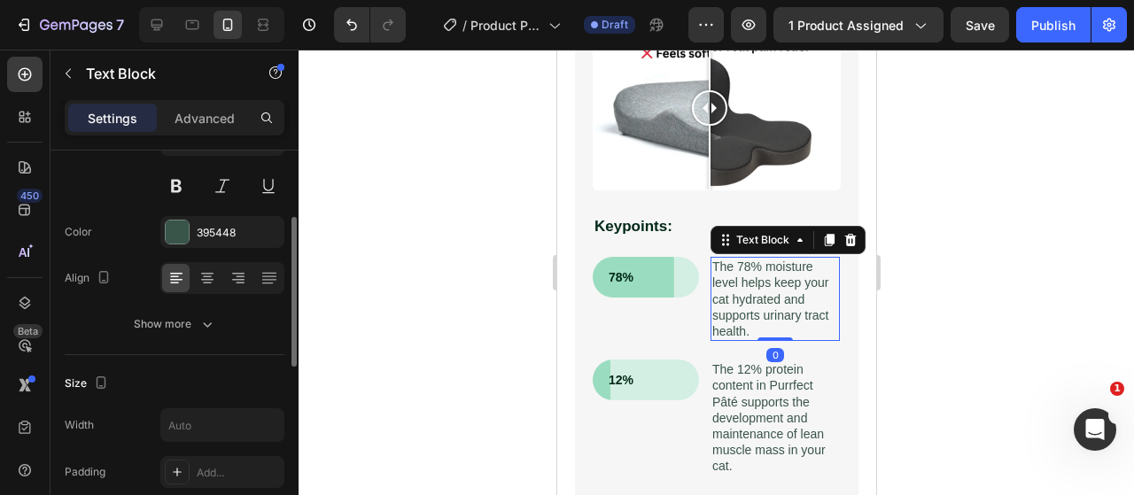
click at [754, 290] on p "The 78% moisture level helps keep your cat hydrated and supports urinary tract …" at bounding box center [774, 299] width 126 height 81
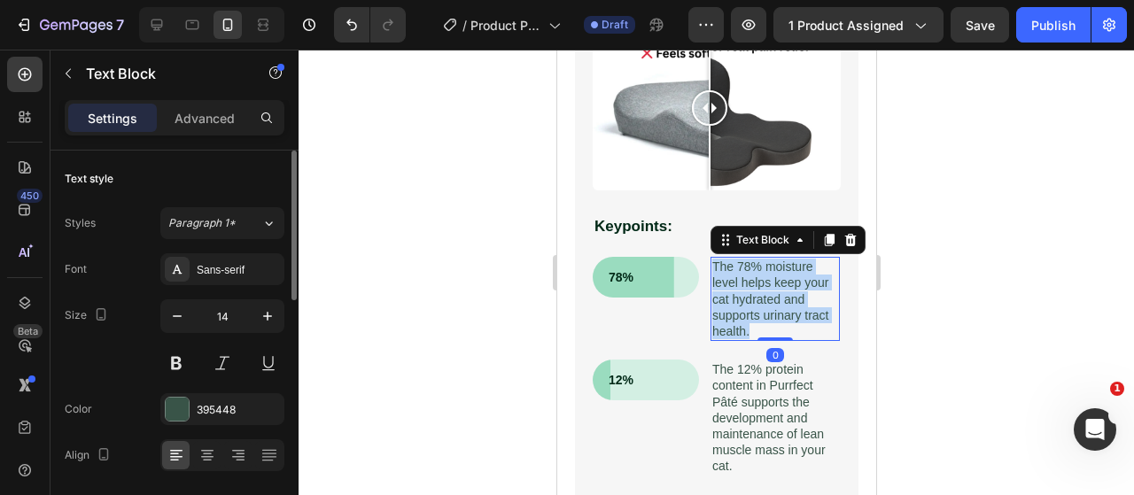
click at [754, 290] on p "The 78% moisture level helps keep your cat hydrated and supports urinary tract …" at bounding box center [774, 299] width 126 height 81
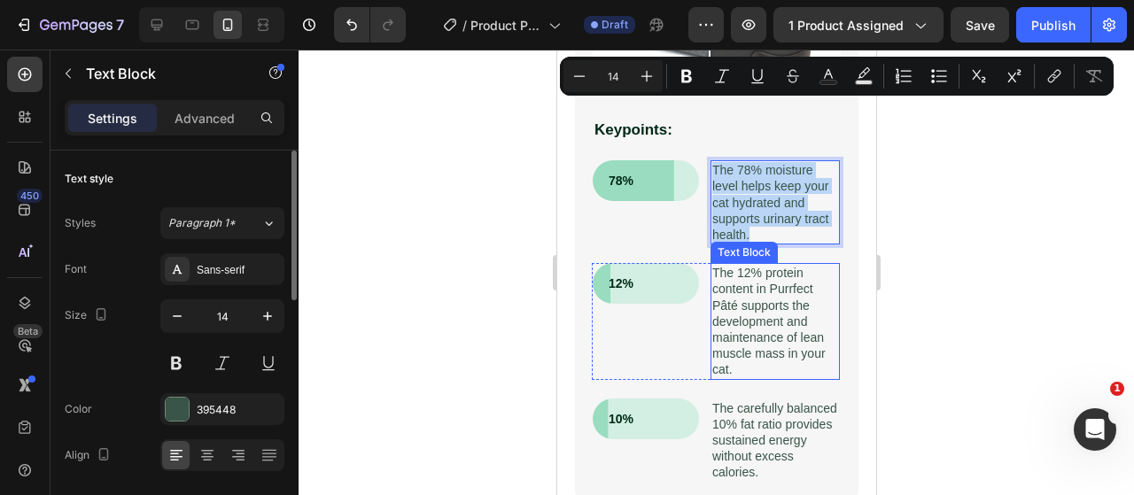
scroll to position [1376, 0]
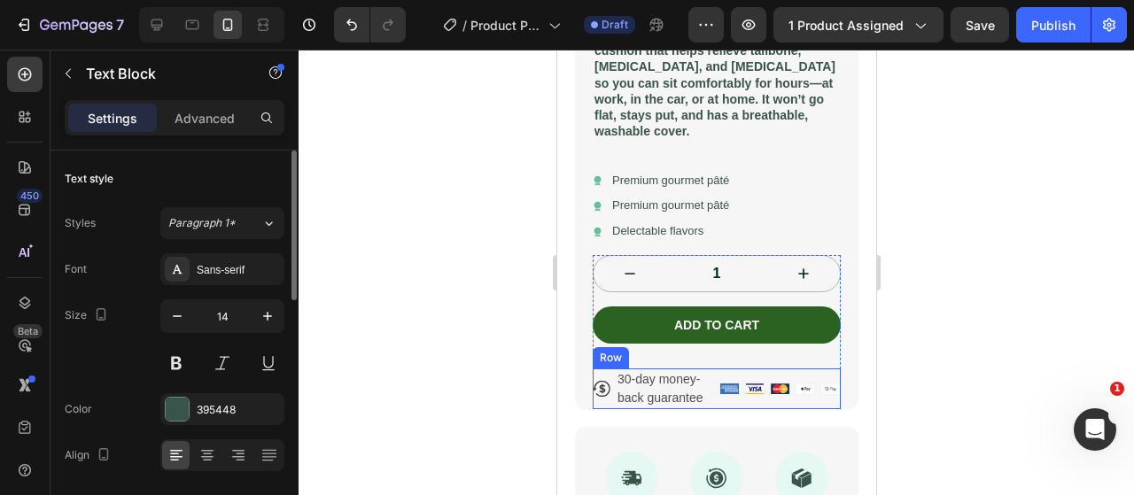
type input "16"
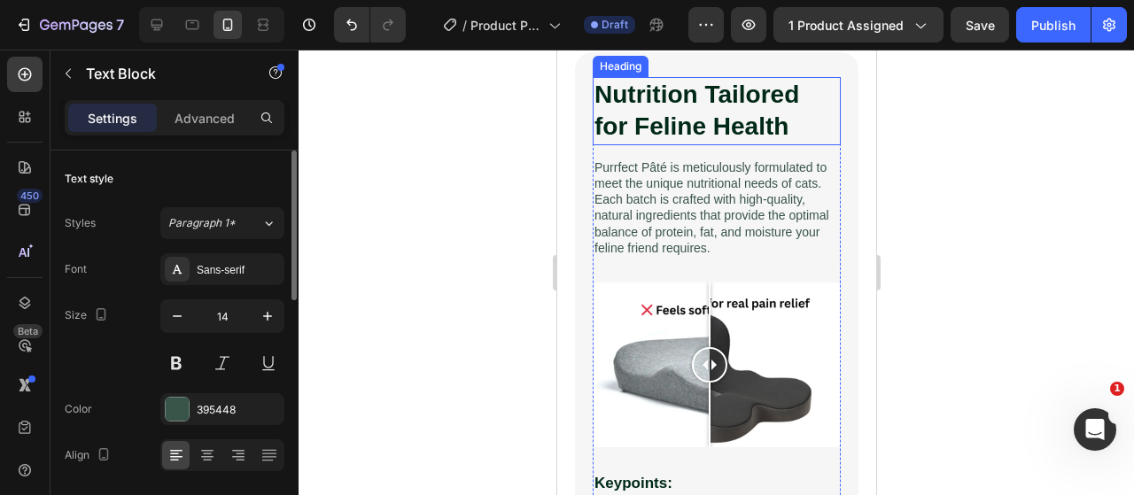
scroll to position [1199, 0]
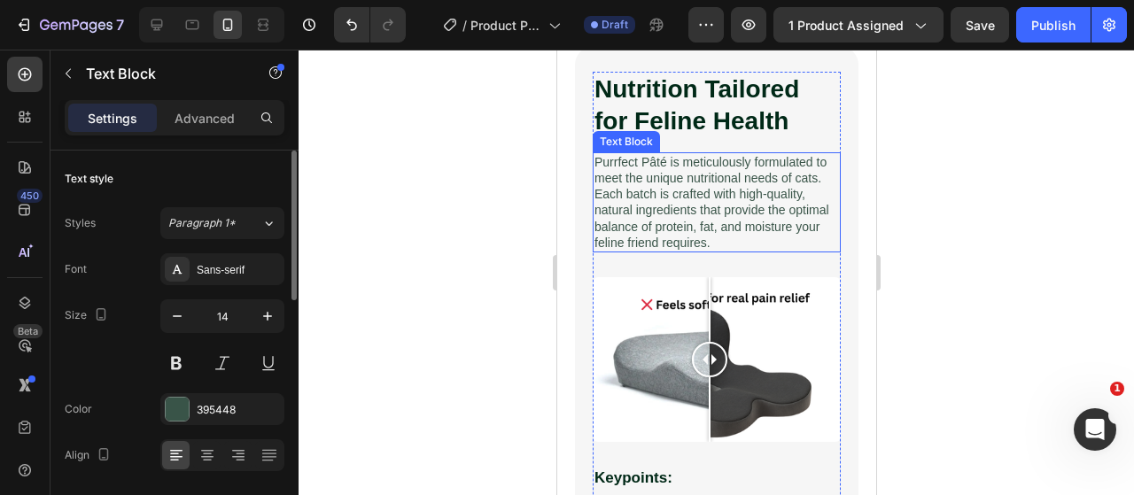
click at [720, 169] on p "Purrfect Pâté is meticulously formulated to meet the unique nutritional needs o…" at bounding box center [715, 202] width 244 height 97
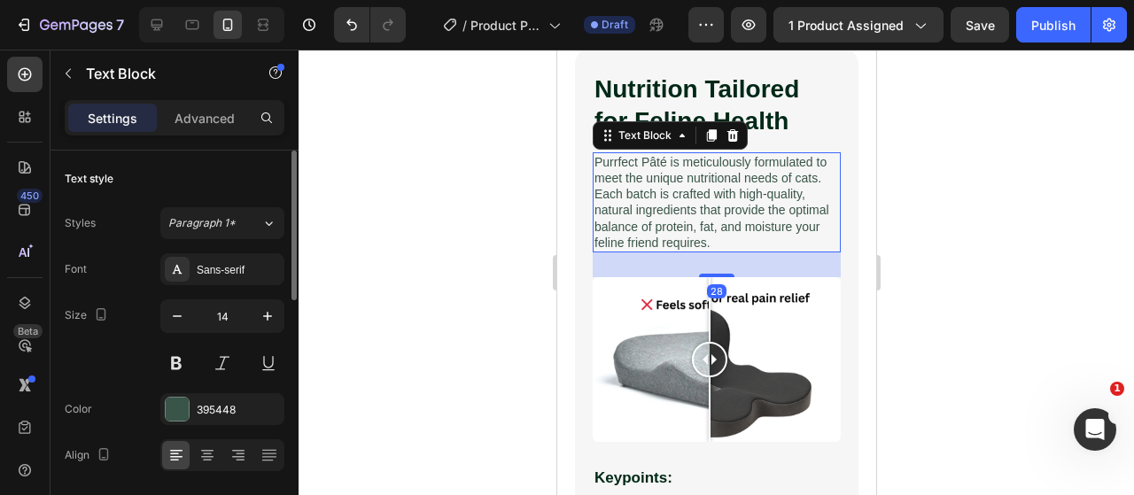
click at [720, 169] on p "Purrfect Pâté is meticulously formulated to meet the unique nutritional needs o…" at bounding box center [715, 202] width 244 height 97
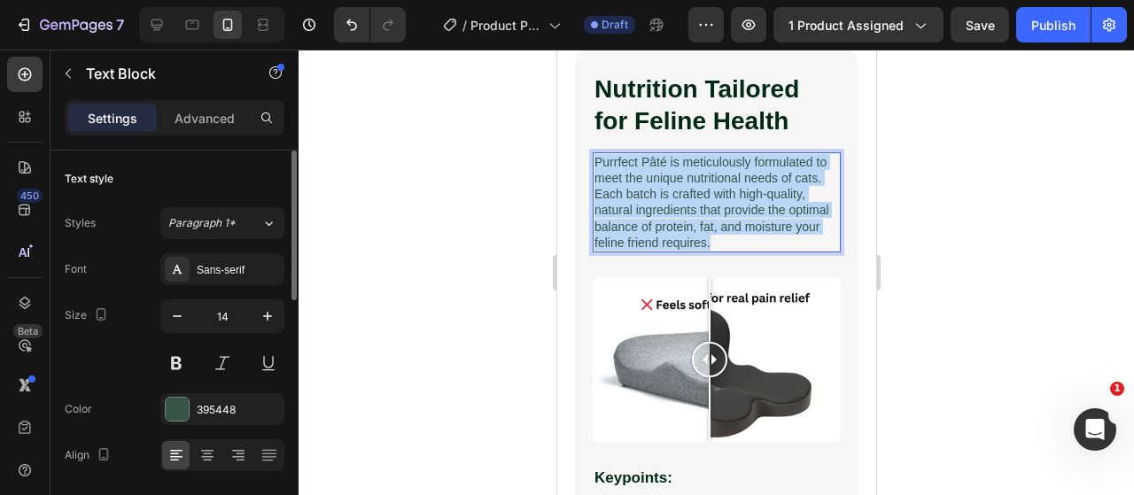
click at [720, 169] on p "Purrfect Pâté is meticulously formulated to meet the unique nutritional needs o…" at bounding box center [715, 202] width 244 height 97
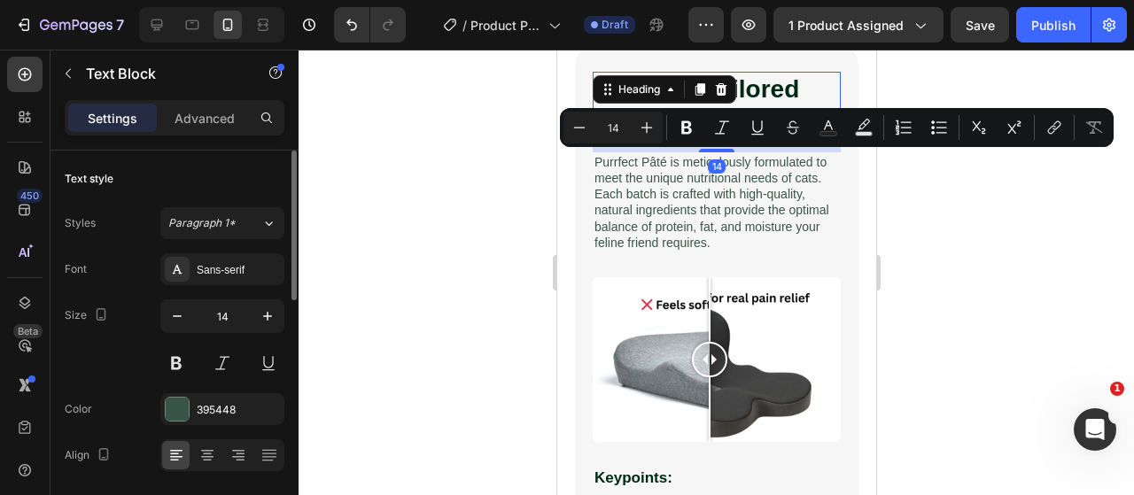
click at [645, 97] on div "Nutrition Tailored for Feline Health Heading 14" at bounding box center [716, 106] width 248 height 68
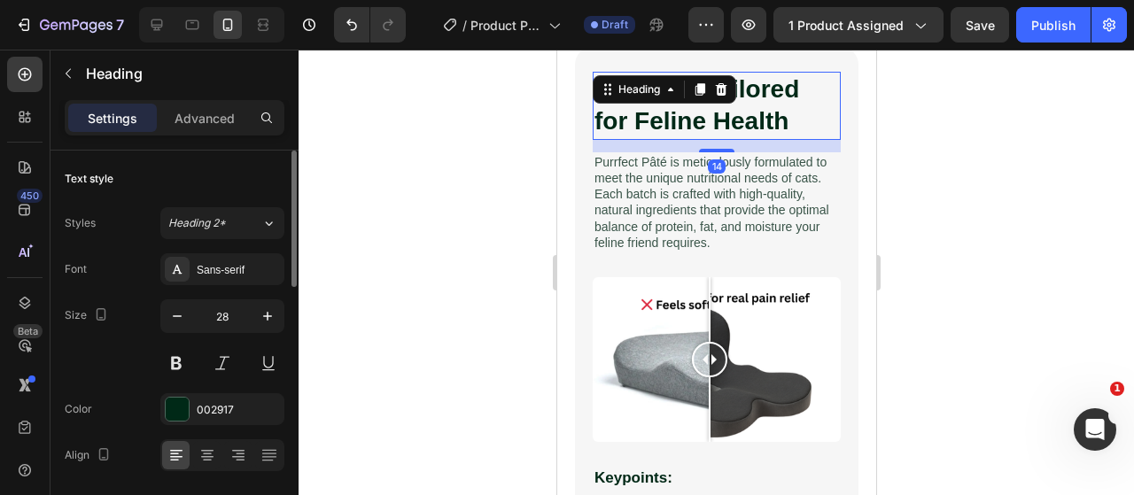
click at [645, 97] on div "Heading" at bounding box center [638, 89] width 49 height 16
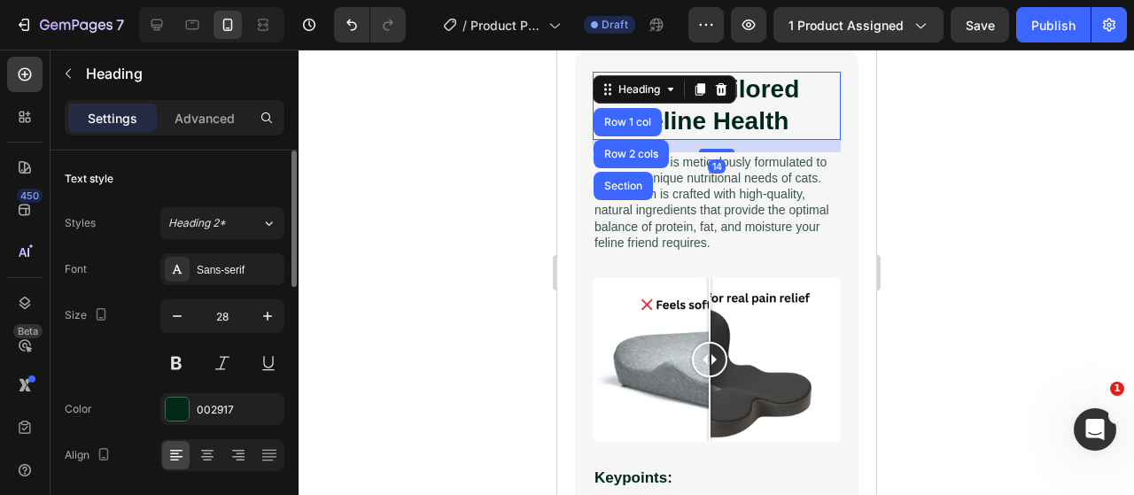
click at [645, 97] on div "Heading" at bounding box center [638, 89] width 49 height 16
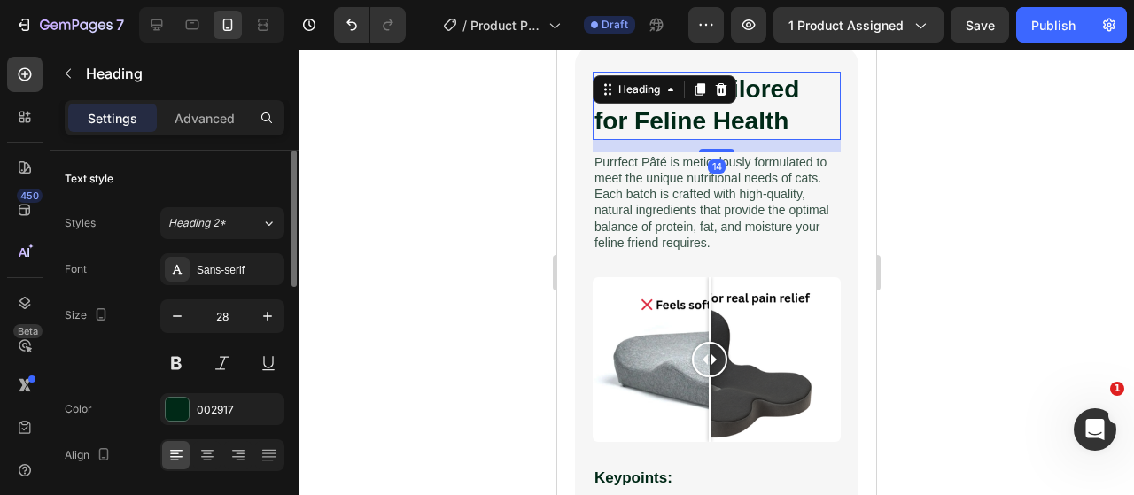
click at [506, 139] on div at bounding box center [715, 272] width 835 height 445
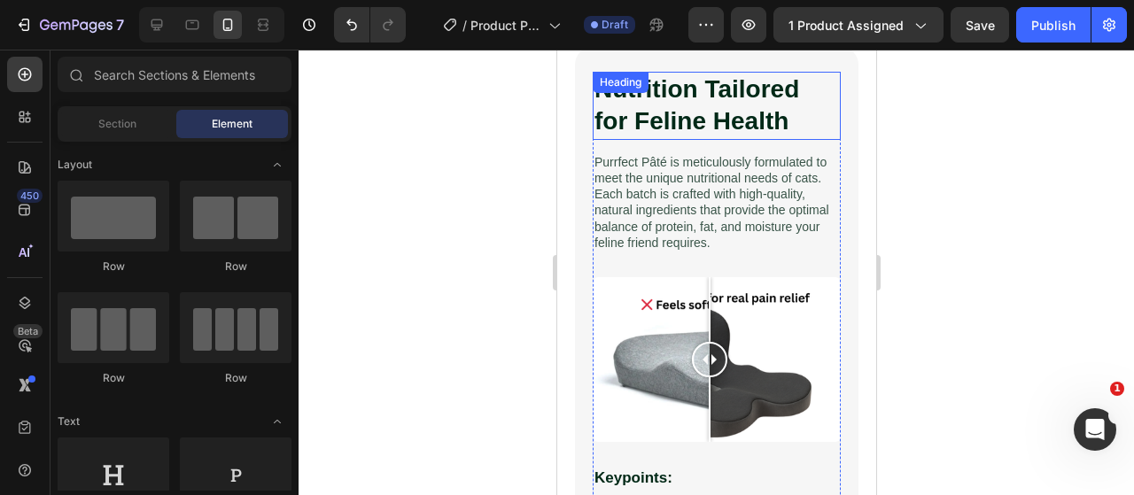
click at [714, 100] on h2 "Nutrition Tailored for Feline Health" at bounding box center [716, 106] width 248 height 68
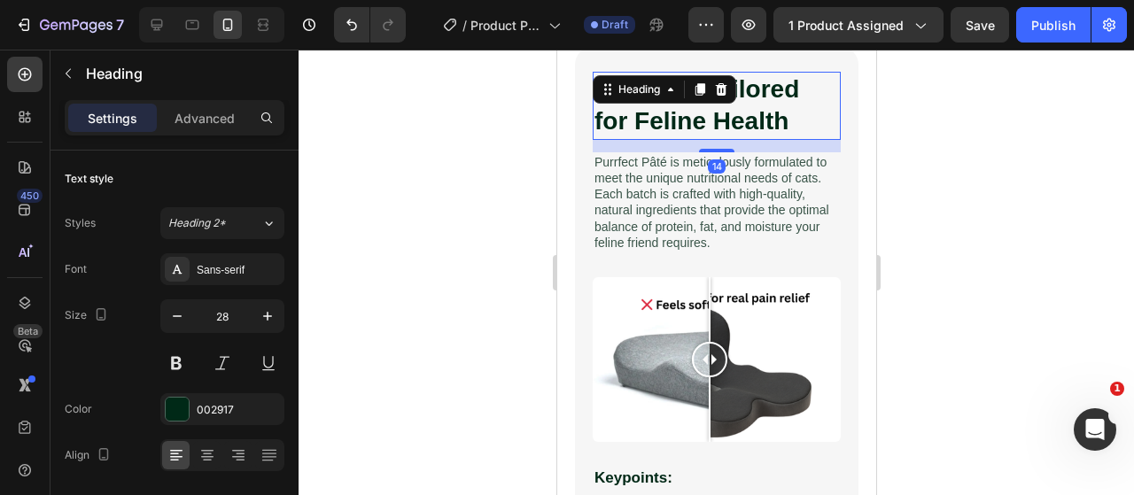
click at [714, 100] on div "Heading" at bounding box center [663, 89] width 143 height 28
click at [760, 126] on h2 "Nutrition Tailored for Feline Health" at bounding box center [716, 106] width 248 height 68
click at [760, 126] on p "Nutrition Tailored for Feline Health" at bounding box center [715, 106] width 244 height 65
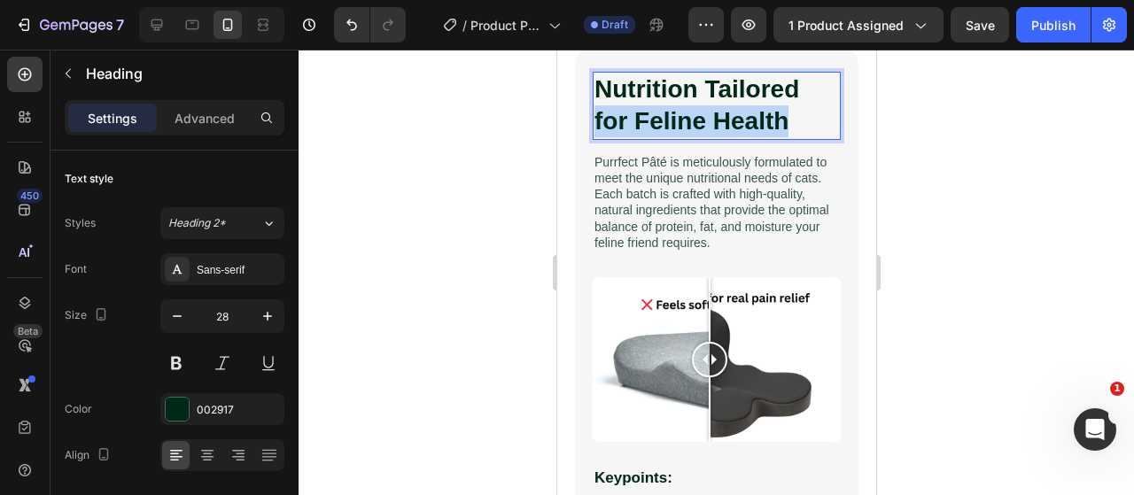
click at [760, 126] on p "Nutrition Tailored for Feline Health" at bounding box center [715, 106] width 244 height 65
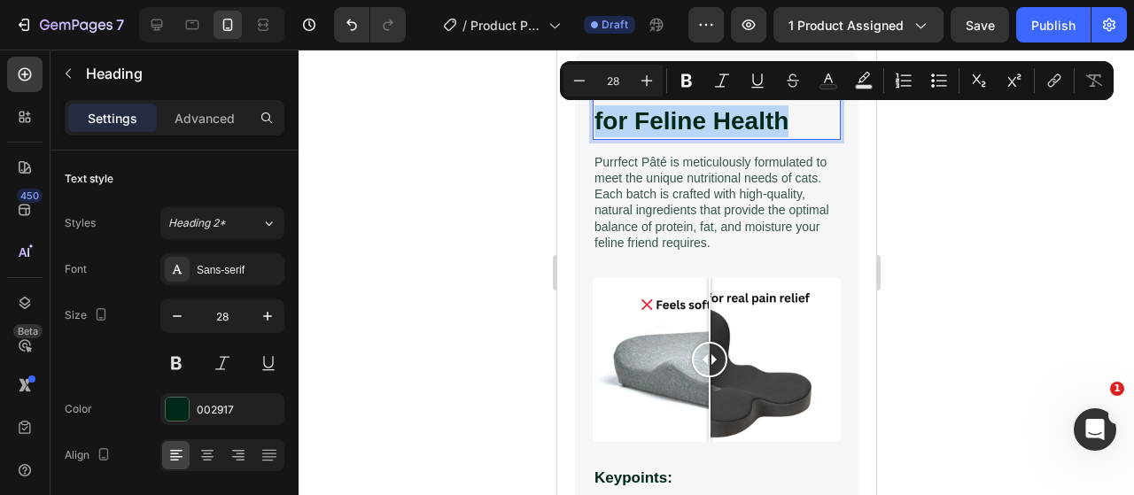
click at [760, 126] on p "Nutrition Tailored for Feline Health" at bounding box center [715, 106] width 244 height 65
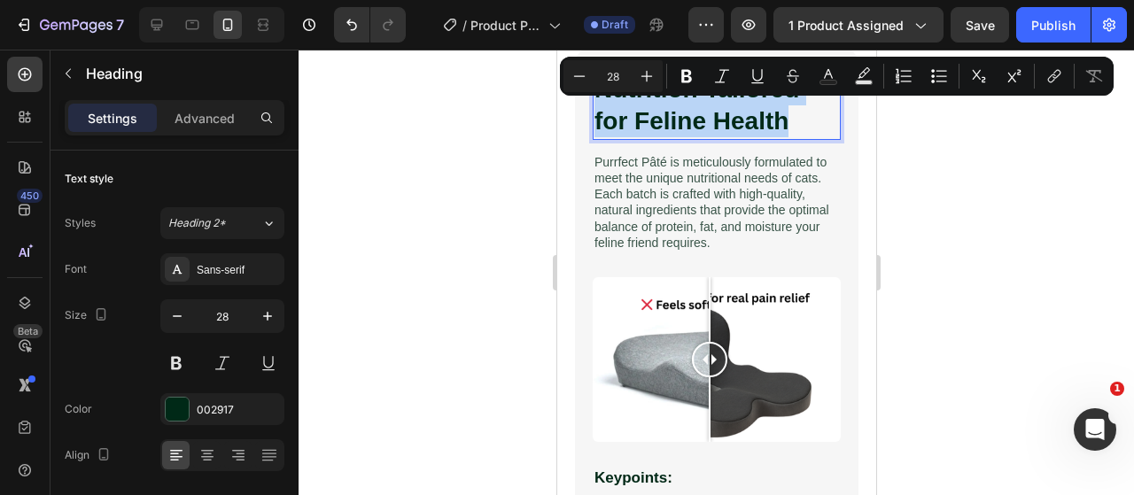
drag, startPoint x: 803, startPoint y: 122, endPoint x: 600, endPoint y: 87, distance: 205.9
click at [600, 87] on p "Nutrition Tailored for Feline Health" at bounding box center [715, 106] width 244 height 65
copy p "Nutrition Tailored for Feline Health"
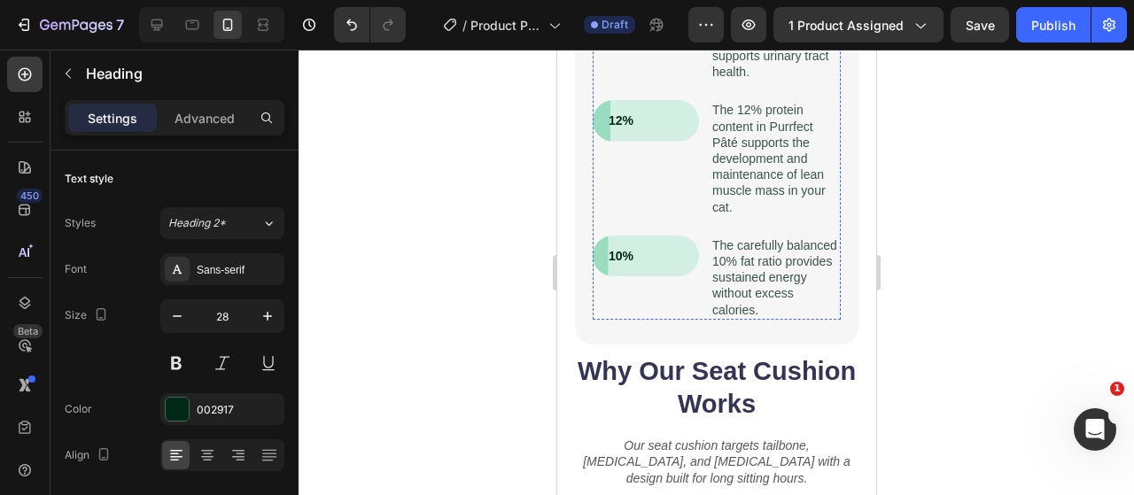
scroll to position [1750, 0]
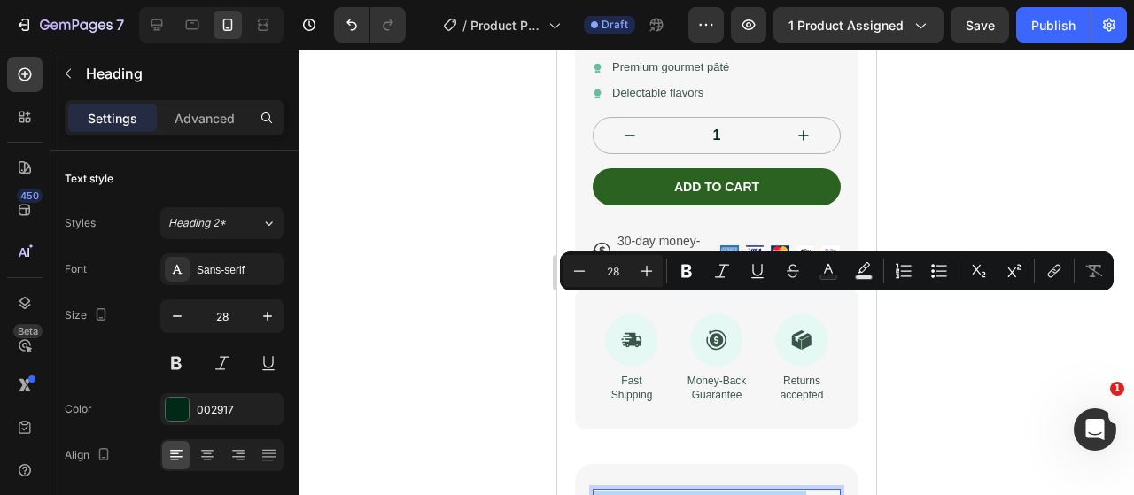
type input "16"
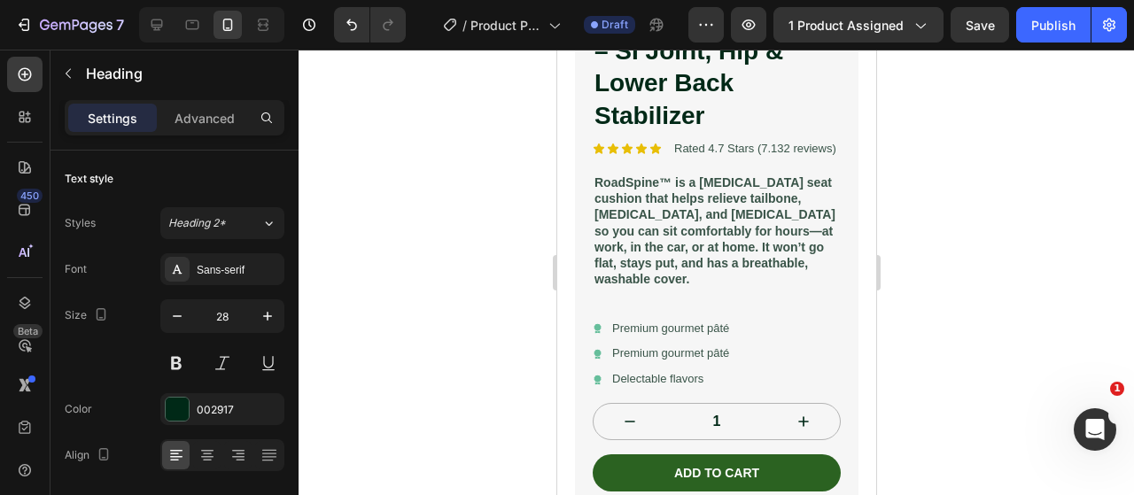
scroll to position [494, 0]
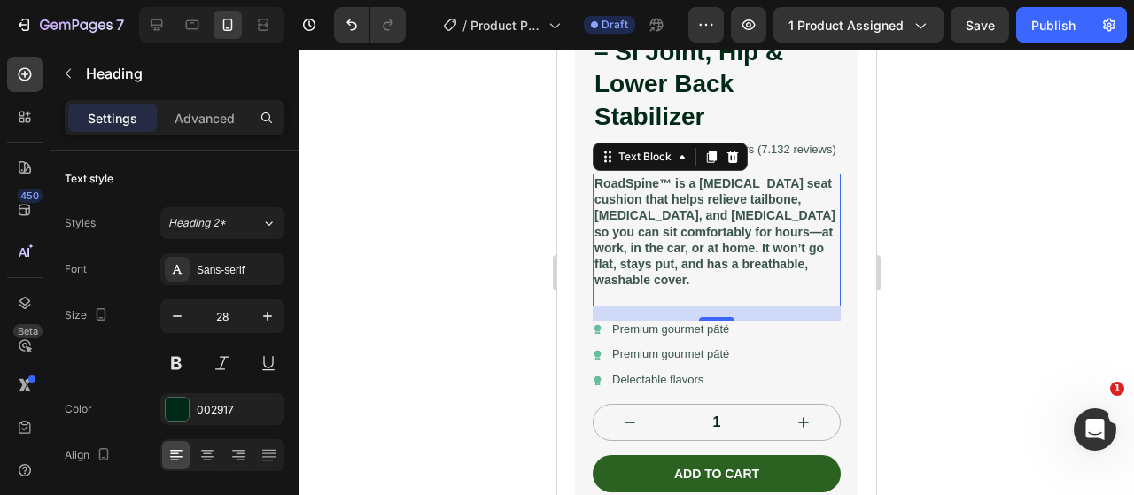
click at [615, 220] on strong "RoadSpine™ is a [MEDICAL_DATA] seat cushion that helps relieve tailbone, [MEDIC…" at bounding box center [713, 231] width 241 height 111
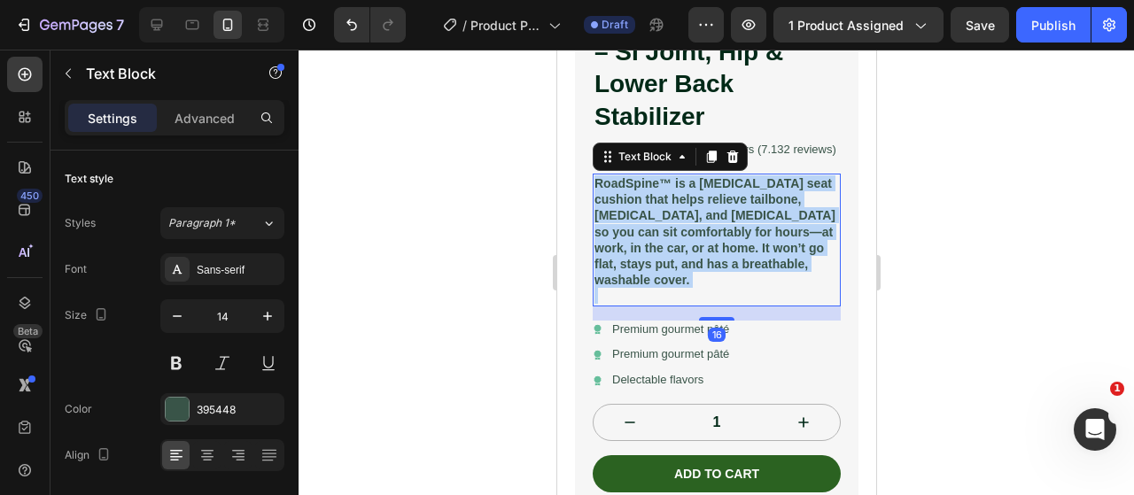
click at [615, 220] on strong "RoadSpine™ is a [MEDICAL_DATA] seat cushion that helps relieve tailbone, [MEDIC…" at bounding box center [713, 231] width 241 height 111
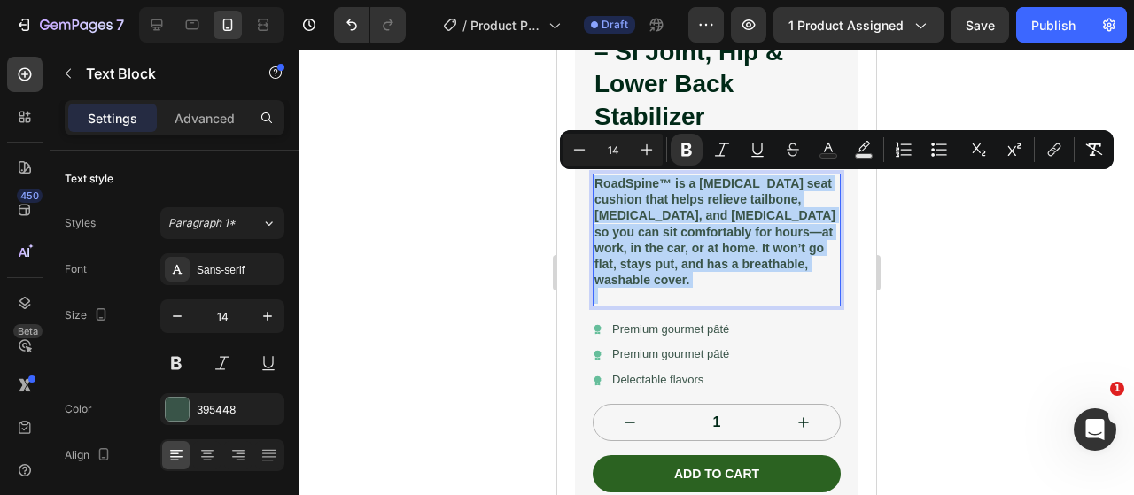
copy strong "RoadSpine™ is a [MEDICAL_DATA] seat cushion that helps relieve tailbone, [MEDIC…"
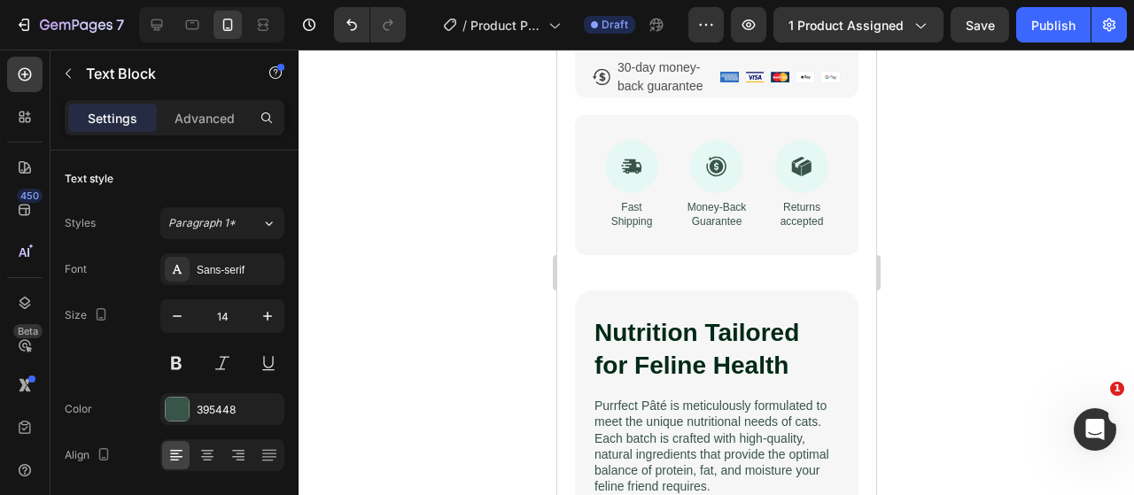
type input "16"
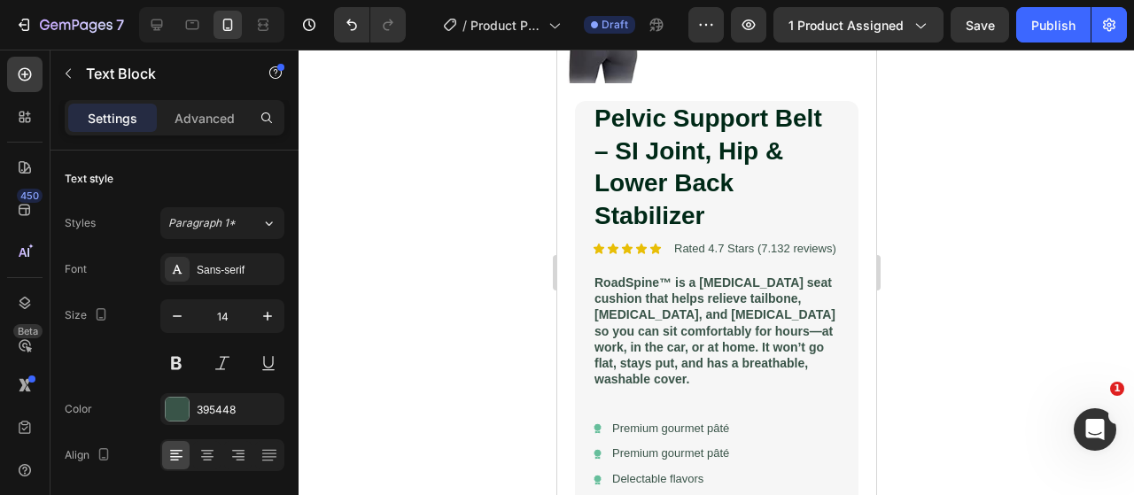
scroll to position [423, 0]
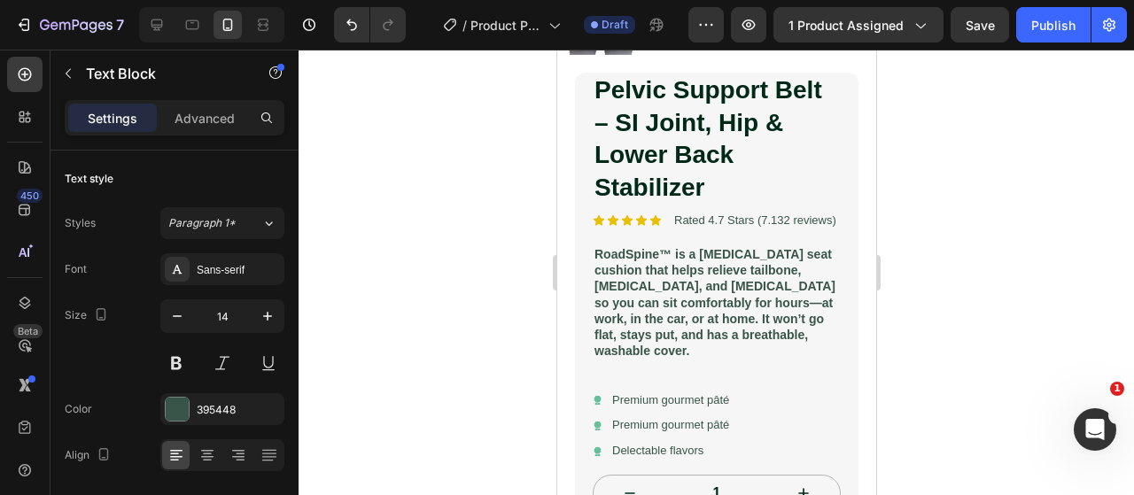
click at [709, 306] on strong "RoadSpine™ is a [MEDICAL_DATA] seat cushion that helps relieve tailbone, [MEDIC…" at bounding box center [713, 302] width 241 height 111
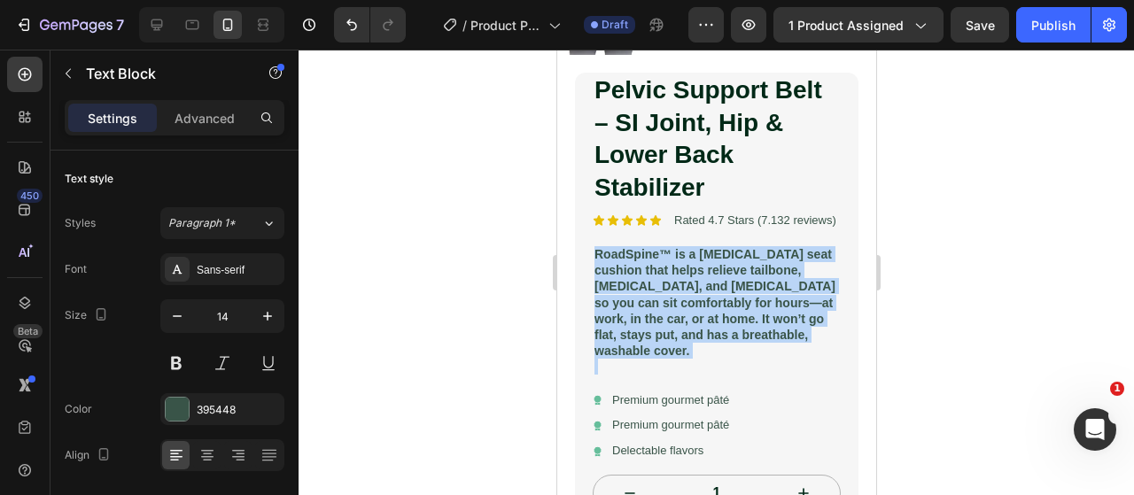
click at [709, 306] on strong "RoadSpine™ is a [MEDICAL_DATA] seat cushion that helps relieve tailbone, [MEDIC…" at bounding box center [713, 302] width 241 height 111
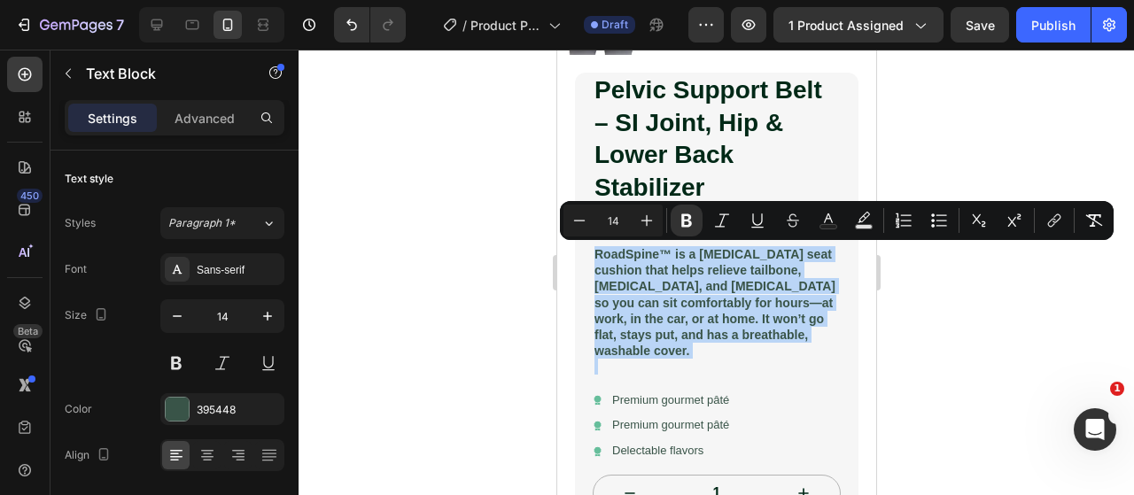
copy strong "RoadSpine™ is a [MEDICAL_DATA] seat cushion that helps relieve tailbone, [MEDIC…"
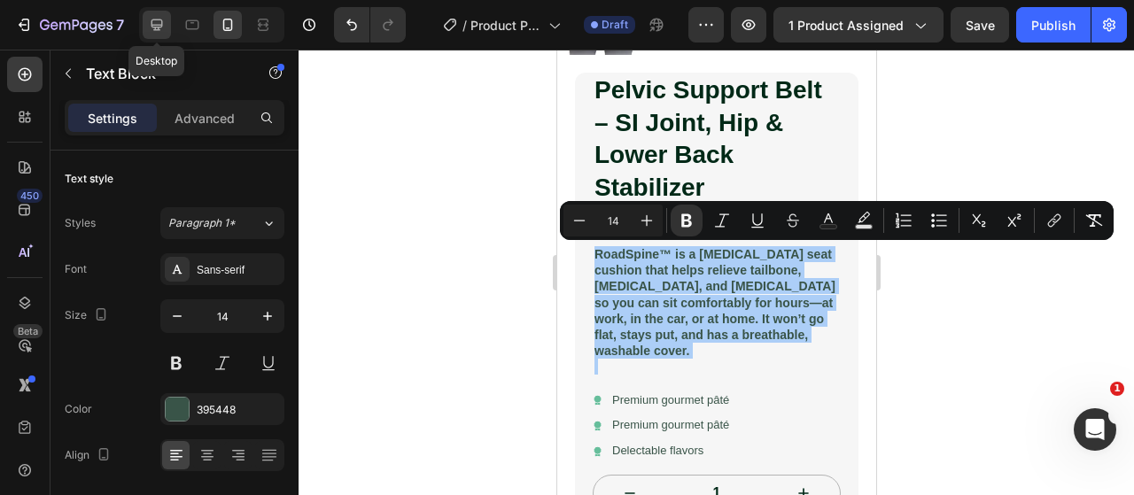
click at [161, 17] on icon at bounding box center [157, 25] width 18 height 18
type input "16"
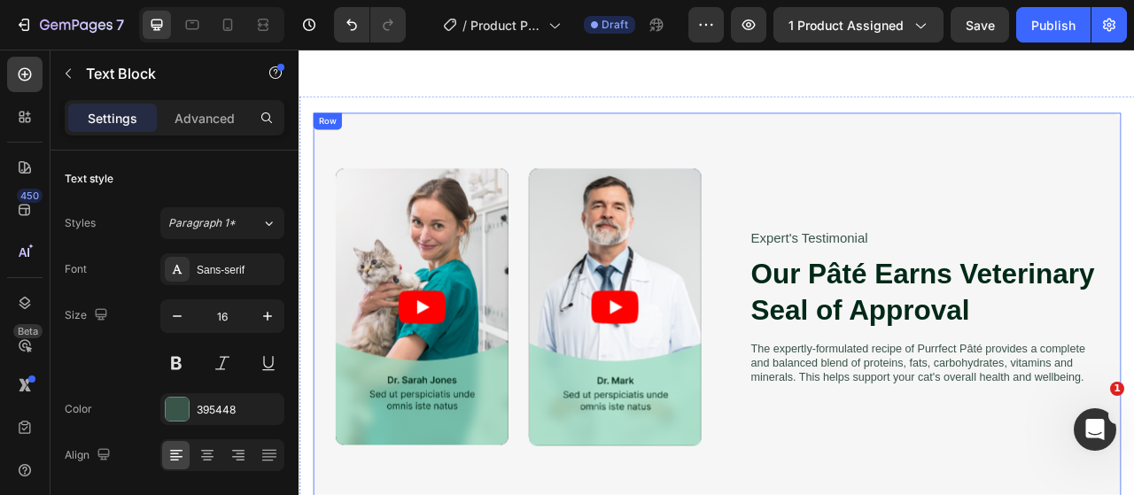
scroll to position [2149, 0]
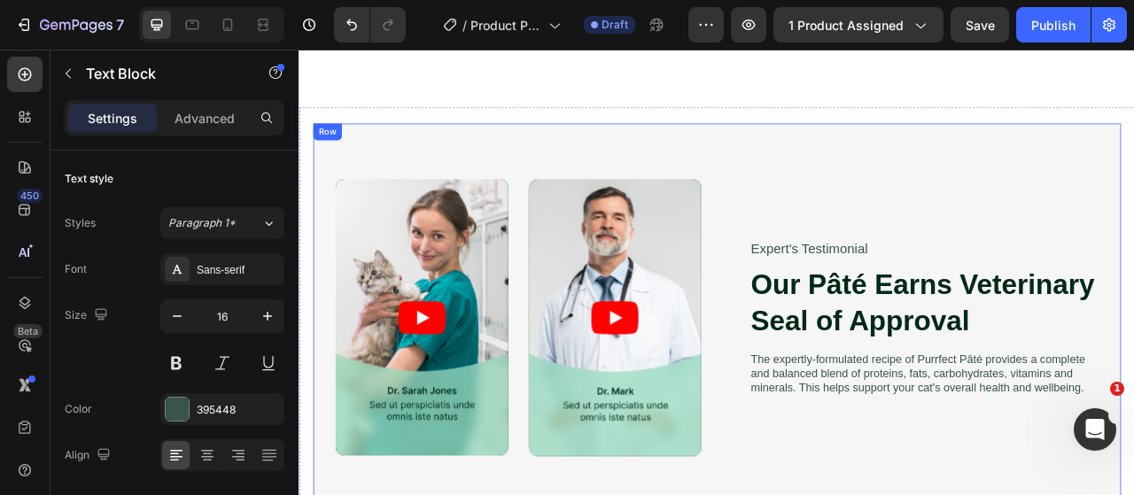
click at [895, 160] on div "Video Video Video Video Carousel Expert's Testimonial Text Block Our [PERSON_NA…" at bounding box center [829, 391] width 1027 height 495
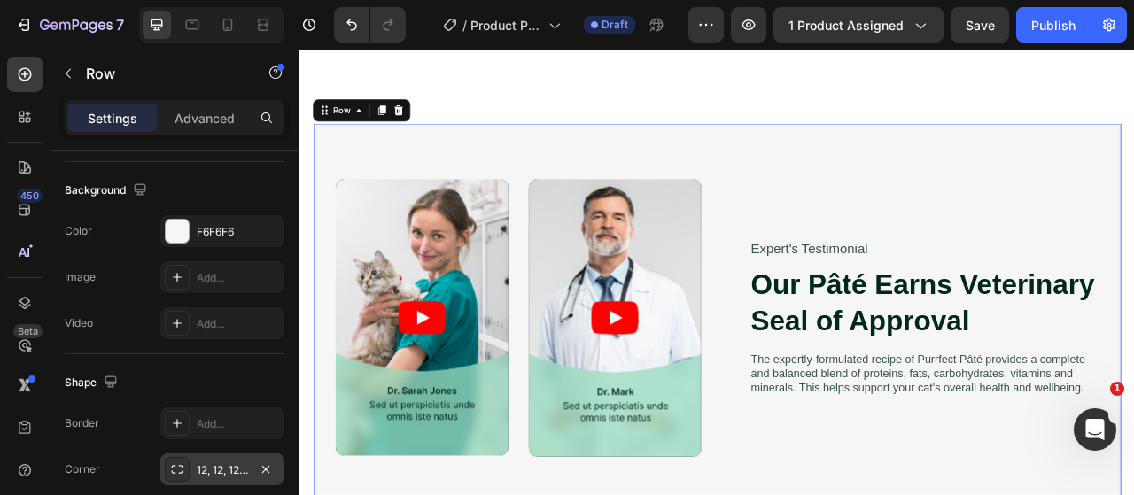
scroll to position [884, 0]
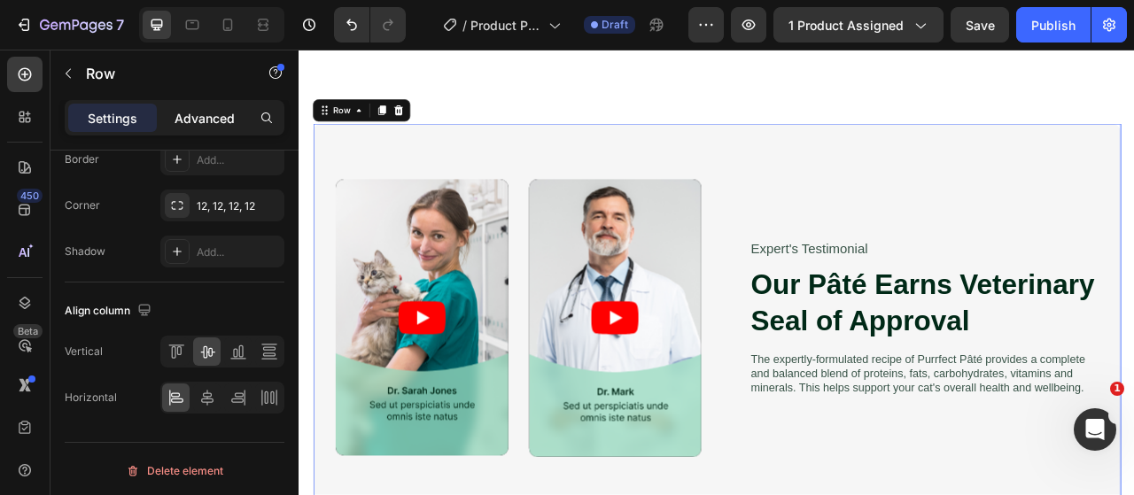
click at [204, 127] on div "Advanced" at bounding box center [204, 118] width 89 height 28
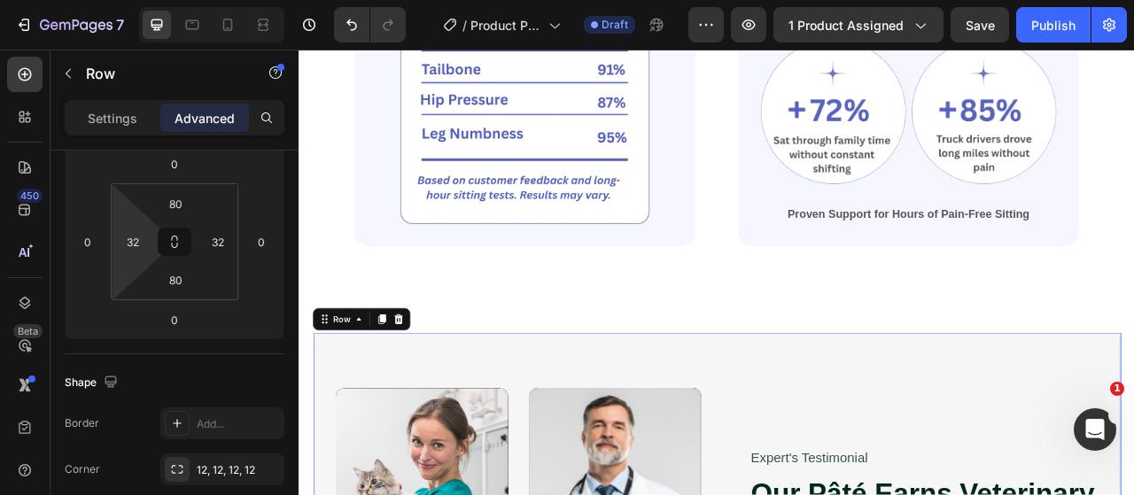
scroll to position [0, 0]
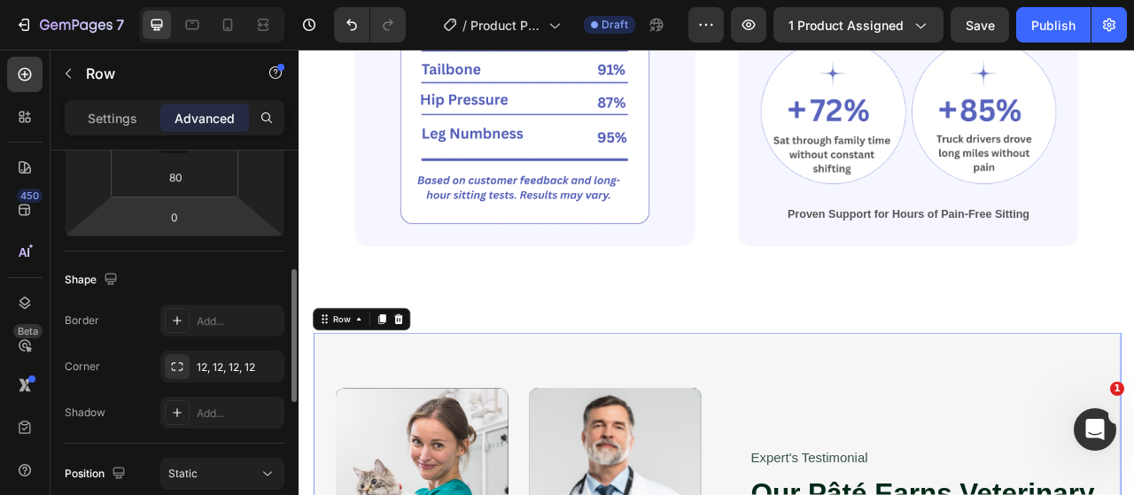
scroll to position [620, 0]
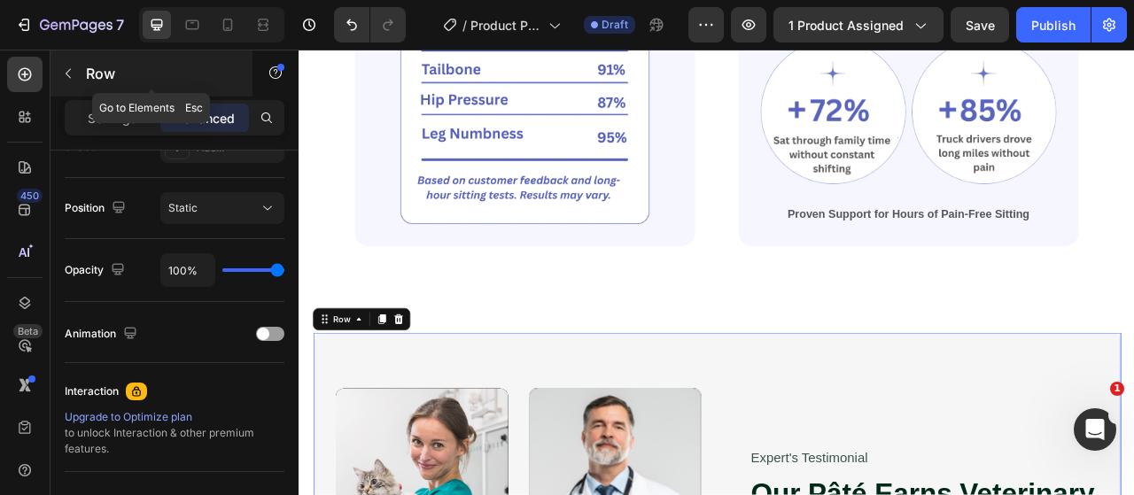
click at [72, 73] on icon "button" at bounding box center [68, 73] width 14 height 14
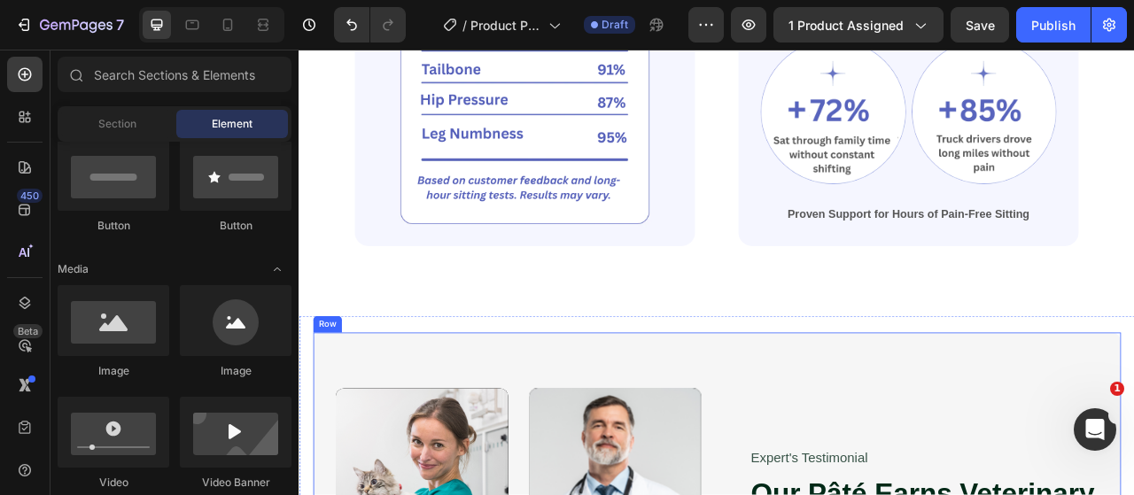
scroll to position [266, 0]
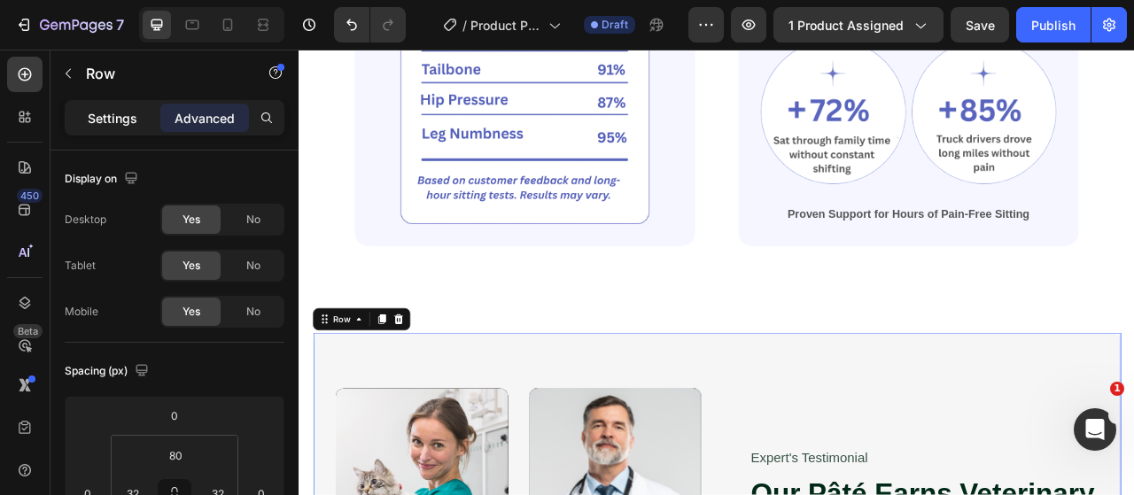
click at [115, 105] on div "Settings" at bounding box center [112, 118] width 89 height 28
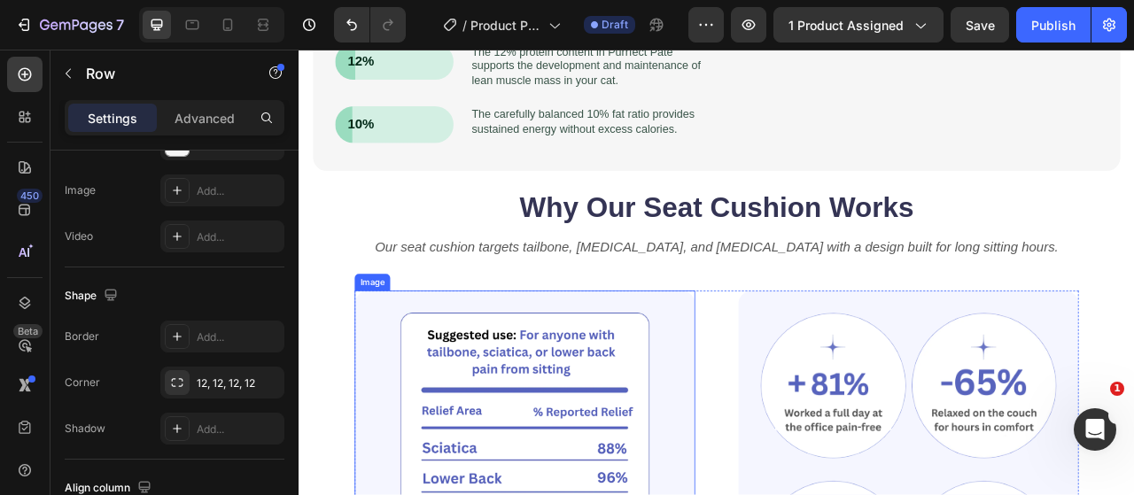
scroll to position [1440, 0]
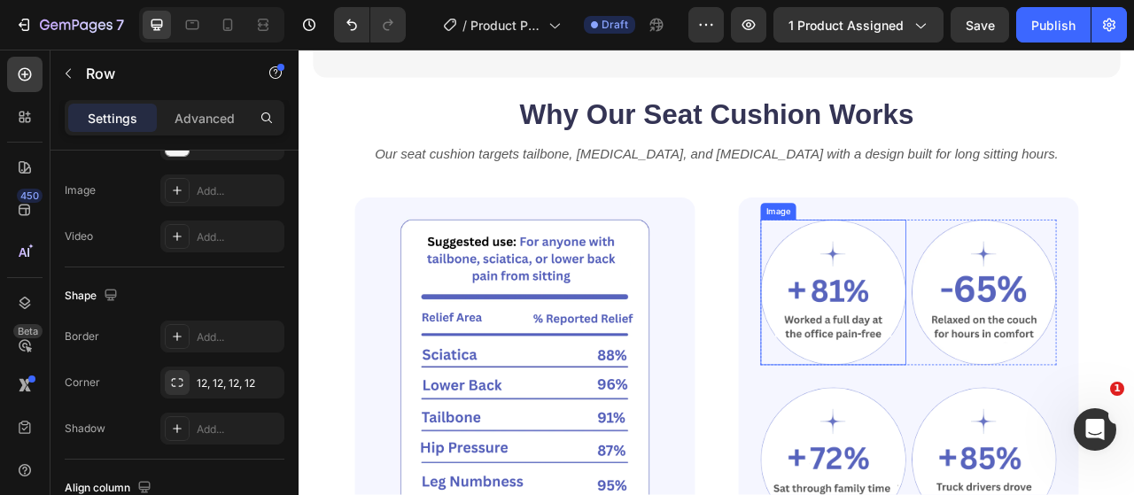
click at [907, 353] on img at bounding box center [978, 359] width 185 height 185
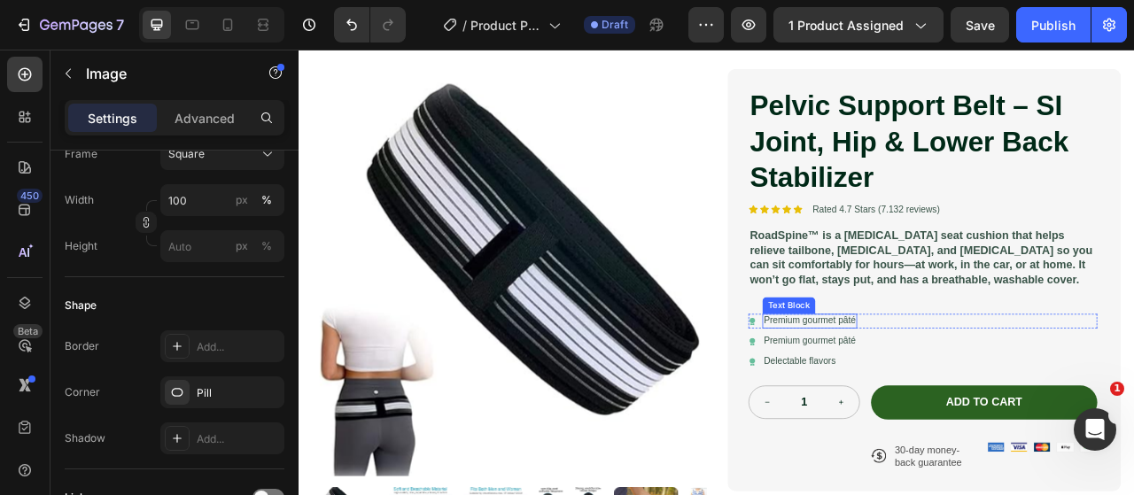
scroll to position [200, 0]
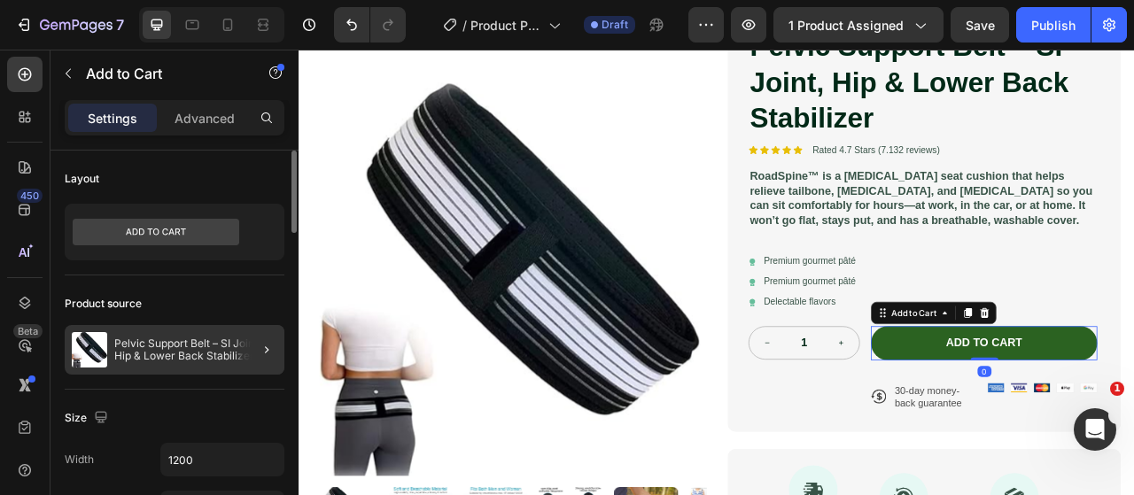
scroll to position [266, 0]
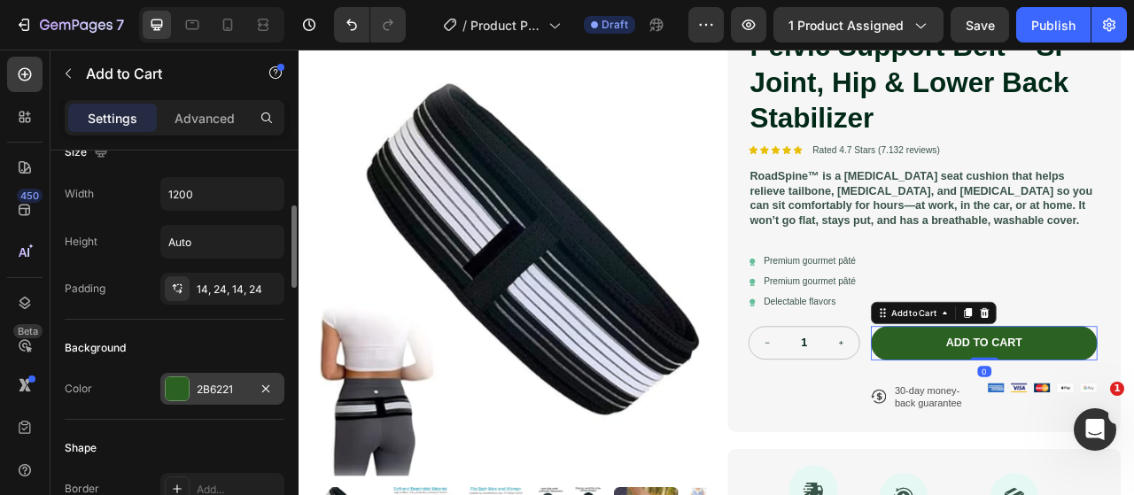
click at [230, 391] on div "2B6221" at bounding box center [222, 390] width 51 height 16
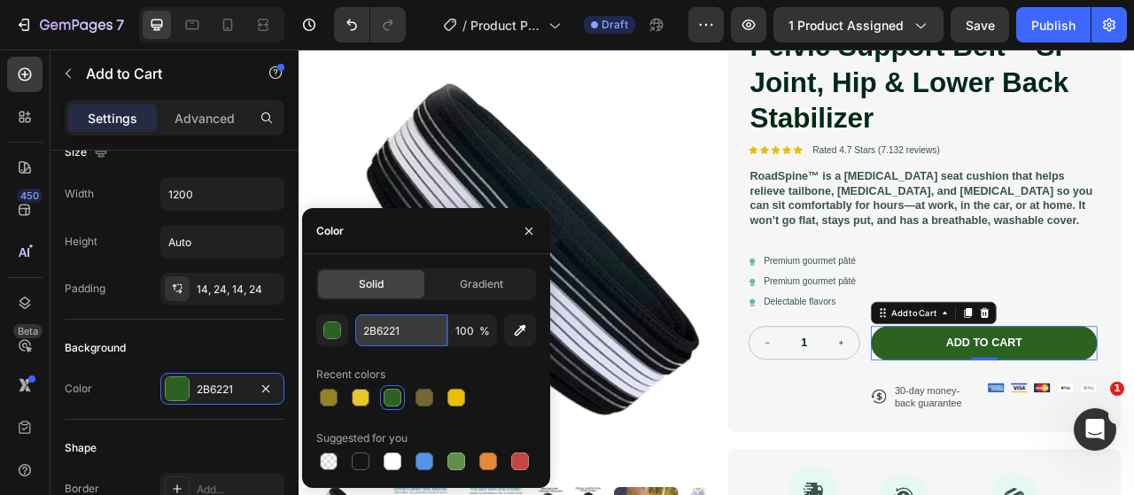
click at [397, 329] on input "2B6221" at bounding box center [401, 330] width 92 height 32
paste input "EBEEFF"
type input "EBEEFF"
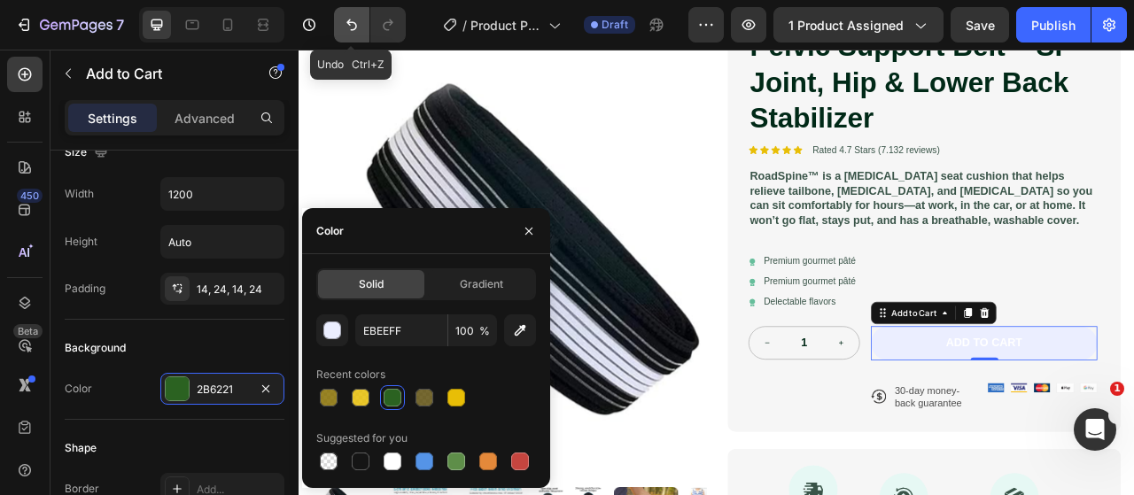
click at [360, 29] on icon "Undo/Redo" at bounding box center [352, 25] width 18 height 18
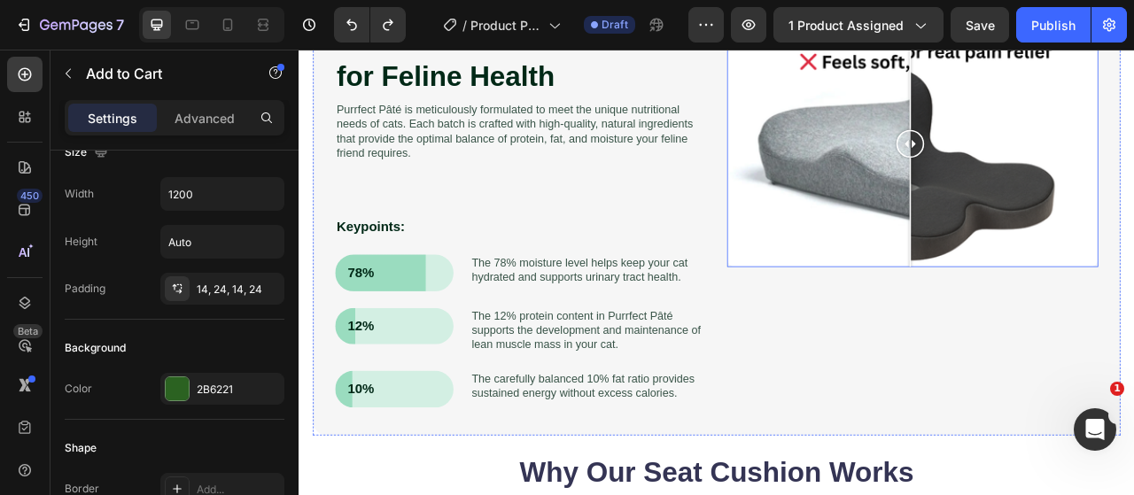
scroll to position [1086, 0]
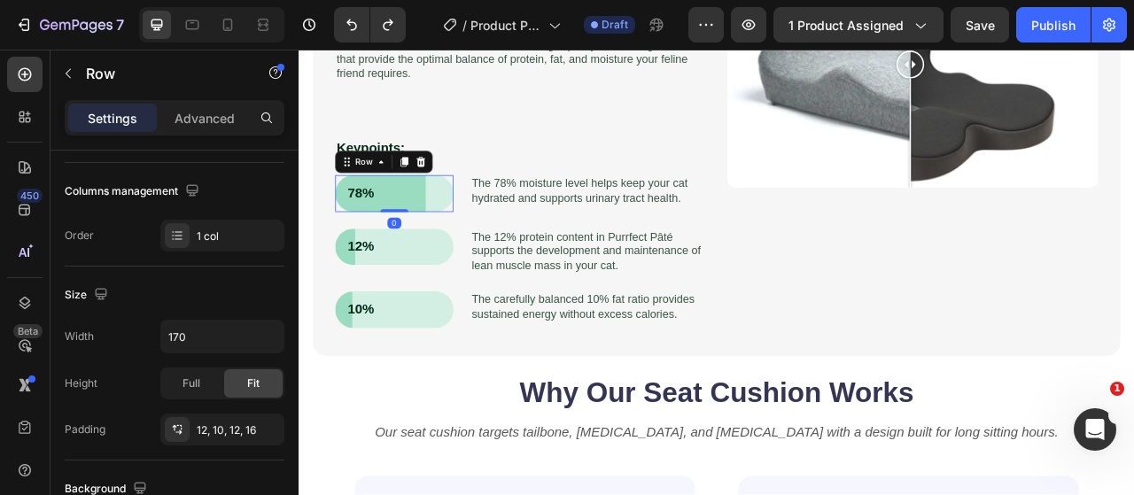
click at [470, 249] on div "78% Text Block Row 0" at bounding box center [420, 233] width 151 height 47
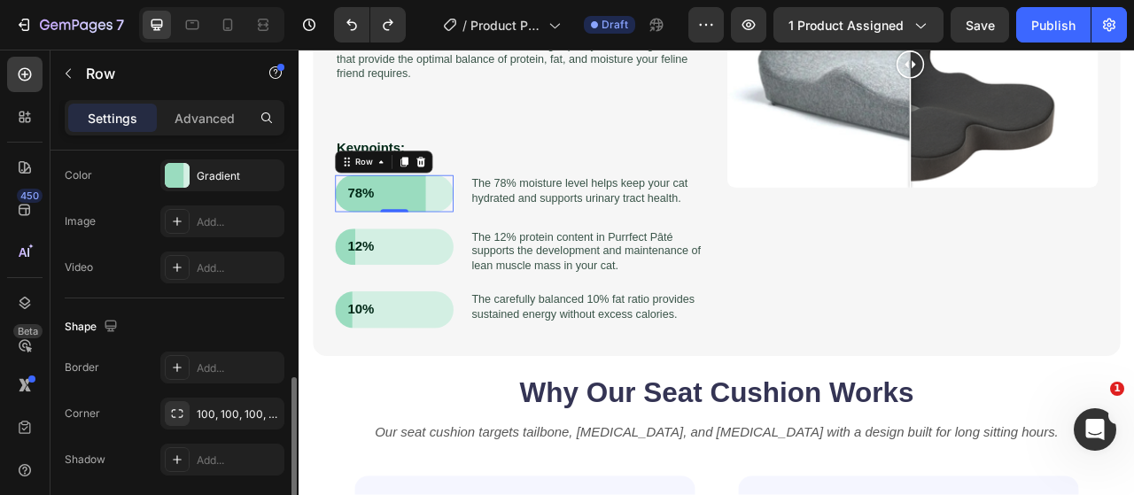
scroll to position [531, 0]
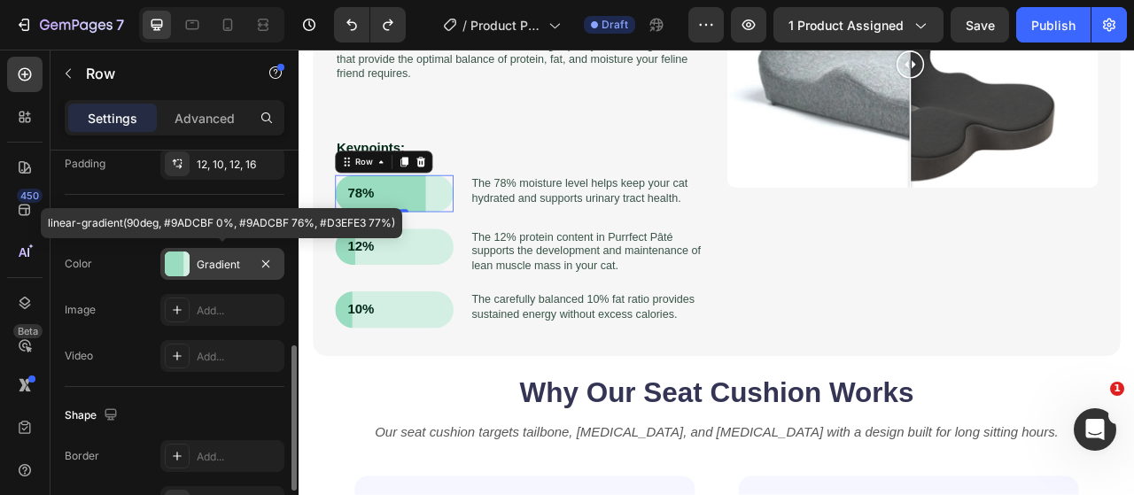
click at [220, 266] on div "Gradient" at bounding box center [222, 265] width 51 height 16
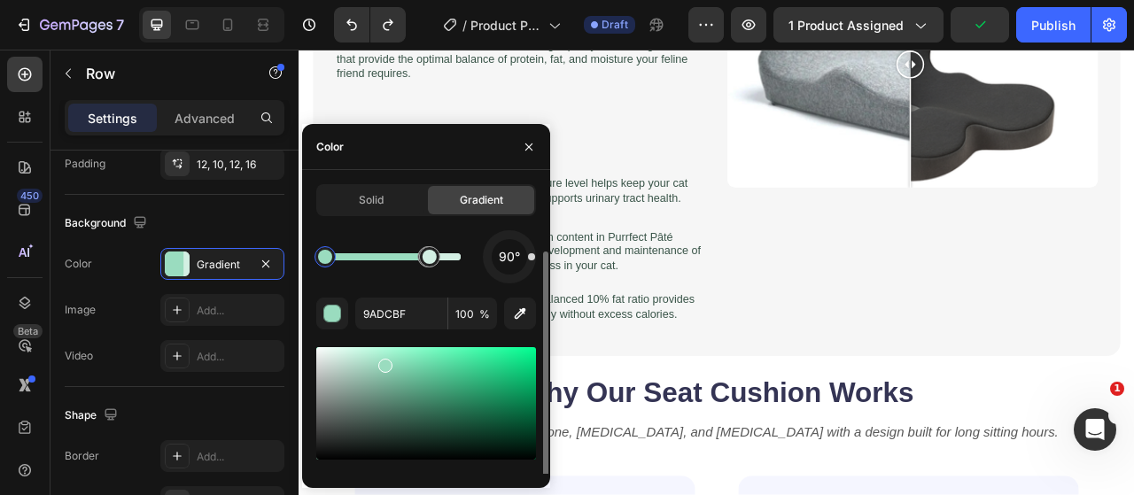
scroll to position [35, 0]
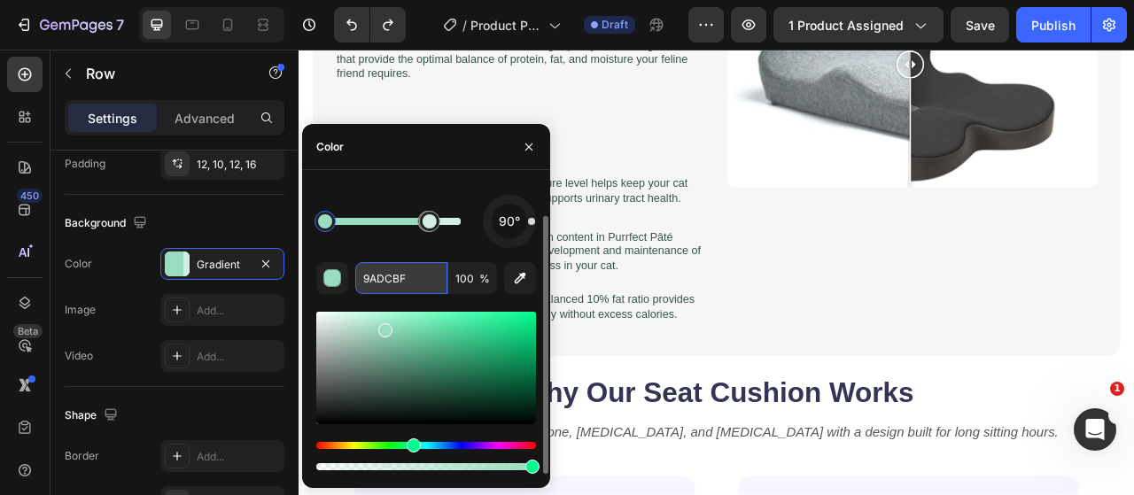
click at [390, 283] on input "9ADCBF" at bounding box center [401, 278] width 92 height 32
paste input "EBEEF"
type input "EBEEFF"
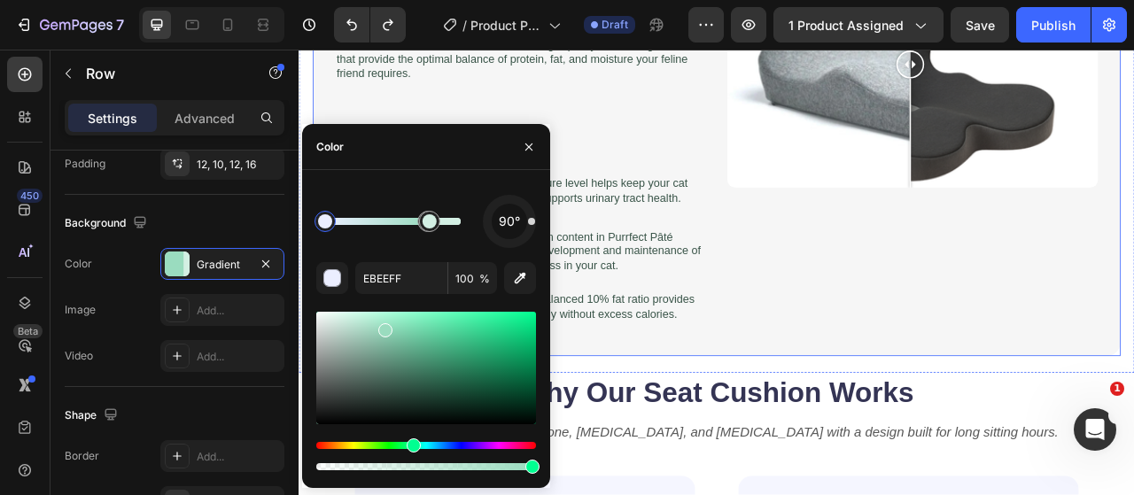
click at [878, 410] on div "Image Comparison" at bounding box center [1079, 162] width 472 height 500
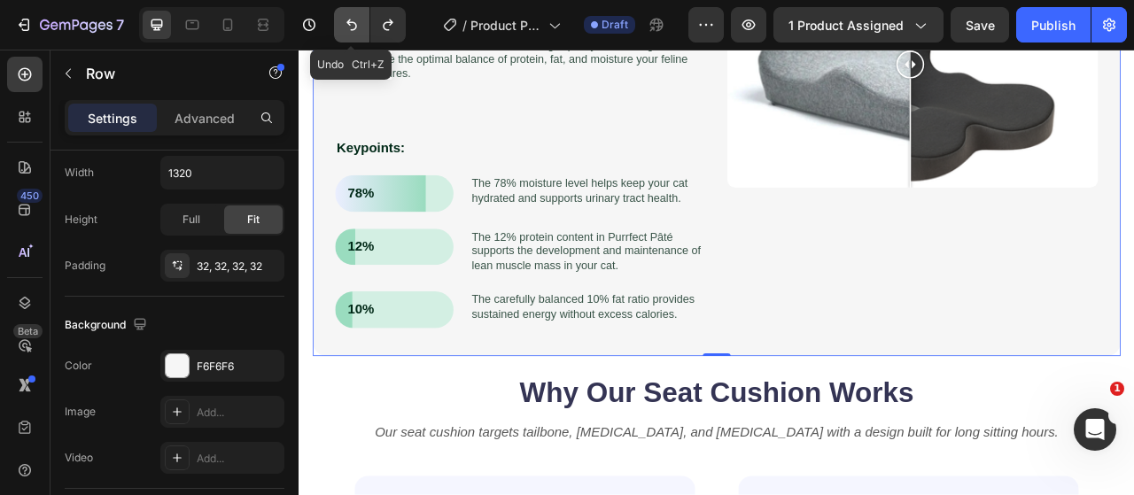
click at [352, 26] on icon "Undo/Redo" at bounding box center [352, 25] width 18 height 18
click at [353, 32] on icon "Undo/Redo" at bounding box center [352, 25] width 18 height 18
click at [390, 27] on icon "Undo/Redo" at bounding box center [388, 25] width 18 height 18
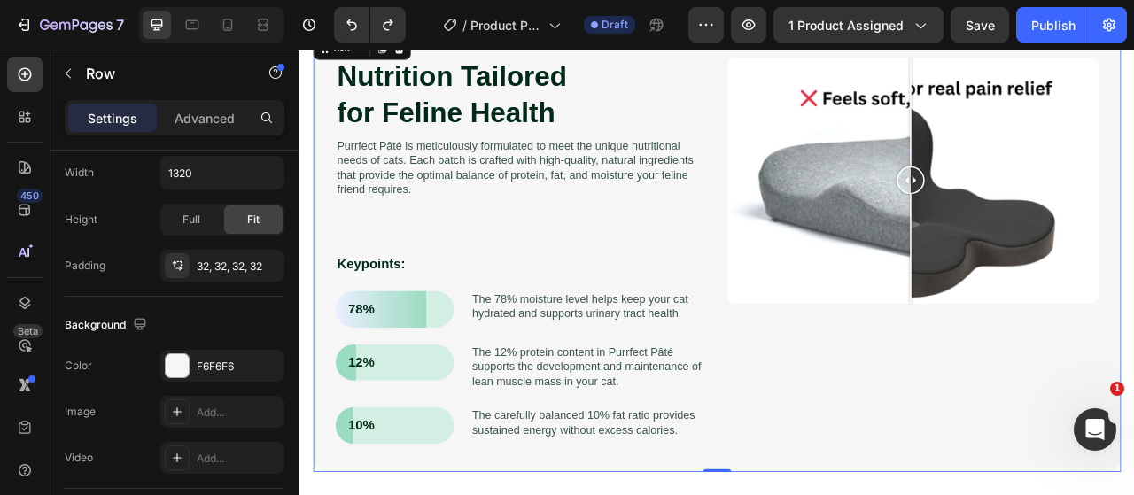
scroll to position [732, 0]
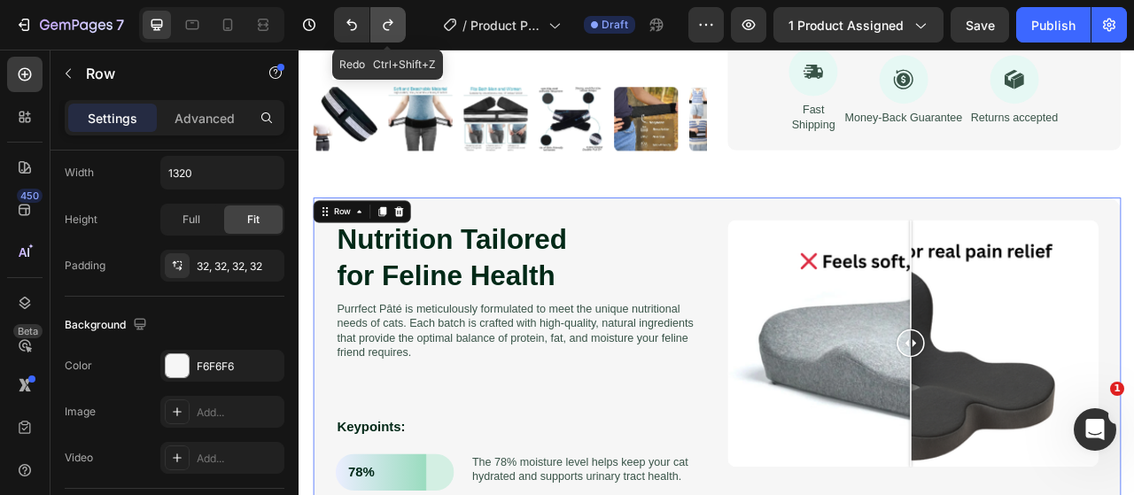
click at [388, 27] on icon "Undo/Redo" at bounding box center [388, 25] width 18 height 18
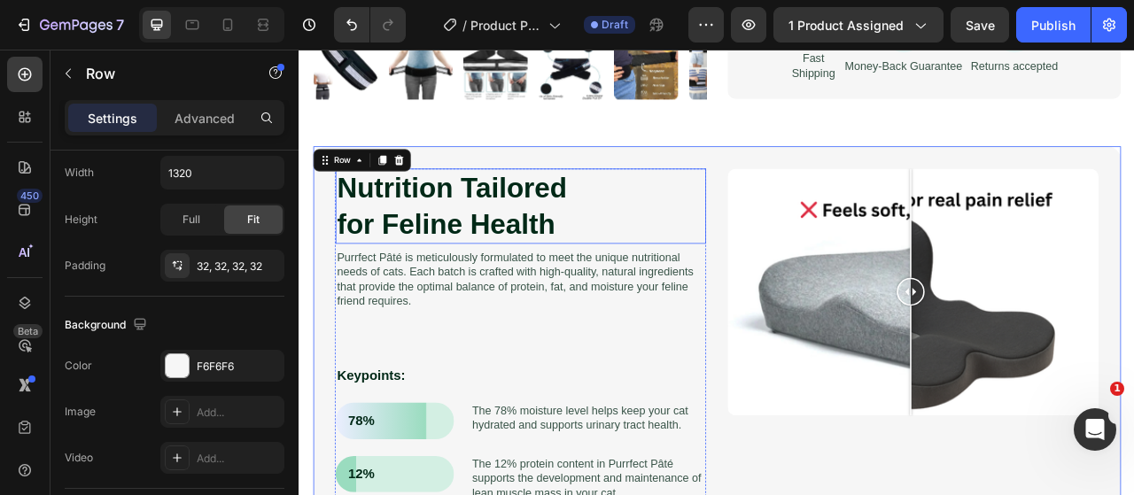
scroll to position [909, 0]
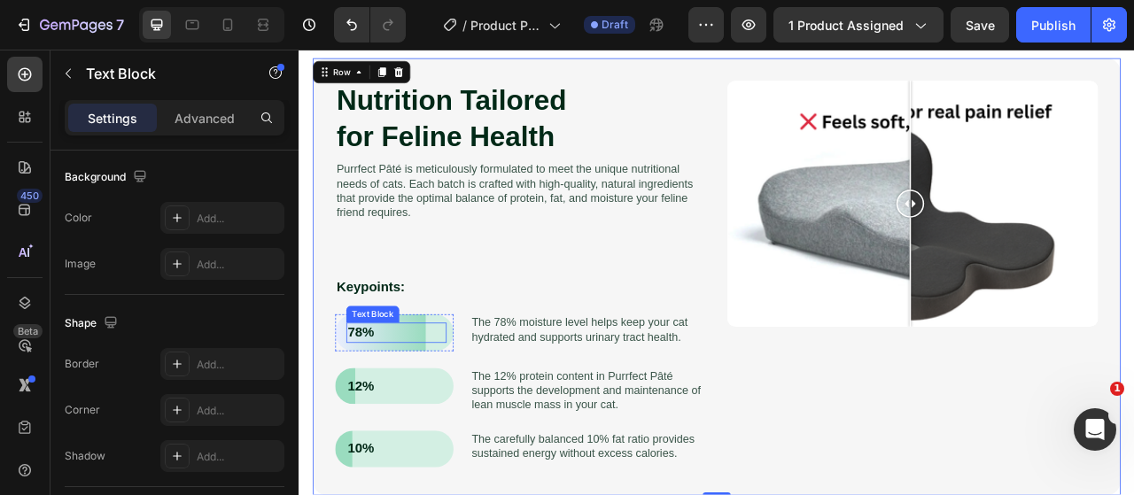
click at [403, 398] on div "78% Text Block" at bounding box center [423, 411] width 128 height 26
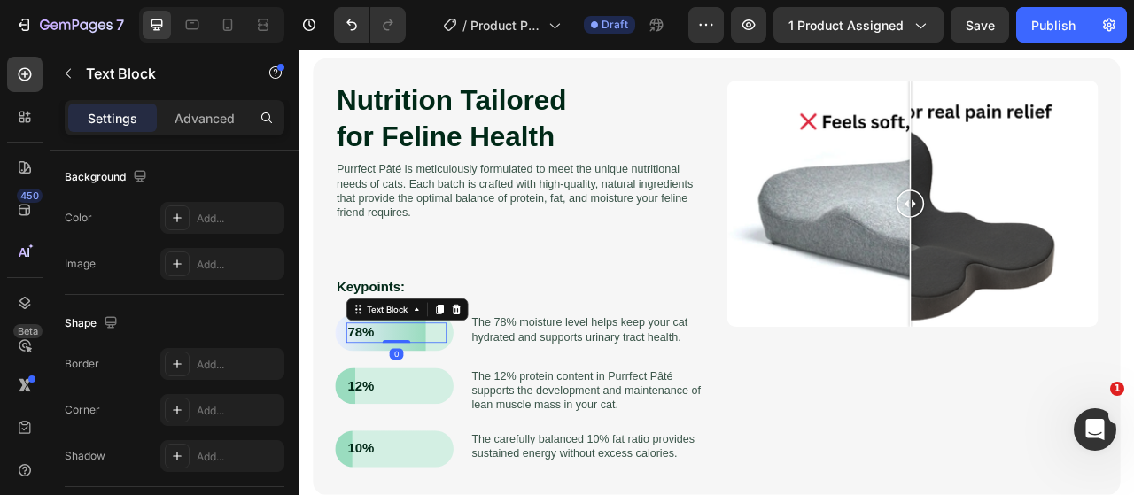
scroll to position [0, 0]
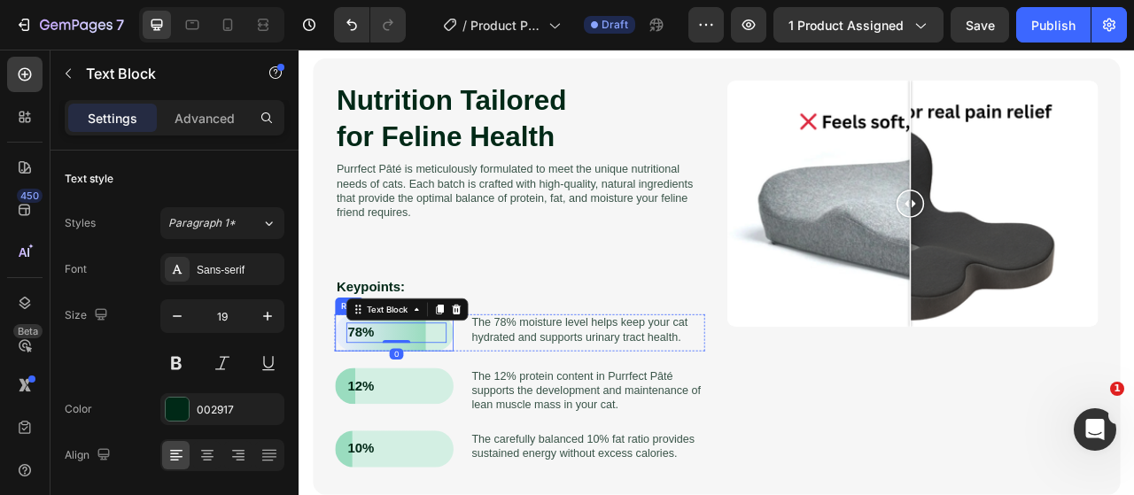
click at [486, 411] on div "78% Text Block 0 Row" at bounding box center [420, 410] width 151 height 47
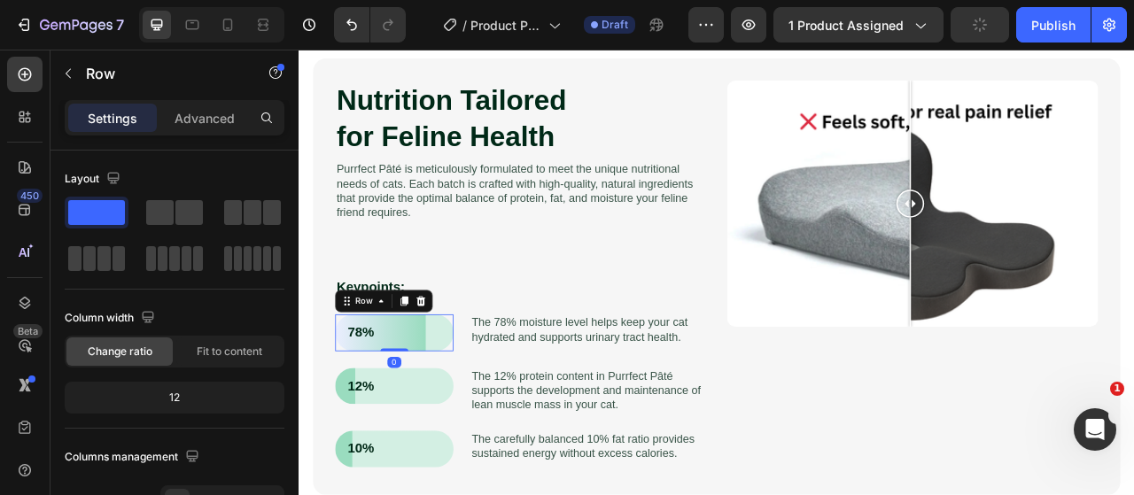
click at [458, 423] on div "78% Text Block Row 0" at bounding box center [420, 410] width 151 height 47
click at [444, 407] on p "78%" at bounding box center [422, 410] width 124 height 22
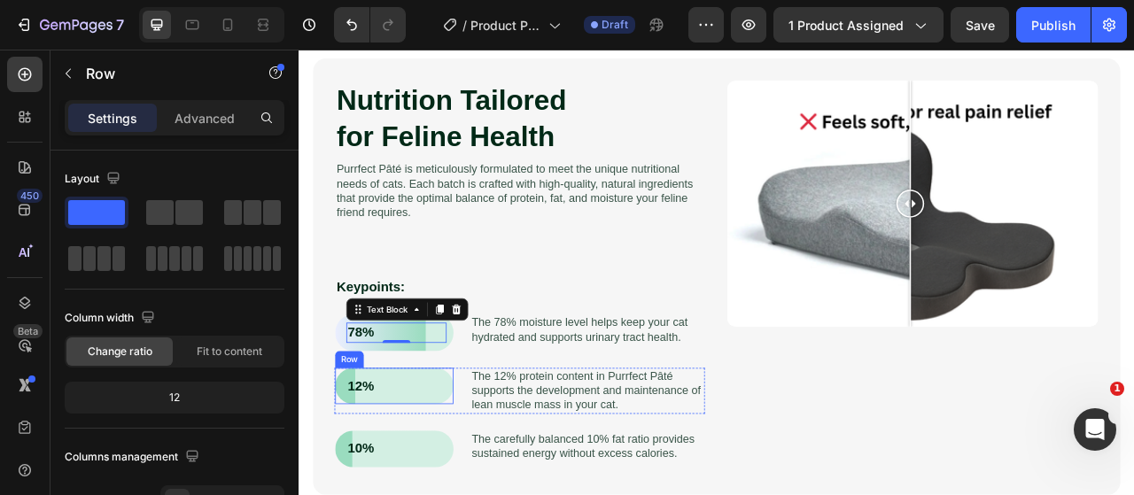
click at [390, 491] on div "12% Text Block Row" at bounding box center [420, 478] width 151 height 47
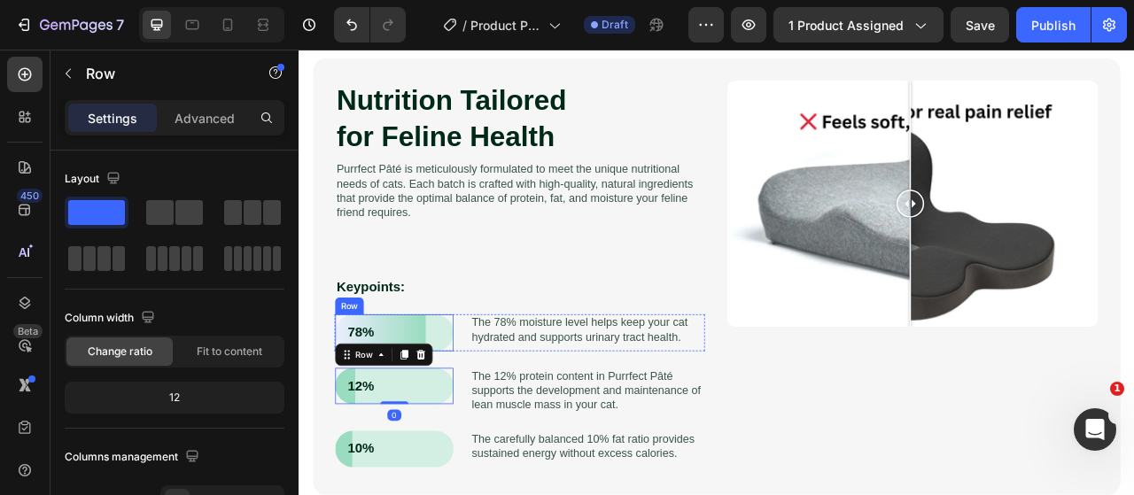
click at [352, 405] on div "78% Text Block Row" at bounding box center [420, 410] width 151 height 47
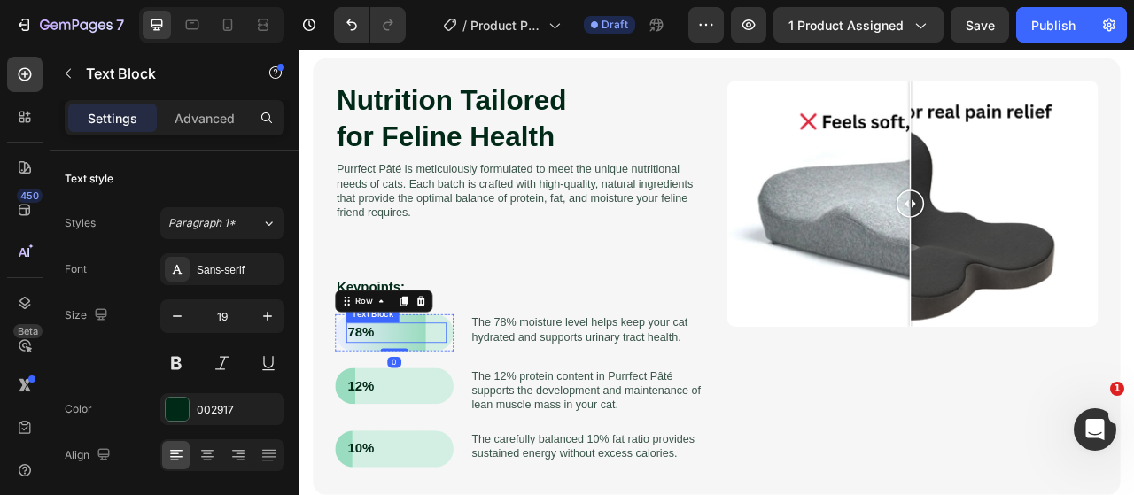
click at [469, 408] on p "78%" at bounding box center [422, 410] width 124 height 22
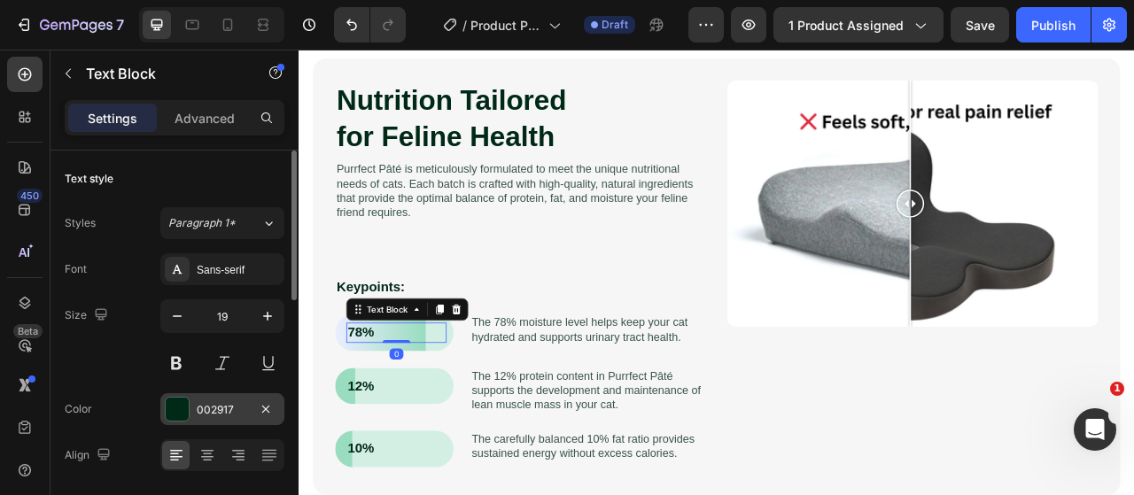
click at [209, 420] on div "002917" at bounding box center [222, 409] width 124 height 32
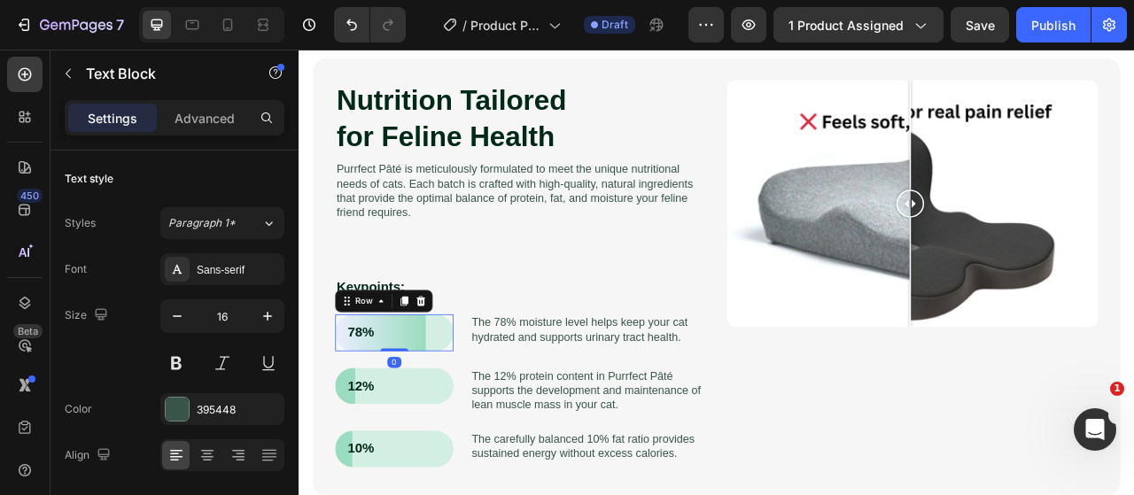
click at [490, 418] on div "78% Text Block Row 0" at bounding box center [420, 410] width 151 height 47
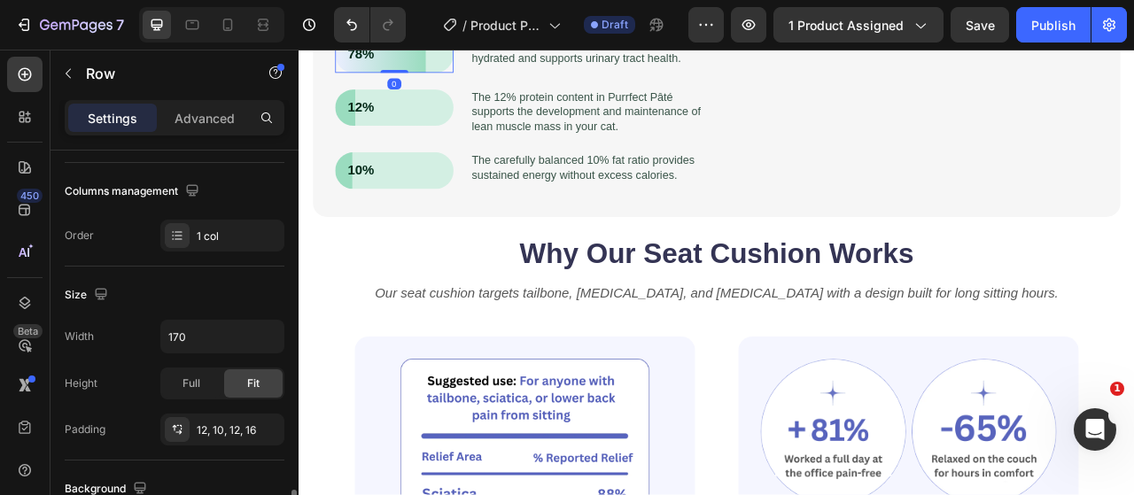
scroll to position [620, 0]
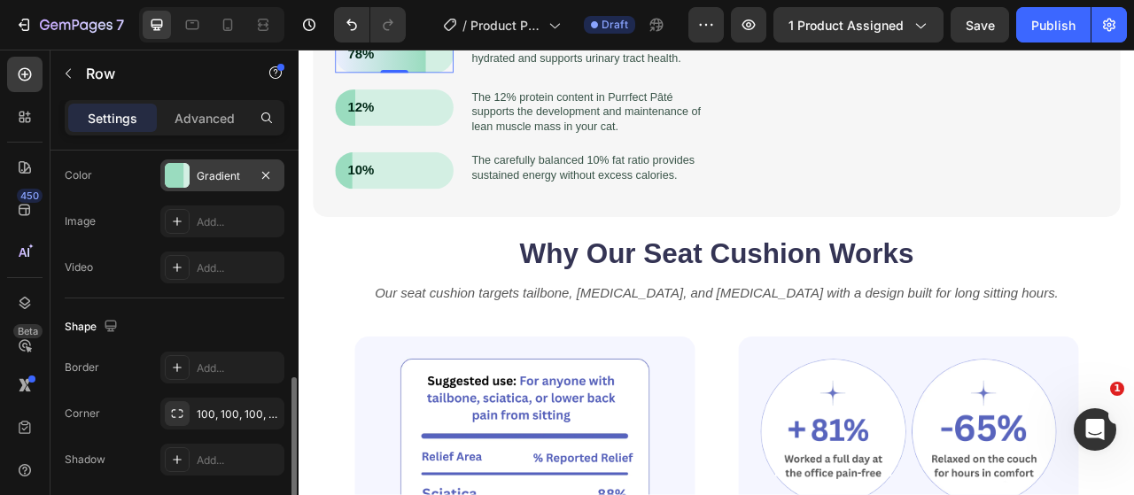
click at [221, 168] on div "Gradient" at bounding box center [222, 176] width 51 height 16
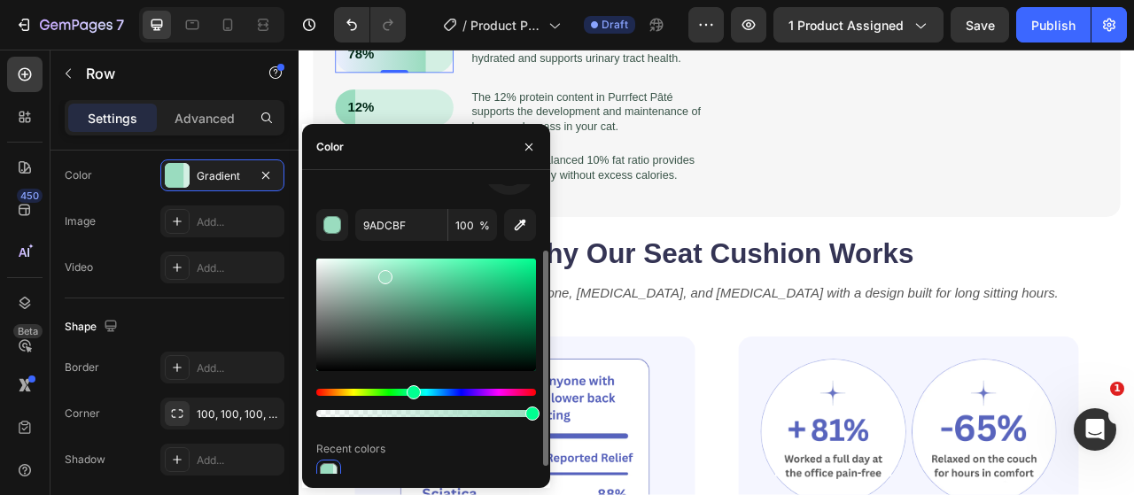
scroll to position [99, 0]
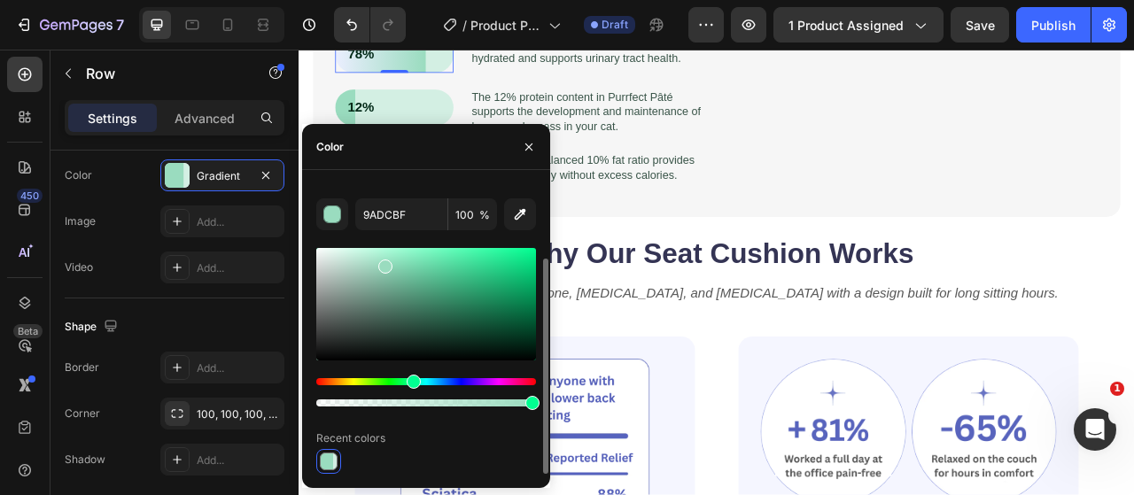
click at [332, 463] on div at bounding box center [329, 462] width 18 height 18
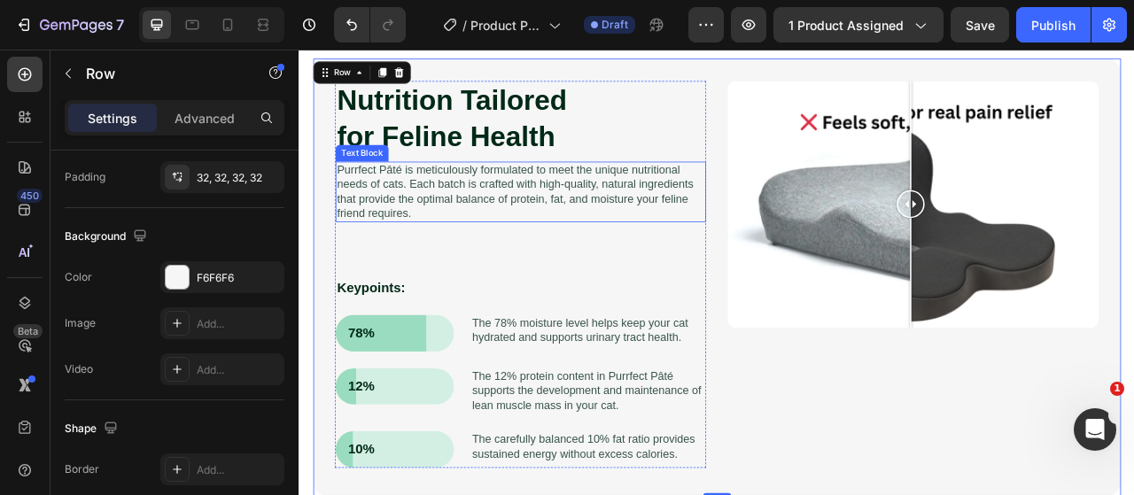
scroll to position [820, 0]
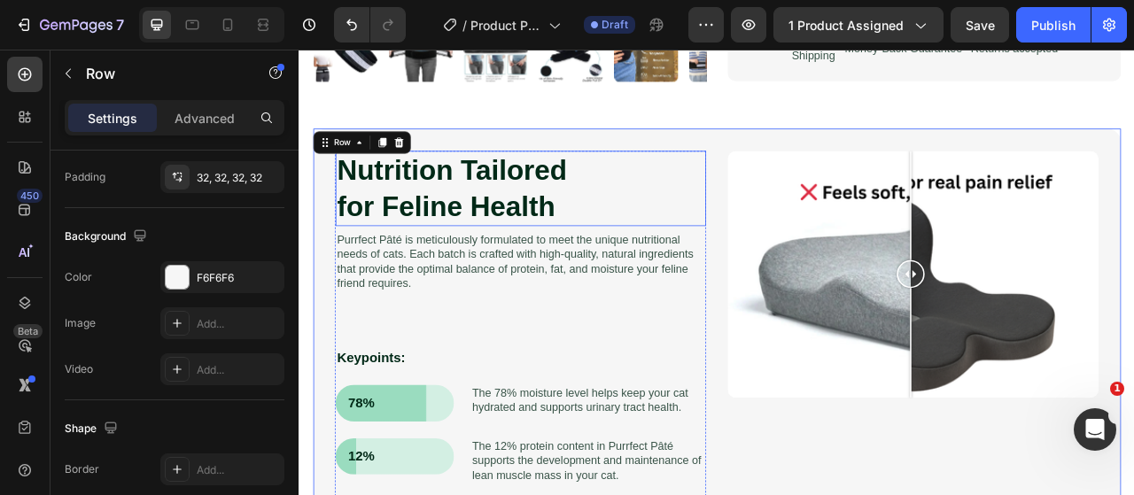
click at [558, 220] on h2 "Nutrition Tailored for Feline Health" at bounding box center [580, 227] width 471 height 96
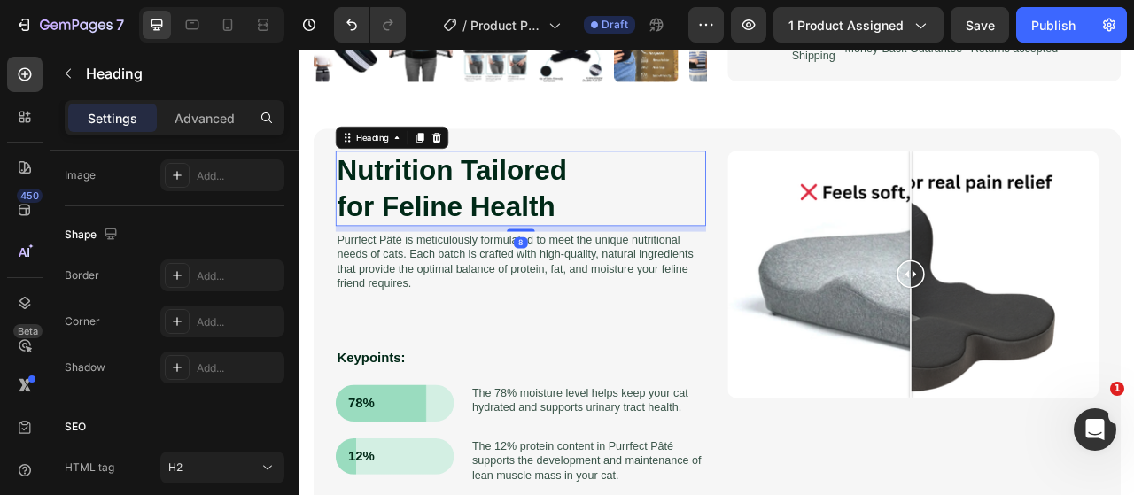
click at [558, 220] on h2 "Nutrition Tailored for Feline Health" at bounding box center [580, 227] width 471 height 96
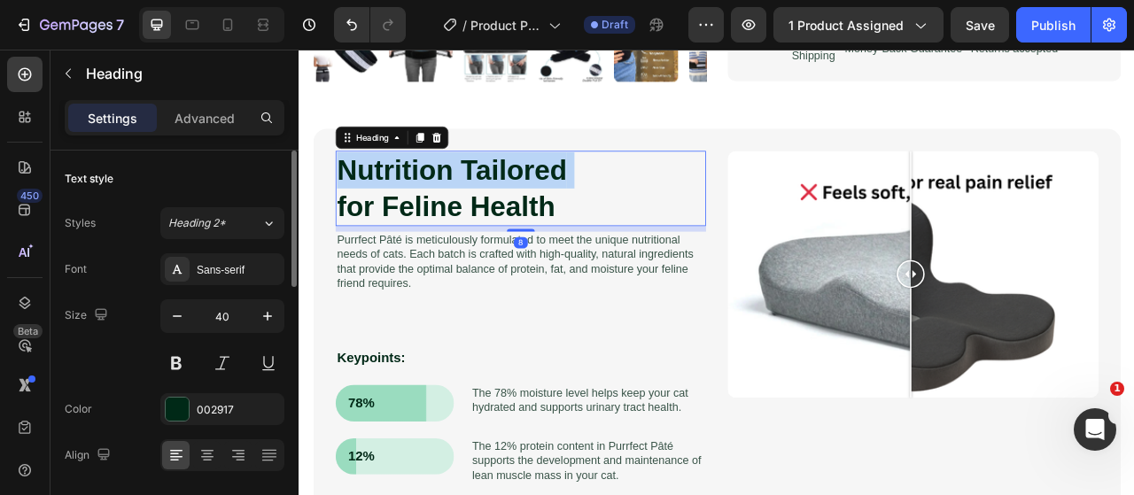
click at [558, 220] on p "Nutrition Tailored for Feline Health" at bounding box center [580, 227] width 468 height 92
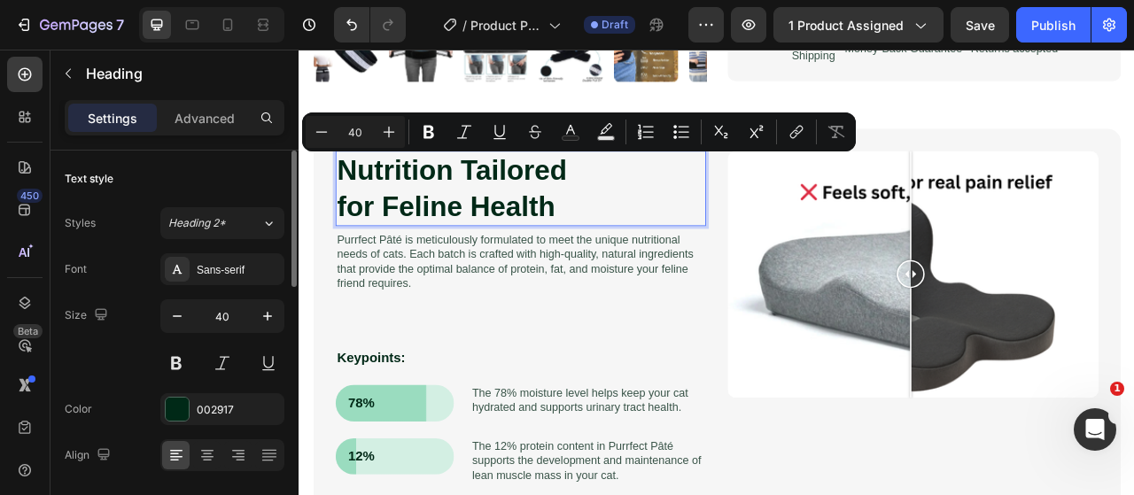
click at [593, 235] on p "Nutrition Tailored for Feline Health" at bounding box center [580, 227] width 468 height 92
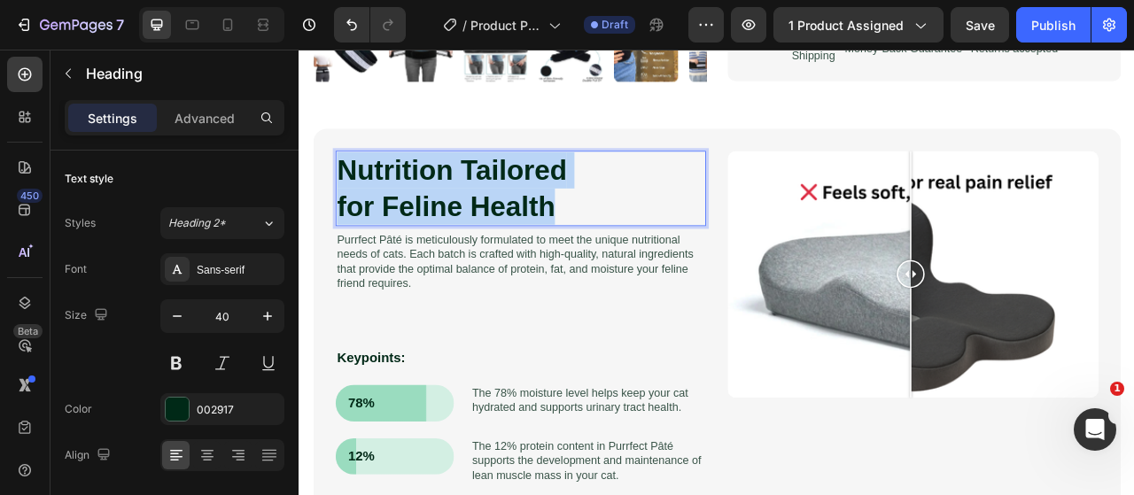
drag, startPoint x: 641, startPoint y: 236, endPoint x: 350, endPoint y: 201, distance: 293.5
click at [350, 201] on p "Nutrition Tailored for Feline Health" at bounding box center [580, 227] width 468 height 92
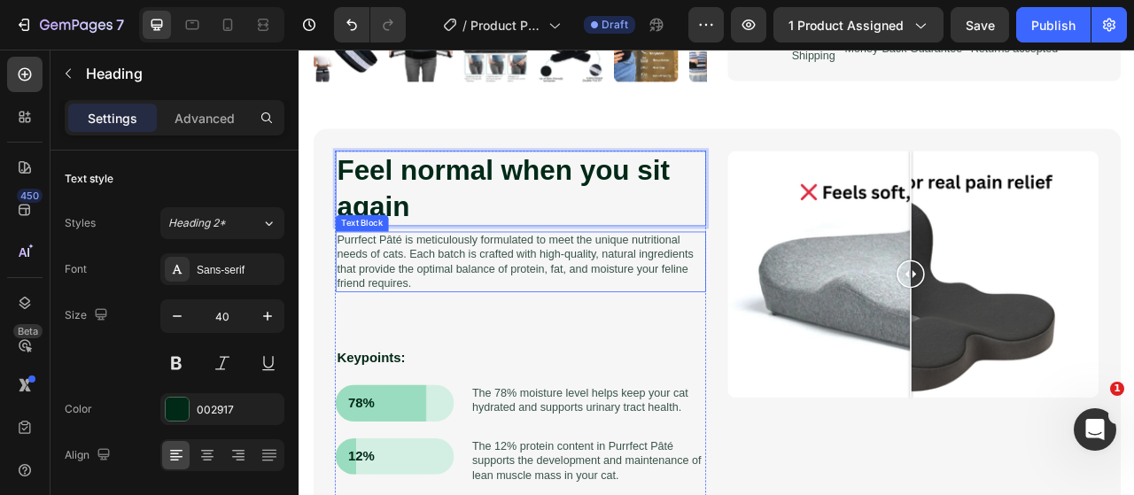
click at [524, 329] on p "Purrfect Pâté is meticulously formulated to meet the unique nutritional needs o…" at bounding box center [580, 320] width 468 height 74
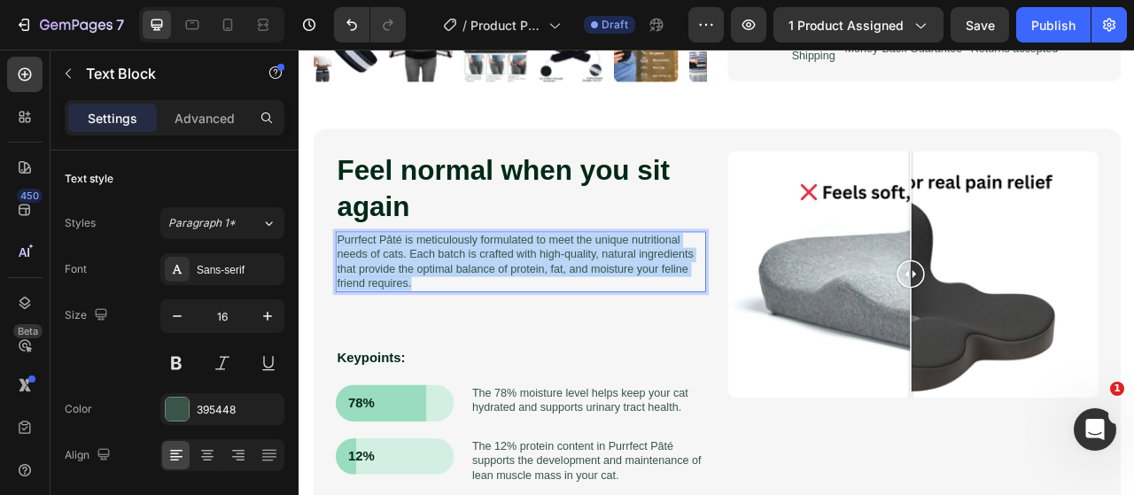
click at [524, 329] on p "Purrfect Pâté is meticulously formulated to meet the unique nutritional needs o…" at bounding box center [580, 320] width 468 height 74
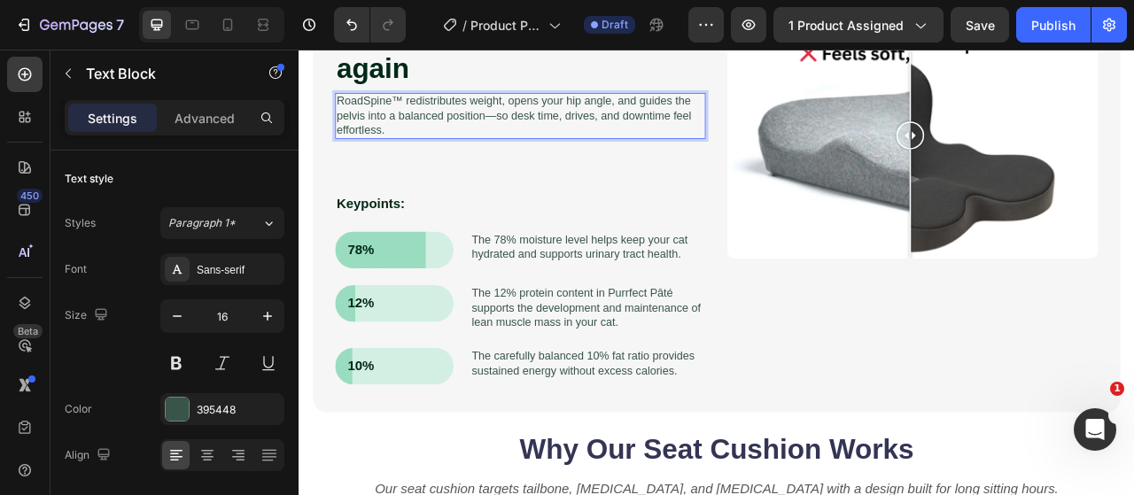
scroll to position [1003, 0]
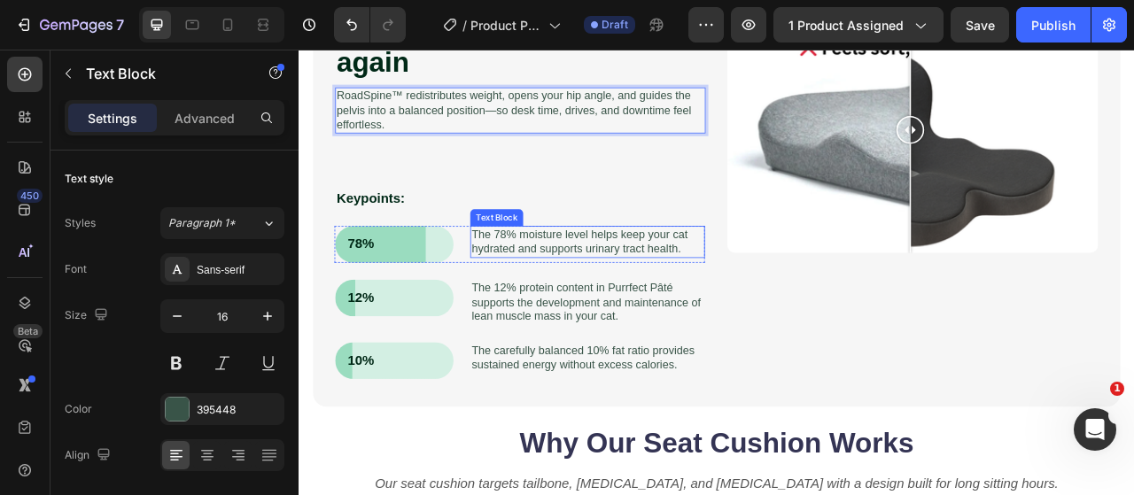
click at [686, 291] on p "The 78% moisture level helps keep your cat hydrated and supports urinary tract …" at bounding box center [665, 294] width 295 height 37
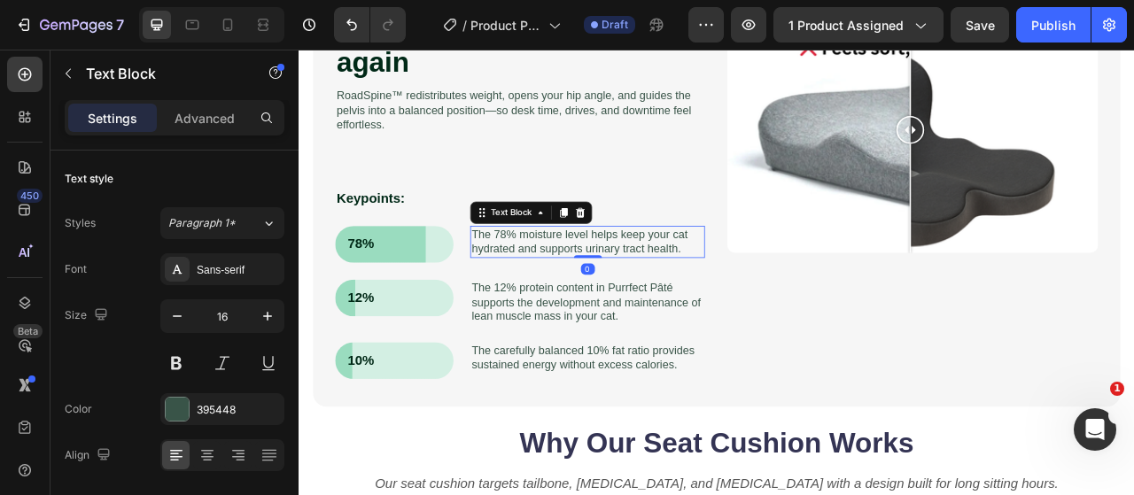
click at [686, 291] on p "The 78% moisture level helps keep your cat hydrated and supports urinary tract …" at bounding box center [665, 294] width 295 height 37
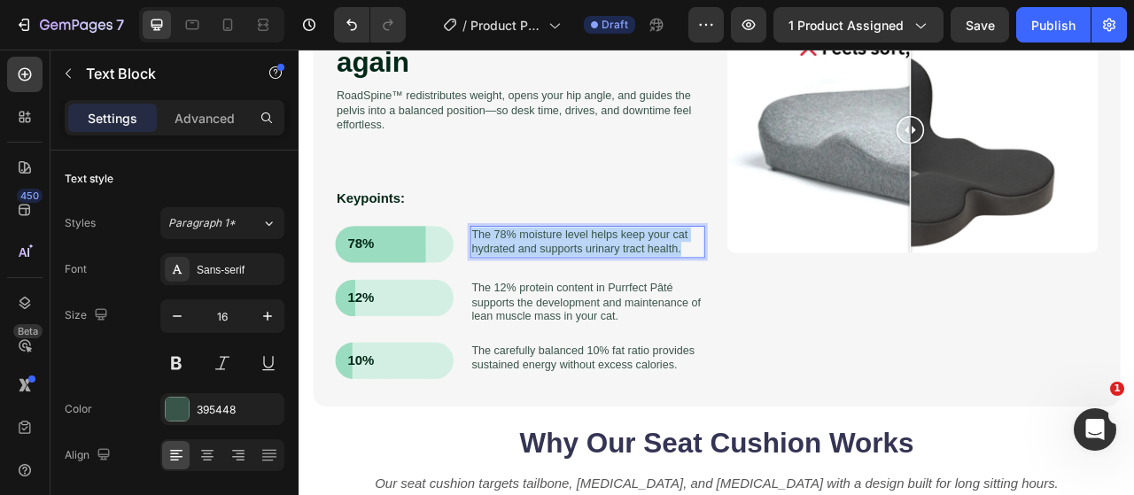
click at [686, 291] on p "The 78% moisture level helps keep your cat hydrated and supports urinary tract …" at bounding box center [665, 294] width 295 height 37
click at [662, 305] on p "78% wider contact footprint — spreads load evenly to reduce pressure points." at bounding box center [665, 294] width 295 height 37
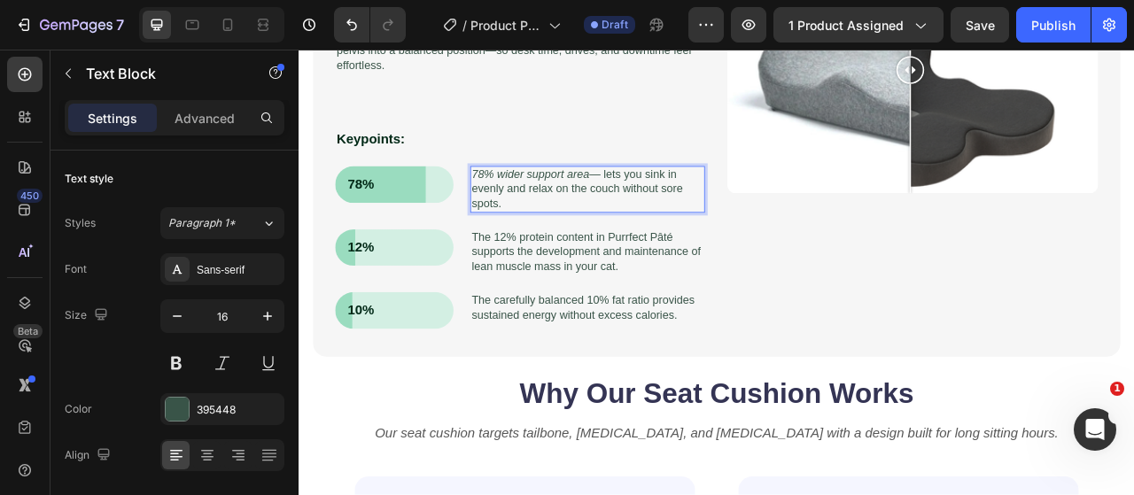
scroll to position [1086, 0]
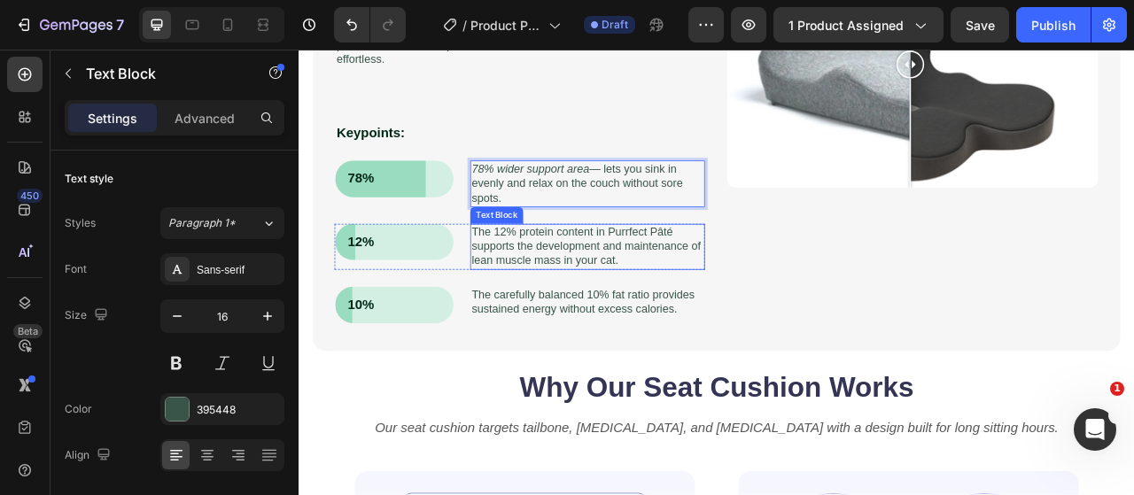
click at [622, 294] on p "The 12% protein content in Purrfect Pâté supports the development and maintenan…" at bounding box center [665, 301] width 295 height 55
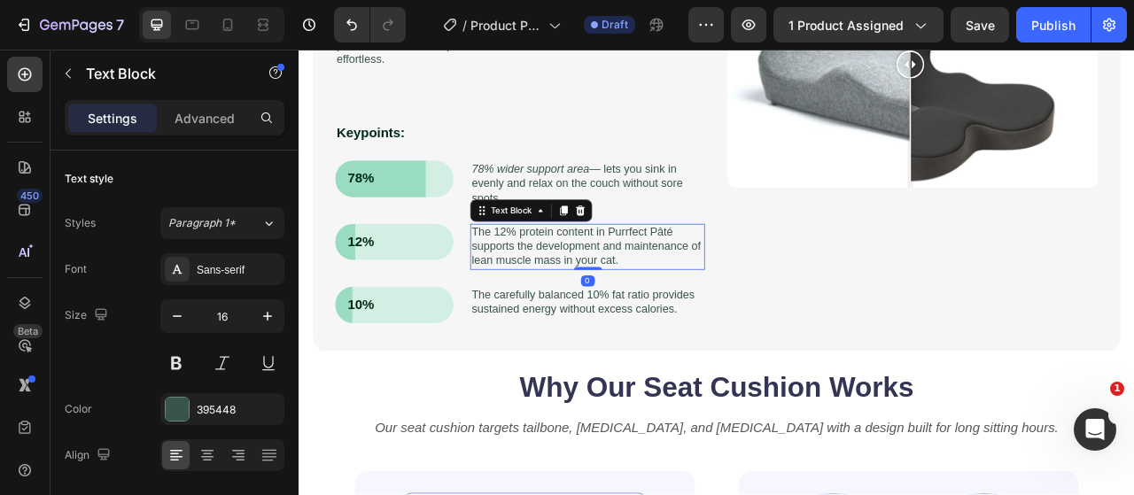
click at [622, 294] on p "The 12% protein content in Purrfect Pâté supports the development and maintenan…" at bounding box center [665, 301] width 295 height 55
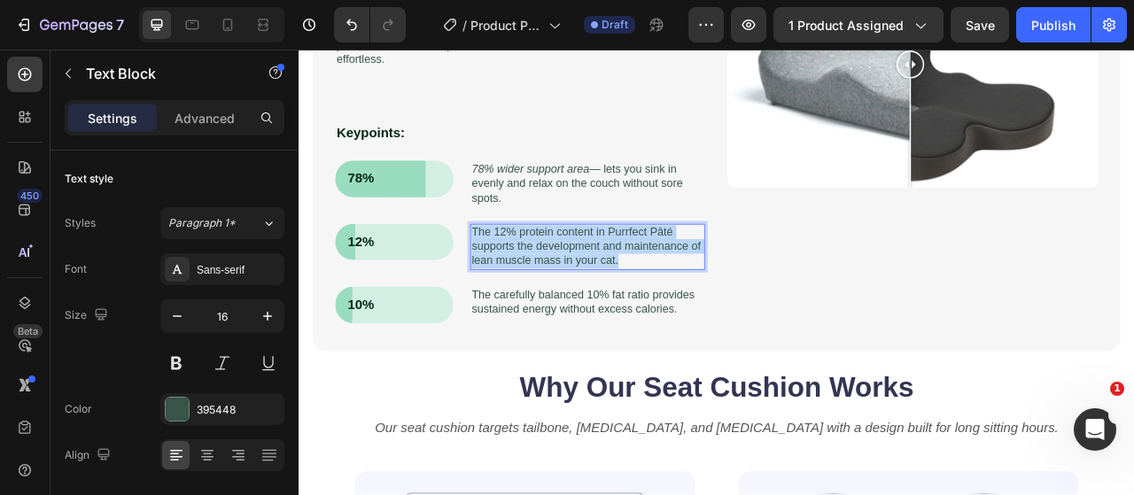
click at [622, 294] on p "The 12% protein content in Purrfect Pâté supports the development and maintenan…" at bounding box center [665, 301] width 295 height 55
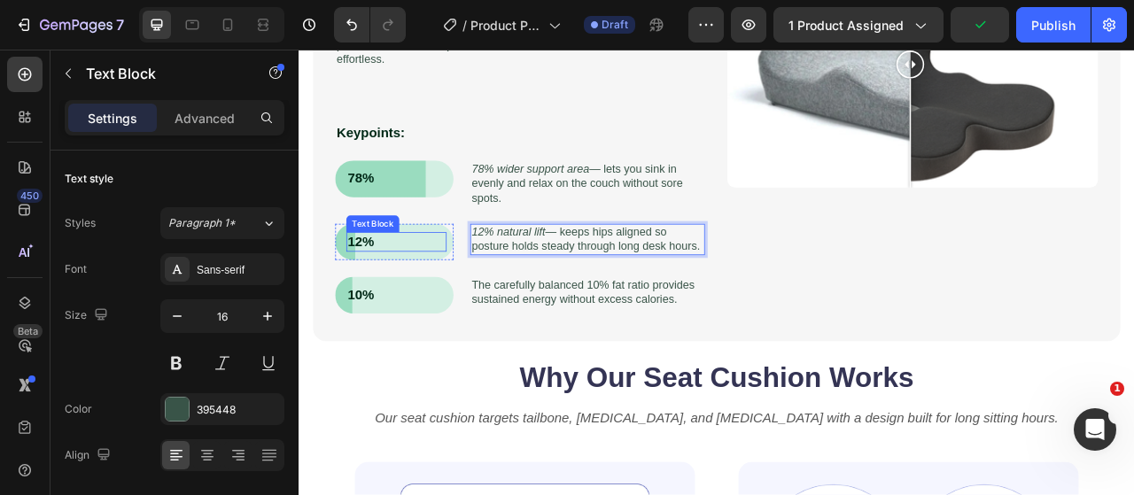
click at [375, 297] on p "12%" at bounding box center [422, 295] width 124 height 22
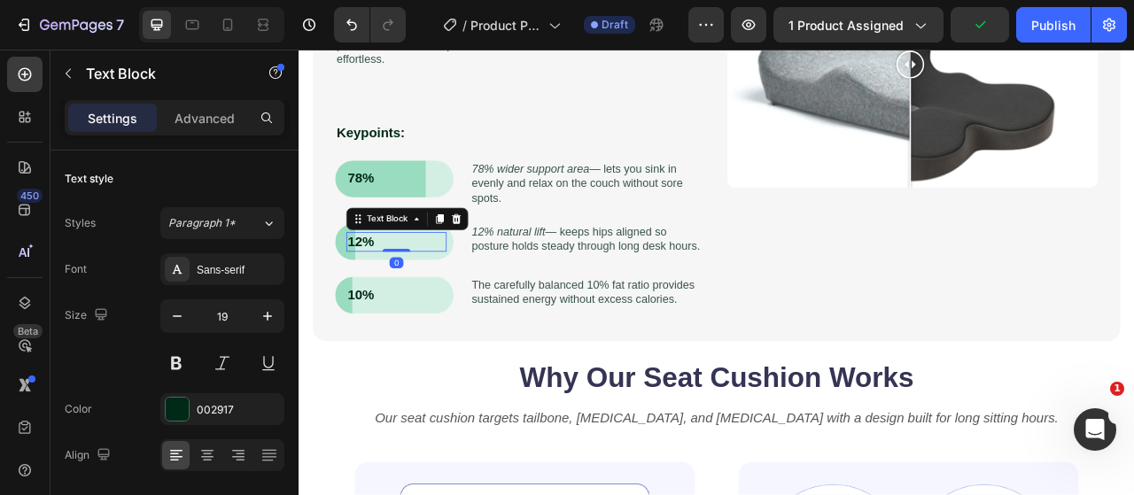
click at [375, 297] on p "12%" at bounding box center [422, 295] width 124 height 22
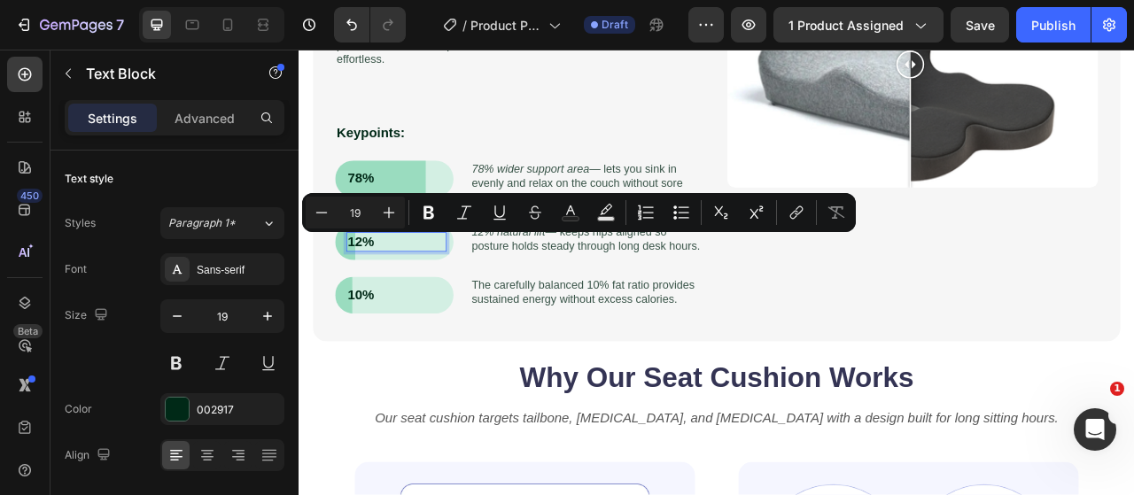
click at [370, 295] on p "12%" at bounding box center [422, 295] width 124 height 22
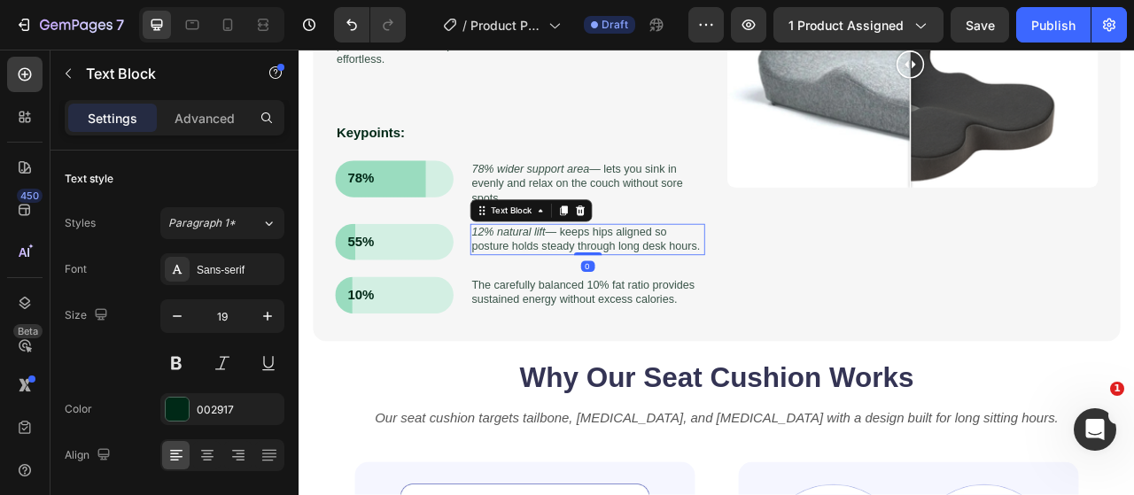
click at [530, 283] on icon "12% natural lift" at bounding box center [565, 282] width 94 height 15
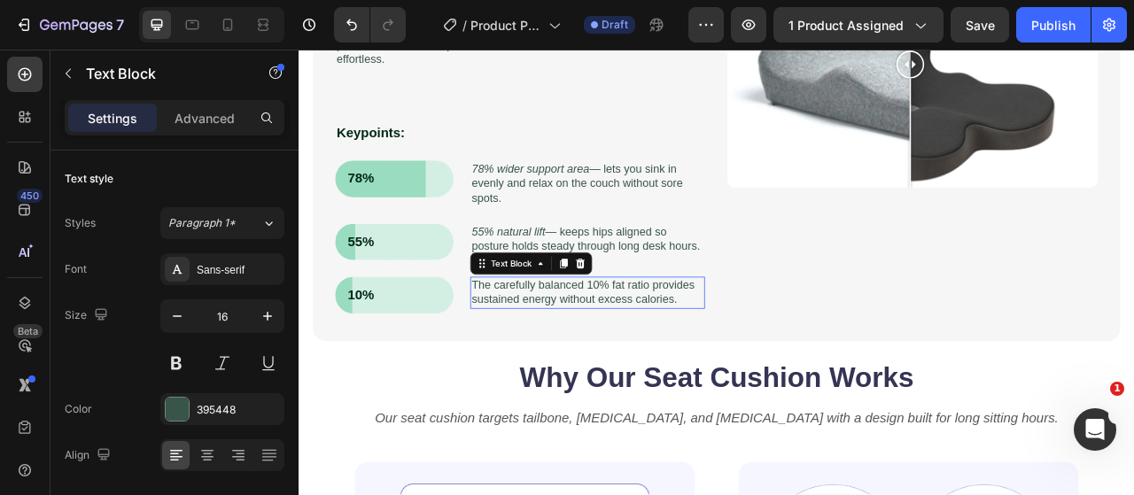
click at [538, 364] on p "The carefully balanced 10% fat ratio provides sustained energy without excess c…" at bounding box center [665, 359] width 295 height 37
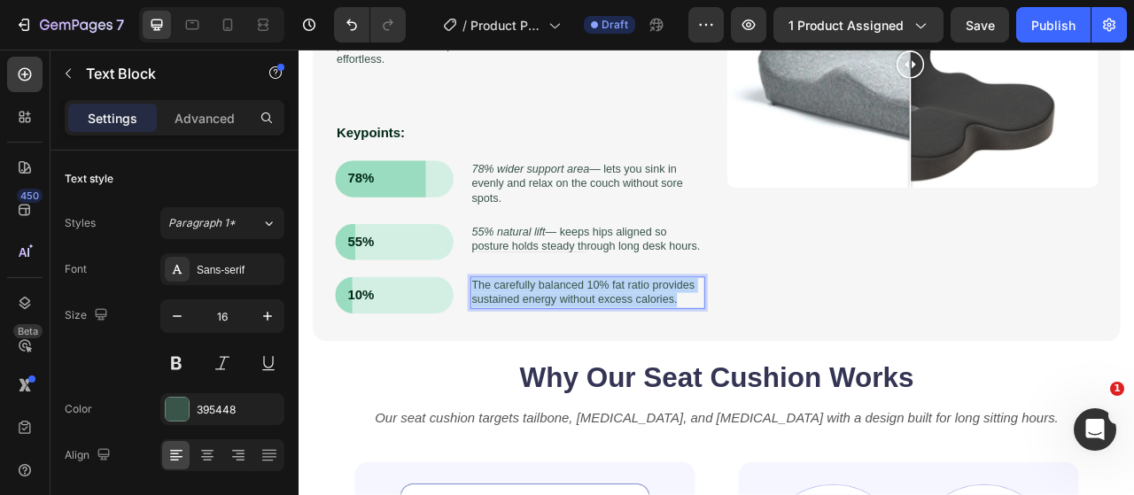
click at [538, 364] on p "The carefully balanced 10% fat ratio provides sustained energy without excess c…" at bounding box center [665, 359] width 295 height 37
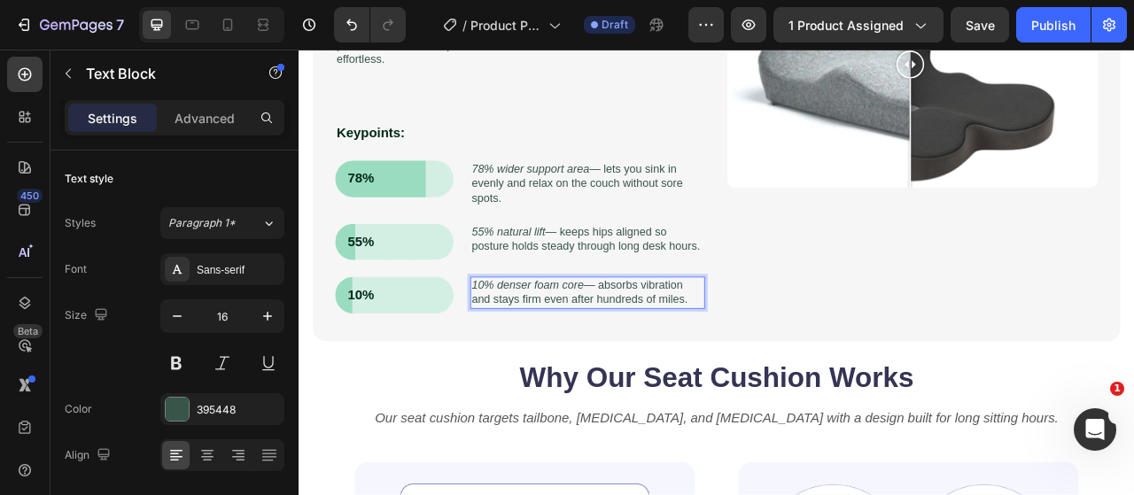
click at [530, 357] on icon "10% denser foam core" at bounding box center [589, 349] width 143 height 15
click at [711, 378] on p "10% denser foam core — absorbs vibration and stays firm even after hundreds of …" at bounding box center [665, 359] width 295 height 37
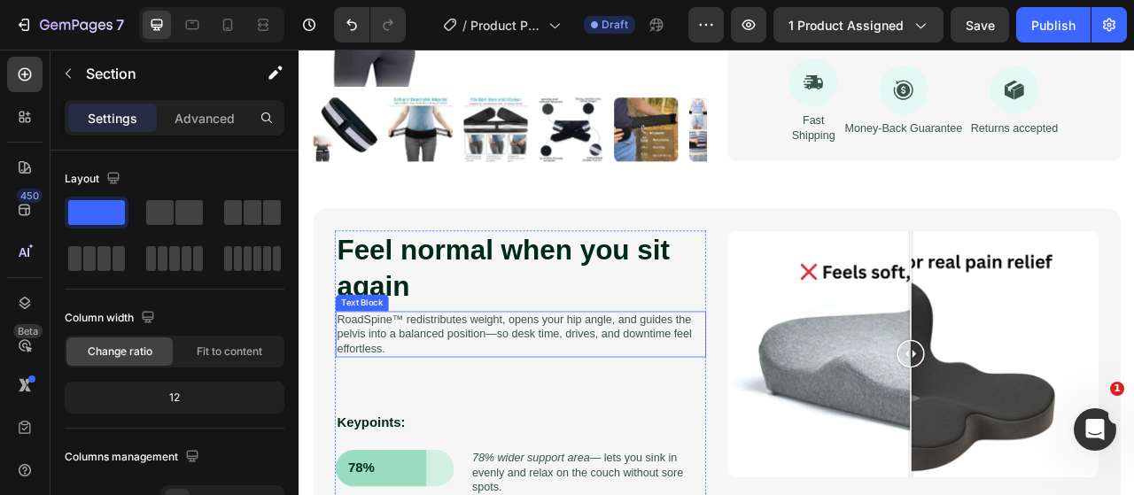
scroll to position [643, 0]
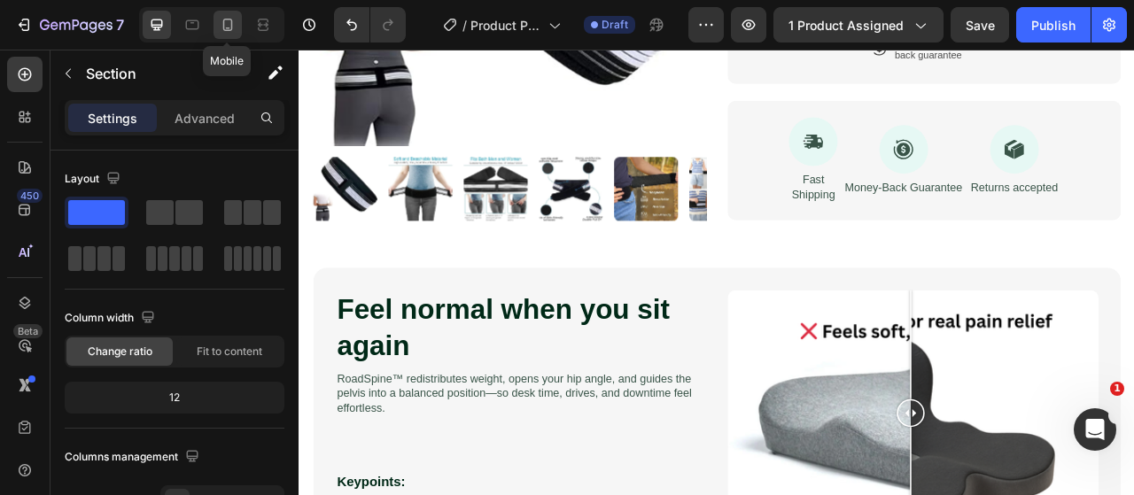
click at [232, 19] on icon at bounding box center [228, 25] width 18 height 18
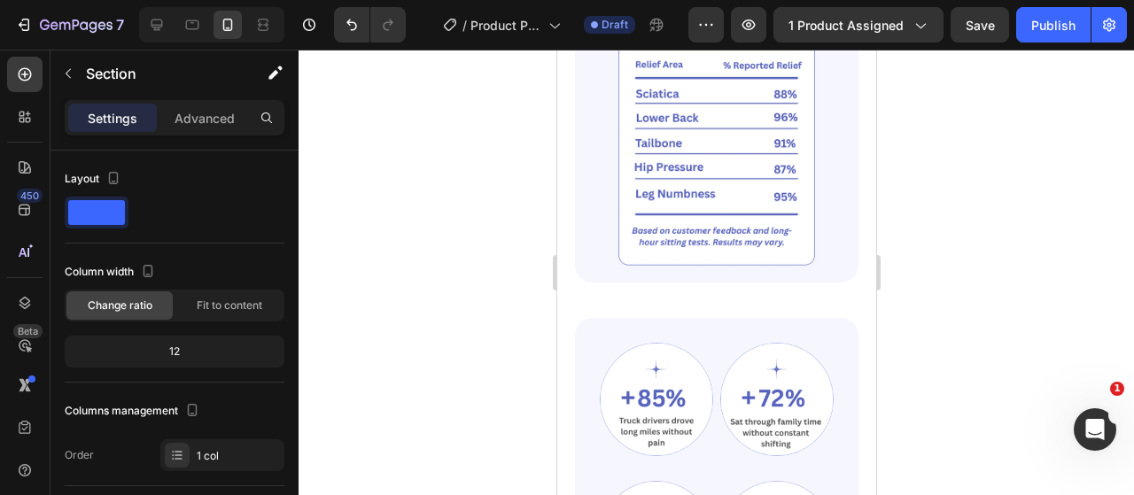
click at [517, 275] on div at bounding box center [715, 272] width 835 height 445
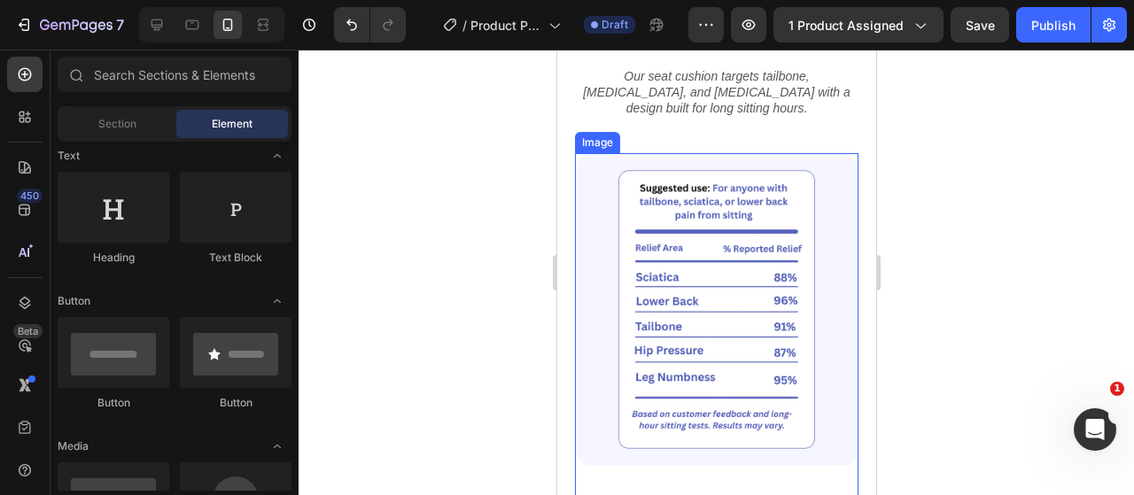
scroll to position [1996, 0]
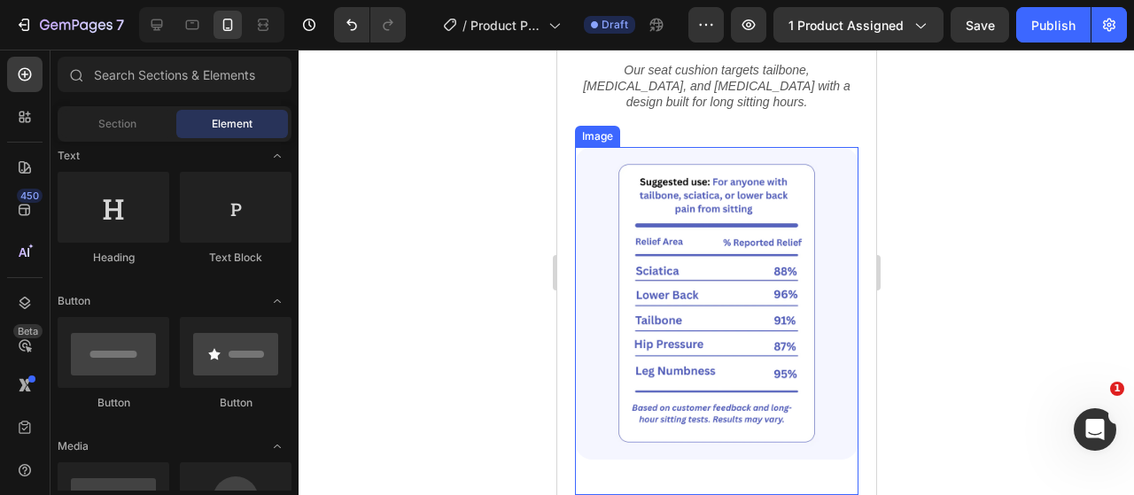
click at [828, 311] on img at bounding box center [715, 303] width 283 height 313
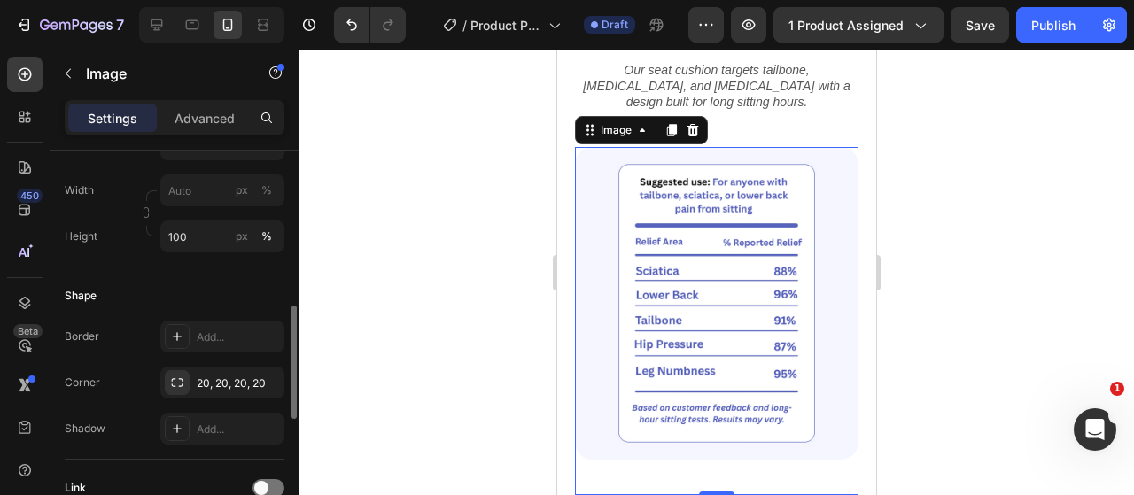
scroll to position [984, 0]
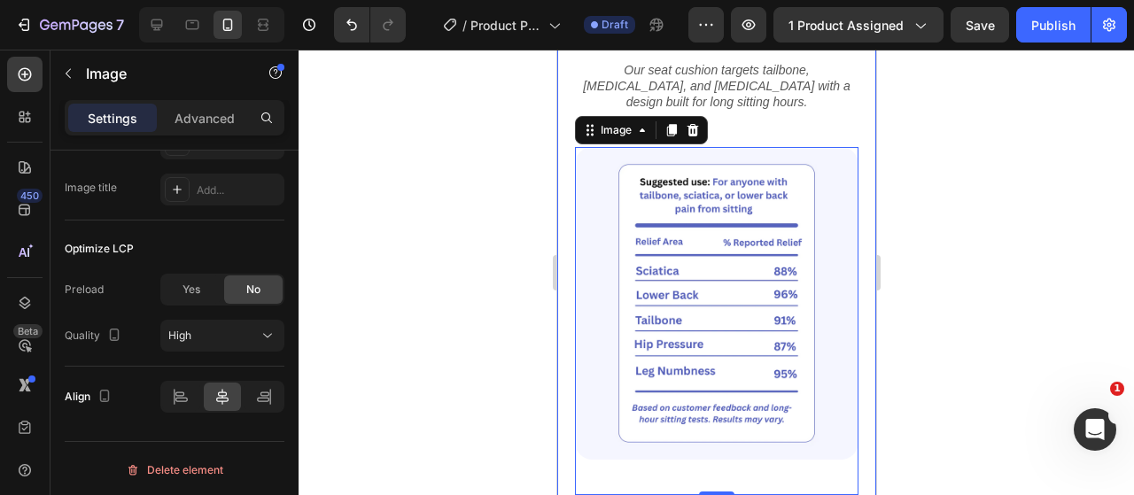
drag, startPoint x: 423, startPoint y: 256, endPoint x: 445, endPoint y: 263, distance: 22.4
click at [422, 258] on div at bounding box center [715, 272] width 835 height 445
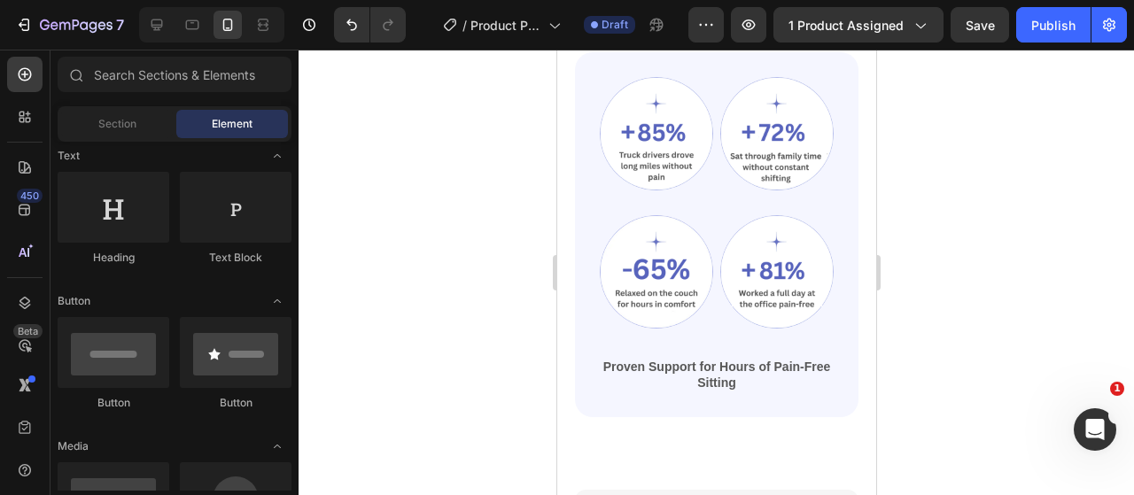
scroll to position [2705, 0]
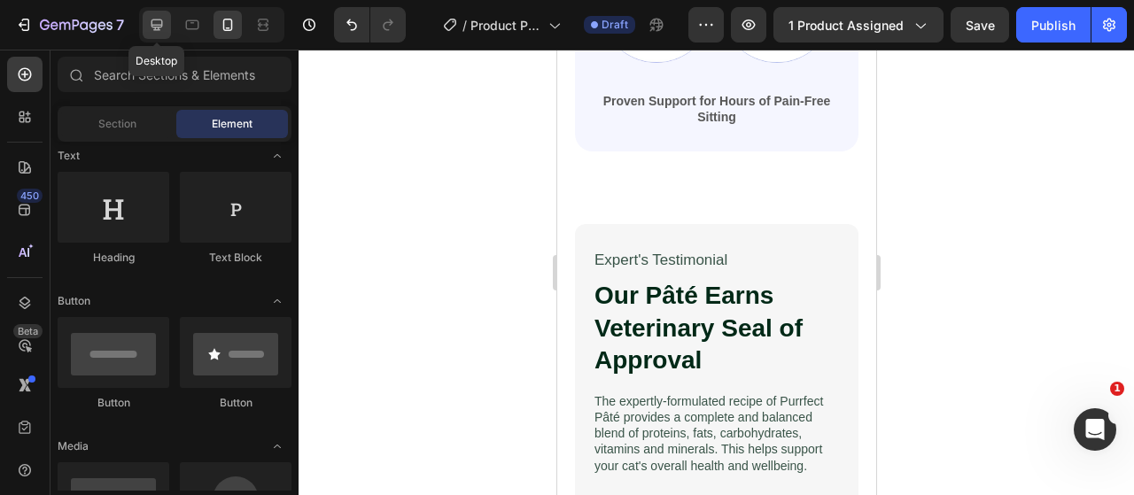
click at [159, 24] on icon at bounding box center [157, 25] width 18 height 18
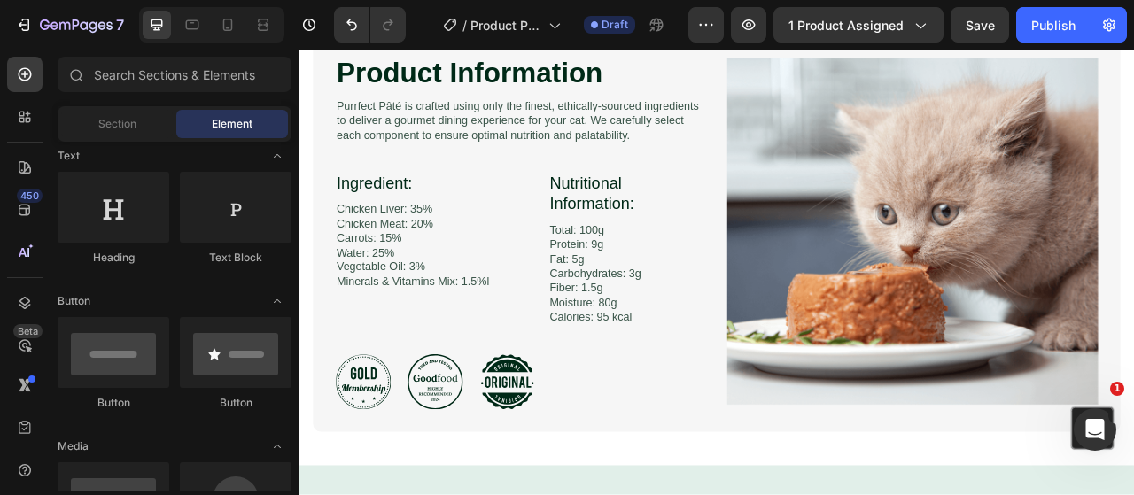
scroll to position [3019, 0]
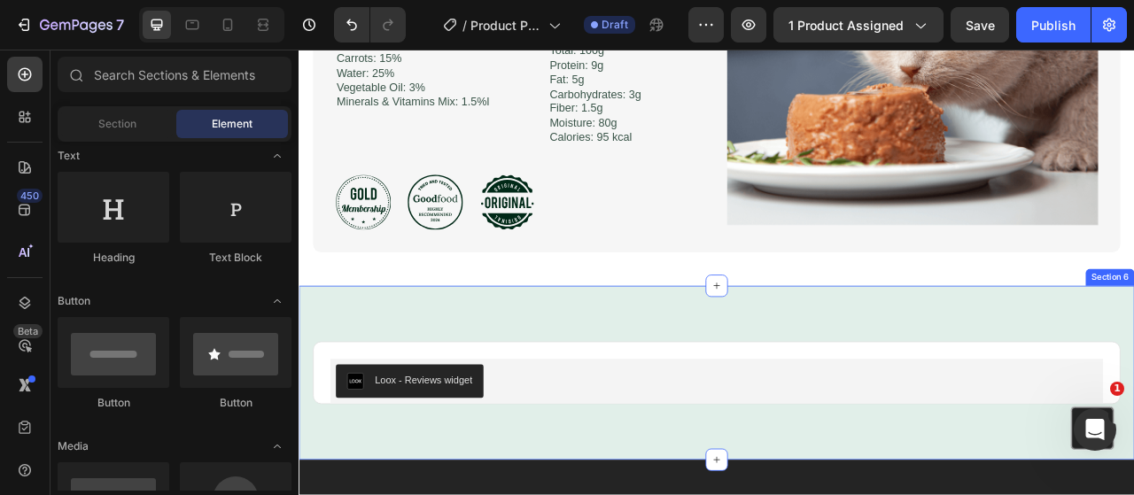
click at [877, 402] on div "Loox - Reviews widget Loox Product Row Section 6" at bounding box center [829, 461] width 1063 height 221
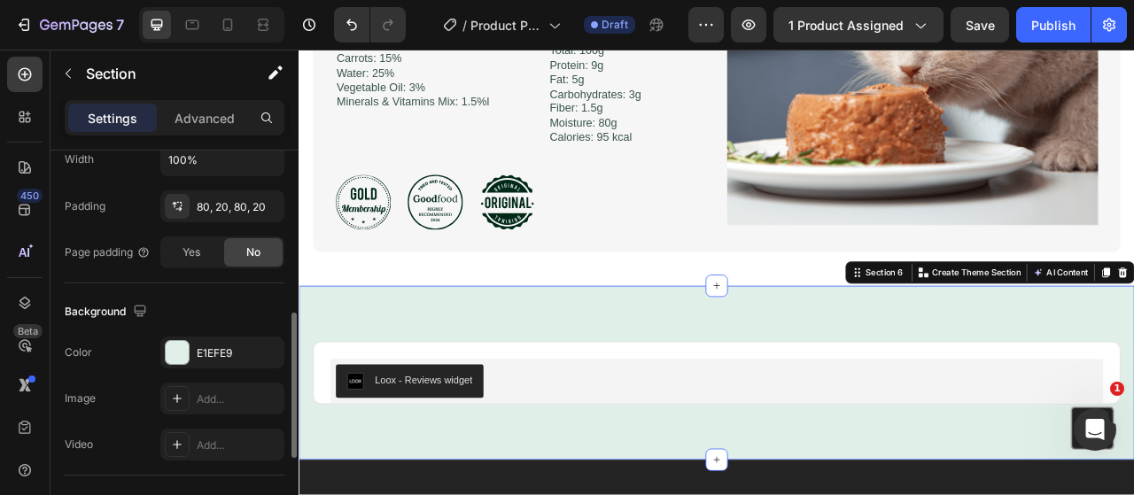
scroll to position [620, 0]
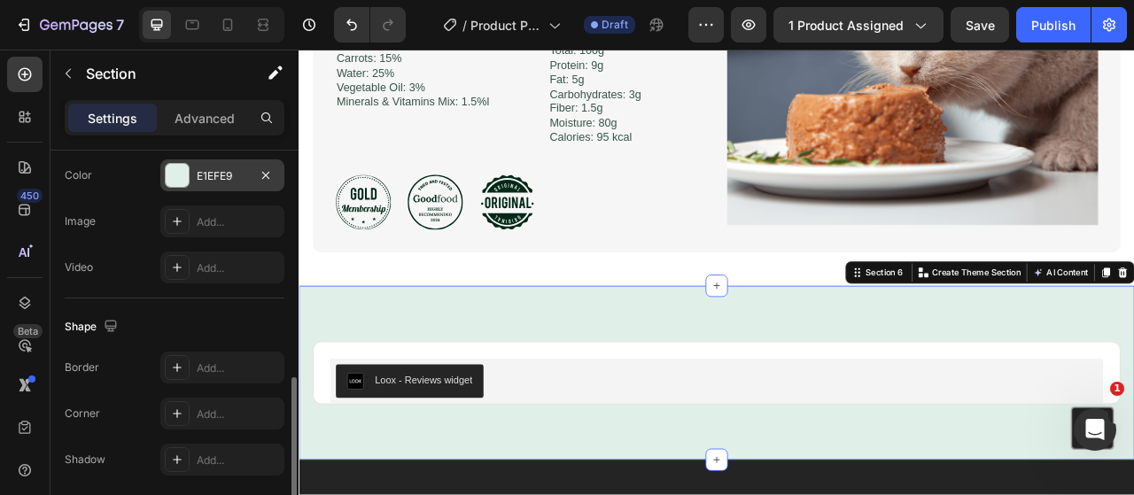
click at [218, 178] on div "E1EFE9" at bounding box center [222, 176] width 51 height 16
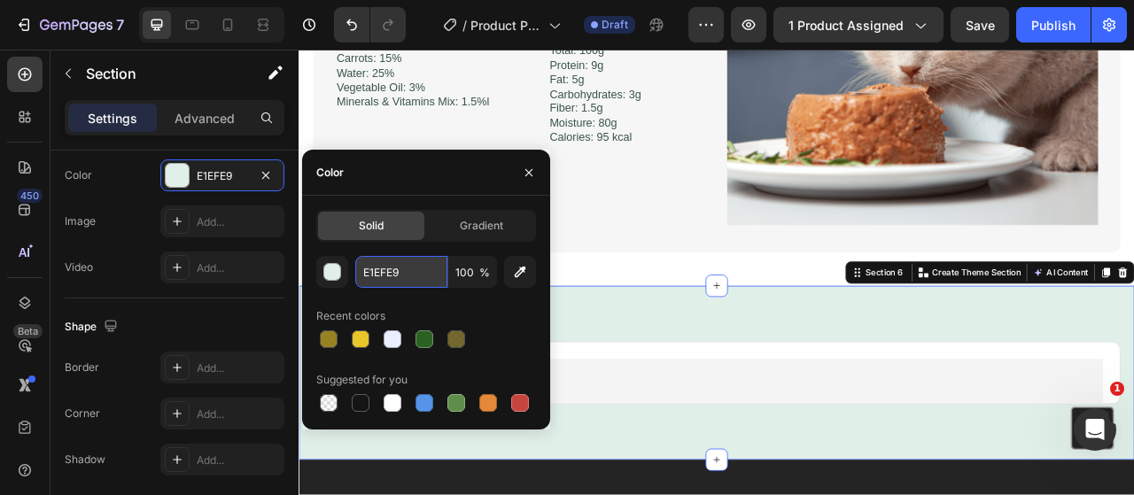
click at [384, 269] on input "E1EFE9" at bounding box center [401, 272] width 92 height 32
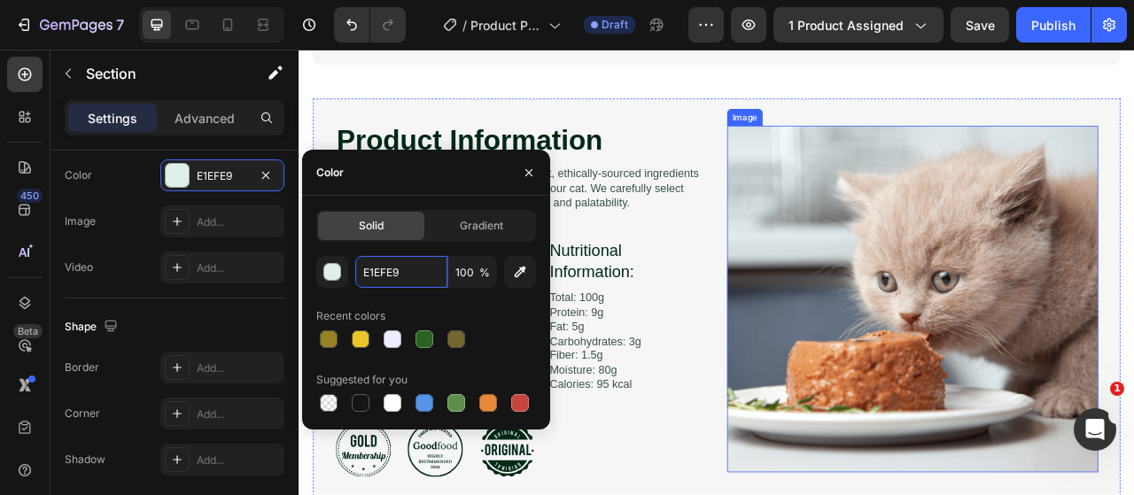
scroll to position [2842, 0]
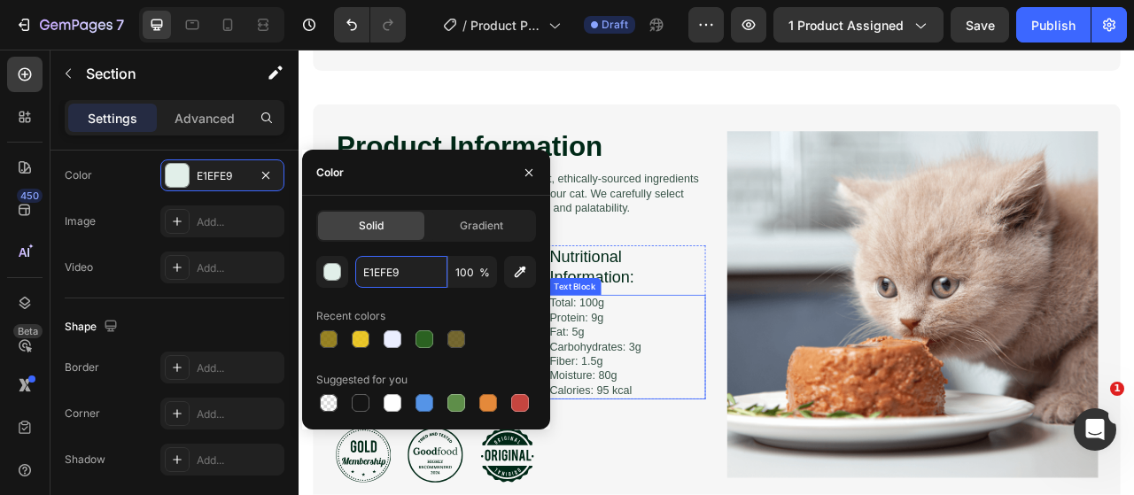
scroll to position [2576, 0]
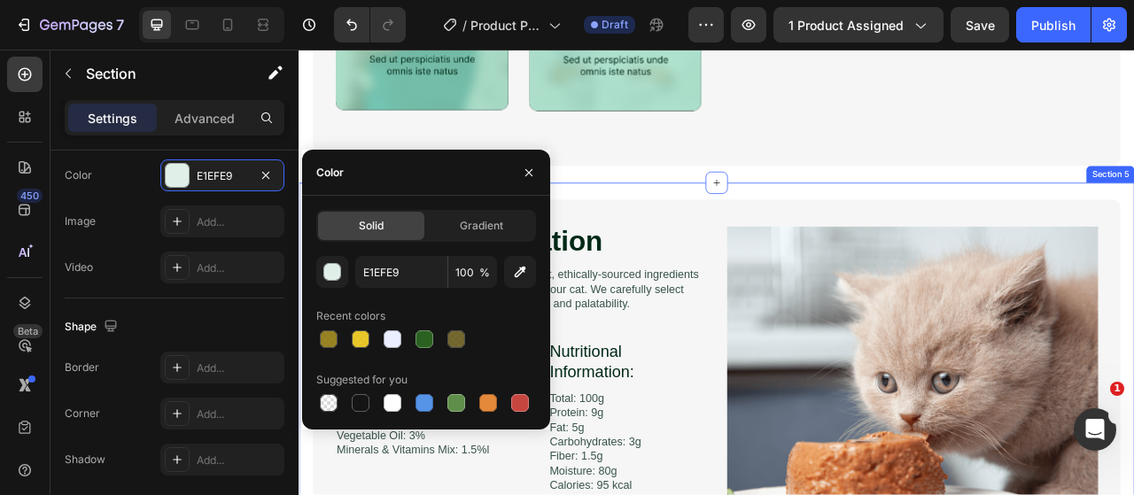
click at [811, 250] on div "Product Information Heading Image Purrfect Pâté is crafted using only the fines…" at bounding box center [829, 496] width 1027 height 510
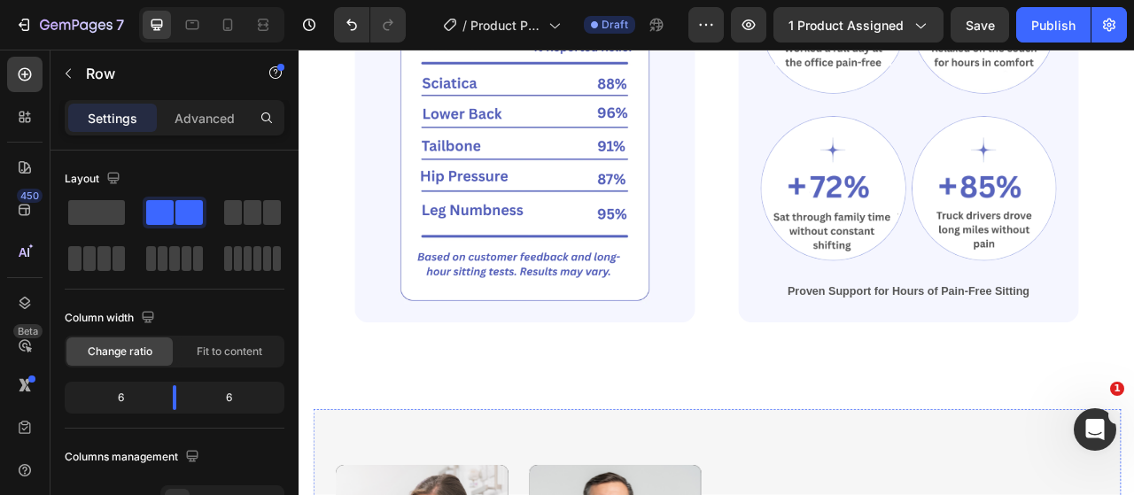
scroll to position [1956, 0]
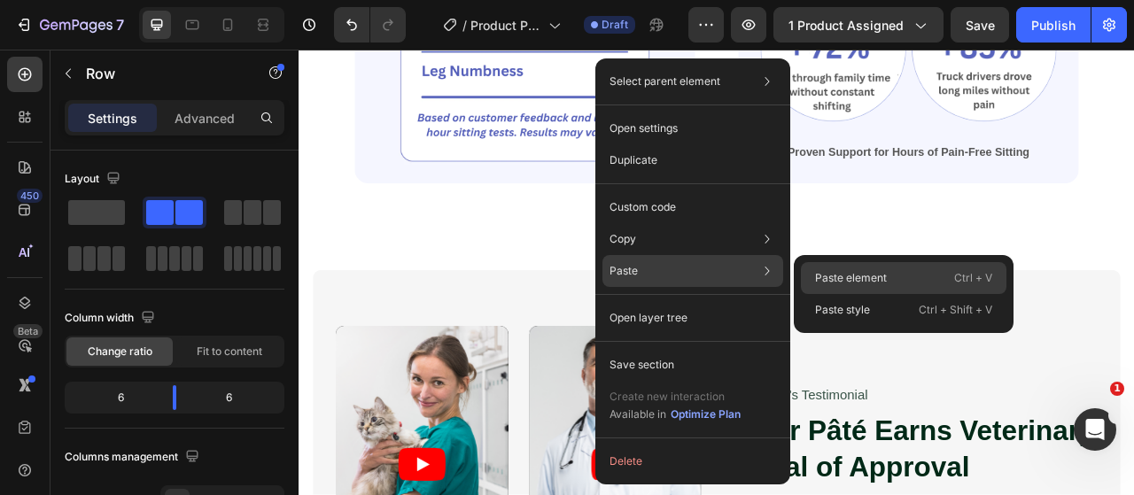
click at [822, 277] on p "Paste element" at bounding box center [851, 278] width 72 height 16
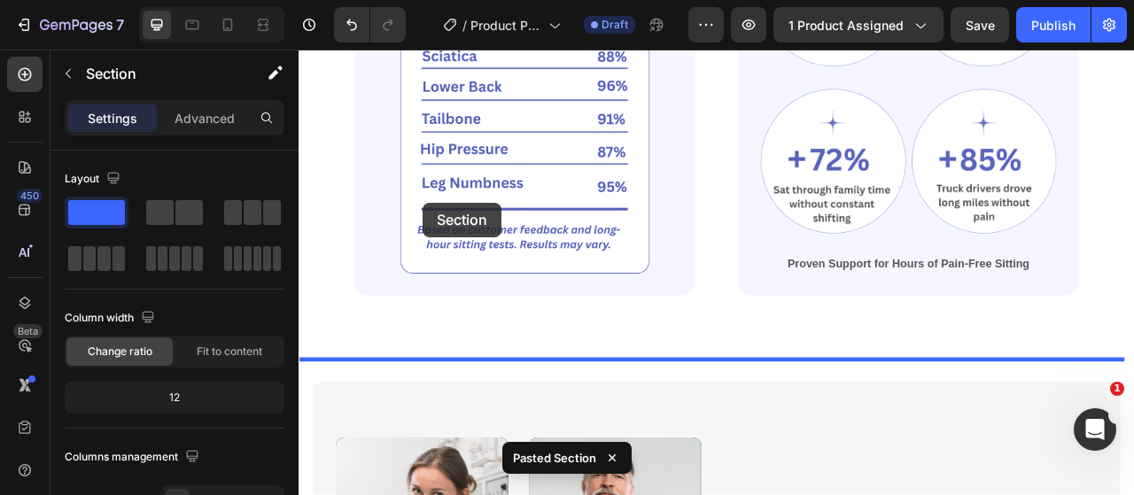
scroll to position [1840, 0]
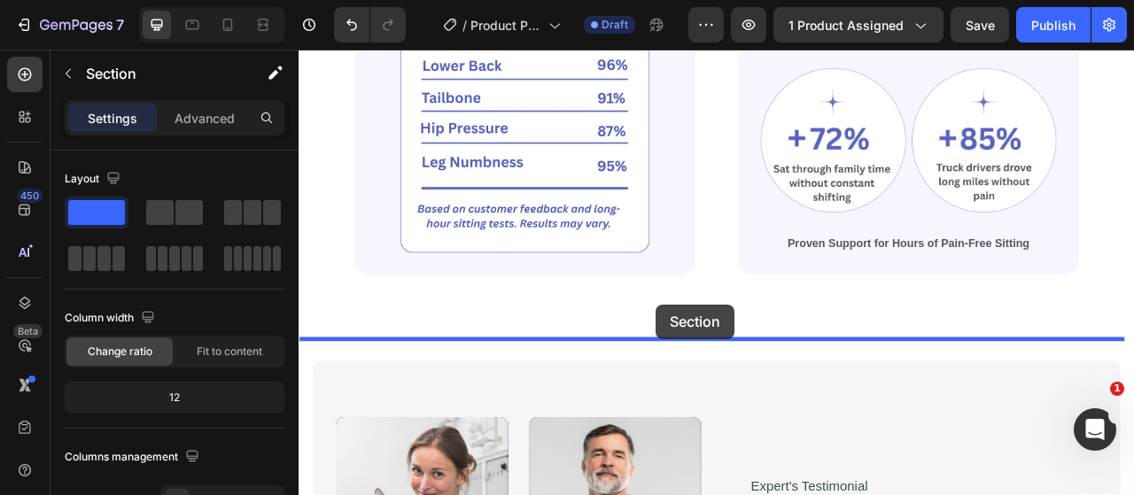
drag, startPoint x: 385, startPoint y: 308, endPoint x: 755, endPoint y: 374, distance: 376.0
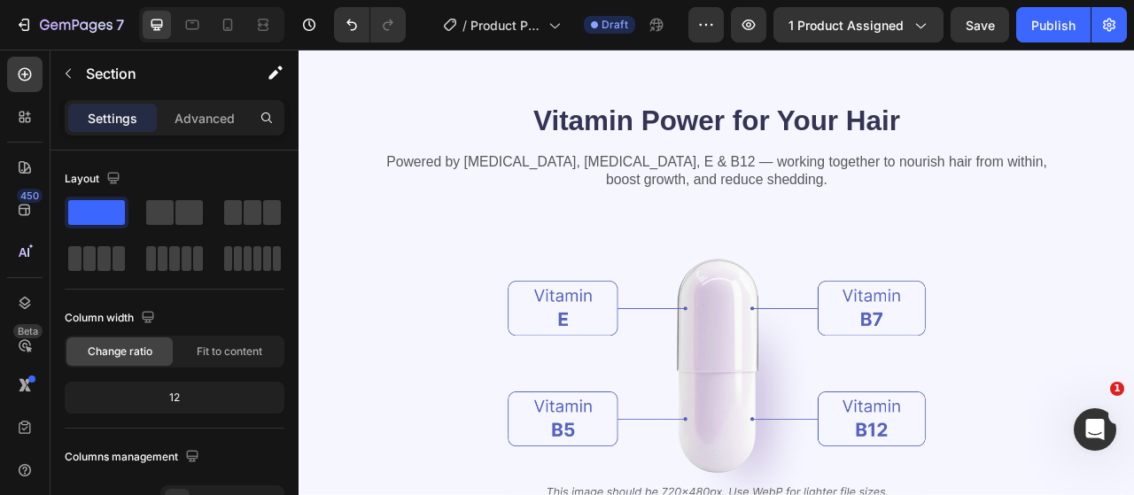
scroll to position [2195, 0]
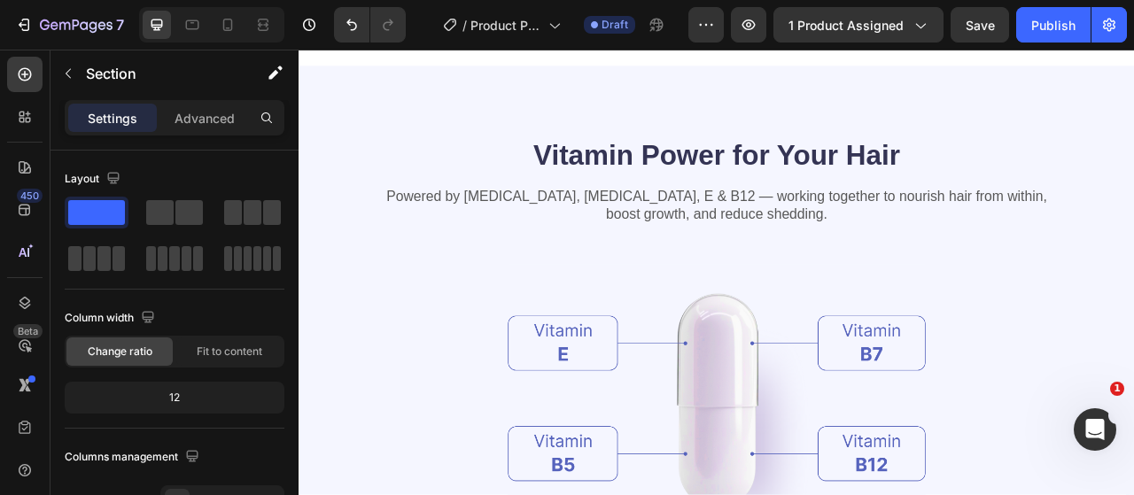
click at [332, 302] on div "Vitamin Power for Your Hair Heading Powered by [MEDICAL_DATA], [MEDICAL_DATA], …" at bounding box center [829, 497] width 1063 height 853
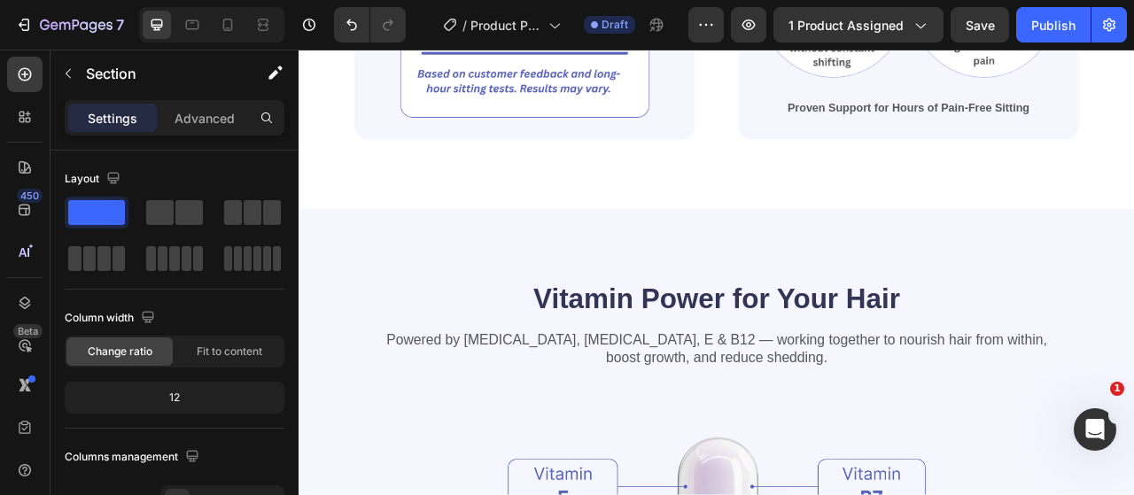
scroll to position [2018, 0]
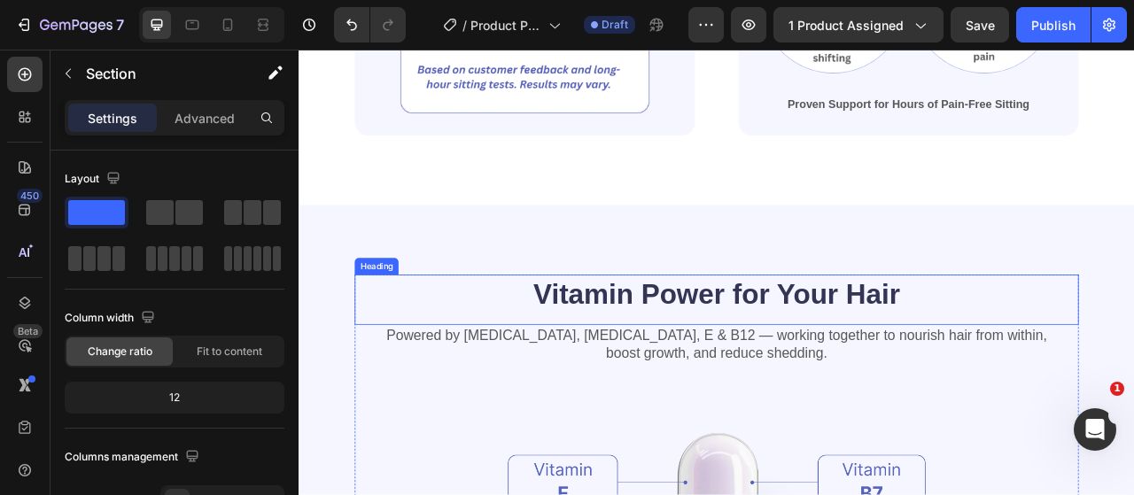
click at [376, 363] on h2 "Vitamin Power for Your Hair" at bounding box center [829, 362] width 921 height 50
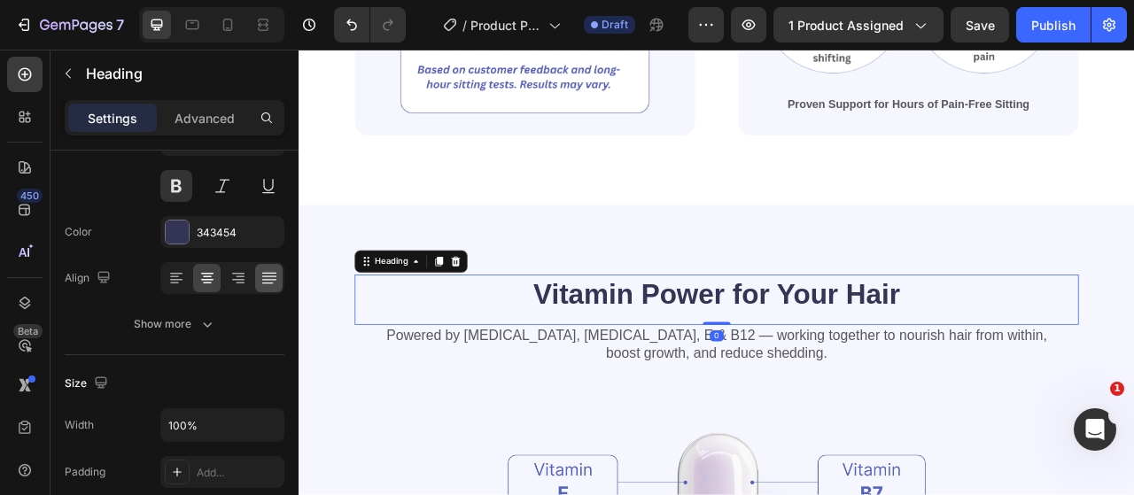
scroll to position [0, 0]
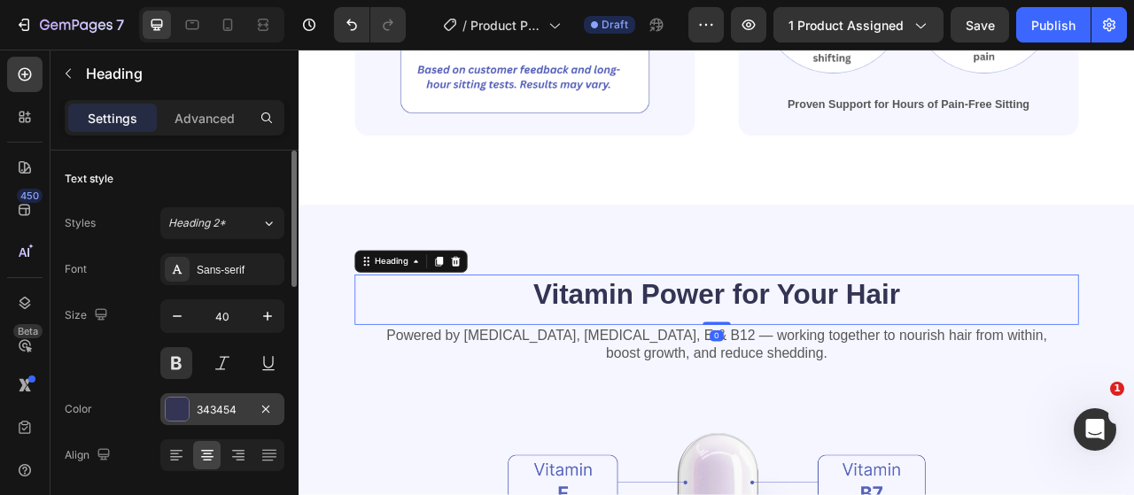
click at [183, 405] on div at bounding box center [177, 409] width 23 height 23
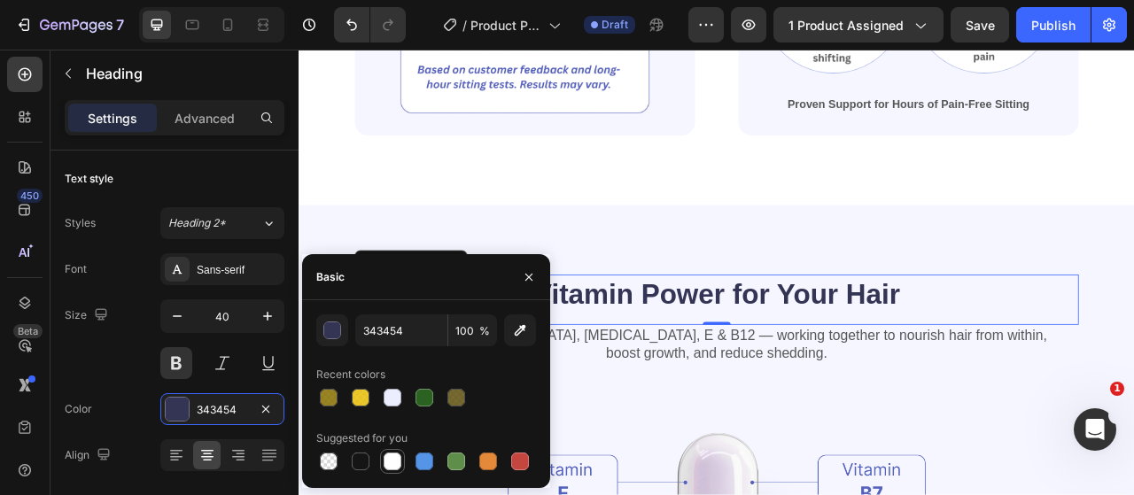
click at [387, 459] on div at bounding box center [392, 462] width 18 height 18
type input "FFFFFF"
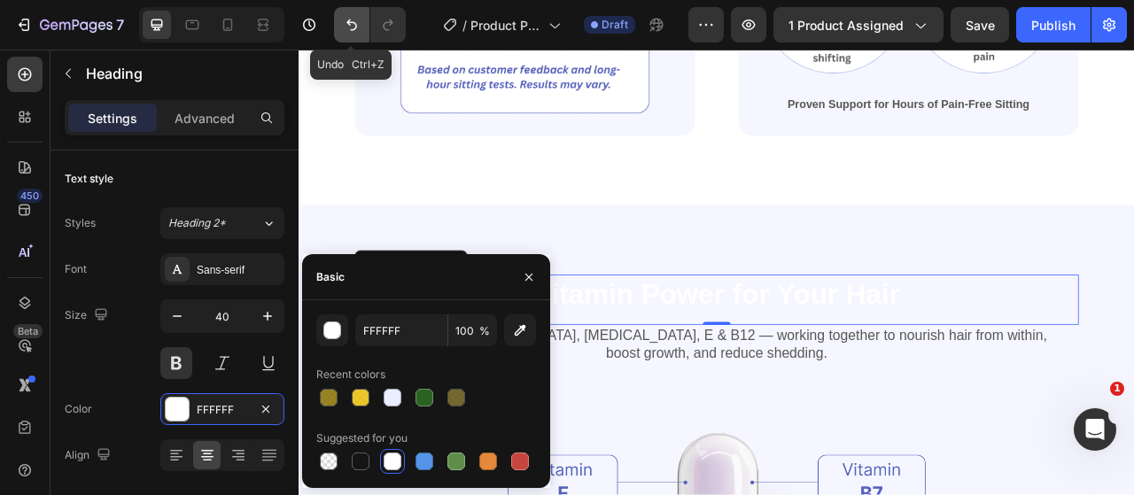
click at [352, 24] on icon "Undo/Redo" at bounding box center [352, 25] width 18 height 18
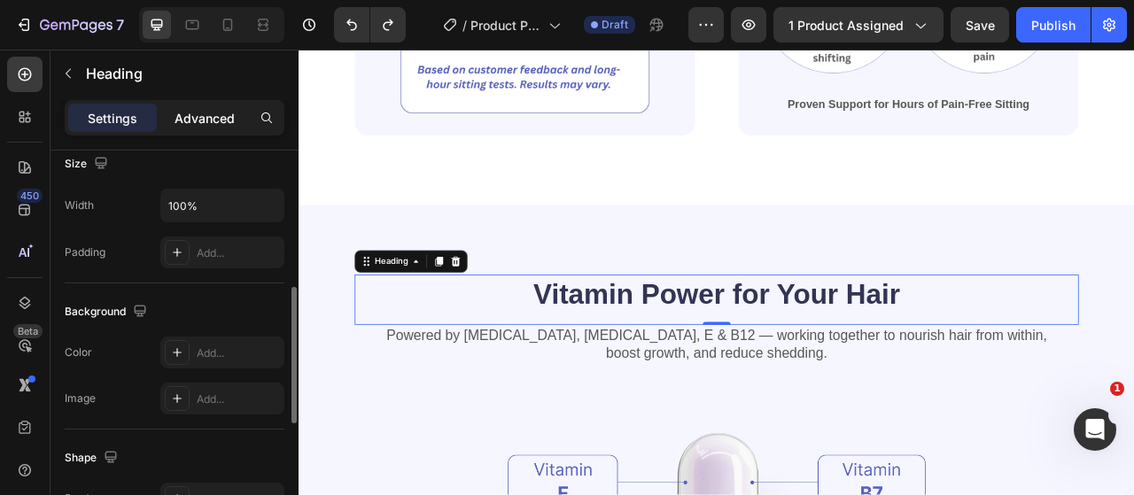
click at [218, 122] on p "Advanced" at bounding box center [204, 118] width 60 height 19
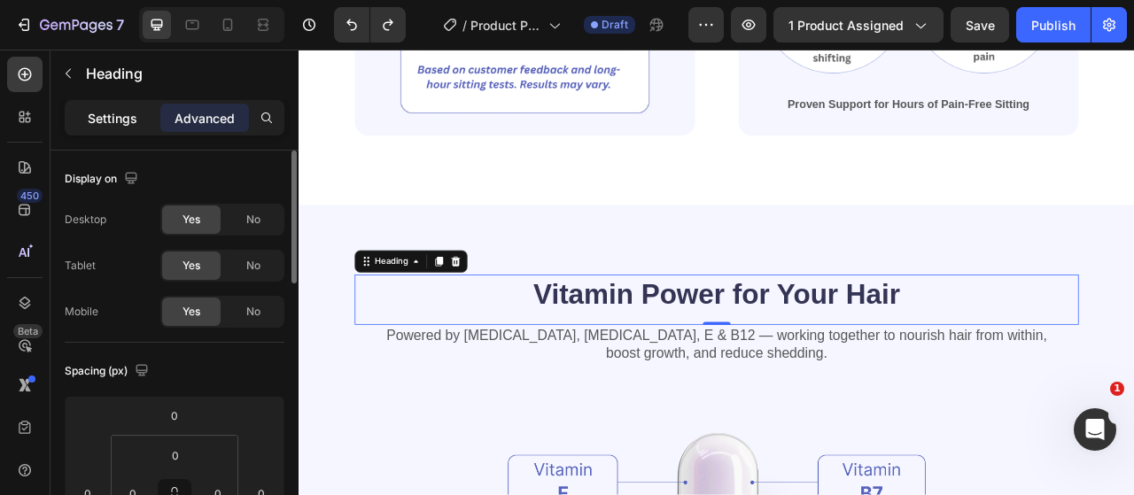
click at [119, 114] on p "Settings" at bounding box center [113, 118] width 50 height 19
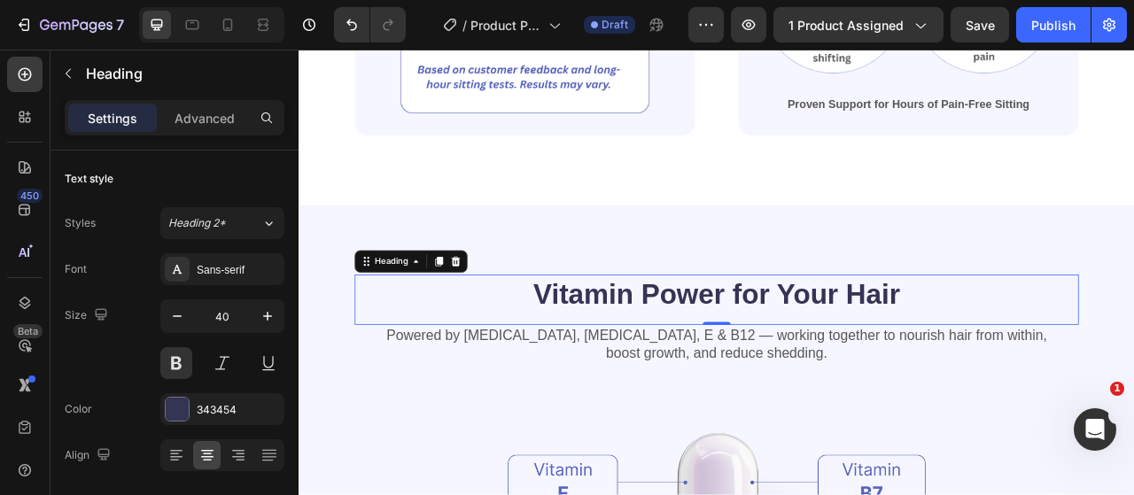
click at [762, 343] on h2 "Vitamin Power for Your Hair" at bounding box center [829, 362] width 921 height 50
click at [762, 343] on p "Vitamin Power for Your Hair" at bounding box center [830, 361] width 918 height 46
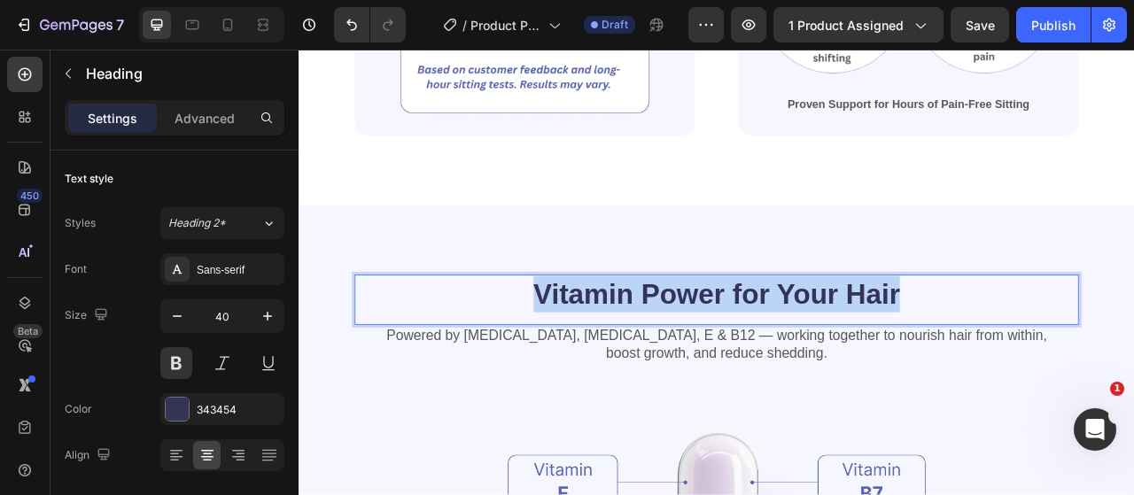
click at [762, 343] on p "Vitamin Power for Your Hair" at bounding box center [830, 361] width 918 height 46
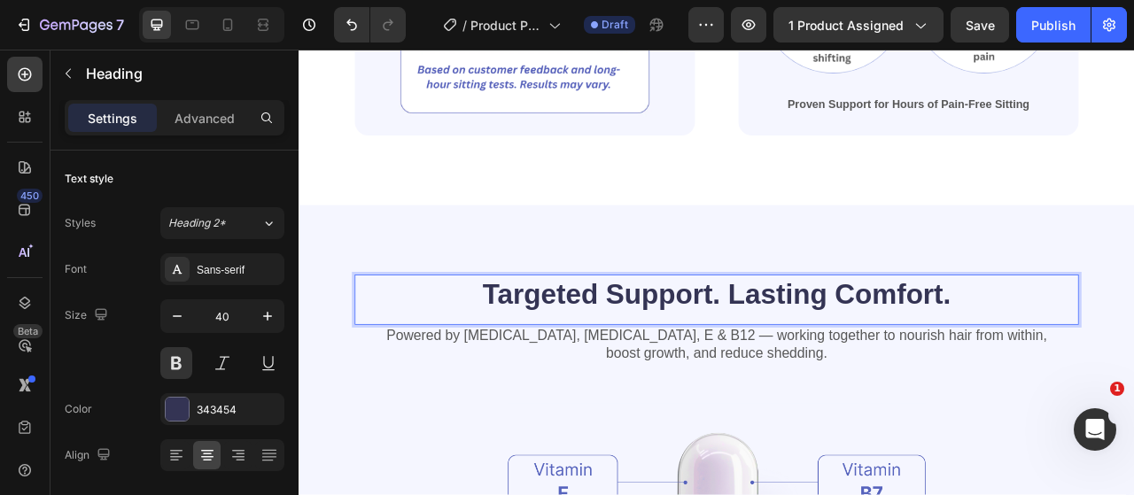
click at [840, 423] on p "Powered by [MEDICAL_DATA], [MEDICAL_DATA], E & B12 — working together to nouris…" at bounding box center [830, 425] width 918 height 46
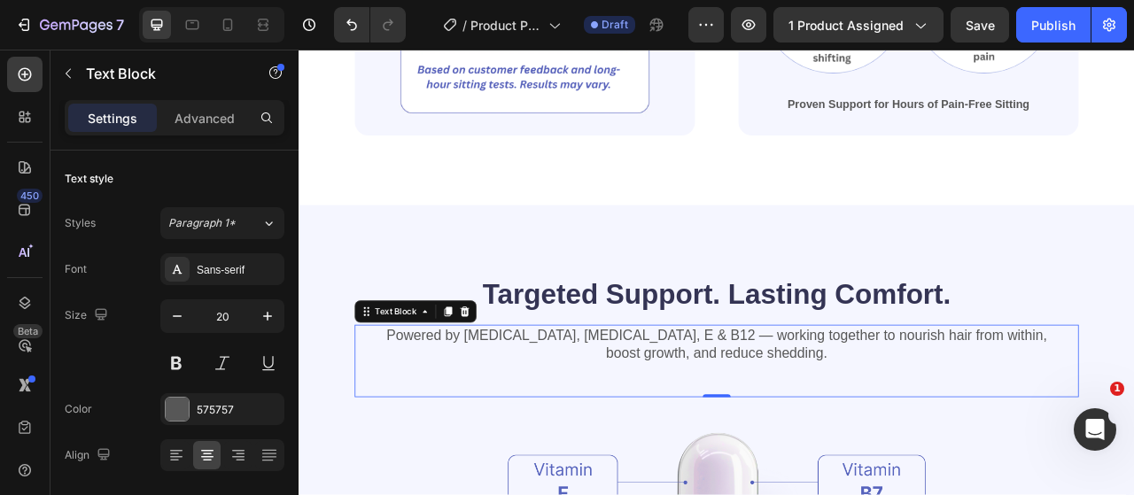
click at [840, 423] on p "Powered by [MEDICAL_DATA], [MEDICAL_DATA], E & B12 — working together to nouris…" at bounding box center [830, 425] width 918 height 46
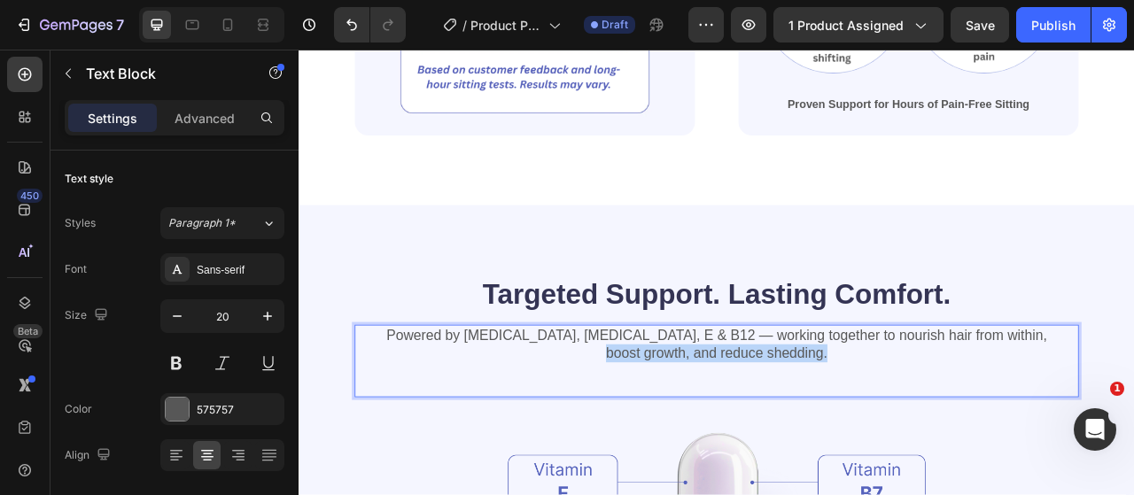
click at [840, 423] on p "Powered by [MEDICAL_DATA], [MEDICAL_DATA], E & B12 — working together to nouris…" at bounding box center [830, 425] width 918 height 46
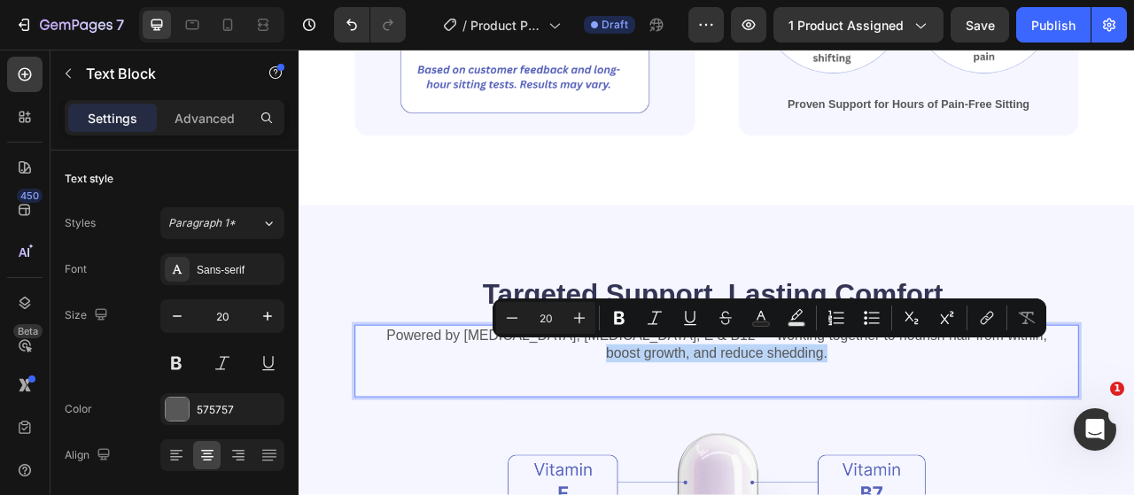
click at [709, 453] on div "Powered by [MEDICAL_DATA], [MEDICAL_DATA], E & B12 — working together to nouris…" at bounding box center [829, 446] width 921 height 92
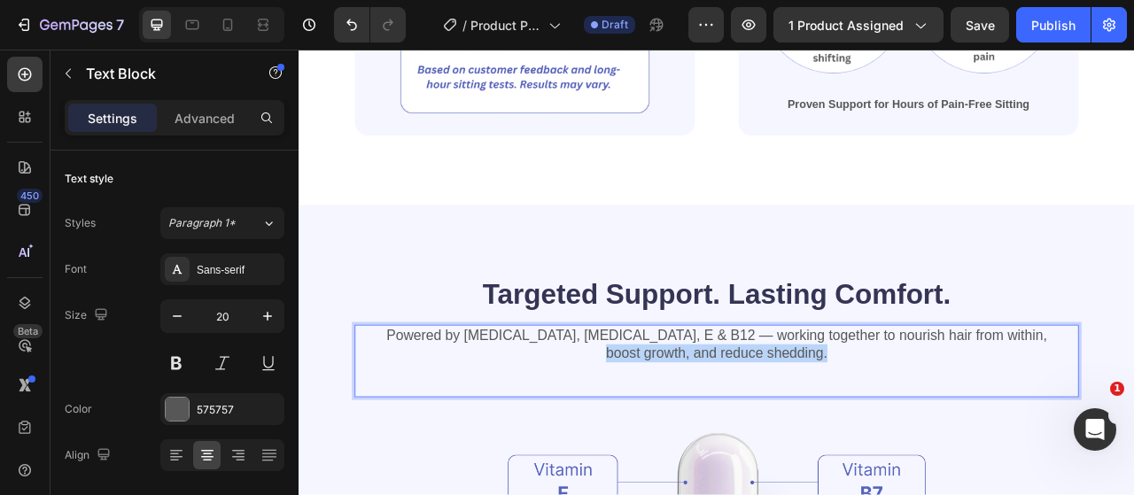
click at [737, 418] on p "Powered by [MEDICAL_DATA], [MEDICAL_DATA], E & B12 — working together to nouris…" at bounding box center [830, 425] width 918 height 46
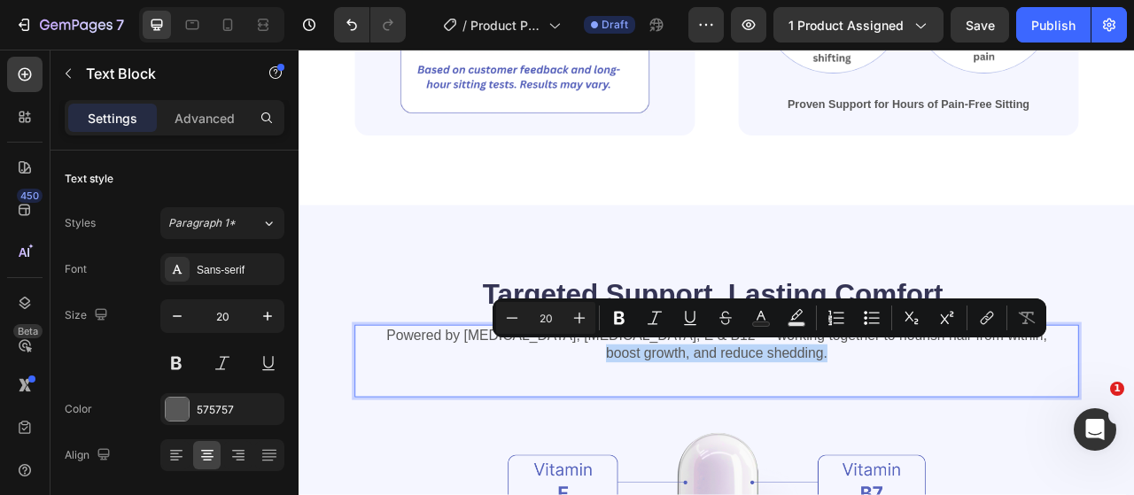
click at [737, 418] on p "Powered by [MEDICAL_DATA], [MEDICAL_DATA], E & B12 — working together to nouris…" at bounding box center [830, 425] width 918 height 46
click at [966, 455] on div "Powered by [MEDICAL_DATA], [MEDICAL_DATA], E & B12 — working together to nouris…" at bounding box center [829, 446] width 921 height 92
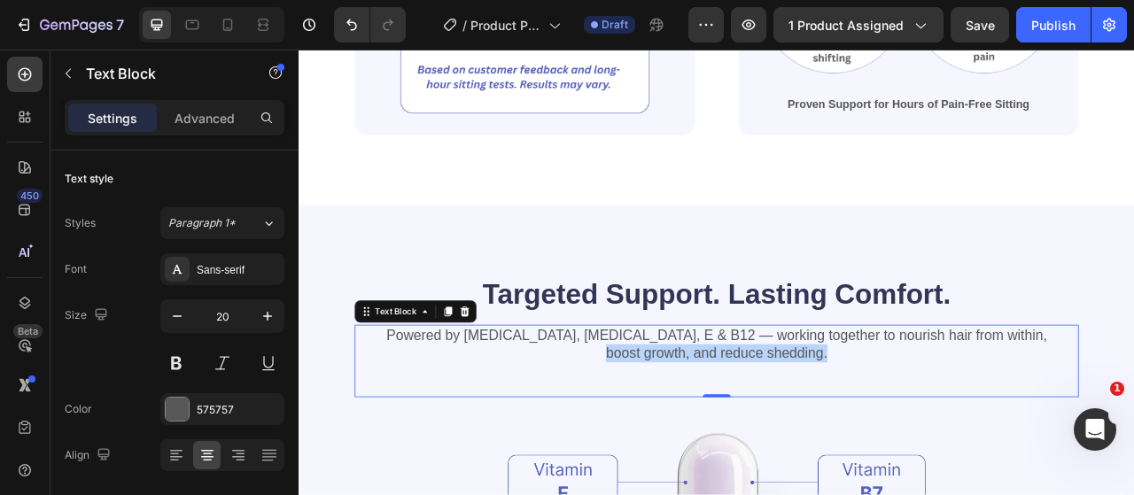
click at [990, 448] on div "Powered by [MEDICAL_DATA], [MEDICAL_DATA], E & B12 — working together to nouris…" at bounding box center [829, 446] width 921 height 92
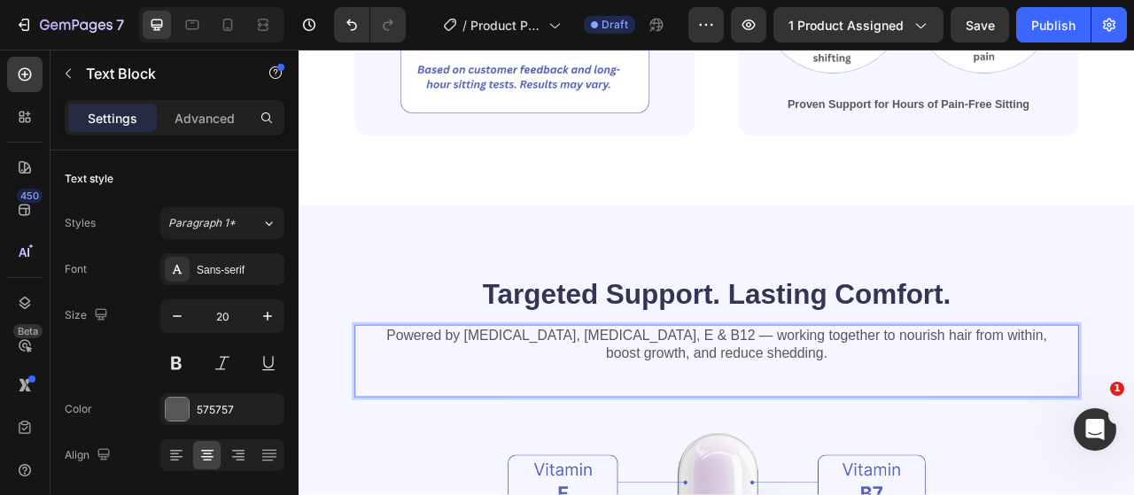
drag, startPoint x: 988, startPoint y: 440, endPoint x: 554, endPoint y: 440, distance: 434.0
click at [554, 440] on div "Powered by [MEDICAL_DATA], [MEDICAL_DATA], E & B12 — working together to nouris…" at bounding box center [829, 425] width 921 height 50
click at [449, 425] on p "Powered by [MEDICAL_DATA], [MEDICAL_DATA], E & B12 — working together to nouris…" at bounding box center [830, 425] width 918 height 46
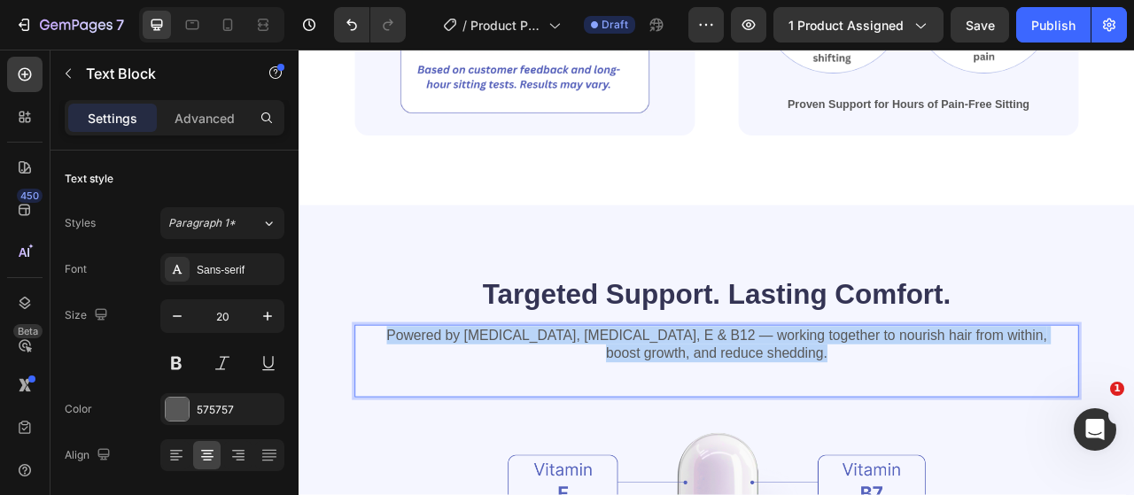
drag, startPoint x: 454, startPoint y: 410, endPoint x: 974, endPoint y: 428, distance: 520.2
click at [974, 428] on p "Powered by [MEDICAL_DATA], [MEDICAL_DATA], E & B12 — working together to nouris…" at bounding box center [830, 425] width 918 height 46
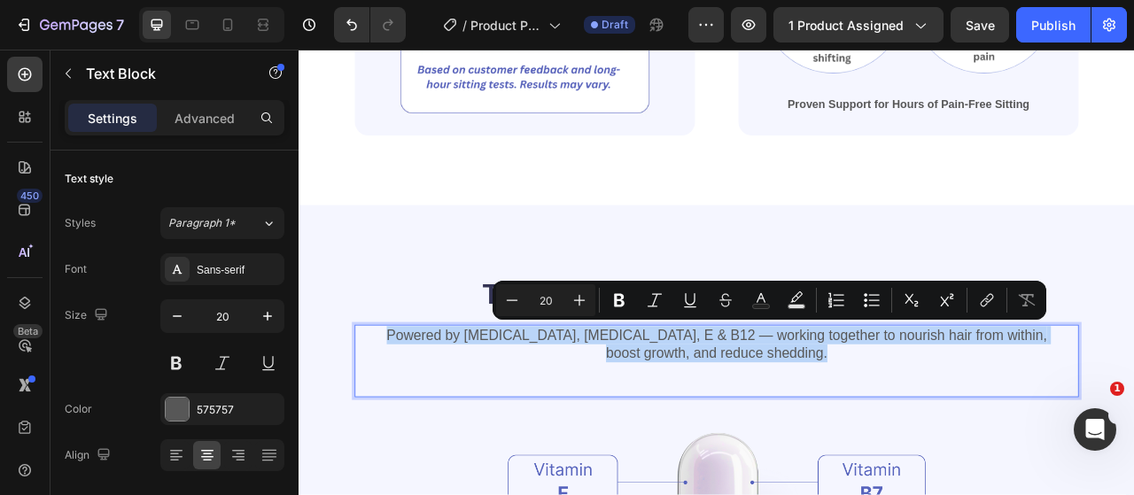
copy p "Powered by [MEDICAL_DATA], [MEDICAL_DATA], E & B12 — working together to nouris…"
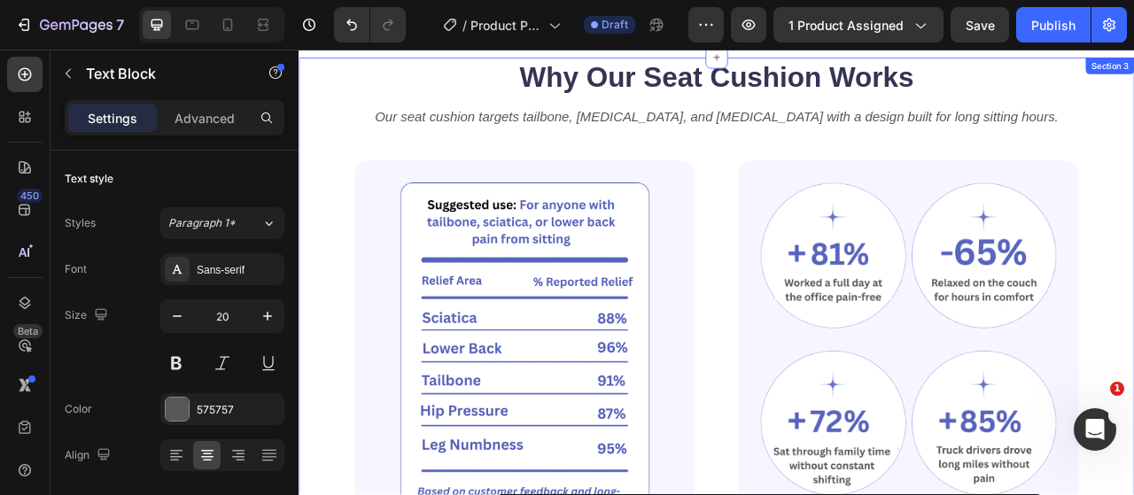
type input "16"
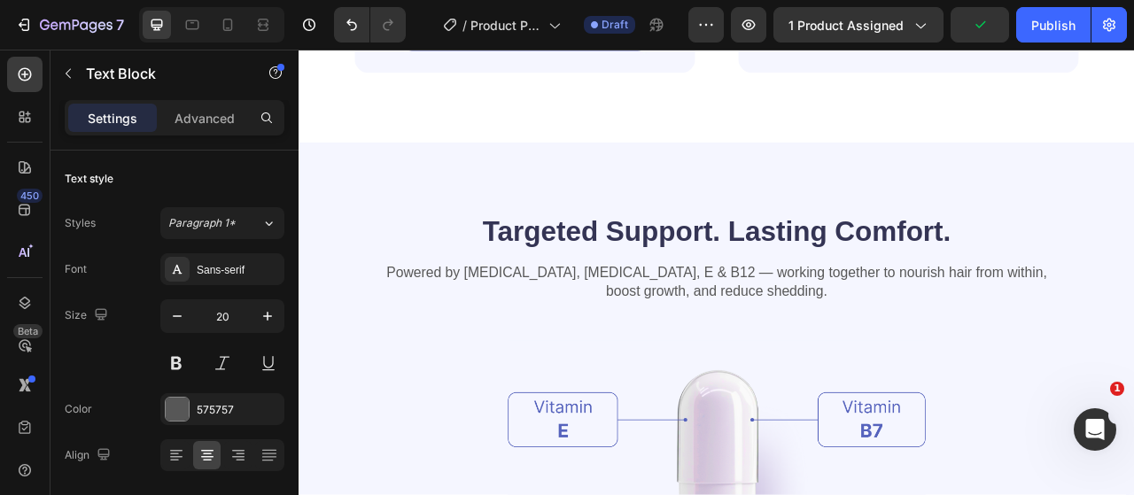
scroll to position [2195, 0]
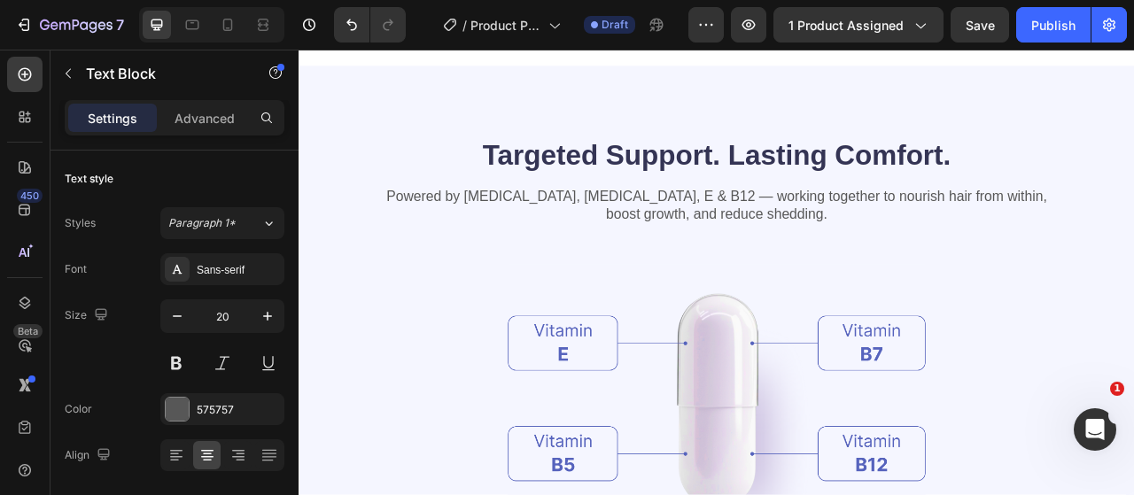
click at [781, 230] on p "Powered by [MEDICAL_DATA], [MEDICAL_DATA], E & B12 — working together to nouris…" at bounding box center [830, 248] width 918 height 46
click at [796, 250] on p "Powered by [MEDICAL_DATA], [MEDICAL_DATA], E & B12 — working together to nouris…" at bounding box center [830, 248] width 918 height 46
click at [606, 238] on p "Powered by [MEDICAL_DATA], [MEDICAL_DATA], E & B12 — working together to nouris…" at bounding box center [830, 248] width 918 height 46
click at [608, 236] on p "Powered by [MEDICAL_DATA], [MEDICAL_DATA], E & B12 — working together to nouris…" at bounding box center [830, 248] width 918 height 46
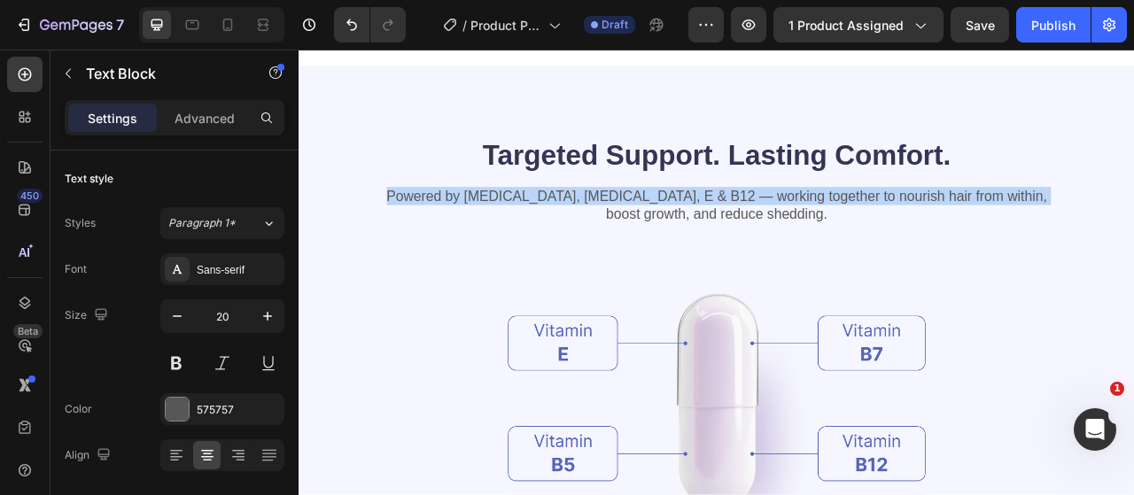
click at [608, 236] on p "Powered by [MEDICAL_DATA], [MEDICAL_DATA], E & B12 — working together to nouris…" at bounding box center [830, 248] width 918 height 46
click at [384, 295] on div "Powered by [MEDICAL_DATA], [MEDICAL_DATA], E & B12 — working together to nouris…" at bounding box center [829, 269] width 921 height 92
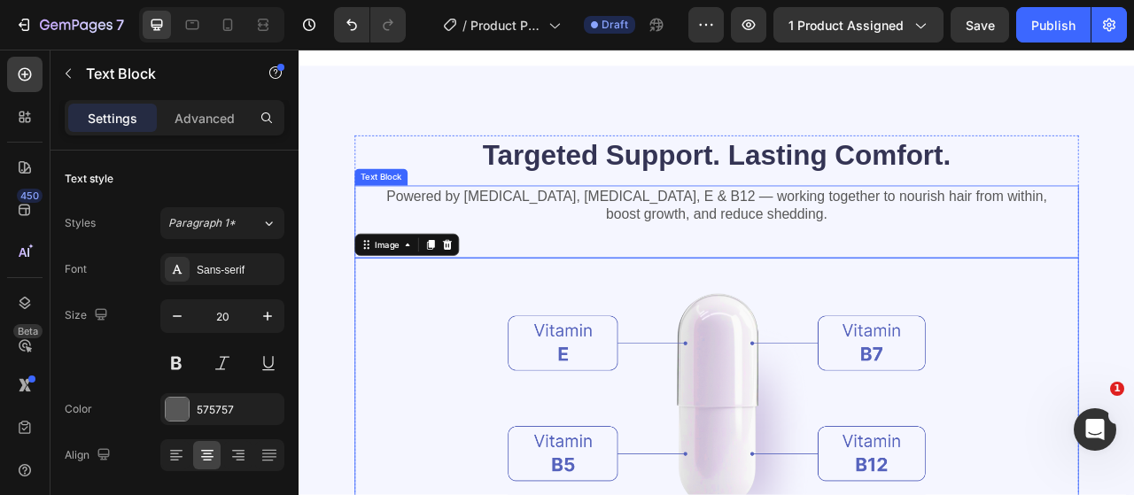
click at [484, 225] on p "Powered by [MEDICAL_DATA], [MEDICAL_DATA], E & B12 — working together to nouris…" at bounding box center [830, 248] width 918 height 46
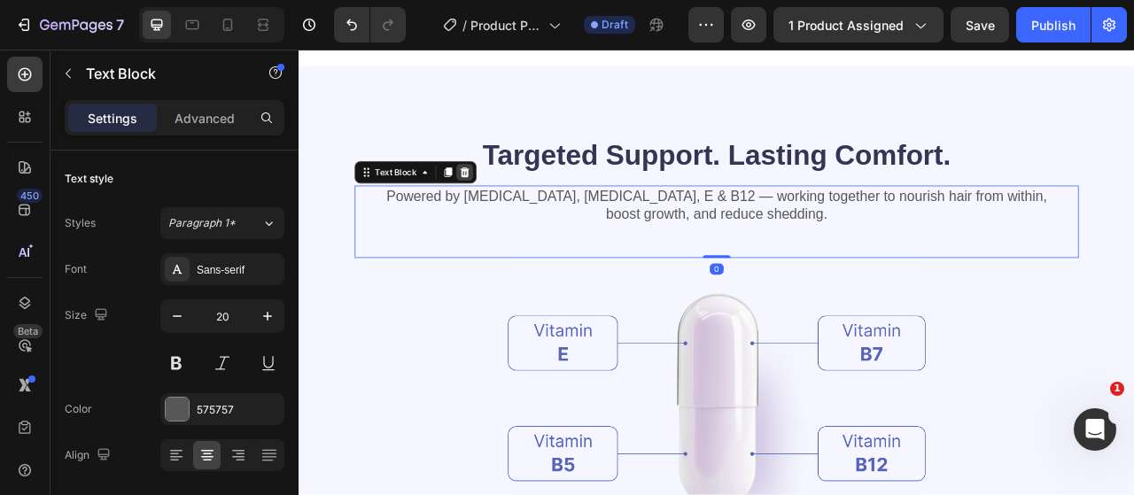
click at [514, 200] on icon at bounding box center [509, 206] width 14 height 14
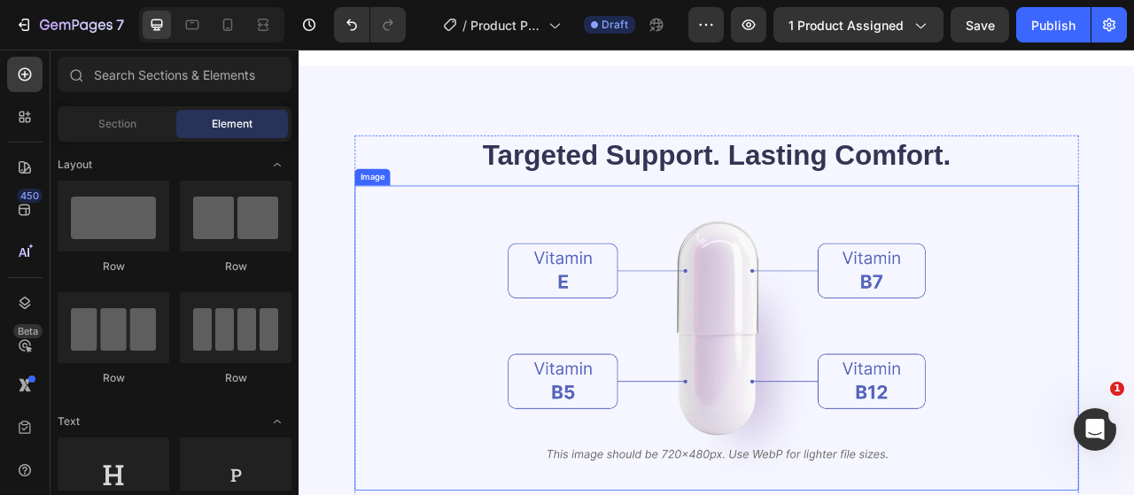
click at [740, 394] on img at bounding box center [829, 417] width 531 height 388
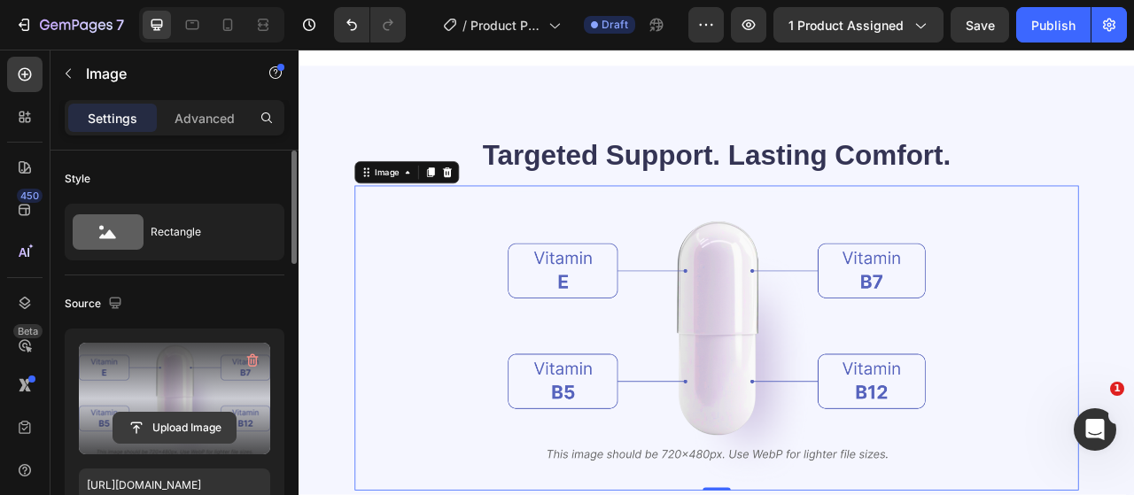
click at [201, 422] on input "file" at bounding box center [174, 428] width 122 height 30
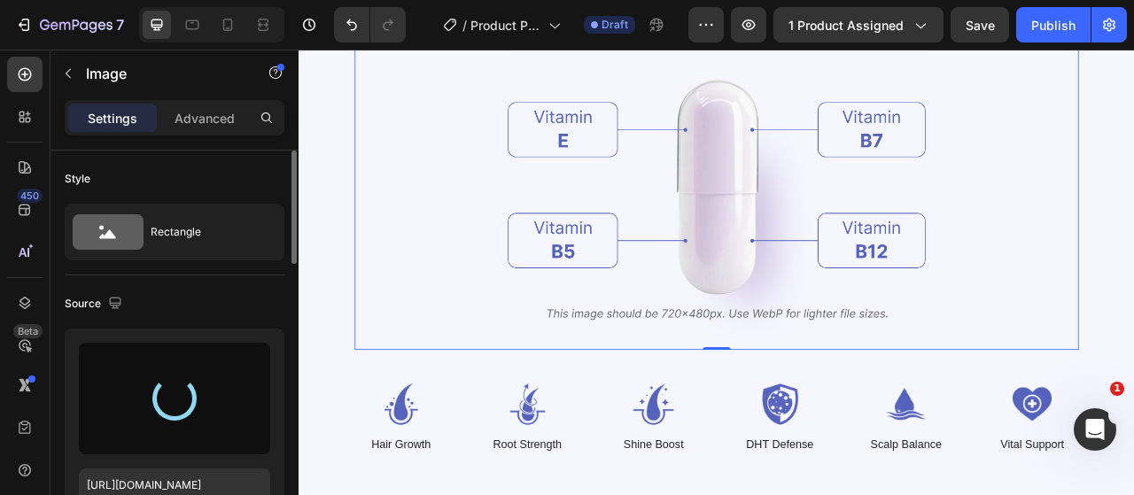
scroll to position [2372, 0]
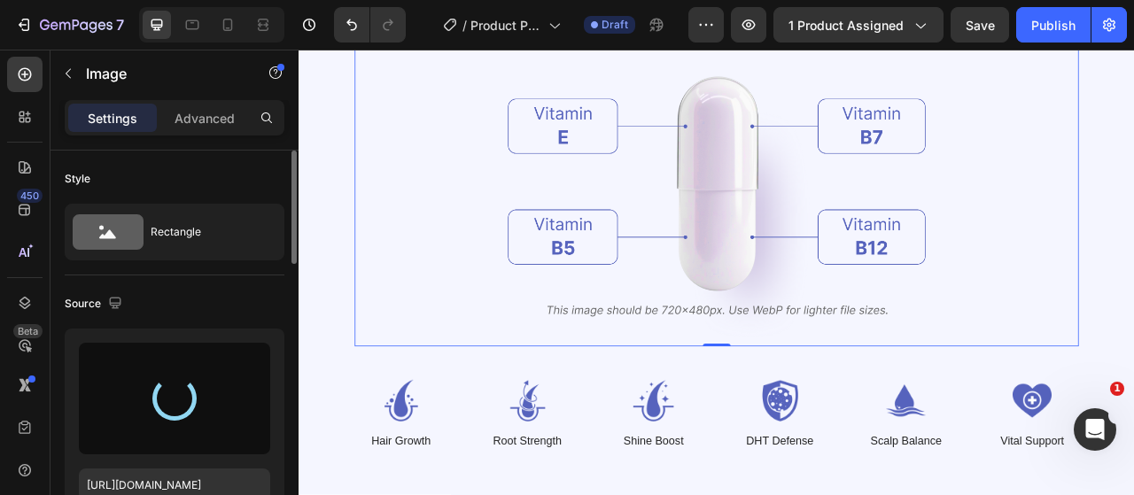
type input "[URL][DOMAIN_NAME]"
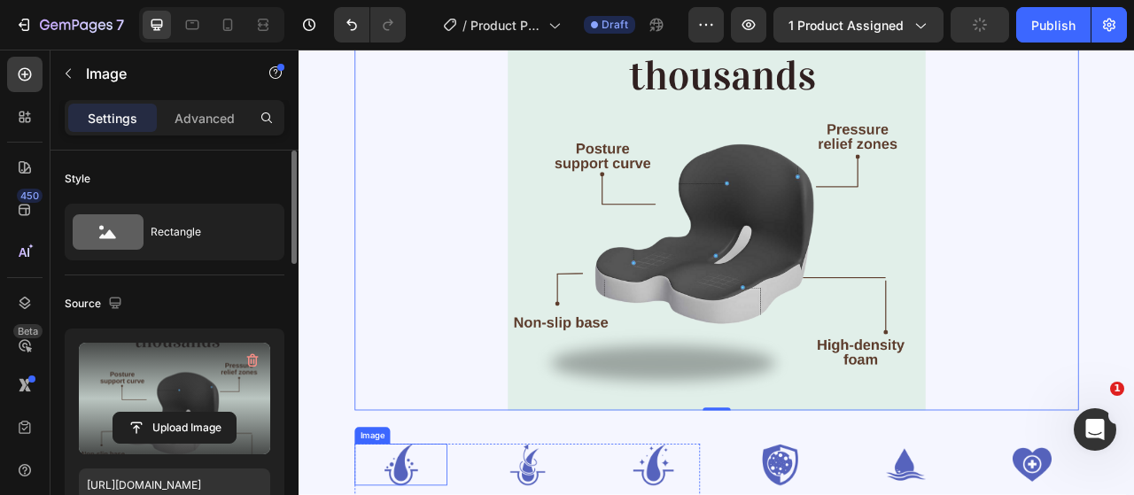
scroll to position [2460, 0]
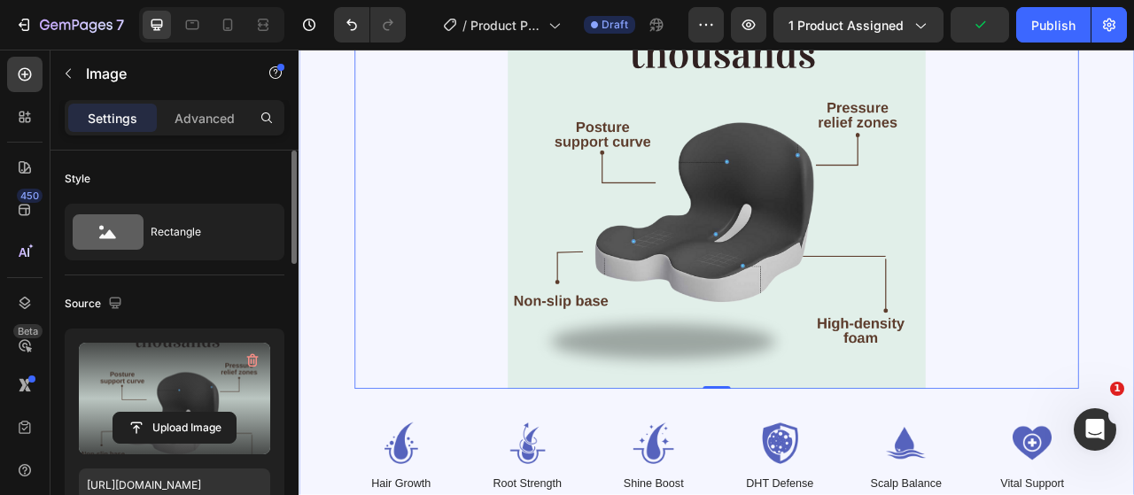
click at [355, 494] on div "Targeted Support. Lasting Comfort. Heading Image 0 Image Hair Growth Text Block…" at bounding box center [829, 250] width 1063 height 904
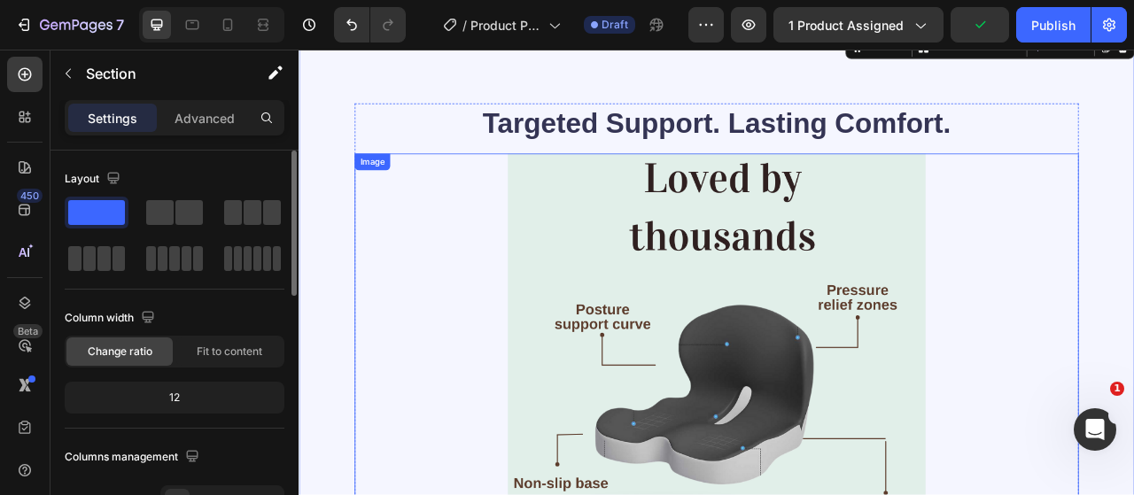
scroll to position [2283, 0]
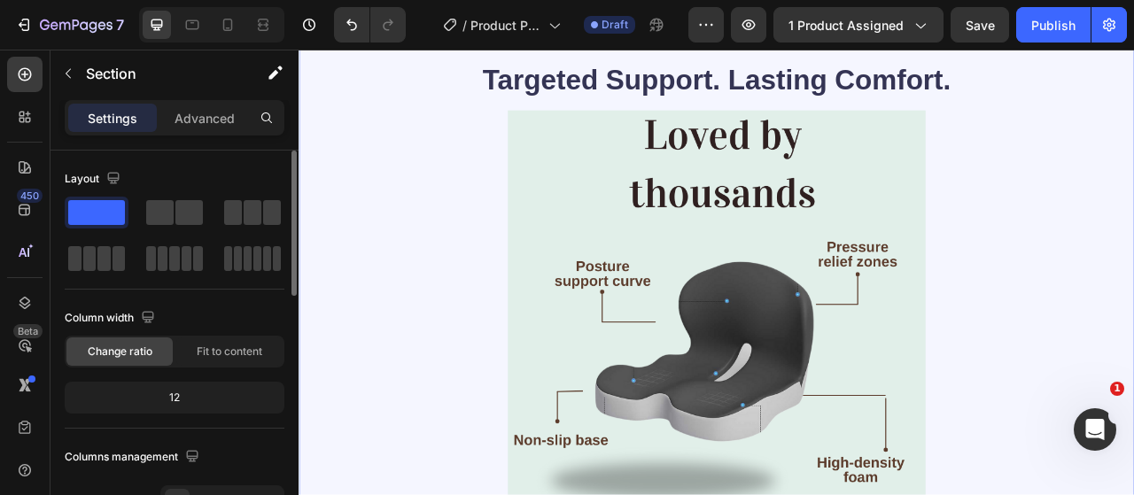
click at [1133, 238] on div "Targeted Support. Lasting Comfort. Heading Image Image Hair Growth Text Block I…" at bounding box center [829, 427] width 1063 height 904
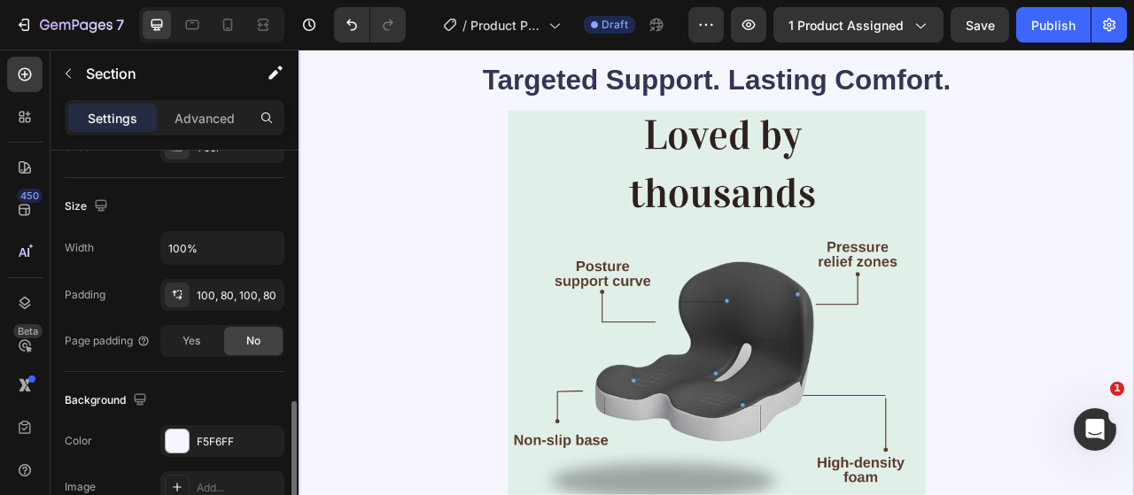
scroll to position [531, 0]
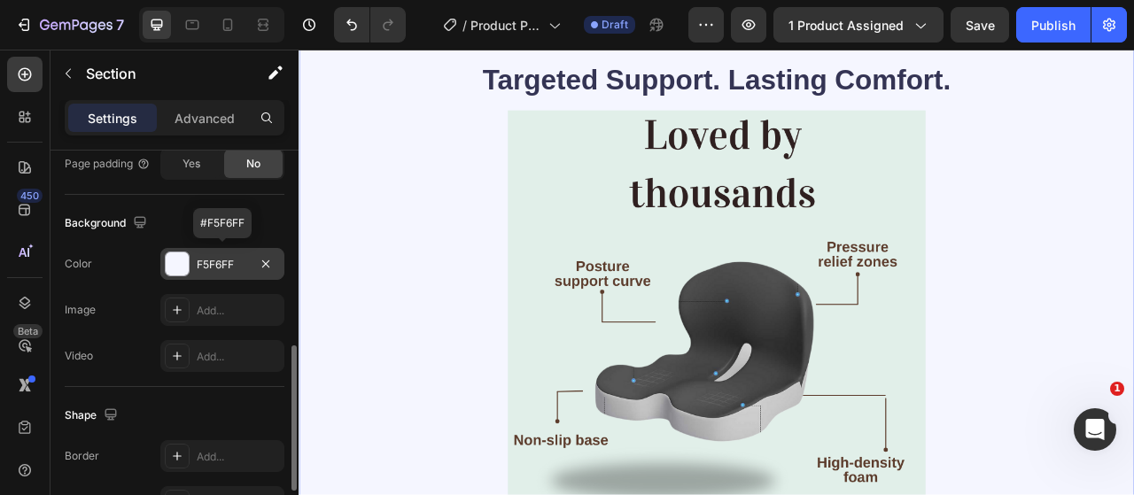
click at [202, 272] on div "F5F6FF" at bounding box center [222, 264] width 124 height 32
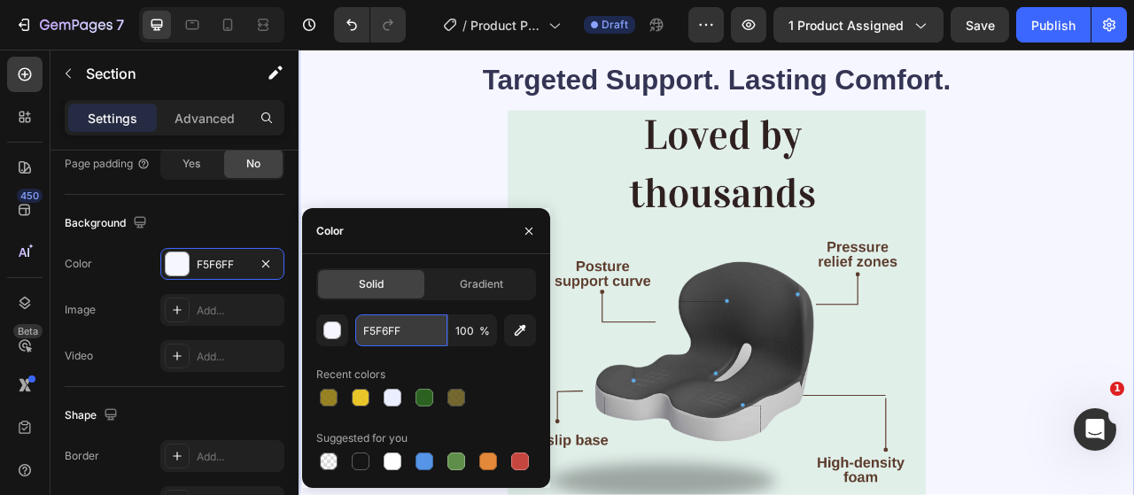
click at [392, 325] on input "F5F6FF" at bounding box center [401, 330] width 92 height 32
paste input "#e1efe9"
type input "#e1efe9"
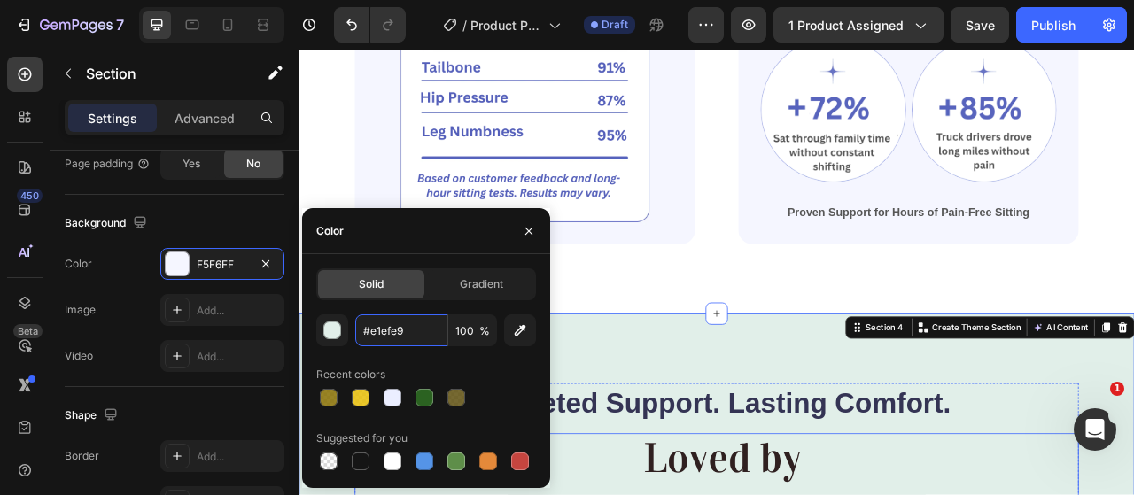
scroll to position [1752, 0]
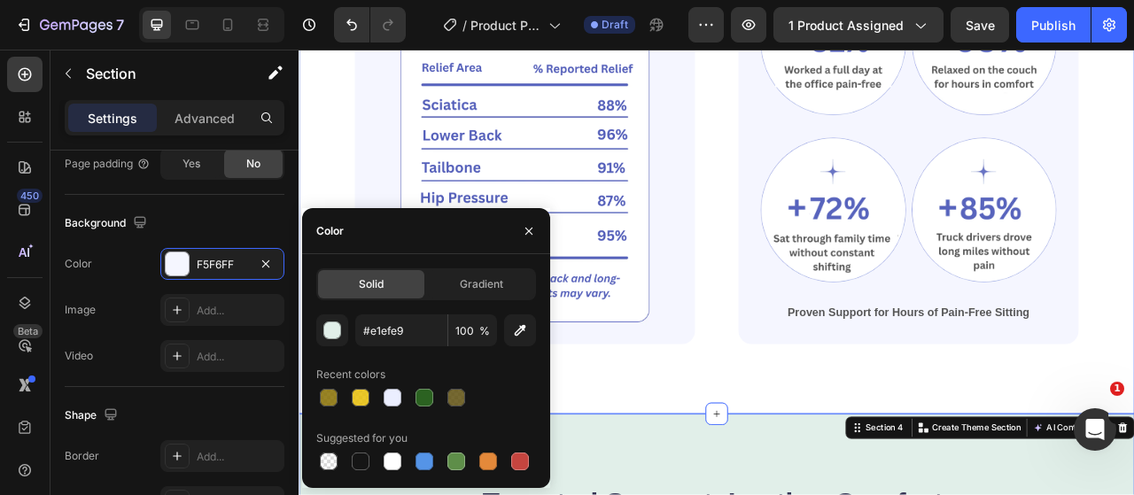
click at [1133, 334] on div "Why Our Seat Cushion Works Heading Our seat cushion targets tailbone, [MEDICAL_…" at bounding box center [829, 151] width 1063 height 725
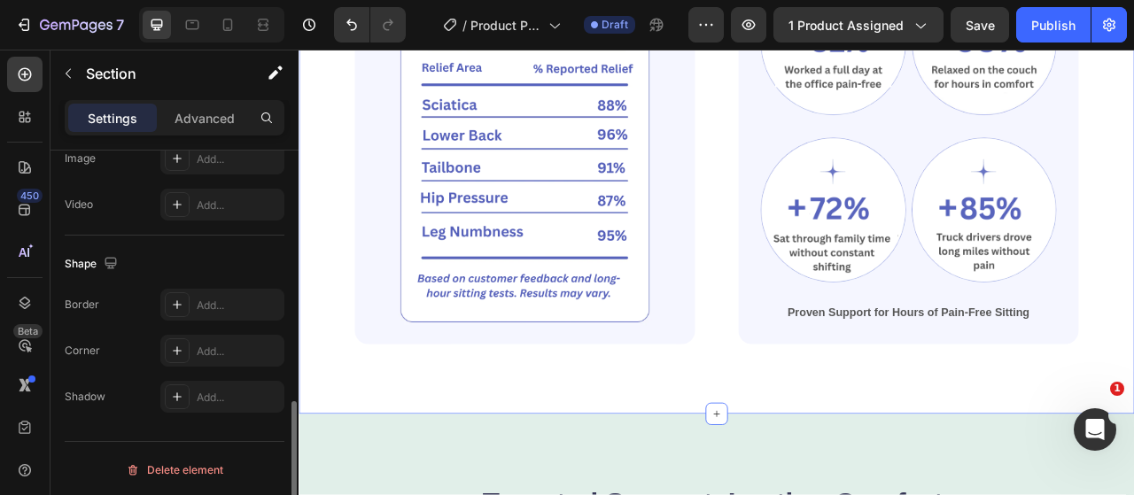
scroll to position [329, 0]
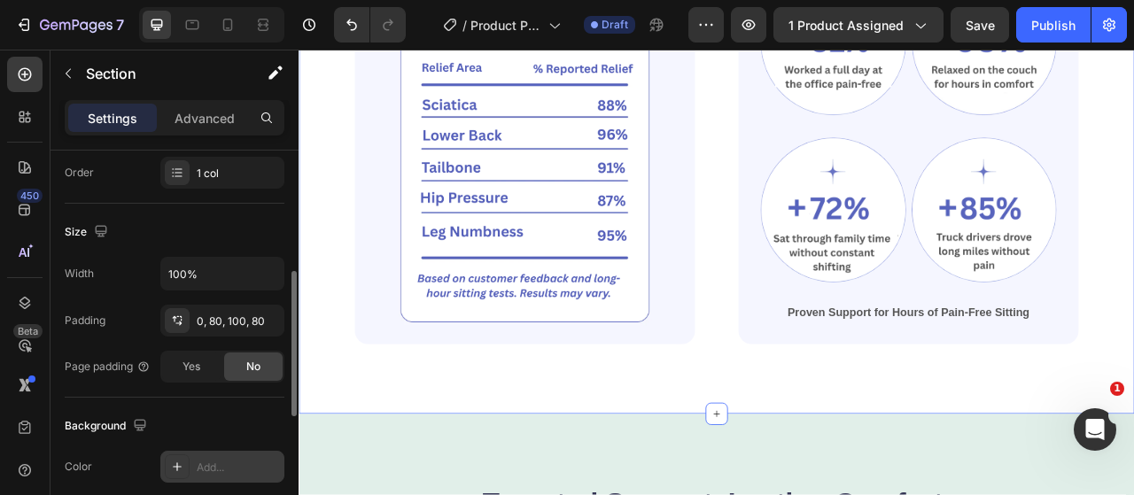
click at [227, 461] on div "Add..." at bounding box center [238, 468] width 83 height 16
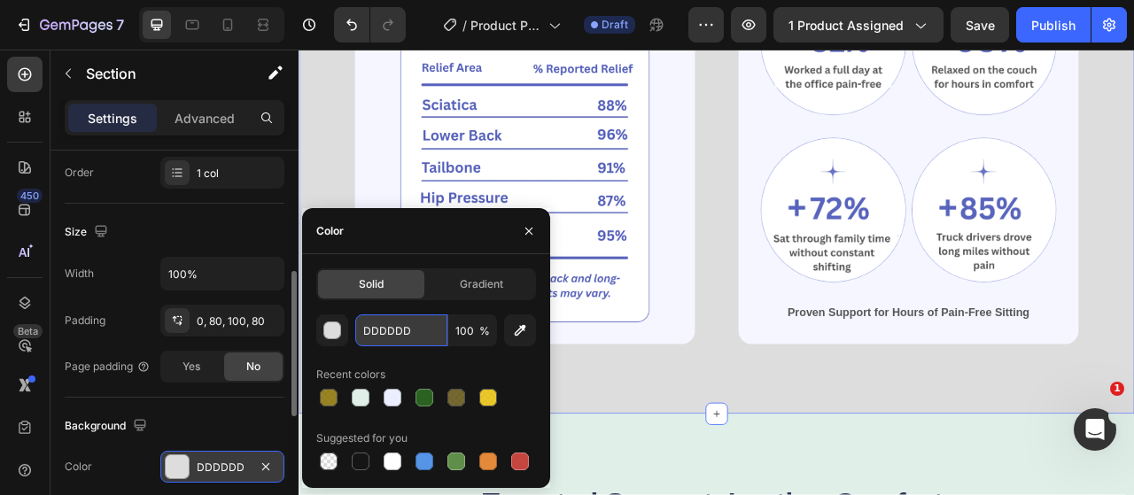
click at [383, 336] on input "DDDDDD" at bounding box center [401, 330] width 92 height 32
paste input "#e1efe9"
type input "#e1efe9"
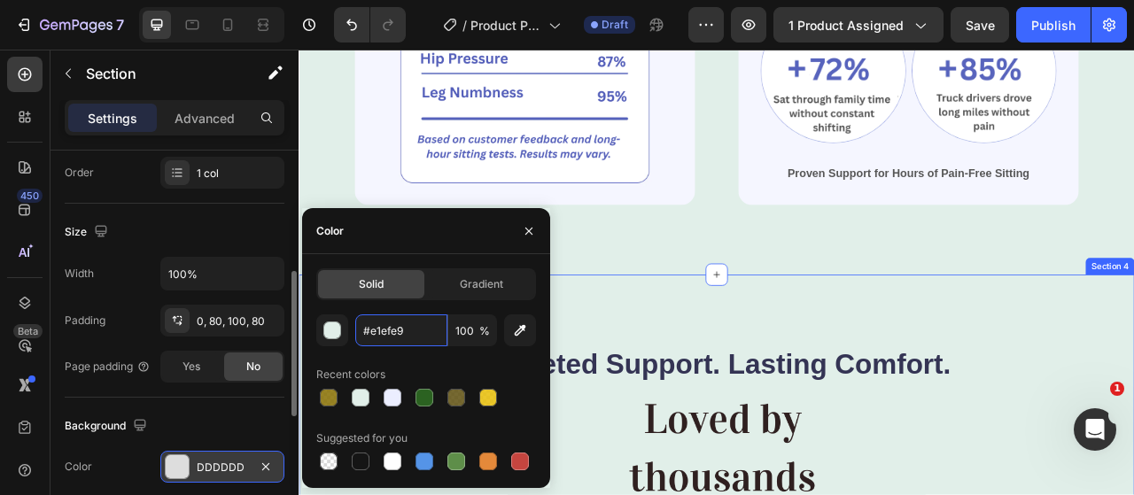
scroll to position [1663, 0]
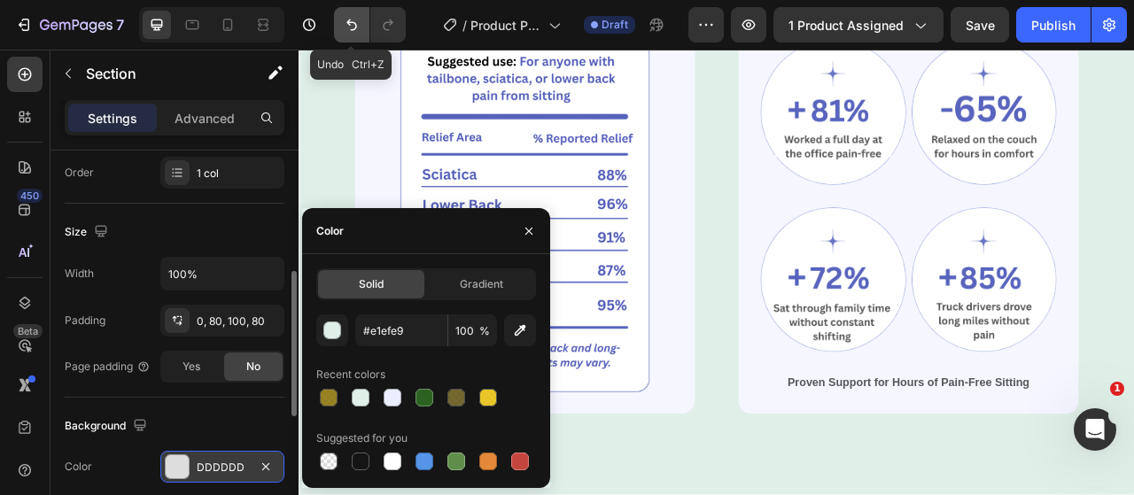
click at [361, 27] on button "Undo/Redo" at bounding box center [351, 24] width 35 height 35
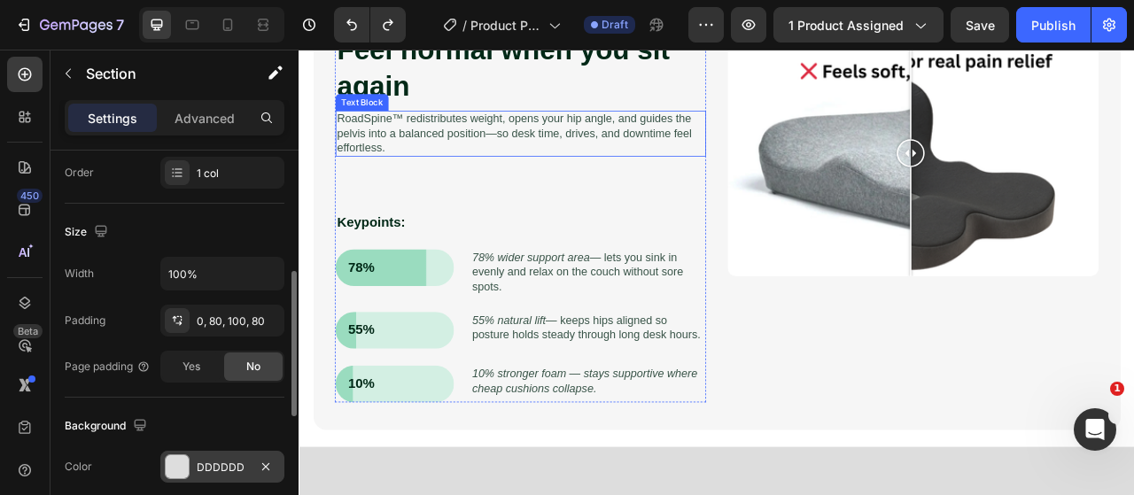
scroll to position [778, 0]
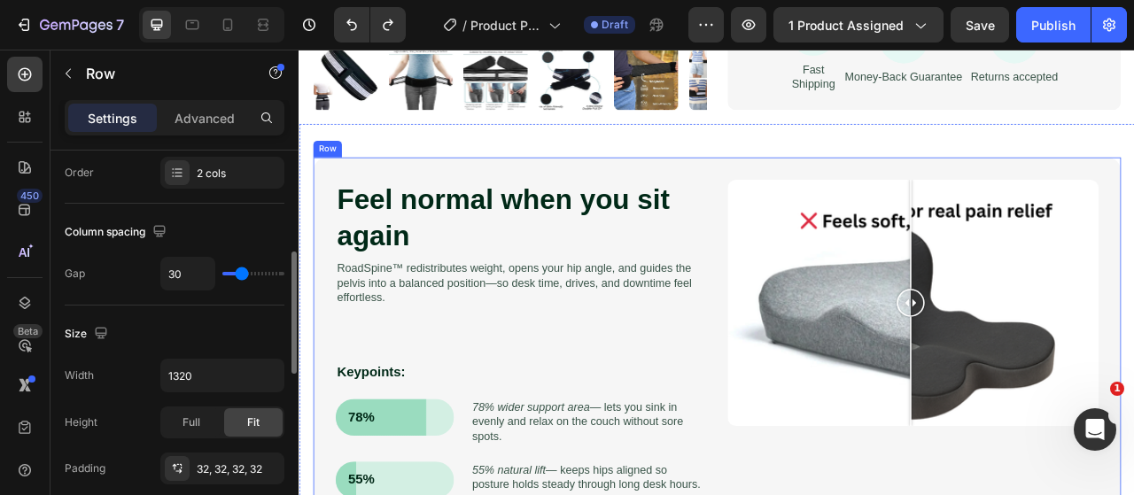
click at [811, 219] on div "Feel normal when you sit again Heading RoadSpine™ redistributes weight, opens y…" at bounding box center [829, 456] width 1027 height 538
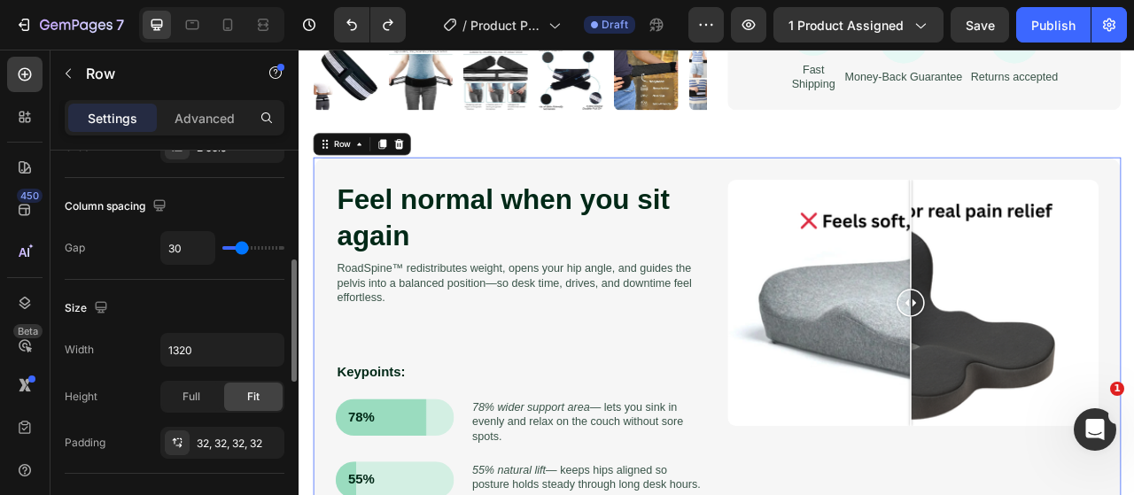
scroll to position [620, 0]
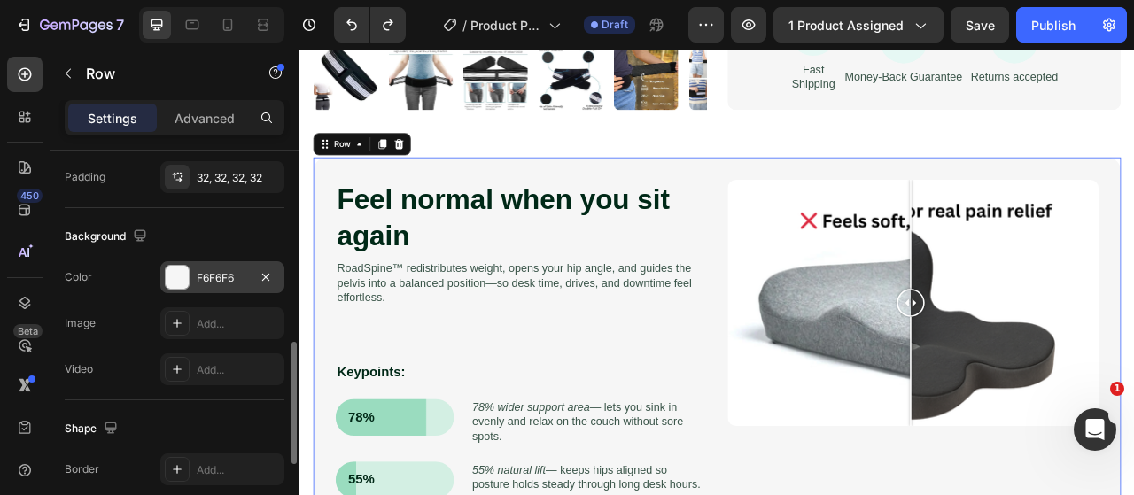
click at [215, 281] on div "F6F6F6" at bounding box center [222, 278] width 51 height 16
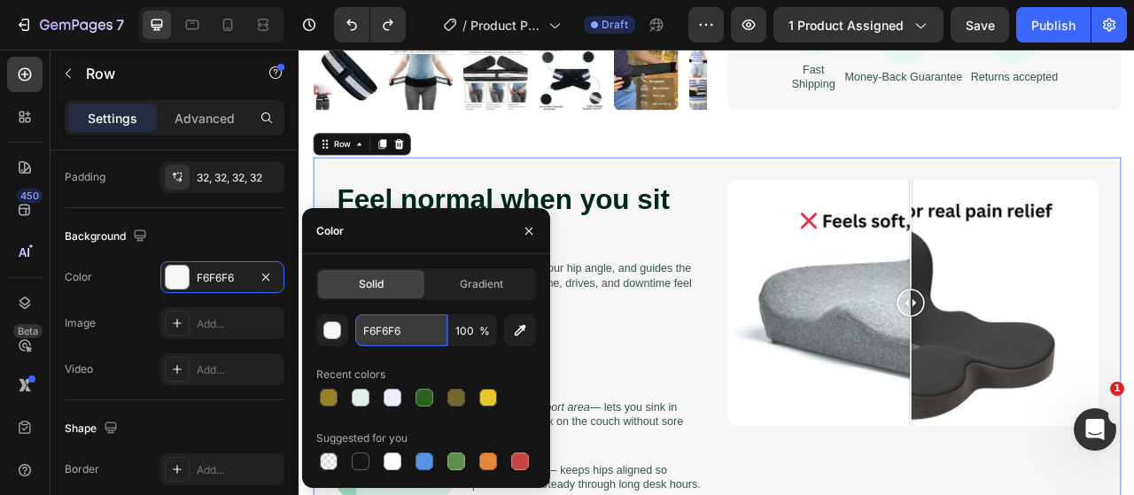
click at [377, 339] on input "F6F6F6" at bounding box center [401, 330] width 92 height 32
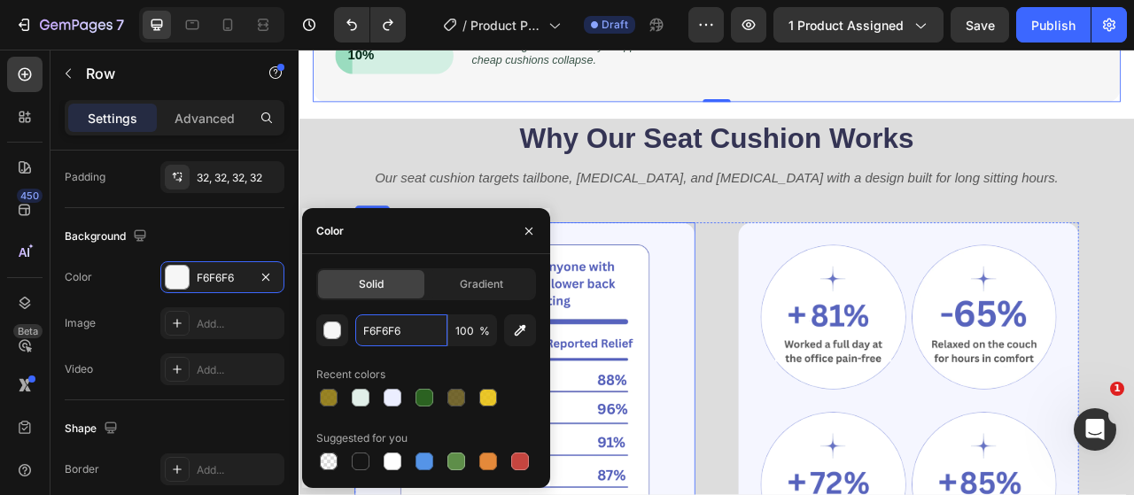
scroll to position [1398, 0]
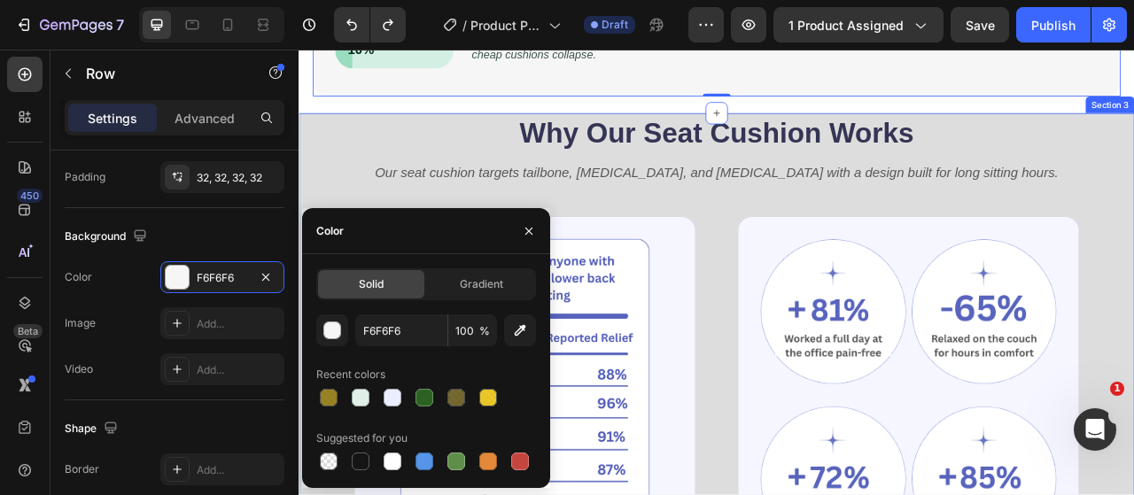
click at [1133, 189] on div "Why Our Seat Cushion Works Heading Our seat cushion targets tailbone, [MEDICAL_…" at bounding box center [829, 493] width 1063 height 725
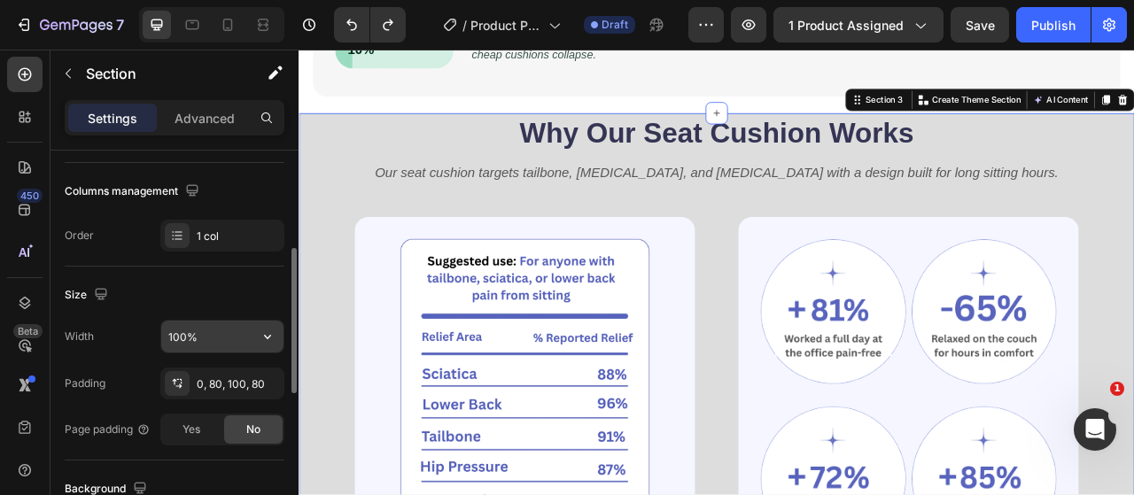
scroll to position [443, 0]
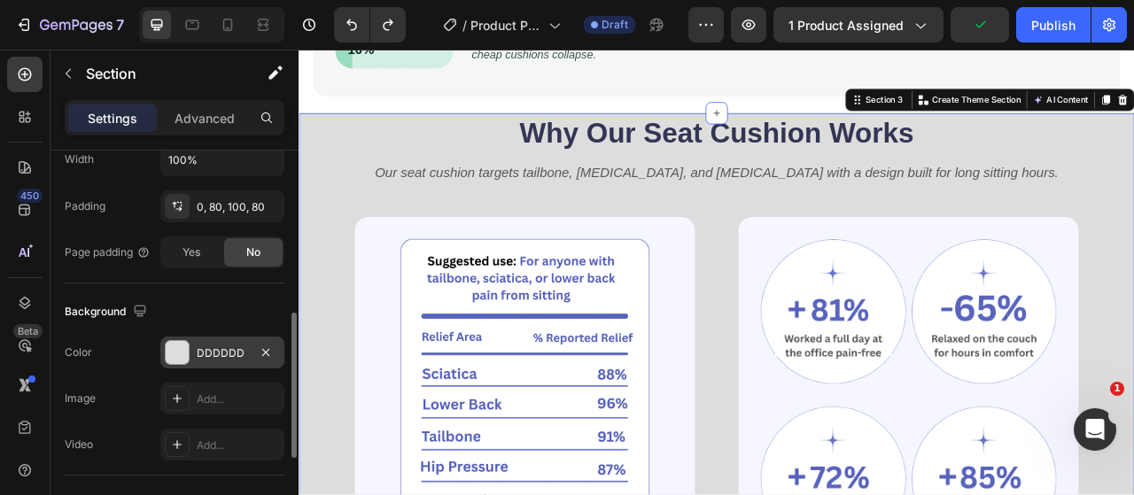
click at [225, 349] on div "DDDDDD" at bounding box center [222, 353] width 51 height 16
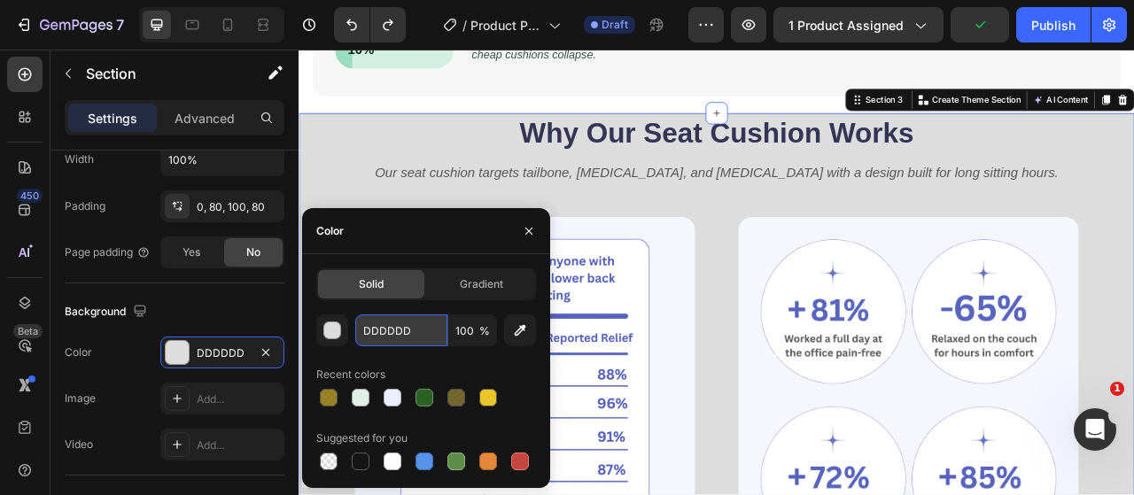
click at [386, 332] on input "DDDDDD" at bounding box center [401, 330] width 92 height 32
paste input "F6F6F6"
type input "F6F6F6"
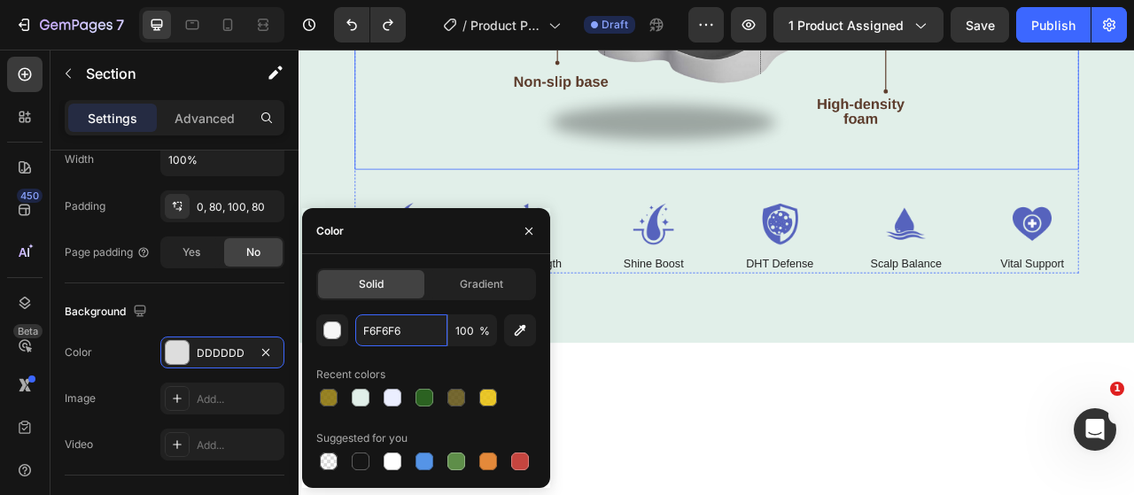
scroll to position [2815, 0]
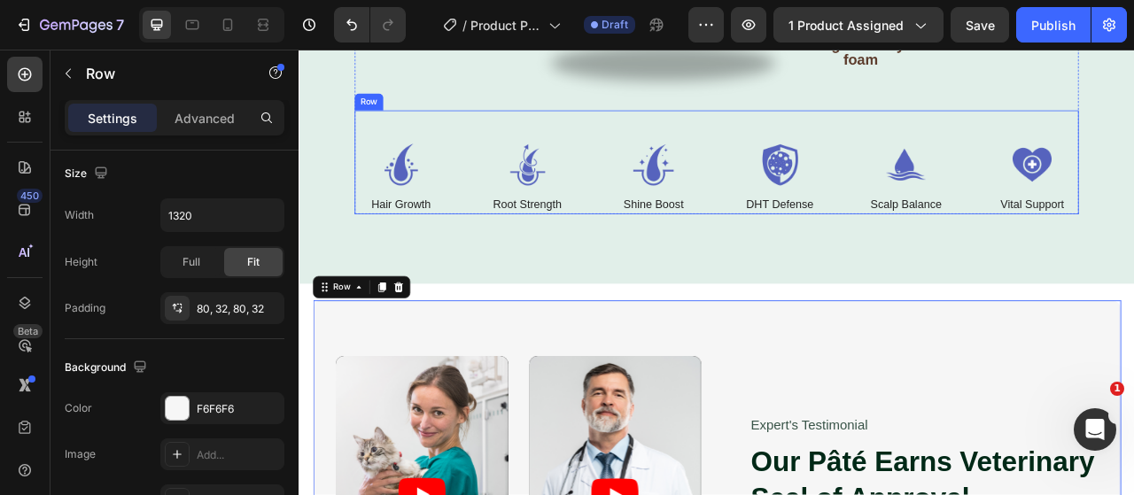
scroll to position [0, 0]
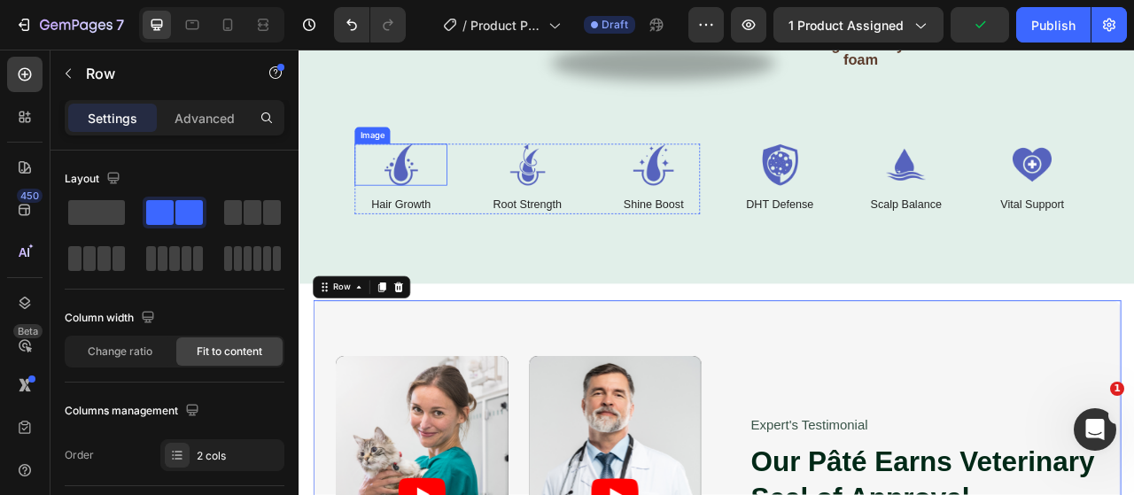
click at [418, 213] on img at bounding box center [428, 196] width 118 height 53
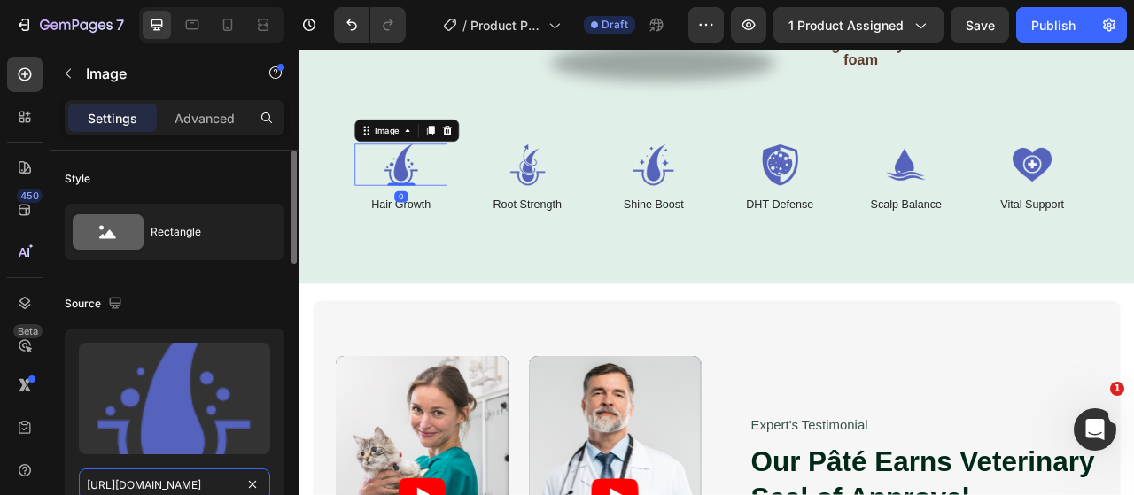
click at [208, 481] on input "[URL][DOMAIN_NAME]" at bounding box center [174, 485] width 191 height 32
paste input "2b7c3b97-6f47-4151-8f14-905772e76465"
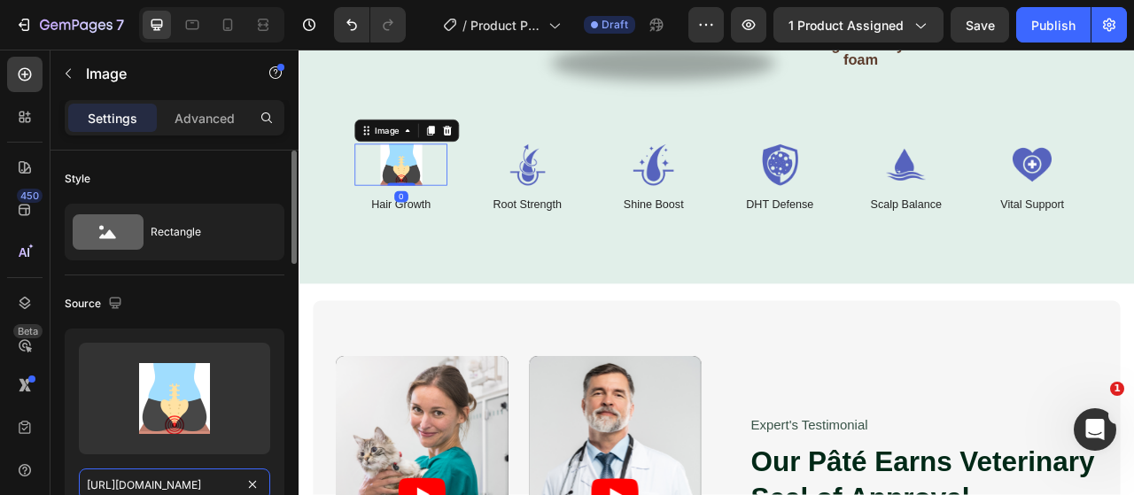
scroll to position [0, 536]
type input "[URL][DOMAIN_NAME]"
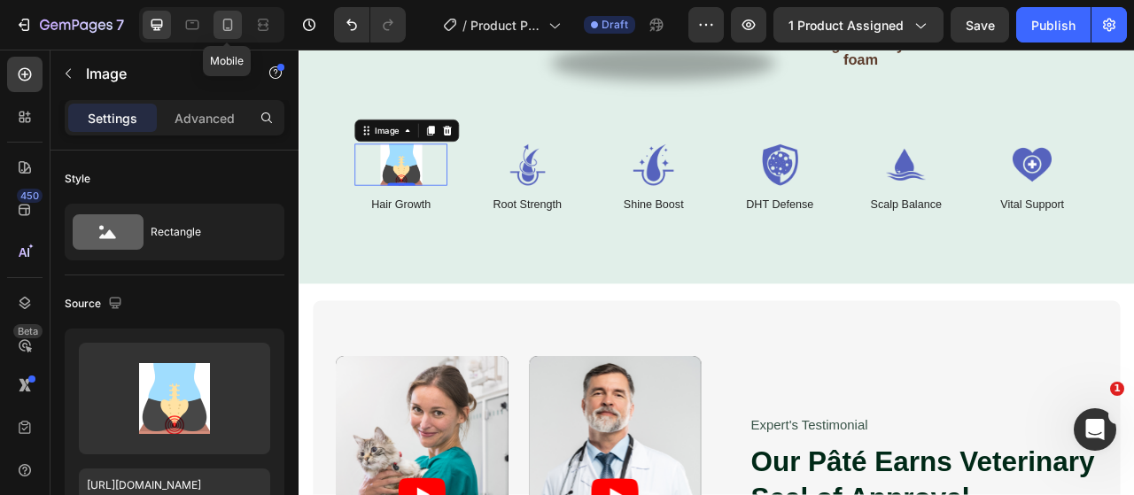
click at [237, 20] on div at bounding box center [227, 25] width 28 height 28
type input "48"
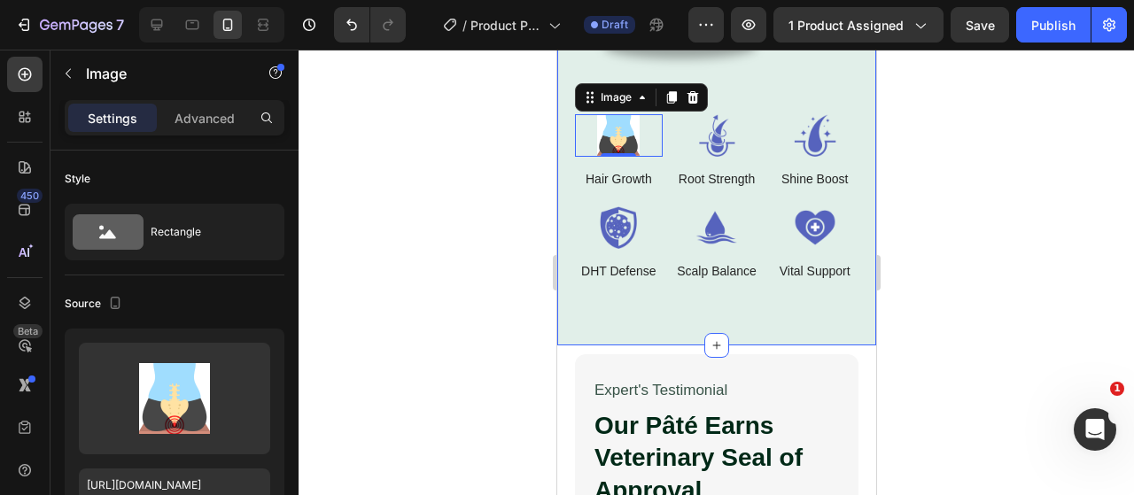
scroll to position [2603, 0]
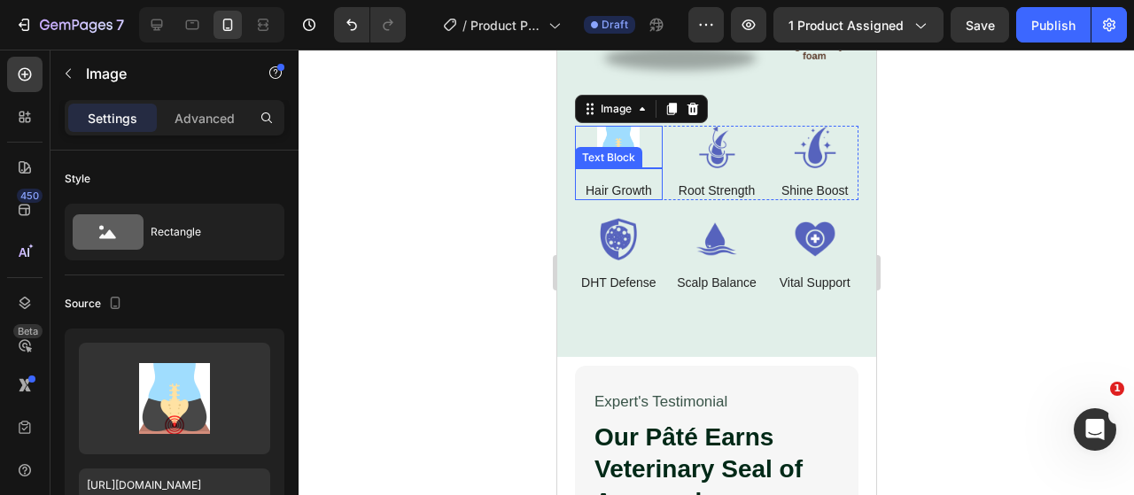
click at [604, 182] on p "Hair Growth" at bounding box center [618, 190] width 66 height 16
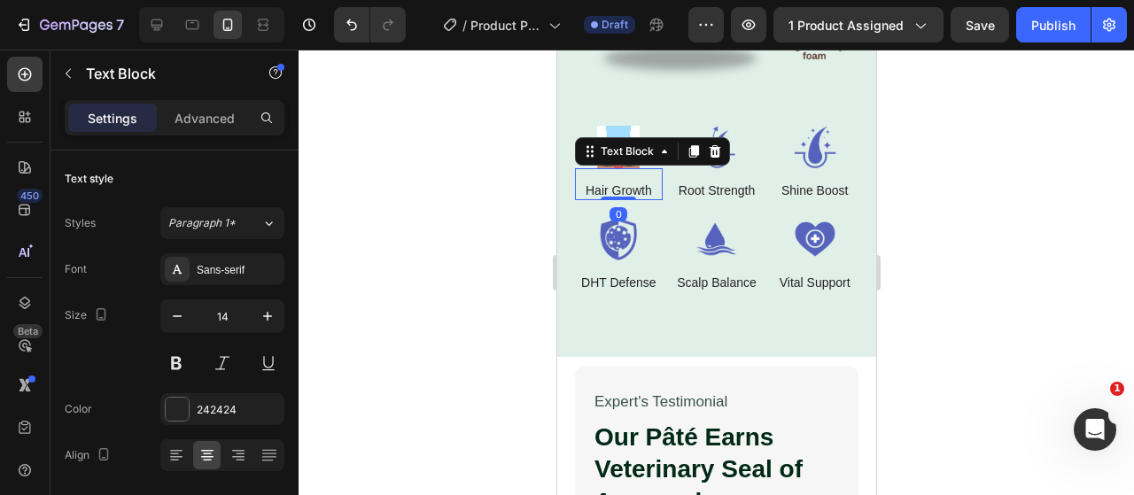
click at [604, 182] on p "Hair Growth" at bounding box center [618, 190] width 66 height 16
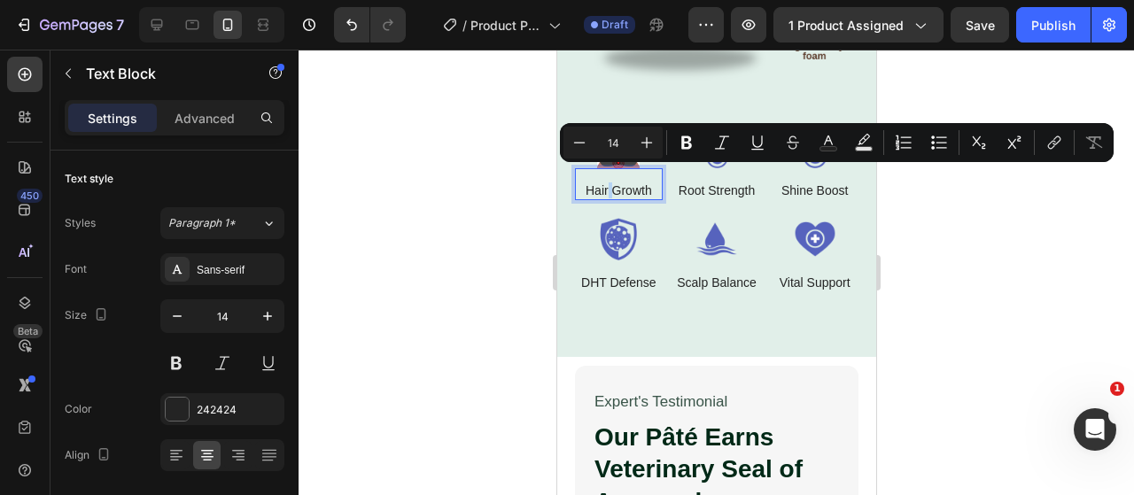
click at [606, 182] on p "Hair Growth" at bounding box center [618, 190] width 66 height 16
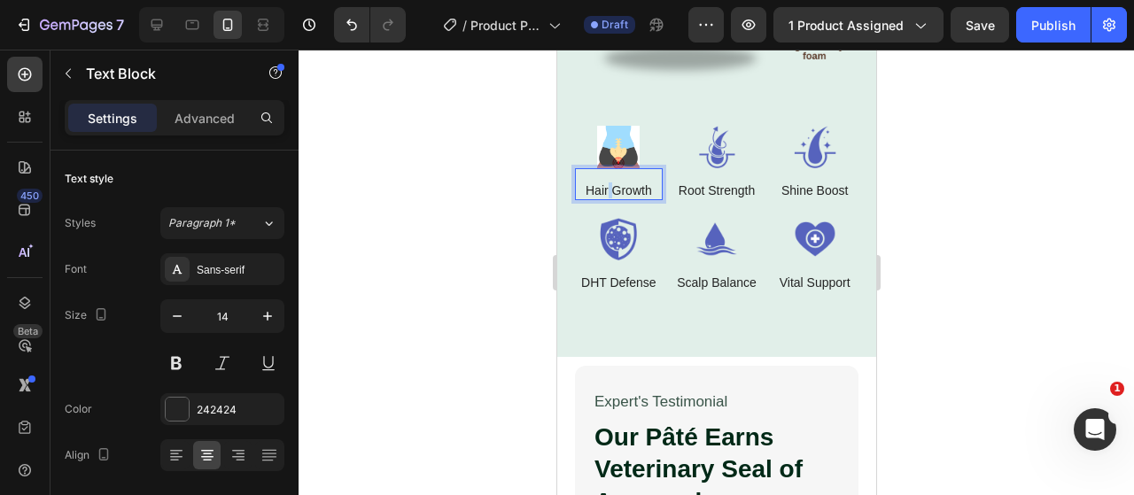
click at [606, 182] on p "Hair Growth" at bounding box center [618, 190] width 66 height 16
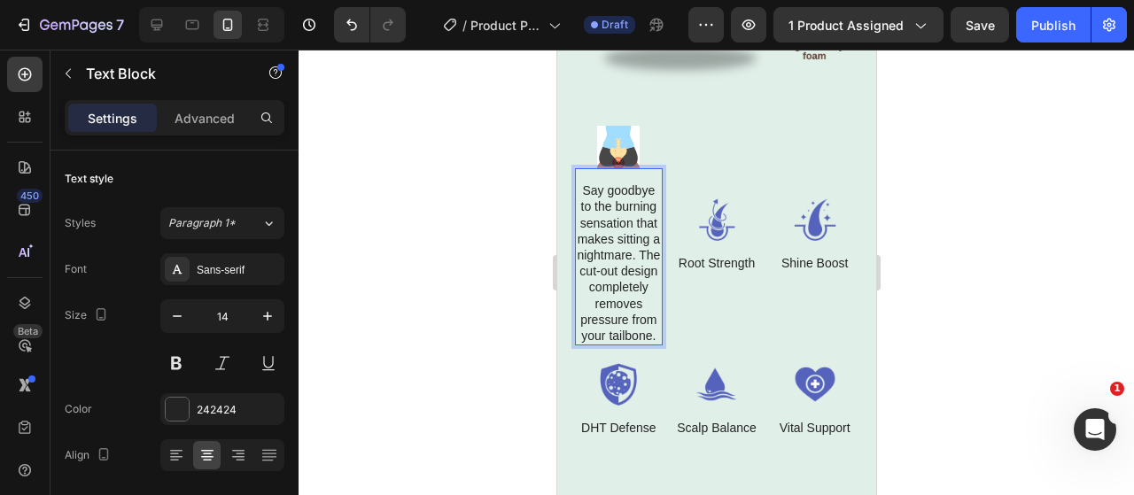
click at [578, 208] on p "Say goodbye to the burning sensation that makes sitting a nightmare. The cut-ou…" at bounding box center [618, 262] width 84 height 161
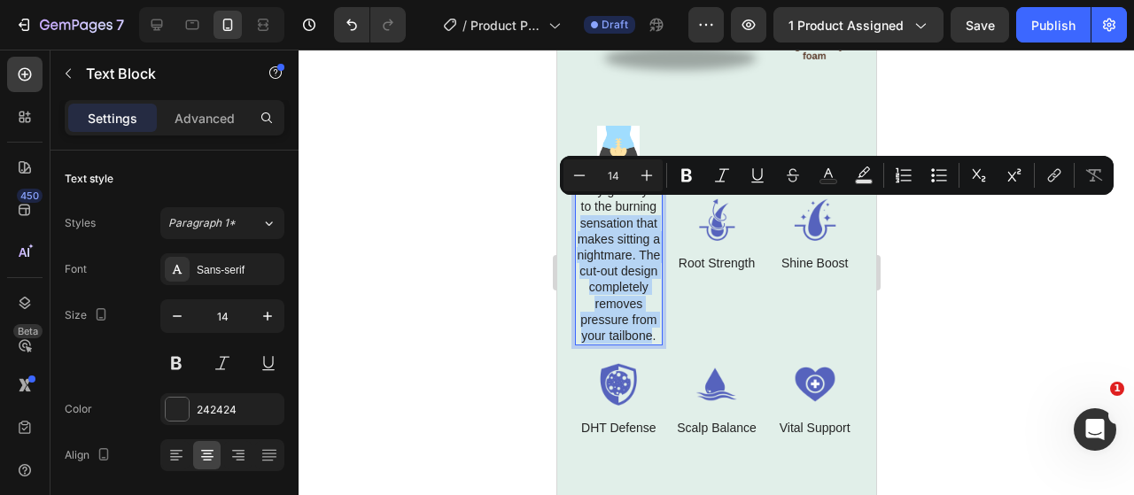
drag, startPoint x: 578, startPoint y: 208, endPoint x: 644, endPoint y: 337, distance: 144.2
click at [644, 337] on p "Say goodbye to the burning sensation that makes sitting a nightmare. The cut-ou…" at bounding box center [618, 262] width 84 height 161
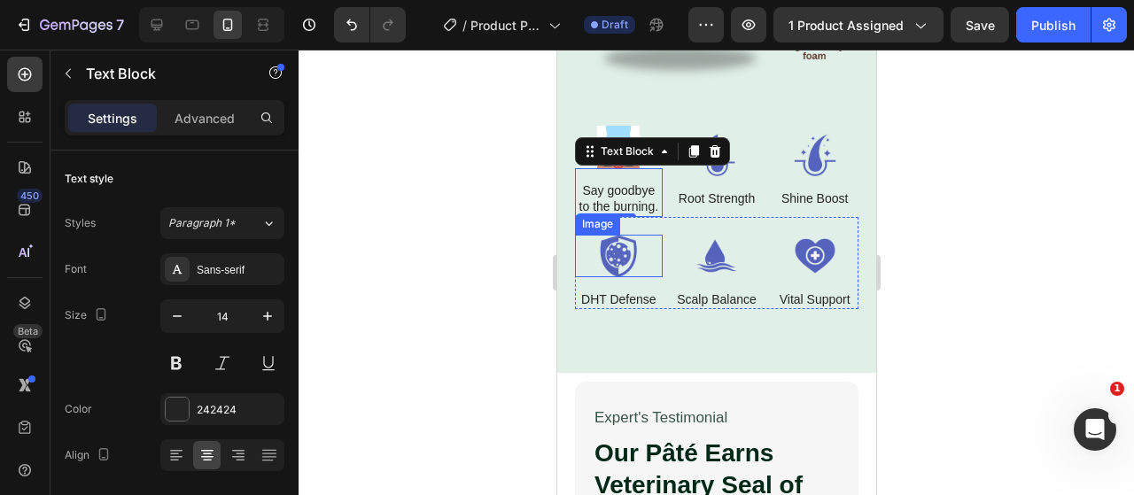
click at [461, 277] on div at bounding box center [715, 272] width 835 height 445
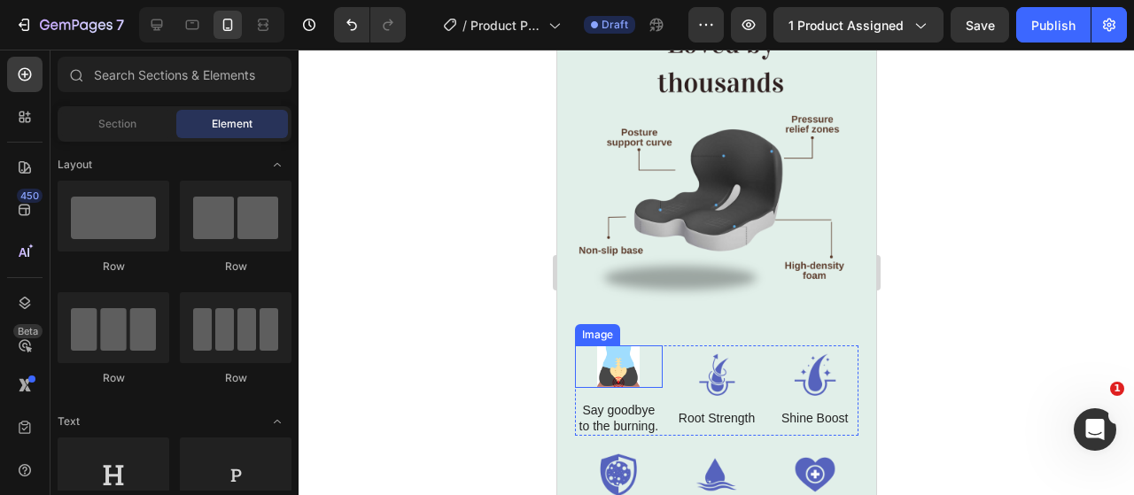
scroll to position [2609, 0]
click at [723, 352] on img at bounding box center [716, 373] width 88 height 43
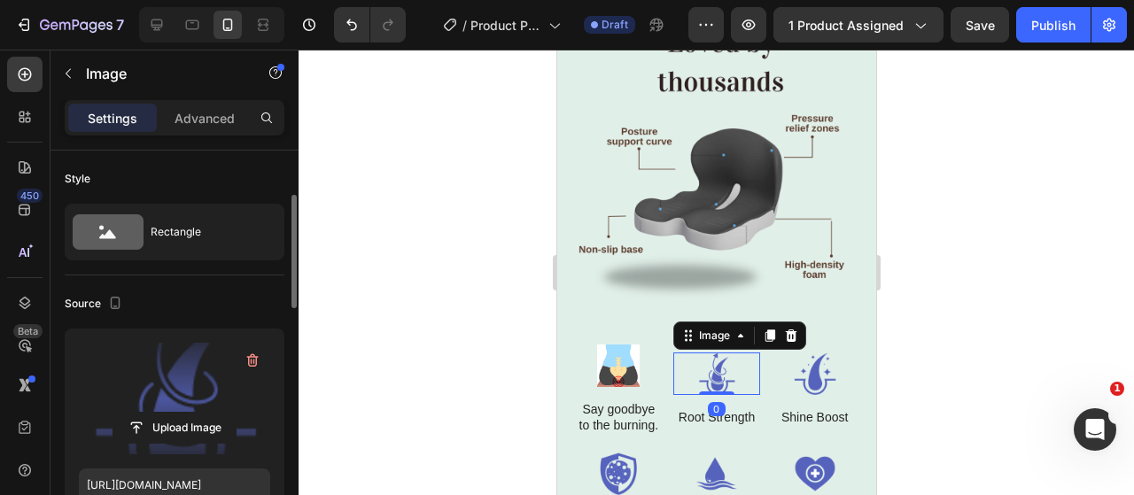
scroll to position [38, 0]
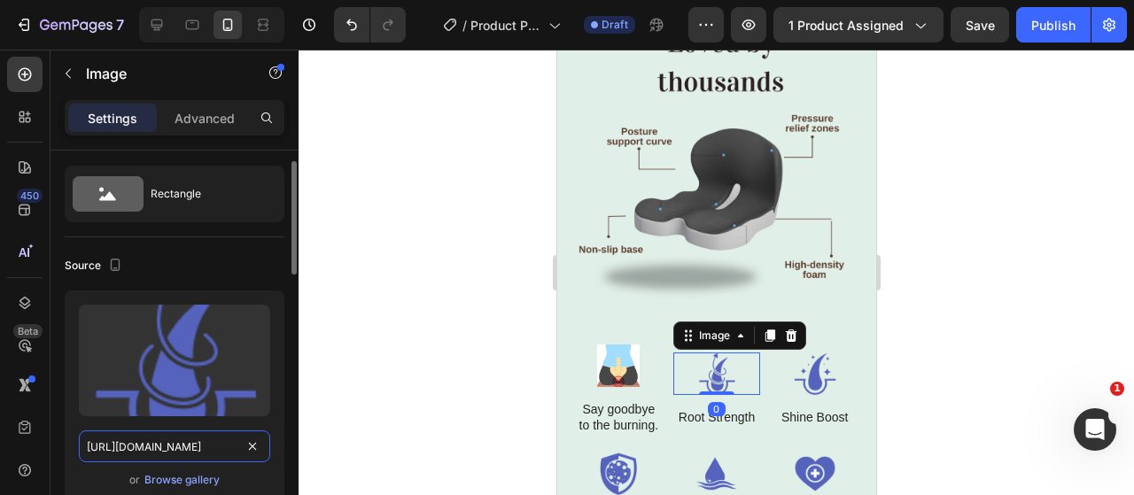
click at [197, 437] on input "https://cdn.shopify.com/s/files/1/0917/9155/6932/files/gempages_553671090723881…" at bounding box center [174, 446] width 191 height 32
paste input "06b06cff-4cec-4e25-a5eb-745bb26afa72"
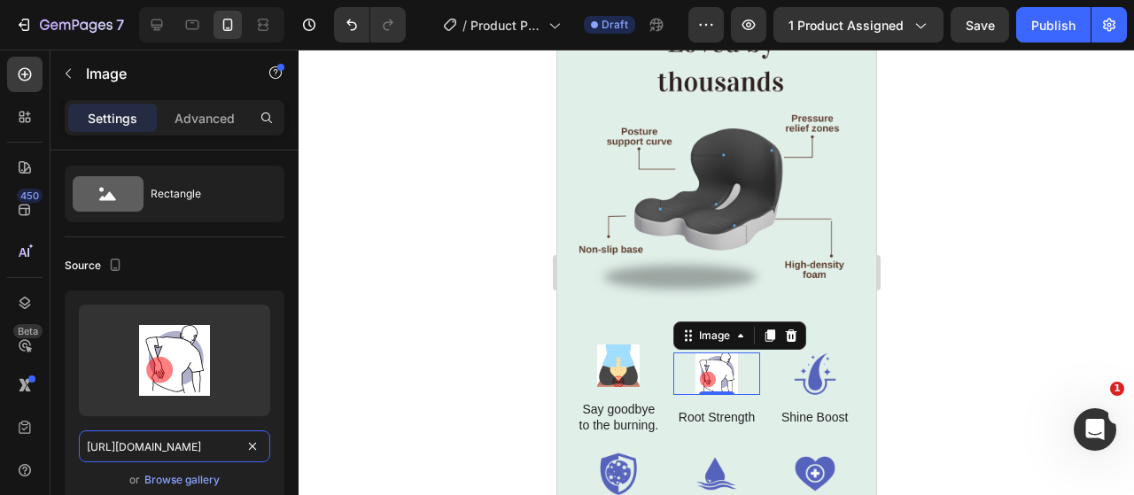
type input "https://cdn.shopify.com/s/files/1/0917/9155/6932/files/gempages_553671090723881…"
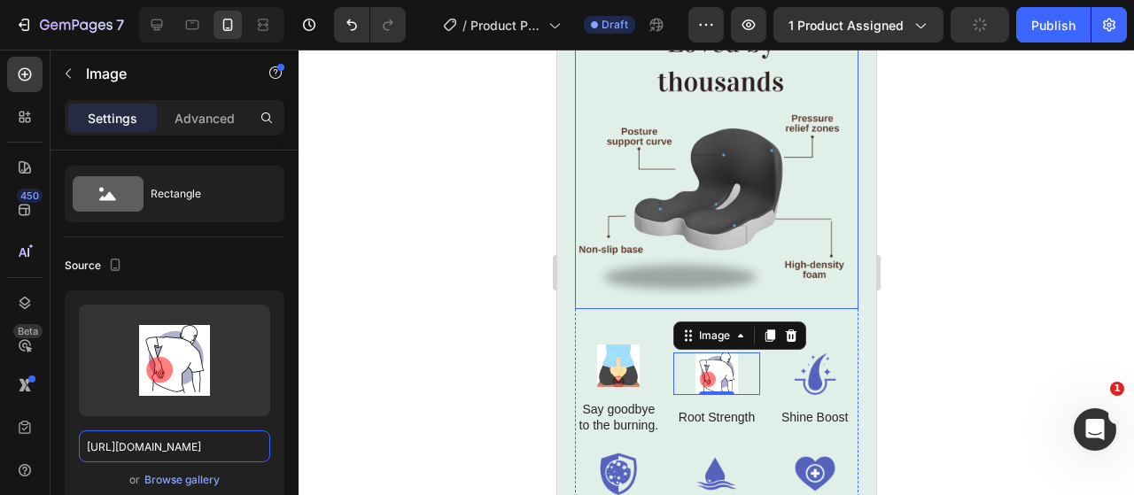
scroll to position [0, 0]
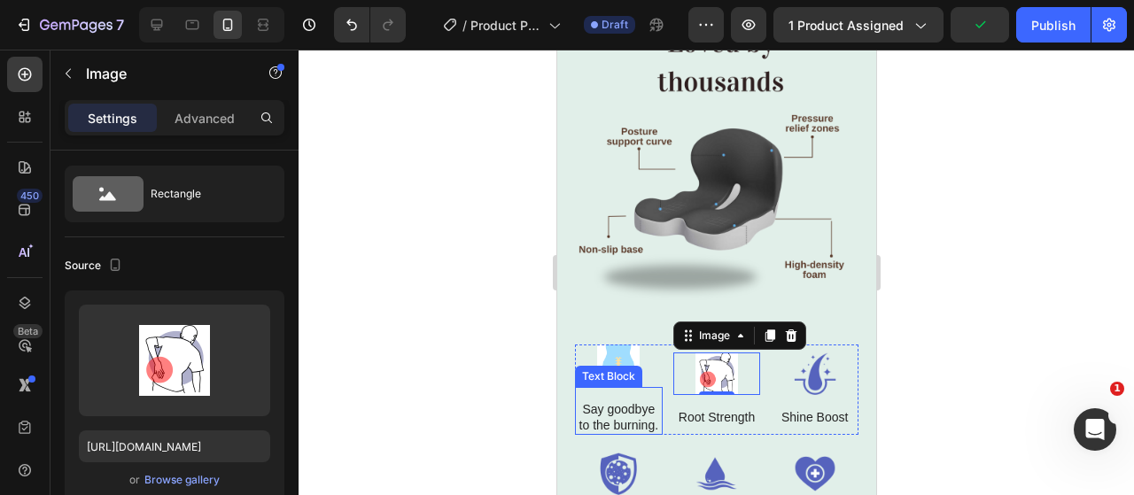
click at [608, 401] on p "Say goodbye to the burning." at bounding box center [618, 417] width 84 height 32
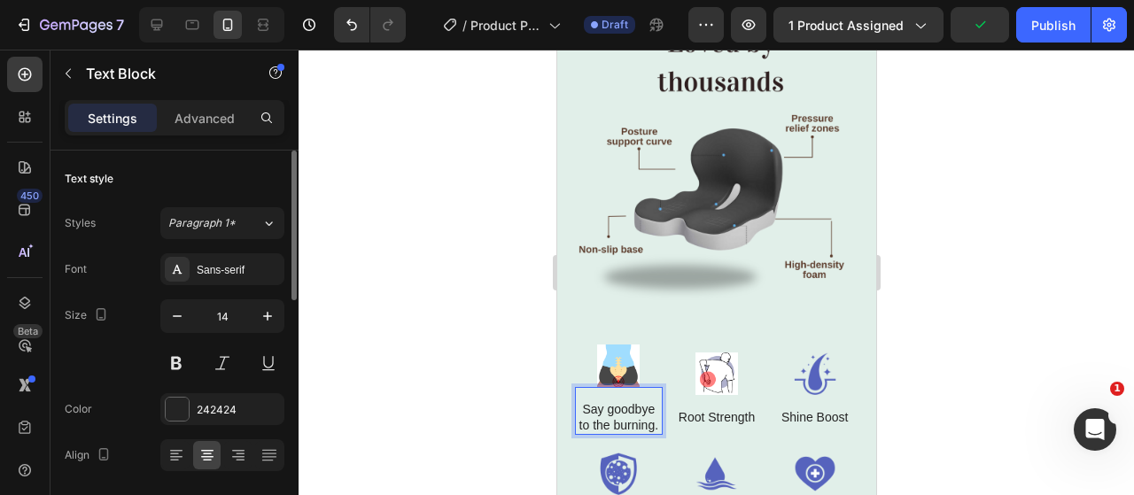
click at [608, 401] on p "Say goodbye to the burning." at bounding box center [618, 417] width 84 height 32
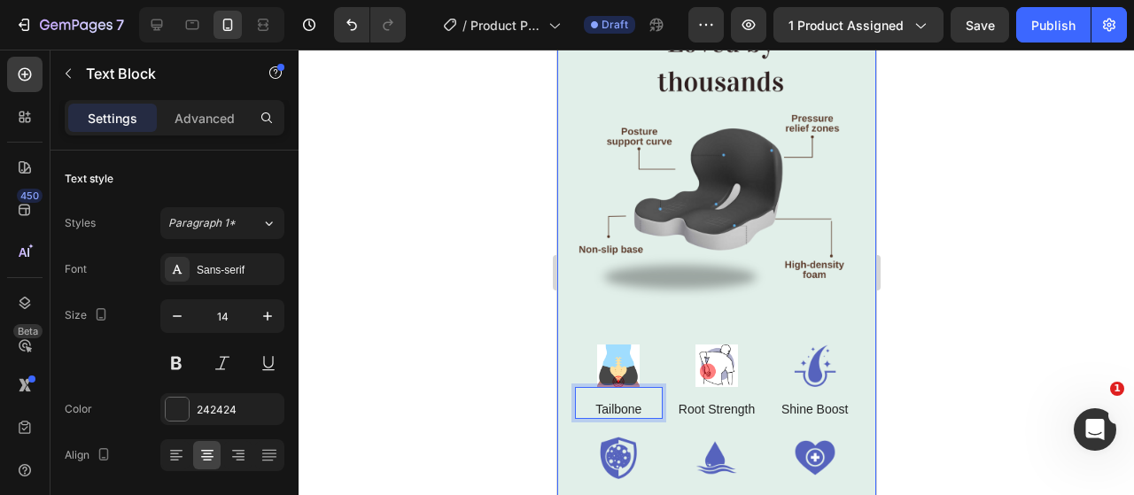
click at [492, 392] on div at bounding box center [715, 272] width 835 height 445
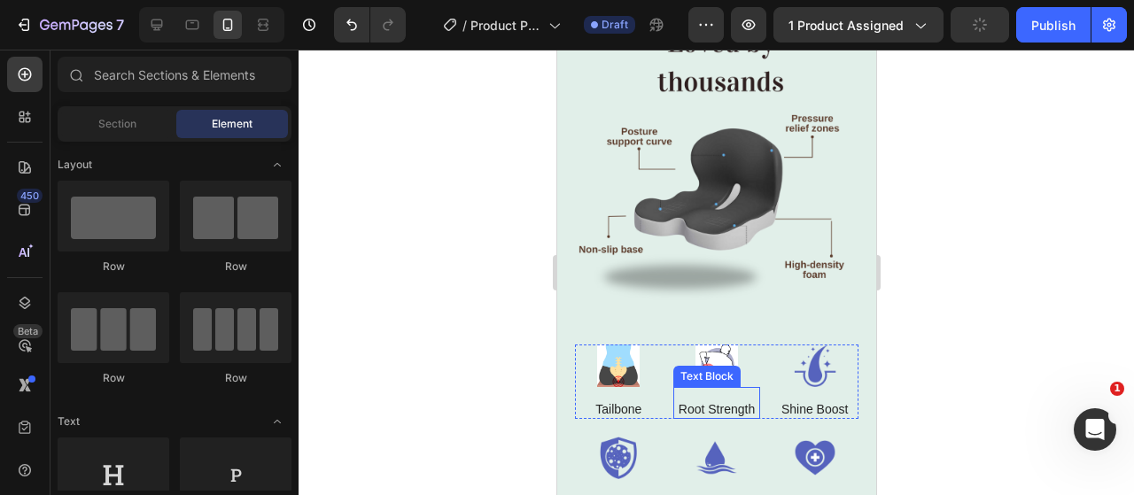
click at [691, 401] on p "Root Strength" at bounding box center [716, 409] width 76 height 16
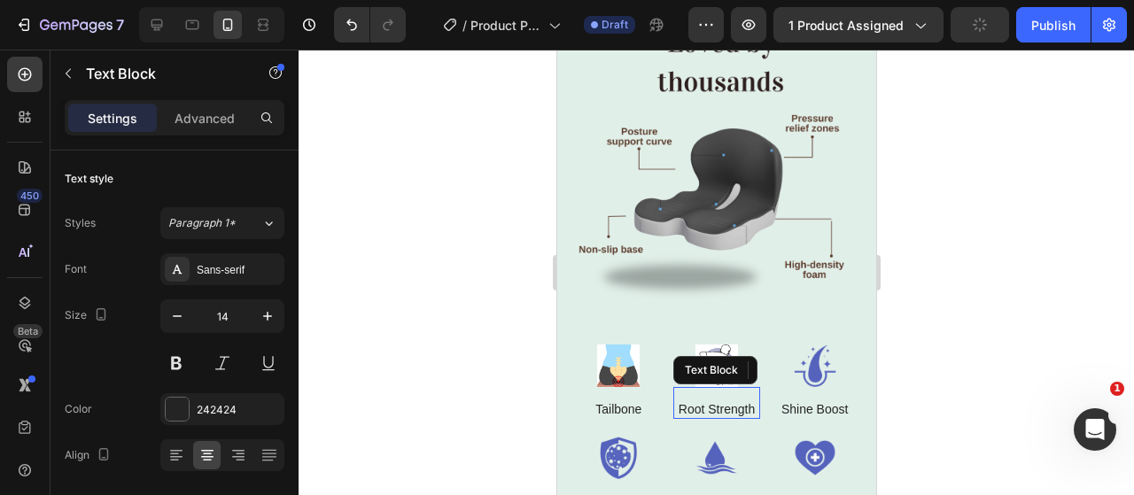
click at [691, 401] on p "Root Strength" at bounding box center [716, 409] width 76 height 16
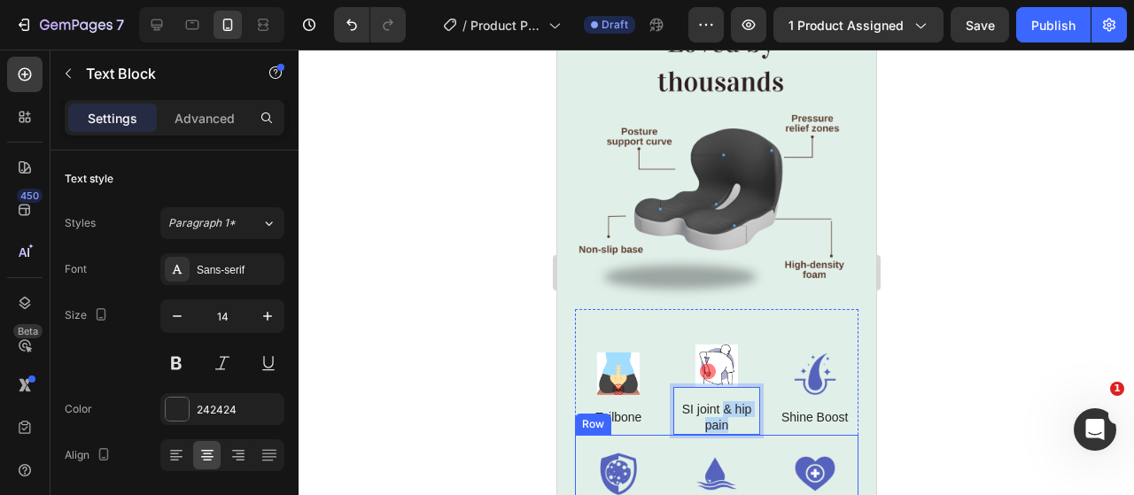
drag, startPoint x: 717, startPoint y: 395, endPoint x: 732, endPoint y: 421, distance: 29.8
click at [732, 421] on div "Image Tailbone Text Block Image SI joint & hip pain Text Block 0 Image Shine Bo…" at bounding box center [715, 418] width 283 height 219
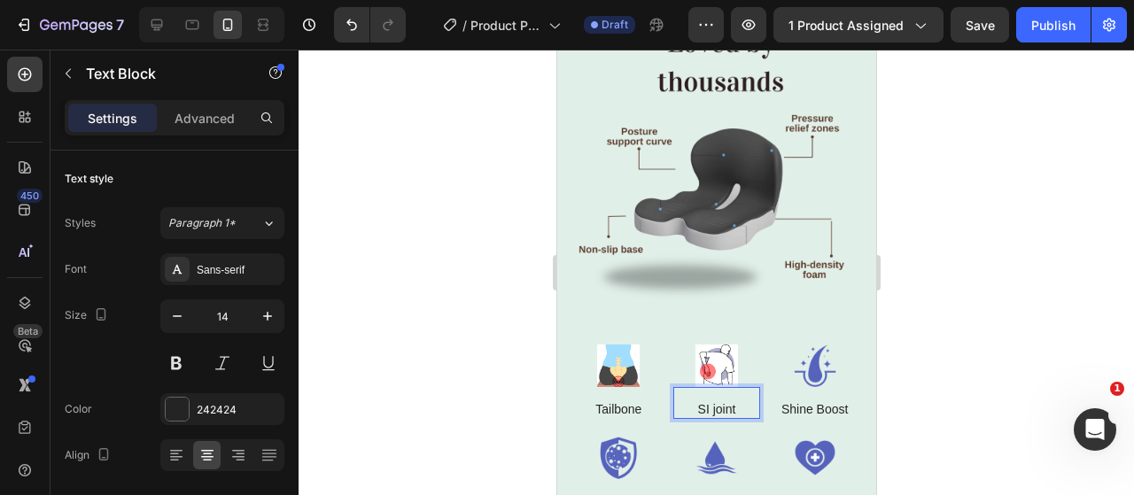
click at [453, 399] on div at bounding box center [715, 272] width 835 height 445
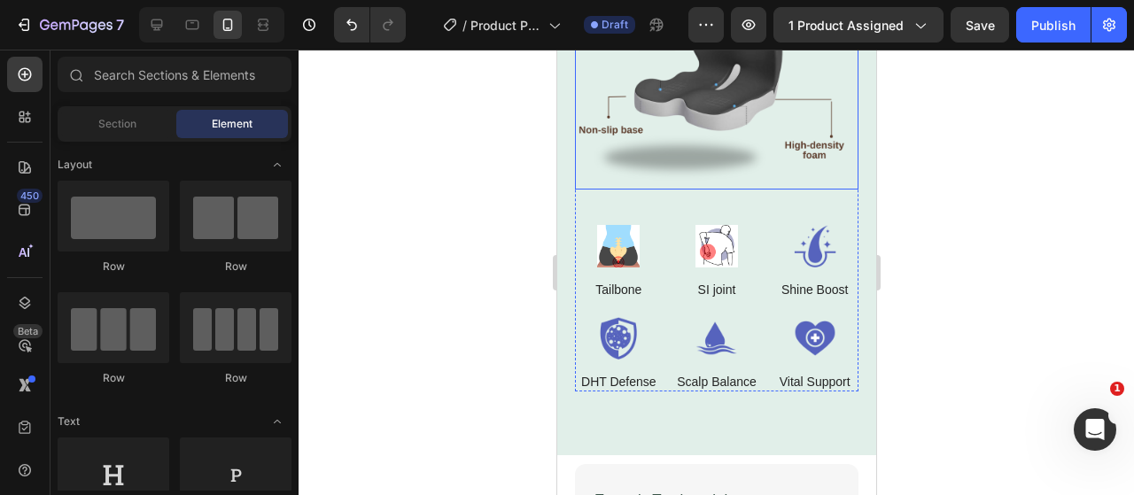
scroll to position [2730, 0]
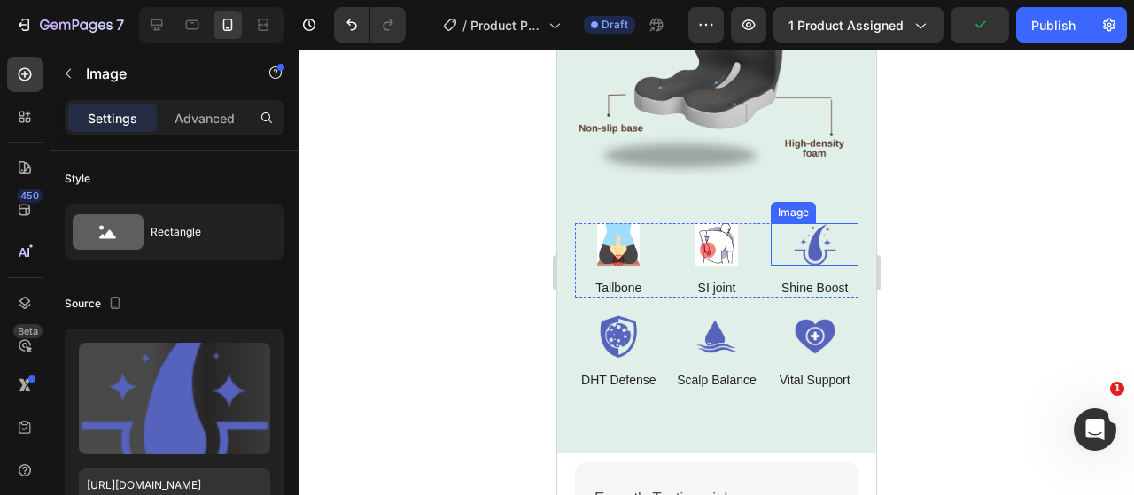
click at [804, 223] on img at bounding box center [814, 244] width 88 height 43
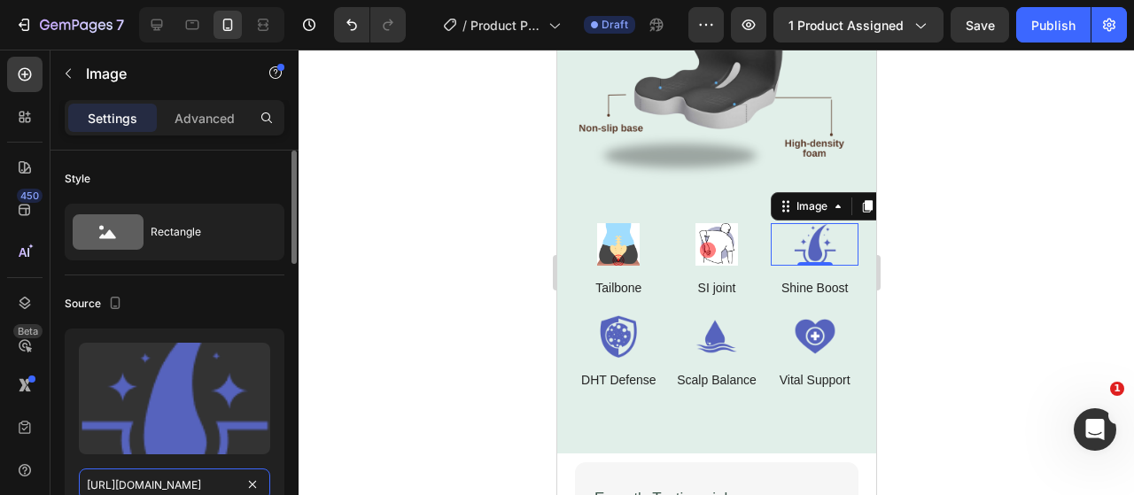
click at [214, 489] on input "https://cdn.shopify.com/s/files/1/0917/9155/6932/files/gempages_553671090723881…" at bounding box center [174, 485] width 191 height 32
paste input "b65317e7-3adc-409c-be47-2c7c83821029"
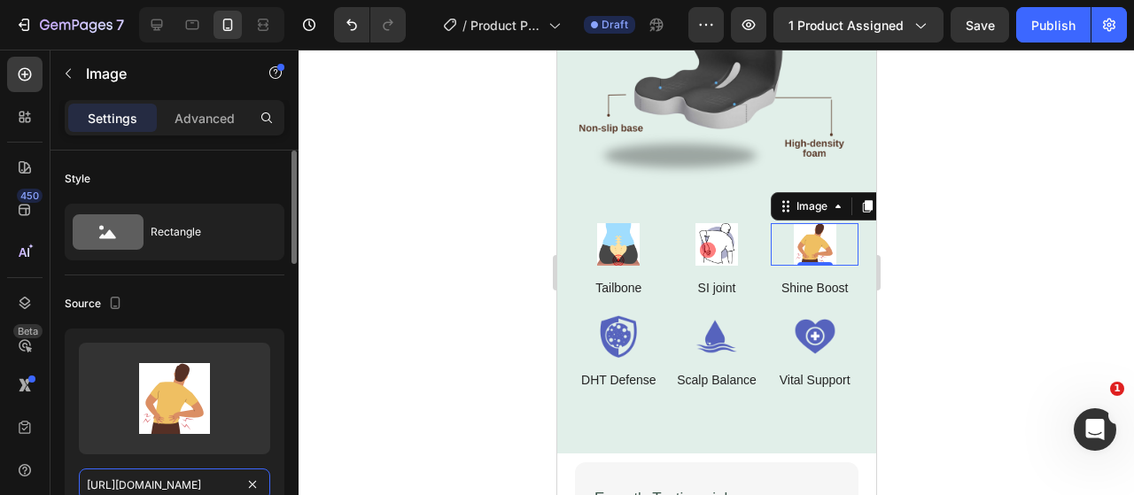
scroll to position [0, 542]
type input "https://cdn.shopify.com/s/files/1/0917/9155/6932/files/gempages_553671090723881…"
click at [805, 273] on div "0" at bounding box center [814, 280] width 18 height 14
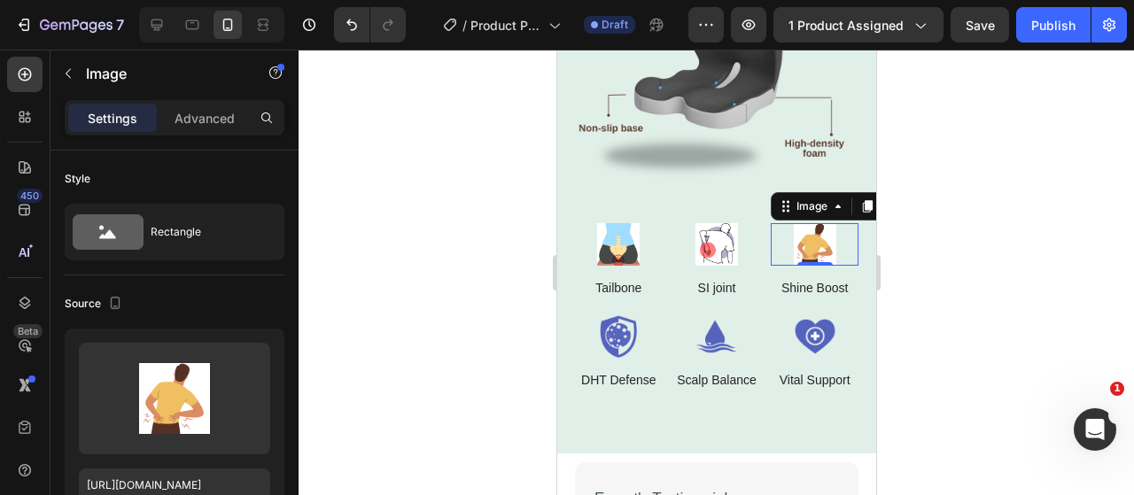
click at [805, 273] on div "0" at bounding box center [814, 280] width 18 height 14
click at [804, 280] on p "Shine Boost" at bounding box center [813, 288] width 67 height 16
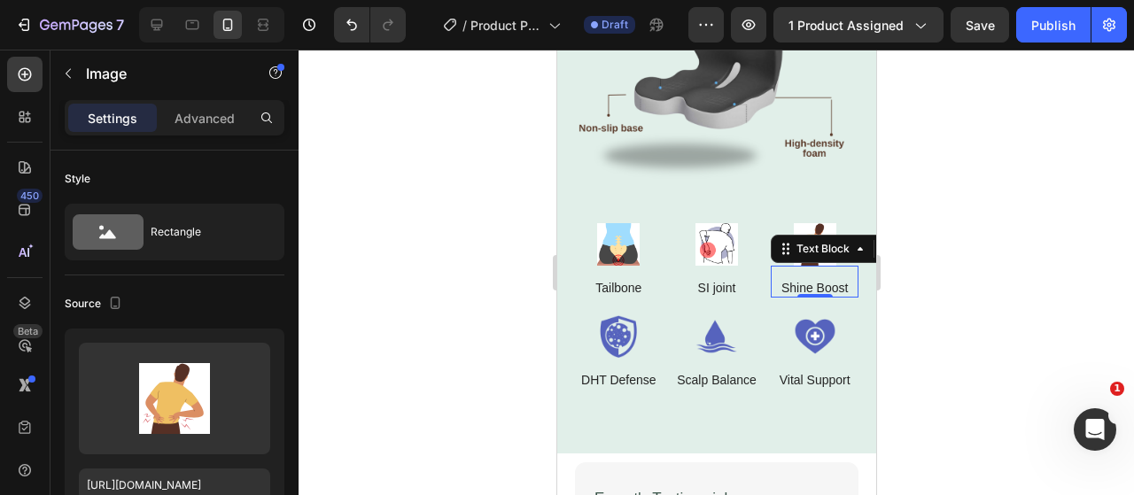
click at [804, 280] on p "Shine Boost" at bounding box center [813, 288] width 67 height 16
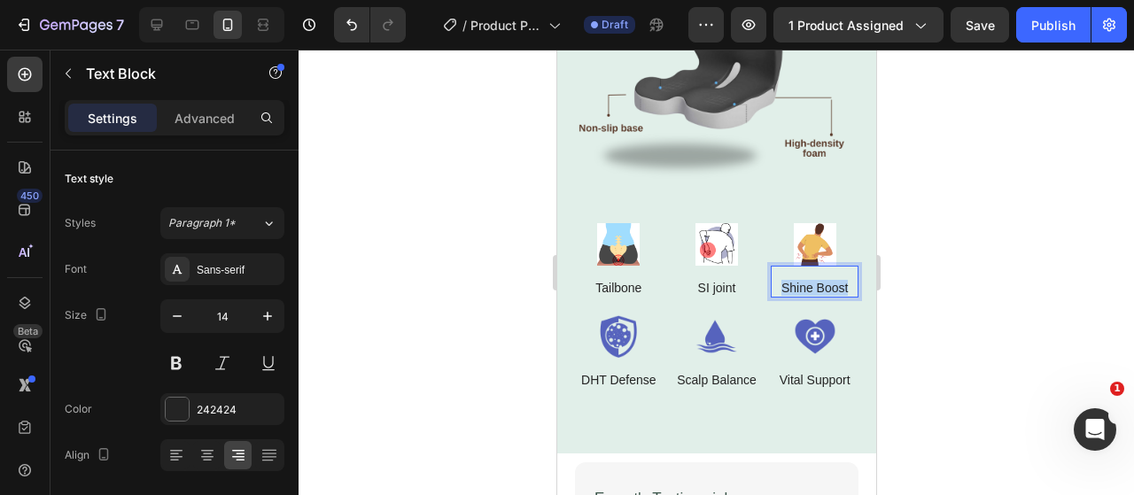
click at [804, 280] on p "Shine Boost" at bounding box center [813, 288] width 67 height 16
click at [786, 280] on p "back ache" at bounding box center [814, 288] width 57 height 16
click at [621, 337] on div "Text Block" at bounding box center [607, 347] width 67 height 21
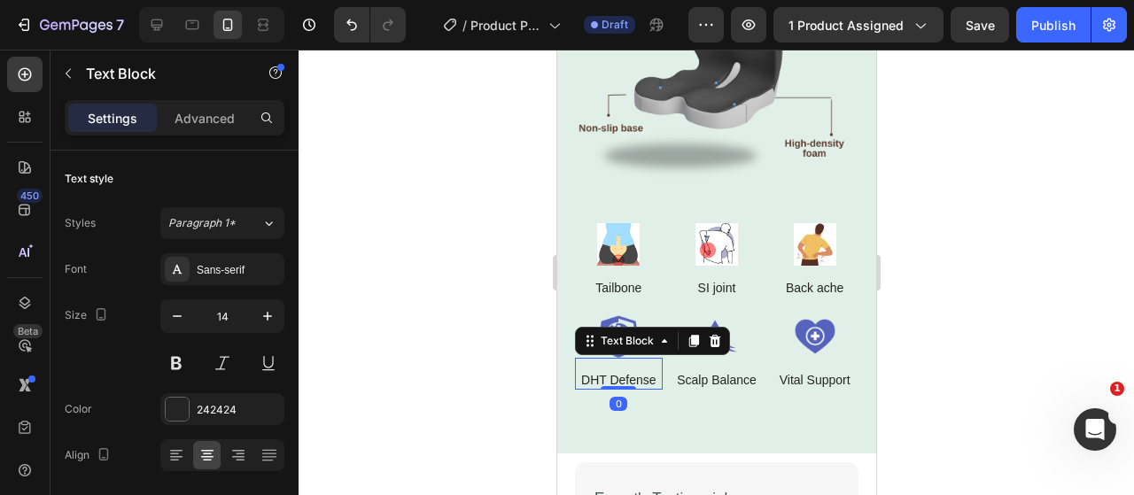
click at [478, 357] on div at bounding box center [715, 272] width 835 height 445
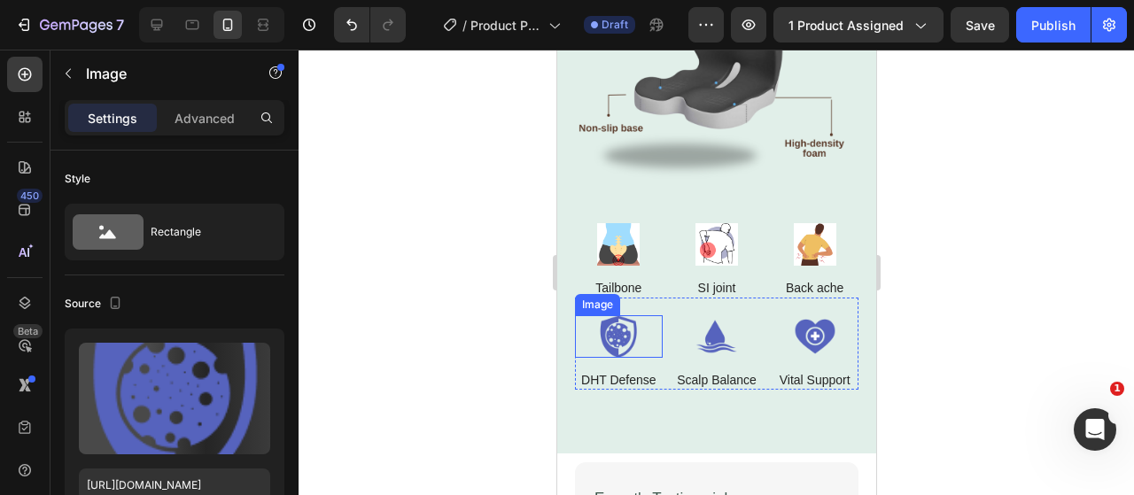
click at [624, 320] on img at bounding box center [618, 336] width 88 height 43
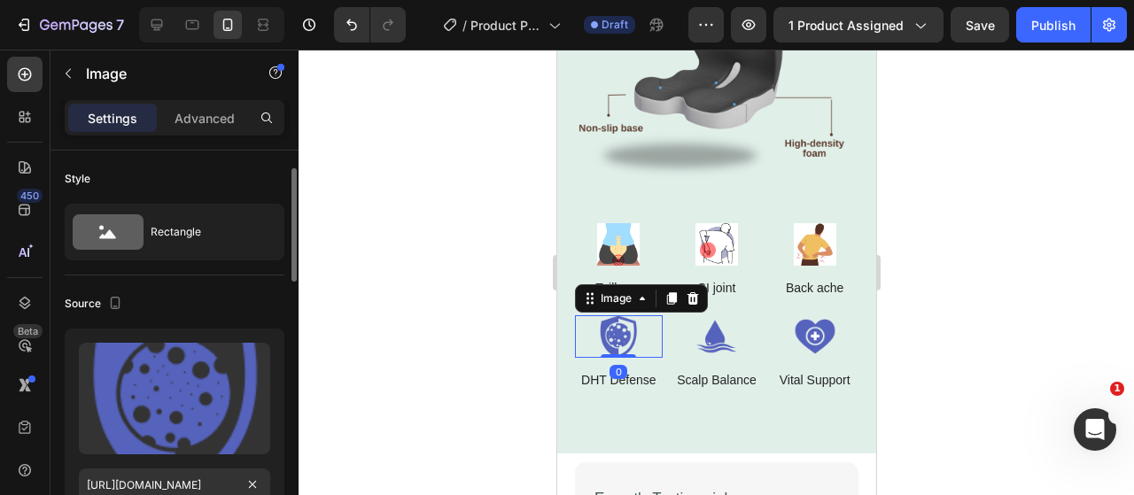
scroll to position [34, 0]
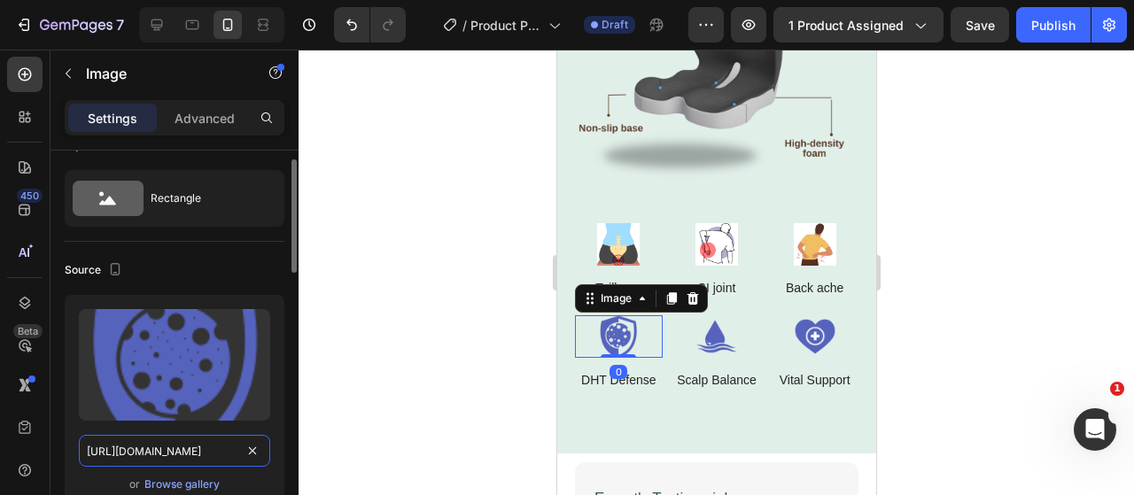
click at [196, 450] on input "https://cdn.shopify.com/s/files/1/0917/9155/6932/files/gempages_553671090723881…" at bounding box center [174, 451] width 191 height 32
paste input "ac9e958f-b185-442e-9c77-4adbe8d3a80"
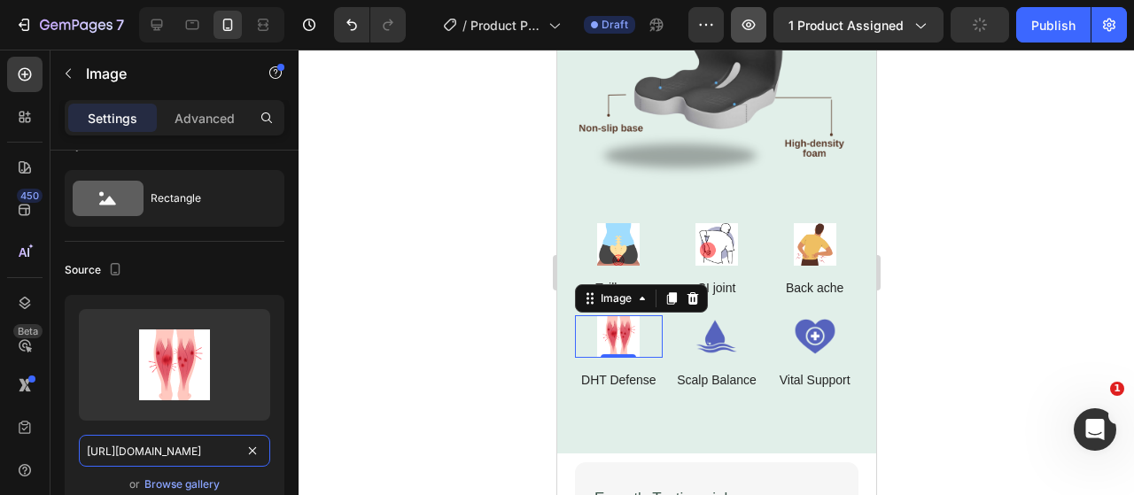
type input "https://cdn.shopify.com/s/files/1/0917/9155/6932/files/gempages_553671090723881…"
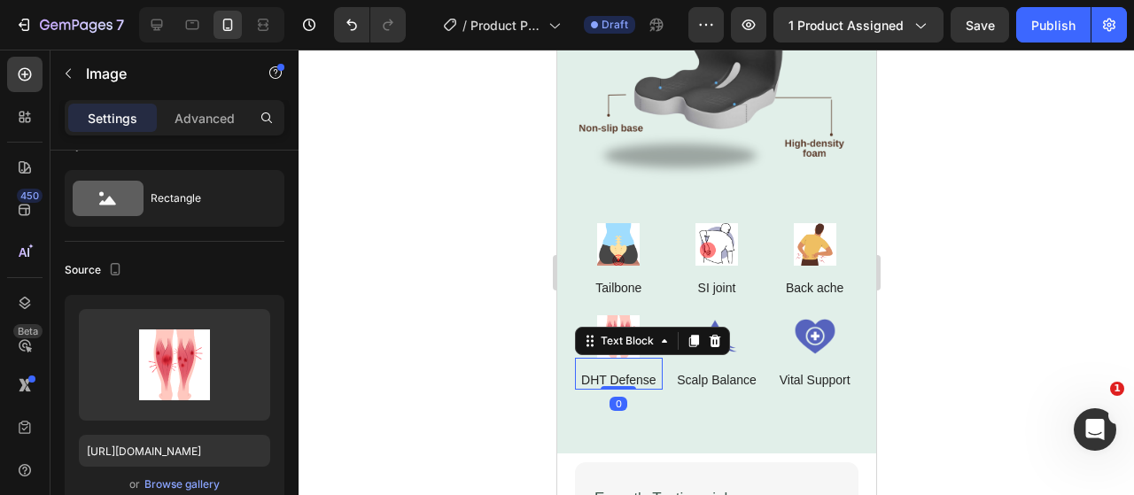
click at [628, 372] on p "DHT Defense" at bounding box center [617, 380] width 75 height 16
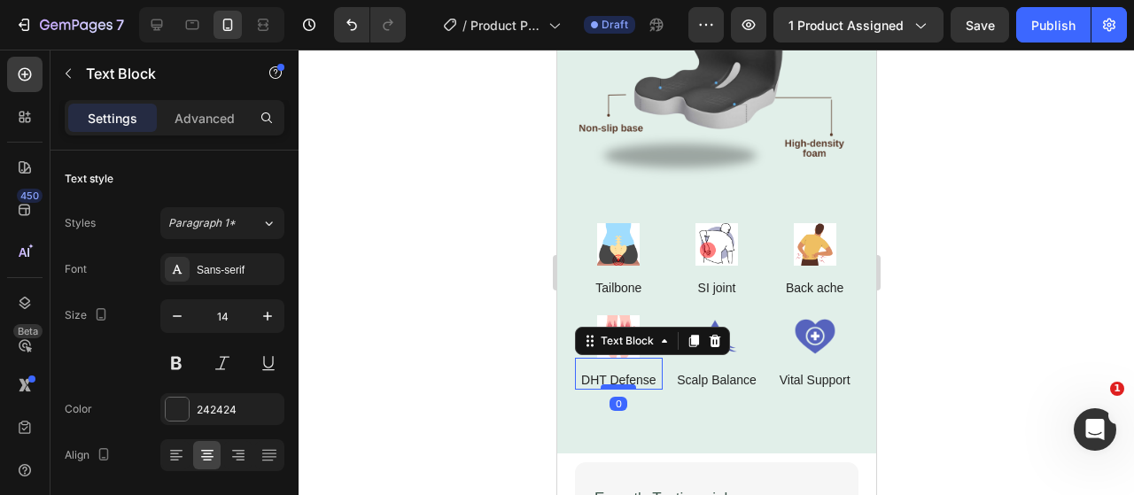
click at [602, 384] on div at bounding box center [617, 386] width 35 height 5
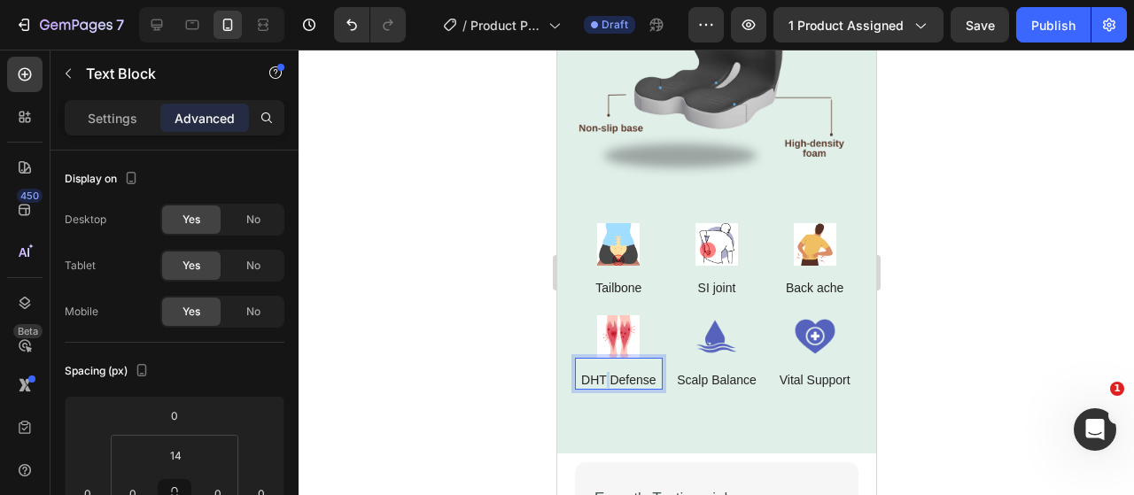
click at [600, 372] on p "DHT Defense" at bounding box center [617, 380] width 75 height 16
click at [600, 372] on p "Leg numbness" at bounding box center [617, 380] width 81 height 16
click at [585, 378] on p "Leg numbness" at bounding box center [617, 380] width 81 height 16
click at [607, 372] on p "Legnumbness" at bounding box center [617, 380] width 78 height 16
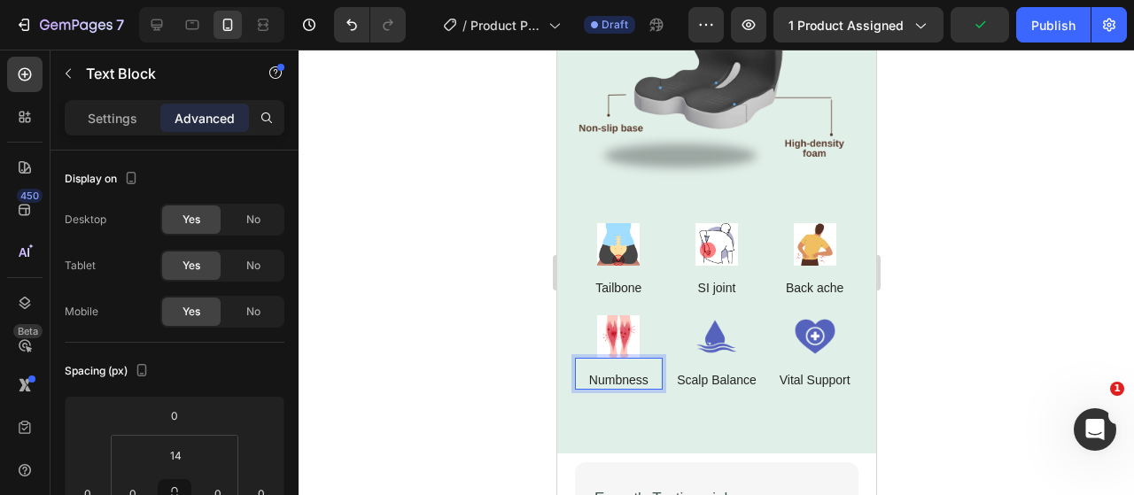
click at [486, 367] on div at bounding box center [715, 272] width 835 height 445
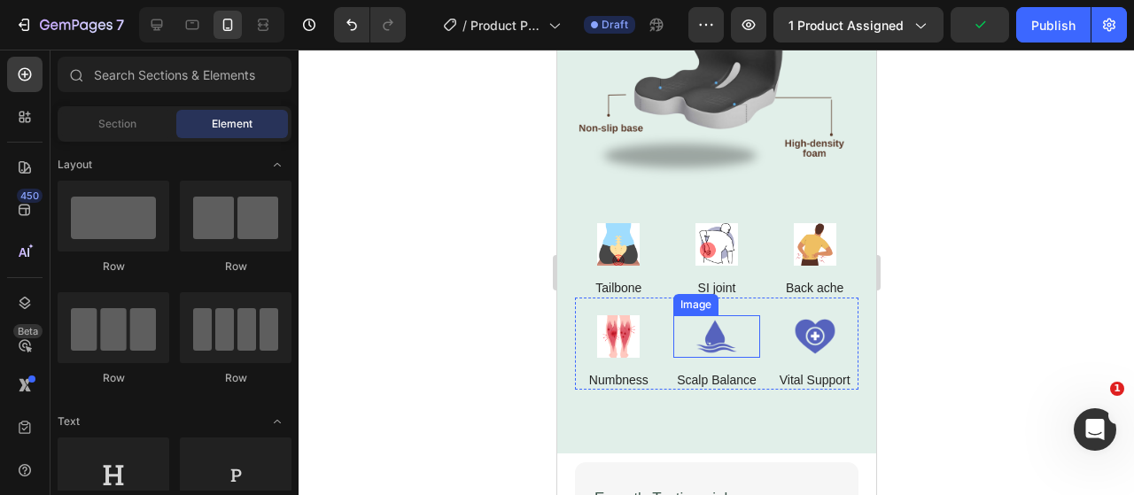
click at [711, 315] on img at bounding box center [716, 336] width 88 height 43
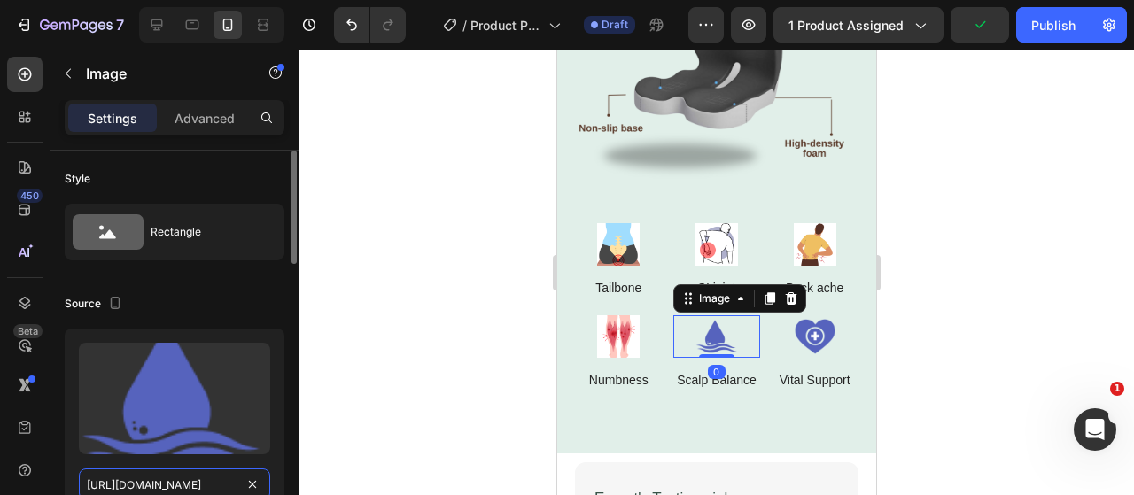
click at [158, 478] on input "https://cdn.shopify.com/s/files/1/0917/9155/6932/files/gempages_553671090723881…" at bounding box center [174, 485] width 191 height 32
paste input "0581550f-e16a-4440-84a9-21582a03f1df"
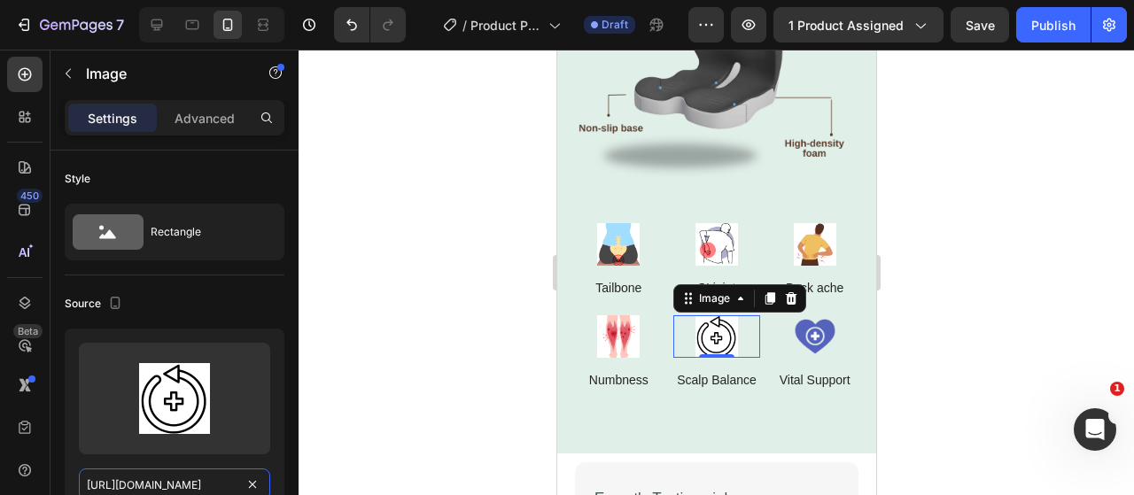
type input "https://cdn.shopify.com/s/files/1/0917/9155/6932/files/gempages_553671090723881…"
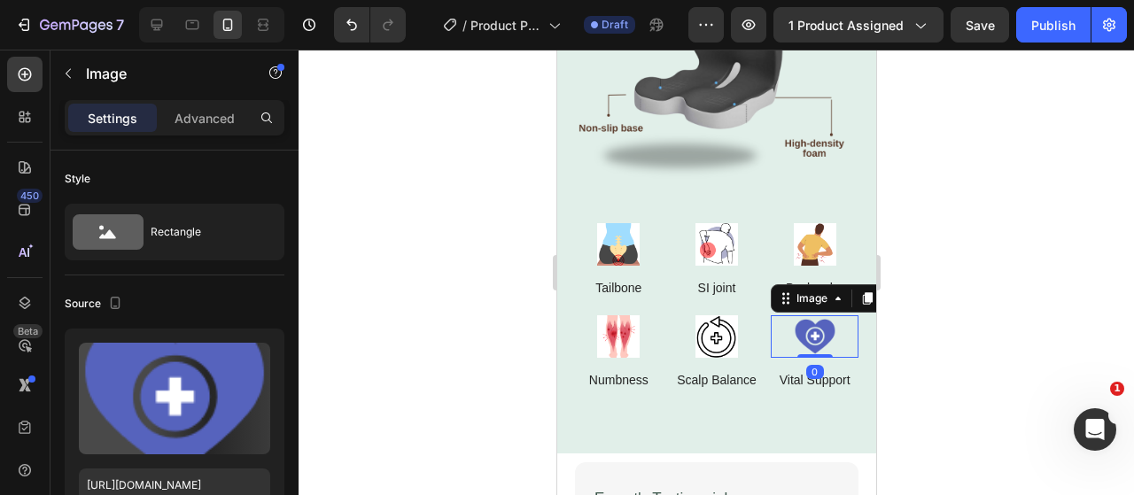
drag, startPoint x: 817, startPoint y: 318, endPoint x: 1047, endPoint y: 486, distance: 285.2
click at [817, 318] on img at bounding box center [814, 336] width 88 height 43
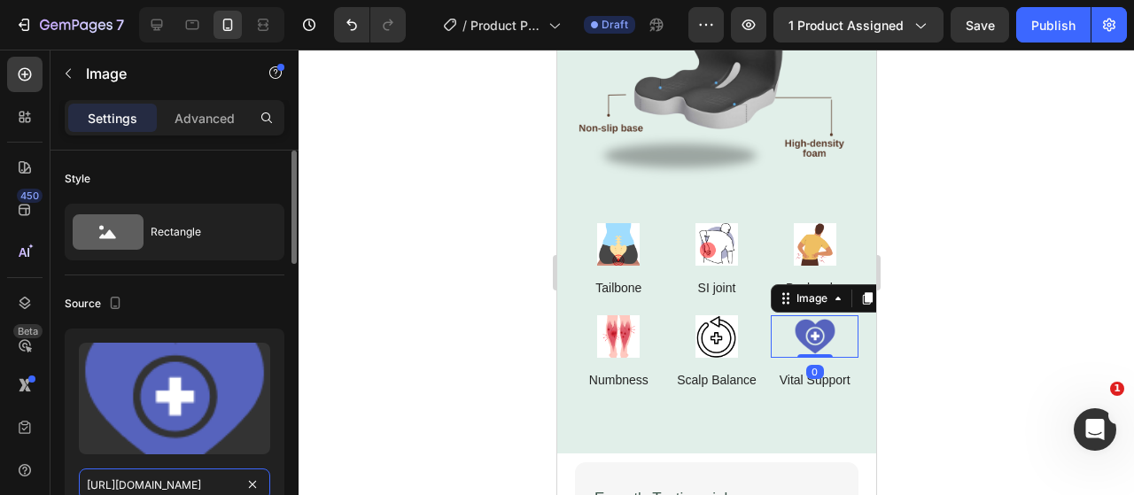
click at [223, 481] on input "https://cdn.shopify.com/s/files/1/0917/9155/6932/files/gempages_553671090723881…" at bounding box center [174, 485] width 191 height 32
paste input "d5f2d9f9-c95f-4d08-bdc2-26666af41bab"
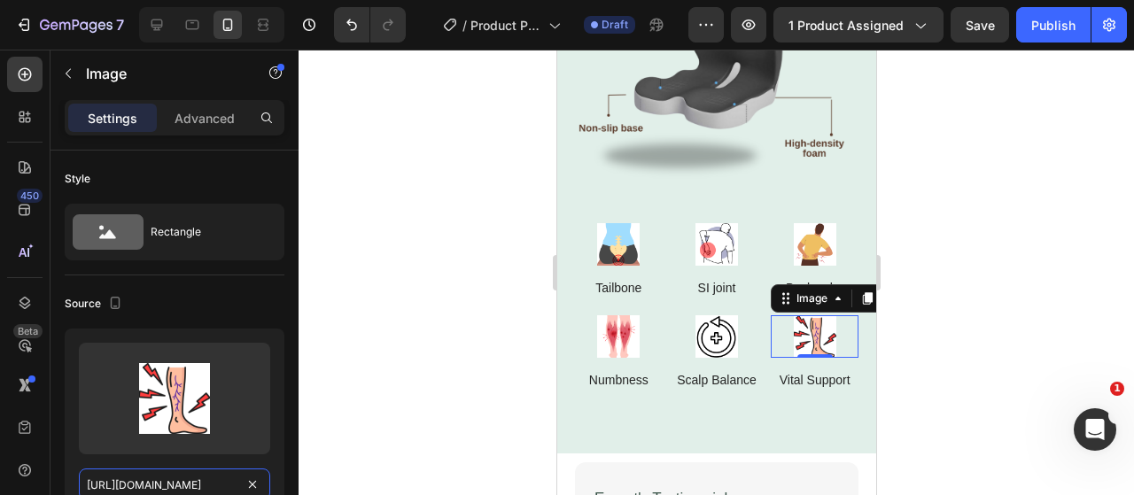
type input "https://cdn.shopify.com/s/files/1/0917/9155/6932/files/gempages_553671090723881…"
click at [728, 372] on p "Scalp Balance" at bounding box center [716, 380] width 80 height 16
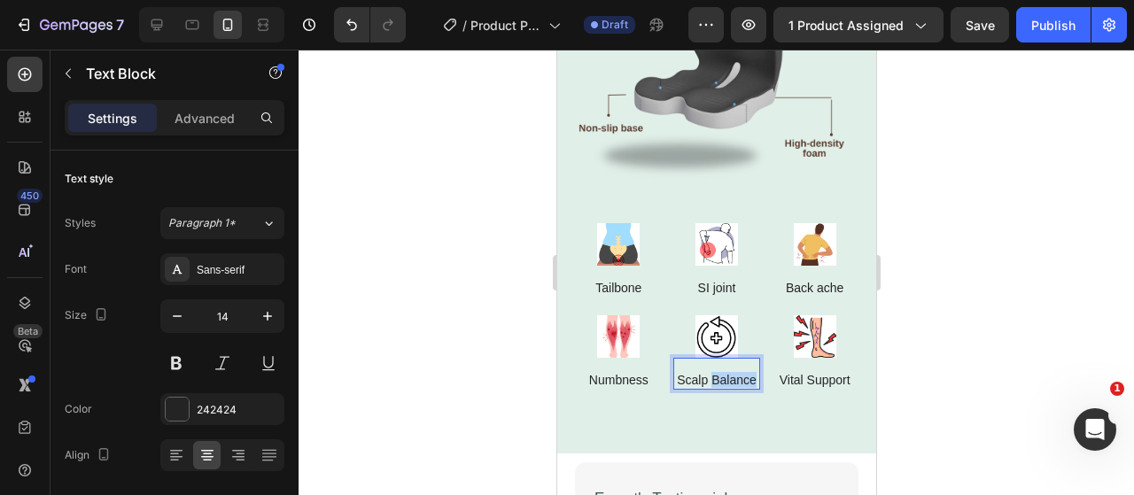
click at [728, 372] on p "Scalp Balance" at bounding box center [716, 380] width 80 height 16
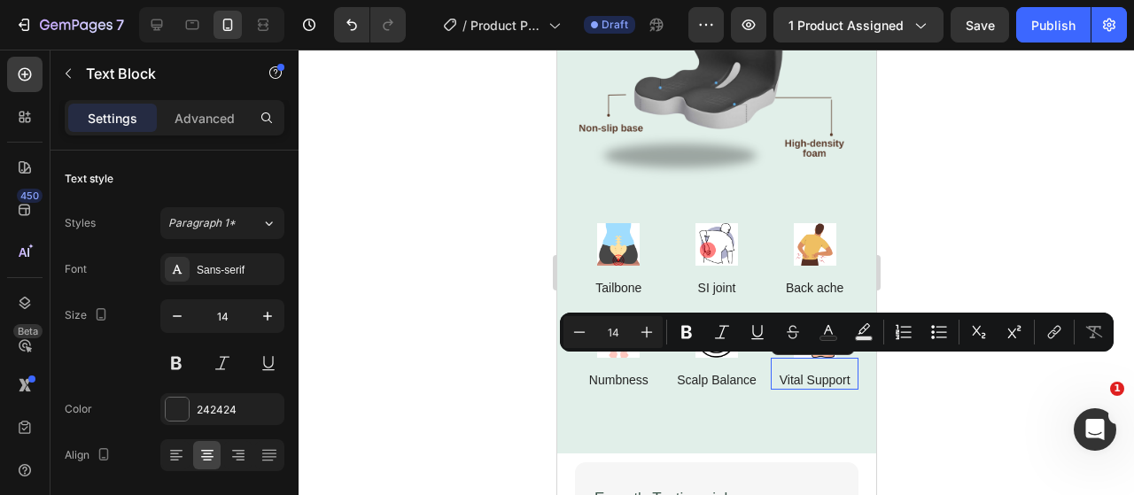
click at [787, 372] on p "Vital Support" at bounding box center [813, 380] width 71 height 16
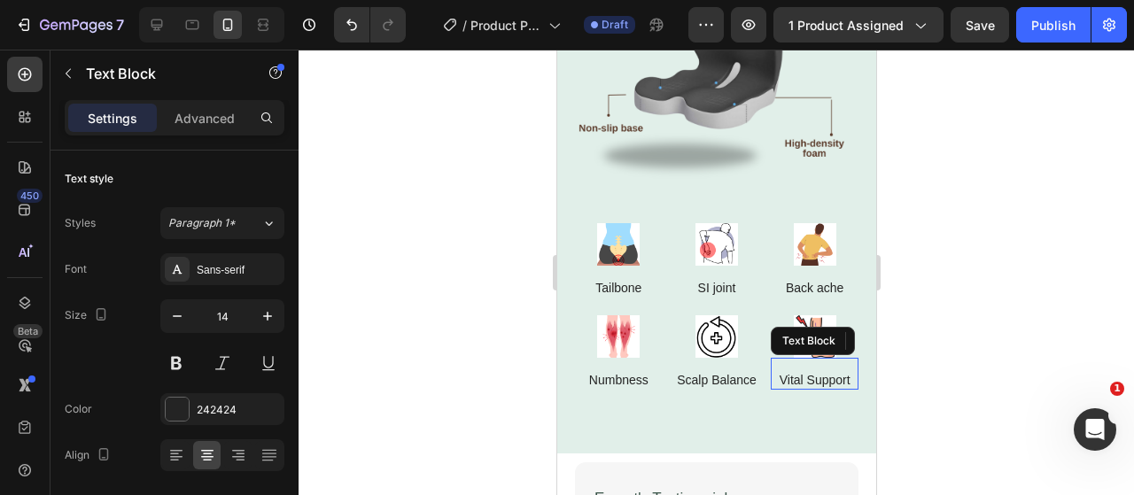
click at [787, 372] on p "Vital Support" at bounding box center [813, 380] width 71 height 16
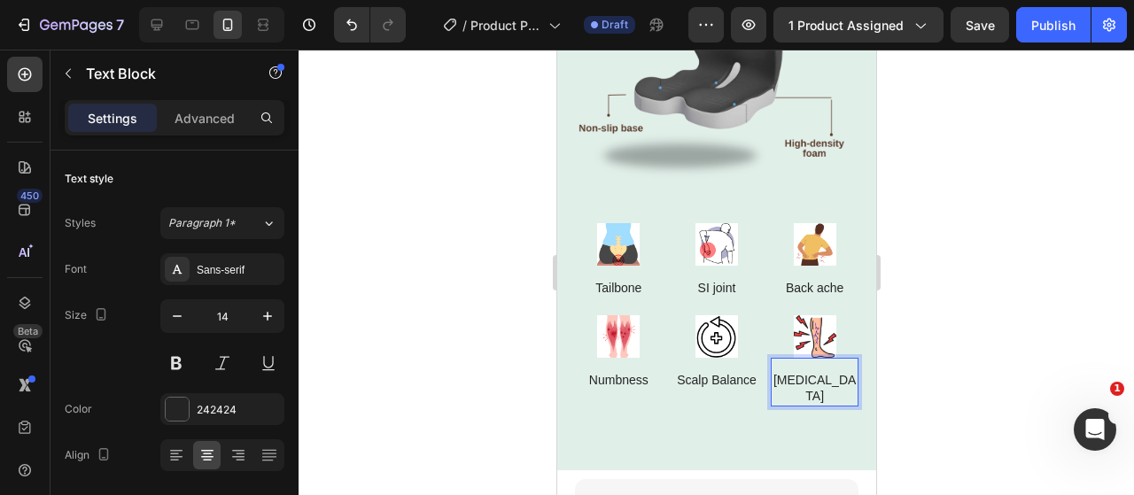
click at [786, 372] on p "leg pain" at bounding box center [813, 388] width 84 height 32
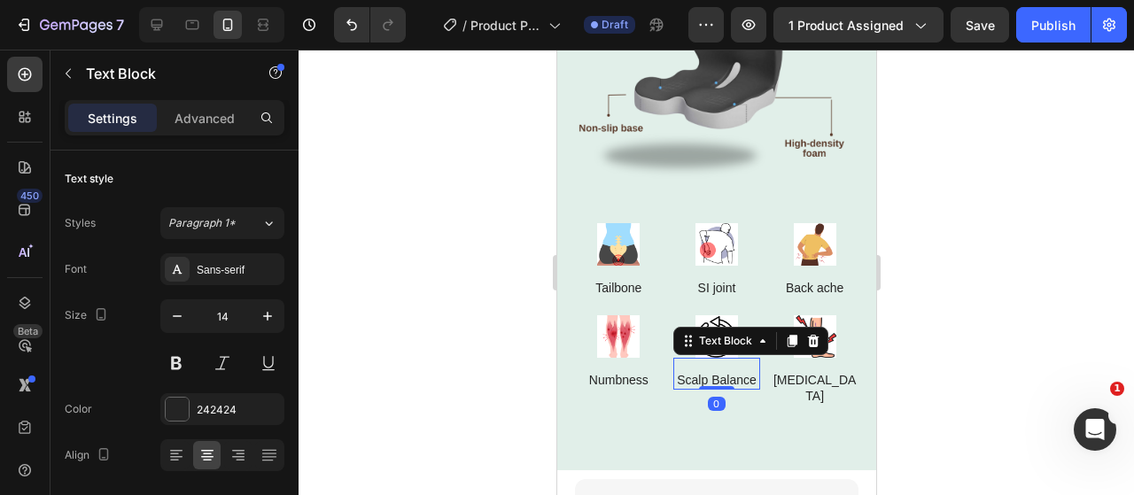
click at [696, 372] on p "Scalp Balance" at bounding box center [716, 380] width 80 height 16
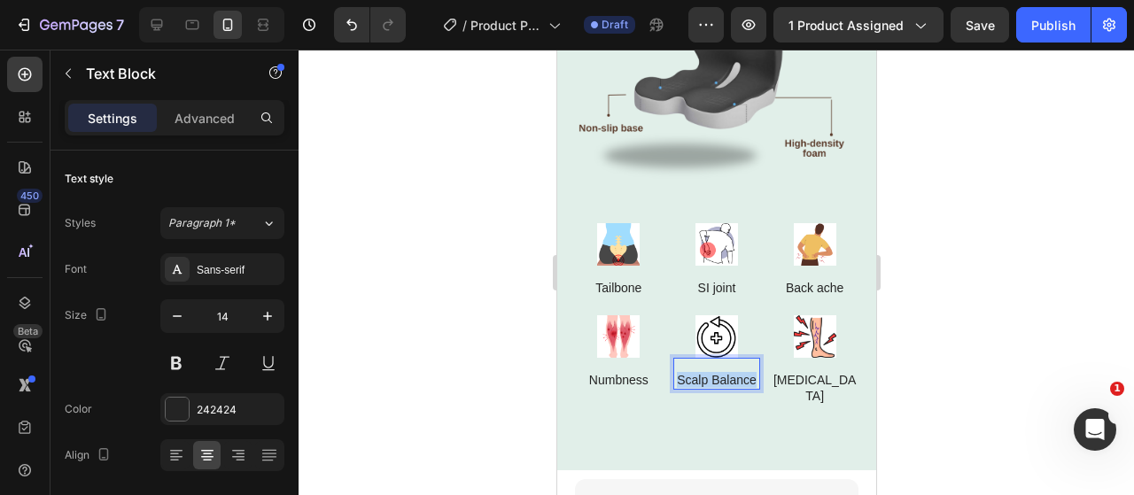
click at [696, 372] on p "Scalp Balance" at bounding box center [716, 380] width 80 height 16
click at [692, 372] on p "recovery" at bounding box center [716, 380] width 48 height 16
click at [491, 331] on div at bounding box center [715, 272] width 835 height 445
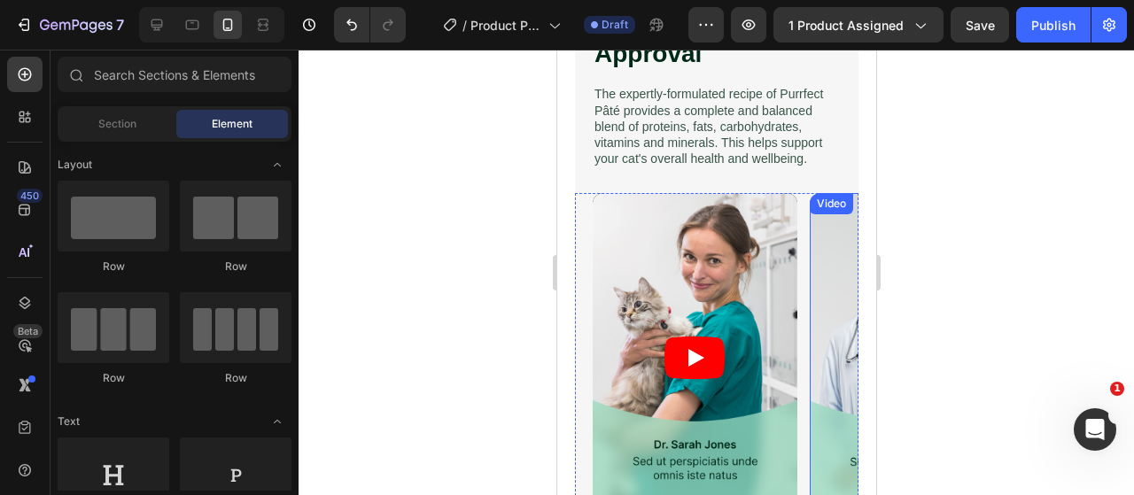
scroll to position [3085, 0]
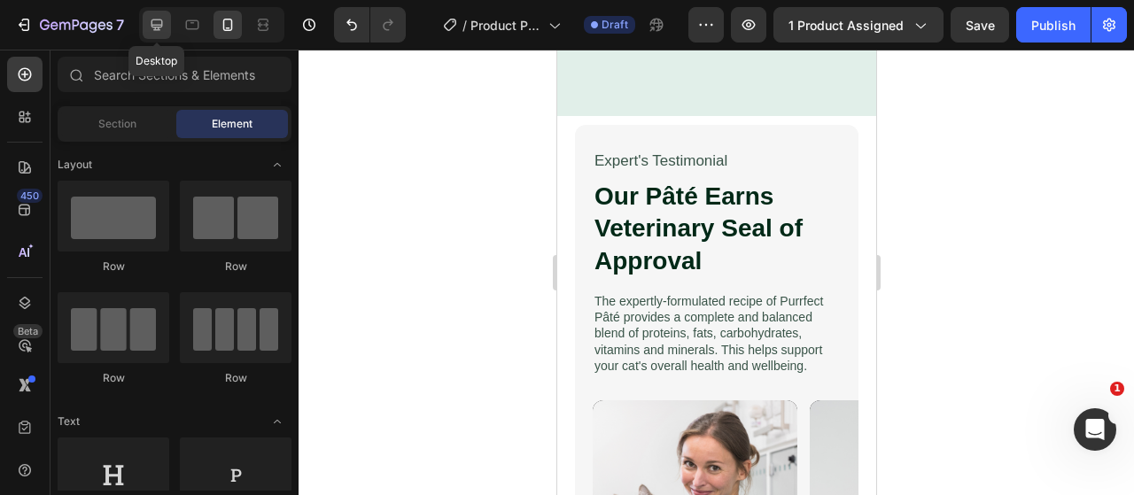
click at [165, 35] on div at bounding box center [157, 25] width 28 height 28
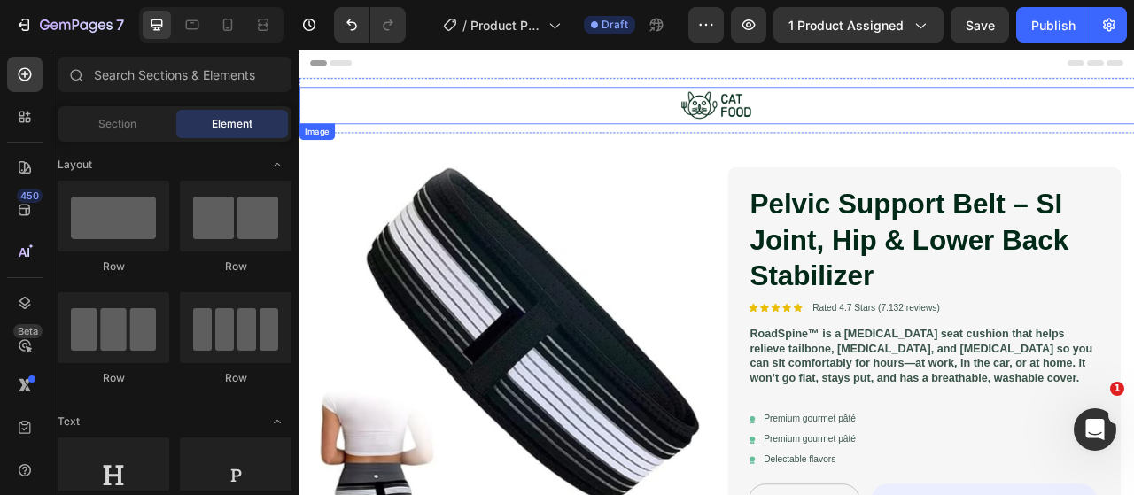
click at [1091, 124] on div at bounding box center [829, 120] width 1063 height 47
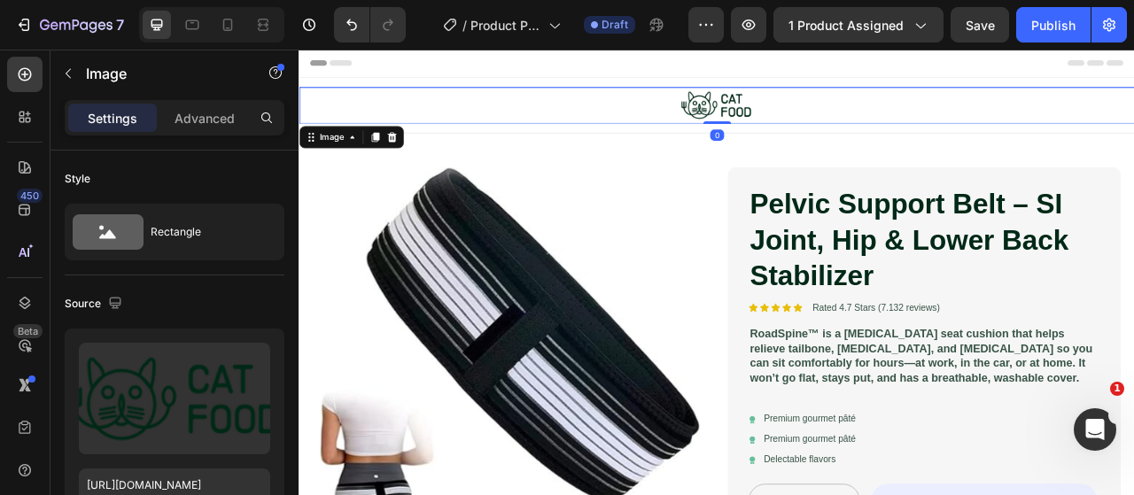
click at [933, 110] on div at bounding box center [829, 120] width 1063 height 47
click at [422, 159] on icon at bounding box center [416, 161] width 14 height 14
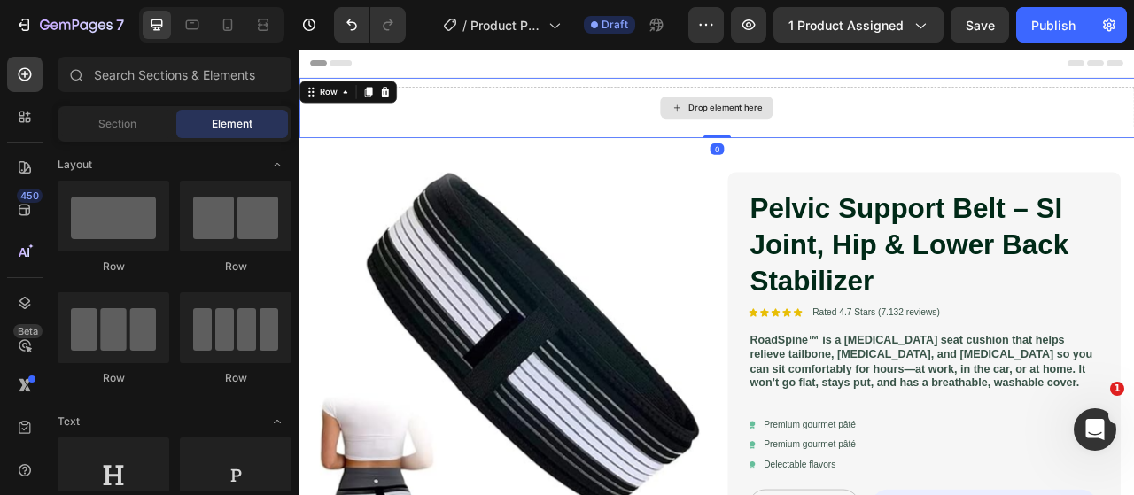
click at [551, 122] on div "Drop element here" at bounding box center [829, 123] width 1063 height 53
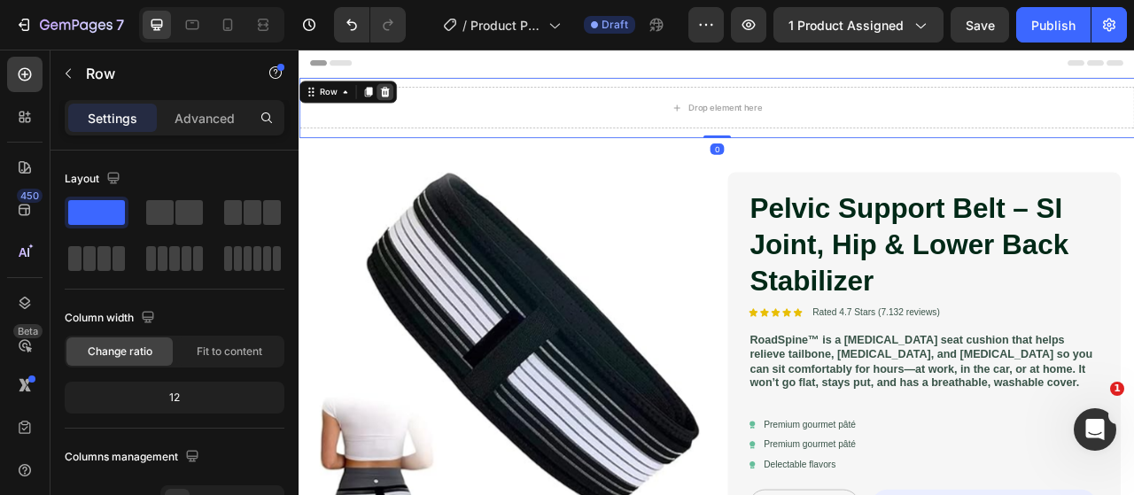
click at [414, 108] on div at bounding box center [407, 103] width 21 height 21
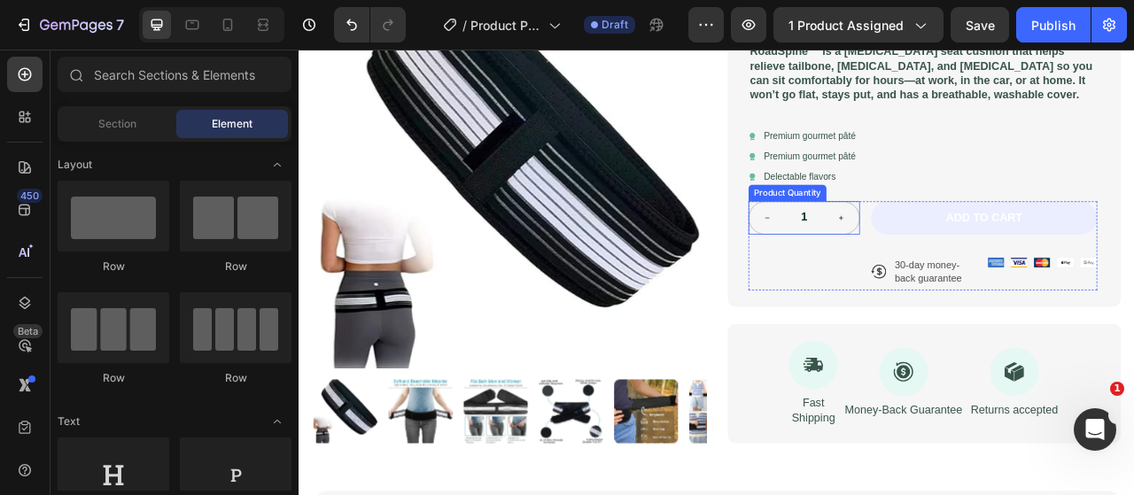
scroll to position [266, 0]
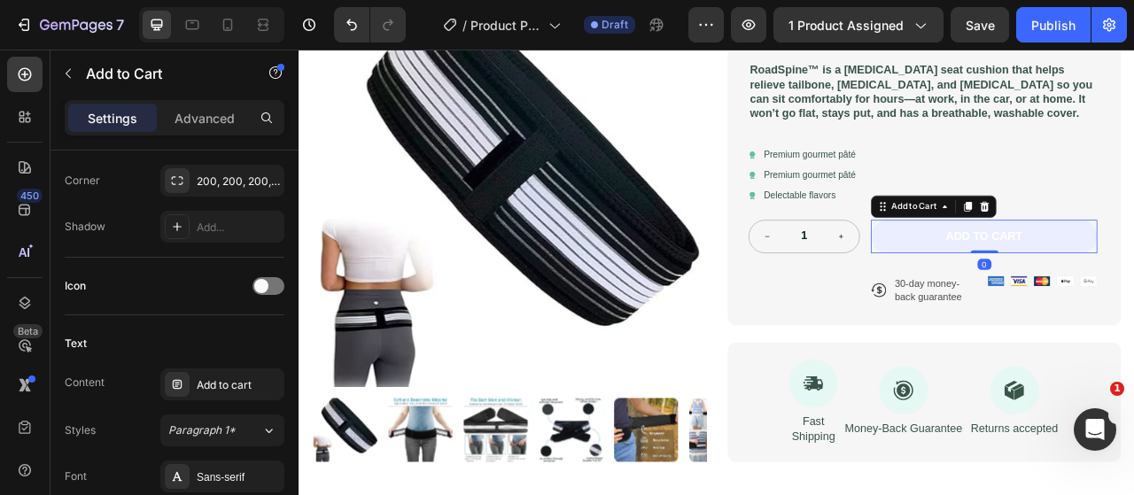
scroll to position [443, 0]
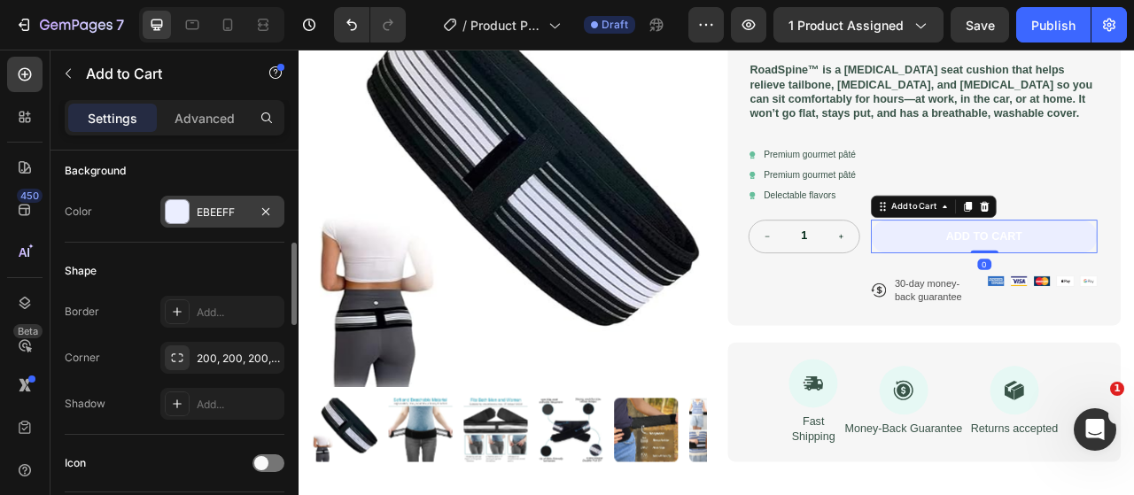
click at [209, 217] on div "EBEEFF" at bounding box center [222, 212] width 124 height 32
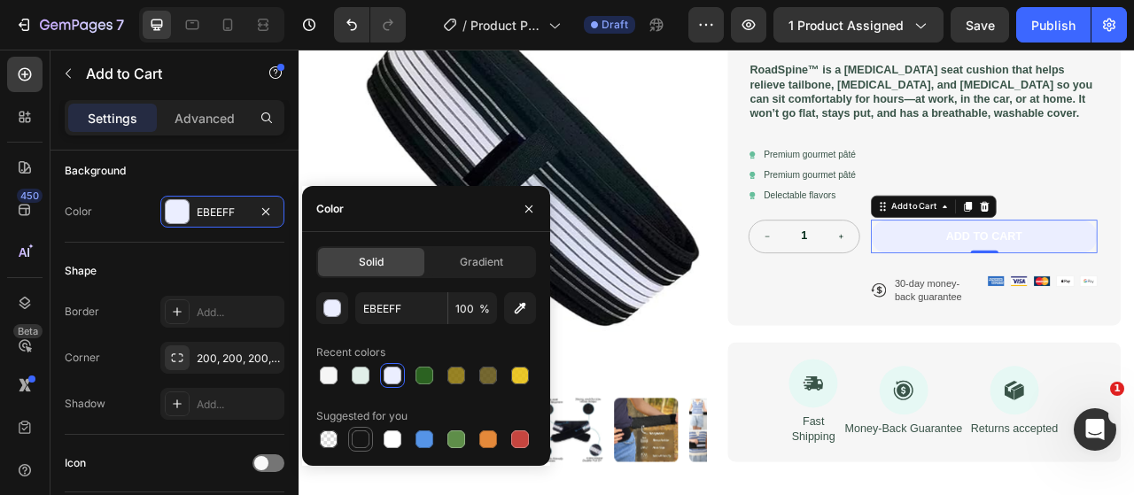
click at [358, 435] on div at bounding box center [361, 439] width 18 height 18
type input "151515"
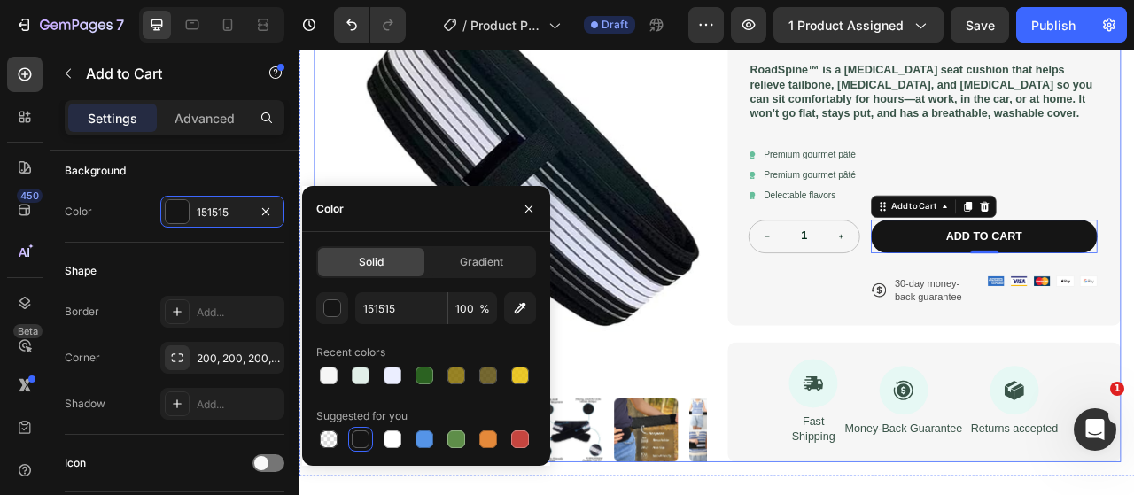
click at [825, 446] on div "Product Images Pelvic Support Belt – SI Joint, Hip & Lower Back Stabilizer Prod…" at bounding box center [829, 219] width 1027 height 712
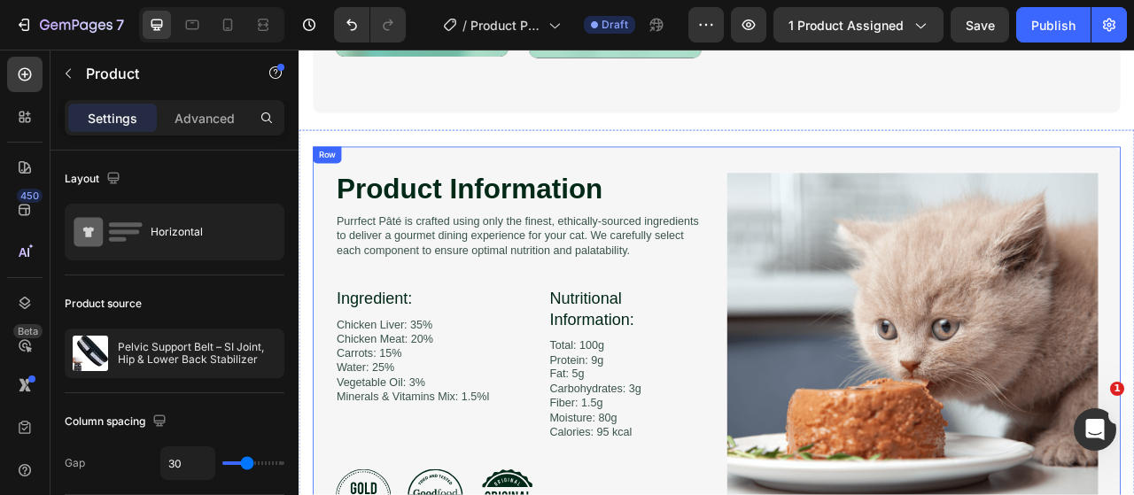
scroll to position [3454, 0]
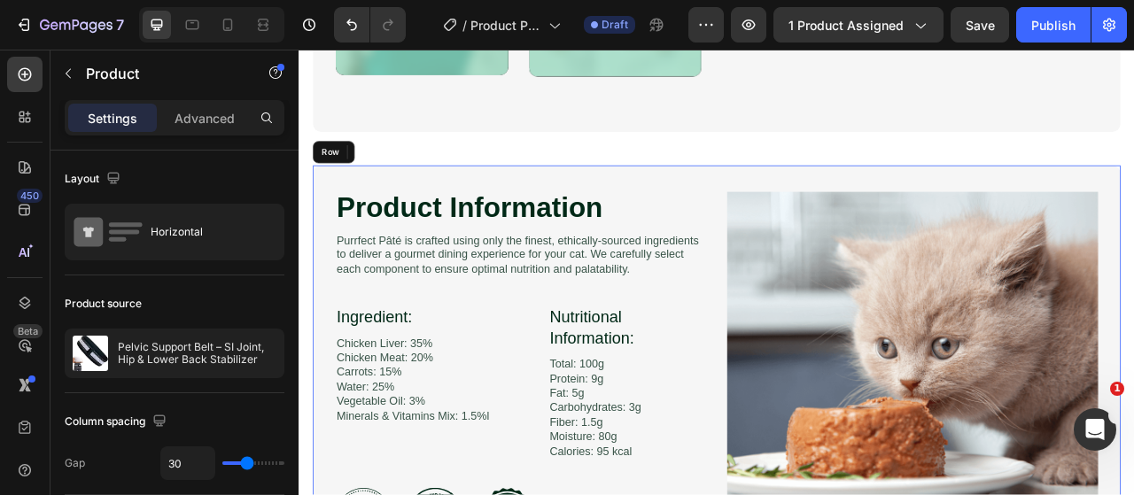
click at [818, 231] on div "Product Information Heading Image Purrfect Pâté is crafted using only the fines…" at bounding box center [829, 453] width 1027 height 510
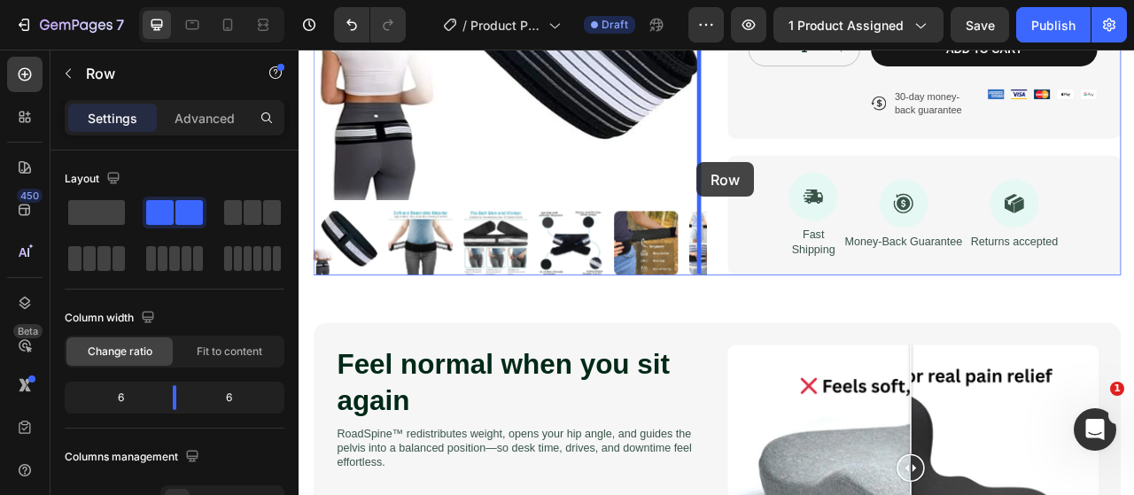
scroll to position [531, 0]
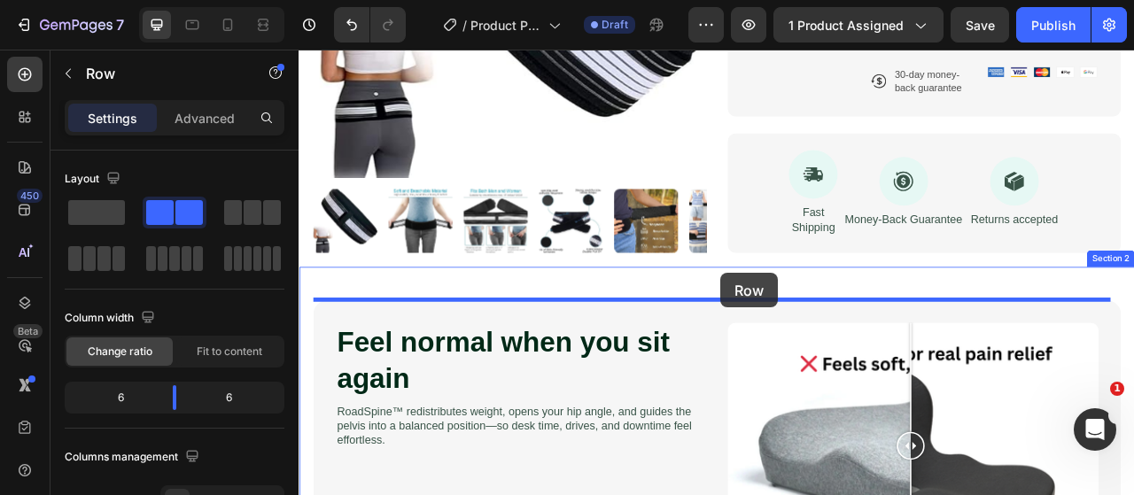
drag, startPoint x: 817, startPoint y: 229, endPoint x: 835, endPoint y: 334, distance: 106.2
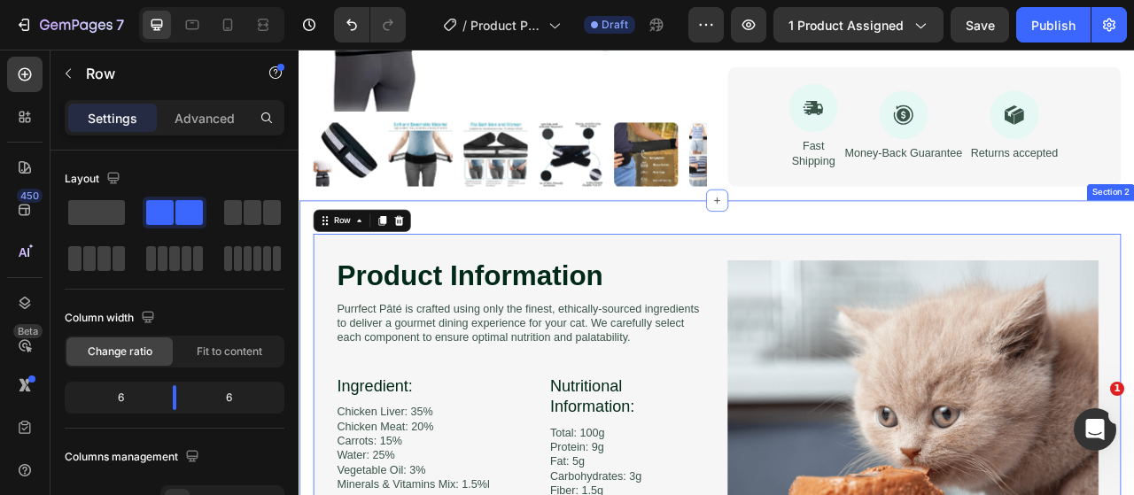
scroll to position [709, 0]
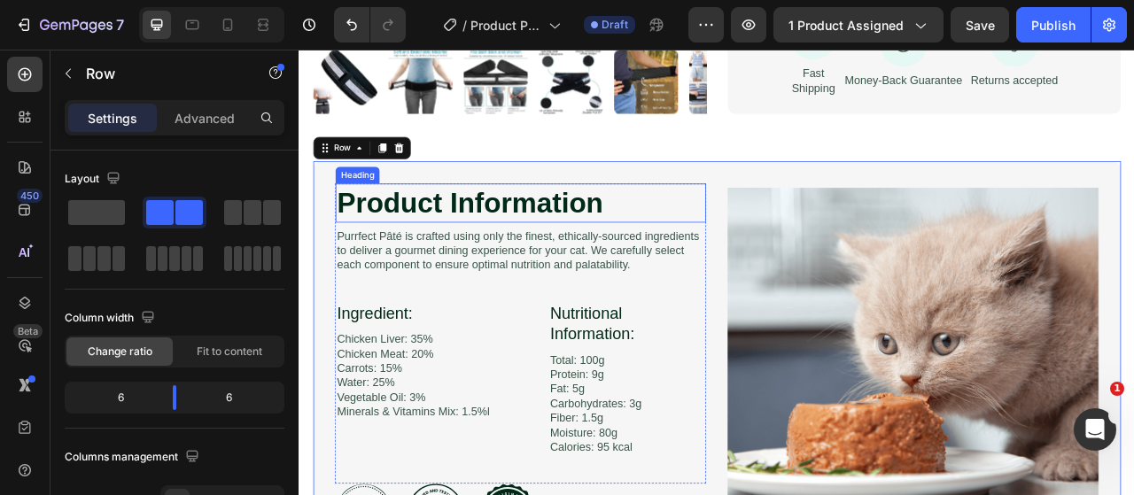
click at [634, 246] on h2 "Product Information" at bounding box center [580, 246] width 471 height 50
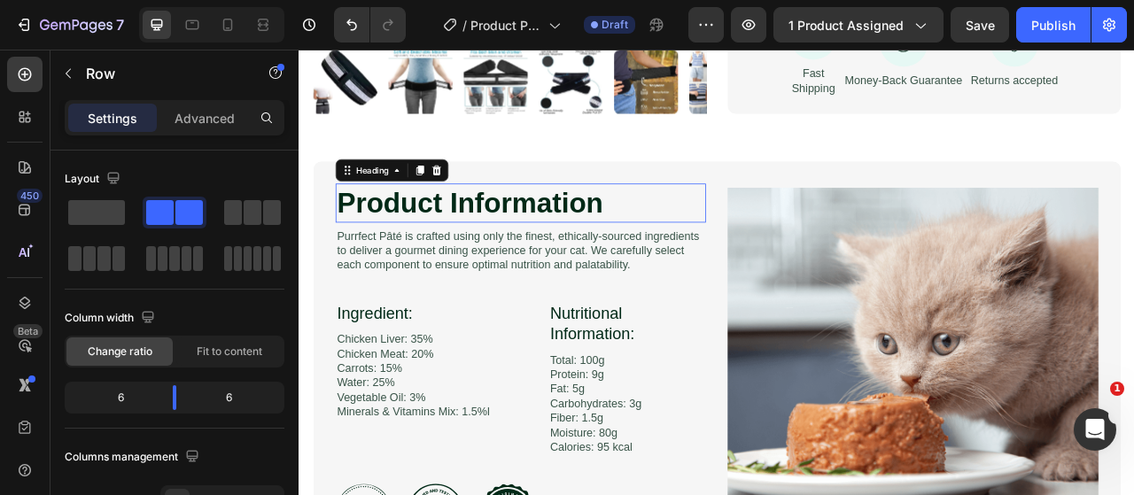
click at [634, 246] on h2 "Product Information" at bounding box center [580, 246] width 471 height 50
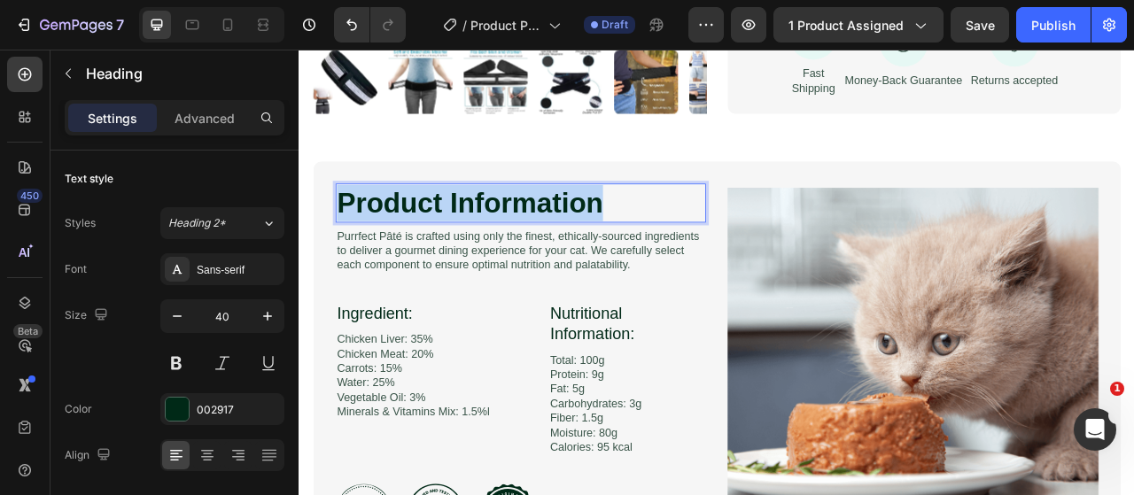
click at [634, 246] on p "Product Information" at bounding box center [580, 245] width 468 height 46
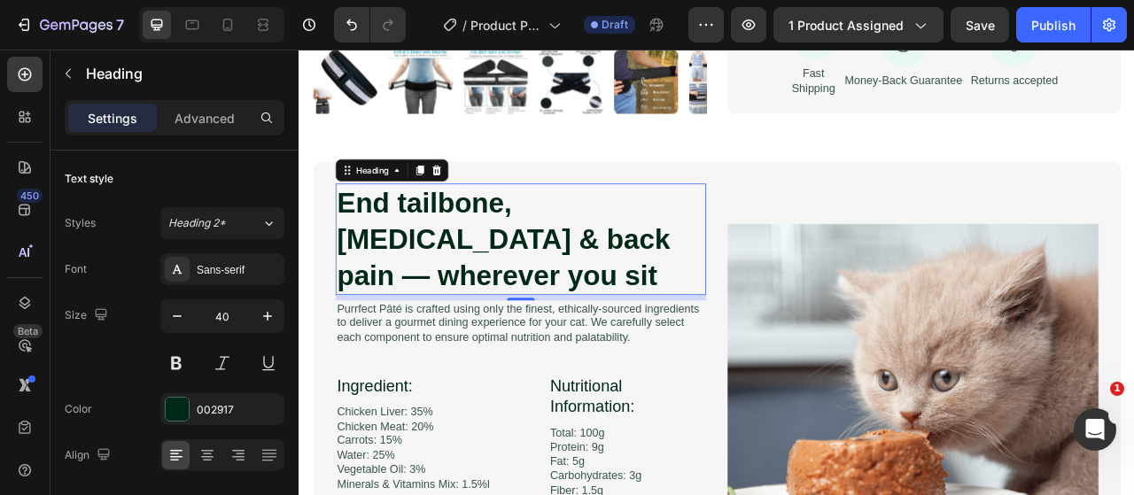
click at [237, 8] on div at bounding box center [211, 24] width 145 height 35
click at [221, 22] on icon at bounding box center [228, 25] width 18 height 18
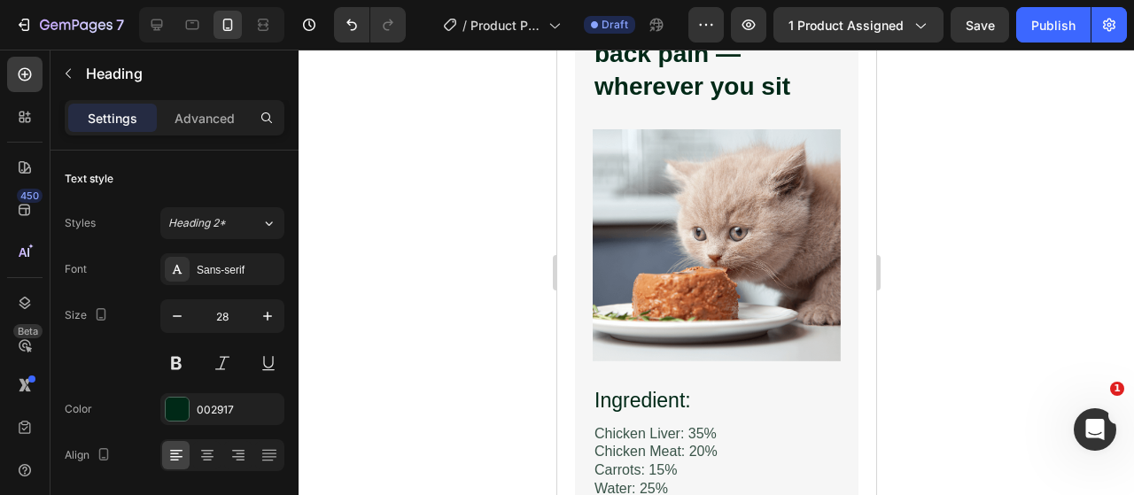
scroll to position [1370, 0]
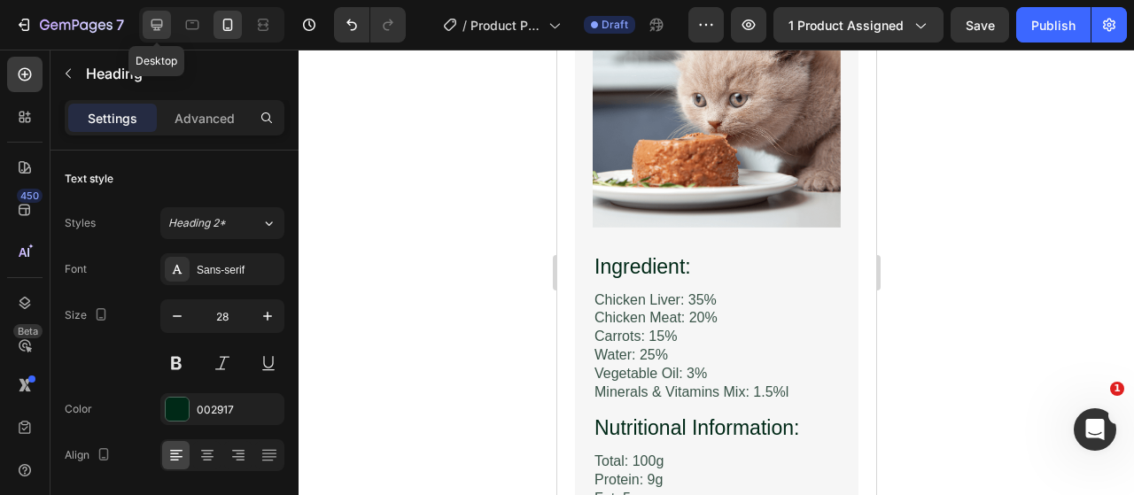
click at [159, 28] on icon at bounding box center [157, 25] width 18 height 18
type input "40"
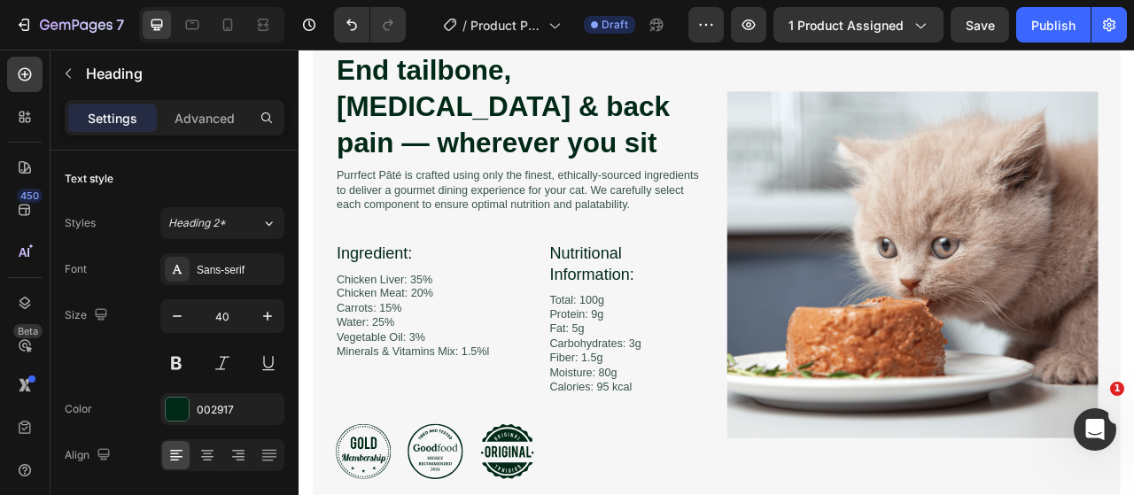
scroll to position [1125, 0]
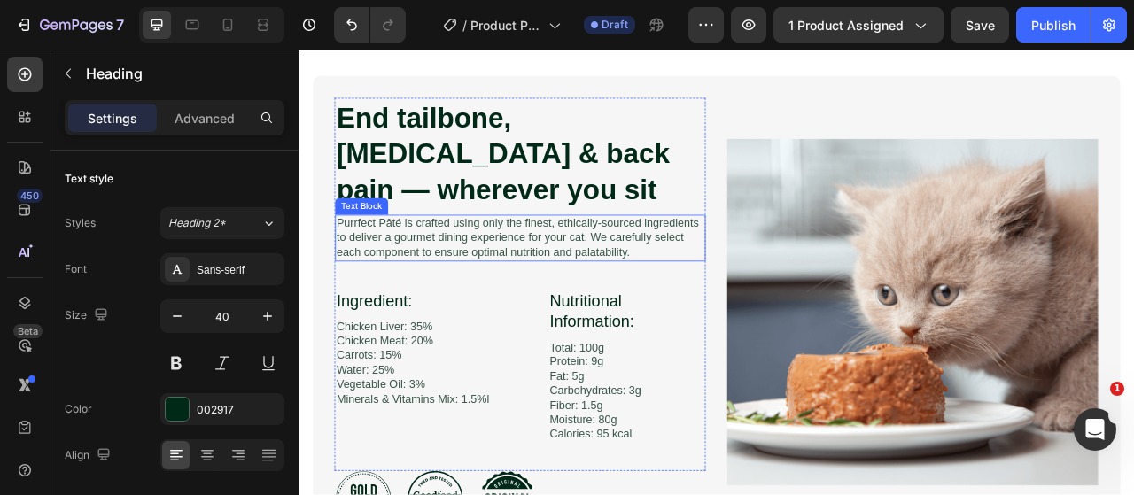
click at [887, 299] on img at bounding box center [1079, 384] width 472 height 441
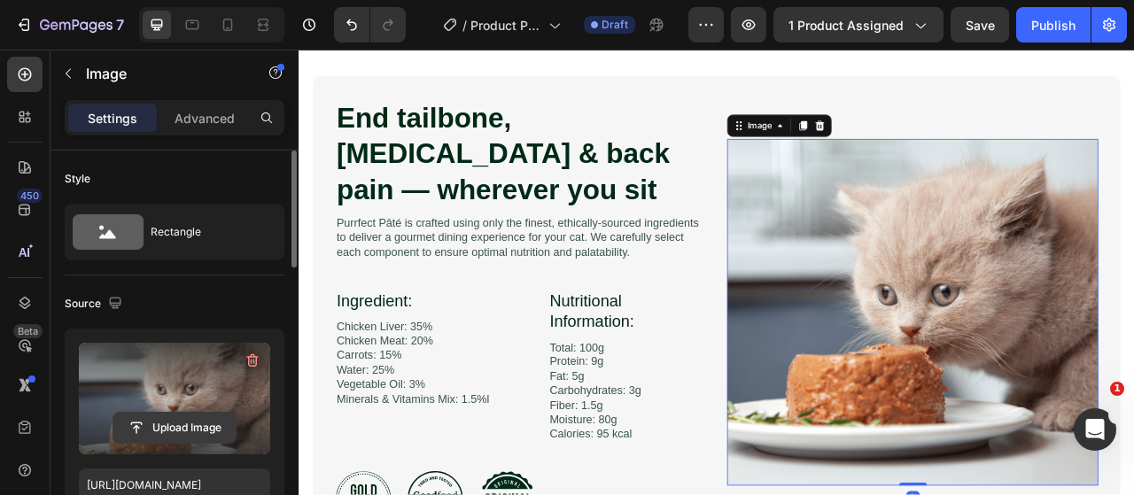
click at [134, 435] on input "file" at bounding box center [174, 428] width 122 height 30
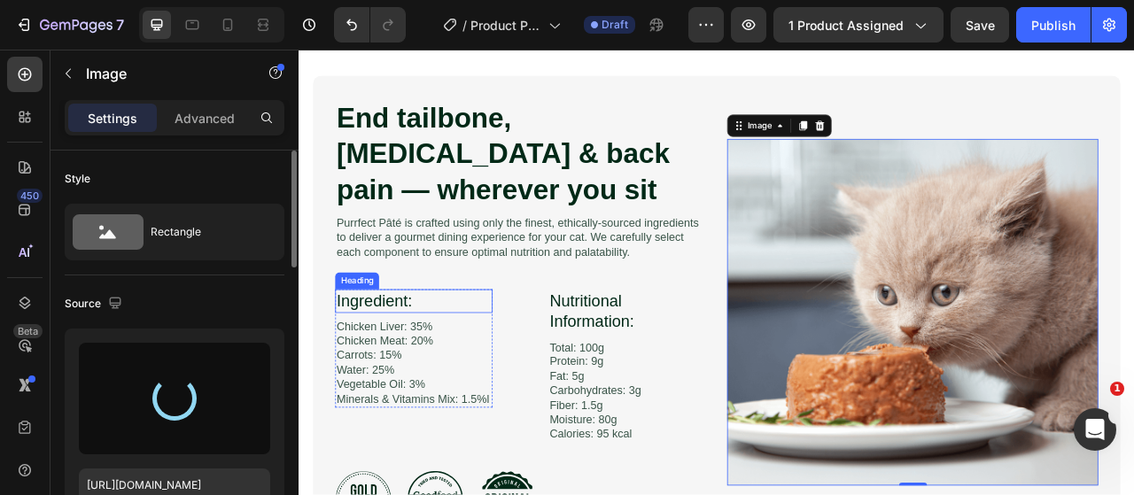
type input "https://cdn.shopify.com/s/files/1/0917/9155/6932/files/gempages_553671090723881…"
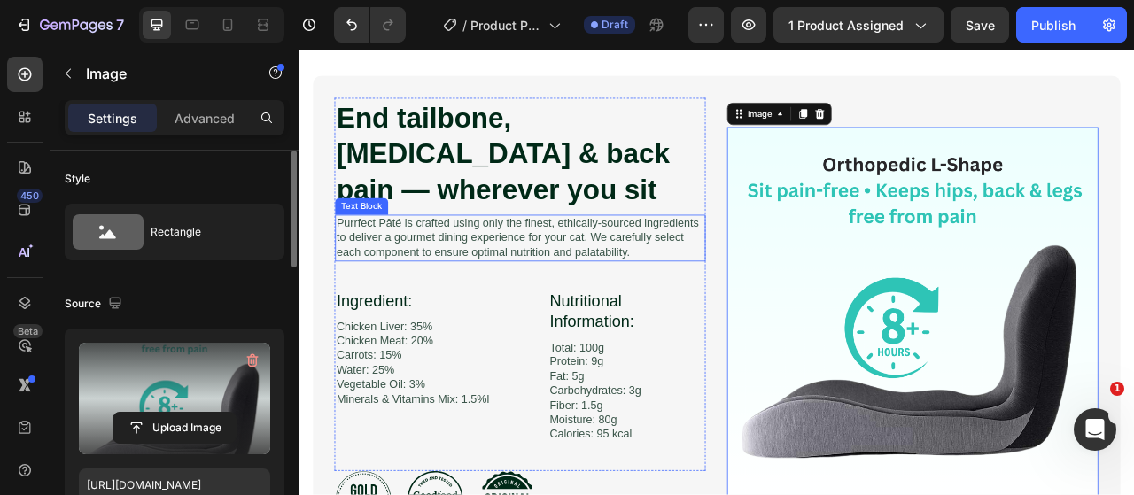
drag, startPoint x: 544, startPoint y: 309, endPoint x: 534, endPoint y: 297, distance: 15.8
click at [538, 307] on p "Purrfect Pâté is crafted using only the finest, ethically-sourced ingredients t…" at bounding box center [580, 289] width 468 height 55
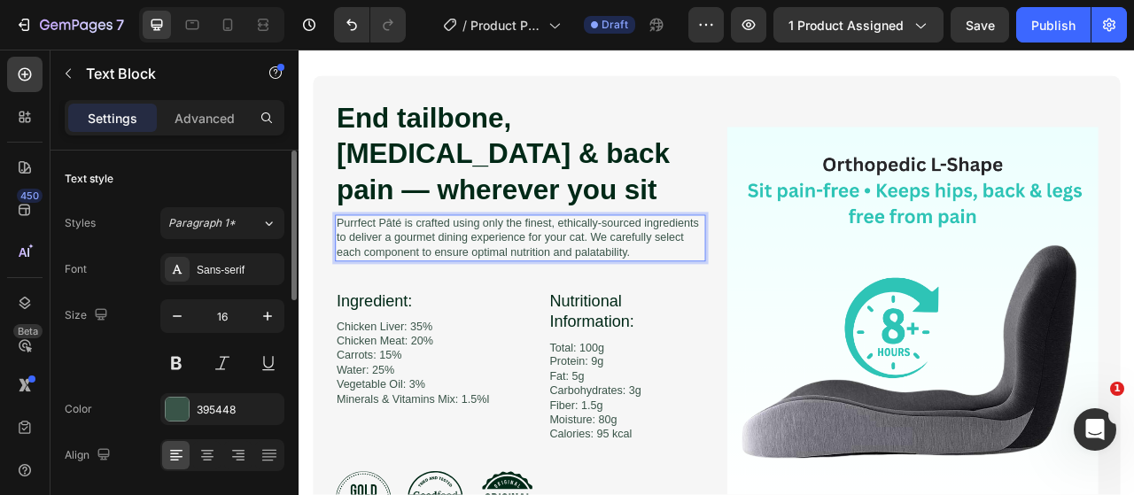
click at [534, 297] on p "Purrfect Pâté is crafted using only the finest, ethically-sourced ingredients t…" at bounding box center [580, 289] width 468 height 55
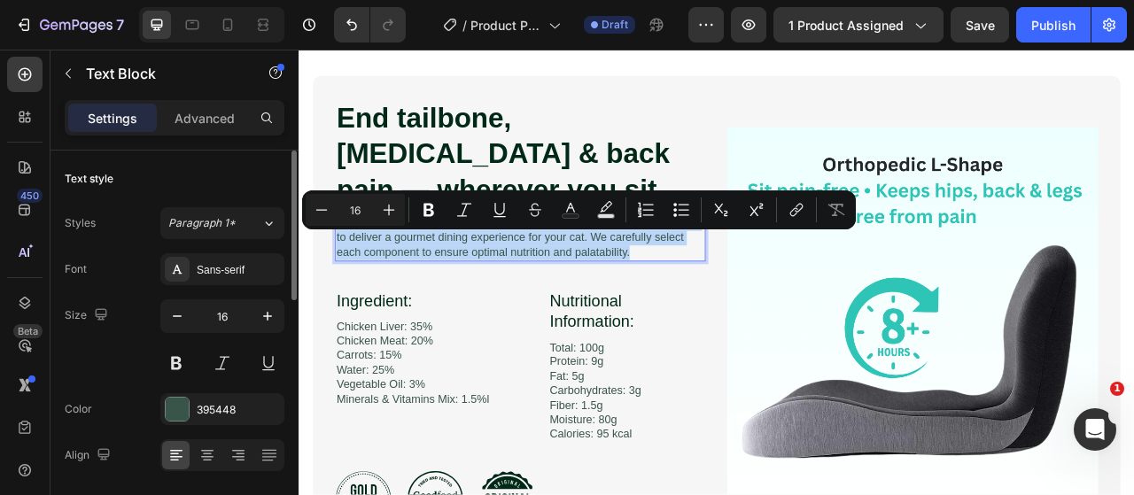
click at [534, 297] on p "Purrfect Pâté is crafted using only the finest, ethically-sourced ingredients t…" at bounding box center [580, 289] width 468 height 55
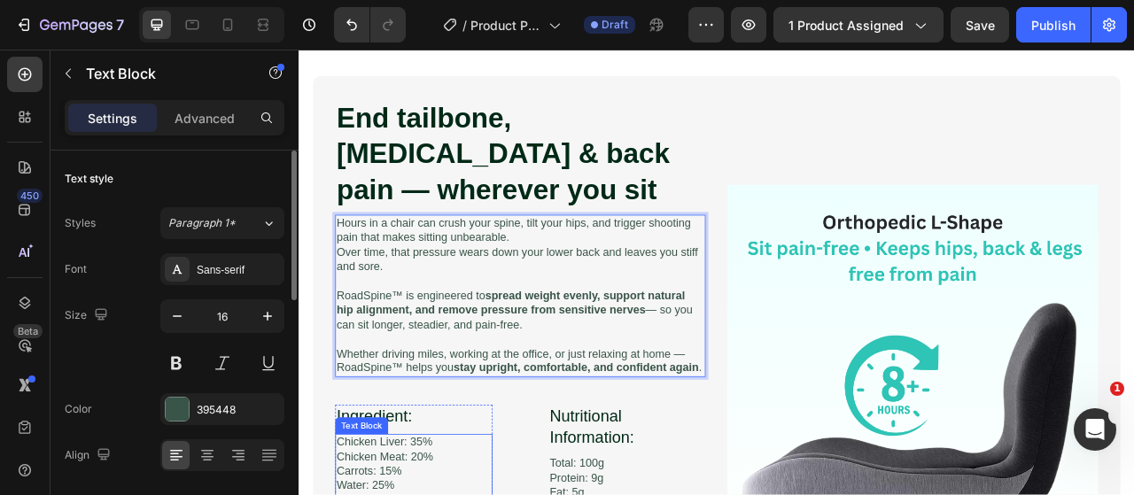
scroll to position [1302, 0]
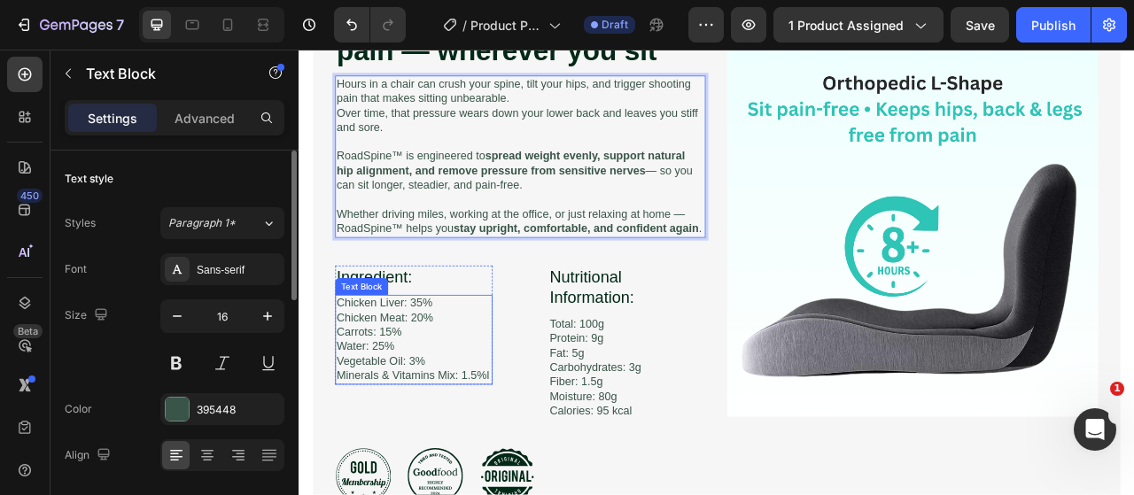
click at [529, 355] on h3 "Ingredient:" at bounding box center [445, 340] width 200 height 30
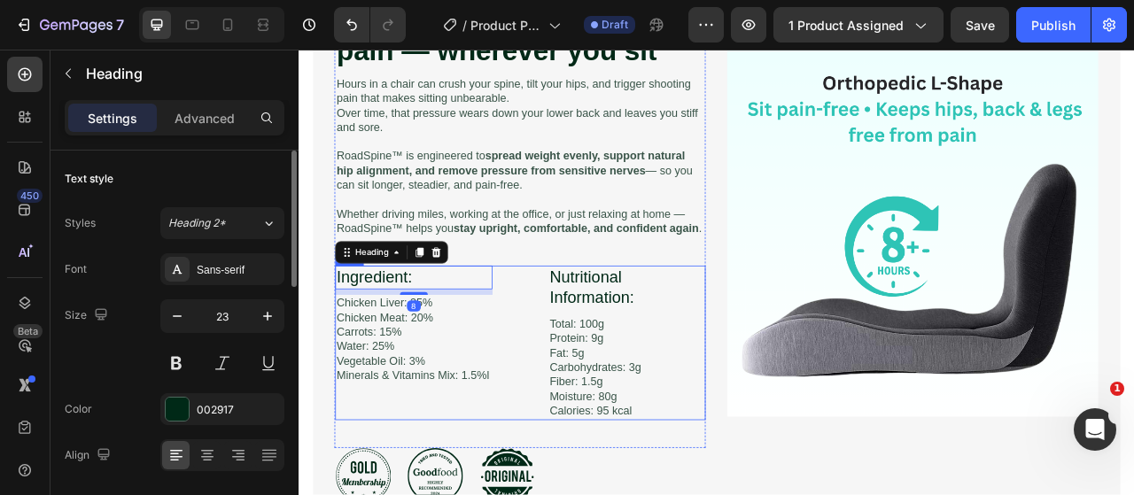
click at [585, 405] on div "Ingredient: Heading 8 Chicken Liver: 35% Chicken Meat: 20% Carrots: 15% Water: …" at bounding box center [580, 423] width 471 height 196
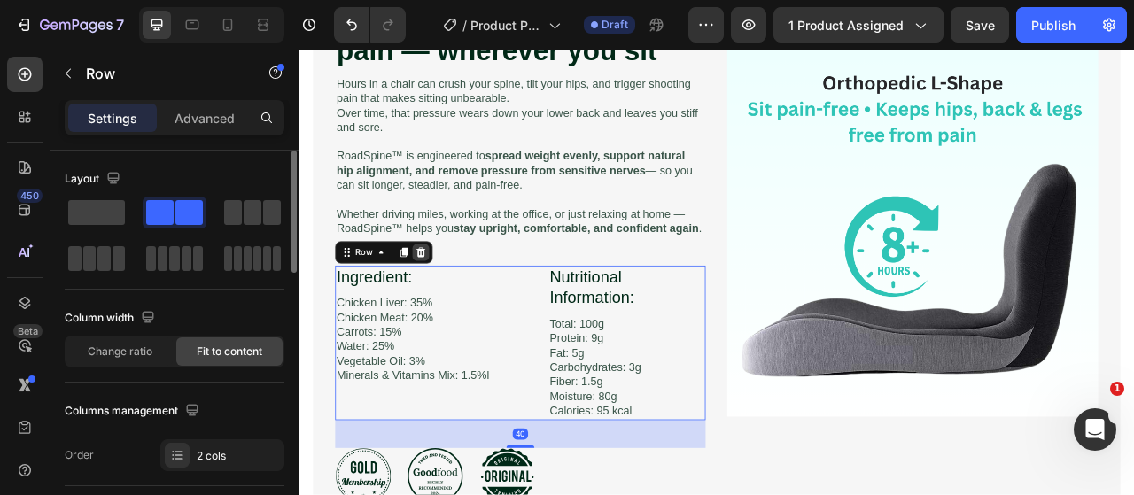
click at [458, 315] on icon at bounding box center [453, 308] width 14 height 14
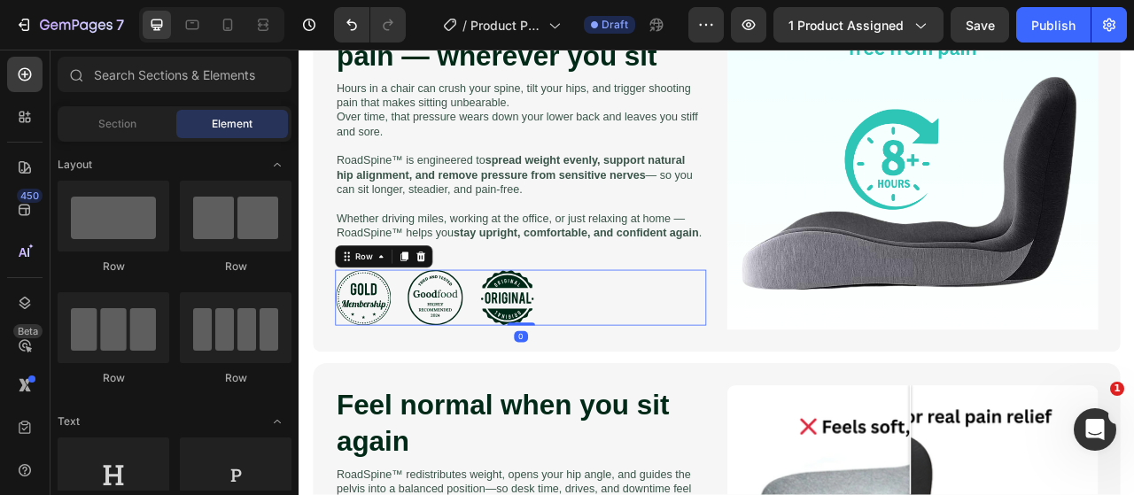
click at [686, 377] on div "Icon Icon Icon Row 0" at bounding box center [581, 365] width 472 height 71
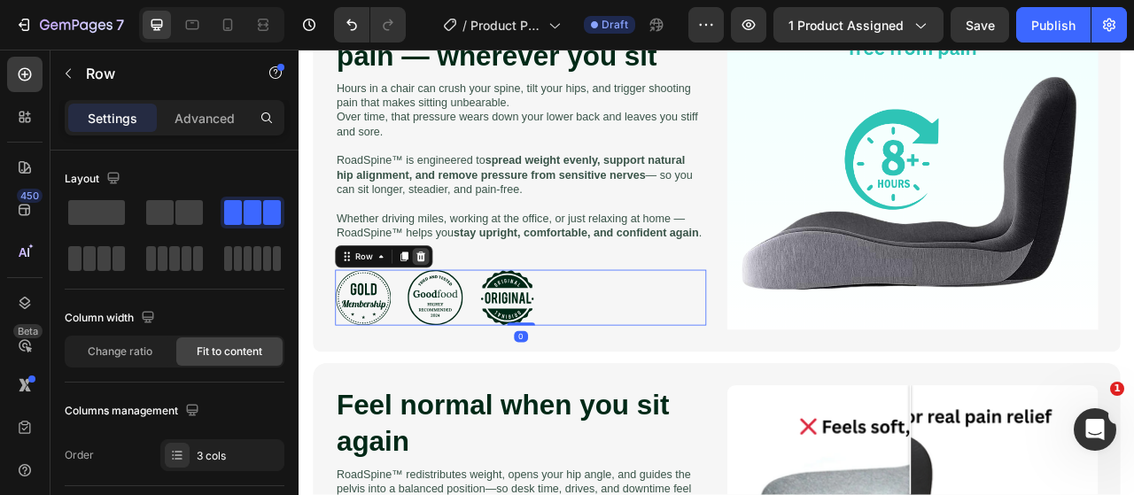
click at [457, 320] on icon at bounding box center [454, 313] width 12 height 12
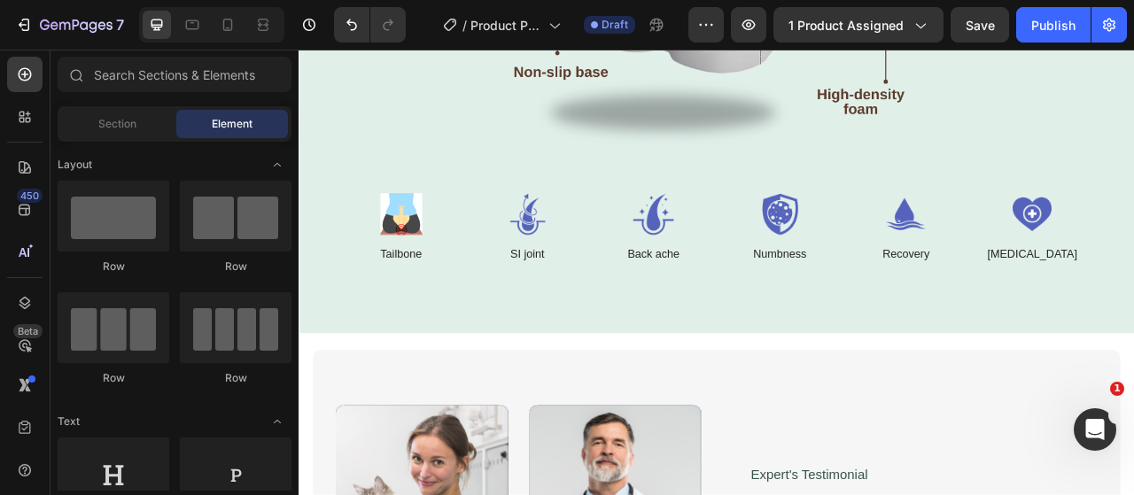
scroll to position [3633, 0]
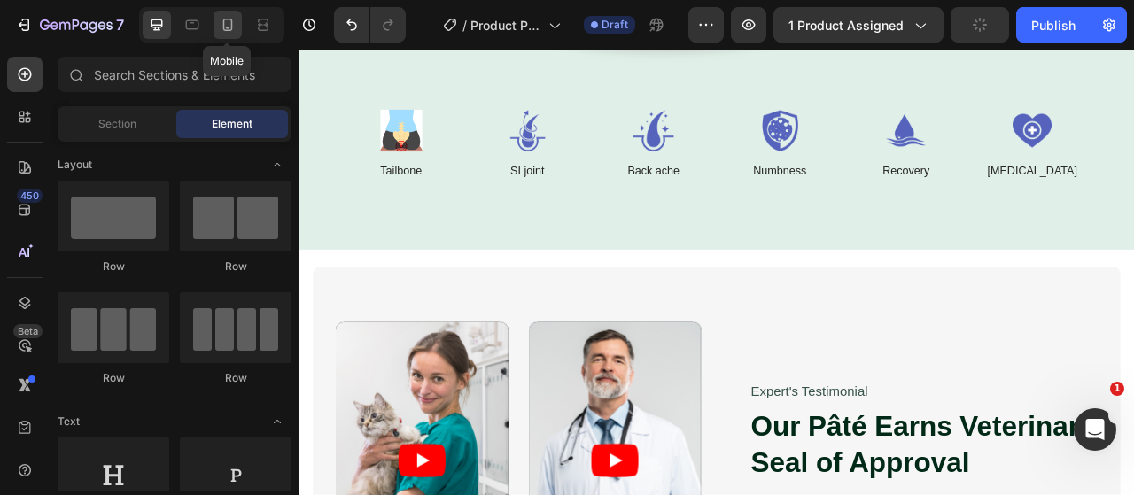
click at [231, 29] on icon at bounding box center [228, 25] width 10 height 12
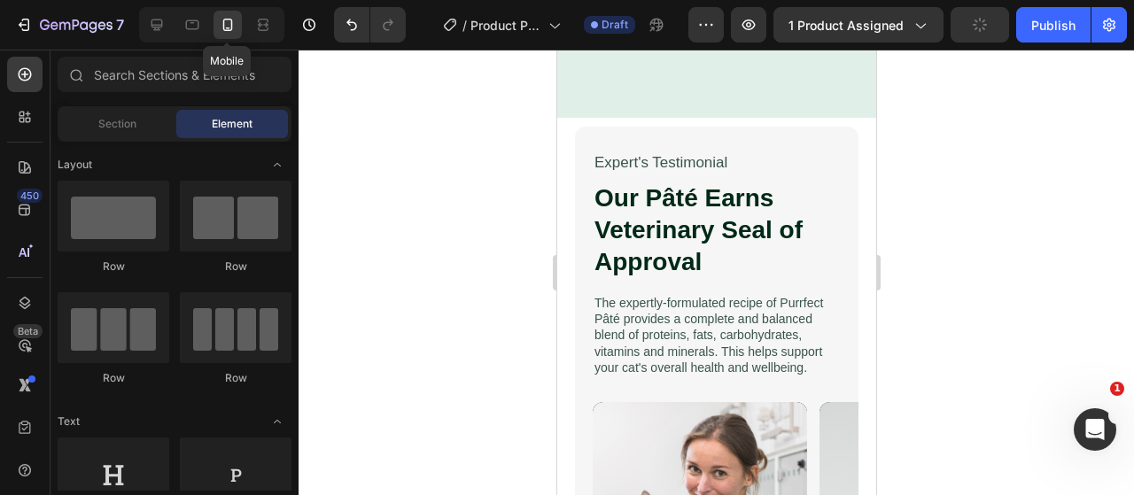
scroll to position [3438, 0]
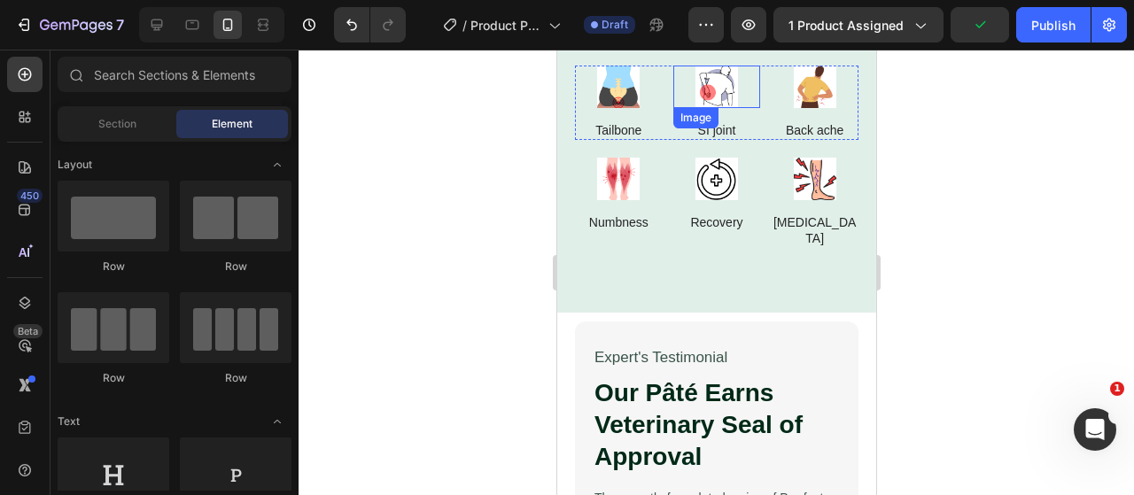
click at [697, 84] on img at bounding box center [716, 87] width 88 height 43
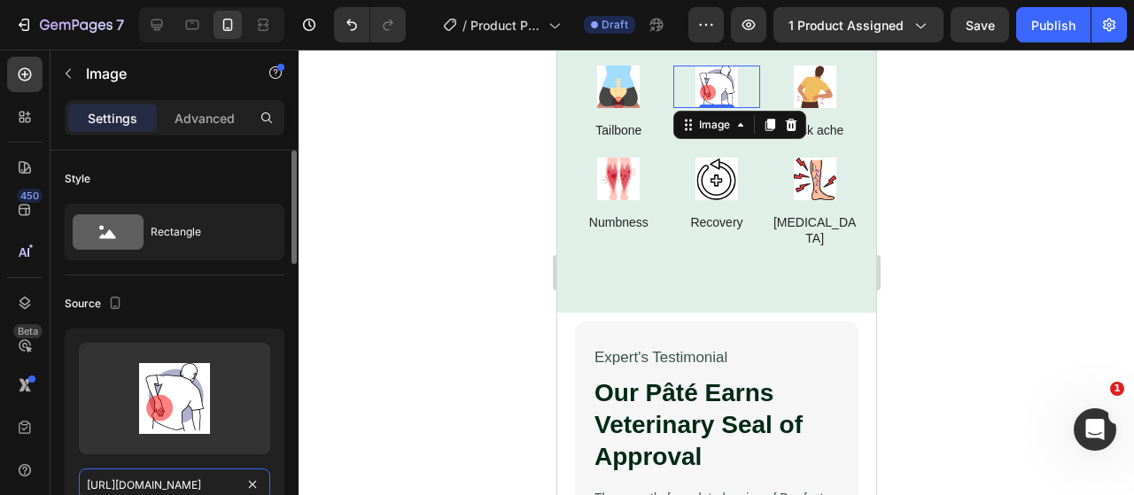
click at [179, 473] on input "https://cdn.shopify.com/s/files/1/0917/9155/6932/files/gempages_553671090723881…" at bounding box center [174, 485] width 191 height 32
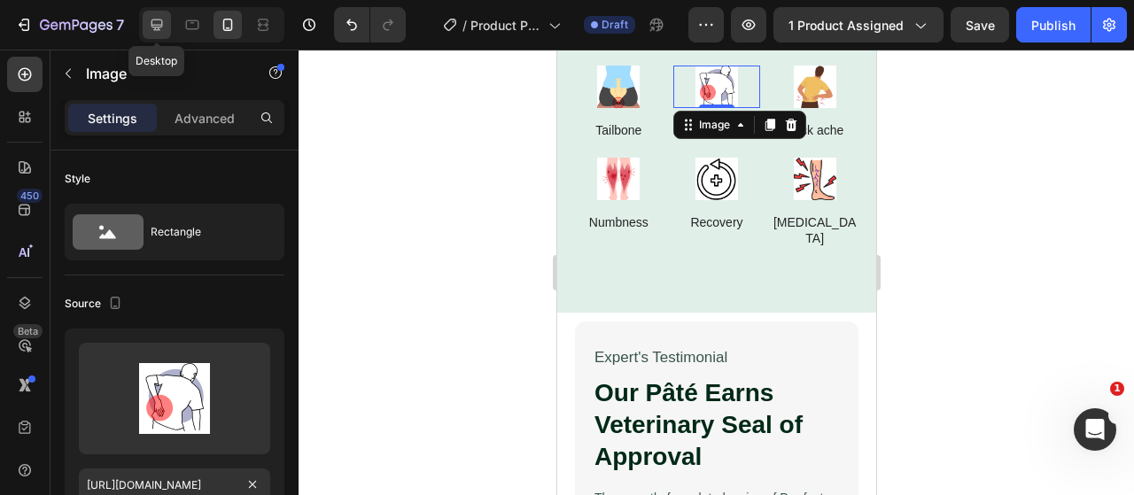
click at [155, 14] on div at bounding box center [157, 25] width 28 height 28
type input "https://cdn.shopify.com/s/files/1/0917/9155/6932/files/gempages_553671090723881…"
type input "60"
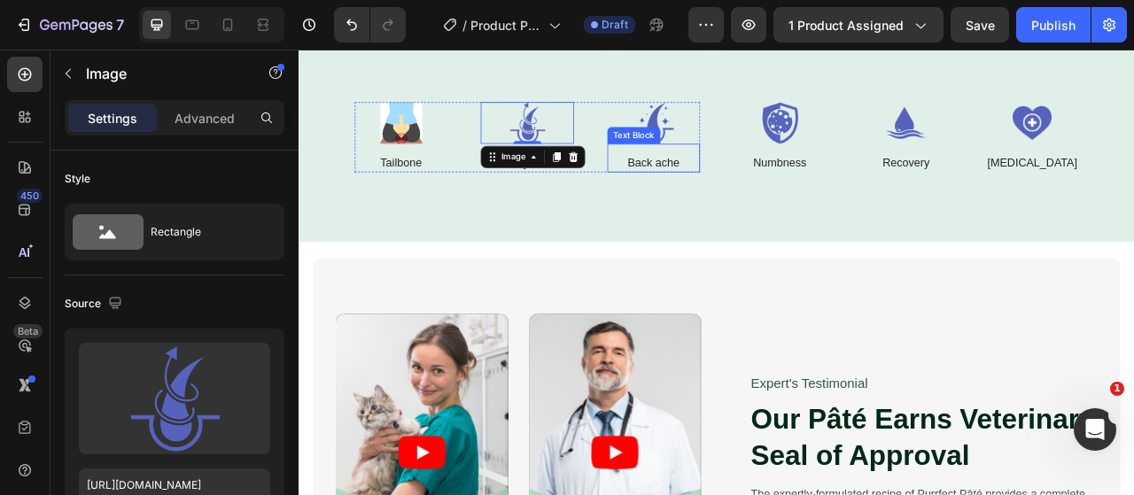
scroll to position [3647, 0]
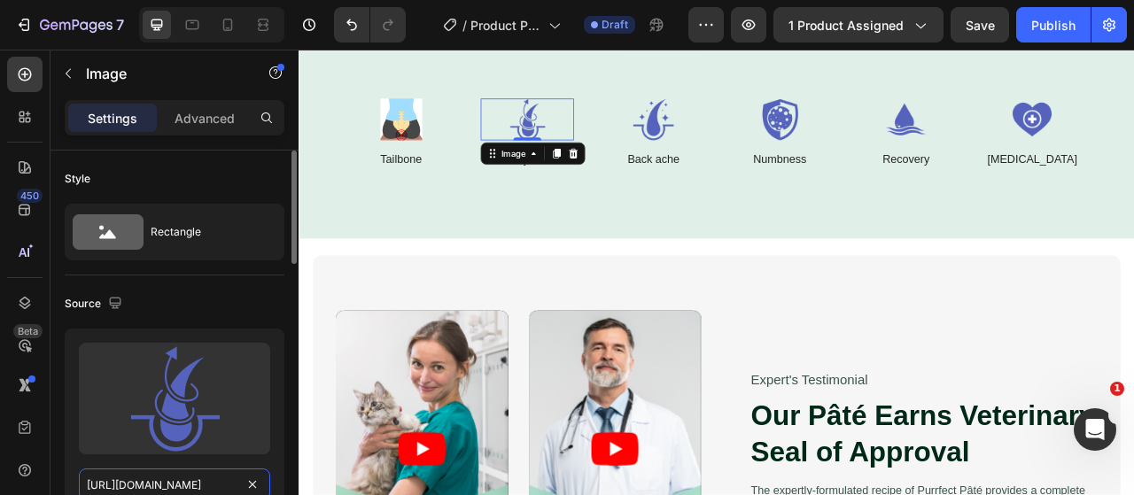
click at [205, 494] on input "https://cdn.shopify.com/s/files/1/0917/9155/6932/files/gempages_553671090723881…" at bounding box center [174, 485] width 191 height 32
paste input "06b06cff-4cec-4e25-a5eb-745bb26afa72"
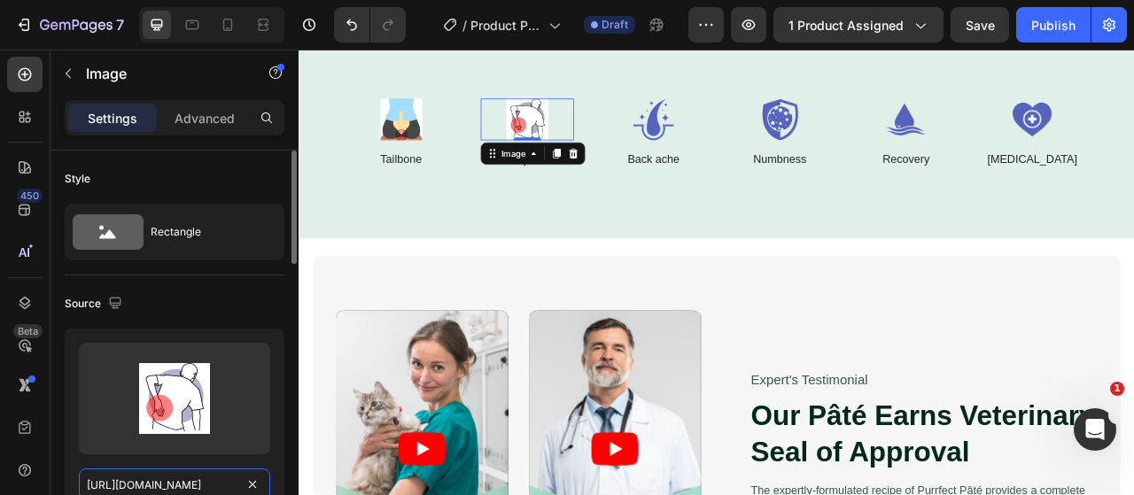
scroll to position [0, 538]
type input "https://cdn.shopify.com/s/files/1/0917/9155/6932/files/gempages_553671090723881…"
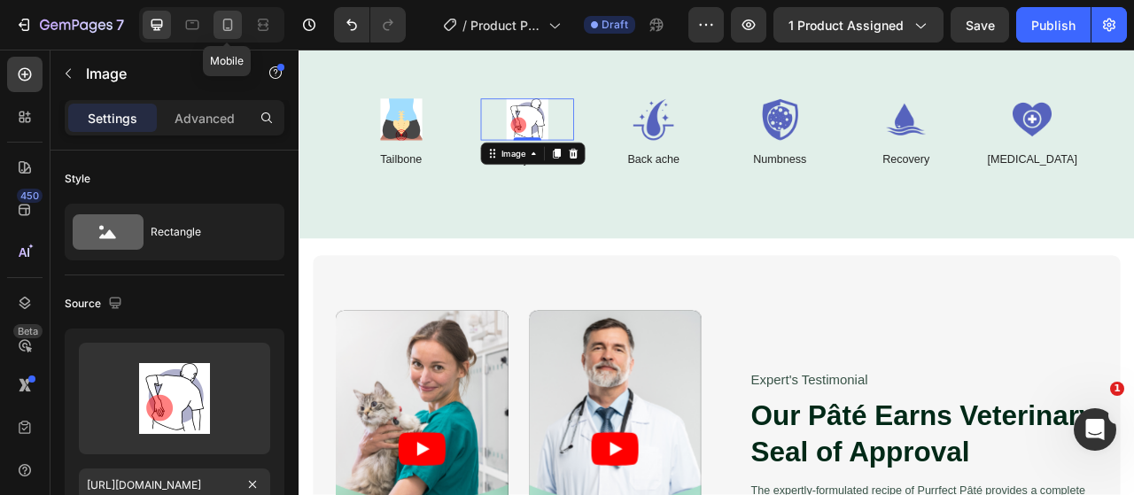
click at [220, 26] on icon at bounding box center [228, 25] width 18 height 18
type input "48"
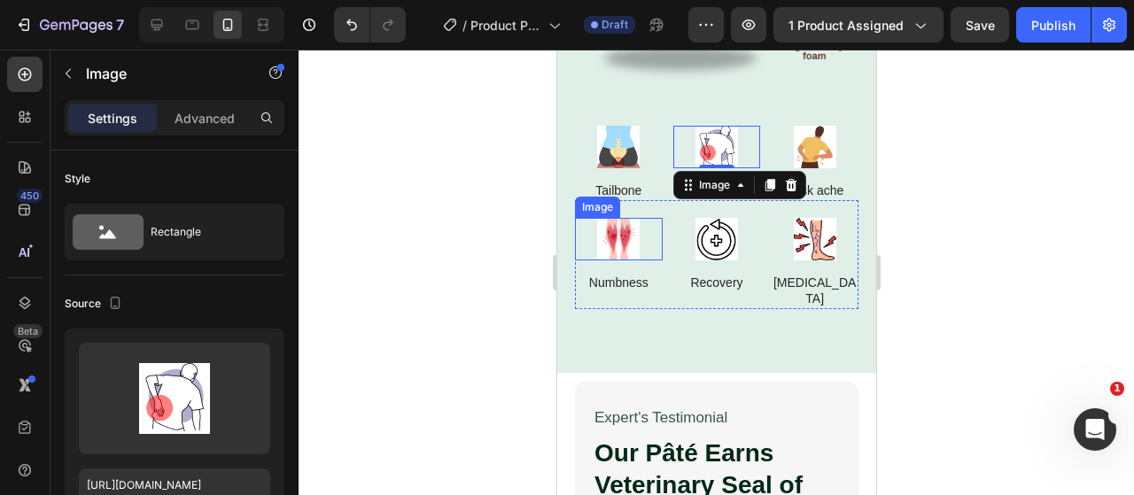
scroll to position [3378, 0]
click at [792, 143] on img at bounding box center [814, 147] width 88 height 43
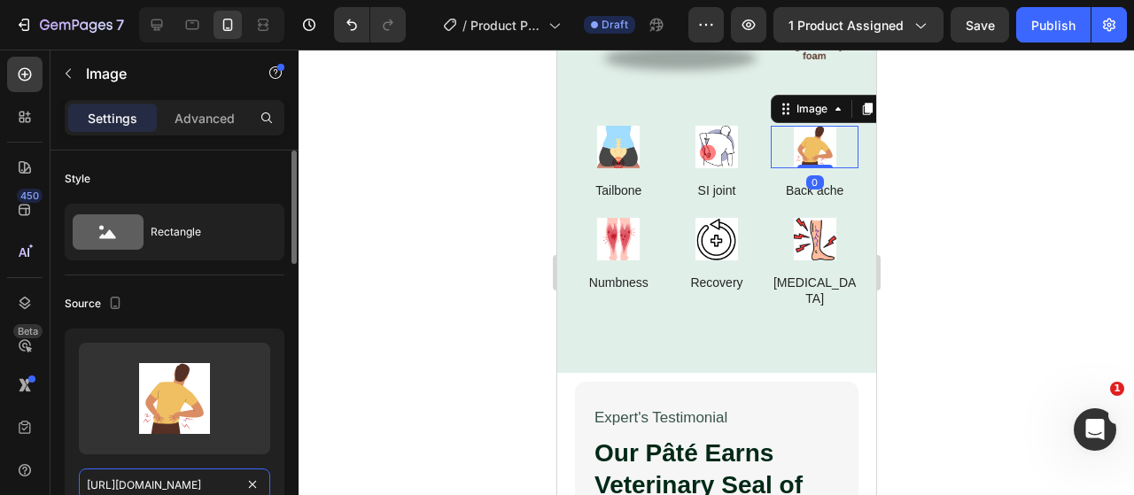
click at [203, 484] on input "https://cdn.shopify.com/s/files/1/0917/9155/6932/files/gempages_553671090723881…" at bounding box center [174, 485] width 191 height 32
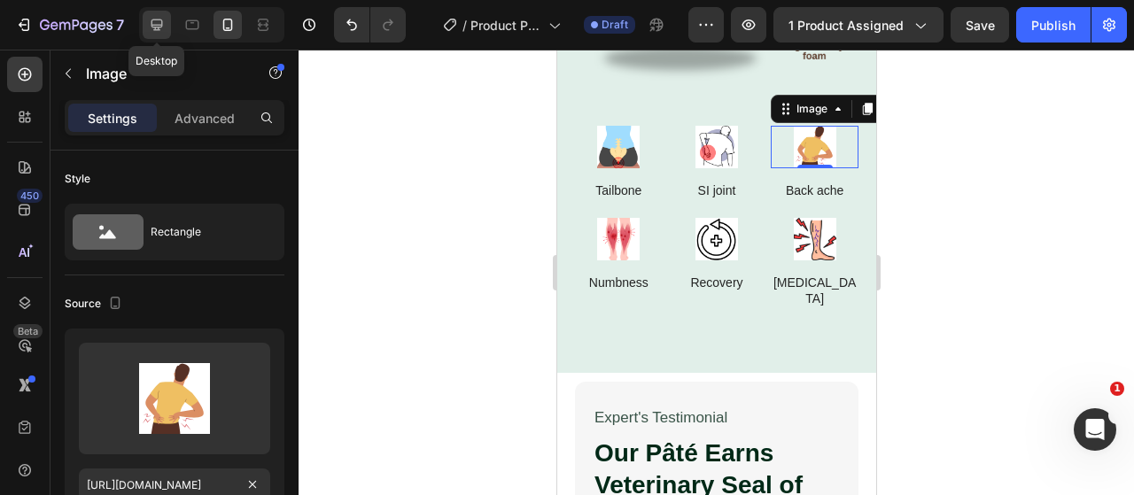
click at [158, 22] on icon at bounding box center [157, 25] width 18 height 18
type input "https://cdn.shopify.com/s/files/1/0917/9155/6932/files/gempages_553671090723881…"
type input "60"
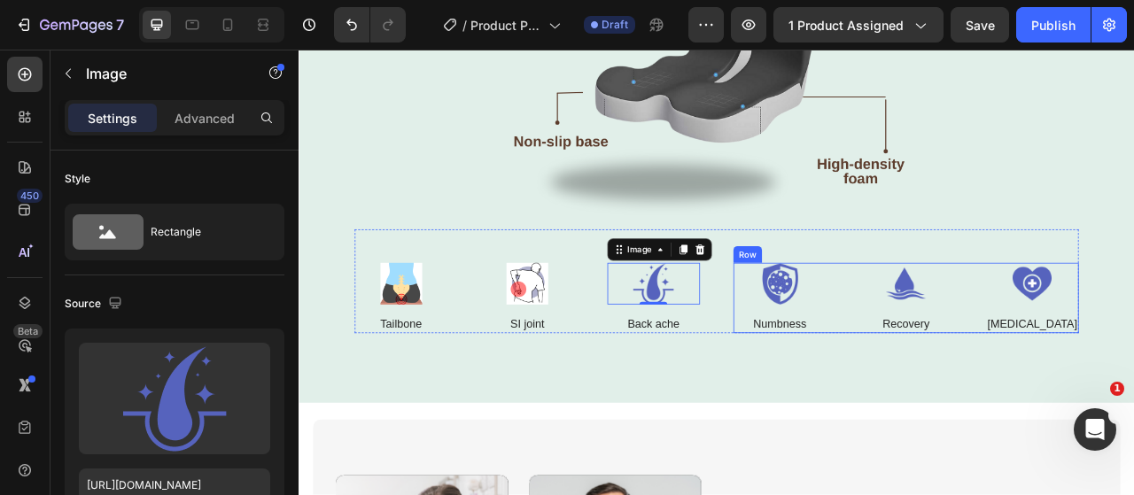
scroll to position [3647, 0]
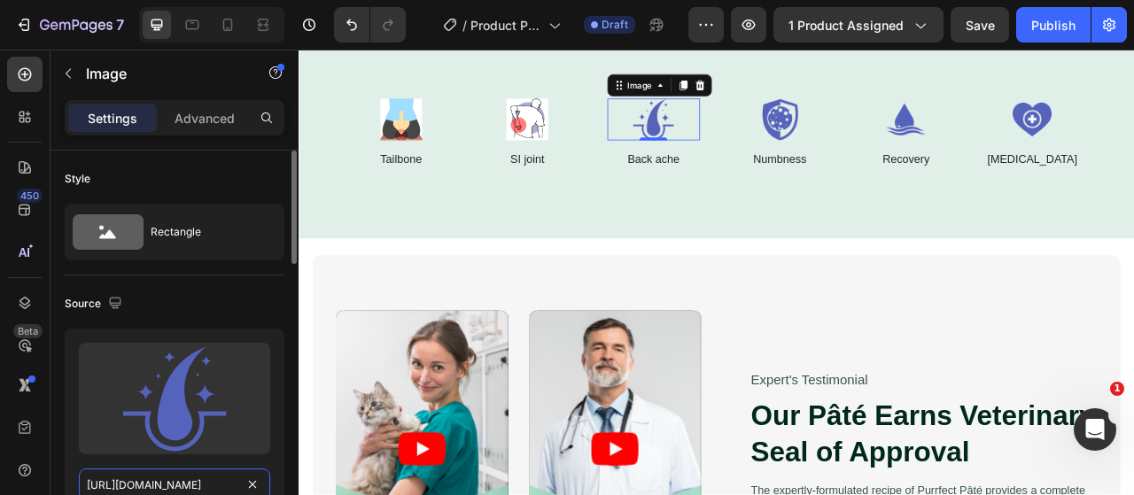
click at [202, 483] on input "https://cdn.shopify.com/s/files/1/0917/9155/6932/files/gempages_553671090723881…" at bounding box center [174, 485] width 191 height 32
paste input "b65317e7-3adc-409c-be47-2c7c83821029"
type input "https://cdn.shopify.com/s/files/1/0917/9155/6932/files/gempages_553671090723881…"
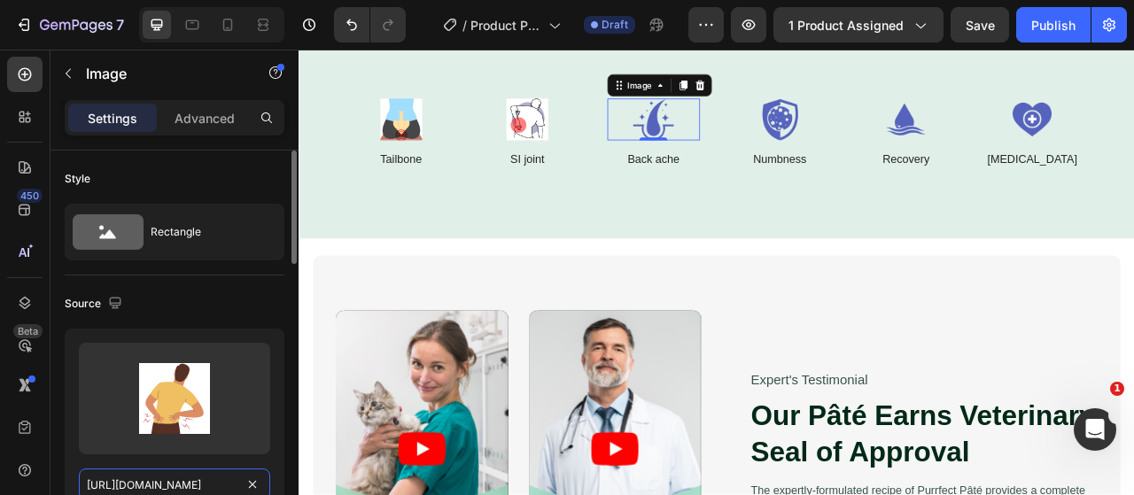
scroll to position [0, 542]
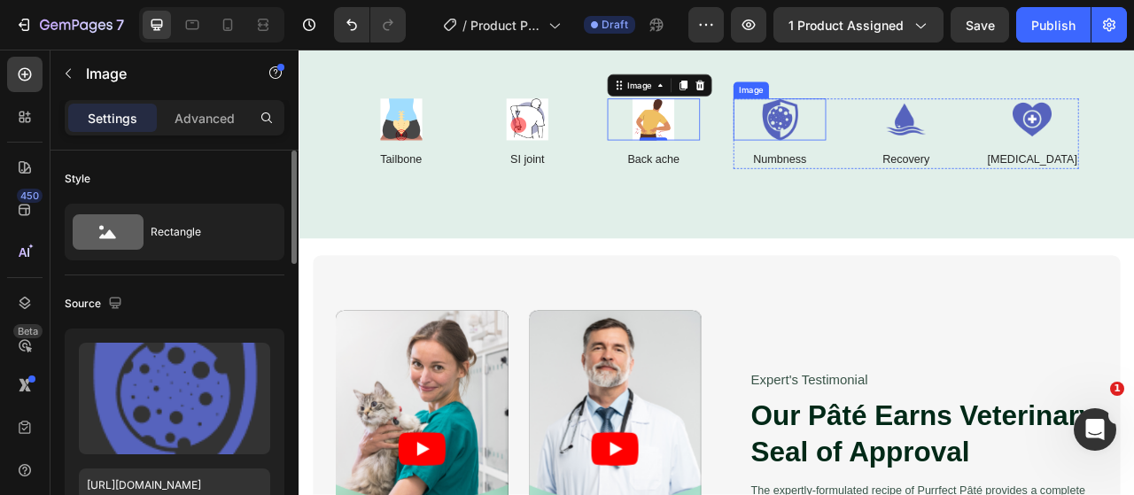
click at [874, 136] on img at bounding box center [910, 138] width 118 height 53
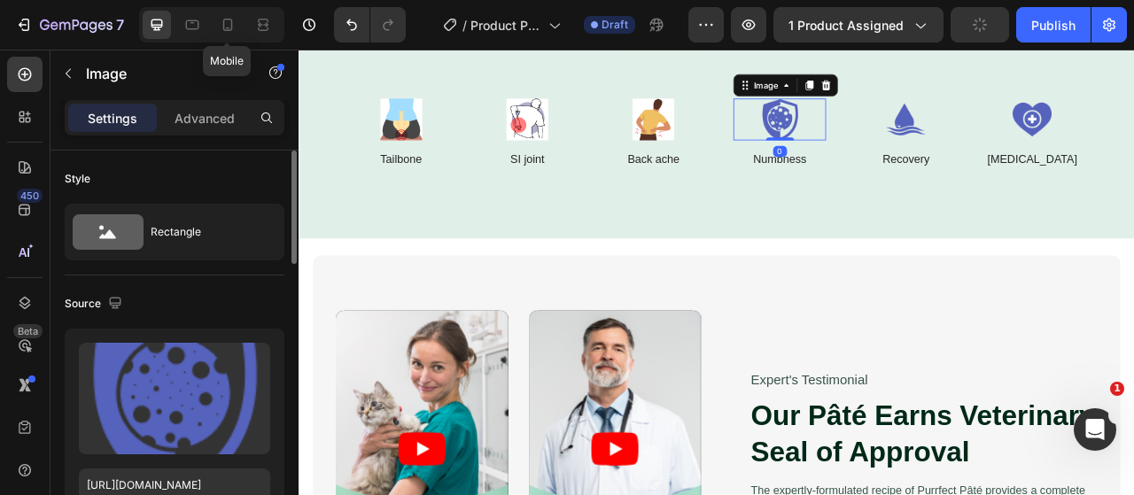
click at [230, 30] on icon at bounding box center [228, 25] width 10 height 12
type input "https://cdn.shopify.com/s/files/1/0917/9155/6932/files/gempages_553671090723881…"
type input "48"
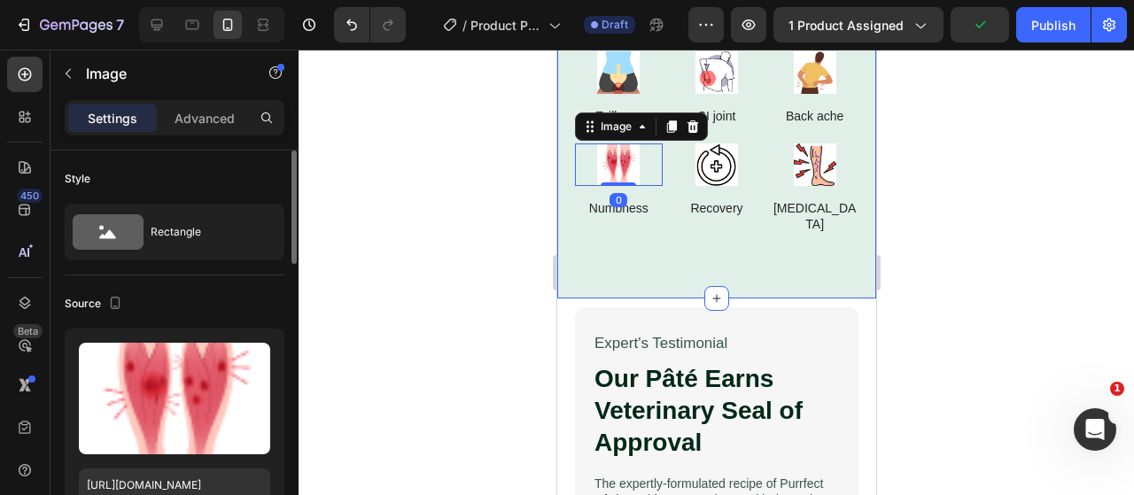
scroll to position [3470, 0]
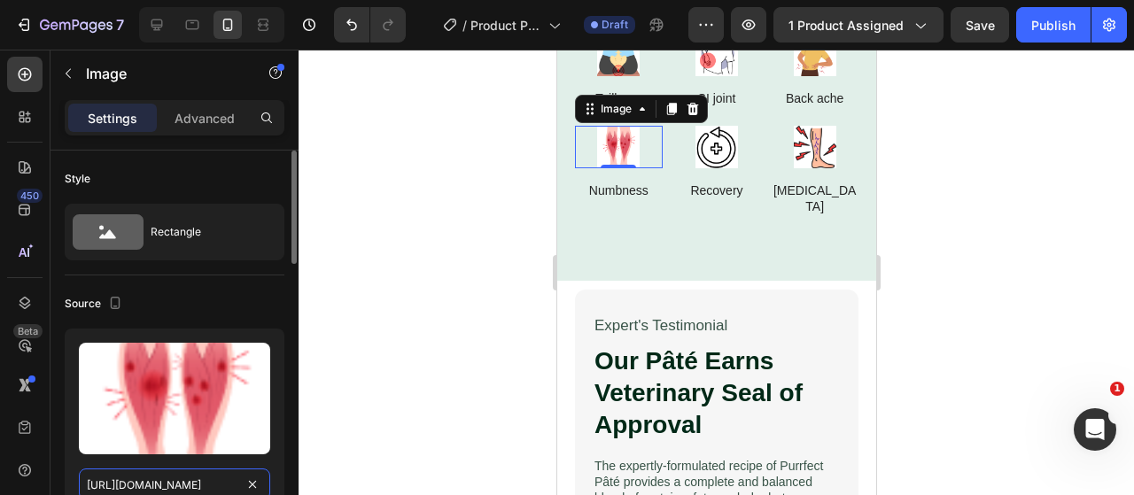
click at [188, 480] on input "https://cdn.shopify.com/s/files/1/0917/9155/6932/files/gempages_553671090723881…" at bounding box center [174, 485] width 191 height 32
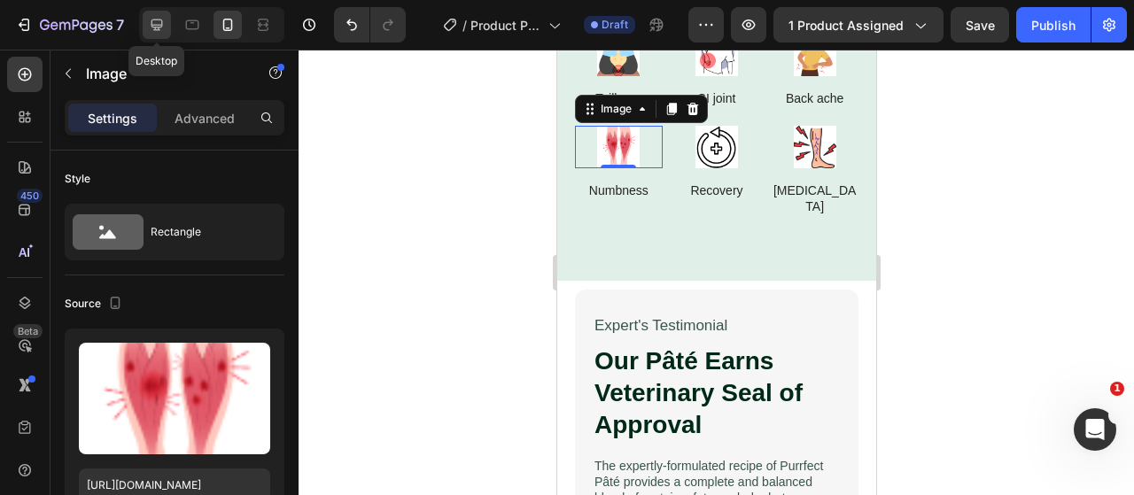
click at [159, 24] on icon at bounding box center [157, 25] width 18 height 18
type input "https://cdn.shopify.com/s/files/1/0917/9155/6932/files/gempages_553671090723881…"
type input "60"
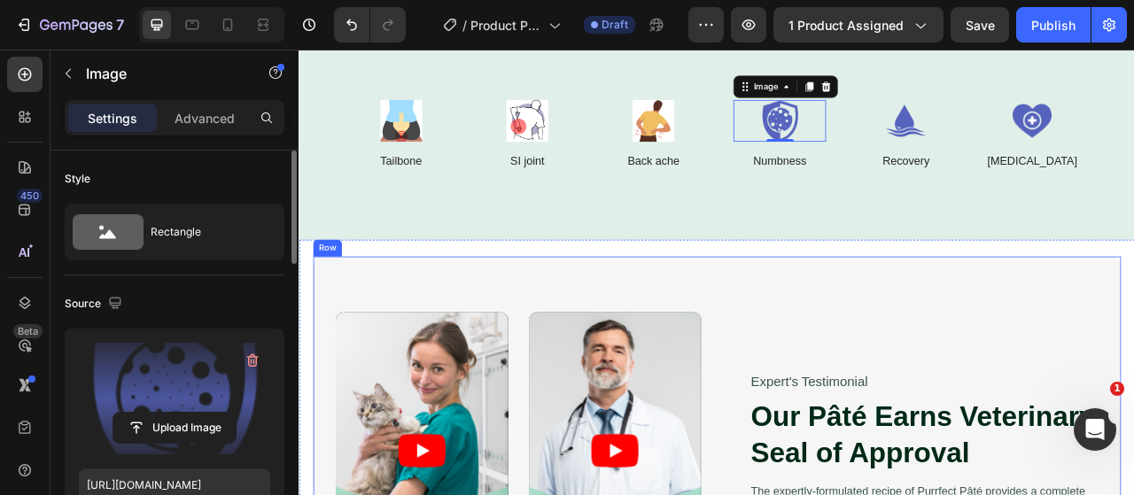
scroll to position [3647, 0]
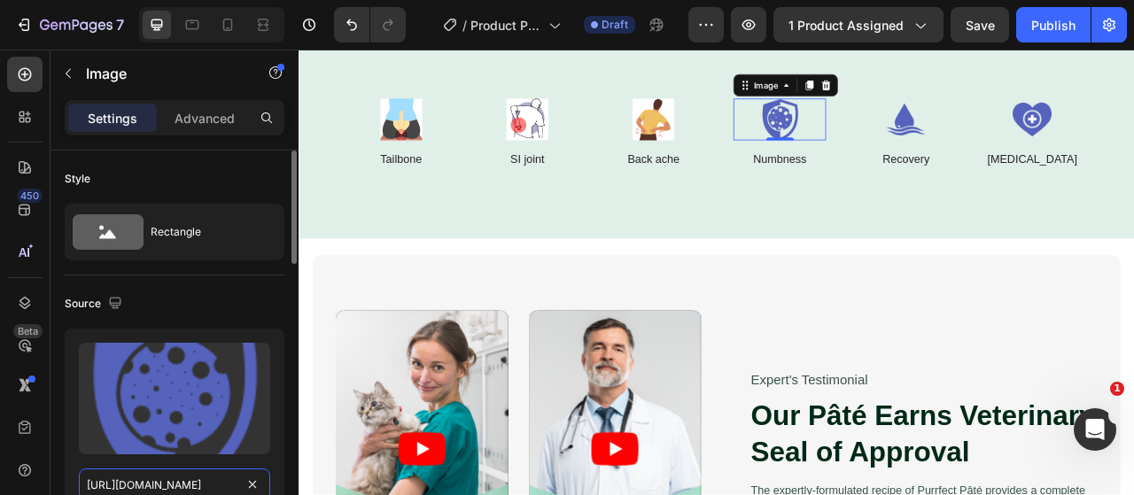
click at [156, 482] on input "https://cdn.shopify.com/s/files/1/0917/9155/6932/files/gempages_553671090723881…" at bounding box center [174, 485] width 191 height 32
paste input "ac9e958f-b185-442e-9c77-4adbe8d3a80"
type input "https://cdn.shopify.com/s/files/1/0917/9155/6932/files/gempages_553671090723881…"
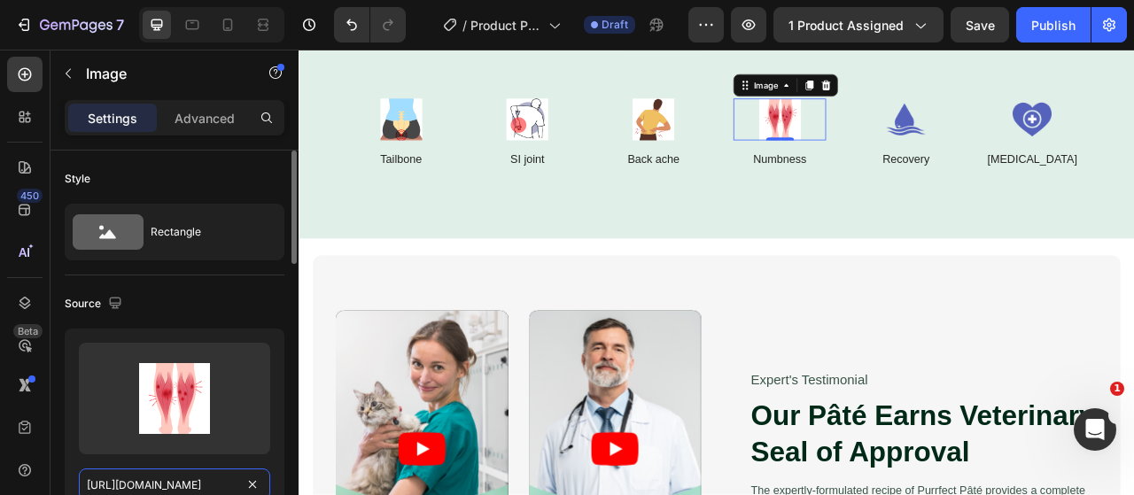
scroll to position [0, 544]
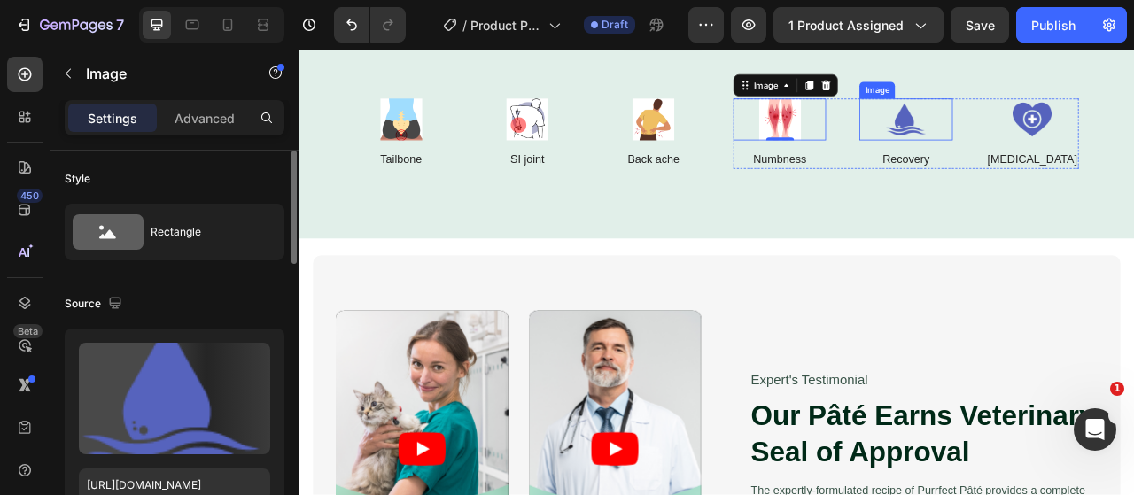
click at [1085, 147] on img at bounding box center [1070, 138] width 118 height 53
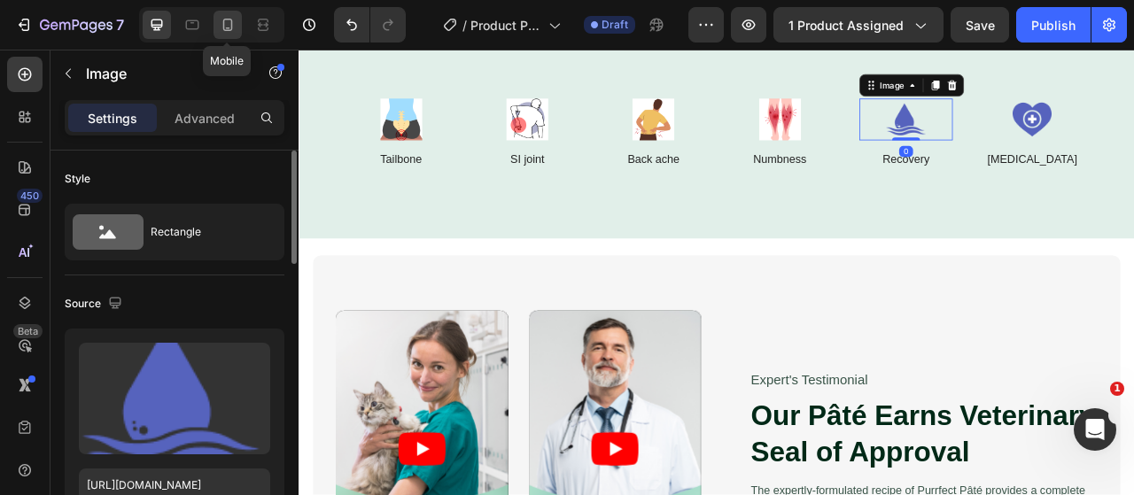
click at [237, 31] on div at bounding box center [227, 25] width 28 height 28
type input "https://cdn.shopify.com/s/files/1/0917/9155/6932/files/gempages_553671090723881…"
type input "48"
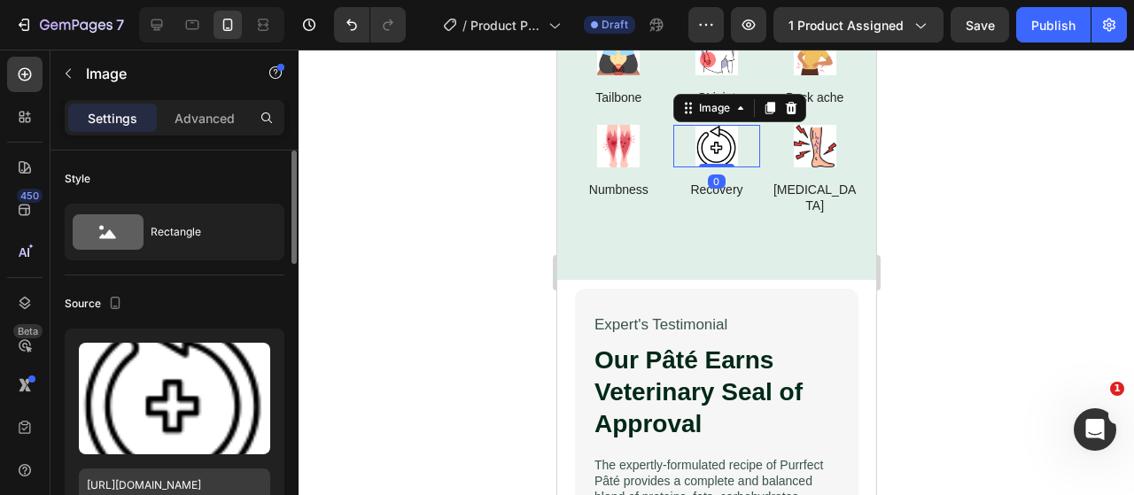
scroll to position [3470, 0]
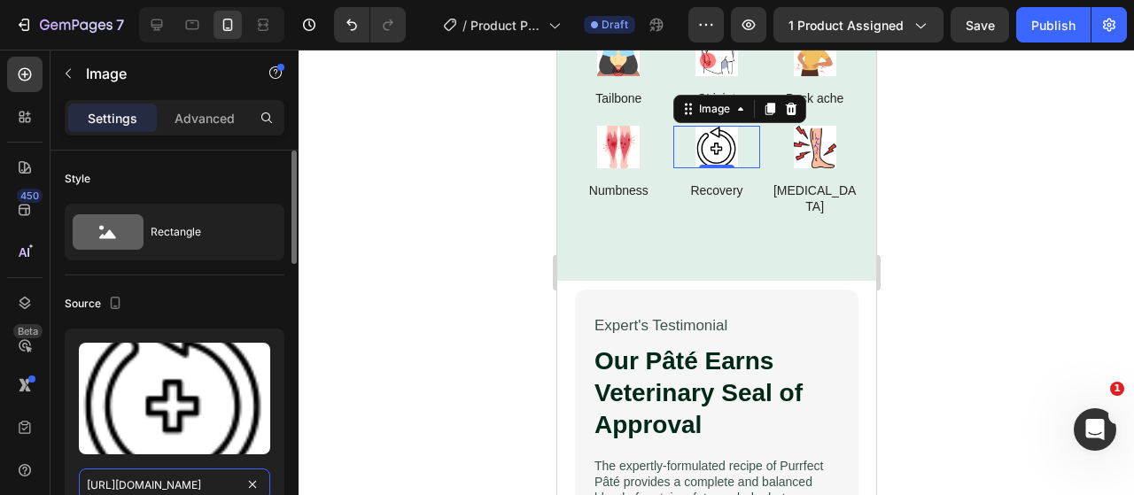
click at [208, 492] on input "https://cdn.shopify.com/s/files/1/0917/9155/6932/files/gempages_553671090723881…" at bounding box center [174, 485] width 191 height 32
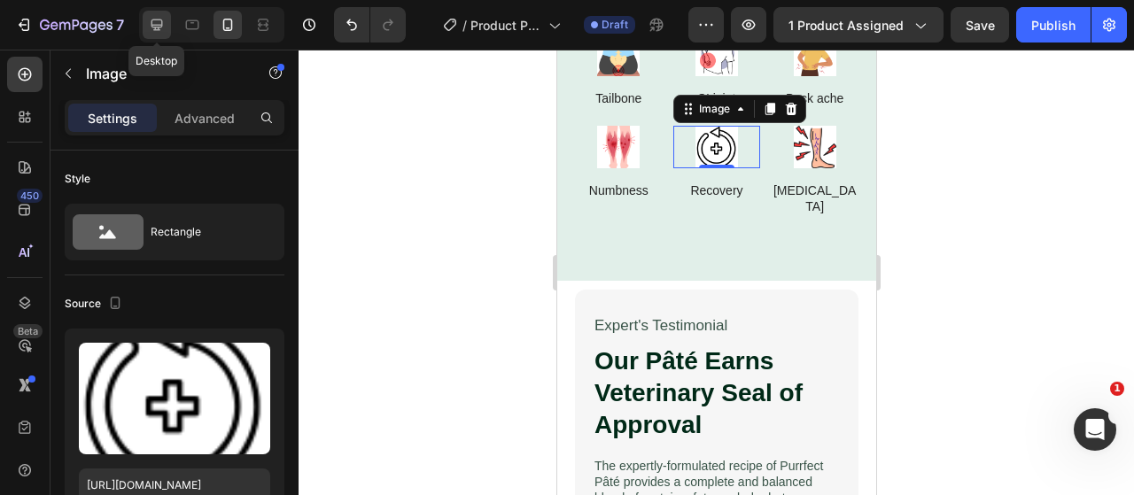
click at [159, 32] on icon at bounding box center [157, 25] width 18 height 18
type input "https://cdn.shopify.com/s/files/1/0917/9155/6932/files/gempages_553671090723881…"
type input "60"
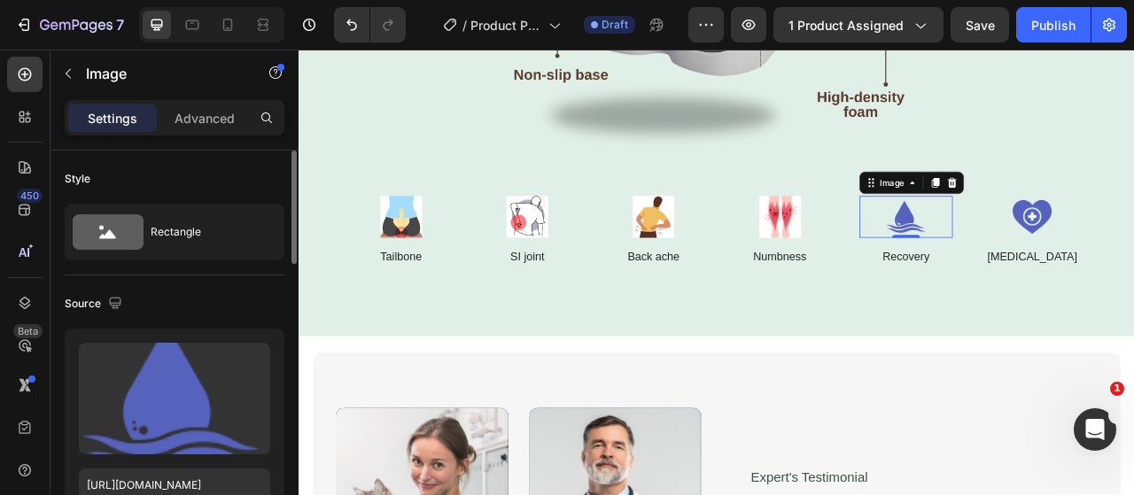
scroll to position [3647, 0]
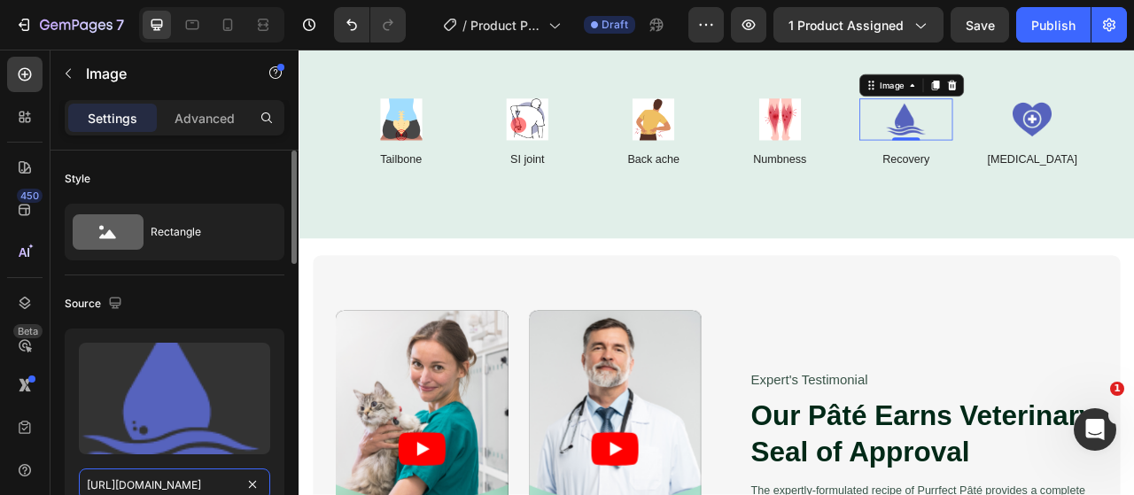
click at [198, 478] on input "https://cdn.shopify.com/s/files/1/0917/9155/6932/files/gempages_553671090723881…" at bounding box center [174, 485] width 191 height 32
paste input "0581550f-e16a-4440-84a9-21582a03f1df"
type input "https://cdn.shopify.com/s/files/1/0917/9155/6932/files/gempages_553671090723881…"
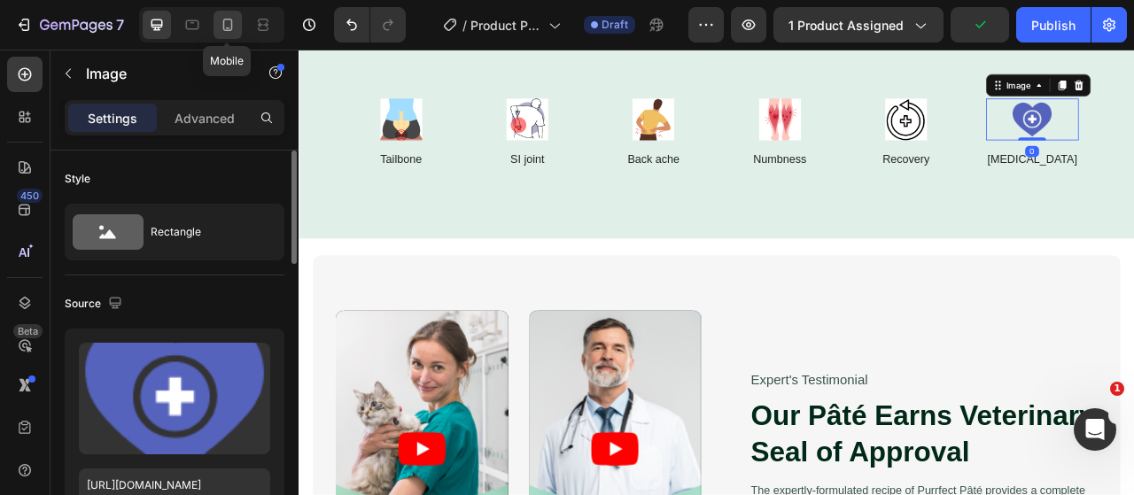
click at [229, 27] on icon at bounding box center [228, 25] width 18 height 18
type input "https://cdn.shopify.com/s/files/1/0917/9155/6932/files/gempages_553671090723881…"
type input "48"
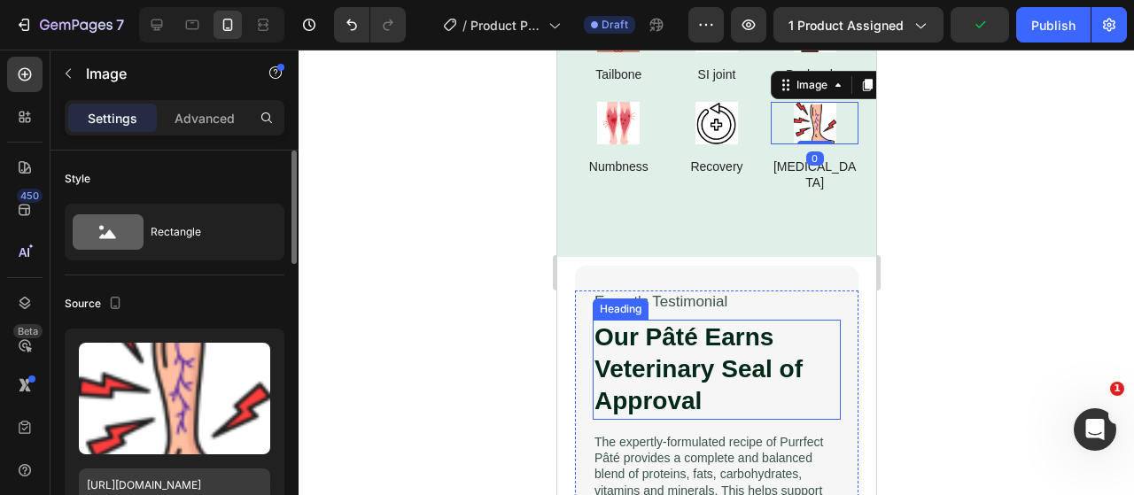
scroll to position [3470, 0]
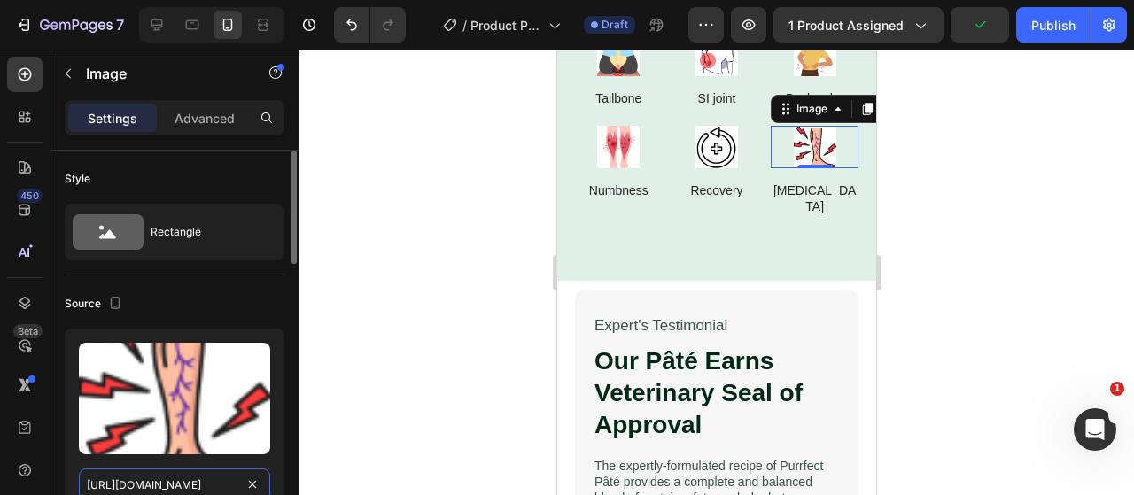
click at [197, 479] on input "https://cdn.shopify.com/s/files/1/0917/9155/6932/files/gempages_553671090723881…" at bounding box center [174, 485] width 191 height 32
click at [808, 175] on div "0" at bounding box center [814, 182] width 18 height 14
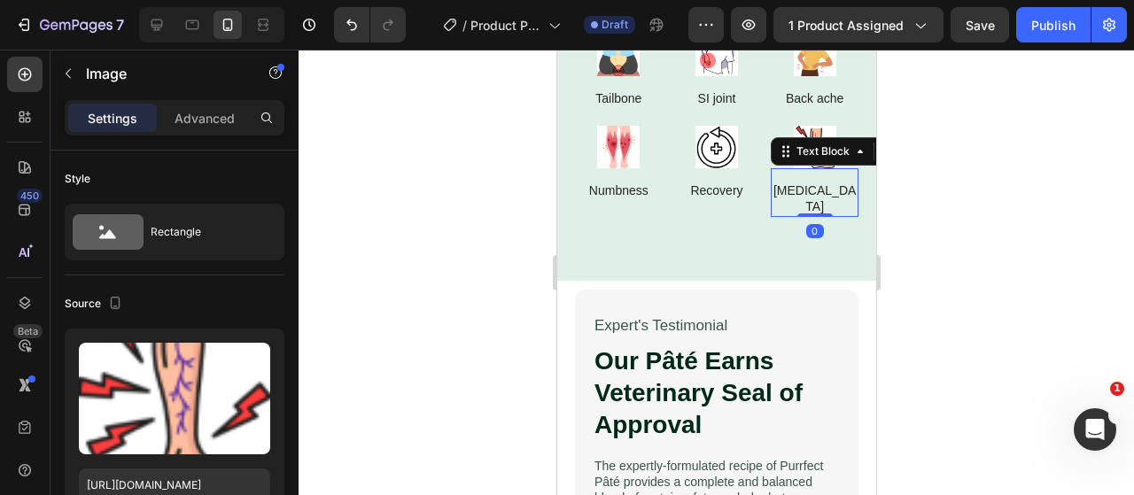
click at [828, 181] on div "[MEDICAL_DATA]" at bounding box center [814, 198] width 88 height 35
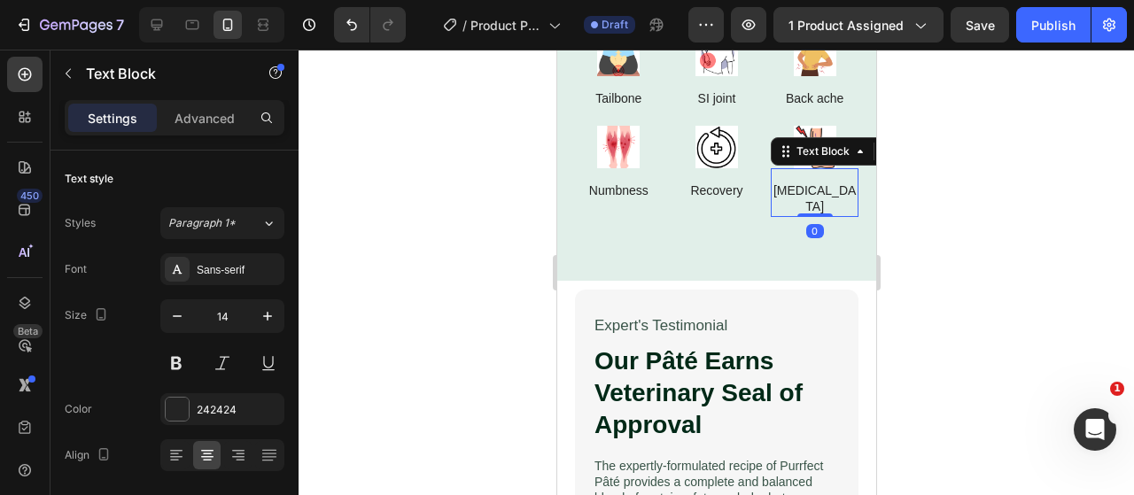
click at [797, 182] on p "[MEDICAL_DATA]" at bounding box center [813, 198] width 84 height 32
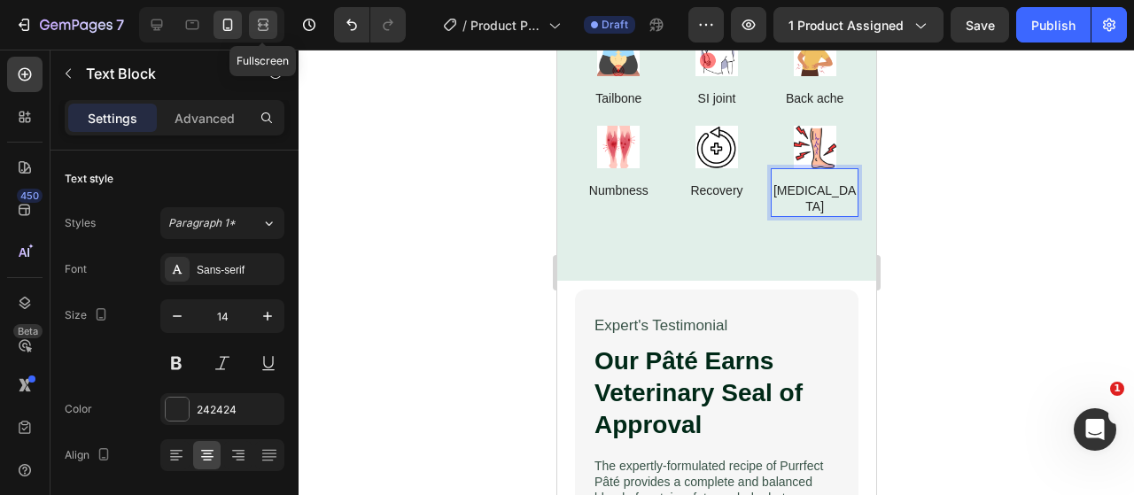
click at [254, 21] on icon at bounding box center [263, 25] width 18 height 18
type input "16"
type input "100%"
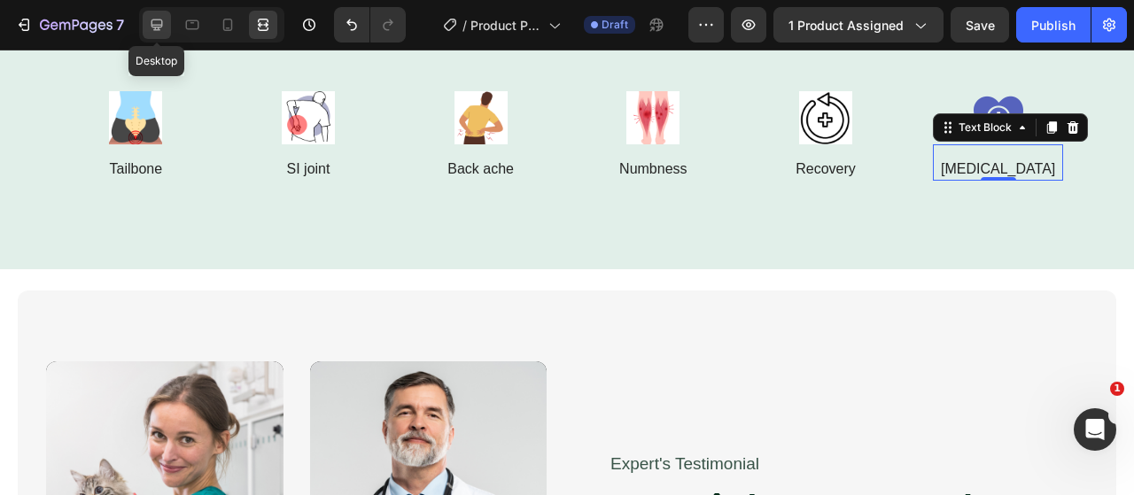
scroll to position [3700, 0]
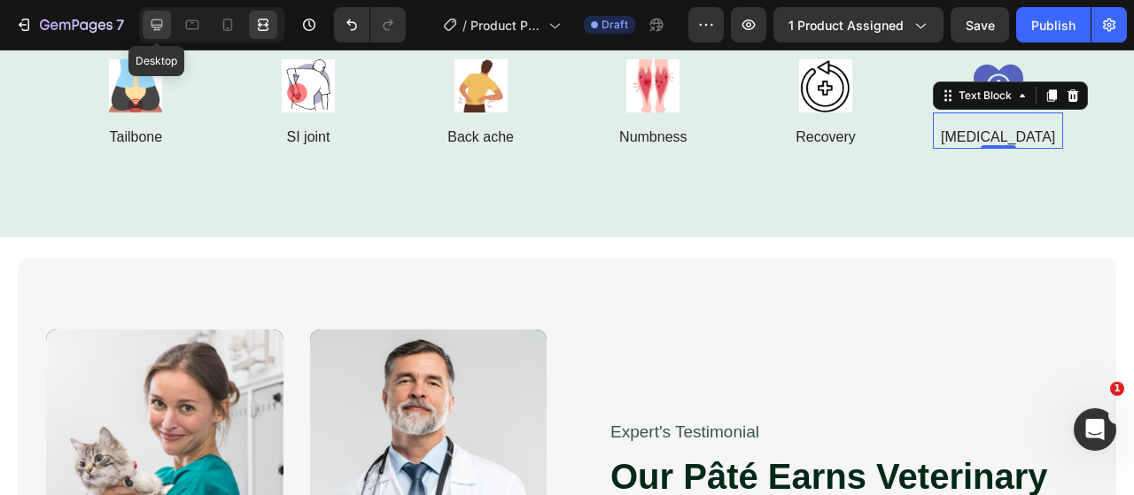
click at [158, 19] on icon at bounding box center [157, 25] width 12 height 12
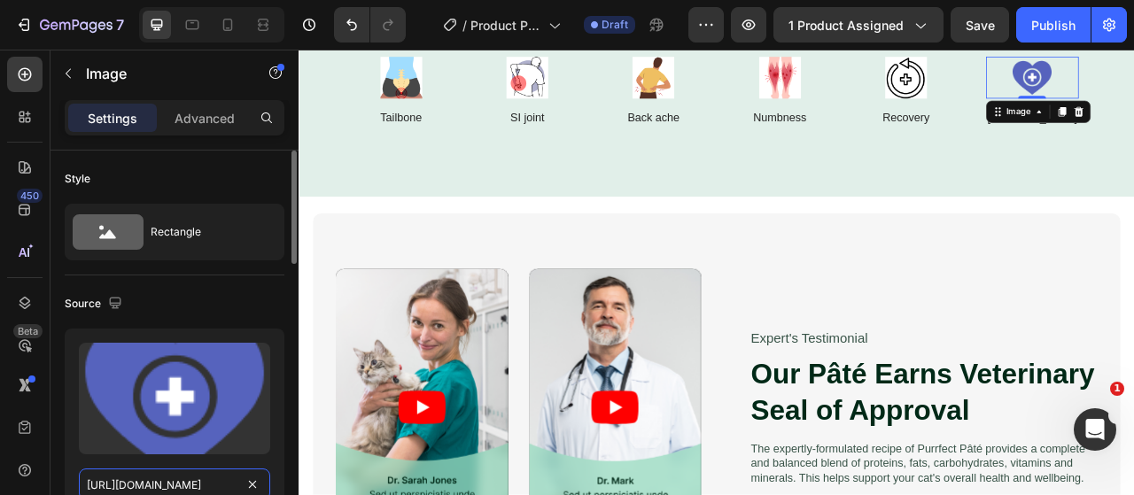
click at [151, 482] on input "https://cdn.shopify.com/s/files/1/0917/9155/6932/files/gempages_553671090723881…" at bounding box center [174, 485] width 191 height 32
paste input "d5f2d9f9-c95f-4d08-bdc2-26666af41bab"
type input "https://cdn.shopify.com/s/files/1/0917/9155/6932/files/gempages_553671090723881…"
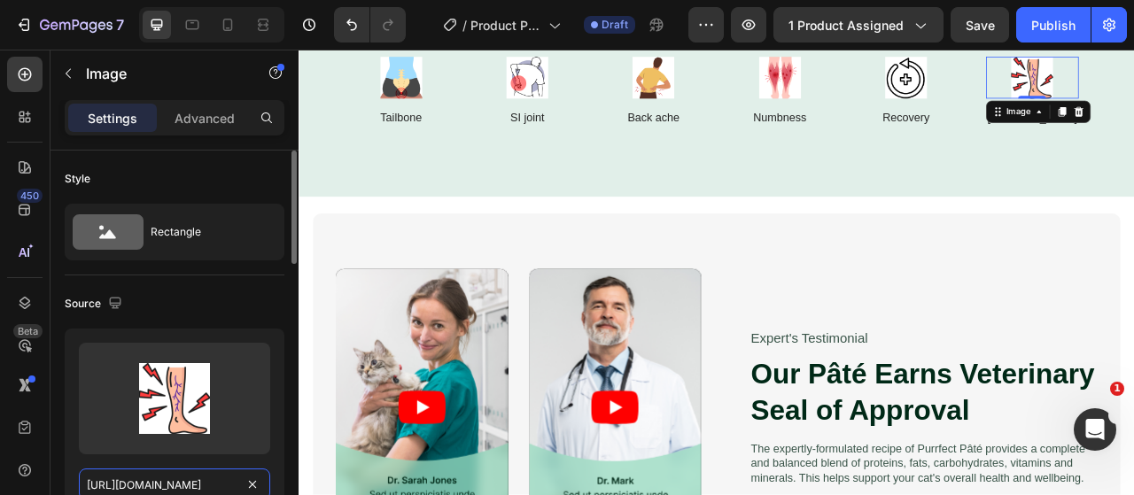
scroll to position [0, 537]
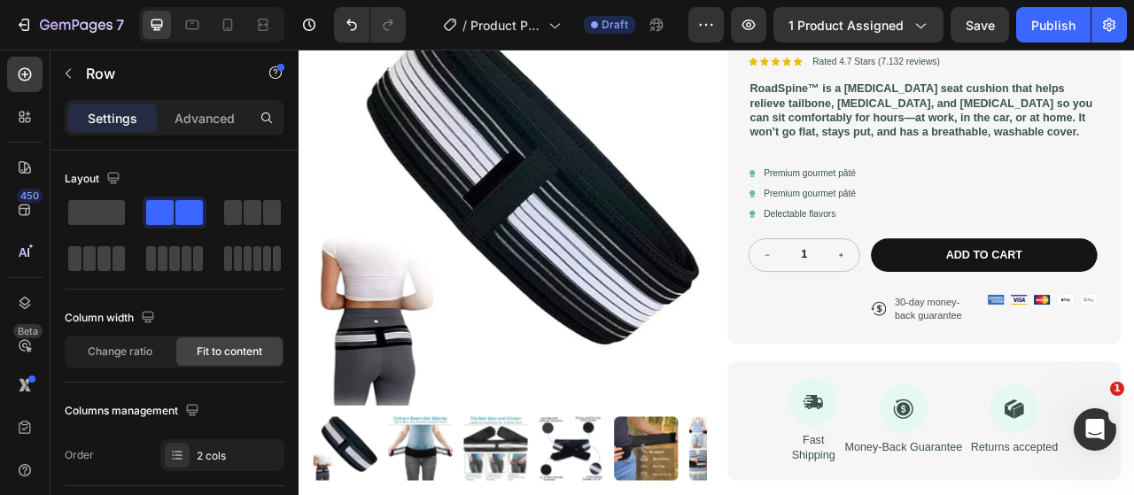
scroll to position [0, 0]
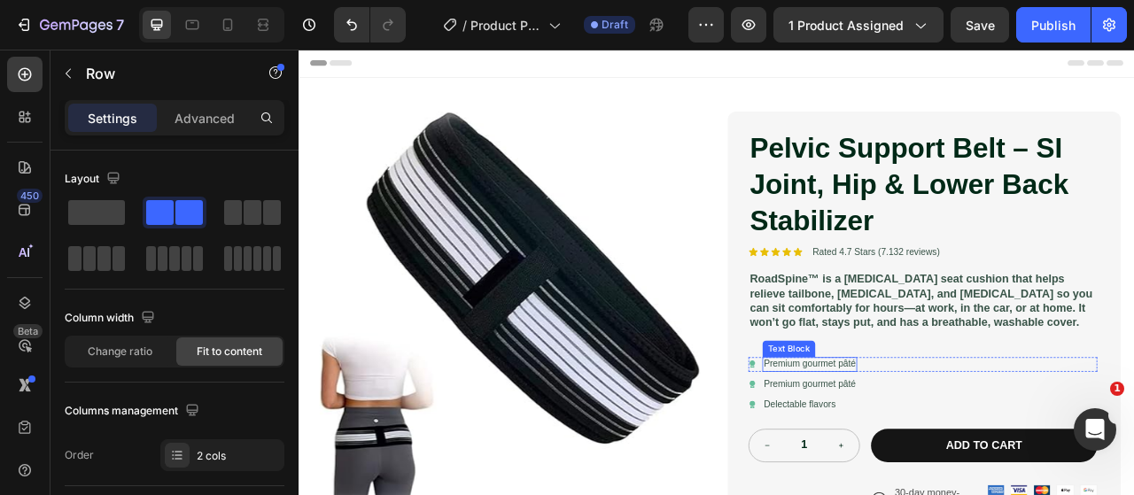
click at [960, 450] on p "Premium gourmet pâté" at bounding box center [947, 450] width 117 height 15
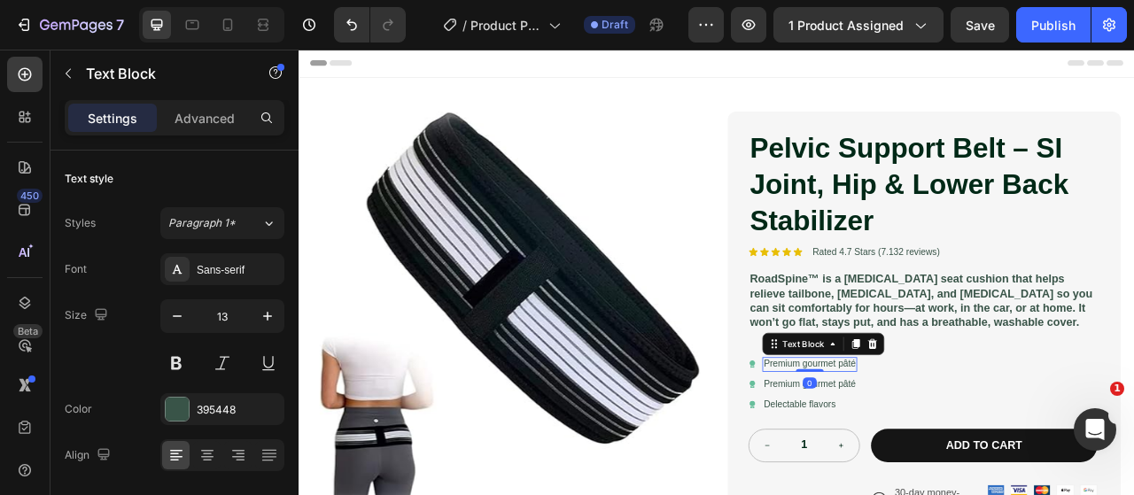
click at [960, 450] on p "Premium gourmet pâté" at bounding box center [947, 450] width 117 height 15
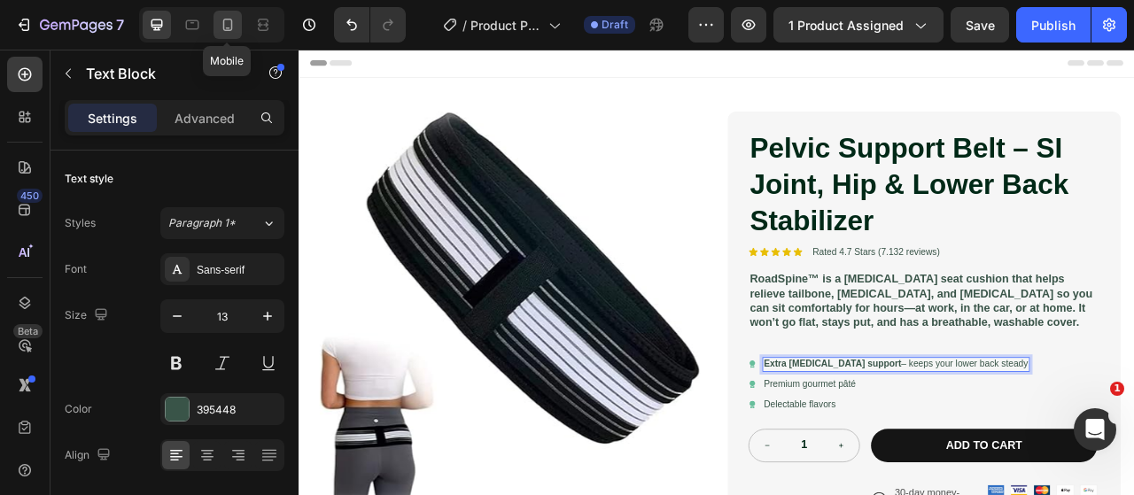
click at [233, 15] on div at bounding box center [227, 25] width 28 height 28
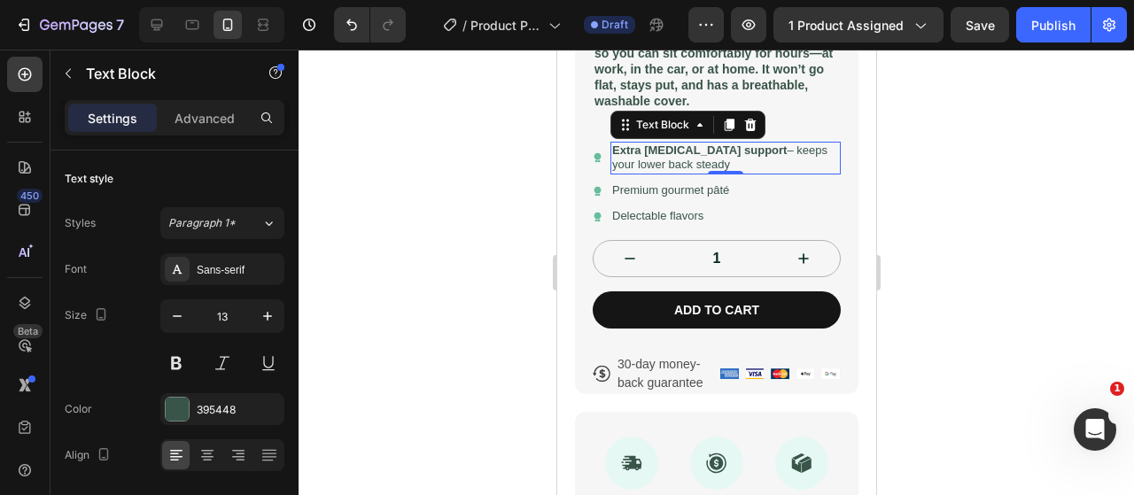
scroll to position [609, 0]
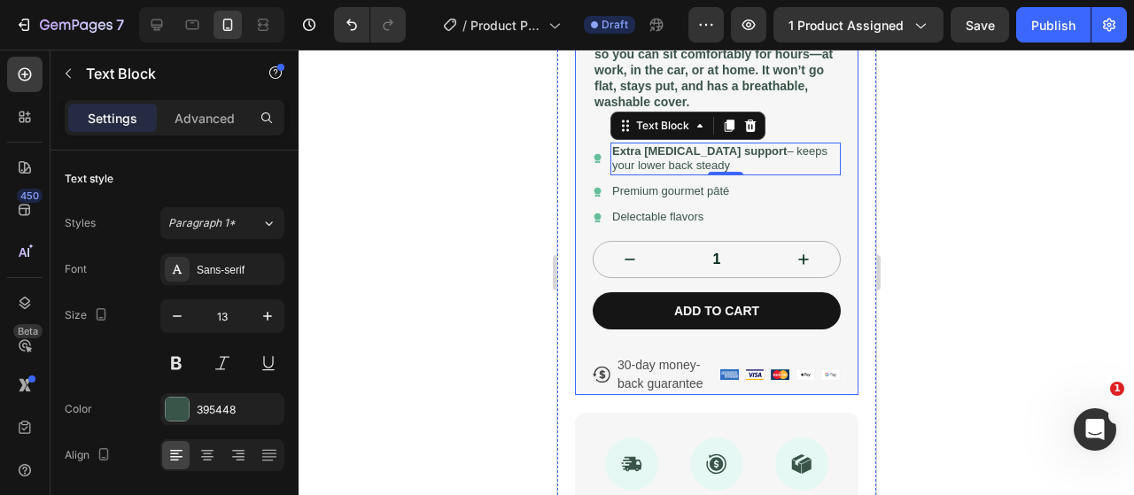
click at [440, 241] on div at bounding box center [715, 272] width 835 height 445
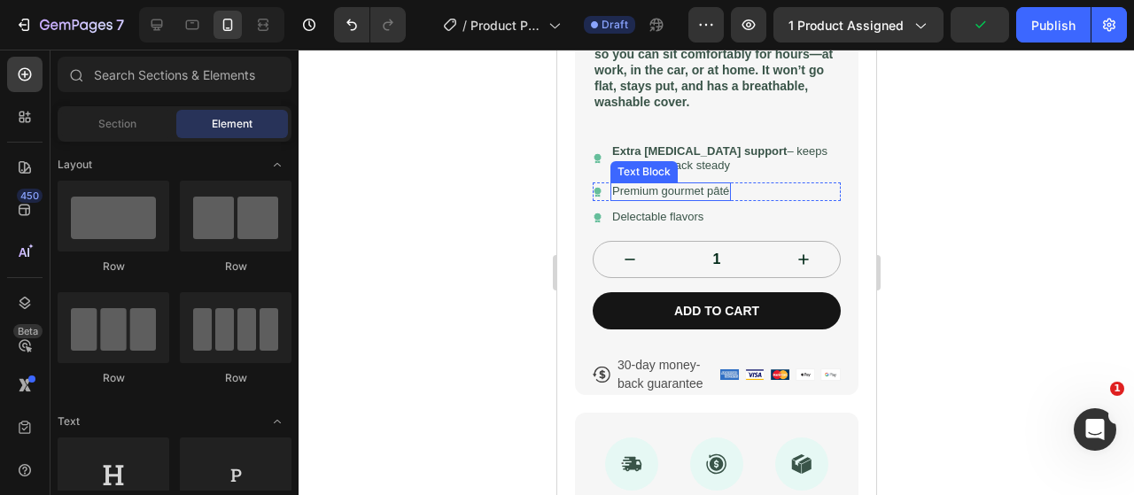
click at [701, 187] on p "Premium gourmet pâté" at bounding box center [669, 191] width 117 height 15
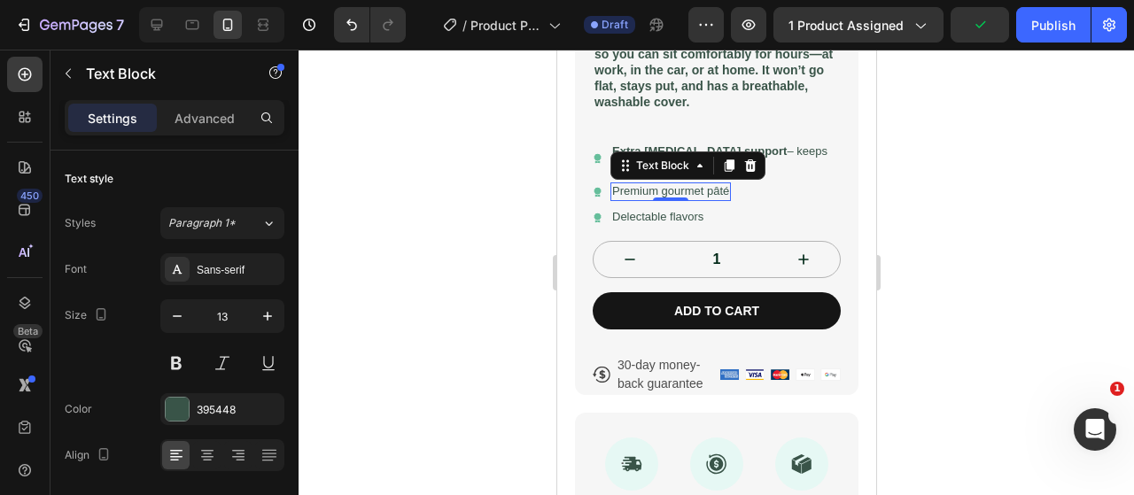
click at [701, 187] on p "Premium gourmet pâté" at bounding box center [669, 191] width 117 height 15
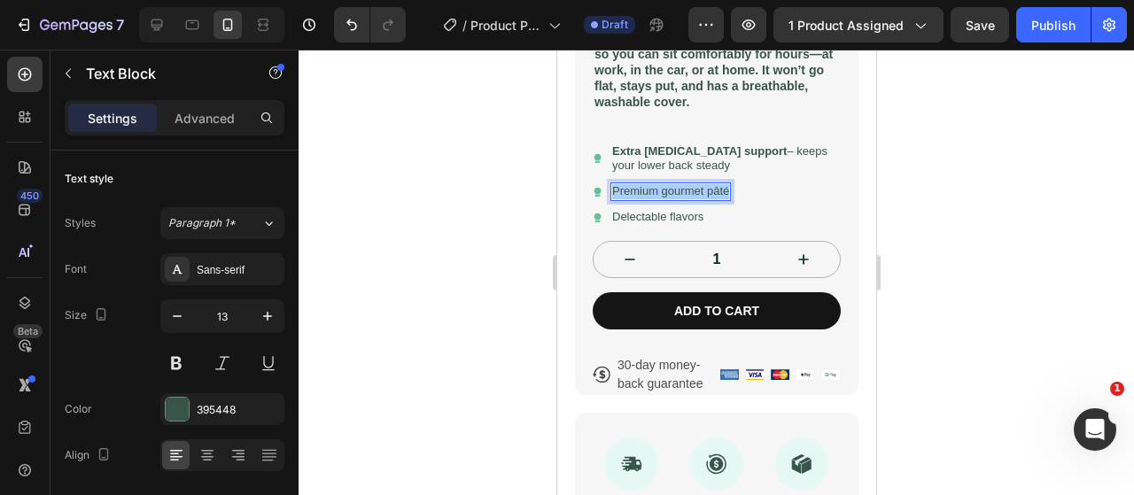
click at [420, 212] on div at bounding box center [715, 272] width 835 height 445
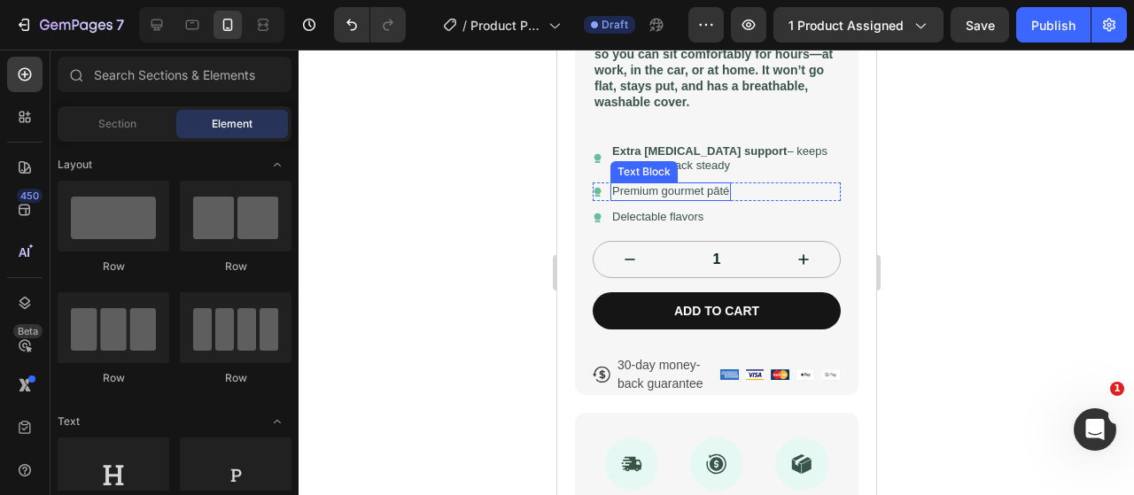
click at [663, 192] on p "Premium gourmet pâté" at bounding box center [669, 191] width 117 height 15
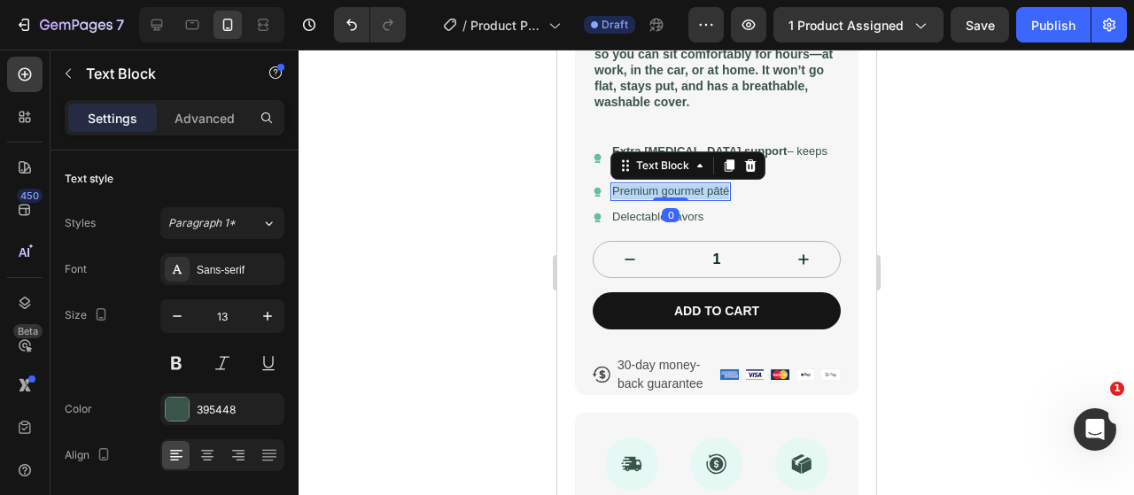
click at [663, 192] on p "Premium gourmet pâté" at bounding box center [669, 191] width 117 height 15
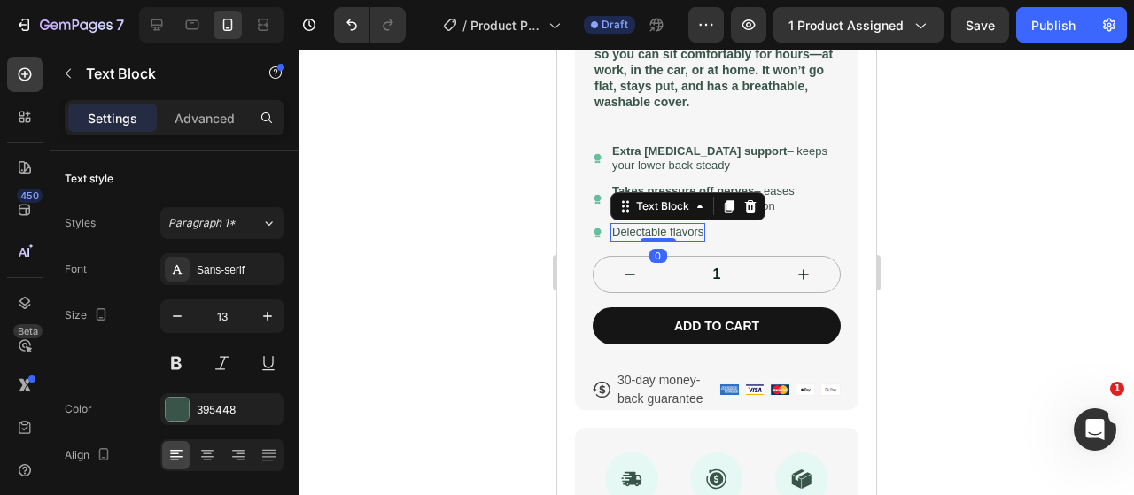
click at [647, 228] on p "Delectable flavors" at bounding box center [656, 232] width 91 height 15
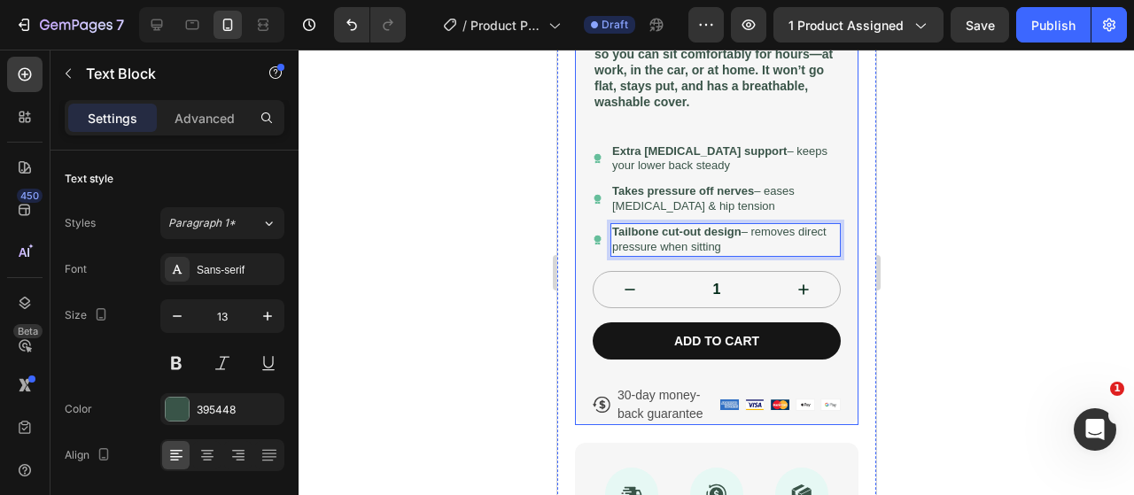
click at [468, 235] on div at bounding box center [715, 272] width 835 height 445
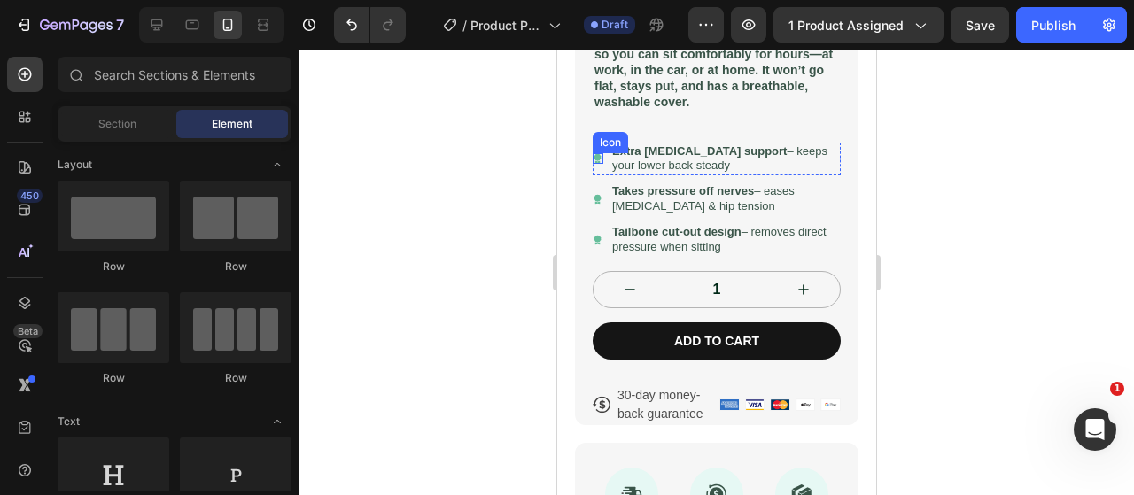
click at [600, 155] on icon at bounding box center [597, 158] width 10 height 11
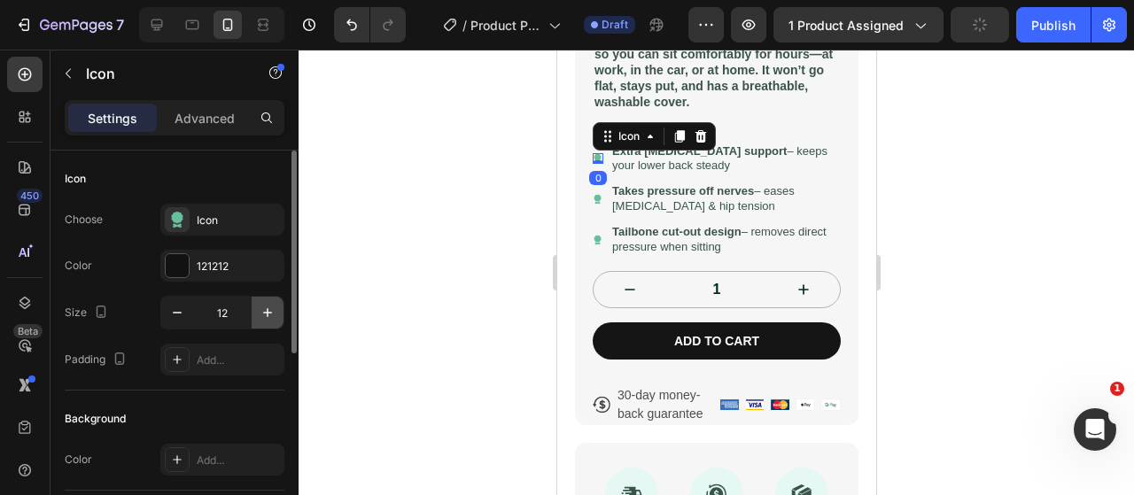
click at [261, 320] on icon "button" at bounding box center [268, 313] width 18 height 18
click at [179, 320] on icon "button" at bounding box center [177, 313] width 18 height 18
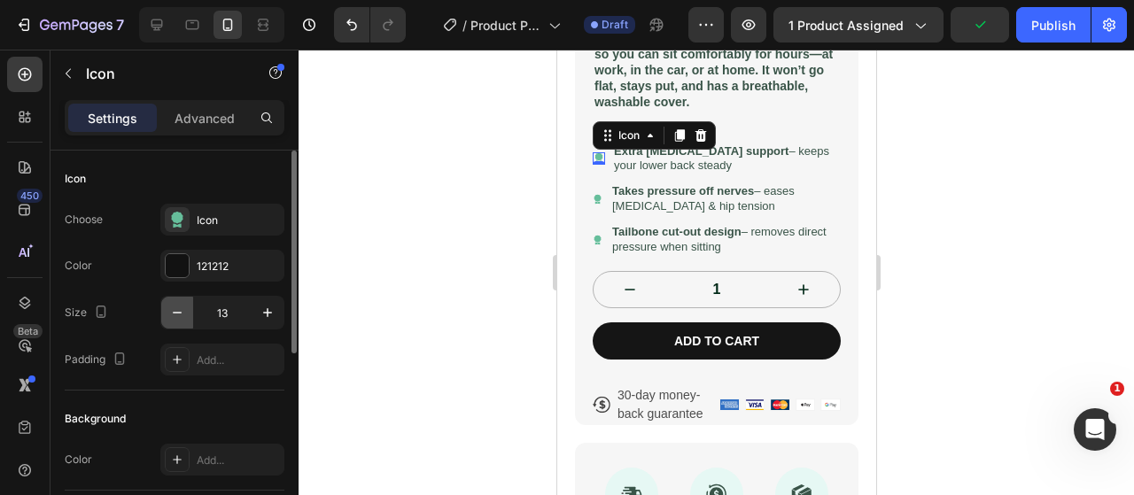
click at [179, 320] on icon "button" at bounding box center [177, 313] width 18 height 18
click at [266, 314] on icon "button" at bounding box center [268, 313] width 18 height 18
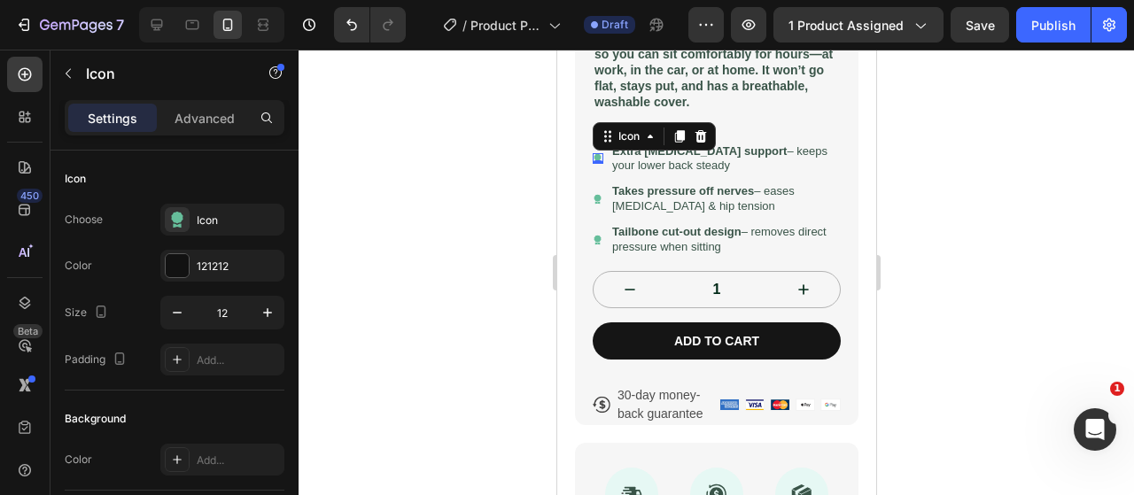
type input "13"
click at [595, 203] on div "Icon" at bounding box center [597, 199] width 11 height 11
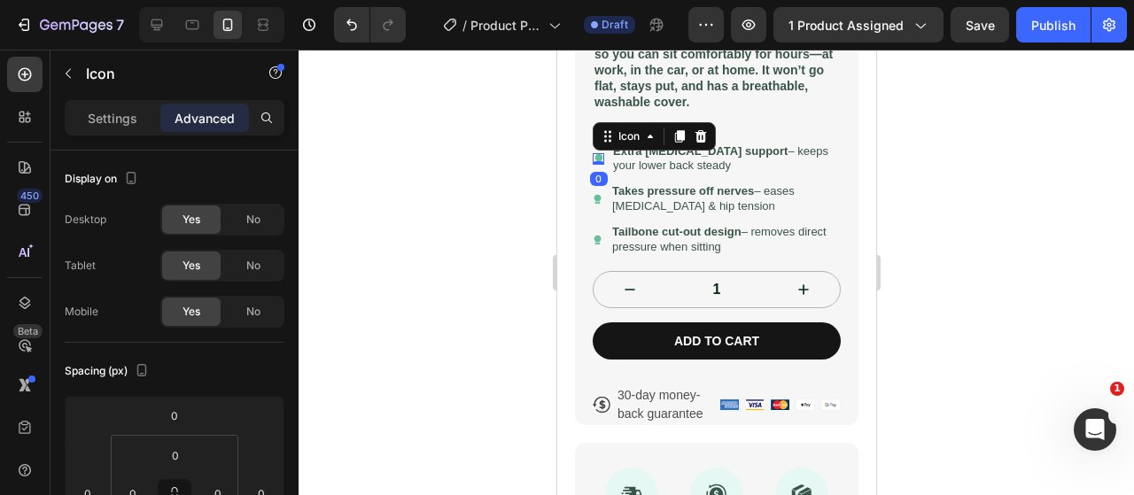
click at [595, 155] on icon at bounding box center [597, 157] width 8 height 8
click at [67, 76] on icon "button" at bounding box center [68, 73] width 14 height 14
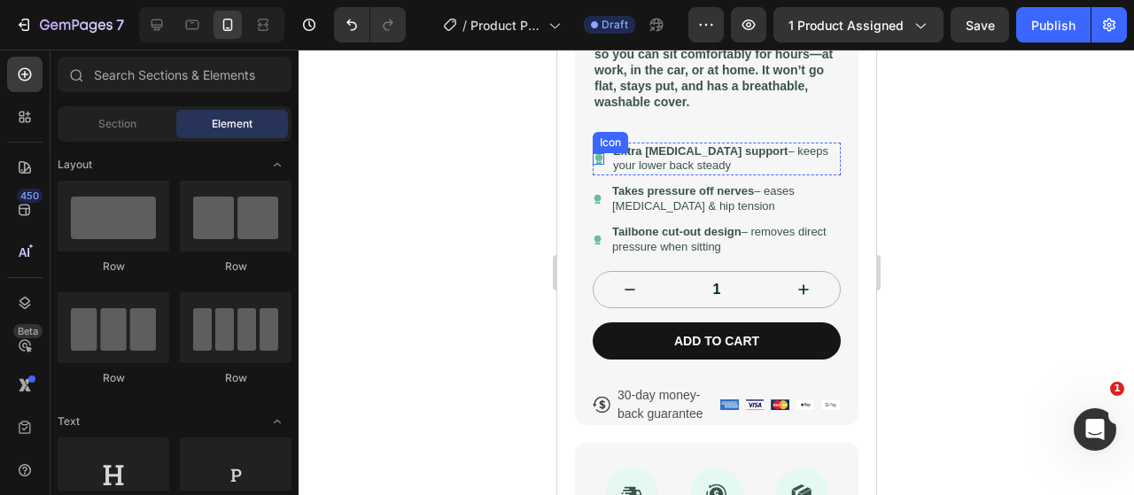
click at [597, 157] on icon at bounding box center [597, 157] width 8 height 8
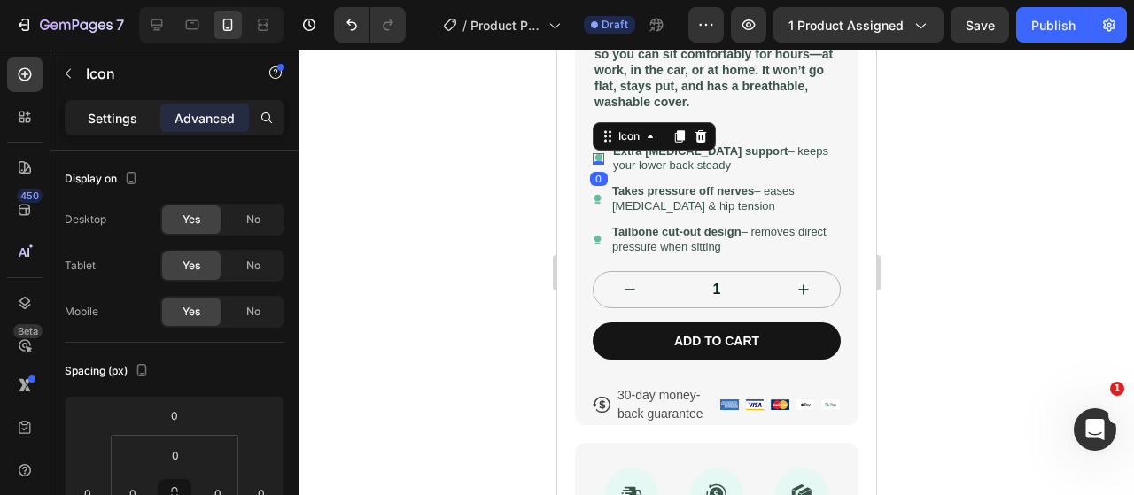
click at [147, 107] on div "Settings" at bounding box center [112, 118] width 89 height 28
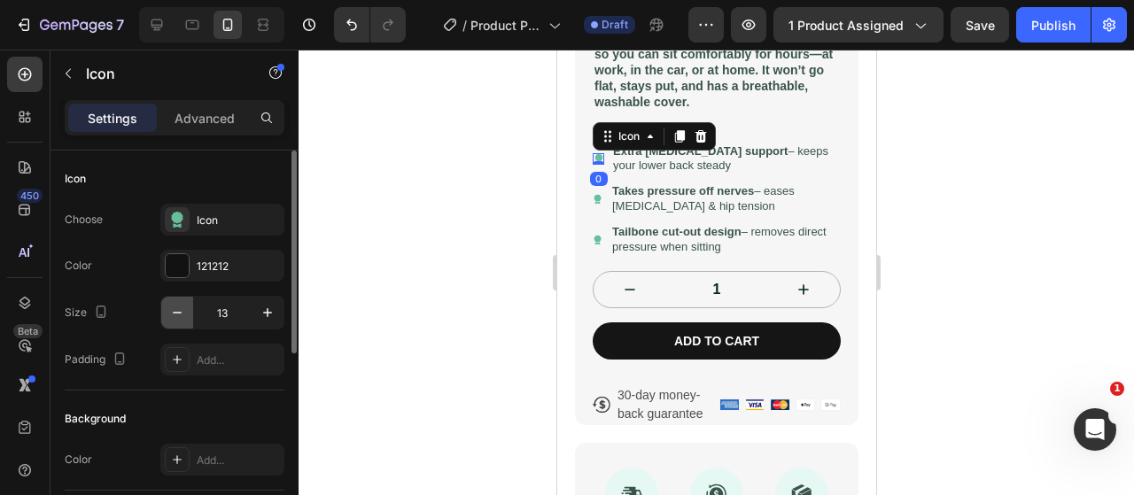
click at [174, 314] on icon "button" at bounding box center [177, 313] width 18 height 18
type input "12"
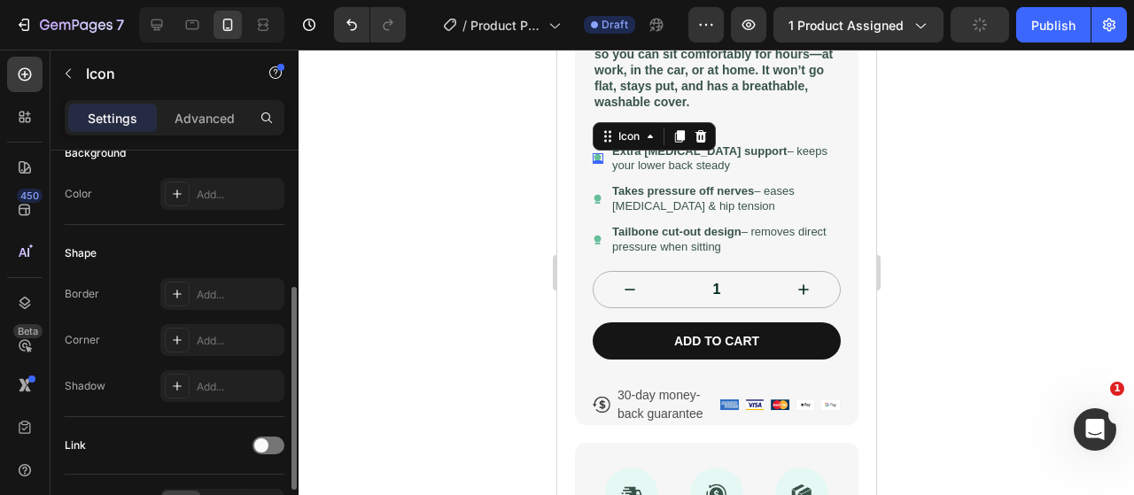
scroll to position [374, 0]
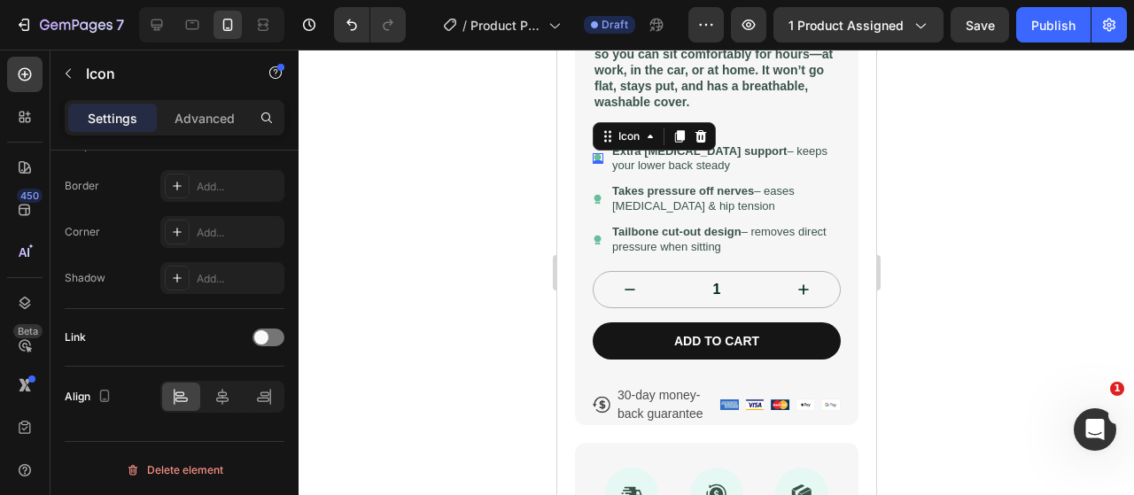
click at [477, 335] on div at bounding box center [715, 272] width 835 height 445
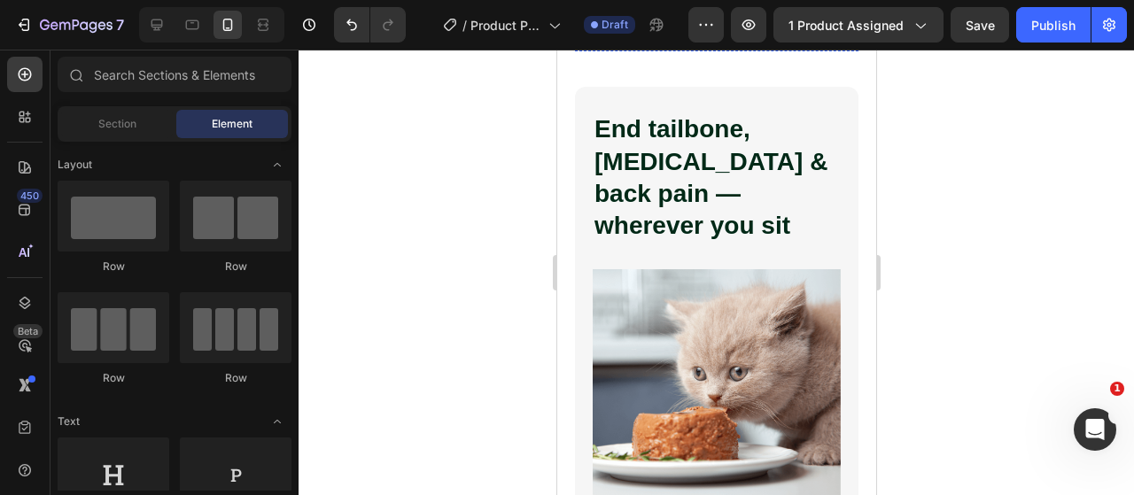
scroll to position [1229, 0]
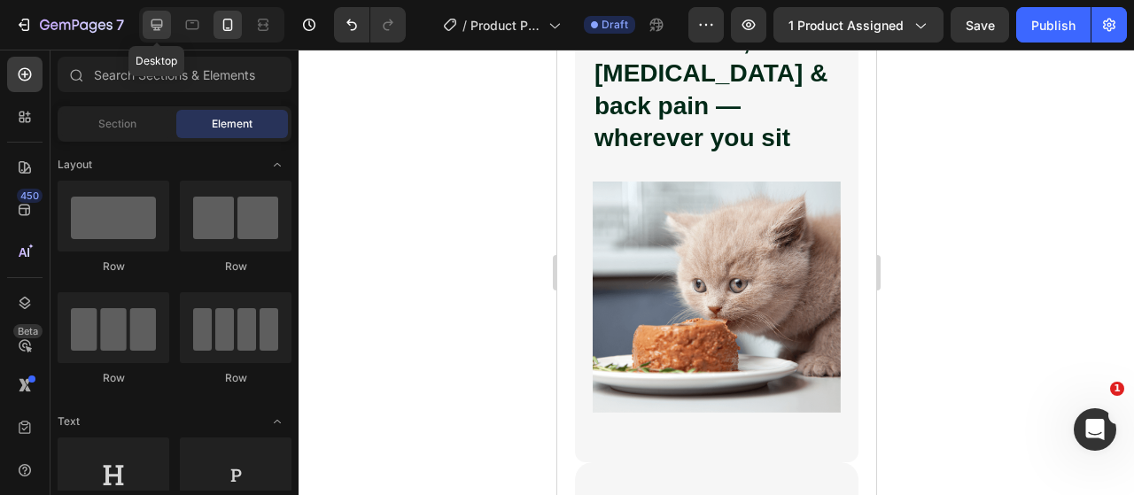
click at [156, 19] on icon at bounding box center [157, 25] width 12 height 12
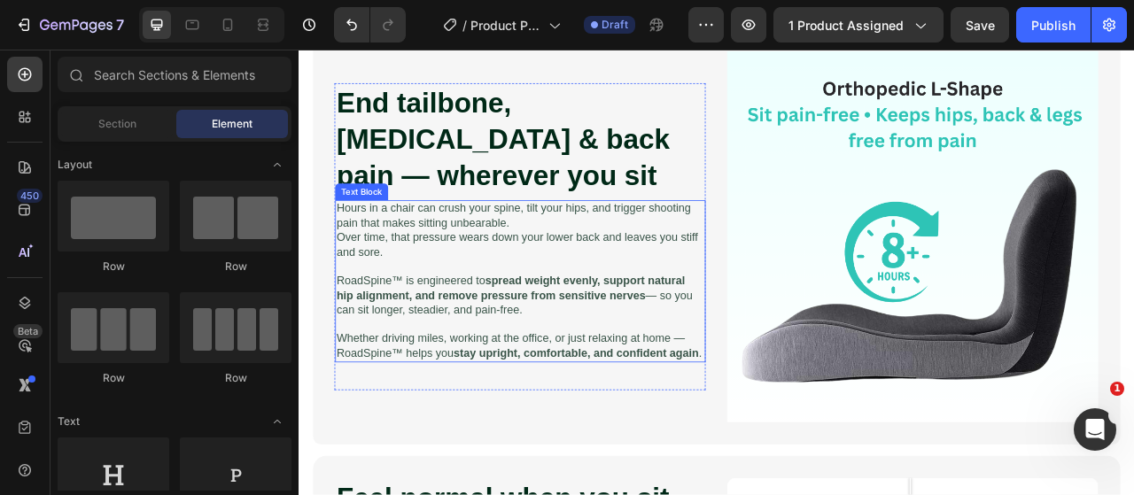
click at [959, 331] on img at bounding box center [1079, 288] width 472 height 472
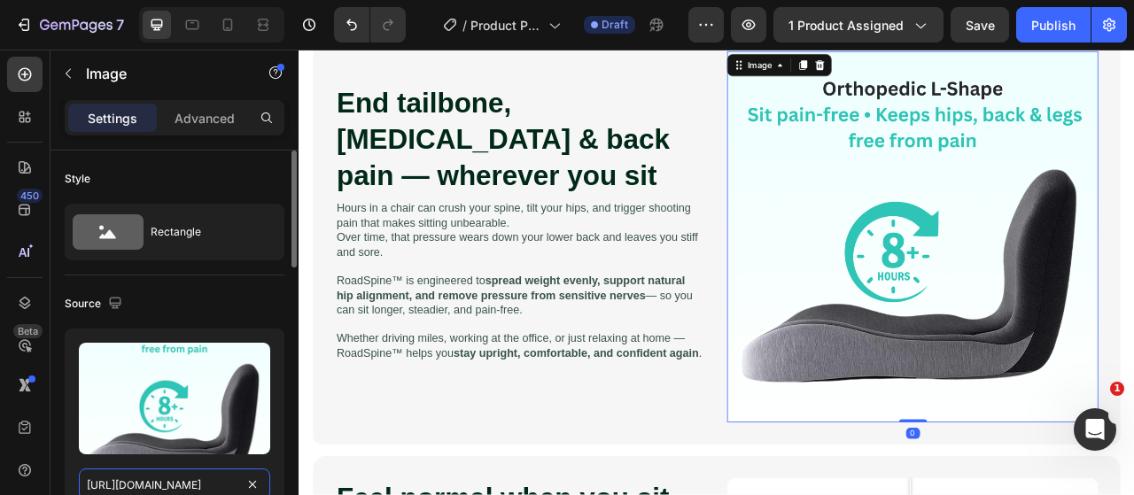
click at [120, 486] on input "https://cdn.shopify.com/s/files/1/0917/9155/6932/files/gempages_553671090723881…" at bounding box center [174, 485] width 191 height 32
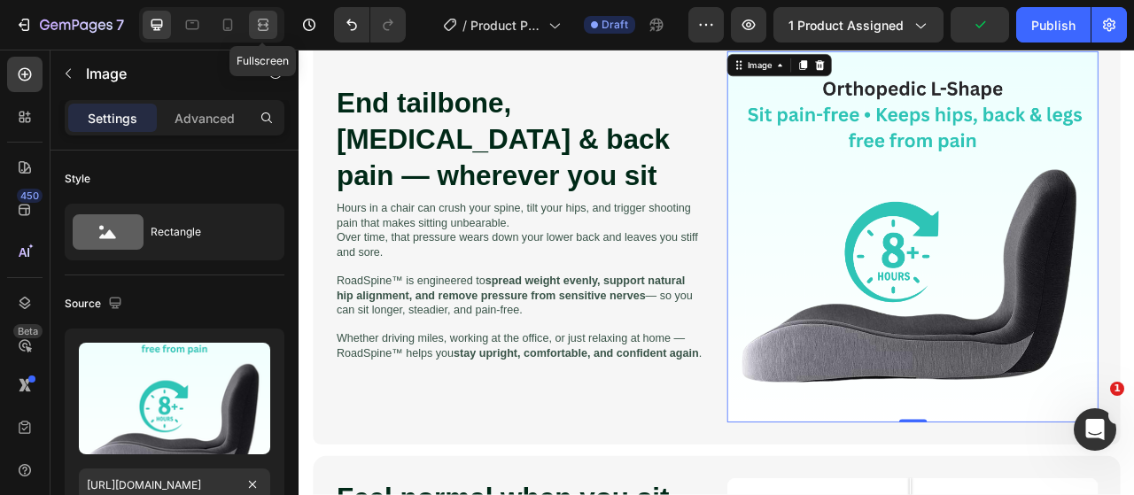
click at [249, 17] on div at bounding box center [263, 25] width 28 height 28
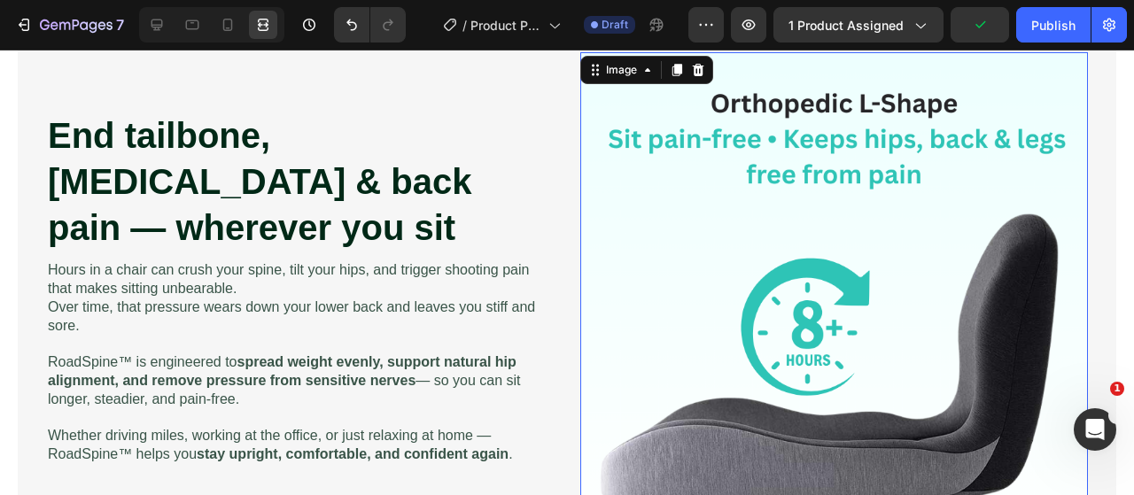
click at [241, 16] on div at bounding box center [227, 25] width 28 height 28
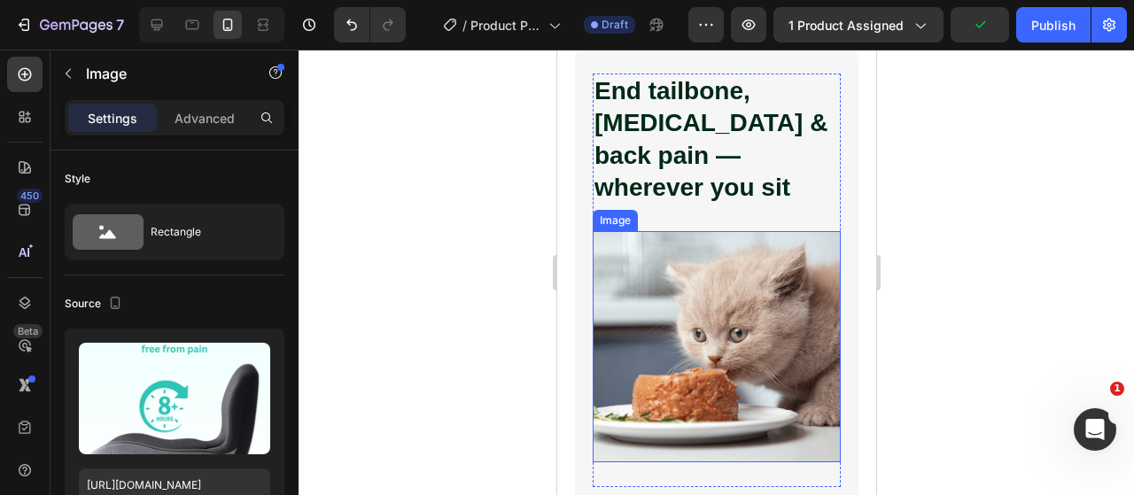
scroll to position [1167, 0]
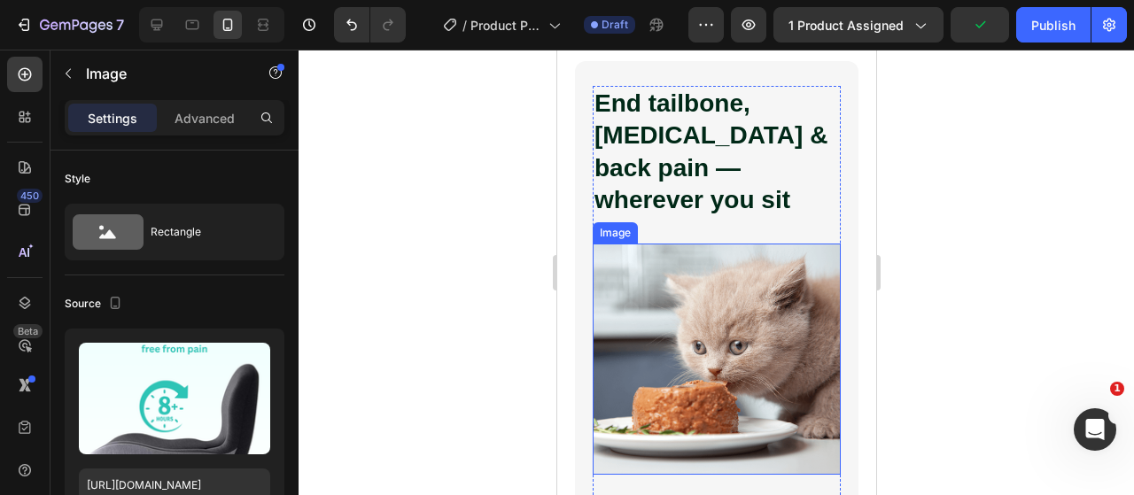
click at [723, 295] on img at bounding box center [716, 360] width 248 height 232
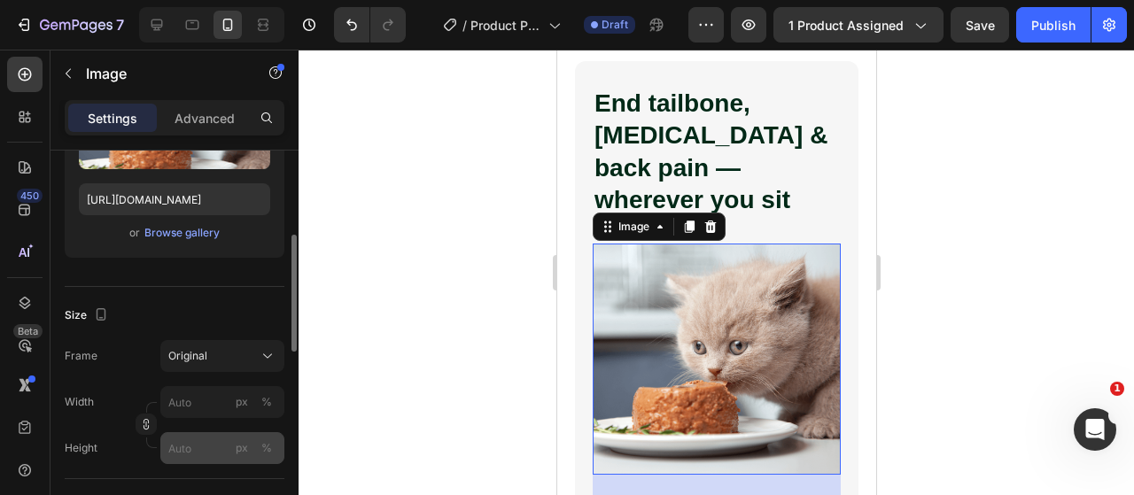
scroll to position [108, 0]
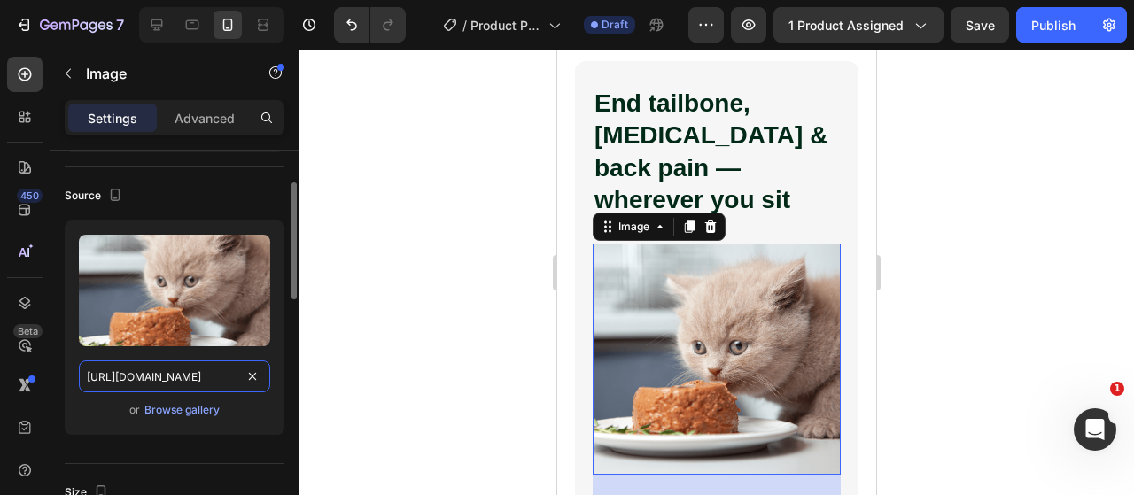
click at [177, 383] on input "https://cdn.shopify.com/s/files/1/0917/9155/6932/files/gempages_553671090723881…" at bounding box center [174, 376] width 191 height 32
paste input "7a6daf3d-3543-4275-a646-256ae164154b"
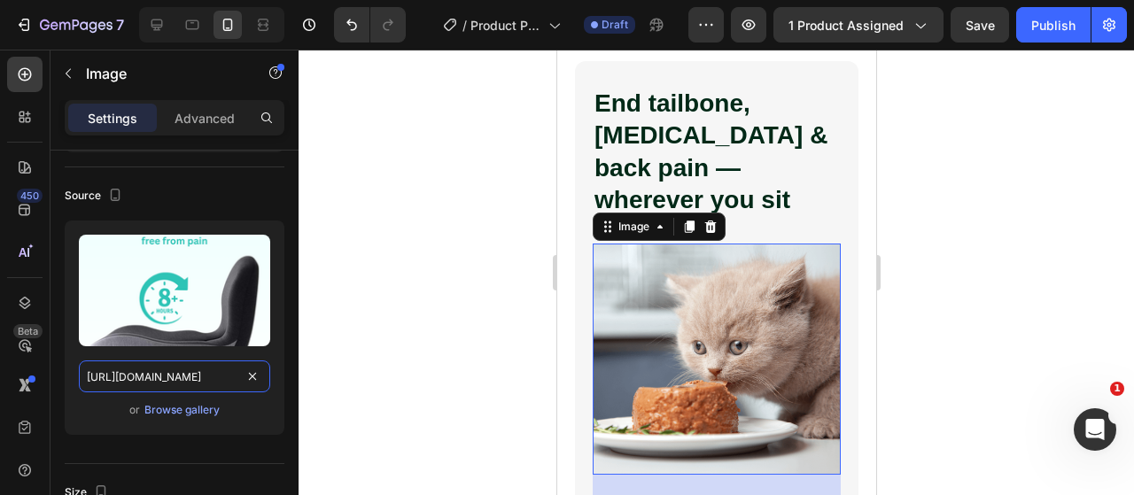
scroll to position [0, 541]
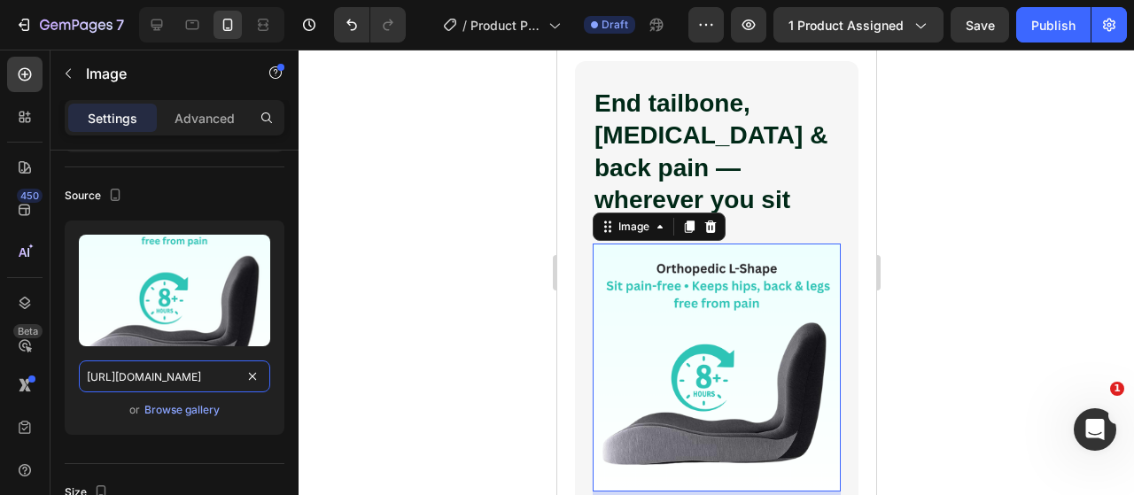
type input "https://cdn.shopify.com/s/files/1/0917/9155/6932/files/gempages_553671090723881…"
click at [410, 355] on div at bounding box center [715, 272] width 835 height 445
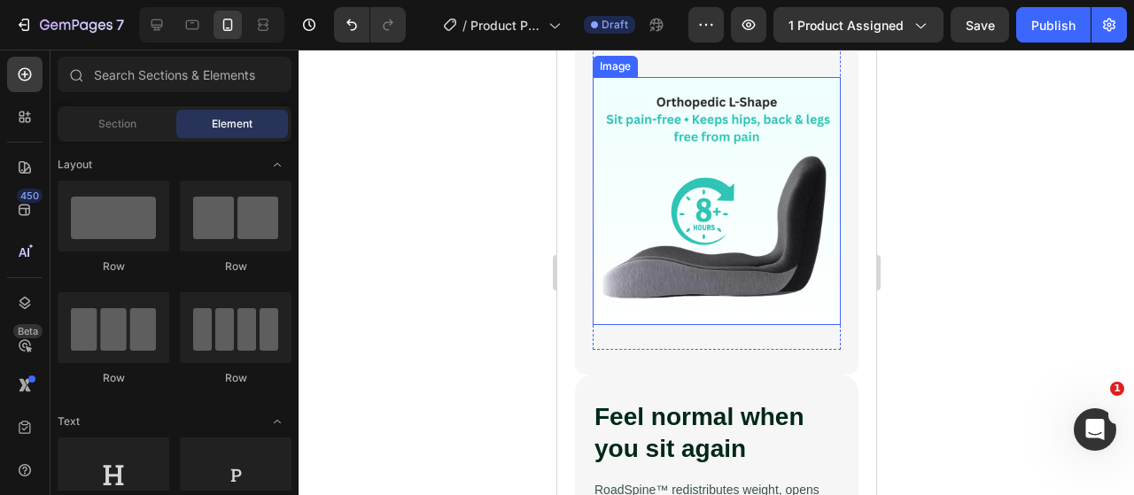
scroll to position [1433, 0]
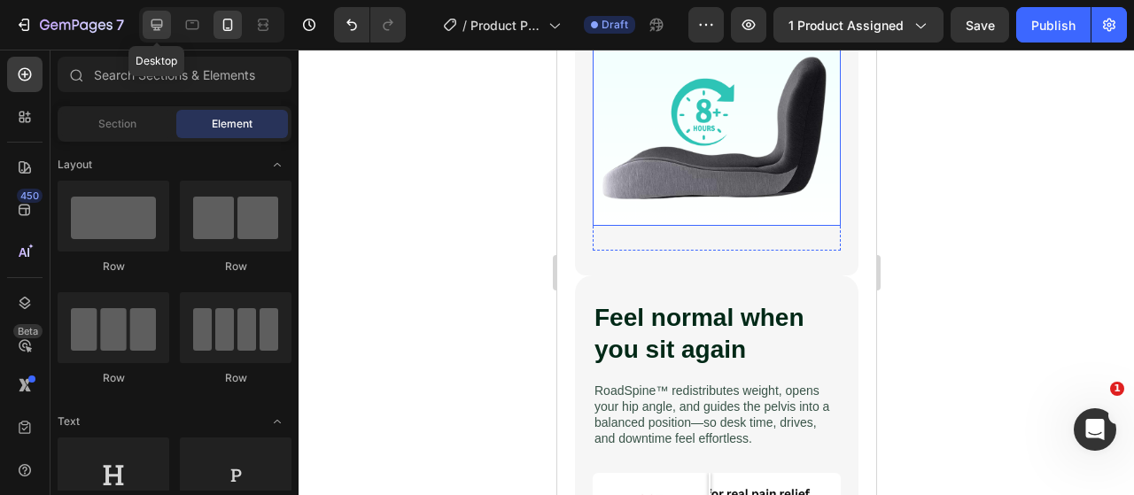
click at [148, 20] on icon at bounding box center [157, 25] width 18 height 18
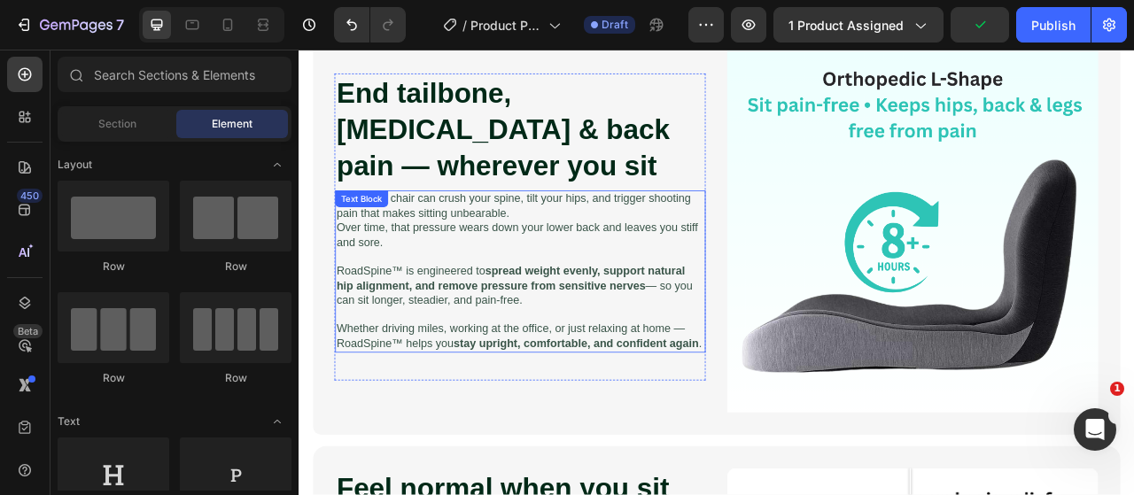
scroll to position [1214, 0]
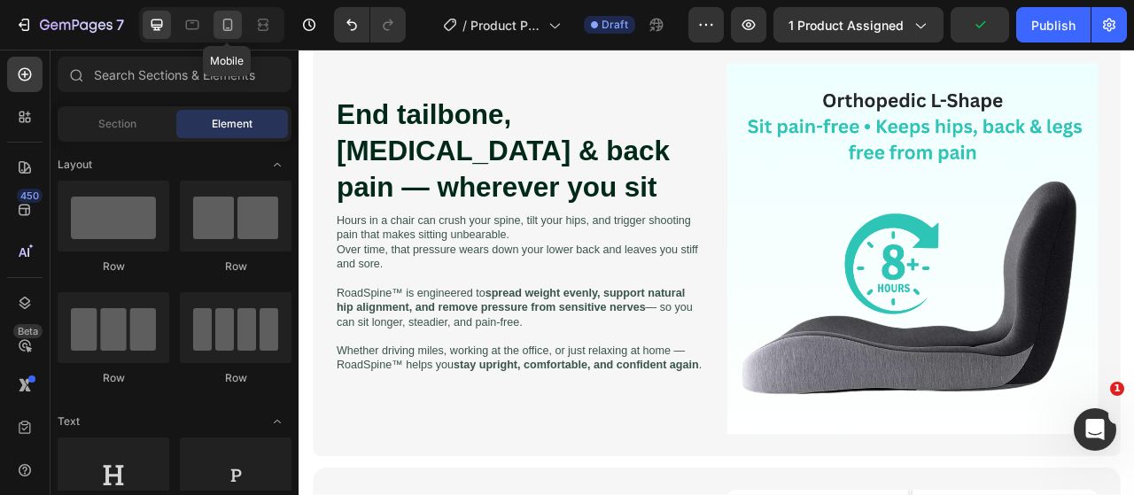
click at [220, 22] on icon at bounding box center [228, 25] width 18 height 18
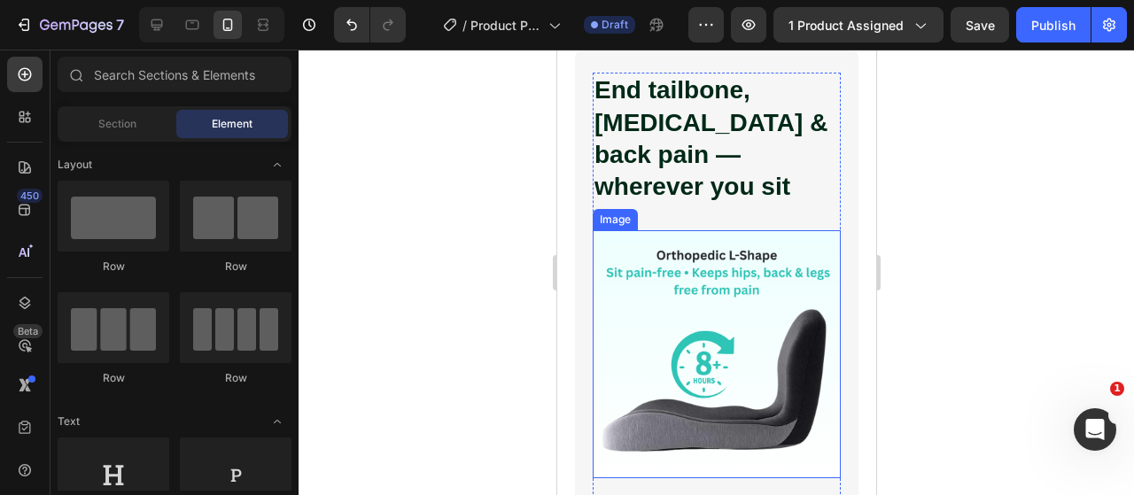
scroll to position [1303, 0]
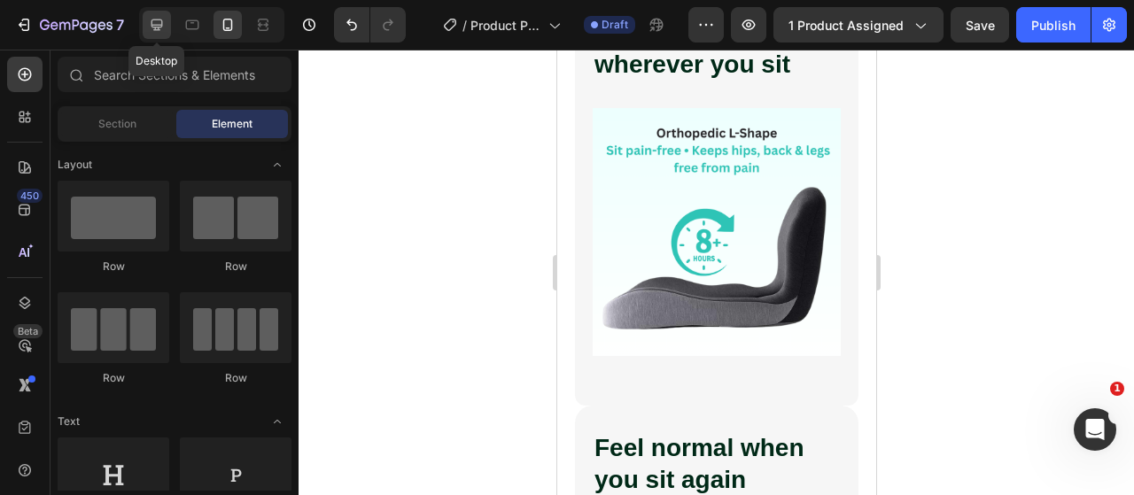
click at [165, 31] on div at bounding box center [157, 25] width 28 height 28
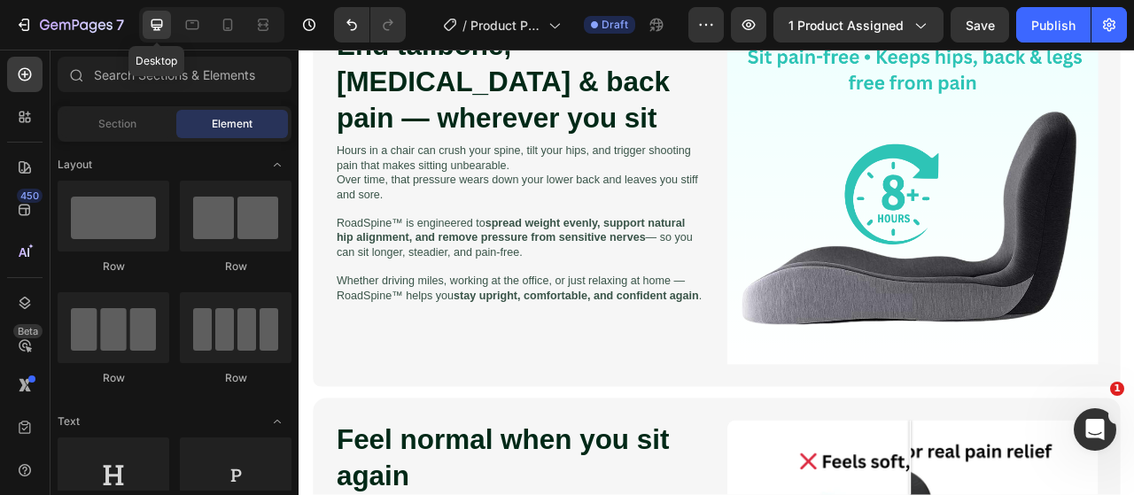
scroll to position [1327, 0]
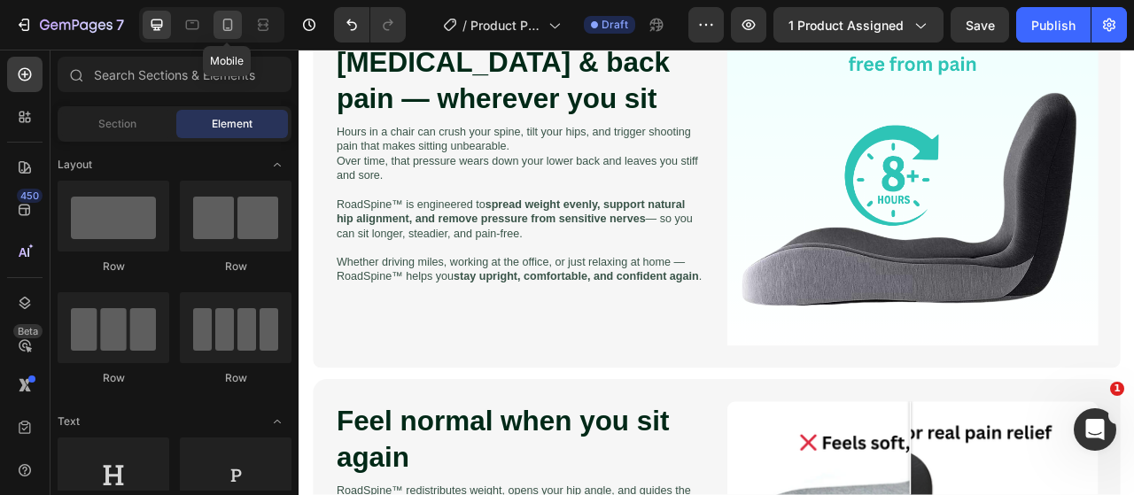
click at [228, 22] on icon at bounding box center [228, 25] width 18 height 18
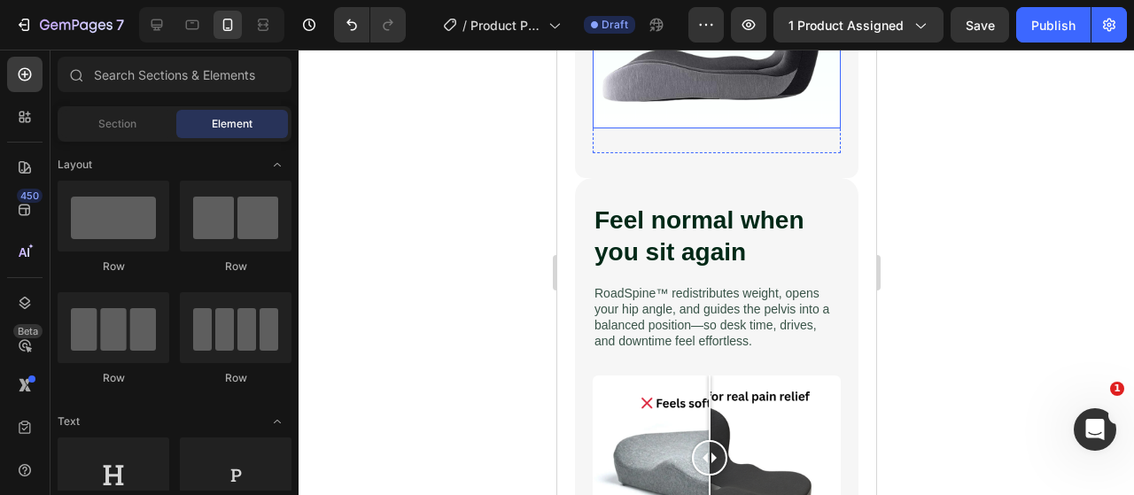
scroll to position [1290, 0]
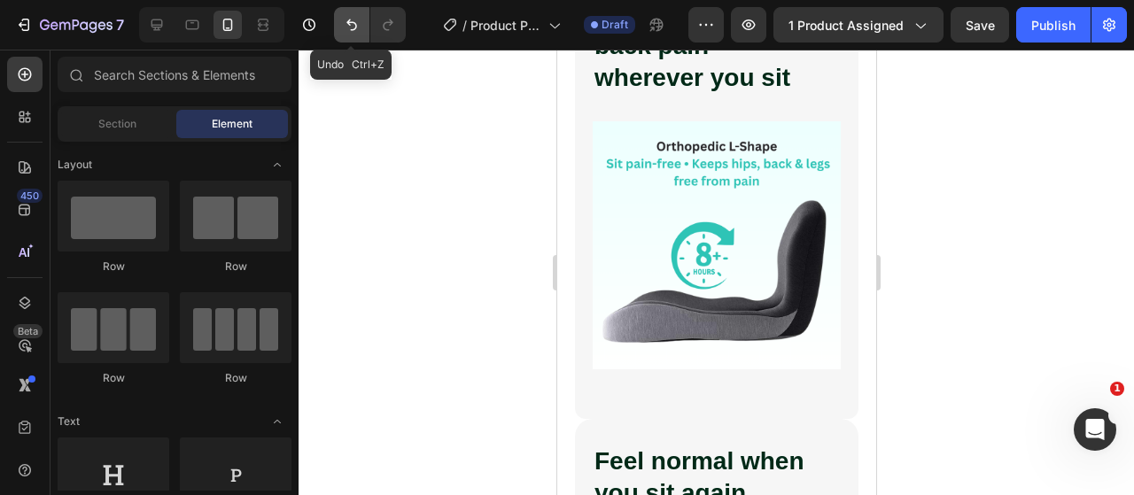
click at [339, 24] on button "Undo/Redo" at bounding box center [351, 24] width 35 height 35
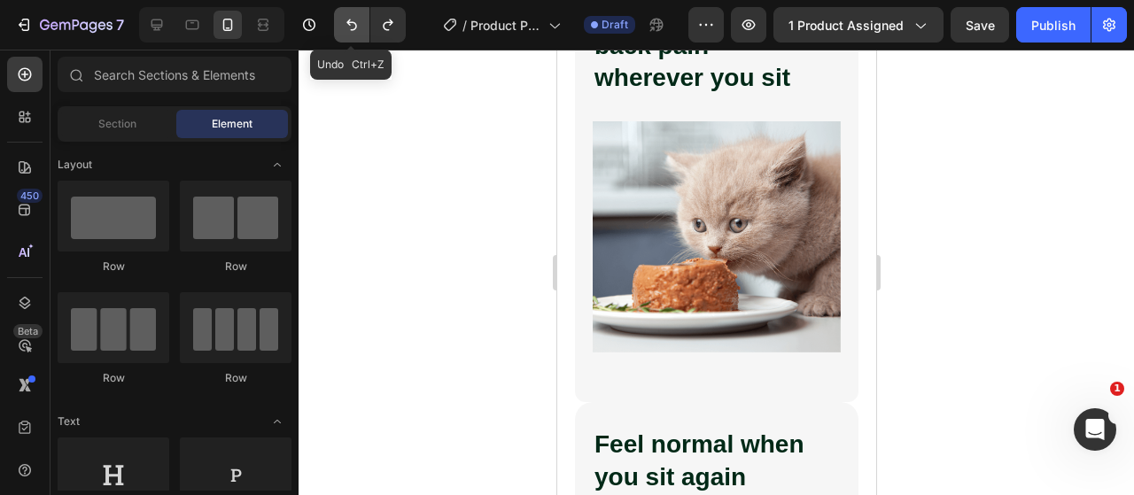
click at [339, 24] on button "Undo/Redo" at bounding box center [351, 24] width 35 height 35
click at [388, 24] on icon "Undo/Redo" at bounding box center [388, 25] width 18 height 18
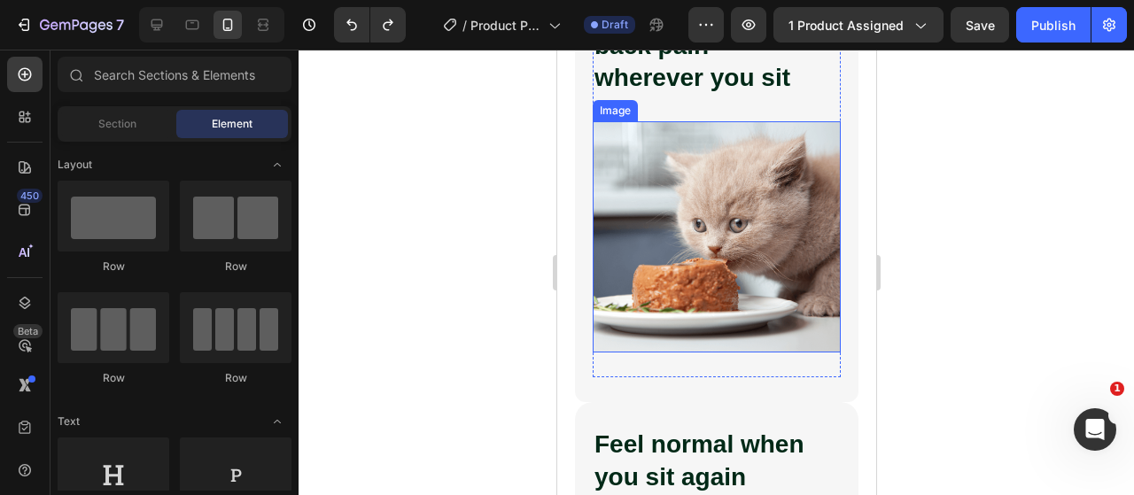
click at [707, 210] on img at bounding box center [716, 237] width 248 height 232
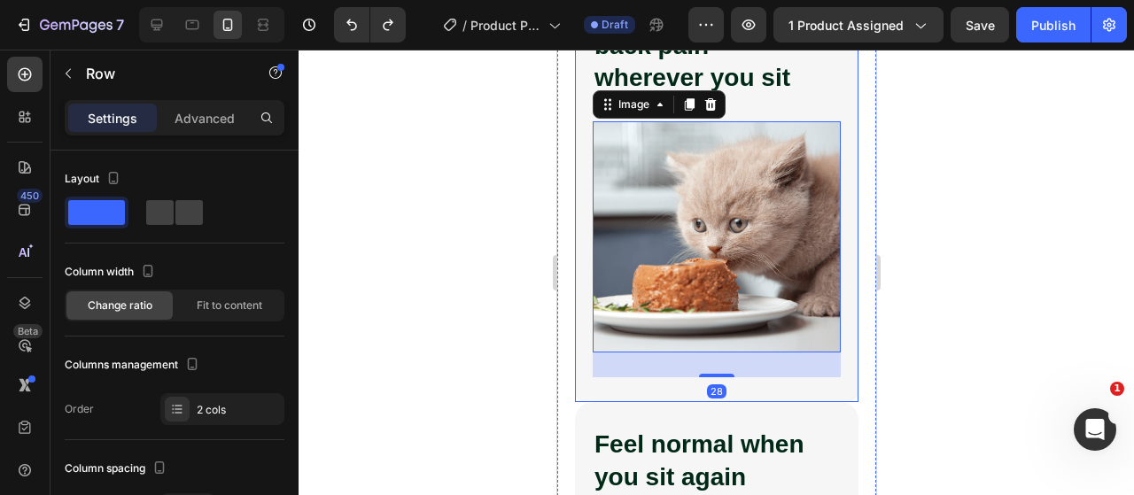
click at [732, 381] on div "End tailbone, sciatica & back pain — wherever you sit Heading Image 28 Hours in…" at bounding box center [715, 170] width 283 height 463
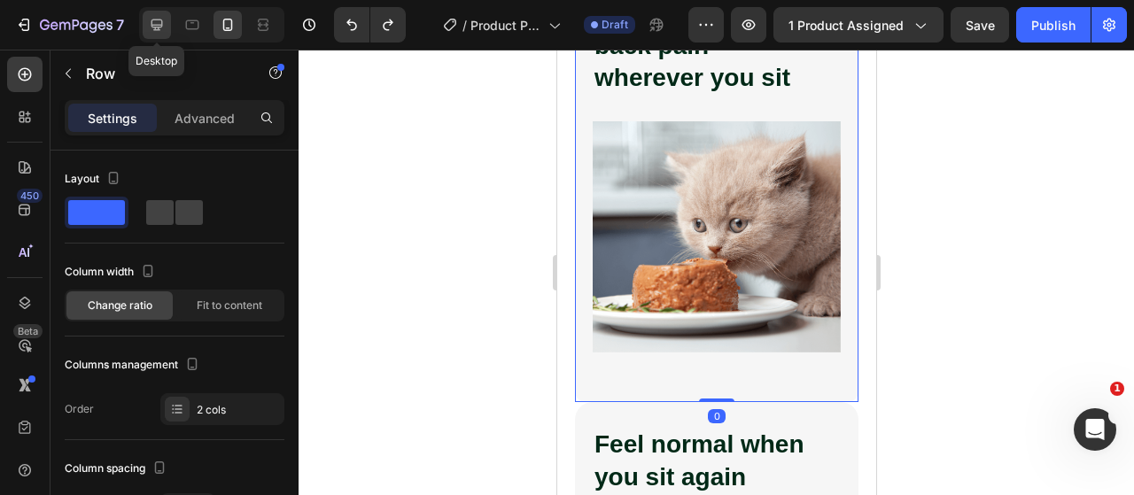
click at [170, 27] on div at bounding box center [157, 25] width 28 height 28
type input "30"
type input "1320"
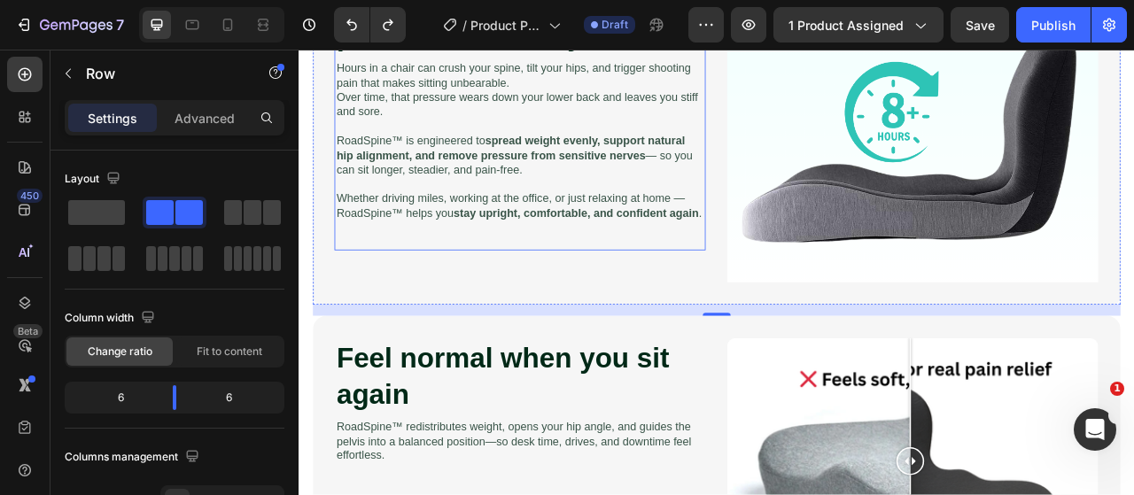
scroll to position [965, 0]
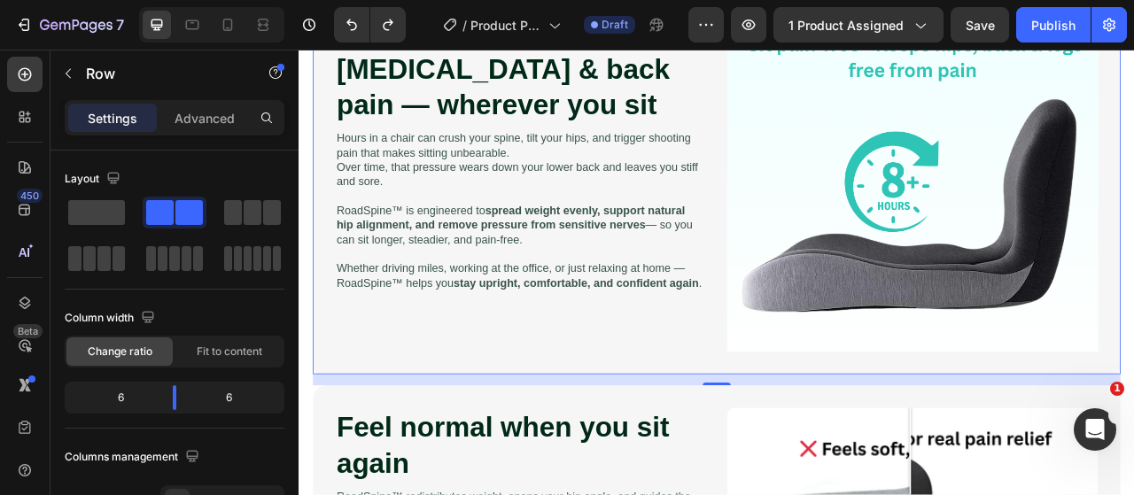
click at [814, 250] on div "End tailbone, sciatica & back pain — wherever you sit Heading Image Hours in a …" at bounding box center [829, 198] width 1027 height 529
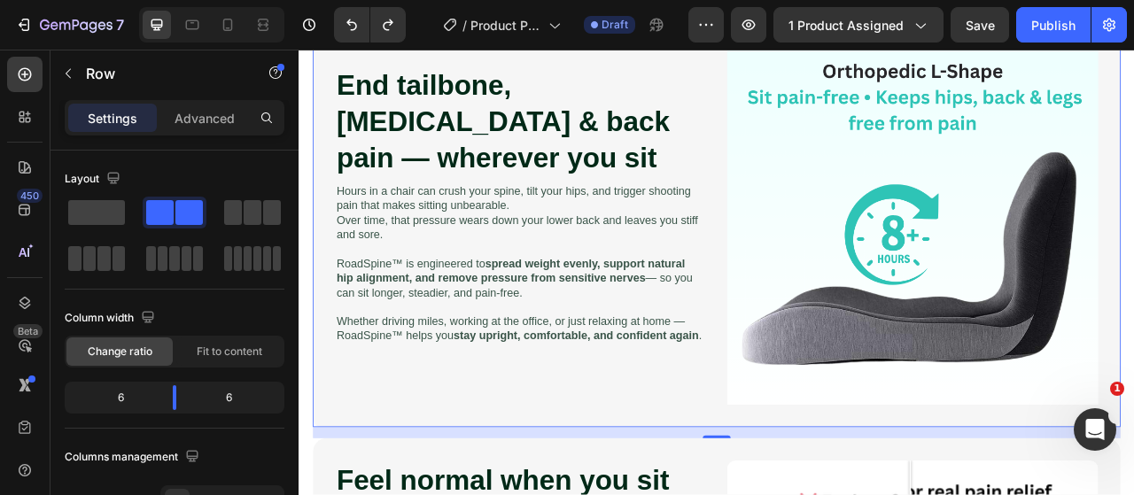
scroll to position [700, 0]
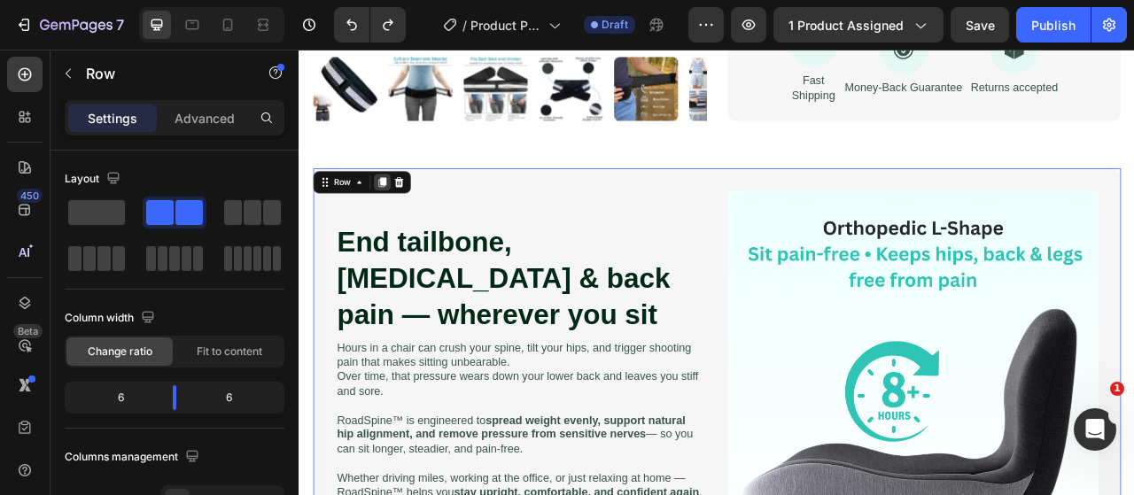
click at [395, 216] on div at bounding box center [403, 218] width 21 height 21
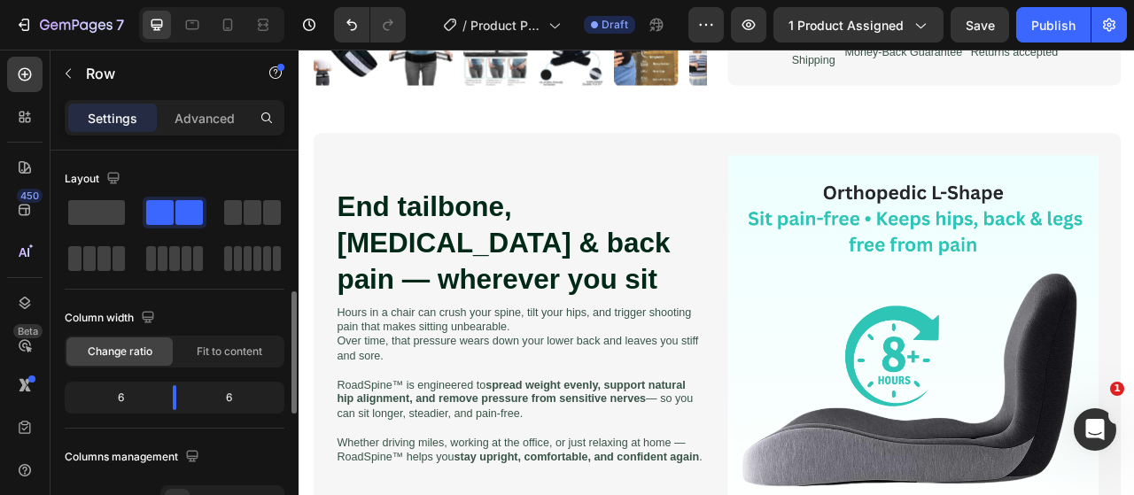
scroll to position [108, 0]
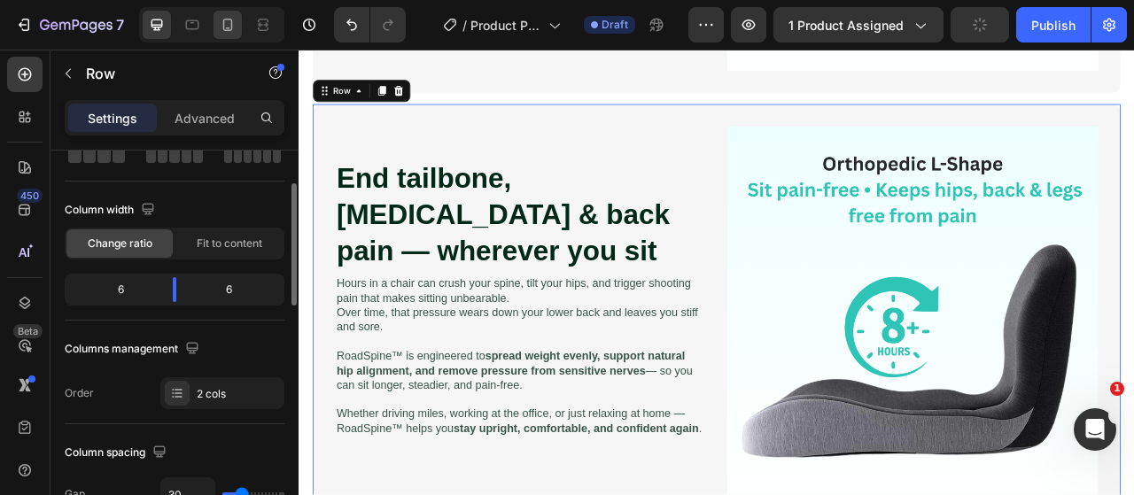
click at [240, 33] on div at bounding box center [227, 25] width 28 height 28
type input "0"
type input "100%"
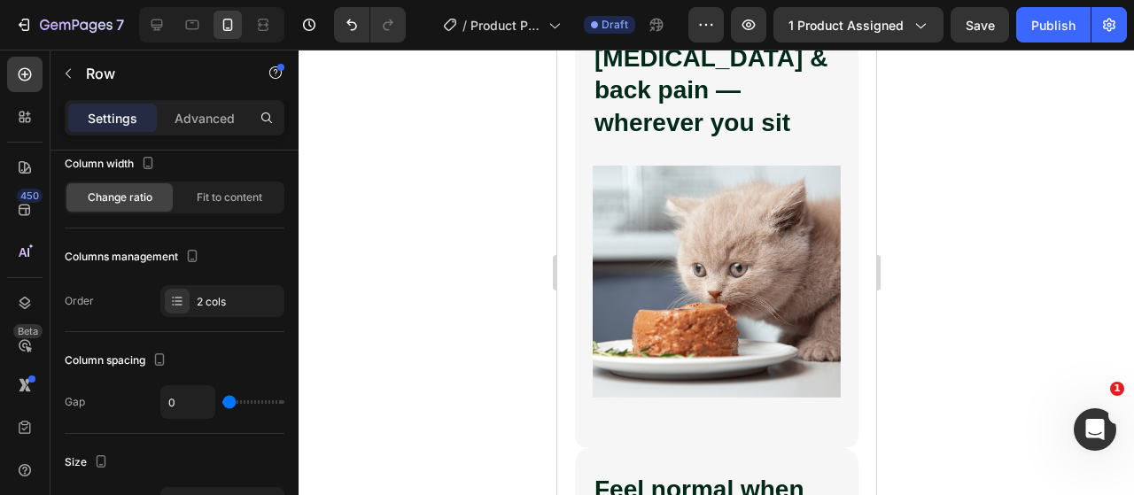
scroll to position [1833, 0]
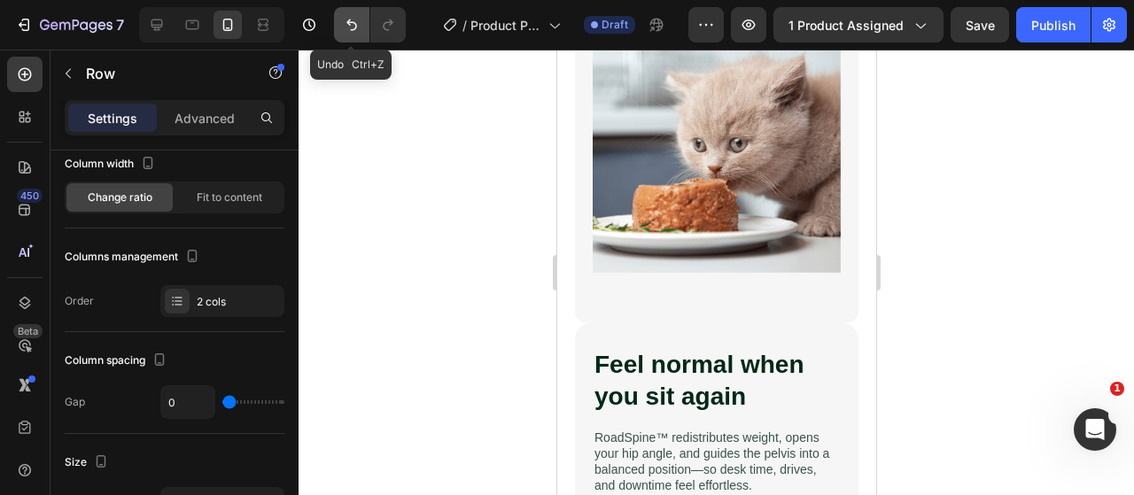
click at [356, 13] on button "Undo/Redo" at bounding box center [351, 24] width 35 height 35
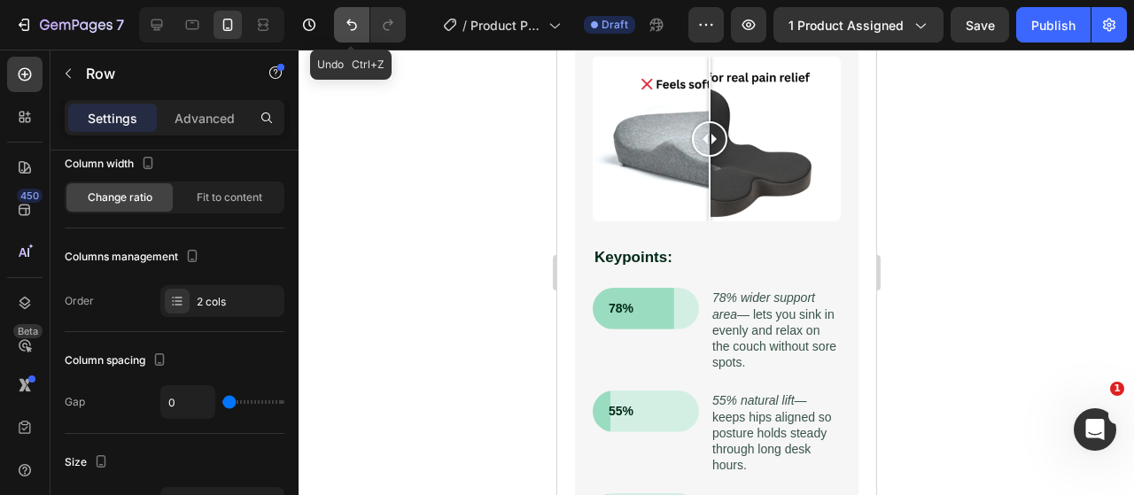
scroll to position [1383, 0]
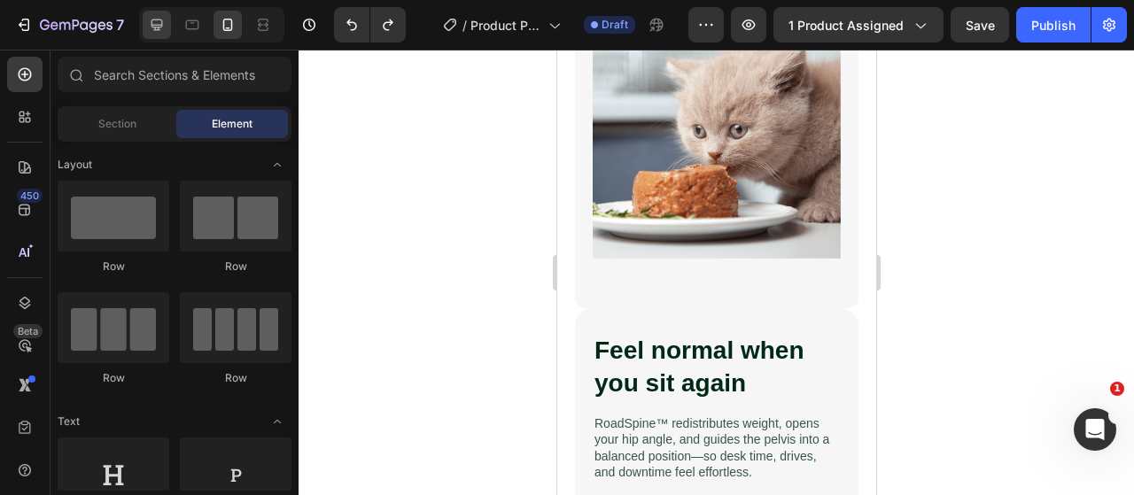
click at [164, 22] on icon at bounding box center [157, 25] width 18 height 18
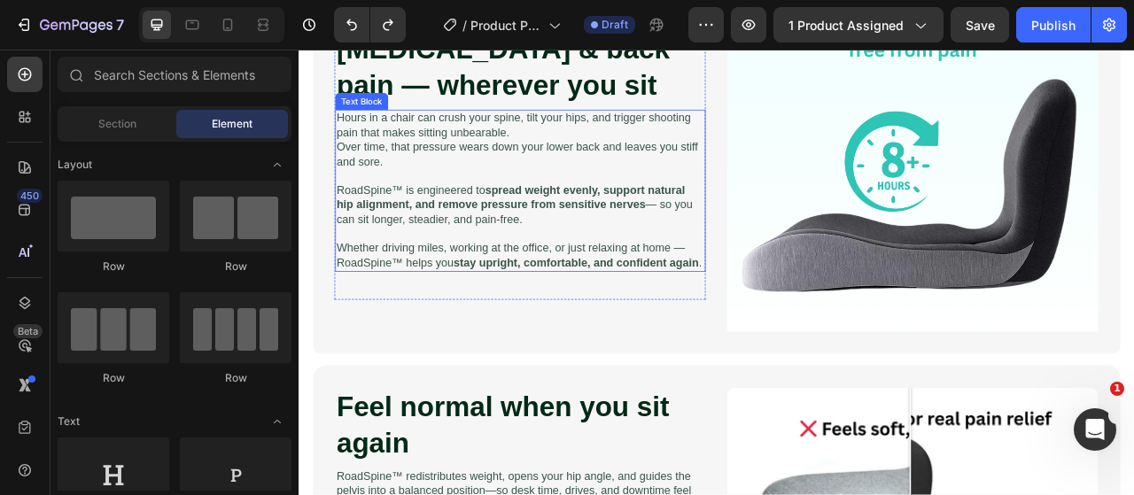
scroll to position [1251, 0]
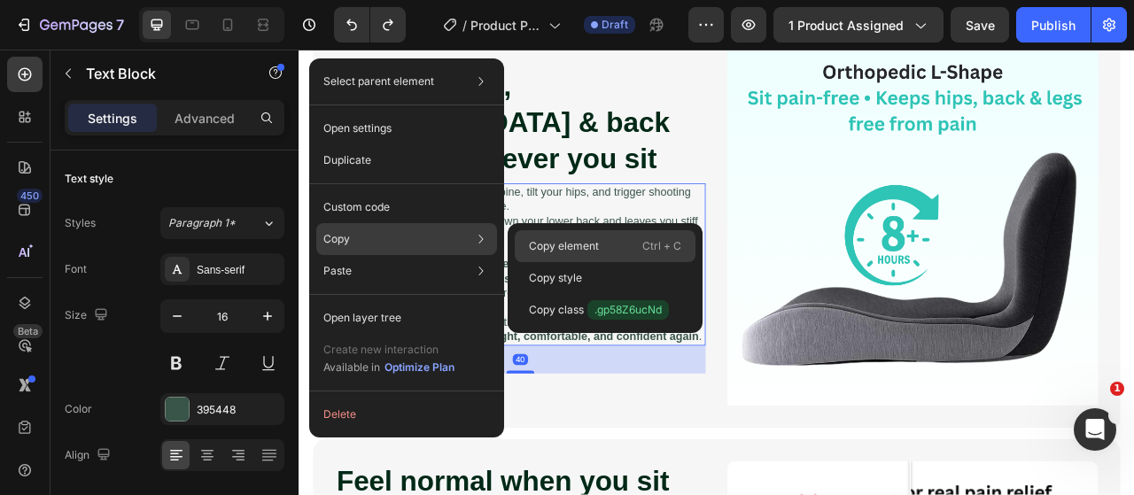
click at [558, 246] on p "Copy element" at bounding box center [564, 246] width 70 height 16
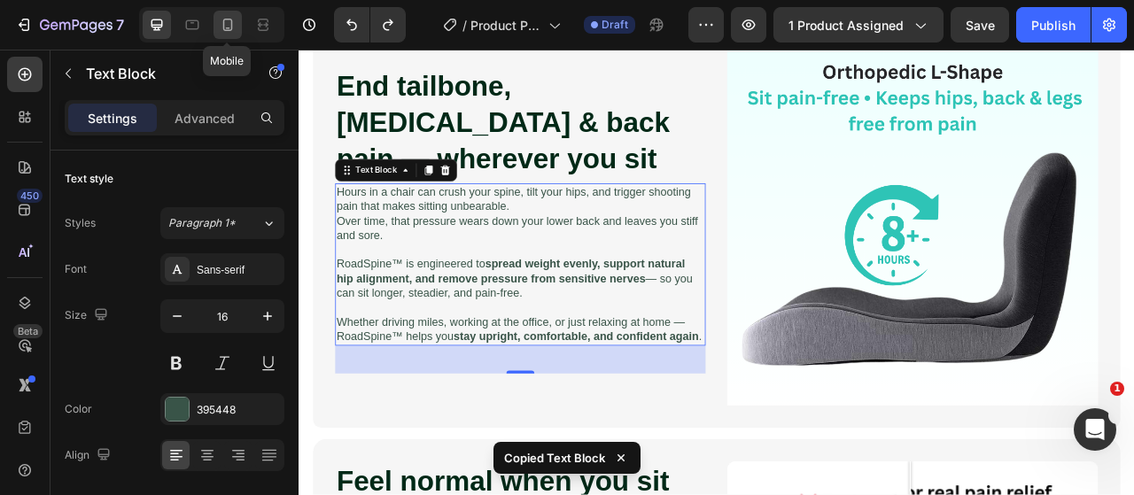
click at [219, 23] on icon at bounding box center [228, 25] width 18 height 18
type input "14"
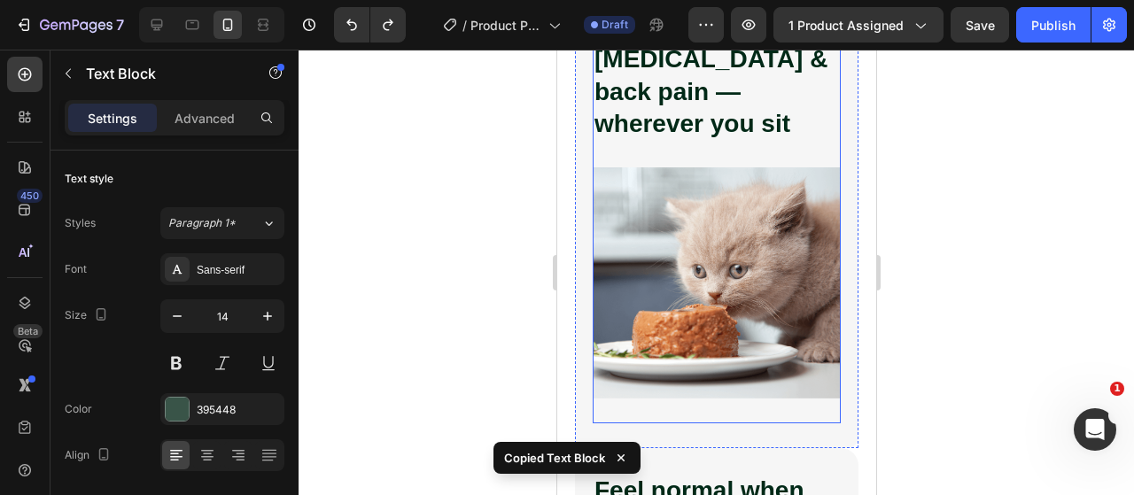
scroll to position [1265, 0]
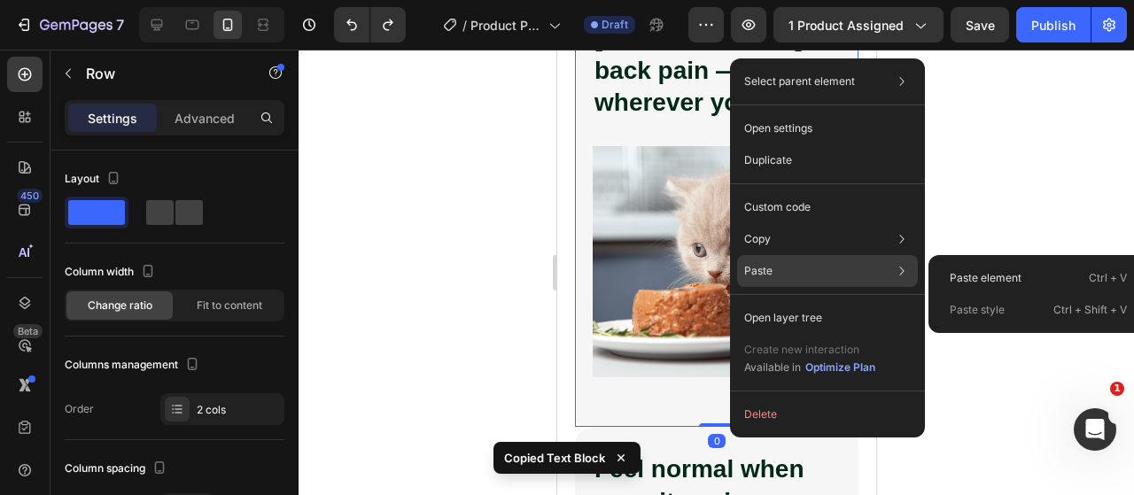
click at [846, 302] on div "Paste Paste element Ctrl + V Paste style Ctrl + Shift + V" at bounding box center [827, 318] width 181 height 32
click at [990, 283] on p "Paste element" at bounding box center [985, 278] width 72 height 16
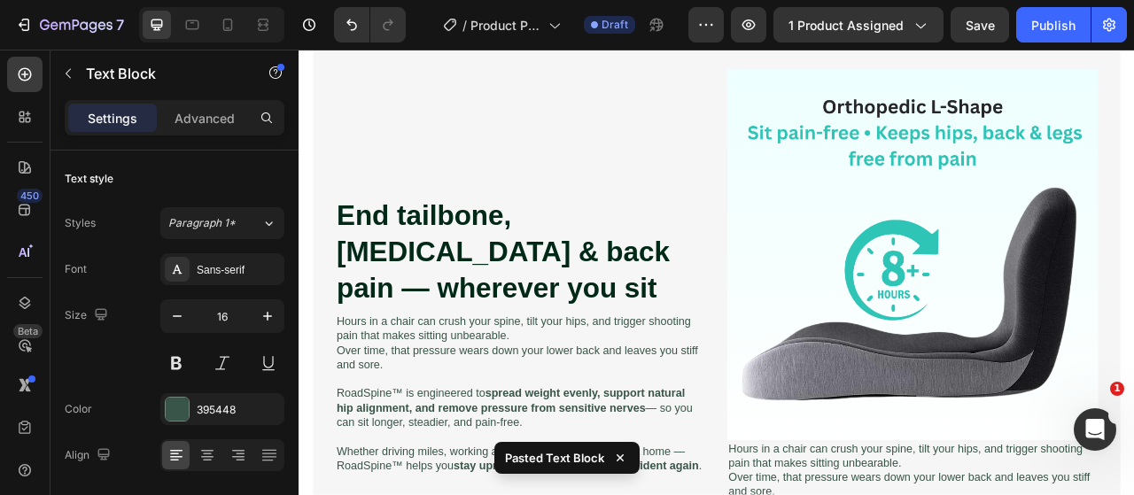
scroll to position [1192, 0]
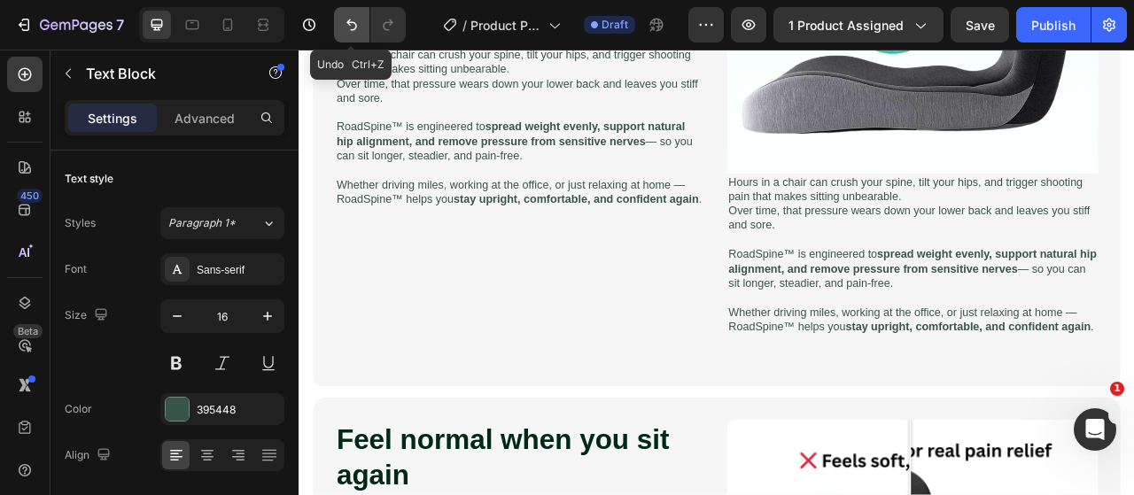
click at [360, 26] on button "Undo/Redo" at bounding box center [351, 24] width 35 height 35
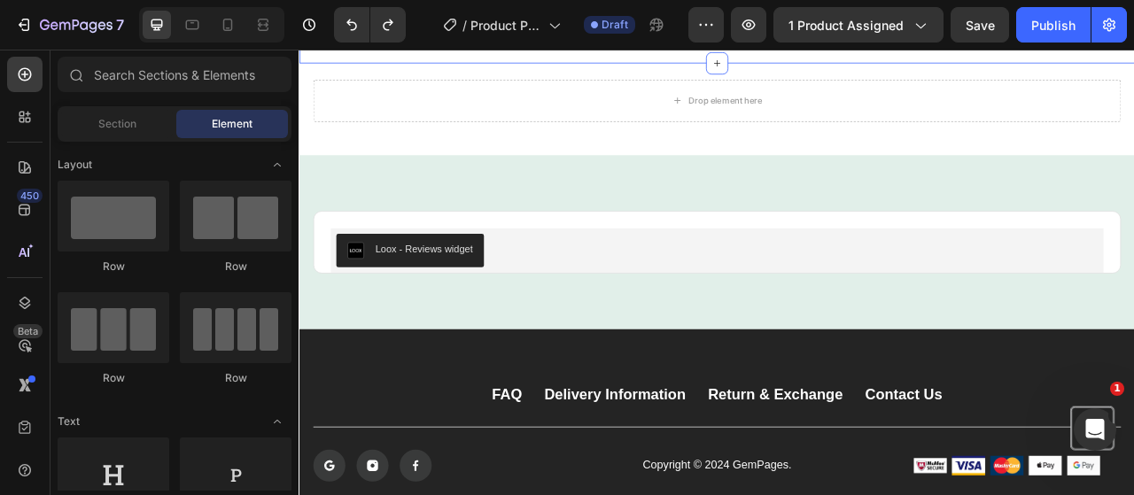
scroll to position [3855, 0]
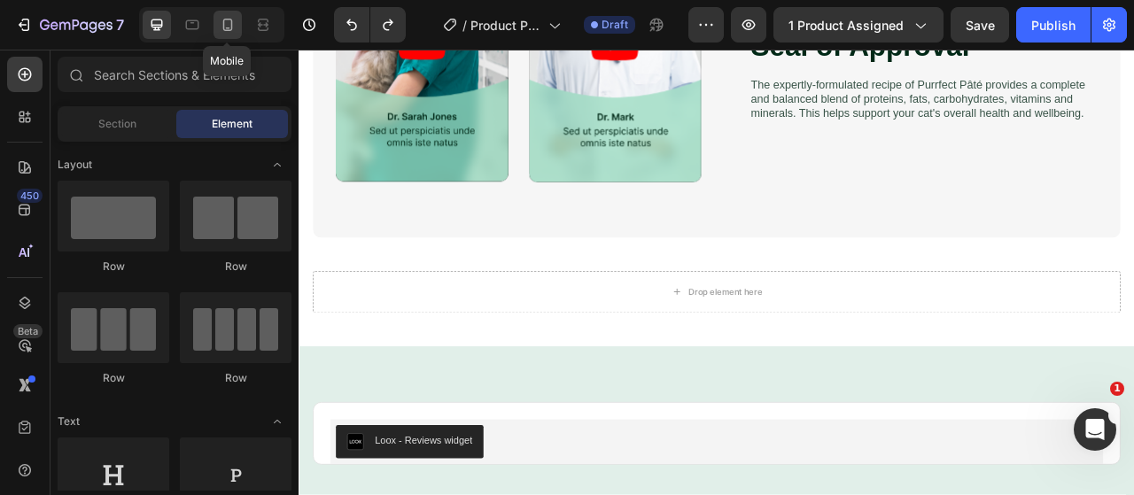
click at [234, 17] on icon at bounding box center [228, 25] width 18 height 18
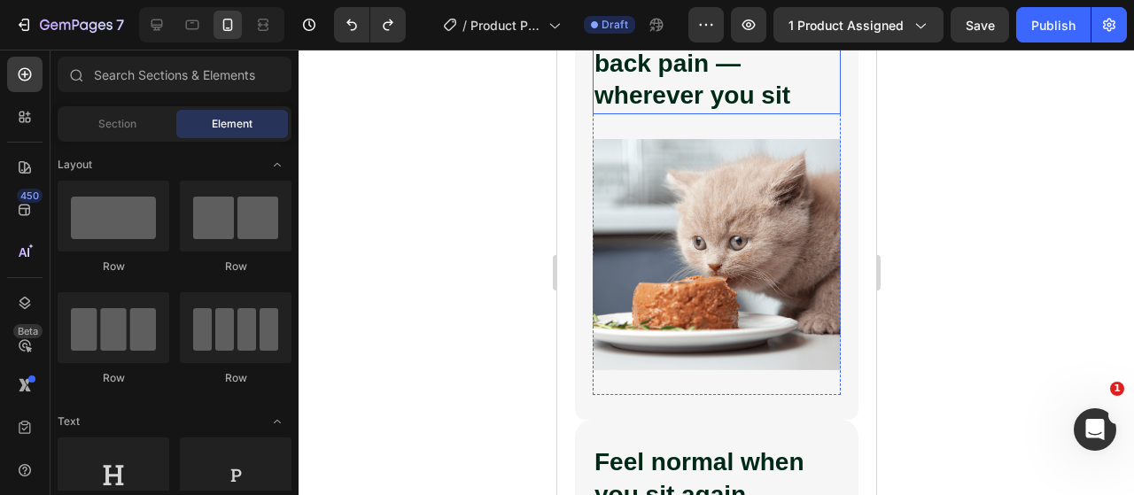
scroll to position [1383, 0]
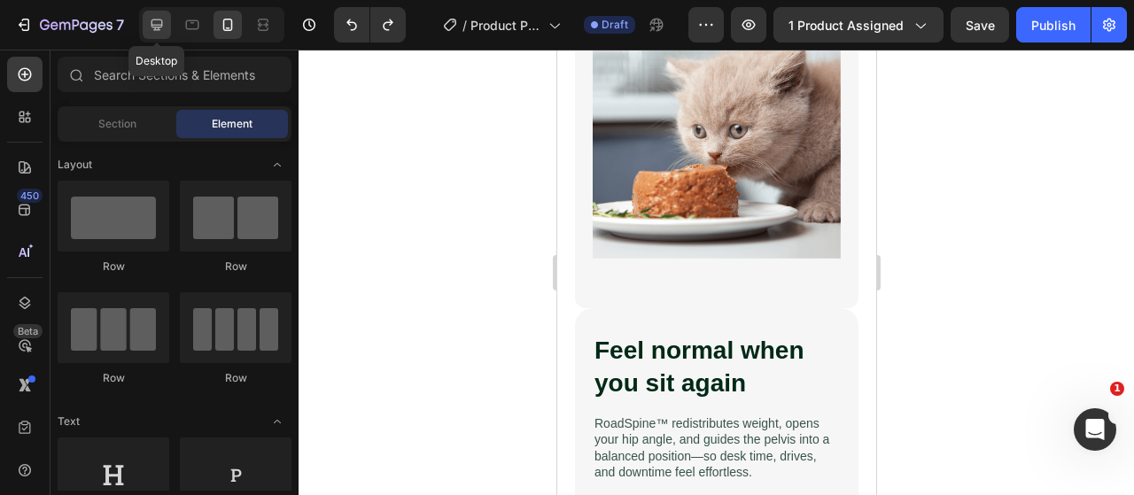
click at [151, 26] on icon at bounding box center [157, 25] width 18 height 18
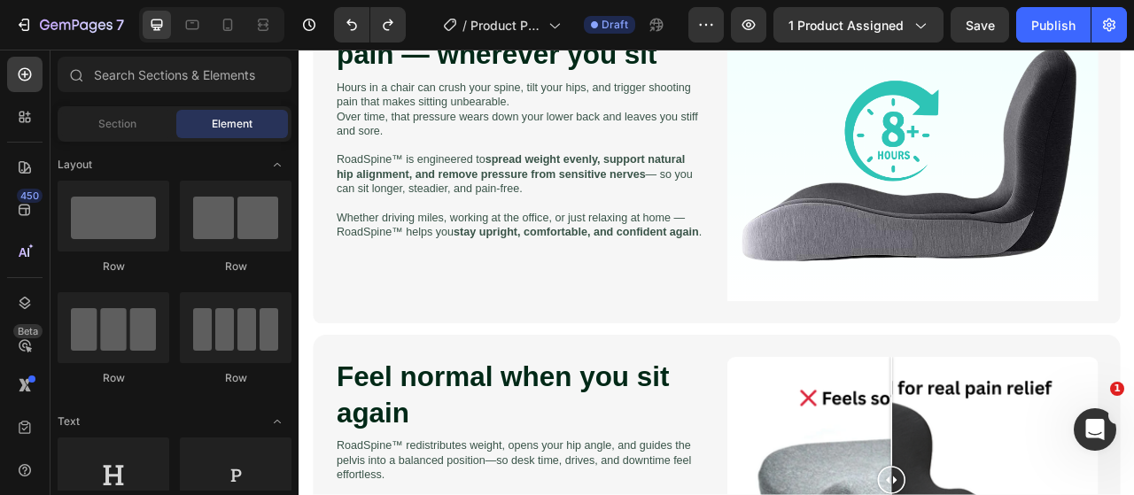
scroll to position [1343, 0]
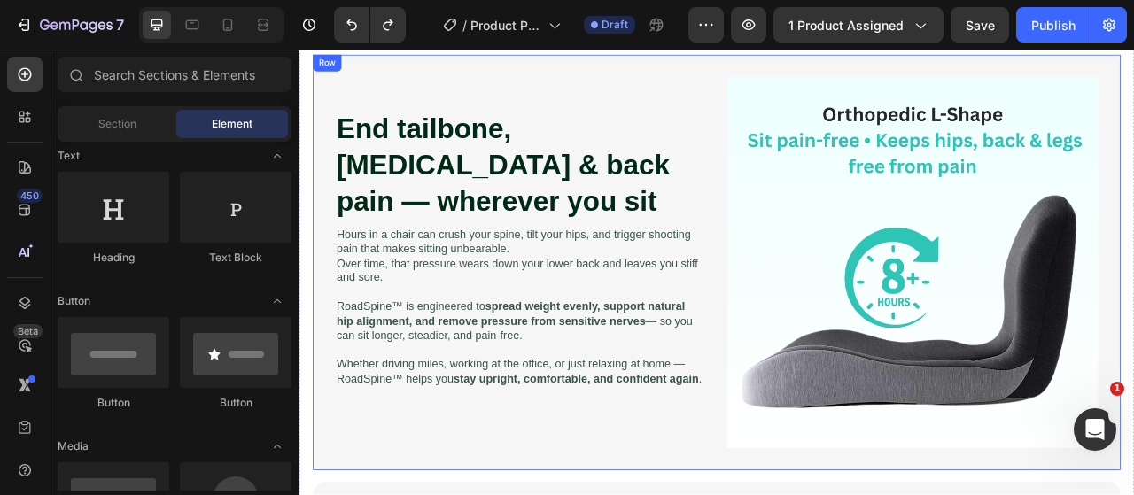
scroll to position [634, 0]
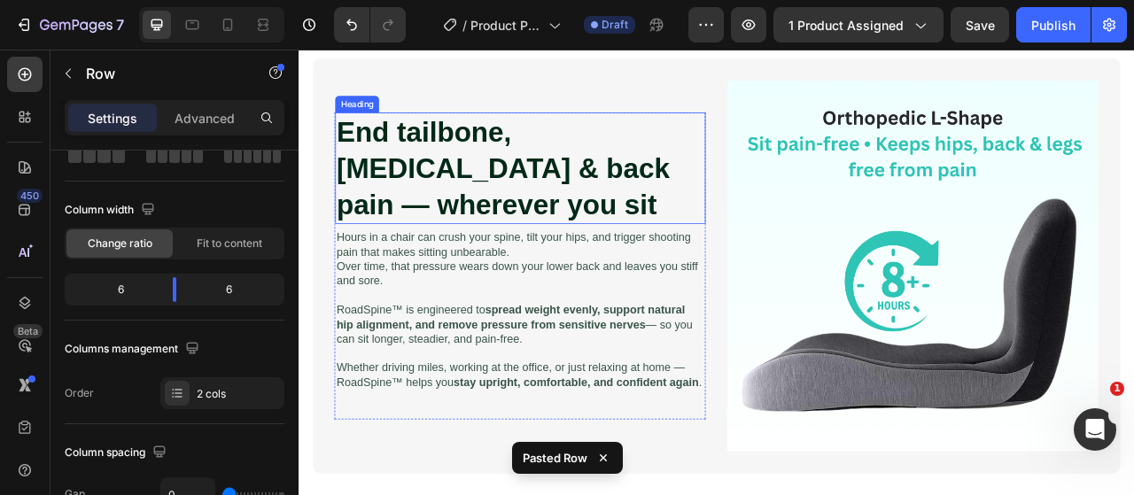
scroll to position [836, 0]
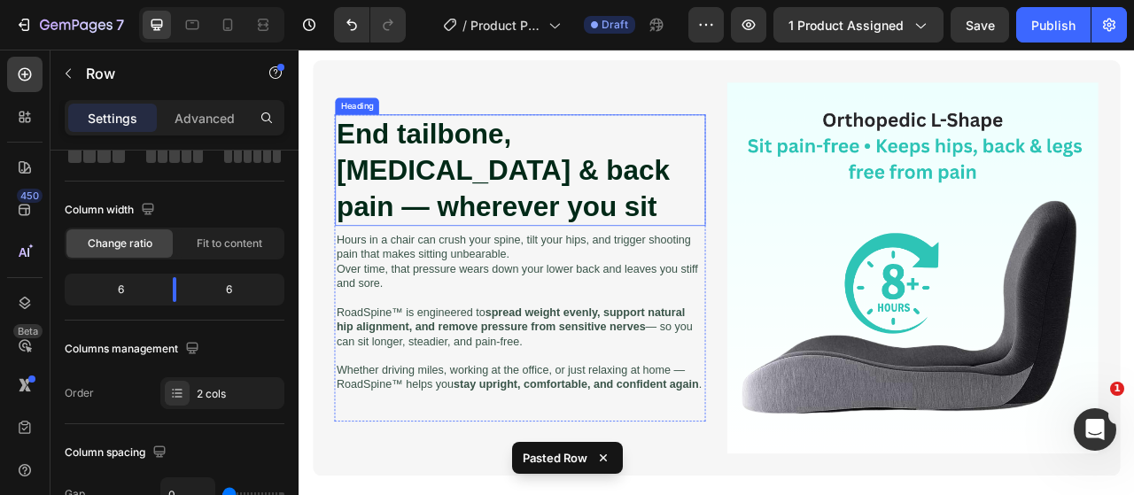
click at [510, 171] on h2 "End tailbone, [MEDICAL_DATA] & back pain — wherever you sit" at bounding box center [580, 204] width 471 height 142
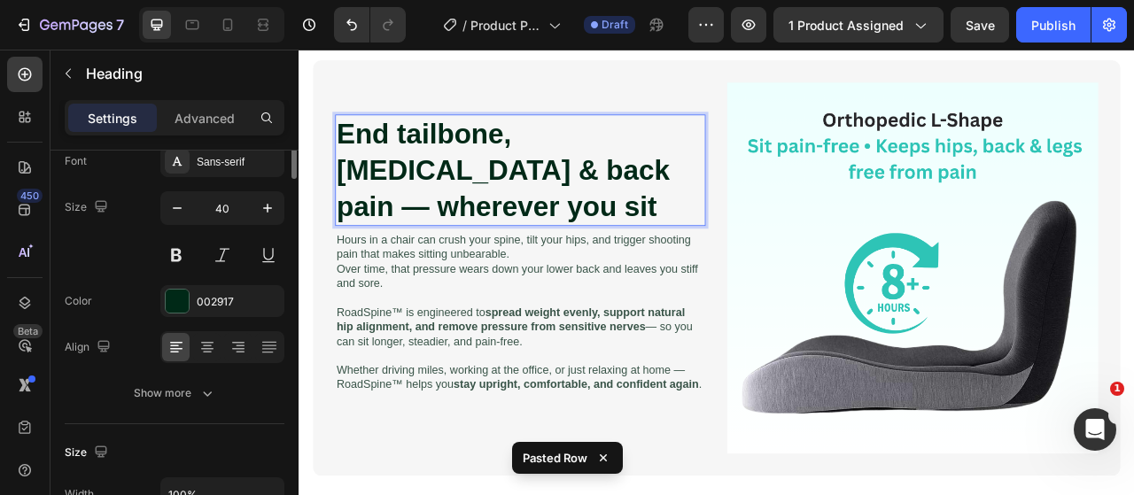
click at [510, 171] on h2 "End tailbone, [MEDICAL_DATA] & back pain — wherever you sit" at bounding box center [580, 204] width 471 height 142
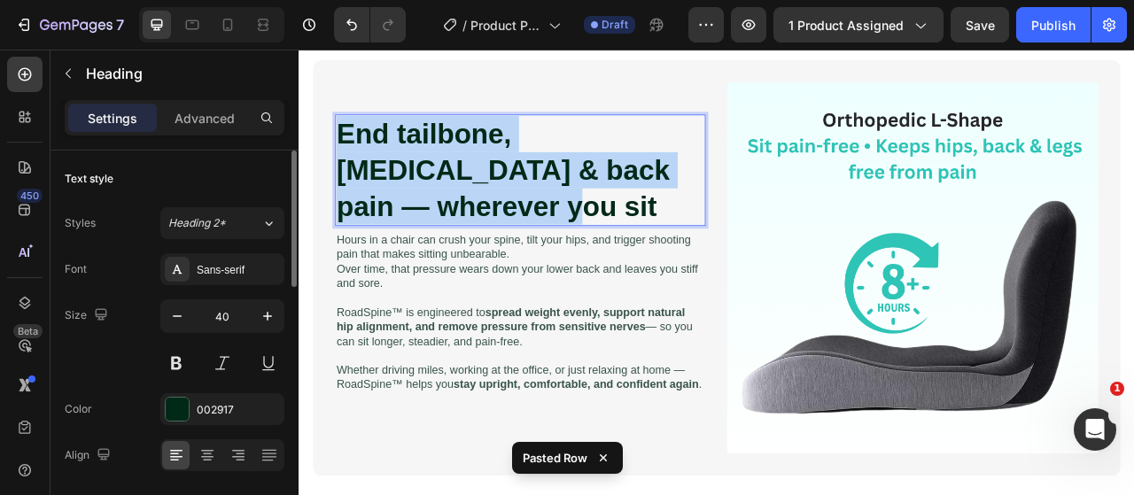
click at [510, 171] on p "End tailbone, [MEDICAL_DATA] & back pain — wherever you sit" at bounding box center [580, 204] width 468 height 138
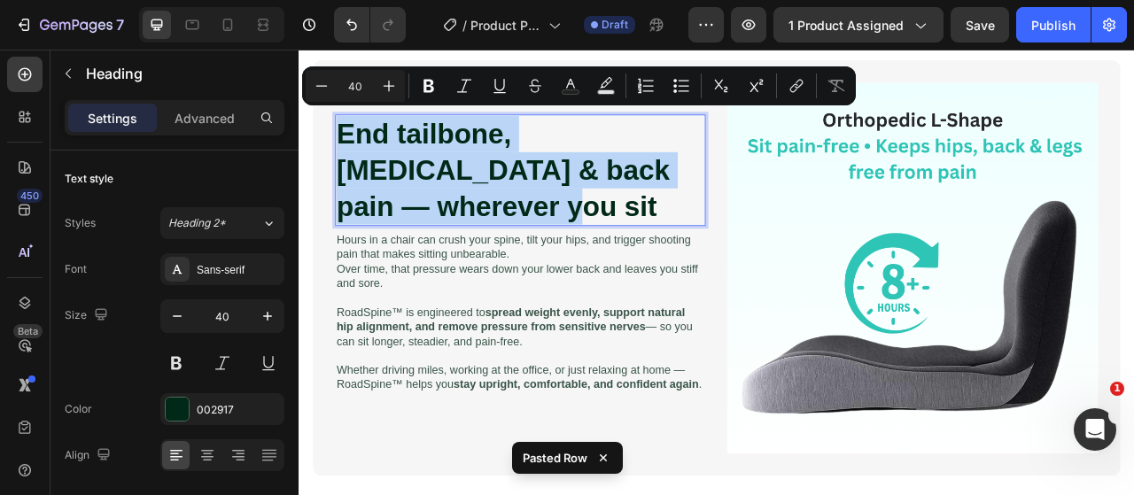
copy p "End tailbone, [MEDICAL_DATA] & back pain — wherever you sit"
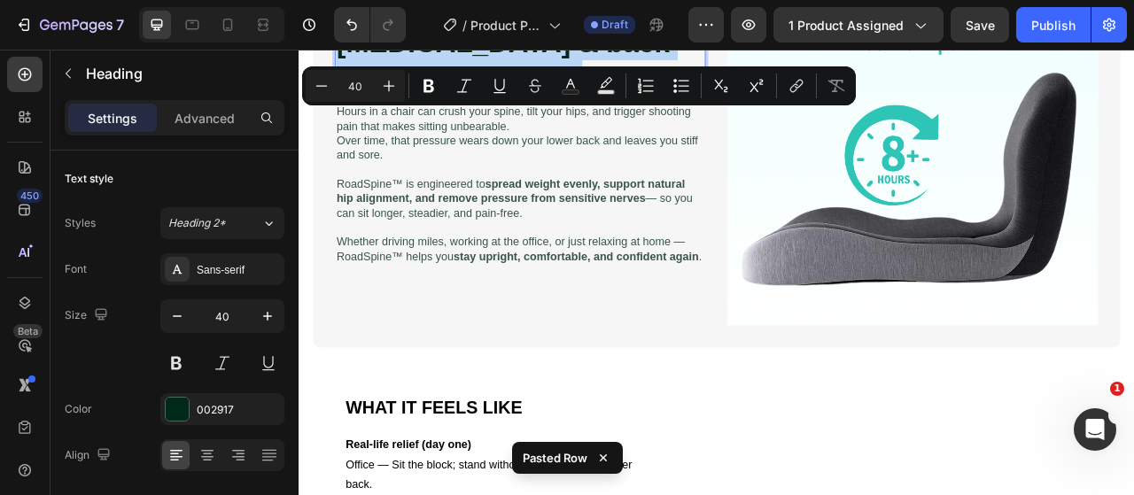
scroll to position [1102, 0]
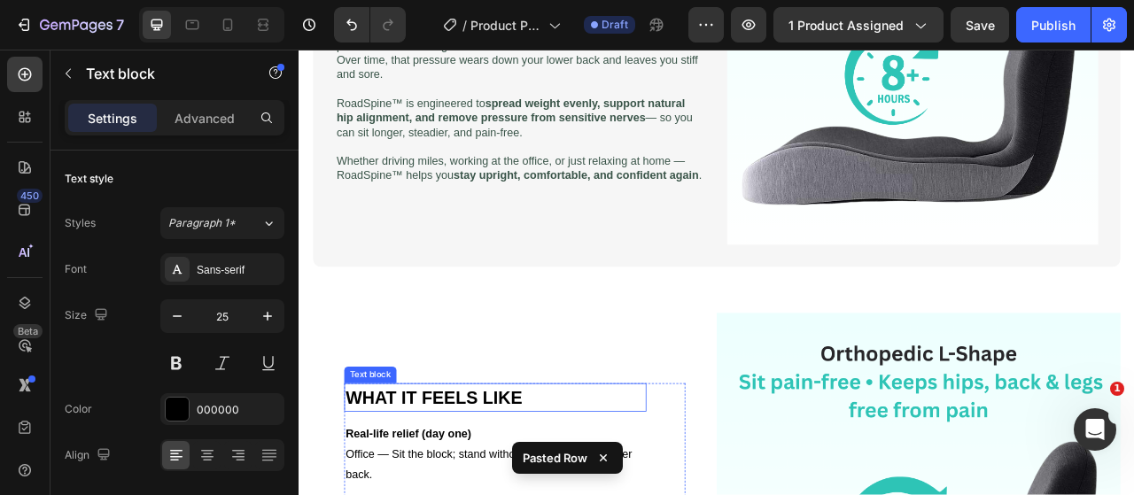
click at [476, 482] on strong "WHAT IT FEELS LIKE" at bounding box center [470, 492] width 225 height 25
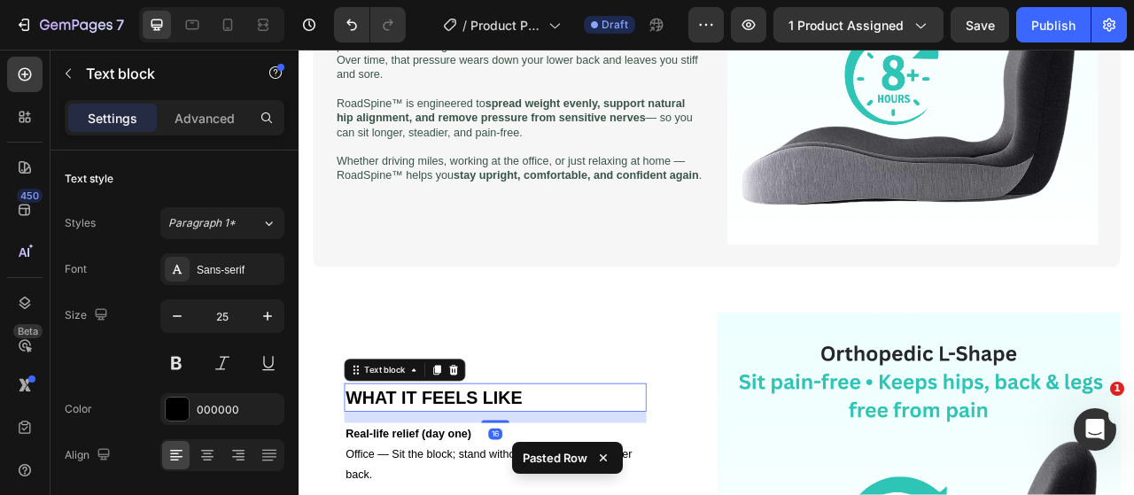
click at [476, 482] on strong "WHAT IT FEELS LIKE" at bounding box center [470, 492] width 225 height 25
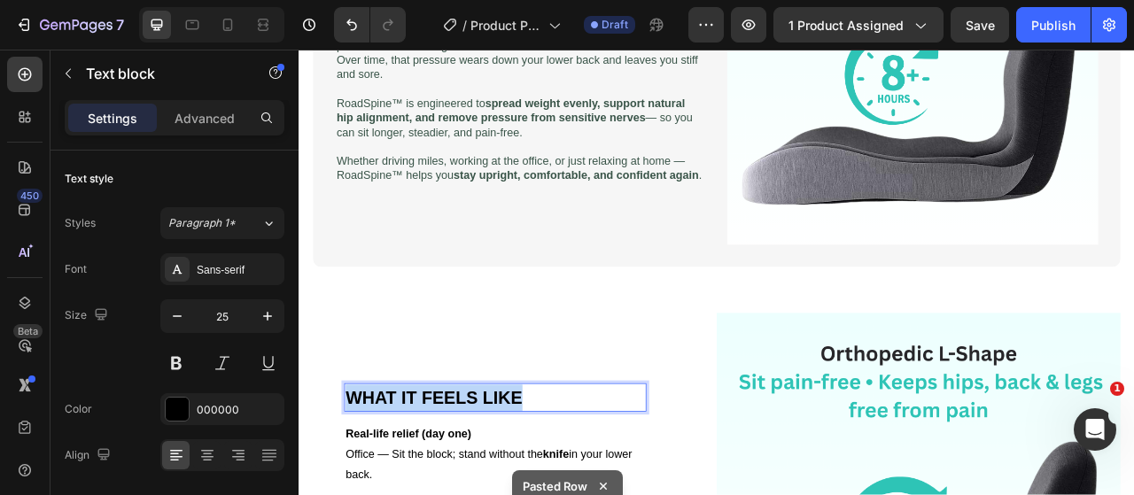
click at [476, 482] on strong "WHAT IT FEELS LIKE" at bounding box center [470, 492] width 225 height 25
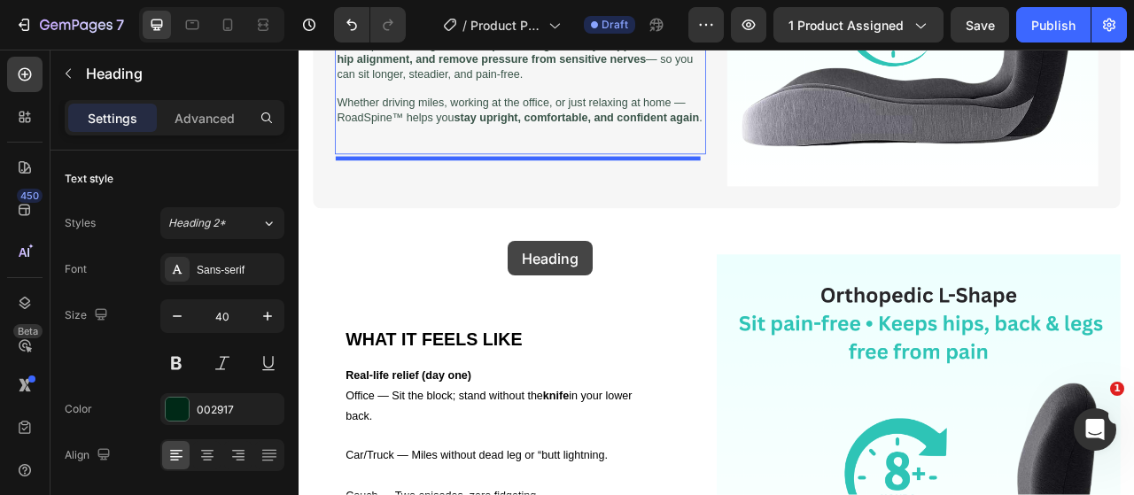
scroll to position [1190, 0]
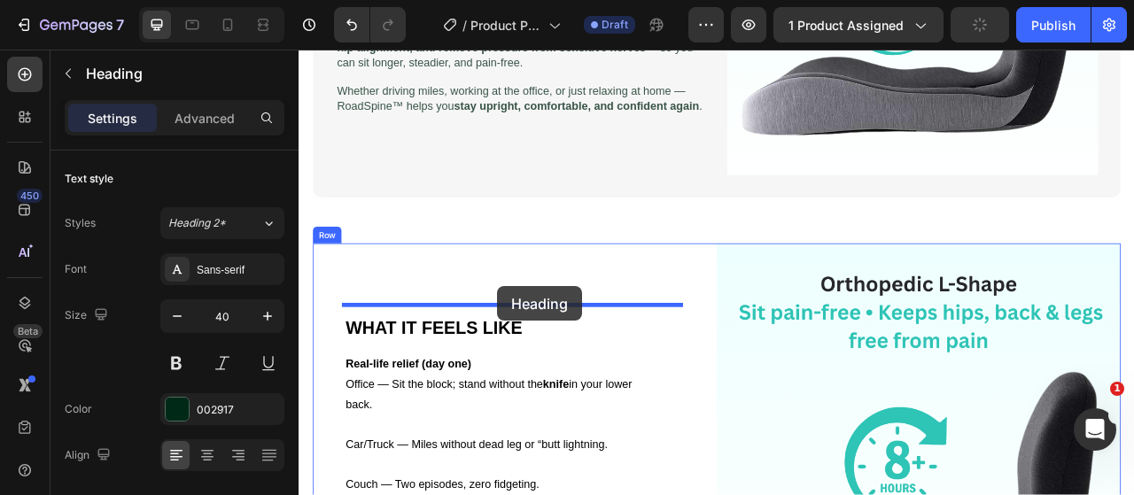
drag, startPoint x: 554, startPoint y: 179, endPoint x: 551, endPoint y: 351, distance: 171.8
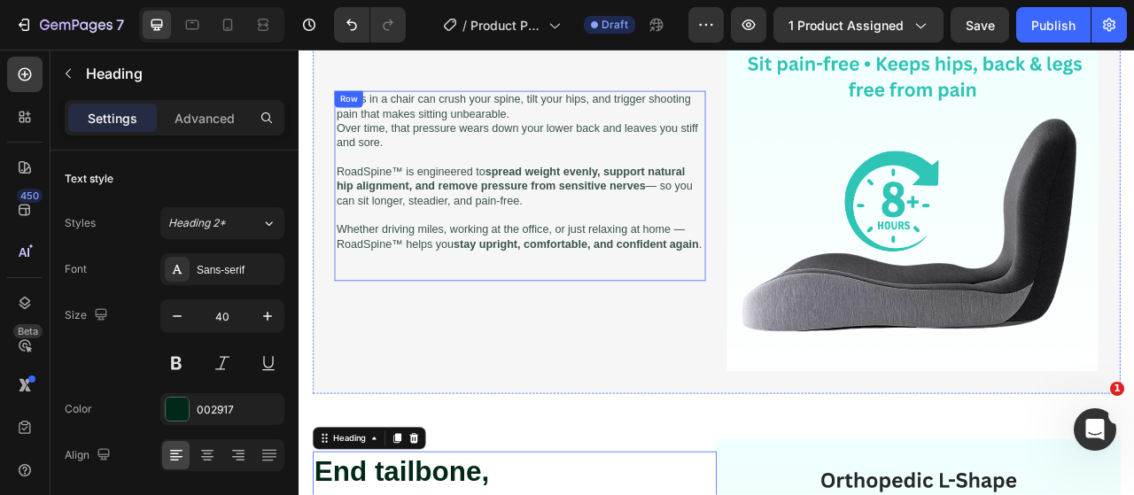
scroll to position [939, 0]
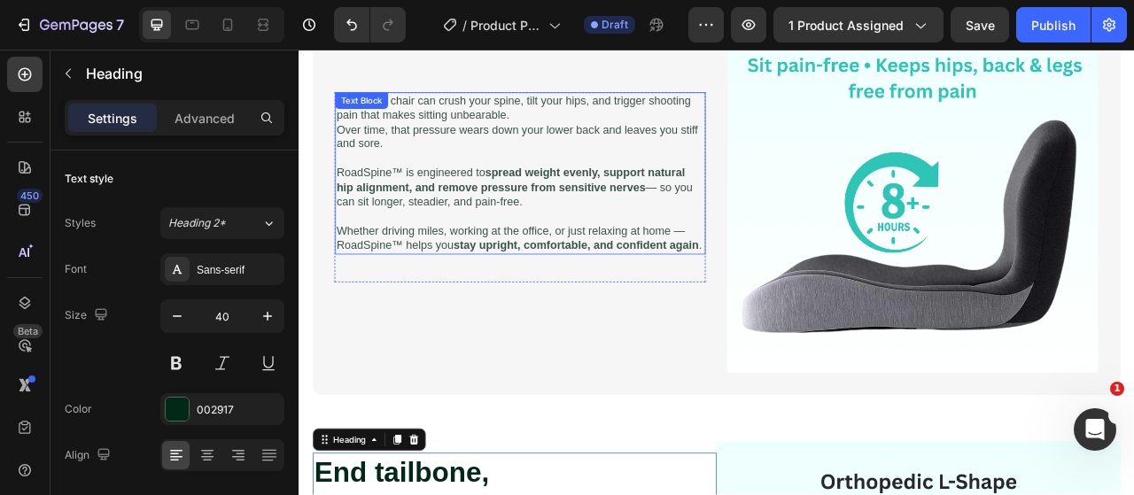
click at [529, 274] on p "Whether driving miles, working at the office, or just relaxing at home — RoadSp…" at bounding box center [580, 290] width 468 height 37
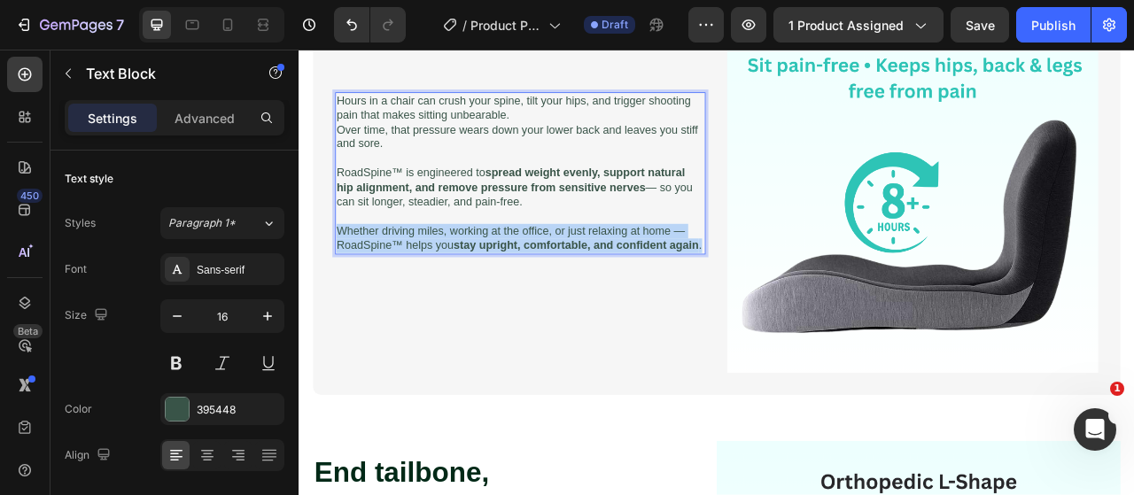
click at [529, 274] on p "Whether driving miles, working at the office, or just relaxing at home — RoadSp…" at bounding box center [580, 290] width 468 height 37
click at [435, 321] on div "Image Hours in a chair can crush your spine, tilt your hips, and trigger shooti…" at bounding box center [580, 226] width 471 height 242
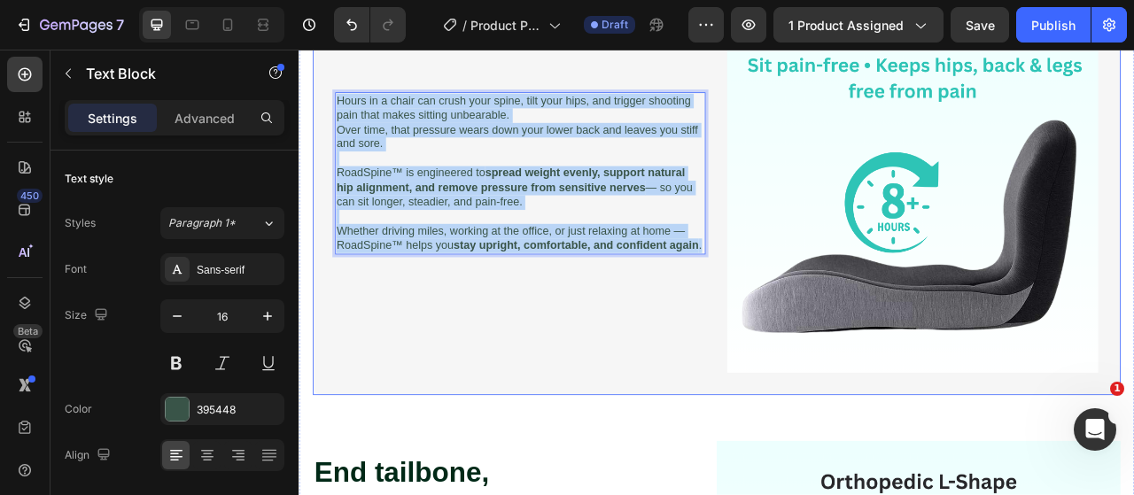
drag, startPoint x: 401, startPoint y: 298, endPoint x: 340, endPoint y: 87, distance: 219.5
click at [340, 87] on div "Image Hours in a chair can crush your spine, tilt your hips, and trigger shooti…" at bounding box center [829, 225] width 1027 height 529
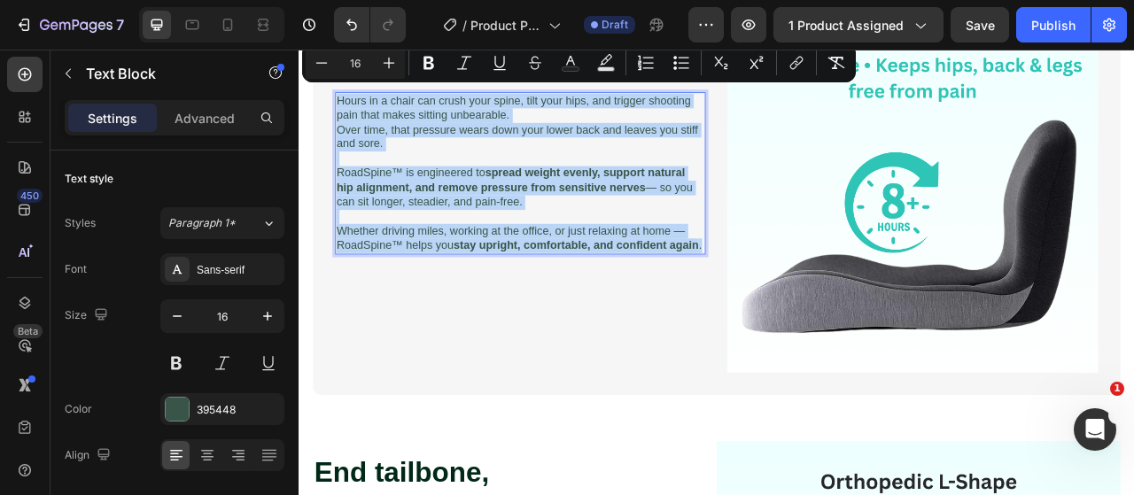
copy div "Hours in a chair can crush your spine, tilt your hips, and trigger shooting pai…"
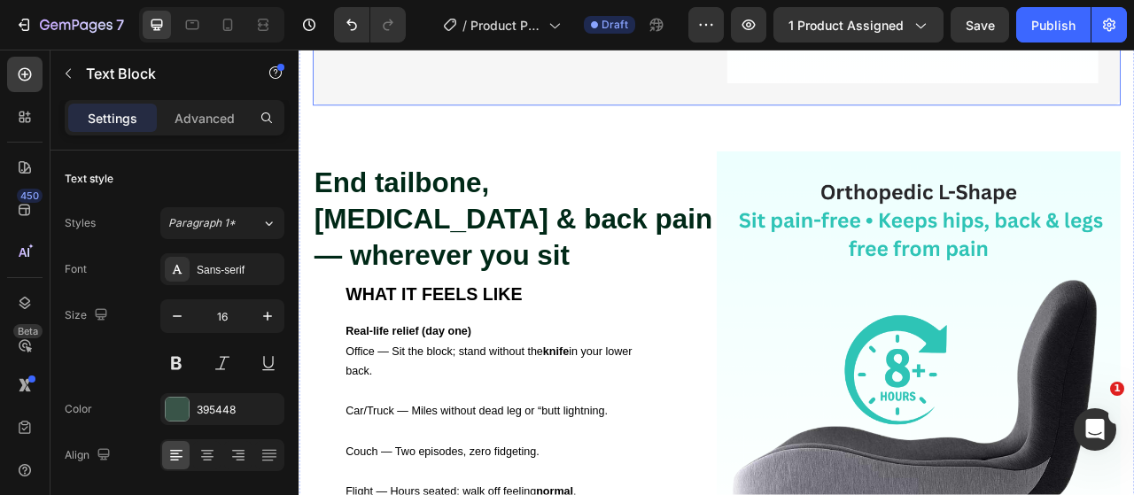
scroll to position [1309, 0]
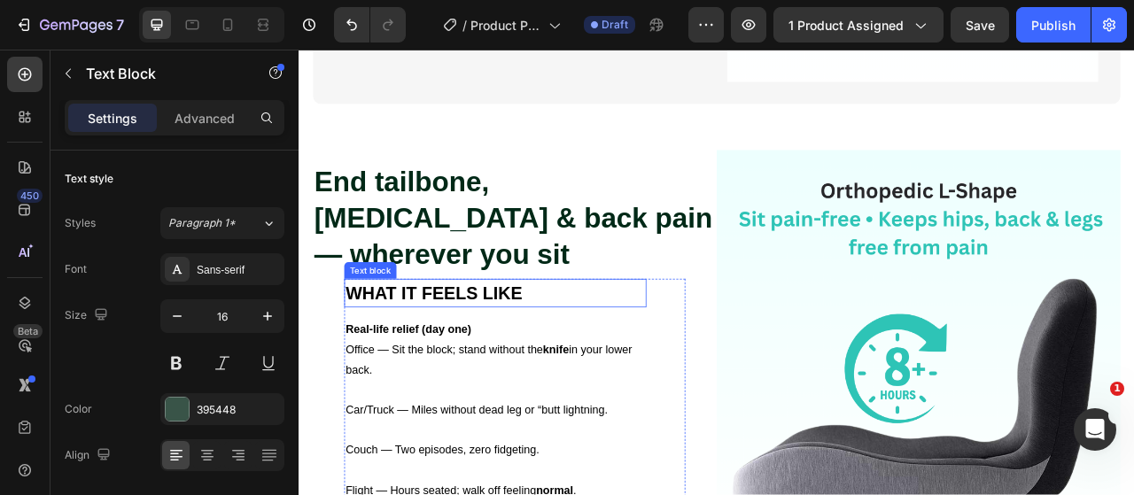
click at [627, 344] on p "WHAT IT FEELS LIKE" at bounding box center [548, 361] width 381 height 34
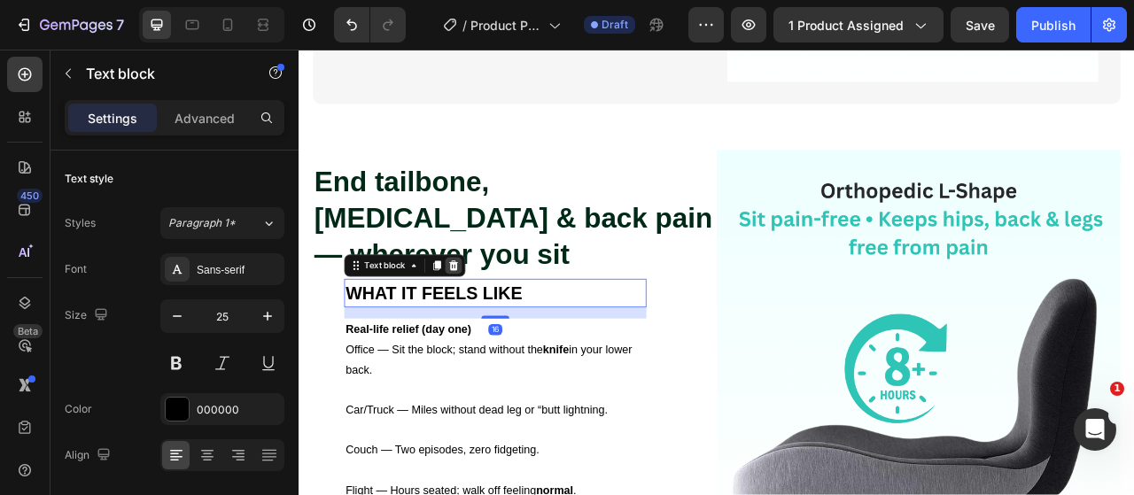
click at [493, 319] on icon at bounding box center [496, 325] width 12 height 12
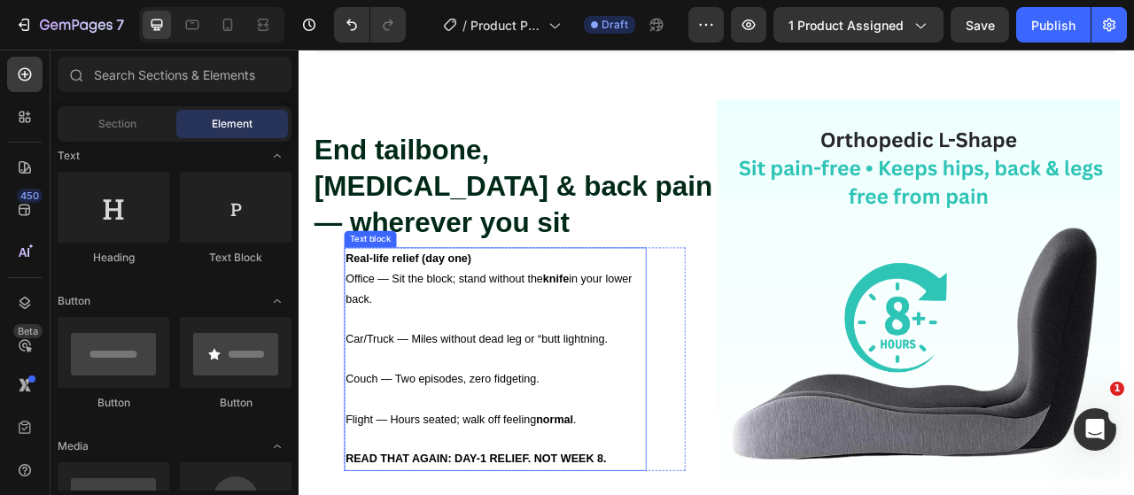
scroll to position [1398, 0]
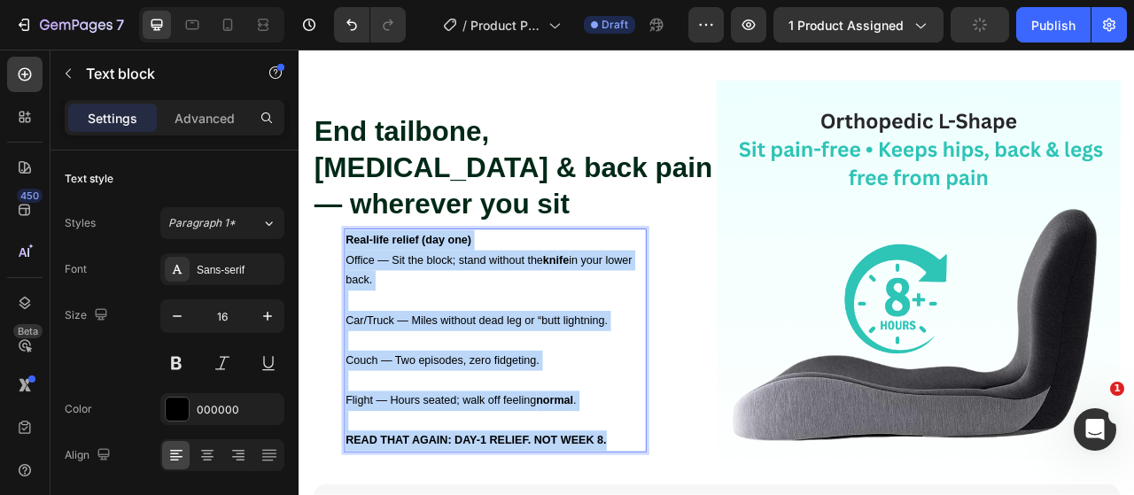
drag, startPoint x: 517, startPoint y: 401, endPoint x: 354, endPoint y: 263, distance: 213.6
click at [356, 278] on div "Real-life relief (day one) Office — Sit the block; stand without the knife in y…" at bounding box center [548, 420] width 384 height 284
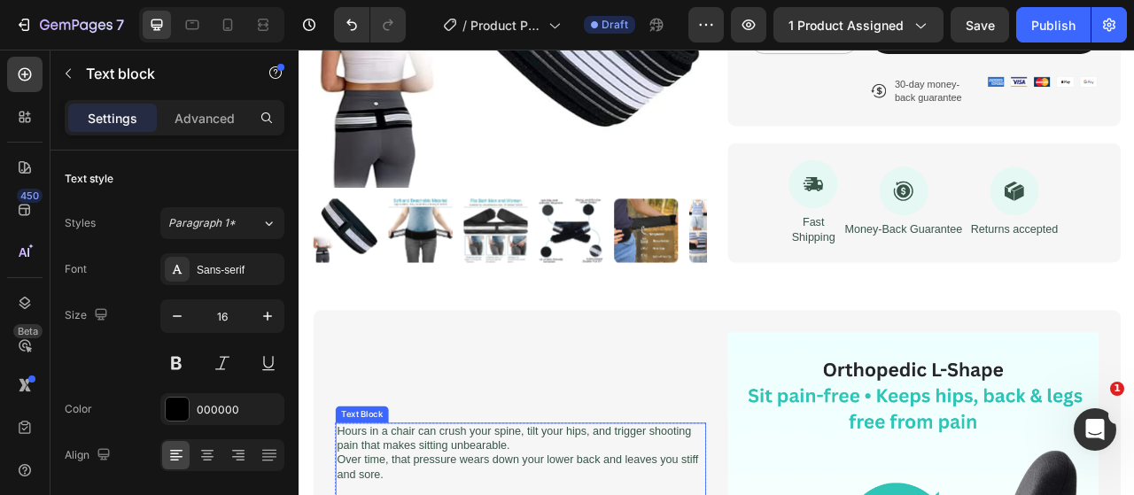
scroll to position [663, 0]
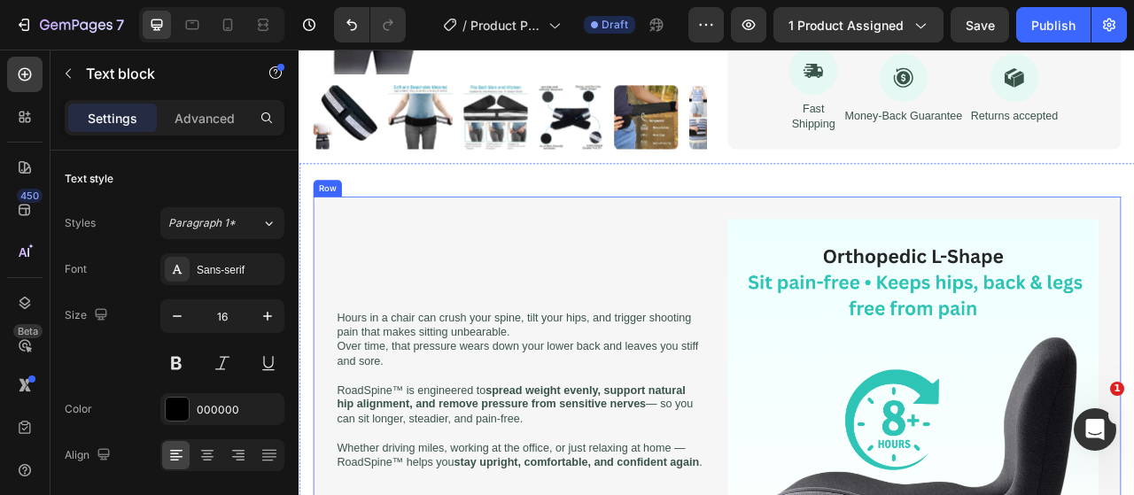
click at [816, 345] on div "Image Hours in a chair can crush your spine, tilt your hips, and trigger shooti…" at bounding box center [829, 501] width 1027 height 529
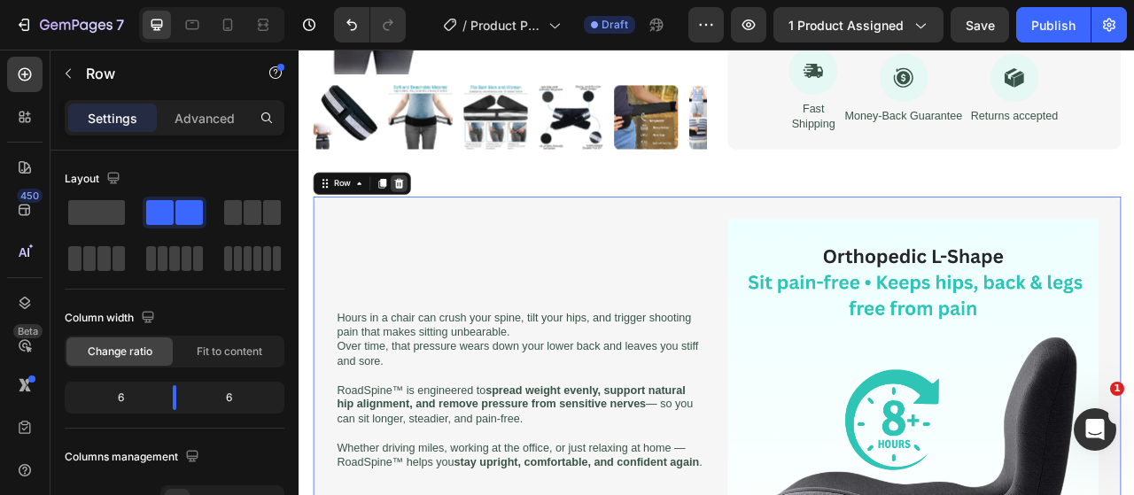
click at [421, 222] on icon at bounding box center [426, 219] width 12 height 12
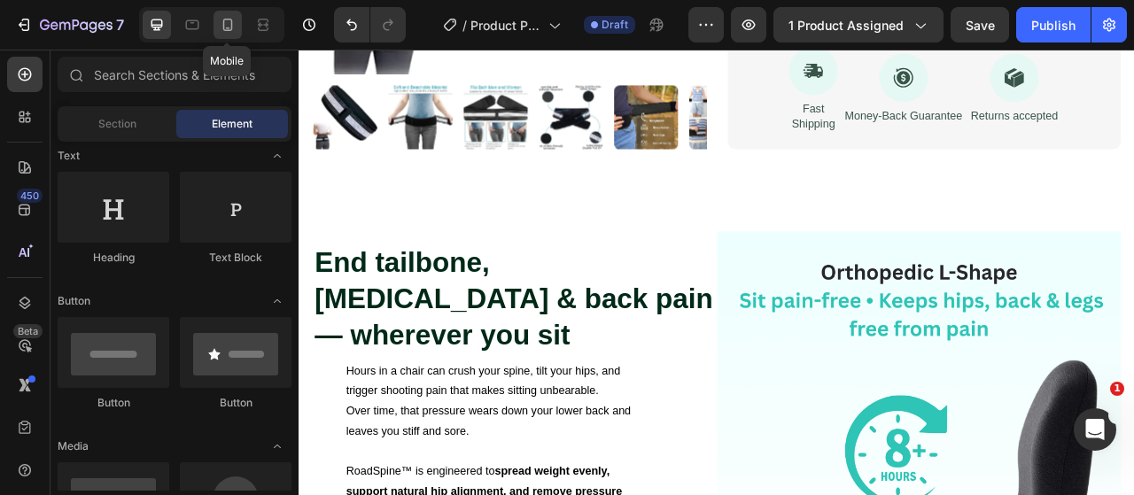
click at [233, 19] on icon at bounding box center [228, 25] width 18 height 18
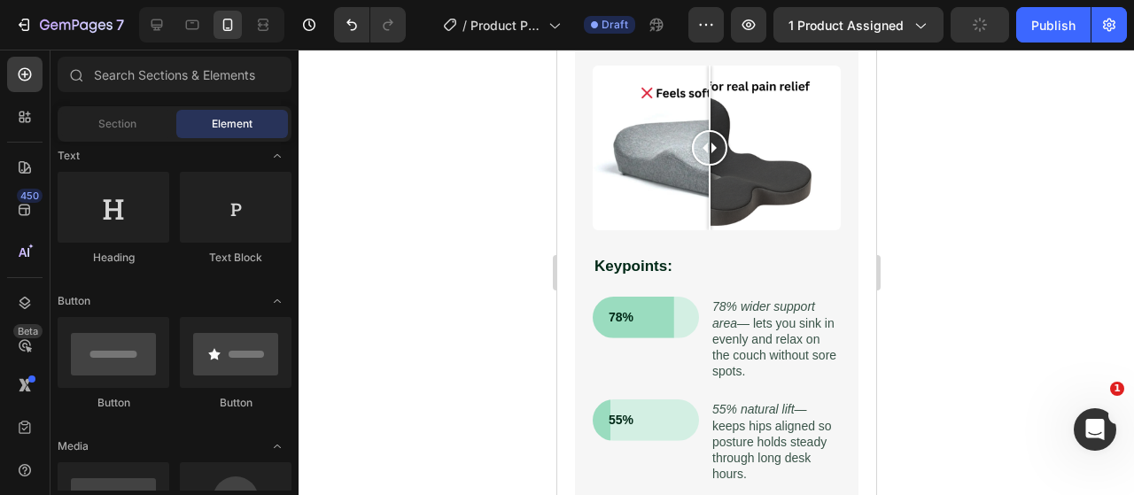
scroll to position [1903, 0]
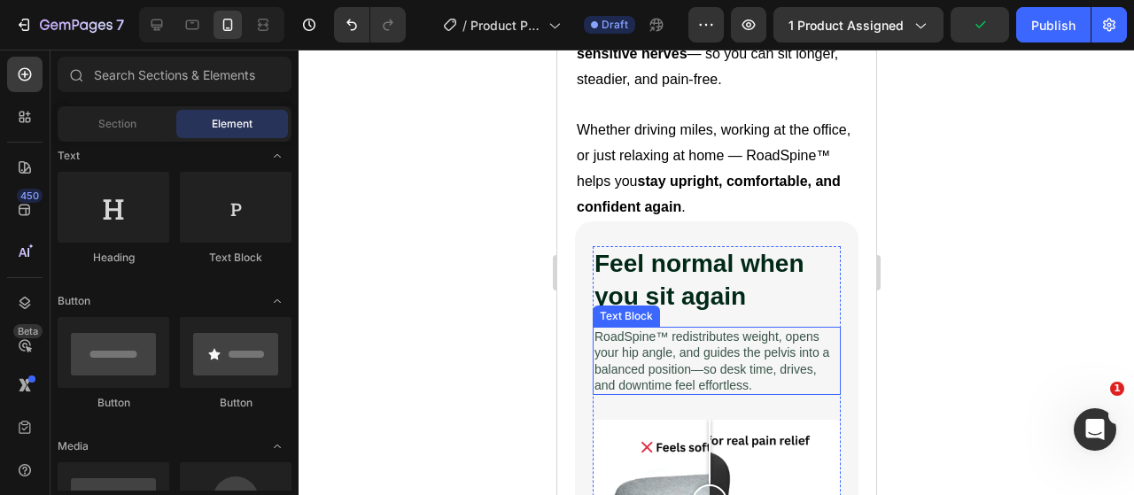
click at [705, 329] on p "RoadSpine™ redistributes weight, opens your hip angle, and guides the pelvis in…" at bounding box center [715, 361] width 244 height 65
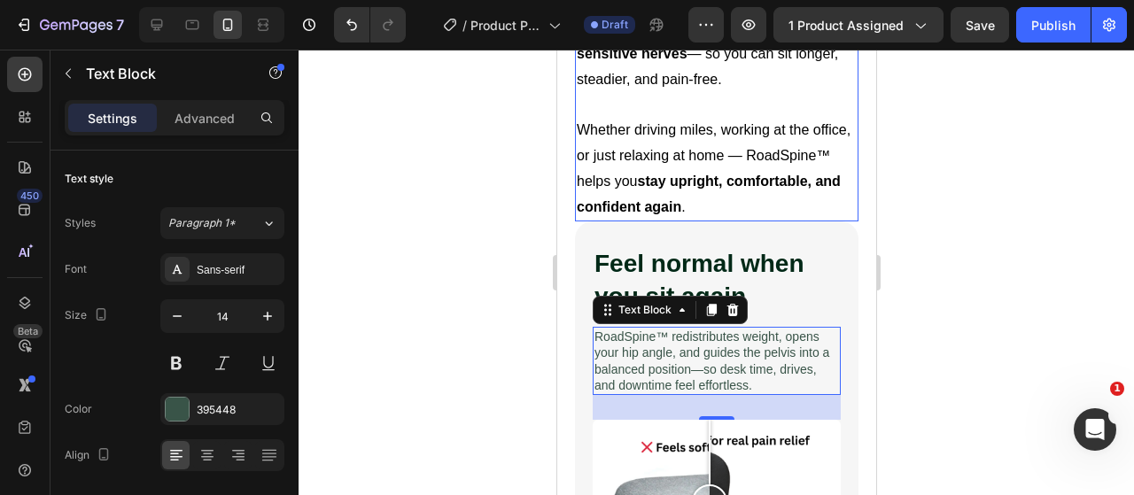
click at [693, 118] on p "Whether driving miles, working at the office, or just relaxing at home — RoadSp…" at bounding box center [716, 169] width 280 height 102
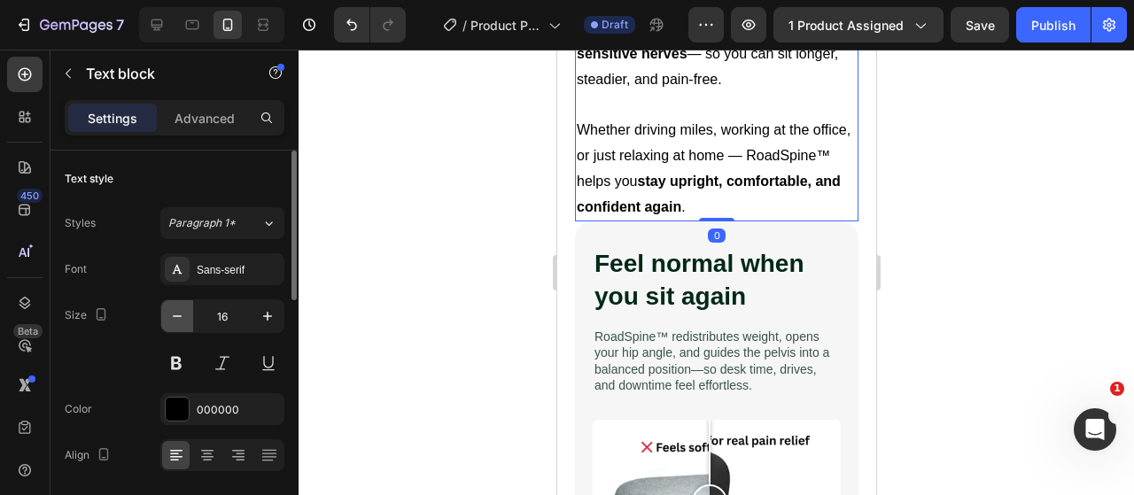
click at [168, 313] on icon "button" at bounding box center [177, 316] width 18 height 18
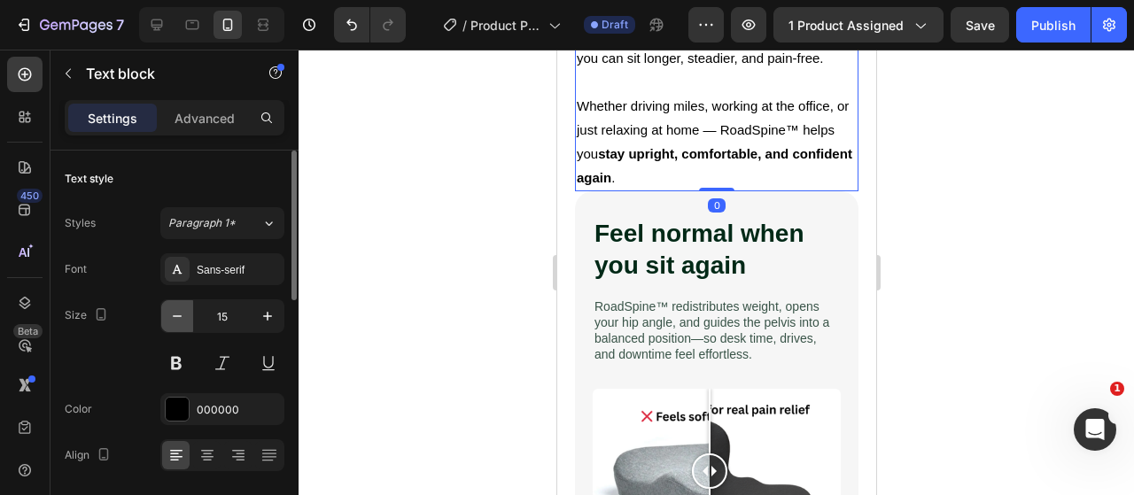
click at [168, 313] on icon "button" at bounding box center [177, 316] width 18 height 18
type input "14"
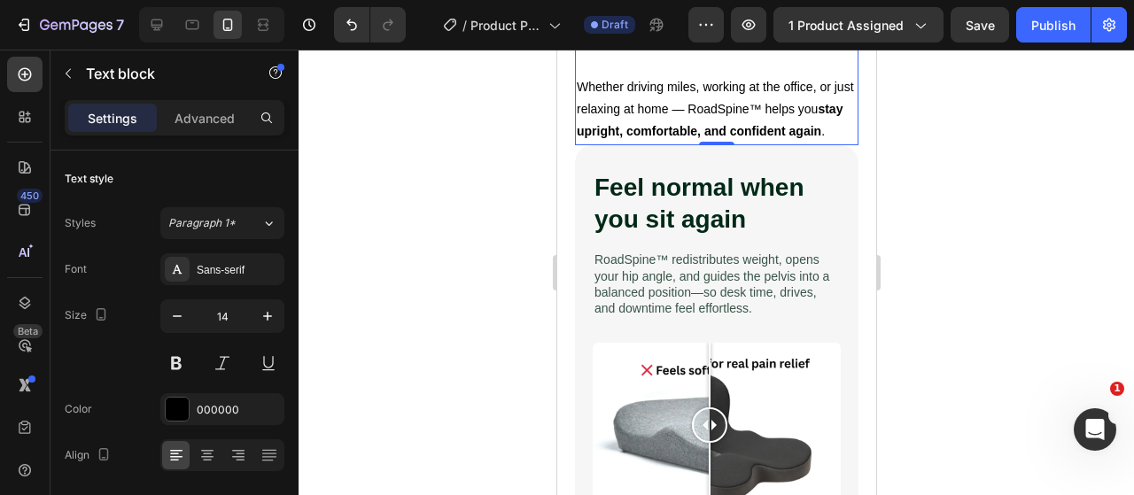
scroll to position [1846, 0]
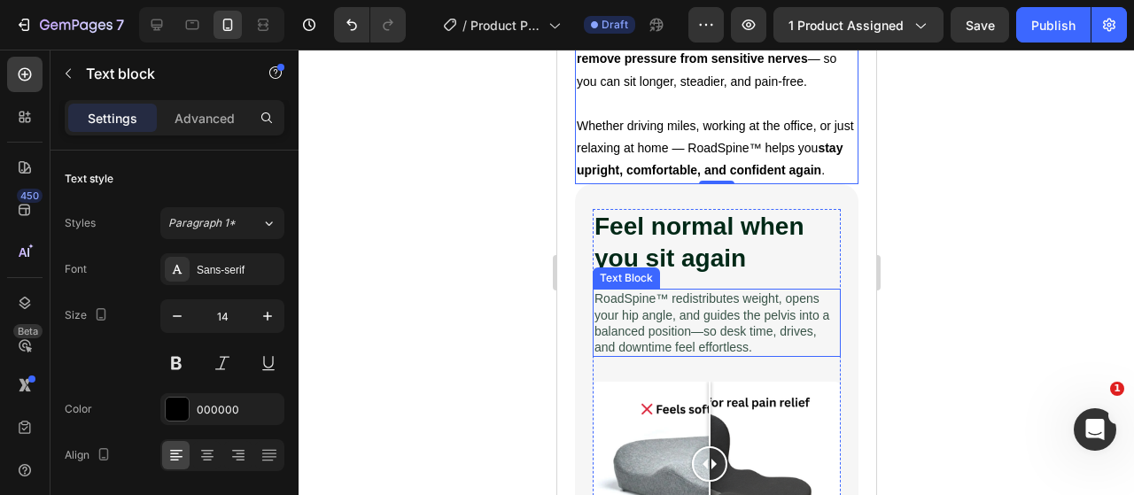
click at [728, 290] on p "RoadSpine™ redistributes weight, opens your hip angle, and guides the pelvis in…" at bounding box center [715, 322] width 244 height 65
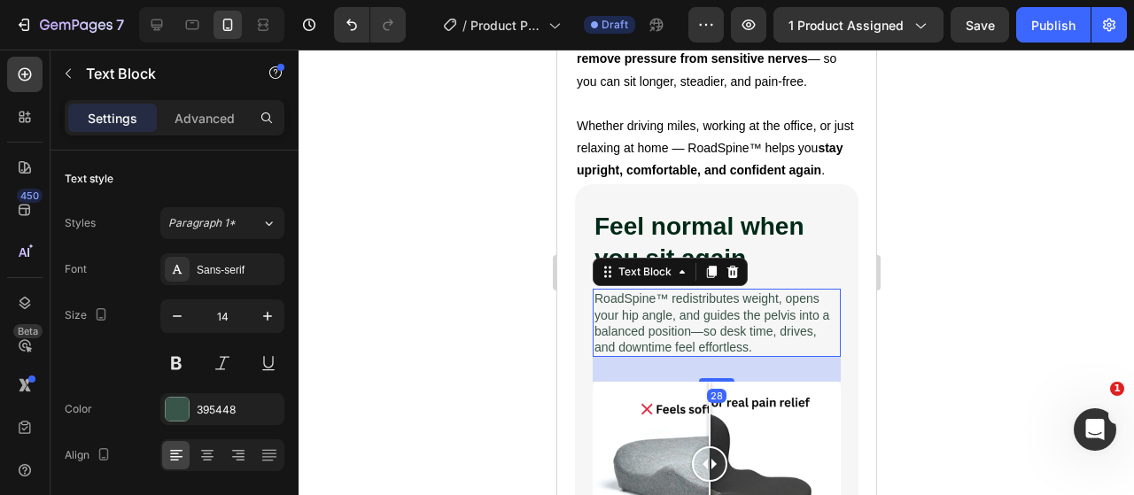
click at [627, 293] on p "RoadSpine™ redistributes weight, opens your hip angle, and guides the pelvis in…" at bounding box center [715, 322] width 244 height 65
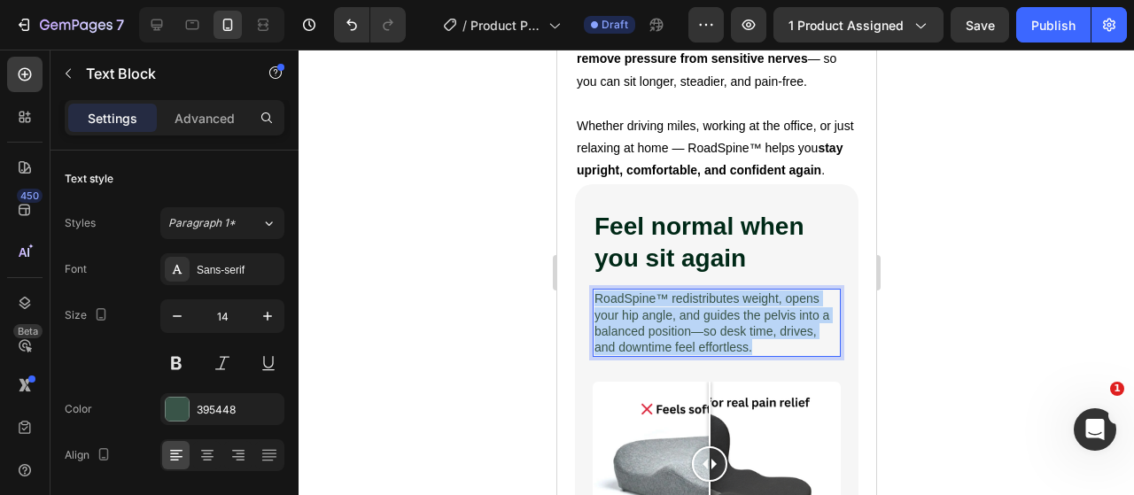
click at [627, 293] on p "RoadSpine™ redistributes weight, opens your hip angle, and guides the pelvis in…" at bounding box center [715, 322] width 244 height 65
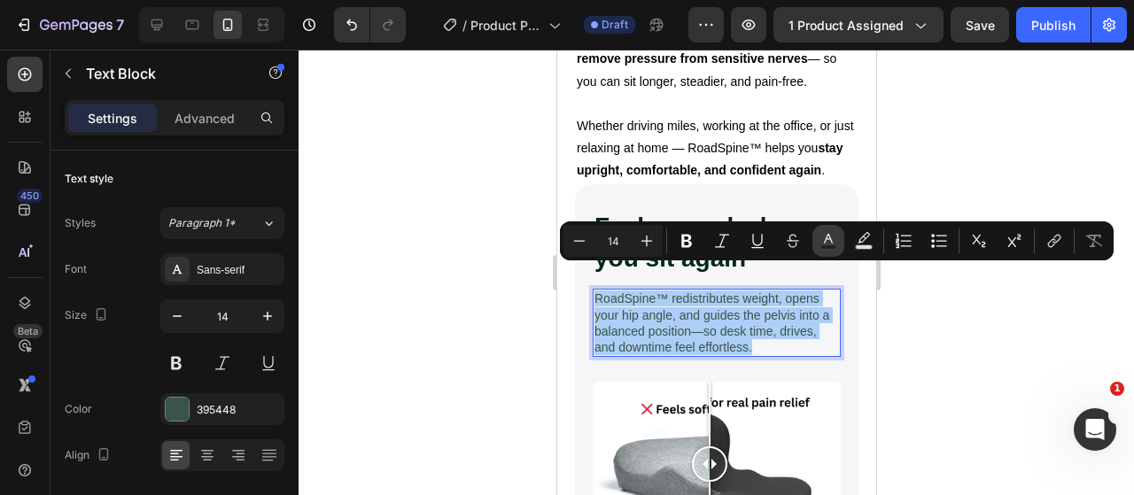
click at [822, 244] on icon "Editor contextual toolbar" at bounding box center [828, 241] width 18 height 18
type input "395448"
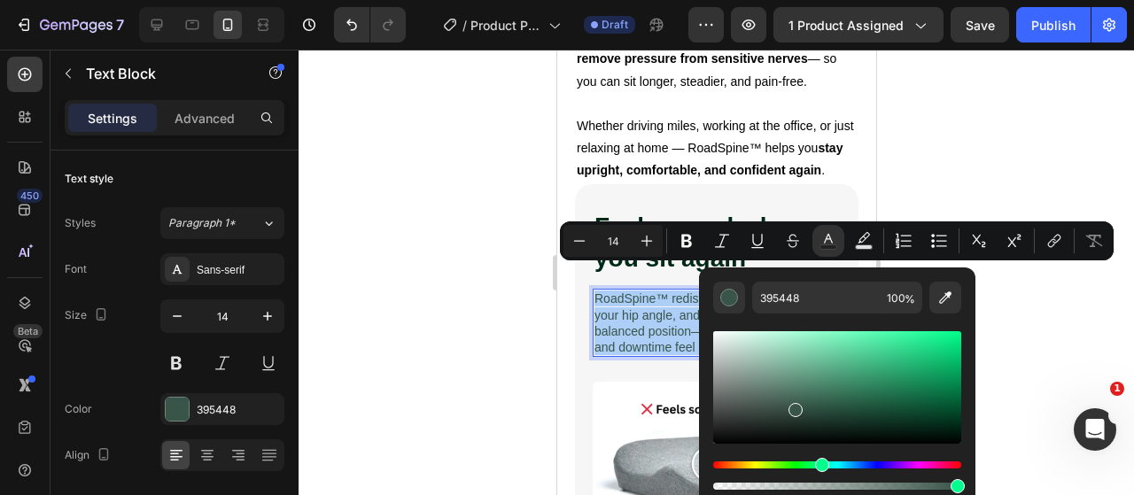
click at [475, 330] on div at bounding box center [715, 272] width 835 height 445
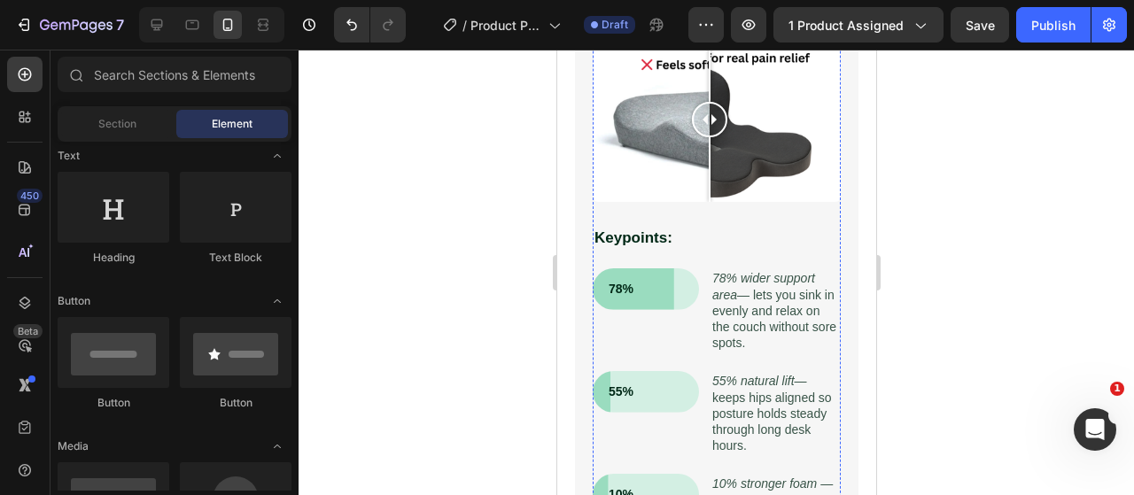
scroll to position [2377, 0]
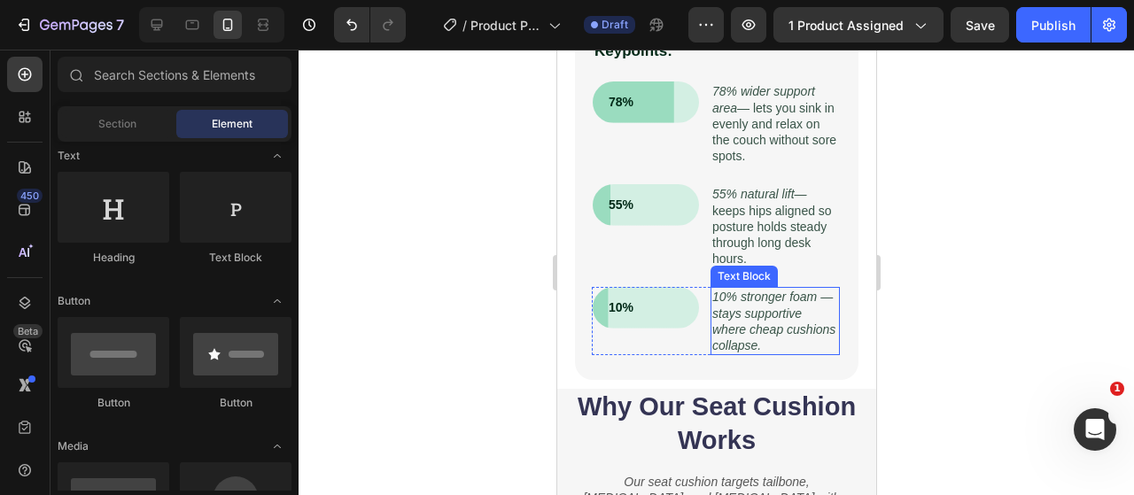
click at [769, 290] on icon "10% stronger foam — stays supportive where cheap cushions collapse." at bounding box center [772, 321] width 123 height 63
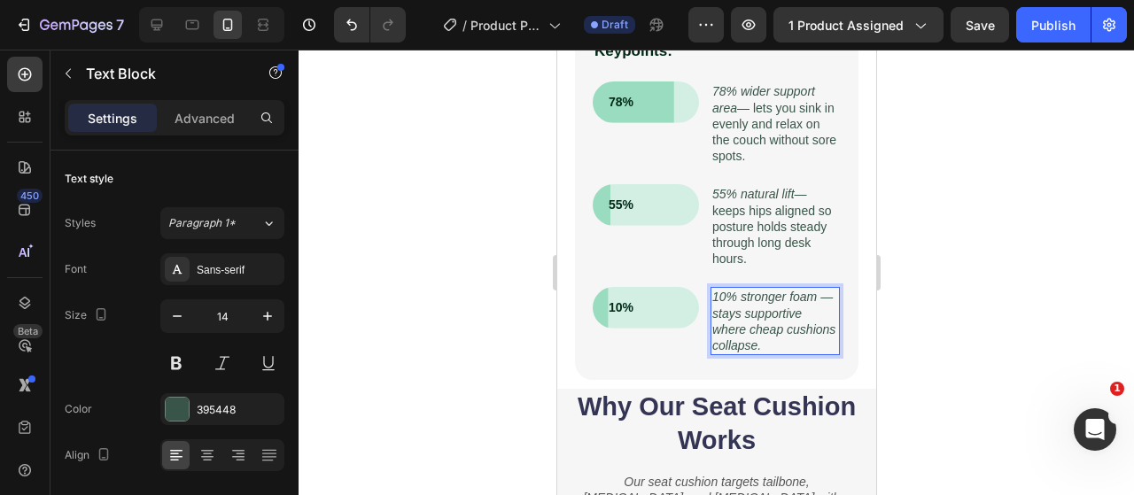
click at [769, 290] on icon "10% stronger foam — stays supportive where cheap cushions collapse." at bounding box center [772, 321] width 123 height 63
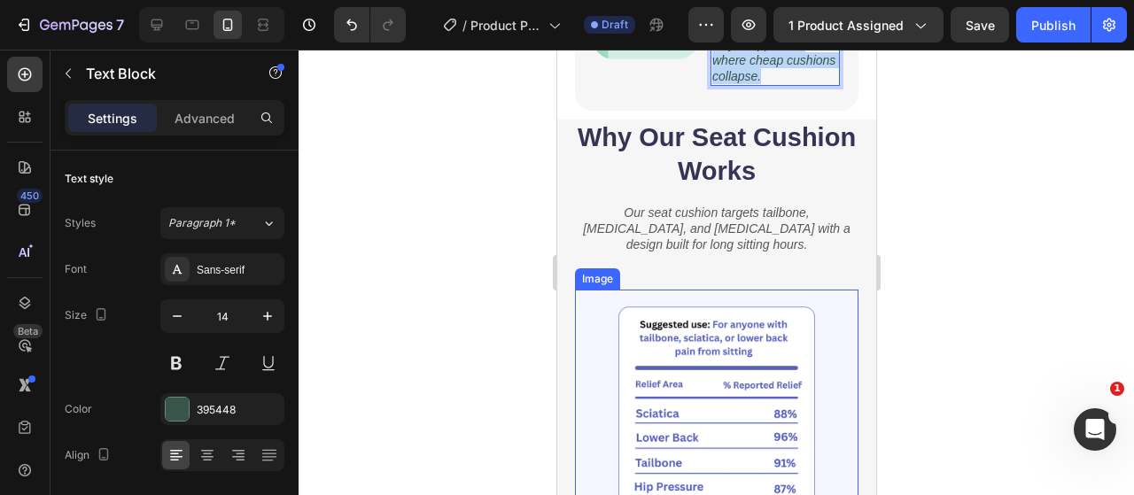
type input "16"
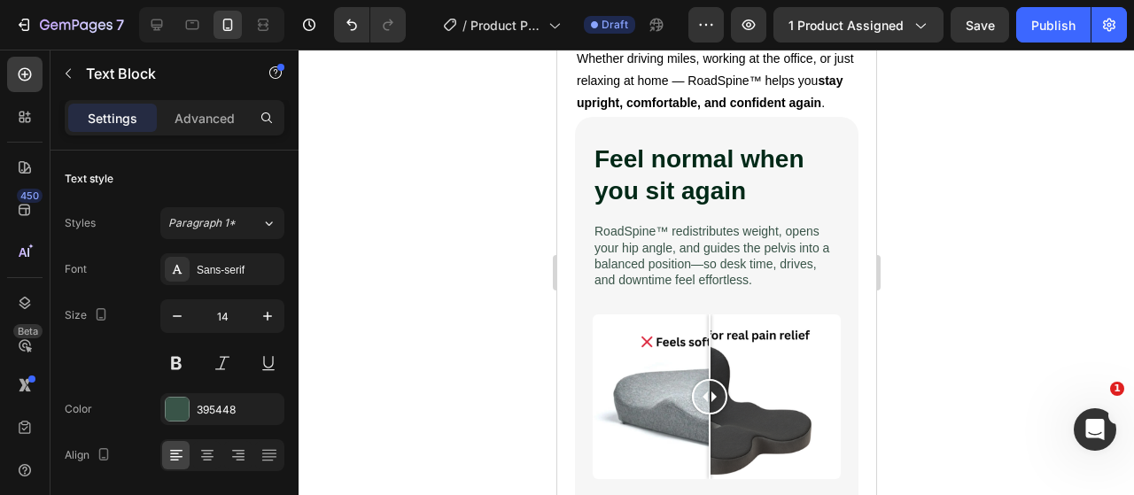
scroll to position [1559, 0]
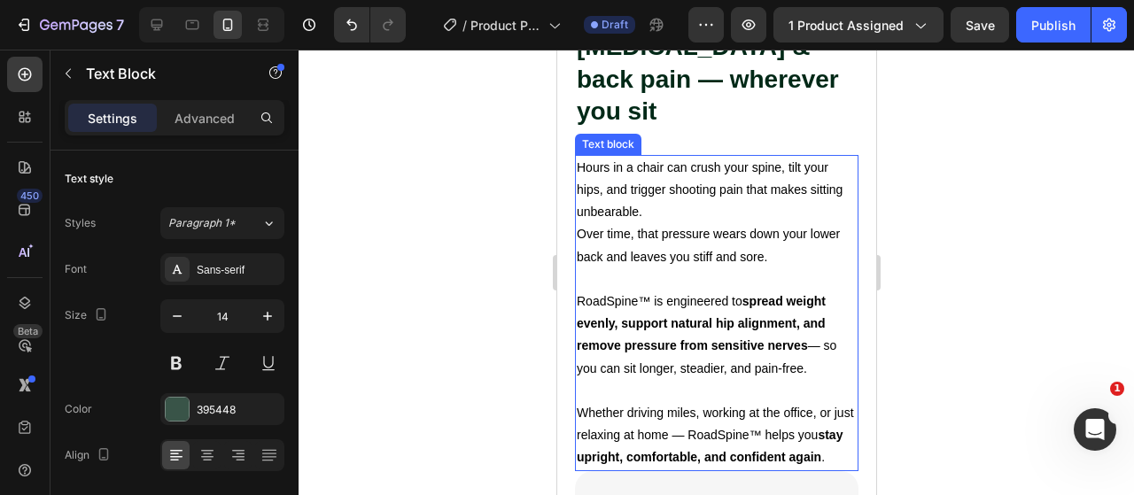
click at [625, 290] on p "RoadSpine™ is engineered to spread weight evenly, support natural hip alignment…" at bounding box center [716, 334] width 280 height 89
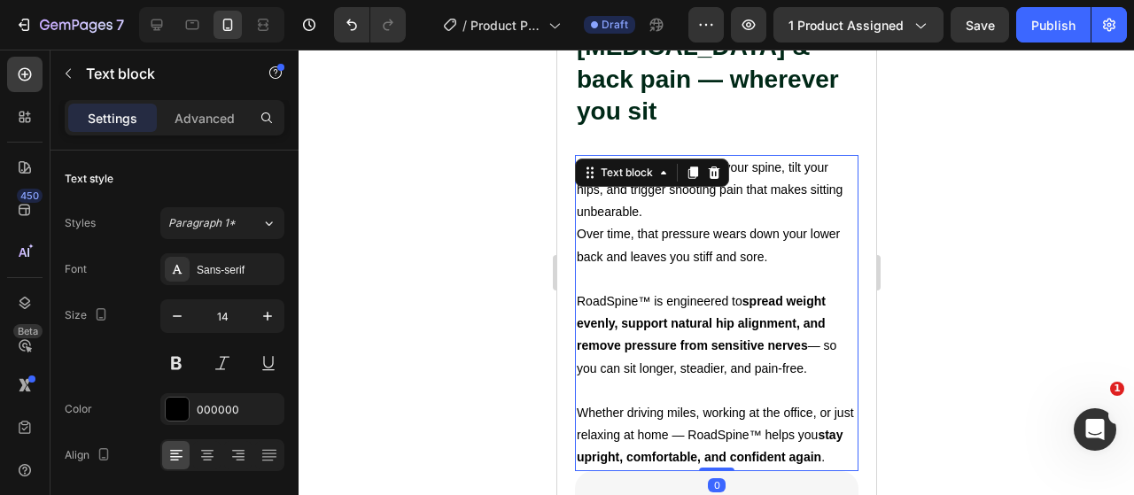
click at [458, 313] on div at bounding box center [715, 272] width 835 height 445
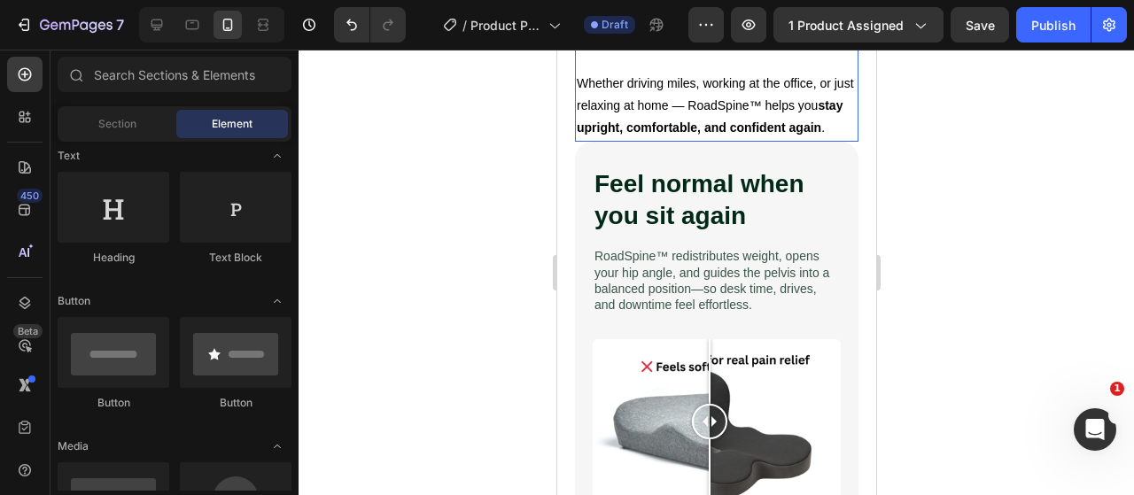
scroll to position [1913, 0]
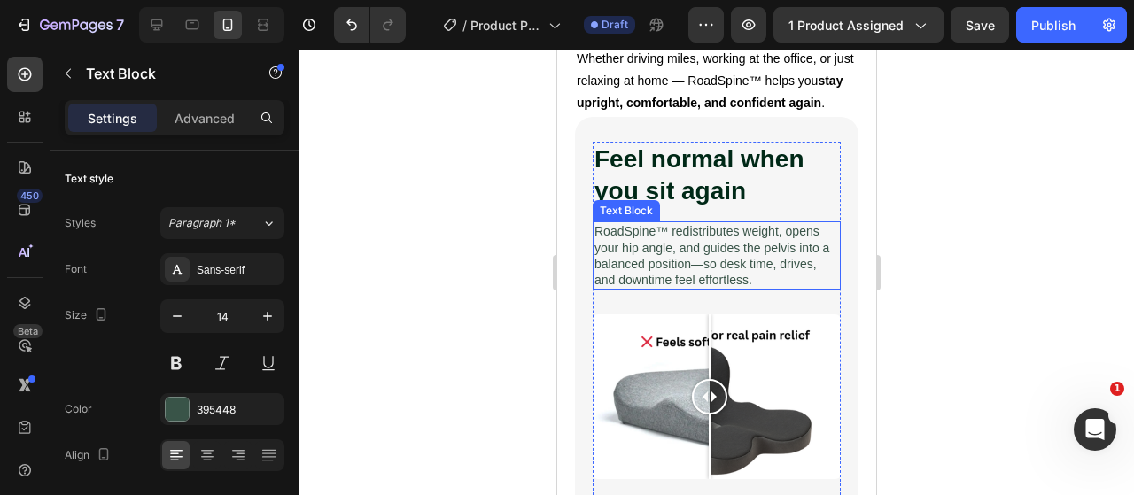
click at [698, 238] on p "RoadSpine™ redistributes weight, opens your hip angle, and guides the pelvis in…" at bounding box center [715, 255] width 244 height 65
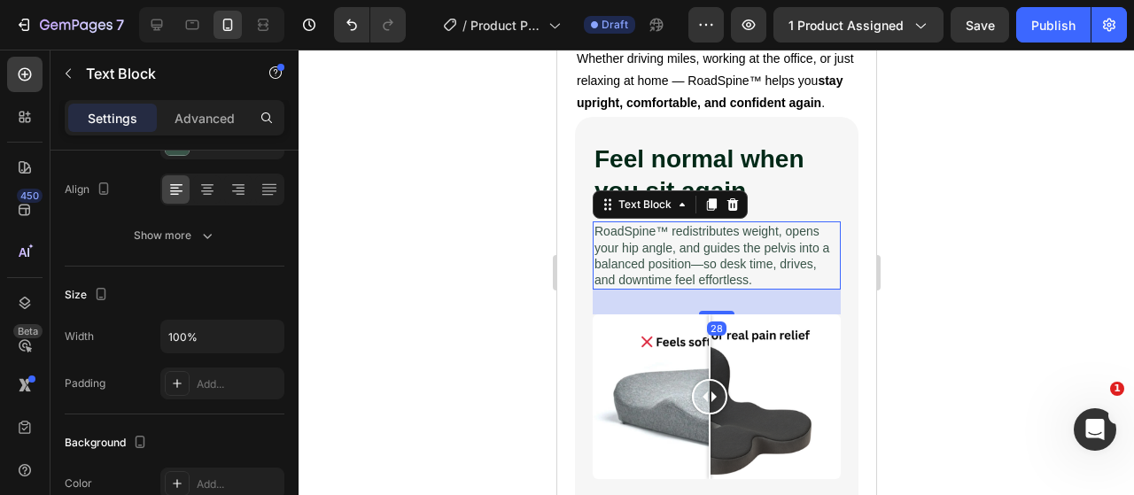
scroll to position [0, 0]
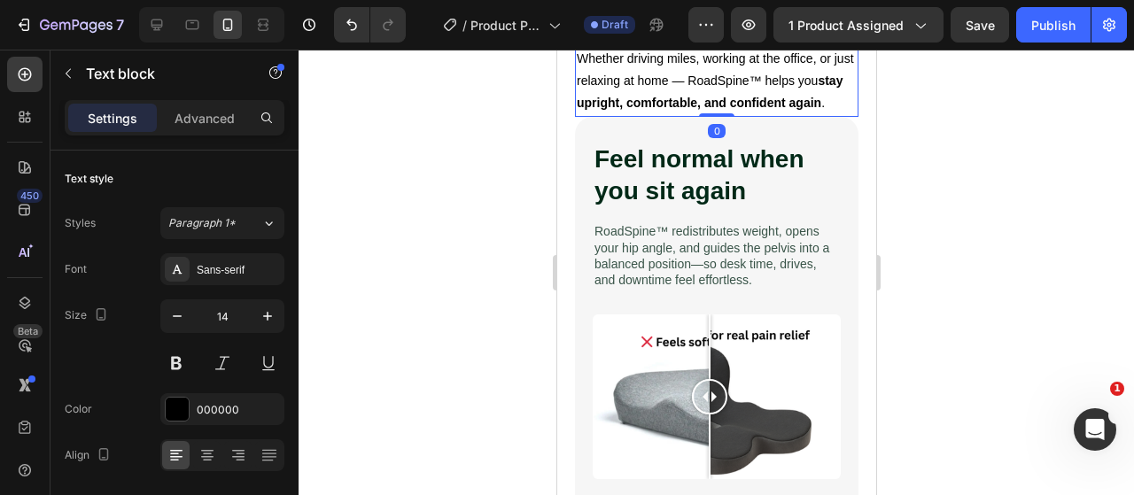
click at [606, 74] on strong "stay upright, comfortable, and confident again" at bounding box center [709, 92] width 266 height 36
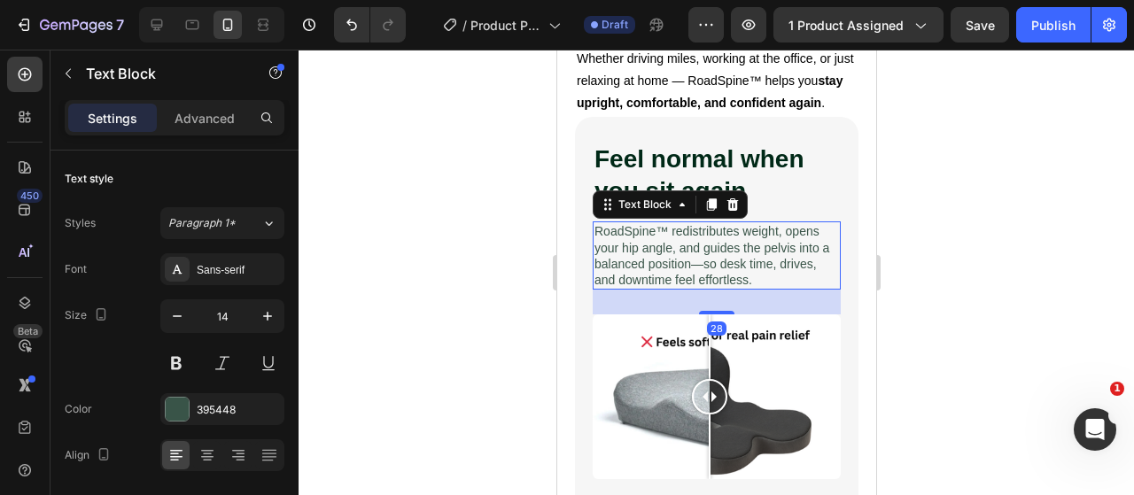
click at [660, 230] on p "RoadSpine™ redistributes weight, opens your hip angle, and guides the pelvis in…" at bounding box center [715, 255] width 244 height 65
click at [172, 19] on div at bounding box center [211, 24] width 145 height 35
click at [163, 14] on div at bounding box center [157, 25] width 28 height 28
type input "16"
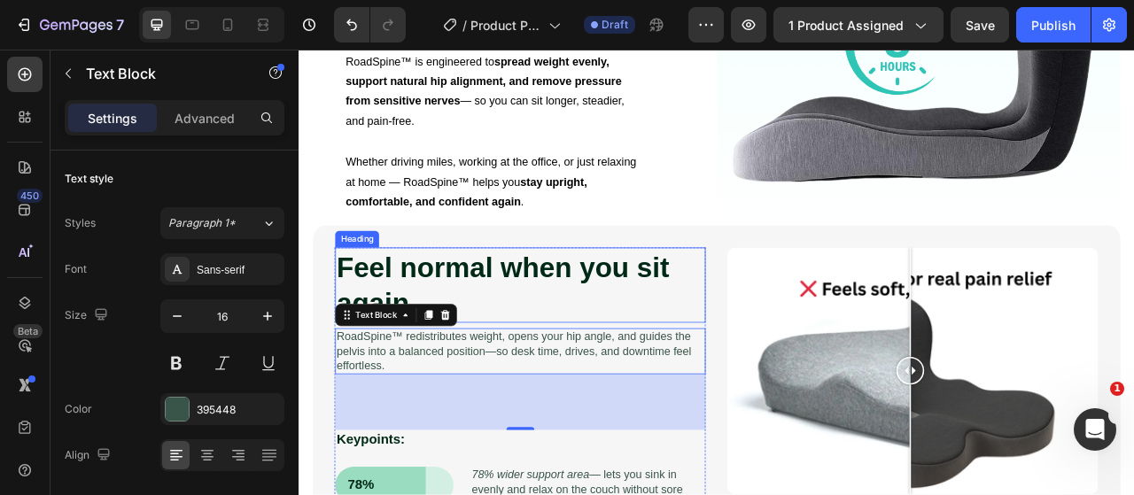
scroll to position [1469, 0]
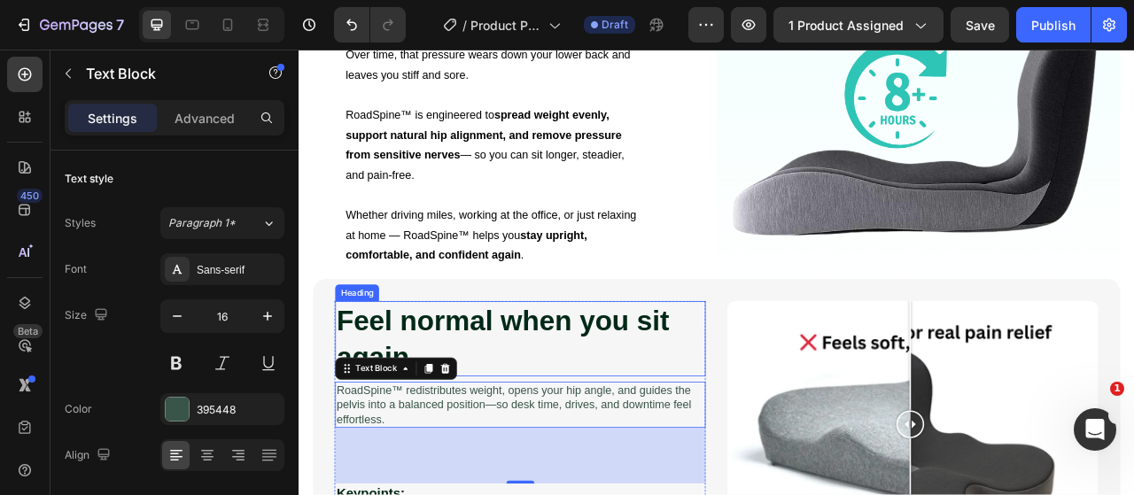
click at [653, 249] on p "Whether driving miles, working at the office, or just relaxing at home — RoadSp…" at bounding box center [548, 287] width 381 height 76
click at [537, 488] on p "RoadSpine™ redistributes weight, opens your hip angle, and guides the pelvis in…" at bounding box center [580, 502] width 468 height 55
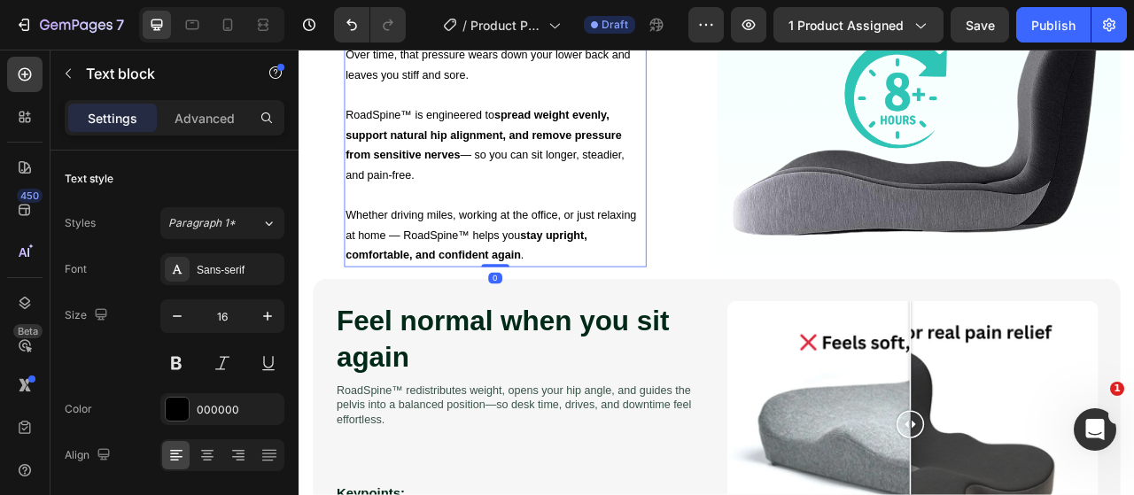
click at [460, 148] on p "RoadSpine™ is engineered to spread weight evenly, support natural hip alignment…" at bounding box center [548, 172] width 381 height 102
click at [171, 321] on icon "button" at bounding box center [177, 316] width 18 height 18
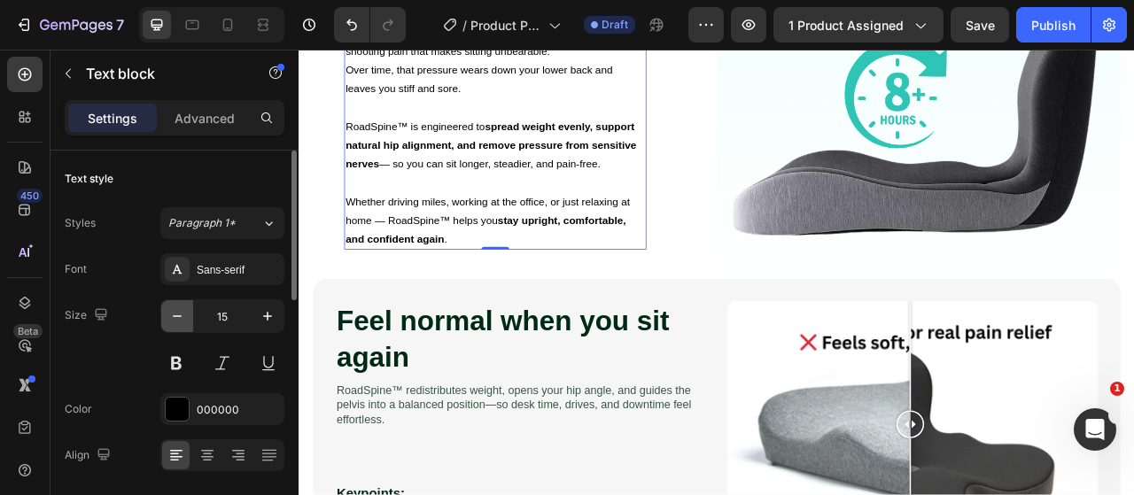
click at [171, 321] on icon "button" at bounding box center [177, 316] width 18 height 18
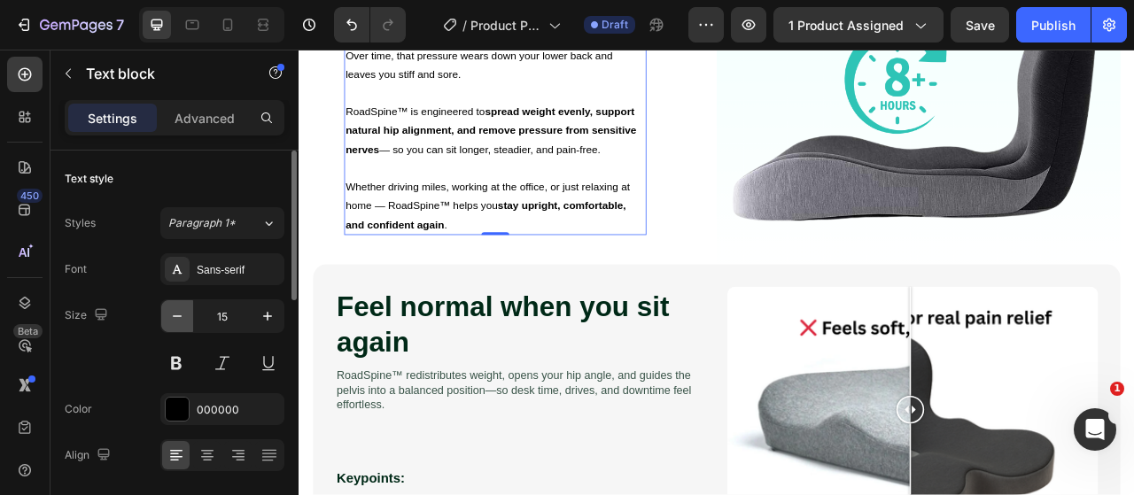
type input "14"
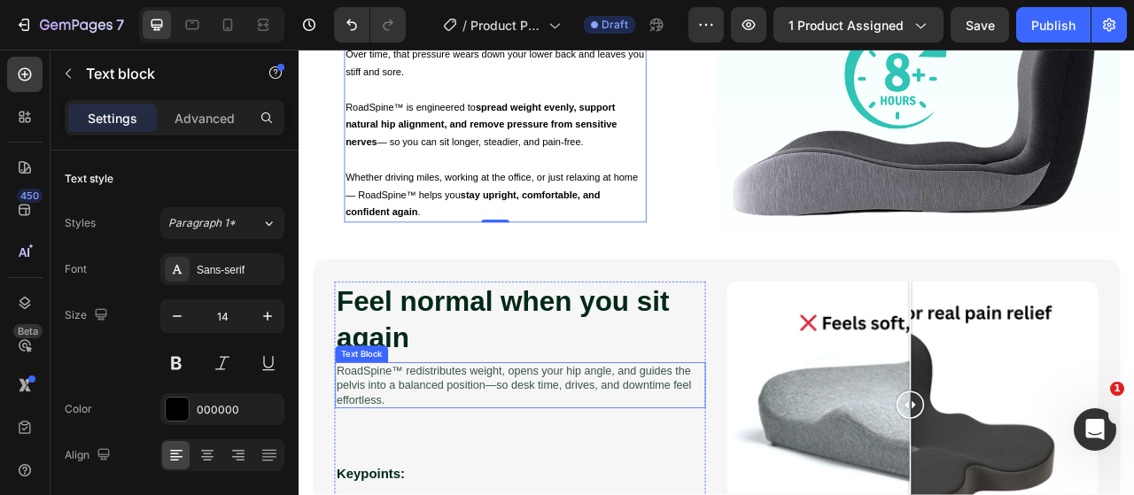
click at [424, 459] on p "RoadSpine™ redistributes weight, opens your hip angle, and guides the pelvis in…" at bounding box center [580, 477] width 468 height 55
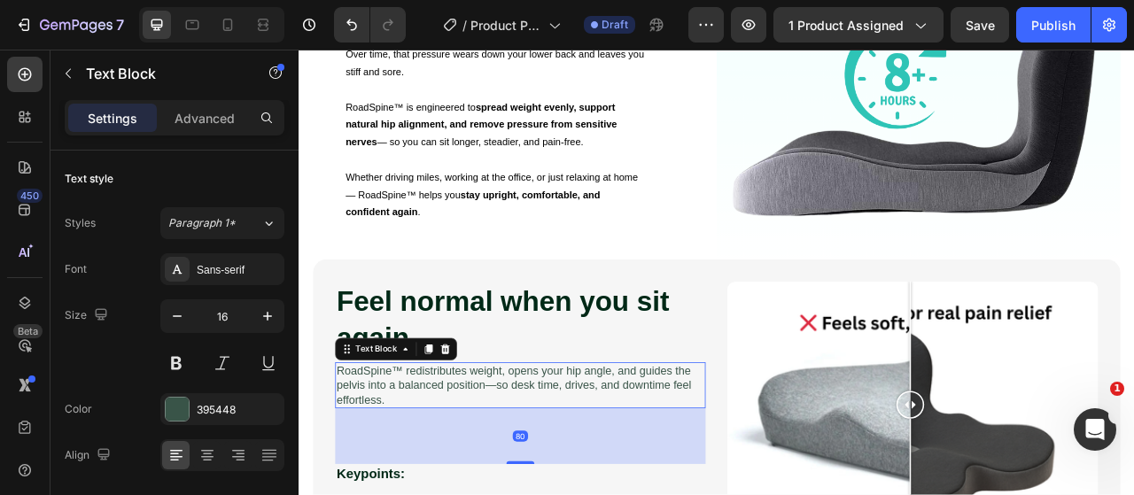
click at [461, 457] on p "RoadSpine™ redistributes weight, opens your hip angle, and guides the pelvis in…" at bounding box center [580, 477] width 468 height 55
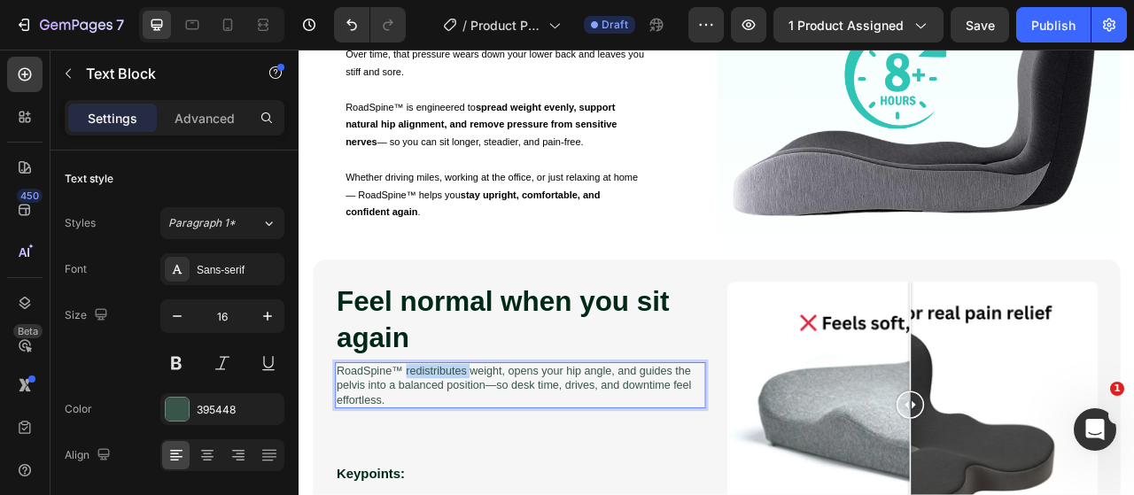
click at [461, 457] on p "RoadSpine™ redistributes weight, opens your hip angle, and guides the pelvis in…" at bounding box center [580, 477] width 468 height 55
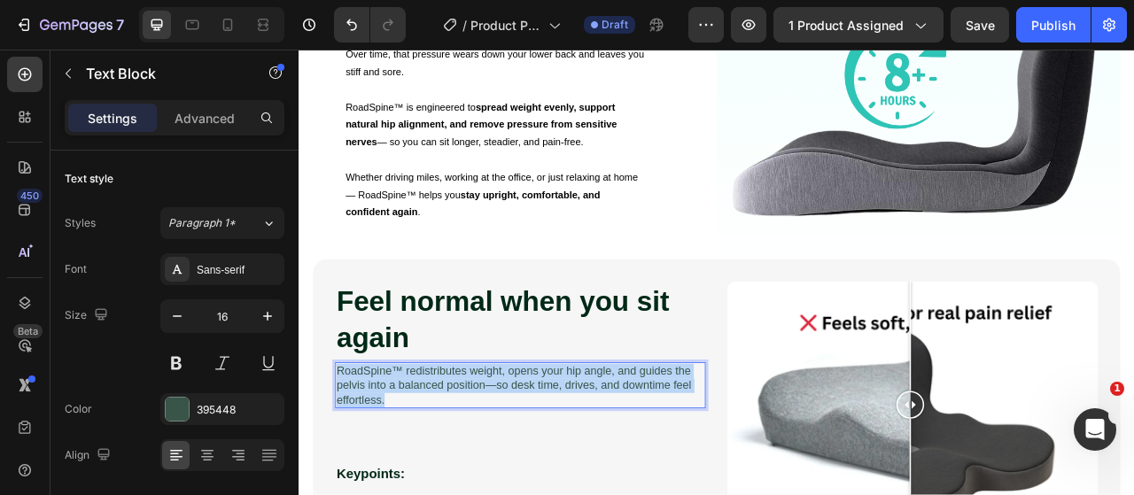
click at [461, 457] on p "RoadSpine™ redistributes weight, opens your hip angle, and guides the pelvis in…" at bounding box center [580, 477] width 468 height 55
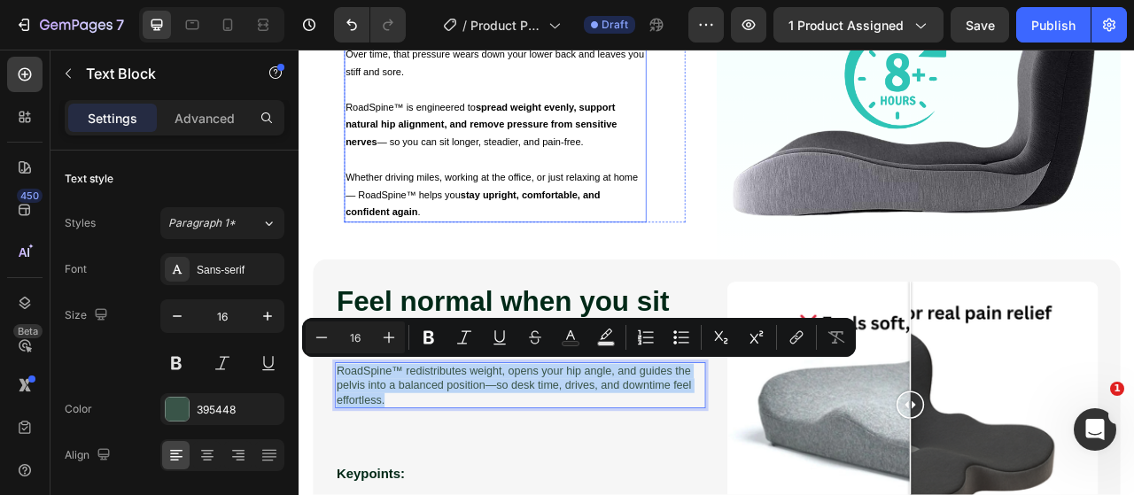
click at [461, 179] on p at bounding box center [548, 190] width 381 height 22
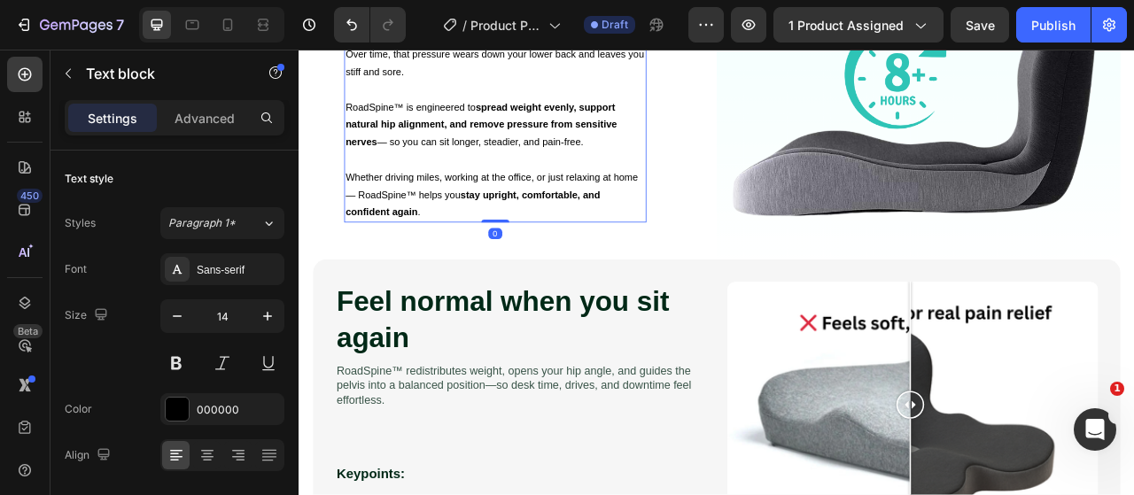
click at [461, 179] on p at bounding box center [548, 190] width 381 height 22
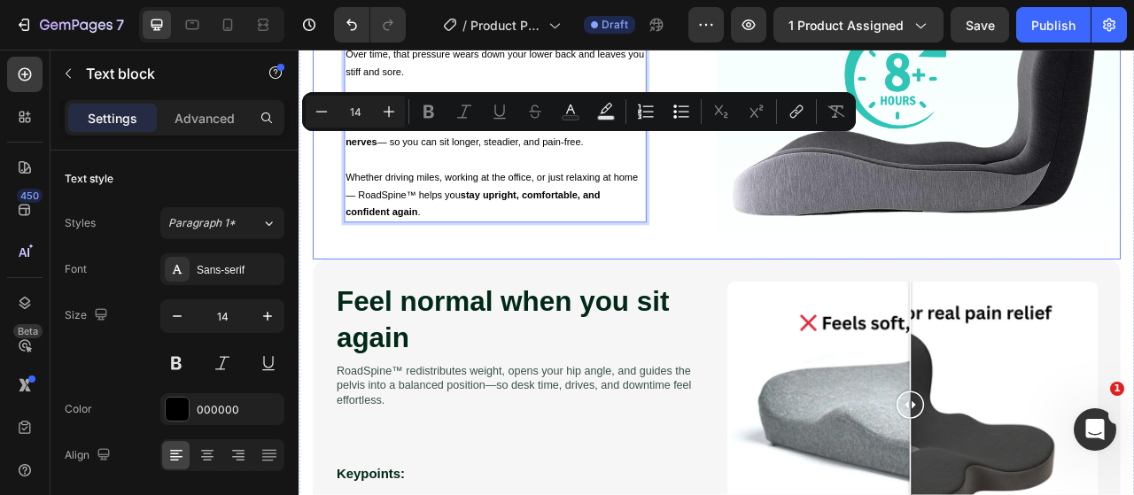
click at [464, 202] on p "Whether driving miles, working at the office, or just relaxing at home — RoadSp…" at bounding box center [548, 235] width 381 height 67
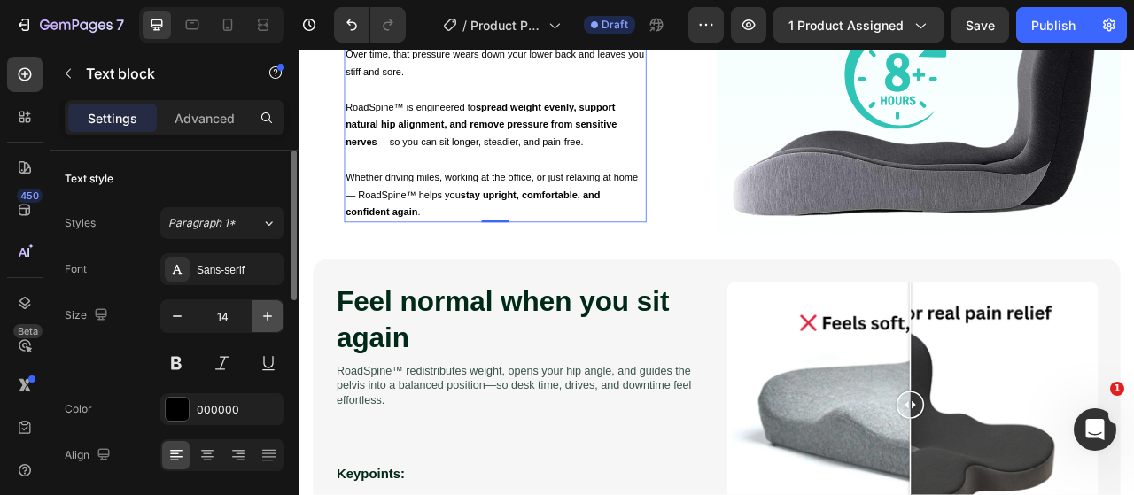
click at [276, 312] on button "button" at bounding box center [268, 316] width 32 height 32
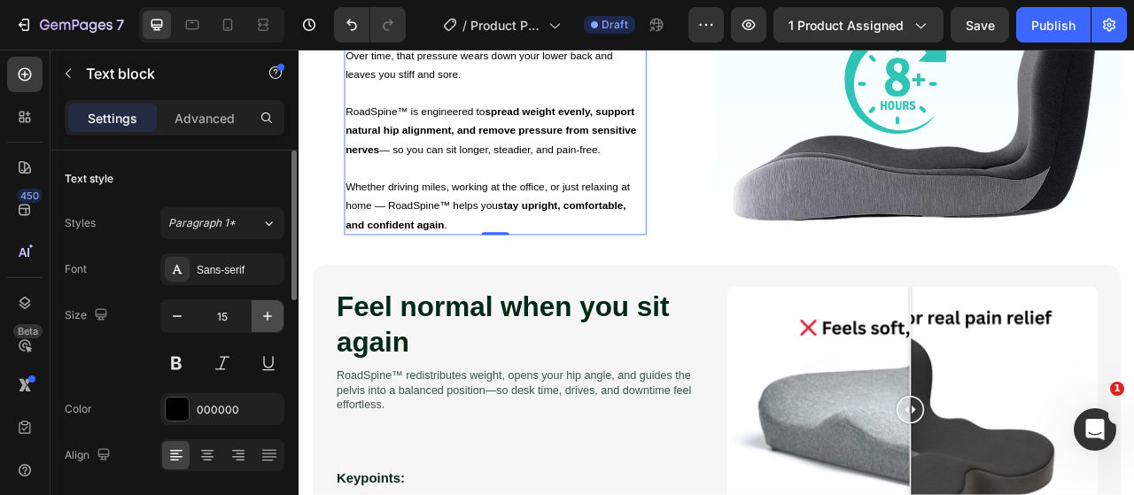
click at [276, 312] on button "button" at bounding box center [268, 316] width 32 height 32
type input "16"
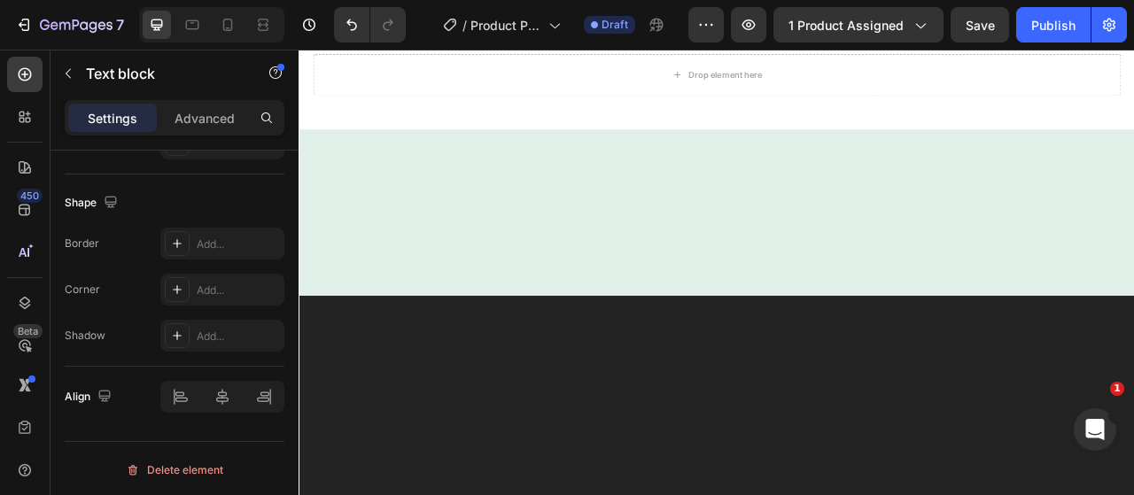
scroll to position [3591, 0]
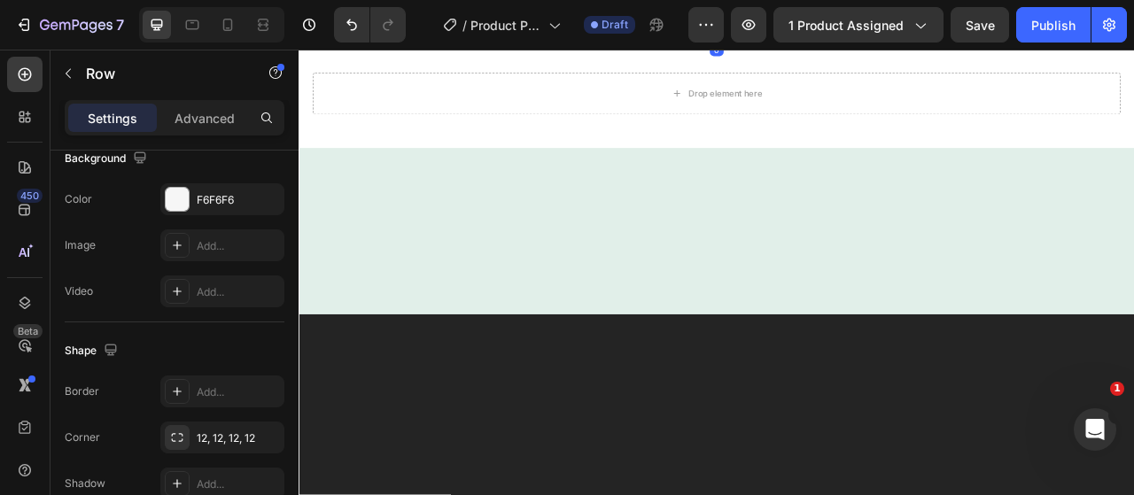
scroll to position [0, 0]
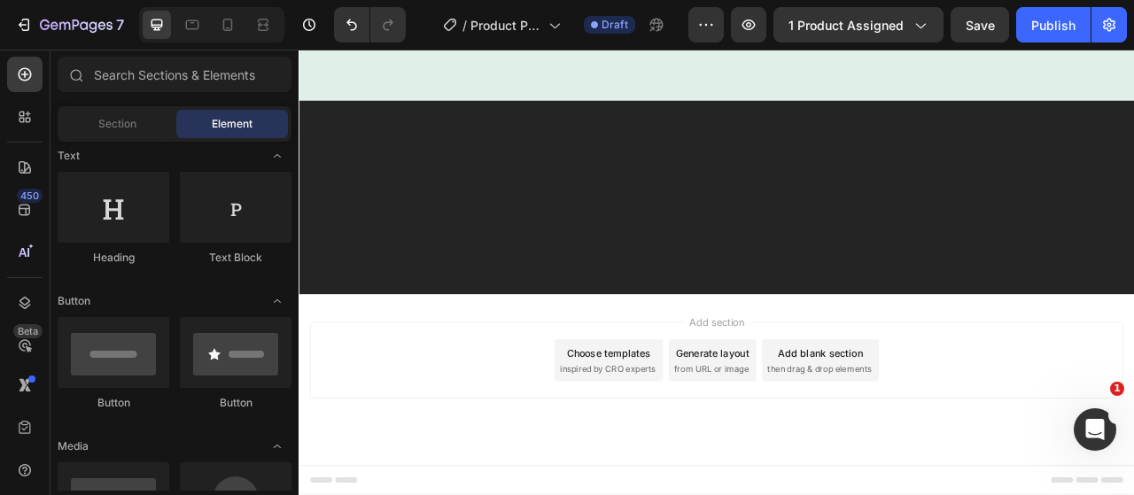
scroll to position [3414, 0]
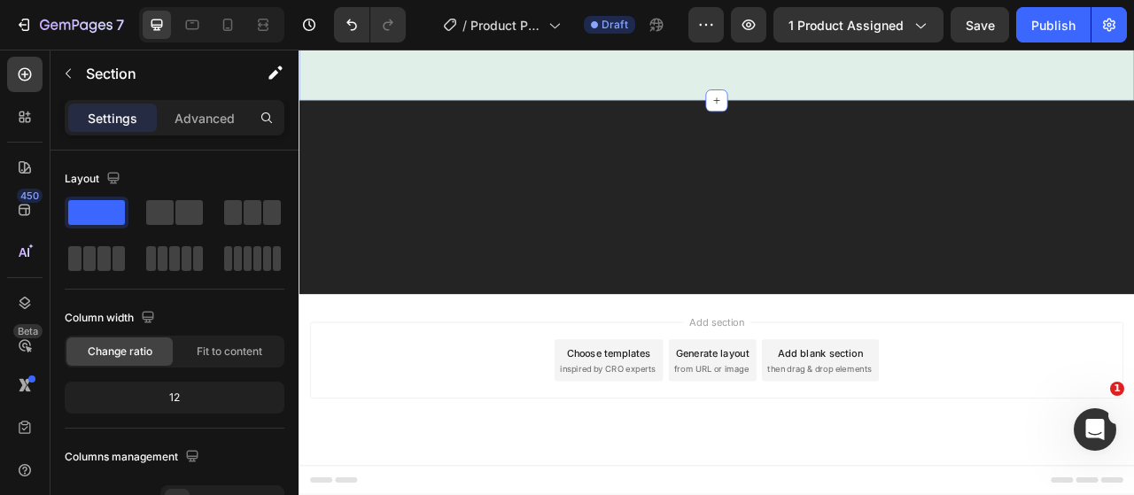
click at [967, 115] on div "Loox - Reviews widget Loox Product Row Section 6 Create Theme Section AI Conten…" at bounding box center [829, 4] width 1063 height 221
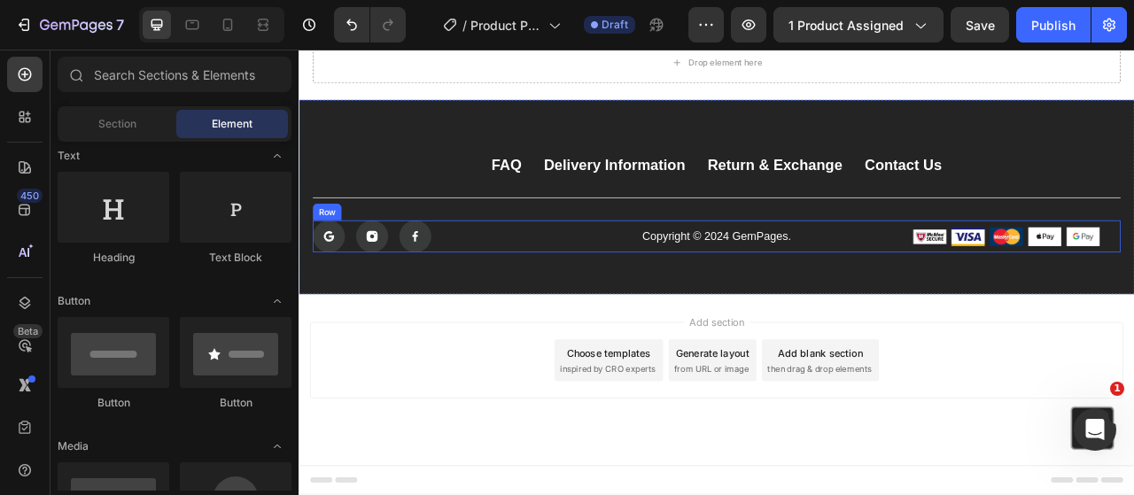
scroll to position [3503, 0]
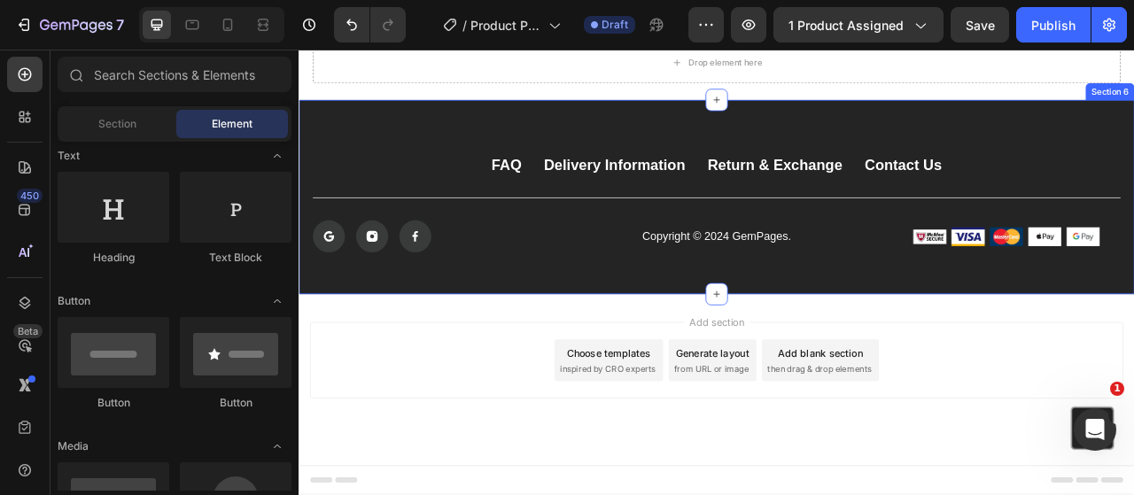
click at [1133, 283] on div "FAQ Button Delivery Information Button Return & Exchange Button Contact Us Butt…" at bounding box center [829, 237] width 1063 height 247
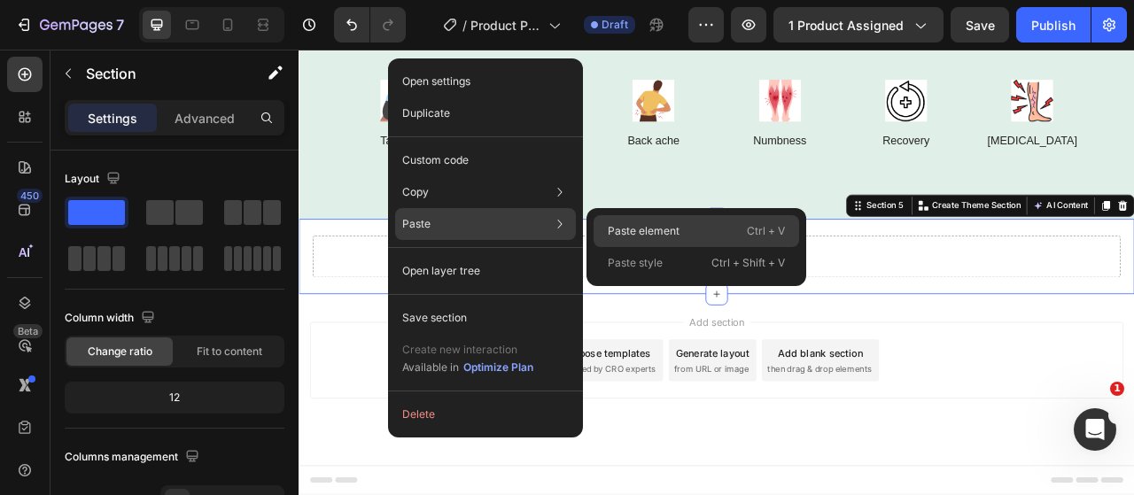
click at [618, 226] on p "Paste element" at bounding box center [644, 231] width 72 height 16
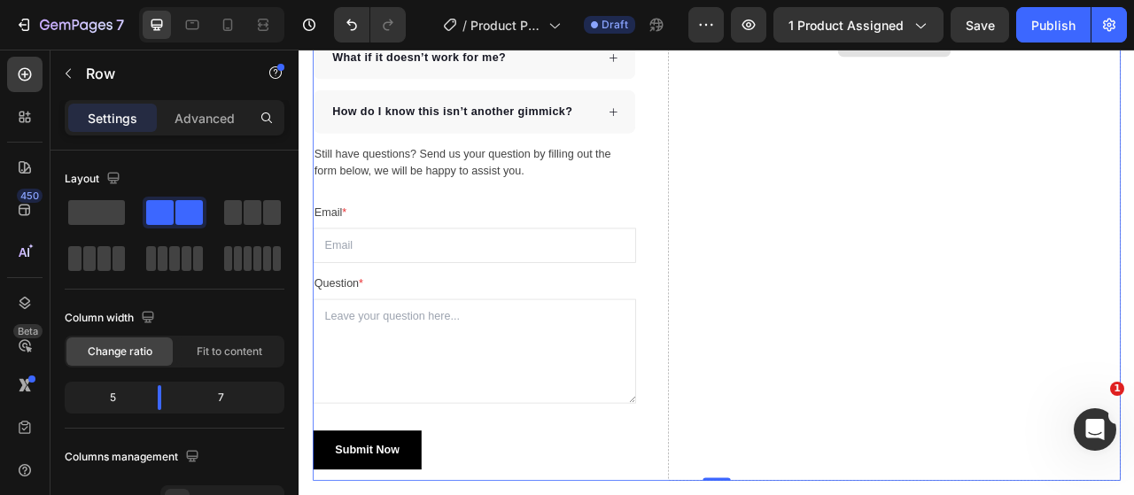
scroll to position [4350, 0]
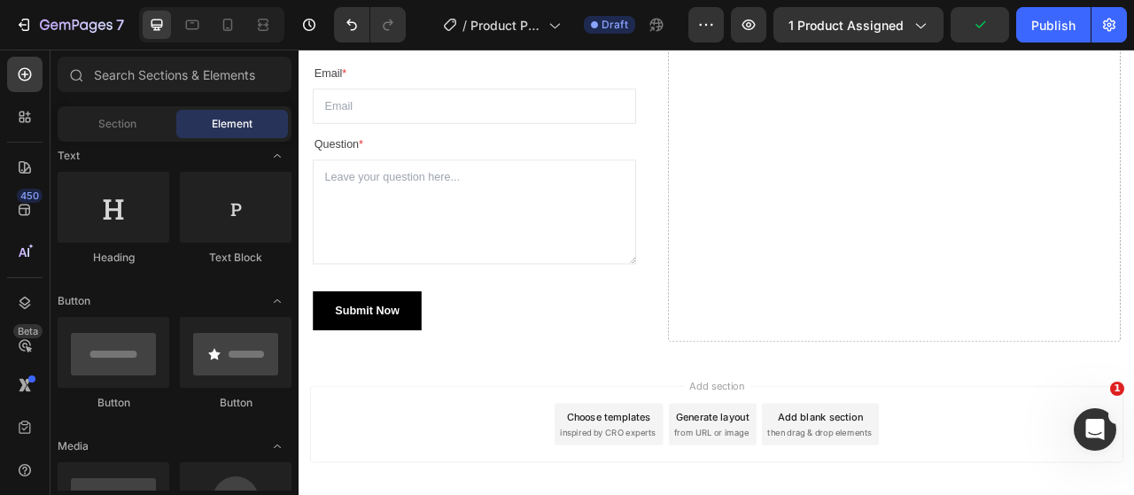
drag, startPoint x: 700, startPoint y: 456, endPoint x: 653, endPoint y: 438, distance: 50.5
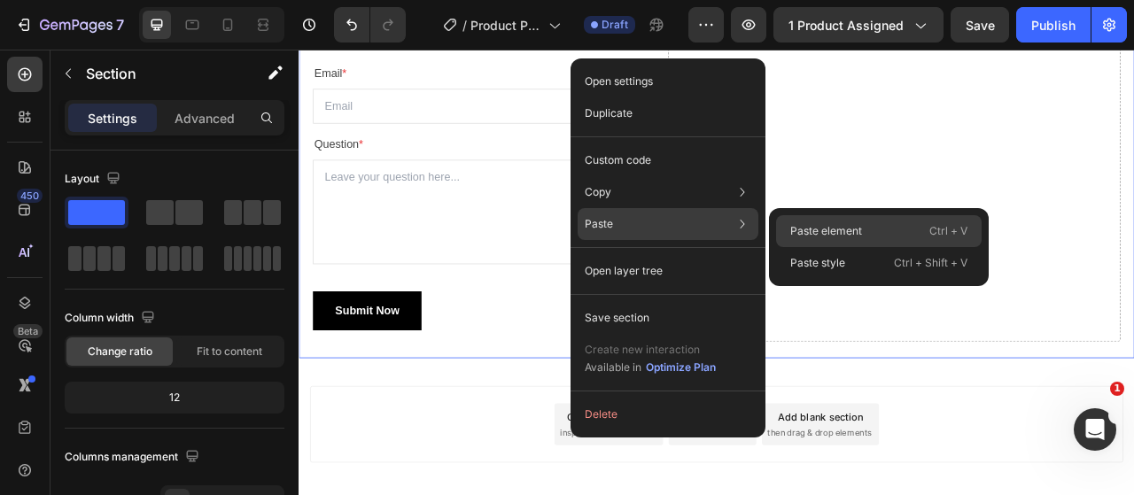
click at [803, 233] on p "Paste element" at bounding box center [826, 231] width 72 height 16
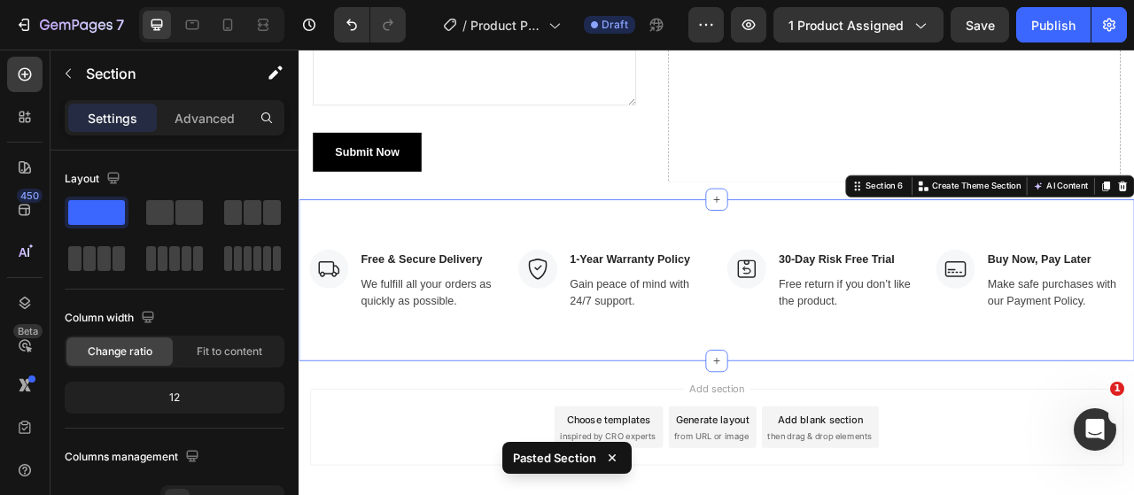
scroll to position [4630, 0]
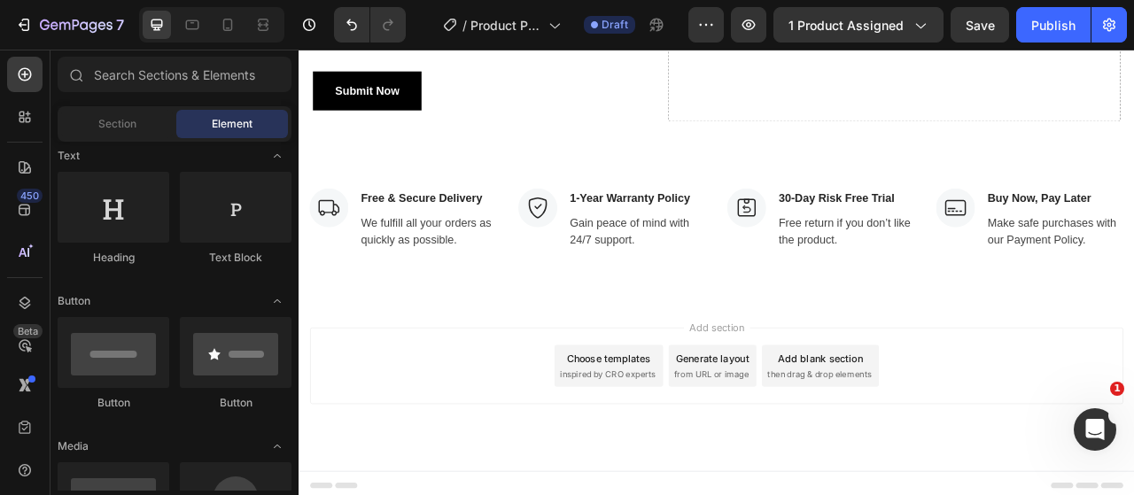
drag, startPoint x: 512, startPoint y: 391, endPoint x: 411, endPoint y: 387, distance: 101.1
click at [411, 387] on div "Add section Choose templates inspired by CRO experts Generate layout from URL o…" at bounding box center [829, 477] width 1063 height 218
click at [675, 370] on div "Add section Choose templates inspired by CRO experts Generate layout from URL o…" at bounding box center [829, 477] width 1063 height 218
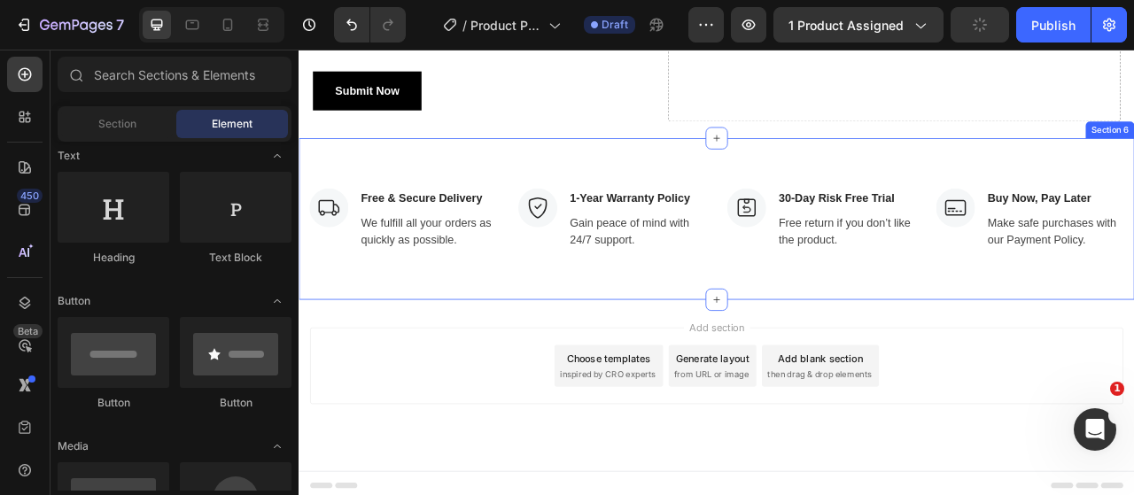
click at [656, 361] on div "Image Free & Secure Delivery Text block We fulfill all your orders as quickly a…" at bounding box center [829, 265] width 1063 height 205
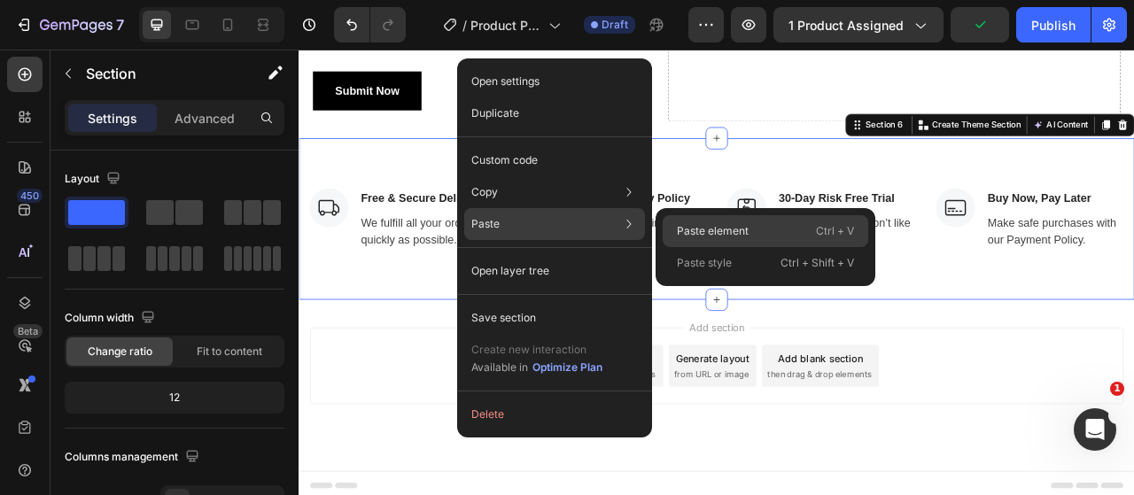
click at [688, 223] on p "Paste element" at bounding box center [713, 231] width 72 height 16
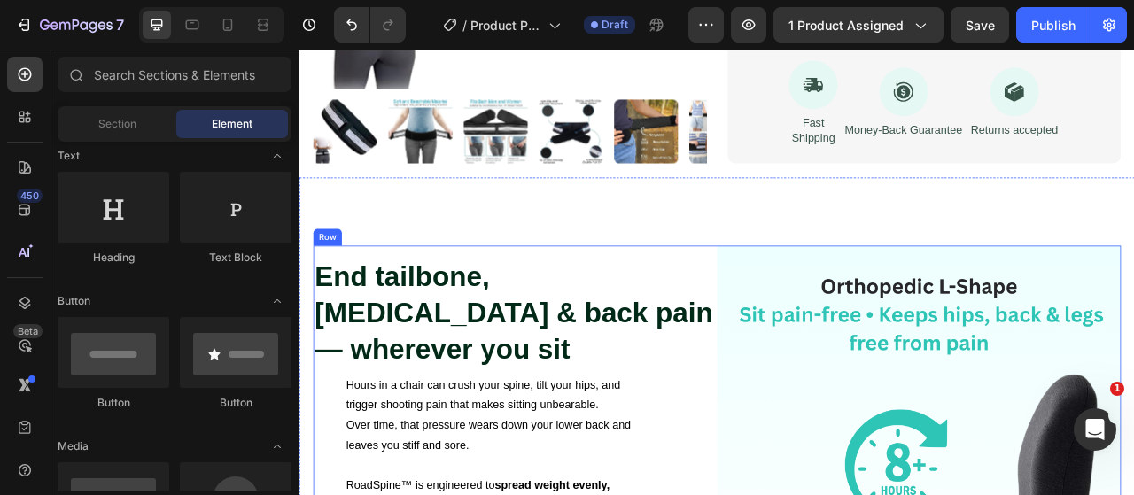
scroll to position [733, 0]
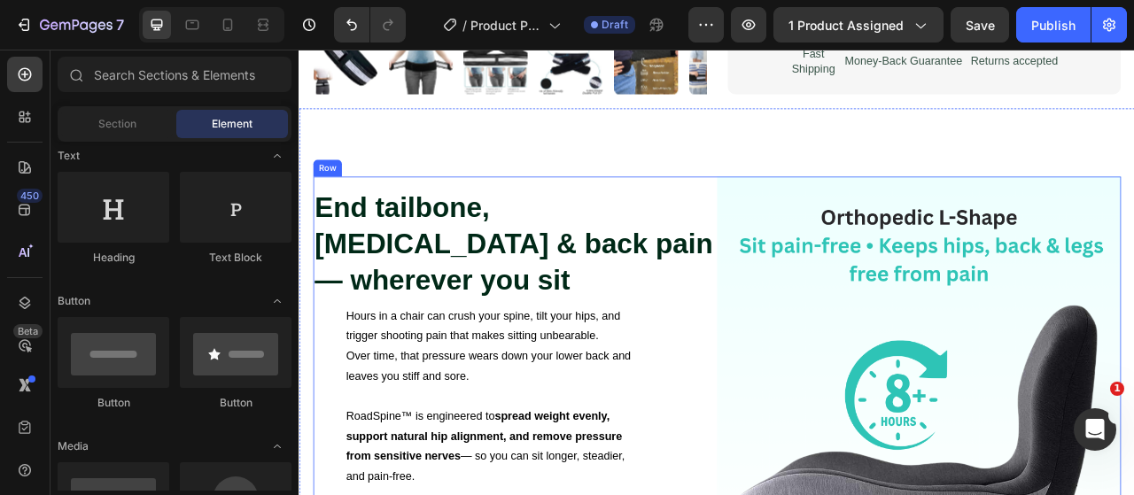
click at [816, 370] on div "End tailbone, [MEDICAL_DATA] & back pain — wherever you sit Heading Hours in a …" at bounding box center [573, 469] width 514 height 514
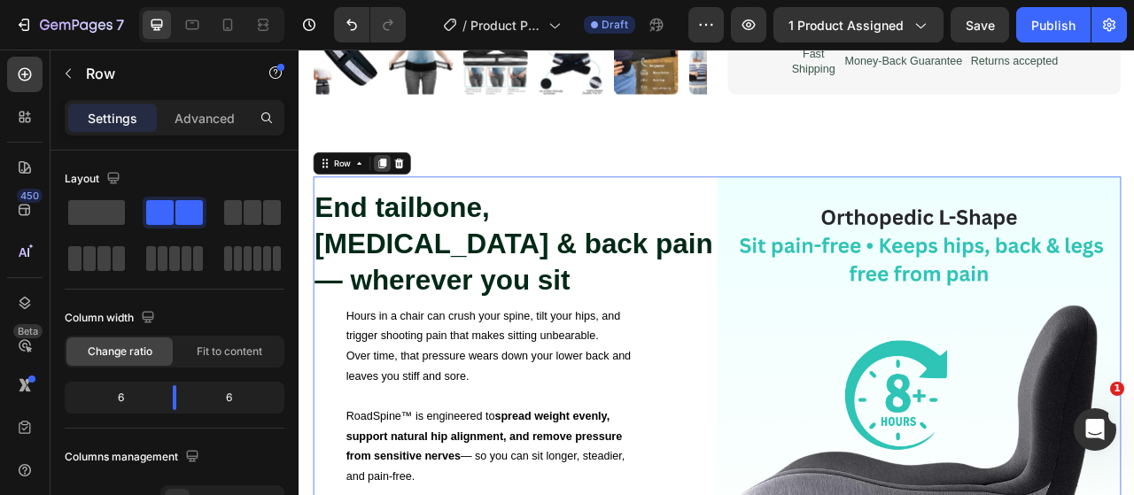
click at [405, 201] on div at bounding box center [403, 194] width 21 height 21
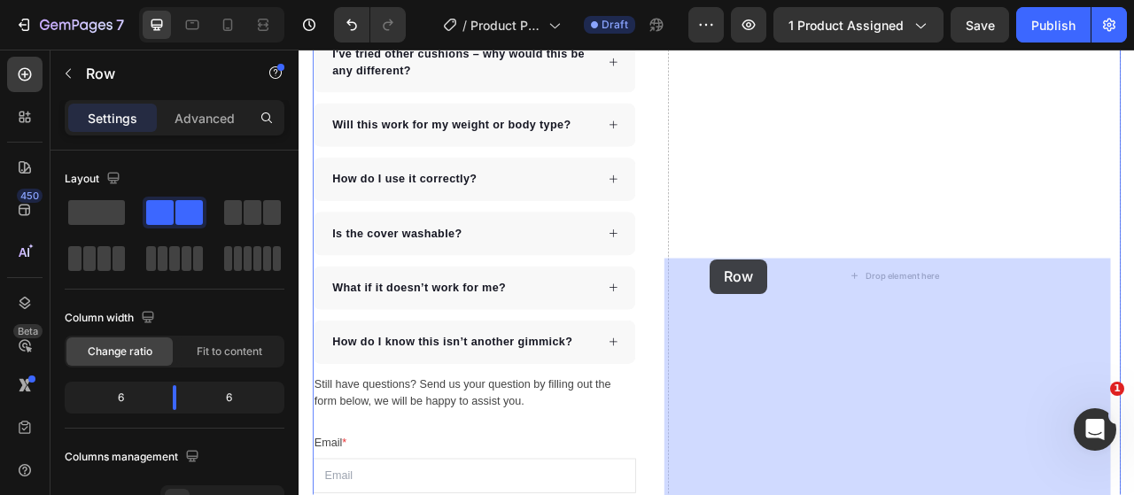
scroll to position [3863, 0]
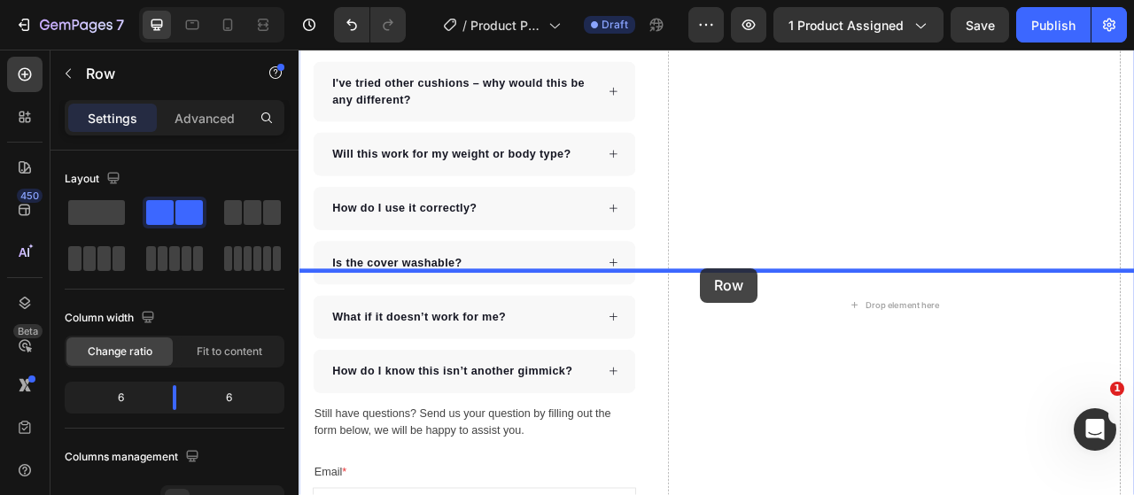
drag, startPoint x: 816, startPoint y: 273, endPoint x: 809, endPoint y: 326, distance: 53.6
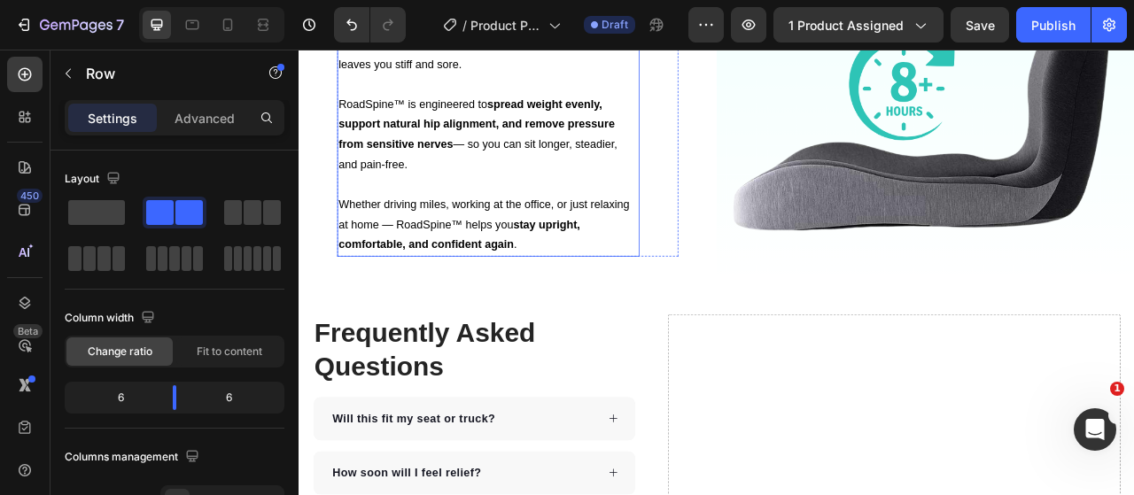
scroll to position [3952, 0]
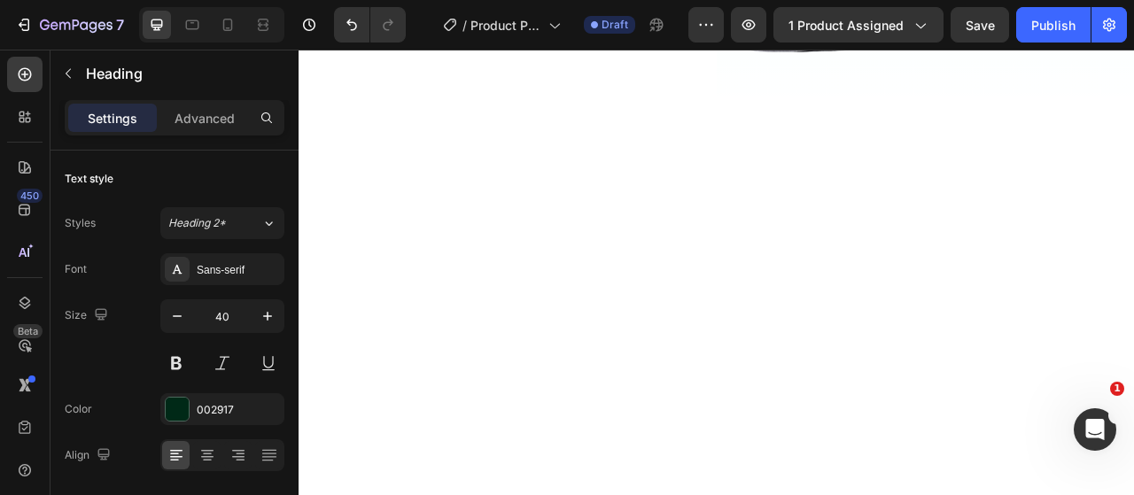
scroll to position [4329, 0]
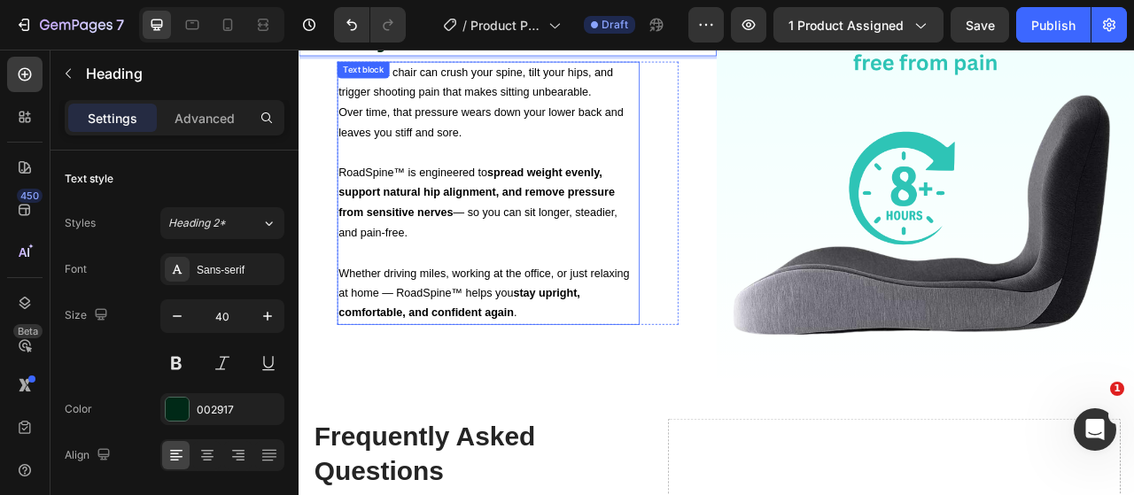
click at [690, 379] on p "Whether driving miles, working at the office, or just relaxing at home — RoadSp…" at bounding box center [539, 360] width 381 height 76
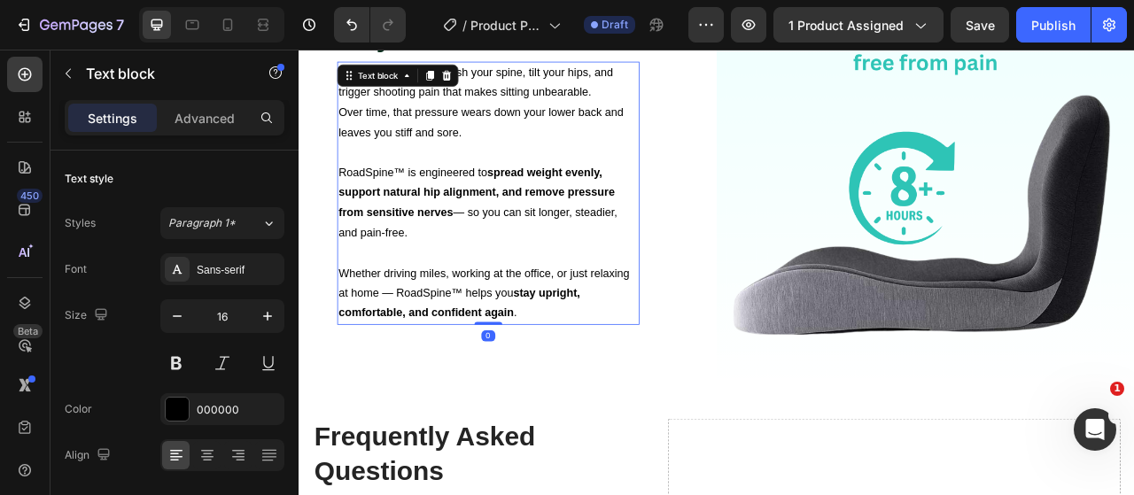
click at [554, 384] on strong "stay upright, comfortable, and confident again" at bounding box center [502, 372] width 307 height 41
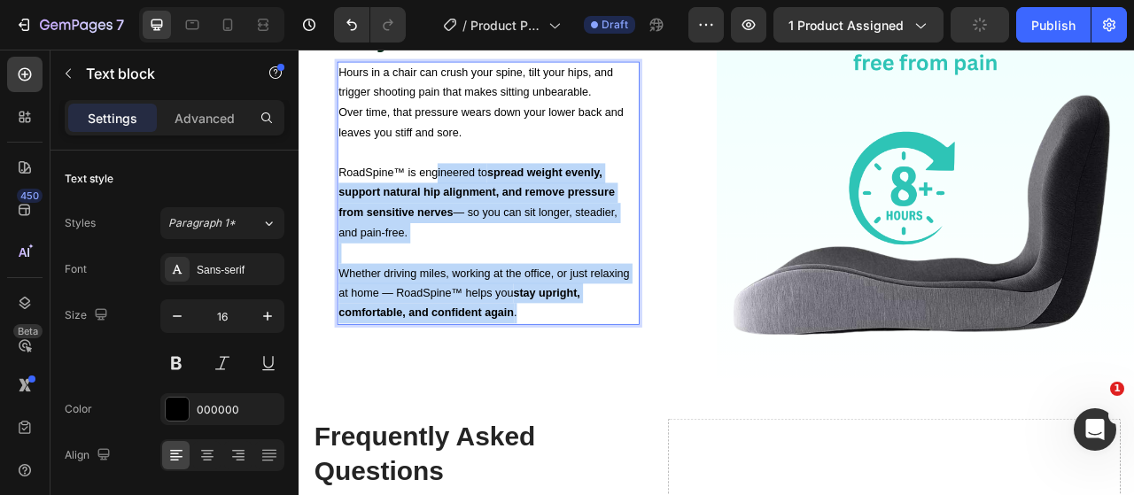
scroll to position [4152, 0]
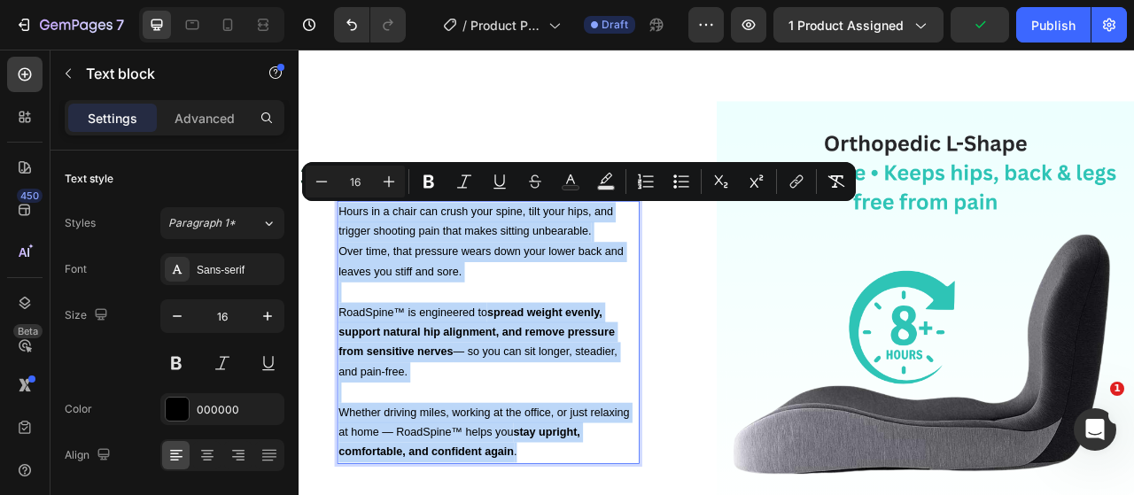
drag, startPoint x: 603, startPoint y: 383, endPoint x: 345, endPoint y: 253, distance: 289.1
click at [347, 253] on div "Hours in a chair can crush your spine, tilt your hips, and trigger shooting pai…" at bounding box center [539, 410] width 384 height 335
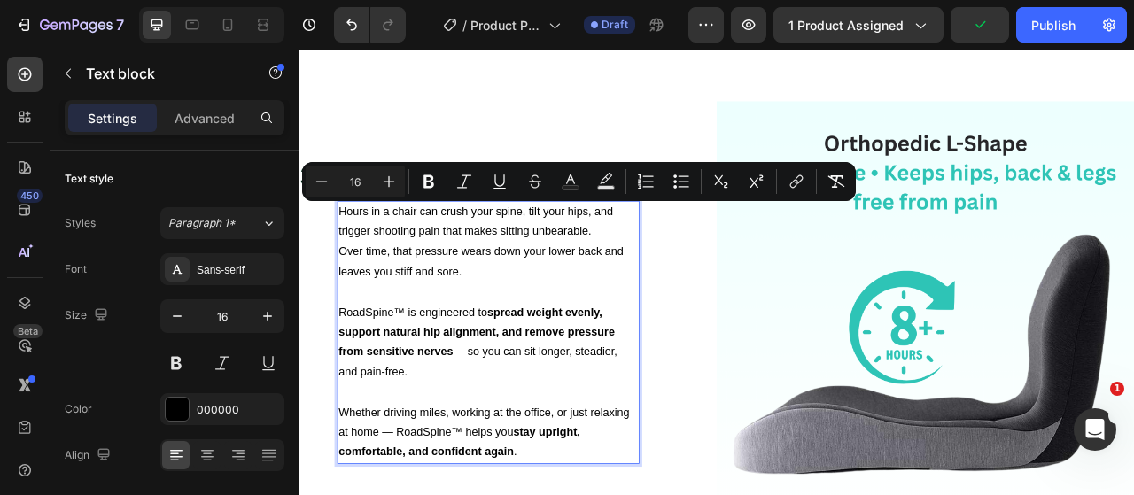
scroll to position [4216, 0]
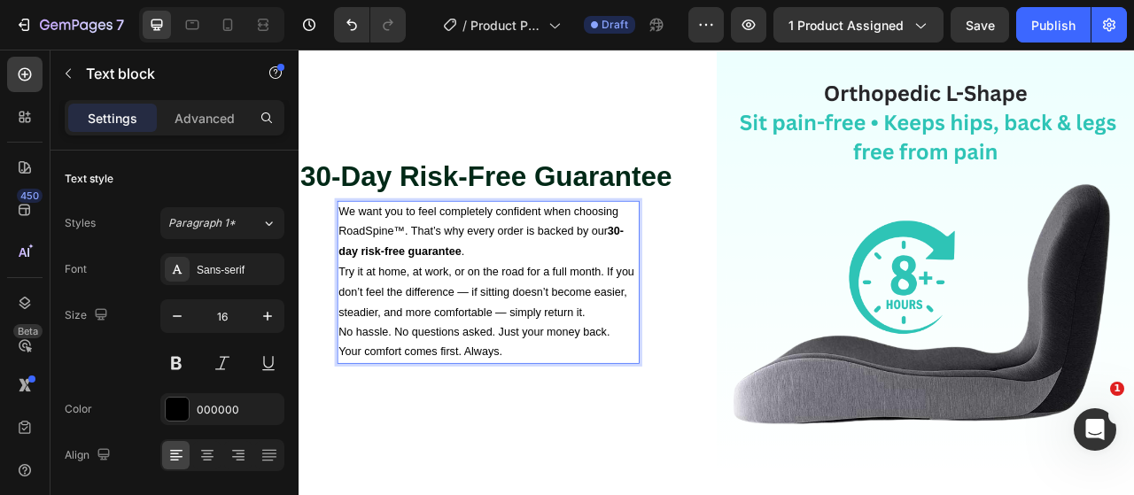
click at [515, 308] on p "We want you to feel completely confident when choosing RoadSpine™. That’s why e…" at bounding box center [539, 282] width 381 height 76
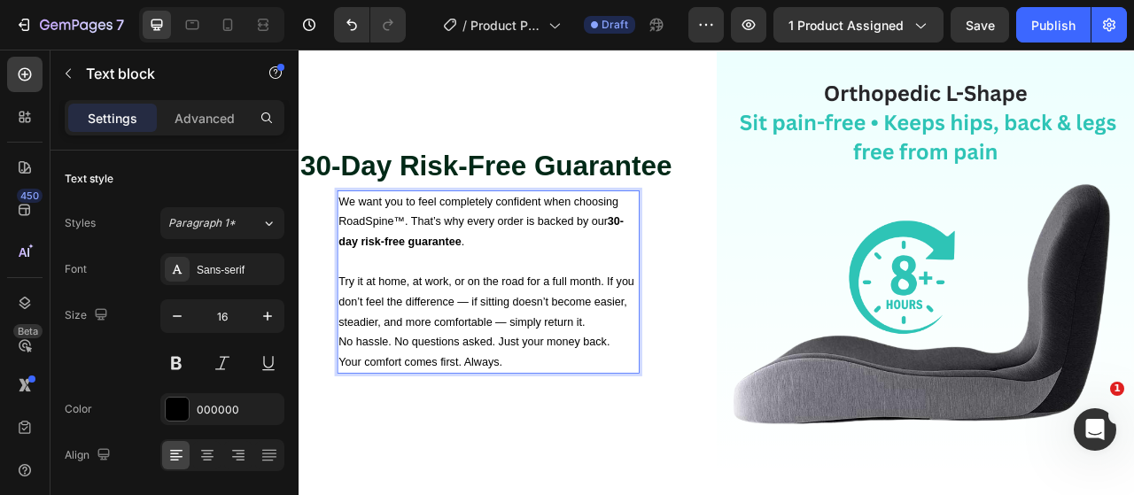
scroll to position [4202, 0]
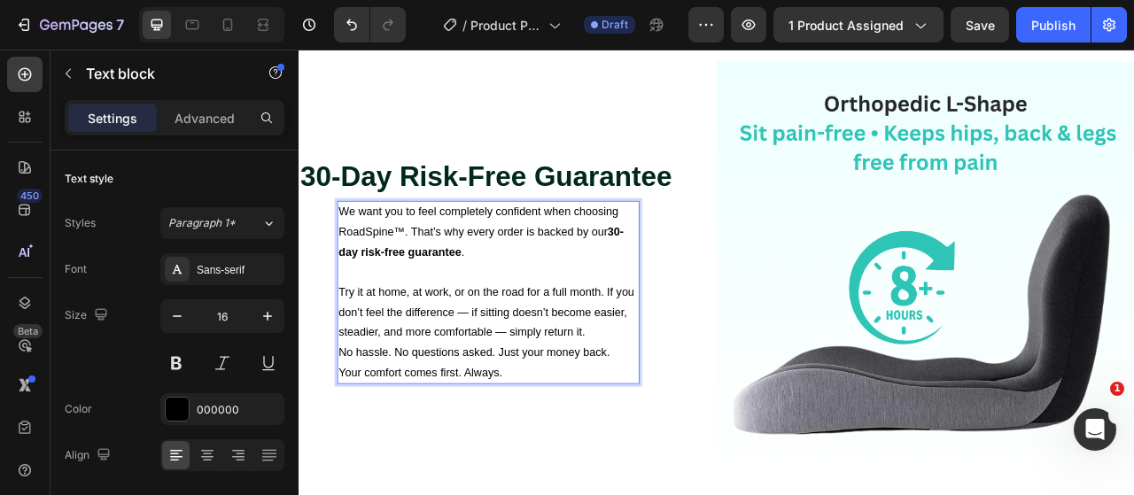
click at [661, 403] on p "Try it at home, at work, or on the road for a full month. If you don’t feel the…" at bounding box center [539, 384] width 381 height 76
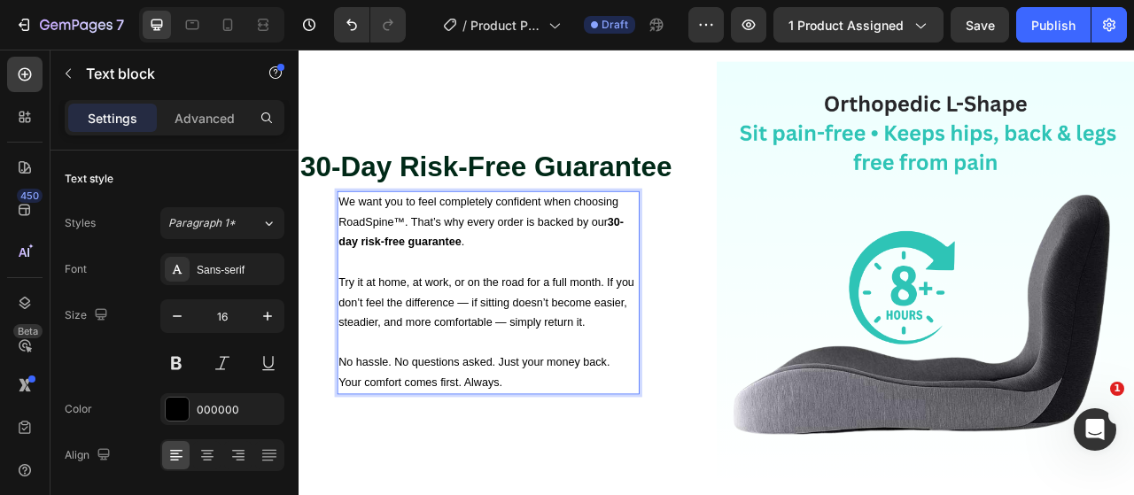
scroll to position [4190, 0]
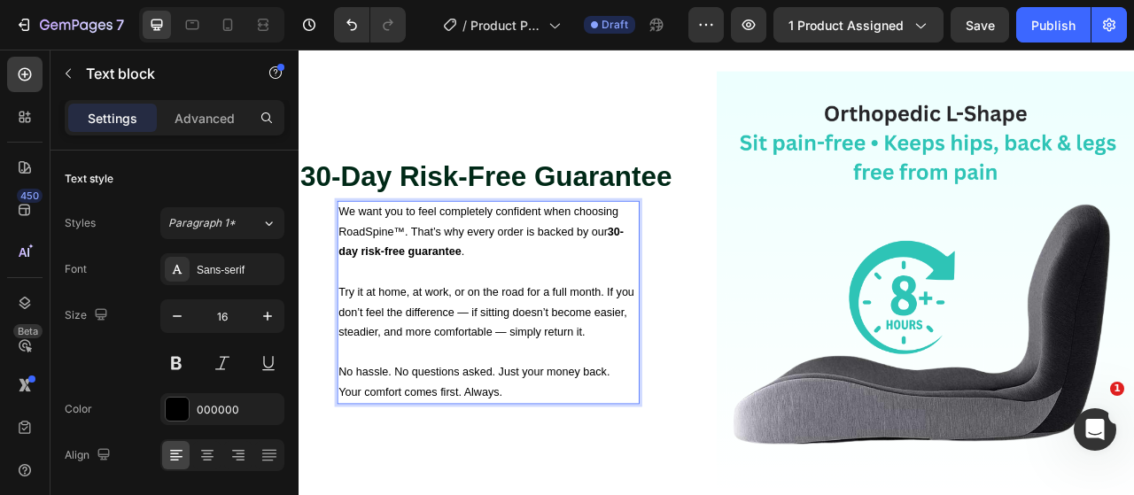
click at [710, 458] on p "No hassle. No questions asked. Just your money back." at bounding box center [539, 461] width 381 height 26
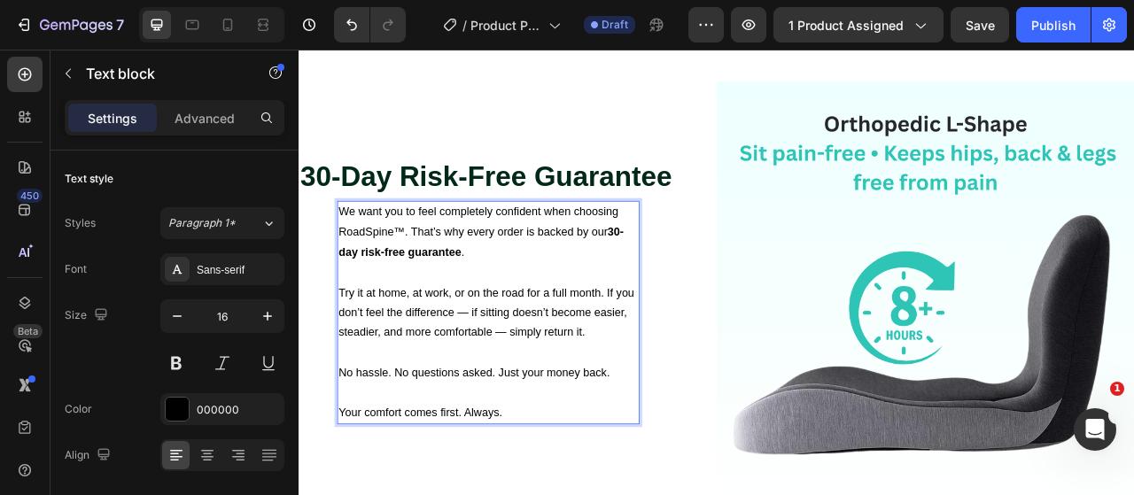
click at [616, 453] on p "No hassle. No questions asked. Just your money back." at bounding box center [539, 462] width 381 height 26
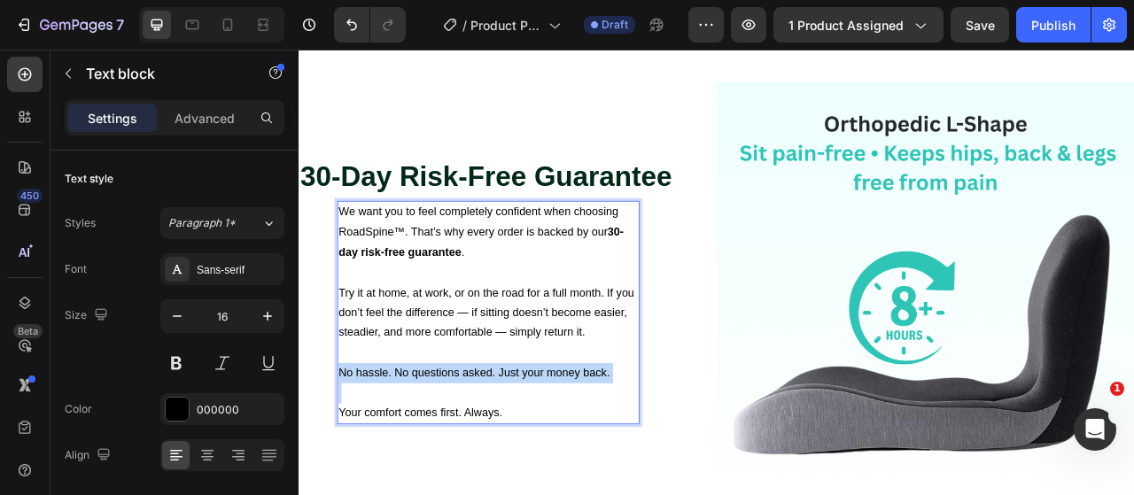
click at [616, 453] on p "No hassle. No questions asked. Just your money back." at bounding box center [539, 462] width 381 height 26
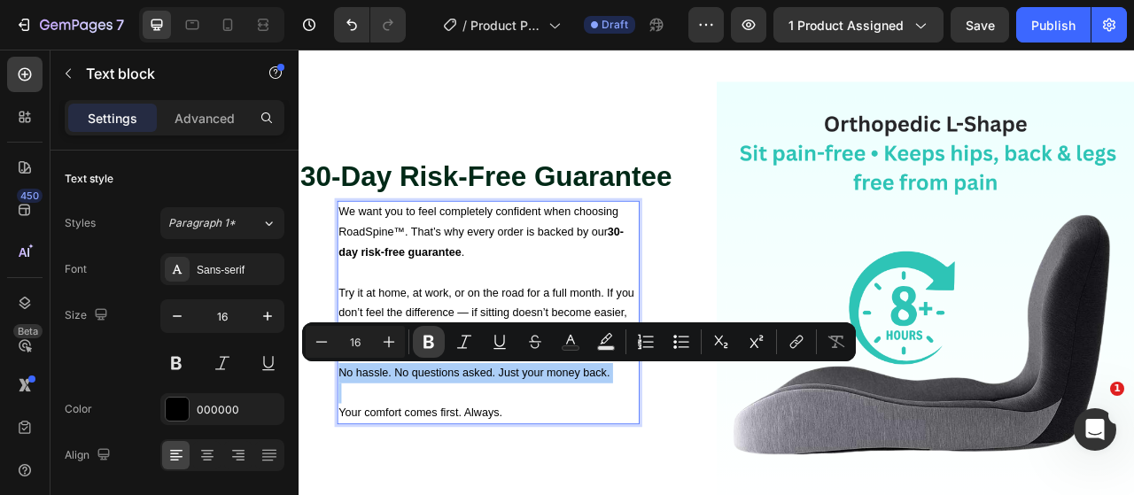
click at [434, 345] on icon "Editor contextual toolbar" at bounding box center [429, 342] width 18 height 18
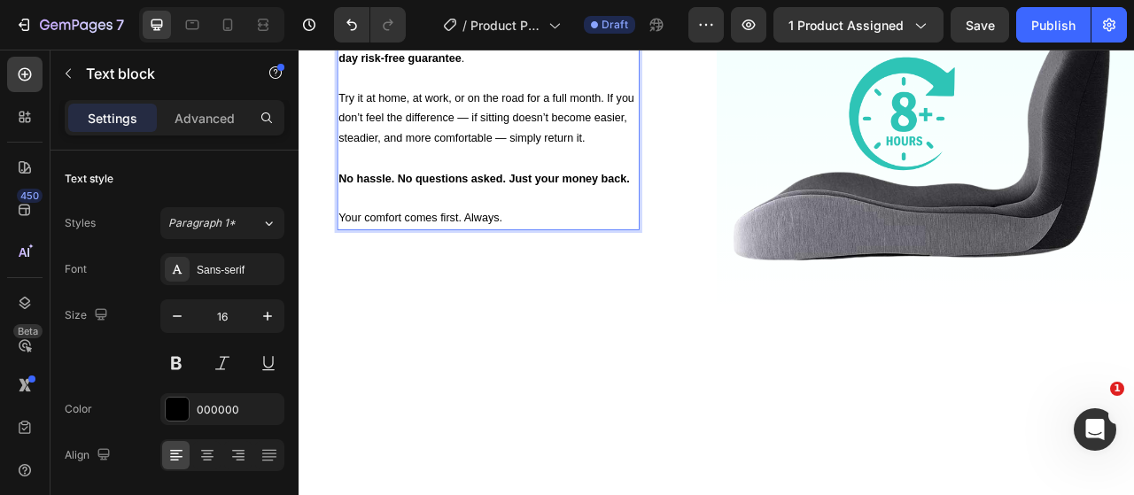
scroll to position [3911, 0]
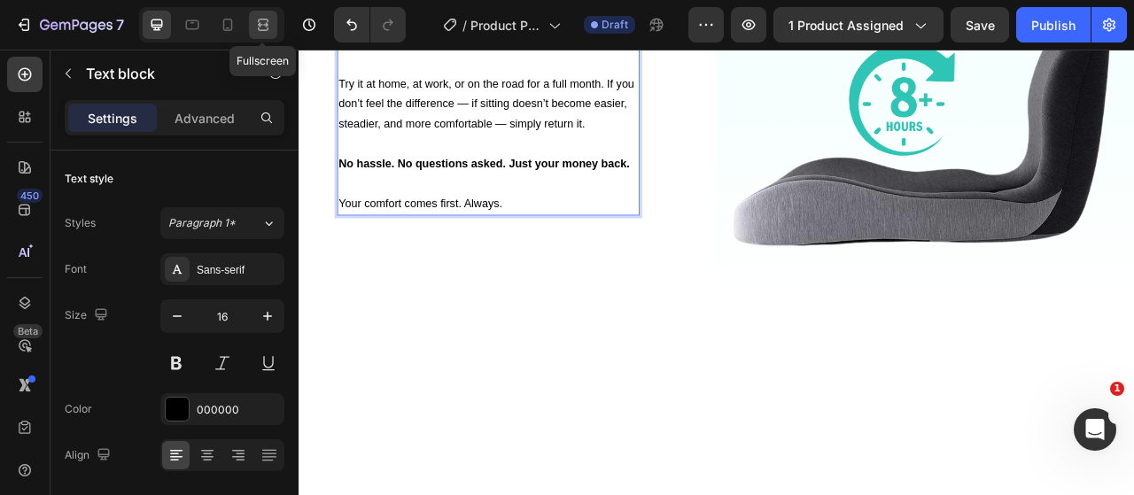
click at [259, 27] on icon at bounding box center [263, 25] width 18 height 18
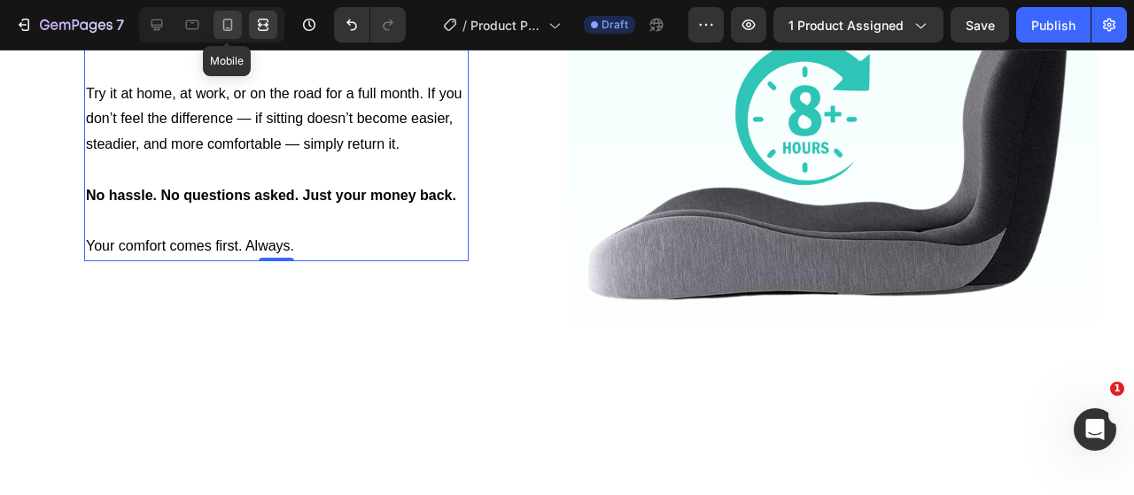
click at [227, 19] on icon at bounding box center [228, 25] width 18 height 18
type input "14"
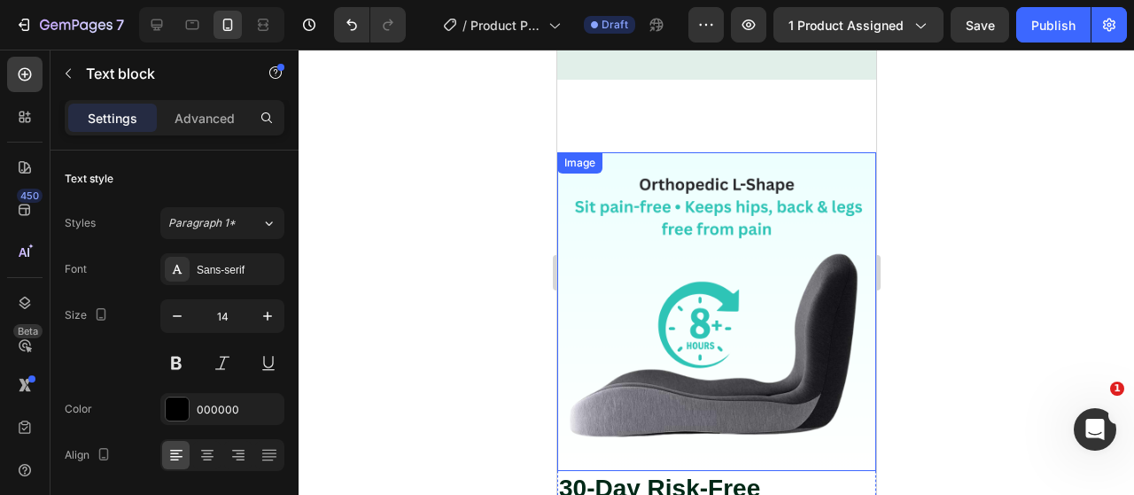
scroll to position [3628, 0]
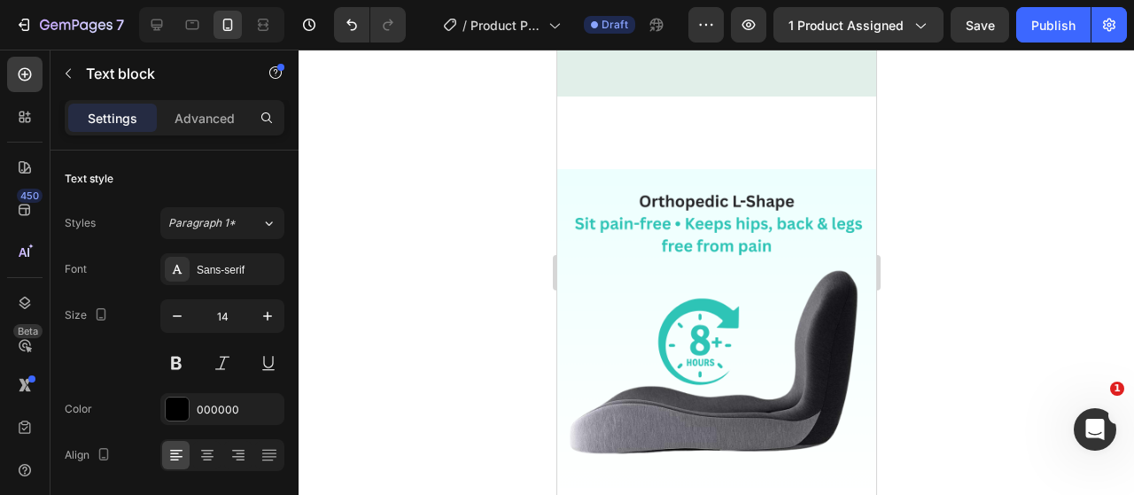
click at [624, 15] on p "Numbness" at bounding box center [617, 7] width 59 height 16
click at [271, 317] on icon "button" at bounding box center [268, 316] width 18 height 18
type input "15"
click at [712, 15] on p "Recovery" at bounding box center [715, 7] width 52 height 16
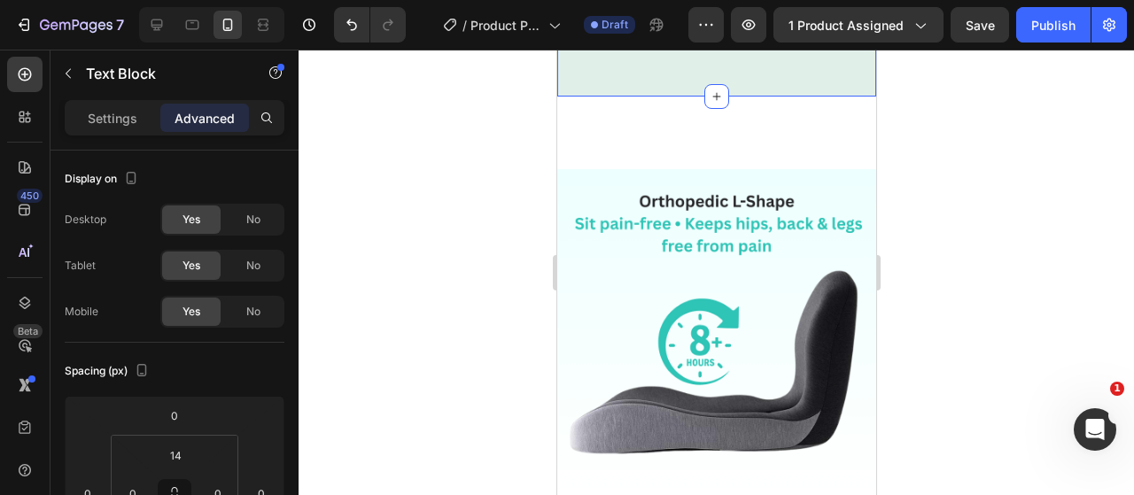
click at [703, 15] on p "Recovery" at bounding box center [715, 7] width 52 height 16
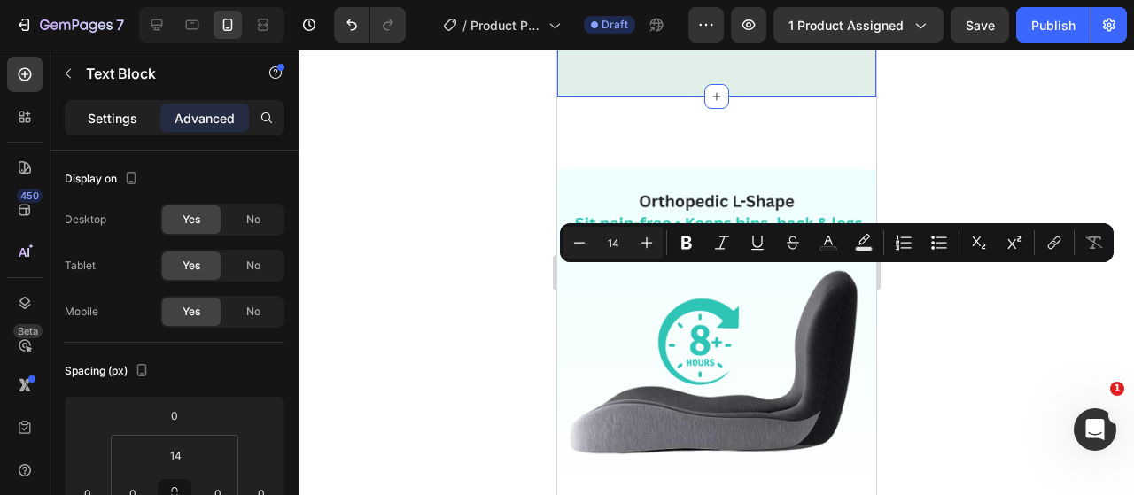
click at [144, 127] on div "Settings" at bounding box center [112, 118] width 89 height 28
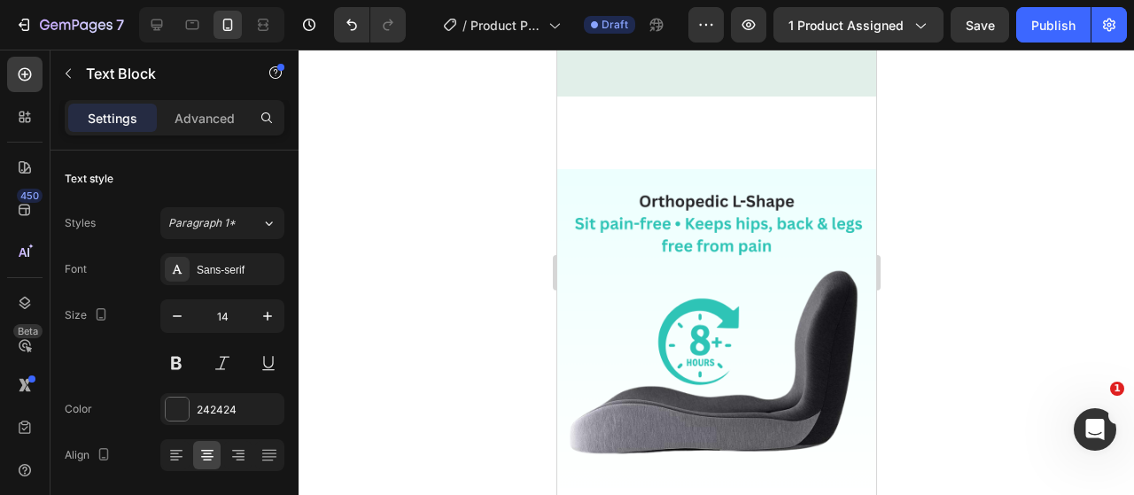
click at [723, 15] on p "Recovery" at bounding box center [715, 7] width 52 height 16
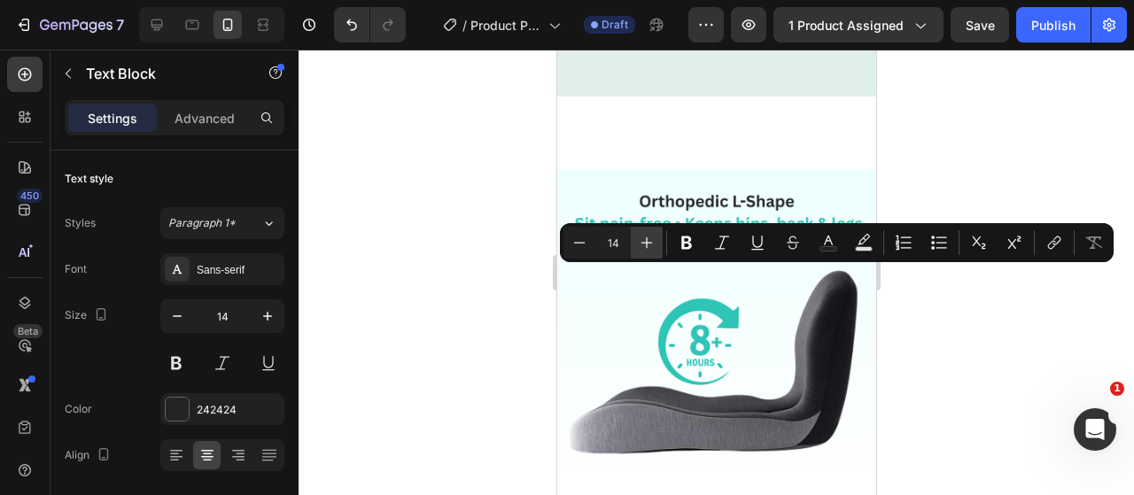
click at [642, 244] on icon "Editor contextual toolbar" at bounding box center [647, 243] width 18 height 18
type input "15"
click at [786, 31] on p "[MEDICAL_DATA]" at bounding box center [813, 15] width 84 height 32
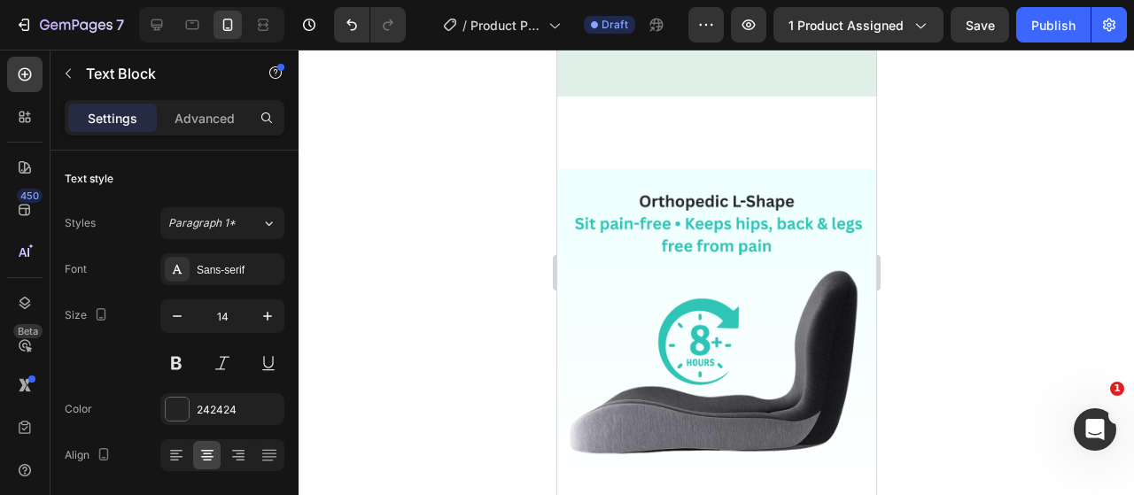
click at [786, 31] on p "[MEDICAL_DATA]" at bounding box center [813, 15] width 84 height 32
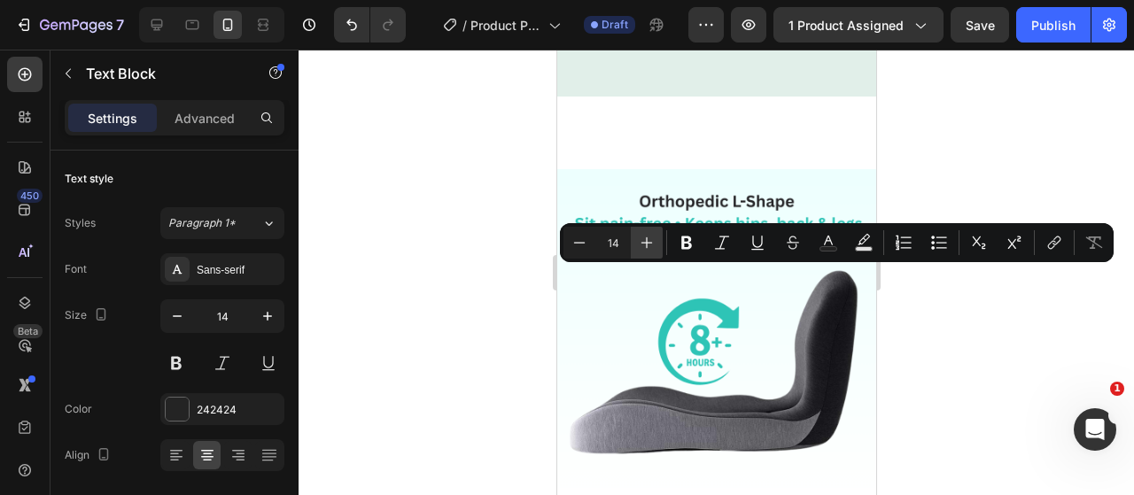
click at [648, 245] on icon "Editor contextual toolbar" at bounding box center [647, 243] width 18 height 18
type input "16"
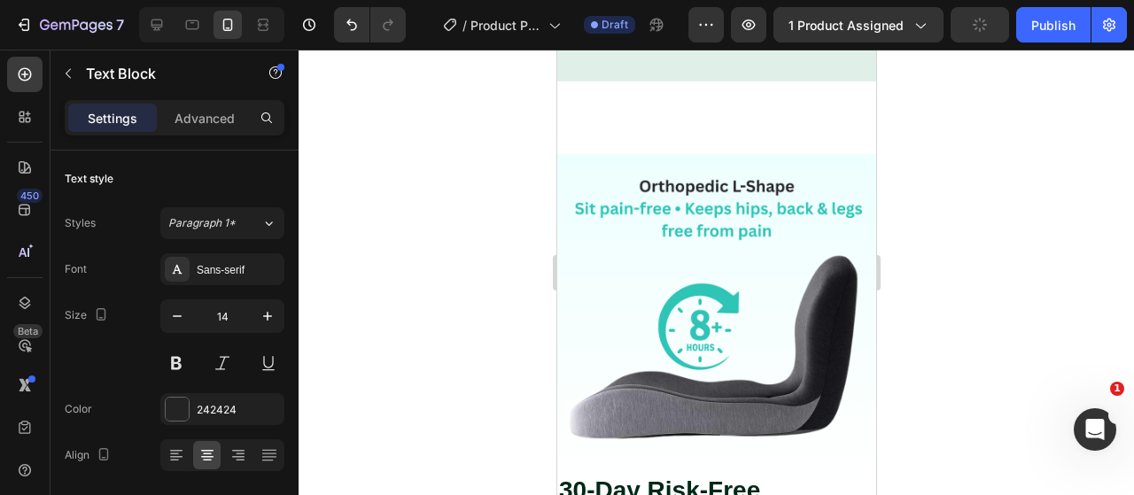
click at [708, 14] on span "Recovery" at bounding box center [715, 6] width 56 height 15
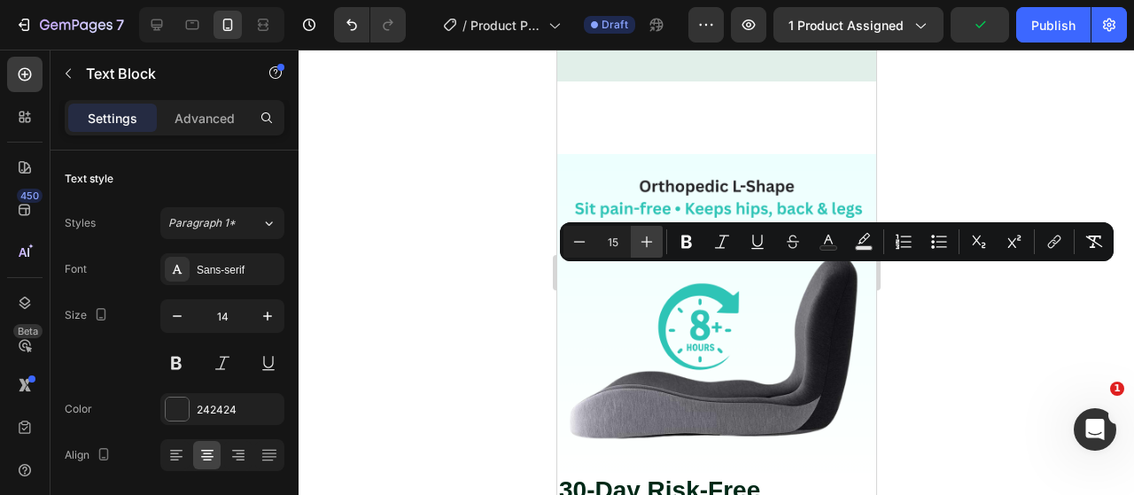
click at [651, 244] on icon "Editor contextual toolbar" at bounding box center [647, 242] width 18 height 18
type input "16"
click at [625, 17] on p "Numbness" at bounding box center [617, 8] width 64 height 18
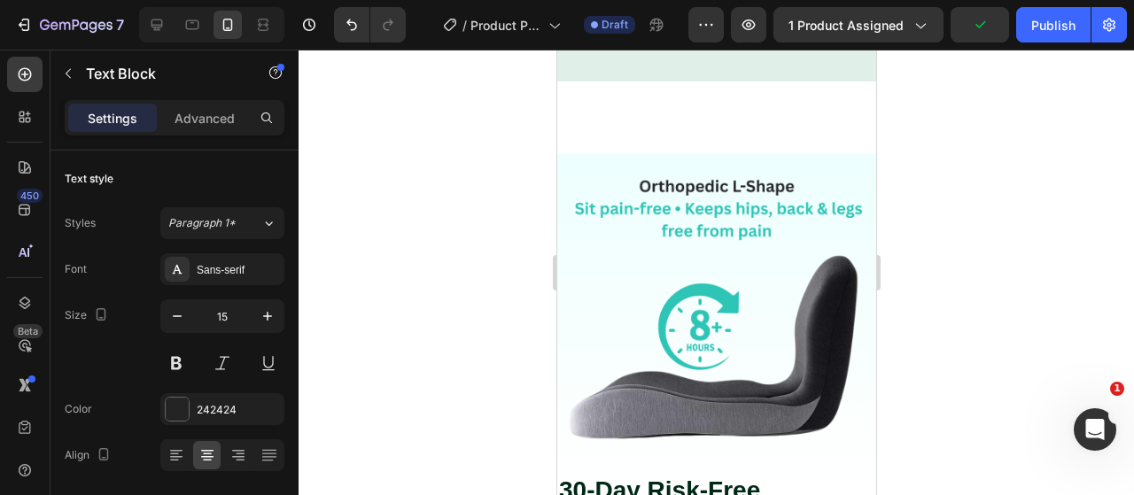
click at [625, 17] on p "Numbness" at bounding box center [617, 8] width 64 height 18
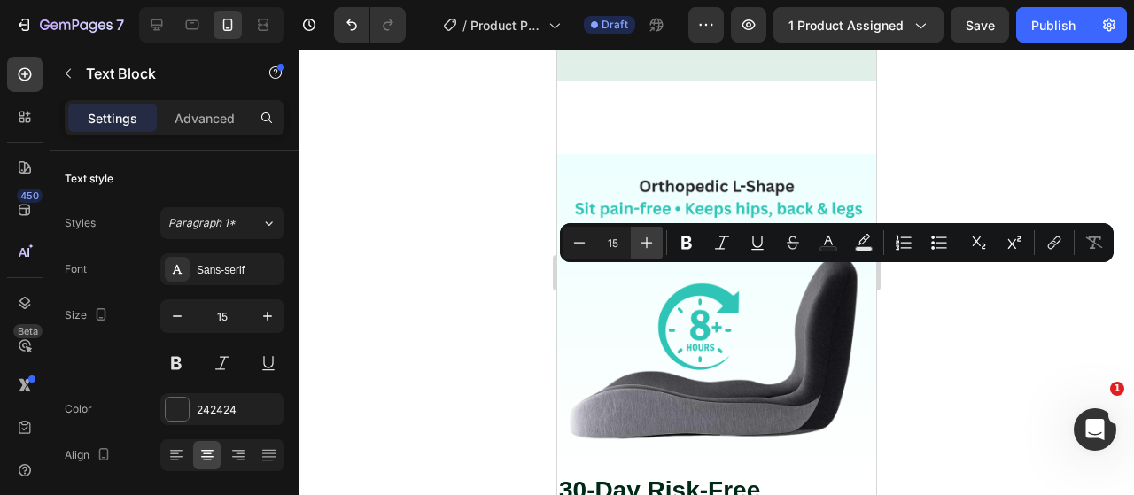
click at [642, 251] on icon "Editor contextual toolbar" at bounding box center [647, 243] width 18 height 18
type input "16"
drag, startPoint x: 482, startPoint y: 268, endPoint x: 528, endPoint y: 268, distance: 46.1
click at [485, 268] on div at bounding box center [715, 272] width 835 height 445
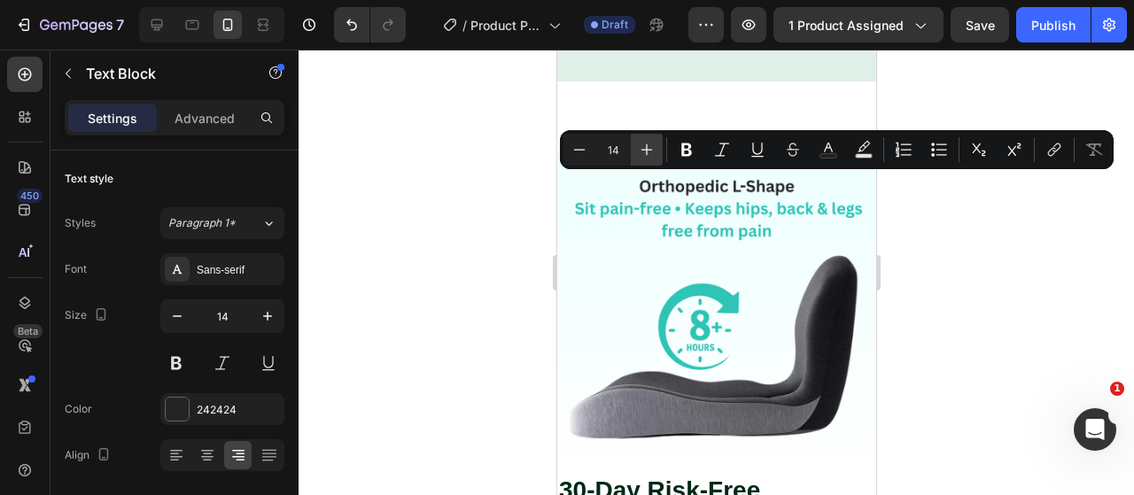
click at [648, 147] on icon "Editor contextual toolbar" at bounding box center [647, 150] width 18 height 18
type input "16"
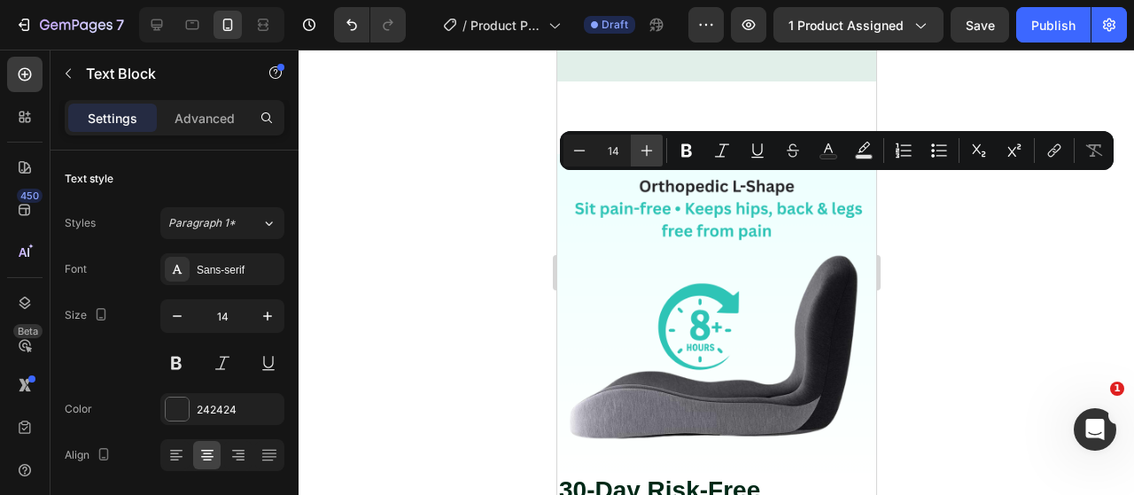
click at [650, 151] on icon "Editor contextual toolbar" at bounding box center [647, 151] width 12 height 12
type input "16"
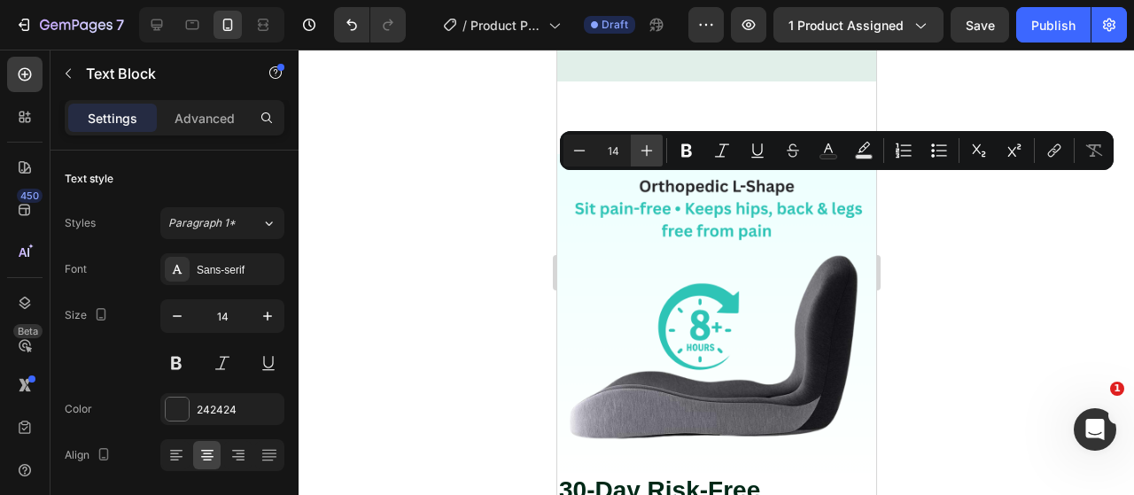
click at [642, 144] on icon "Editor contextual toolbar" at bounding box center [647, 151] width 18 height 18
type input "16"
click at [473, 249] on div at bounding box center [715, 272] width 835 height 445
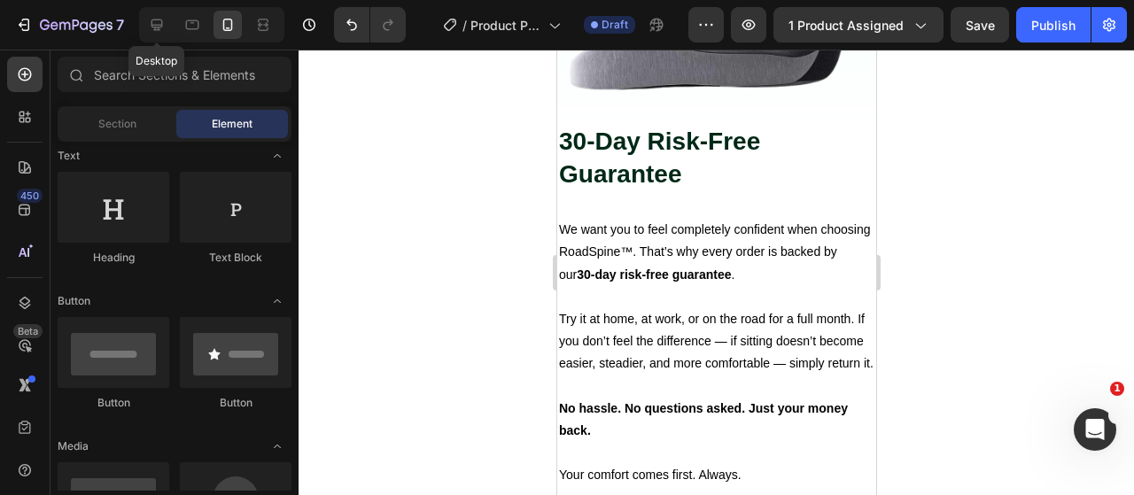
drag, startPoint x: 161, startPoint y: 27, endPoint x: 287, endPoint y: 113, distance: 152.3
click at [161, 27] on icon at bounding box center [157, 25] width 12 height 12
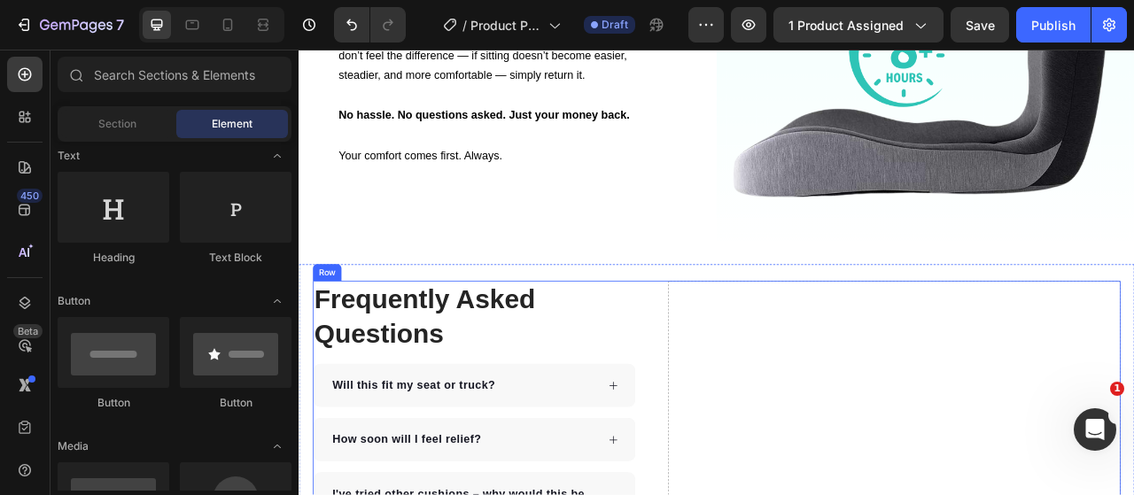
scroll to position [4403, 0]
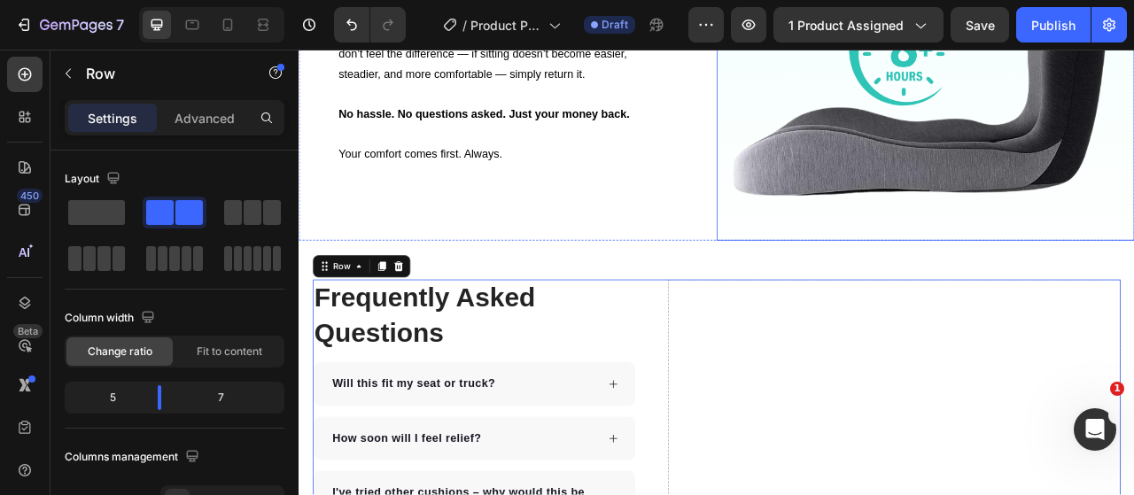
click at [836, 166] on img at bounding box center [1095, 27] width 531 height 531
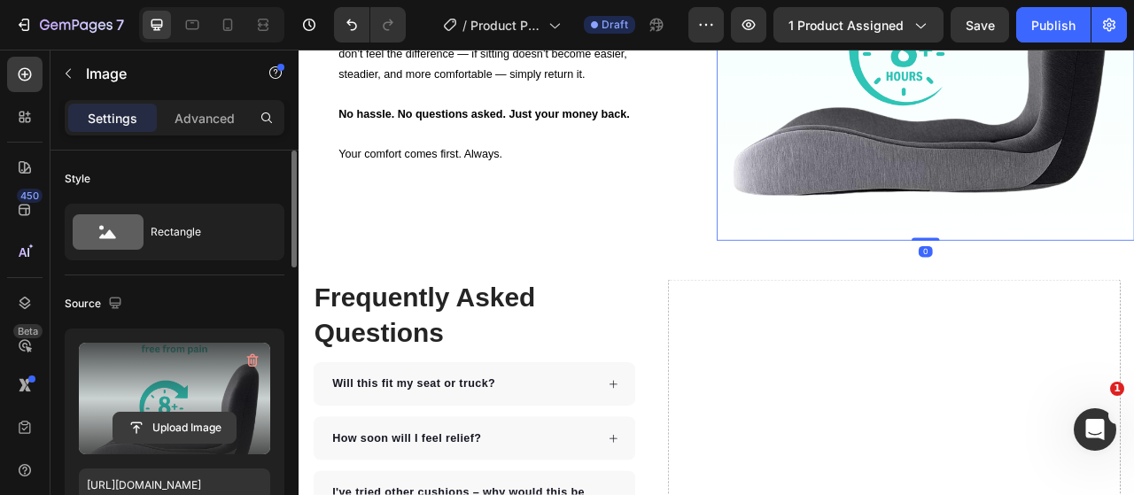
click at [210, 427] on input "file" at bounding box center [174, 428] width 122 height 30
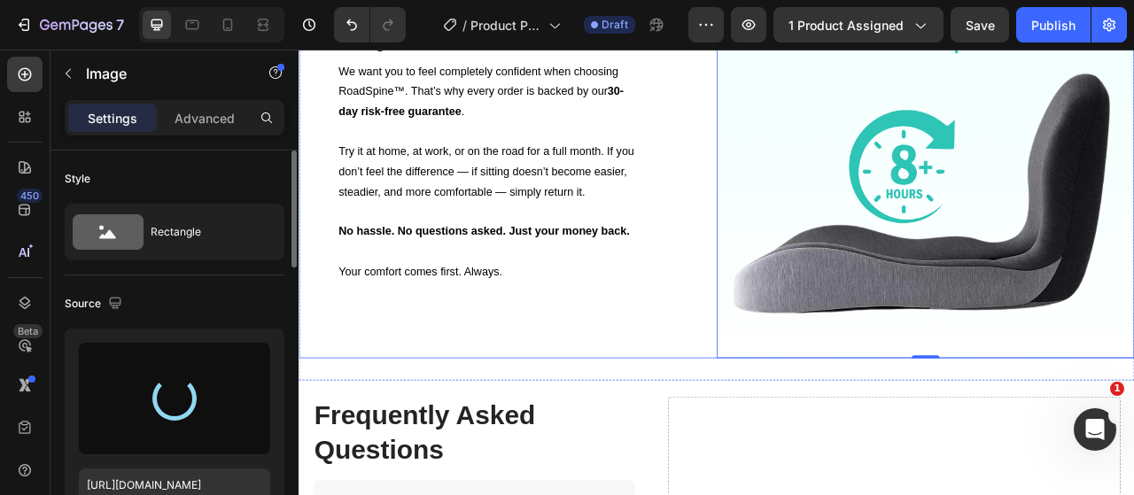
scroll to position [4225, 0]
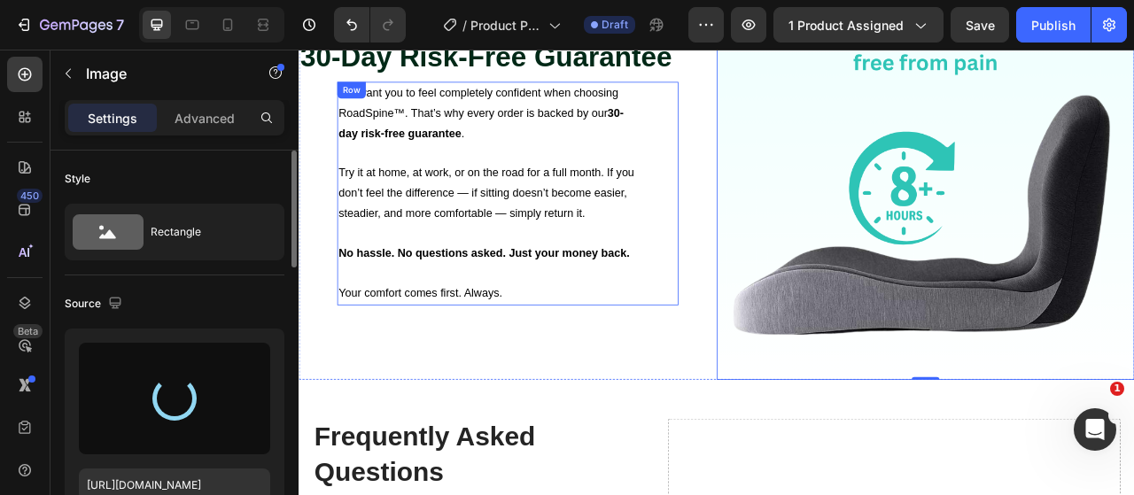
type input "[URL][DOMAIN_NAME]"
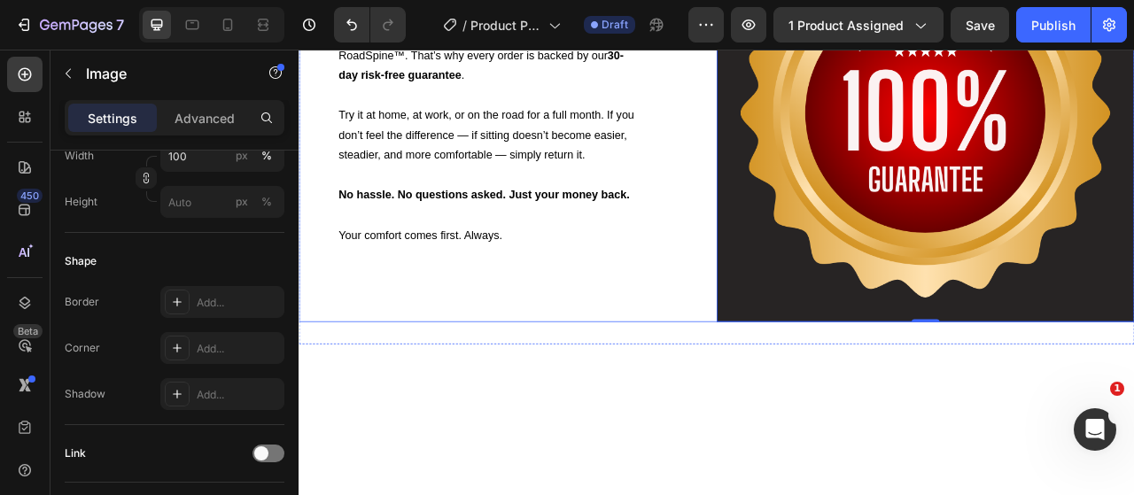
scroll to position [3694, 0]
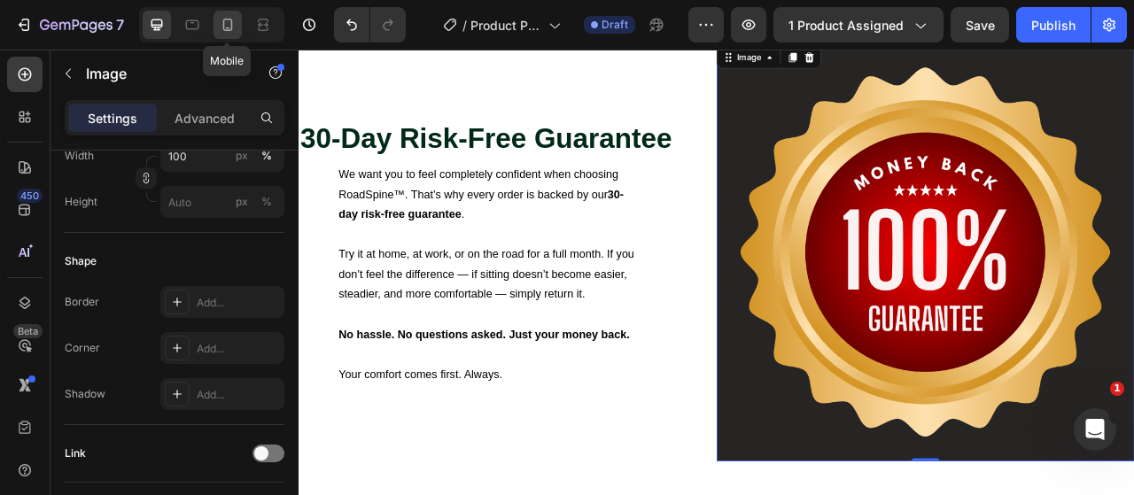
click at [232, 27] on icon at bounding box center [228, 25] width 18 height 18
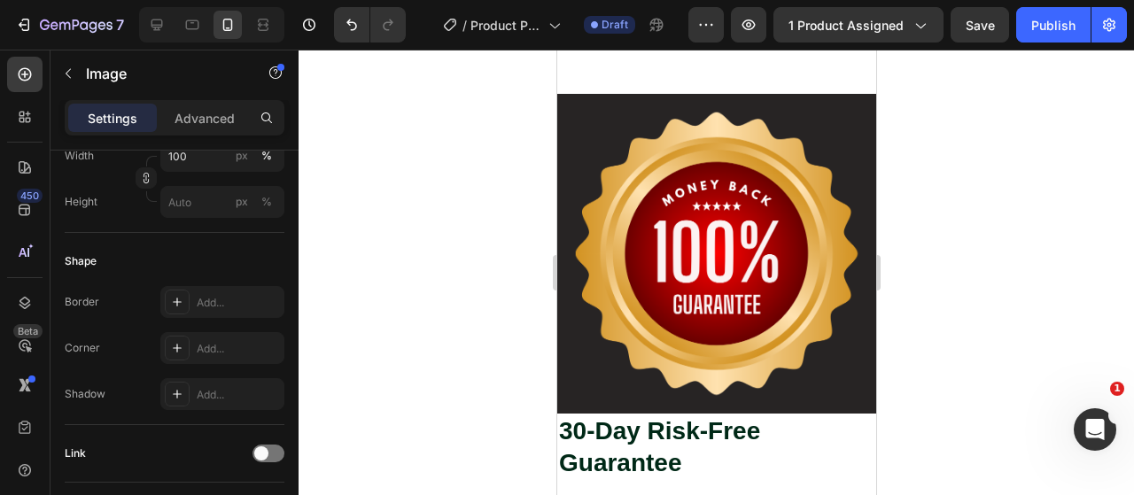
scroll to position [4158, 0]
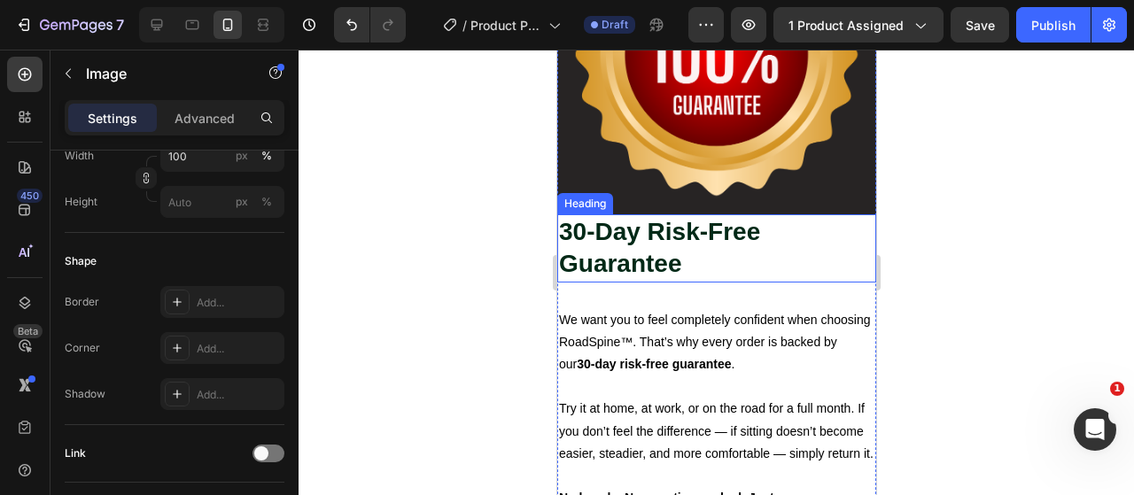
click at [641, 237] on h2 "30-Day Risk-Free Guarantee" at bounding box center [715, 248] width 319 height 68
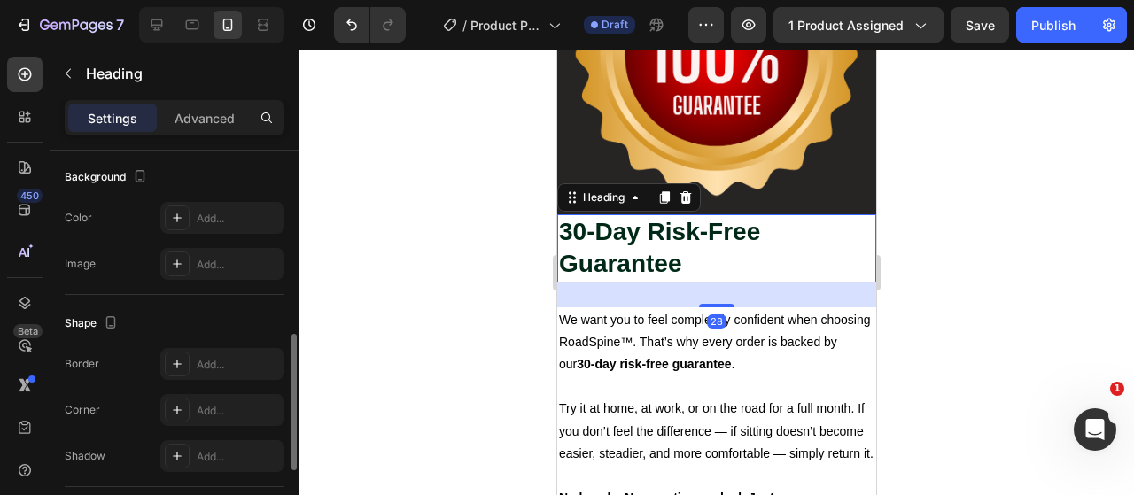
scroll to position [0, 0]
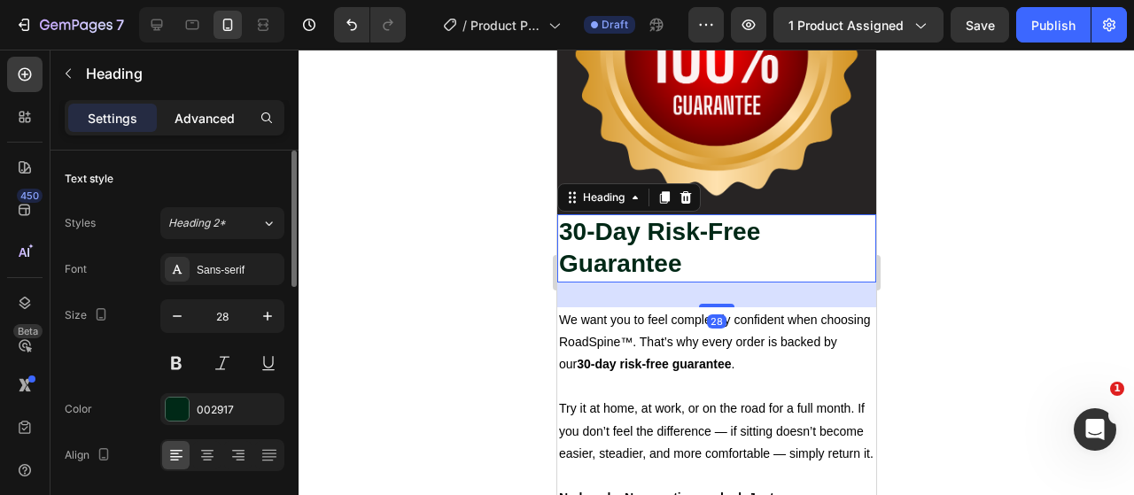
click at [225, 130] on div "Advanced" at bounding box center [204, 118] width 89 height 28
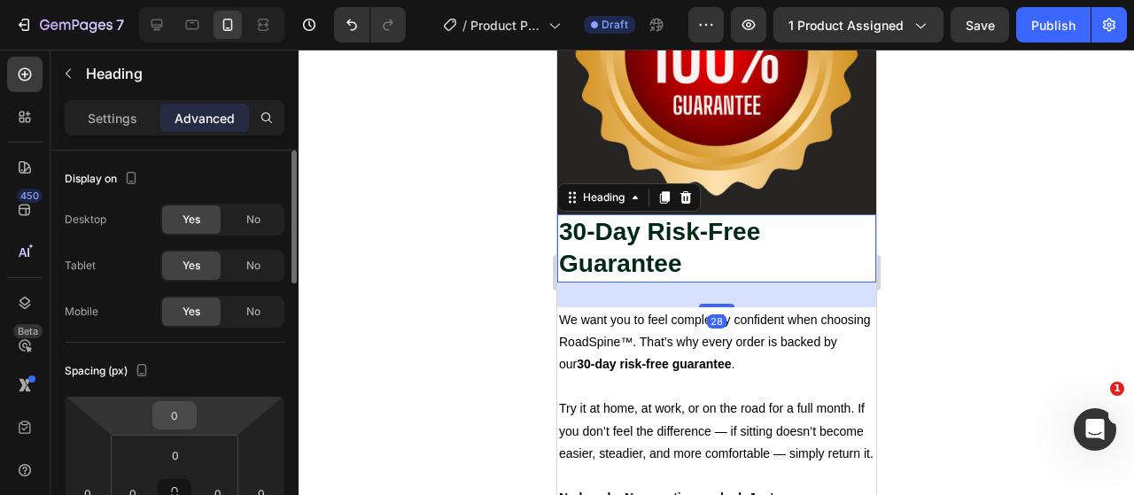
click at [183, 412] on input "0" at bounding box center [174, 415] width 35 height 27
type input "30"
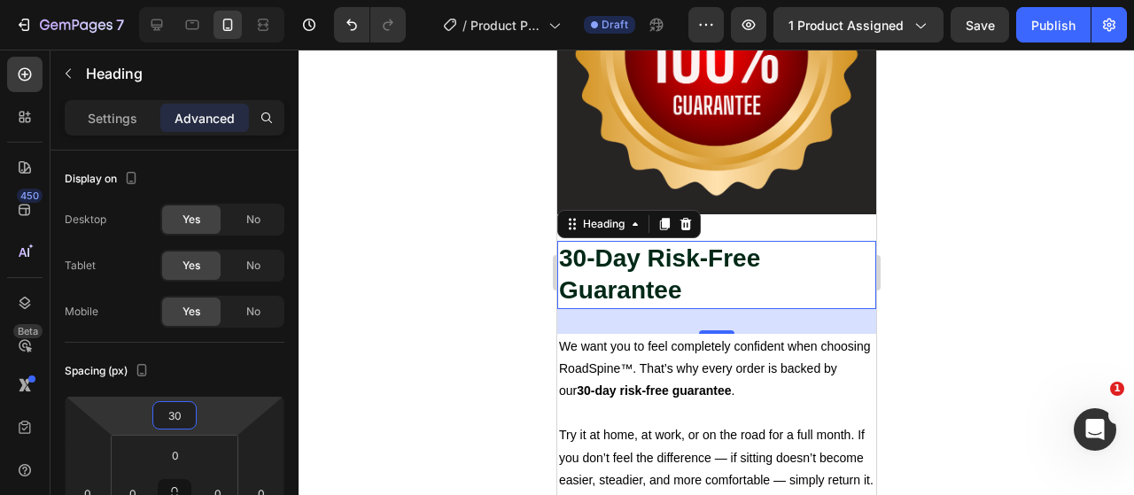
click at [430, 267] on div at bounding box center [715, 272] width 835 height 445
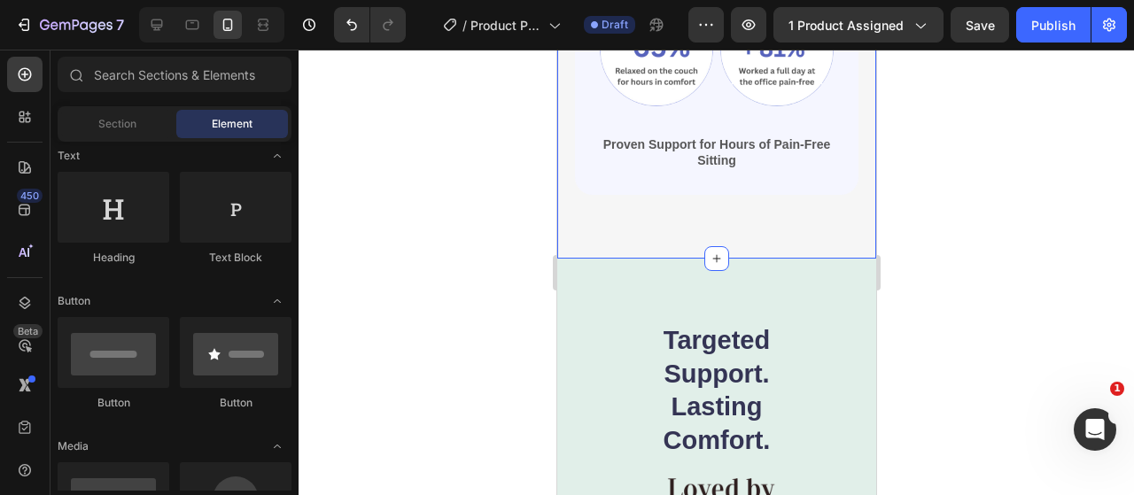
scroll to position [3273, 0]
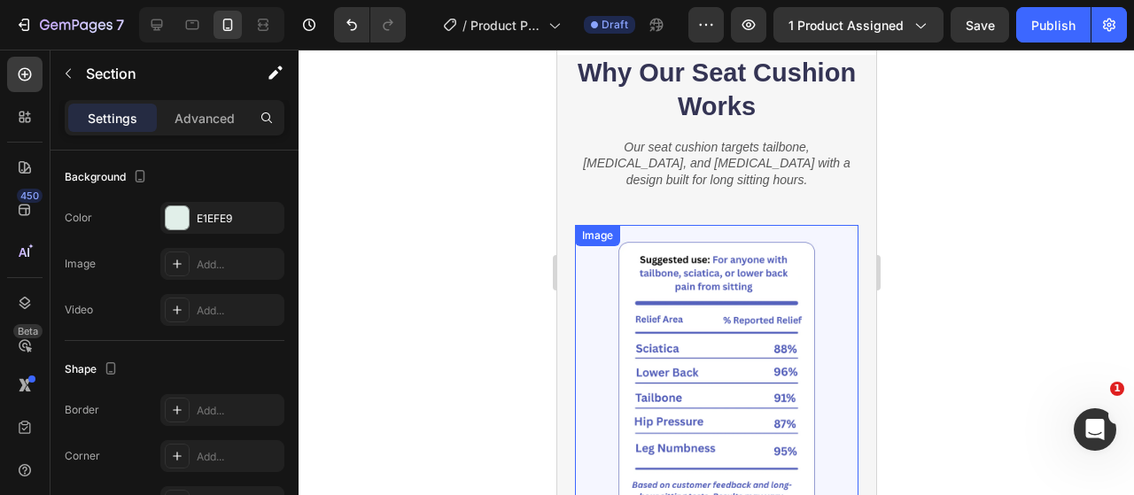
scroll to position [2121, 0]
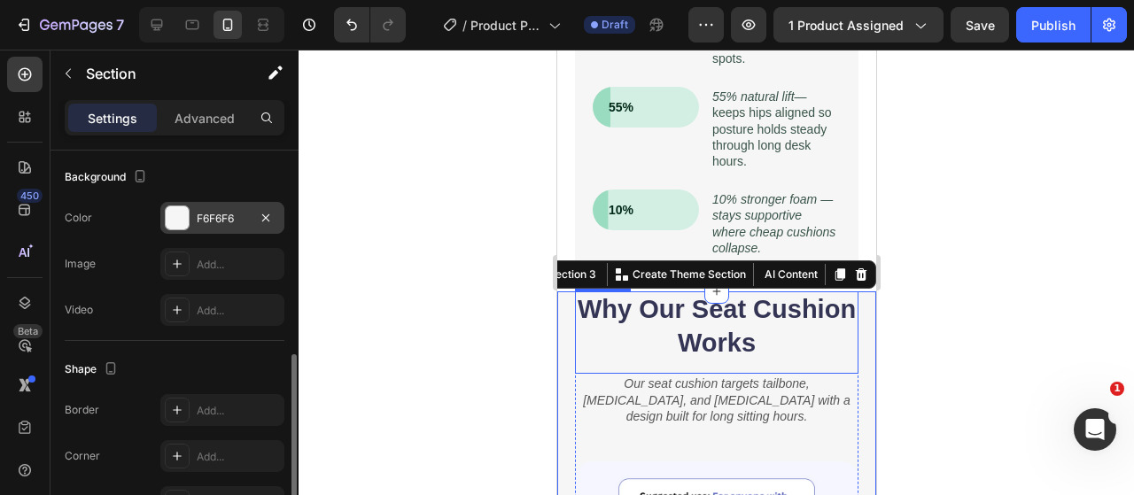
click at [215, 213] on div "F6F6F6" at bounding box center [222, 219] width 51 height 16
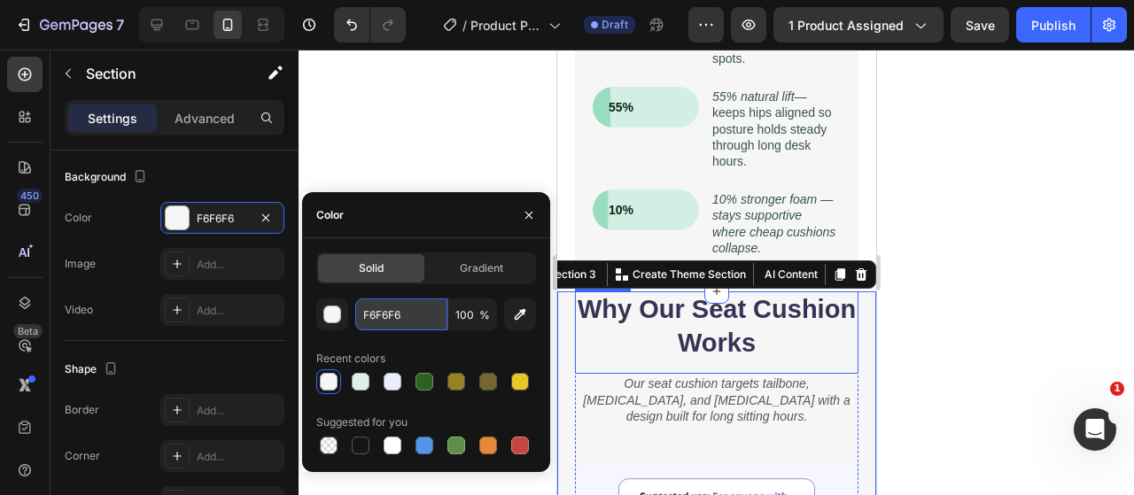
click at [414, 305] on input "F6F6F6" at bounding box center [401, 314] width 92 height 32
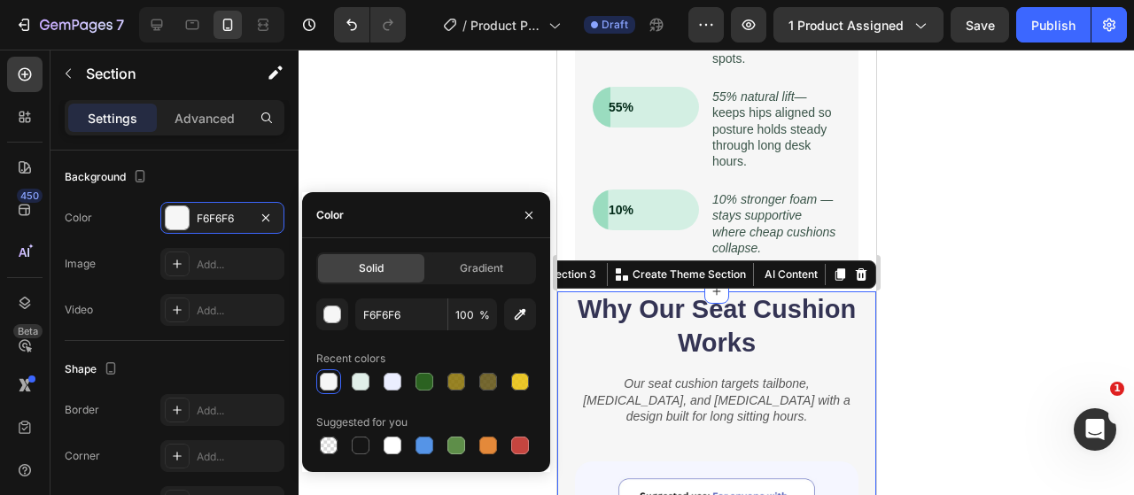
click at [1111, 267] on div at bounding box center [715, 272] width 835 height 445
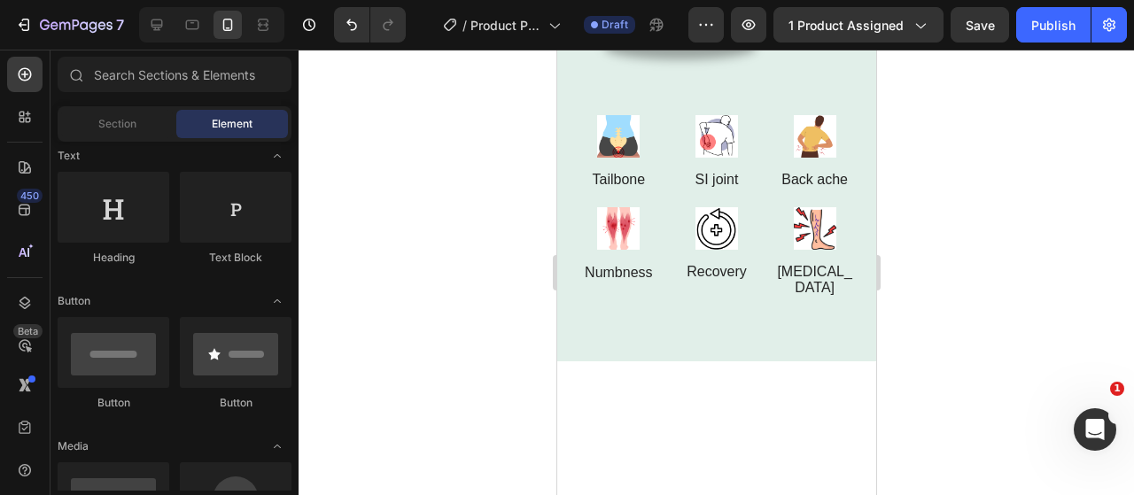
scroll to position [3273, 0]
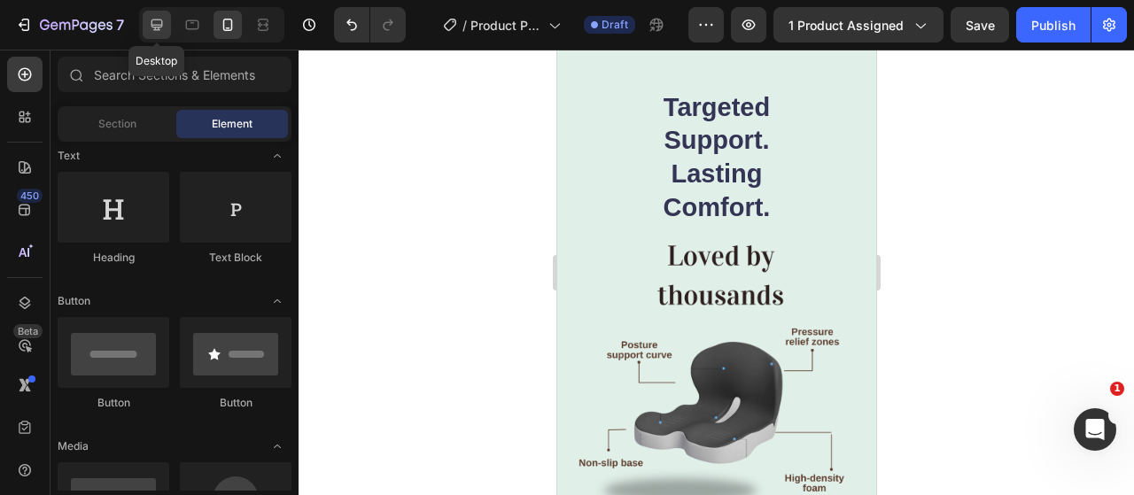
click at [146, 20] on div at bounding box center [157, 25] width 28 height 28
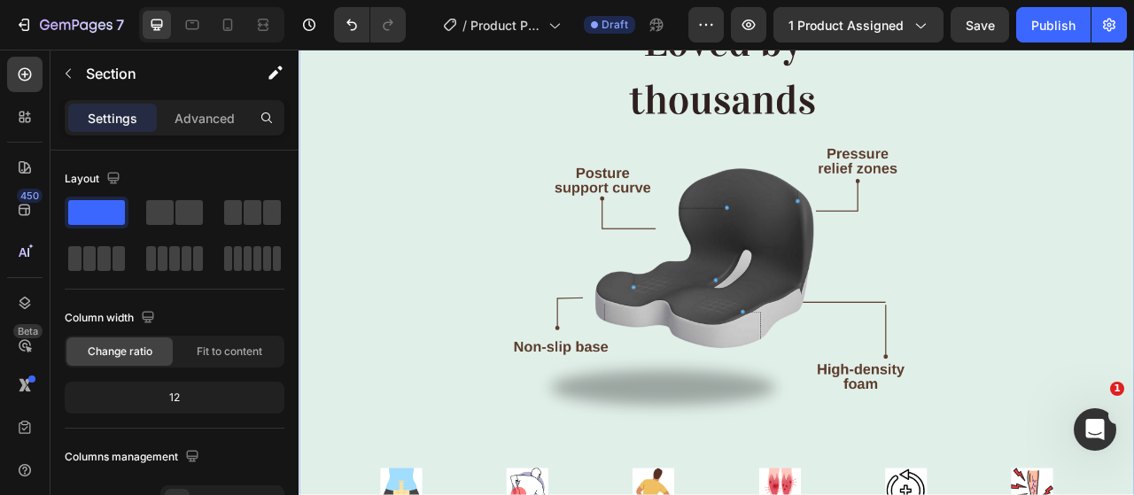
click at [358, 414] on div "Targeted Support. Lasting Comfort. Heading Image Image Tailbone Text Block Imag…" at bounding box center [829, 309] width 1063 height 904
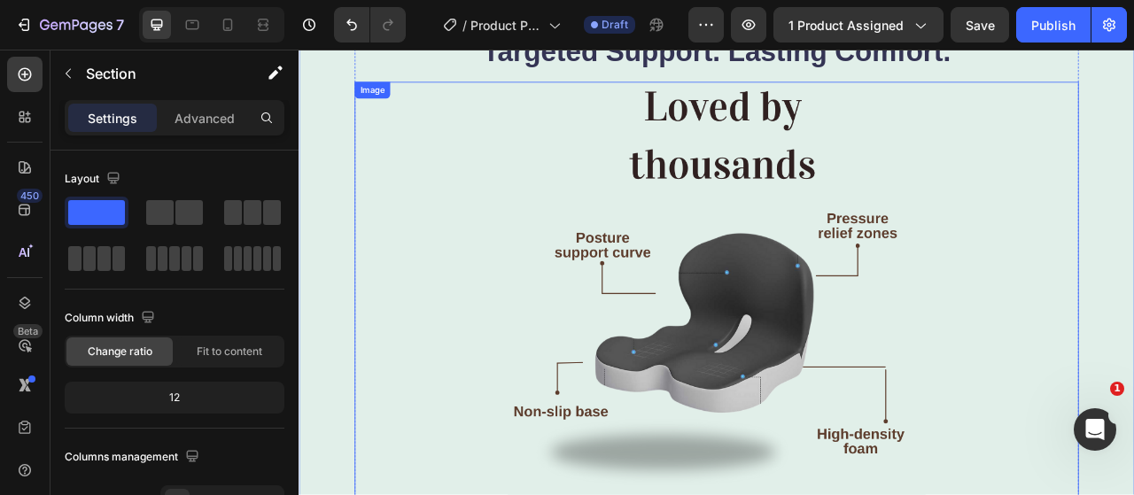
scroll to position [3095, 0]
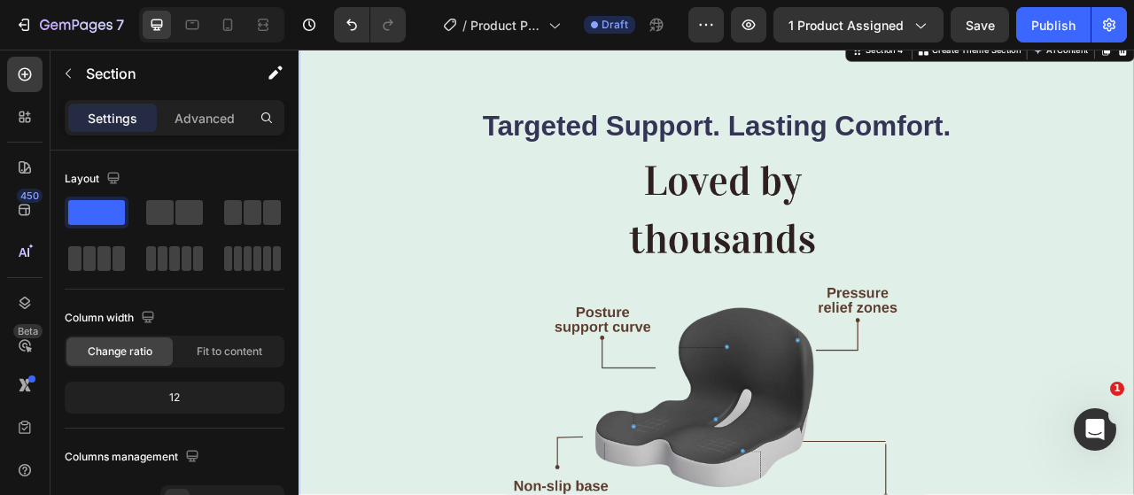
click at [531, 84] on div "Targeted Support. Lasting Comfort. Heading Image Image Tailbone Text Block Imag…" at bounding box center [829, 486] width 1063 height 904
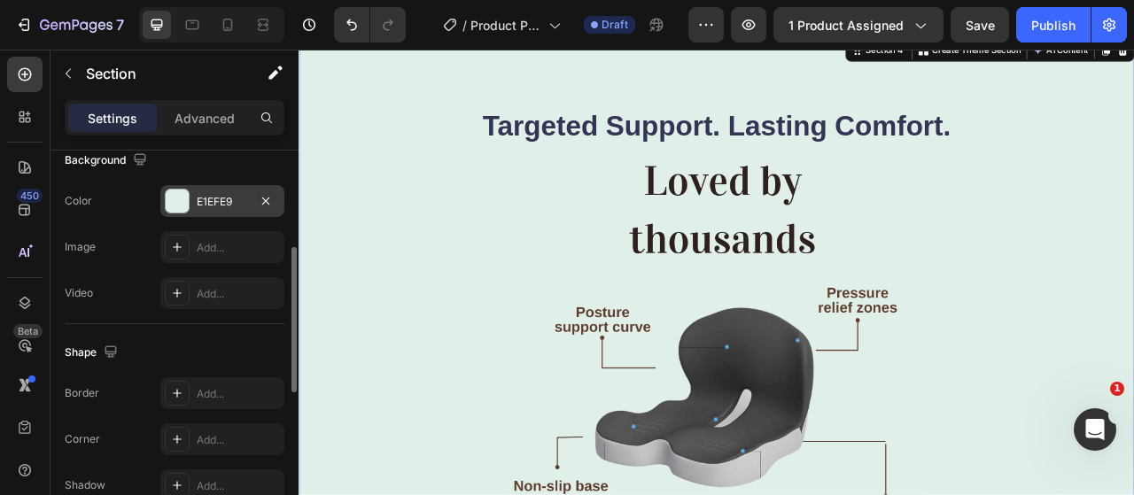
scroll to position [506, 0]
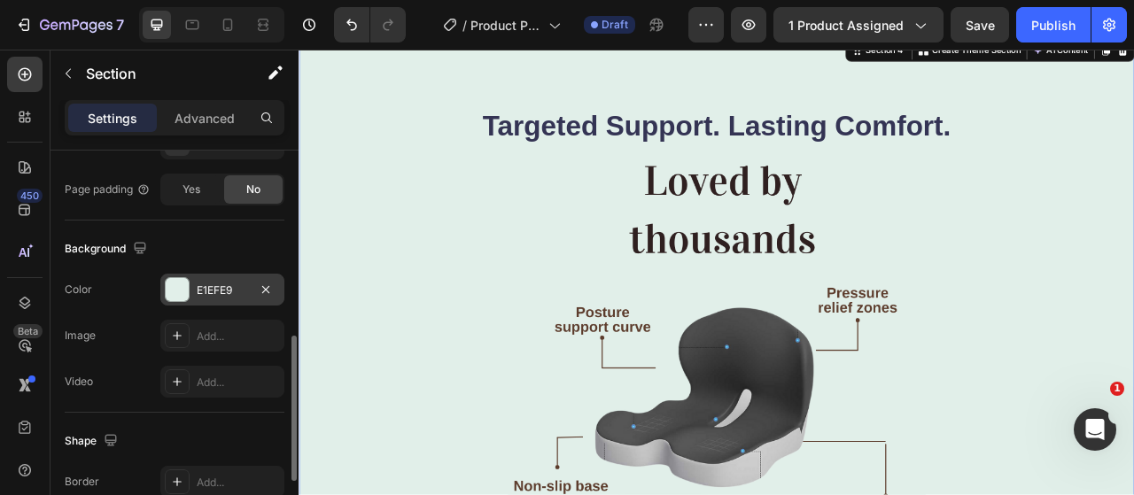
click at [219, 284] on div "E1EFE9" at bounding box center [222, 291] width 51 height 16
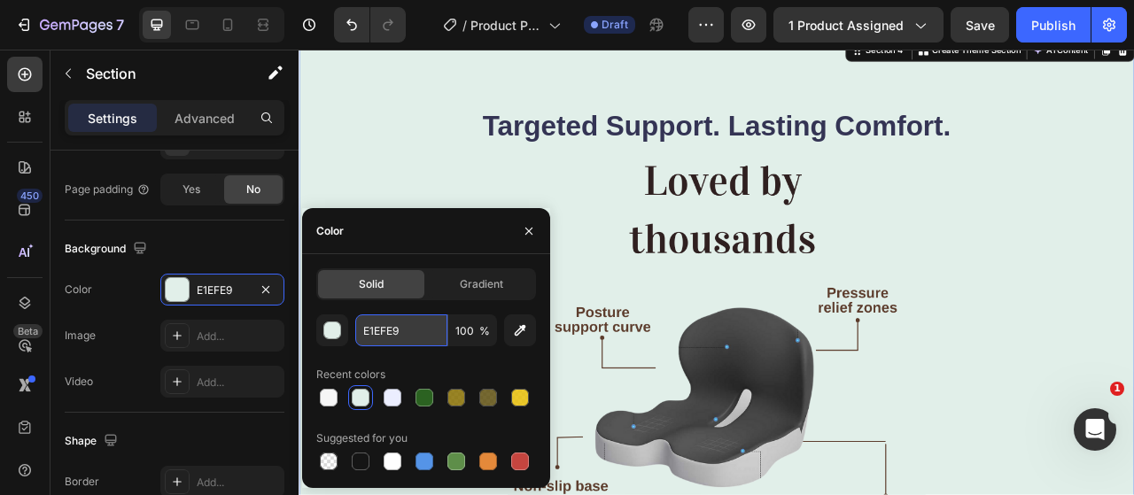
click at [384, 333] on input "E1EFE9" at bounding box center [401, 330] width 92 height 32
paste input "F6F6F6"
type input "F6F6F6"
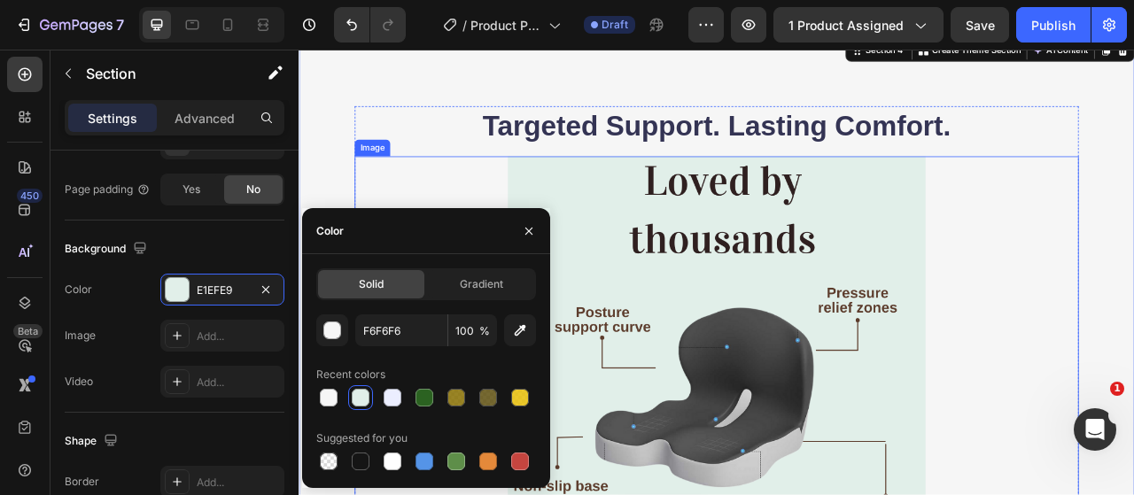
click at [1028, 284] on img at bounding box center [829, 451] width 531 height 531
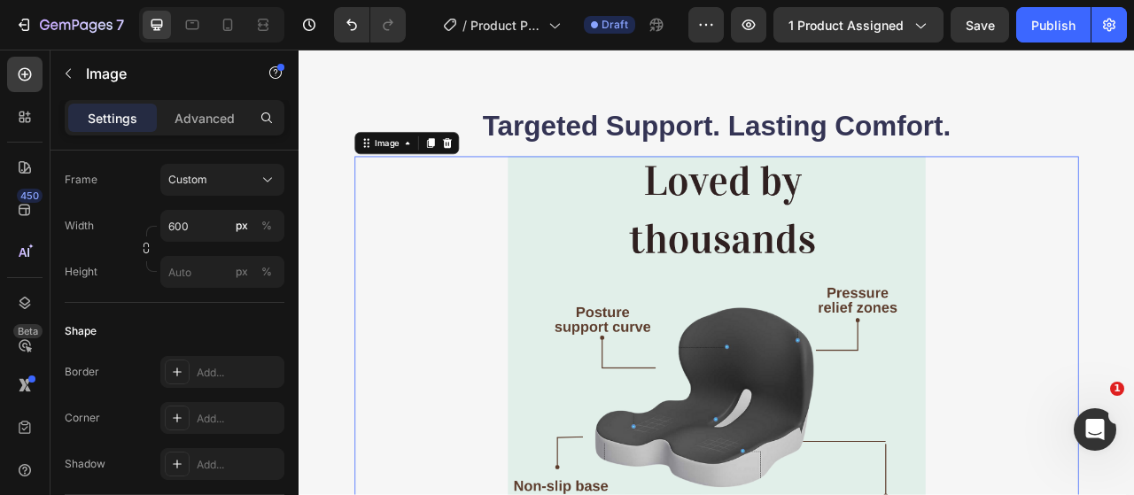
scroll to position [0, 0]
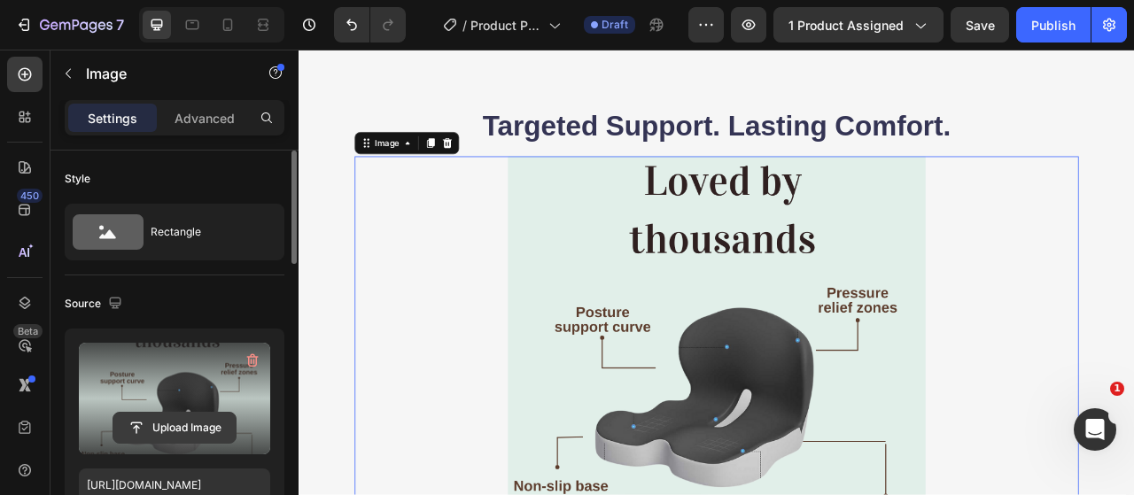
click at [190, 420] on input "file" at bounding box center [174, 428] width 122 height 30
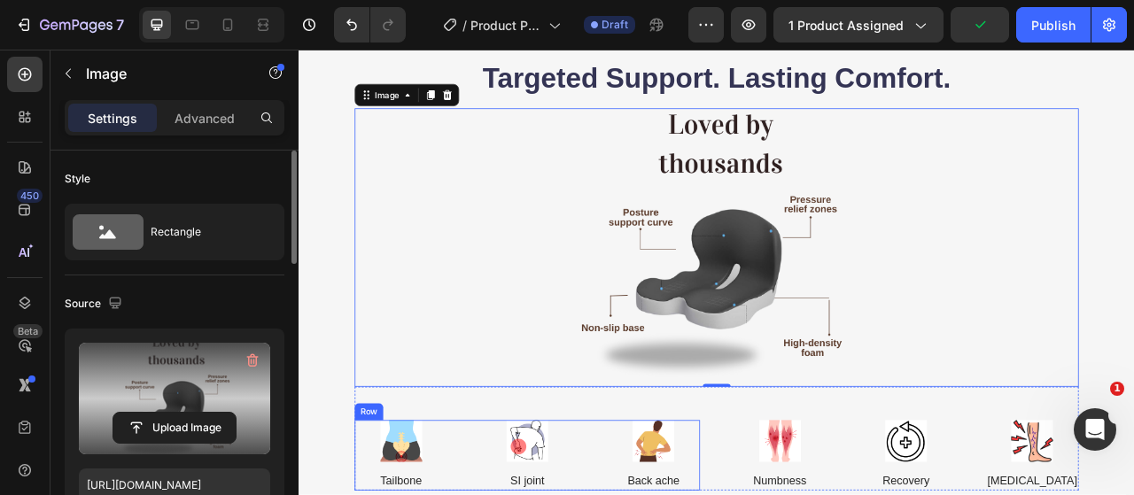
scroll to position [3184, 0]
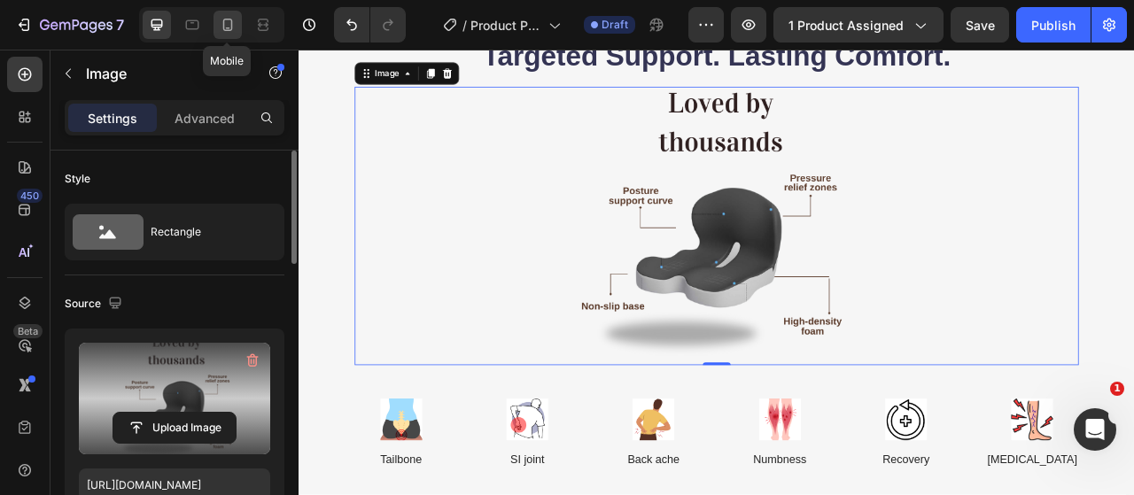
click at [232, 26] on icon at bounding box center [228, 25] width 18 height 18
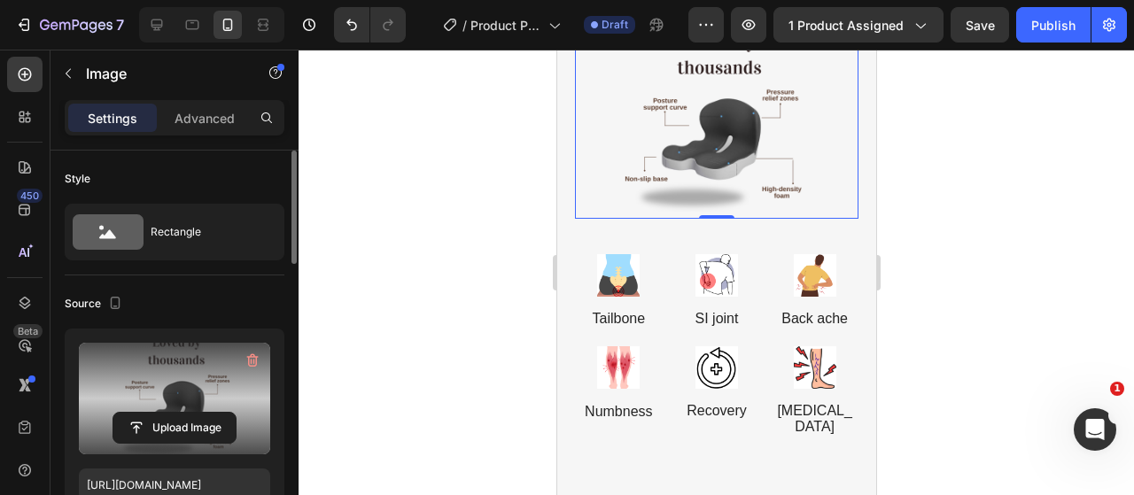
scroll to position [3168, 0]
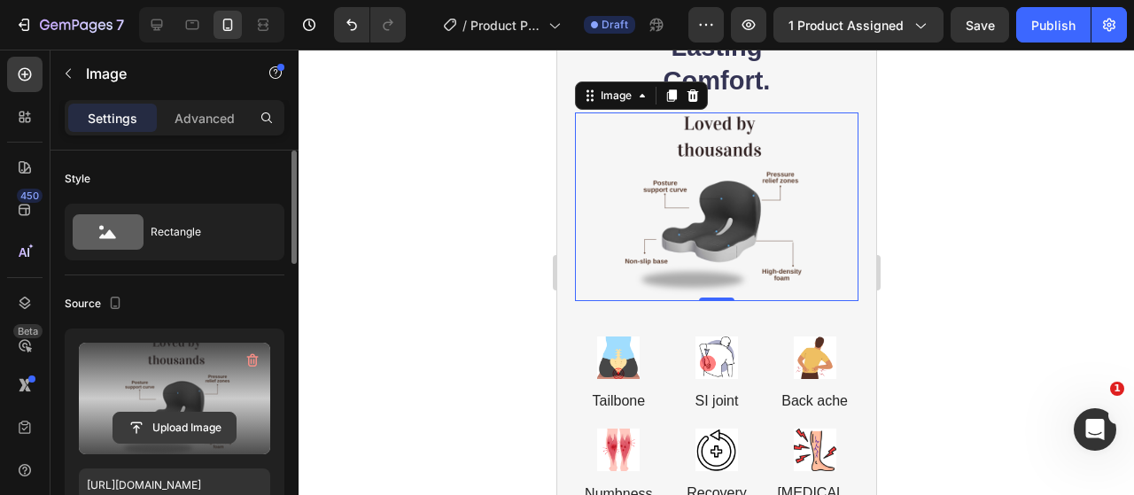
click at [214, 428] on input "file" at bounding box center [174, 428] width 122 height 30
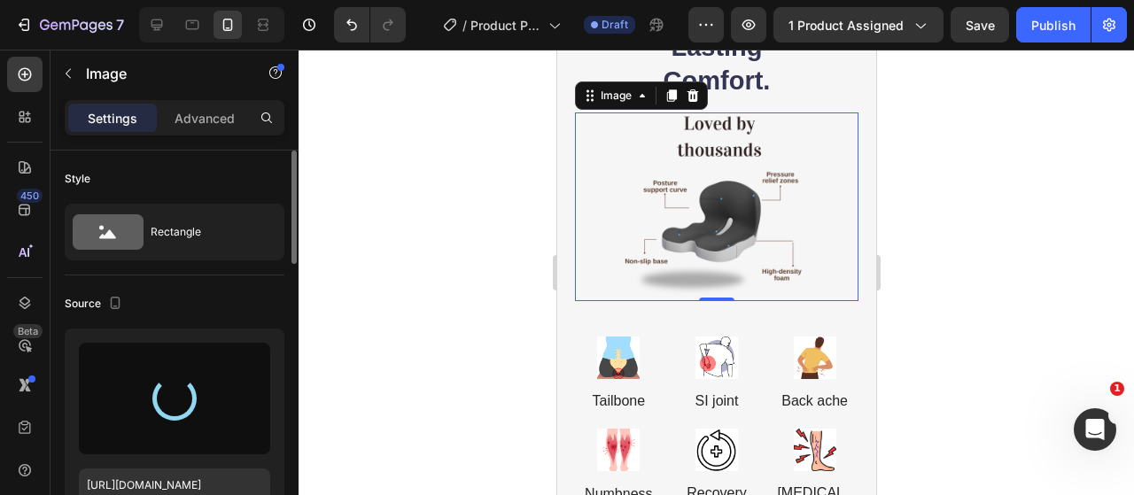
type input "https://cdn.shopify.com/s/files/1/0917/9155/6932/files/gempages_553671090723881…"
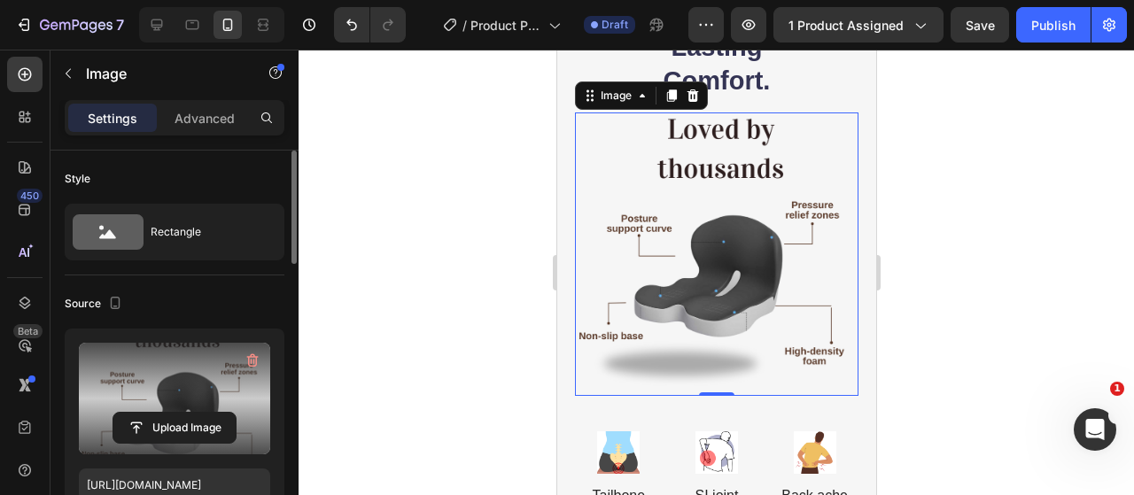
click at [400, 256] on div at bounding box center [715, 272] width 835 height 445
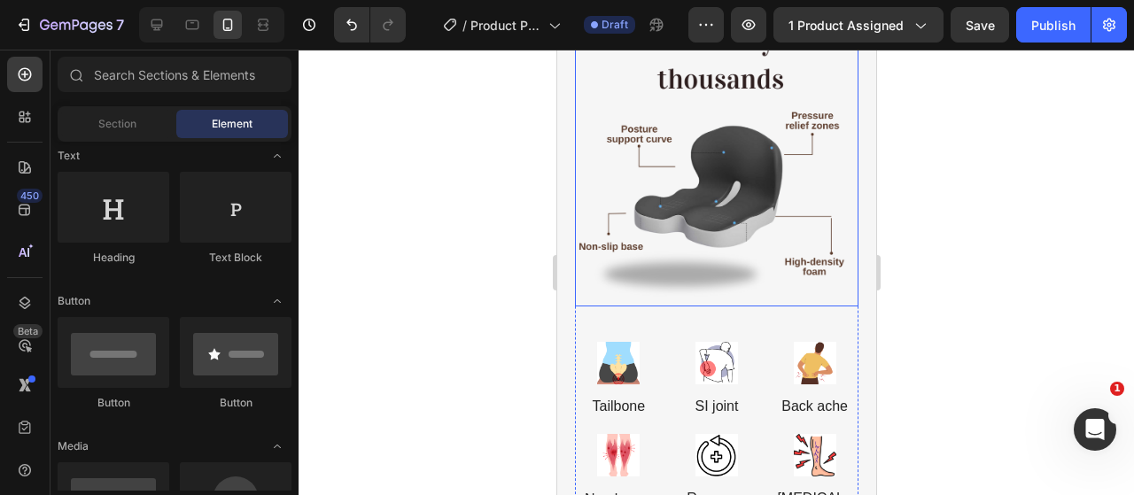
scroll to position [3345, 0]
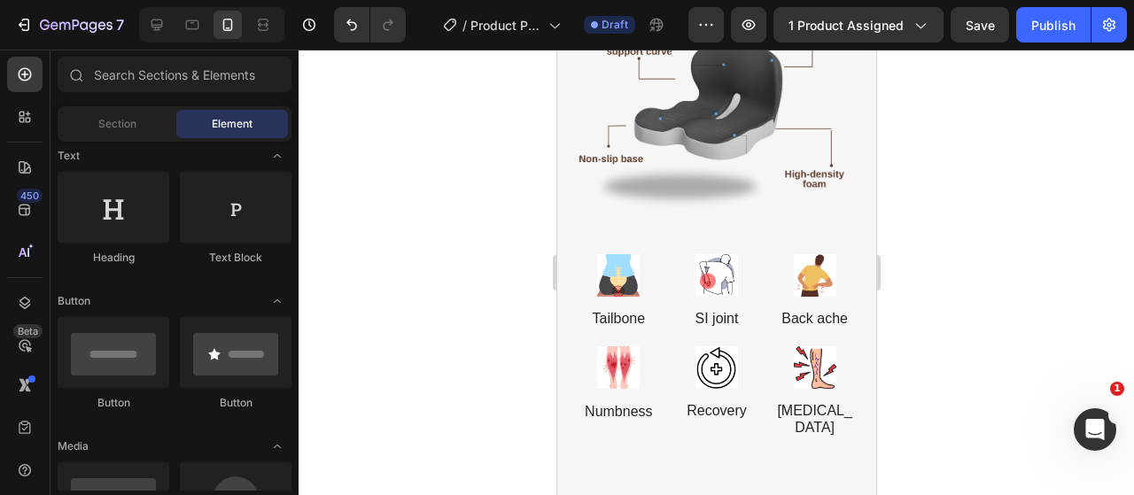
click at [171, 27] on div at bounding box center [211, 24] width 145 height 35
click at [165, 26] on icon at bounding box center [157, 25] width 18 height 18
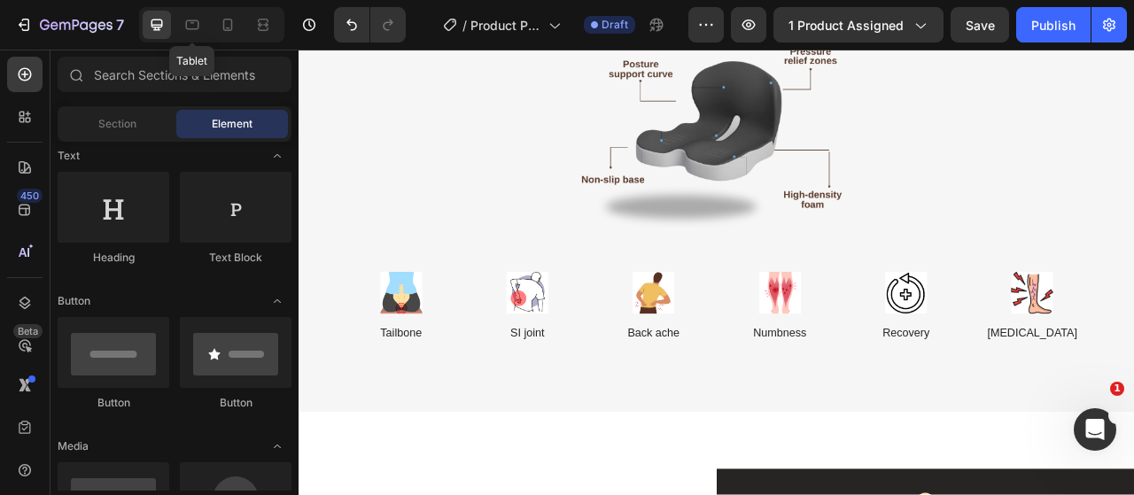
scroll to position [3279, 0]
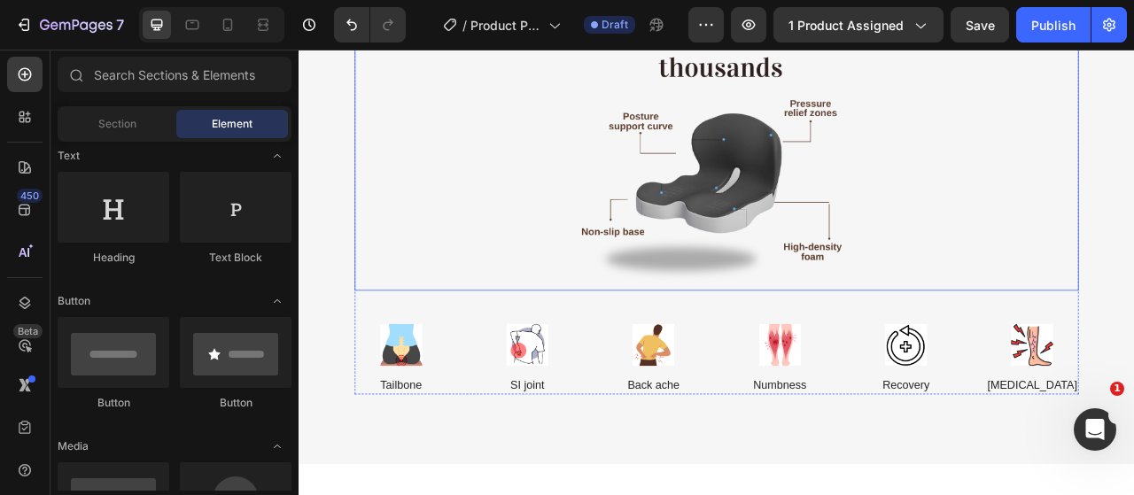
click at [895, 247] on img at bounding box center [829, 180] width 531 height 354
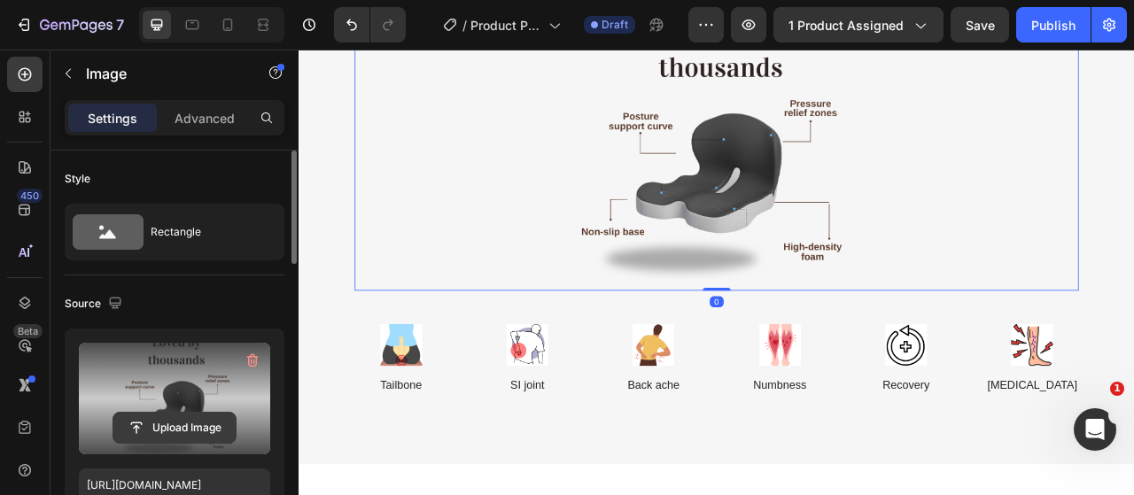
click at [209, 431] on input "file" at bounding box center [174, 428] width 122 height 30
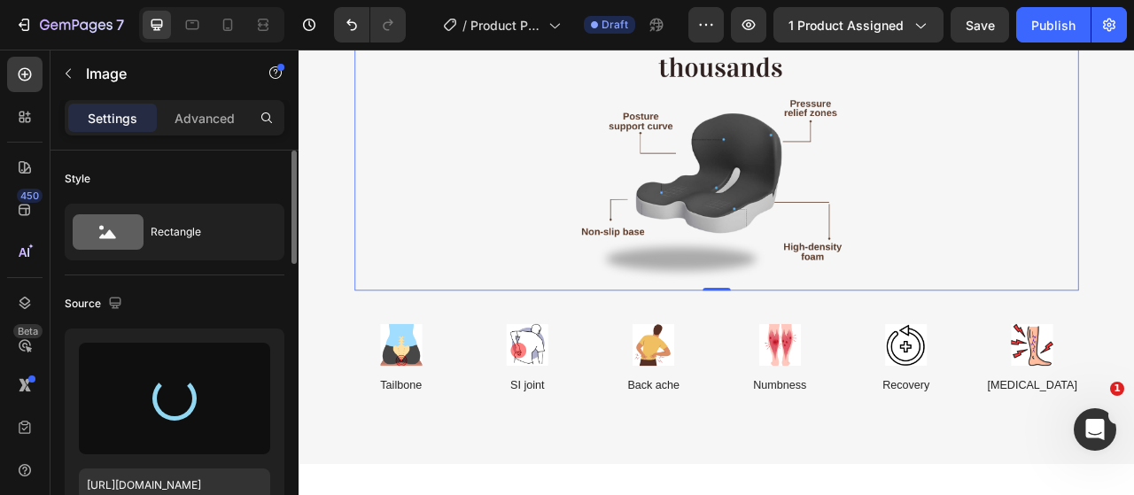
type input "https://cdn.shopify.com/s/files/1/0917/9155/6932/files/gempages_553671090723881…"
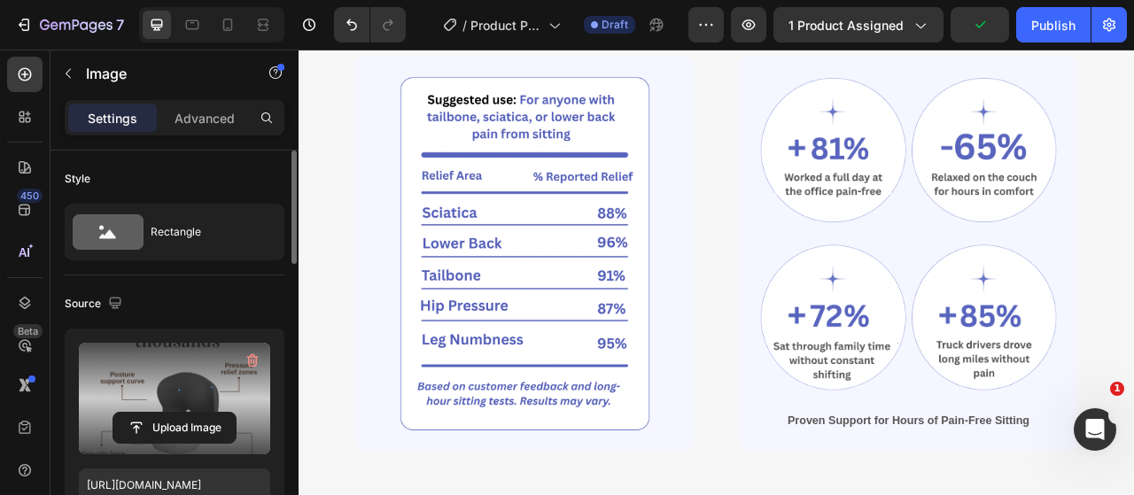
scroll to position [2482, 0]
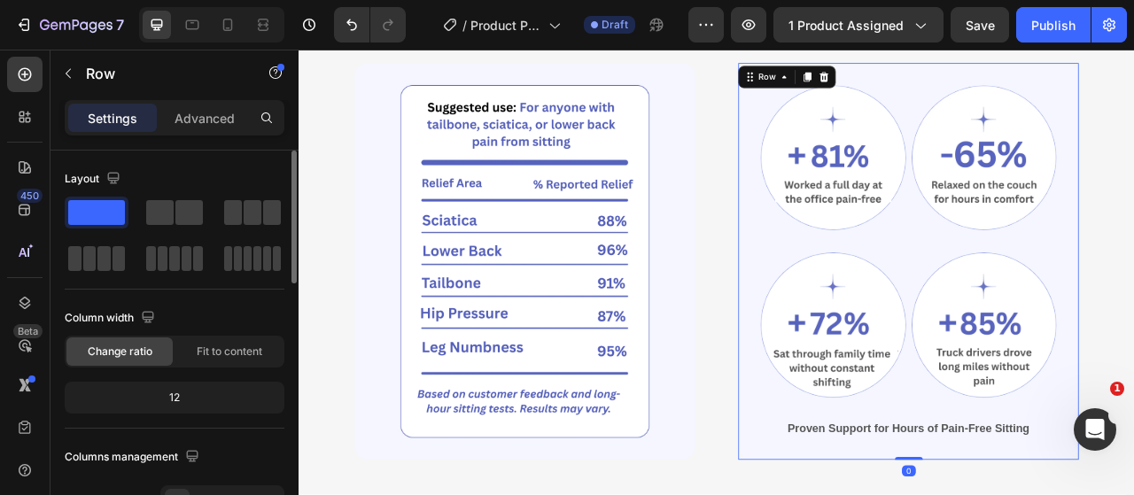
click at [861, 335] on div "Image Image Row Image Image Row Proven Support for Hours of Pain-Free Sitting T…" at bounding box center [1073, 319] width 433 height 505
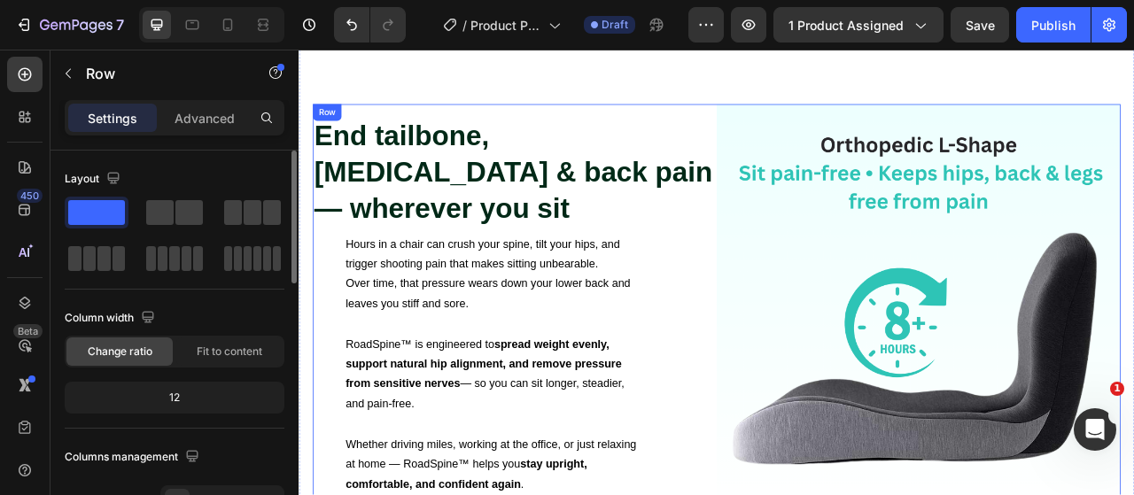
scroll to position [799, 0]
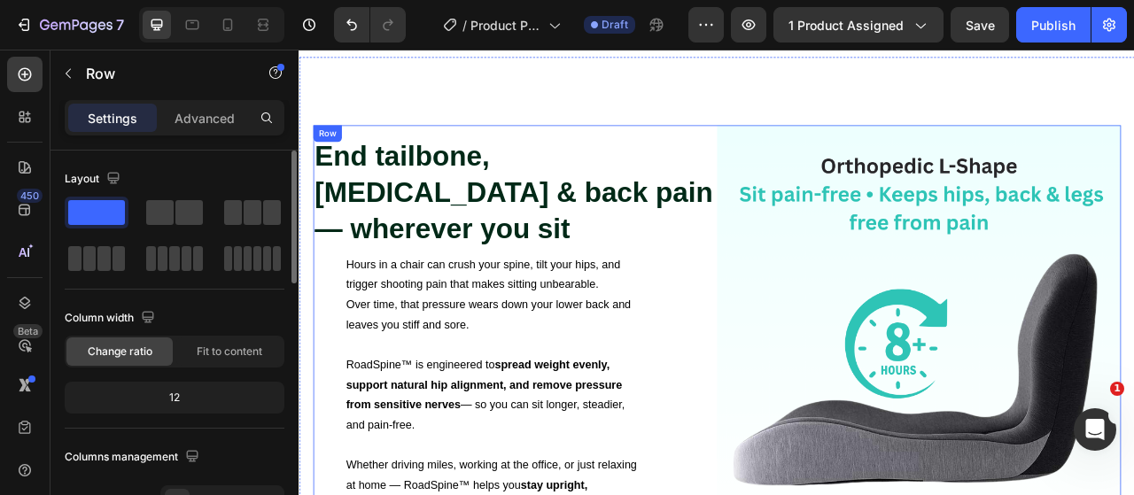
click at [802, 319] on div "End tailbone, sciatica & back pain — wherever you sit Heading Hours in a chair …" at bounding box center [573, 403] width 514 height 514
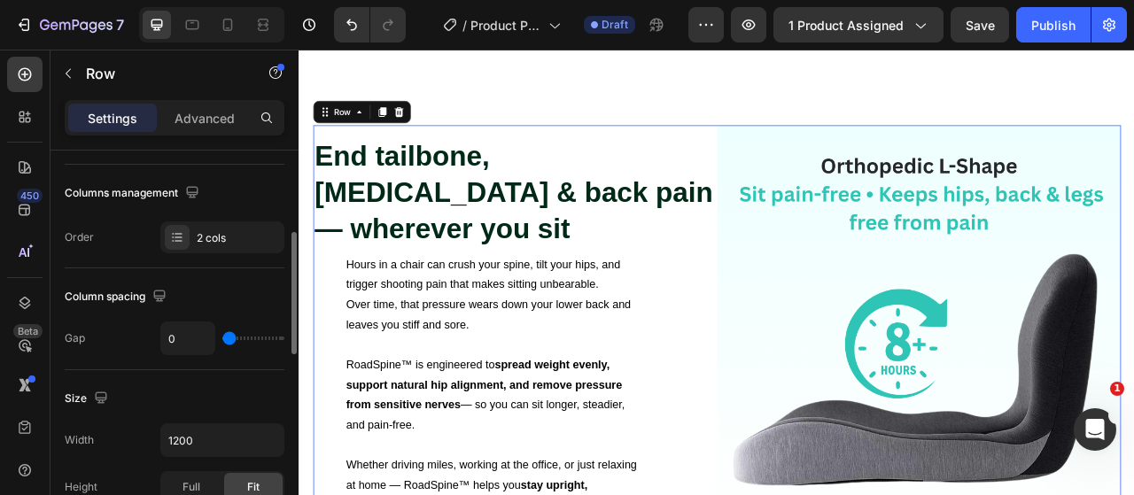
scroll to position [0, 0]
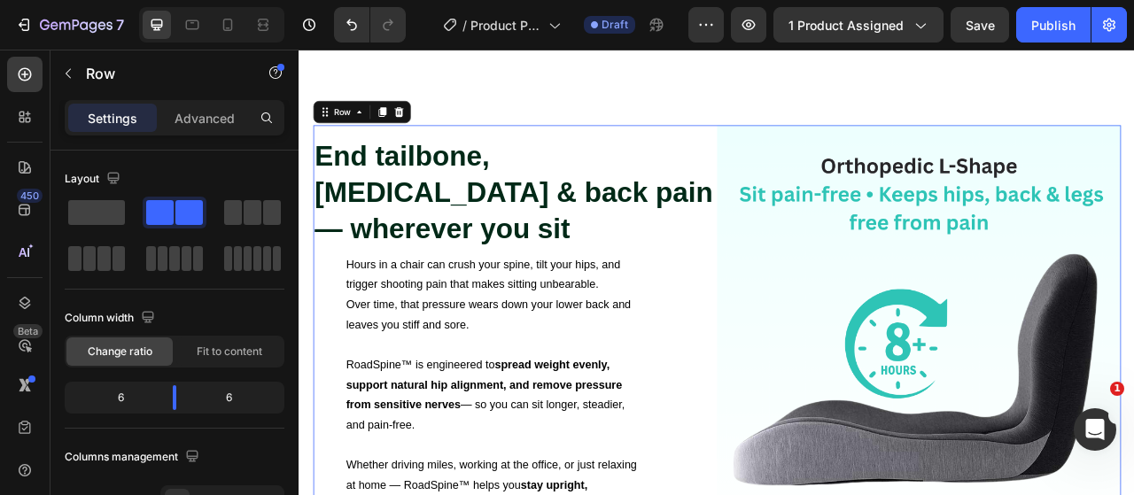
drag, startPoint x: 354, startPoint y: 171, endPoint x: 549, endPoint y: 292, distance: 229.5
click at [354, 171] on div "End tailbone, sciatica & back pain — wherever you sit Heading Hours in a chair …" at bounding box center [573, 403] width 514 height 514
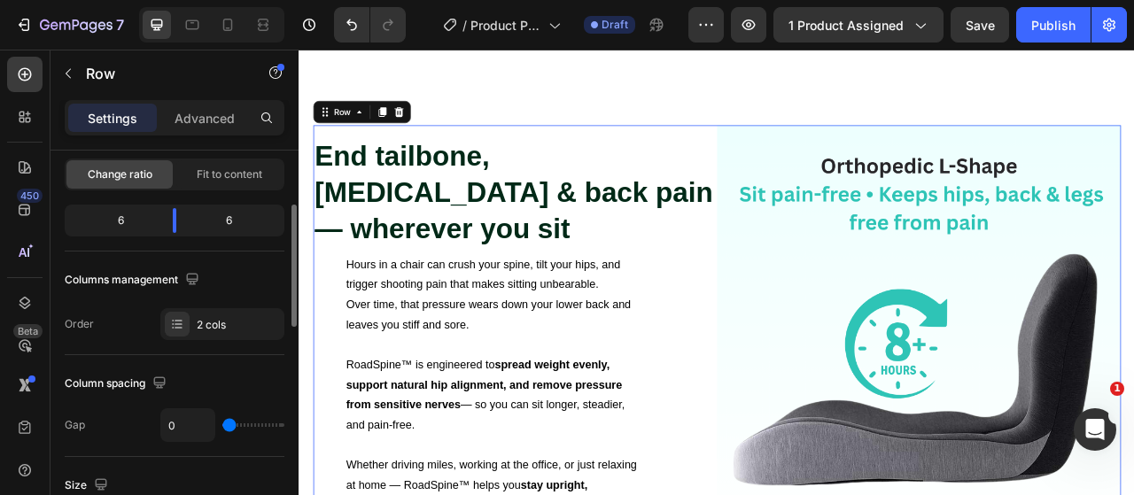
scroll to position [531, 0]
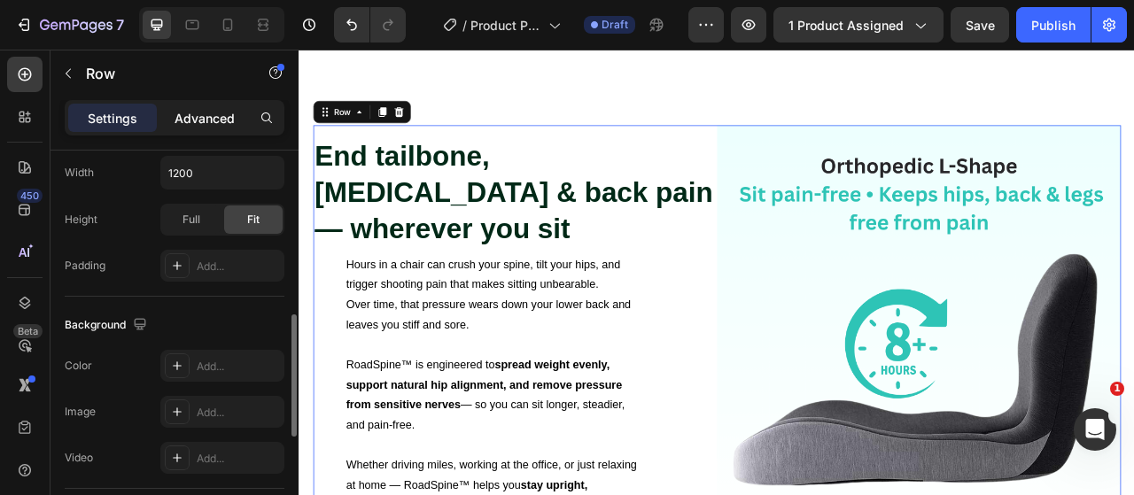
click at [241, 114] on div "Advanced" at bounding box center [204, 118] width 89 height 28
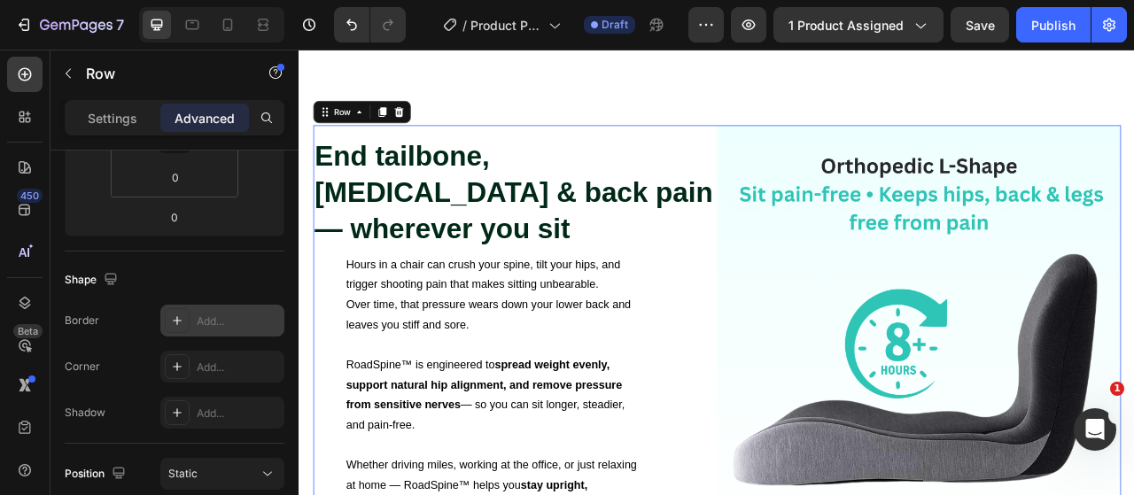
scroll to position [620, 0]
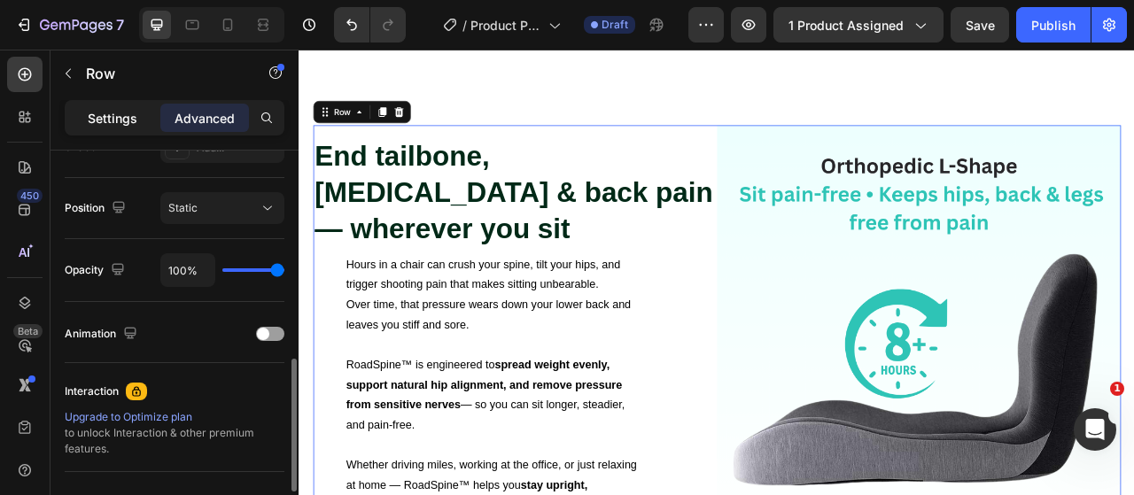
click at [132, 120] on p "Settings" at bounding box center [113, 118] width 50 height 19
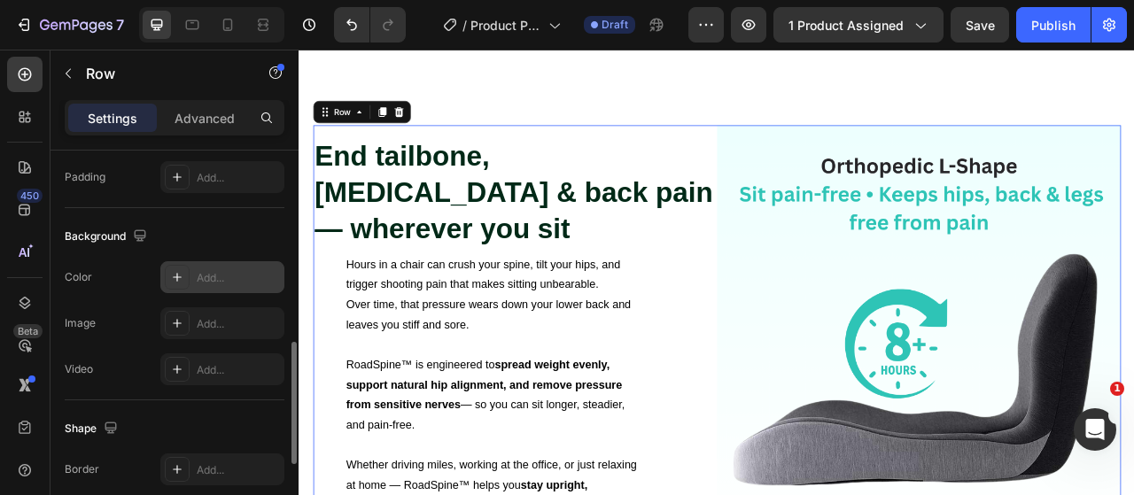
click at [184, 281] on div at bounding box center [177, 277] width 25 height 25
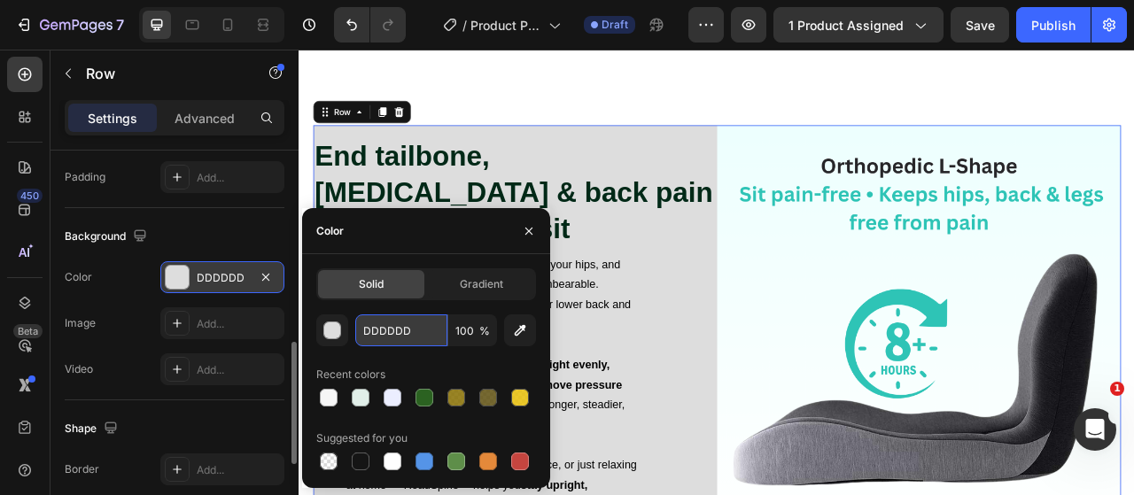
click at [377, 334] on input "DDDDDD" at bounding box center [401, 330] width 92 height 32
paste input "F6F6F6"
type input "F6F6F6"
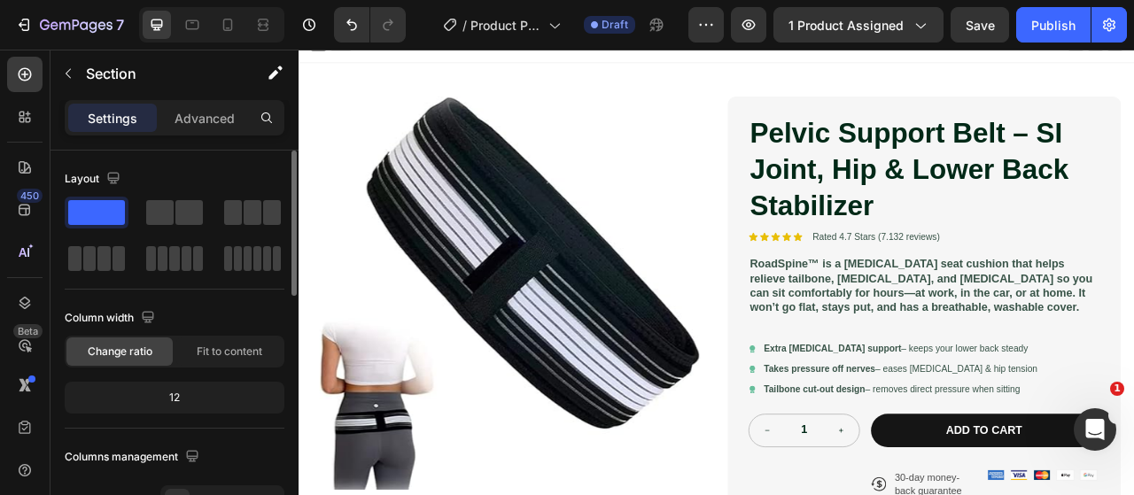
scroll to position [2, 0]
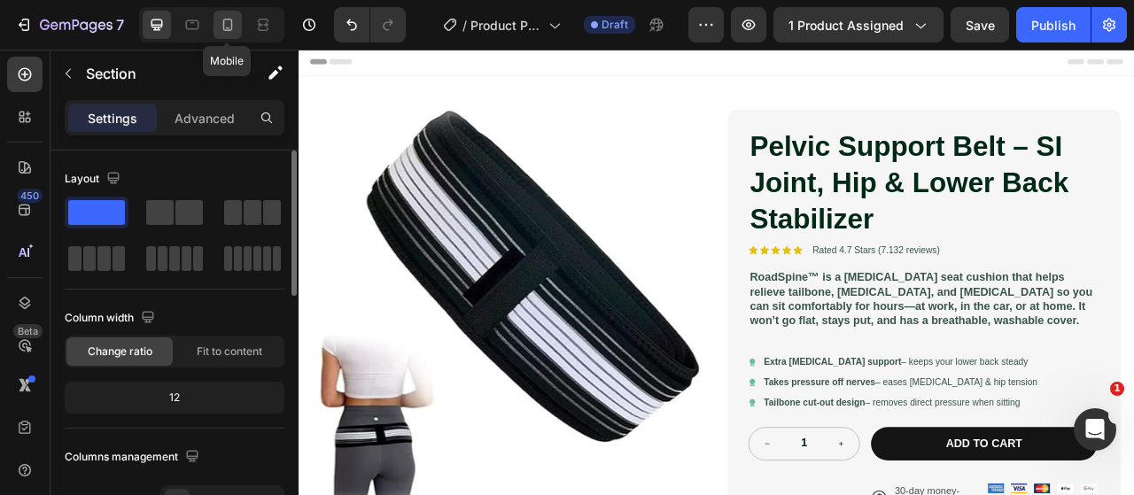
click at [220, 31] on icon at bounding box center [228, 25] width 18 height 18
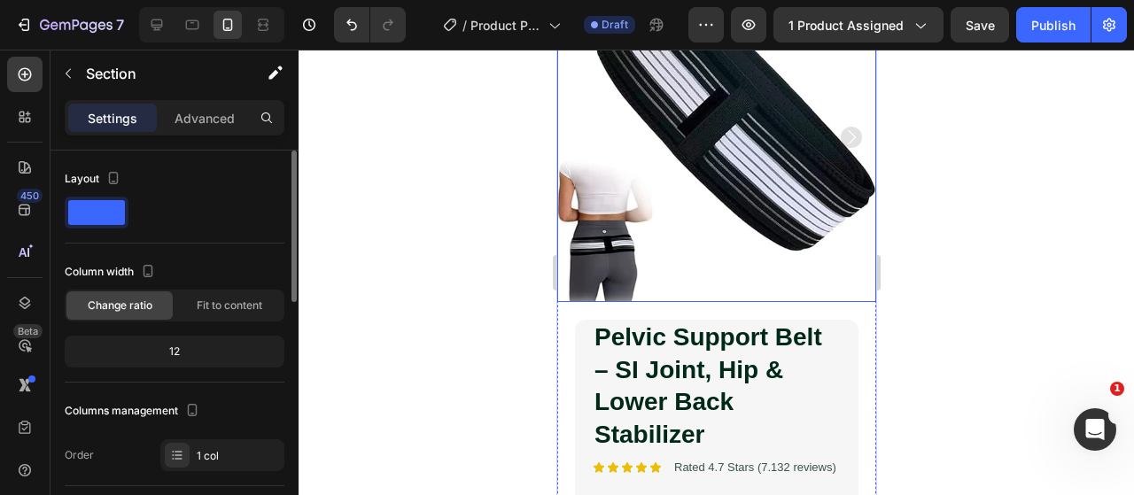
scroll to position [89, 0]
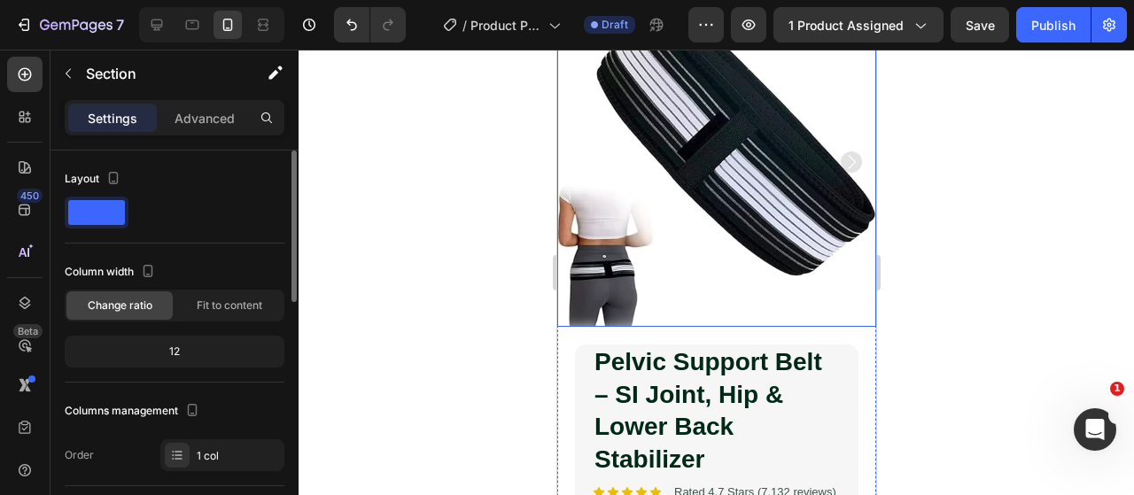
click at [840, 164] on icon "Carousel Next Arrow" at bounding box center [850, 161] width 21 height 21
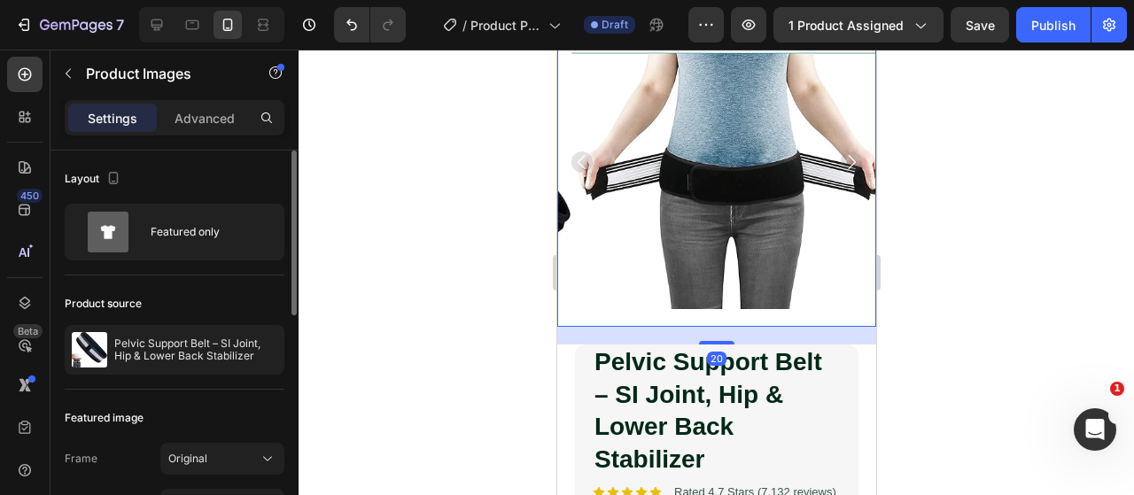
click at [840, 164] on icon "Carousel Next Arrow" at bounding box center [850, 161] width 21 height 21
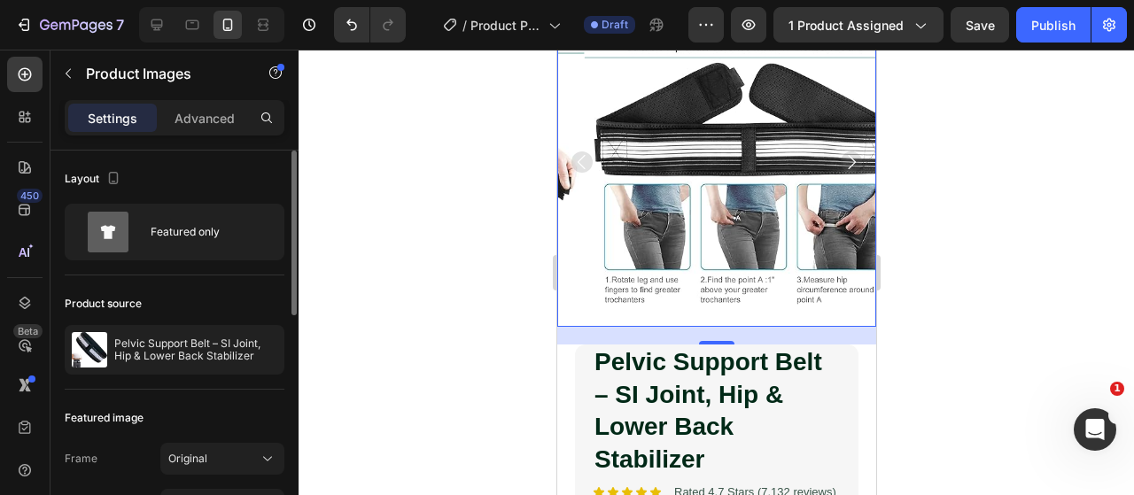
scroll to position [0, 0]
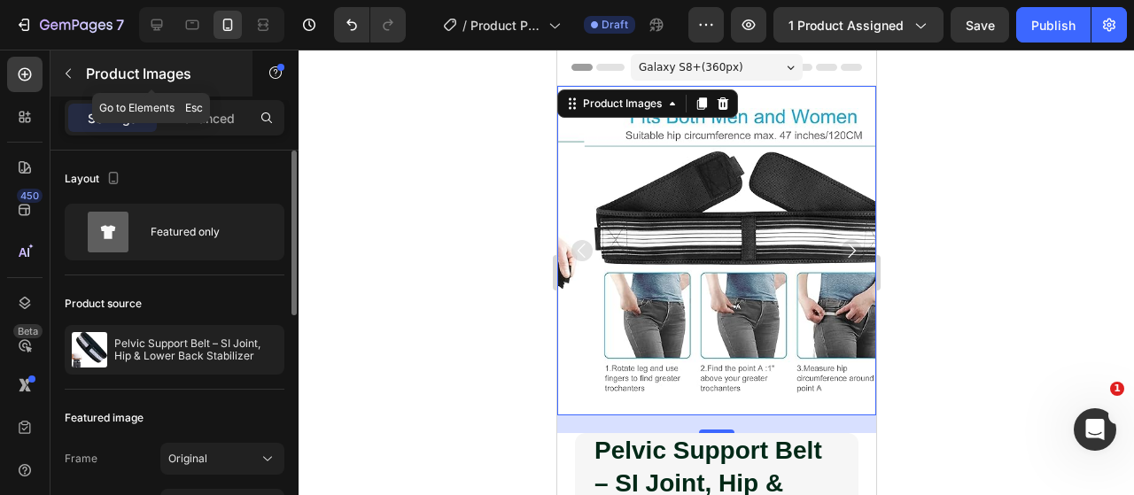
click at [71, 75] on icon "button" at bounding box center [68, 73] width 14 height 14
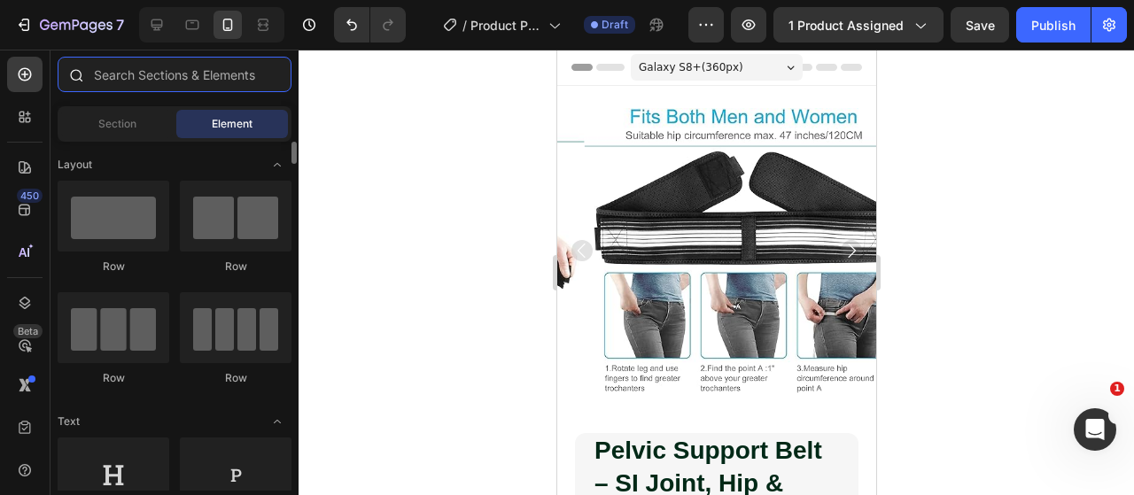
click at [158, 74] on input "text" at bounding box center [175, 74] width 234 height 35
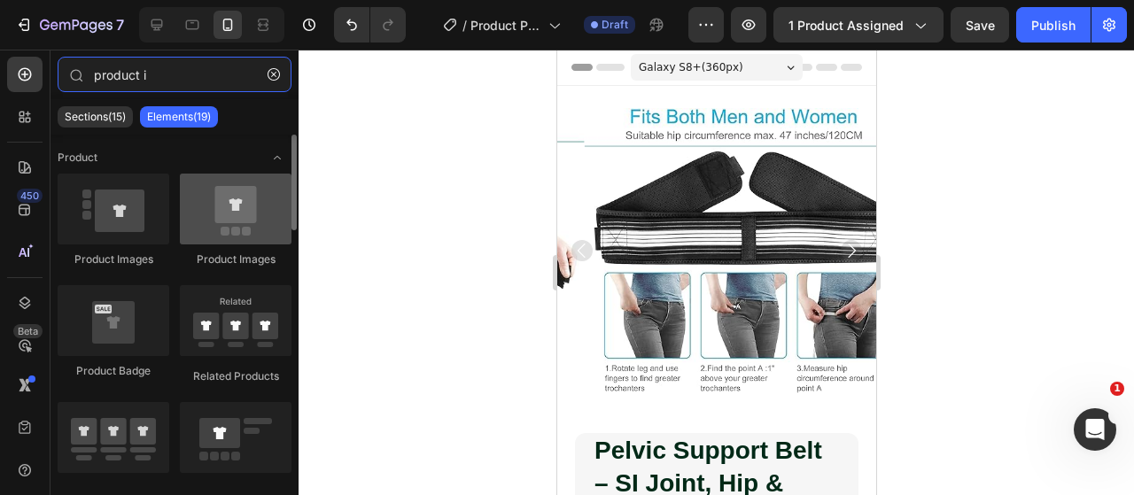
type input "product i"
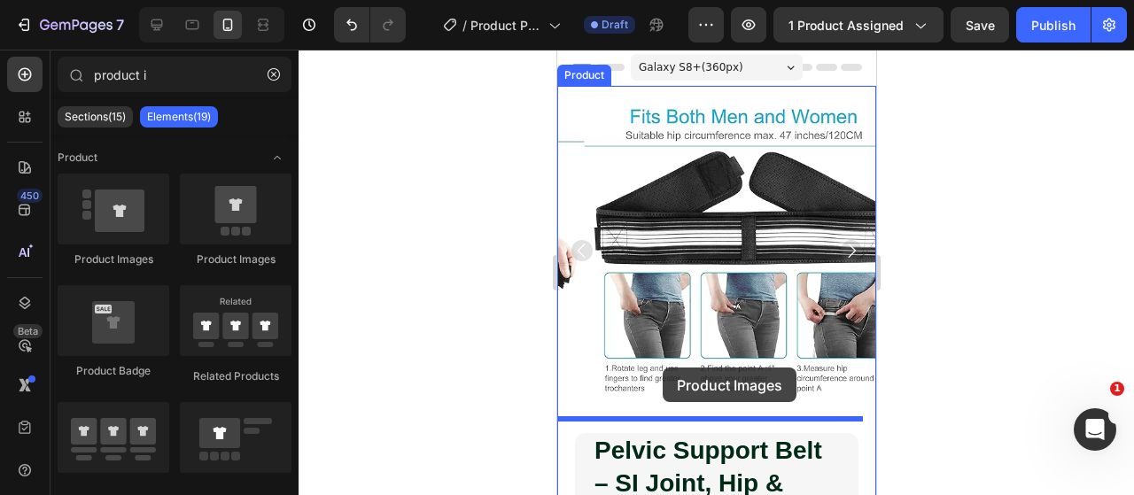
drag, startPoint x: 809, startPoint y: 260, endPoint x: 662, endPoint y: 368, distance: 181.9
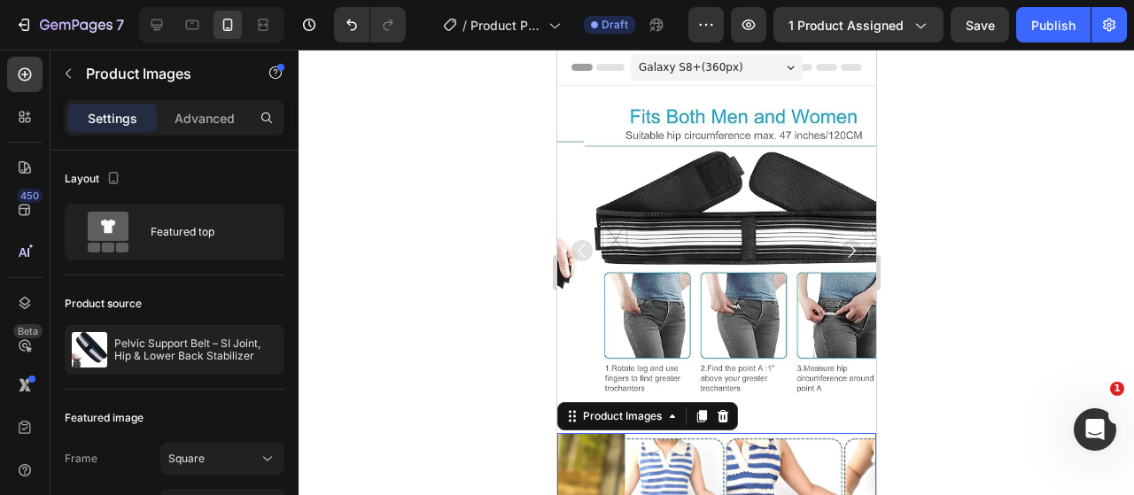
click at [438, 369] on div at bounding box center [715, 272] width 835 height 445
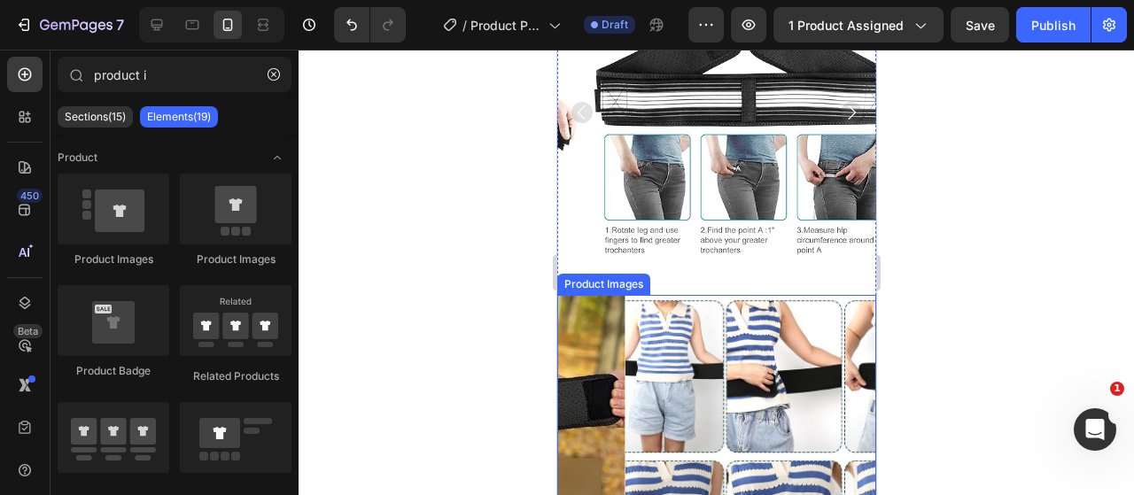
scroll to position [177, 0]
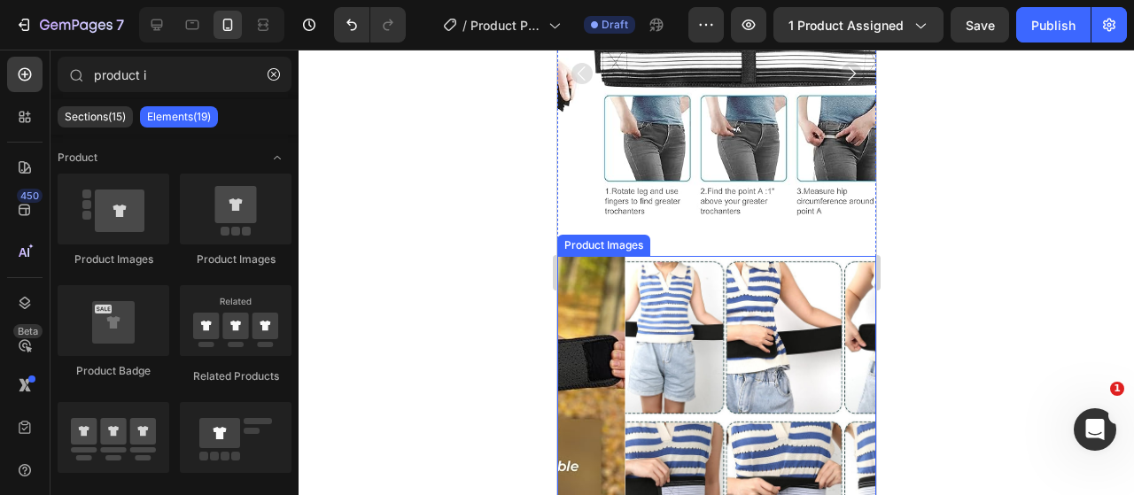
click at [621, 237] on div "Product Images" at bounding box center [602, 245] width 93 height 21
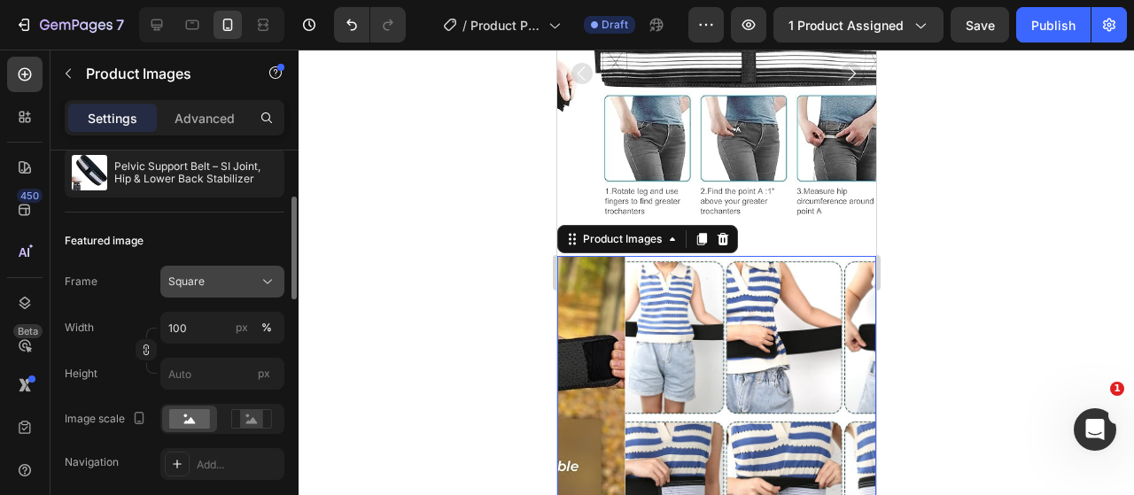
click at [235, 277] on div "Square" at bounding box center [211, 282] width 87 height 16
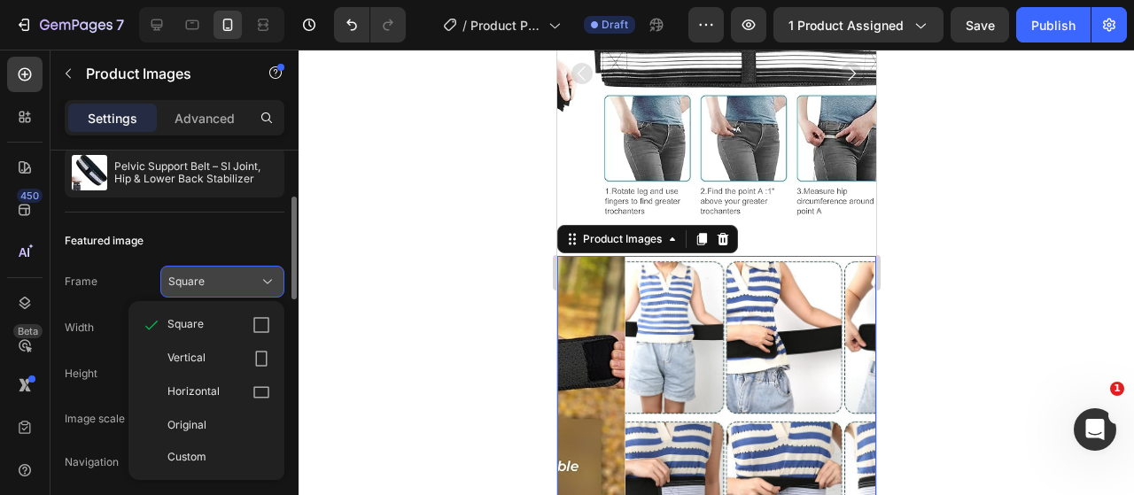
click at [235, 277] on div "Square" at bounding box center [211, 282] width 87 height 16
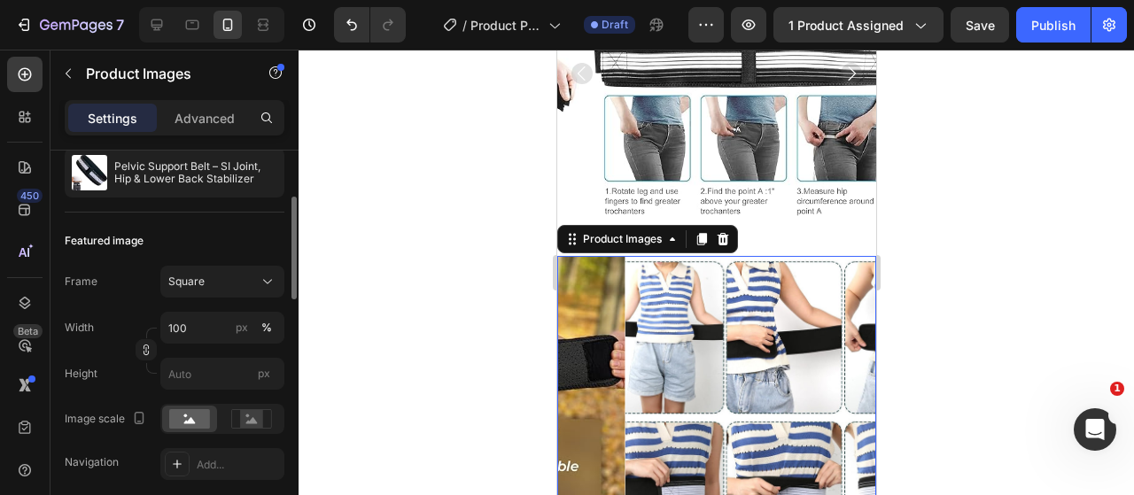
scroll to position [0, 0]
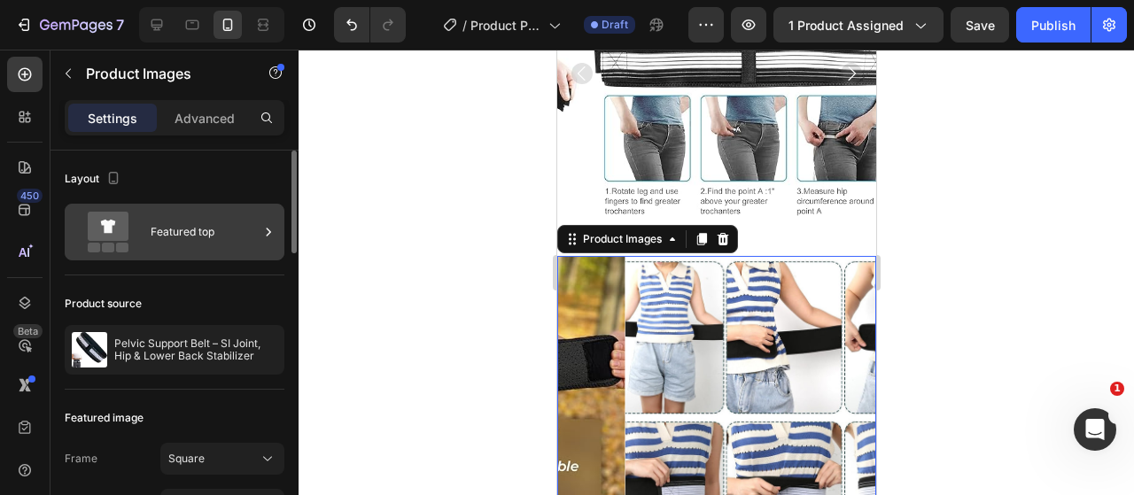
click at [193, 244] on div "Featured top" at bounding box center [205, 232] width 108 height 41
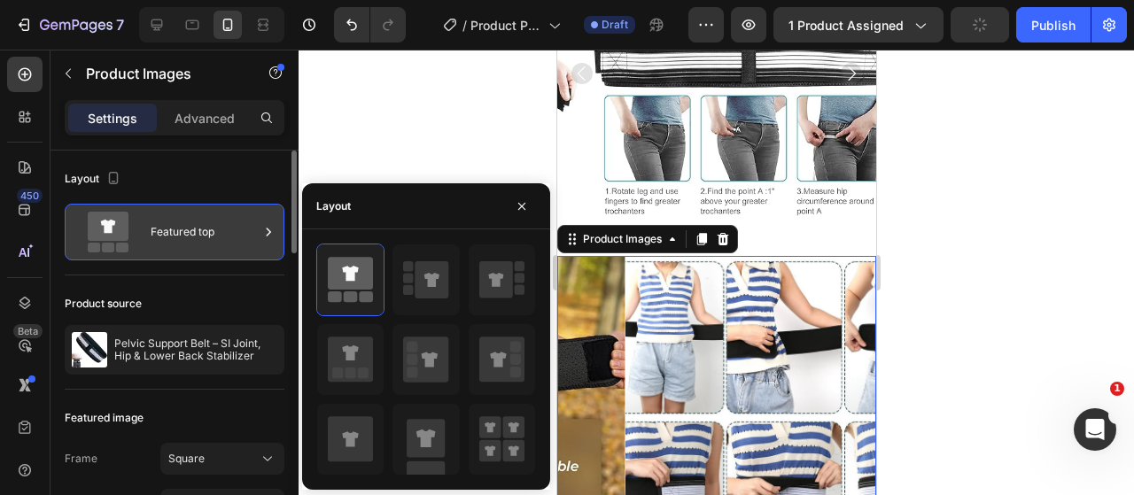
click at [193, 244] on div "Featured top" at bounding box center [205, 232] width 108 height 41
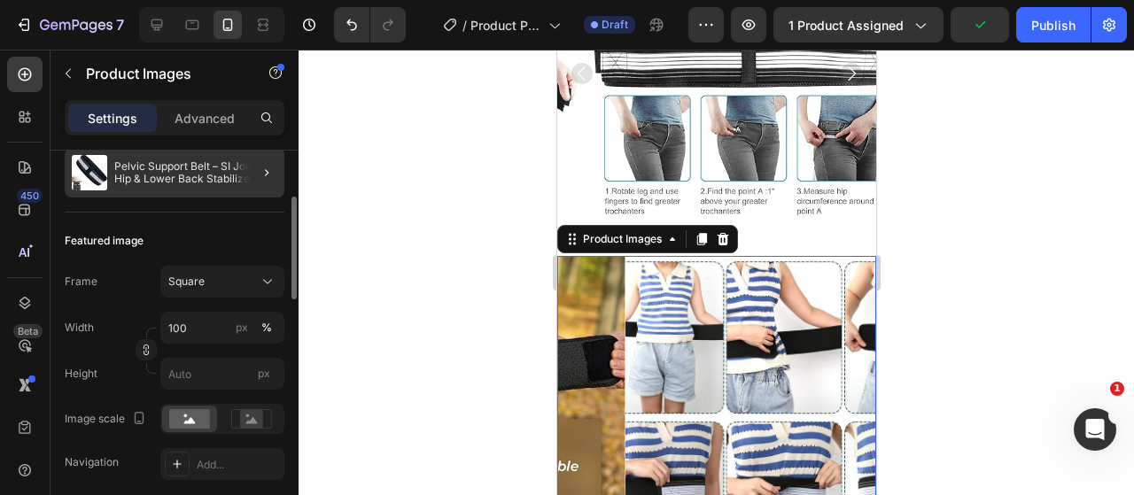
scroll to position [354, 0]
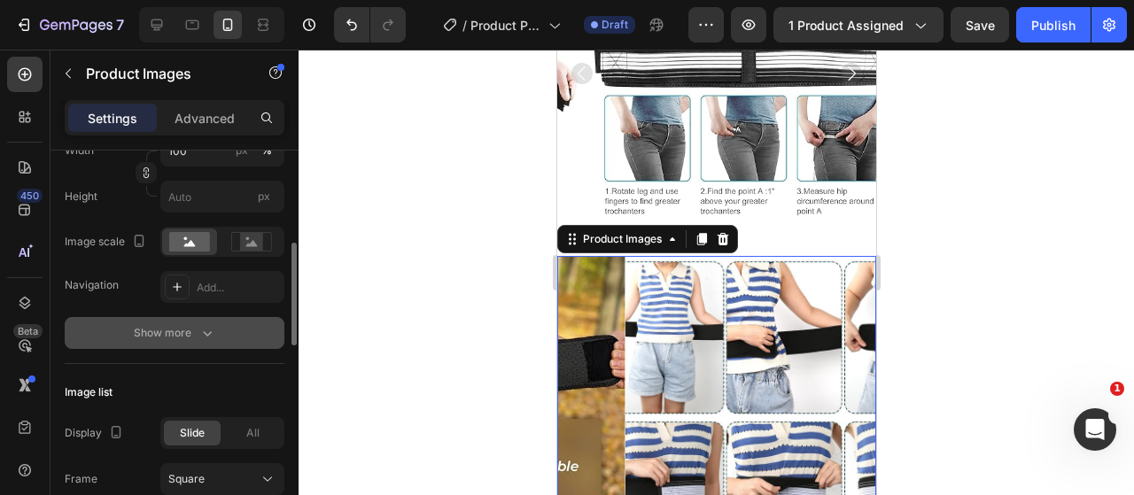
click at [217, 331] on button "Show more" at bounding box center [175, 333] width 220 height 32
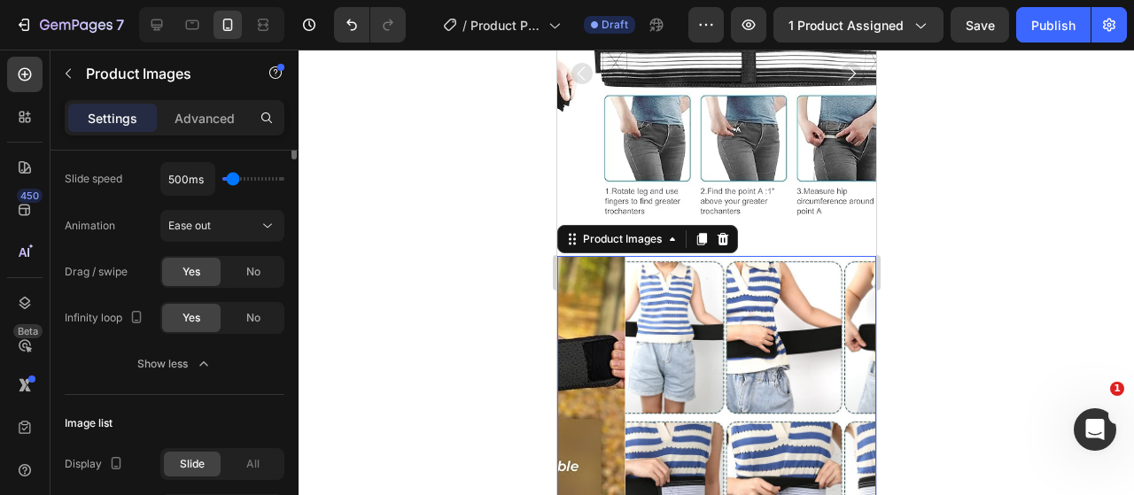
scroll to position [293, 0]
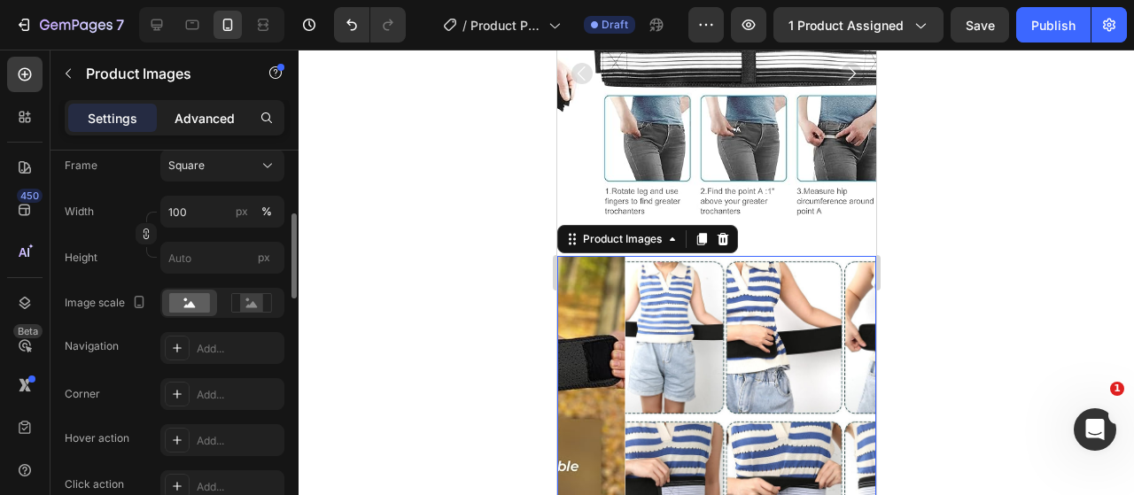
click at [199, 115] on p "Advanced" at bounding box center [204, 118] width 60 height 19
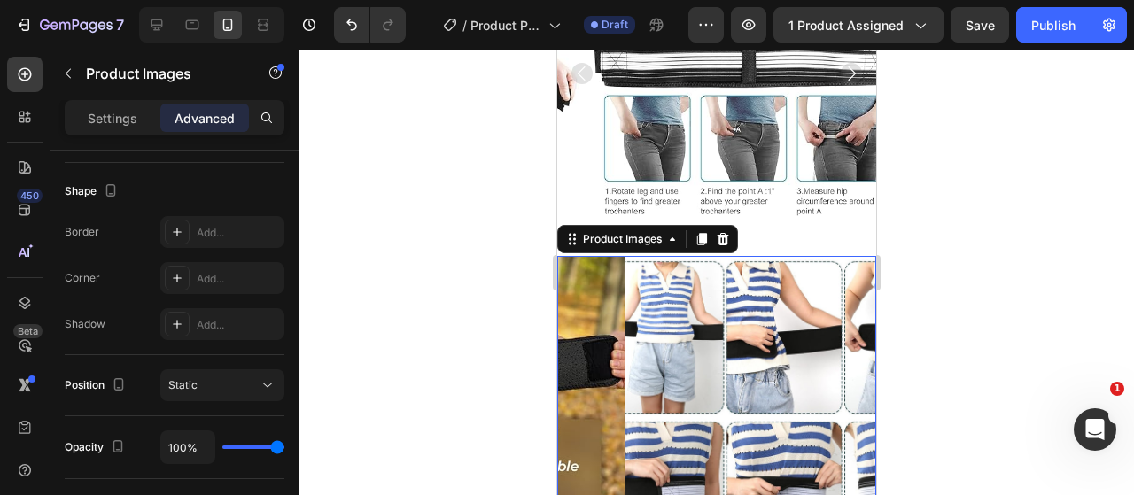
scroll to position [783, 0]
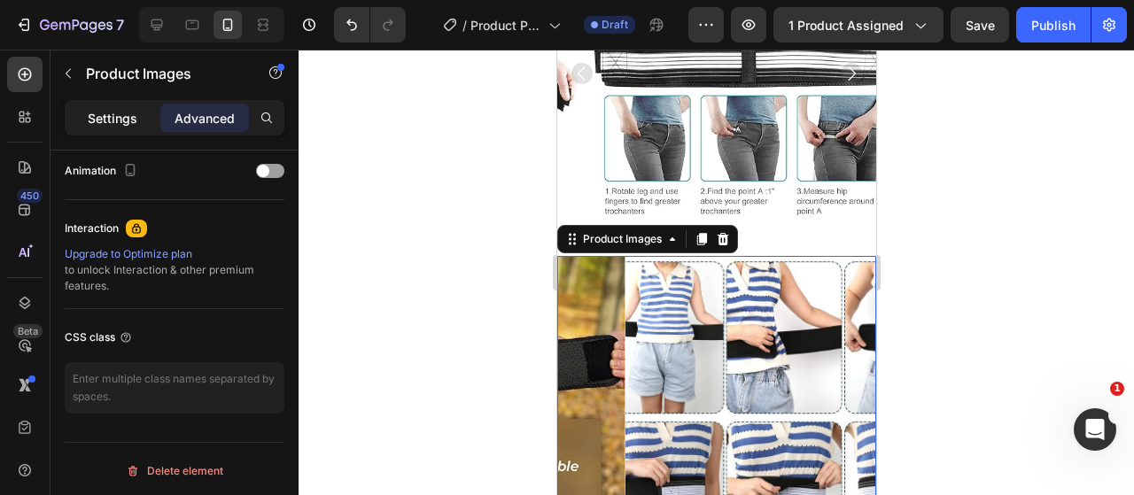
click at [111, 122] on p "Settings" at bounding box center [113, 118] width 50 height 19
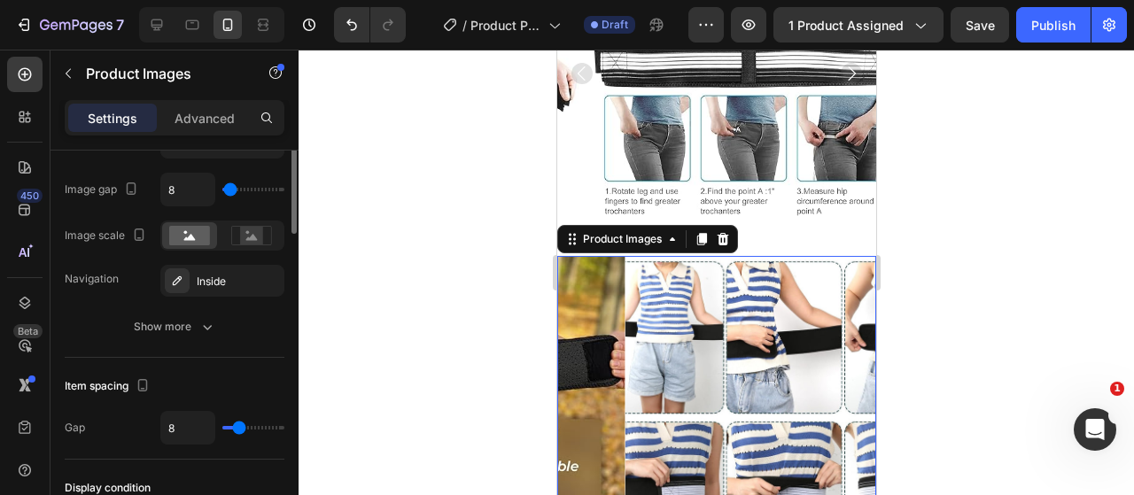
scroll to position [517, 0]
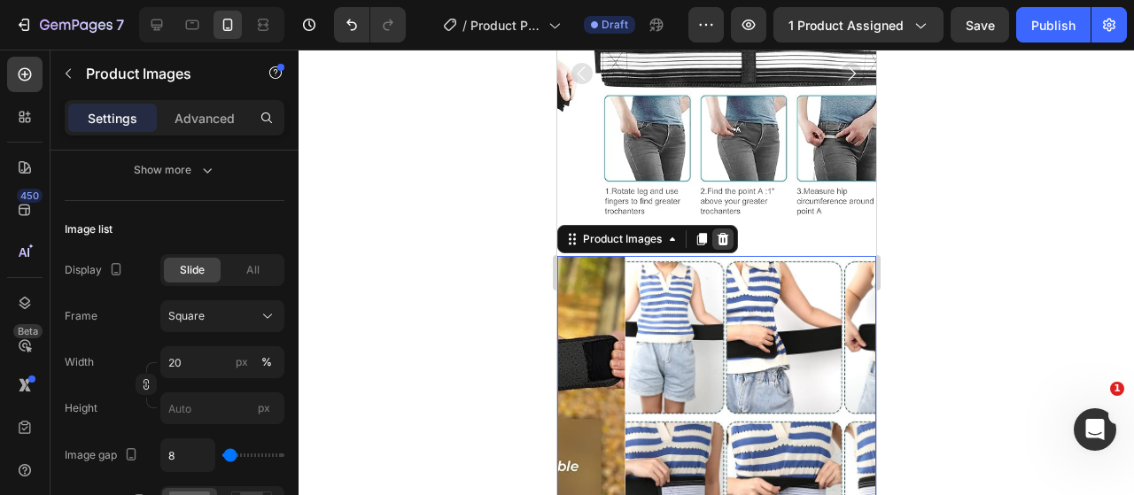
click at [726, 233] on icon at bounding box center [723, 239] width 12 height 12
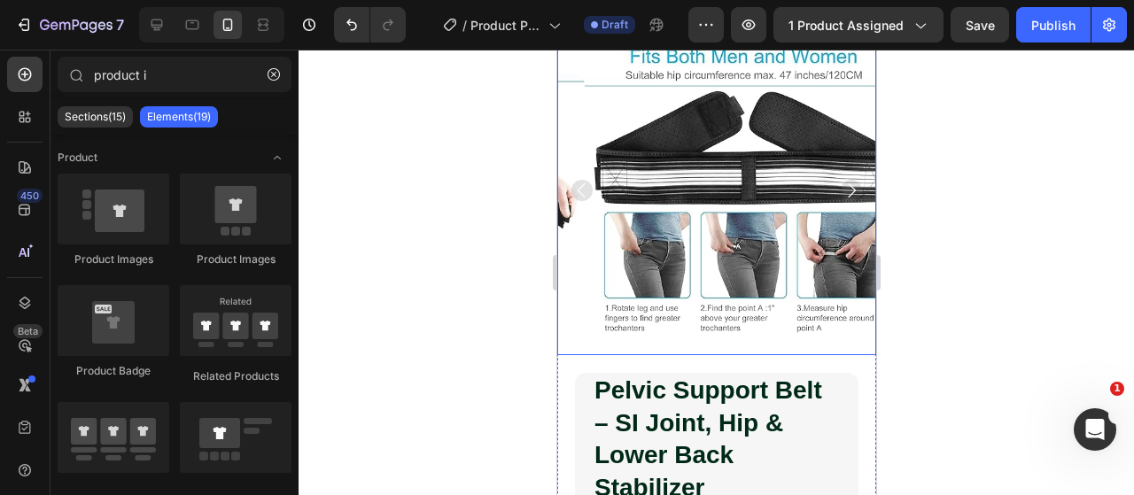
scroll to position [0, 0]
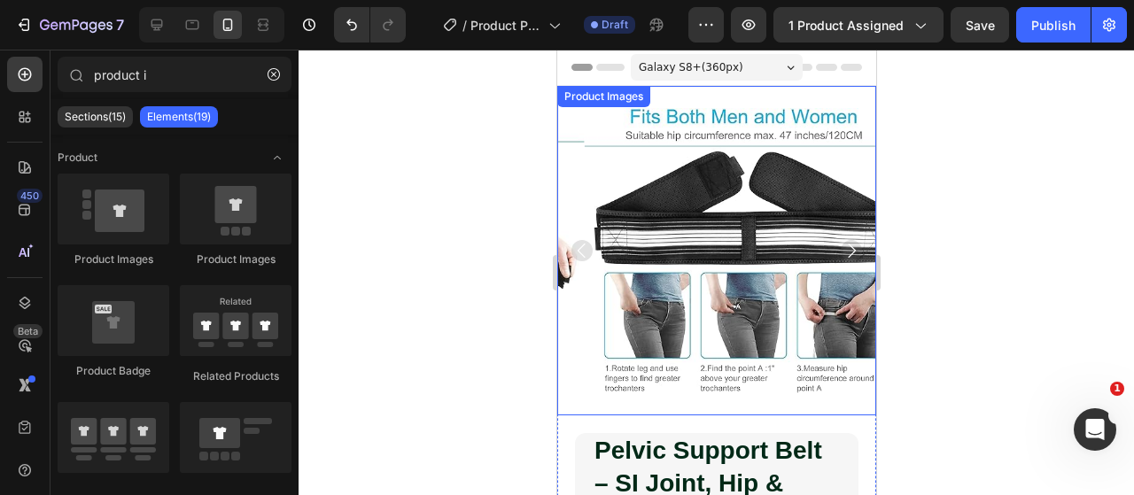
click at [840, 240] on icon "Carousel Next Arrow" at bounding box center [850, 250] width 21 height 21
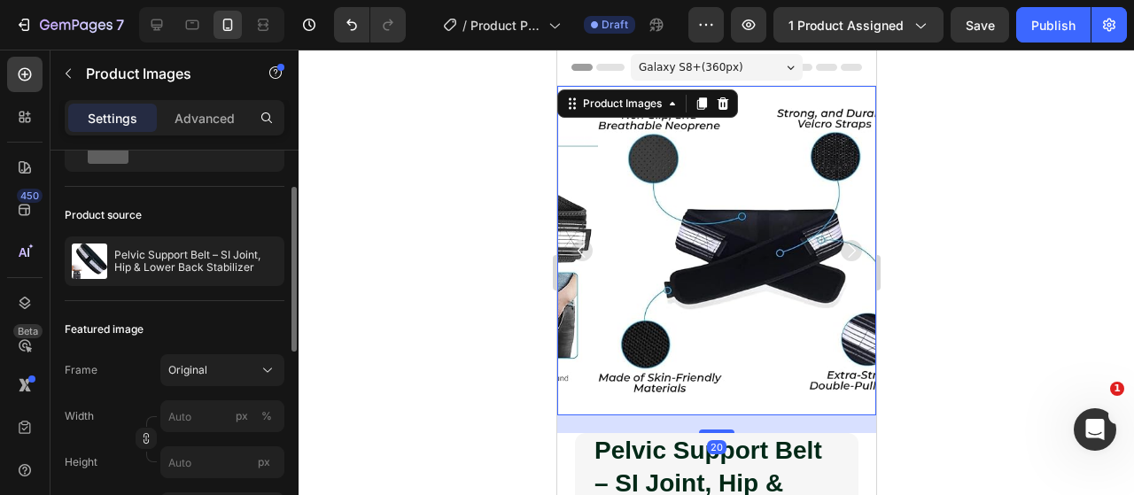
scroll to position [266, 0]
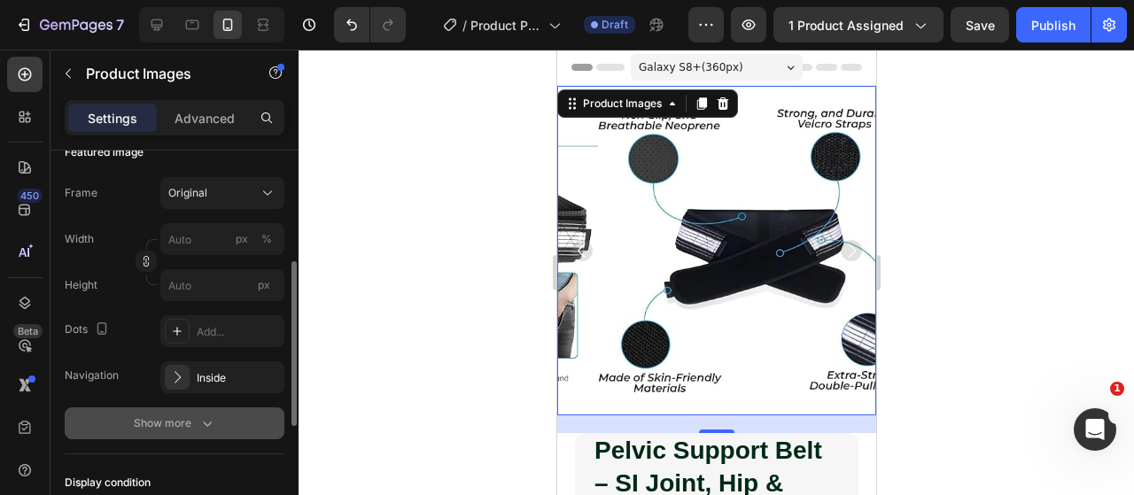
click at [199, 433] on button "Show more" at bounding box center [175, 423] width 220 height 32
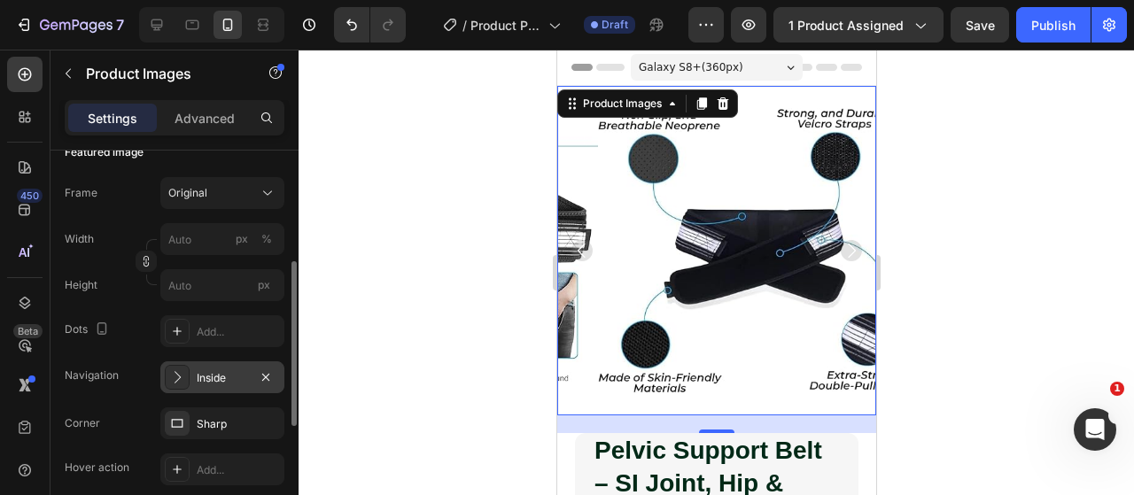
click at [197, 381] on div "Inside" at bounding box center [222, 378] width 51 height 16
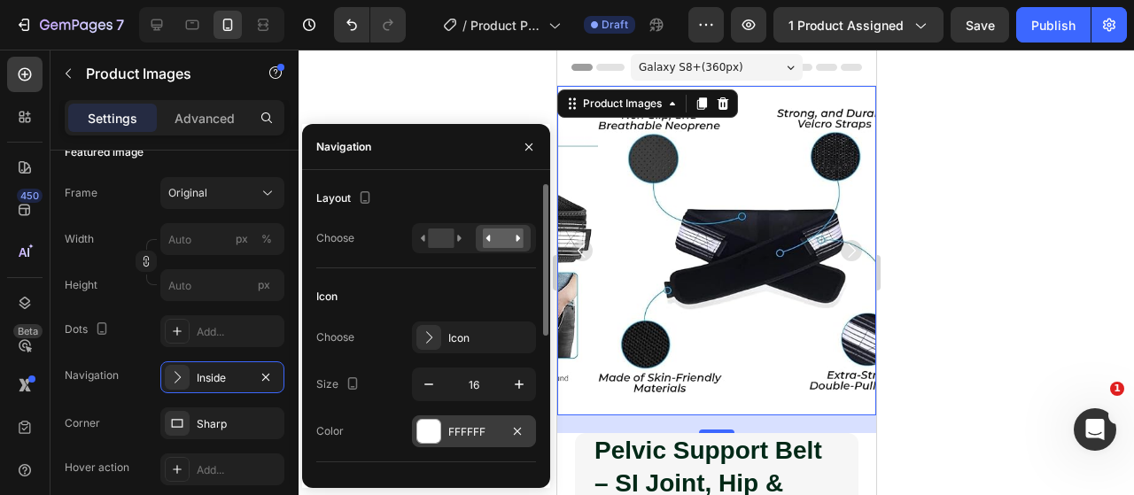
click at [436, 426] on div at bounding box center [428, 431] width 23 height 23
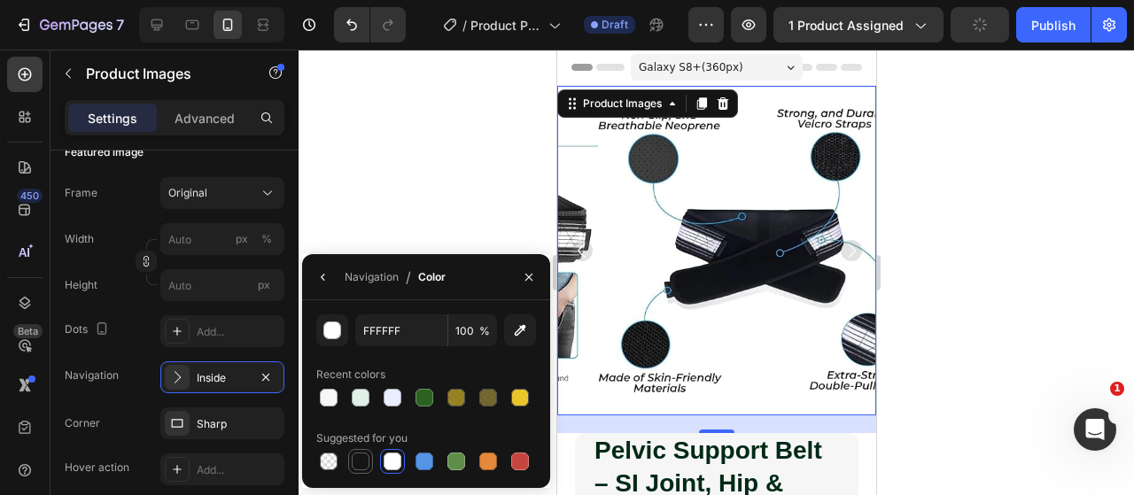
click at [357, 461] on div at bounding box center [361, 462] width 18 height 18
type input "151515"
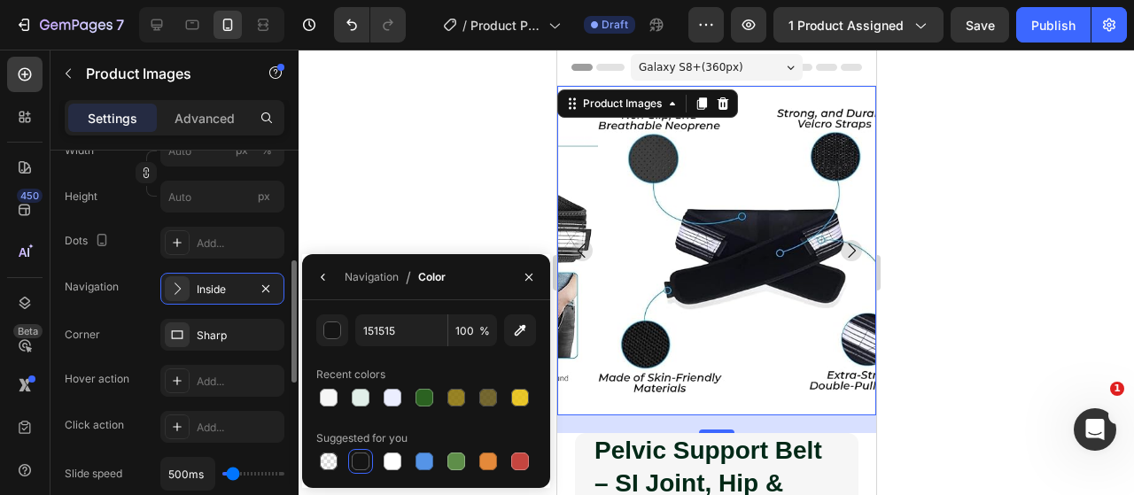
scroll to position [531, 0]
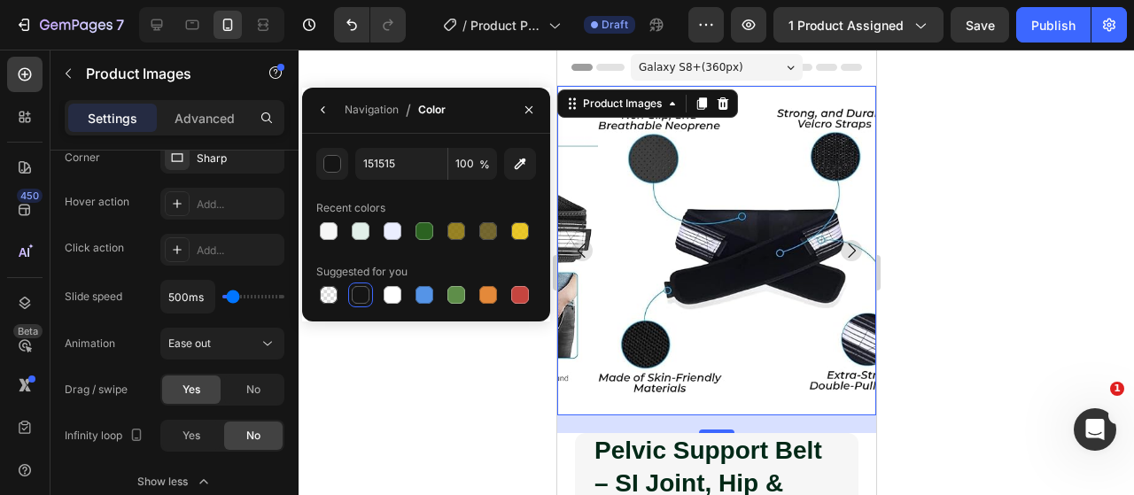
click at [355, 410] on div at bounding box center [715, 272] width 835 height 445
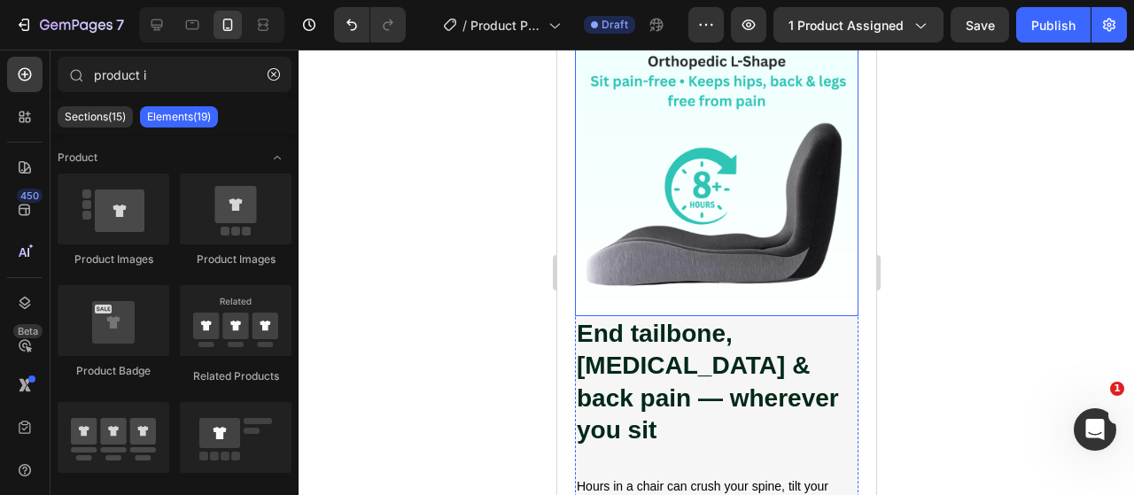
scroll to position [1417, 0]
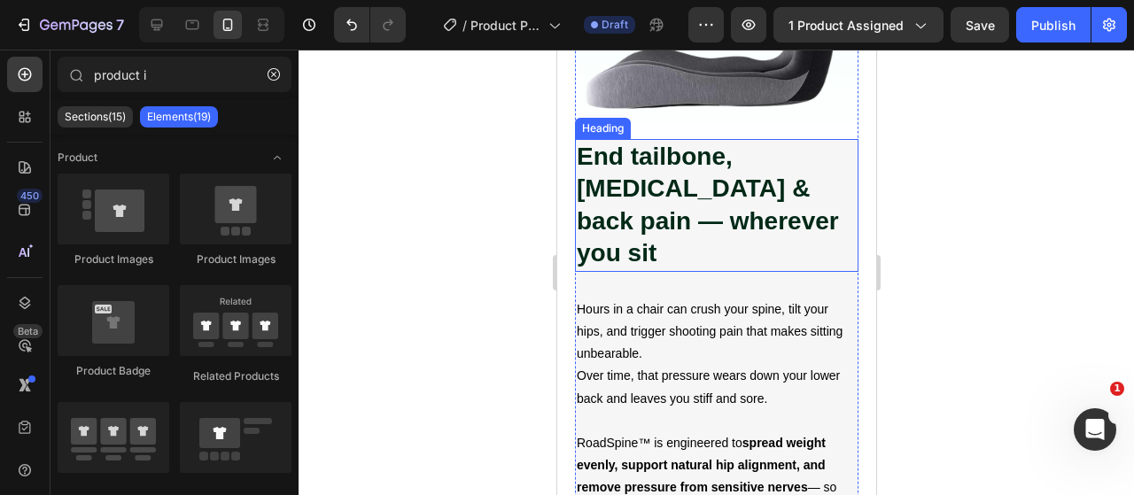
drag, startPoint x: 779, startPoint y: 210, endPoint x: 721, endPoint y: 213, distance: 58.5
click at [779, 208] on h2 "End tailbone, [MEDICAL_DATA] & back pain — wherever you sit" at bounding box center [715, 205] width 283 height 133
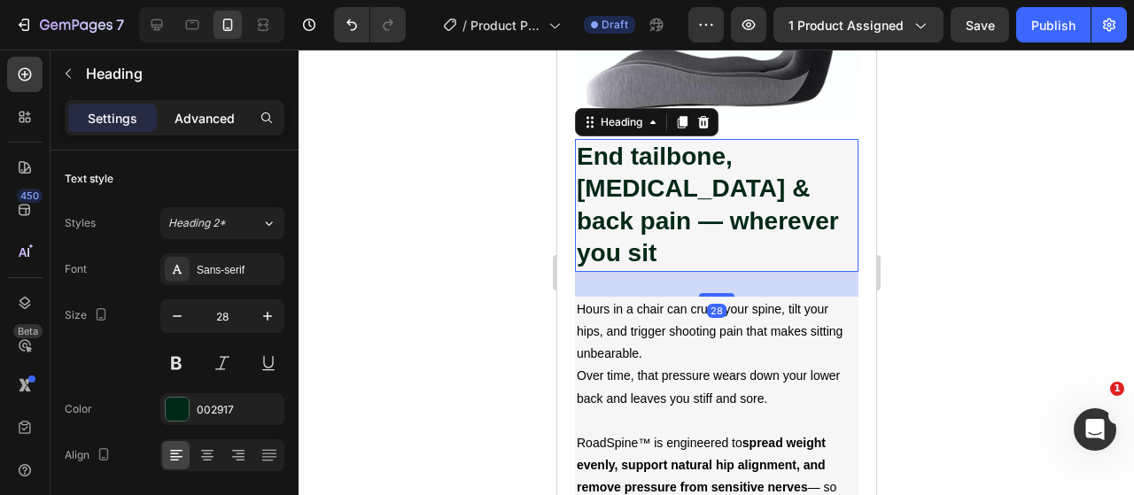
click at [201, 116] on p "Advanced" at bounding box center [204, 118] width 60 height 19
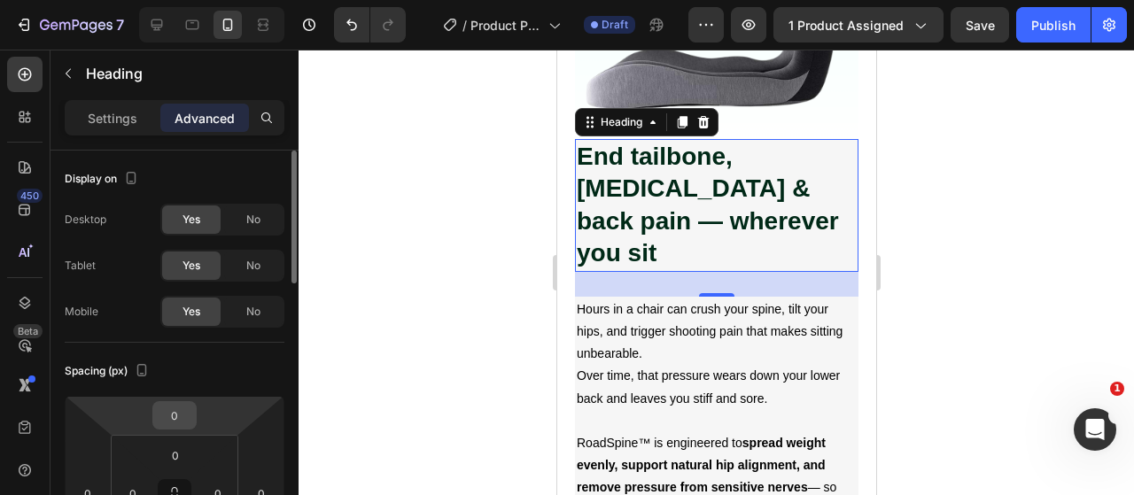
click at [188, 410] on input "0" at bounding box center [174, 415] width 35 height 27
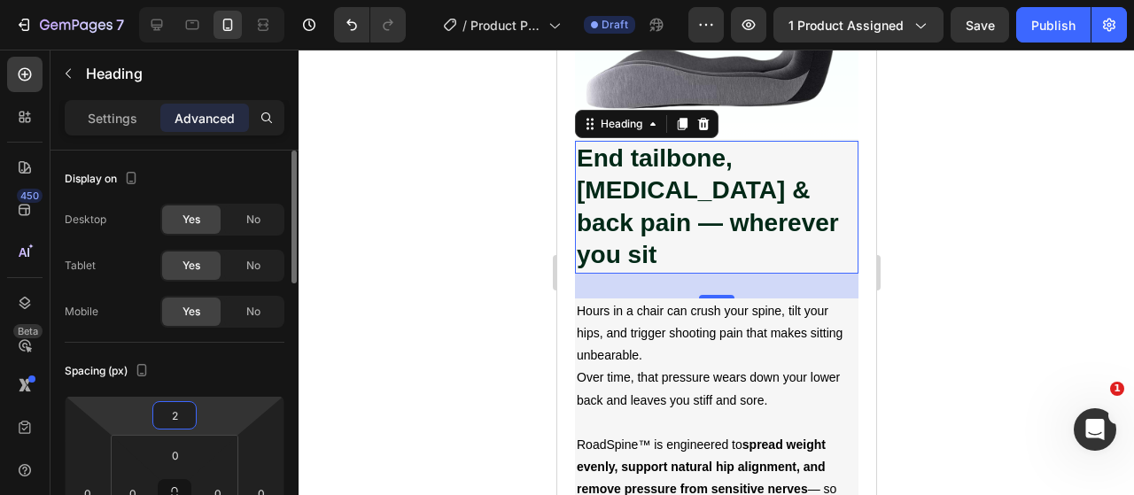
type input "20"
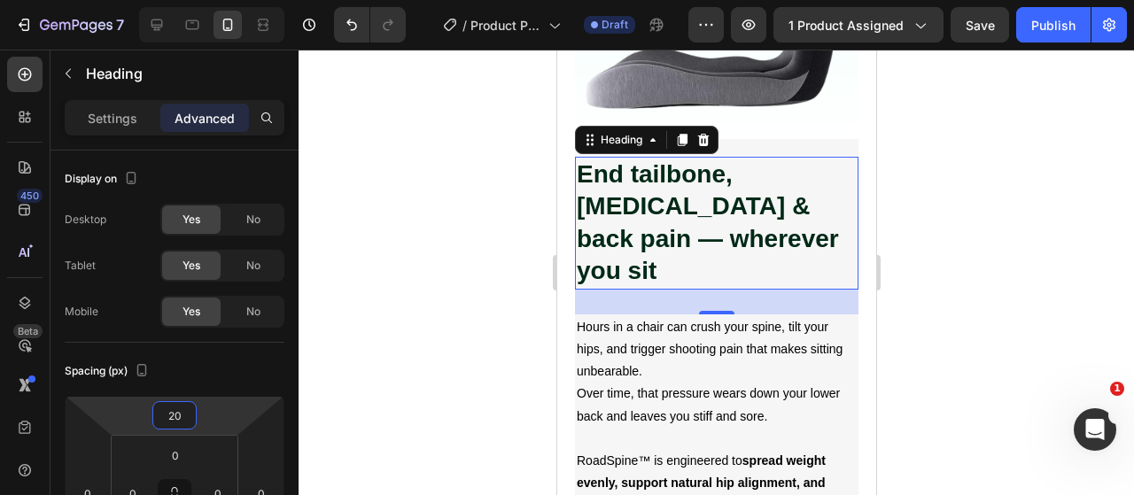
click at [410, 256] on div at bounding box center [715, 272] width 835 height 445
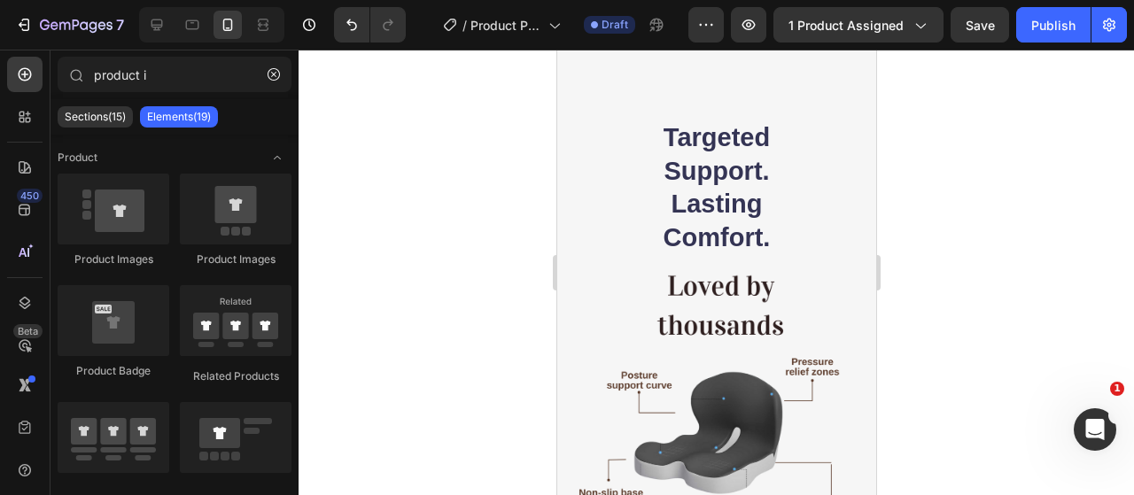
scroll to position [3631, 0]
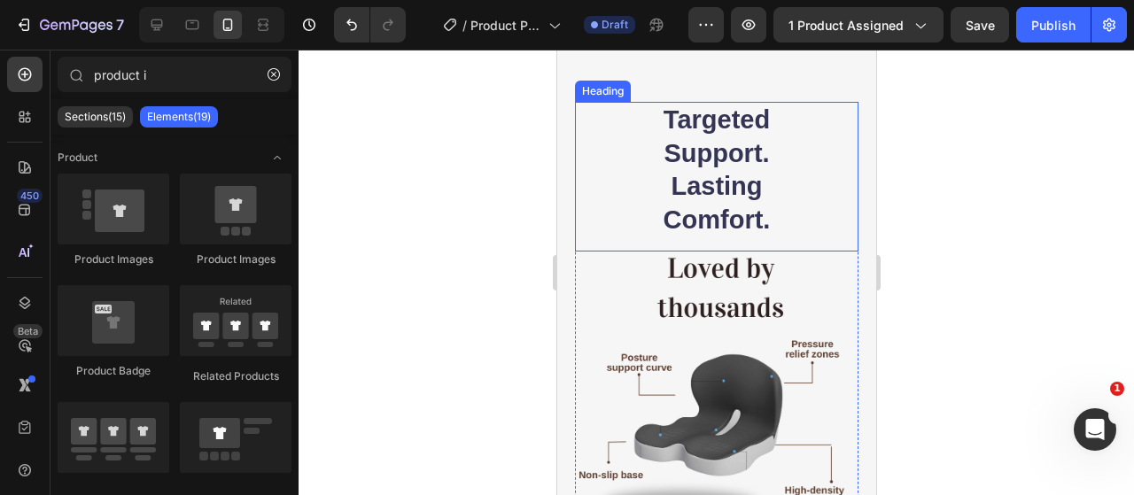
click at [743, 201] on h2 "Targeted Support. Lasting Comfort." at bounding box center [716, 170] width 170 height 137
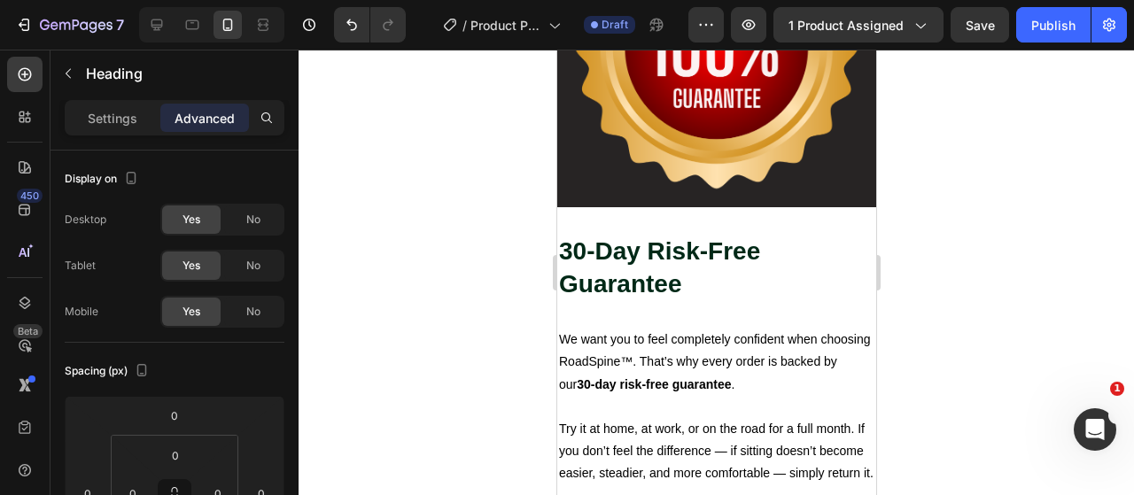
scroll to position [4428, 0]
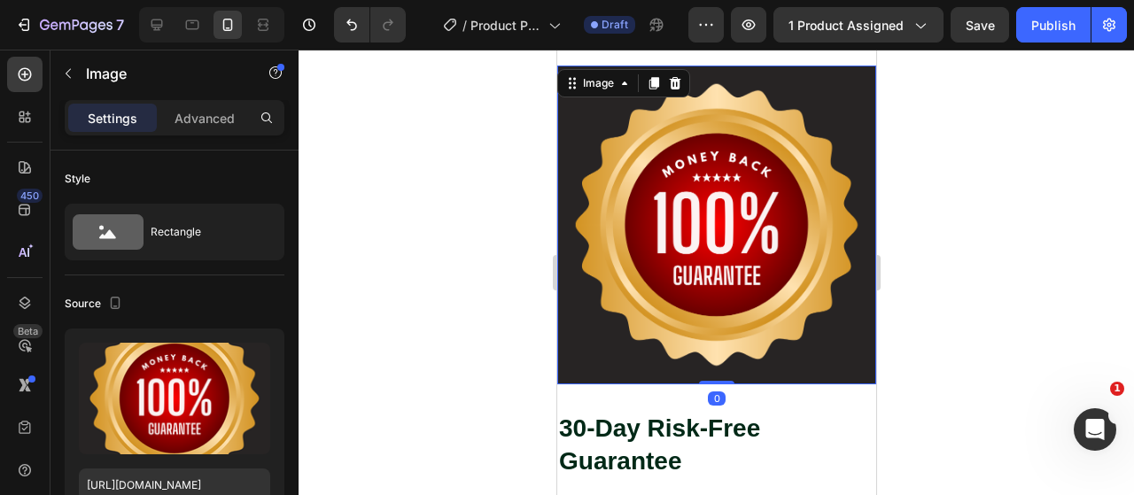
click at [721, 212] on img at bounding box center [715, 225] width 319 height 319
click at [600, 222] on img at bounding box center [715, 225] width 319 height 319
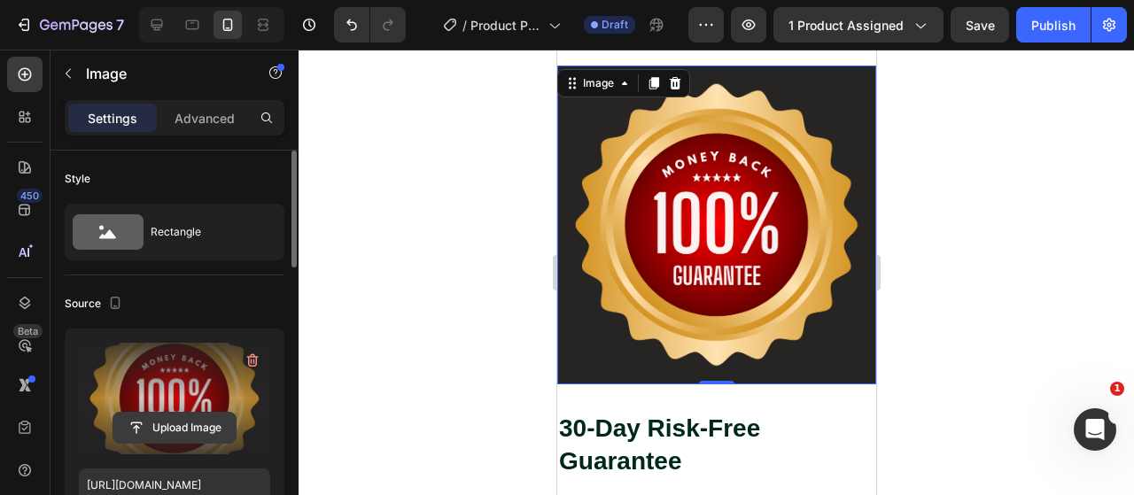
click at [145, 440] on input "file" at bounding box center [174, 428] width 122 height 30
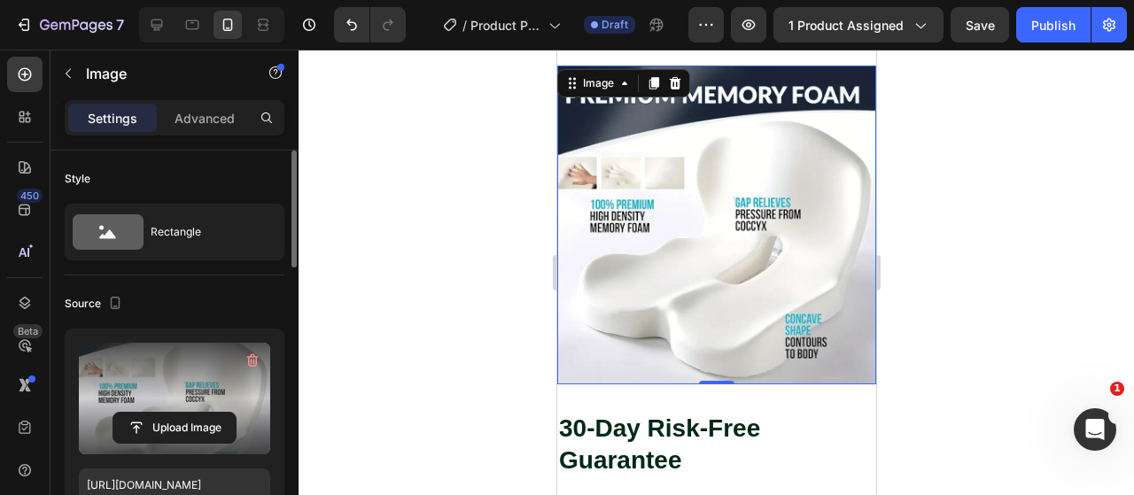
scroll to position [4427, 0]
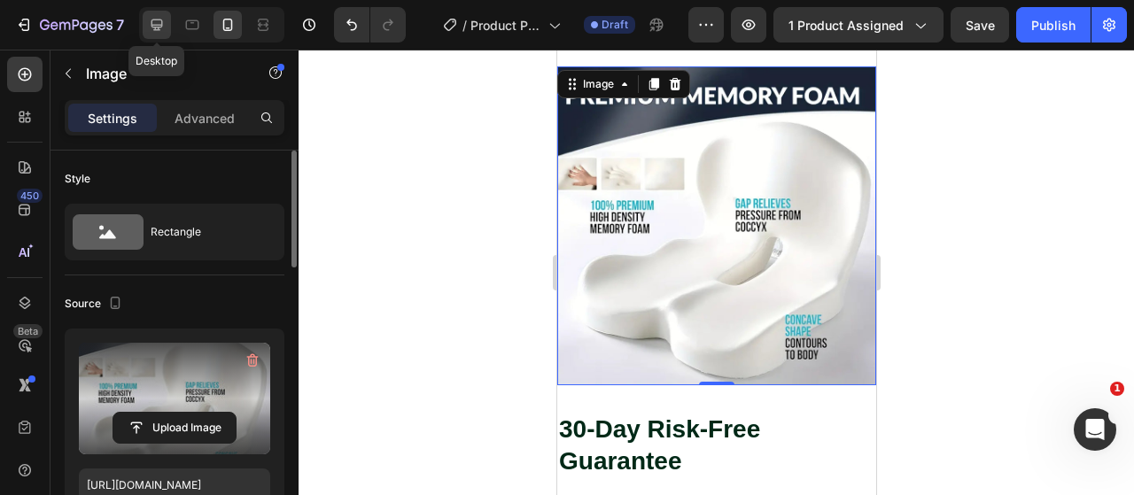
click at [149, 17] on icon at bounding box center [157, 25] width 18 height 18
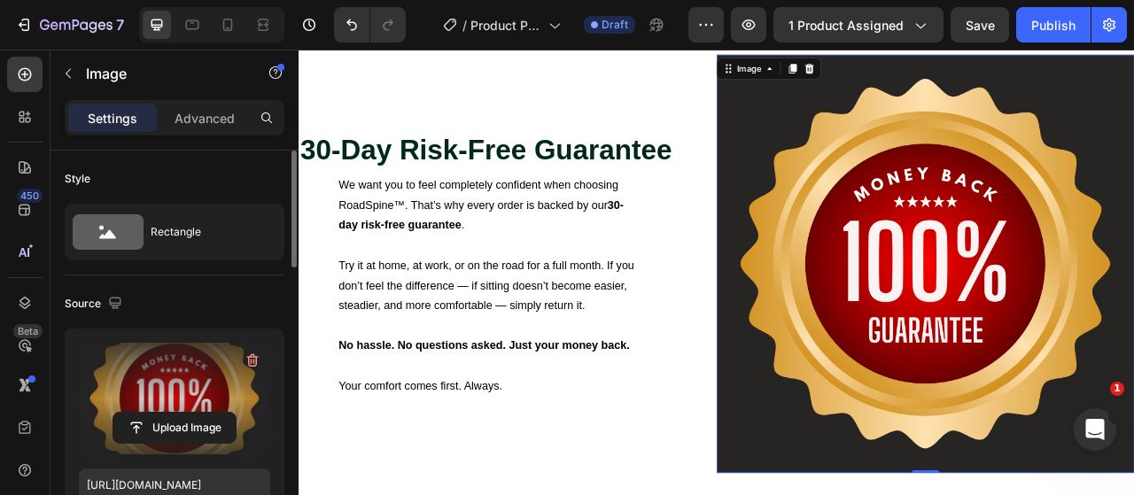
scroll to position [4493, 0]
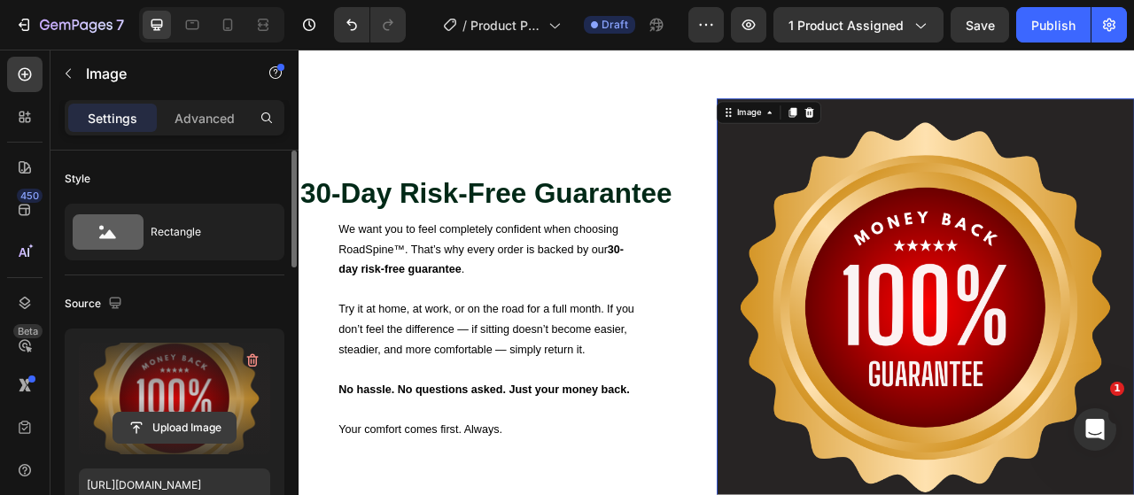
click at [191, 430] on input "file" at bounding box center [174, 428] width 122 height 30
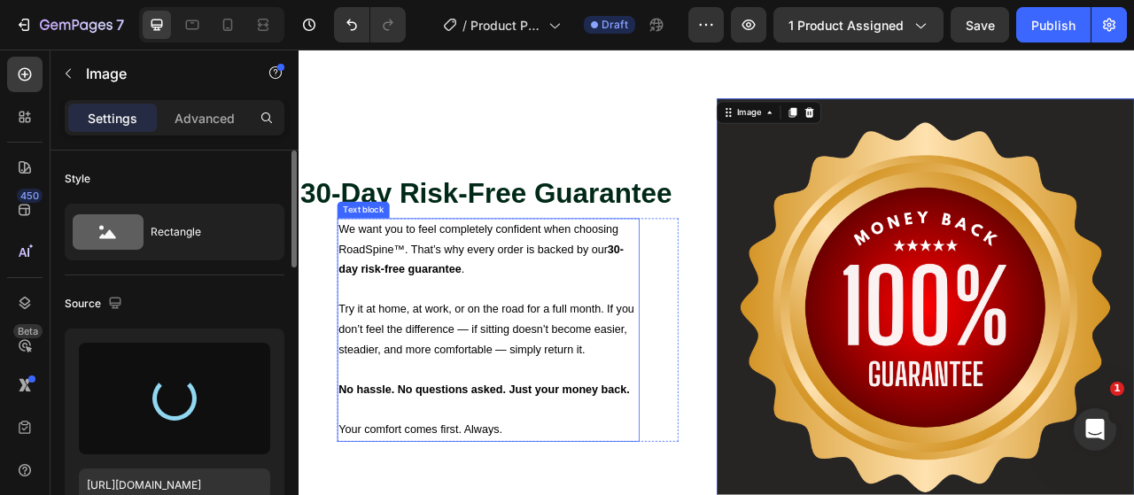
type input "[URL][DOMAIN_NAME]"
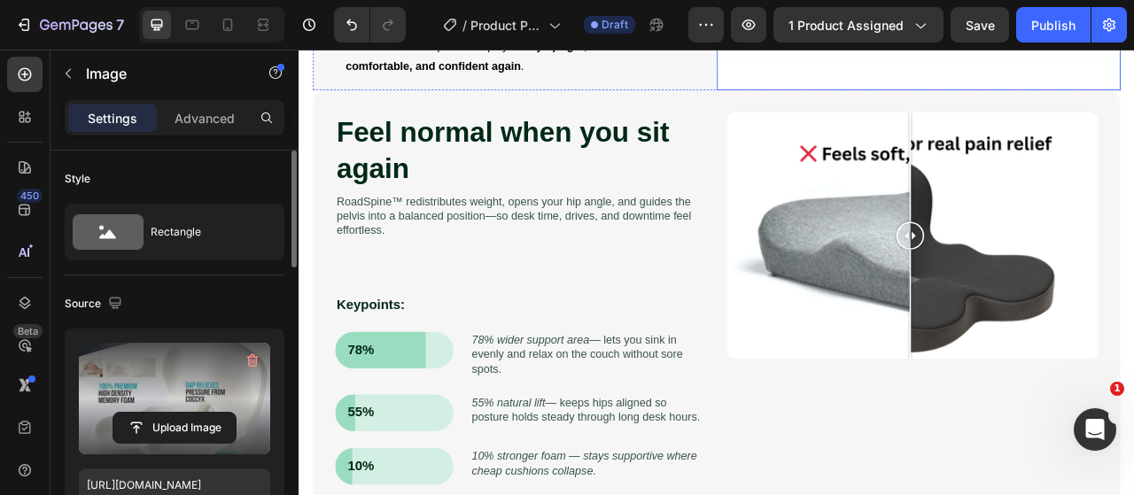
scroll to position [1127, 0]
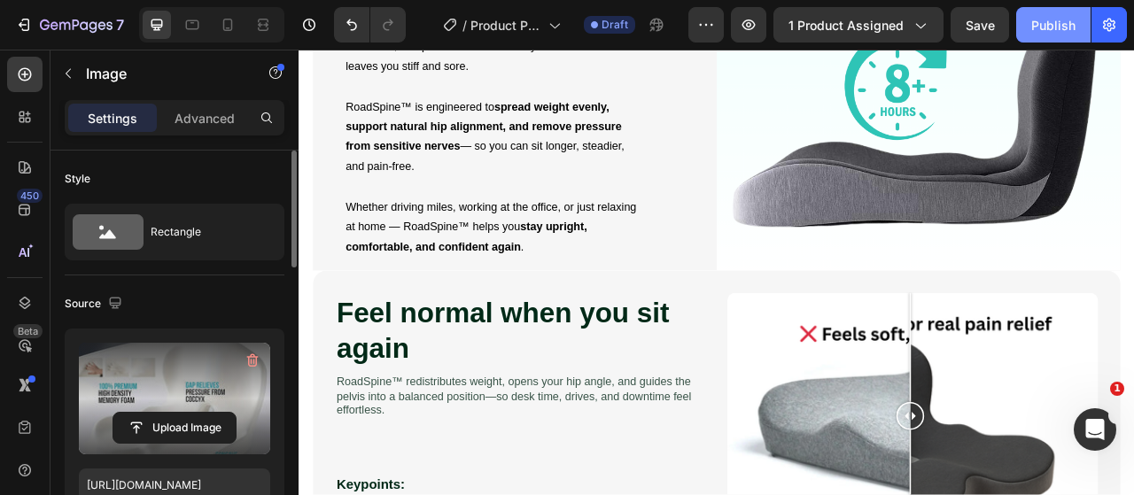
click at [1065, 26] on div "Publish" at bounding box center [1053, 25] width 44 height 19
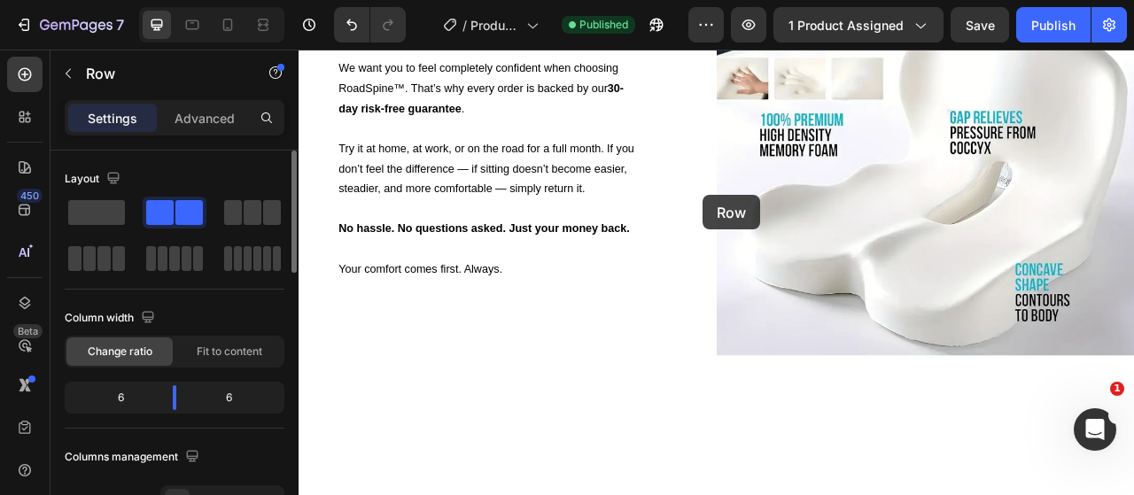
scroll to position [3366, 0]
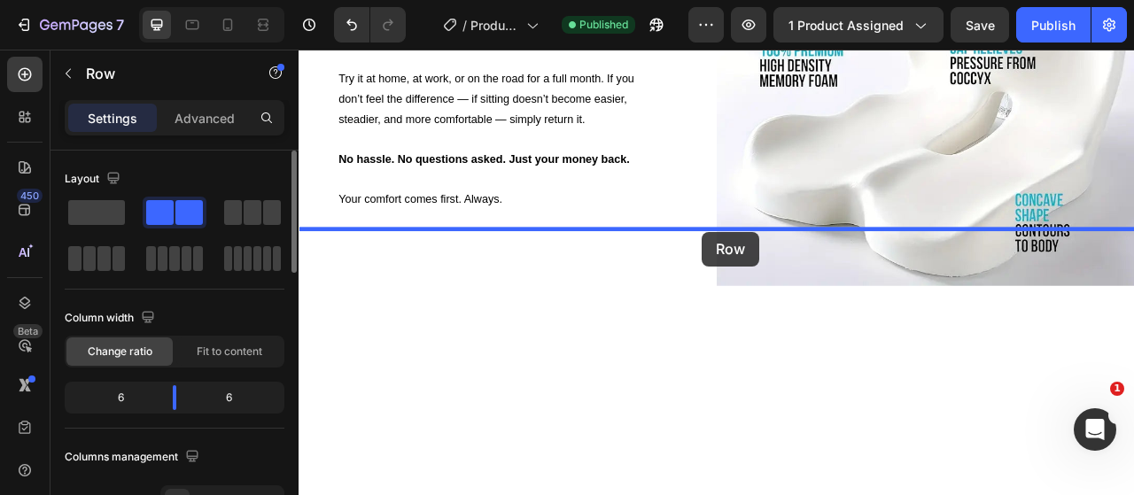
drag, startPoint x: 820, startPoint y: 177, endPoint x: 811, endPoint y: 282, distance: 104.9
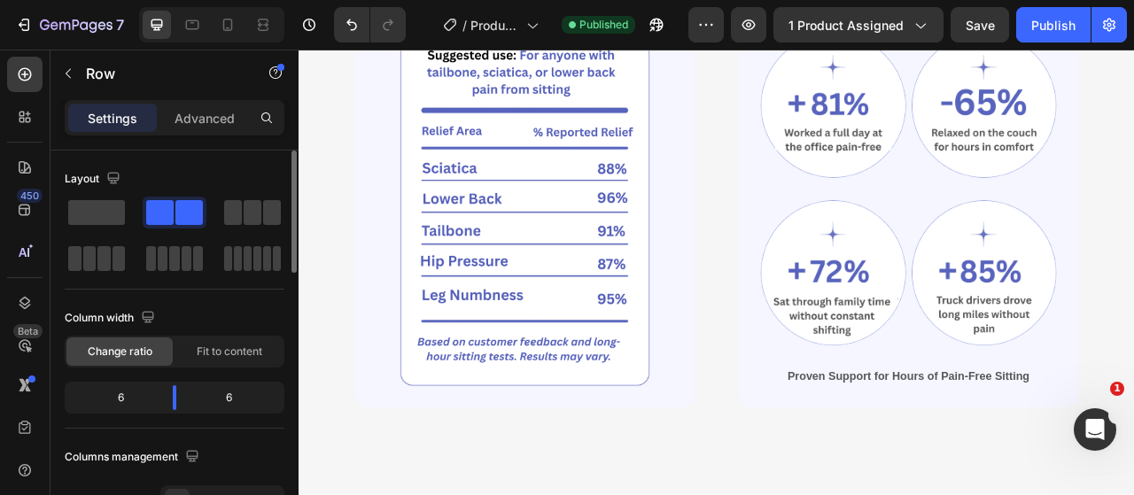
scroll to position [1594, 0]
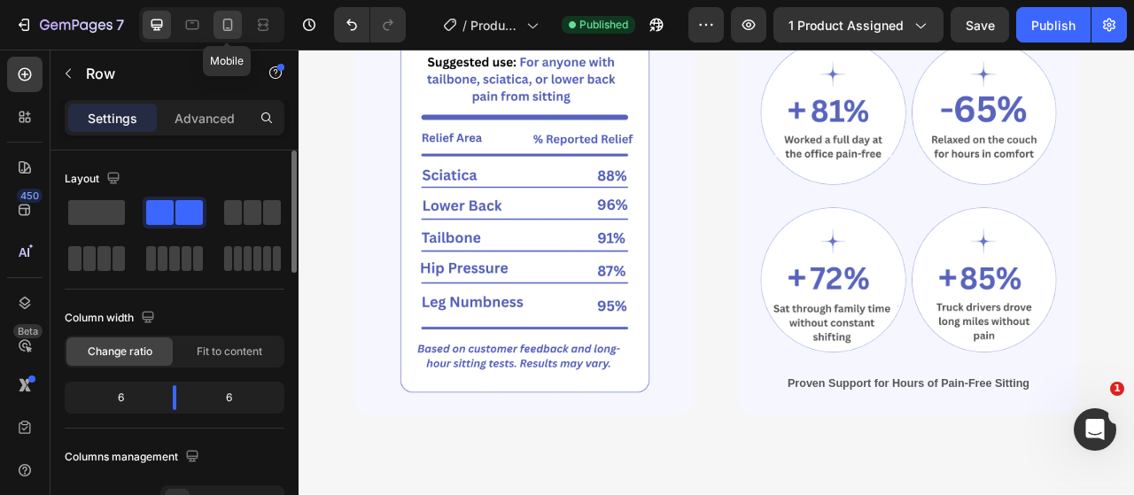
click at [236, 24] on div at bounding box center [227, 25] width 28 height 28
type input "0"
type input "100%"
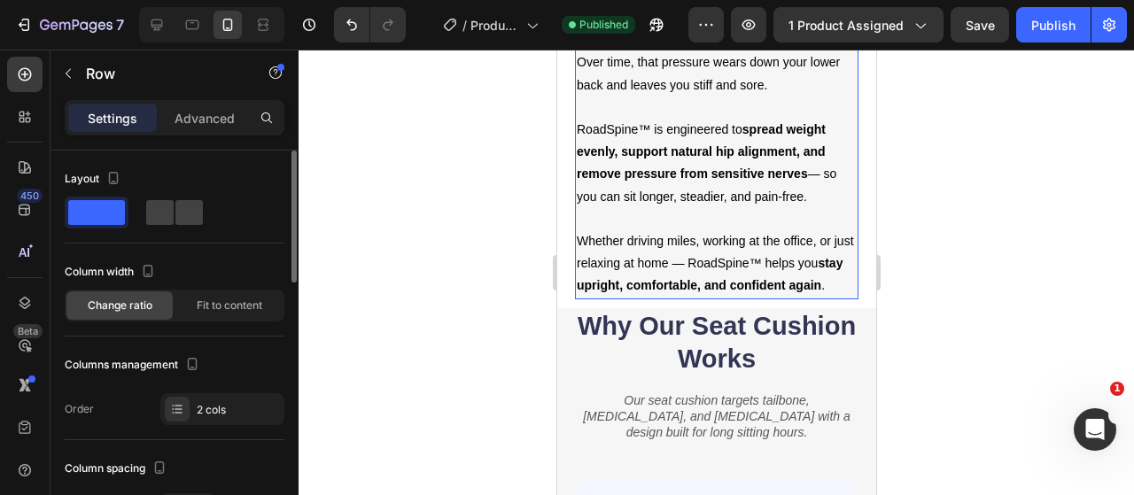
scroll to position [2103, 0]
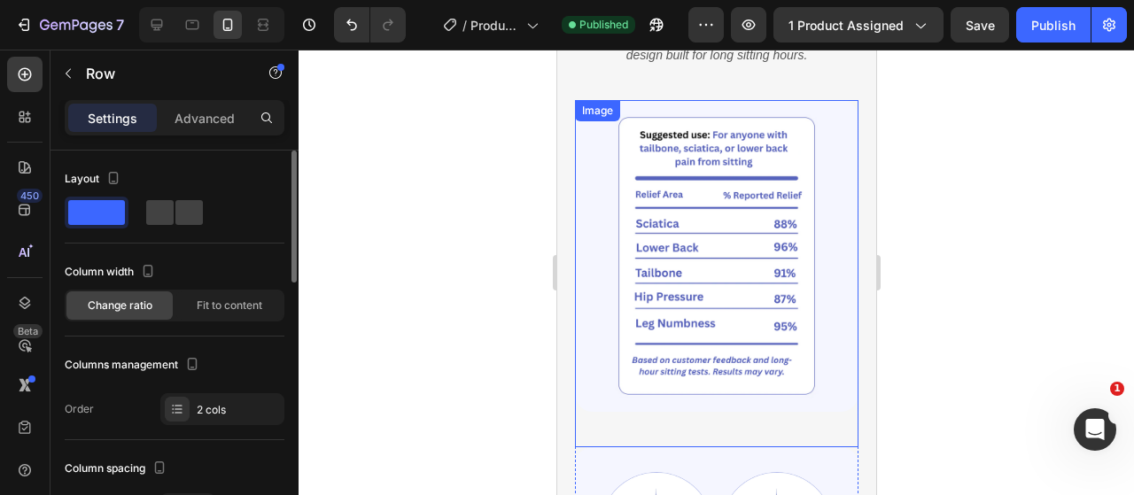
click at [806, 200] on img at bounding box center [715, 256] width 283 height 313
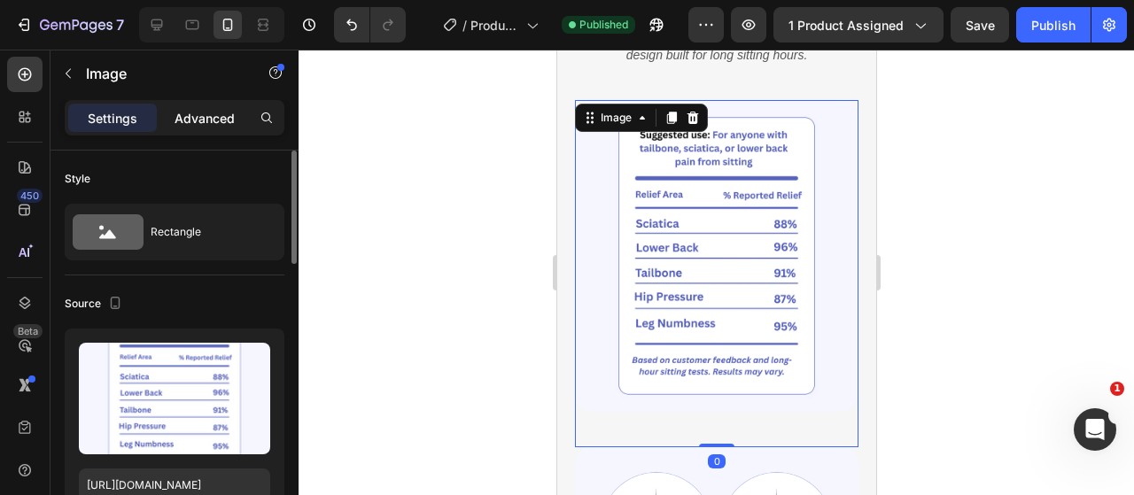
click at [224, 120] on p "Advanced" at bounding box center [204, 118] width 60 height 19
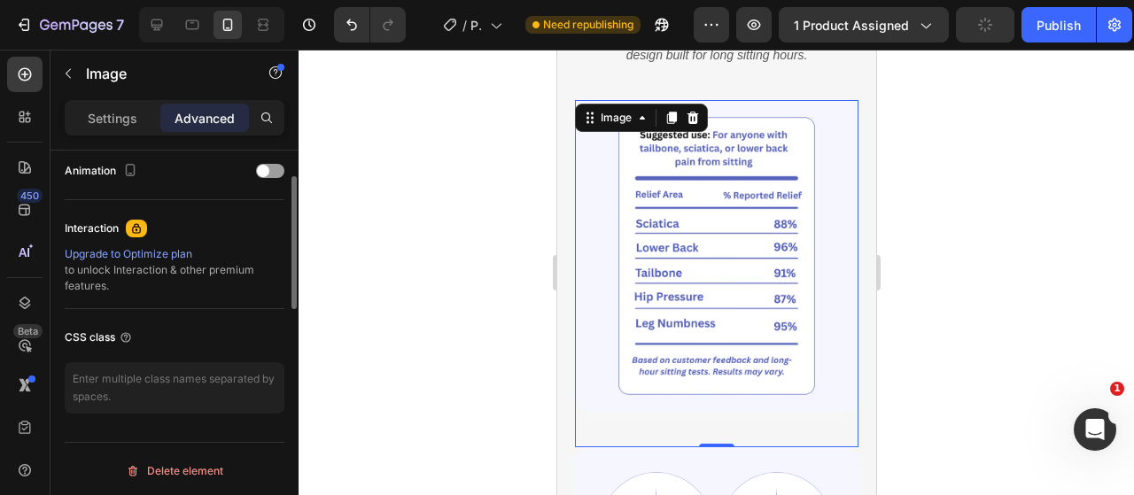
scroll to position [606, 0]
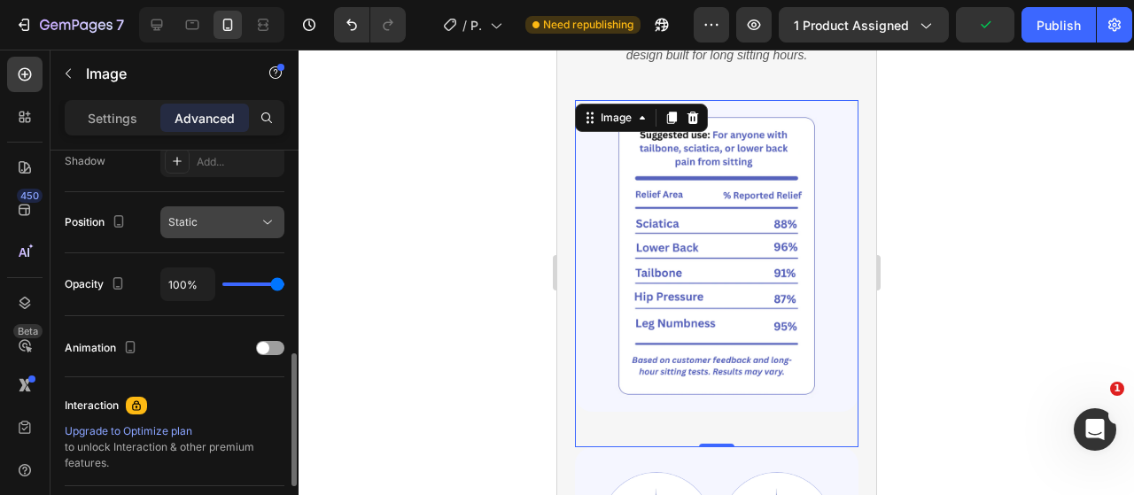
click at [220, 234] on button "Static" at bounding box center [222, 222] width 124 height 32
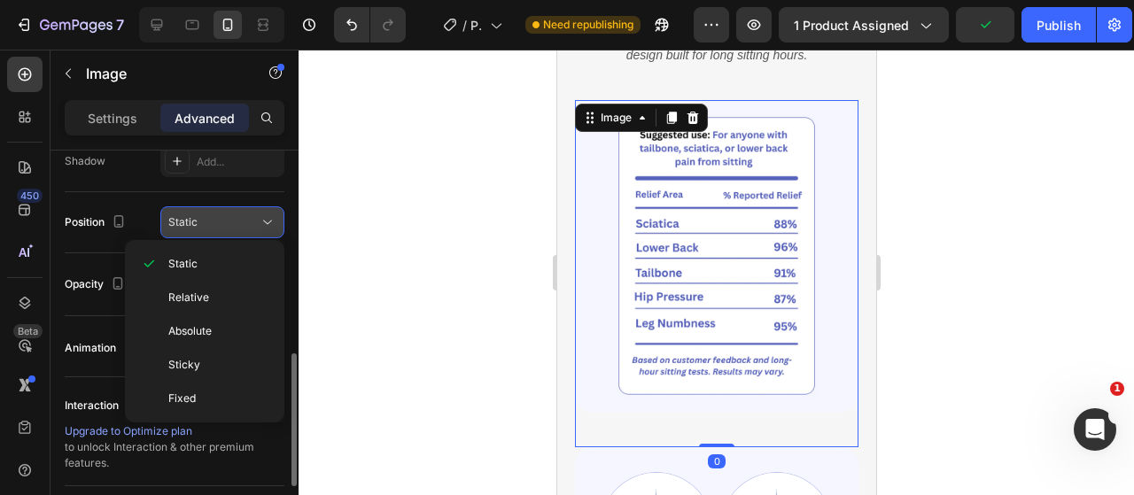
click at [220, 234] on button "Static" at bounding box center [222, 222] width 124 height 32
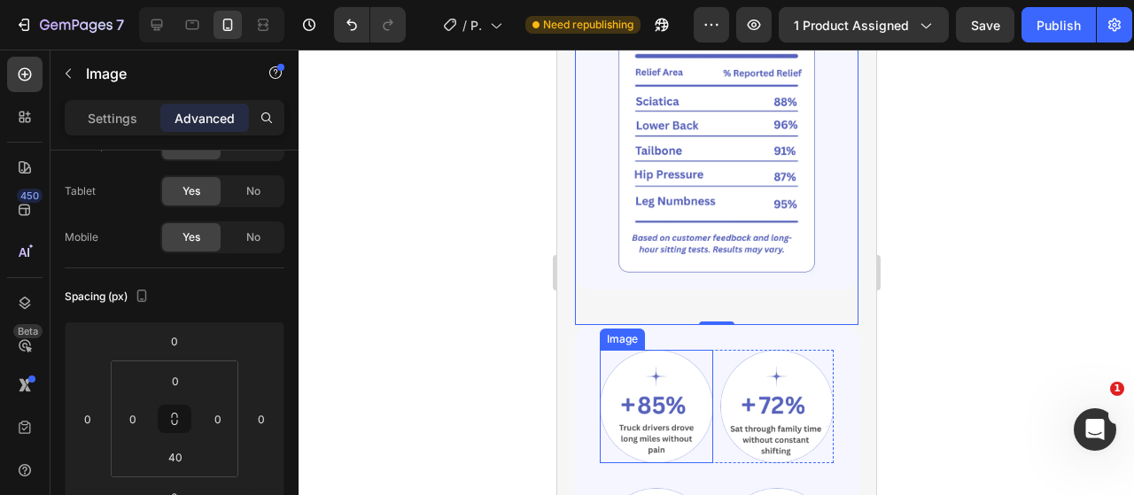
scroll to position [2280, 0]
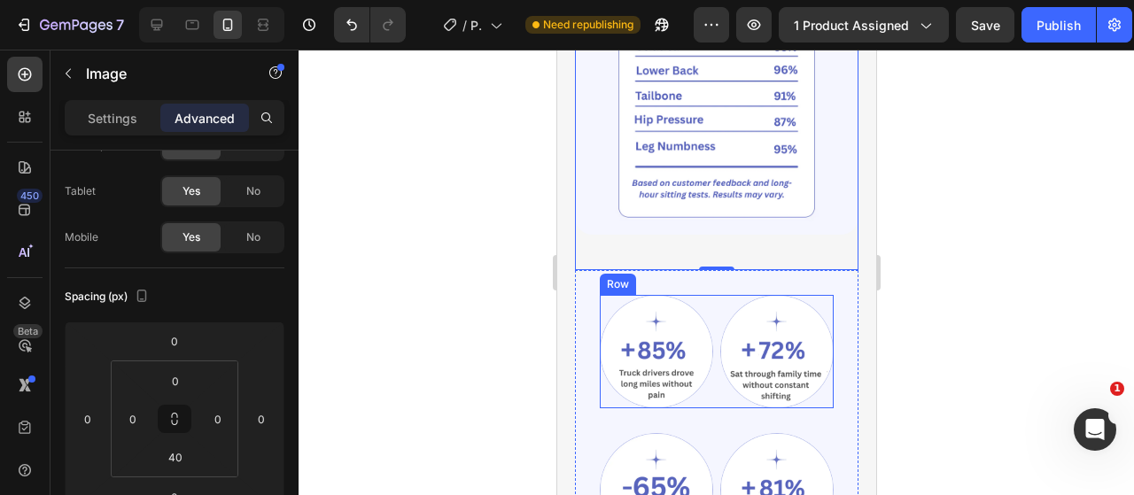
click at [708, 378] on div "Image Image Row" at bounding box center [716, 351] width 234 height 113
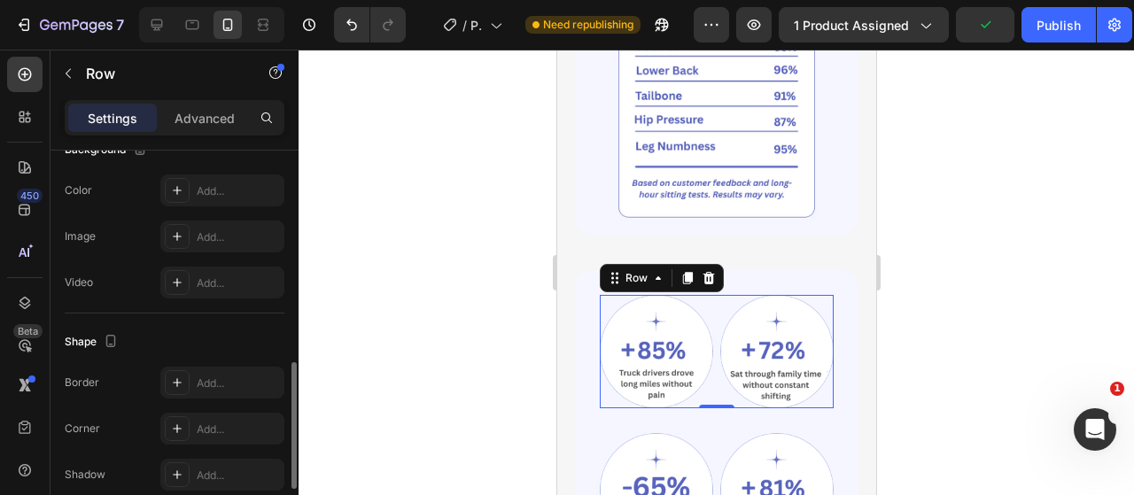
scroll to position [395, 0]
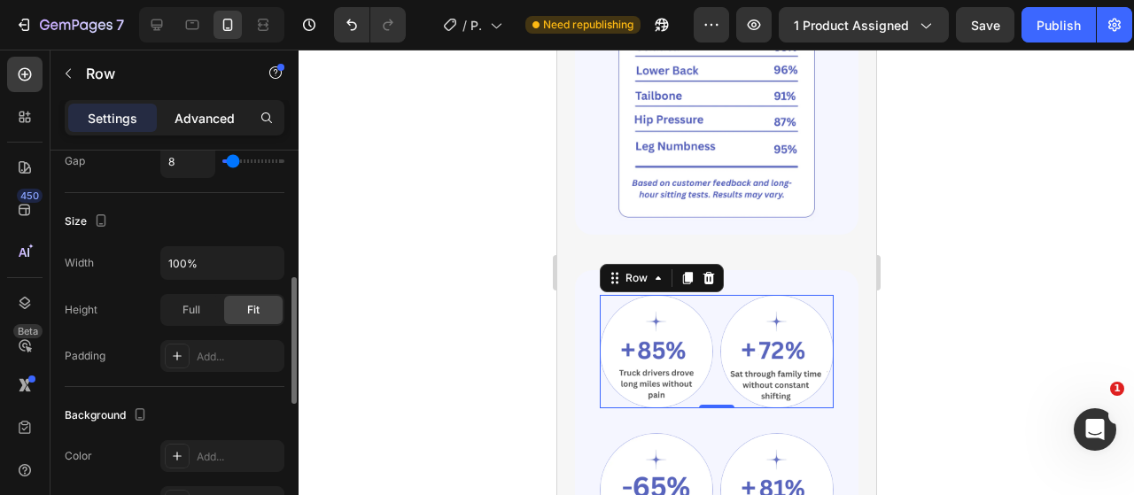
click at [207, 125] on p "Advanced" at bounding box center [204, 118] width 60 height 19
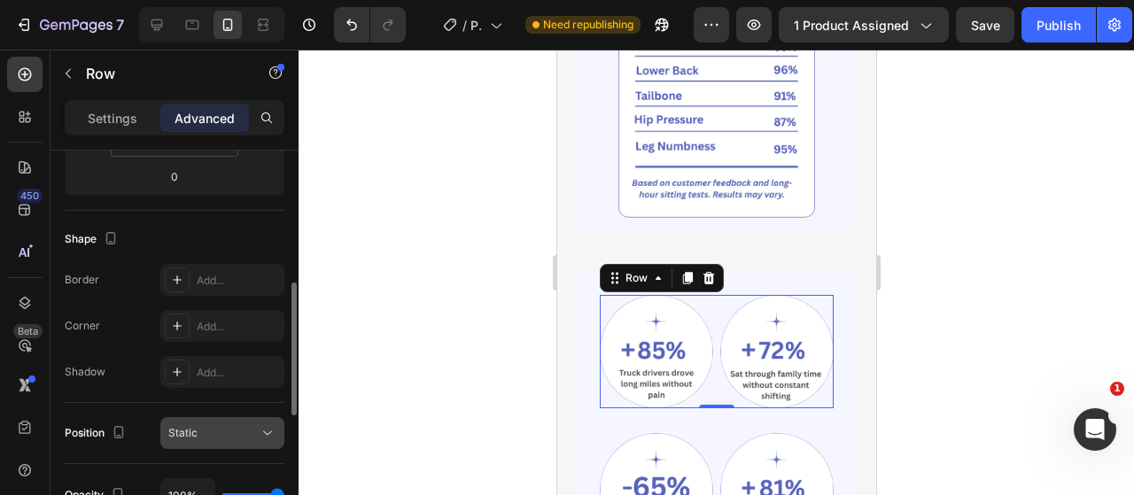
scroll to position [572, 0]
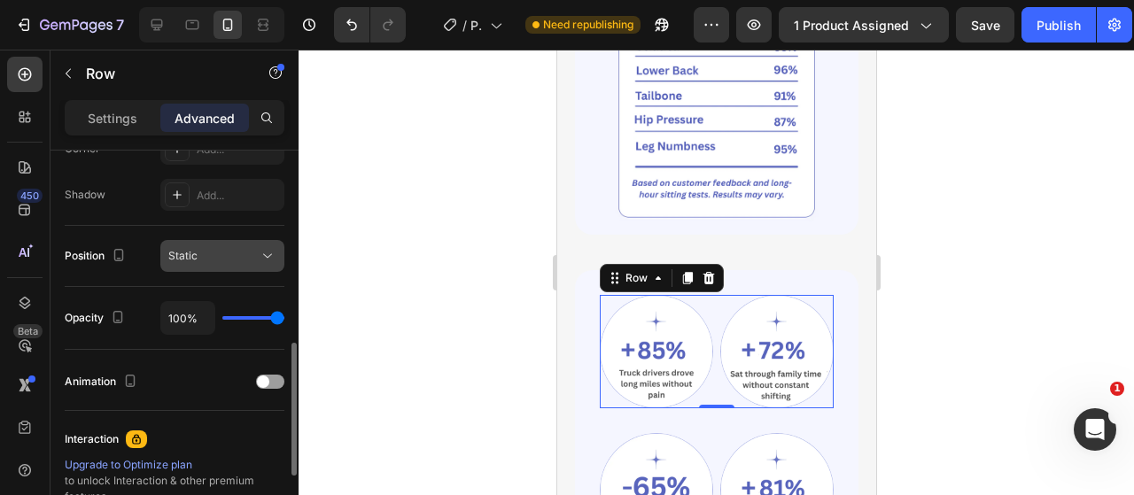
click at [247, 268] on button "Static" at bounding box center [222, 256] width 124 height 32
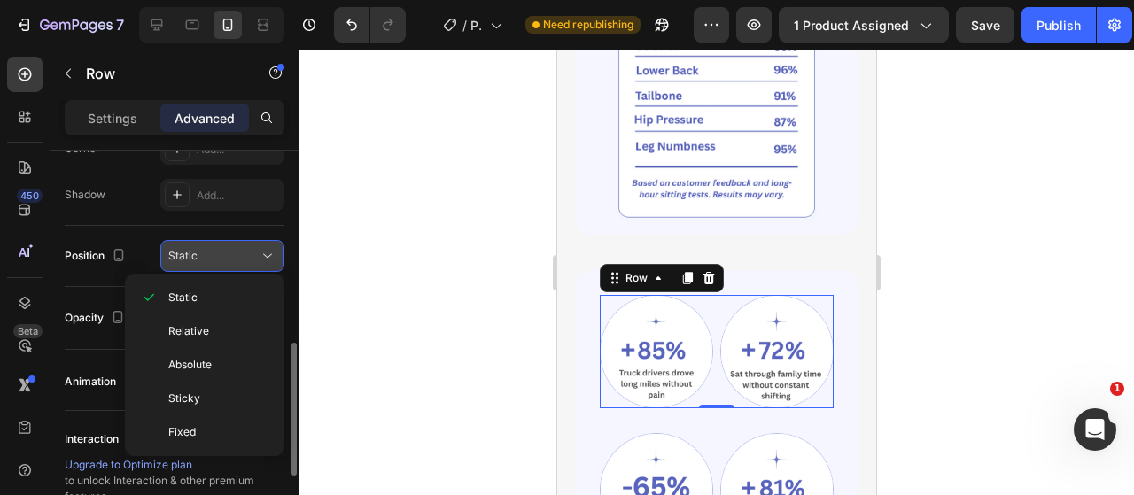
click at [247, 267] on button "Static" at bounding box center [222, 256] width 124 height 32
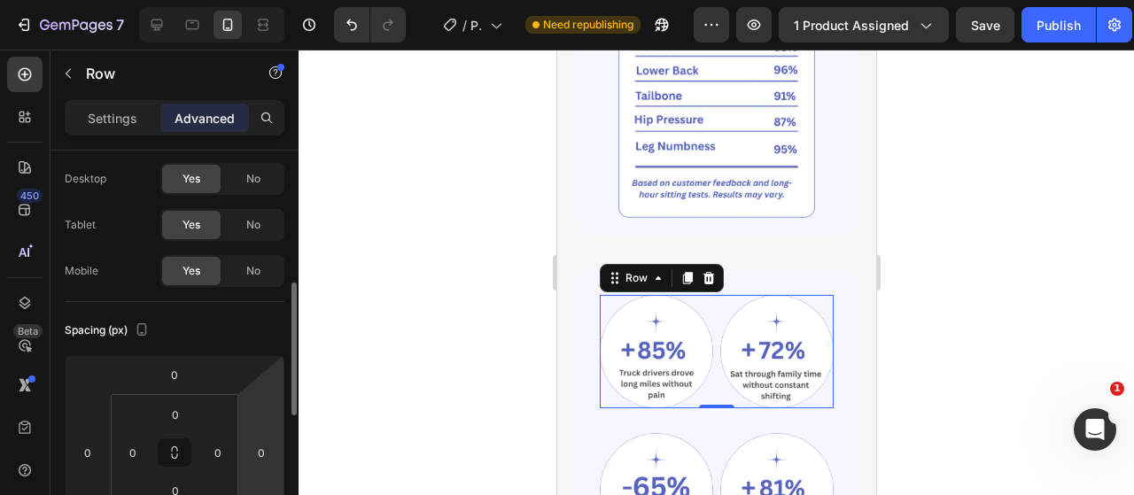
scroll to position [0, 0]
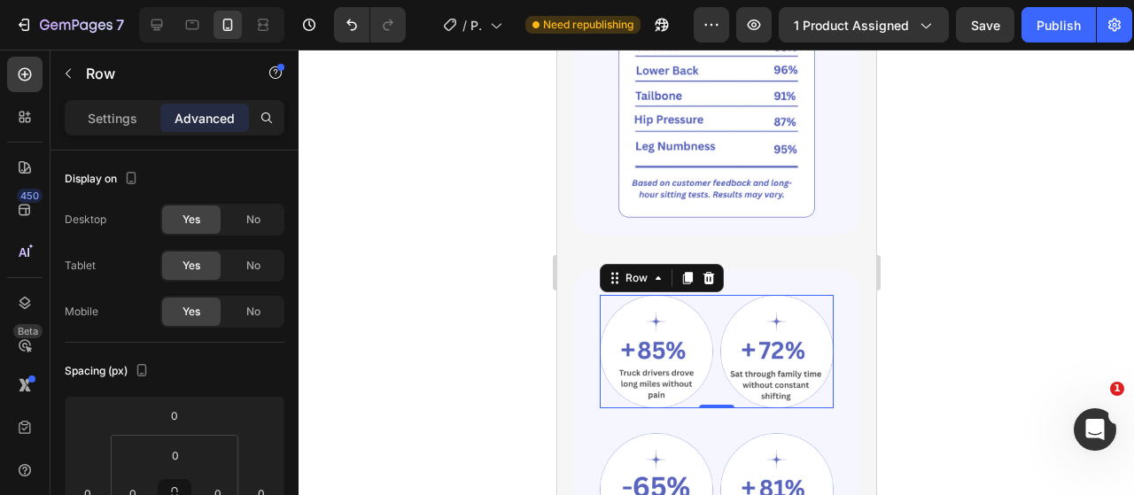
click at [112, 132] on div "Settings Advanced" at bounding box center [175, 117] width 220 height 35
click at [137, 112] on div "Settings" at bounding box center [112, 118] width 89 height 28
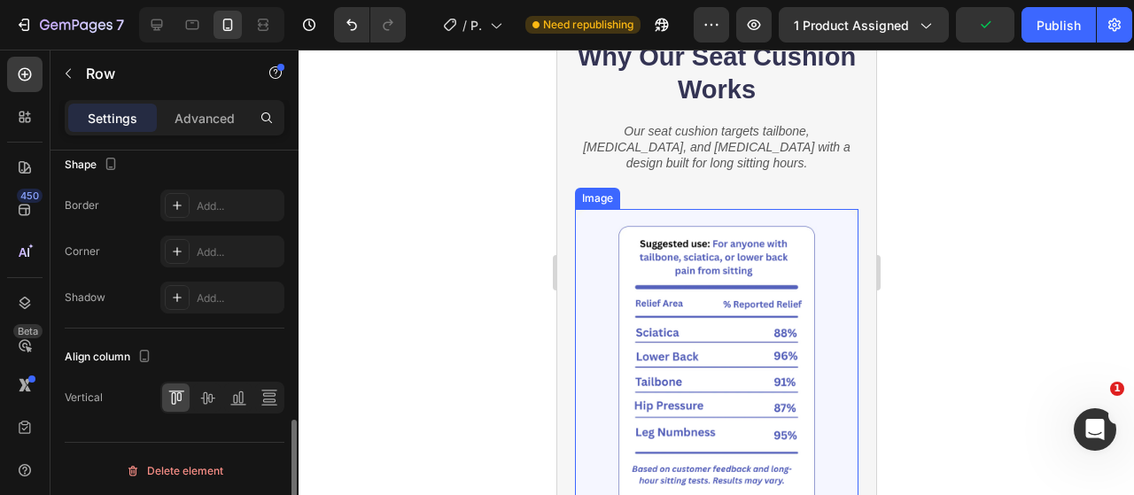
scroll to position [1925, 0]
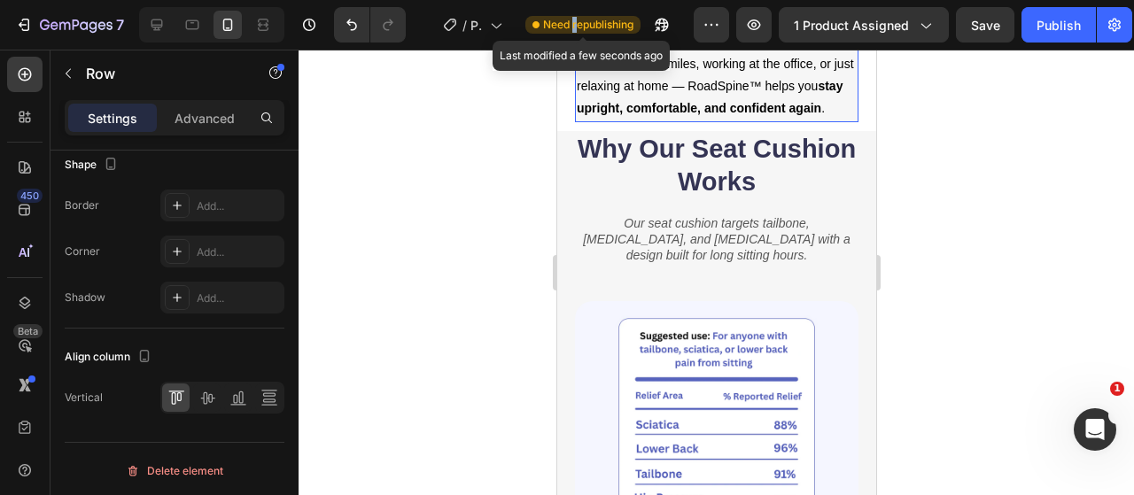
click at [574, 22] on span "Need republishing" at bounding box center [588, 25] width 90 height 16
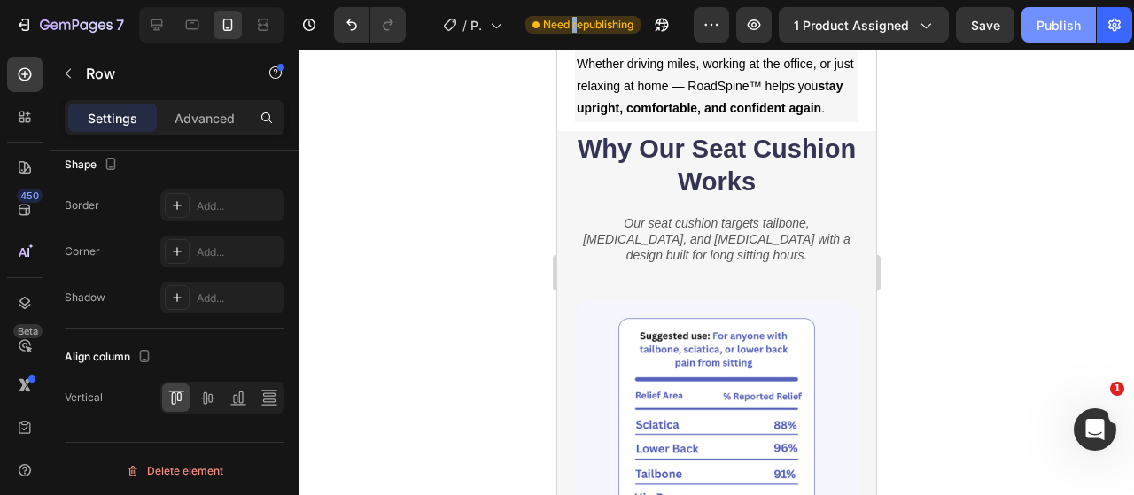
click at [1054, 27] on div "Publish" at bounding box center [1058, 25] width 44 height 19
click at [159, 28] on icon at bounding box center [157, 25] width 18 height 18
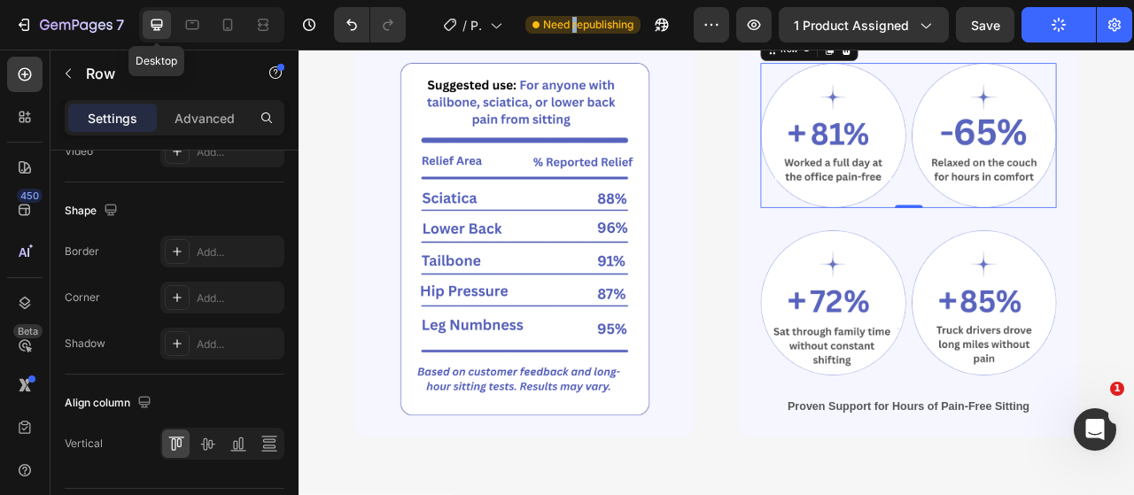
type input "1200"
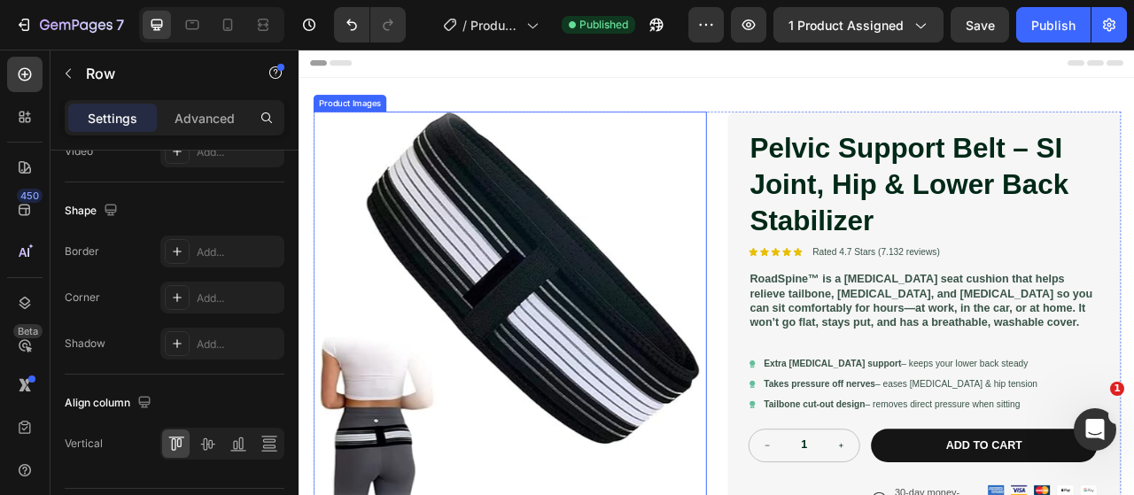
click at [568, 252] on img at bounding box center [566, 378] width 500 height 500
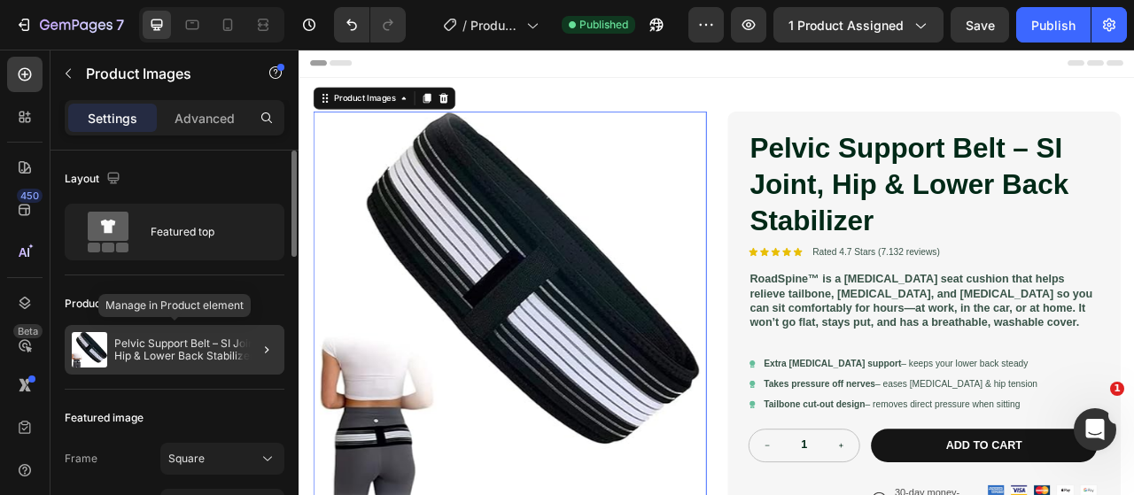
click at [181, 350] on p "Pelvic Support Belt – SI Joint, Hip & Lower Back Stabilizer" at bounding box center [195, 349] width 163 height 25
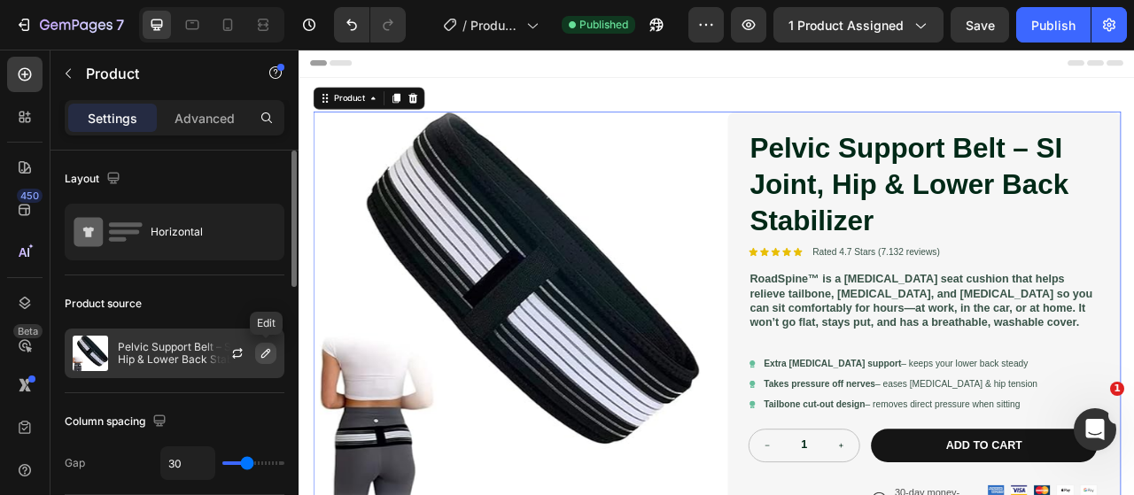
click at [264, 360] on button "button" at bounding box center [265, 353] width 21 height 21
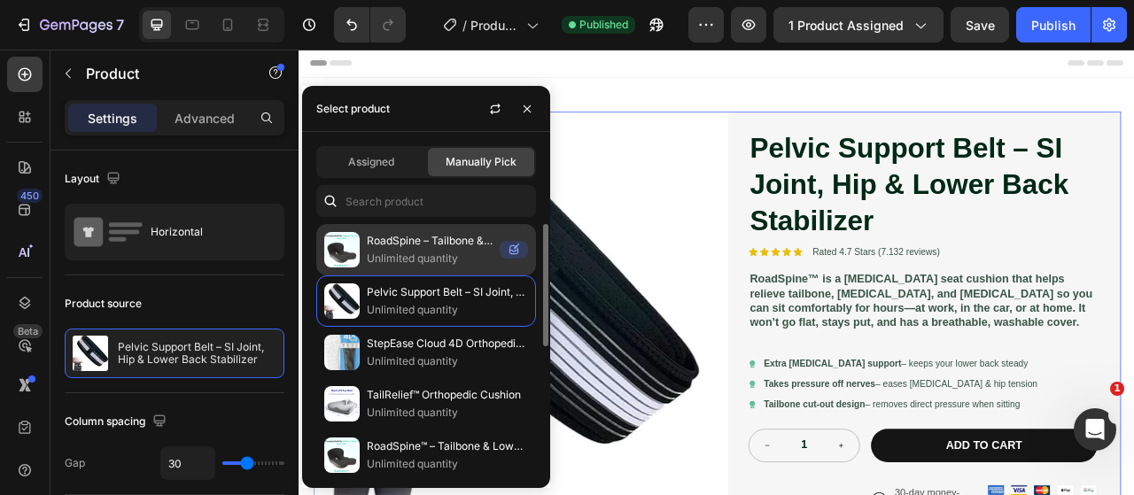
click at [396, 260] on p "Unlimited quantity" at bounding box center [430, 259] width 126 height 18
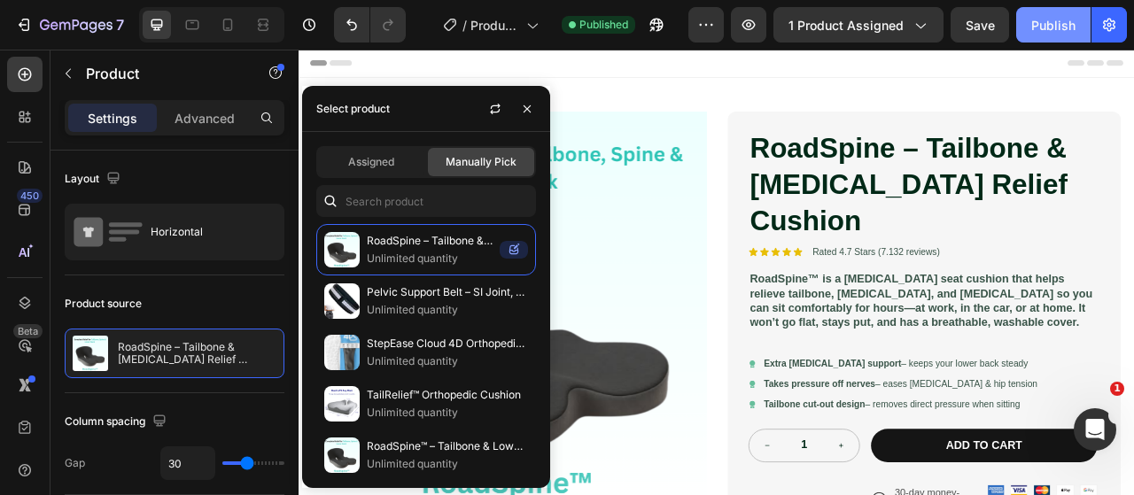
click at [1024, 28] on button "Publish" at bounding box center [1053, 24] width 74 height 35
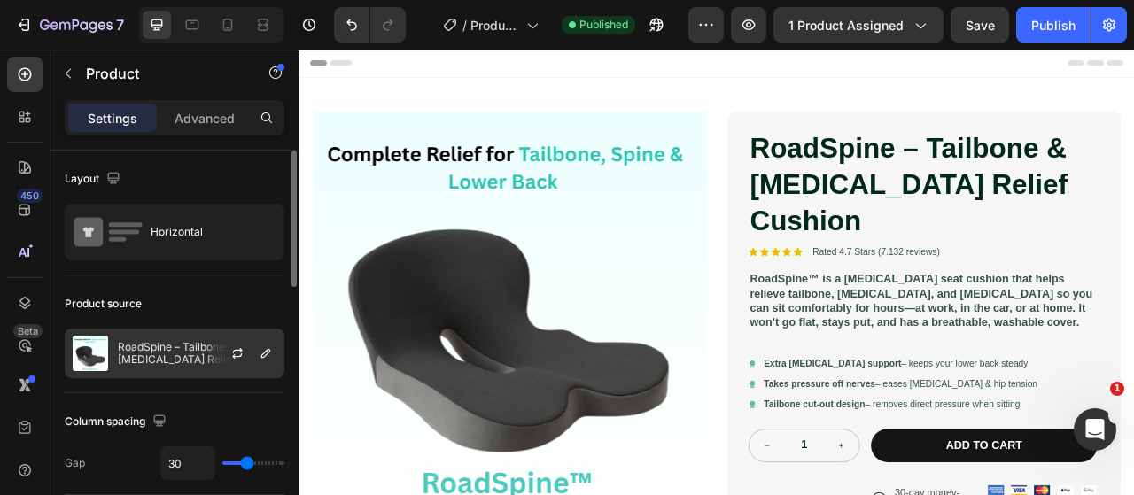
click at [186, 352] on p "RoadSpine – Tailbone & Lower Back Pain Relief Cushion" at bounding box center [197, 353] width 159 height 25
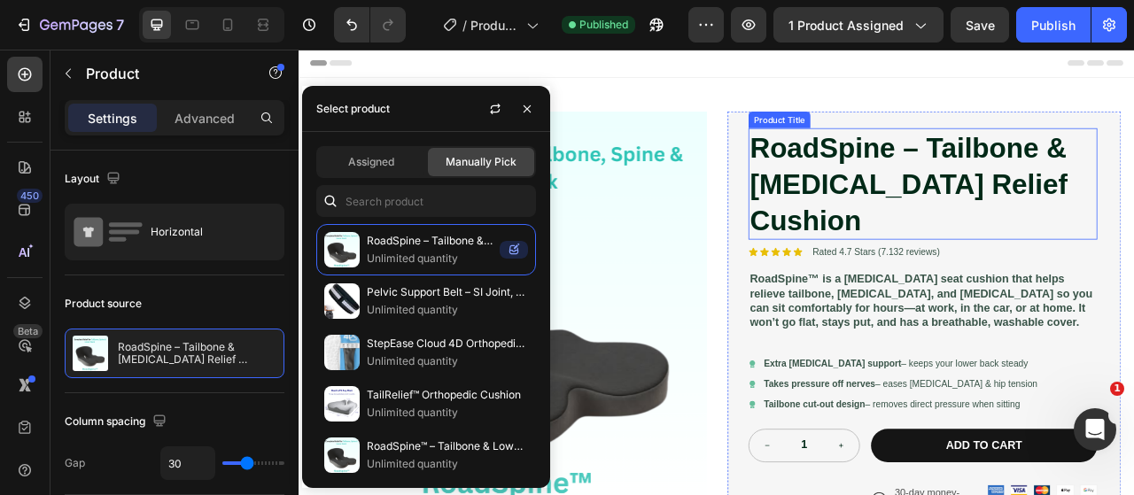
click at [901, 187] on h1 "RoadSpine – Tailbone & Lower Back Pain Relief Cushion" at bounding box center [1092, 221] width 444 height 142
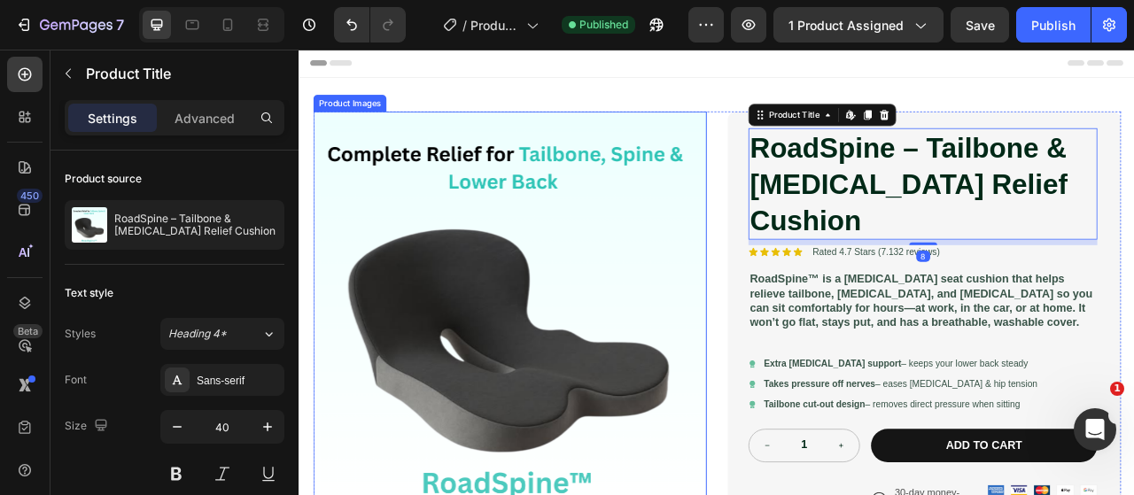
click at [740, 221] on img at bounding box center [566, 378] width 500 height 500
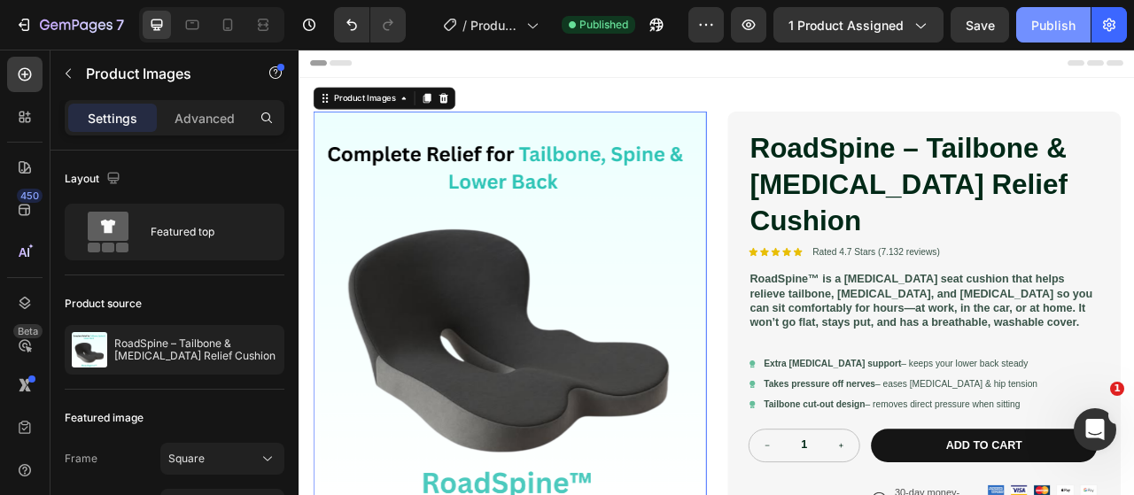
click at [1061, 26] on div "Publish" at bounding box center [1053, 25] width 44 height 19
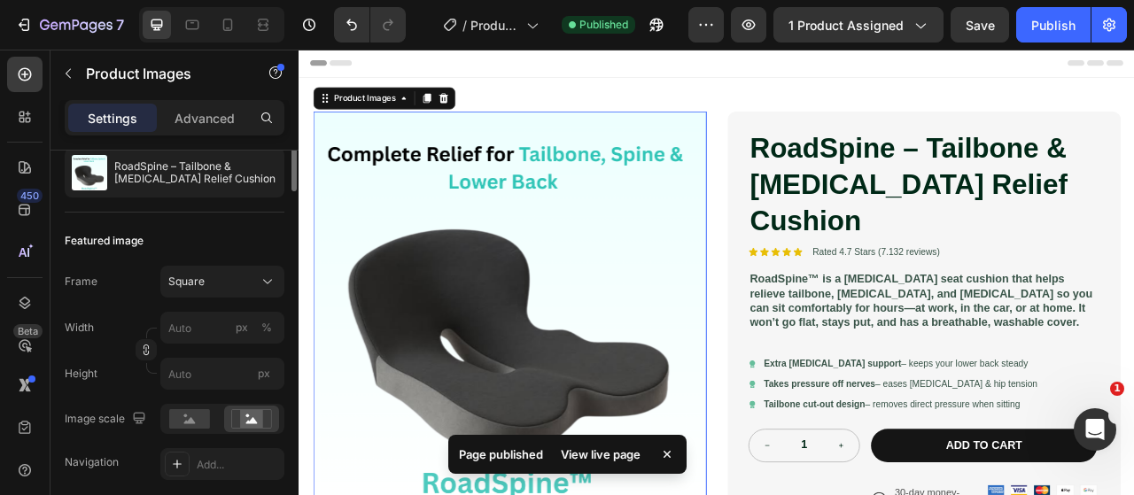
scroll to position [89, 0]
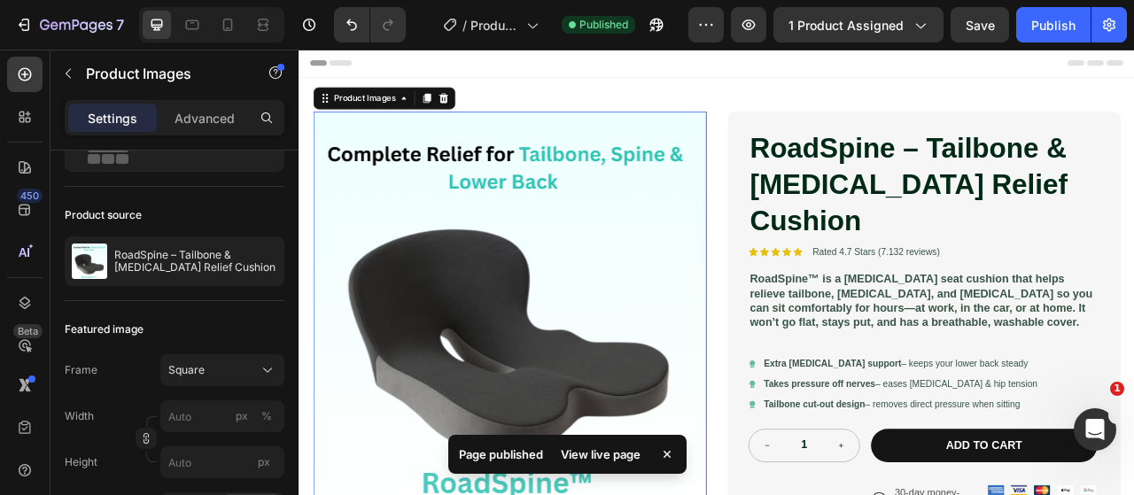
click at [608, 460] on div "View live page" at bounding box center [600, 454] width 101 height 25
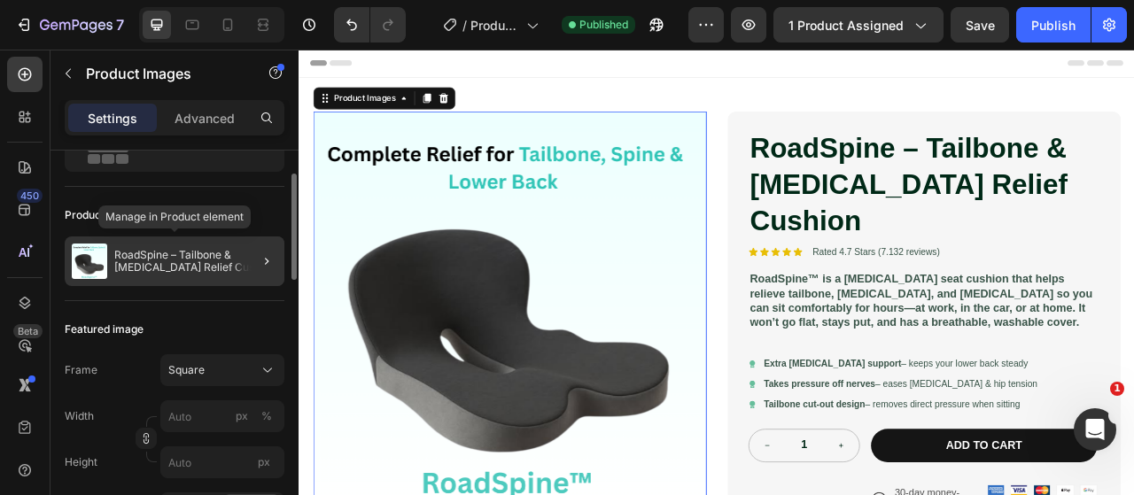
click at [213, 267] on p "RoadSpine – Tailbone & Lower Back Pain Relief Cushion" at bounding box center [195, 261] width 163 height 25
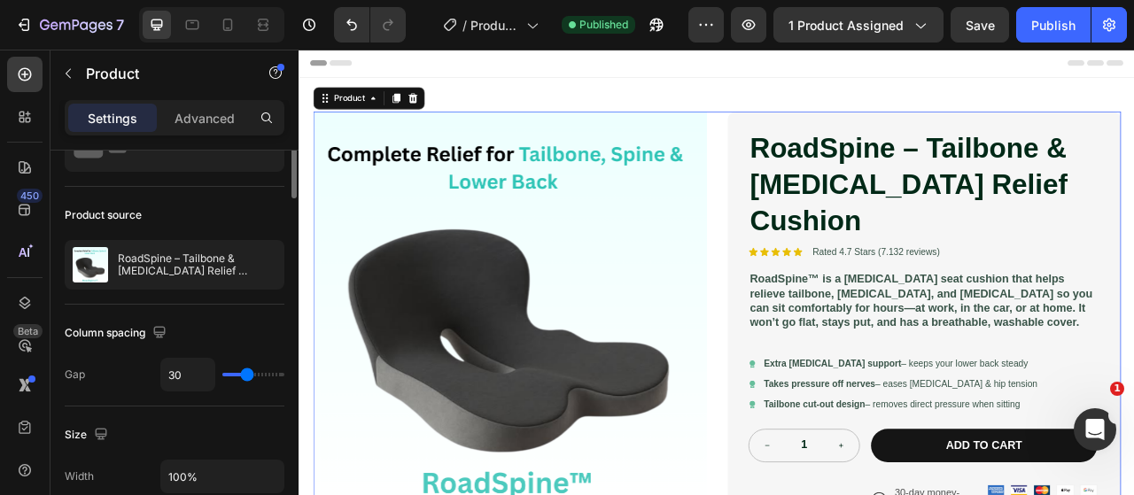
scroll to position [0, 0]
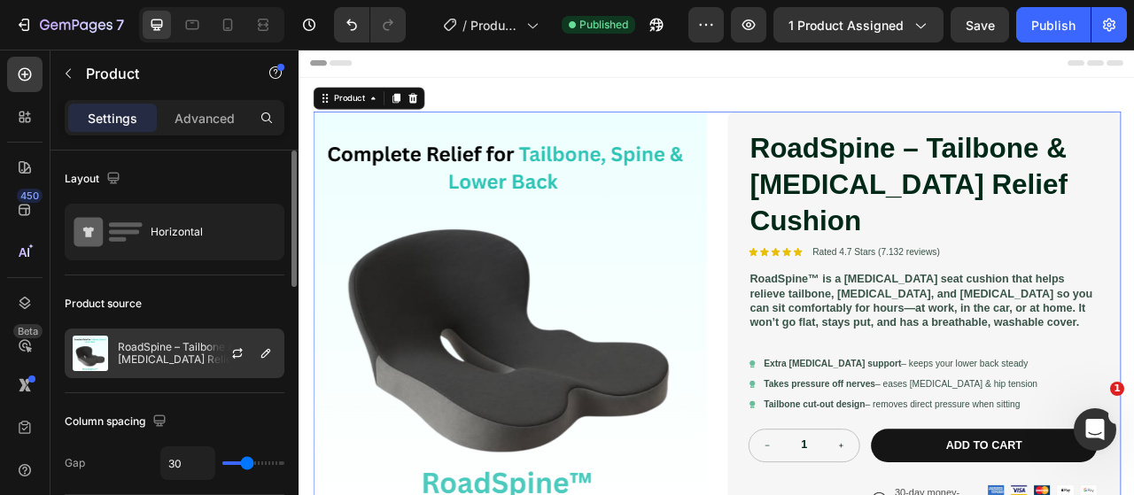
click at [213, 335] on div at bounding box center [244, 353] width 78 height 48
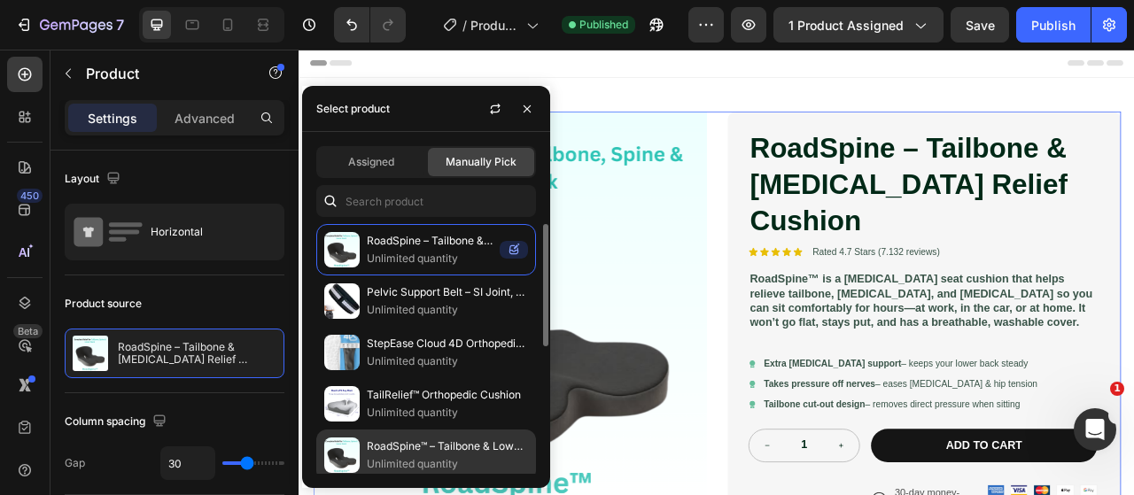
click at [435, 455] on p "Unlimited quantity" at bounding box center [447, 464] width 161 height 18
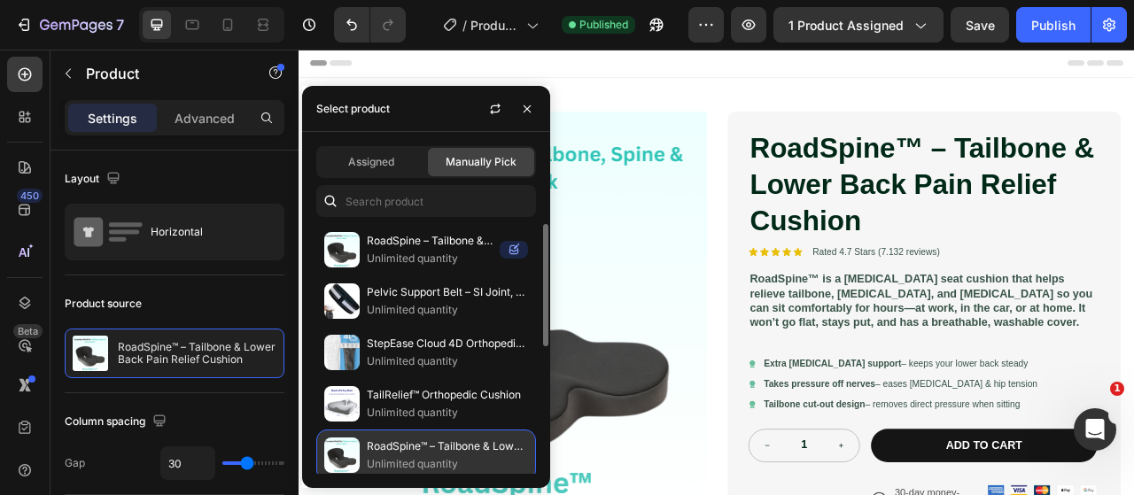
scroll to position [89, 0]
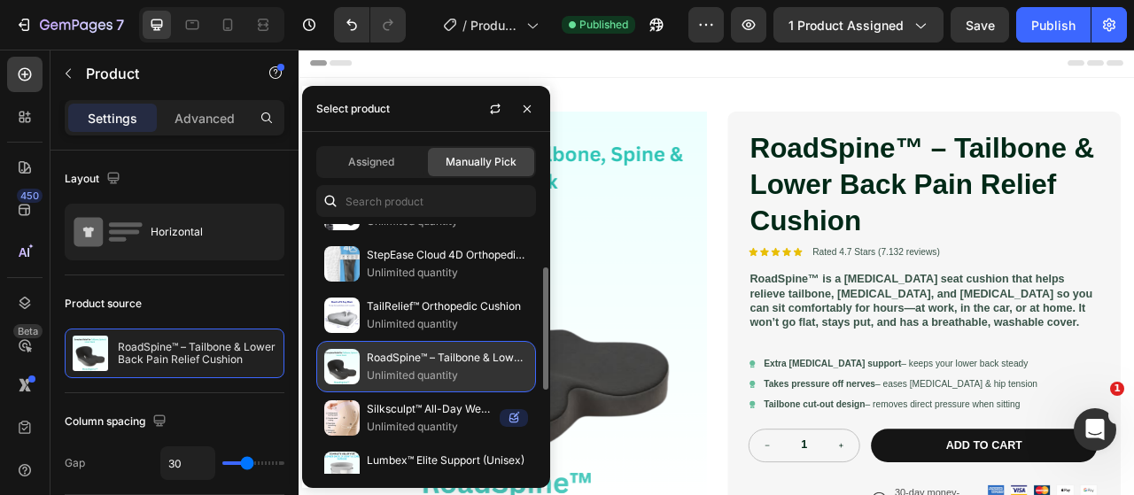
click at [469, 370] on p "Unlimited quantity" at bounding box center [447, 376] width 161 height 18
click at [403, 381] on p "Unlimited quantity" at bounding box center [447, 376] width 161 height 18
click at [469, 362] on p "RoadSpine™ – Tailbone & Lower Back Pain Relief Cushion" at bounding box center [447, 358] width 161 height 18
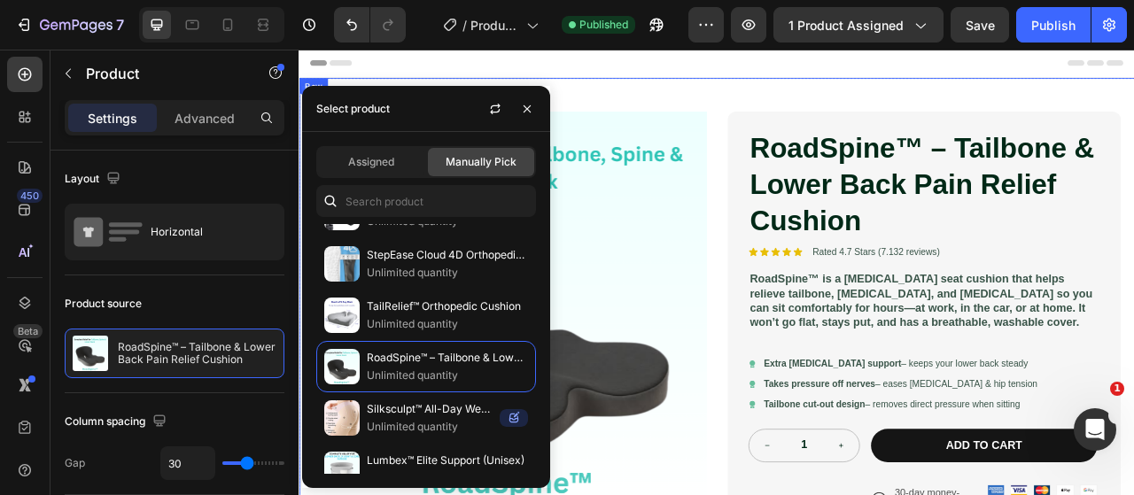
click at [801, 99] on div "Product Images RoadSpine™ – Tailbone & Lower Back Pain Relief Cushion Product T…" at bounding box center [829, 472] width 1063 height 772
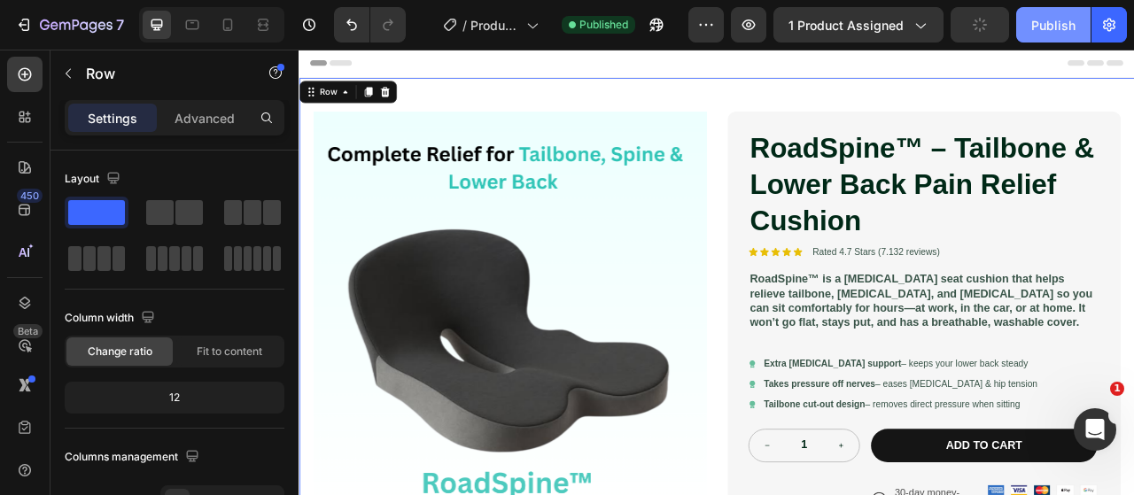
click at [1046, 31] on div "Publish" at bounding box center [1053, 25] width 44 height 19
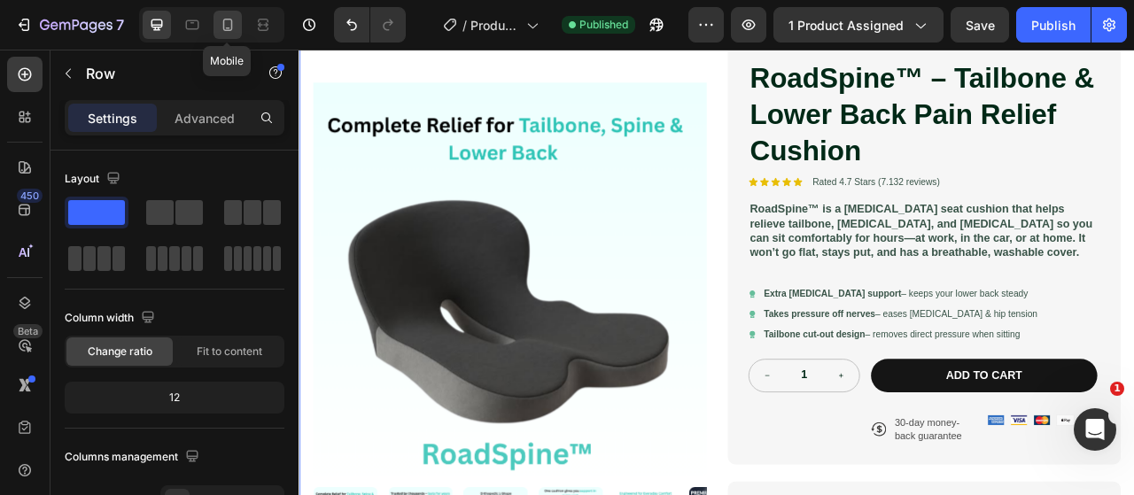
click at [214, 22] on div at bounding box center [227, 25] width 28 height 28
type input "100%"
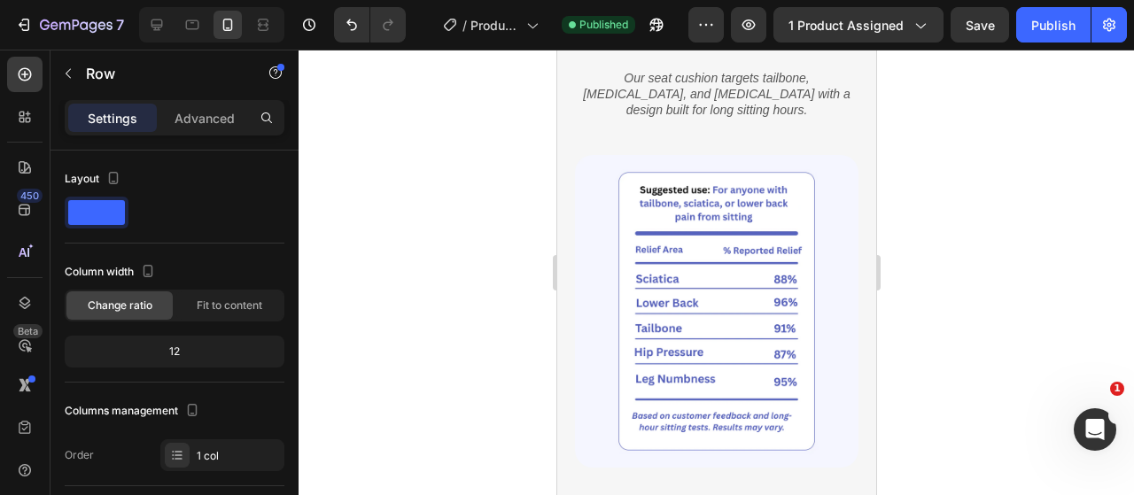
scroll to position [2568, 0]
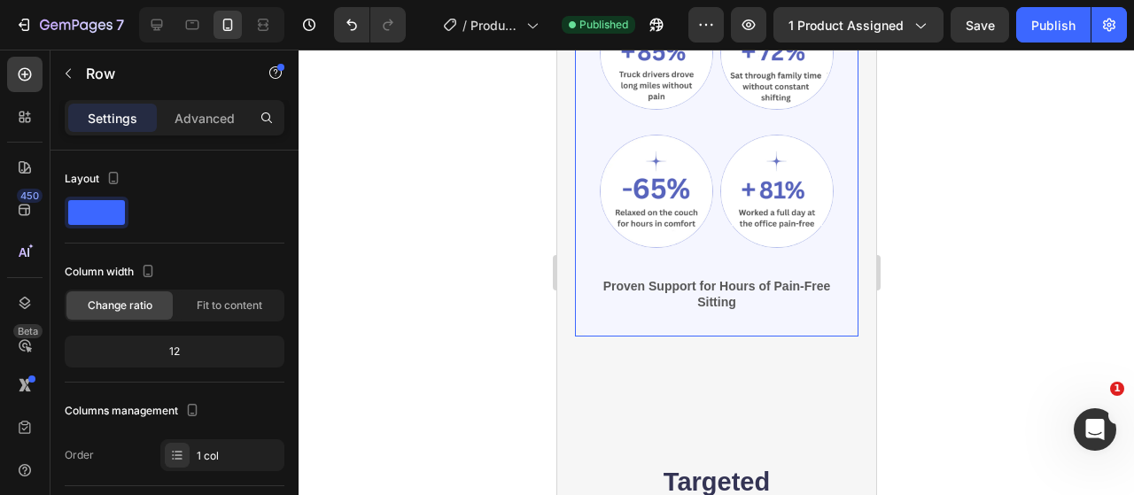
click at [773, 233] on div "Image Image Row Image Image Row Proven Support for Hours of Pain-Free Sitting T…" at bounding box center [716, 153] width 234 height 315
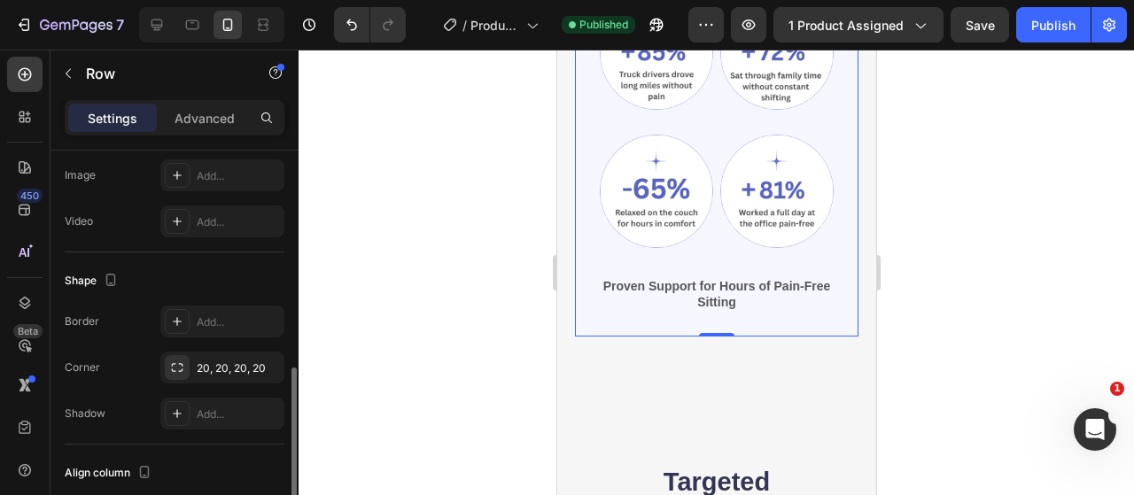
scroll to position [737, 0]
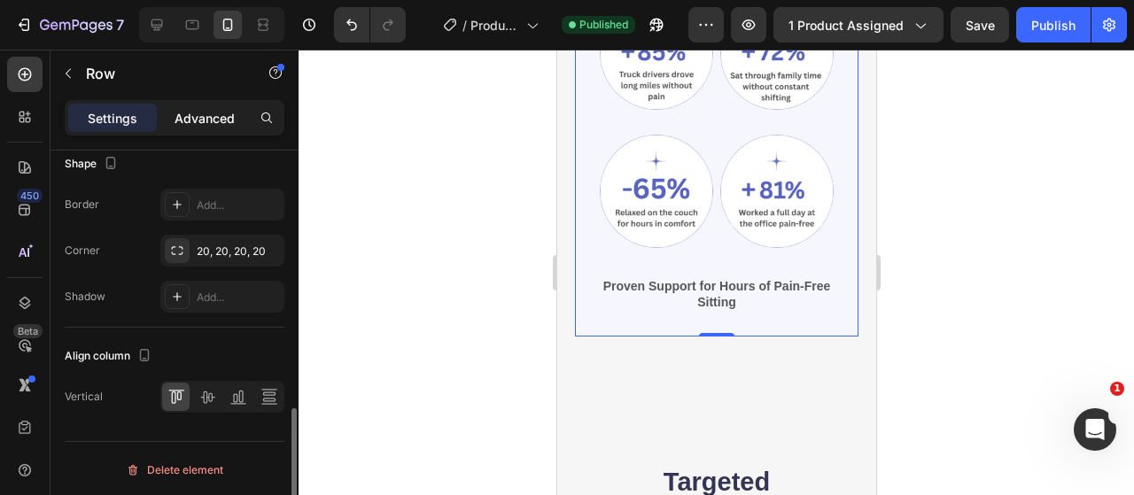
click at [195, 115] on p "Advanced" at bounding box center [204, 118] width 60 height 19
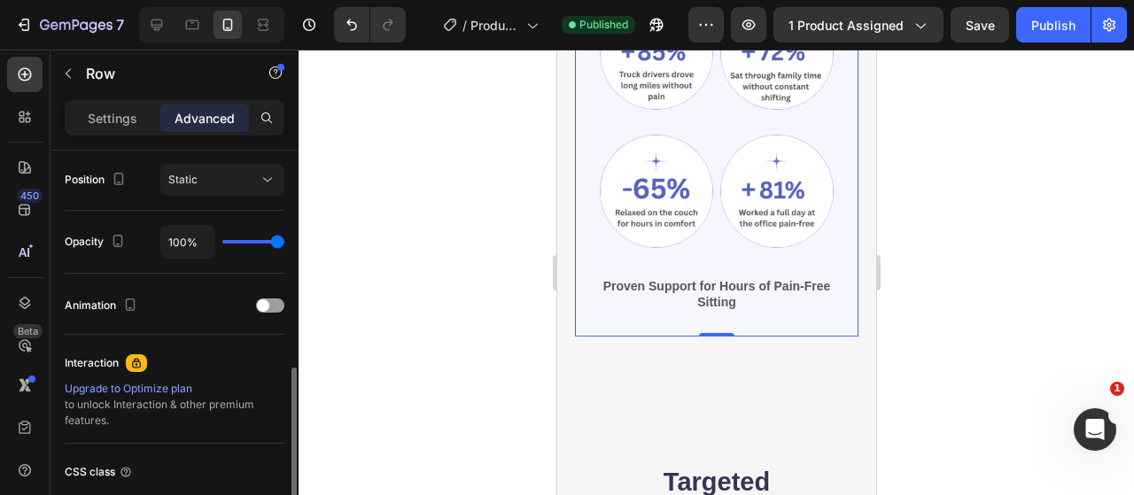
scroll to position [560, 0]
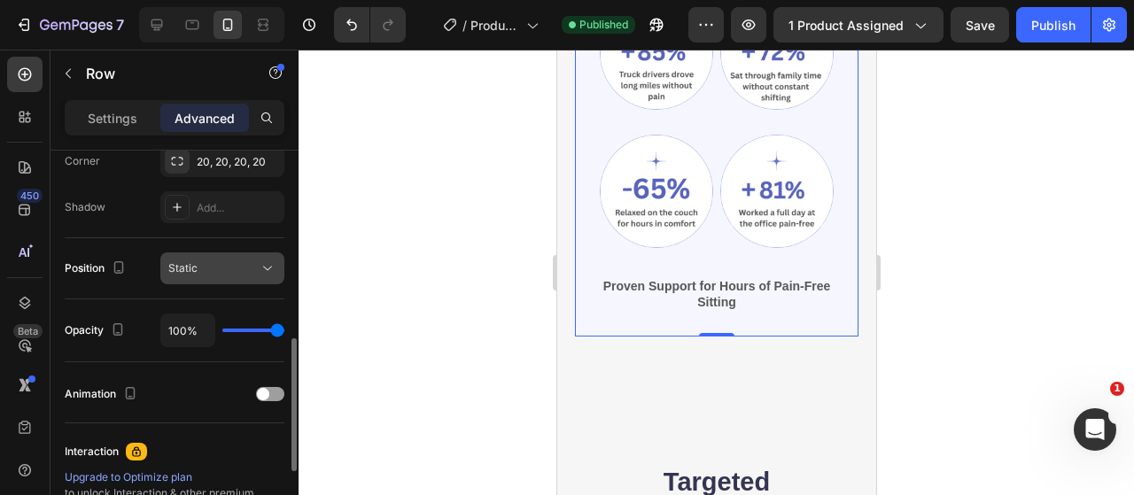
click at [236, 272] on div "Static" at bounding box center [213, 268] width 90 height 16
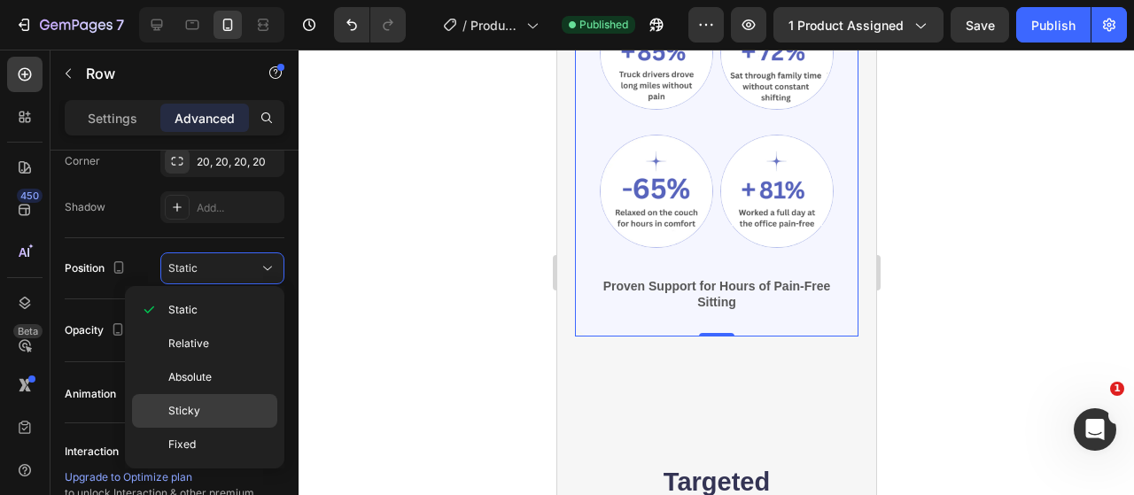
click at [221, 405] on p "Sticky" at bounding box center [218, 411] width 101 height 16
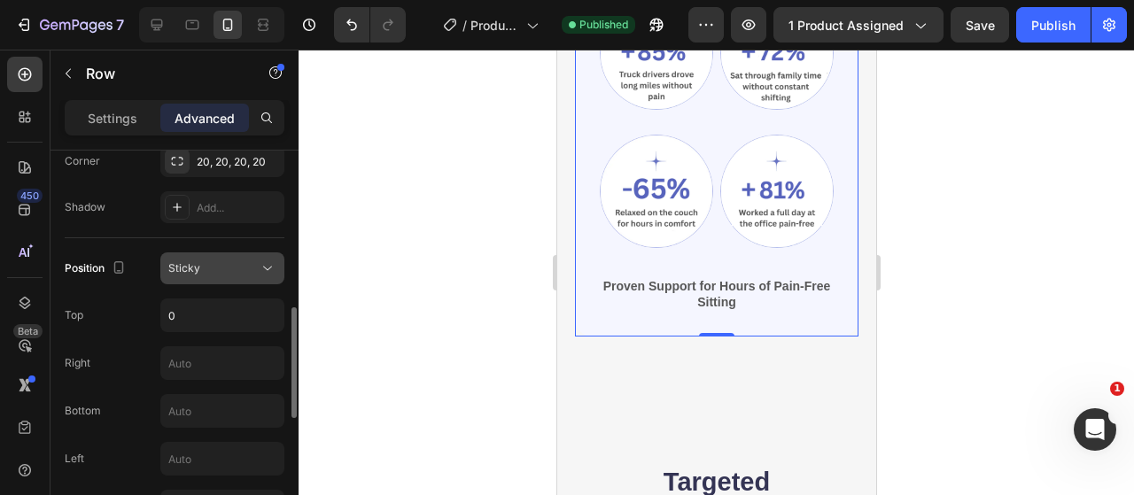
click at [221, 254] on button "Sticky" at bounding box center [222, 268] width 124 height 32
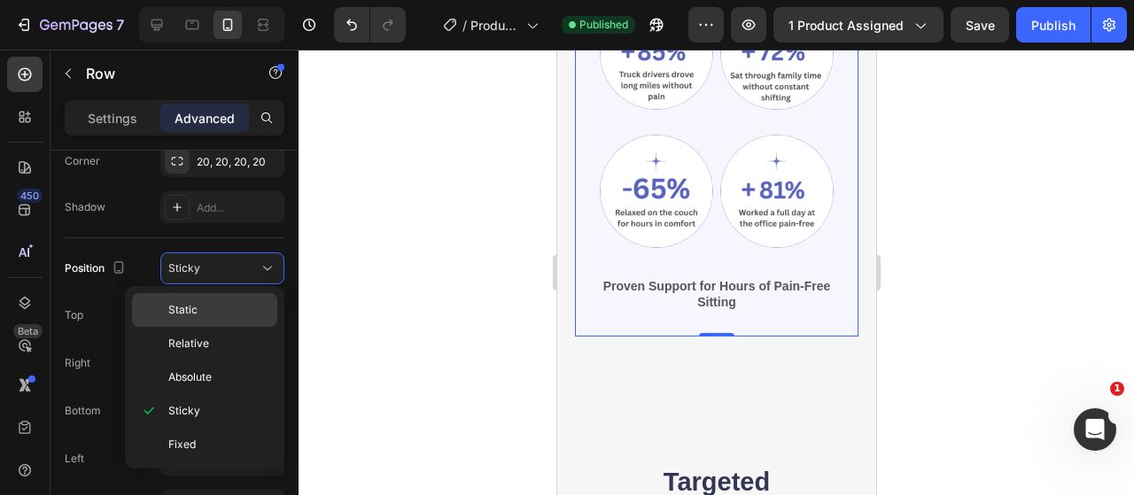
click at [209, 304] on p "Static" at bounding box center [218, 310] width 101 height 16
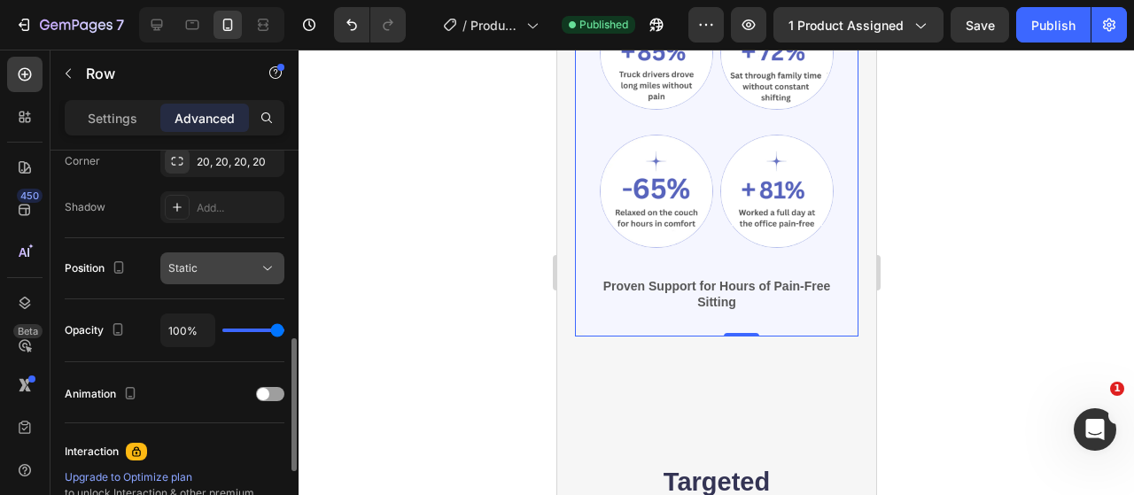
click at [214, 263] on div "Static" at bounding box center [213, 268] width 90 height 16
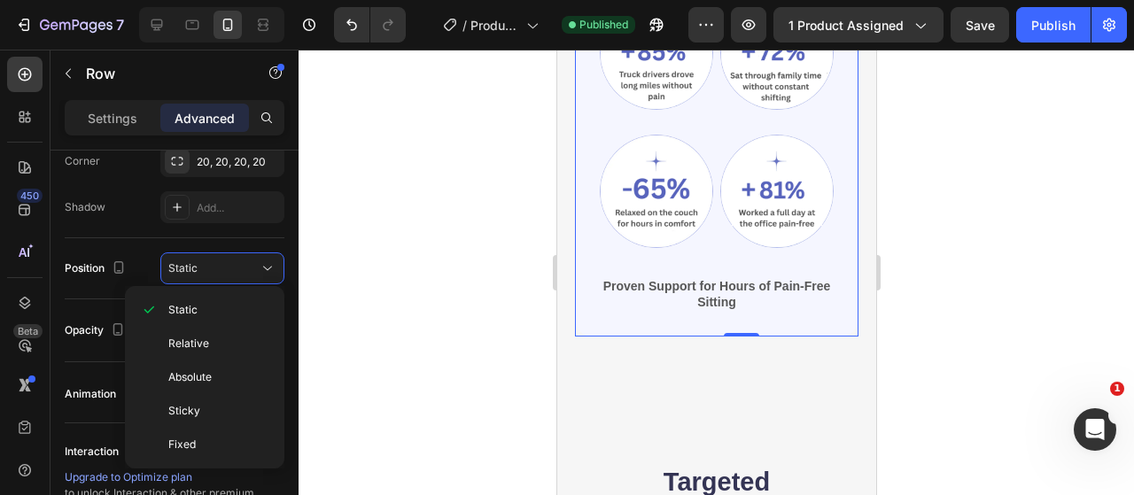
drag, startPoint x: 211, startPoint y: 329, endPoint x: 216, endPoint y: 288, distance: 42.0
click at [210, 360] on div "Relative" at bounding box center [204, 377] width 145 height 34
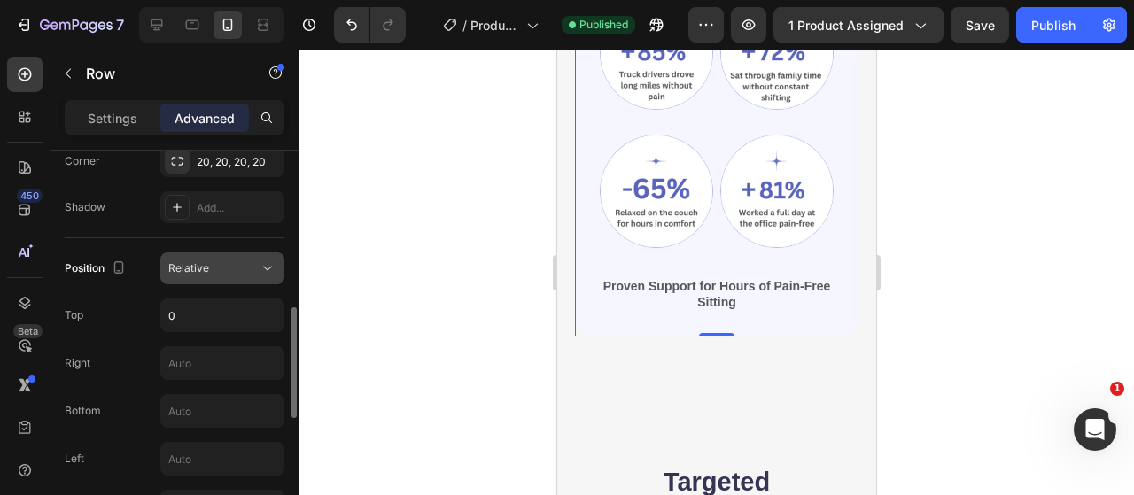
click at [217, 268] on div "Relative" at bounding box center [213, 268] width 90 height 16
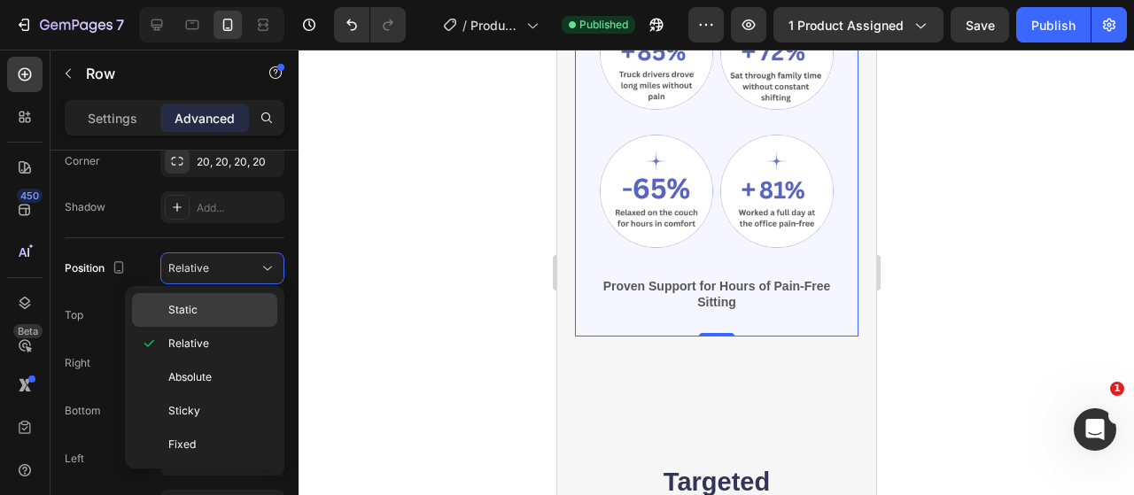
click at [216, 300] on div "Static" at bounding box center [204, 310] width 145 height 34
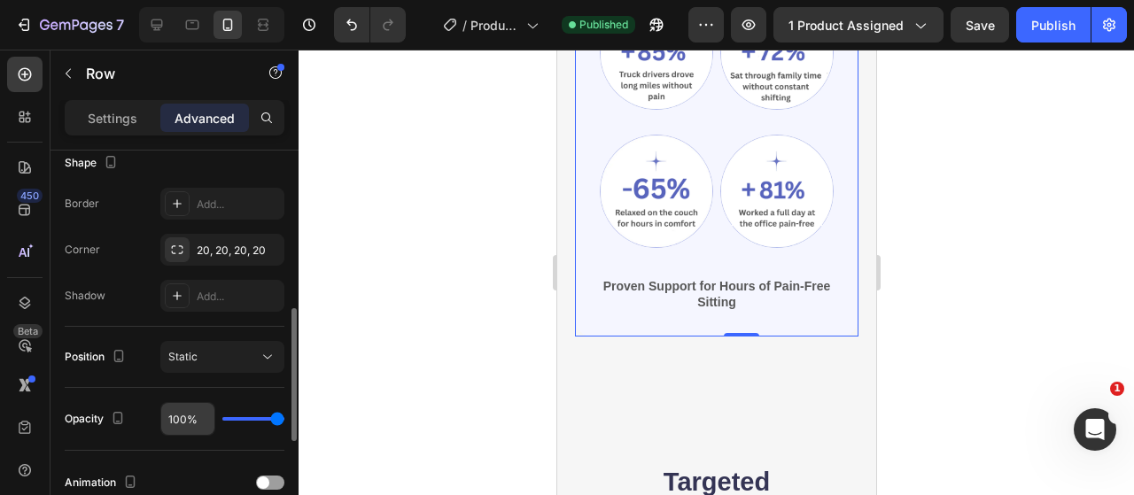
scroll to position [648, 0]
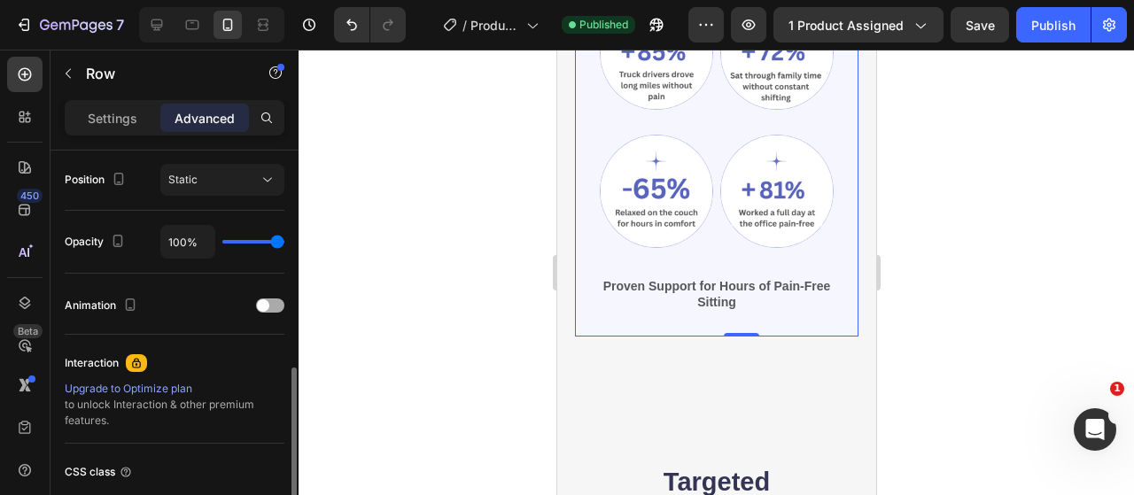
click at [275, 300] on div at bounding box center [270, 305] width 28 height 14
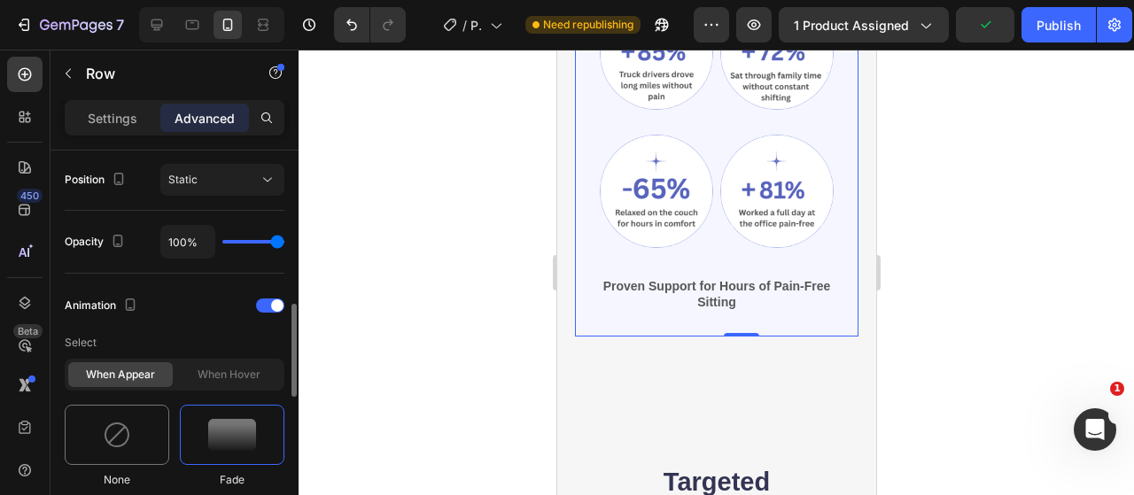
click at [135, 444] on div at bounding box center [117, 435] width 105 height 60
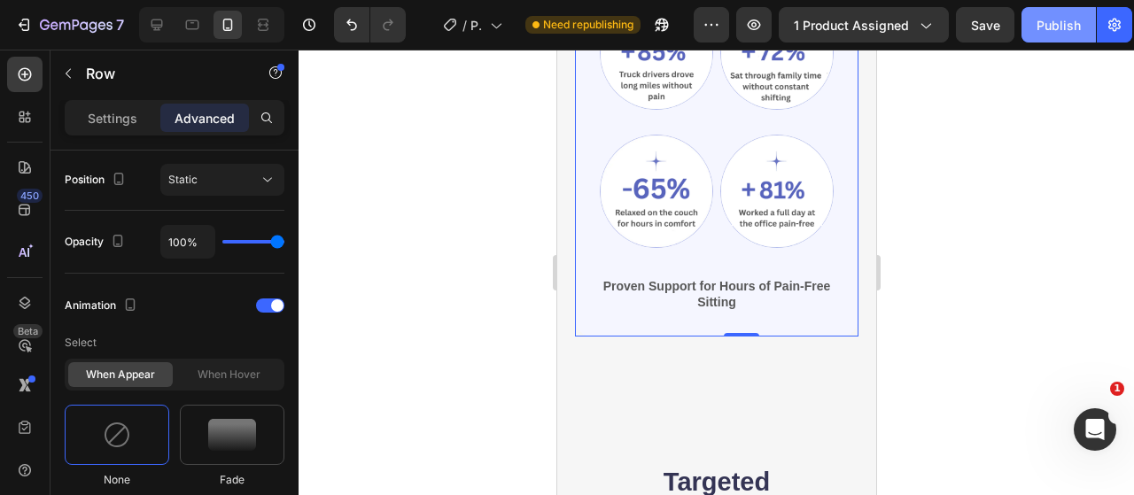
click at [1050, 18] on div "Publish" at bounding box center [1058, 25] width 44 height 19
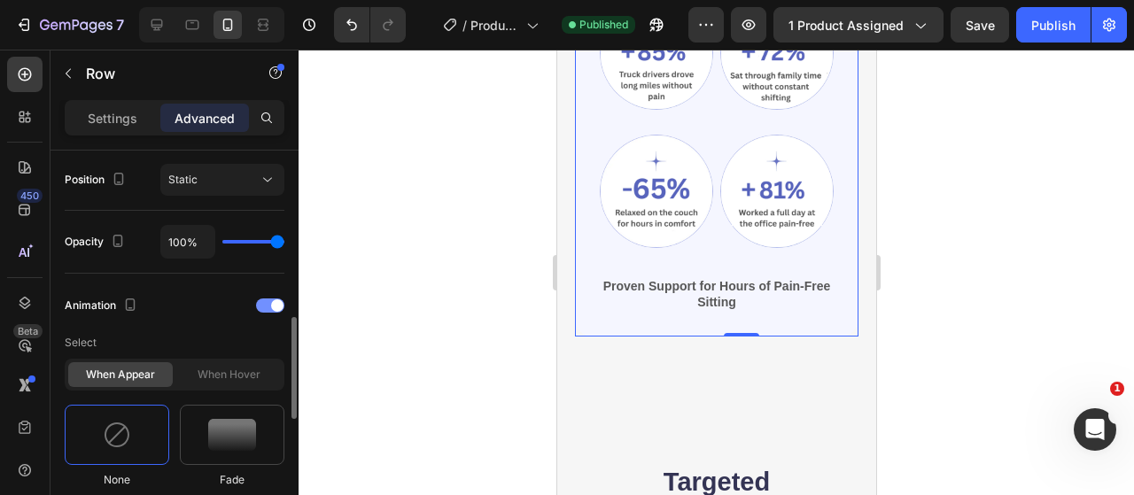
click at [267, 299] on div at bounding box center [270, 305] width 28 height 14
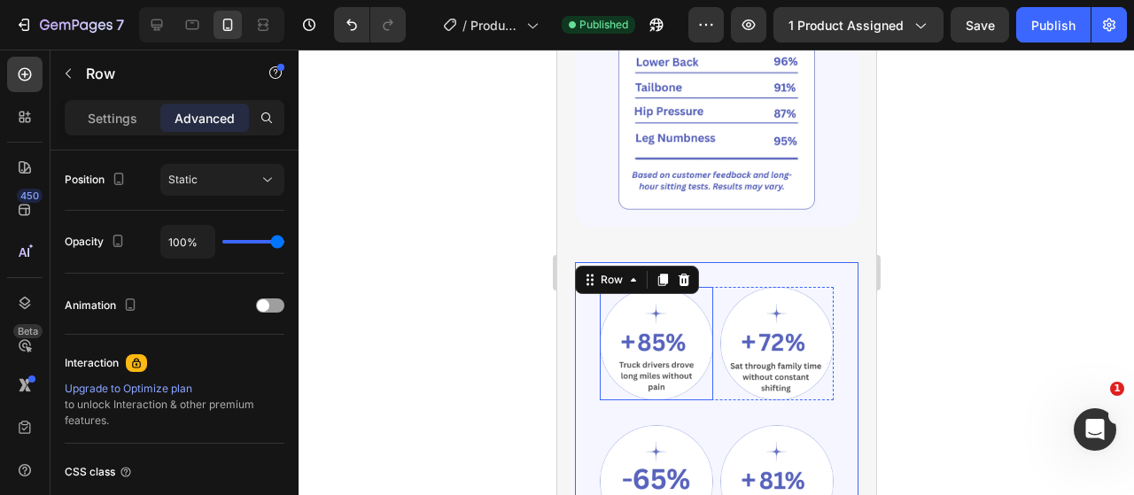
scroll to position [2214, 0]
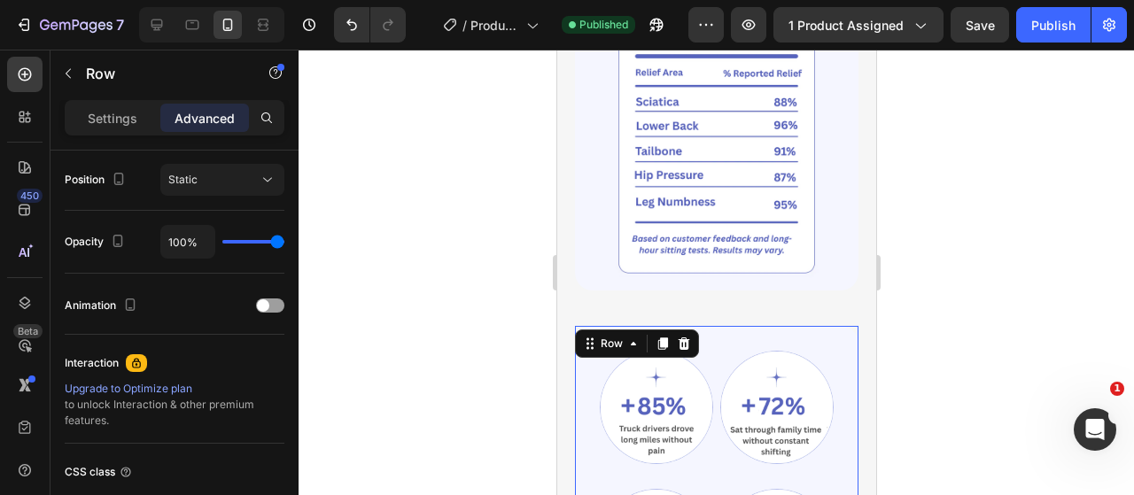
click at [574, 329] on div "Row" at bounding box center [636, 343] width 124 height 28
click at [563, 318] on div "Why Our Seat Cushion Works Heading Our seat cushion targets tailbone, sciatica,…" at bounding box center [715, 281] width 319 height 947
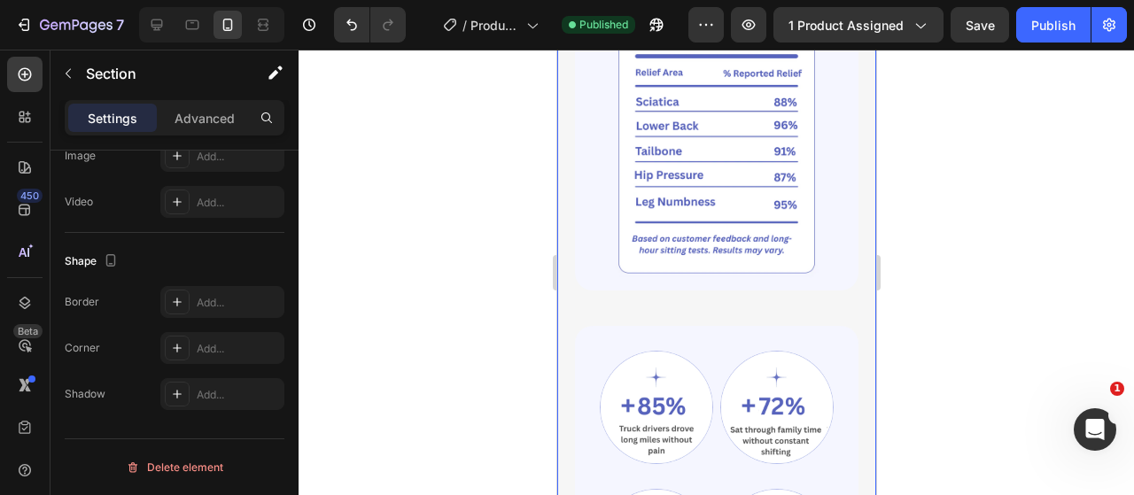
scroll to position [0, 0]
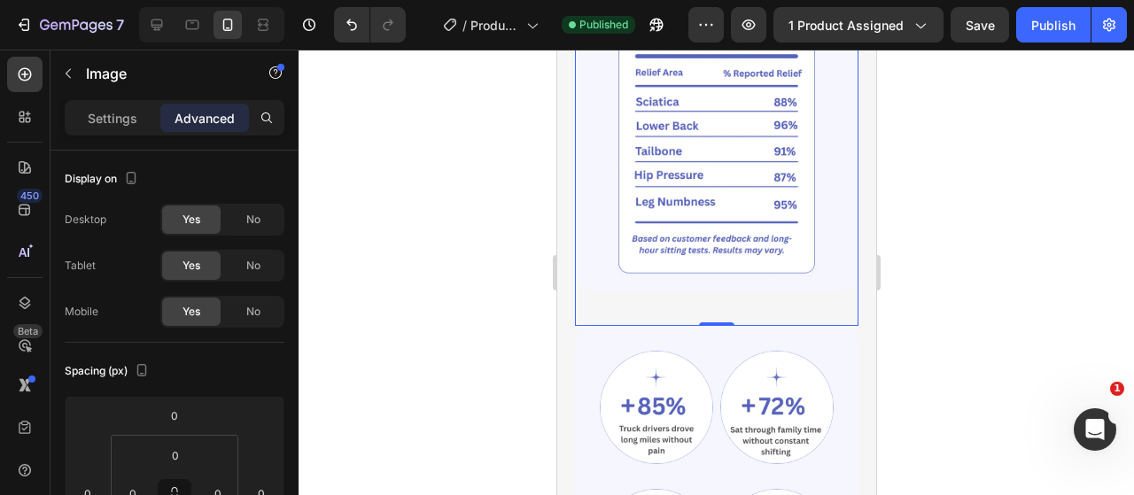
click at [624, 290] on div "Image 0" at bounding box center [715, 152] width 283 height 348
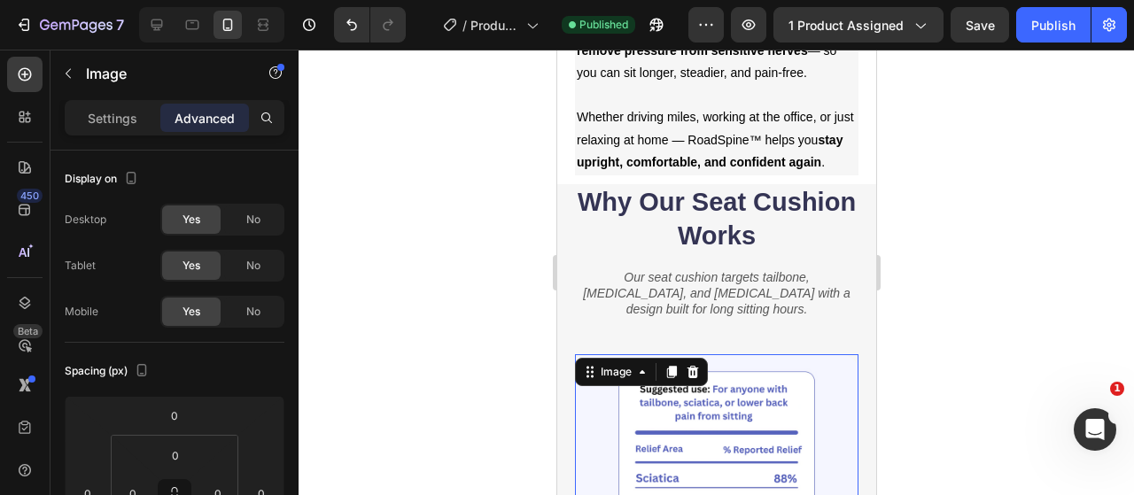
scroll to position [1860, 0]
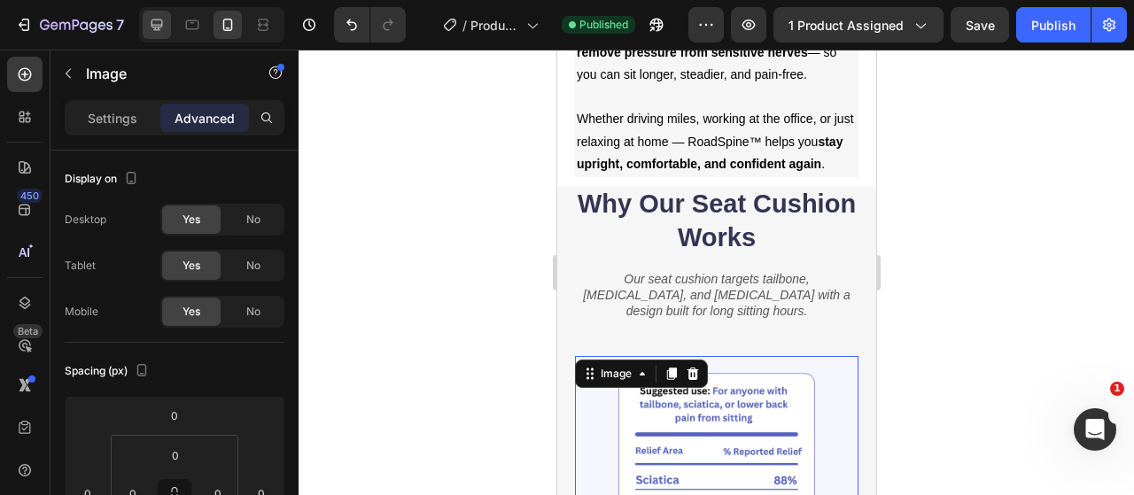
click at [149, 20] on icon at bounding box center [157, 25] width 18 height 18
type input "0"
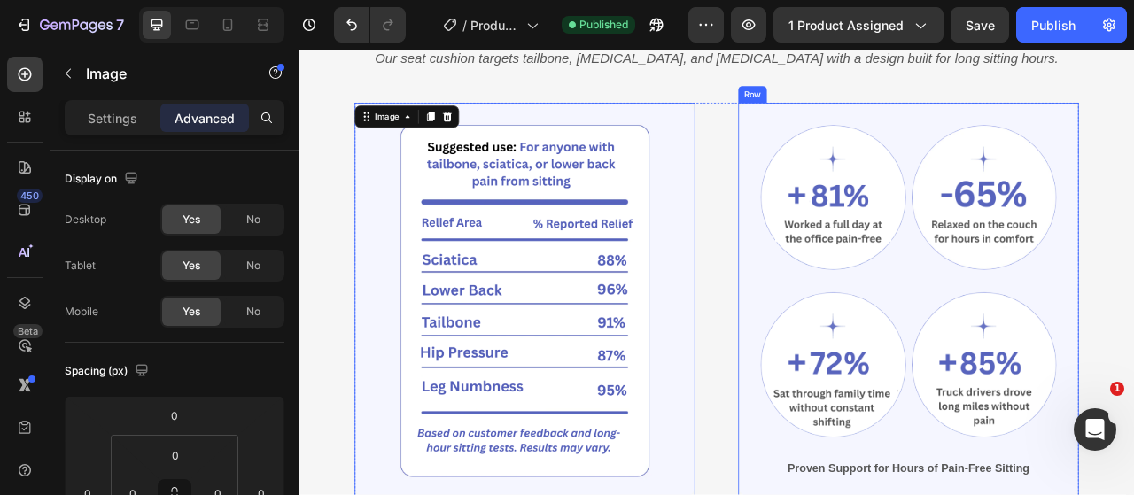
scroll to position [1749, 0]
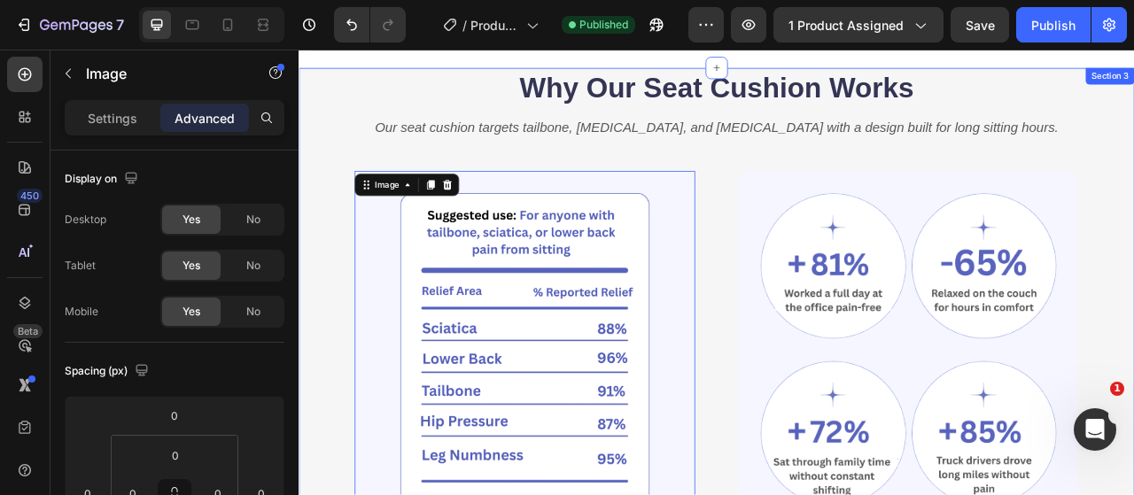
click at [1133, 116] on div "Why Our Seat Cushion Works Heading Our seat cushion targets tailbone, sciatica,…" at bounding box center [829, 436] width 1063 height 725
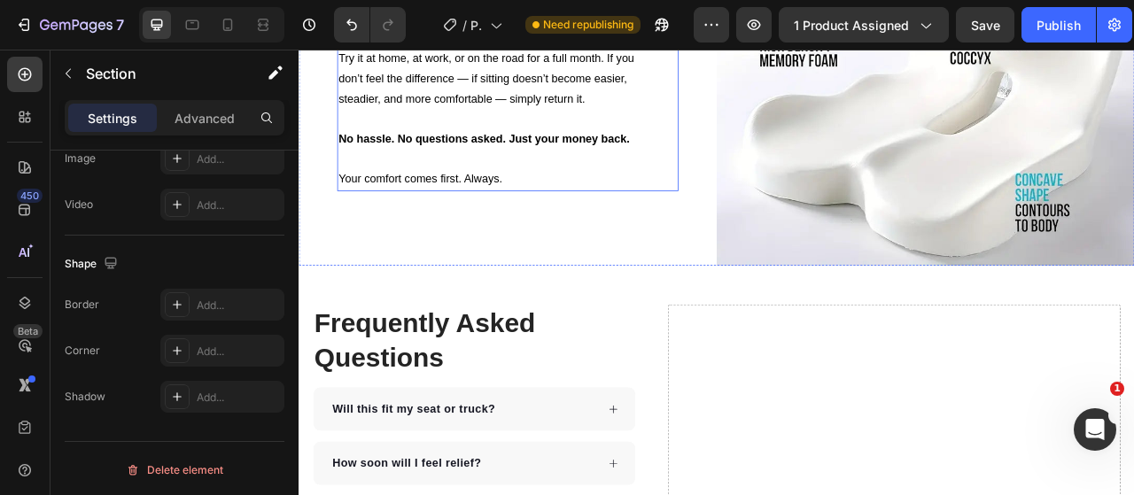
scroll to position [4140, 0]
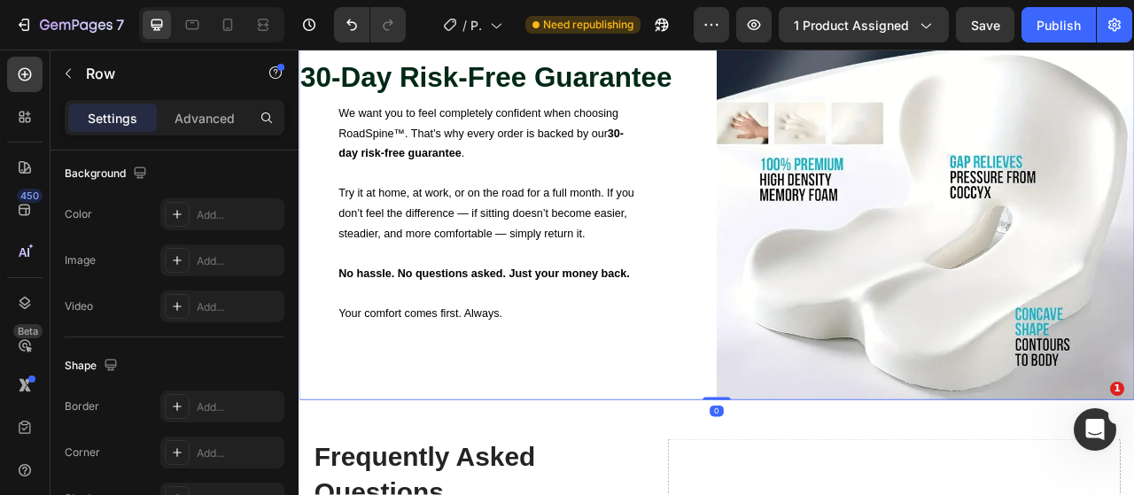
click at [789, 375] on div "30-Day Risk-Free Guarantee Heading We want you to feel completely confident whe…" at bounding box center [563, 230] width 531 height 531
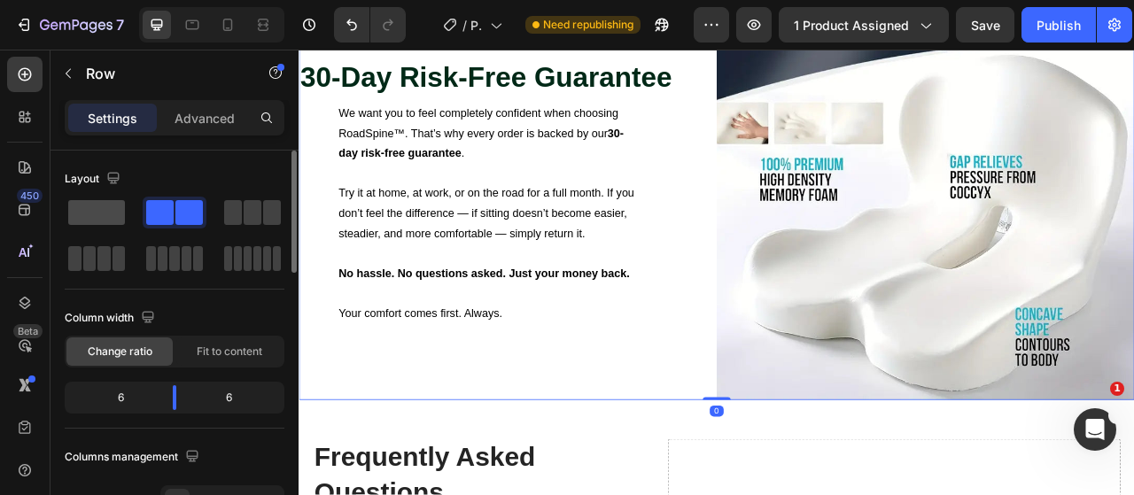
click at [111, 218] on span at bounding box center [96, 212] width 57 height 25
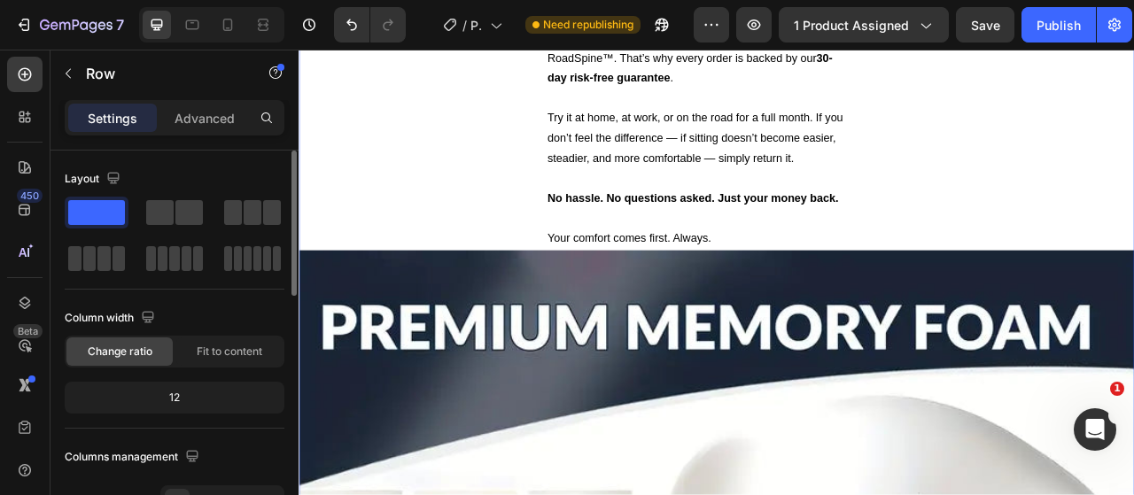
scroll to position [4048, 0]
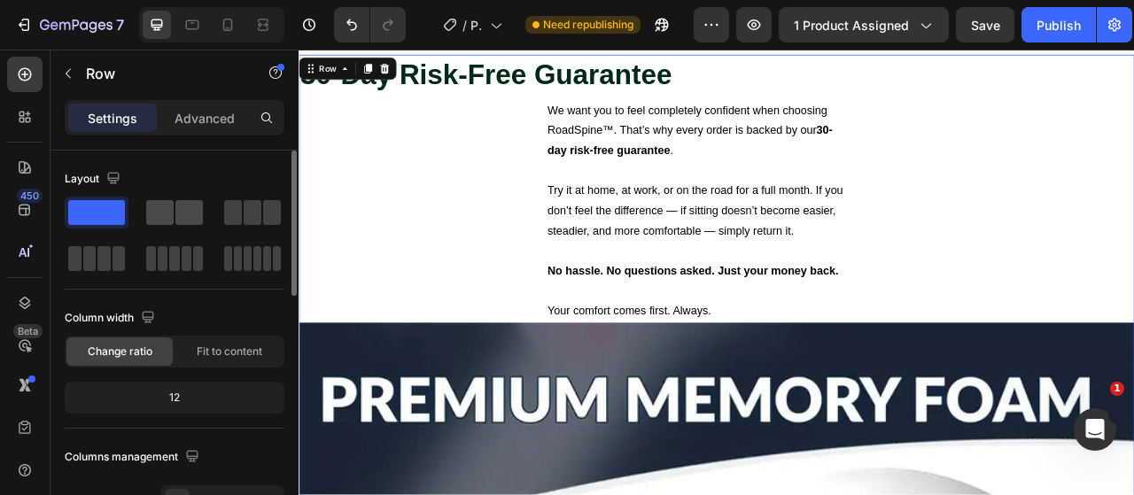
click at [165, 216] on span at bounding box center [159, 212] width 27 height 25
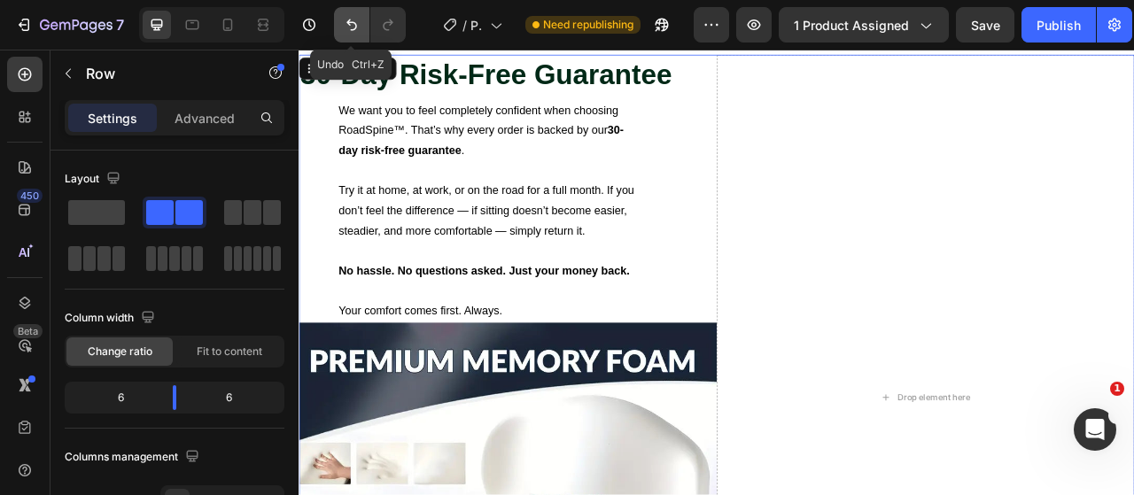
click at [345, 27] on icon "Undo/Redo" at bounding box center [352, 25] width 18 height 18
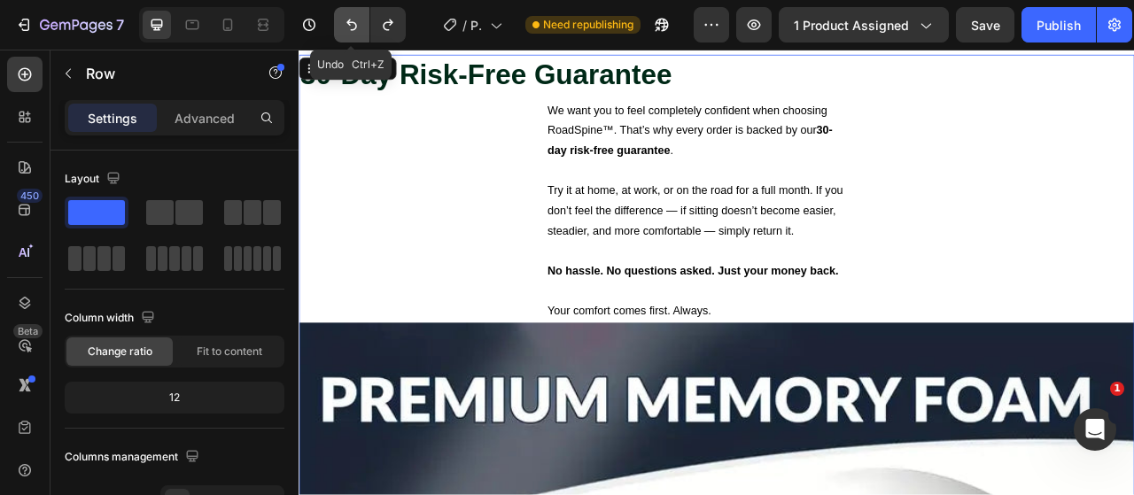
click at [345, 27] on icon "Undo/Redo" at bounding box center [352, 25] width 18 height 18
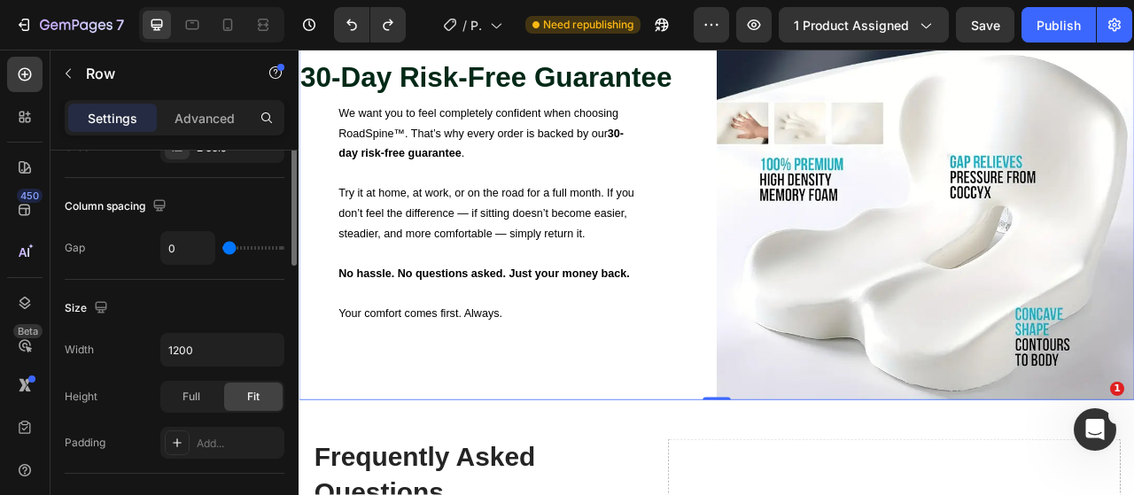
scroll to position [89, 0]
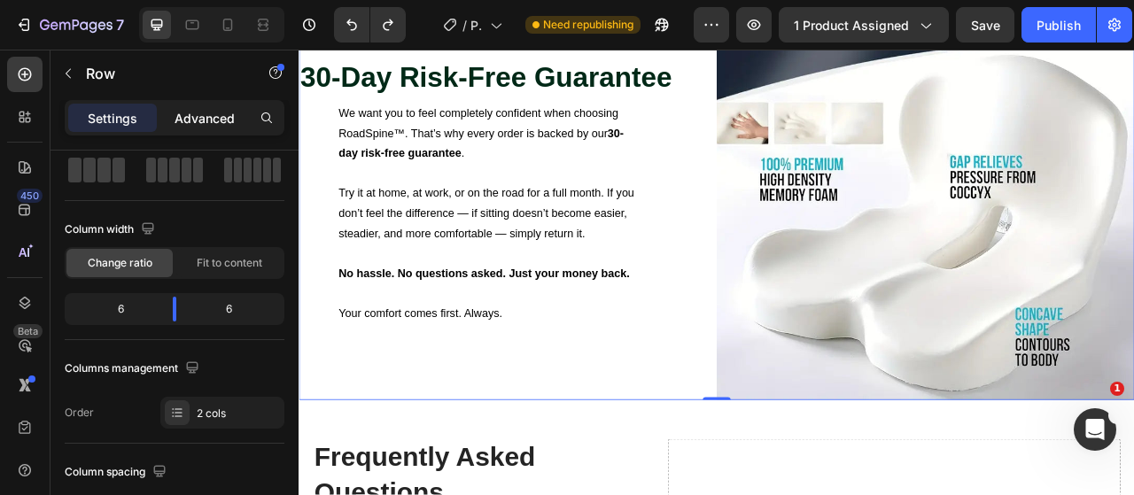
click at [208, 107] on div "Advanced" at bounding box center [204, 118] width 89 height 28
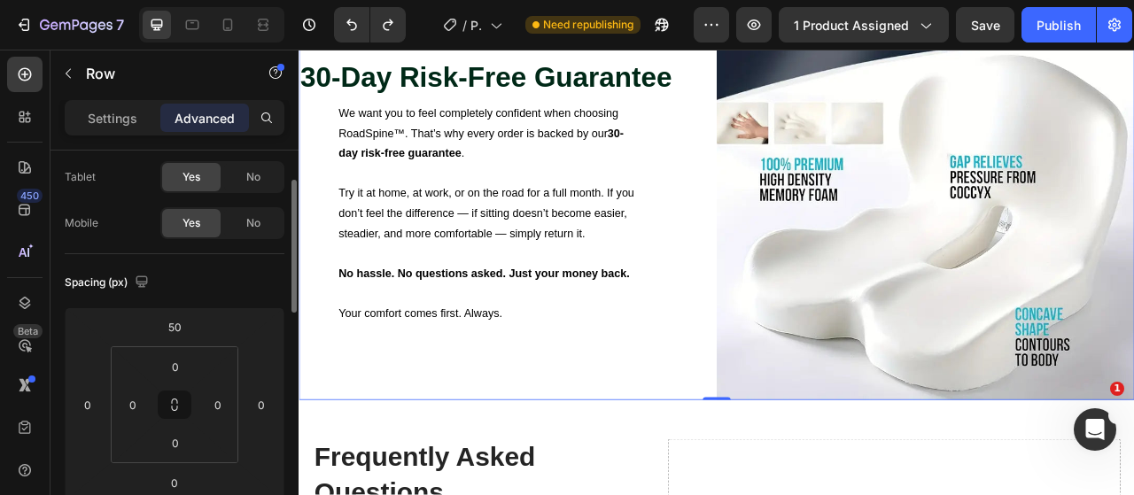
scroll to position [266, 0]
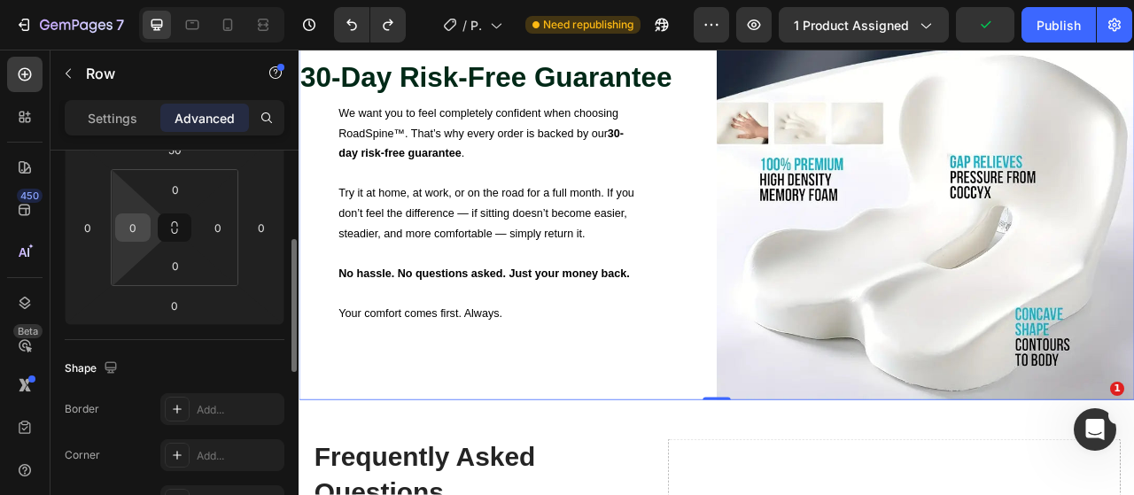
click at [136, 228] on input "0" at bounding box center [133, 227] width 27 height 27
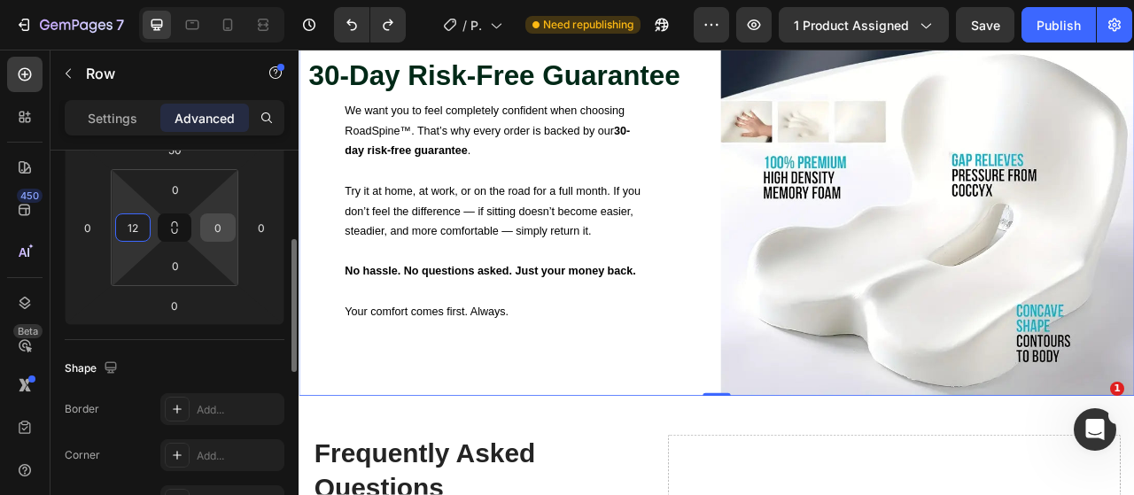
type input "12"
click at [216, 230] on input "0" at bounding box center [218, 227] width 27 height 27
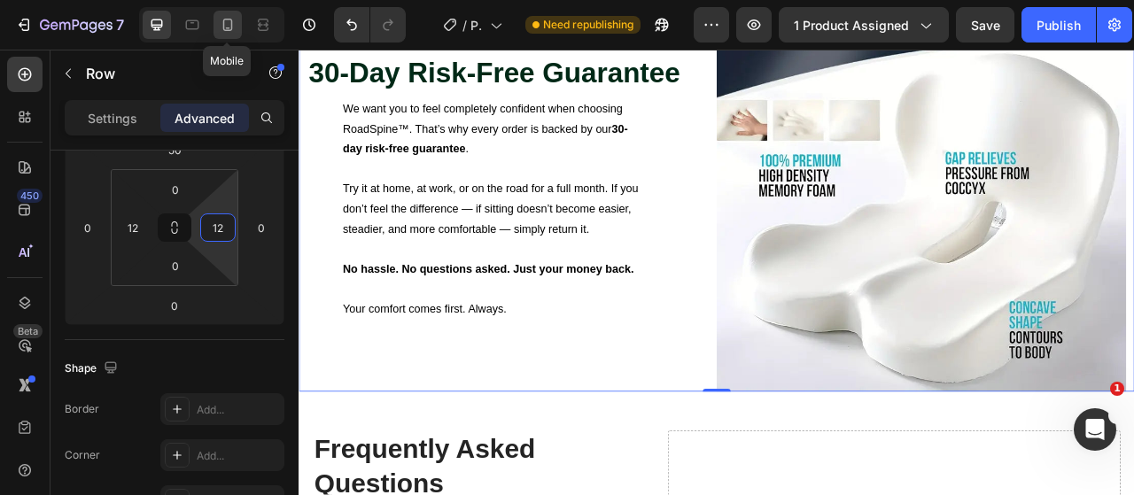
type input "12"
click at [233, 27] on icon at bounding box center [228, 25] width 18 height 18
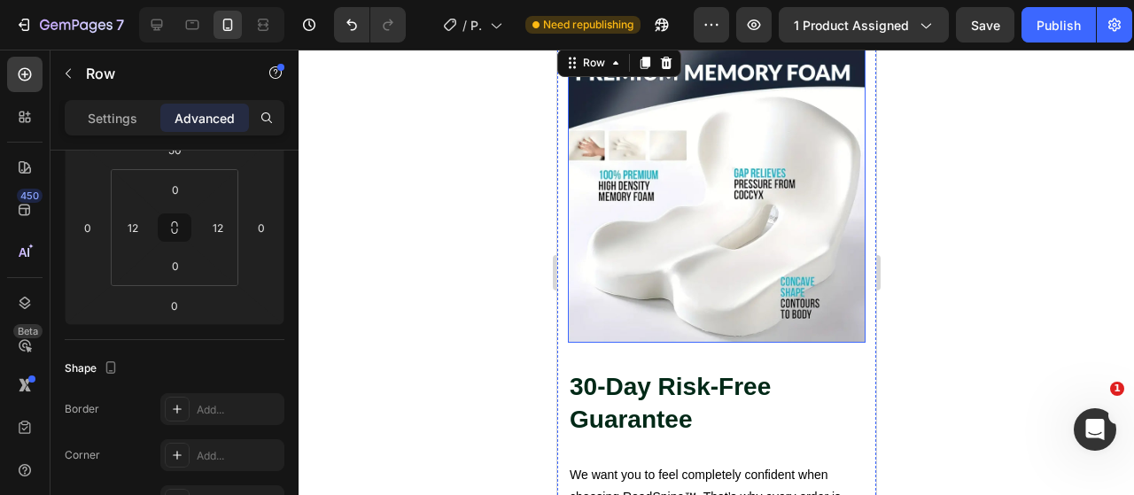
scroll to position [4058, 0]
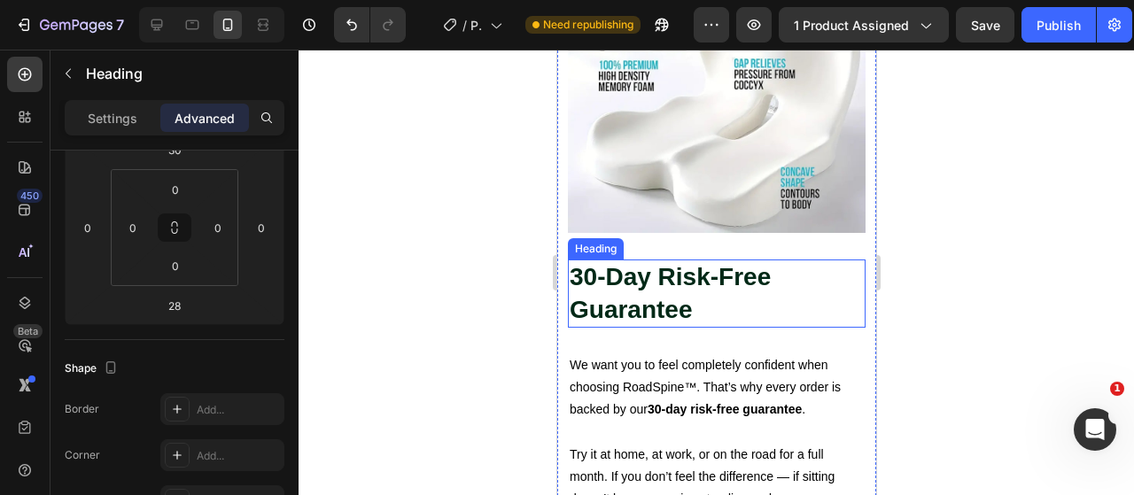
click at [647, 290] on h2 "30-Day Risk-Free Guarantee" at bounding box center [716, 293] width 298 height 68
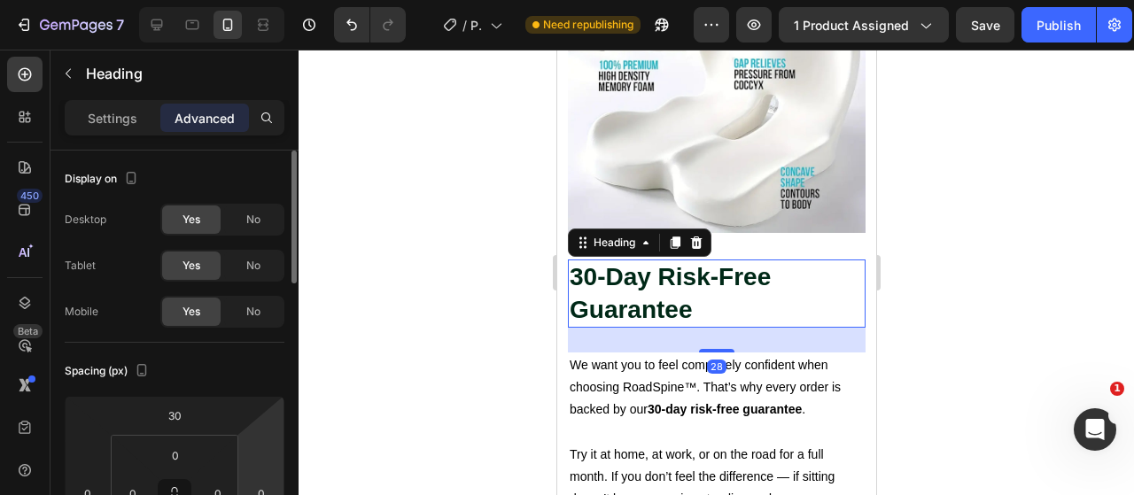
scroll to position [89, 0]
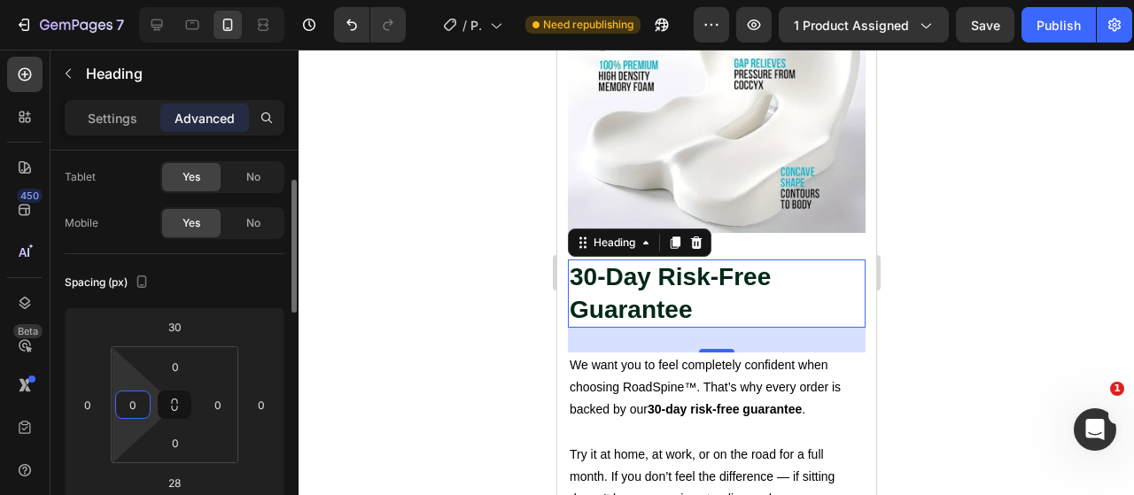
click at [141, 401] on input "0" at bounding box center [133, 404] width 27 height 27
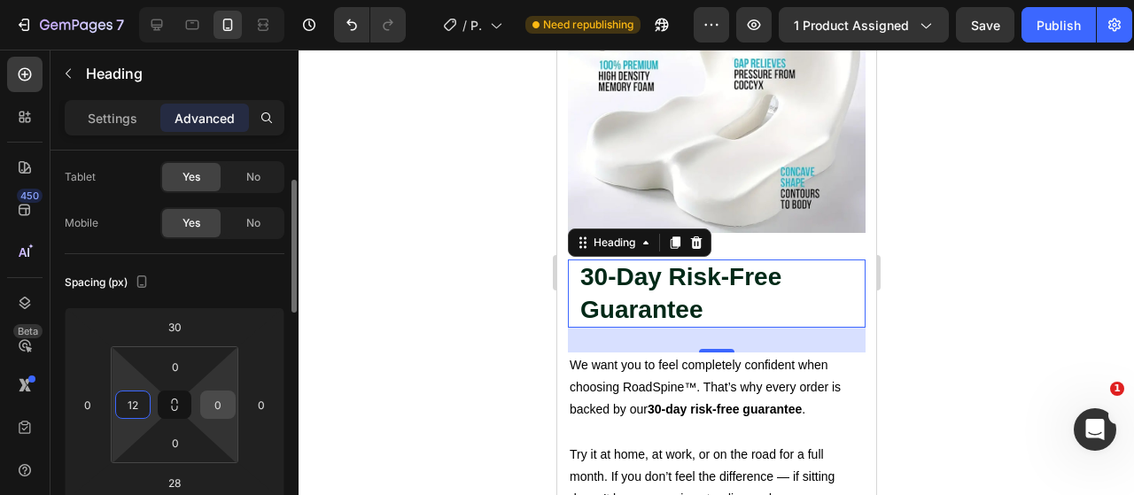
type input "12"
click at [225, 403] on input "0" at bounding box center [218, 404] width 27 height 27
type input "12"
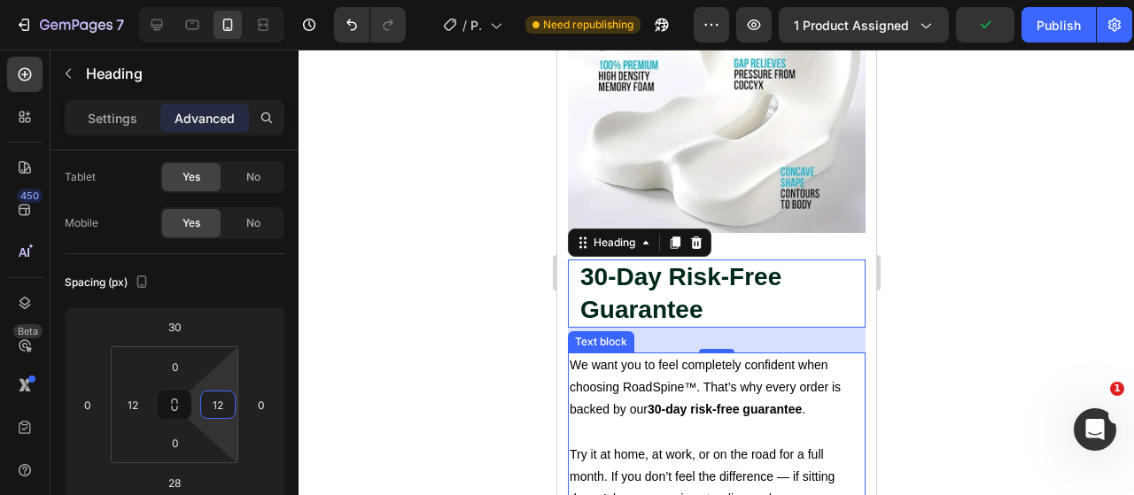
click at [586, 423] on p at bounding box center [716, 433] width 294 height 22
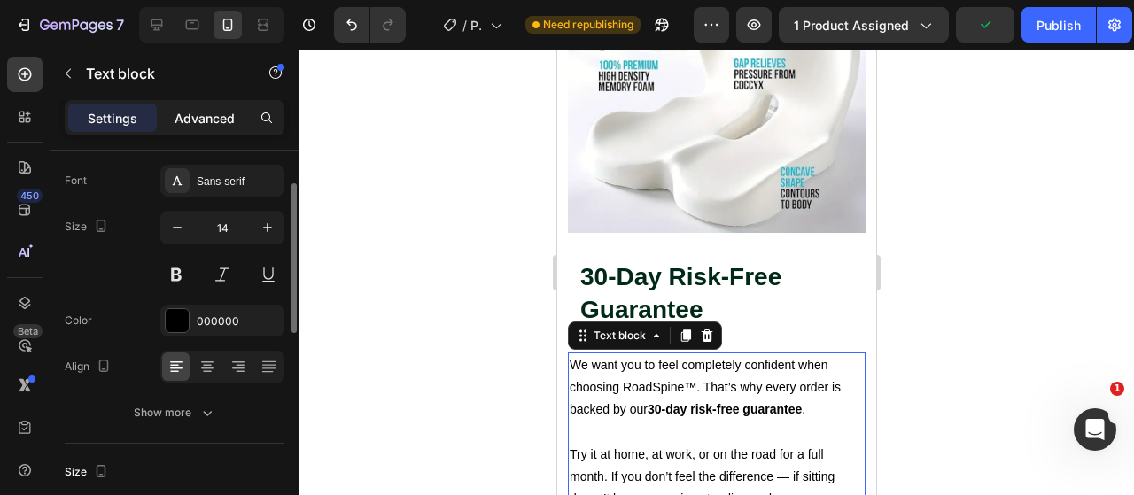
click at [198, 109] on p "Advanced" at bounding box center [204, 118] width 60 height 19
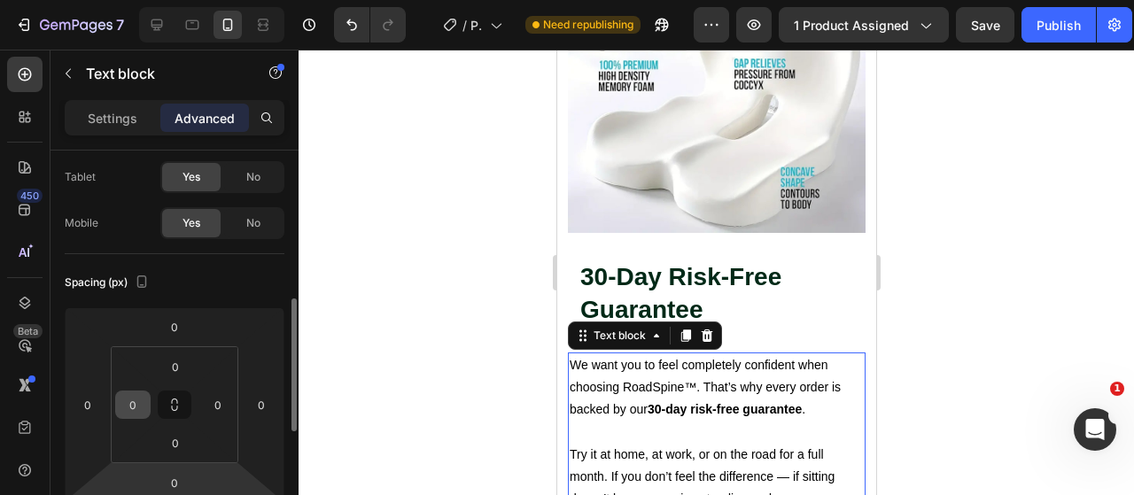
scroll to position [177, 0]
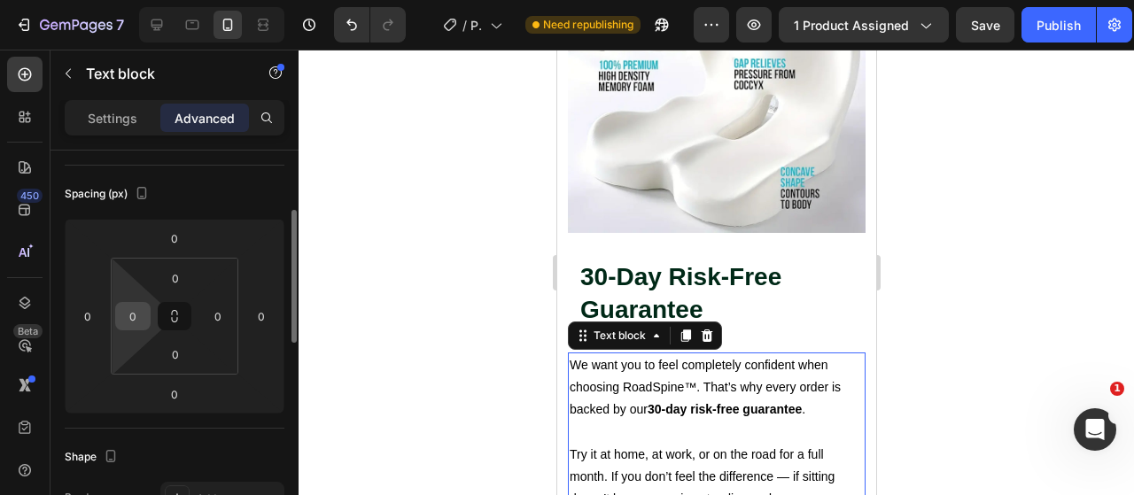
click at [136, 311] on input "0" at bounding box center [133, 316] width 27 height 27
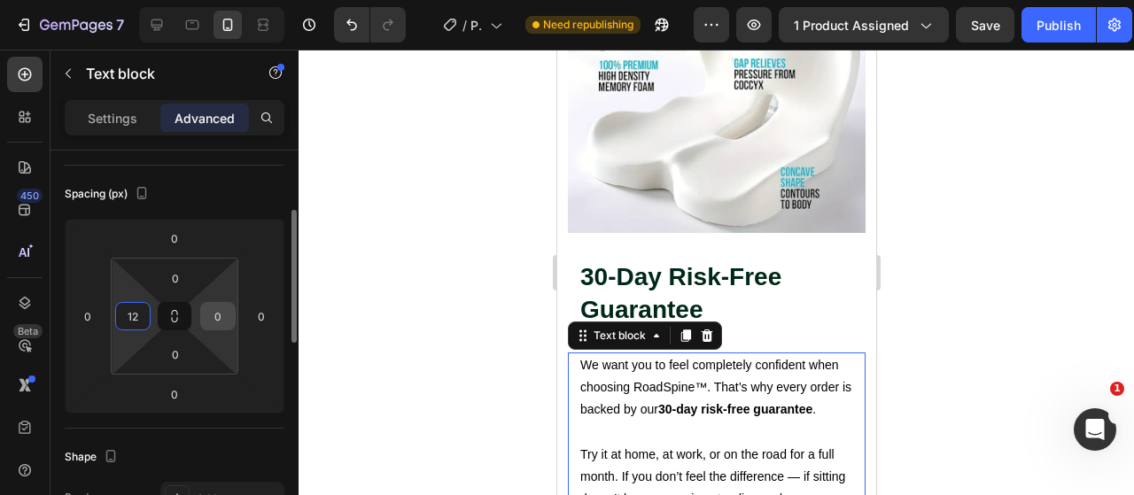
type input "12"
click at [212, 313] on input "0" at bounding box center [218, 316] width 27 height 27
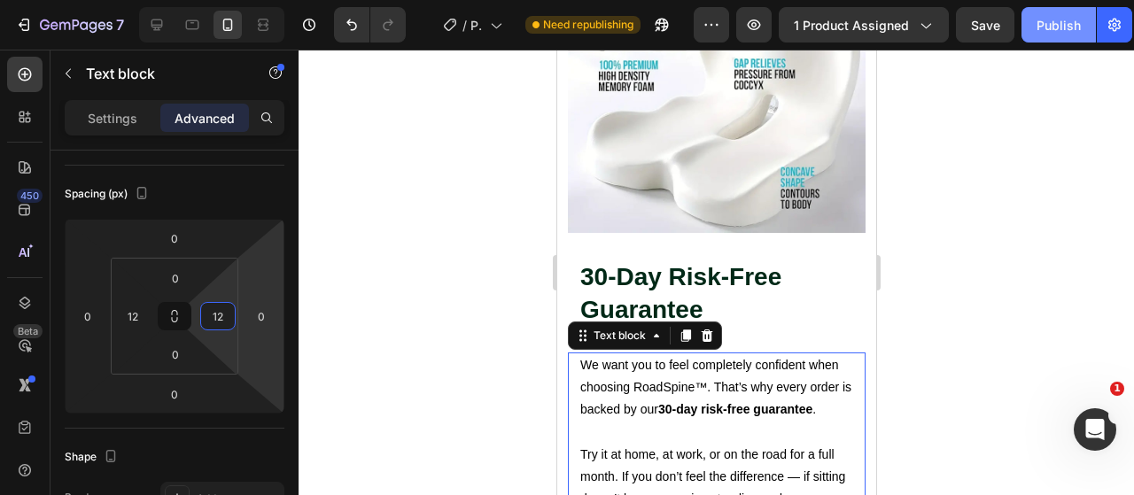
type input "12"
click at [1055, 36] on button "Publish" at bounding box center [1058, 24] width 74 height 35
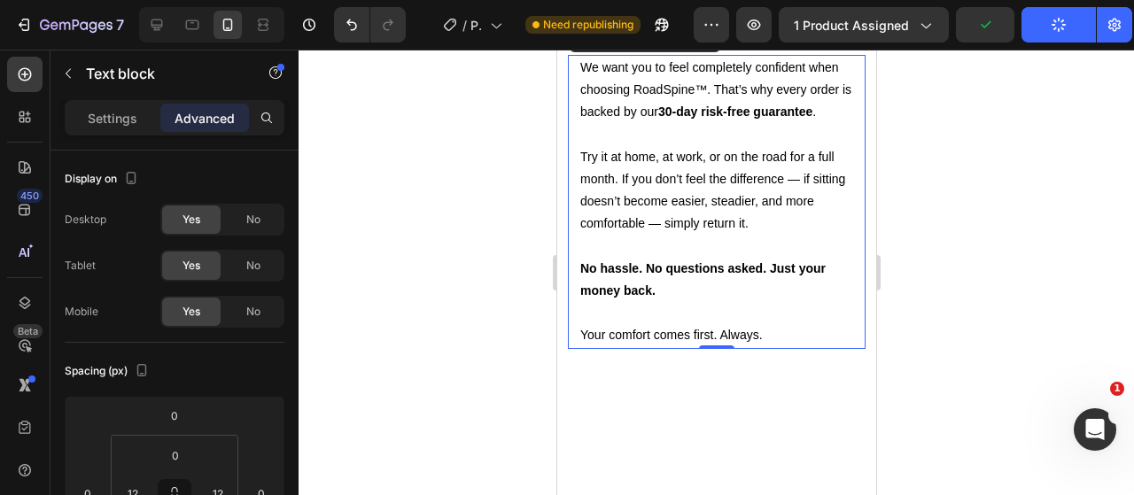
scroll to position [177, 0]
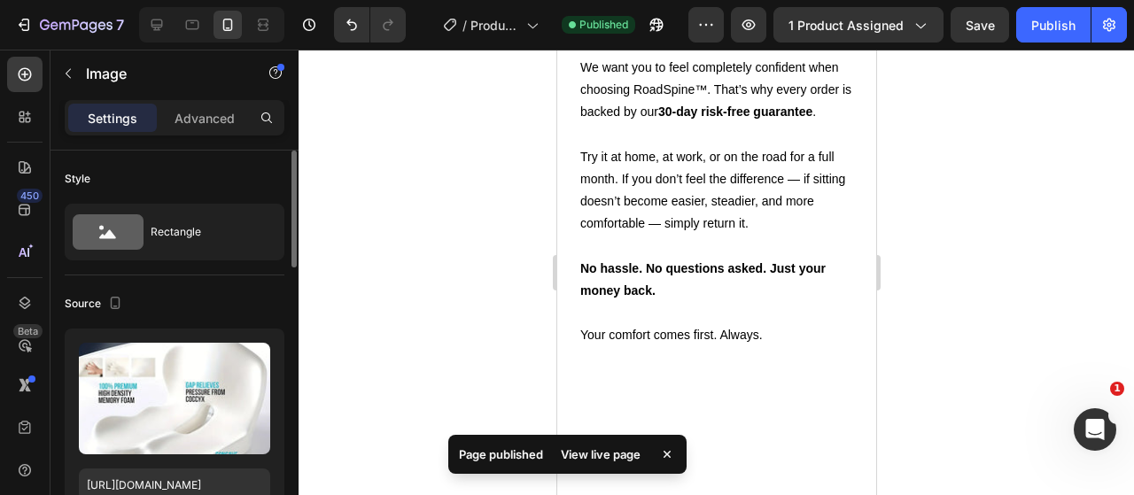
scroll to position [266, 0]
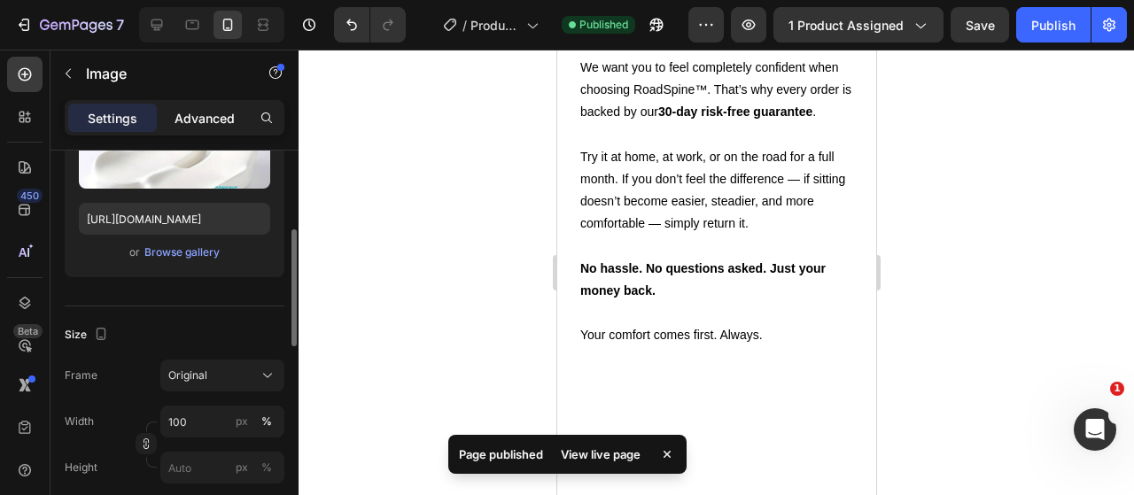
click at [209, 114] on p "Advanced" at bounding box center [204, 118] width 60 height 19
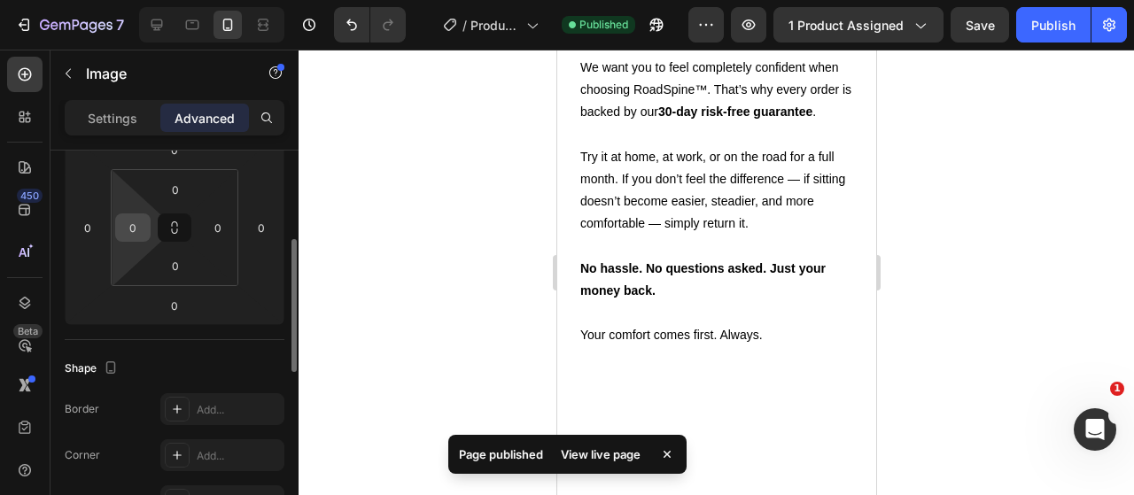
click at [131, 220] on input "0" at bounding box center [133, 227] width 27 height 27
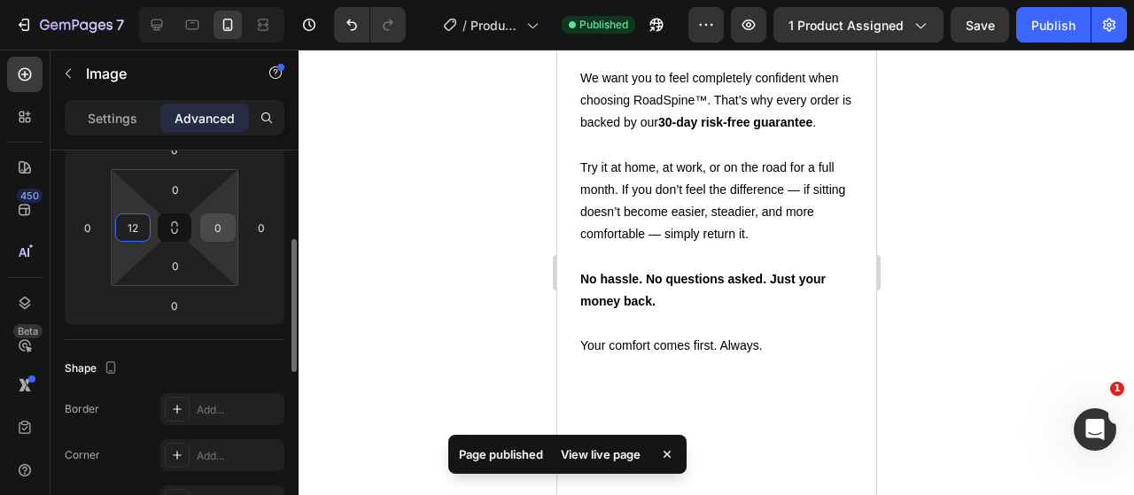
type input "12"
click at [220, 226] on input "0" at bounding box center [218, 227] width 27 height 27
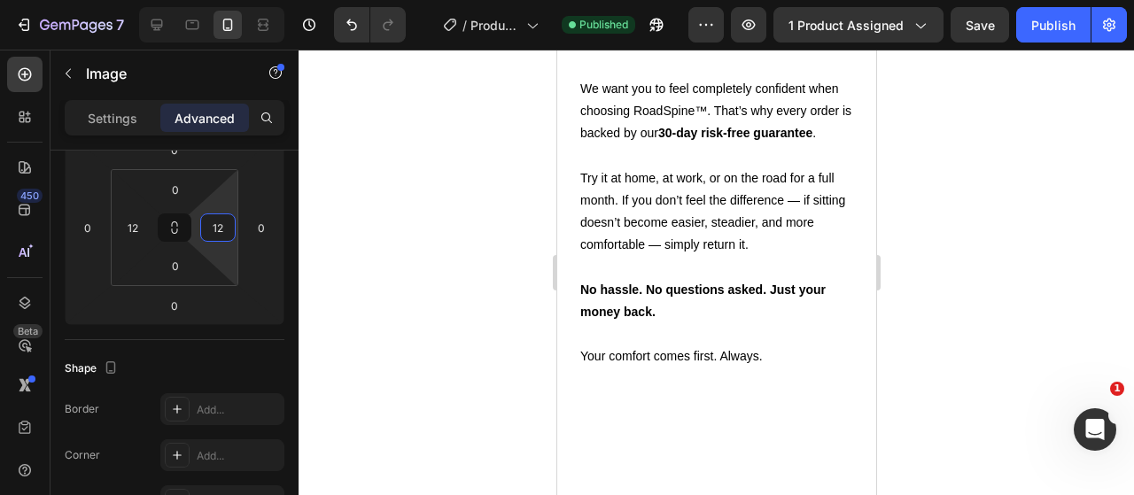
type input "12"
click at [1027, 33] on button "Publish" at bounding box center [1053, 24] width 74 height 35
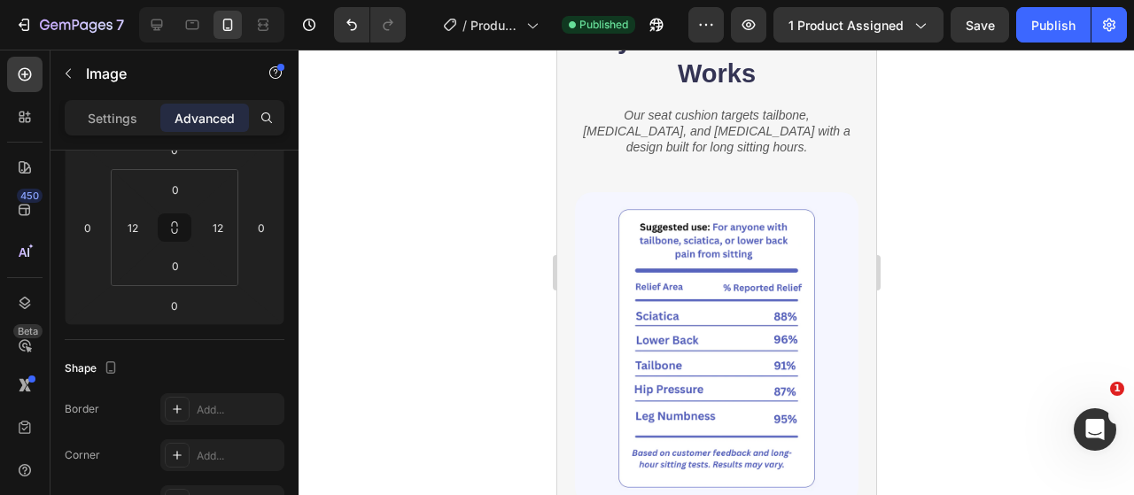
scroll to position [1823, 0]
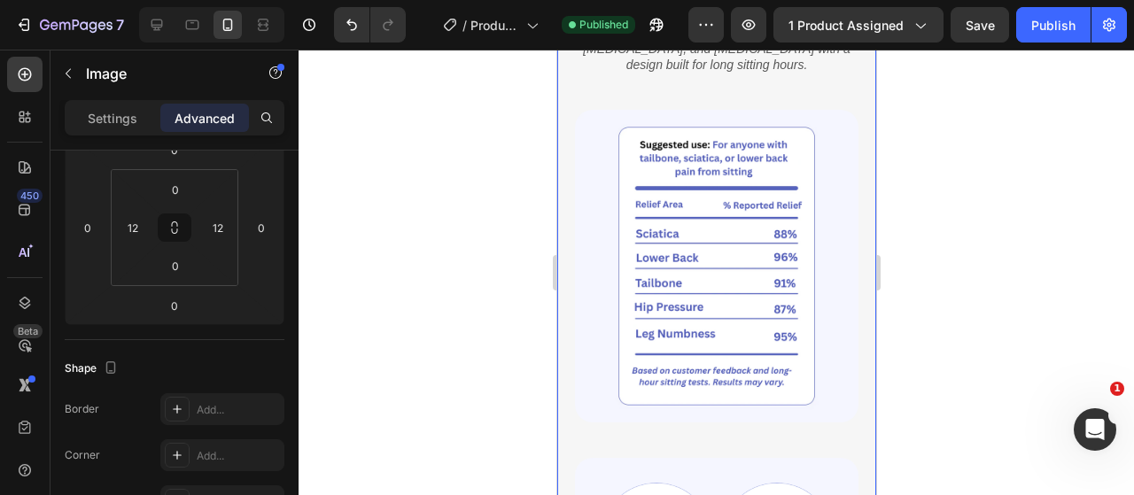
click at [847, 226] on div "Why Our Seat Cushion Works Heading Our seat cushion targets tailbone, [MEDICAL_…" at bounding box center [715, 413] width 319 height 947
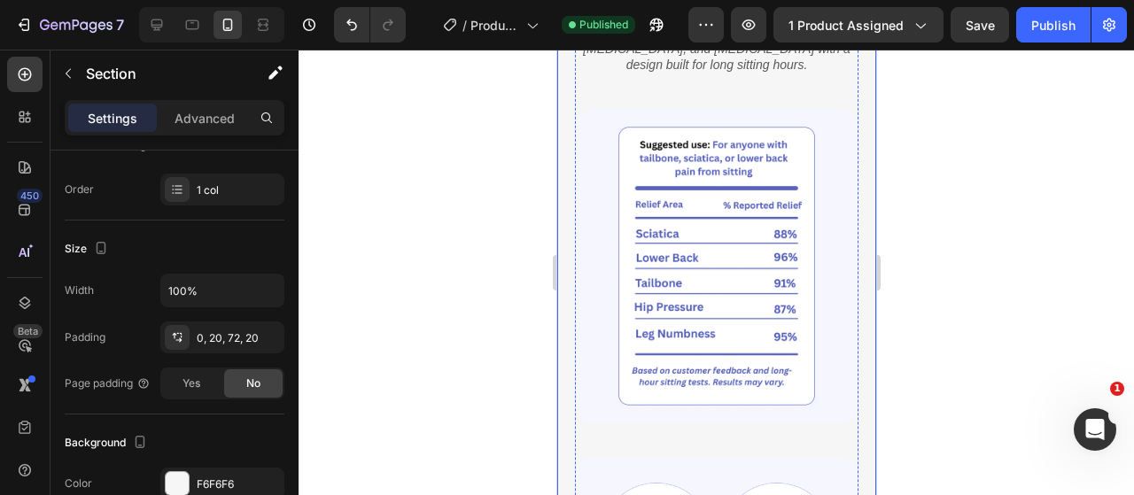
scroll to position [0, 0]
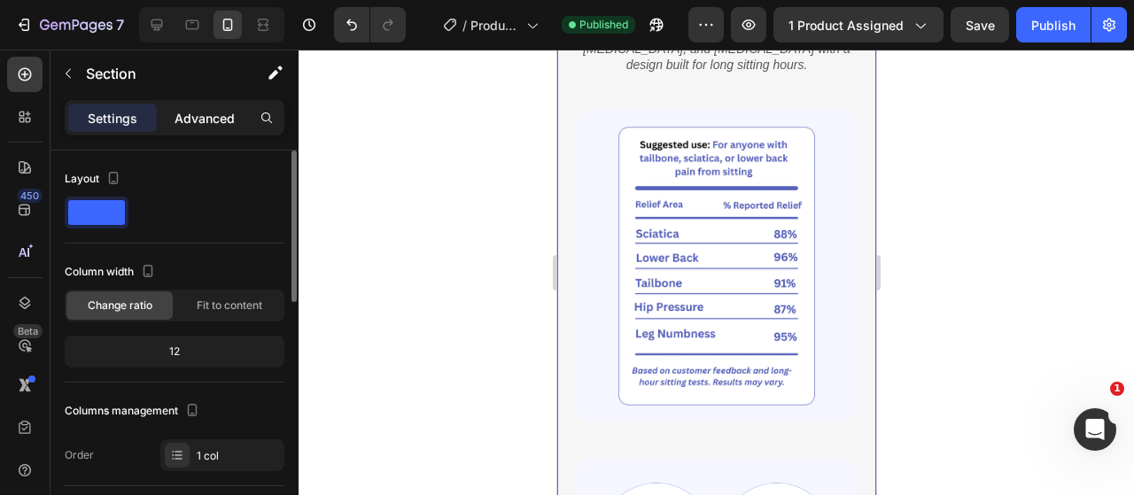
click at [185, 129] on div "Advanced" at bounding box center [204, 118] width 89 height 28
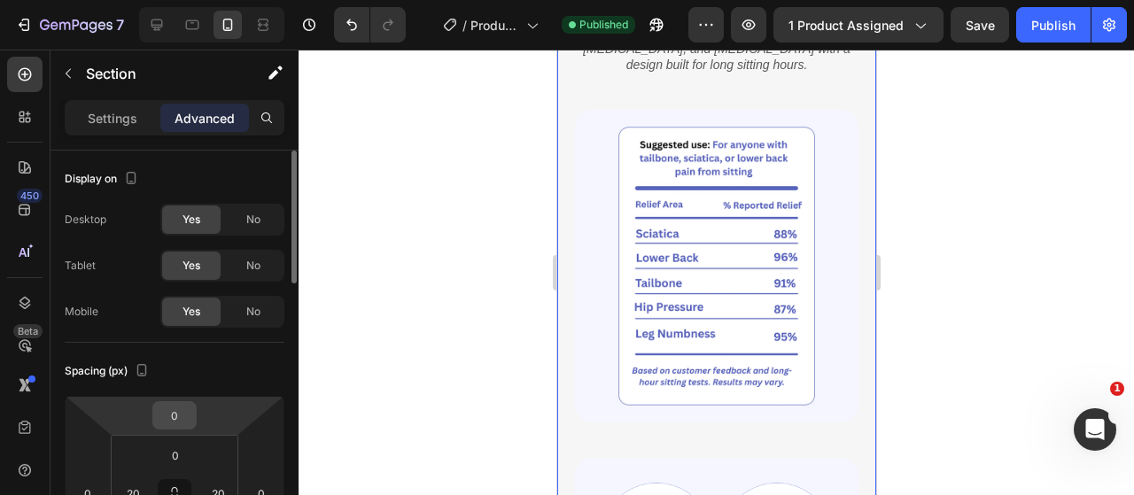
click at [174, 422] on input "0" at bounding box center [174, 415] width 35 height 27
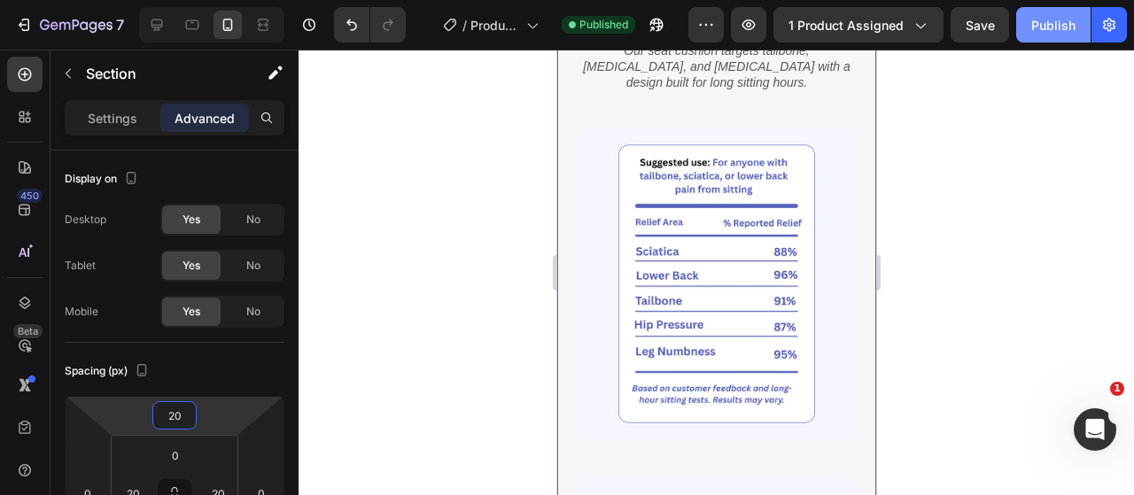
type input "20"
click at [1046, 8] on button "Publish" at bounding box center [1053, 24] width 74 height 35
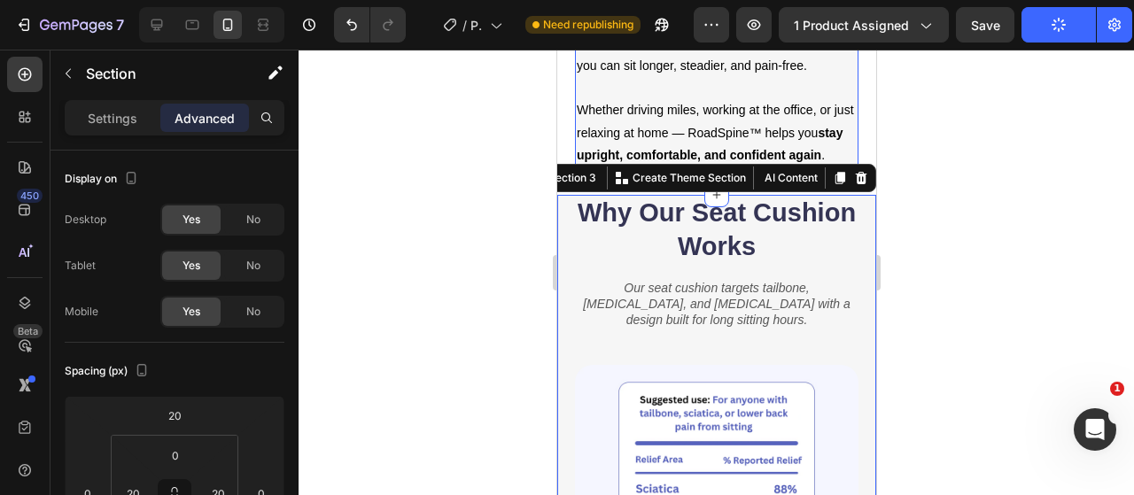
scroll to position [1557, 0]
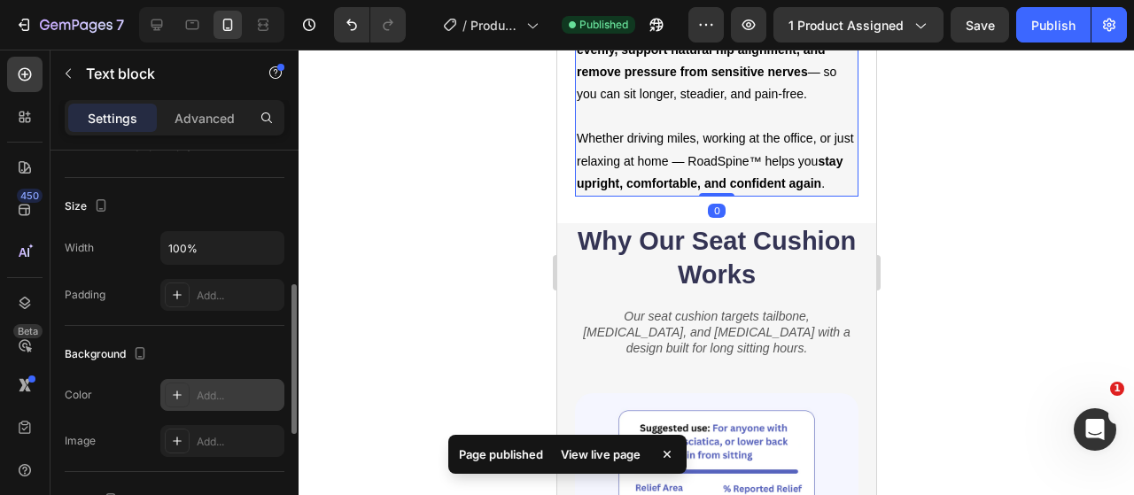
scroll to position [620, 0]
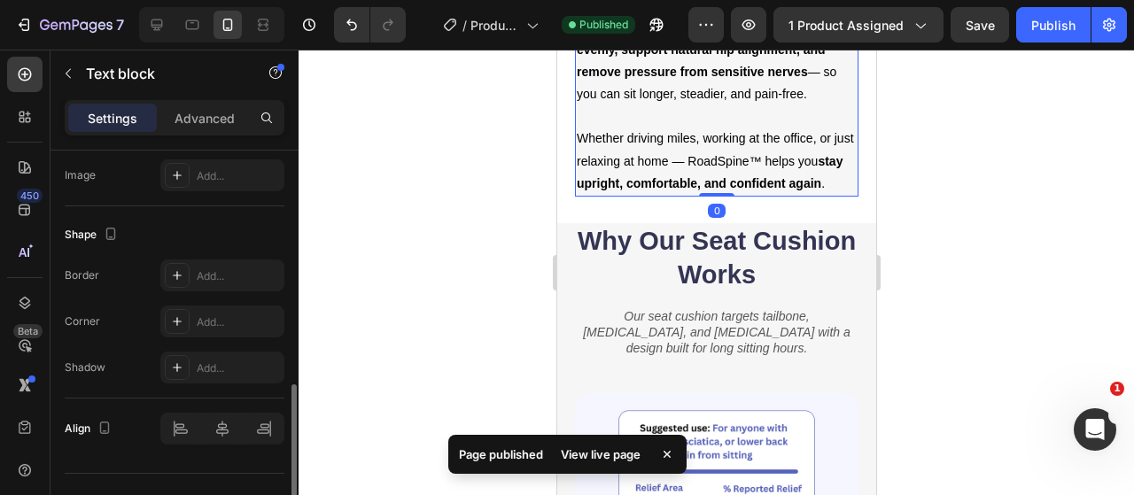
drag, startPoint x: 214, startPoint y: 117, endPoint x: 214, endPoint y: 141, distance: 23.9
click at [214, 116] on p "Advanced" at bounding box center [204, 118] width 60 height 19
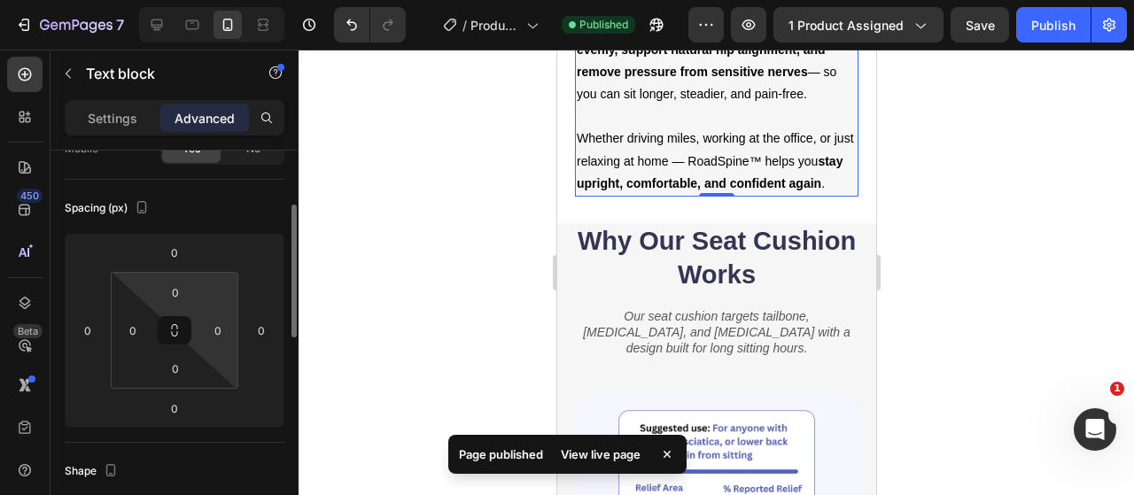
scroll to position [252, 0]
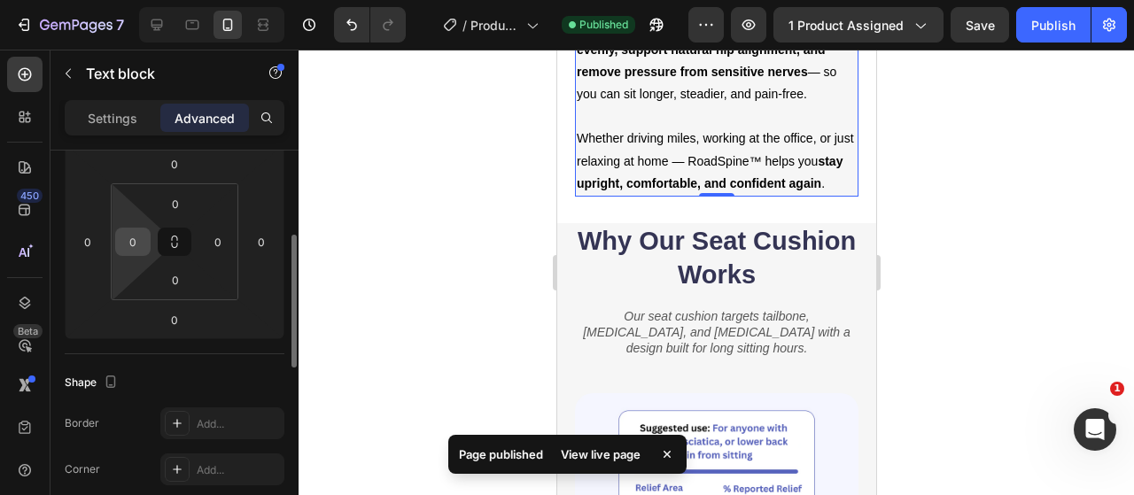
click at [141, 230] on input "0" at bounding box center [133, 242] width 27 height 27
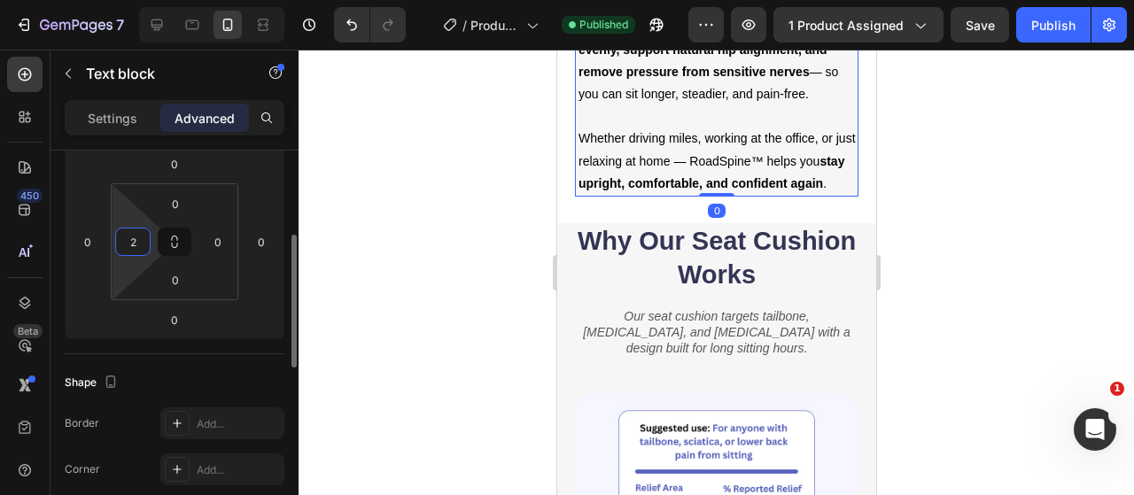
click at [133, 235] on input "2" at bounding box center [133, 242] width 27 height 27
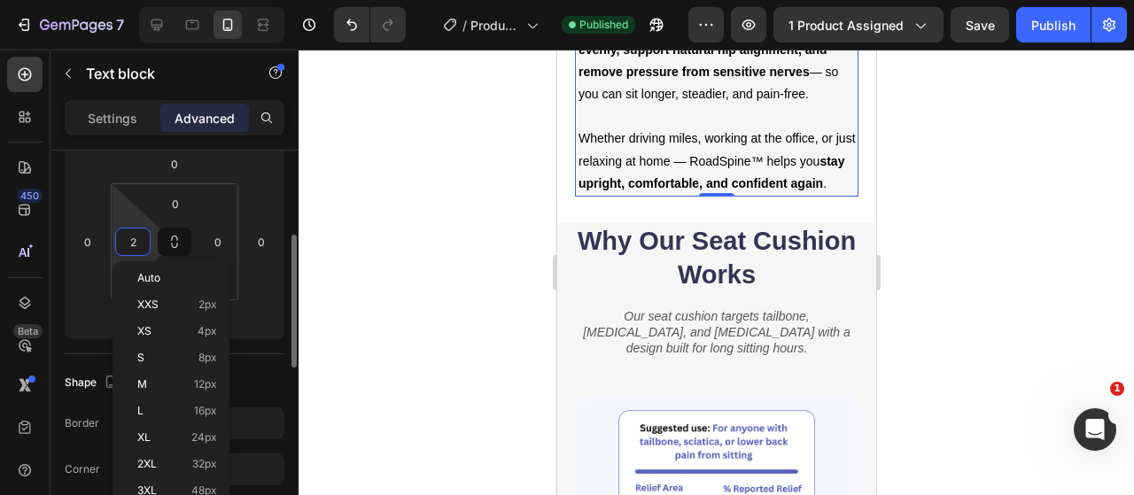
click at [133, 235] on input "2" at bounding box center [133, 242] width 27 height 27
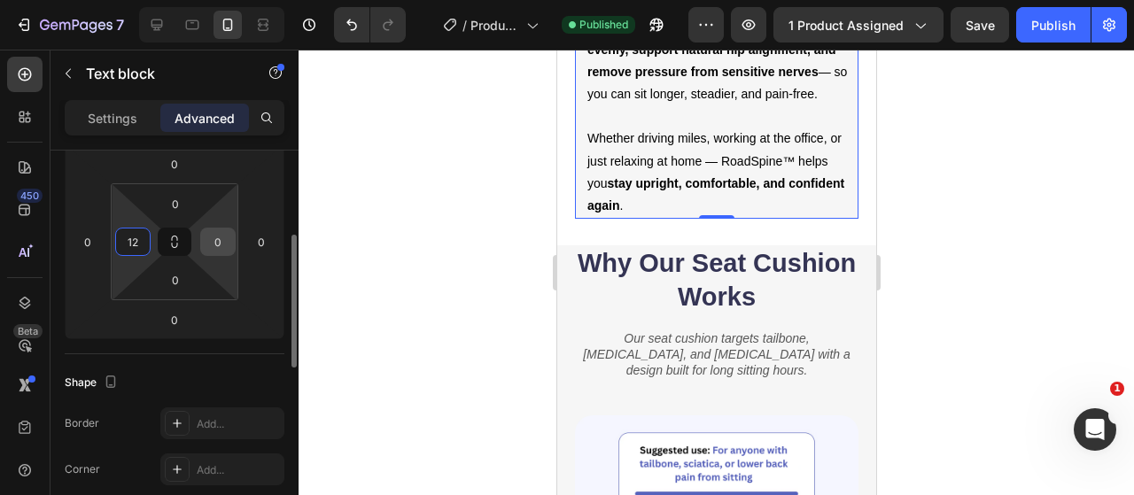
type input "12"
click at [230, 242] on input "0" at bounding box center [218, 242] width 27 height 27
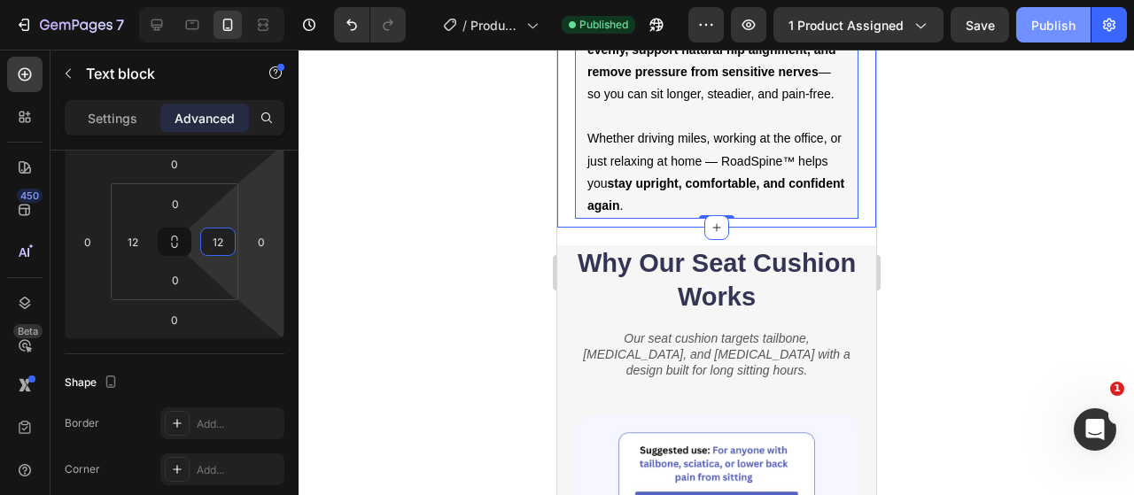
type input "12"
click at [1052, 15] on button "Publish" at bounding box center [1053, 24] width 74 height 35
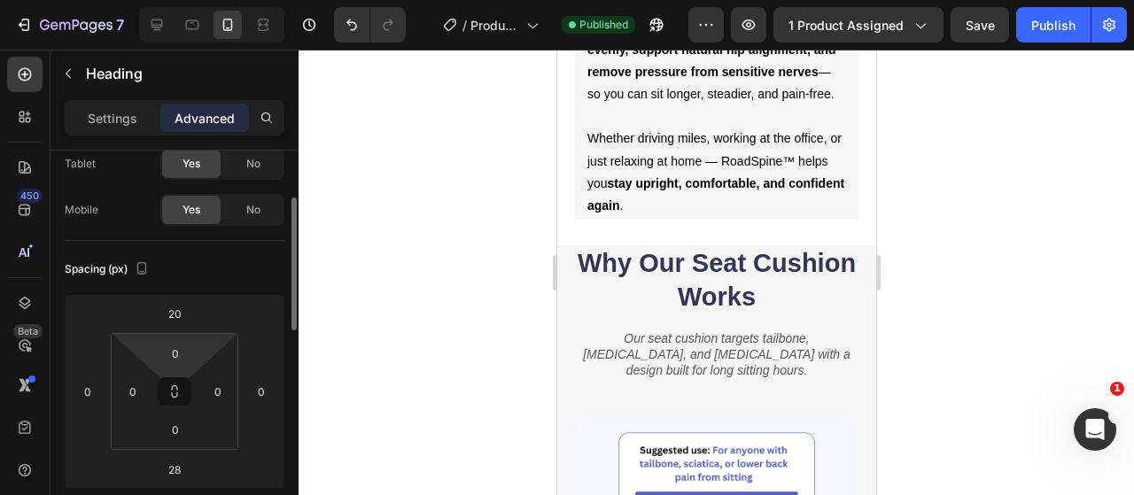
scroll to position [112, 0]
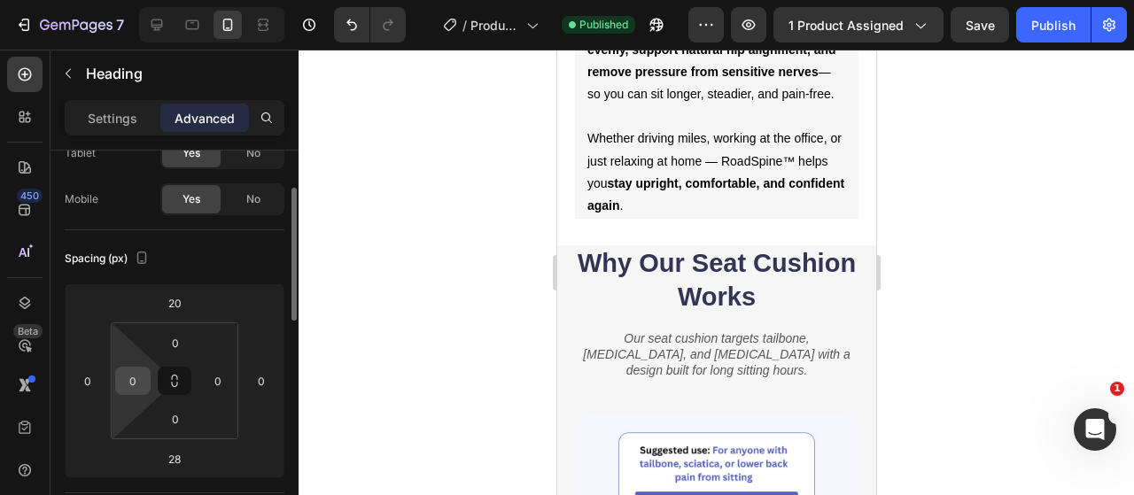
click at [143, 378] on input "0" at bounding box center [133, 381] width 27 height 27
type input "12"
click at [218, 376] on input "0" at bounding box center [218, 381] width 27 height 27
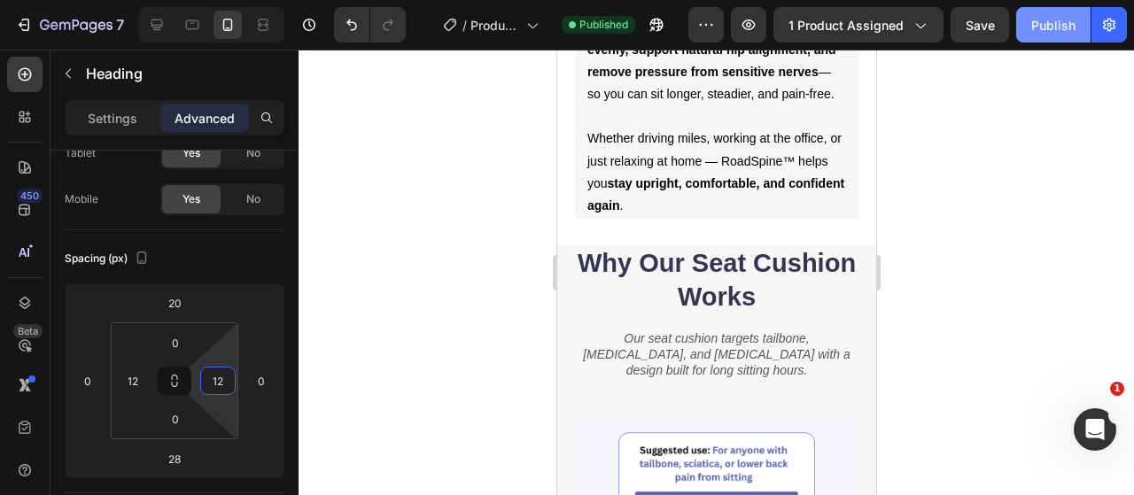
type input "12"
click at [1046, 19] on div "Publish" at bounding box center [1053, 25] width 44 height 19
